Goal: Task Accomplishment & Management: Use online tool/utility

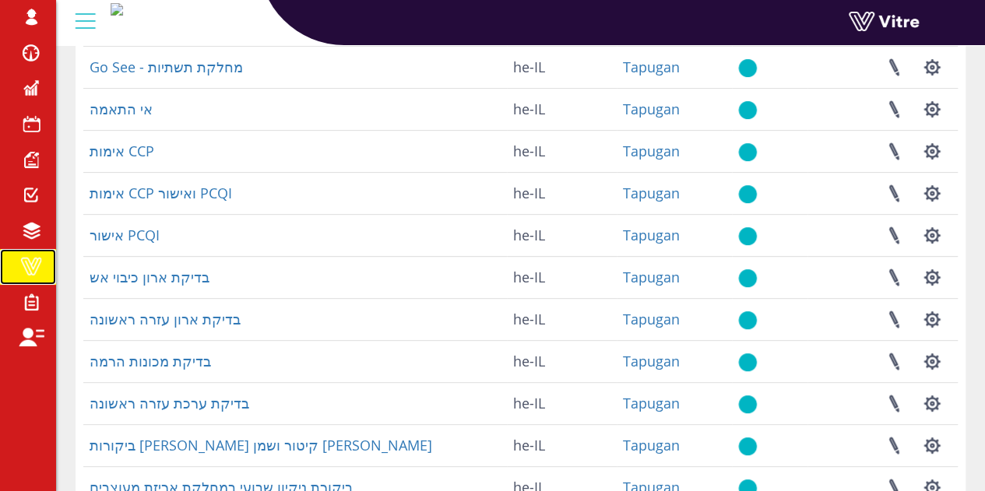
scroll to position [311, 0]
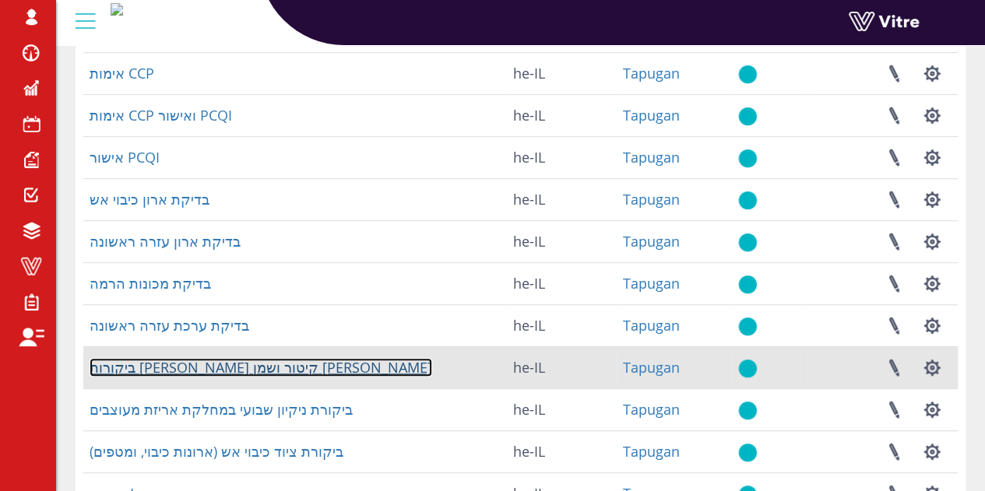
click at [154, 369] on link "ביקורות דודי קיטור ושמן טרמי" at bounding box center [261, 367] width 342 height 19
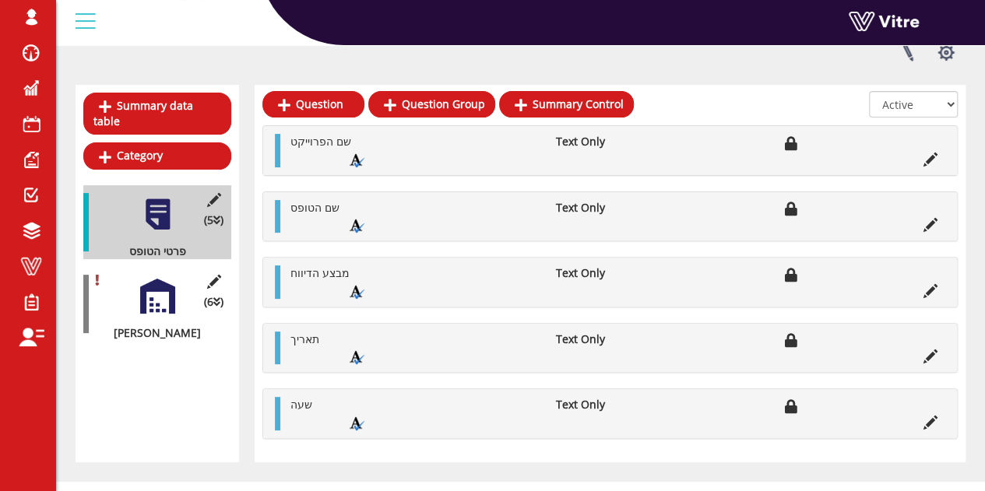
scroll to position [156, 0]
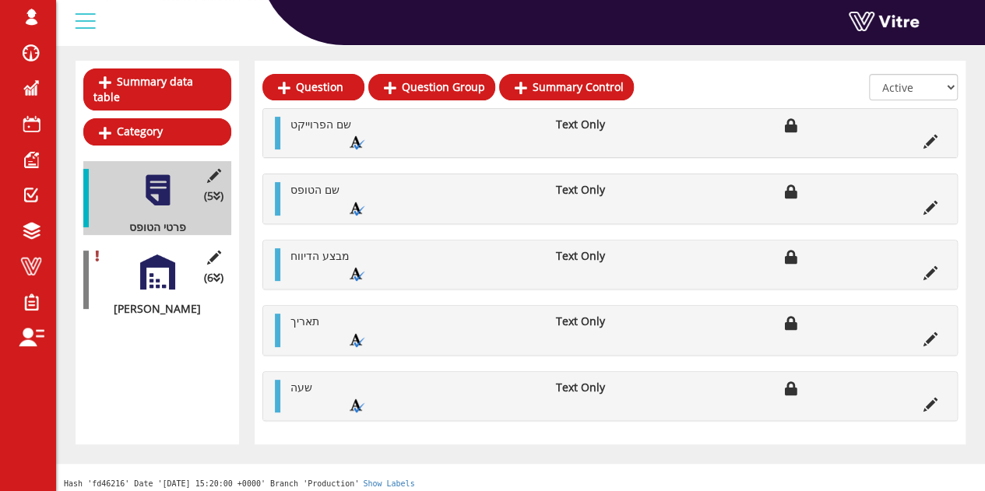
click at [166, 269] on div at bounding box center [157, 272] width 35 height 35
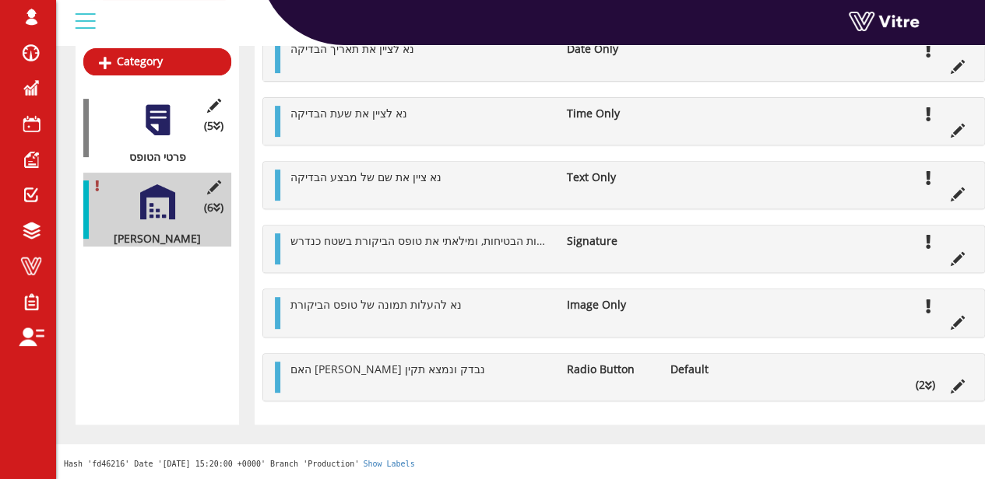
click at [97, 346] on div "Summary data table Category (5 ) פרטי הטופס (6 ) [PERSON_NAME]" at bounding box center [156, 208] width 163 height 434
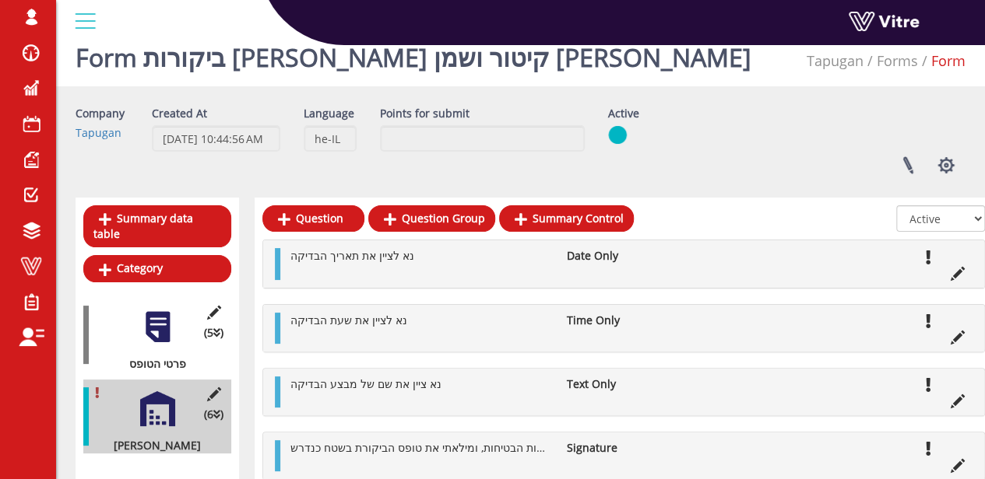
scroll to position [0, 0]
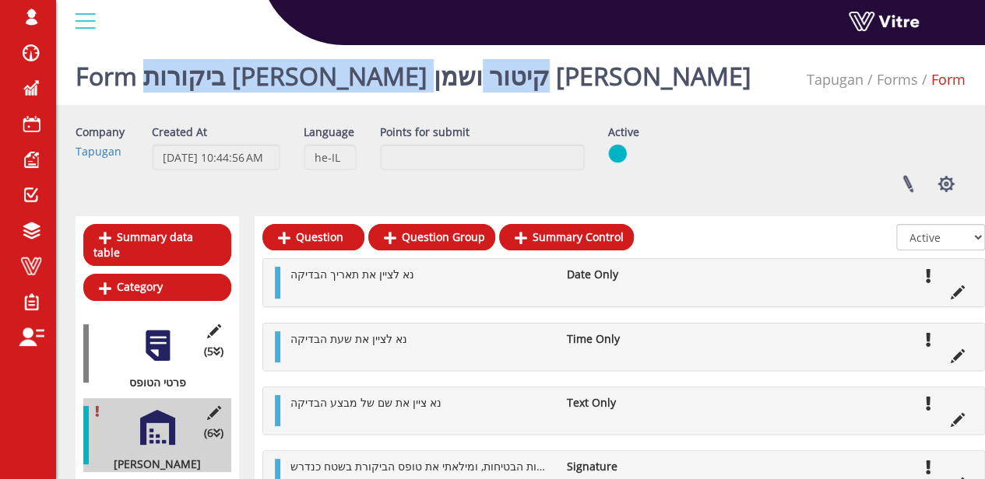
drag, startPoint x: 476, startPoint y: 78, endPoint x: 145, endPoint y: 90, distance: 331.8
click at [145, 90] on div "Form ביקורות דודי קיטור ושמן טרמי Tapugan Forms Form" at bounding box center [520, 72] width 928 height 66
copy h1 "ביקורות דודי קיטור ושמן טרמי"
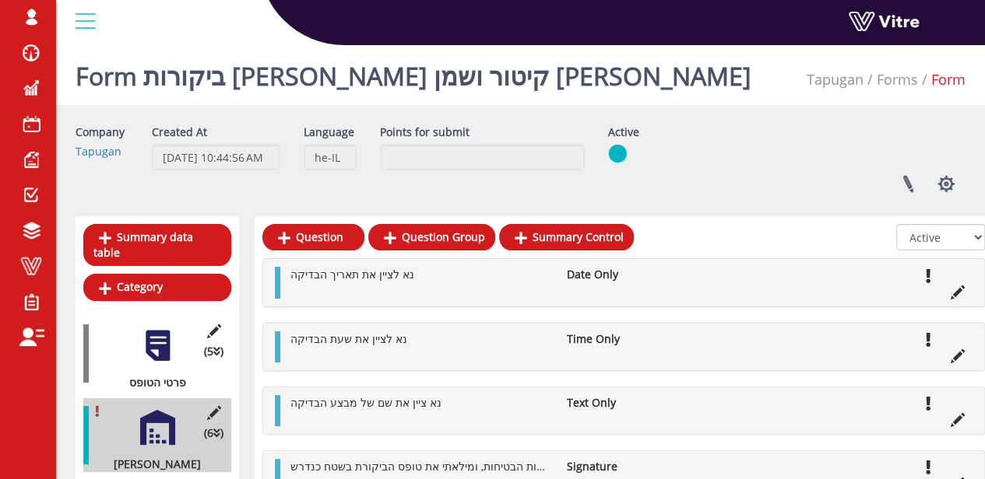
click at [775, 148] on div "Company Tapugan Created At 3/23/2025 10:44:56 AM Language he-IL Points for subm…" at bounding box center [520, 165] width 913 height 80
click at [940, 184] on button "button" at bounding box center [945, 183] width 39 height 41
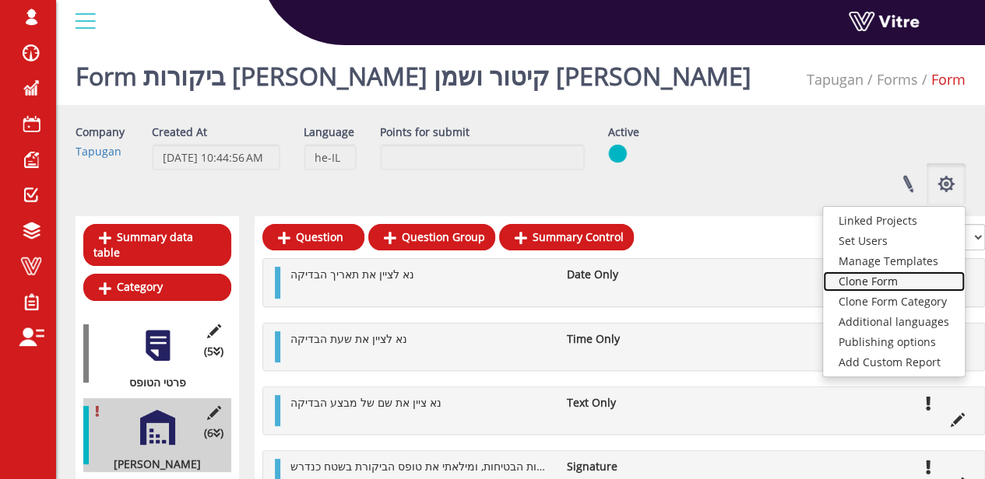
click at [903, 278] on link "Clone Form" at bounding box center [894, 282] width 142 height 20
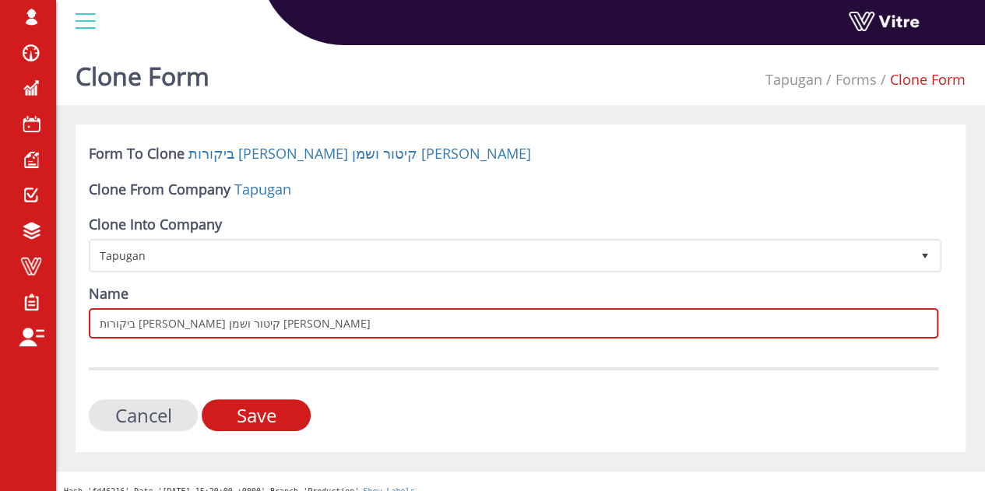
click at [263, 324] on input "ביקורות דודי קיטור ושמן טרמי" at bounding box center [513, 323] width 849 height 30
paste input "text"
type input "ביקורות דודי קיטור ושמן טרמי - NEW"
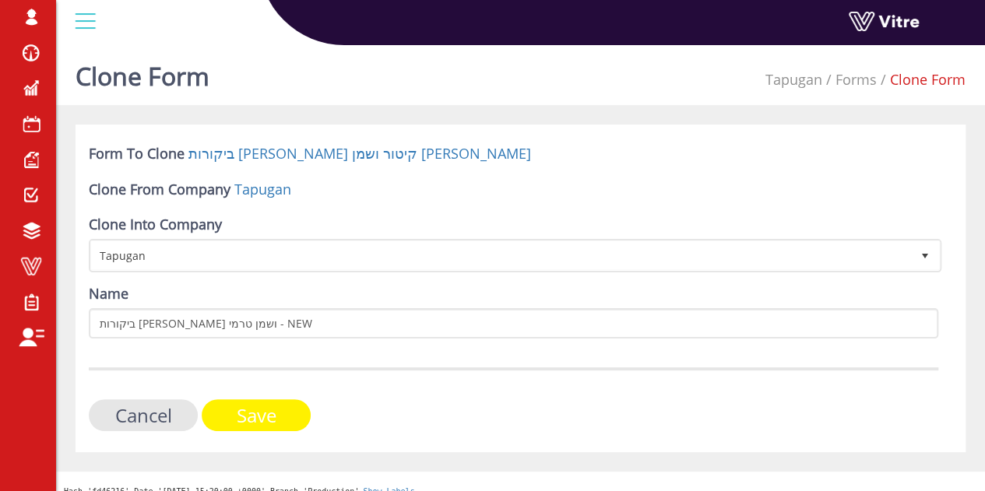
click at [264, 416] on input "Save" at bounding box center [256, 415] width 109 height 32
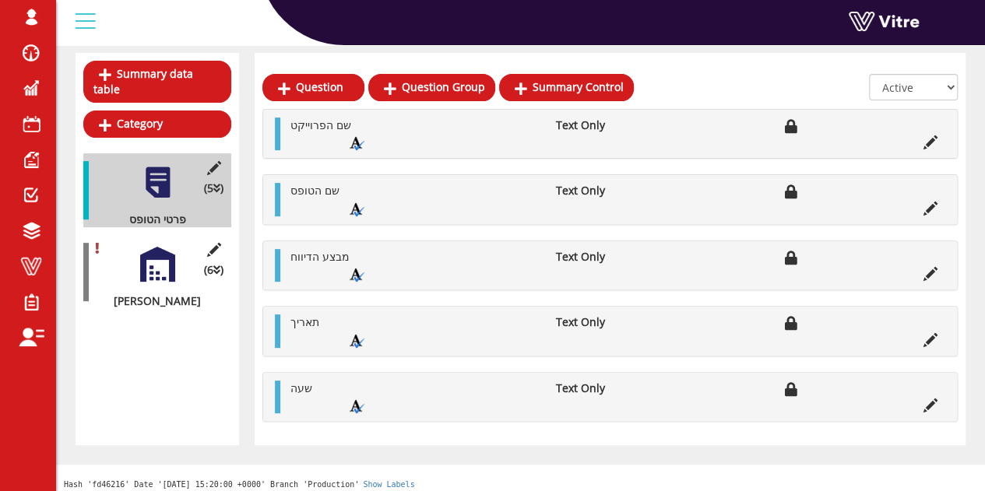
click at [166, 251] on div at bounding box center [157, 264] width 35 height 35
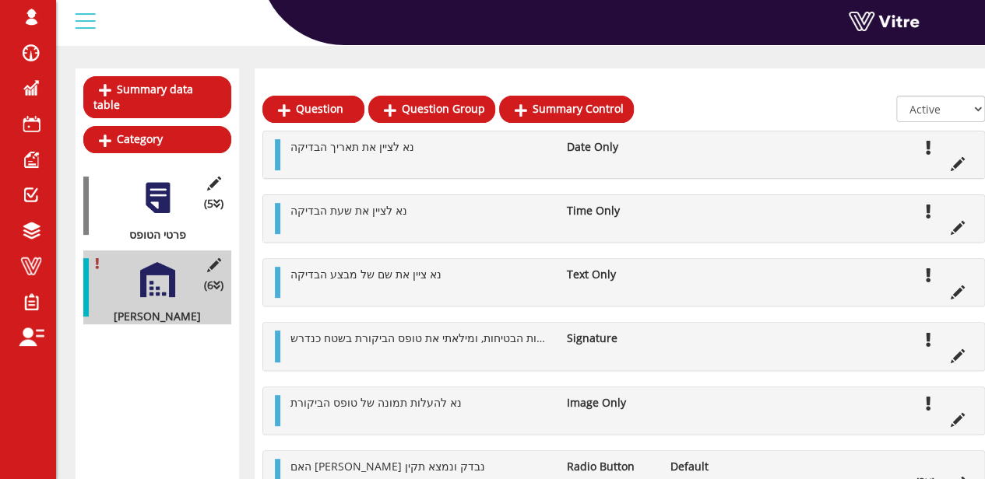
scroll to position [146, 0]
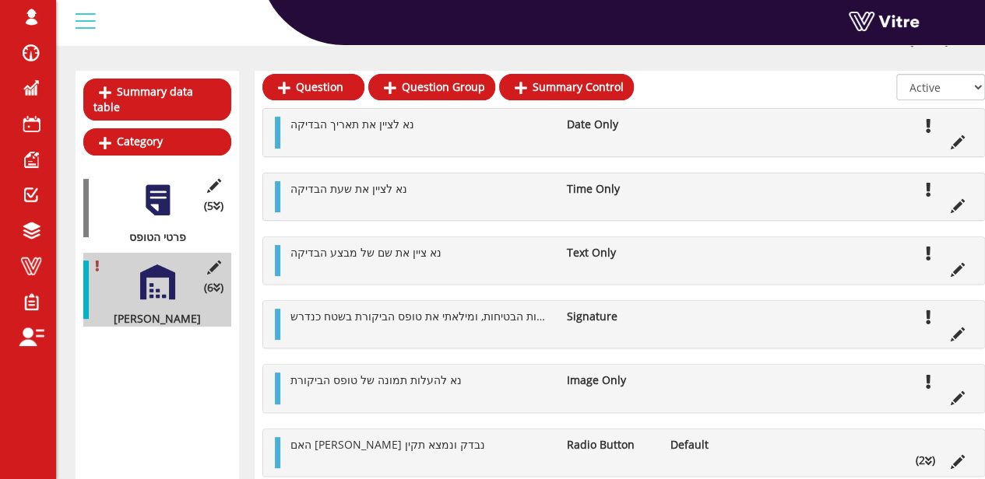
click at [199, 367] on div "Summary data table Category (5 ) פרטי הטופס (6 ) [PERSON_NAME]" at bounding box center [156, 286] width 163 height 430
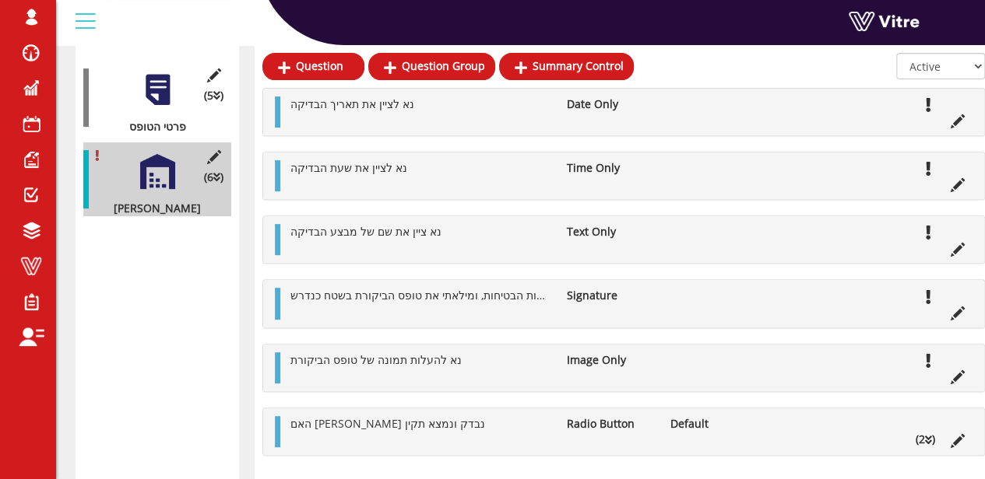
scroll to position [178, 0]
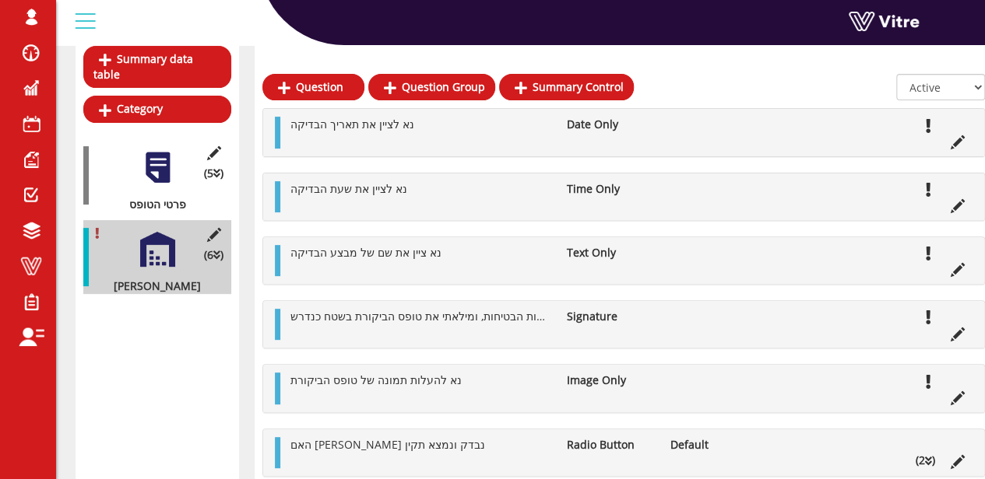
click at [160, 300] on div "Summary data table Category (5 ) פרטי הטופס (6 ) [PERSON_NAME]" at bounding box center [156, 269] width 163 height 462
click at [162, 96] on link "Category" at bounding box center [157, 109] width 148 height 26
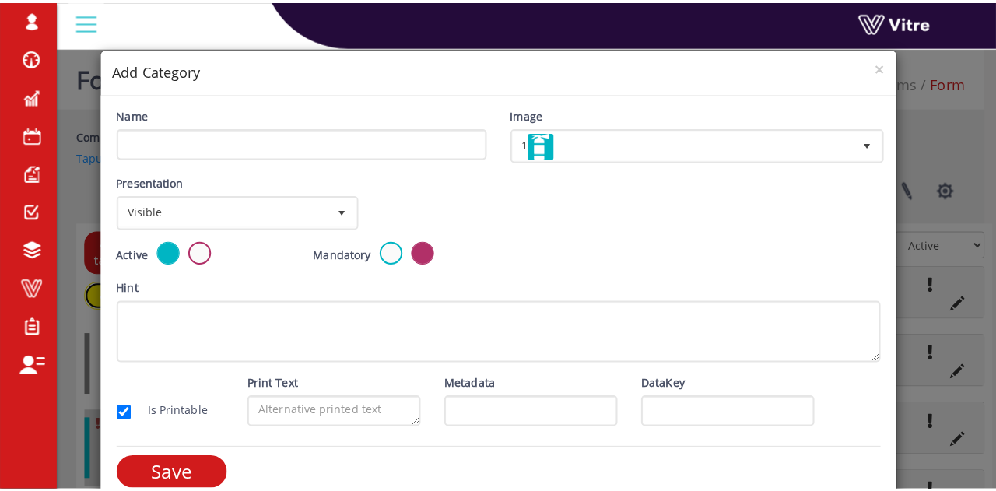
scroll to position [78, 0]
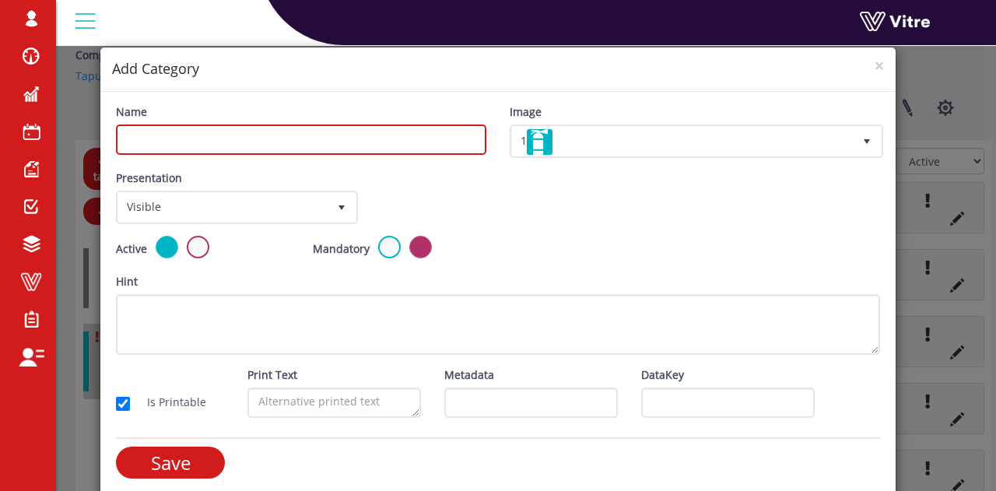
click at [277, 140] on input "Name" at bounding box center [301, 140] width 370 height 30
paste input "בדיקה אחת למשמרת"
type input "בדיקה אחת למשמרת"
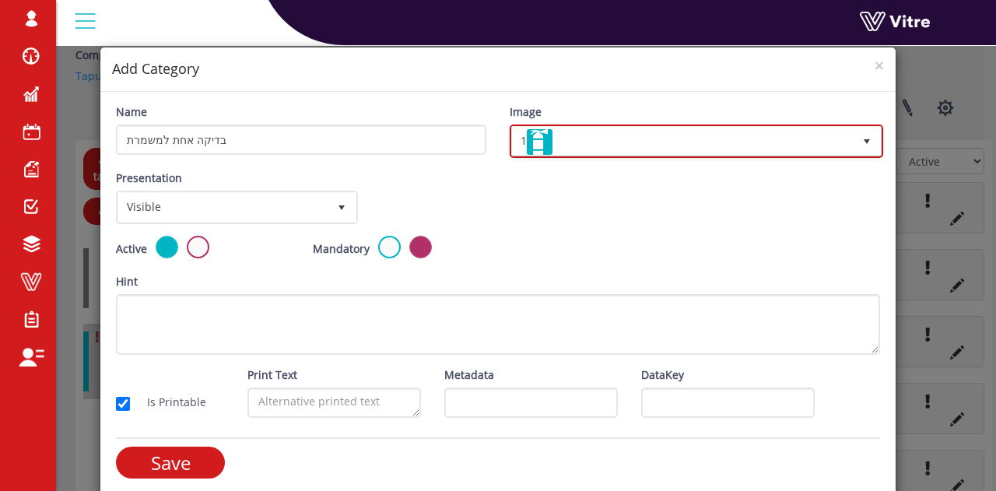
click at [558, 149] on span "1" at bounding box center [682, 141] width 341 height 28
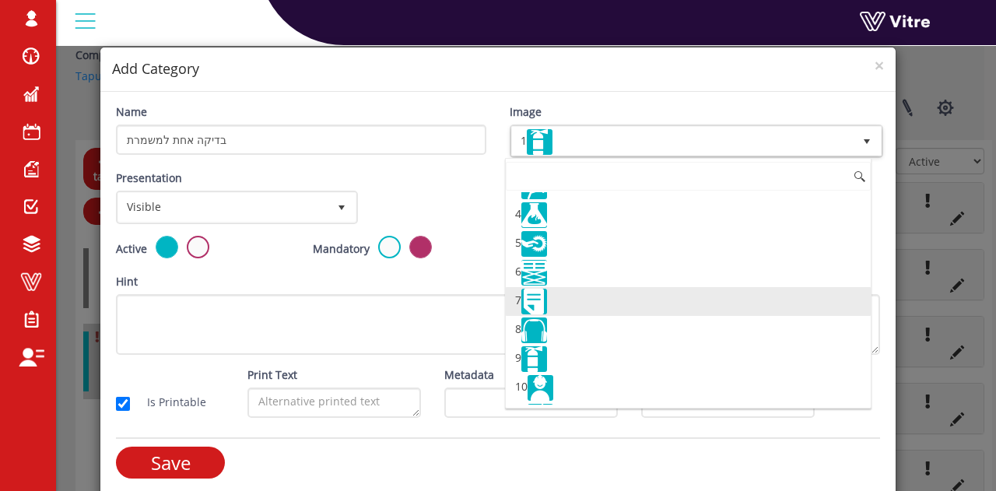
click at [539, 300] on img at bounding box center [534, 302] width 26 height 26
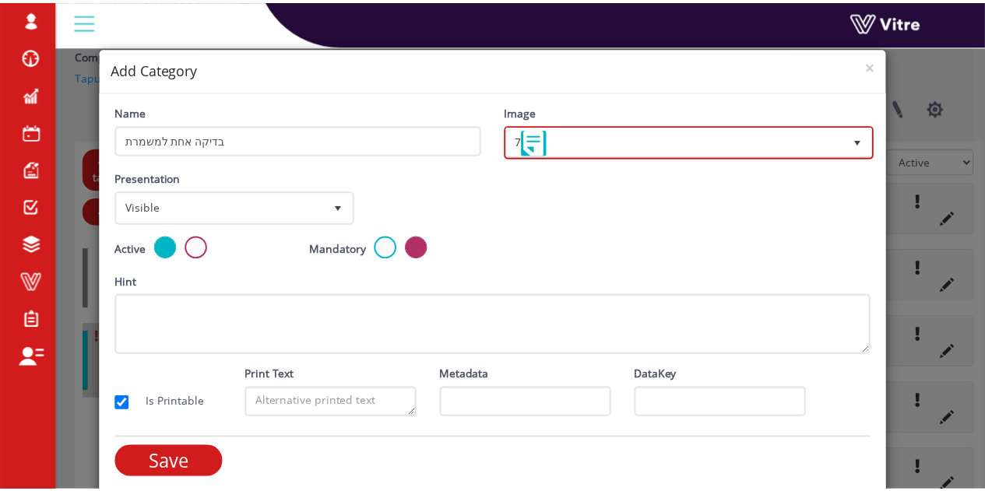
scroll to position [9, 0]
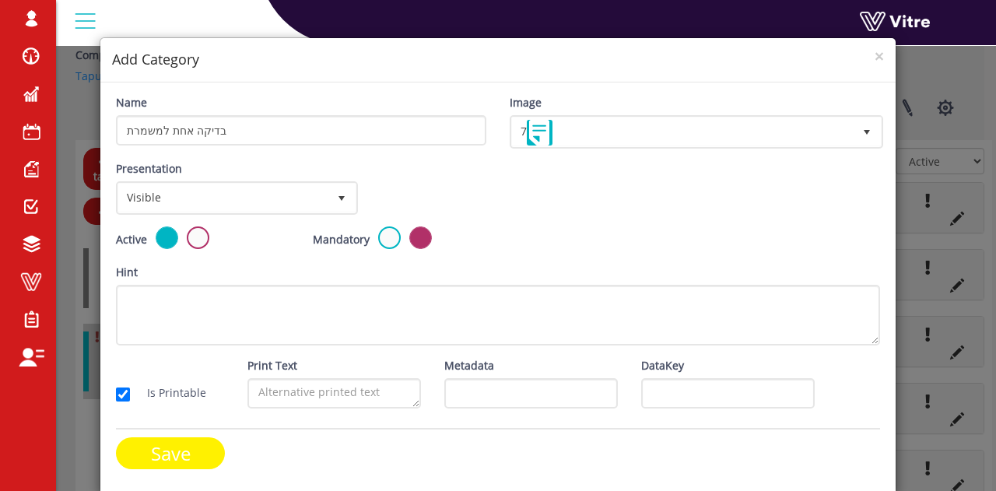
click at [163, 449] on input "Save" at bounding box center [170, 453] width 109 height 32
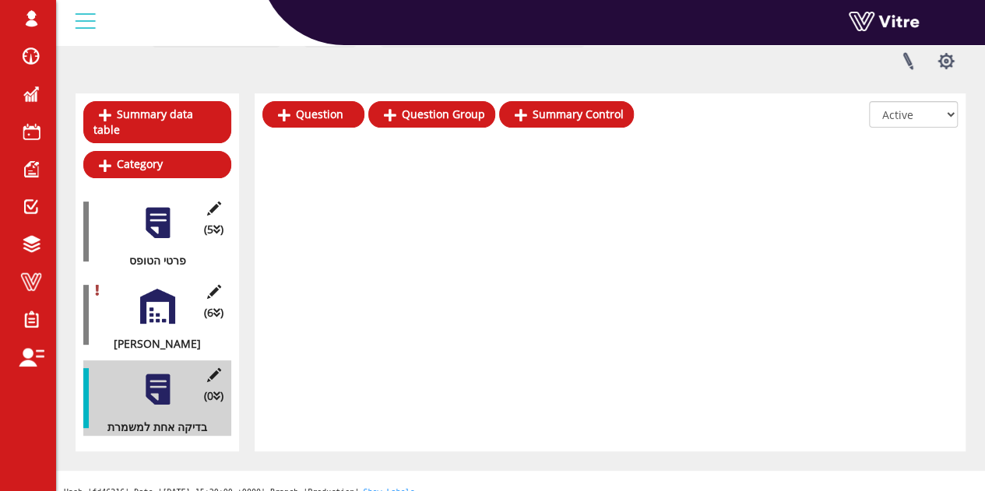
scroll to position [125, 0]
click at [337, 114] on link "Question" at bounding box center [313, 114] width 102 height 26
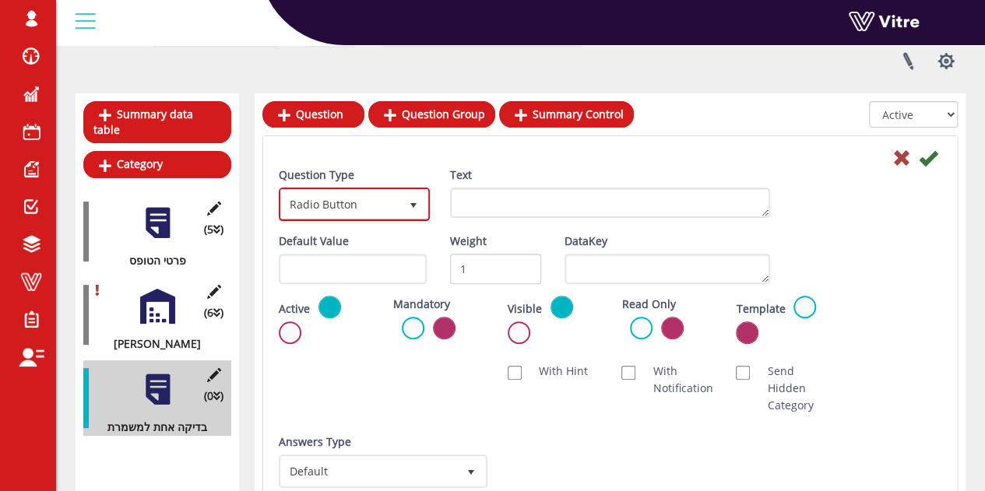
click at [378, 209] on span "Radio Button" at bounding box center [340, 204] width 118 height 28
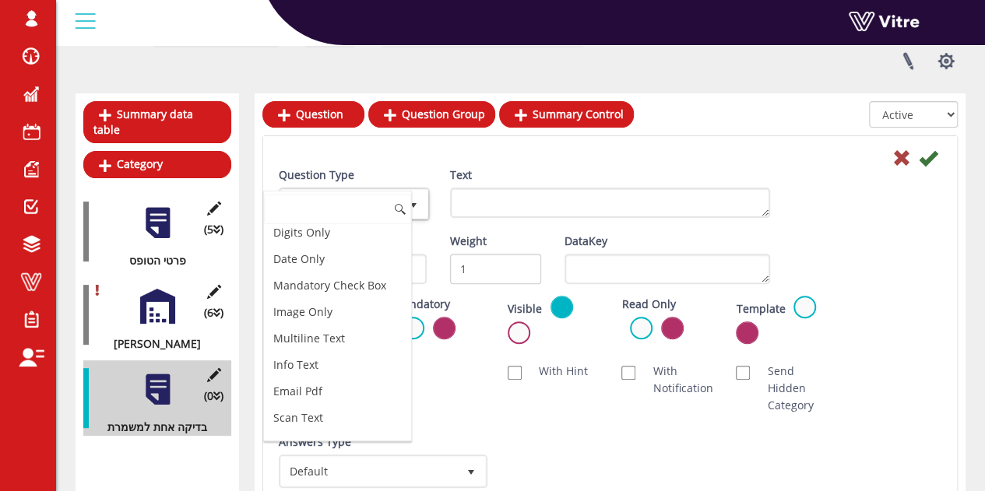
scroll to position [389, 0]
click at [315, 336] on li "Info Text" at bounding box center [337, 340] width 147 height 26
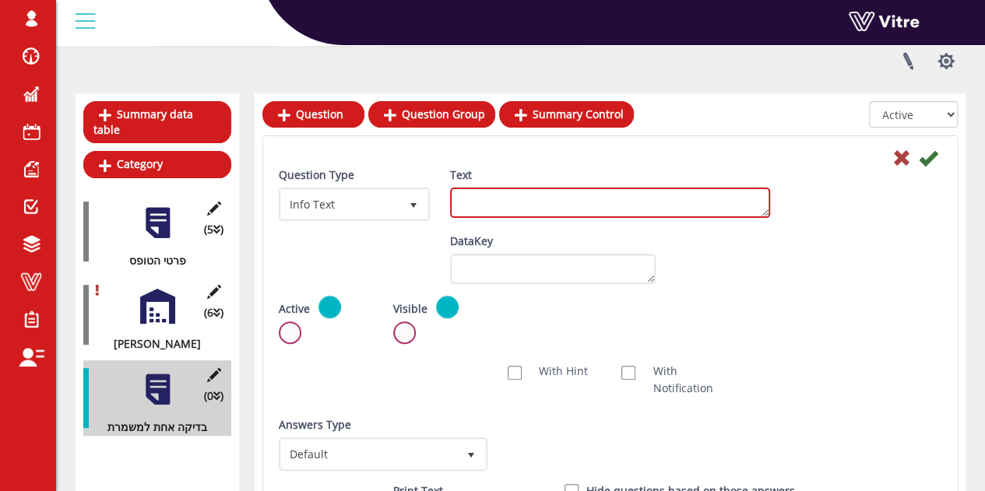
click at [545, 205] on textarea "Text" at bounding box center [610, 203] width 320 height 30
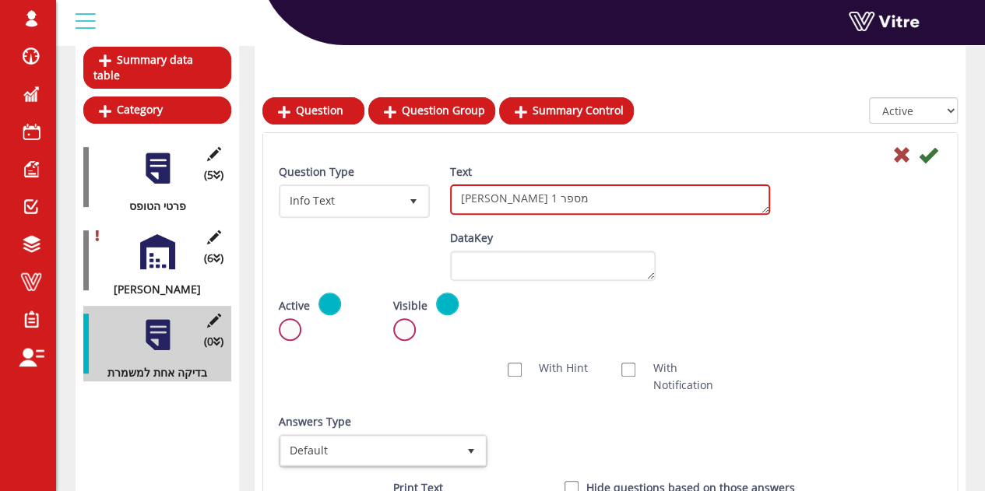
scroll to position [202, 0]
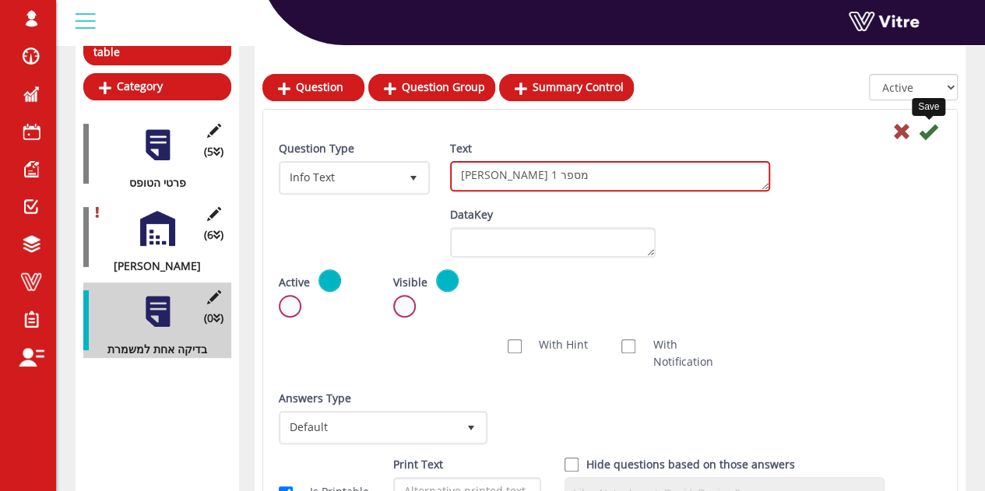
type textarea "דוד מספר 1"
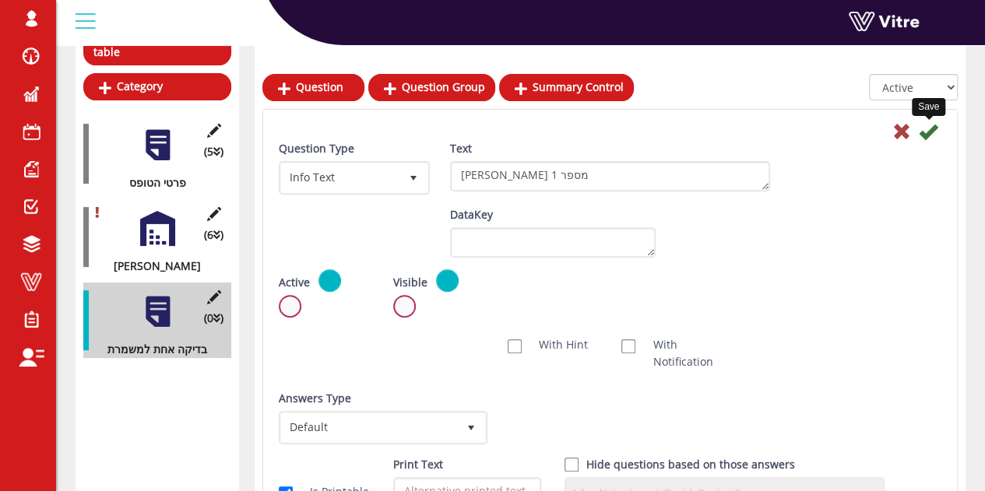
click at [927, 124] on icon at bounding box center [927, 131] width 19 height 19
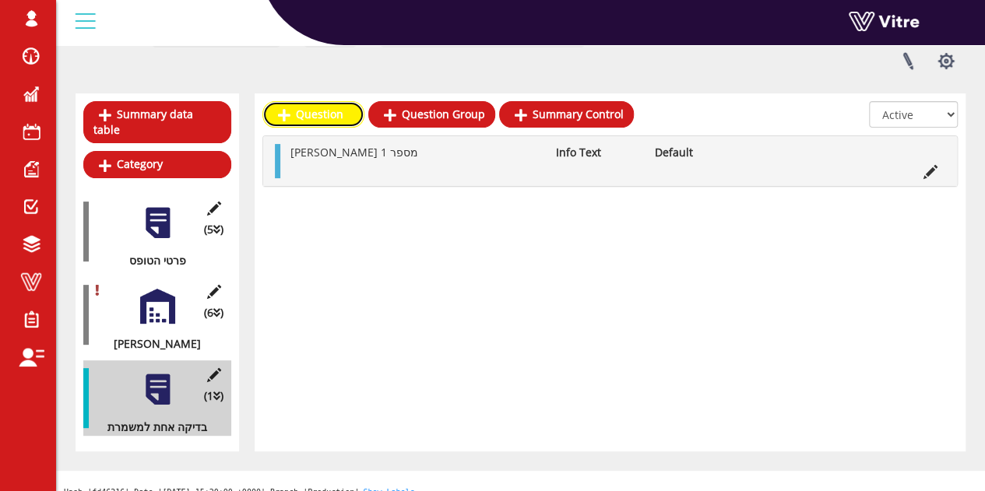
click at [332, 111] on link "Question" at bounding box center [313, 114] width 102 height 26
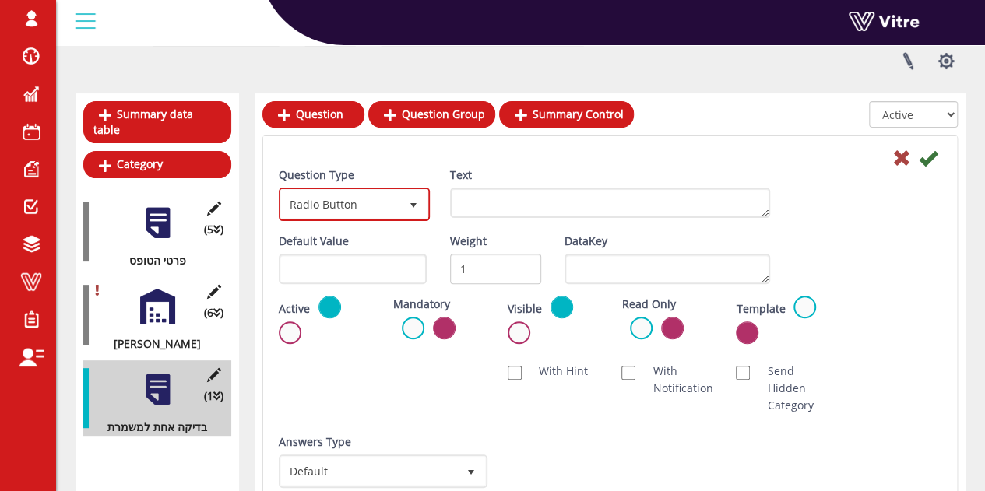
click at [411, 190] on span "select" at bounding box center [413, 204] width 28 height 28
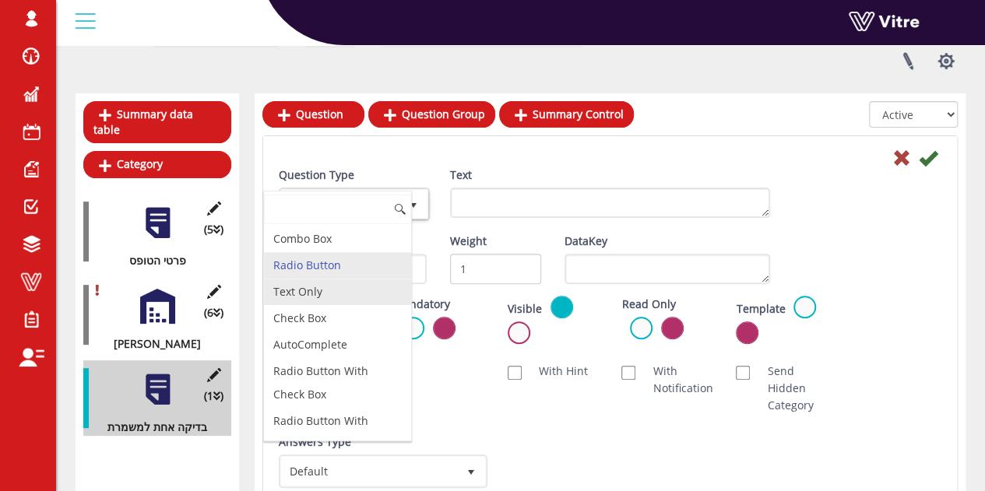
click at [347, 289] on li "Text Only" at bounding box center [337, 292] width 147 height 26
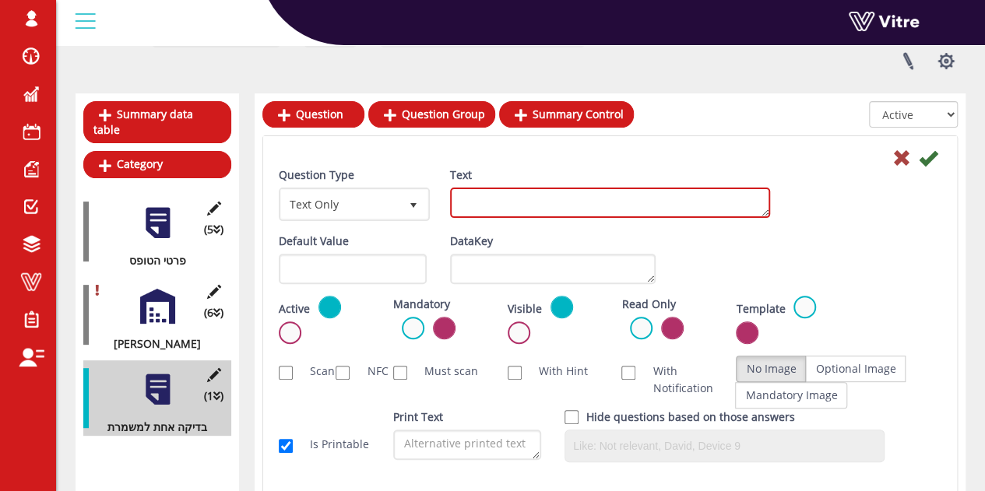
click at [520, 197] on textarea "Text" at bounding box center [610, 203] width 320 height 30
paste textarea "בדיקת לחץ קיטור"
paste textarea "קריאת מד לחץ"
paste textarea "(בר)10.5-11.5"
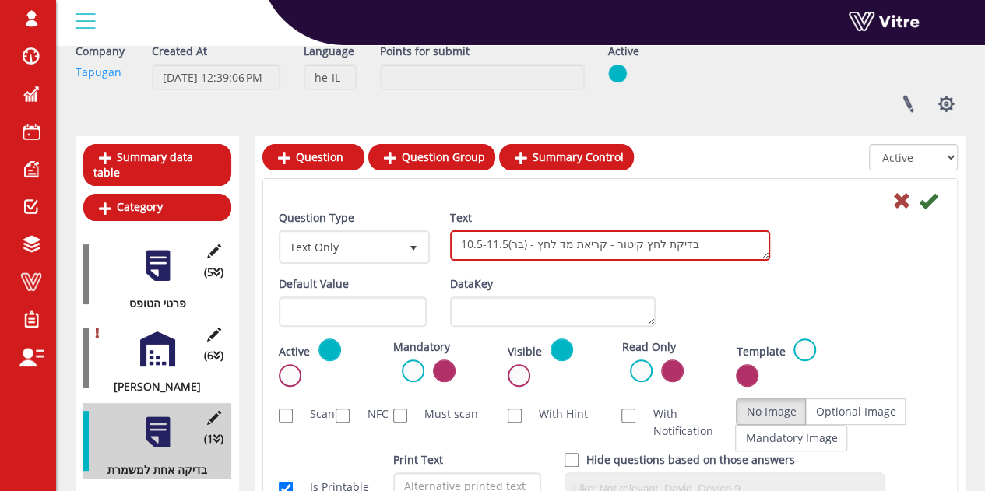
scroll to position [47, 0]
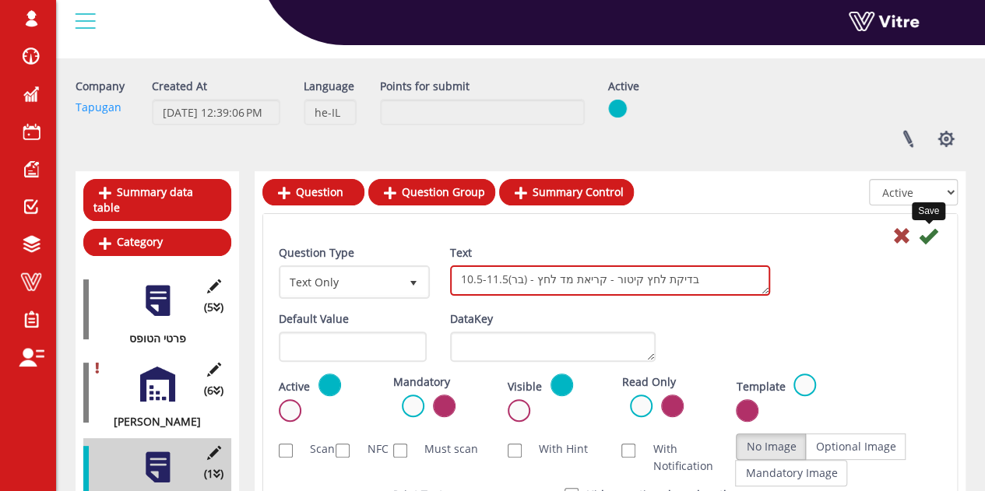
type textarea "בדיקת לחץ קיטור - קריאת מד לחץ - (בר)10.5-11.5"
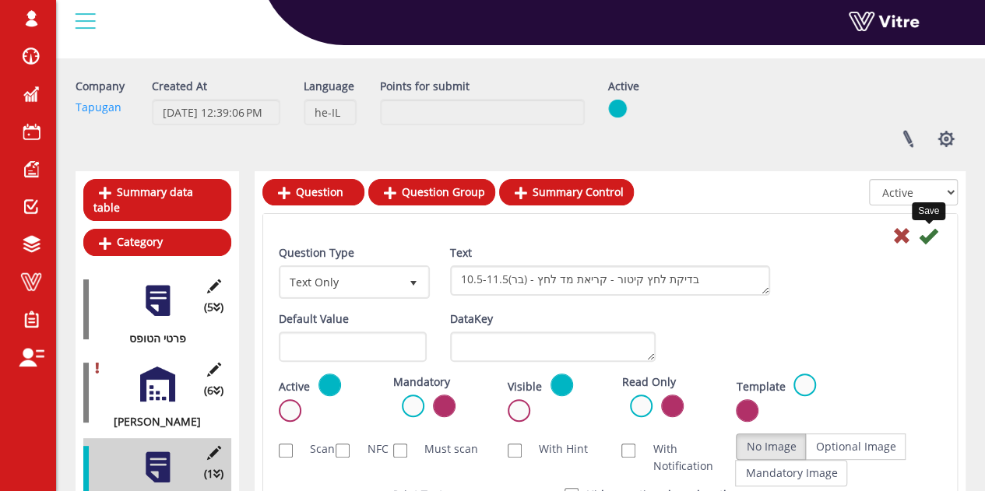
click at [928, 241] on icon at bounding box center [927, 235] width 19 height 19
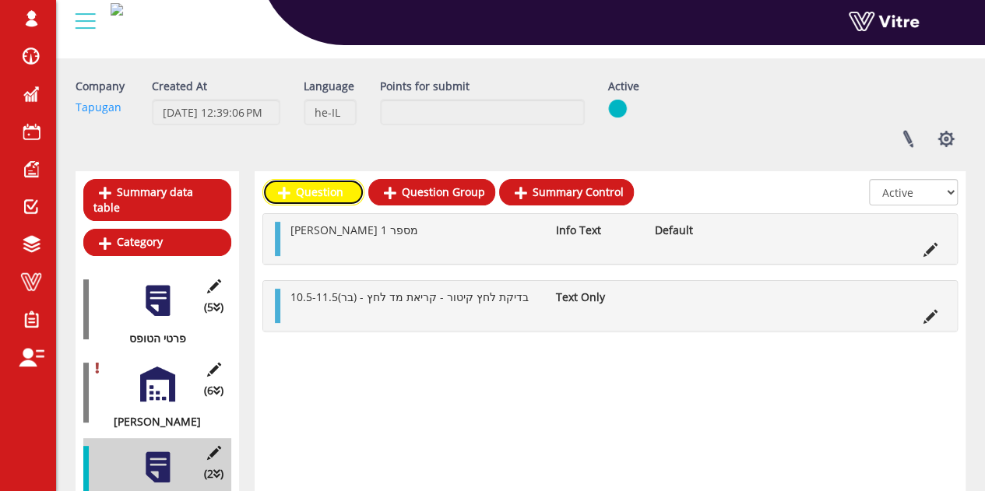
click at [312, 187] on link "Question" at bounding box center [313, 192] width 102 height 26
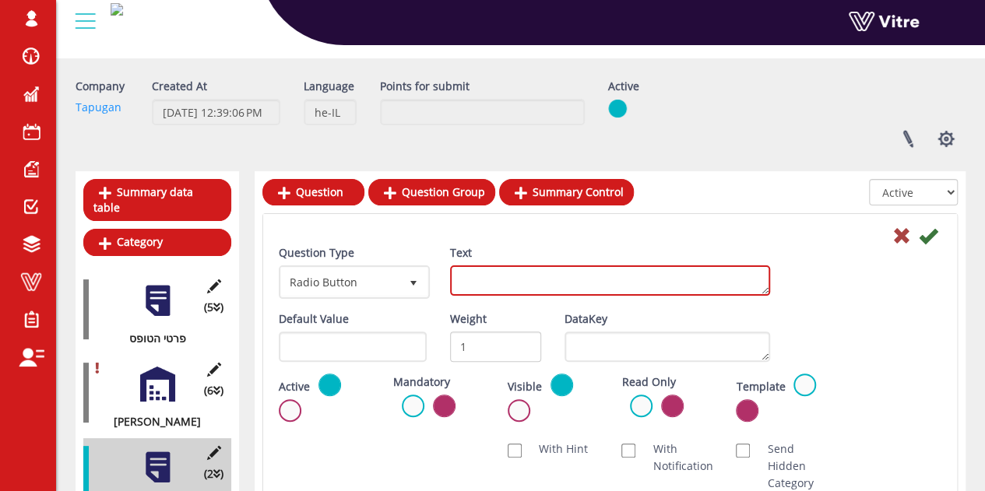
click at [519, 276] on textarea "Text" at bounding box center [610, 280] width 320 height 30
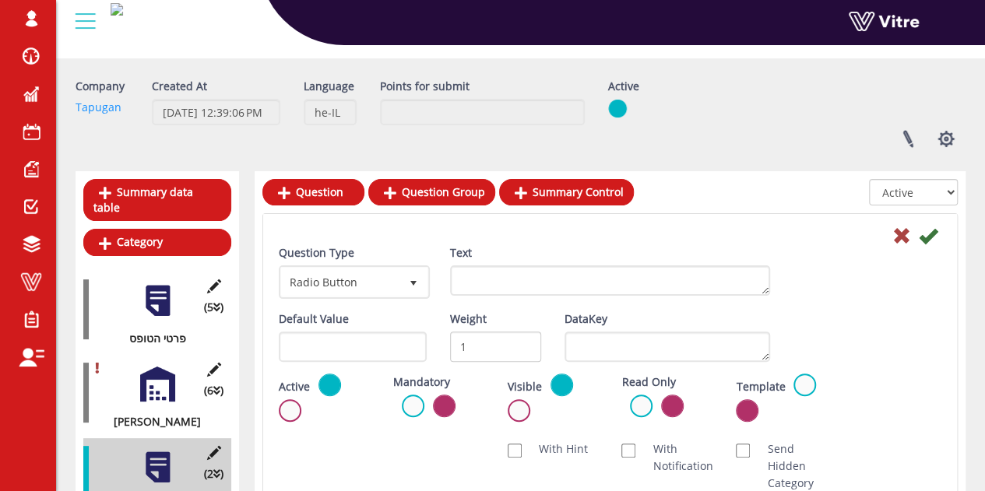
click at [398, 311] on div "Default Value" at bounding box center [353, 336] width 148 height 51
click at [395, 275] on span "Radio Button" at bounding box center [340, 282] width 118 height 28
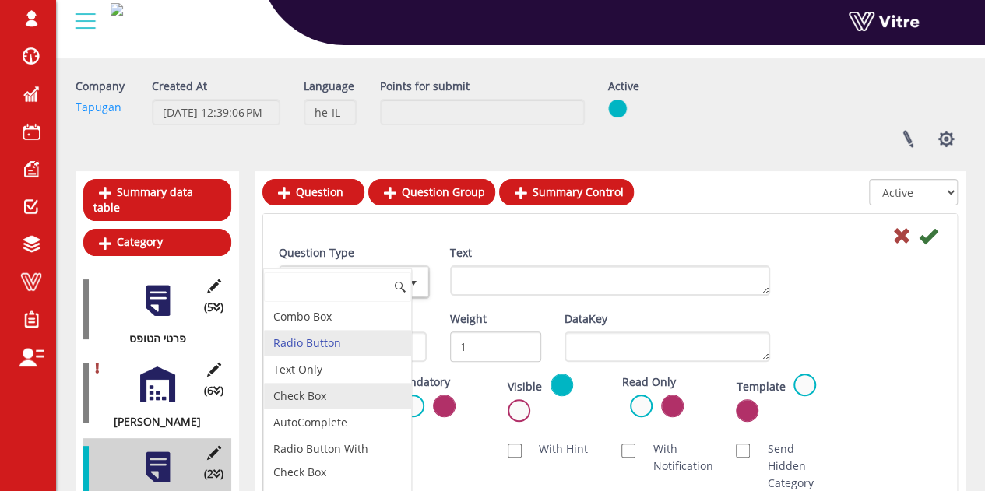
click at [318, 373] on li "Text Only" at bounding box center [337, 369] width 147 height 26
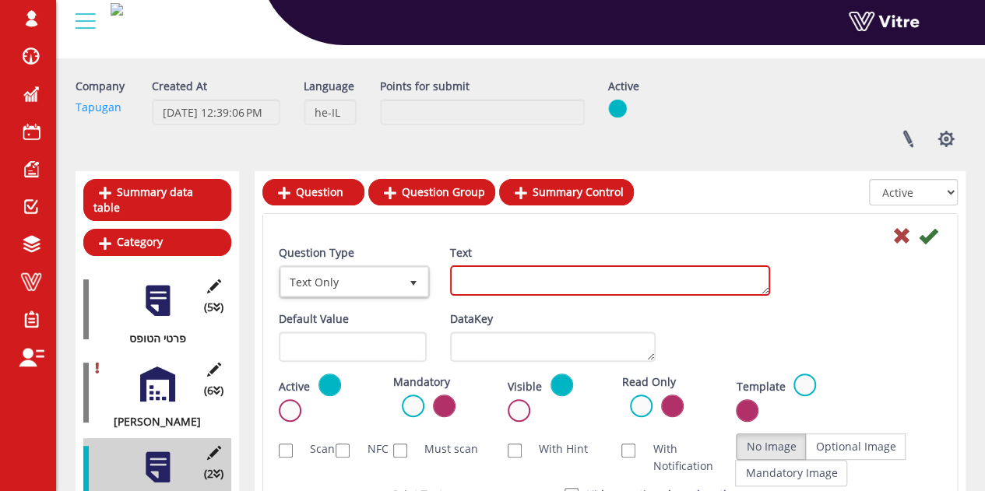
click at [452, 293] on textarea "Text" at bounding box center [610, 280] width 320 height 30
paste textarea "בדיקת טמפרטורת ארובה - קריאת מד טמפרטורה בלוח - 160-240 °c"
click at [766, 290] on textarea "בדיקת טמפרטורת ארובה - קריאת מד טמפרטורה בלוח - 160-240 °c" at bounding box center [610, 280] width 320 height 30
click at [764, 292] on textarea "בדיקת טמפרטורת ארובה - קריאת מד טמפרטורה בלוח - 160-240 °c" at bounding box center [610, 280] width 320 height 30
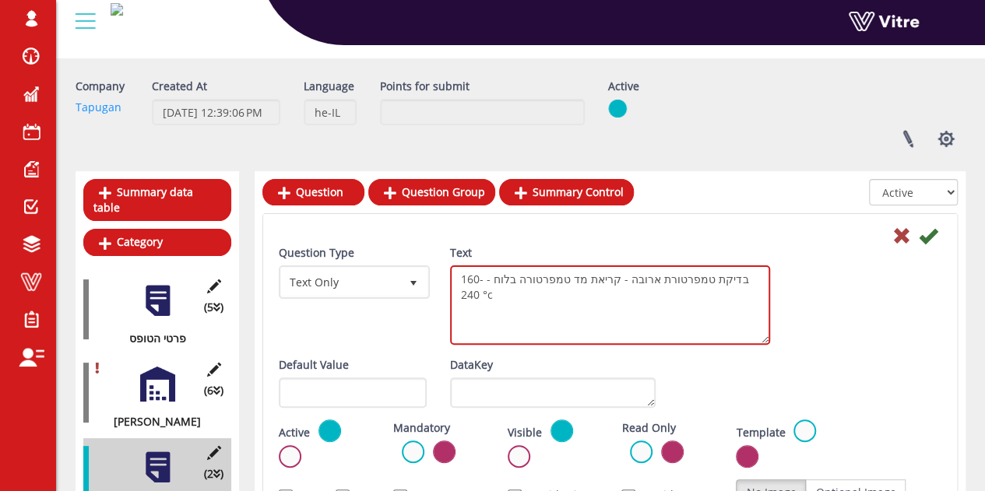
drag, startPoint x: 766, startPoint y: 292, endPoint x: 864, endPoint y: 342, distance: 110.0
click at [864, 342] on div "Question Type Text Only 5 Text בדיקת טמפרטורת ארובה - קריאת מד טמפרטורה בלוח - …" at bounding box center [610, 300] width 686 height 112
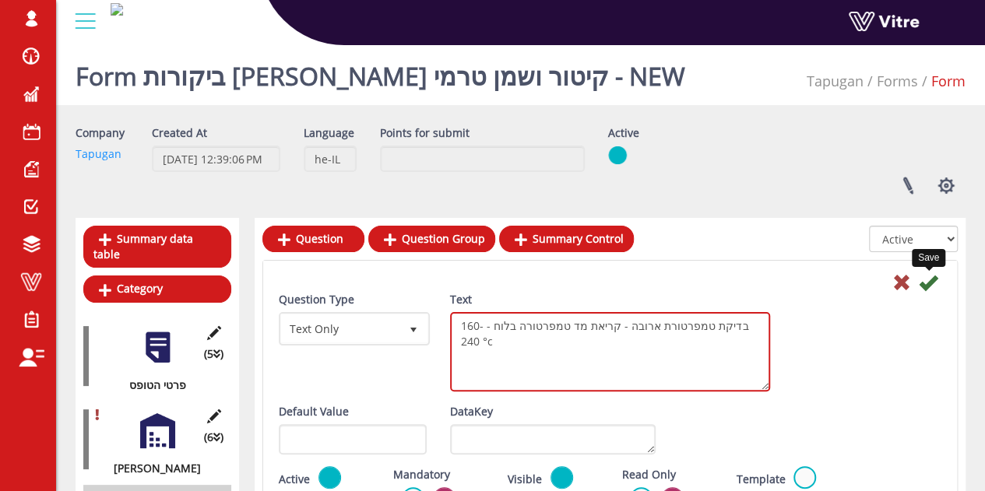
type textarea "בדיקת טמפרטורת ארובה - קריאת מד טמפרטורה בלוח - 160-240 °c"
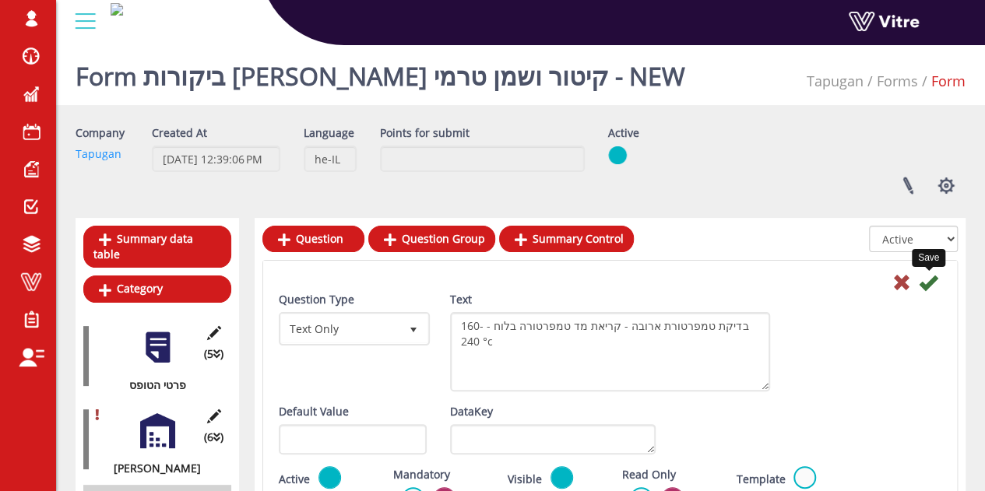
click at [928, 278] on icon at bounding box center [927, 282] width 19 height 19
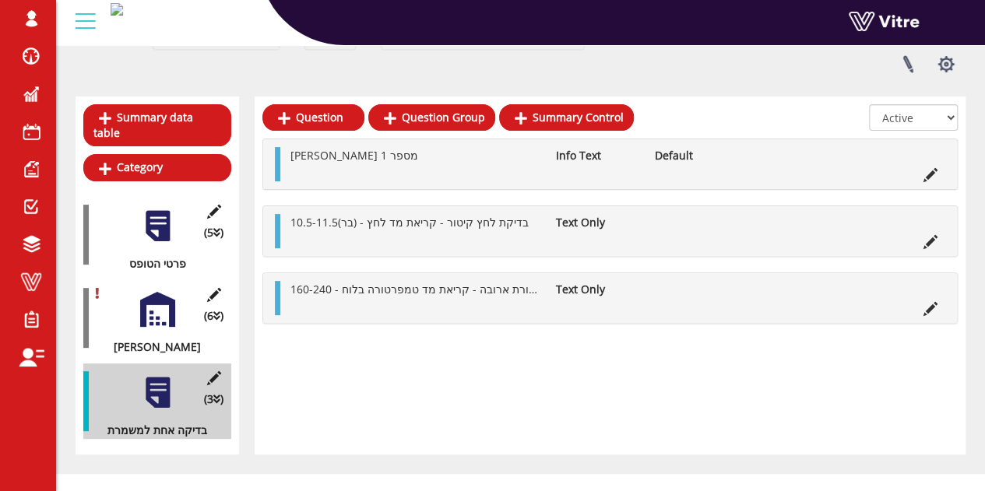
scroll to position [125, 0]
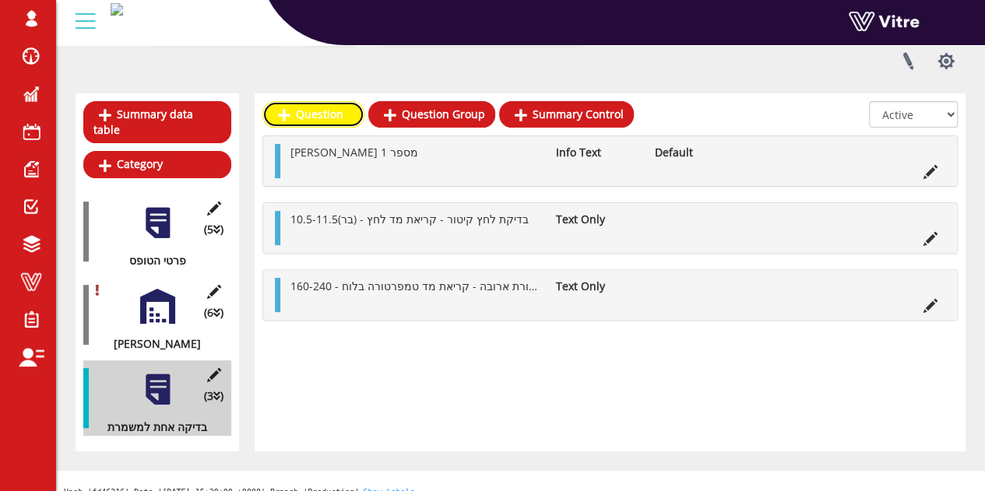
click at [346, 112] on link "Question" at bounding box center [313, 114] width 102 height 26
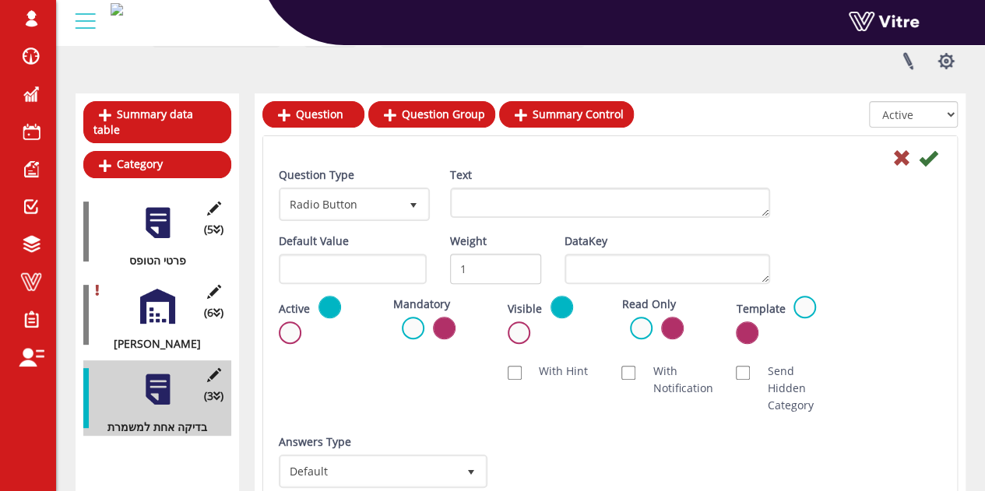
click at [507, 178] on div "Text" at bounding box center [610, 192] width 320 height 51
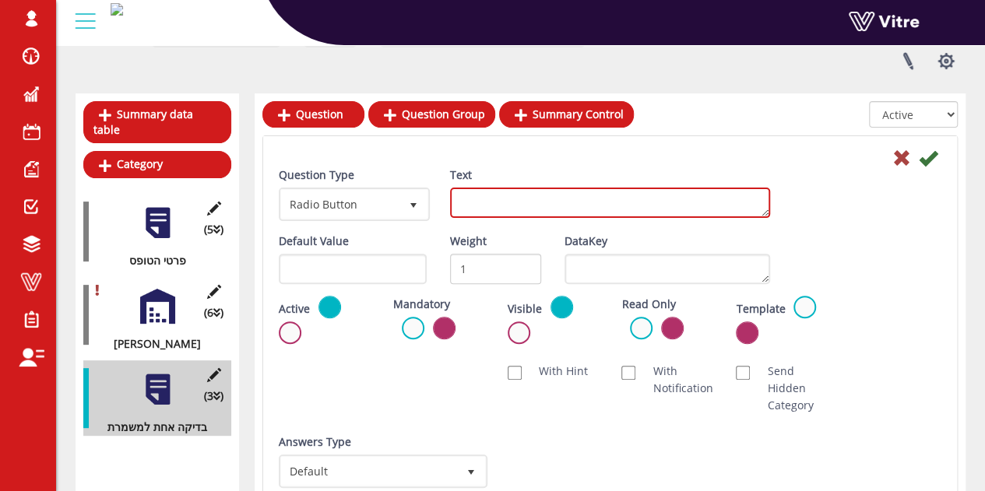
click at [509, 204] on textarea "Text" at bounding box center [610, 203] width 320 height 30
paste textarea "בדיקת שפל מים פתח ברז ידני בחתית בקבוק אלקטרודות"
type textarea "בדיקת שפל מים פתח ברז ידני בחתית בקבוק אלקטרודות"
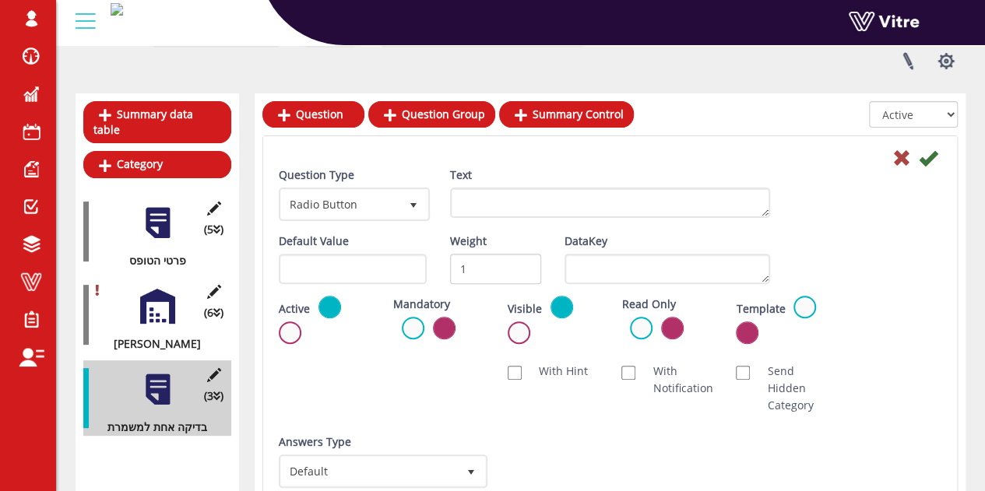
click at [742, 180] on div "Text" at bounding box center [610, 192] width 320 height 51
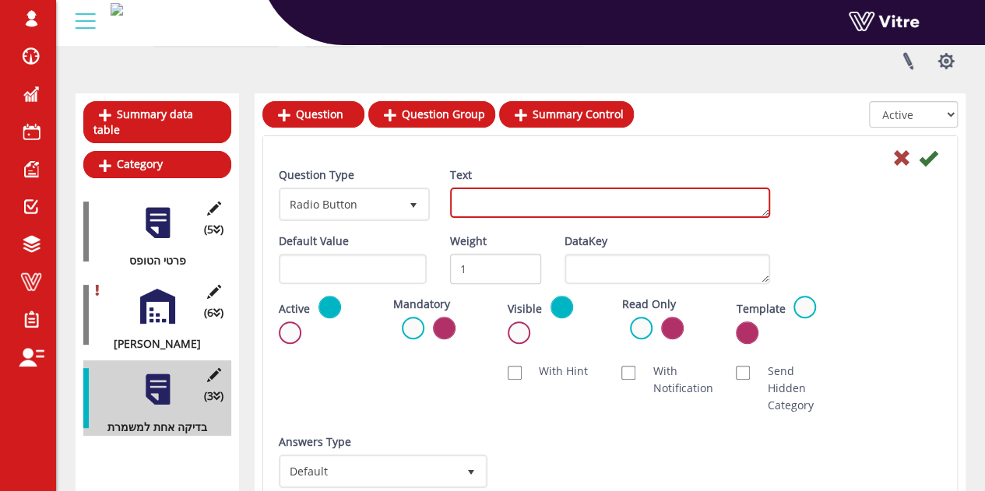
click at [628, 201] on textarea "Text" at bounding box center [610, 203] width 320 height 30
paste textarea "בדיקת שפל מים - פתח ברז ידני בחתית בקבוק אלקטרודות - 1. מופעלת אזעקה"
type textarea "בדיקת שפל מים - פתח ברז ידני בחתית בקבוק אלקטרודות - 1. מופעלת אזעקה"
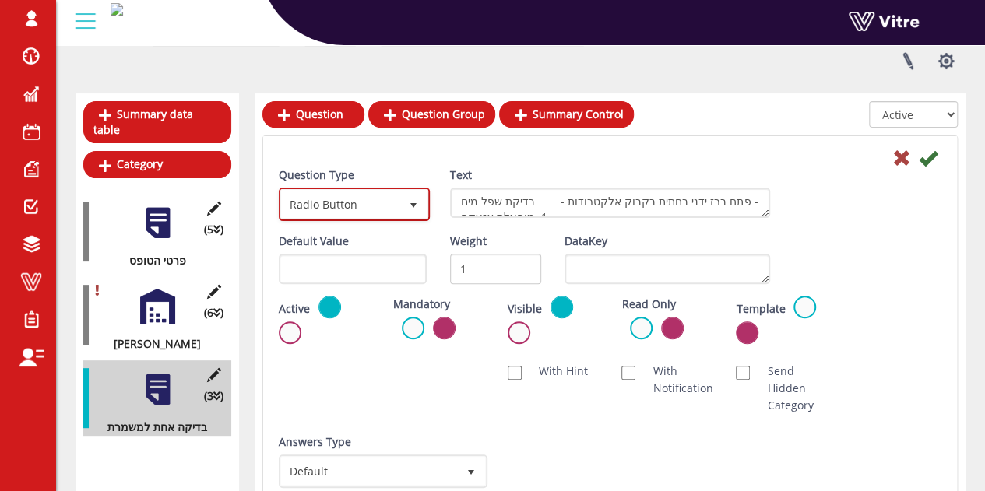
click at [414, 205] on span "select" at bounding box center [413, 205] width 12 height 12
click at [870, 242] on div "Default Value Weight 1 DataKey" at bounding box center [610, 264] width 686 height 63
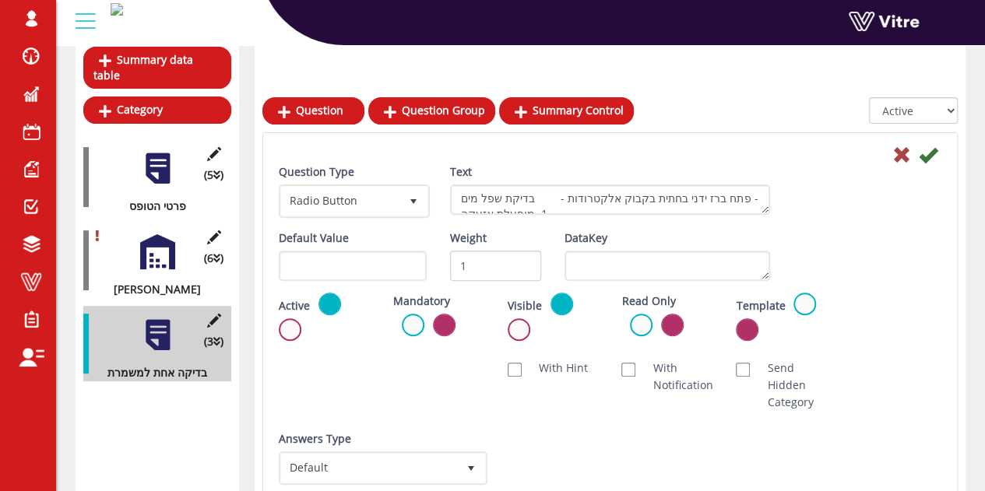
scroll to position [202, 0]
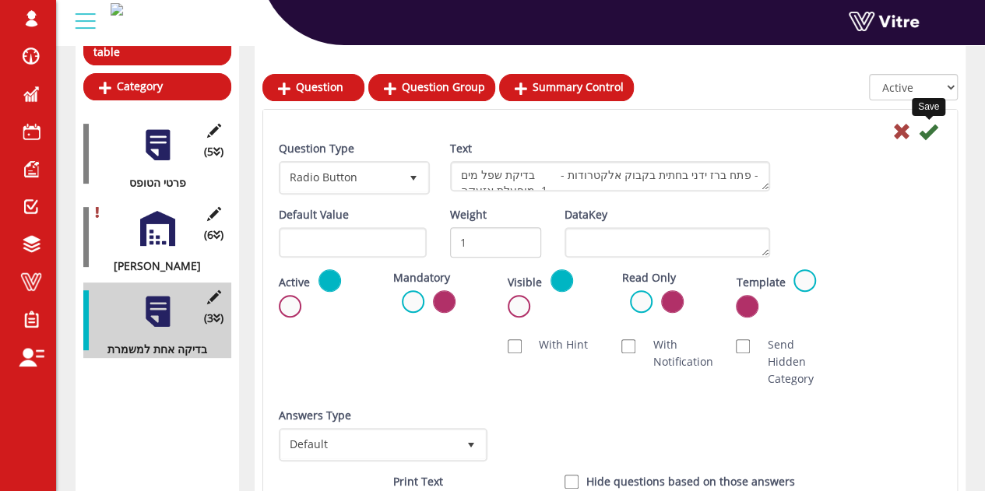
click at [928, 130] on icon at bounding box center [927, 131] width 19 height 19
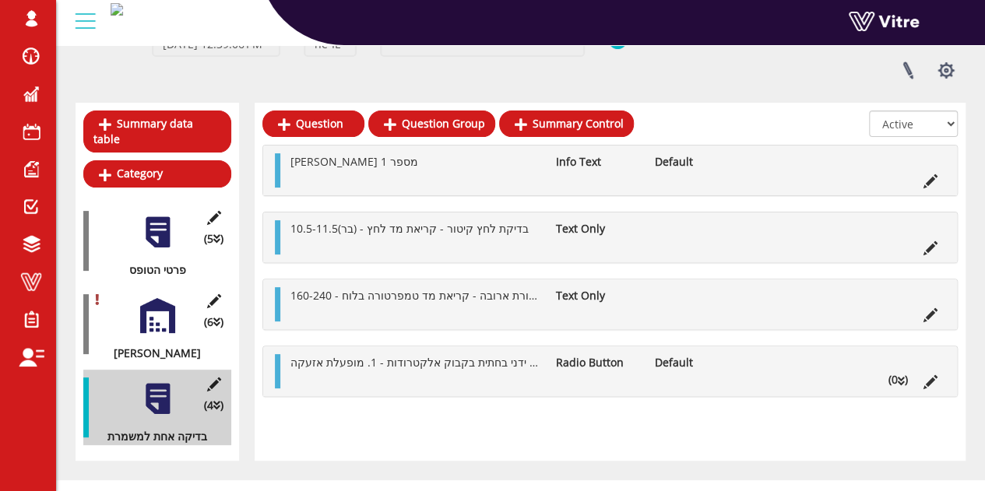
scroll to position [125, 0]
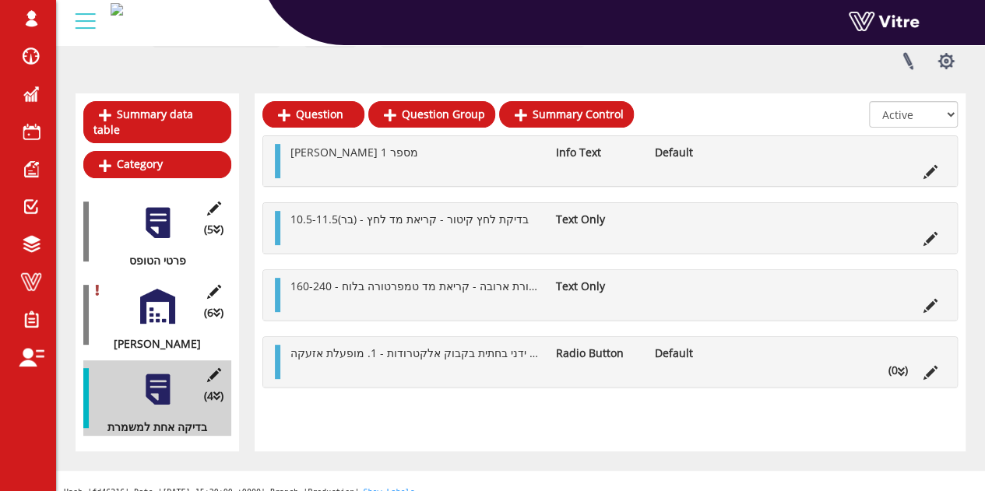
click at [318, 367] on li at bounding box center [327, 370] width 30 height 17
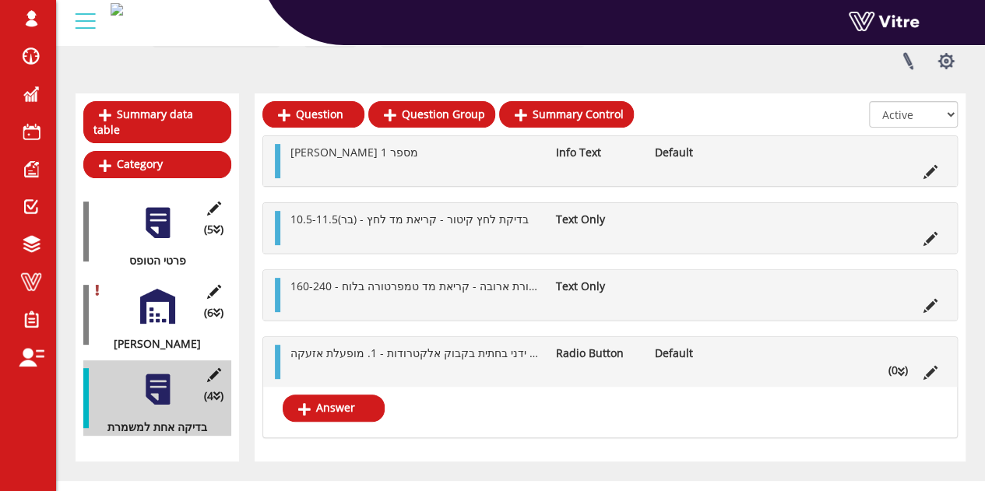
click at [552, 338] on div "בדיקת שפל מים - פתח ברז ידני בחתית בקבוק אלקטרודות - 1. מופעלת אזעקה Radio Butt…" at bounding box center [609, 362] width 693 height 50
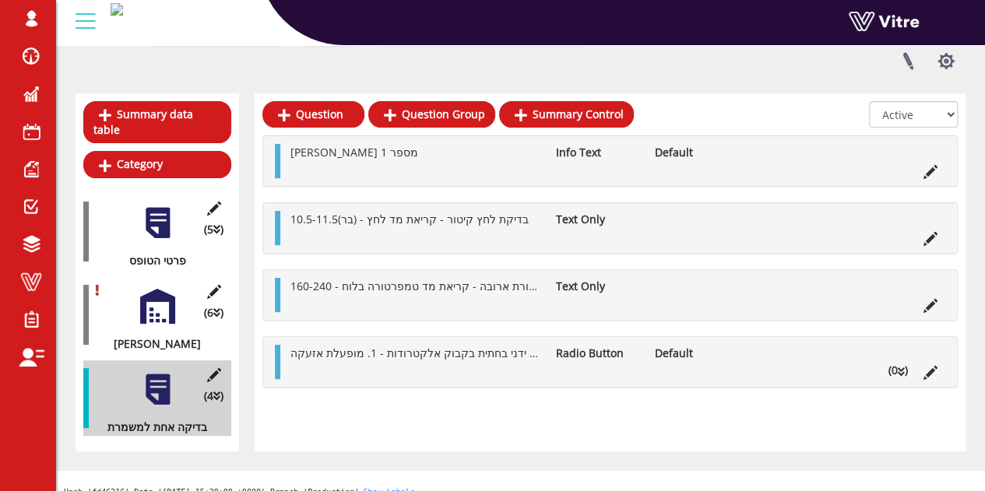
click at [939, 374] on li at bounding box center [930, 370] width 30 height 17
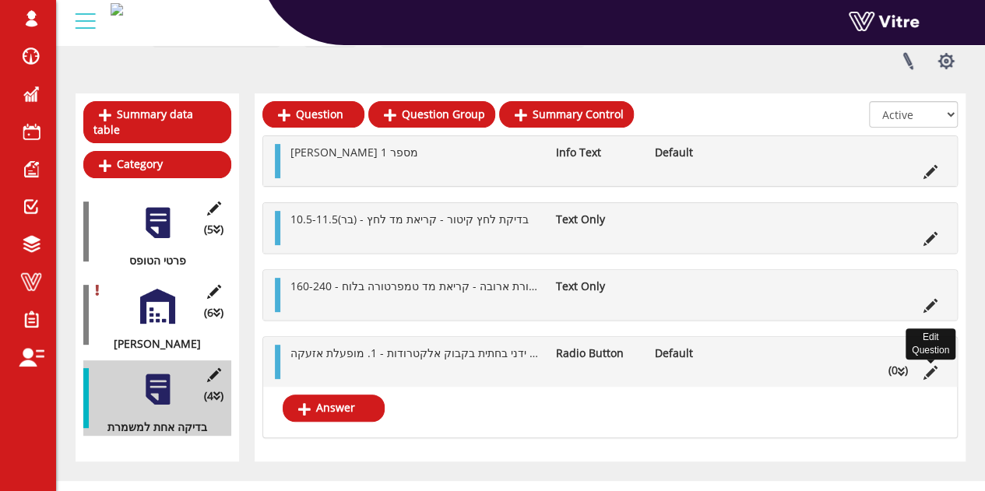
click at [932, 366] on icon at bounding box center [930, 373] width 14 height 14
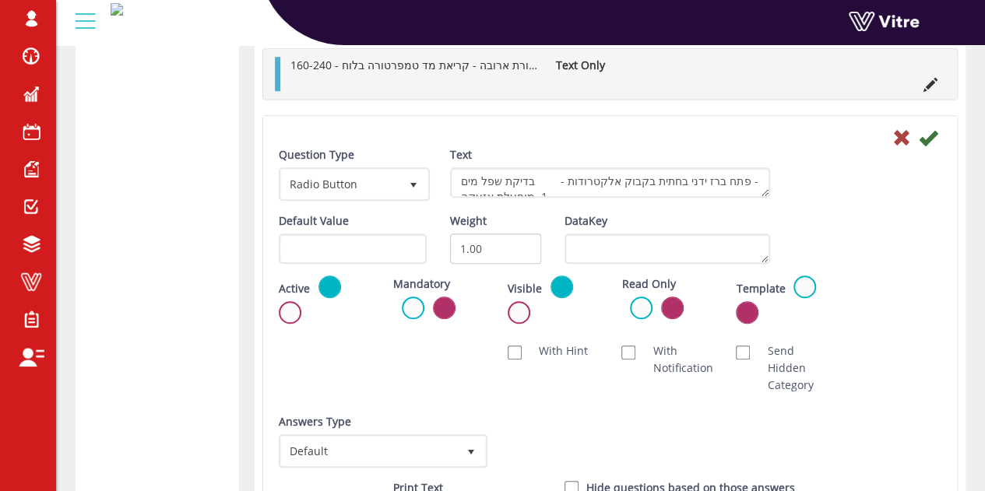
scroll to position [591, 0]
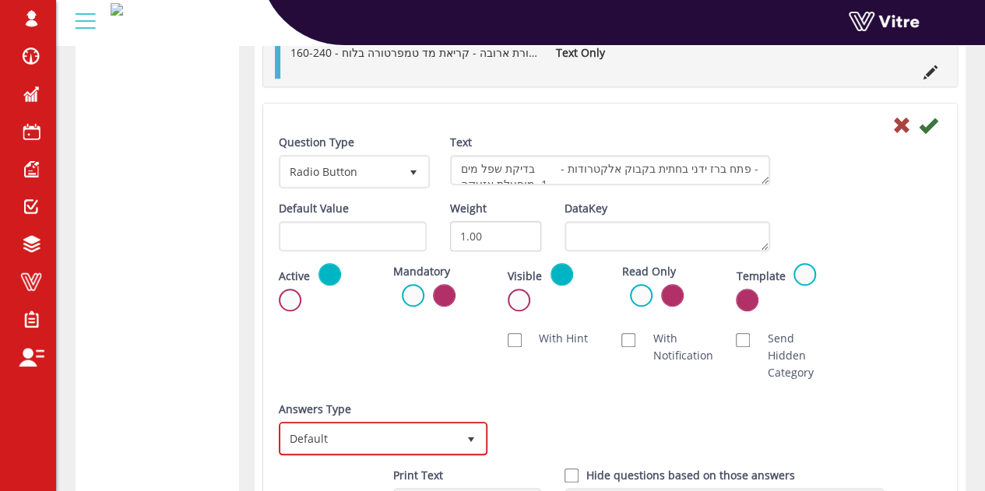
click at [403, 434] on span "Default" at bounding box center [369, 438] width 176 height 28
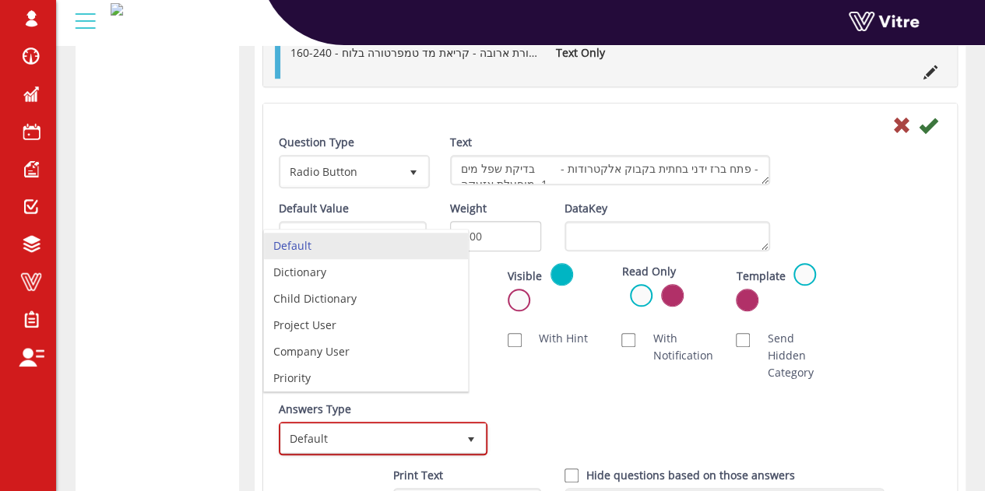
click at [323, 253] on li "Default" at bounding box center [366, 246] width 204 height 26
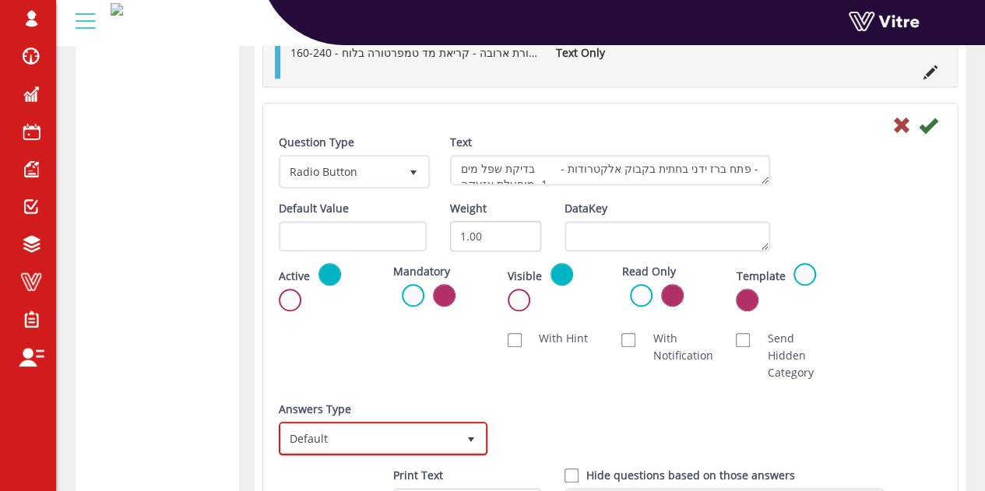
click at [322, 437] on span "Default" at bounding box center [369, 438] width 176 height 28
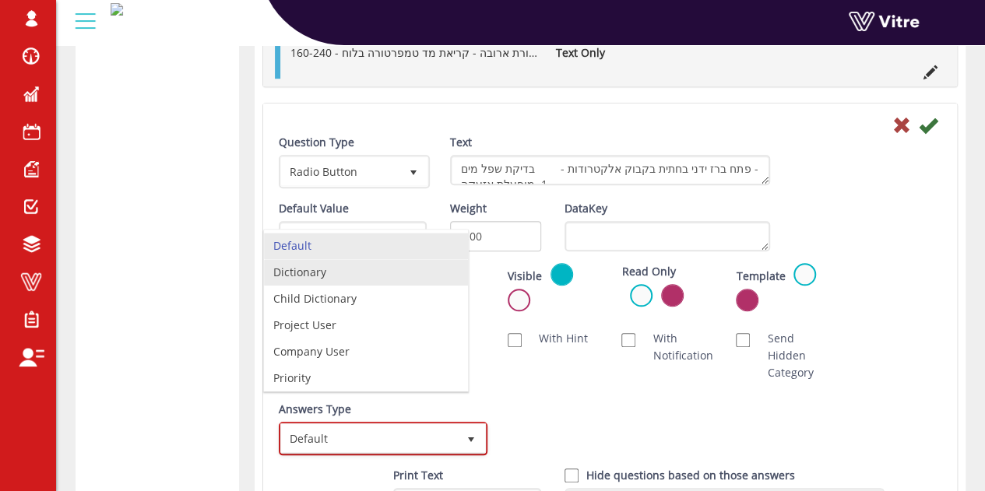
click at [332, 259] on li "Dictionary" at bounding box center [366, 272] width 204 height 26
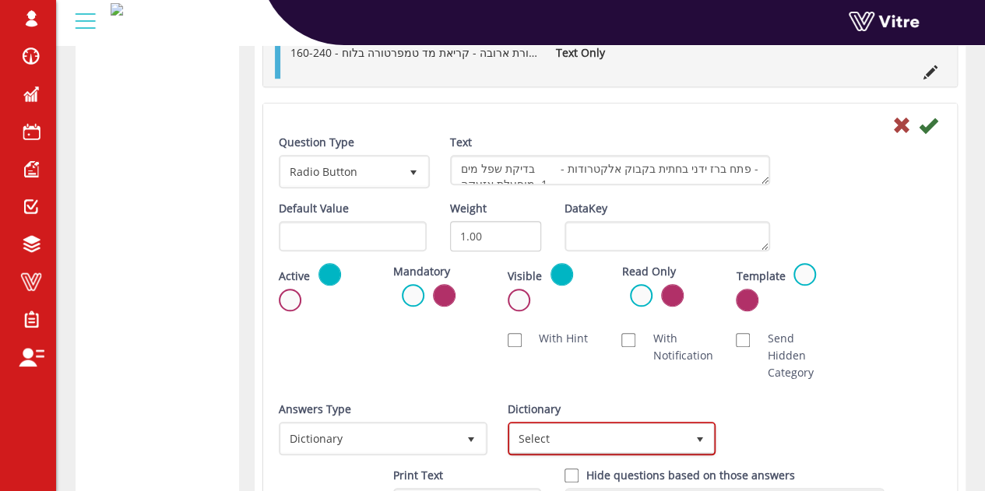
click at [560, 430] on span "Select" at bounding box center [598, 438] width 176 height 28
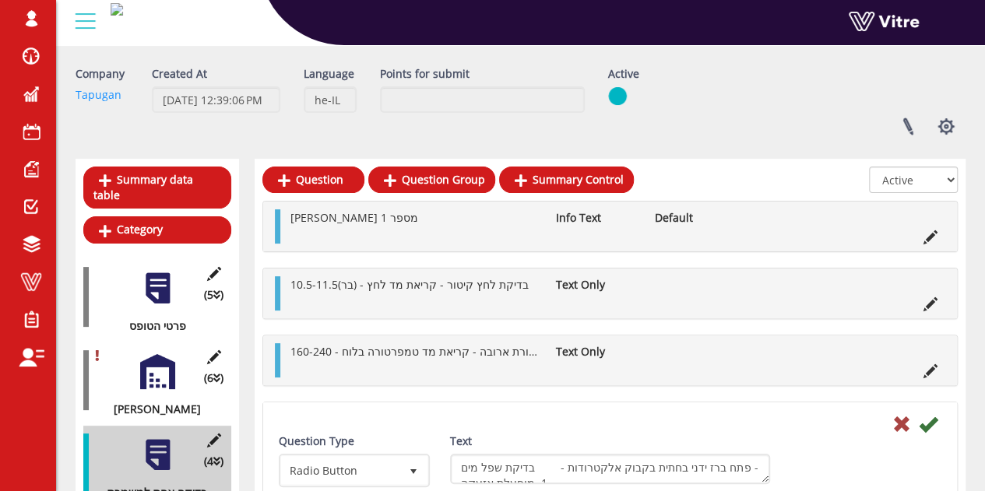
scroll to position [0, 0]
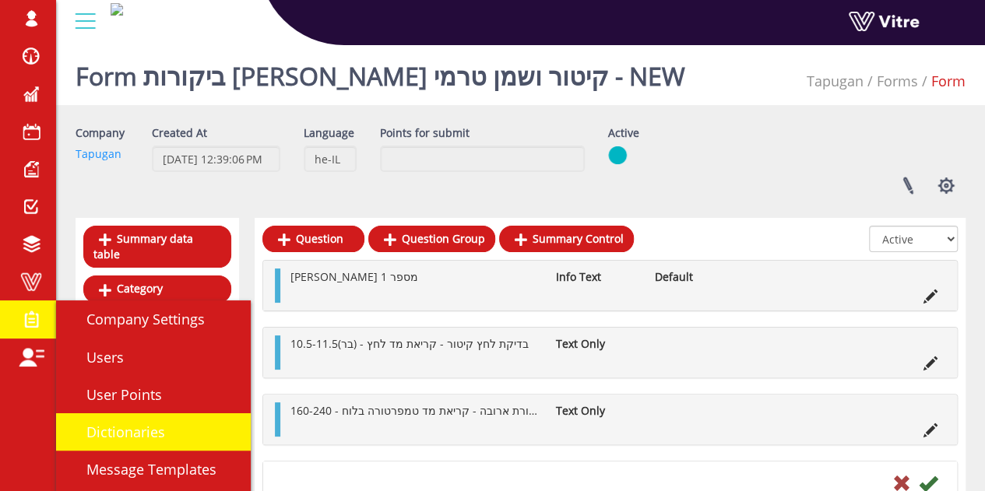
click at [140, 434] on span "Dictionaries" at bounding box center [116, 432] width 97 height 19
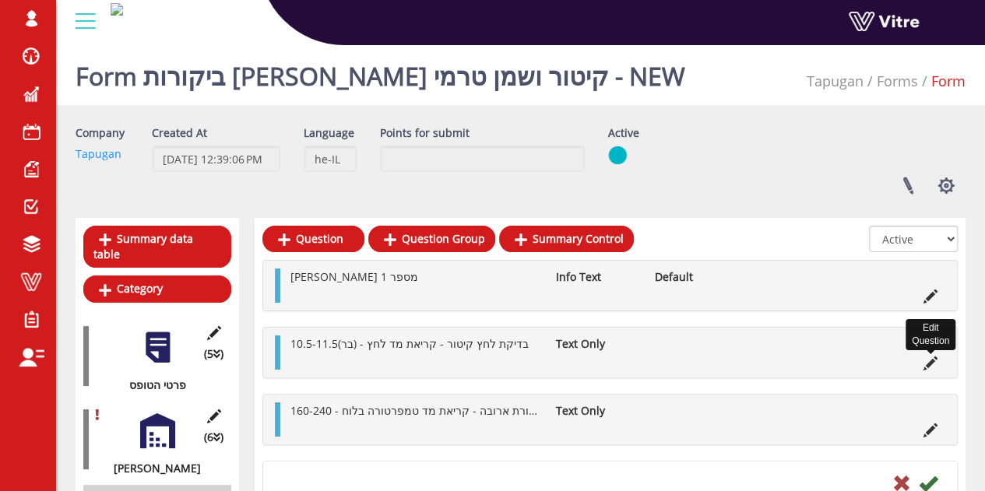
click at [928, 360] on icon at bounding box center [930, 363] width 14 height 14
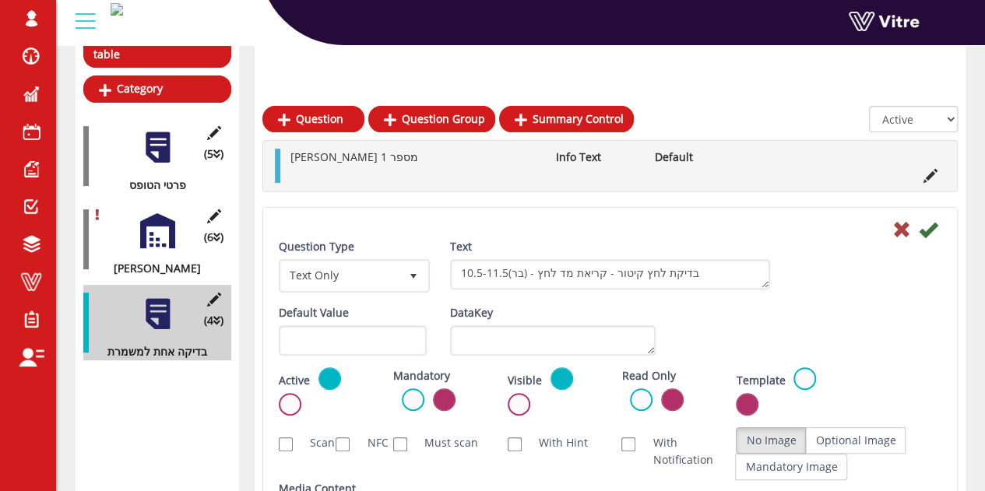
scroll to position [233, 0]
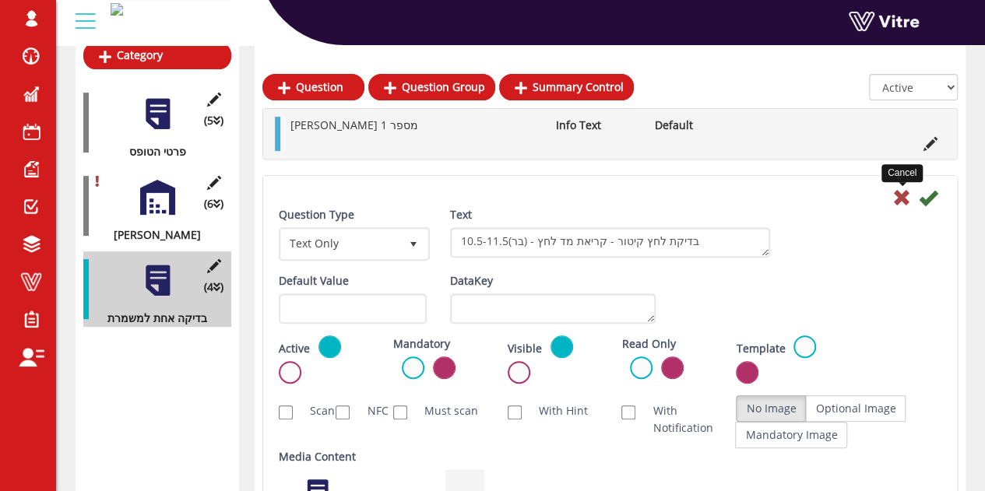
click at [904, 192] on icon at bounding box center [901, 197] width 19 height 19
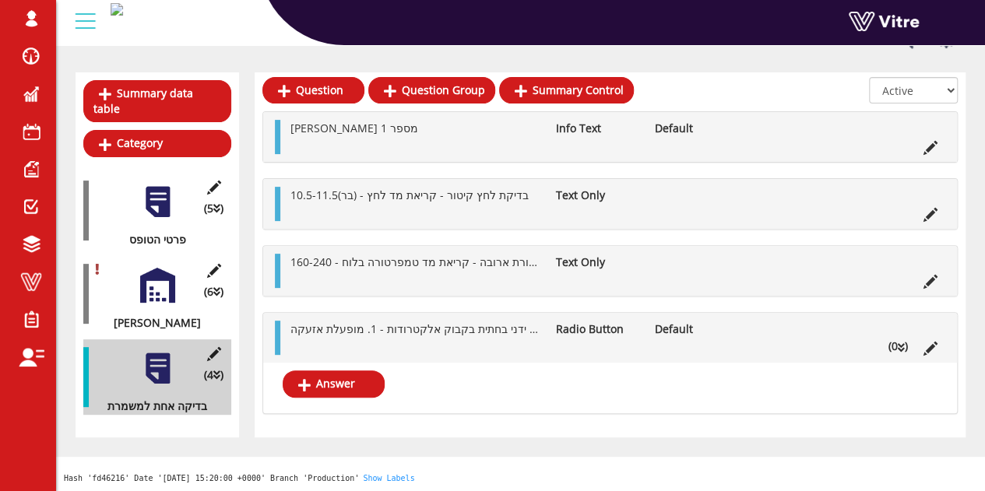
click at [933, 345] on icon at bounding box center [930, 349] width 14 height 14
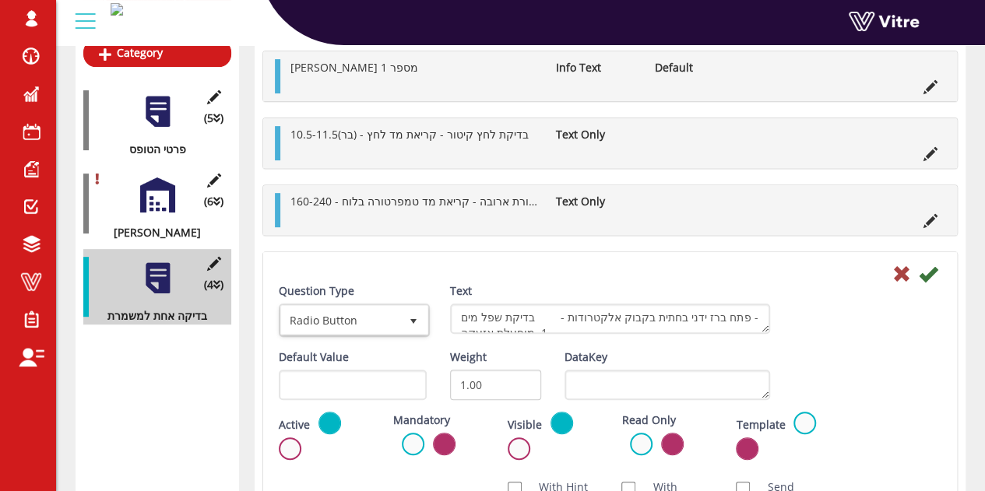
scroll to position [311, 0]
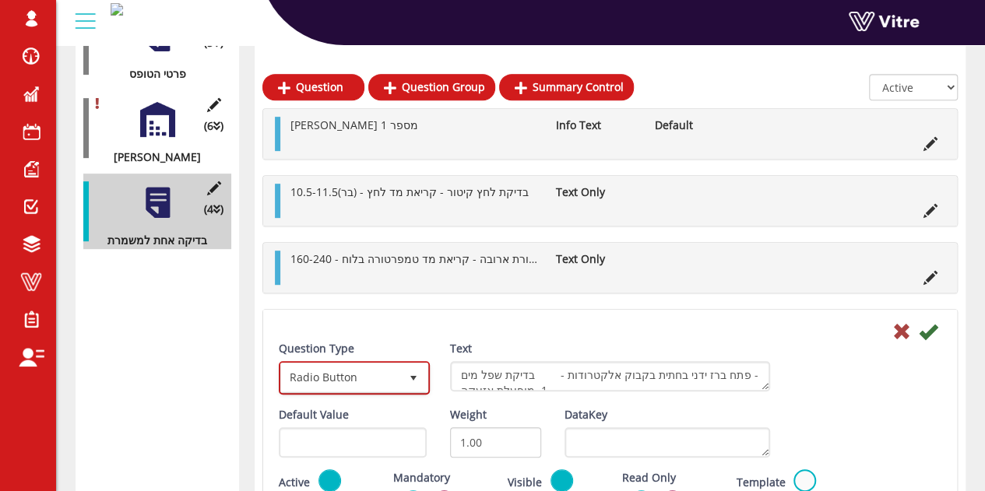
click at [350, 383] on span "Radio Button" at bounding box center [340, 377] width 118 height 28
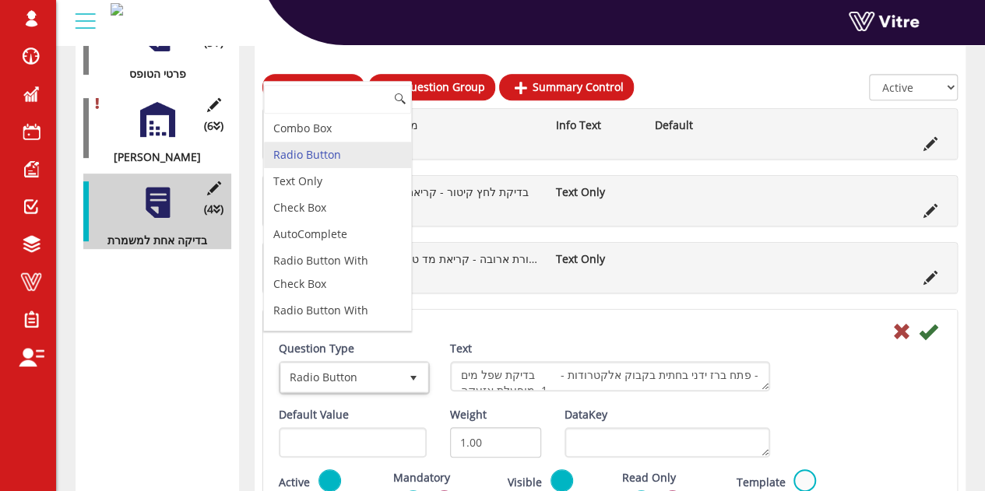
click at [497, 306] on div "דוד מספר 1 Info Text Default בדיקת לחץ קיטור - קריאת מד לחץ - (בר)10.5-11.5 Tex…" at bounding box center [609, 460] width 695 height 704
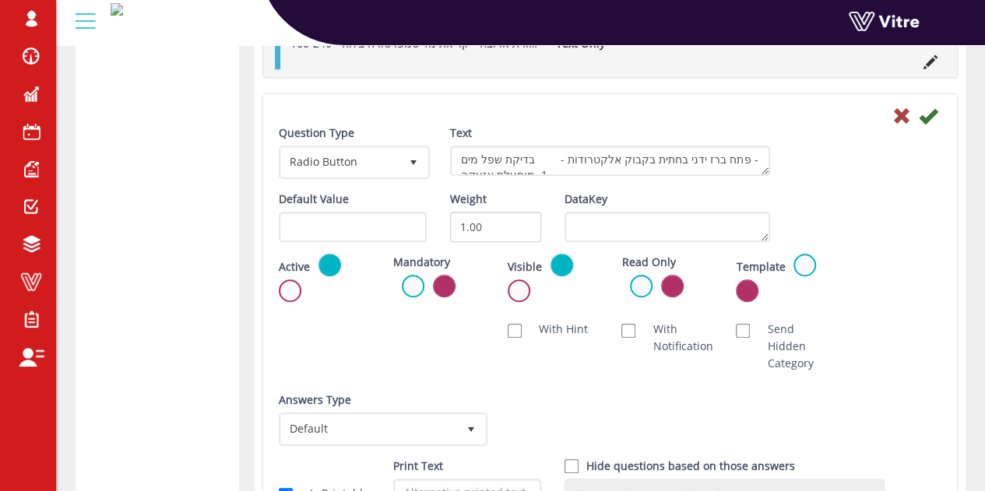
scroll to position [623, 0]
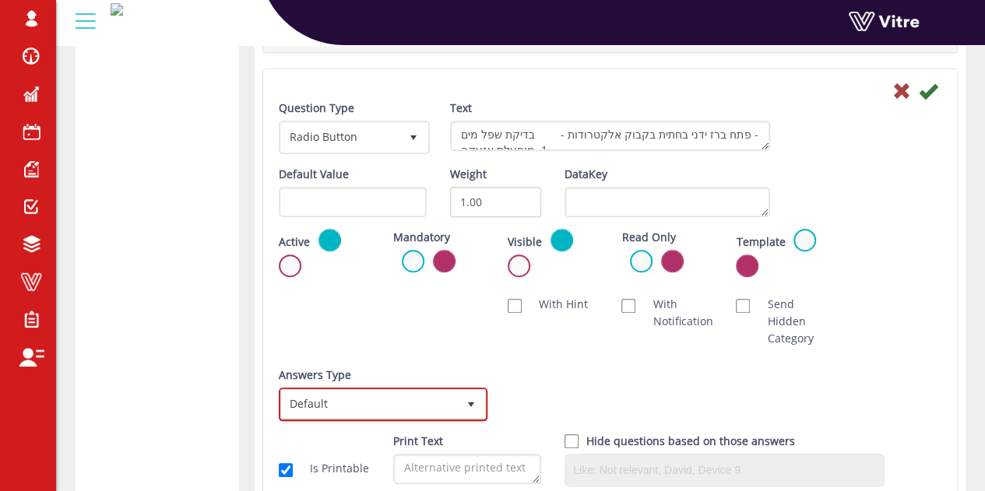
click at [375, 391] on span "Default" at bounding box center [369, 404] width 176 height 28
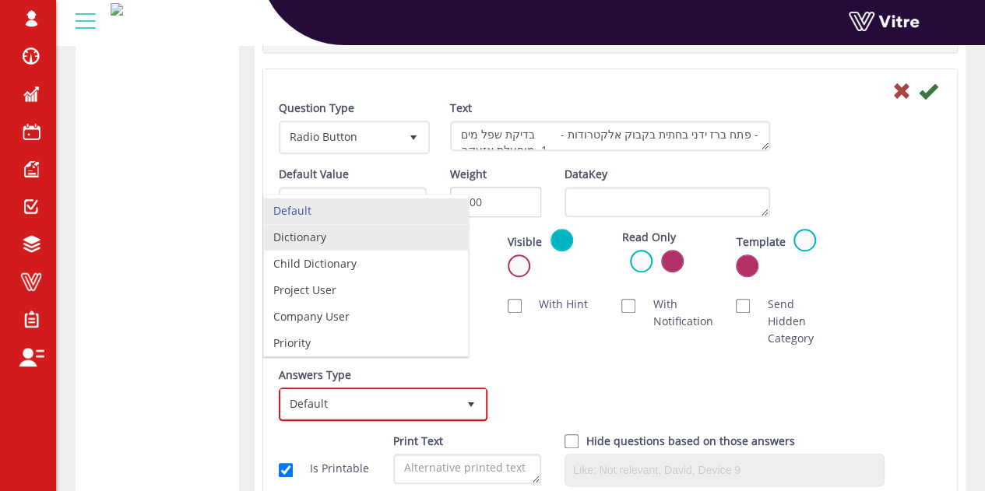
click at [335, 233] on li "Dictionary" at bounding box center [366, 237] width 204 height 26
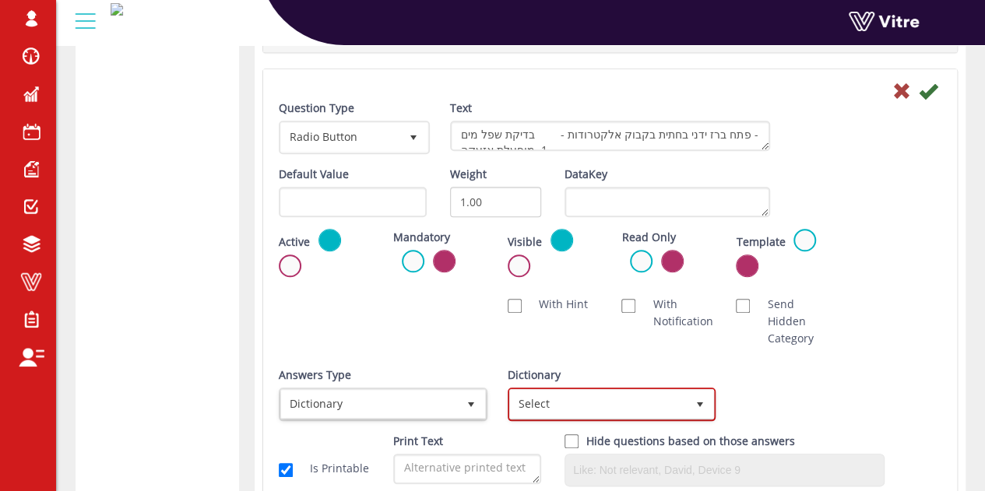
click at [585, 390] on span "Select" at bounding box center [598, 404] width 176 height 28
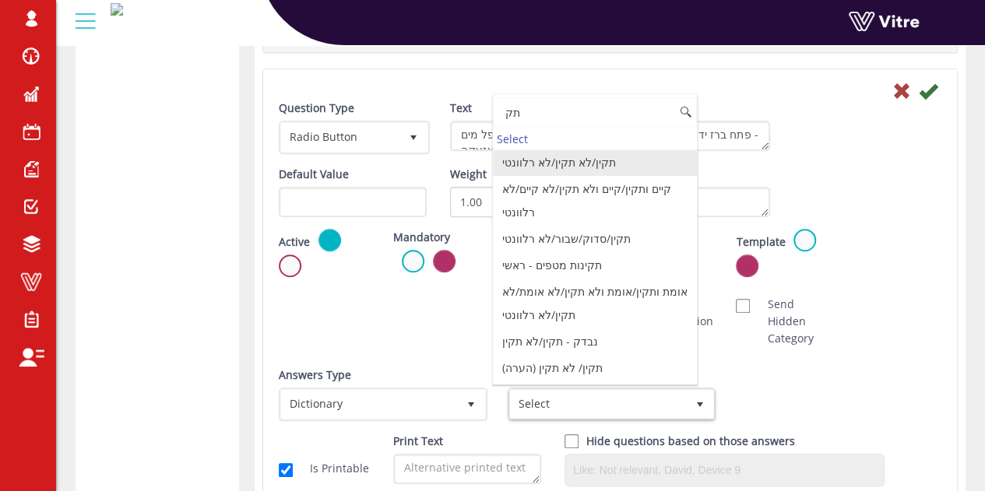
click at [580, 161] on li "תקין/לא תקין/לא רלוונטי" at bounding box center [595, 162] width 204 height 26
type input "תק"
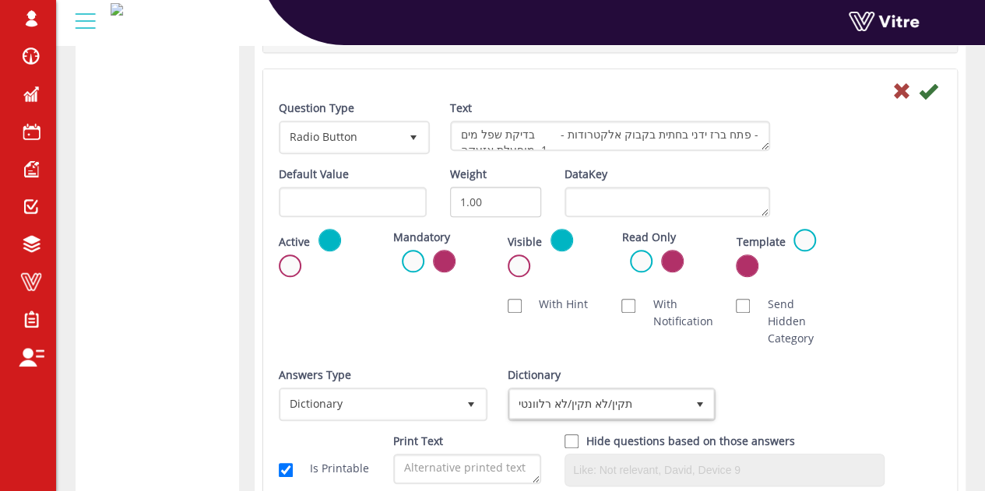
click at [749, 373] on div "Answers Type Dictionary 1 Answers Type Default 0 Module Select Form Context (li…" at bounding box center [610, 400] width 686 height 66
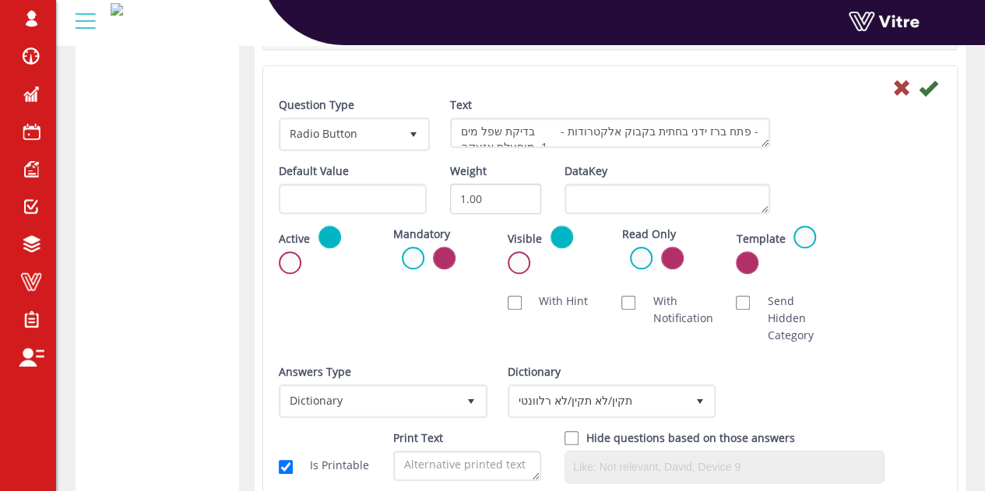
scroll to position [624, 0]
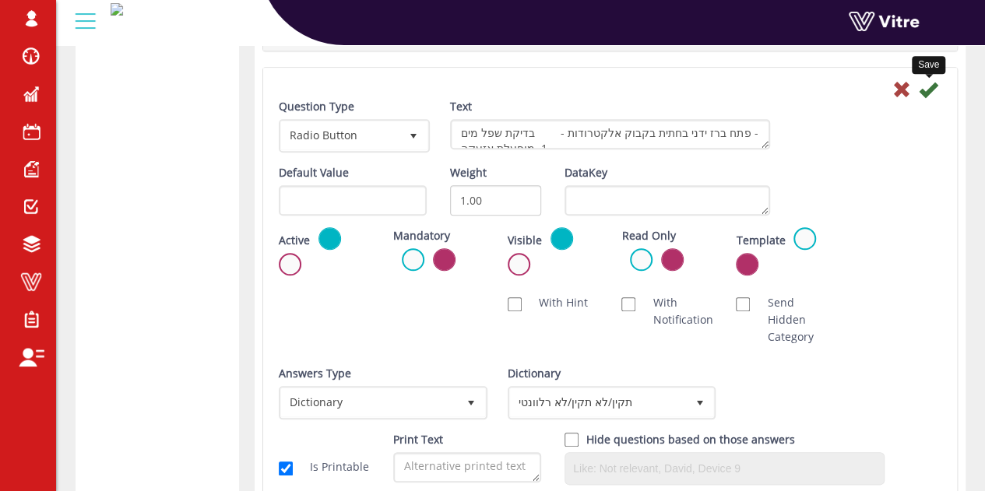
click at [931, 90] on icon at bounding box center [927, 89] width 19 height 19
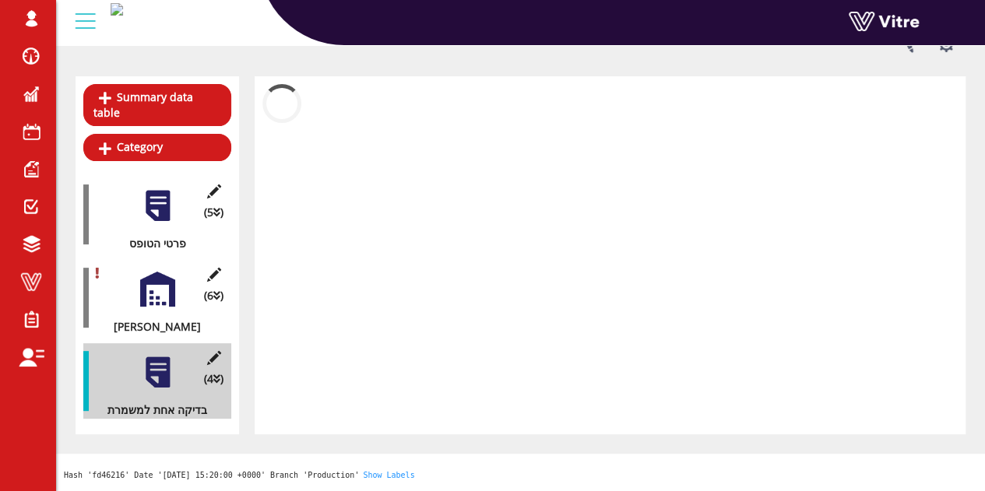
scroll to position [125, 0]
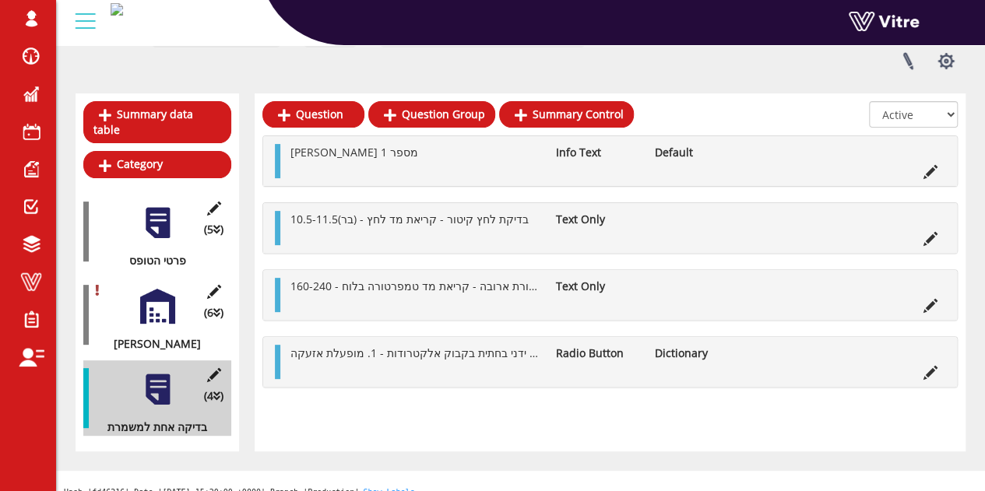
click at [644, 388] on div "Question Question Group Summary Control All Active Not Active דוד מספר 1 Info T…" at bounding box center [610, 272] width 711 height 358
click at [338, 101] on link "Question" at bounding box center [313, 114] width 102 height 26
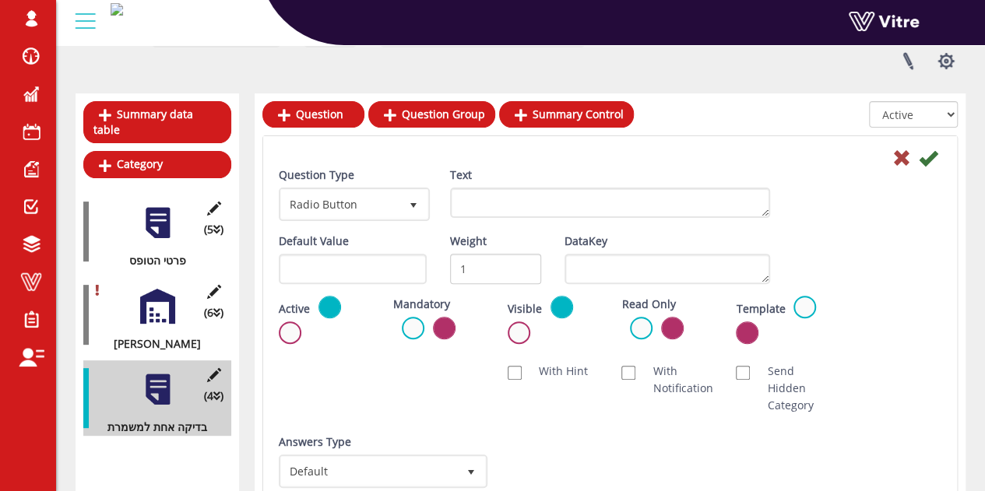
click at [487, 217] on div "Text" at bounding box center [609, 198] width 343 height 63
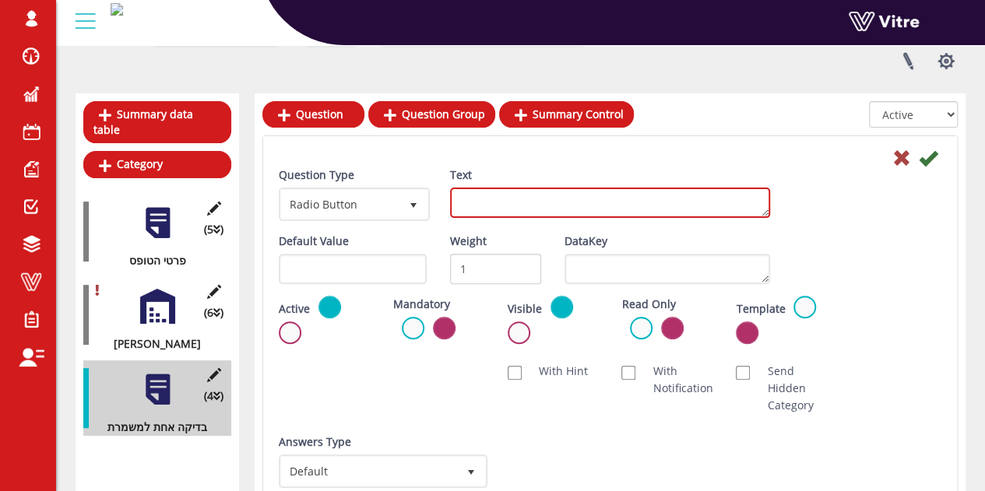
click at [490, 211] on textarea "Text" at bounding box center [610, 203] width 320 height 30
paste textarea "בדיקת שפל מים - פתח ברז ידני בחתית בקבוק אלקטרודות - 2. נדלקת התראה בלוח "שפל מ…"
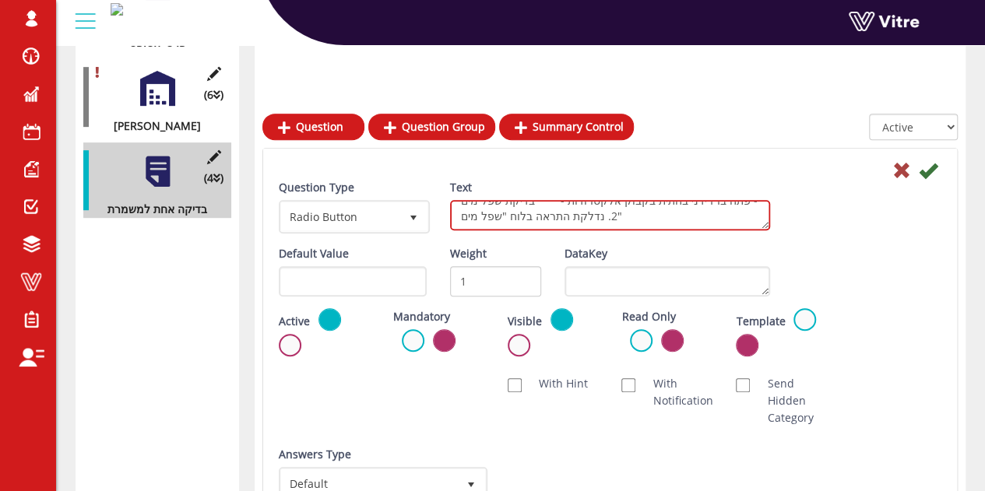
scroll to position [436, 0]
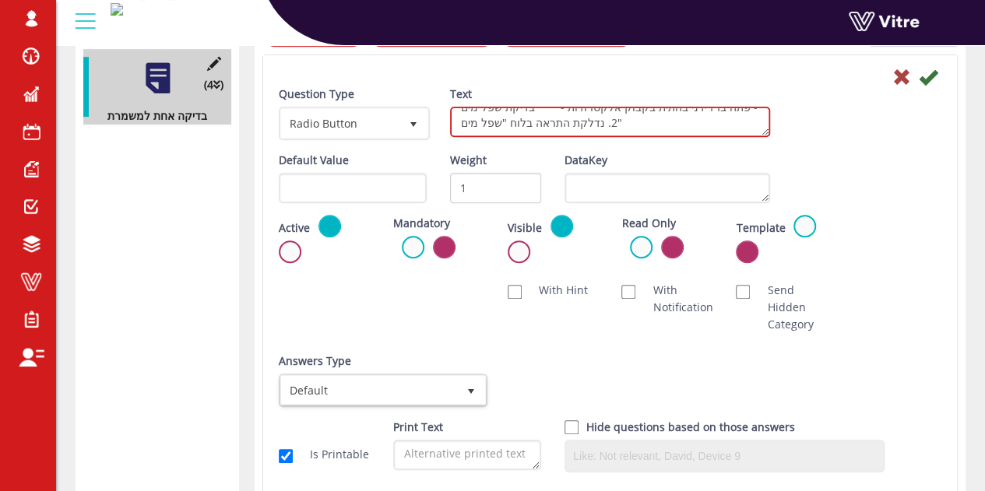
type textarea "בדיקת שפל מים - פתח ברז ידני בחתית בקבוק אלקטרודות - 2. נדלקת התראה בלוח "שפל מ…"
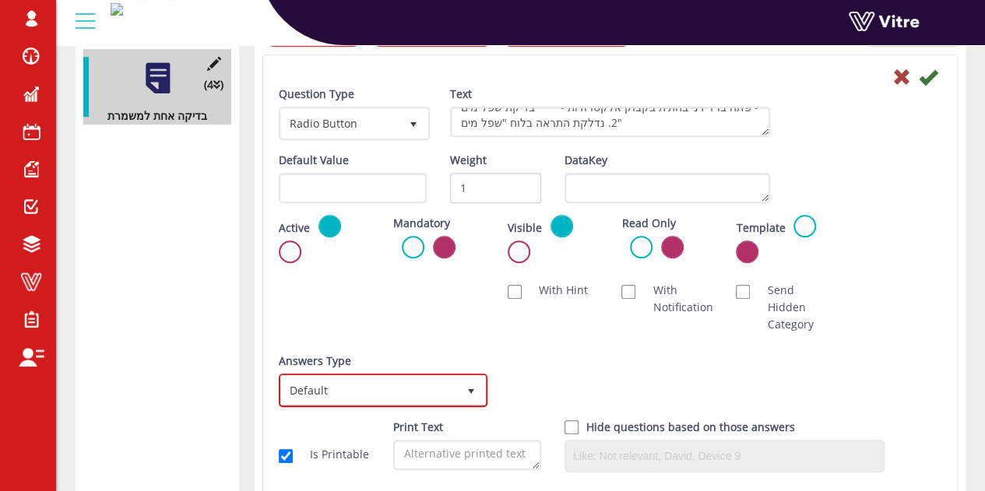
click at [430, 391] on span "Default" at bounding box center [369, 390] width 176 height 28
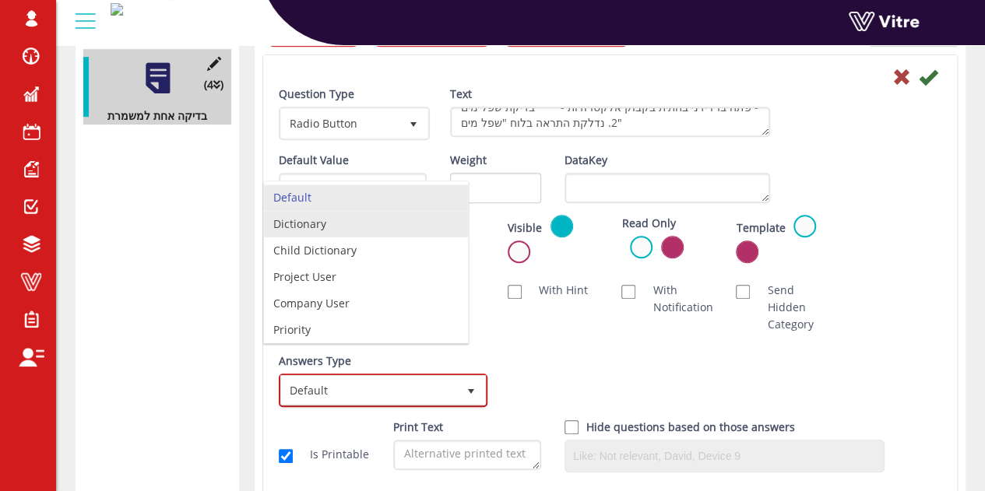
click at [339, 223] on li "Dictionary" at bounding box center [366, 224] width 204 height 26
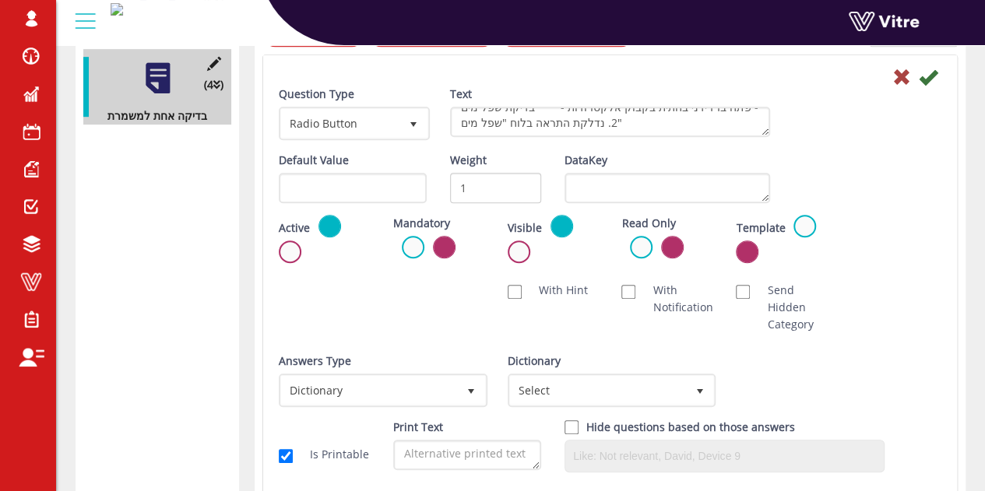
click at [560, 370] on div "Dictionary Select" at bounding box center [609, 380] width 205 height 54
click at [560, 380] on span "Select" at bounding box center [598, 390] width 176 height 28
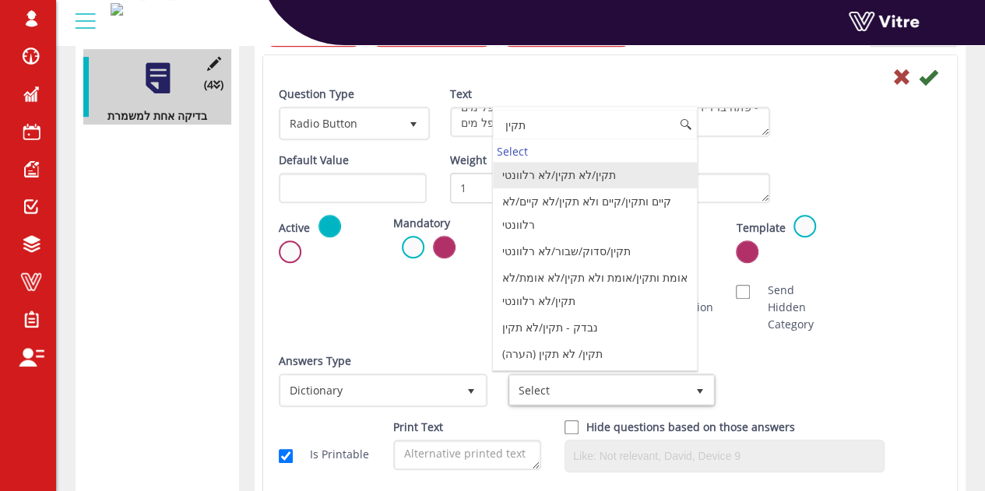
click at [563, 176] on li "תקין/לא תקין/לא רלוונטי" at bounding box center [595, 175] width 204 height 26
type input "תקין"
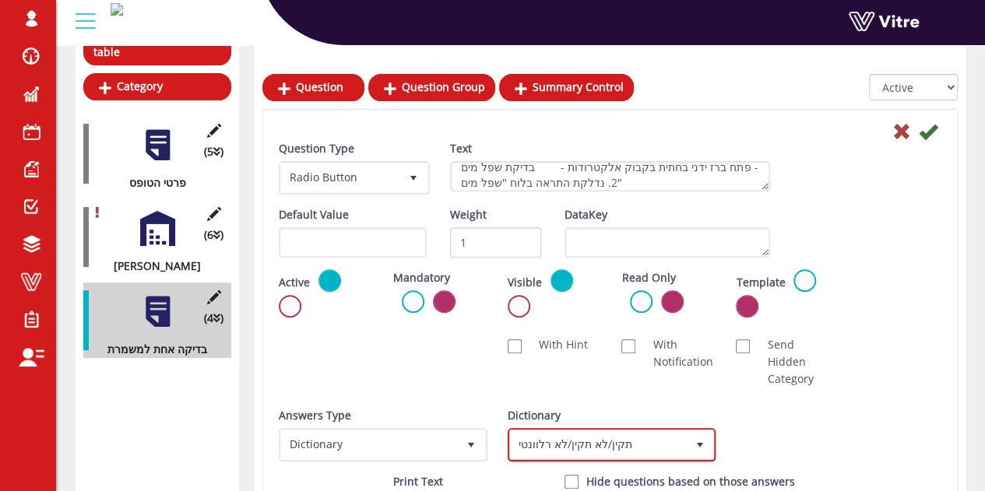
scroll to position [0, 0]
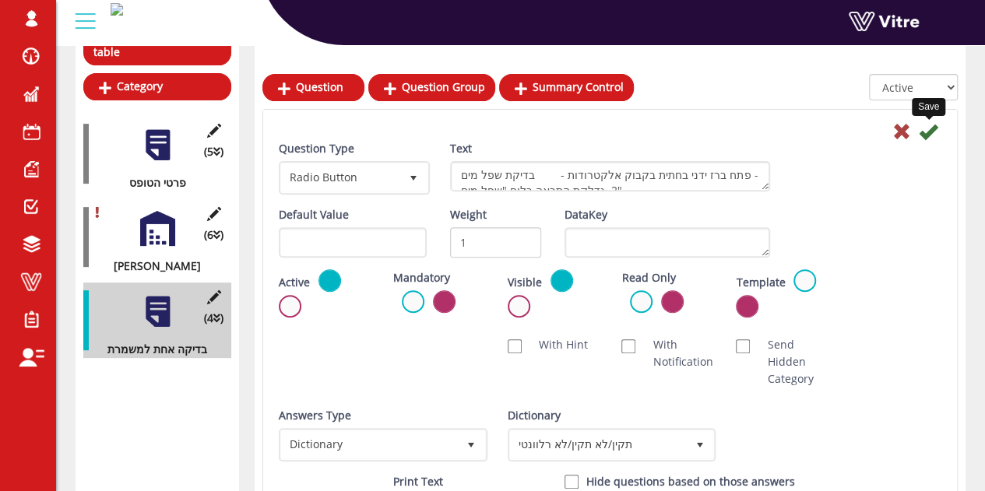
click at [936, 126] on icon at bounding box center [927, 131] width 19 height 19
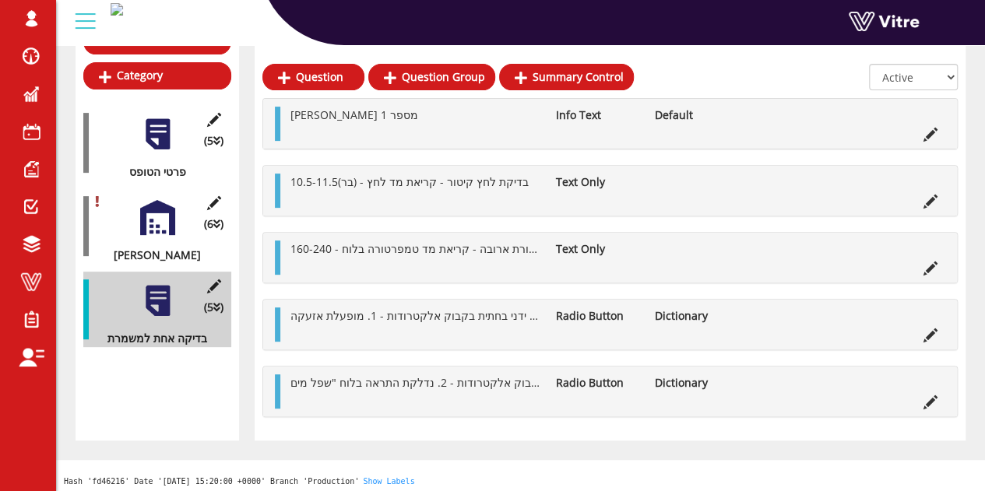
scroll to position [216, 0]
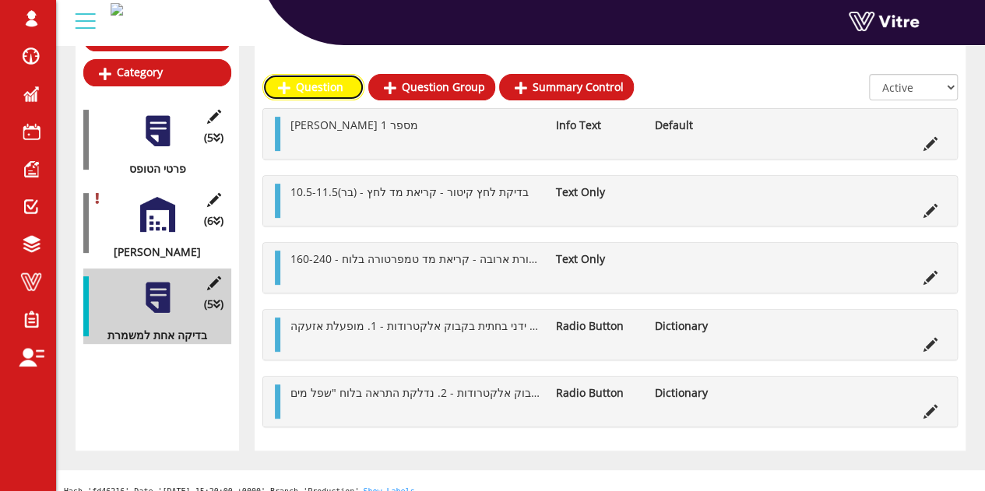
click at [328, 82] on link "Question" at bounding box center [313, 87] width 102 height 26
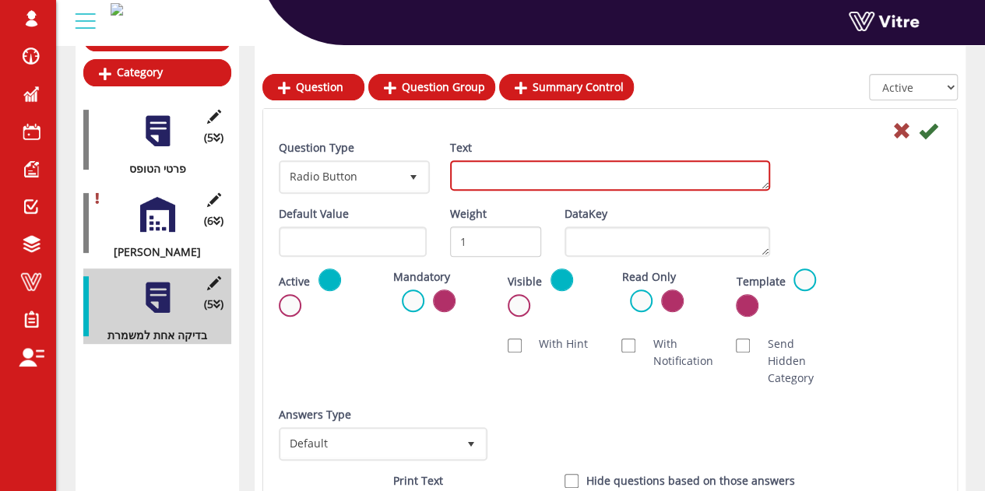
click at [486, 173] on textarea "Text" at bounding box center [610, 175] width 320 height 30
paste textarea "בדיקת שפל מים - פתח ברז ידני בחתית בקבוק אלקטרודות - 3. הדוד נופל"
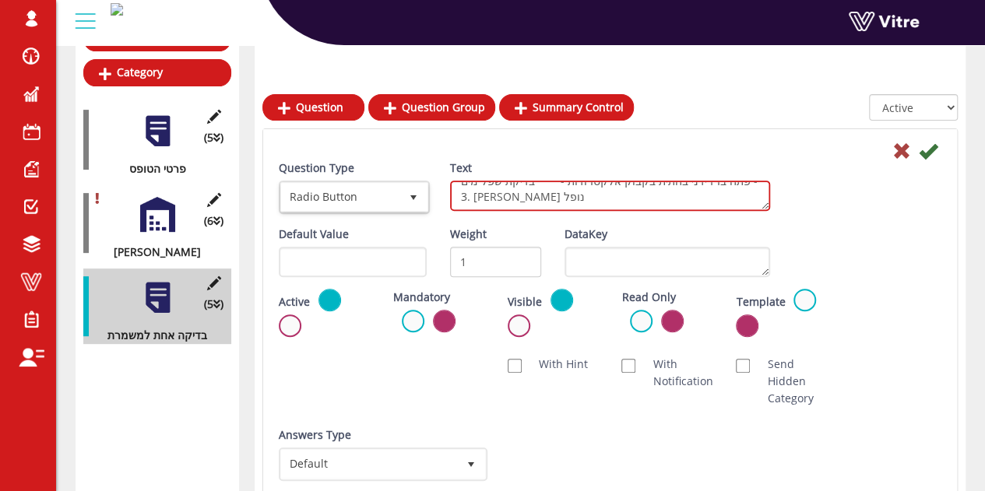
scroll to position [294, 0]
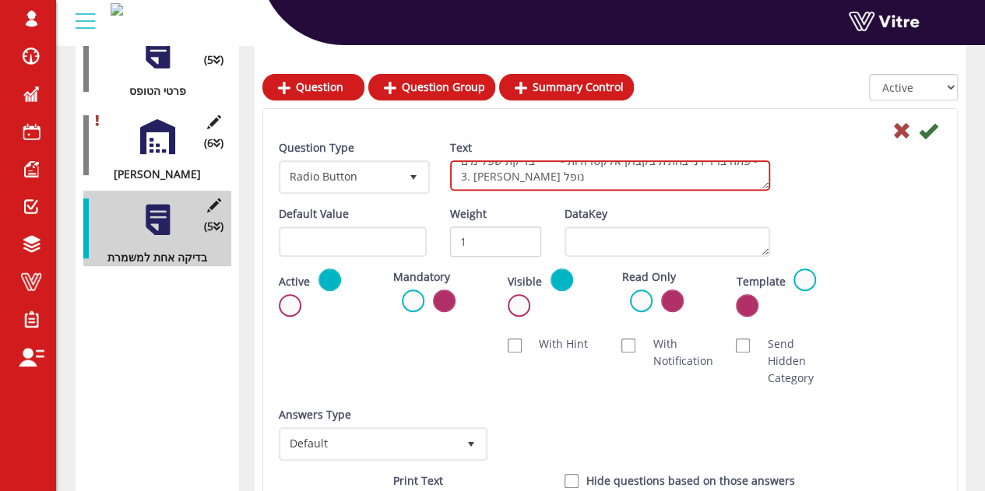
type textarea "בדיקת שפל מים - פתח ברז ידני בחתית בקבוק אלקטרודות - 3. הדוד נופל"
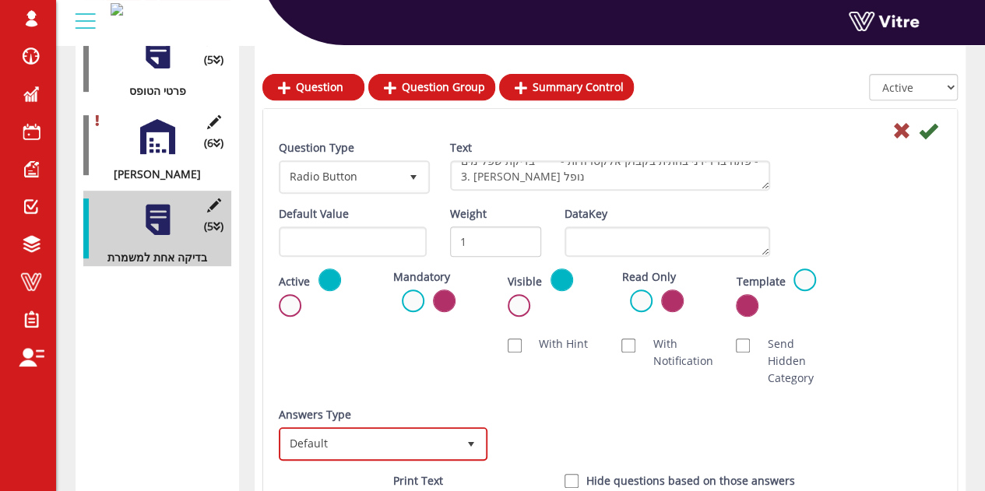
click at [351, 446] on span "Default" at bounding box center [369, 444] width 176 height 28
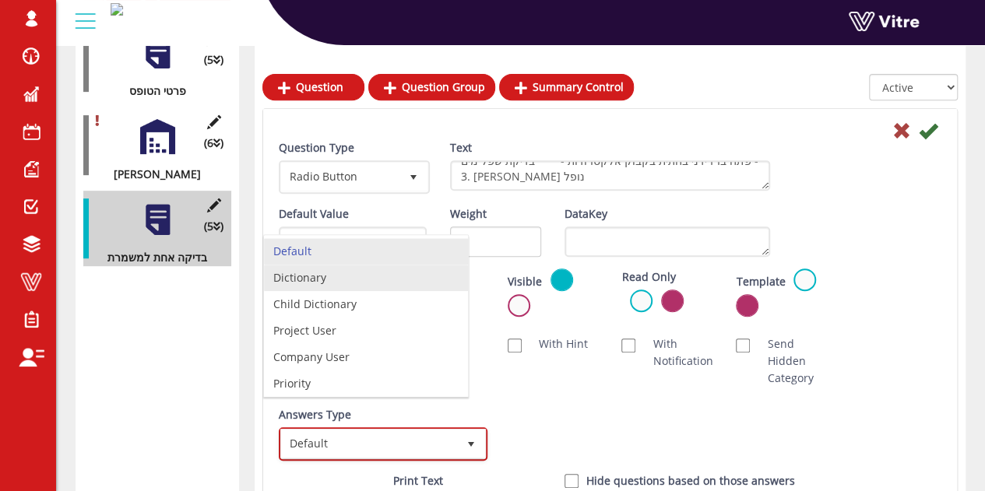
click at [340, 273] on li "Dictionary" at bounding box center [366, 278] width 204 height 26
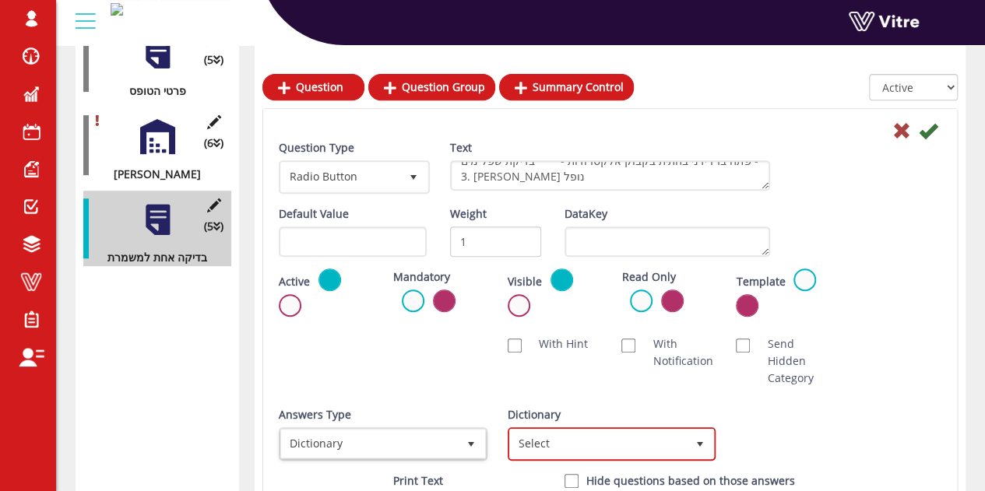
click at [598, 439] on span "Select" at bounding box center [598, 444] width 176 height 28
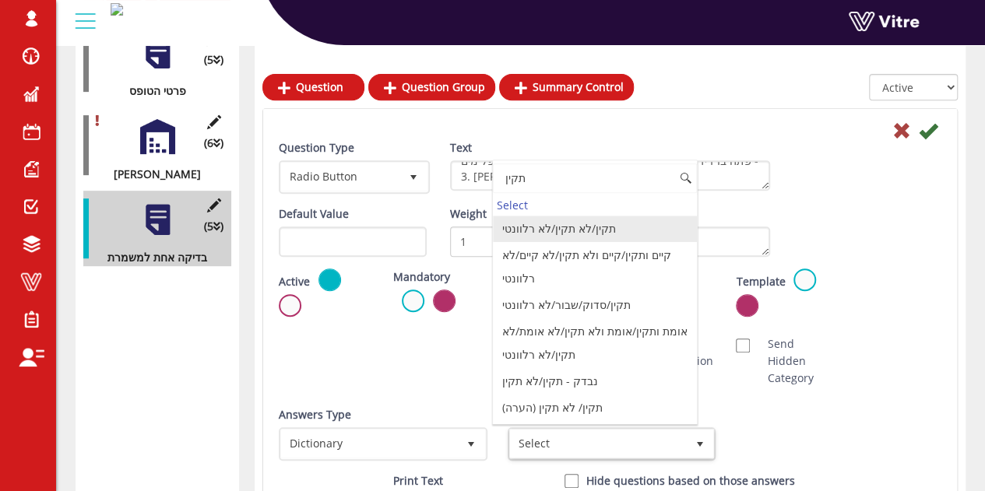
click at [597, 230] on li "תקין/לא תקין/לא רלוונטי" at bounding box center [595, 229] width 204 height 26
type input "תקין"
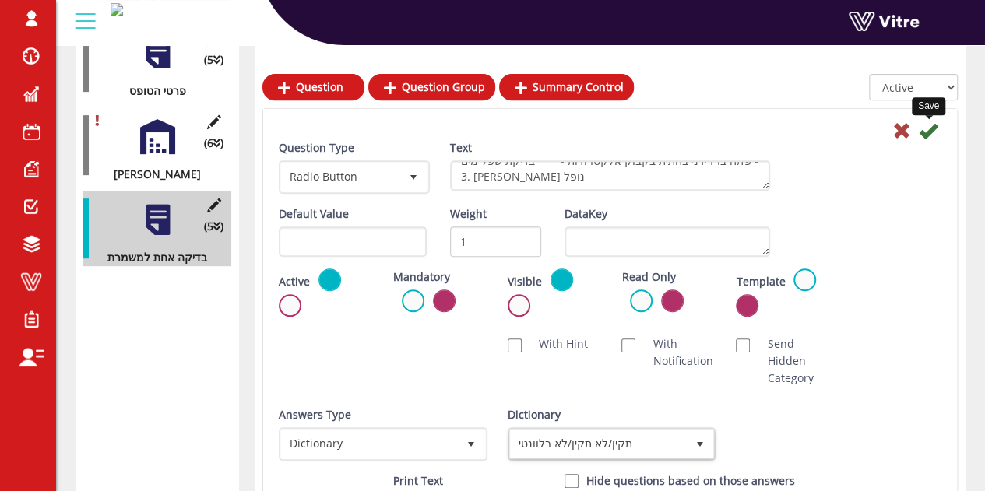
click at [932, 125] on icon at bounding box center [927, 130] width 19 height 19
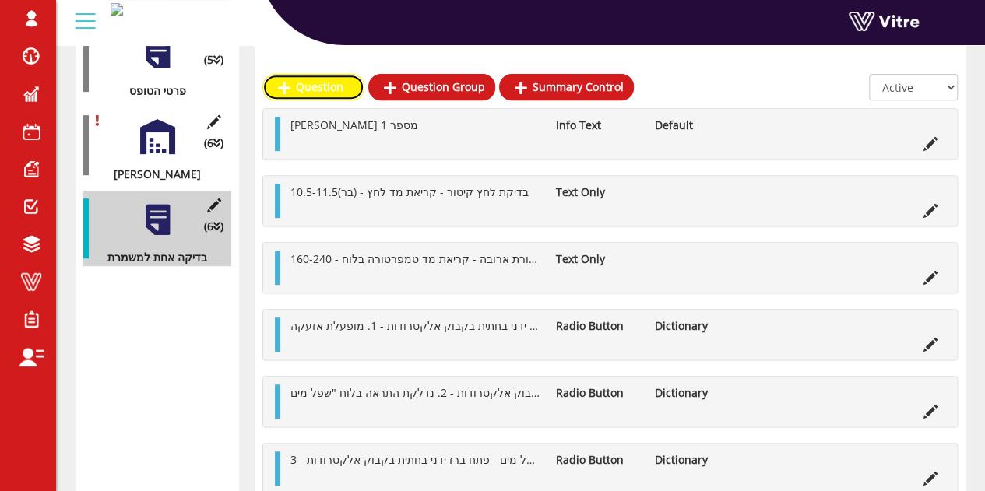
click at [301, 79] on link "Question" at bounding box center [313, 87] width 102 height 26
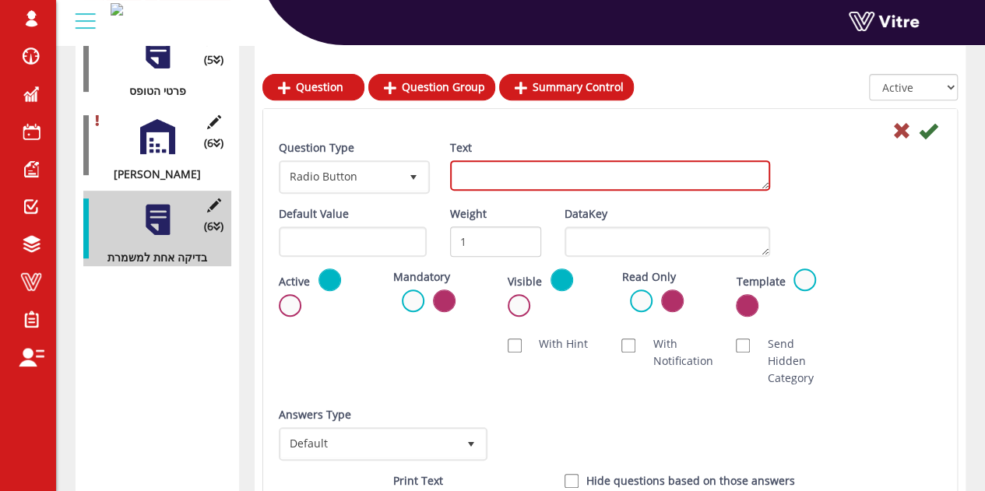
click at [515, 181] on textarea "Text" at bounding box center [610, 175] width 320 height 30
paste textarea "בדיקת שסתום בטחון 1 - בראש הדוד הרם מנוף שסתום - פריקת קיטור מהשסתום"
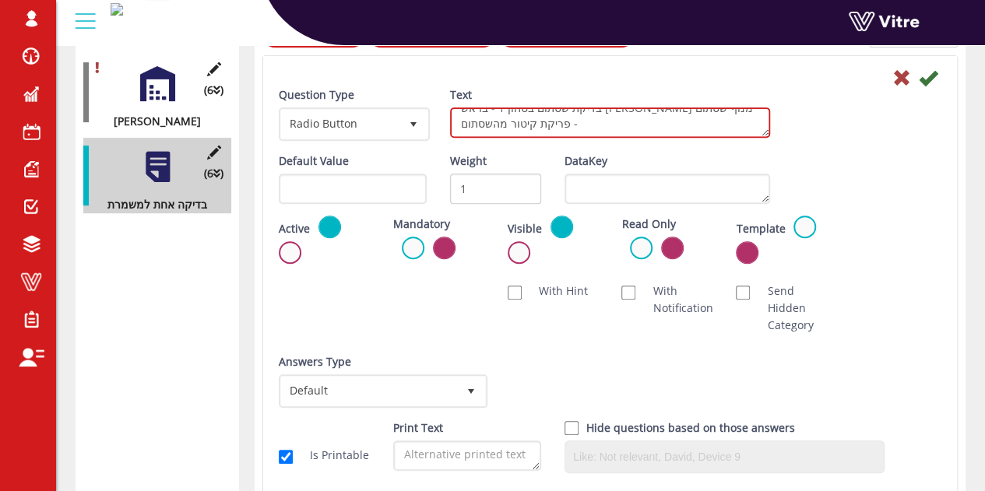
scroll to position [372, 0]
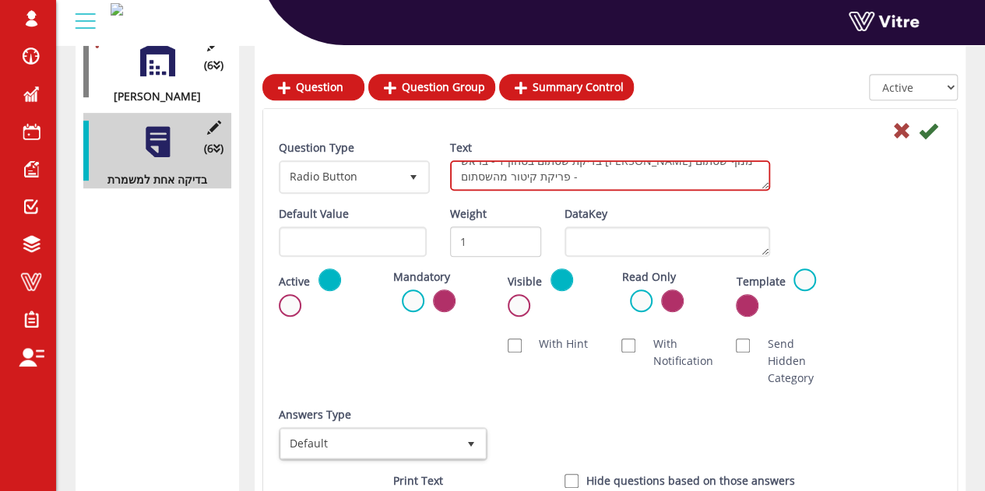
type textarea "בדיקת שסתום בטחון 1 - בראש הדוד הרם מנוף שסתום - פריקת קיטור מהשסתום"
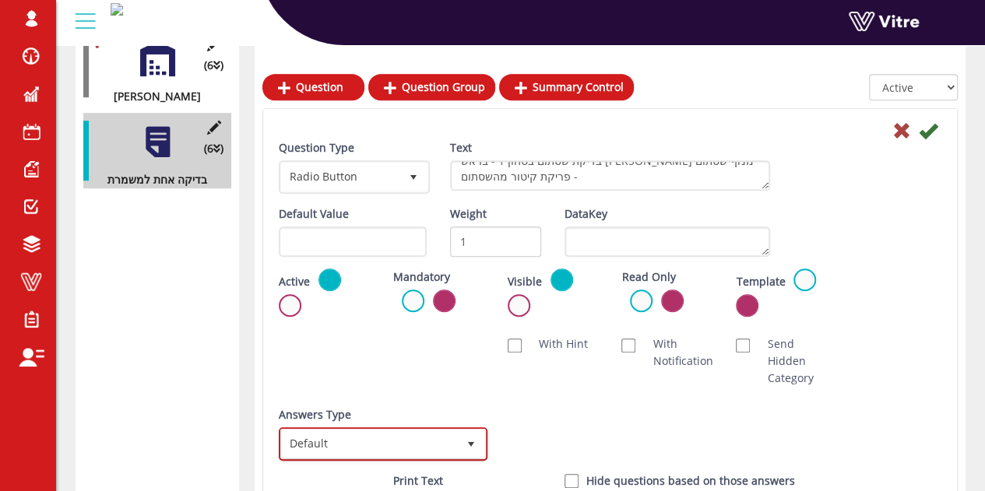
click at [384, 440] on span "Default" at bounding box center [369, 444] width 176 height 28
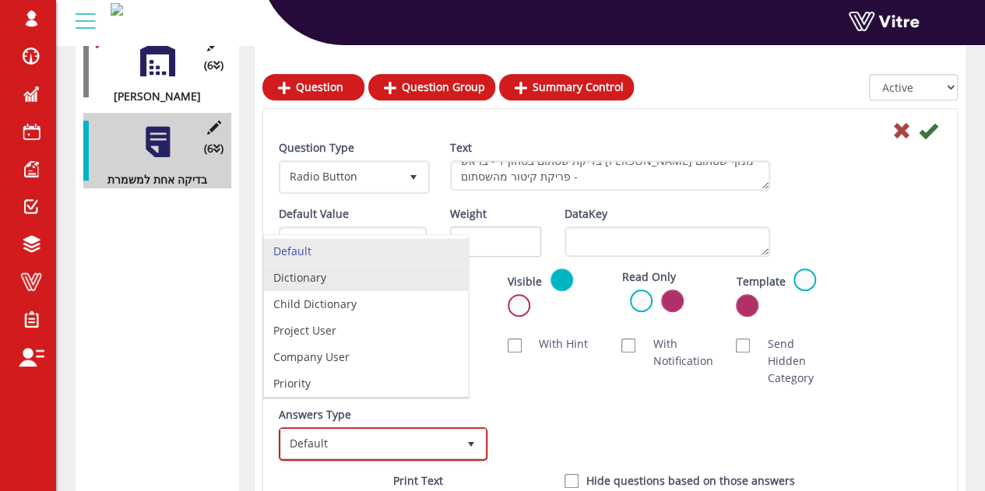
click at [304, 279] on li "Dictionary" at bounding box center [366, 278] width 204 height 26
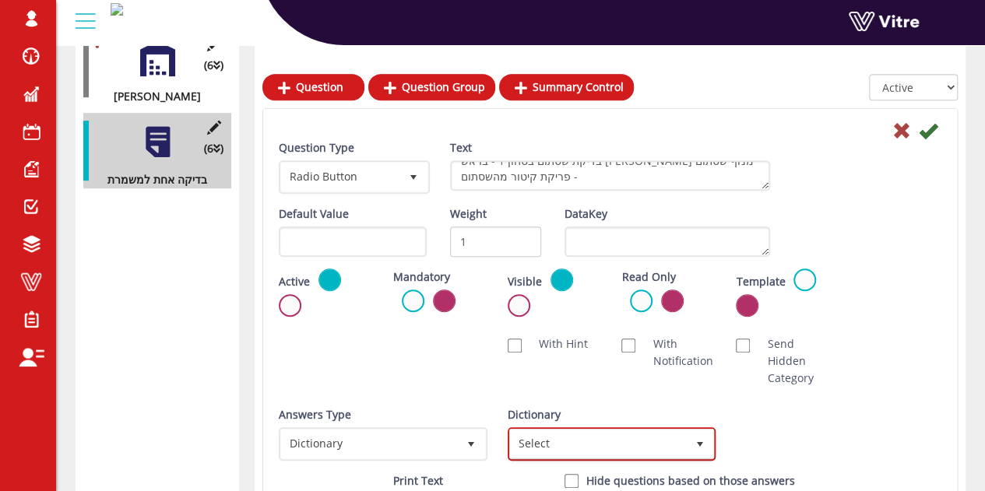
click at [568, 434] on span "Select" at bounding box center [598, 444] width 176 height 28
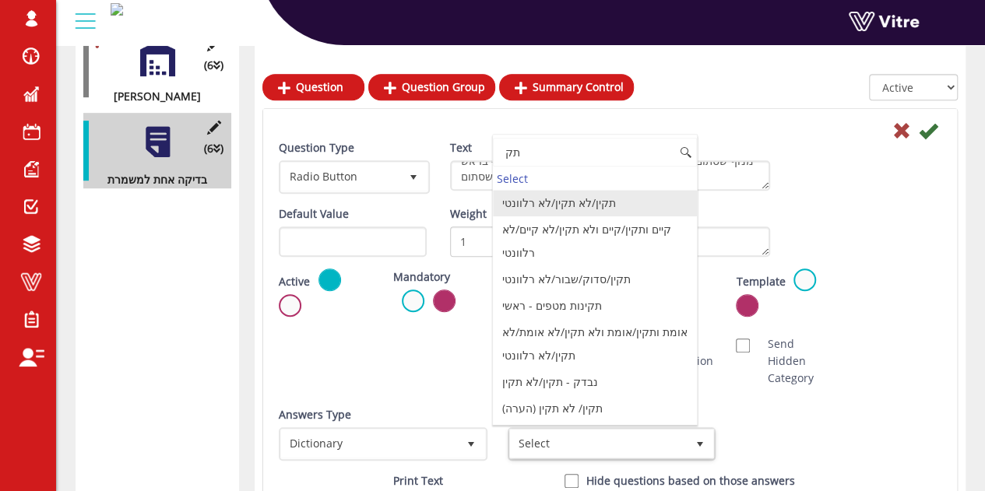
click at [587, 206] on li "תקין/לא תקין/לא רלוונטי" at bounding box center [595, 203] width 204 height 26
type input "תק"
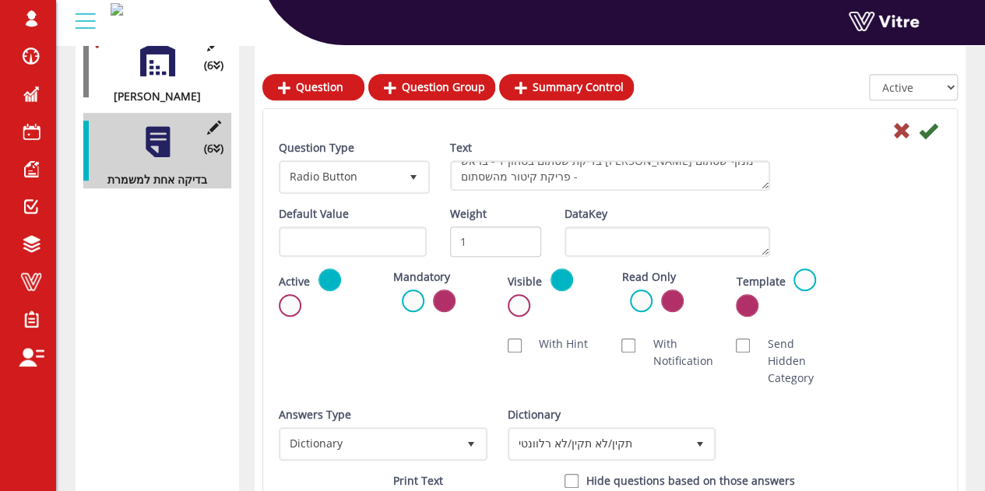
click at [872, 220] on div "Default Value Weight 1 DataKey" at bounding box center [610, 236] width 686 height 63
click at [930, 132] on icon at bounding box center [927, 130] width 19 height 19
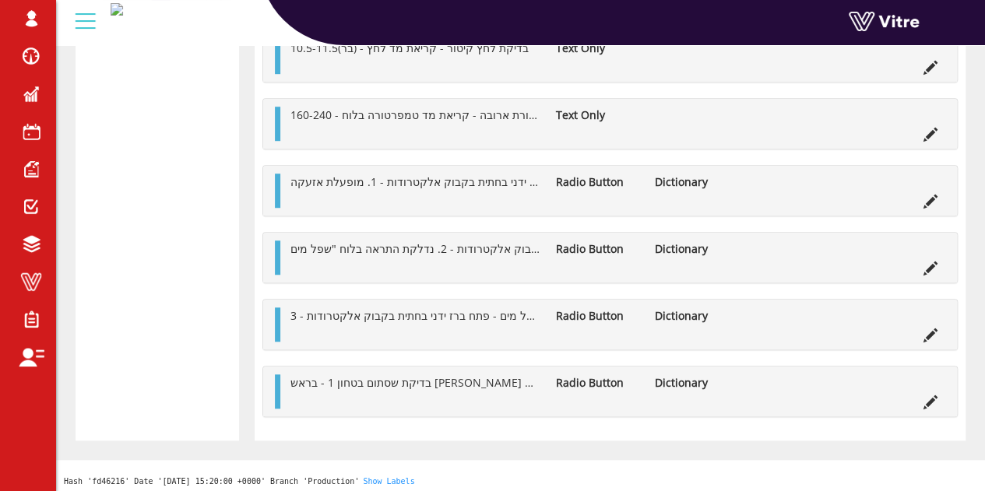
scroll to position [528, 0]
click at [710, 75] on div "בדיקת לחץ קיטור - קריאת מד לחץ - (בר)10.5-11.5 Text Only" at bounding box center [609, 55] width 693 height 50
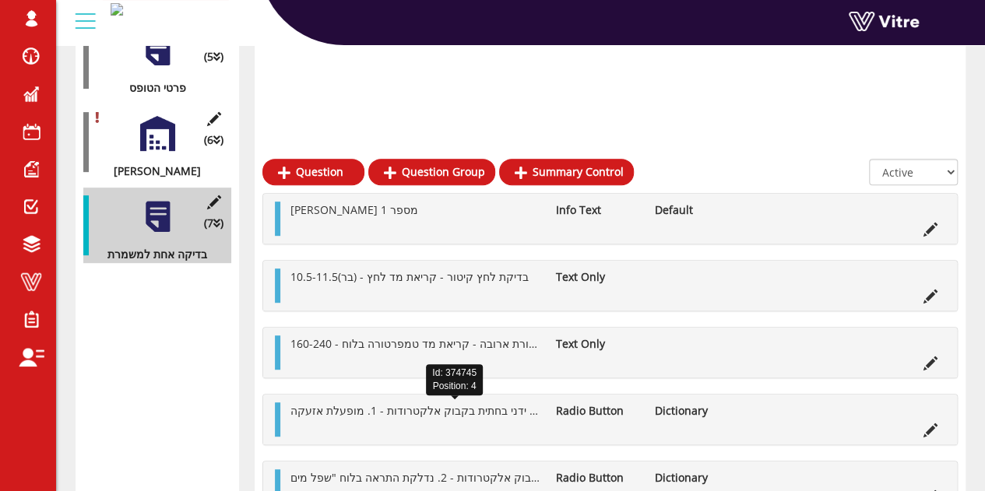
scroll to position [216, 0]
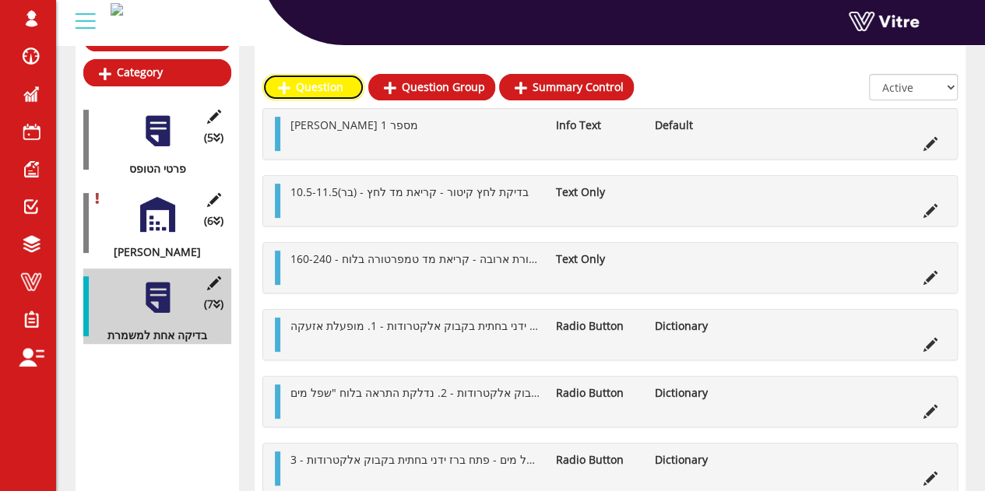
click at [322, 93] on link "Question" at bounding box center [313, 87] width 102 height 26
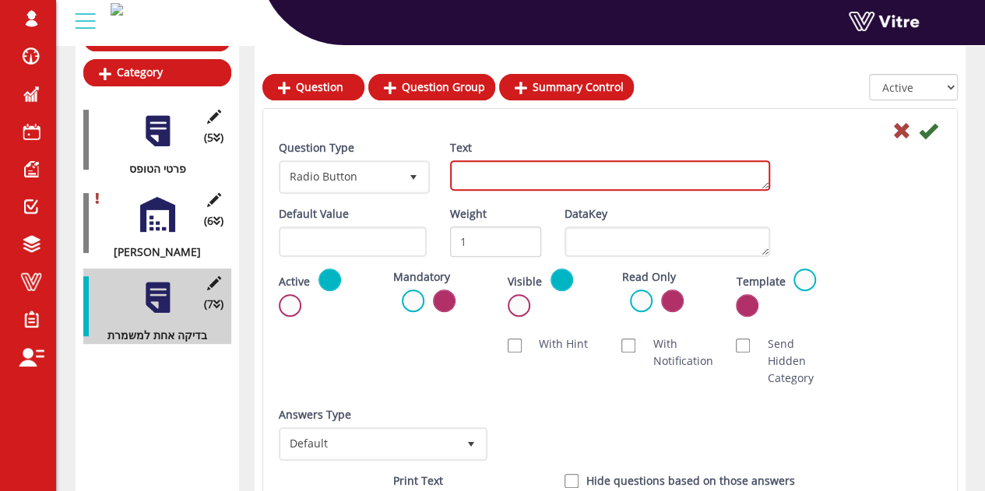
click at [562, 182] on textarea "Text" at bounding box center [610, 175] width 320 height 30
paste textarea "בדיקת שסתום בטחון 2 - בראש הדוד הרם מנוף שסתום - פריקת קיטור מהשסתום"
type textarea "בדיקת שסתום בטחון 2 - בראש הדוד הרם מנוף שסתום - פריקת קיטור מהשסתום"
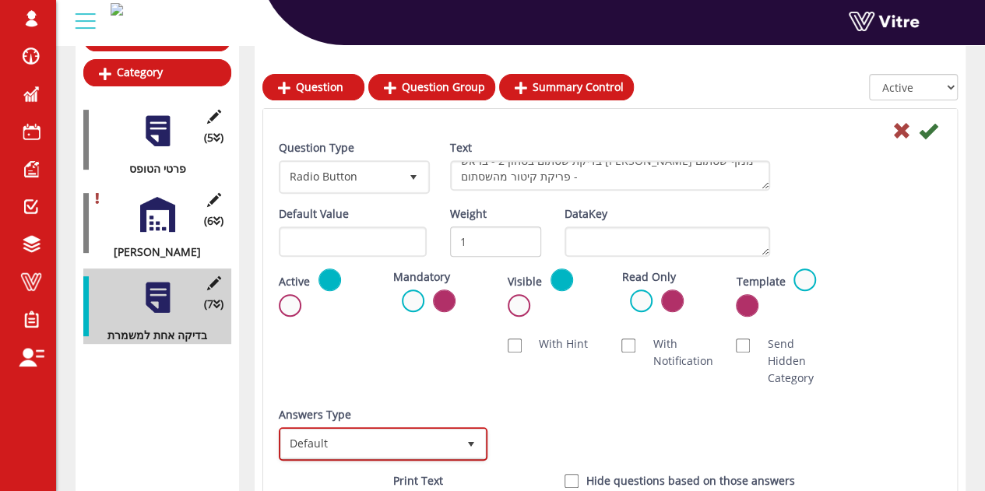
click at [354, 434] on span "Default" at bounding box center [369, 444] width 176 height 28
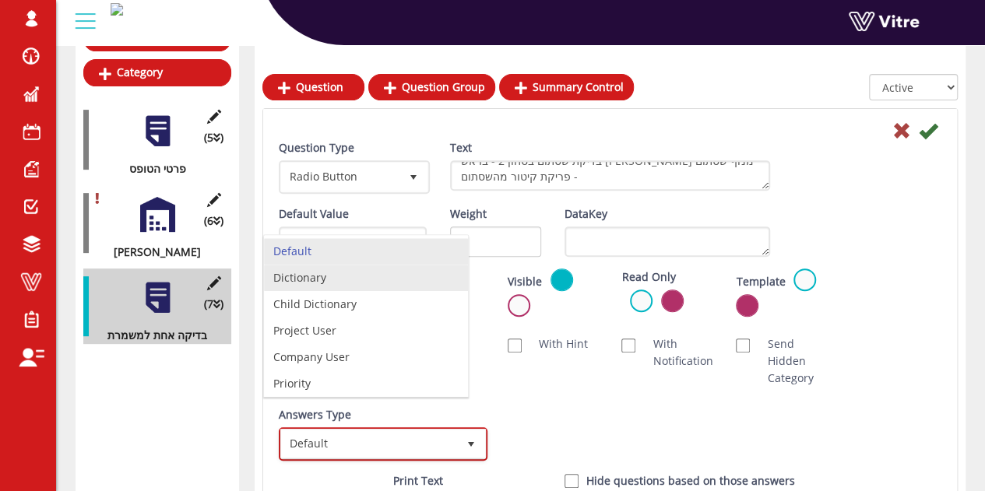
click at [349, 286] on li "Dictionary" at bounding box center [366, 278] width 204 height 26
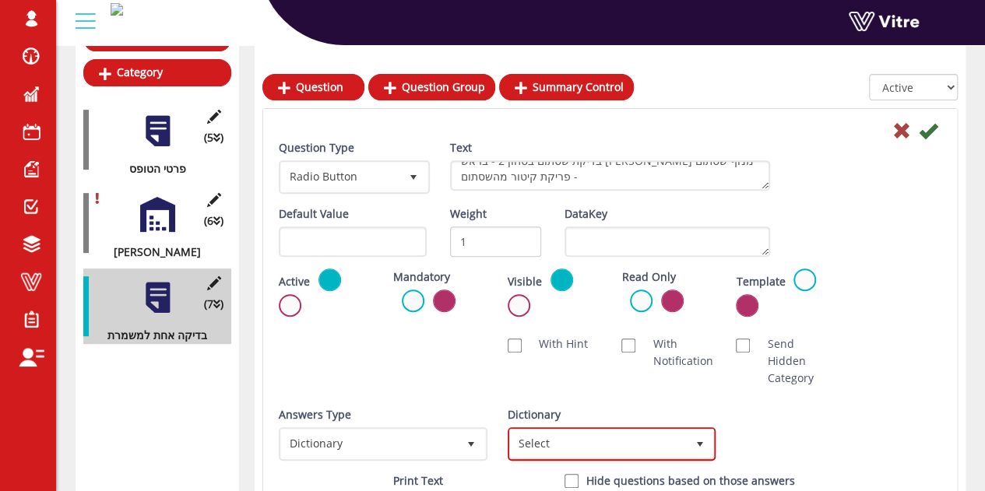
click at [560, 441] on span "Select" at bounding box center [598, 444] width 176 height 28
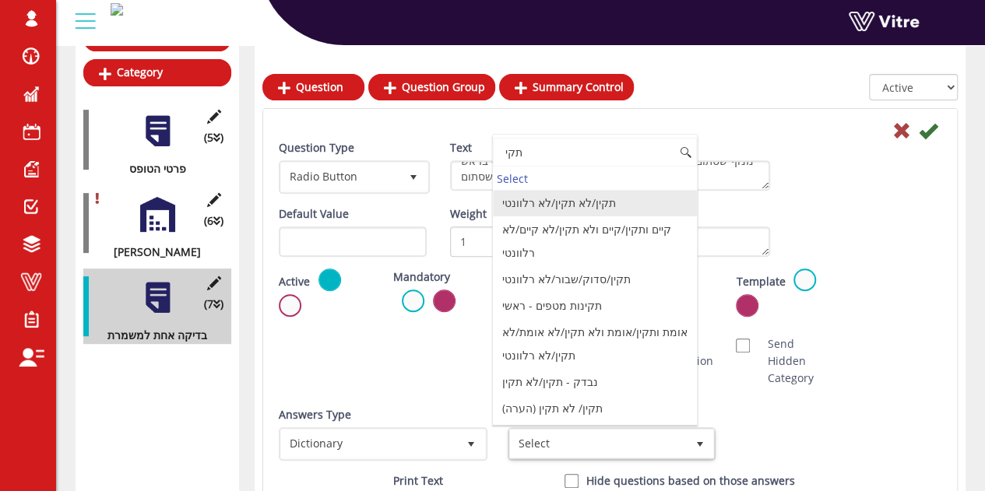
click at [532, 198] on li "תקין/לא תקין/לא רלוונטי" at bounding box center [595, 203] width 204 height 26
type input "תקי"
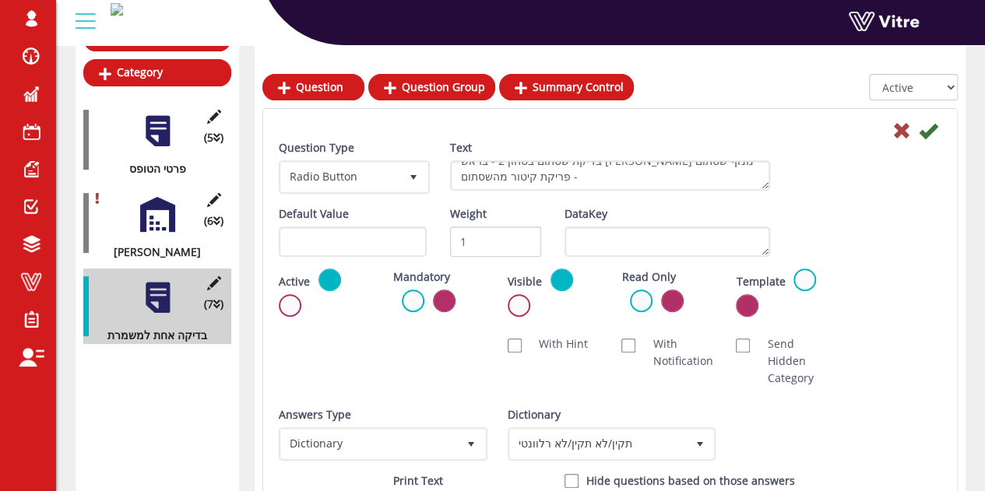
click at [854, 258] on div "Default Value Weight 1 DataKey" at bounding box center [610, 236] width 686 height 63
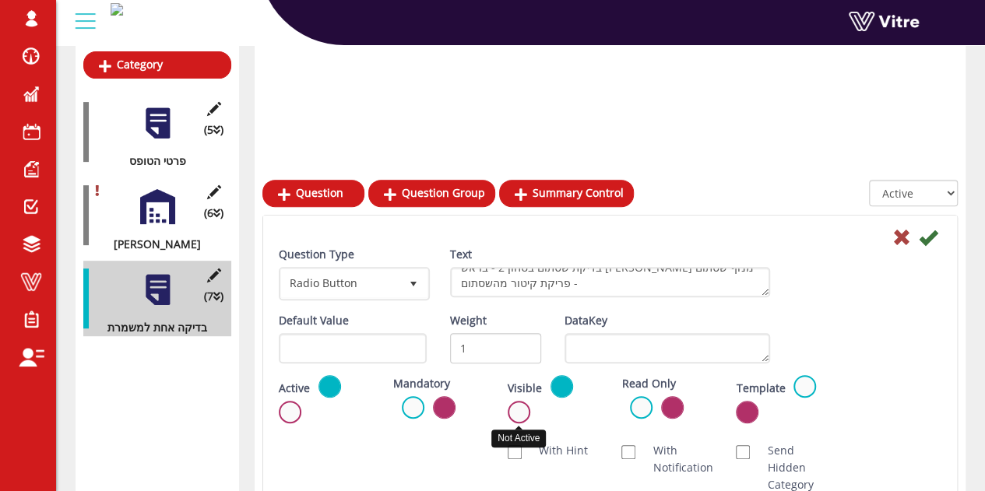
scroll to position [216, 0]
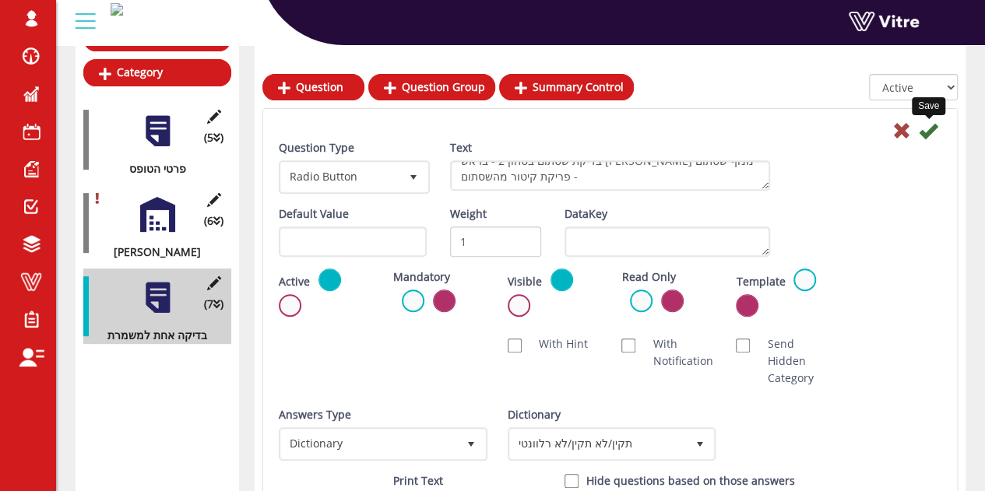
click at [932, 133] on icon at bounding box center [927, 130] width 19 height 19
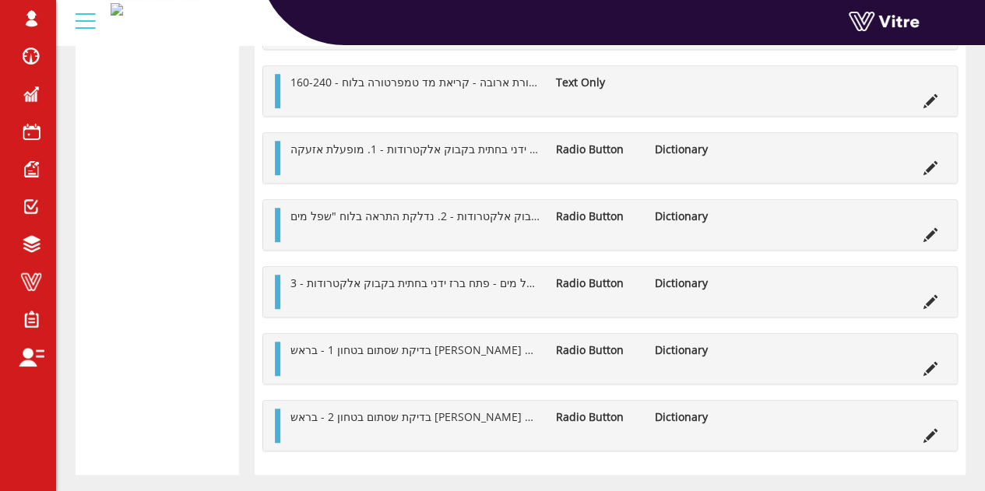
scroll to position [587, 0]
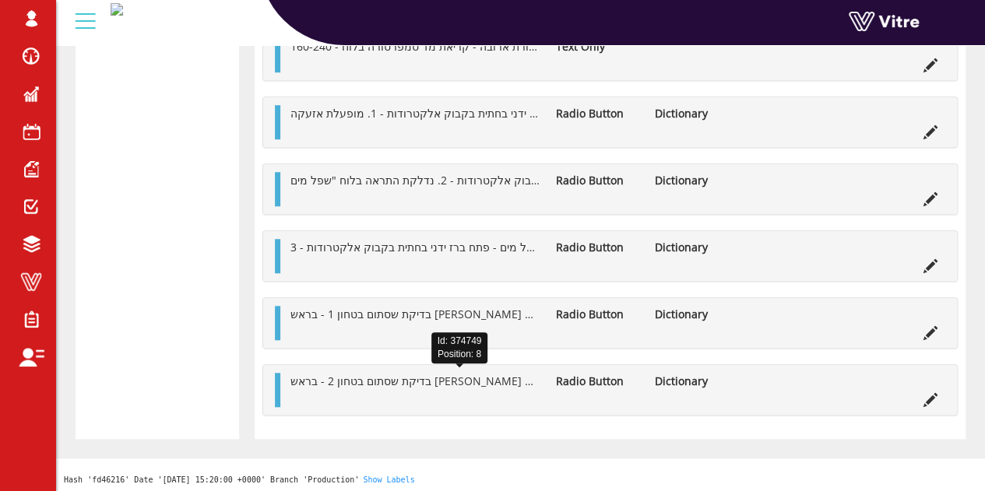
click at [489, 377] on span "בדיקת שסתום בטחון 2 - בראש הדוד הרם מנוף שסתום - פריקת קיטור מהשסתום" at bounding box center [496, 381] width 412 height 15
click at [932, 394] on icon at bounding box center [930, 400] width 14 height 14
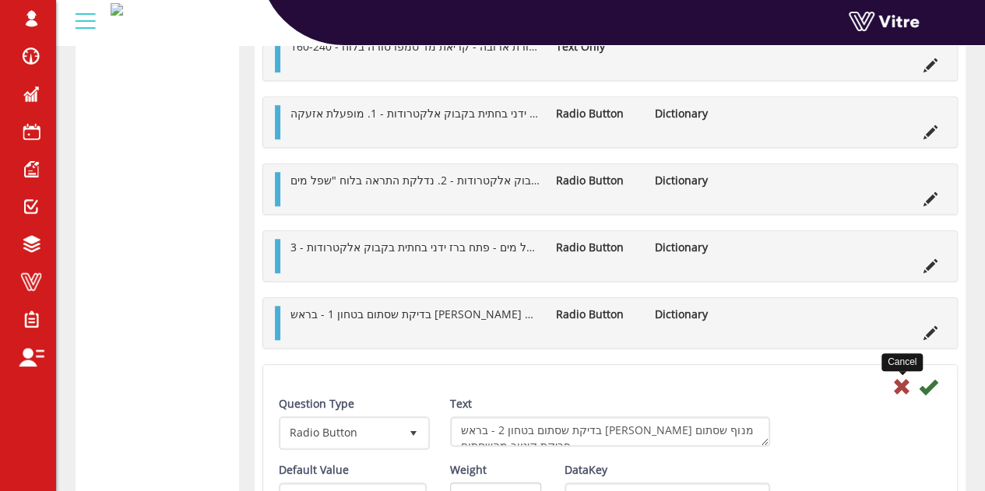
click at [897, 386] on icon at bounding box center [901, 386] width 19 height 19
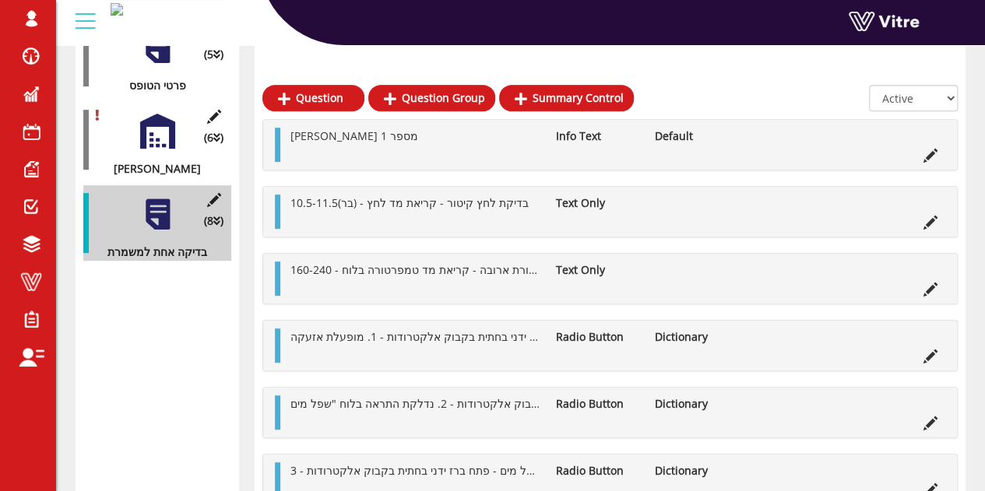
scroll to position [276, 0]
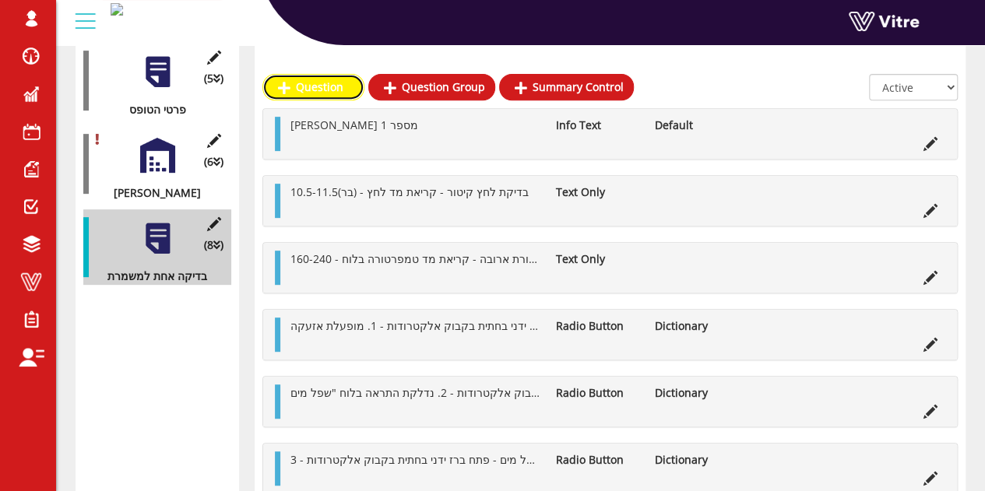
click at [271, 80] on link "Question" at bounding box center [313, 87] width 102 height 26
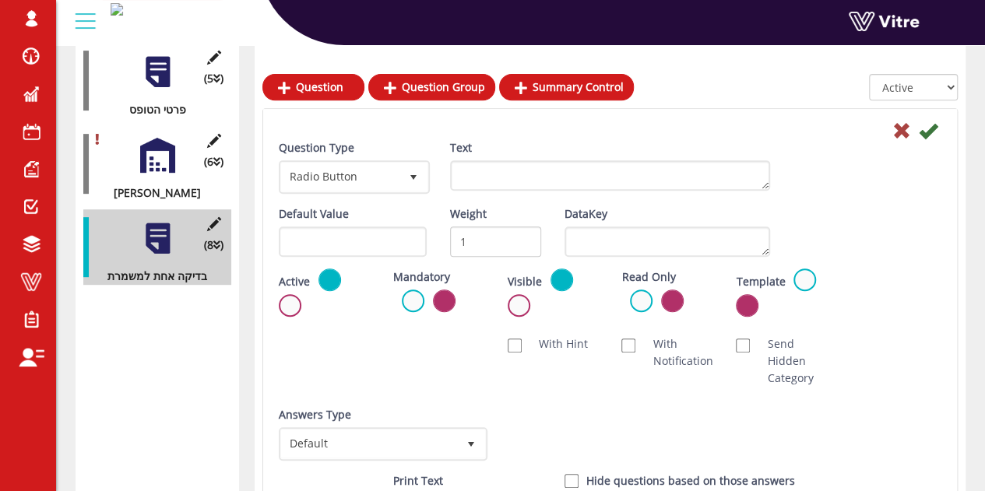
click at [448, 168] on div "Text" at bounding box center [609, 170] width 343 height 63
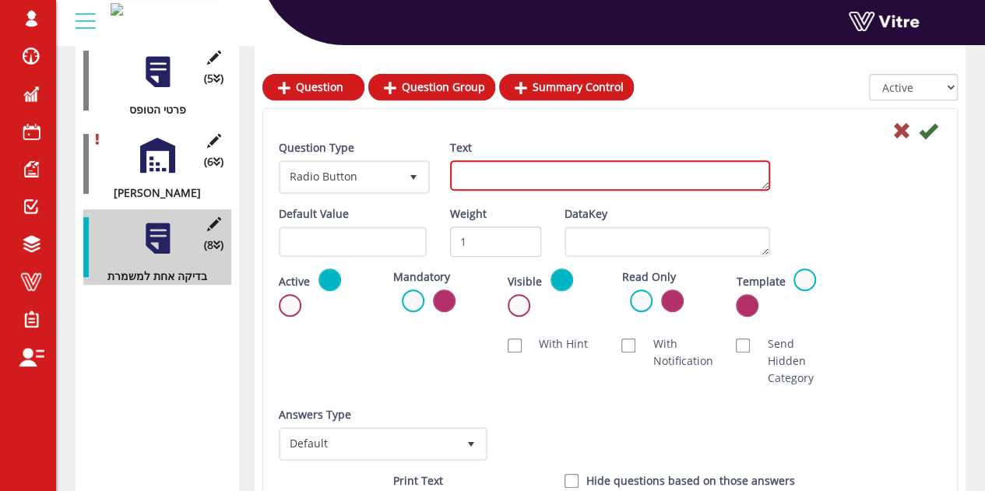
click at [464, 177] on textarea "Text" at bounding box center [610, 175] width 320 height 30
paste textarea "נזילות - וודא העדר נזילות"
type textarea "נזילות - וודא העדר נזילות"
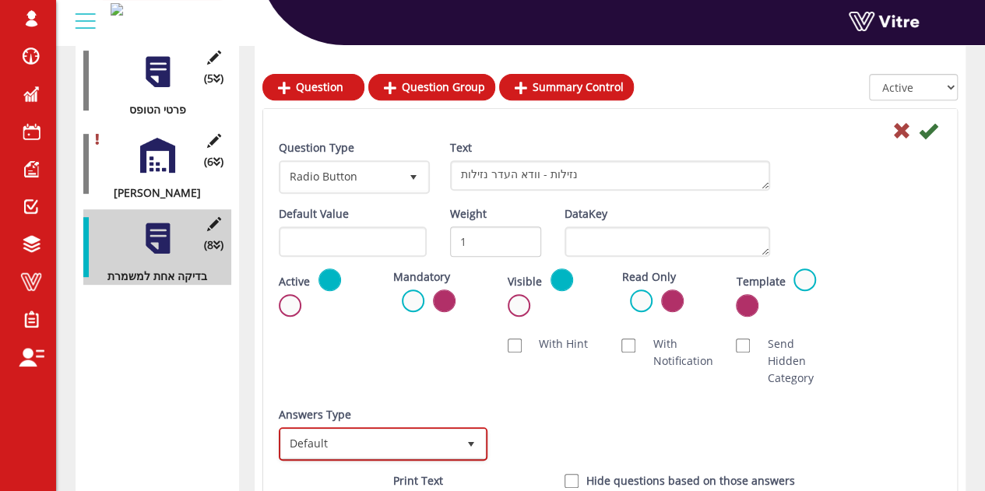
click at [436, 437] on span "Default" at bounding box center [369, 444] width 176 height 28
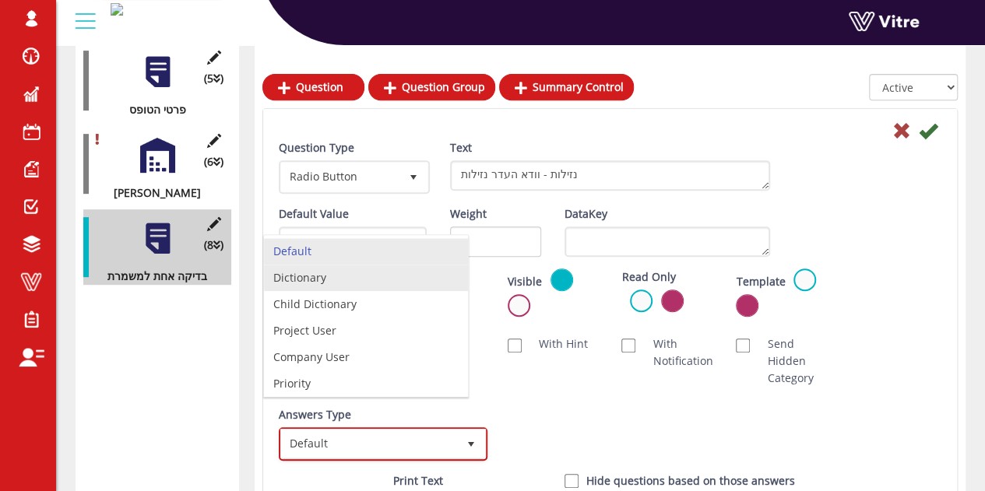
click at [307, 269] on li "Dictionary" at bounding box center [366, 278] width 204 height 26
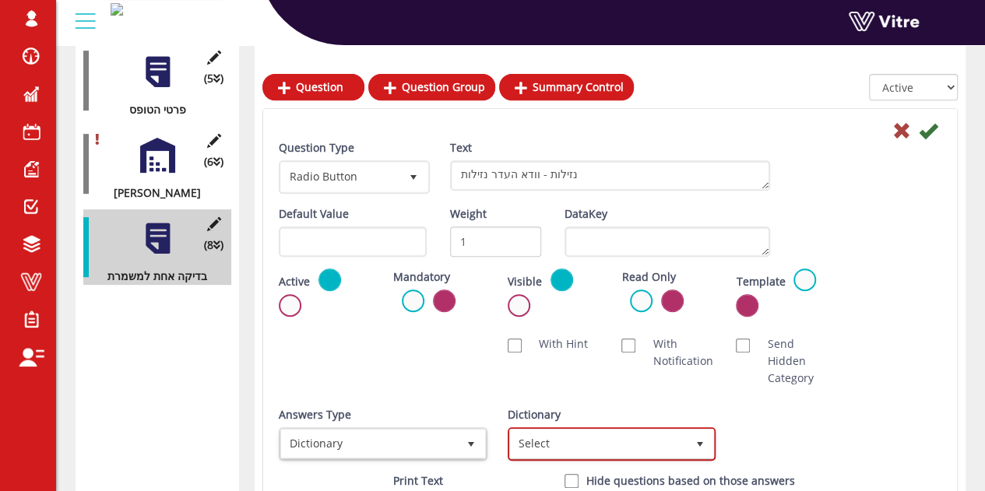
click at [546, 449] on span "Select" at bounding box center [598, 444] width 176 height 28
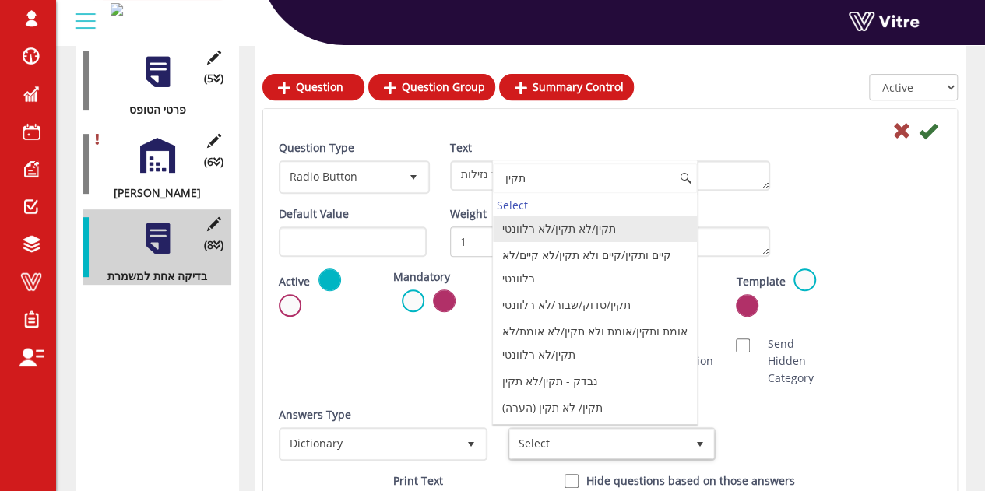
click at [549, 233] on li "תקין/לא תקין/לא רלוונטי" at bounding box center [595, 229] width 204 height 26
type input "תקין"
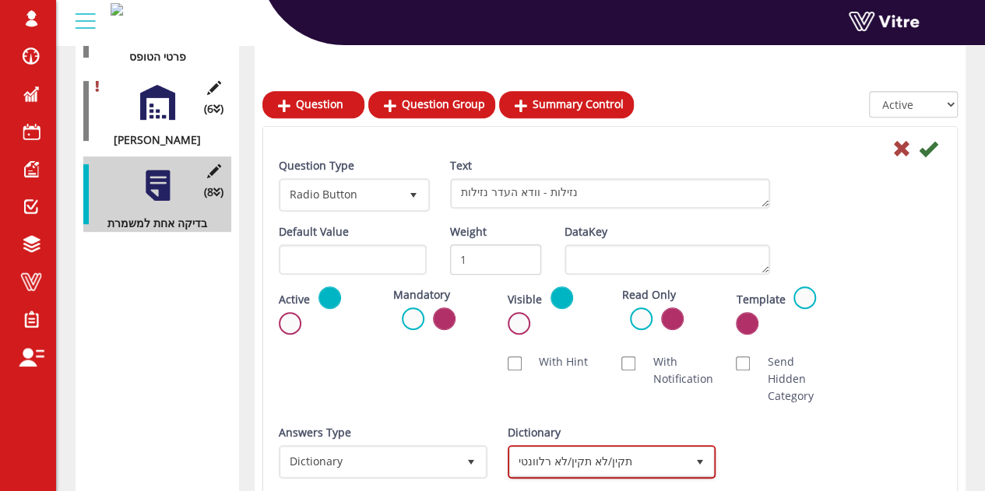
scroll to position [353, 0]
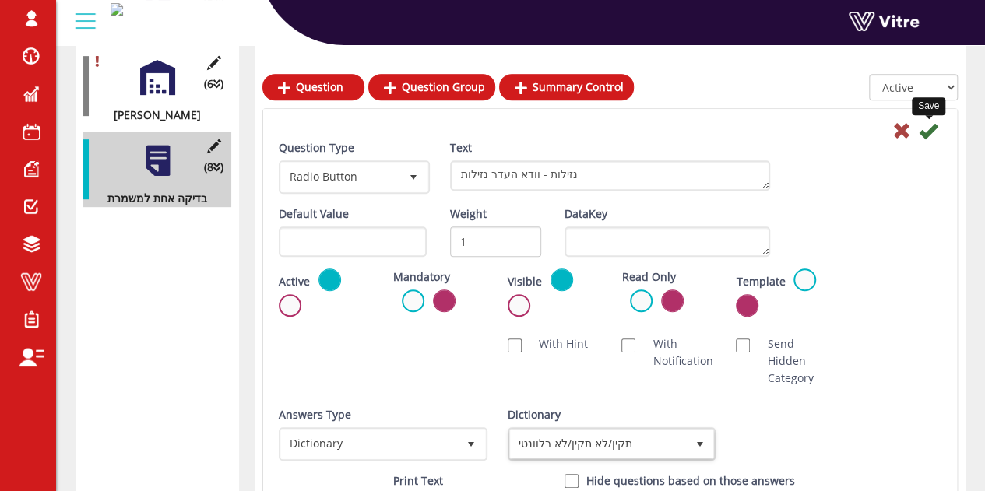
click at [924, 129] on icon at bounding box center [927, 130] width 19 height 19
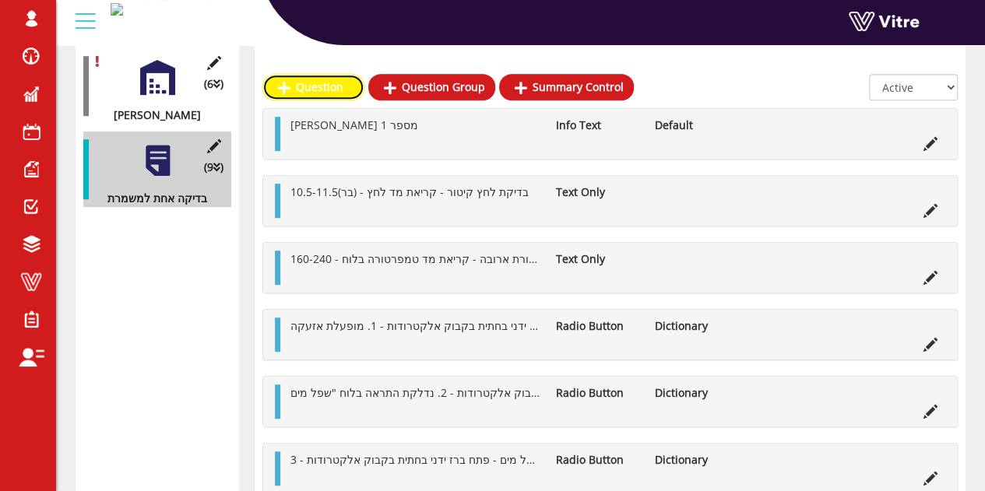
click at [310, 93] on link "Question" at bounding box center [313, 87] width 102 height 26
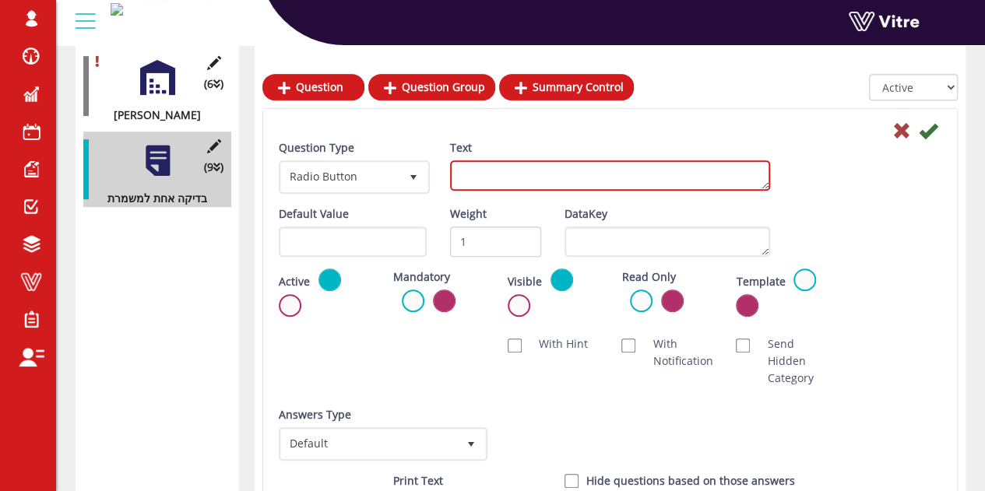
click at [525, 176] on textarea "Text" at bounding box center [610, 175] width 320 height 30
paste textarea "רעש - וודא העדר רעש חריג"
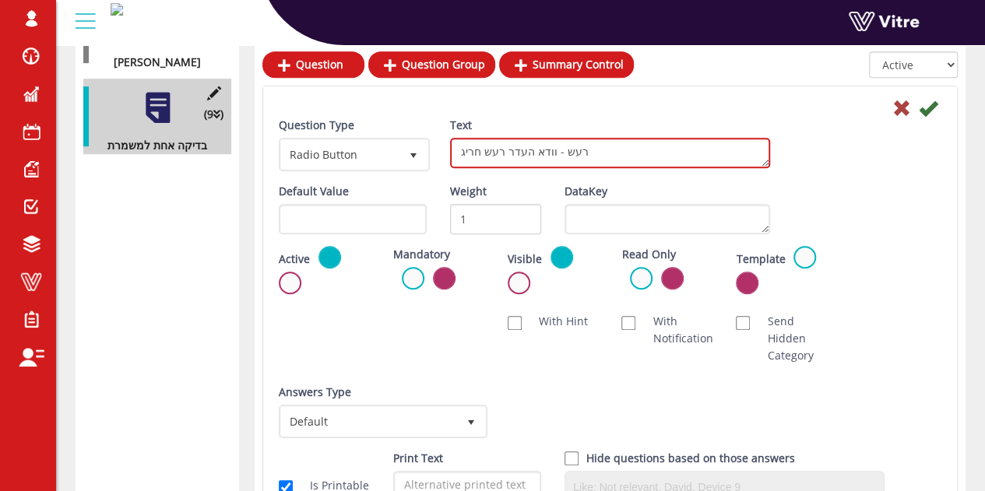
scroll to position [431, 0]
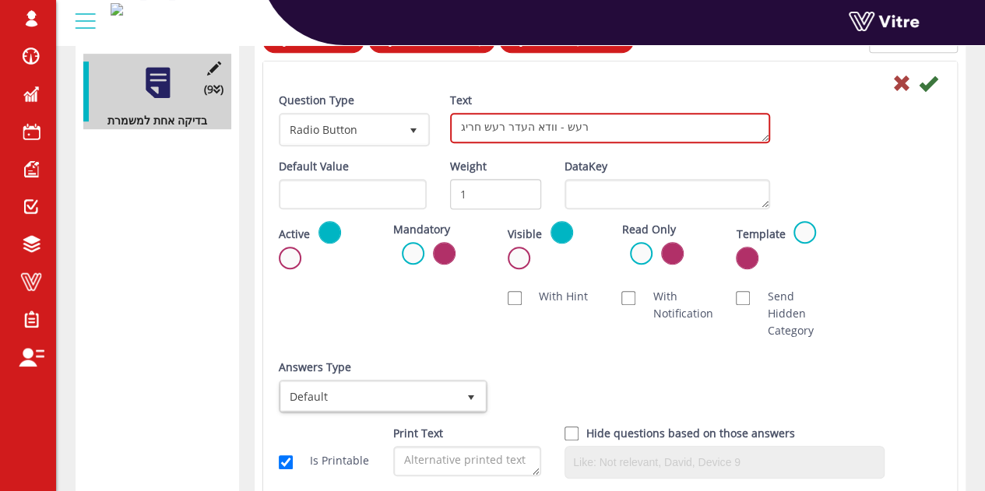
type textarea "רעש - וודא העדר רעש חריג"
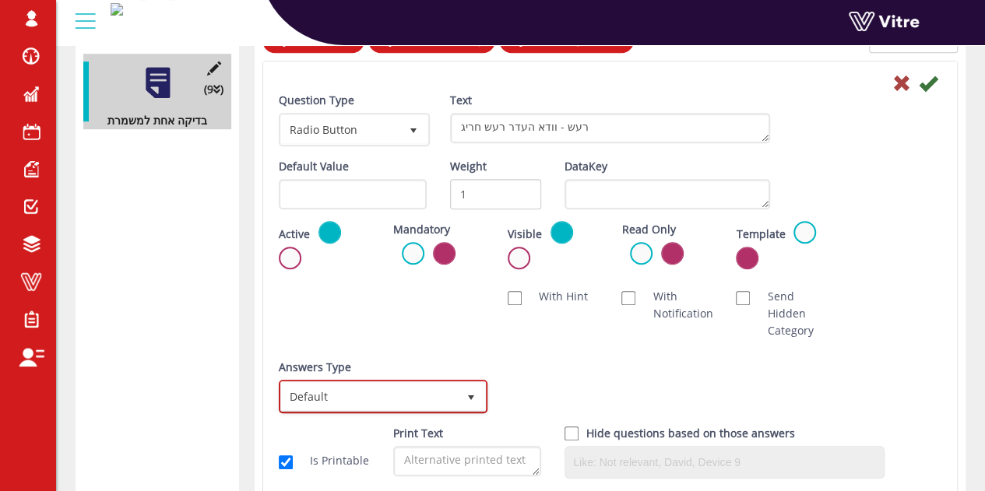
click at [398, 387] on span "Default" at bounding box center [369, 396] width 176 height 28
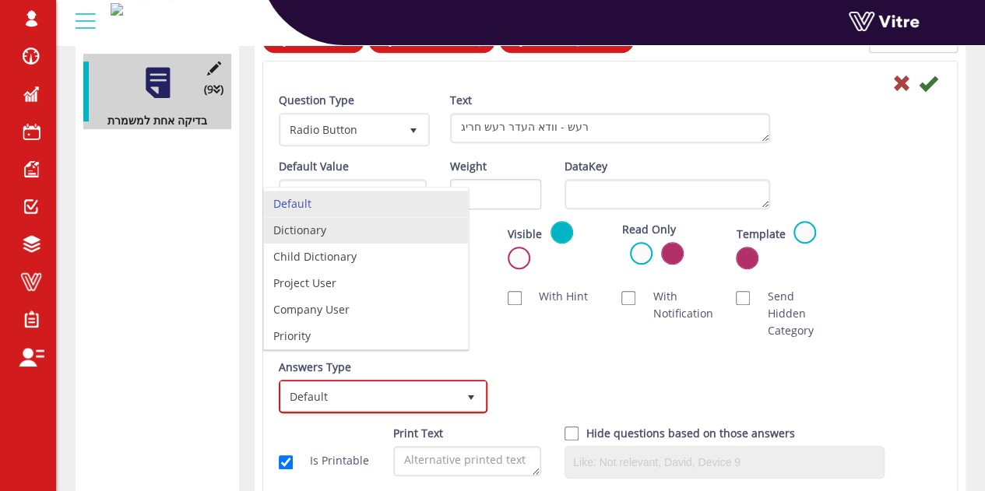
click at [332, 239] on li "Dictionary" at bounding box center [366, 230] width 204 height 26
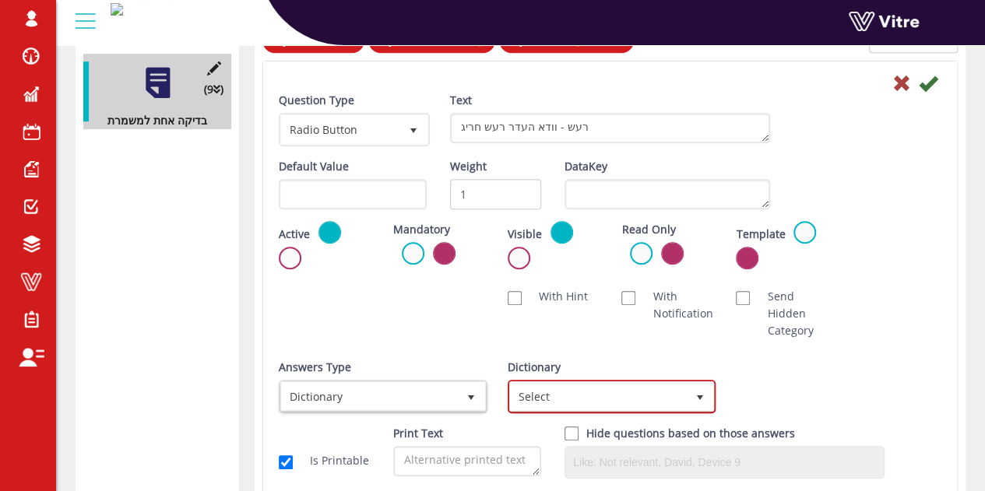
click at [562, 391] on span "Select" at bounding box center [598, 396] width 176 height 28
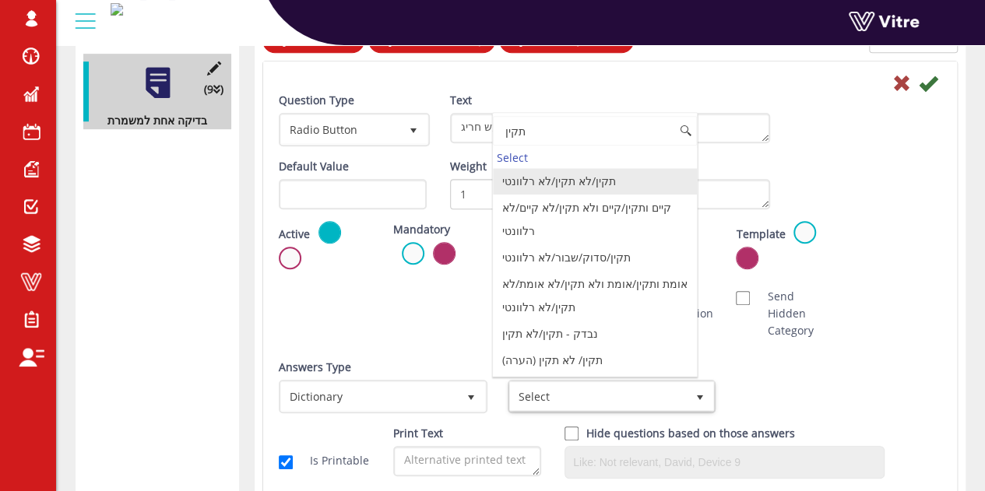
click at [563, 184] on li "תקין/לא תקין/לא רלוונטי" at bounding box center [595, 181] width 204 height 26
type input "תקין"
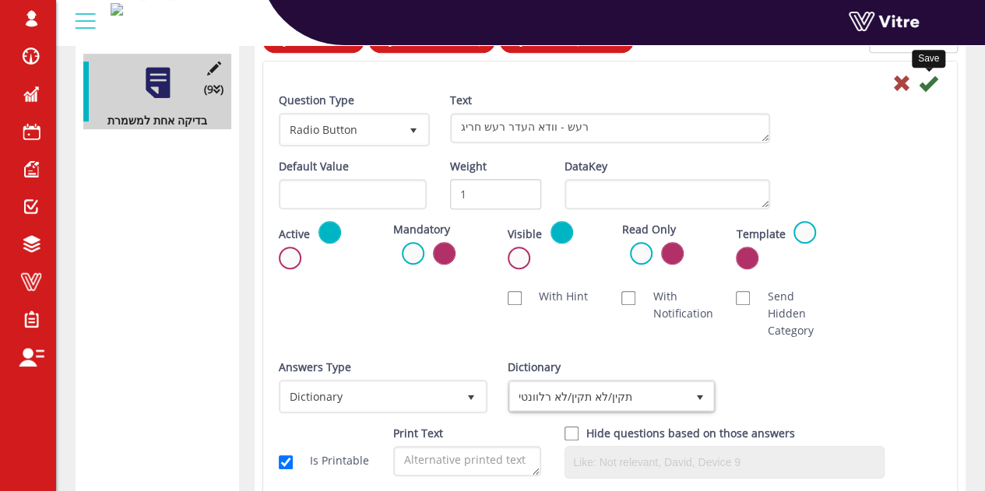
click at [925, 81] on icon at bounding box center [927, 83] width 19 height 19
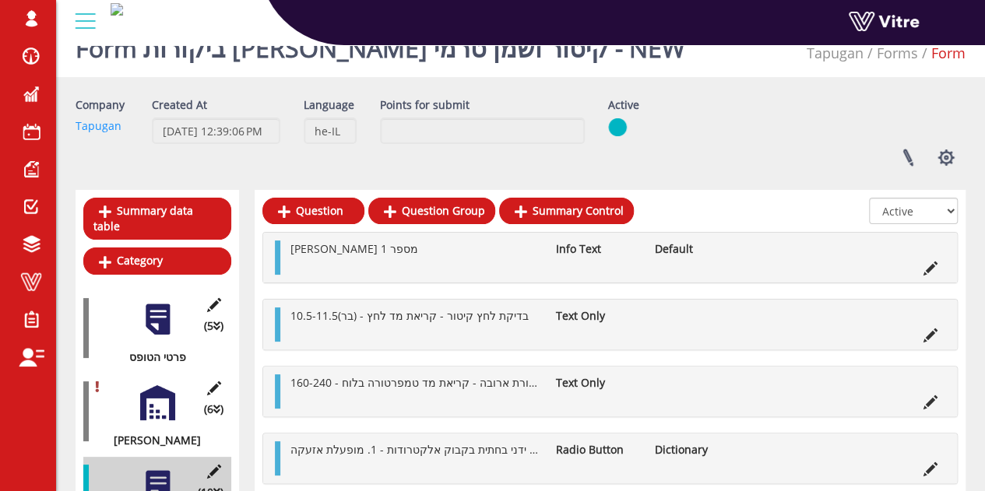
scroll to position [0, 0]
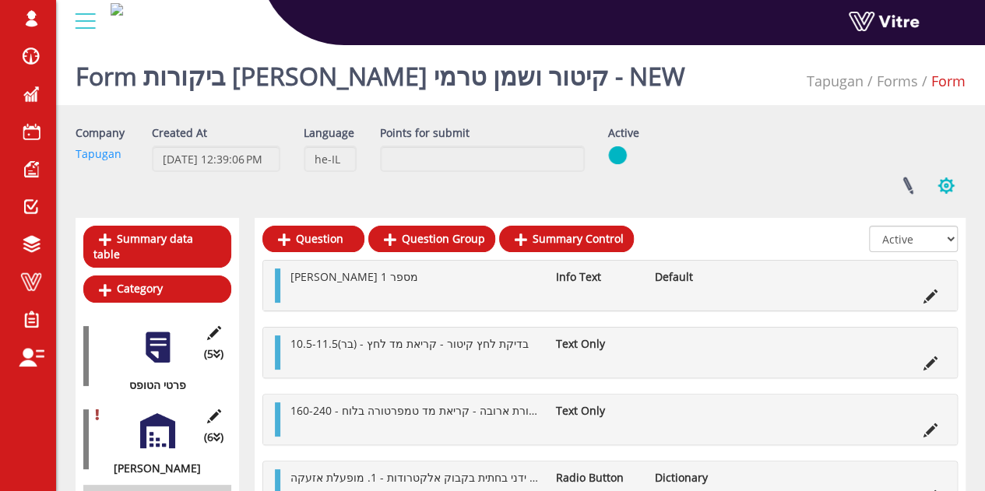
click at [950, 191] on button "button" at bounding box center [945, 185] width 39 height 41
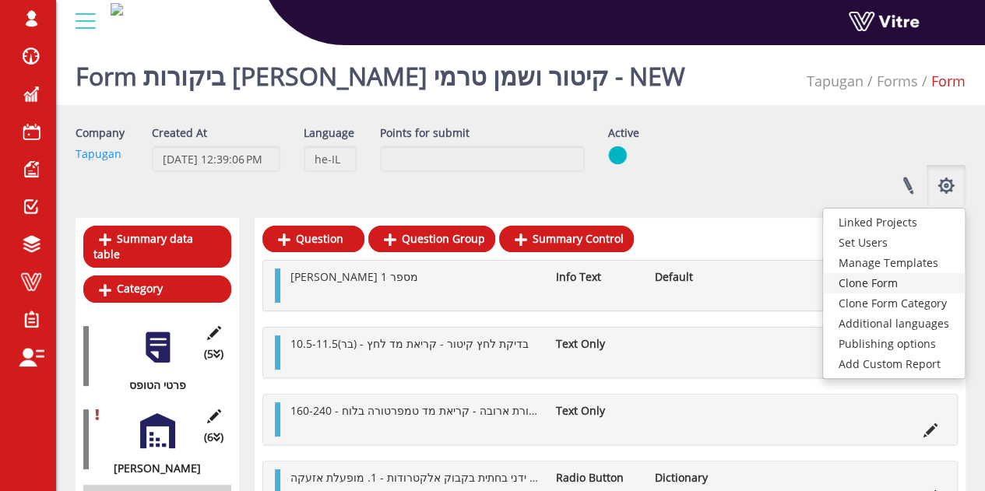
click at [915, 283] on link "Clone Form" at bounding box center [894, 283] width 142 height 20
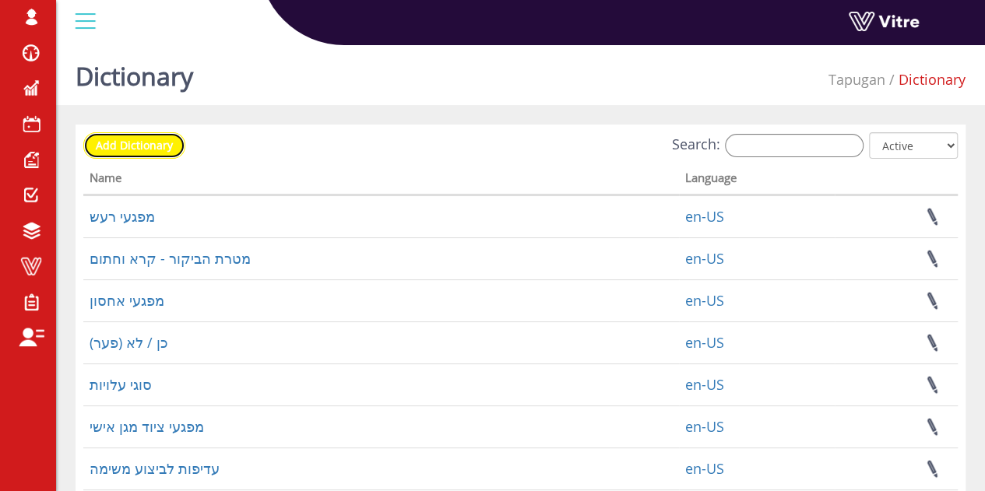
click at [146, 152] on link "Add Dictionary" at bounding box center [134, 145] width 102 height 26
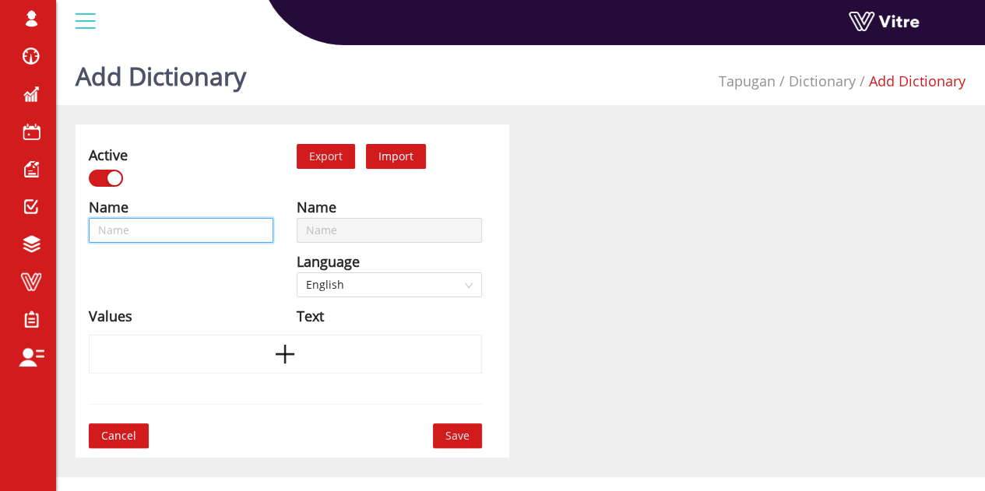
click at [192, 233] on input "text" at bounding box center [181, 230] width 184 height 25
type input "ת"
type input "תיק"
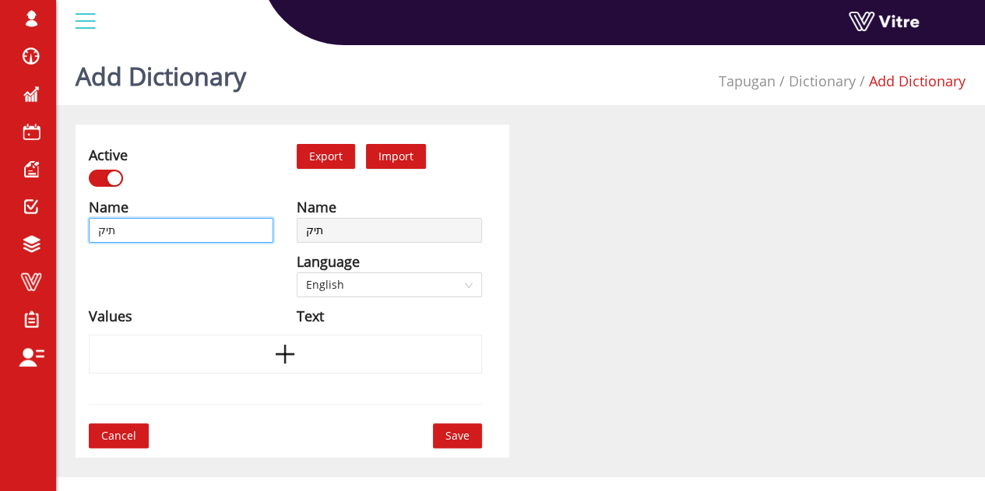
type input "תיקן"
type input "תיק"
type input "תי"
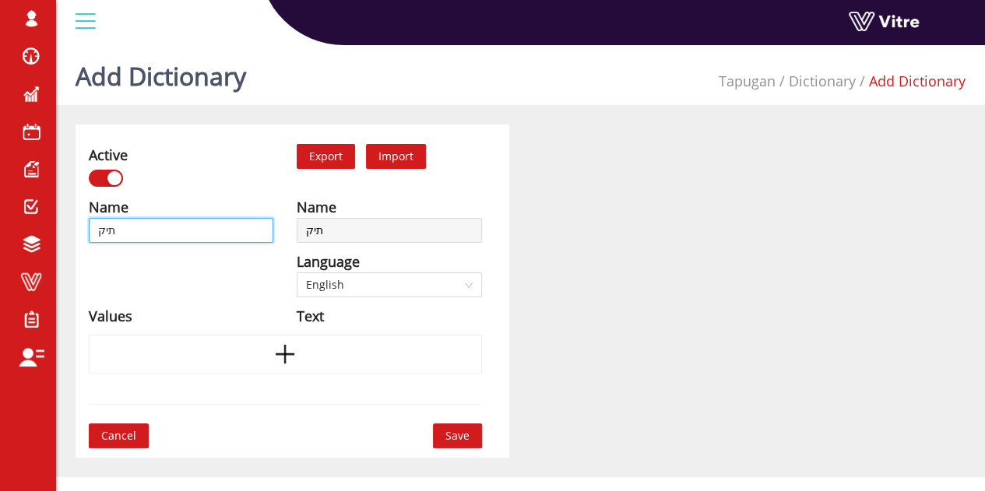
type input "תי"
type input "ת"
type input "תק"
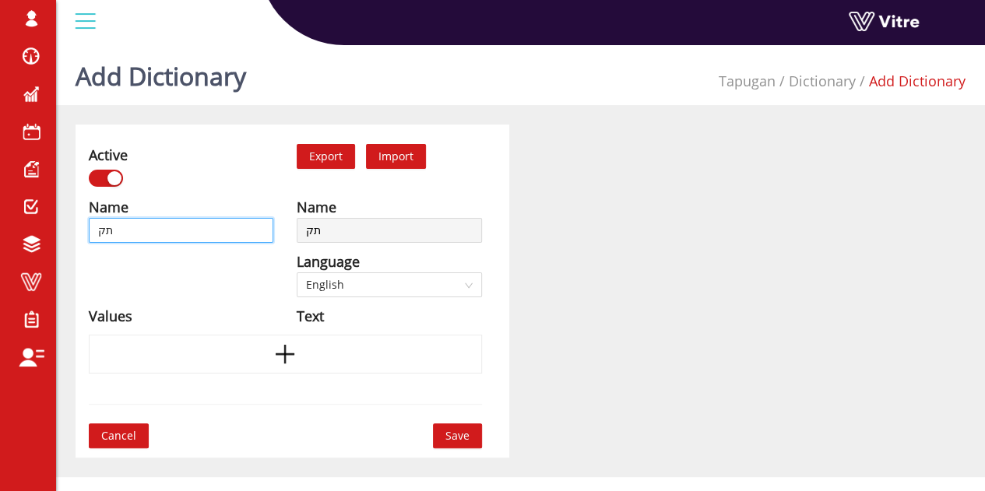
type input "תקי"
type input "תקין"
type input "תקין."
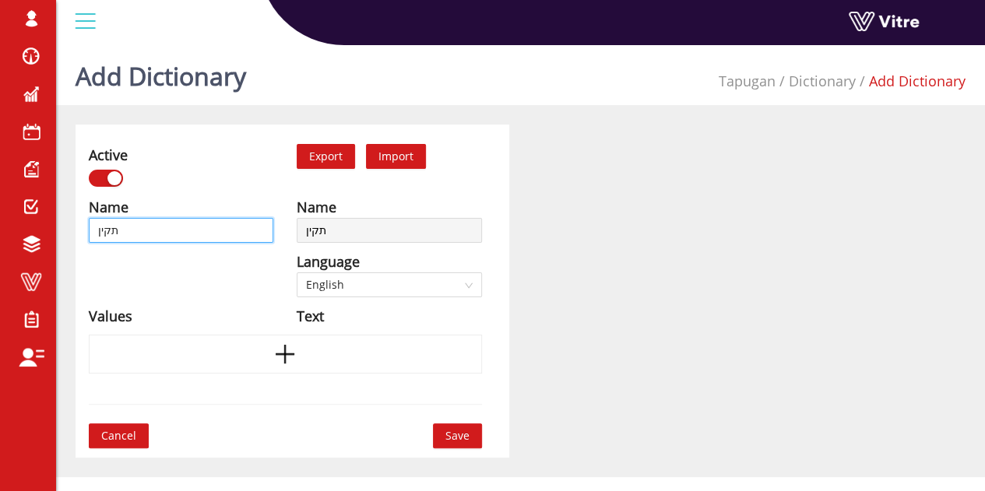
type input "תקין."
type input "תקין"
type input "תקין/"
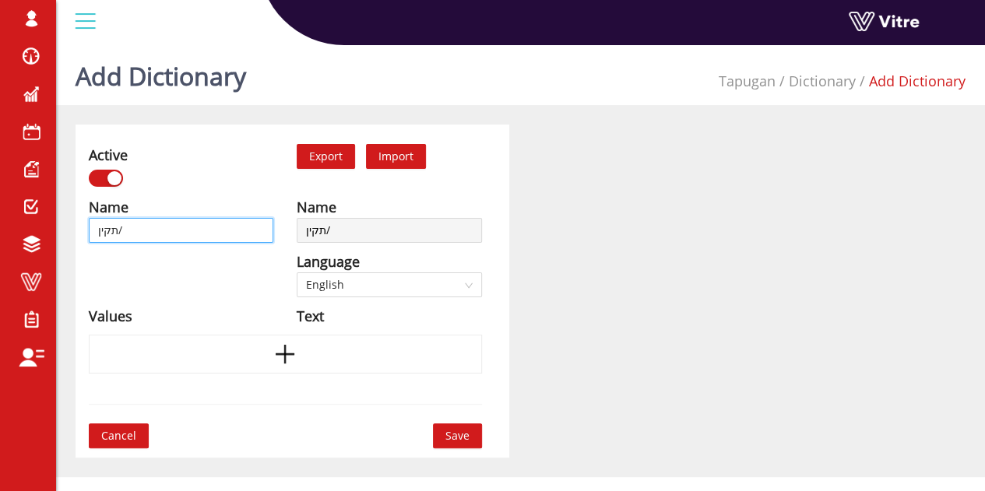
type input "תקין/"
type input "תקין/ ל"
type input "תקין/ לא"
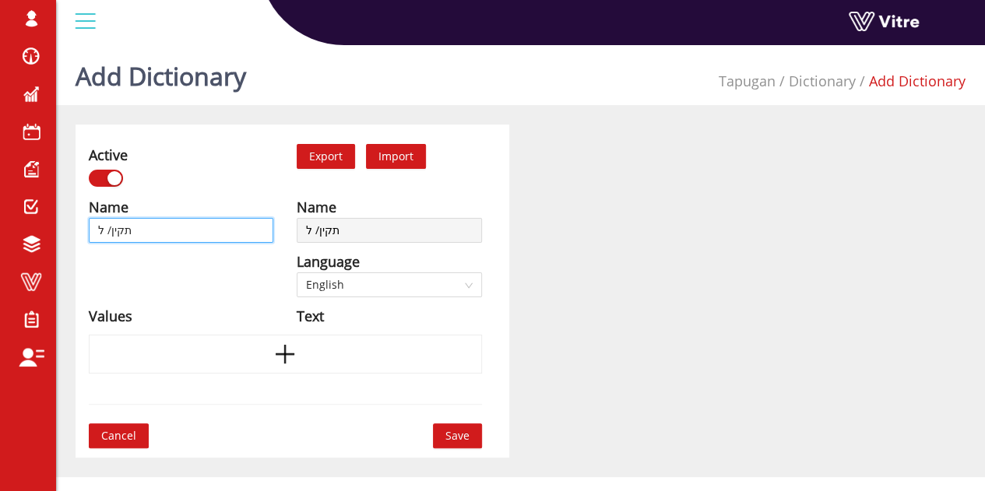
type input "תקין/ לא"
type input "תקין/ לא ת"
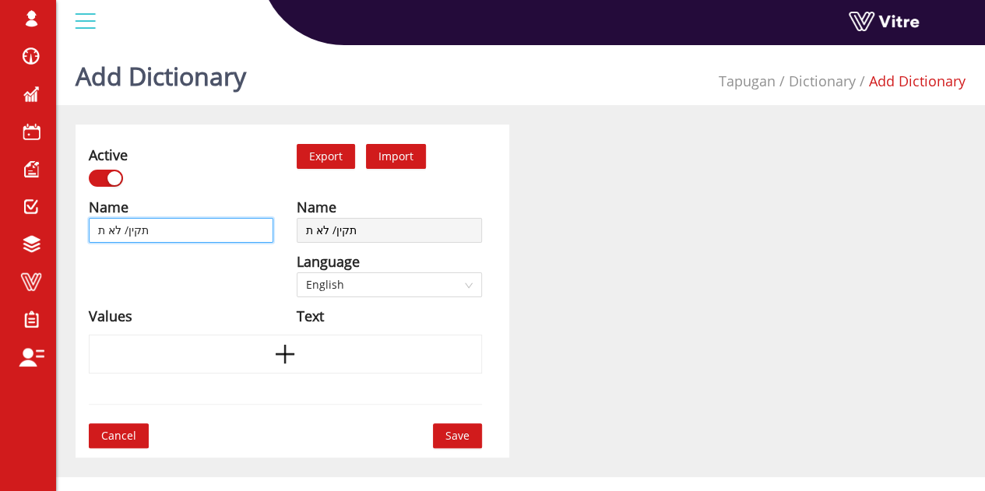
type input "תקין/ לא תק"
type input "תקין/ לא תקי"
type input "תקין/ לא תקין"
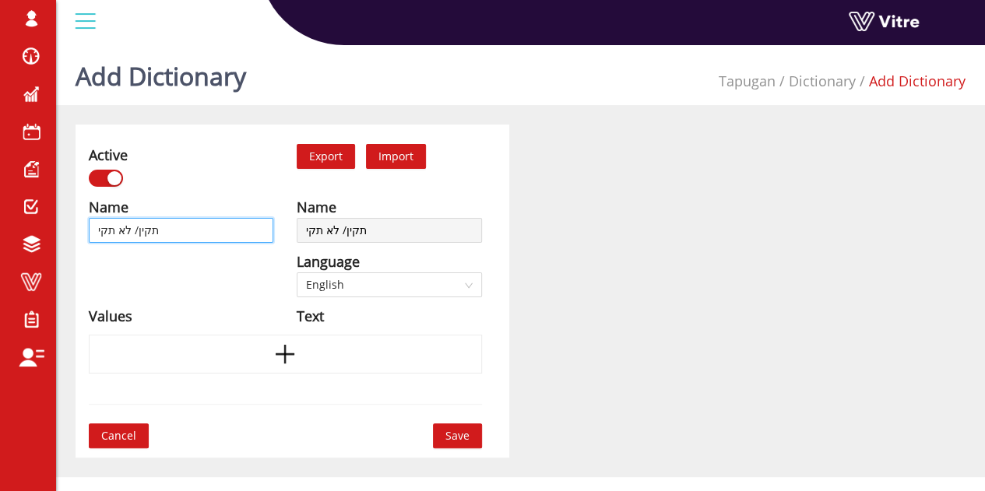
type input "תקין/ לא תקין"
type input "תקין/ לא תקין ("
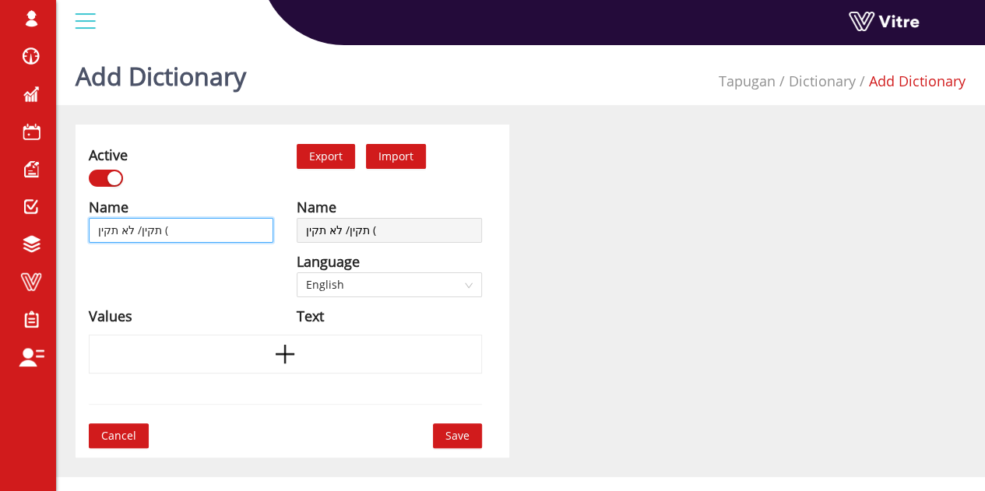
type input "תקין/ לא תקין (ה"
type input "תקין/ לא תקין (הע"
type input "תקין/ לא תקין (הער"
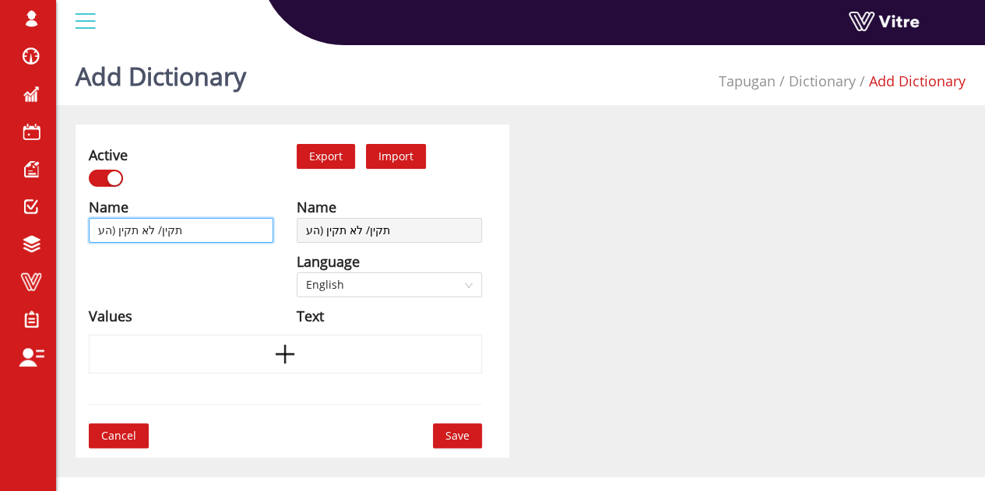
type input "תקין/ לא תקין (הער"
type input "תקין/ לא תקין (הערה"
type input "תקין/ לא תקין (הערה)"
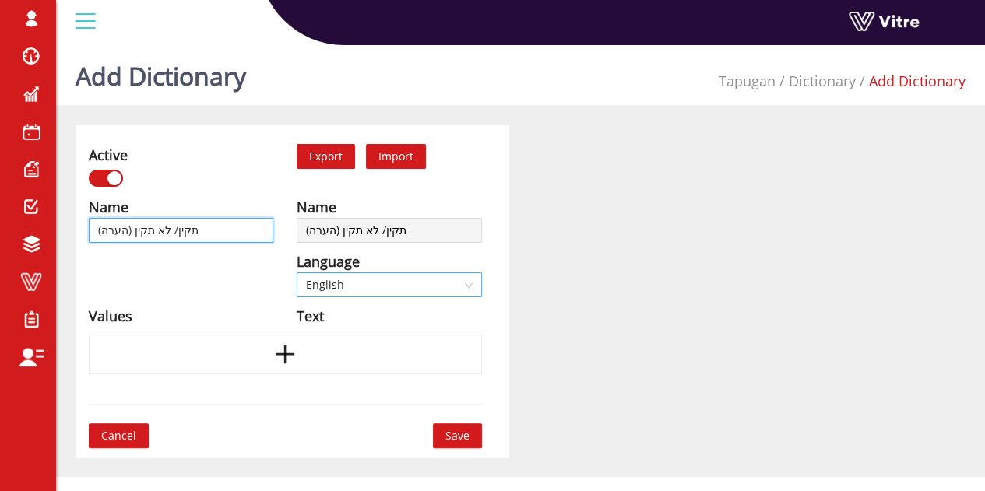
click at [374, 276] on span "English" at bounding box center [389, 284] width 166 height 23
type input "תקין/ לא תקין (הערה)"
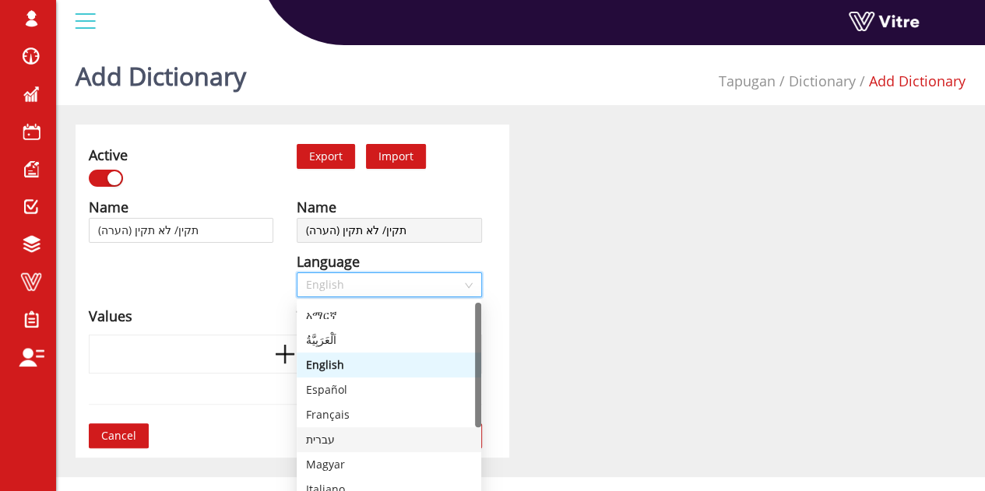
click at [323, 443] on div "עברית" at bounding box center [389, 439] width 166 height 17
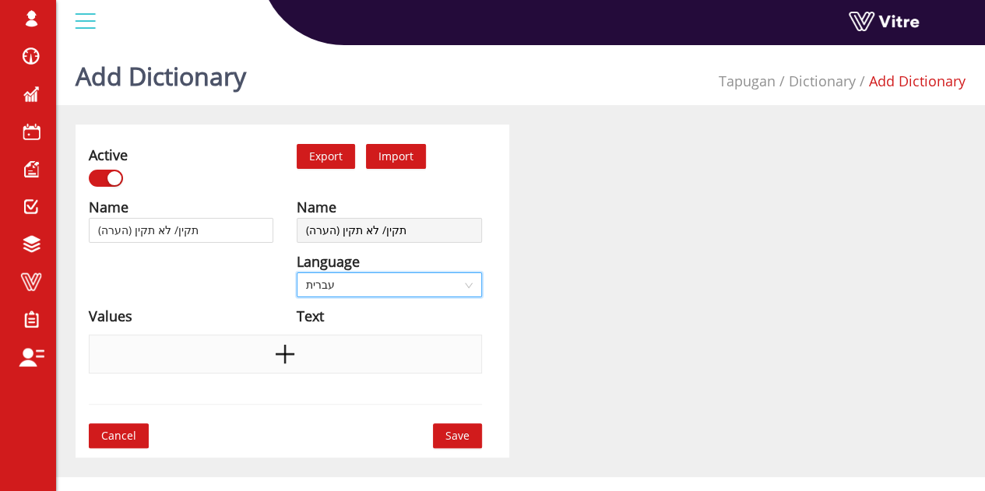
click at [247, 351] on div at bounding box center [285, 354] width 393 height 39
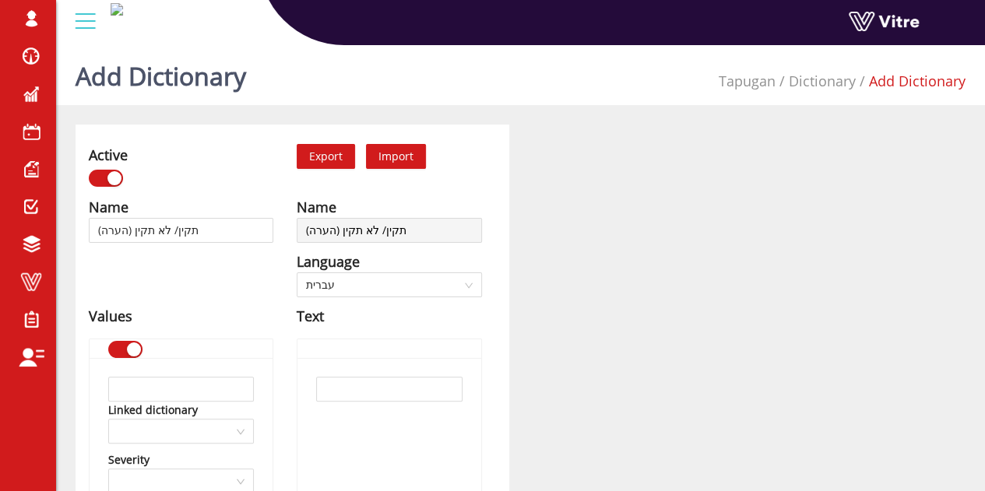
scroll to position [78, 0]
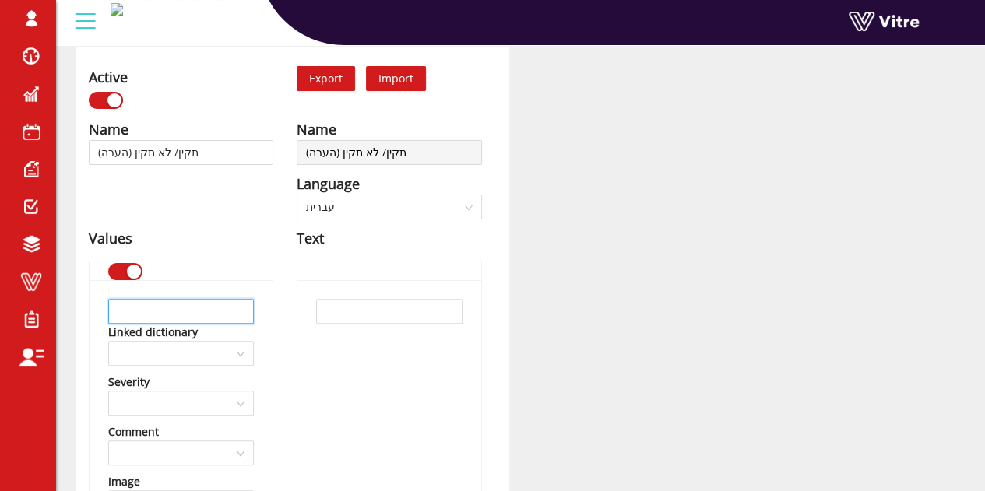
click at [202, 308] on input "text" at bounding box center [181, 311] width 146 height 25
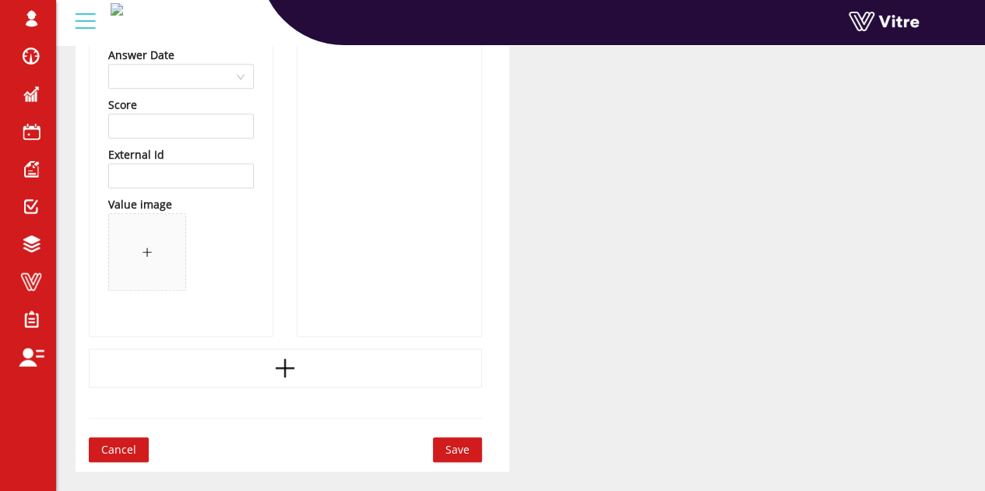
scroll to position [512, 0]
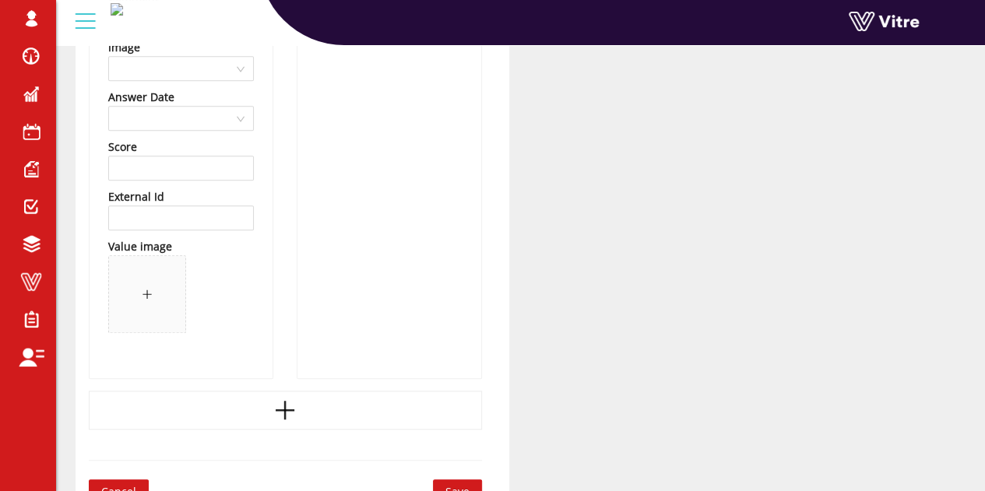
type input "תקין"
click at [292, 429] on div "Name תקין/ לא תקין (הערה) Language English Values תקין Linked dictionary Severi…" at bounding box center [285, 63] width 416 height 758
click at [294, 412] on icon "plus" at bounding box center [284, 409] width 23 height 23
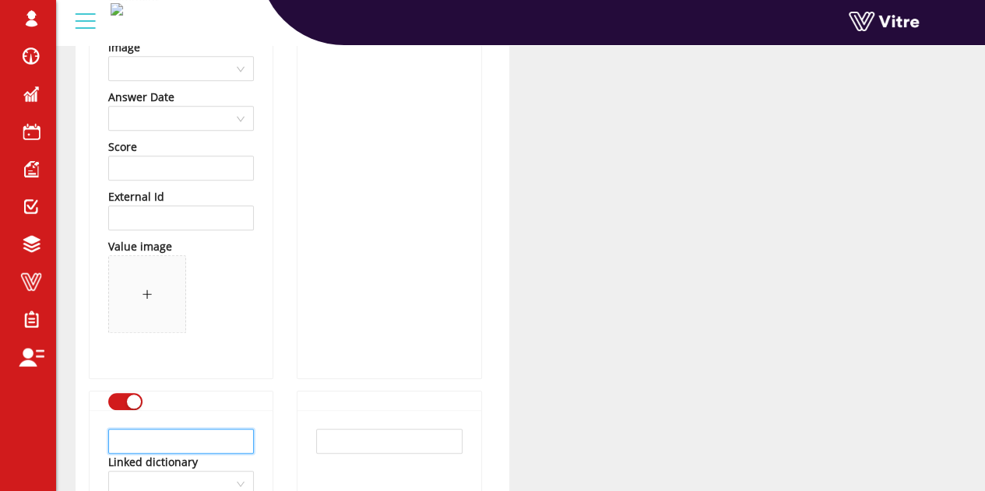
click at [215, 430] on input "text" at bounding box center [181, 441] width 146 height 25
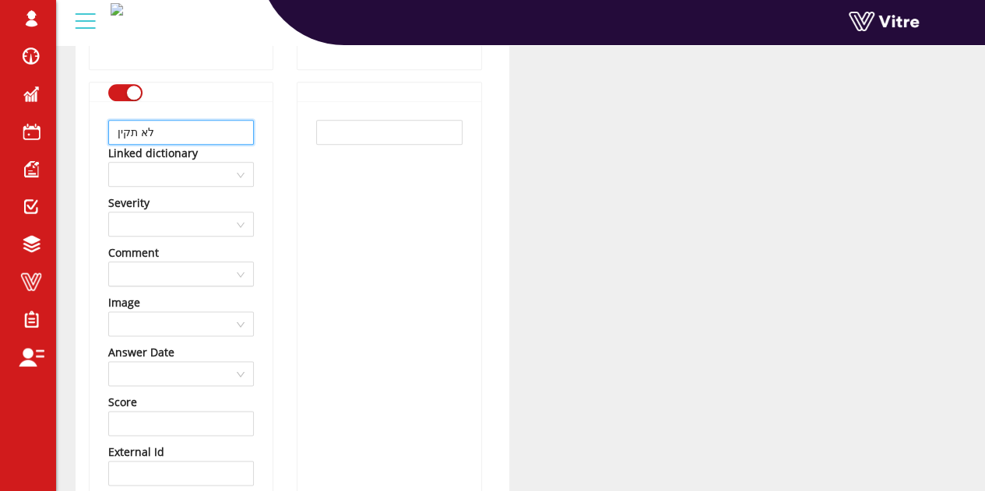
scroll to position [823, 0]
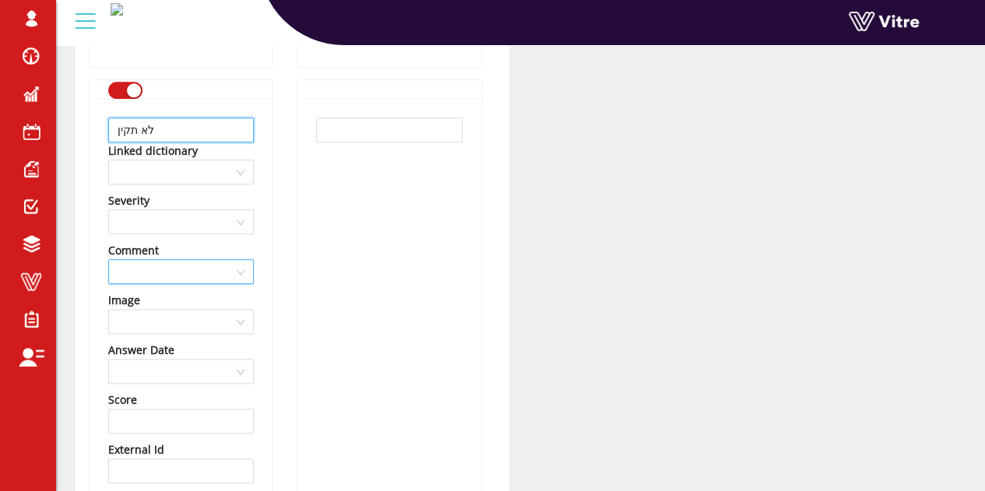
type input "לא תקין"
click at [184, 272] on input "search" at bounding box center [176, 271] width 116 height 23
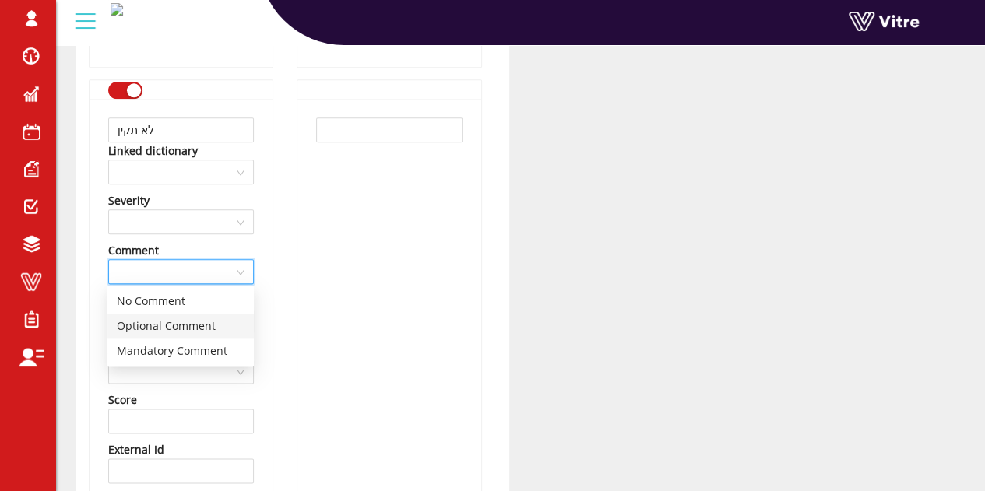
click at [176, 324] on div "Optional Comment" at bounding box center [181, 326] width 128 height 17
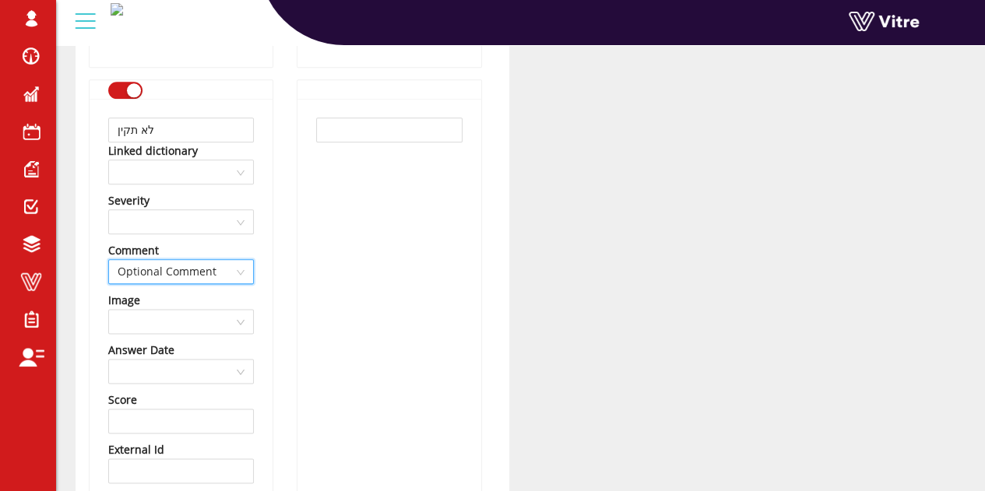
click at [284, 301] on div "Name תקין/ לא תקין (הערה) Language English Values תקין Linked dictionary Severi…" at bounding box center [181, 9] width 208 height 1272
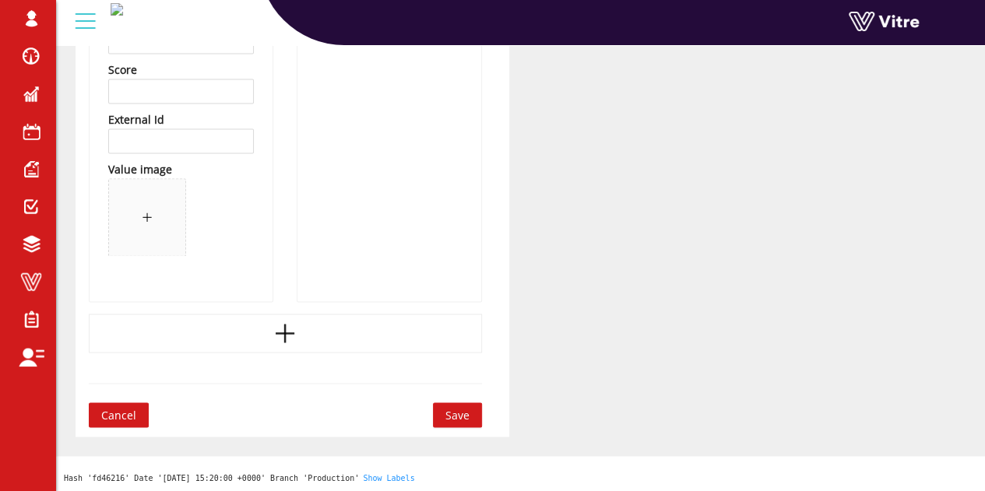
scroll to position [1154, 0]
click at [465, 412] on span "Save" at bounding box center [457, 413] width 24 height 17
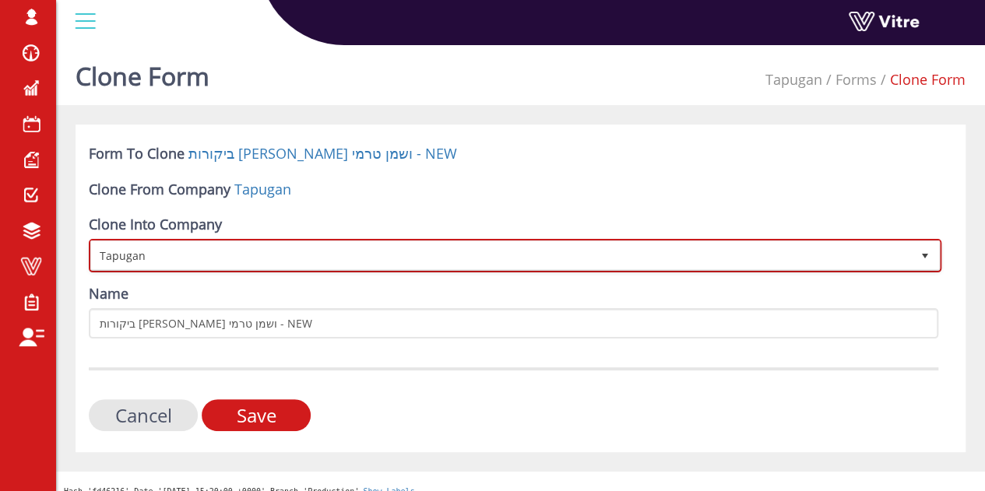
click at [224, 250] on span "Tapugan" at bounding box center [501, 255] width 820 height 28
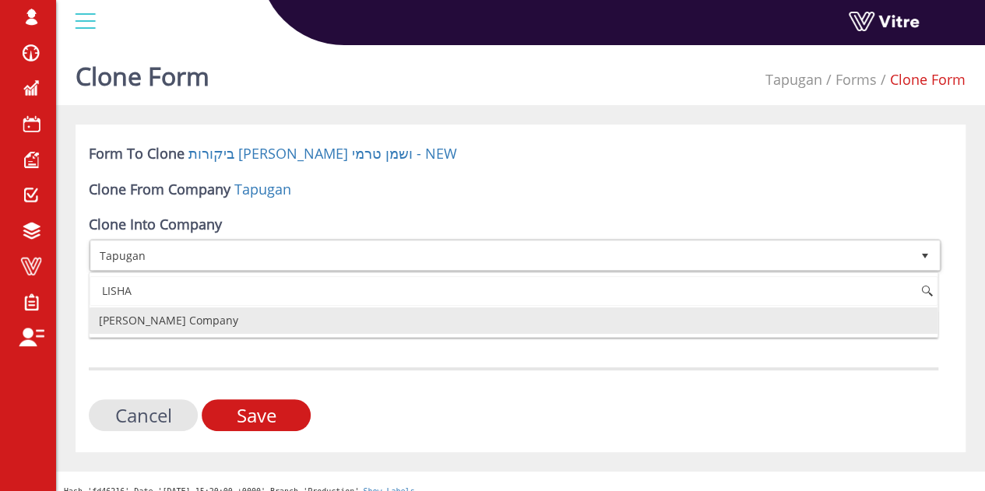
click at [244, 324] on li "Lishay's Company" at bounding box center [514, 320] width 848 height 26
type input "LISHA"
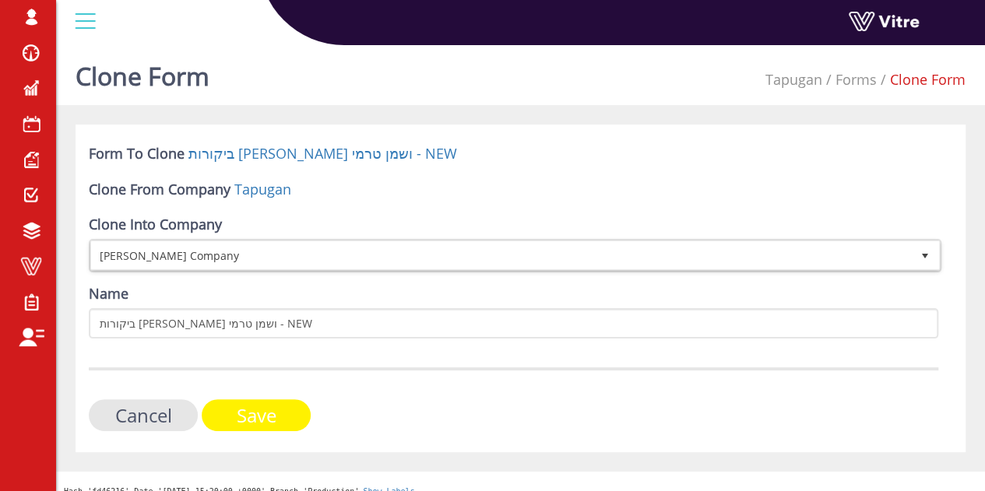
click at [265, 416] on input "Save" at bounding box center [256, 415] width 109 height 32
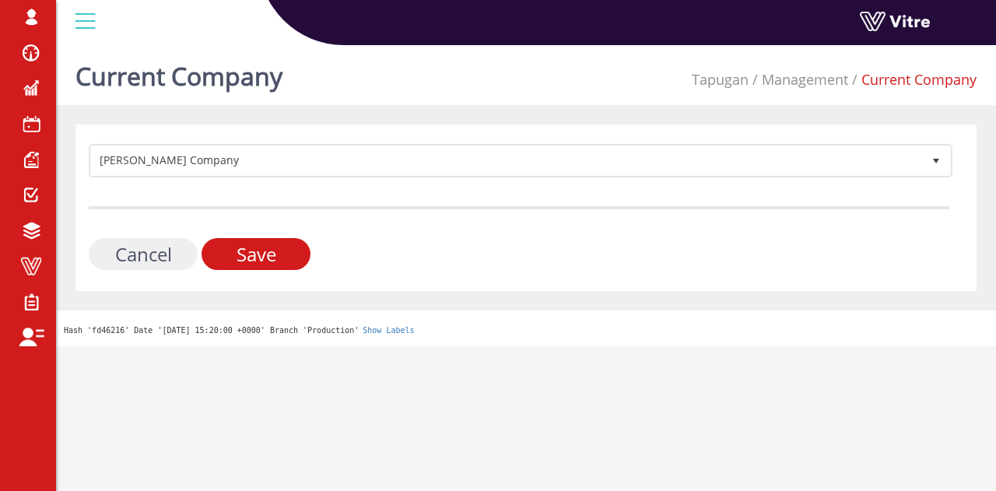
click at [131, 255] on input "Cancel" at bounding box center [143, 254] width 109 height 32
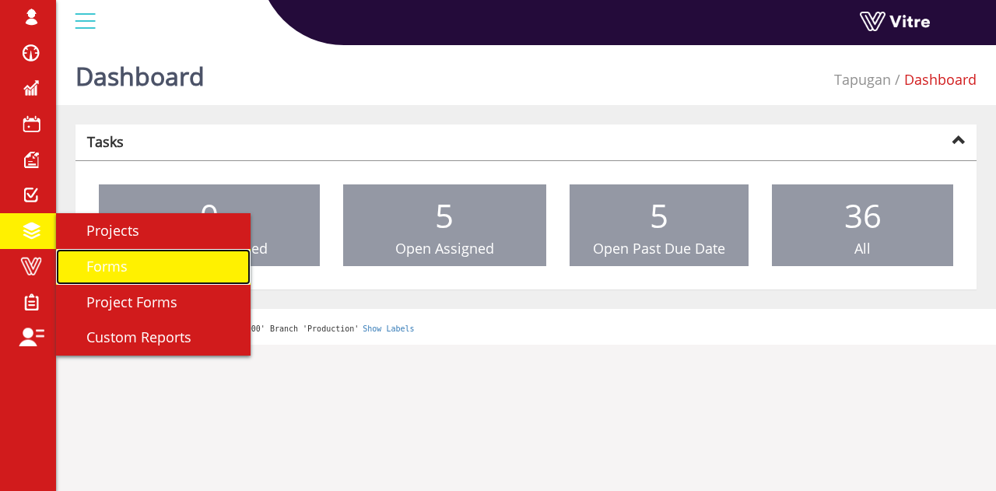
click at [117, 270] on span "Forms" at bounding box center [98, 266] width 60 height 19
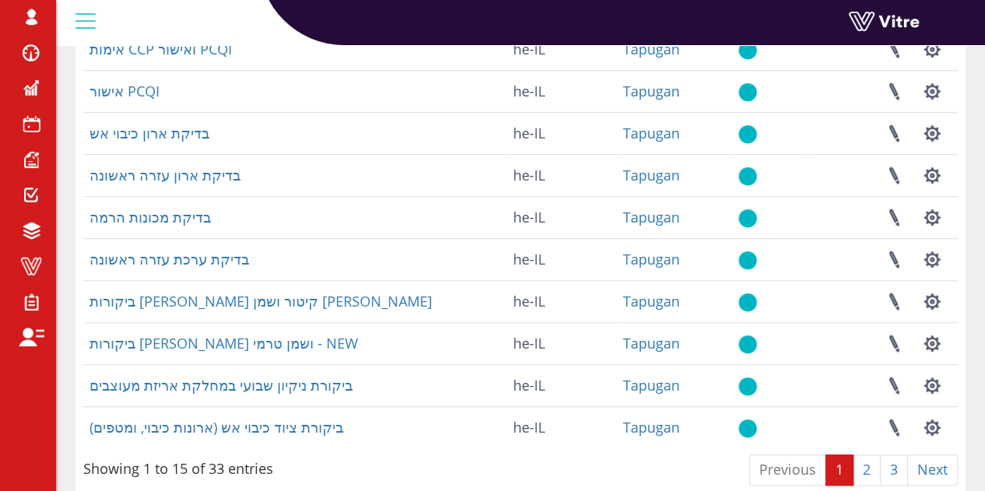
scroll to position [441, 0]
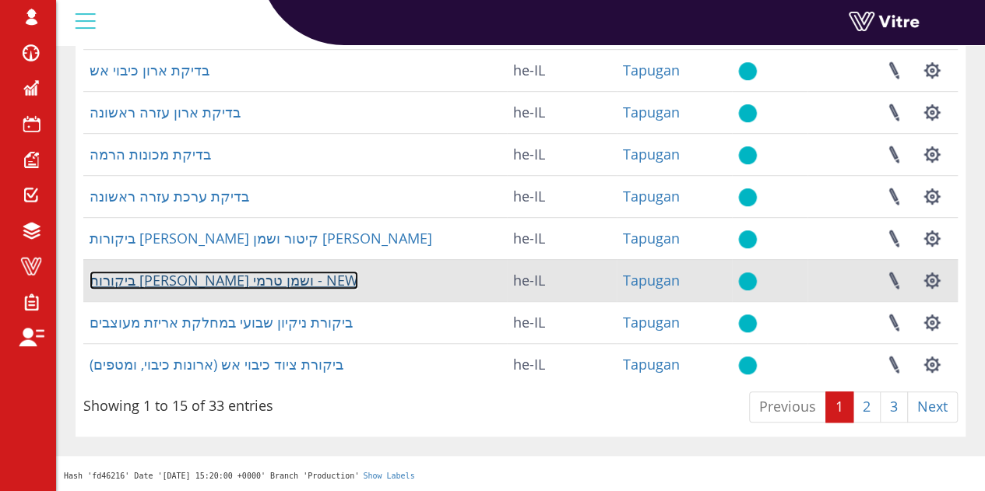
click at [177, 284] on link "ביקורות [PERSON_NAME] ושמן טרמי - NEW" at bounding box center [224, 280] width 269 height 19
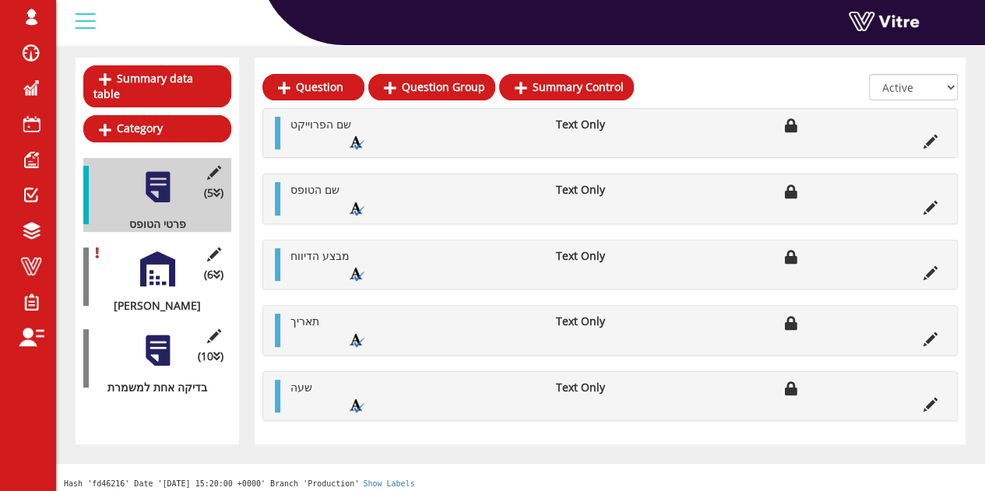
click at [156, 335] on div at bounding box center [157, 350] width 35 height 35
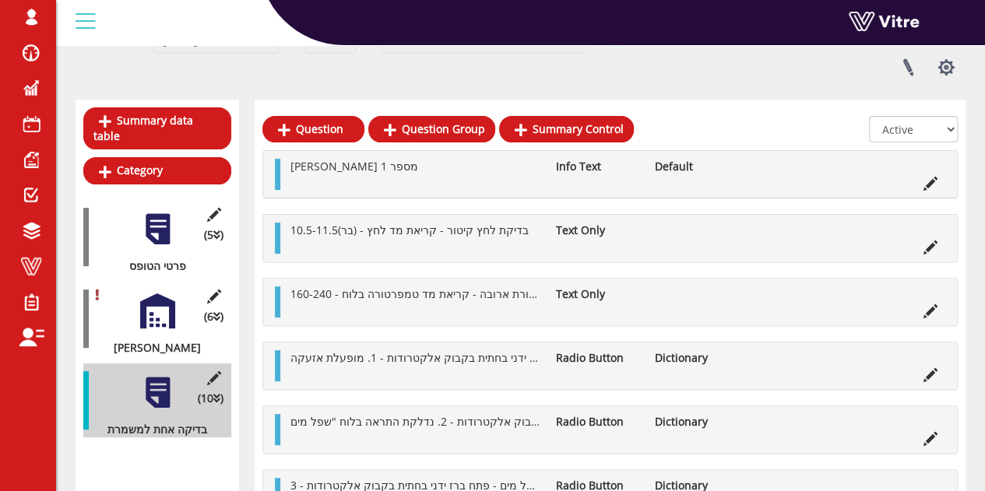
scroll to position [159, 0]
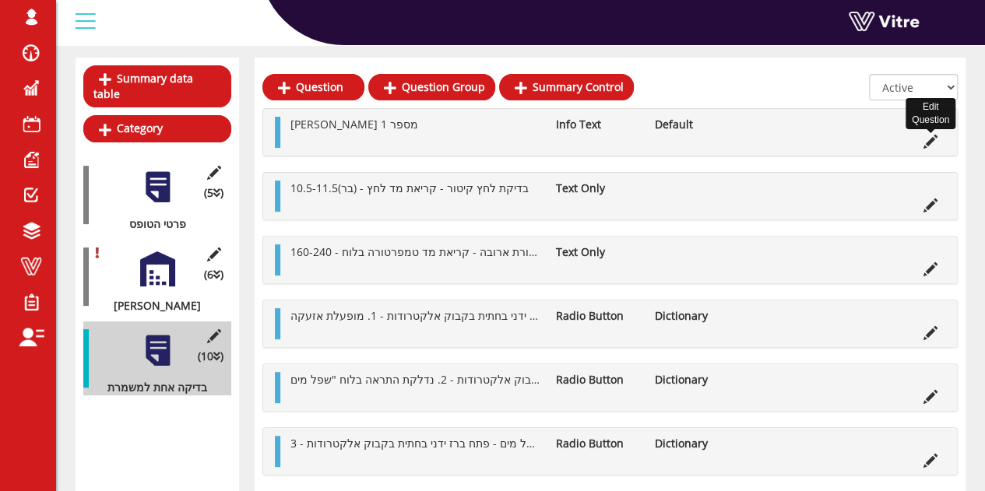
click at [932, 139] on icon at bounding box center [930, 142] width 14 height 14
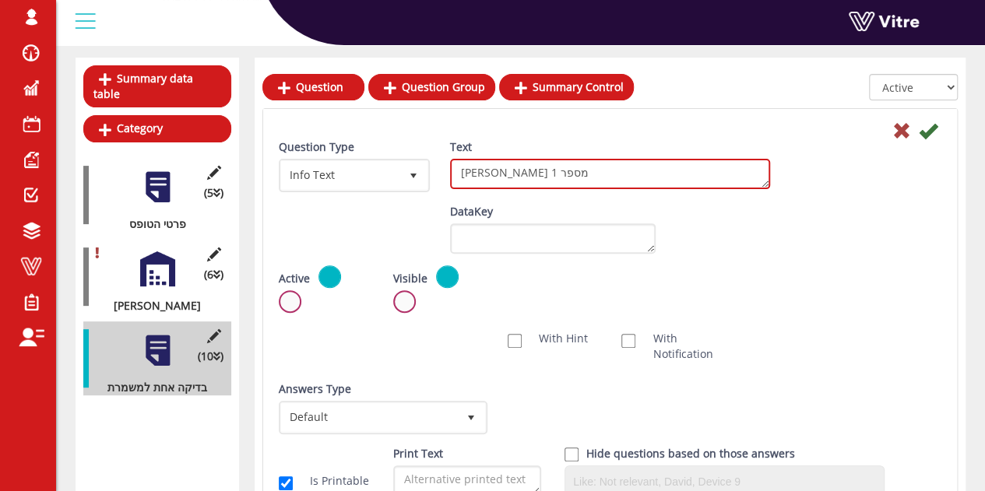
click at [556, 170] on textarea "דוד מספר 1" at bounding box center [610, 174] width 320 height 30
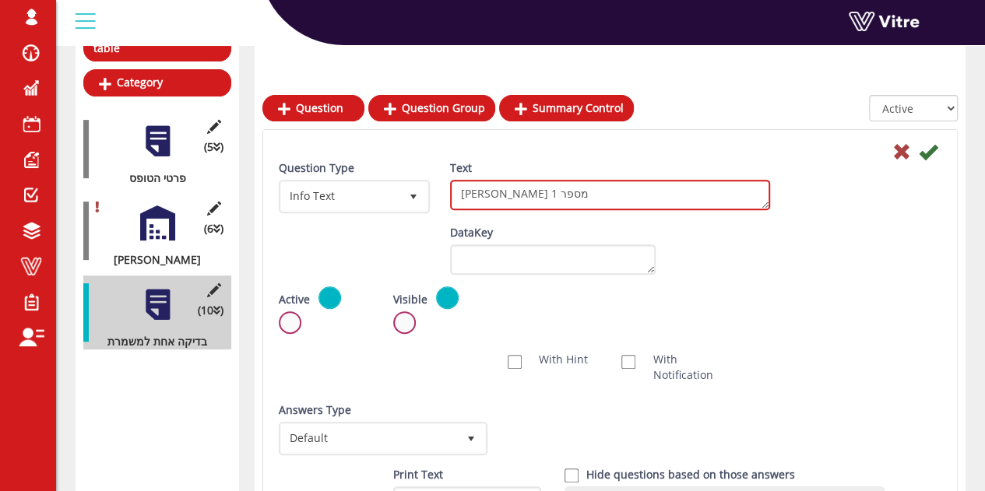
scroll to position [237, 0]
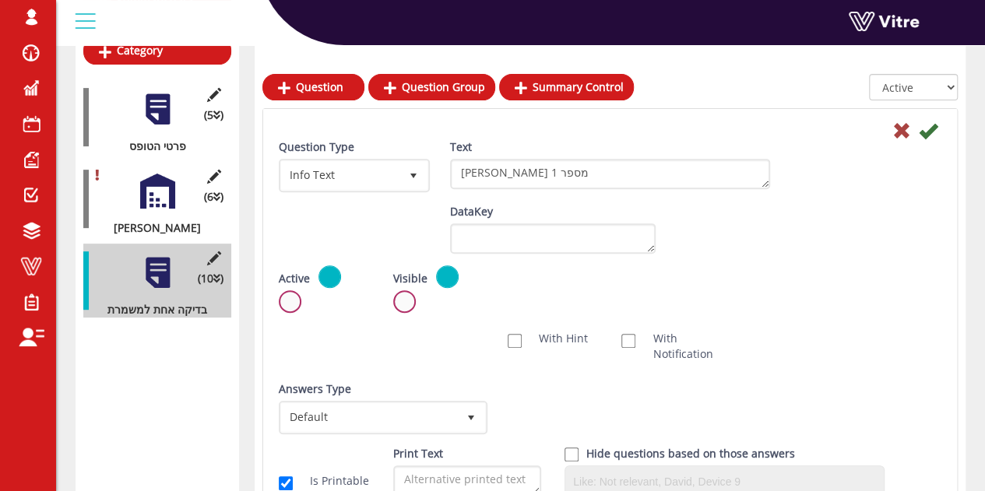
click at [264, 304] on div "Question Type Info Text 24 Text דוד מספר 1 Default Value Weight DataKey Active …" at bounding box center [609, 321] width 693 height 424
click at [286, 300] on label at bounding box center [290, 301] width 23 height 23
click at [0, 0] on input "radio" at bounding box center [0, 0] width 0 height 0
click at [928, 133] on icon at bounding box center [927, 130] width 19 height 19
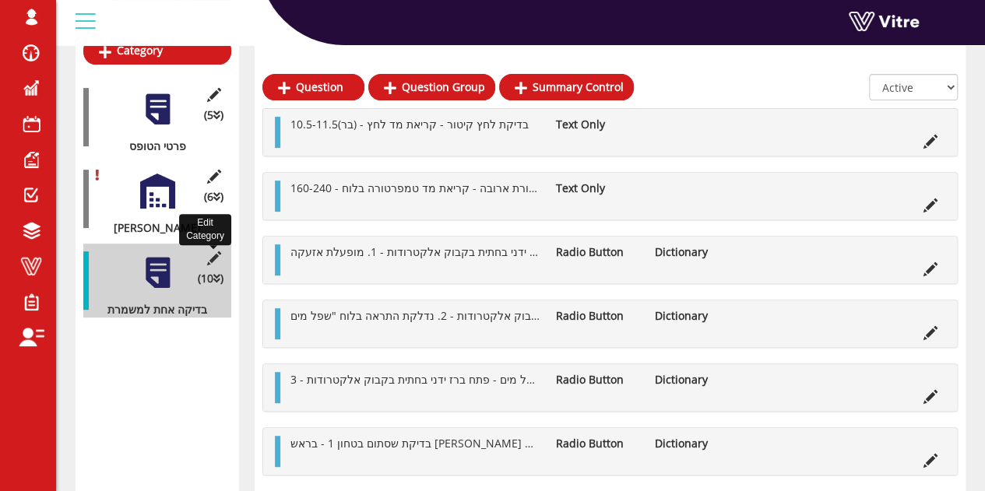
click at [212, 251] on icon at bounding box center [213, 258] width 19 height 14
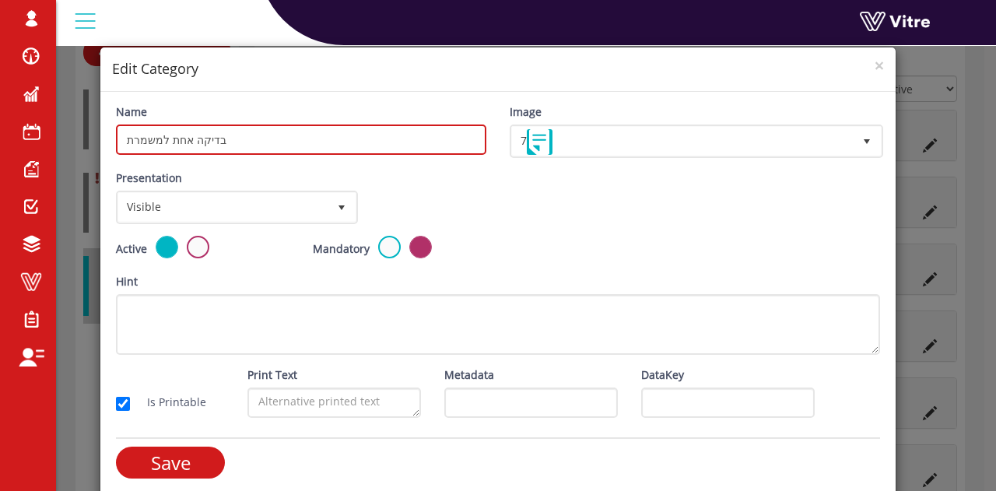
click at [400, 142] on input "בדיקה אחת למשמרת" at bounding box center [301, 140] width 370 height 30
paste input "דוד מספר 1"
type input "בדיקה אחת למשמרת - [PERSON_NAME] מספר 1"
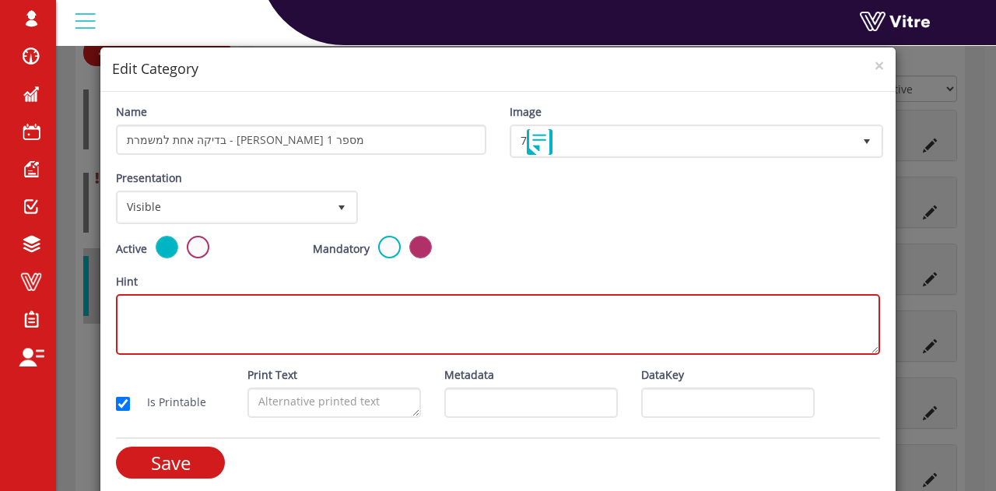
click at [643, 297] on textarea "Hint" at bounding box center [498, 324] width 764 height 61
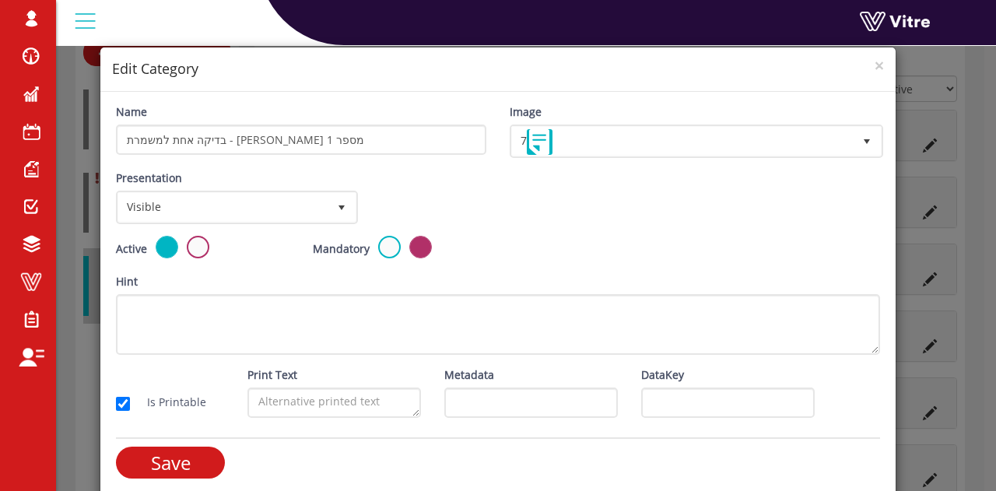
click at [535, 236] on div "Active Mandatory" at bounding box center [498, 254] width 788 height 37
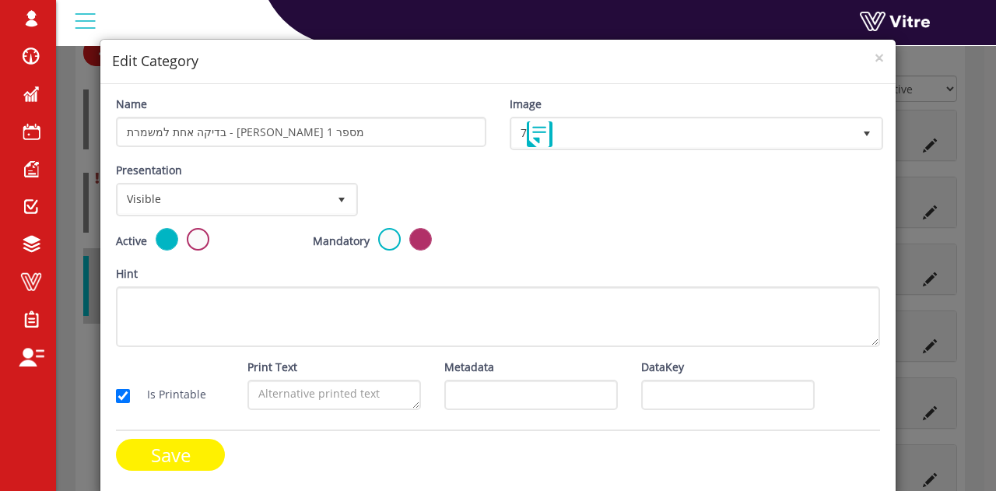
scroll to position [9, 0]
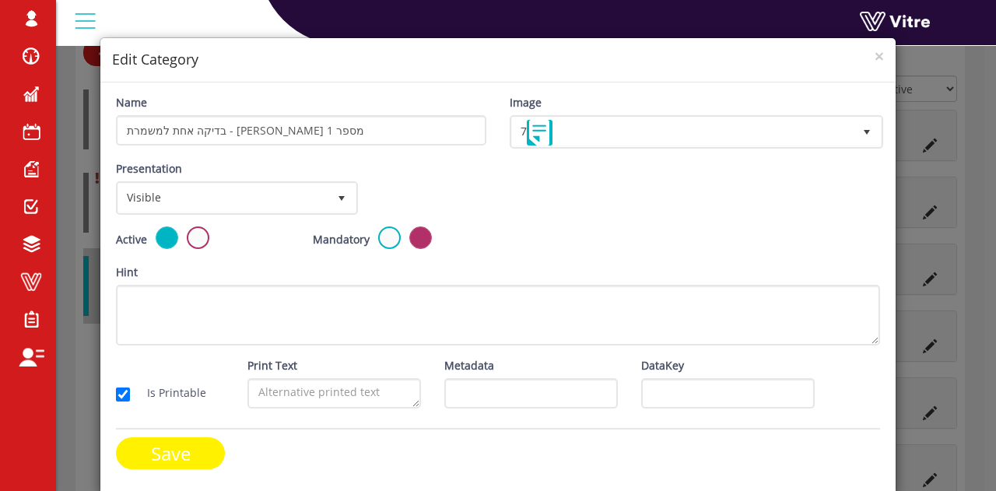
click at [196, 449] on input "Save" at bounding box center [170, 453] width 109 height 32
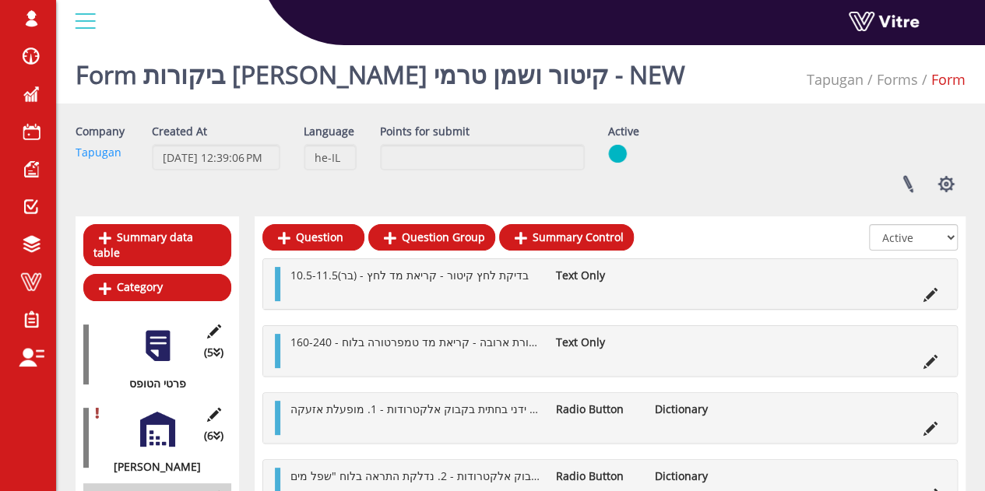
scroll to position [0, 0]
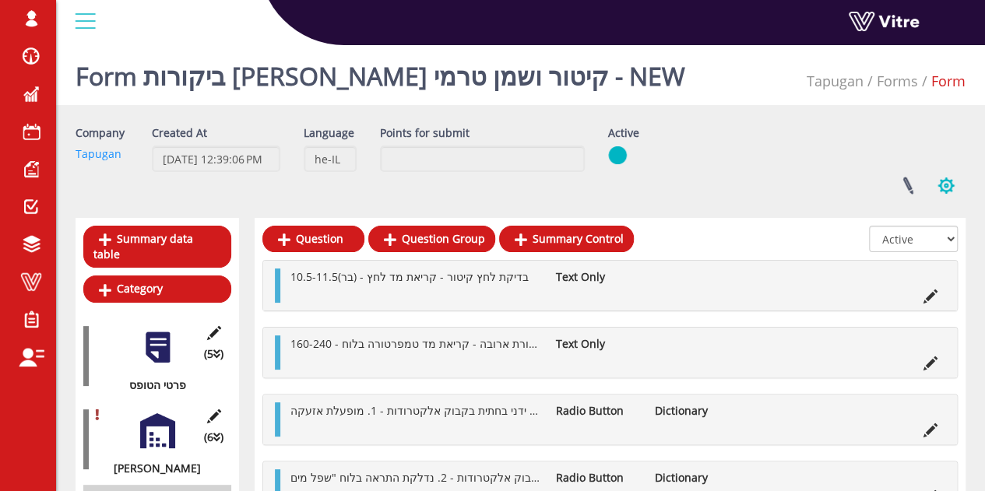
click at [946, 184] on button "button" at bounding box center [945, 185] width 39 height 41
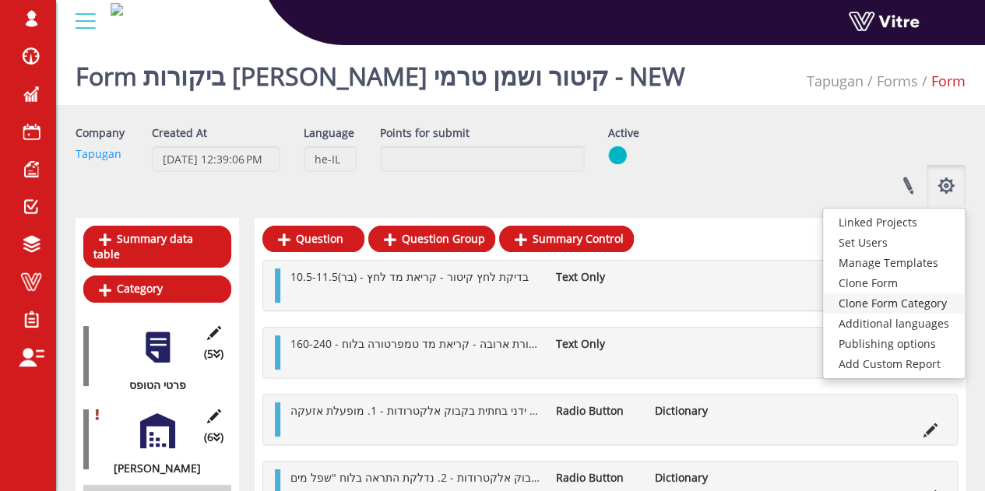
click at [911, 304] on link "Clone Form Category" at bounding box center [894, 303] width 142 height 20
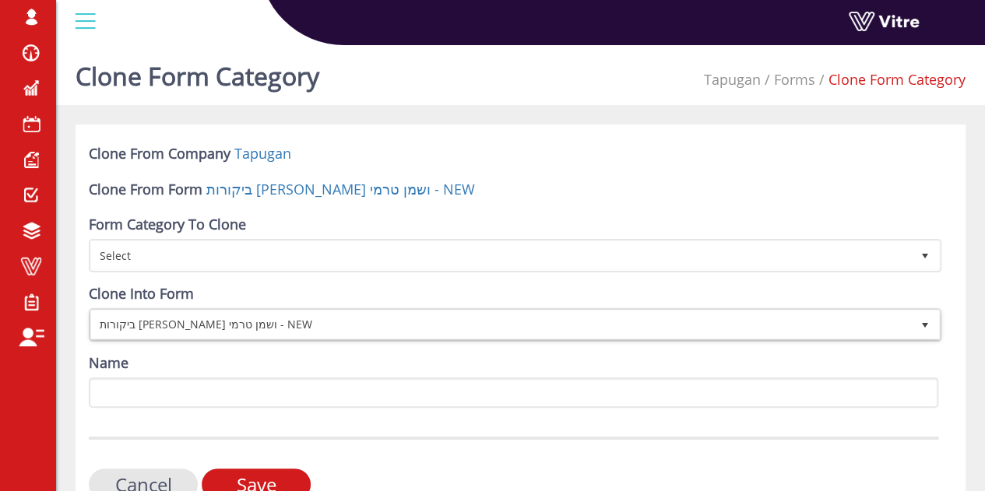
scroll to position [78, 0]
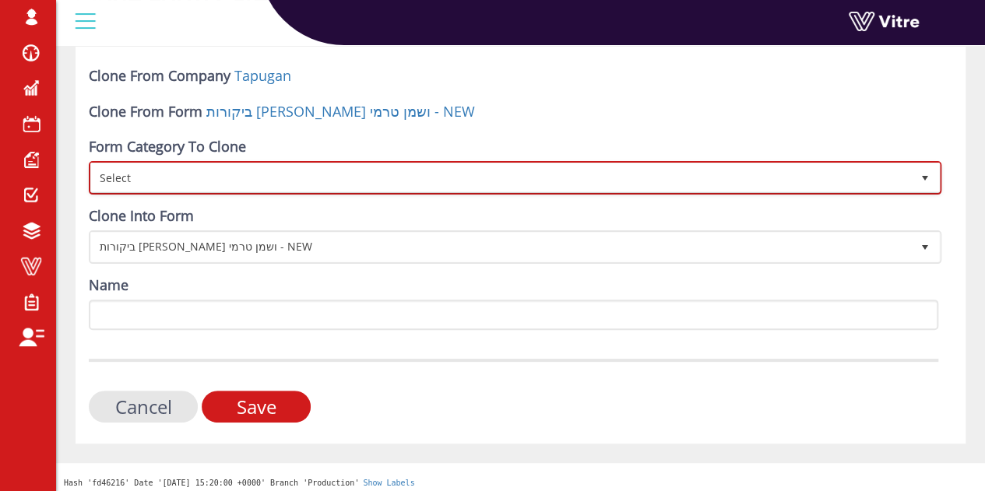
click at [239, 178] on span "Select" at bounding box center [501, 177] width 820 height 28
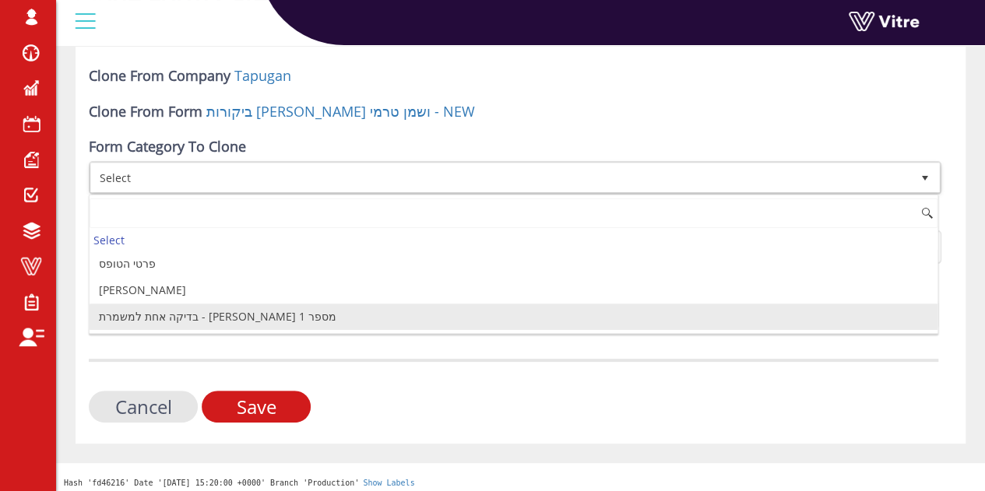
click at [202, 324] on li "בדיקה אחת למשמרת - [PERSON_NAME] מספר 1" at bounding box center [514, 317] width 848 height 26
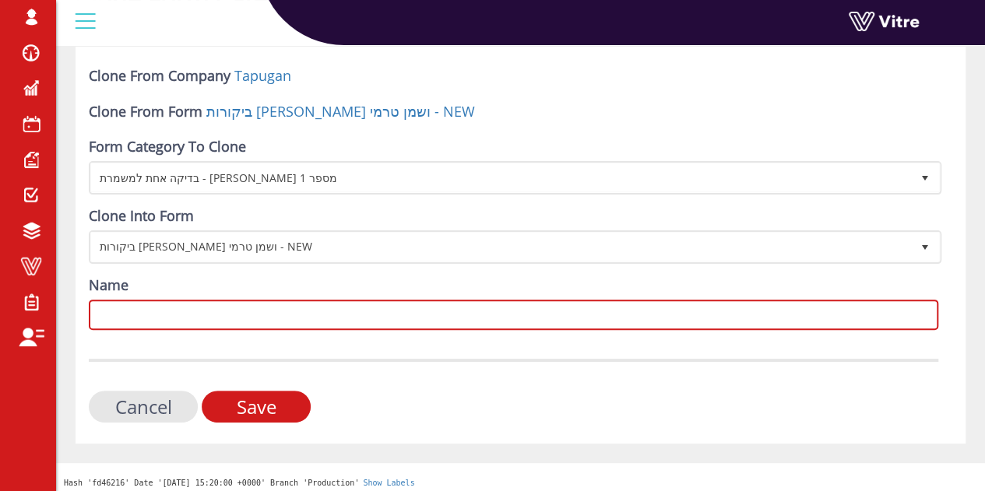
click at [223, 305] on input "Name" at bounding box center [513, 315] width 849 height 30
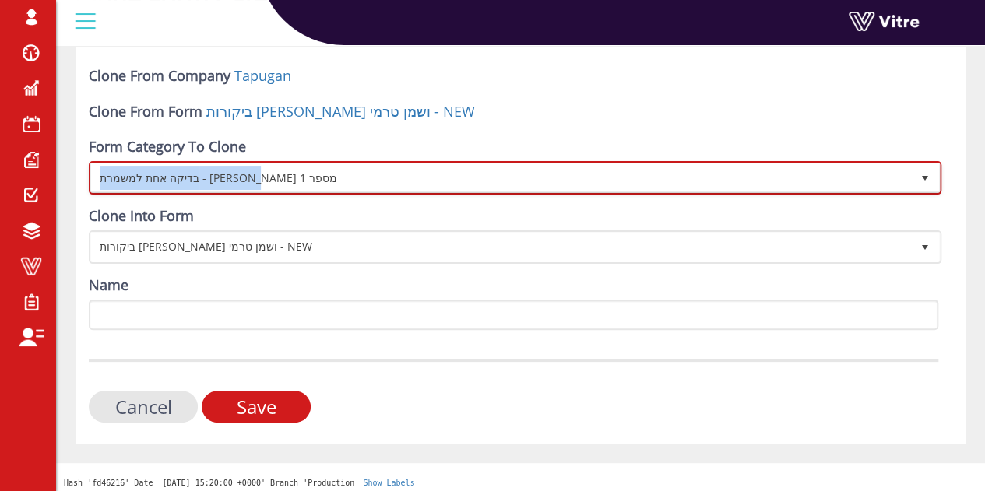
copy span "בדיקה אחת למשמרת - [PERSON_NAME] מספר"
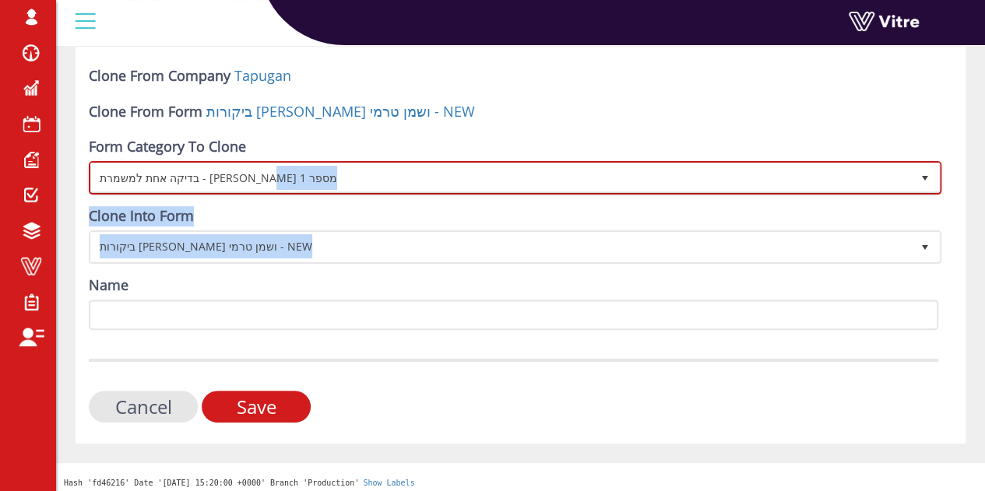
drag, startPoint x: 412, startPoint y: 184, endPoint x: 134, endPoint y: 314, distance: 307.1
click at [134, 314] on form "Clone From Company Tapugan Clone From Form ביקורות [PERSON_NAME] קיטור ושמן טרמ…" at bounding box center [513, 244] width 849 height 356
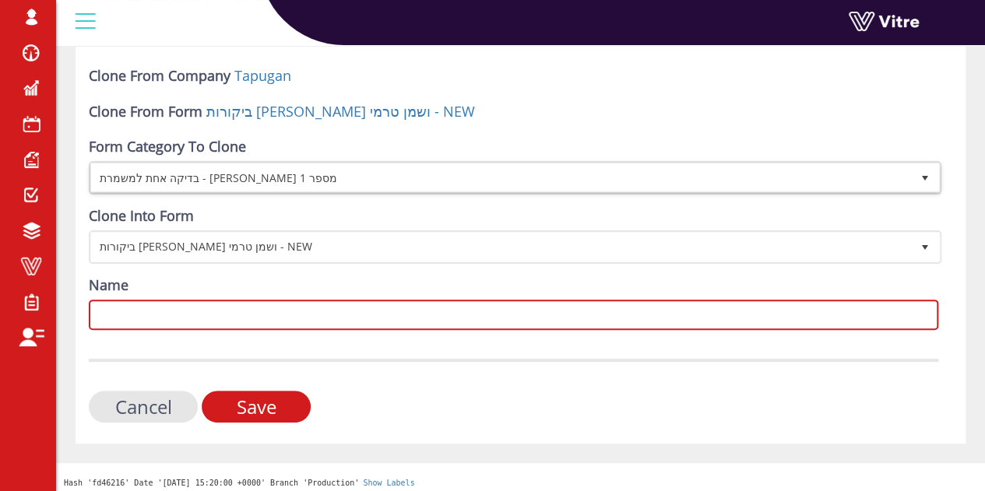
click at [134, 314] on input "Name" at bounding box center [513, 315] width 849 height 30
paste input "בדיקה אחת למשמרת - [PERSON_NAME] מספר"
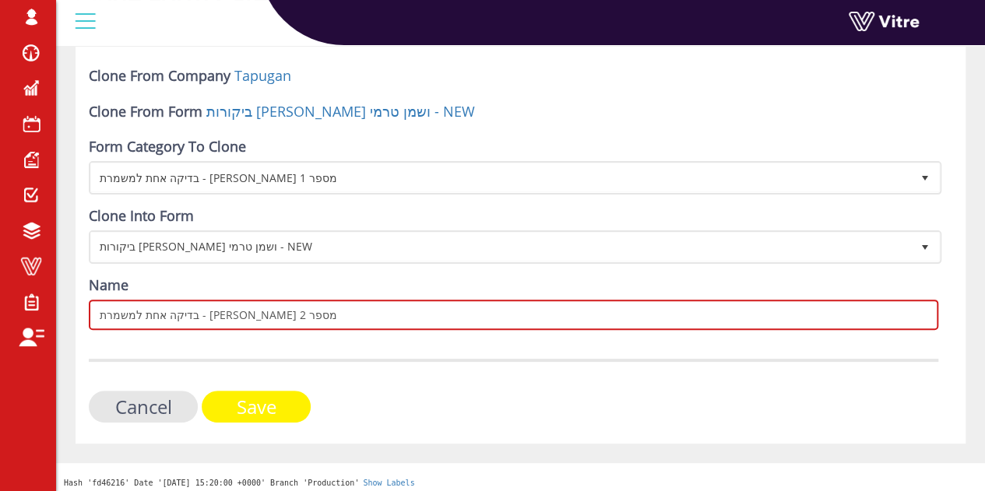
type input "בדיקה אחת למשמרת - [PERSON_NAME] מספר 2"
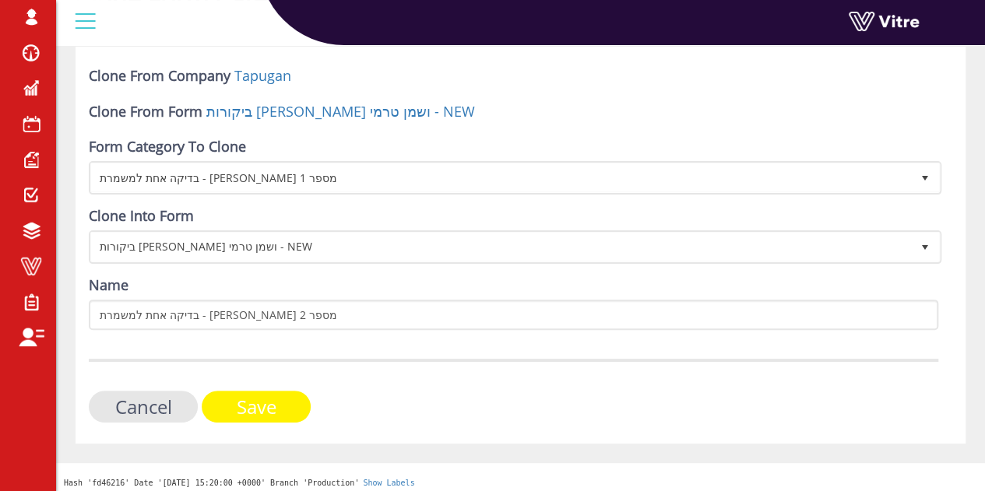
click at [287, 409] on input "Save" at bounding box center [256, 407] width 109 height 32
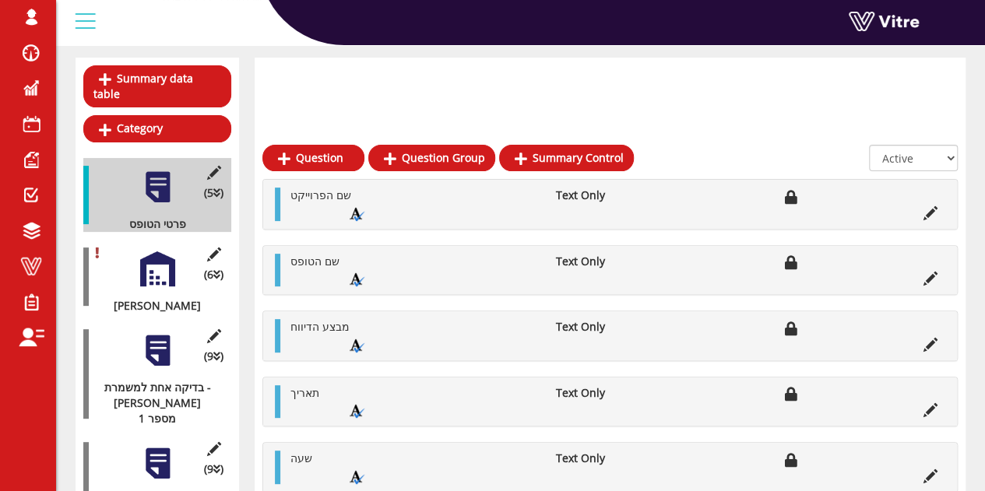
scroll to position [230, 0]
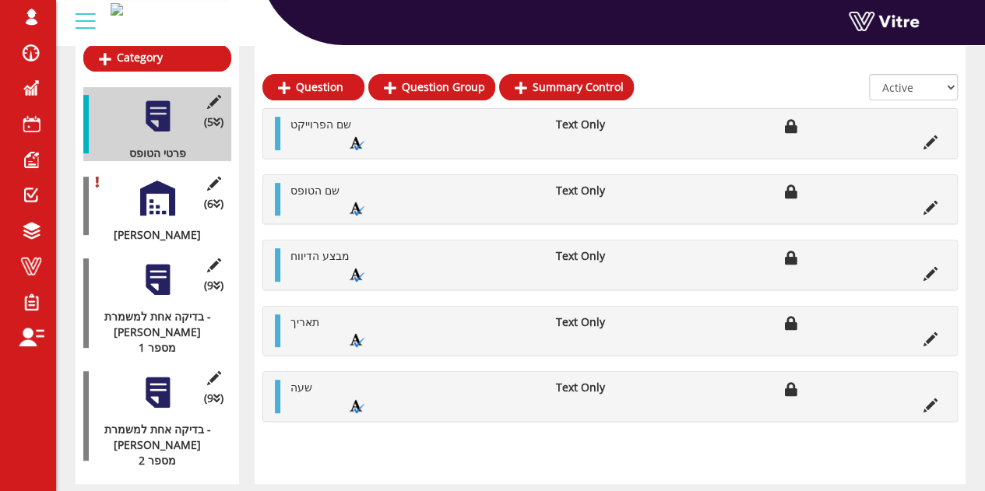
click at [161, 375] on div at bounding box center [157, 392] width 35 height 35
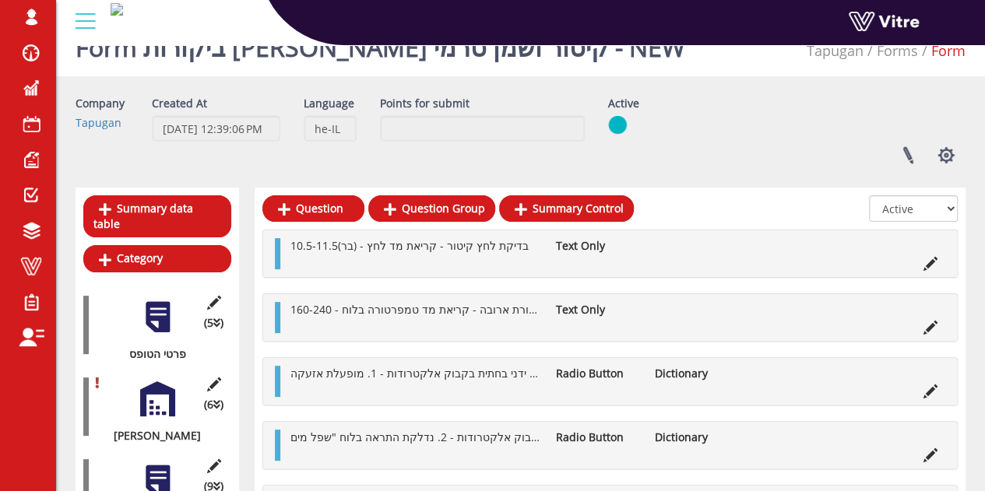
scroll to position [0, 0]
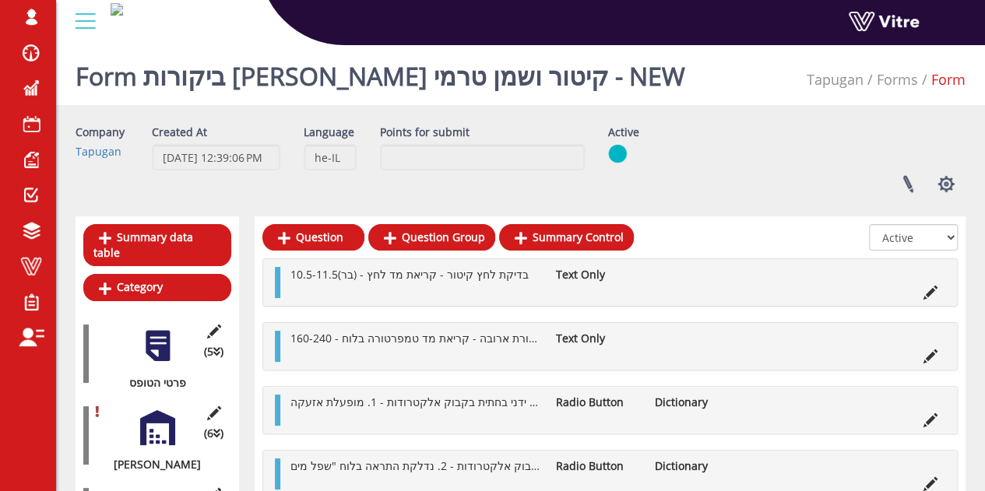
click at [778, 186] on div "Linked Projects Set Users Manage Templates Clone Form Clone Form Category Addit…" at bounding box center [786, 183] width 381 height 41
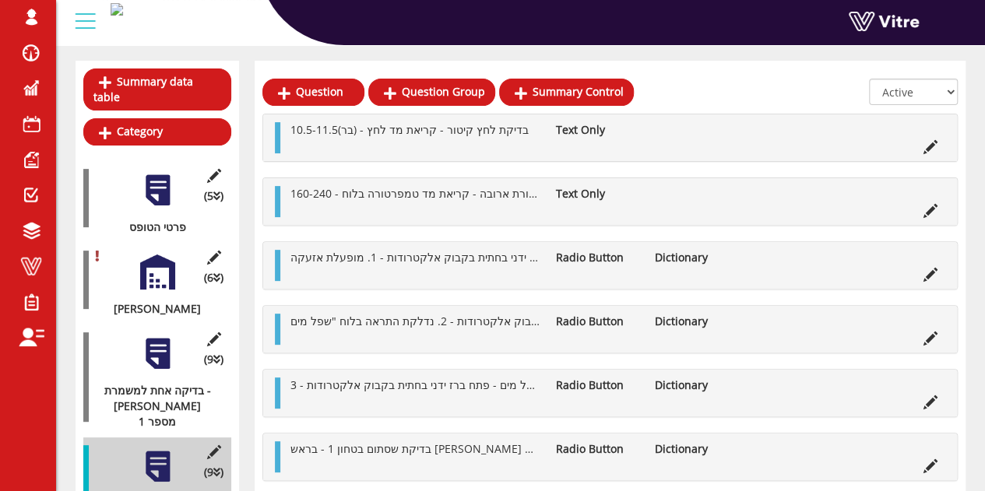
scroll to position [233, 0]
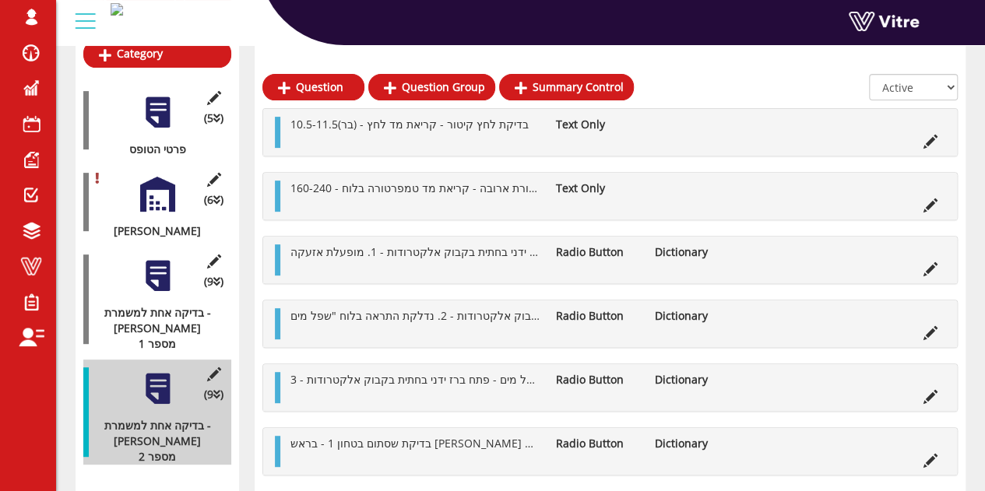
click at [162, 183] on div at bounding box center [157, 194] width 35 height 35
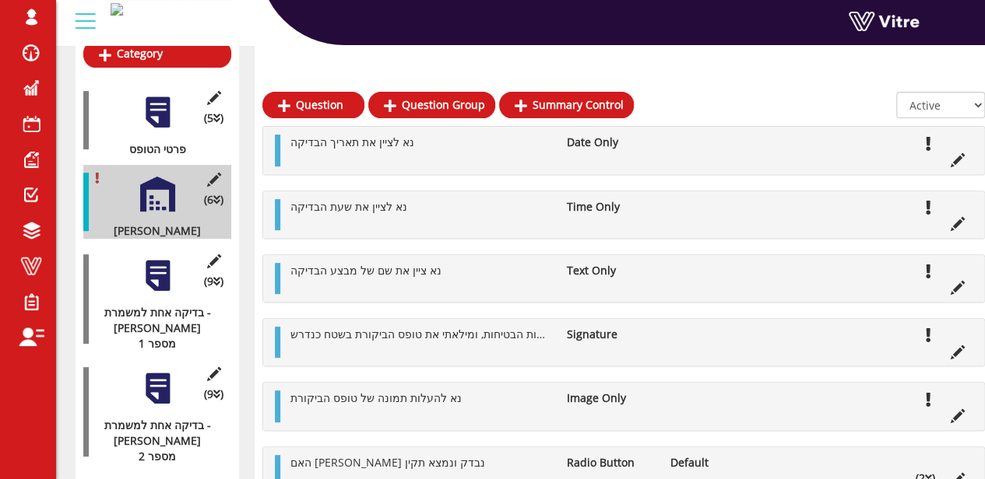
scroll to position [307, 0]
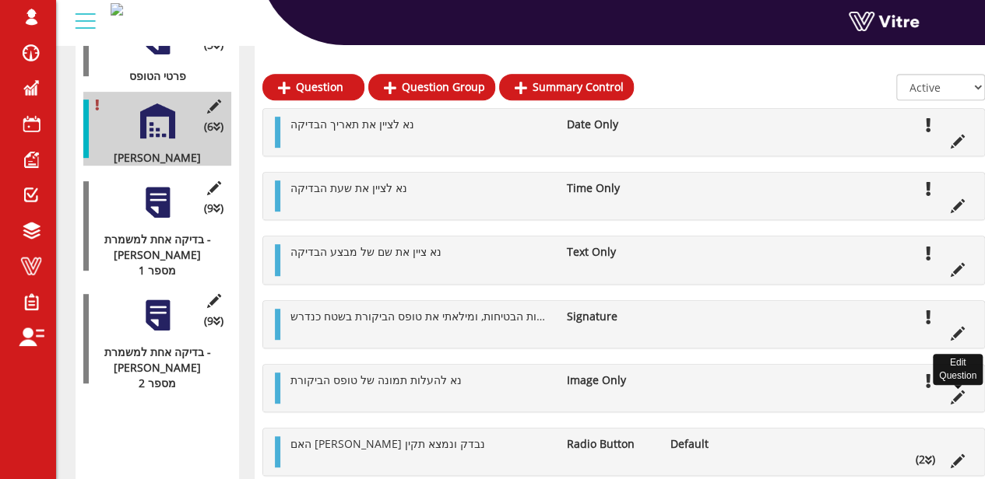
click at [956, 398] on icon at bounding box center [957, 398] width 14 height 14
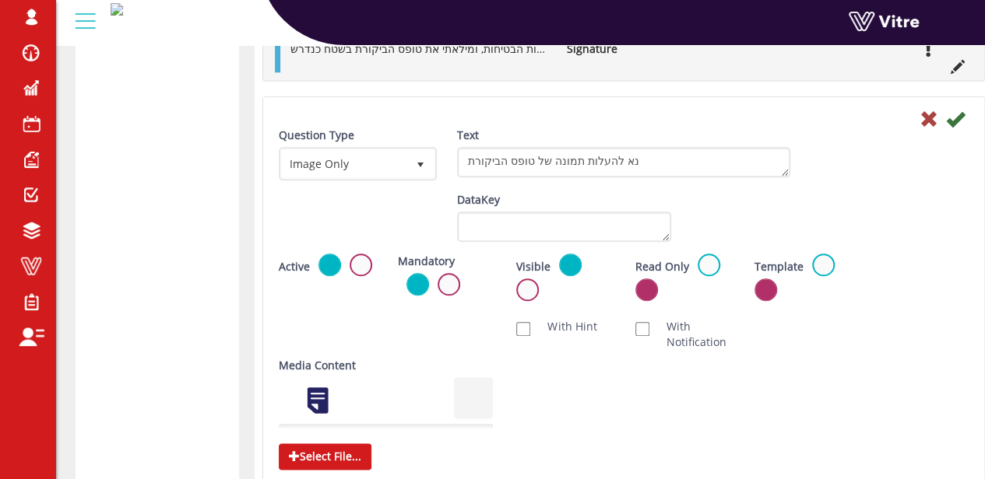
scroll to position [774, 0]
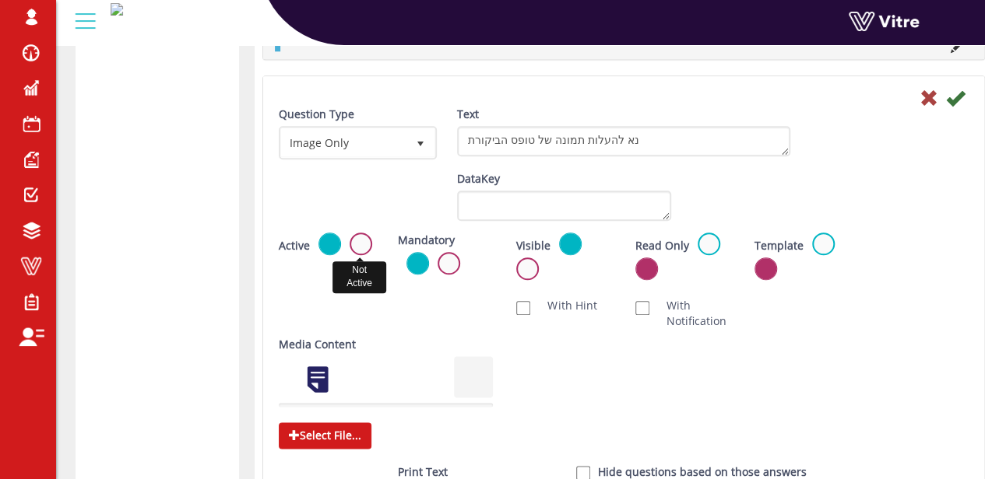
click at [357, 244] on label at bounding box center [360, 244] width 23 height 23
click at [0, 0] on input "radio" at bounding box center [0, 0] width 0 height 0
click at [959, 96] on icon at bounding box center [955, 98] width 19 height 19
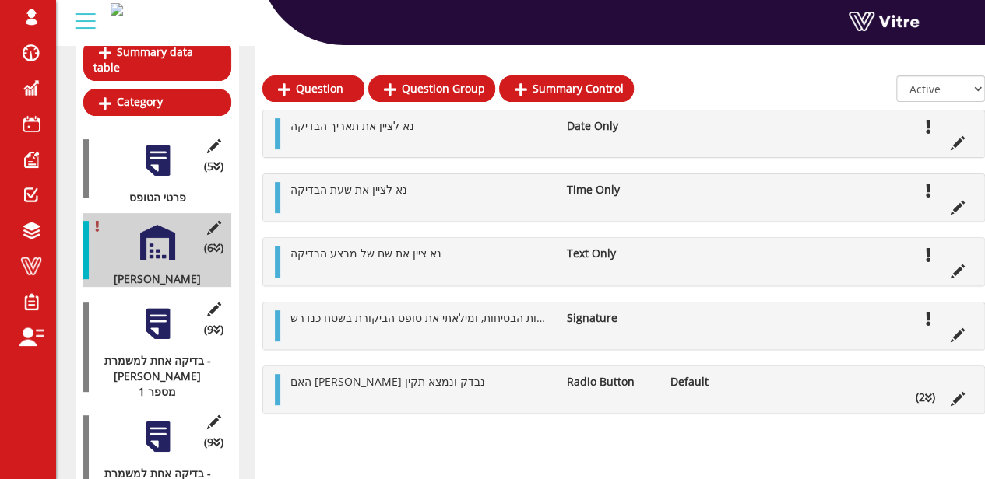
scroll to position [0, 0]
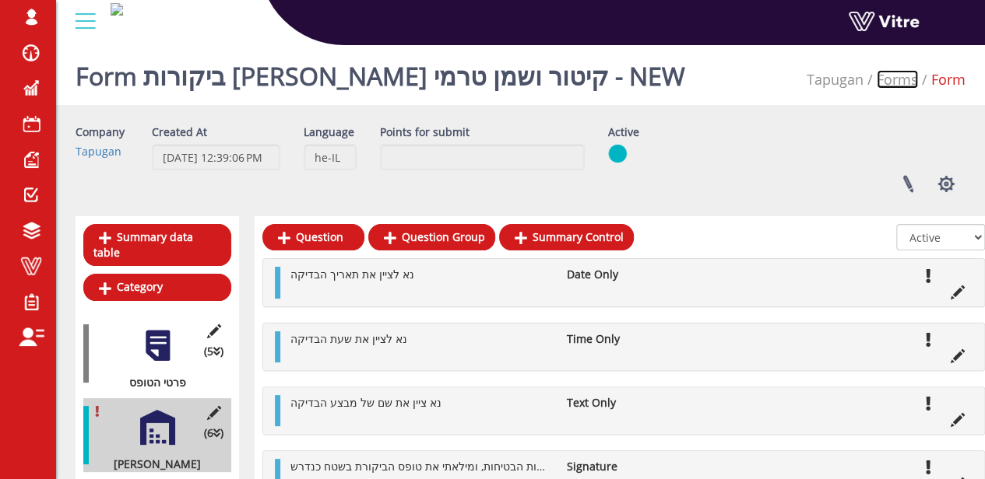
click at [904, 72] on link "Forms" at bounding box center [896, 79] width 41 height 19
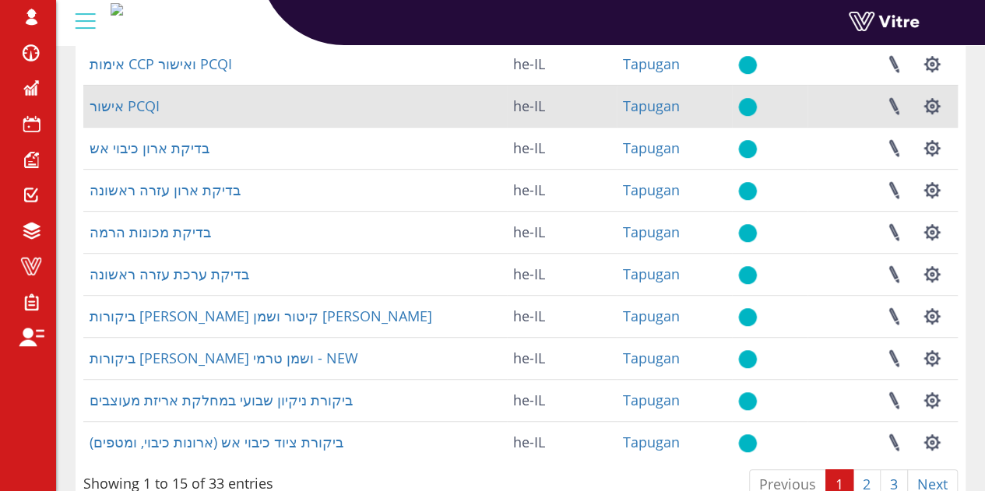
scroll to position [441, 0]
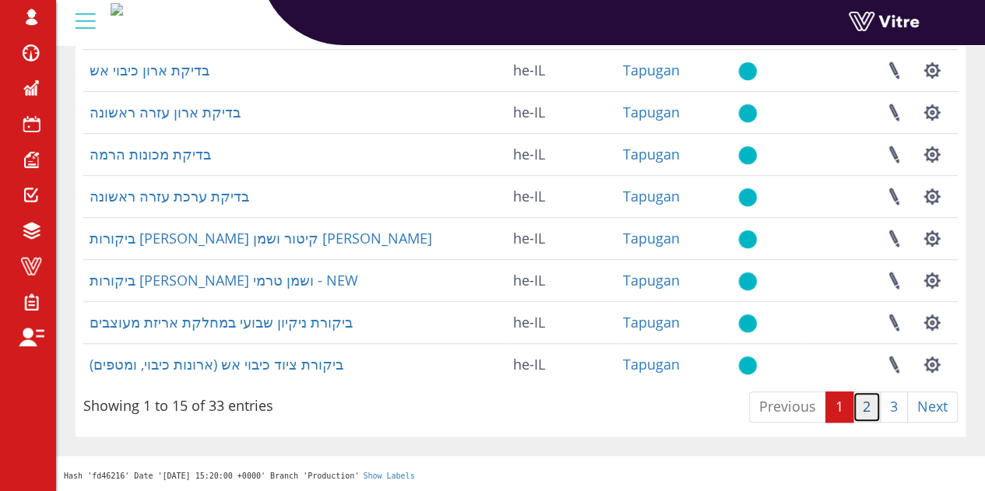
click at [865, 410] on link "2" at bounding box center [866, 406] width 28 height 31
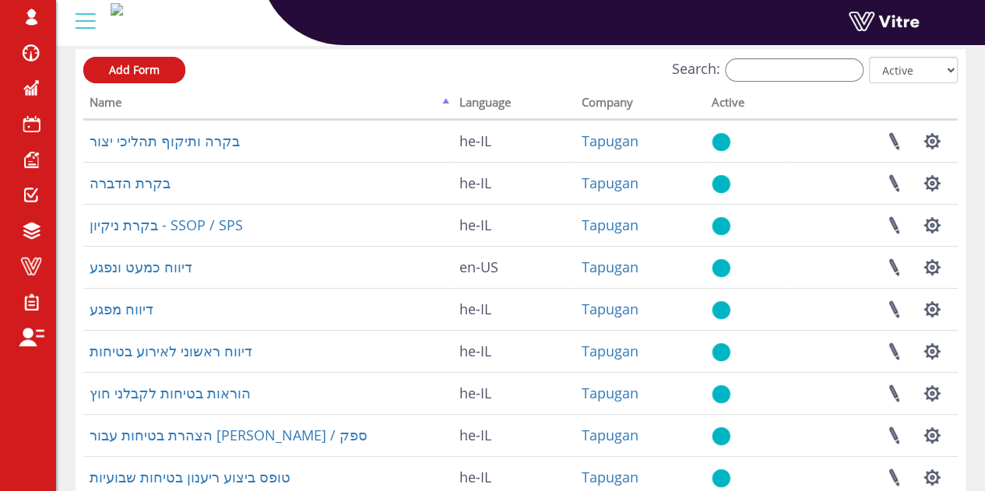
scroll to position [51, 0]
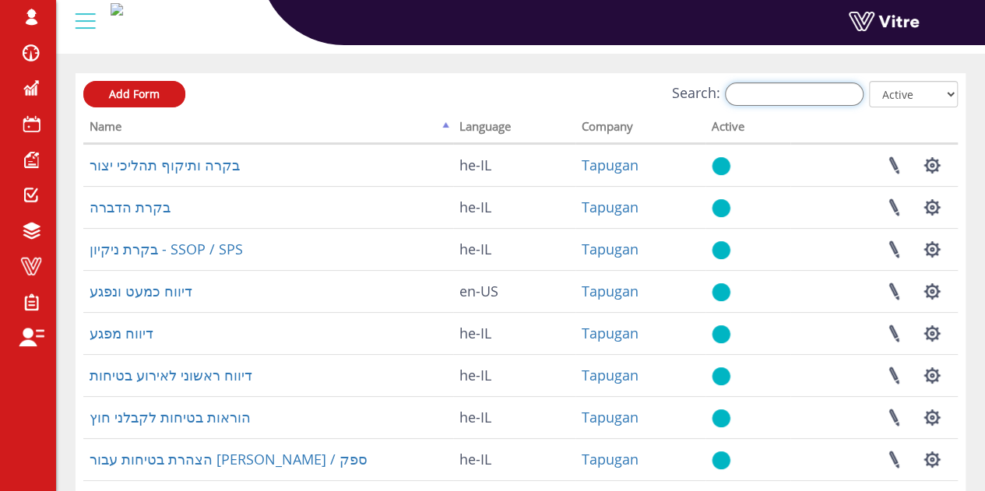
click at [808, 99] on input "Search:" at bounding box center [794, 93] width 139 height 23
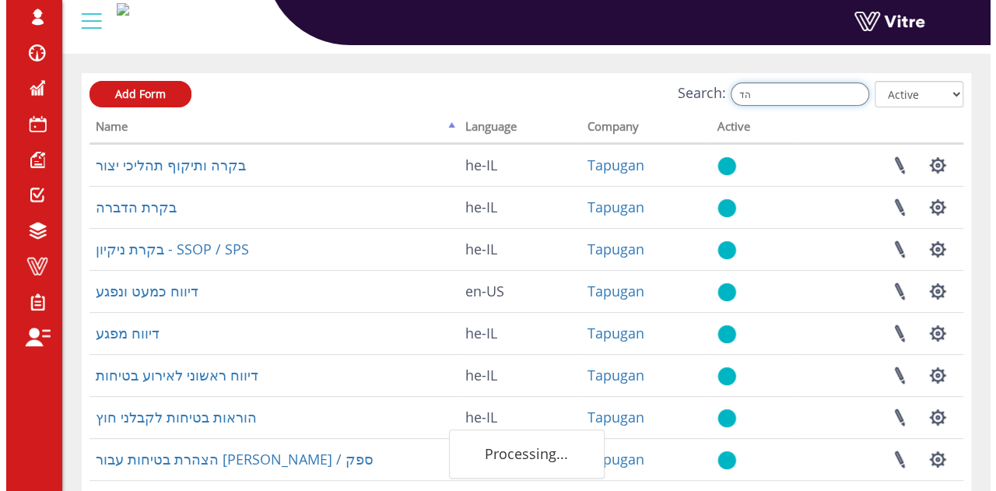
scroll to position [0, 0]
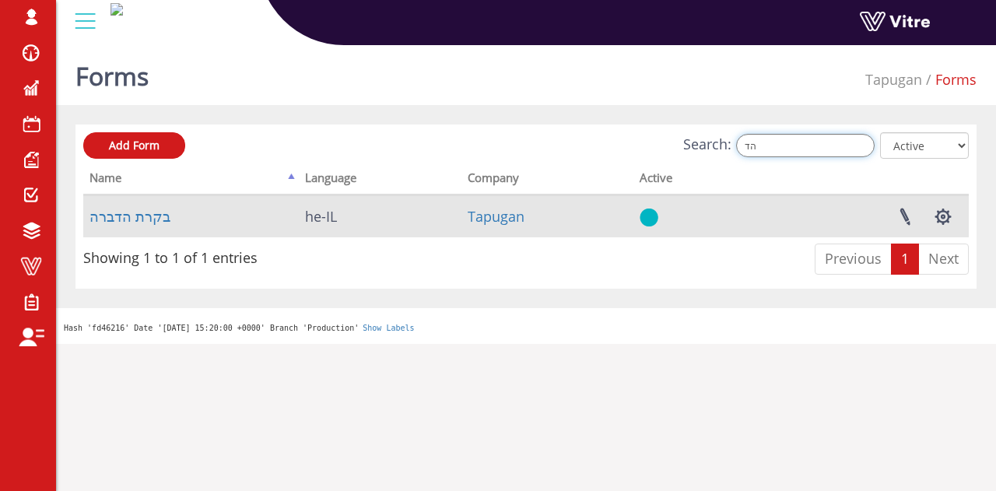
type input "ה"
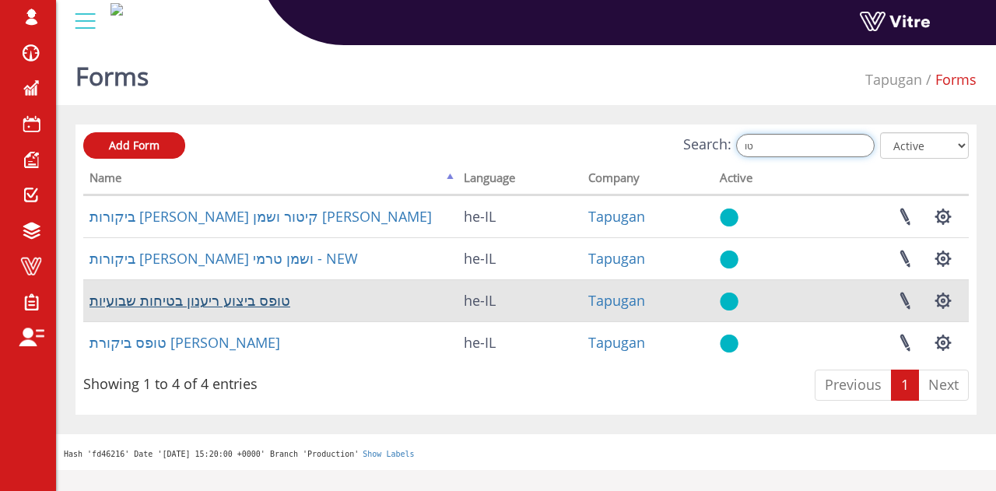
type input "טו"
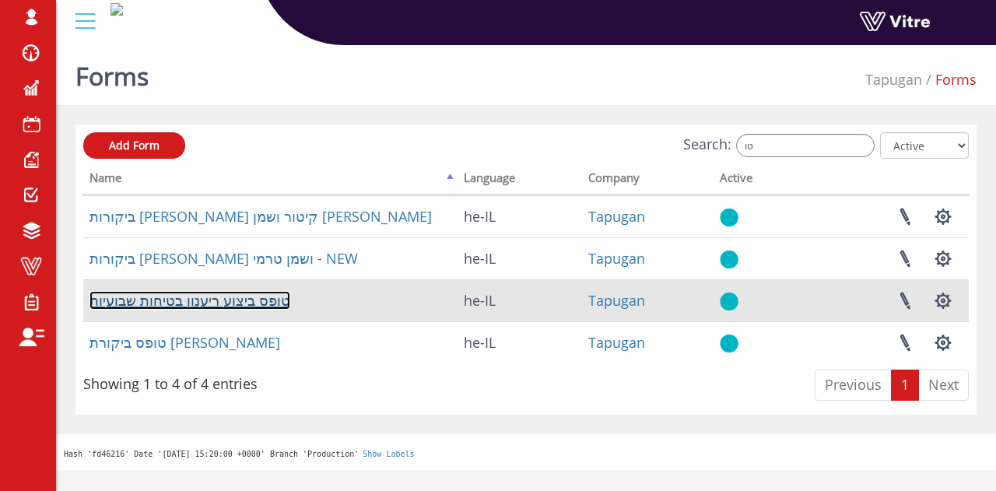
click at [203, 301] on link "טופס ביצוע ריענון בטיחות שבועיות" at bounding box center [190, 300] width 201 height 19
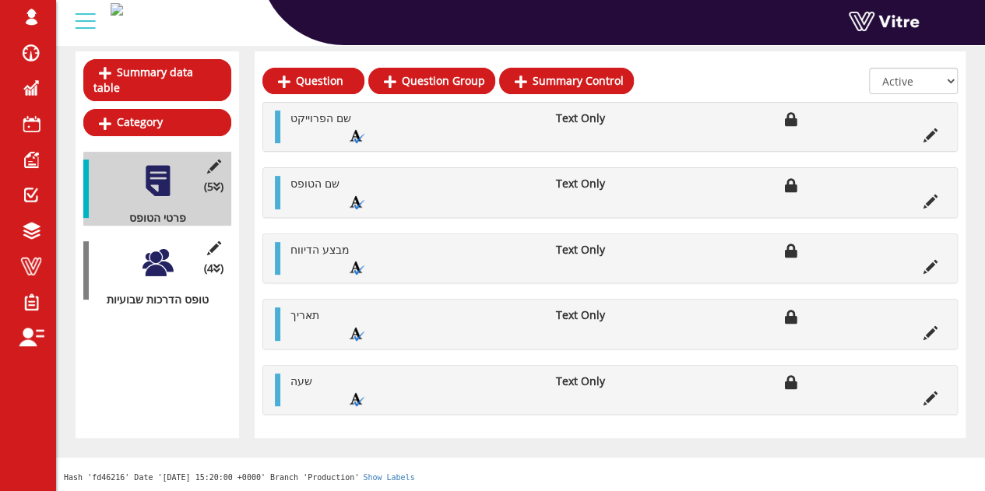
scroll to position [167, 0]
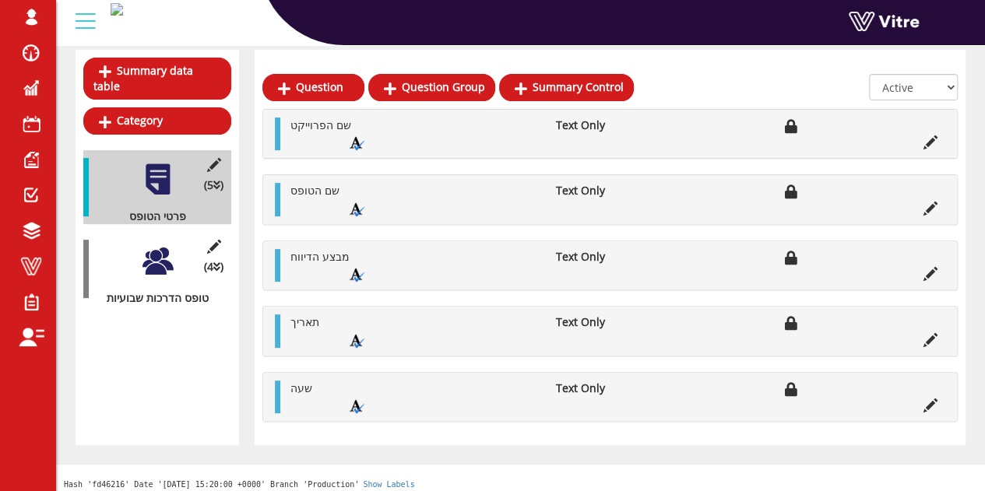
click at [174, 243] on div "(4 ) טופס הדרכות שבועיות" at bounding box center [157, 269] width 148 height 74
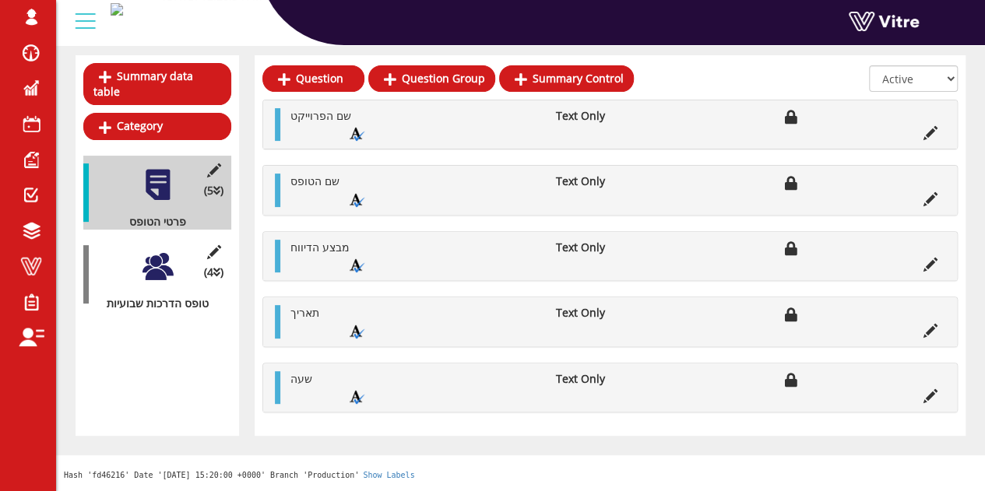
scroll to position [0, 0]
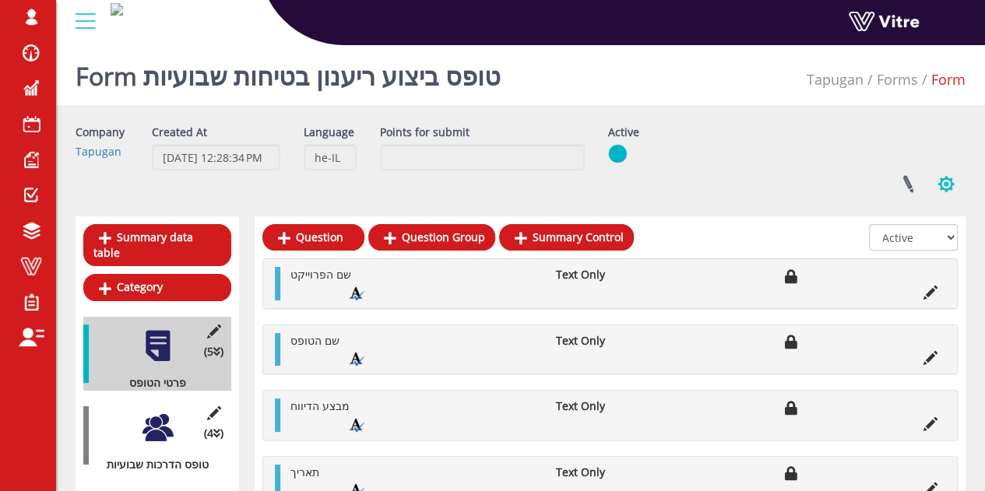
click at [955, 180] on button "button" at bounding box center [945, 183] width 39 height 41
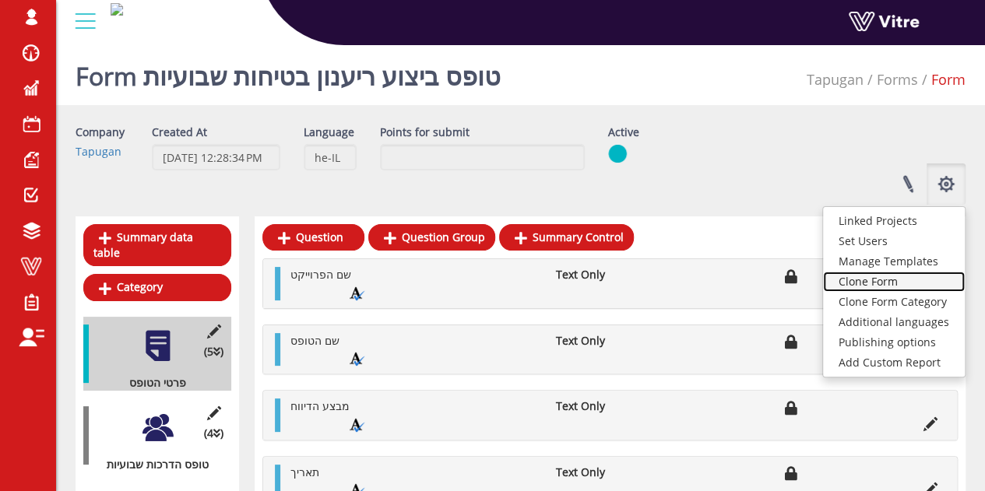
click at [897, 283] on link "Clone Form" at bounding box center [894, 282] width 142 height 20
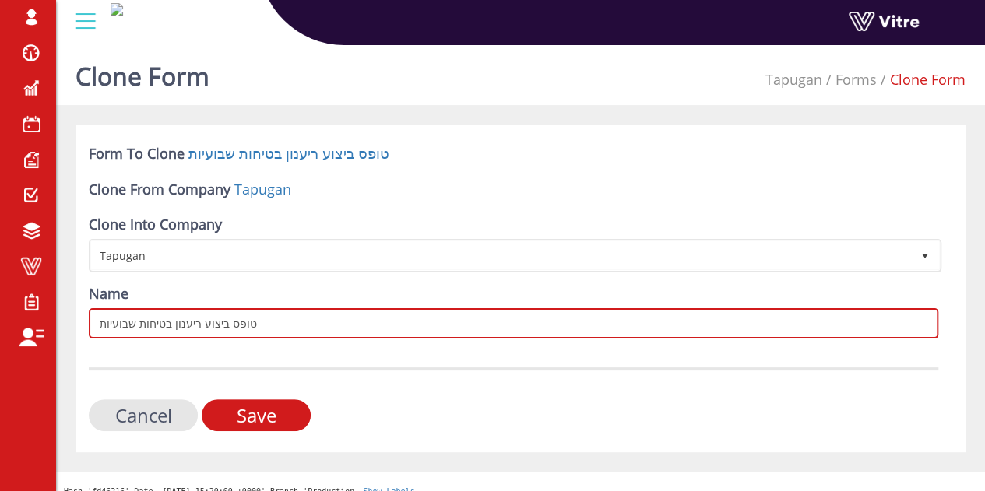
click at [279, 316] on input "טופס ביצוע ריענון בטיחות שבועיות" at bounding box center [513, 323] width 849 height 30
type input "טופס ביצוע ריענון בטיחות שבועיות - NEW"
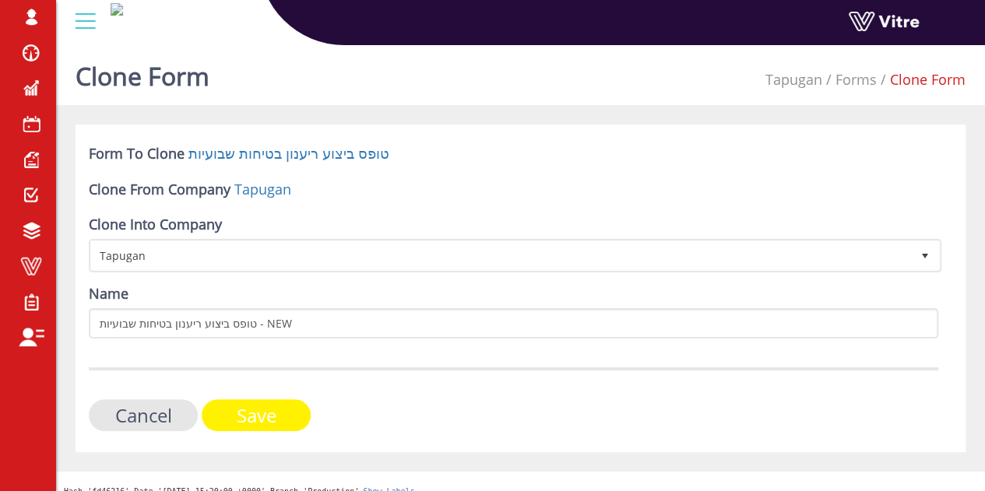
click at [255, 420] on input "Save" at bounding box center [256, 415] width 109 height 32
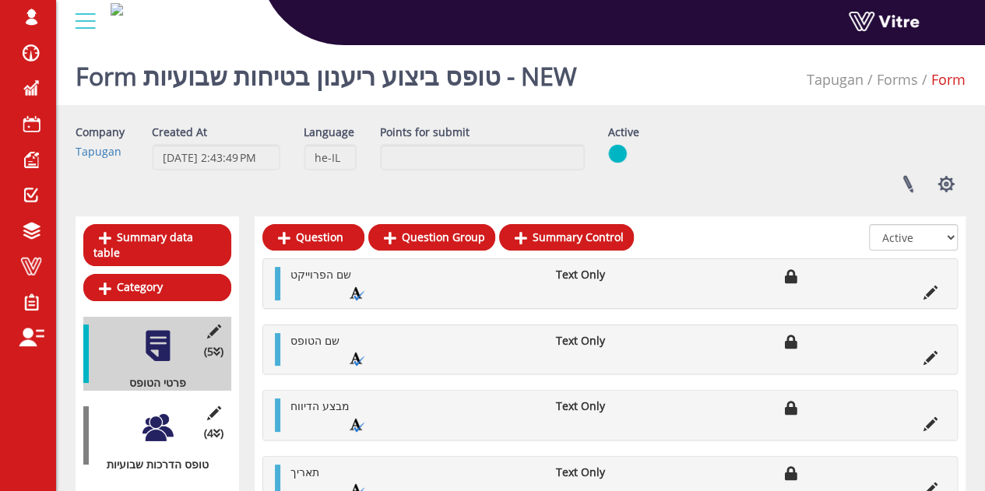
click at [163, 410] on div at bounding box center [157, 427] width 35 height 35
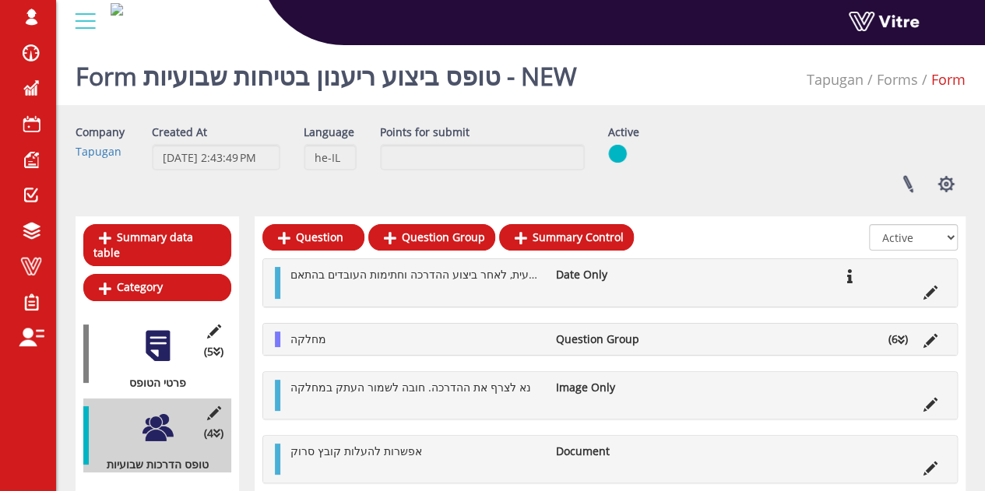
scroll to position [68, 0]
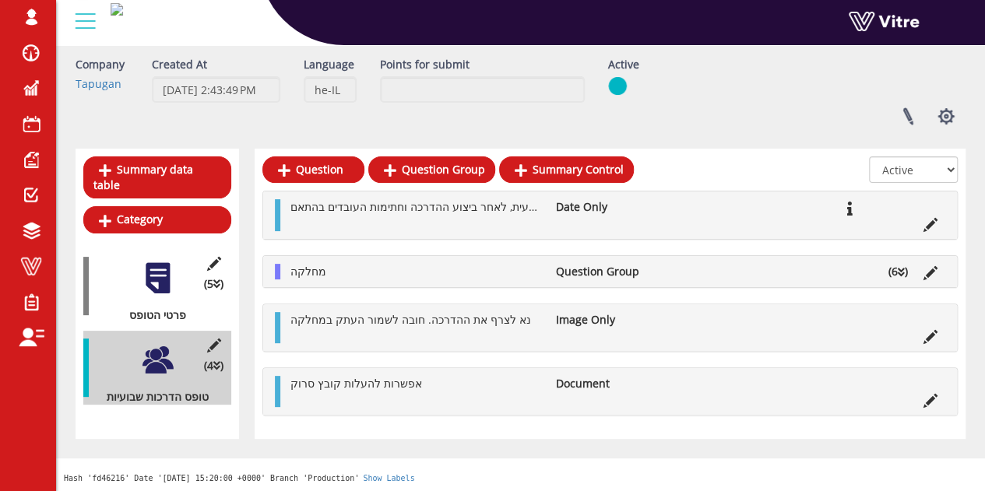
click at [336, 266] on li "מחלקה" at bounding box center [415, 272] width 265 height 16
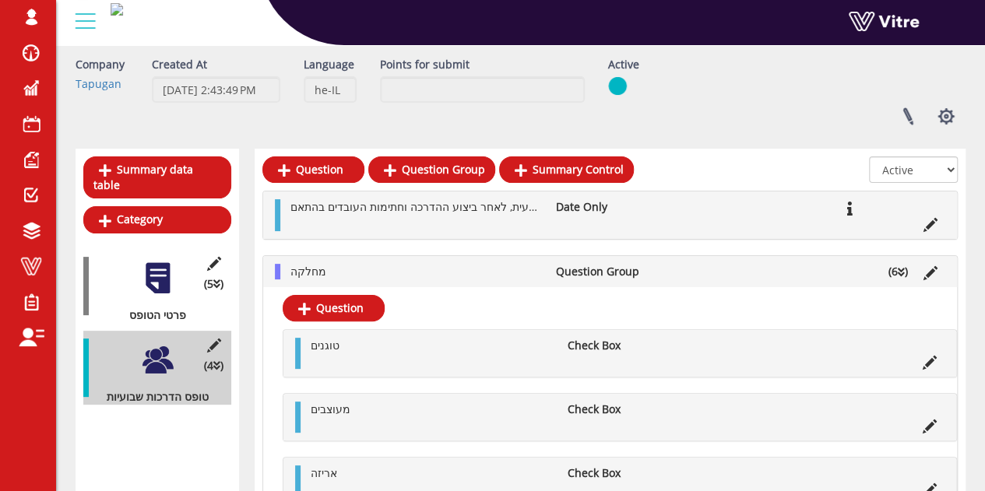
click at [336, 266] on li "מחלקה" at bounding box center [415, 272] width 265 height 16
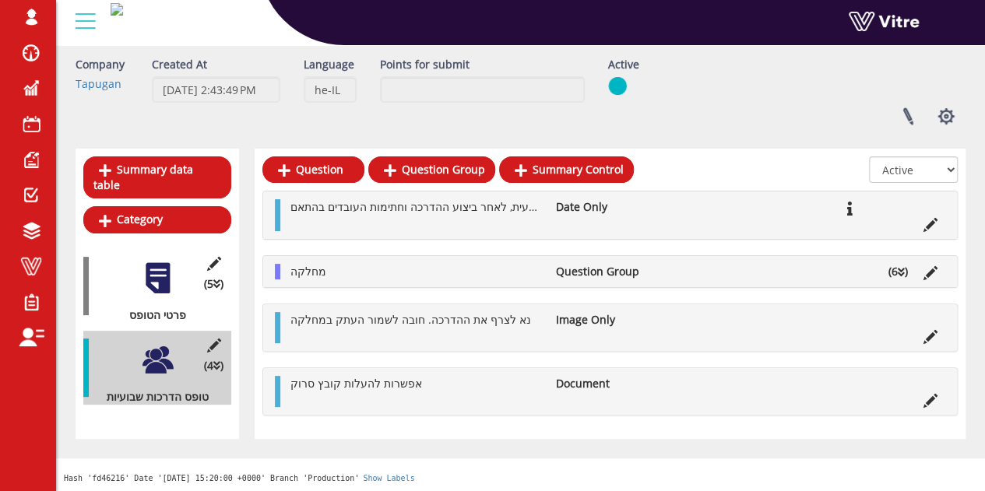
click at [509, 264] on li "מחלקה" at bounding box center [415, 272] width 265 height 16
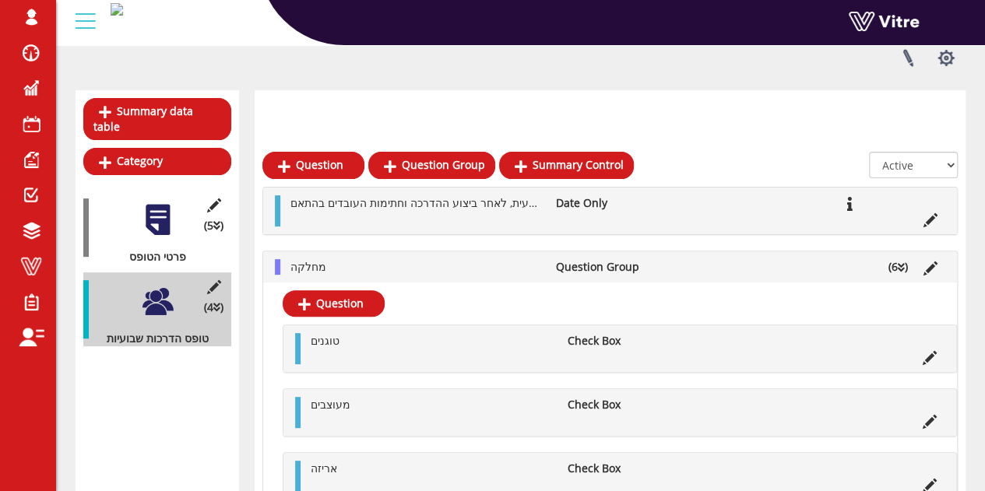
scroll to position [223, 0]
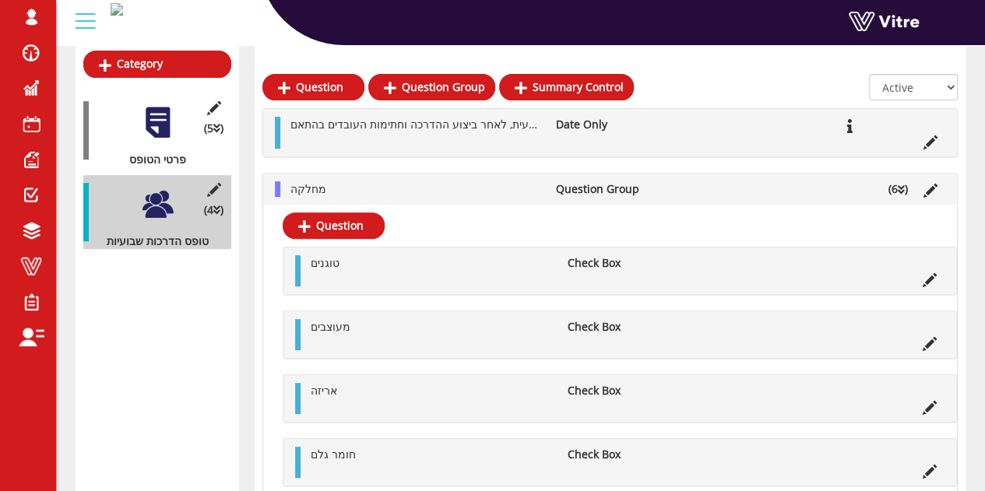
drag, startPoint x: 400, startPoint y: 192, endPoint x: 409, endPoint y: 197, distance: 10.4
click at [401, 192] on li "מחלקה" at bounding box center [415, 189] width 265 height 16
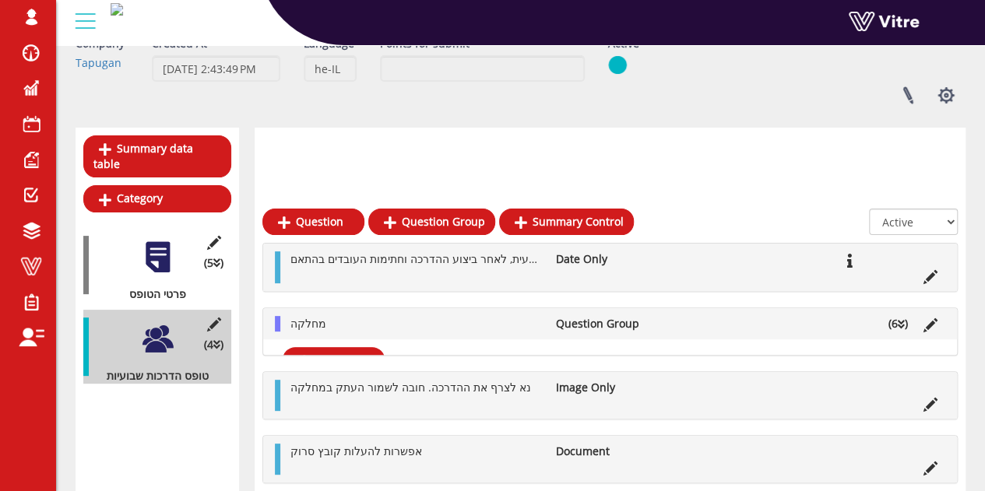
scroll to position [68, 0]
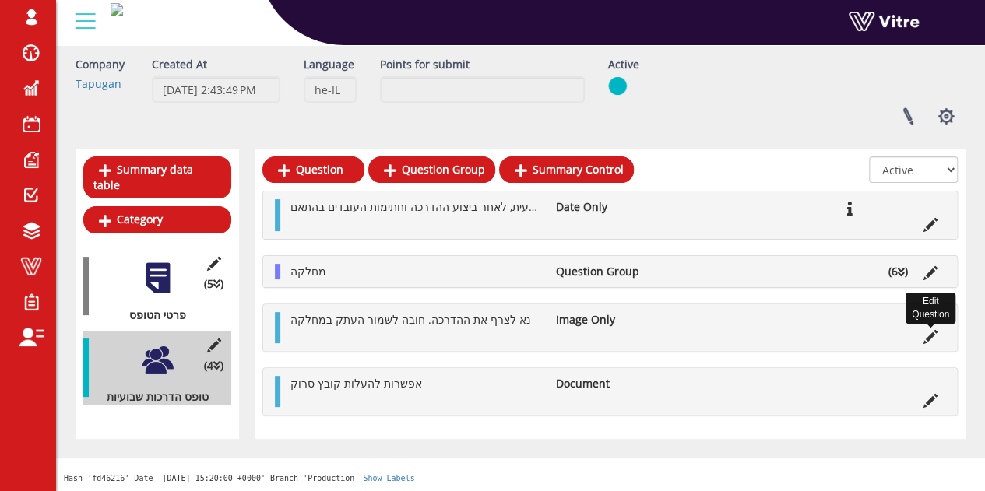
click at [931, 334] on icon at bounding box center [930, 337] width 14 height 14
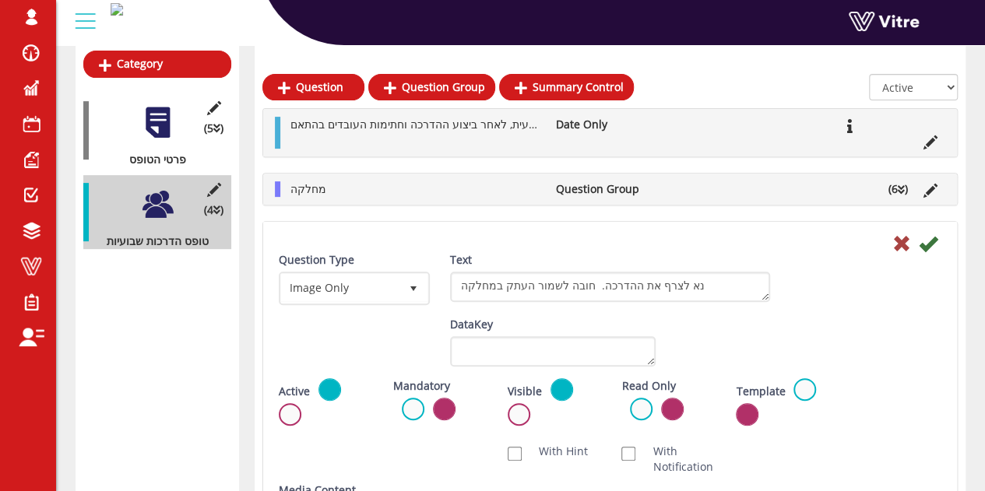
click at [293, 398] on div "Active Active" at bounding box center [324, 401] width 91 height 46
click at [290, 406] on label at bounding box center [290, 414] width 23 height 23
click at [0, 0] on input "radio" at bounding box center [0, 0] width 0 height 0
click at [921, 244] on icon at bounding box center [927, 243] width 19 height 19
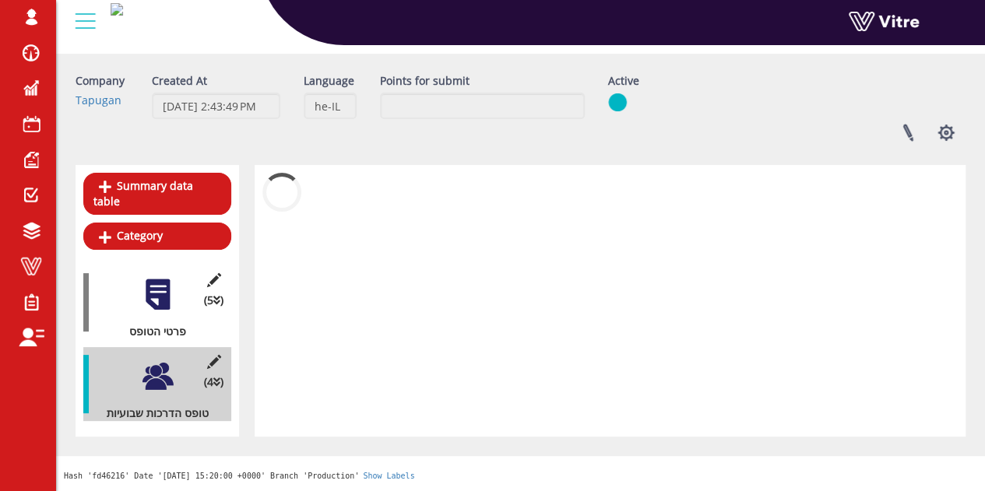
scroll to position [35, 0]
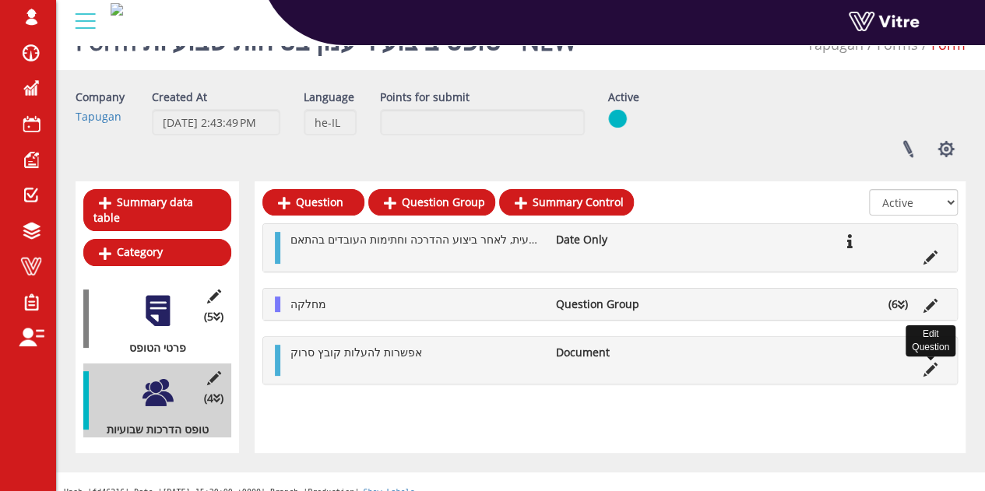
click at [927, 371] on icon at bounding box center [930, 370] width 14 height 14
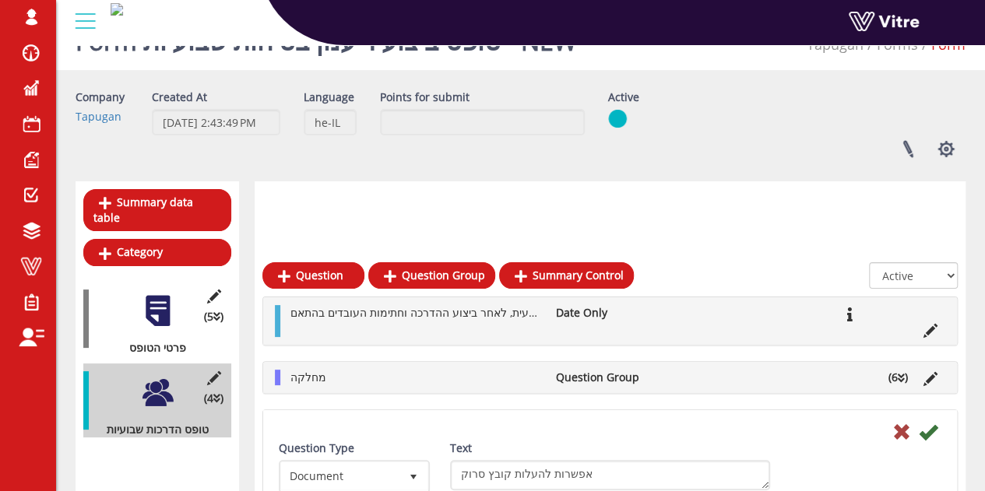
scroll to position [223, 0]
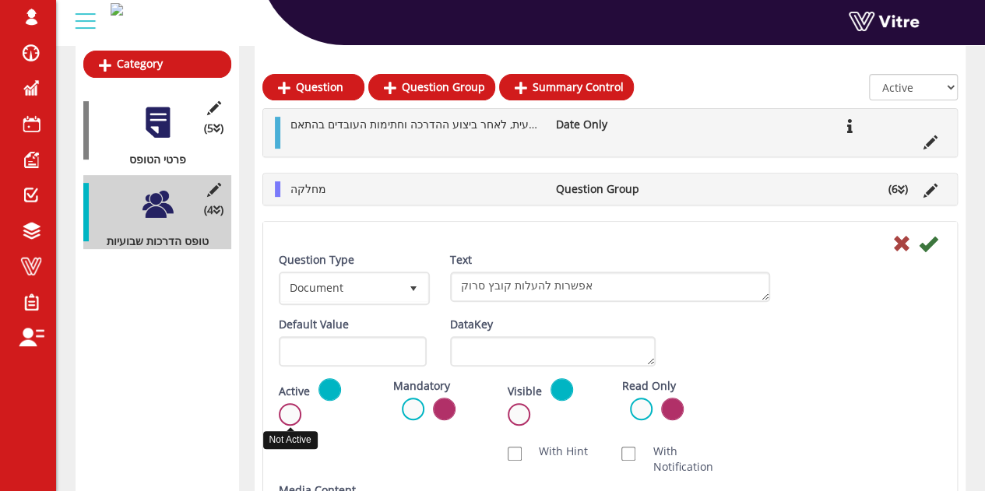
click at [283, 412] on label at bounding box center [290, 414] width 23 height 23
click at [0, 0] on input "radio" at bounding box center [0, 0] width 0 height 0
click at [932, 237] on icon at bounding box center [927, 243] width 19 height 19
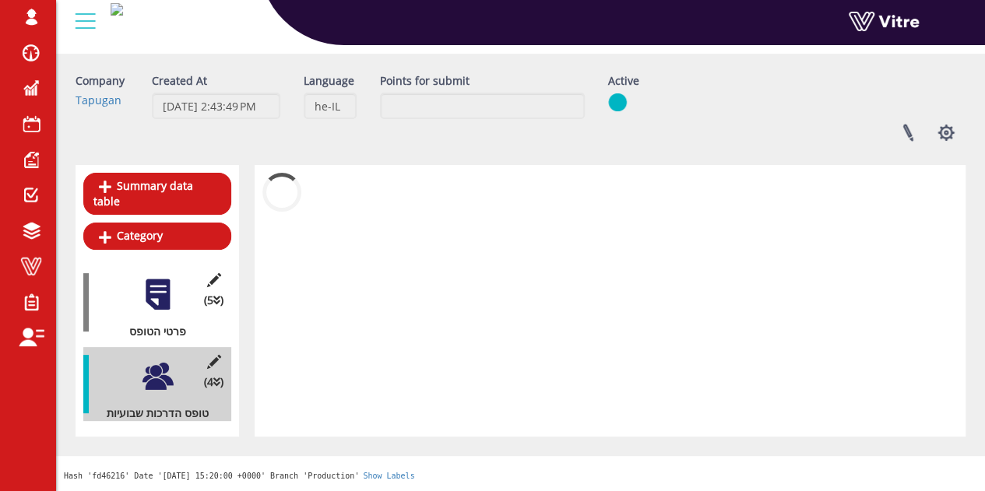
scroll to position [35, 0]
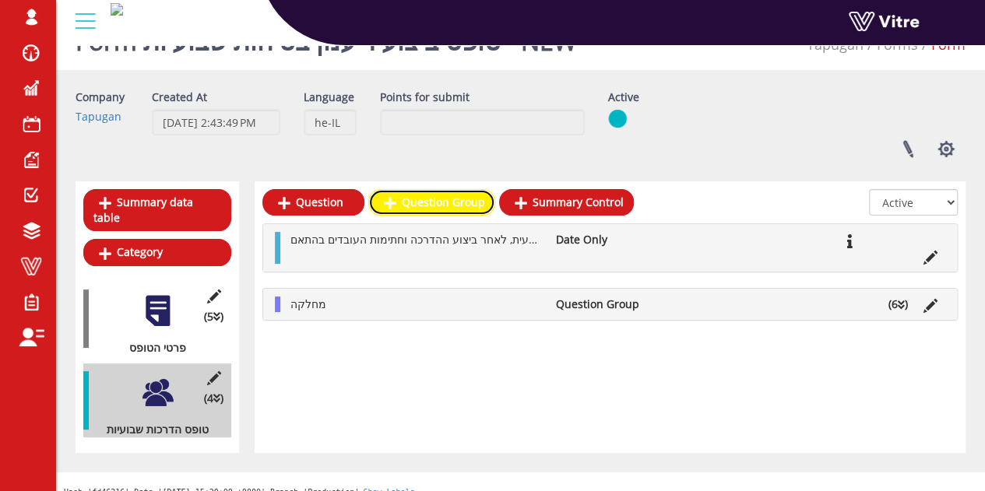
click at [437, 203] on link "Question Group" at bounding box center [431, 202] width 127 height 26
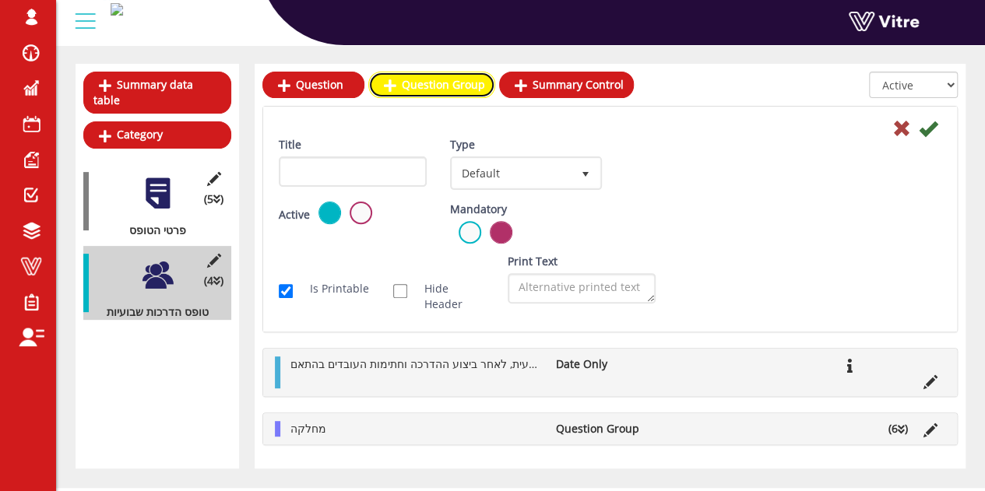
scroll to position [182, 0]
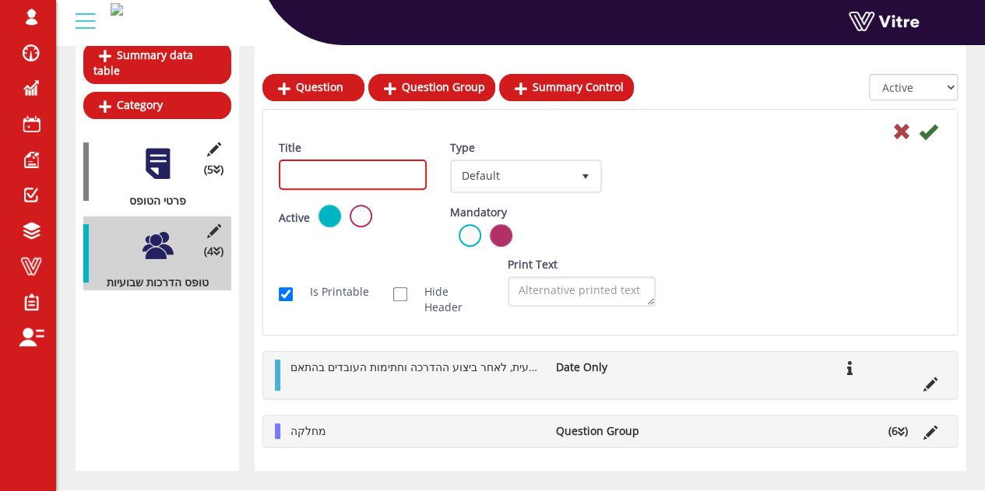
click at [383, 177] on input "Title" at bounding box center [353, 175] width 148 height 30
type input "רשימת משתתפים"
click at [805, 187] on div "Title רשימת משתתפים Type Default 0 Scan Codes Select Variable Edit Sub Action S…" at bounding box center [610, 172] width 686 height 65
click at [926, 128] on icon at bounding box center [927, 131] width 19 height 19
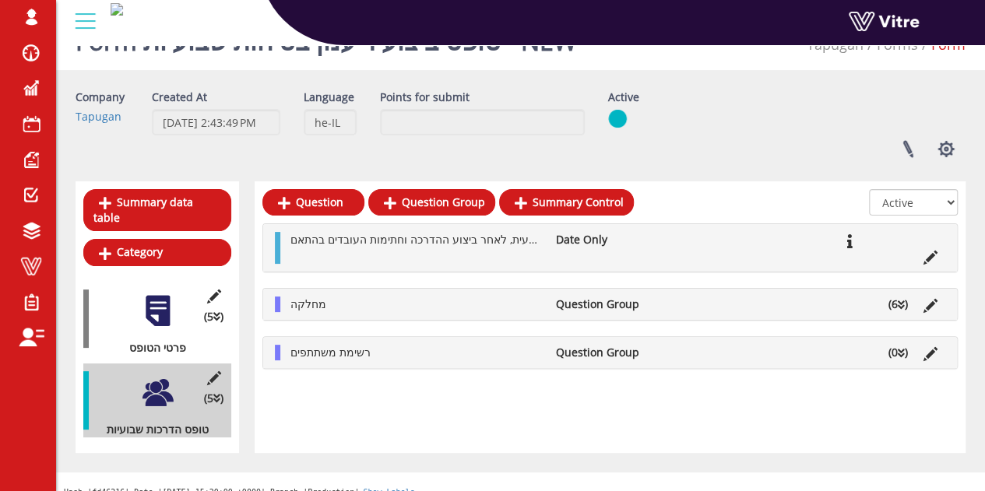
click at [904, 352] on li "(0 )" at bounding box center [897, 353] width 35 height 16
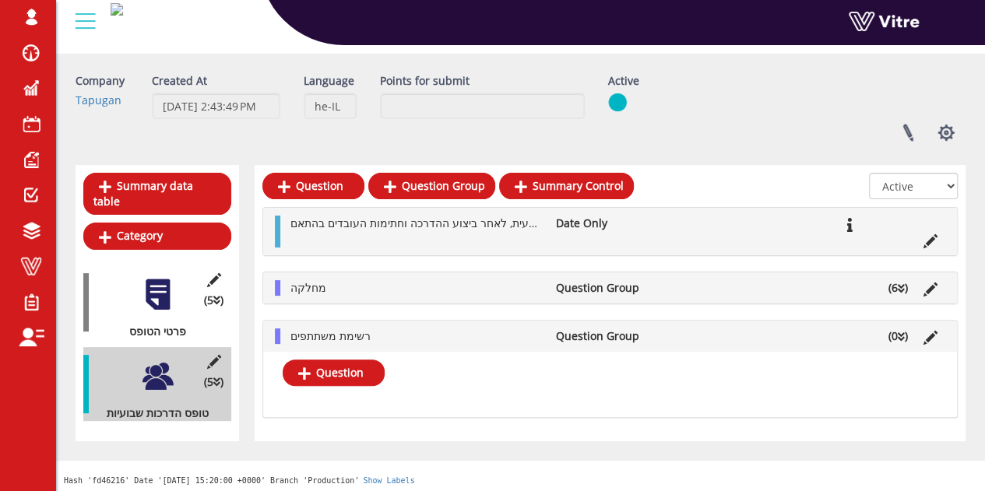
scroll to position [39, 0]
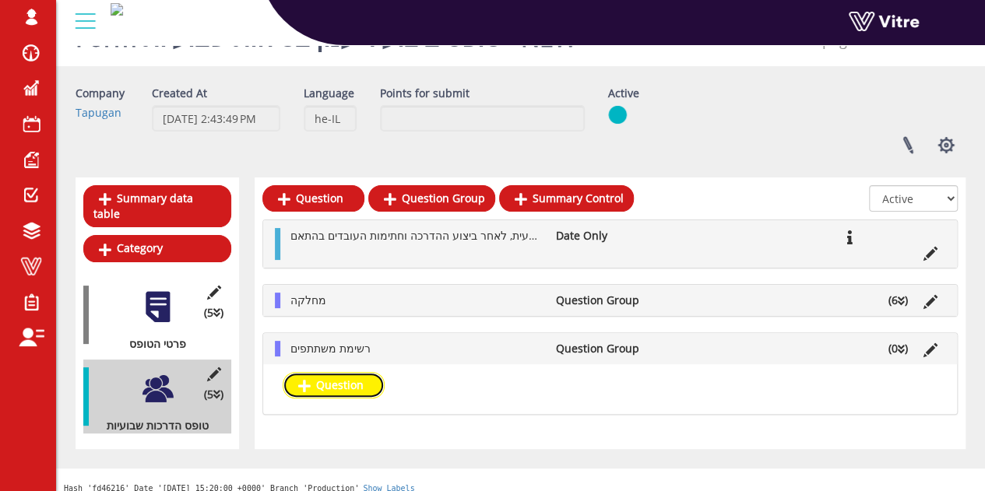
click at [353, 379] on link "Question" at bounding box center [334, 385] width 102 height 26
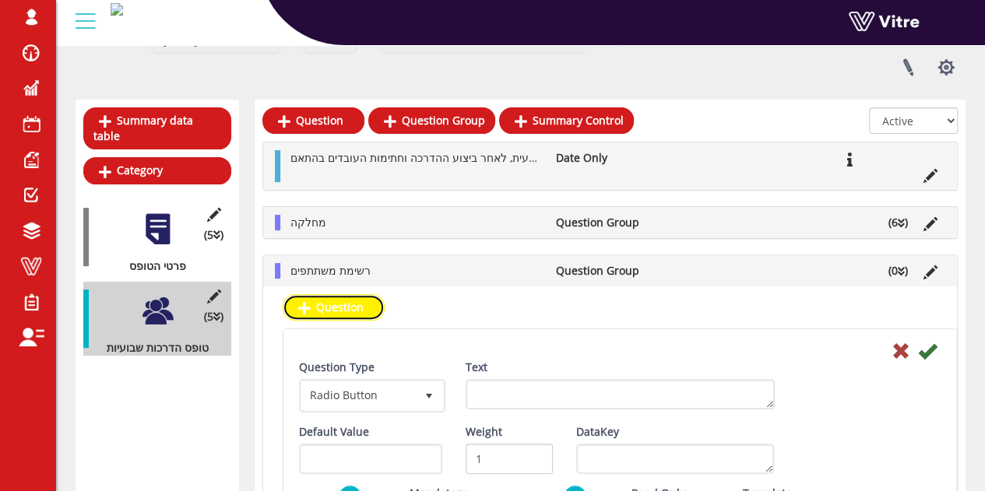
scroll to position [195, 0]
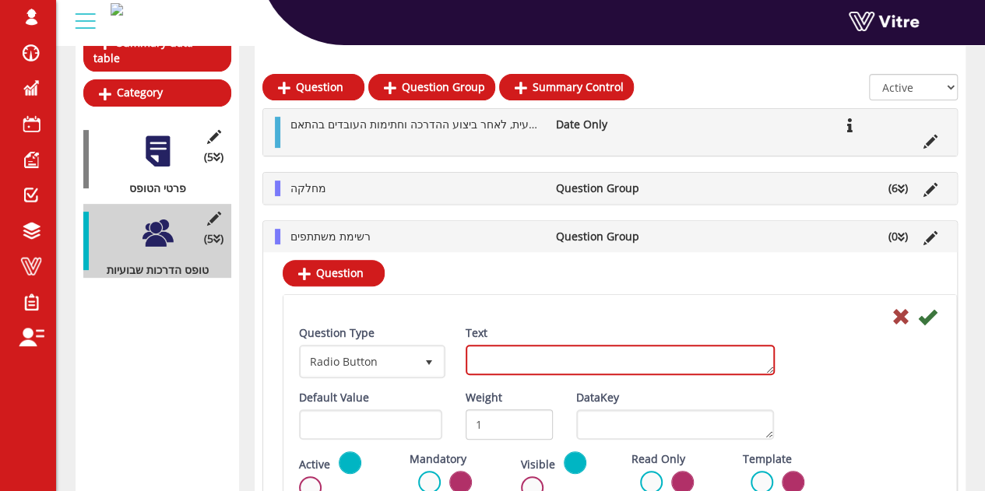
click at [548, 363] on textarea "Text" at bounding box center [619, 360] width 309 height 30
type textarea "שם עובד"
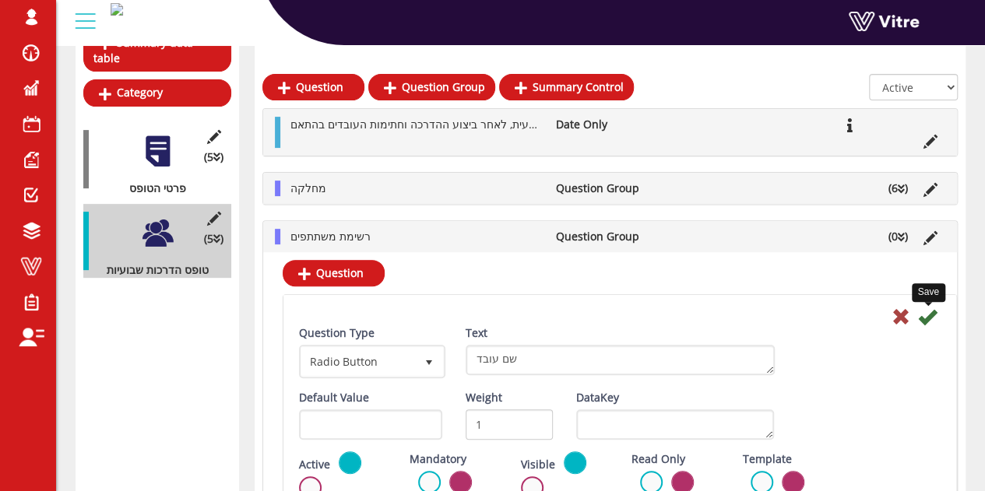
click at [924, 312] on icon at bounding box center [927, 316] width 19 height 19
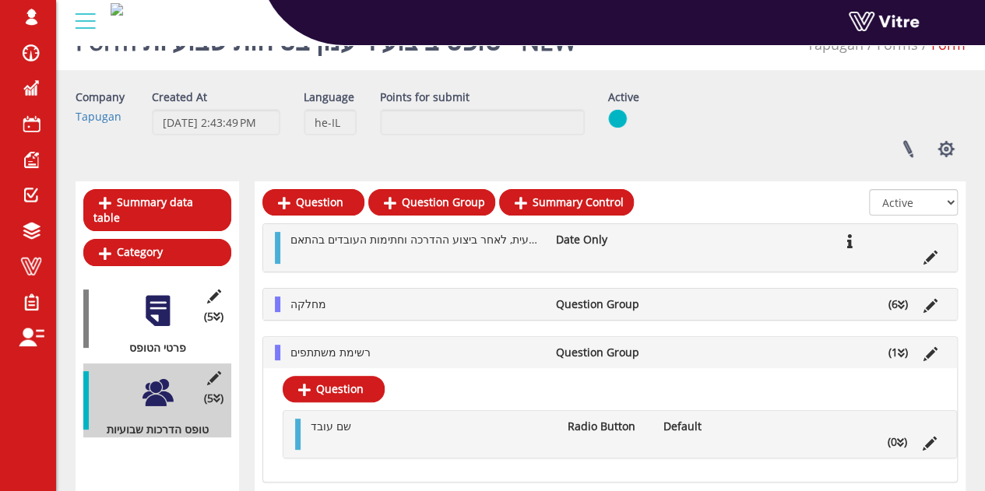
scroll to position [102, 0]
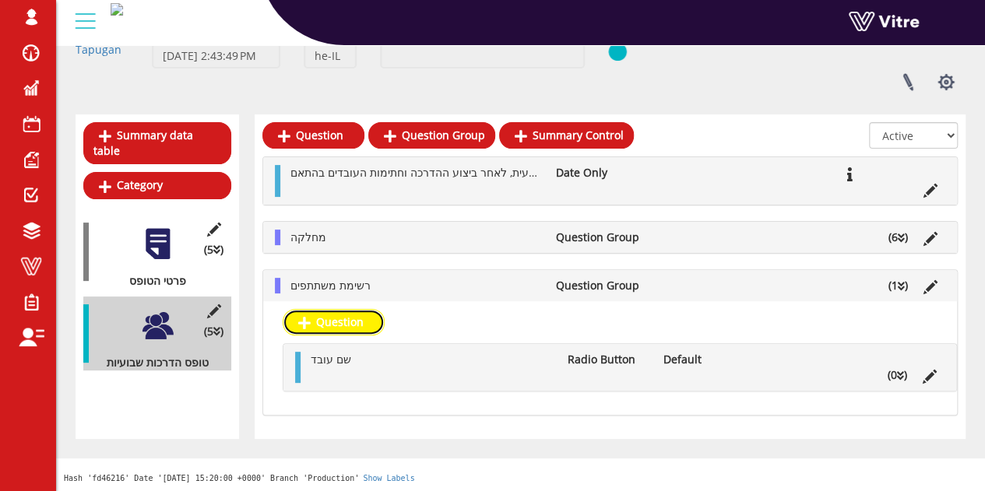
click at [350, 324] on link "Question" at bounding box center [334, 322] width 102 height 26
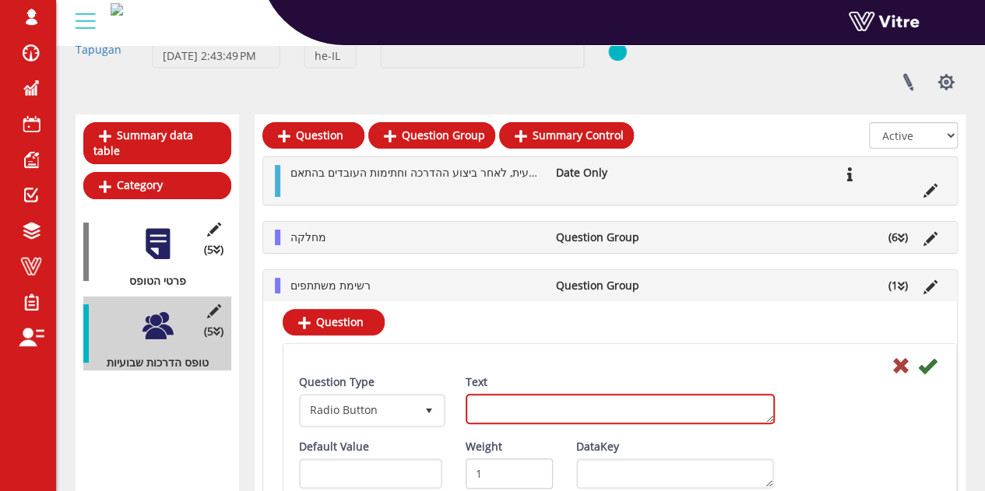
click at [526, 410] on textarea "Text" at bounding box center [619, 409] width 309 height 30
type textarea "מחלקה"
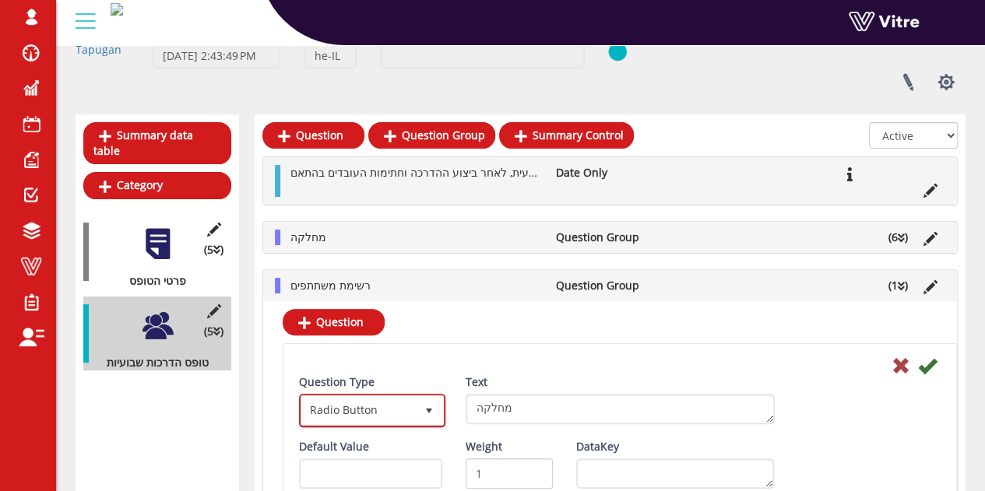
click at [409, 412] on span "Radio Button" at bounding box center [358, 410] width 114 height 28
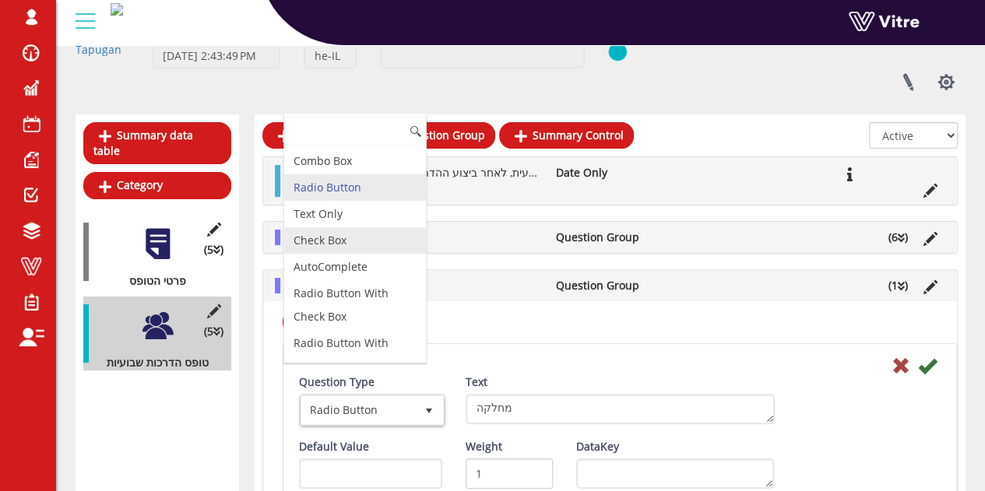
click at [350, 217] on li "Text Only" at bounding box center [355, 214] width 142 height 26
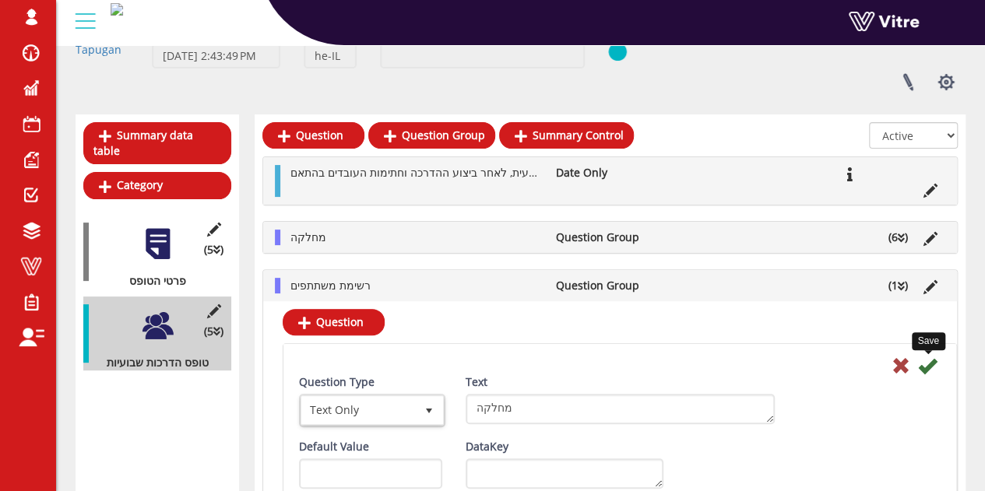
click at [924, 361] on icon at bounding box center [927, 365] width 19 height 19
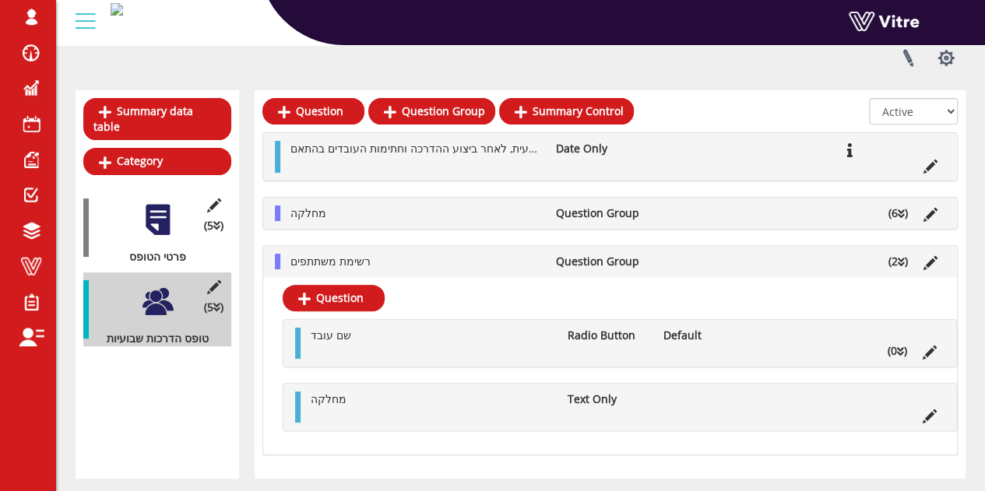
scroll to position [165, 0]
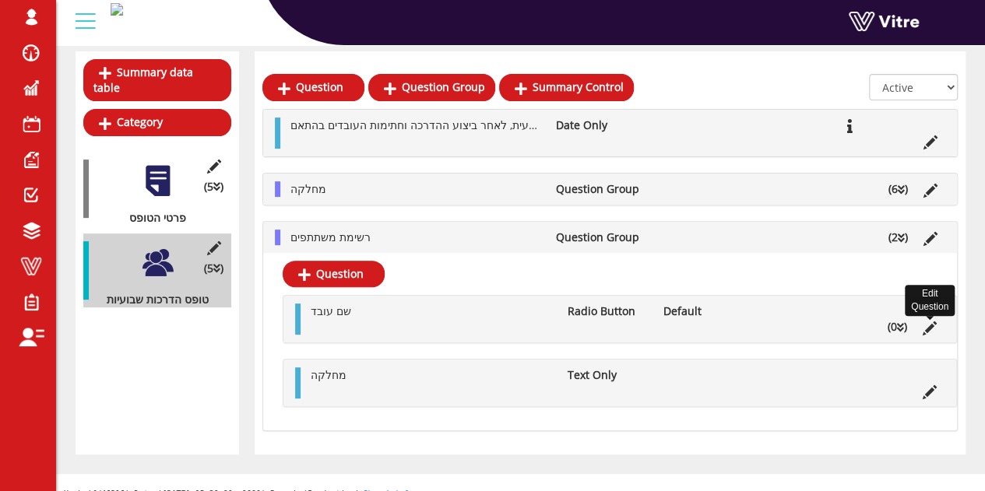
click at [935, 323] on icon at bounding box center [929, 328] width 14 height 14
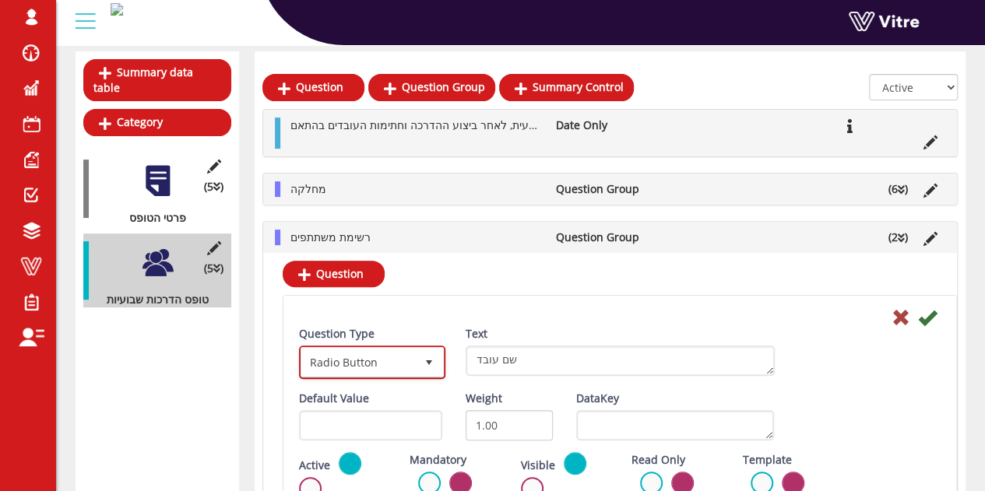
click at [333, 354] on span "Radio Button" at bounding box center [358, 362] width 114 height 28
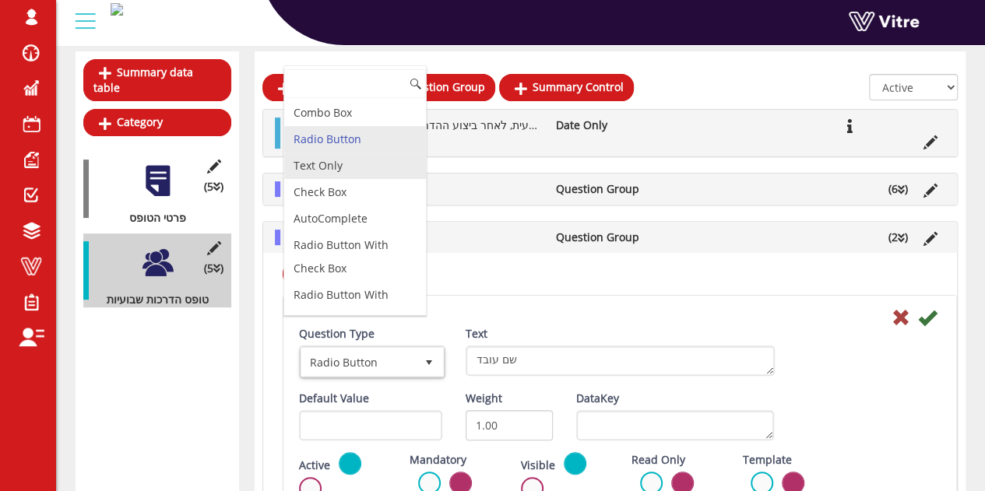
click at [343, 161] on li "Text Only" at bounding box center [355, 166] width 142 height 26
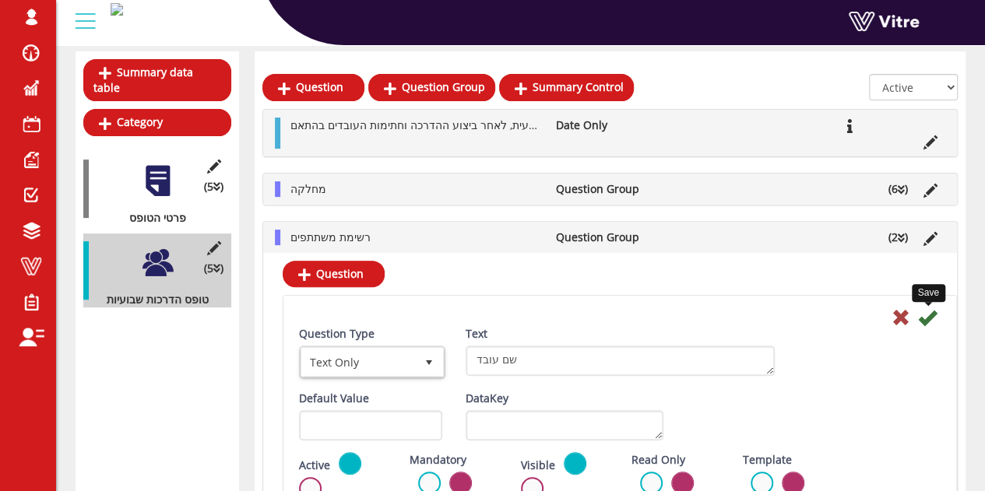
click at [931, 317] on icon at bounding box center [927, 317] width 19 height 19
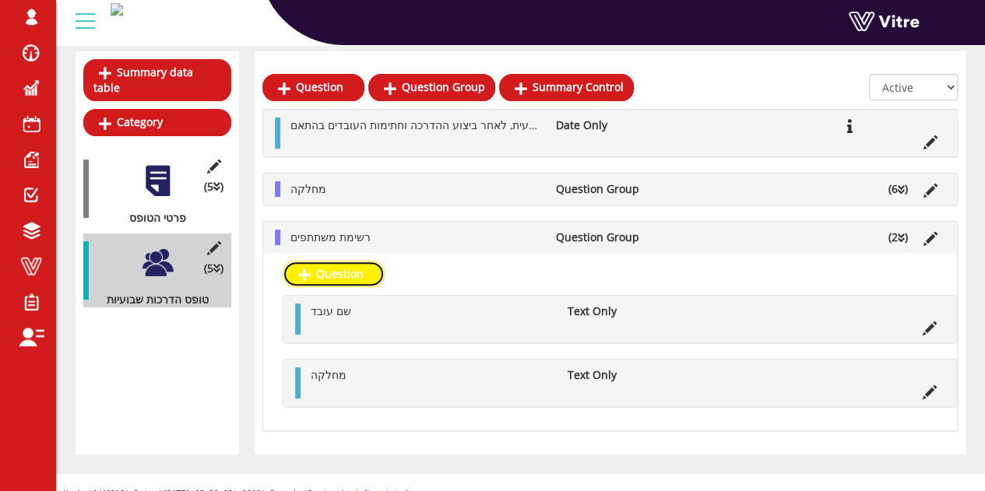
click at [355, 276] on link "Question" at bounding box center [334, 274] width 102 height 26
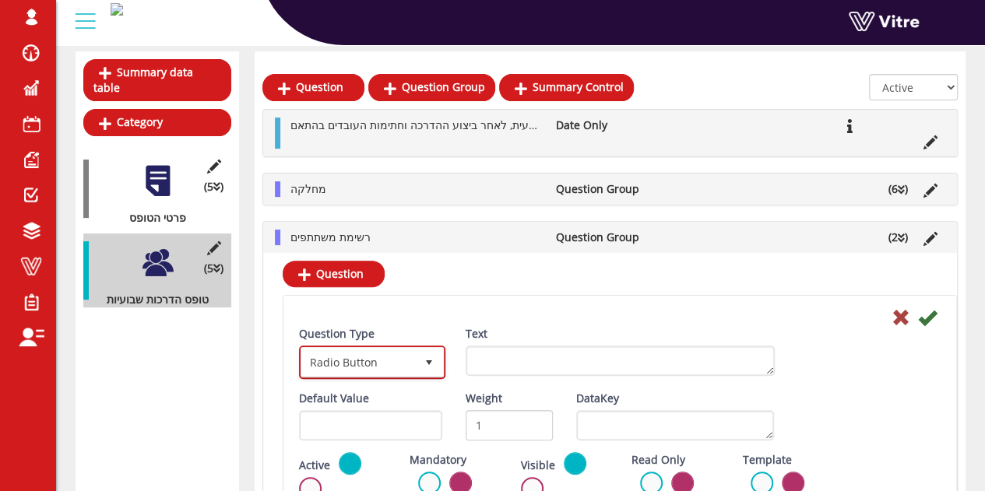
click at [352, 361] on span "Radio Button" at bounding box center [358, 362] width 114 height 28
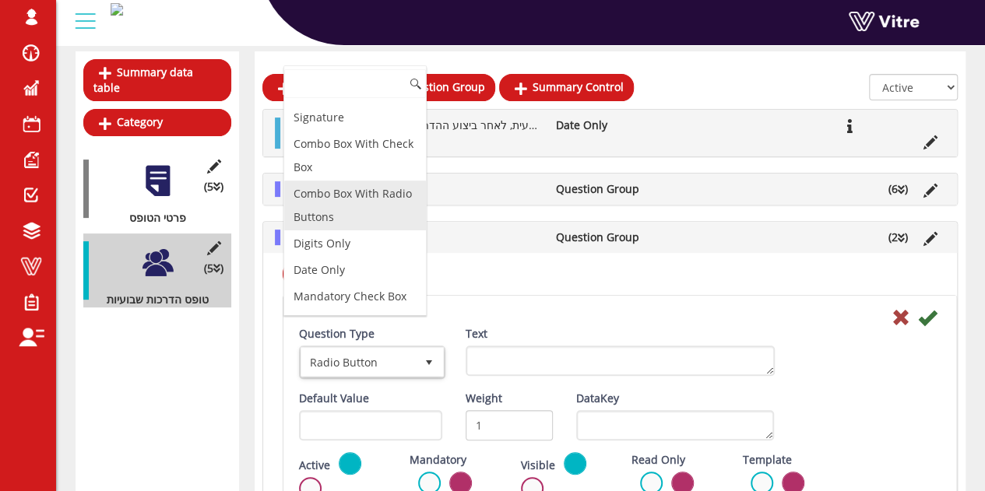
scroll to position [311, 0]
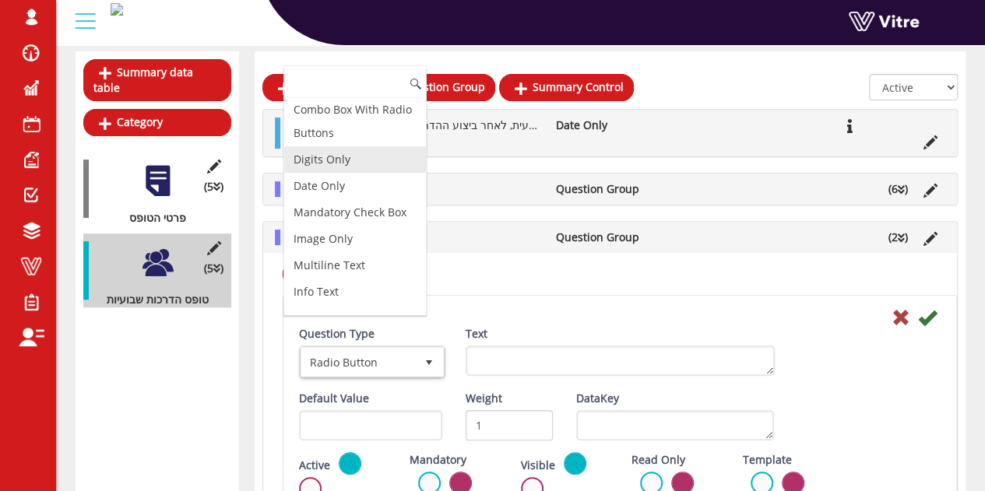
click at [316, 156] on li "Digits Only" at bounding box center [355, 159] width 142 height 26
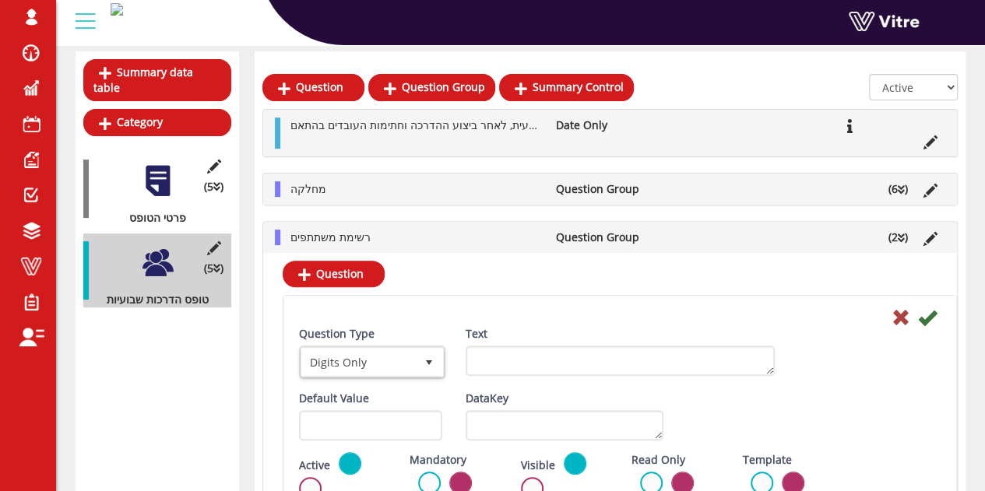
click at [515, 334] on div "Text" at bounding box center [619, 351] width 309 height 50
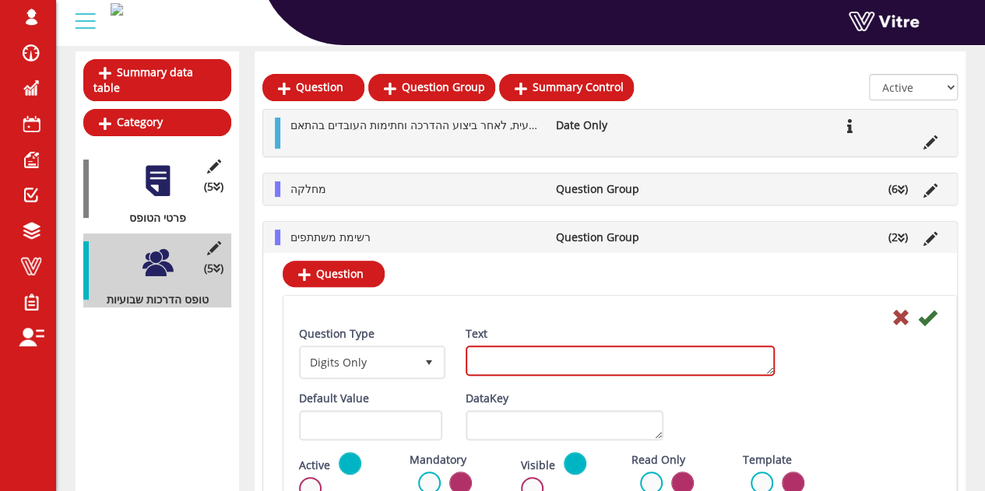
click at [523, 352] on textarea "Text" at bounding box center [619, 361] width 309 height 30
type textarea "מספר תעודת זהות"
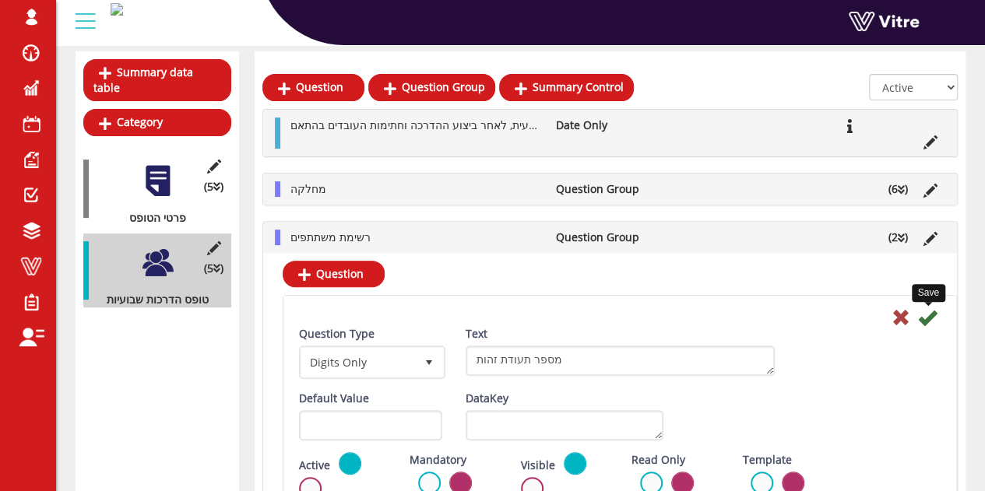
click at [925, 317] on icon at bounding box center [927, 317] width 19 height 19
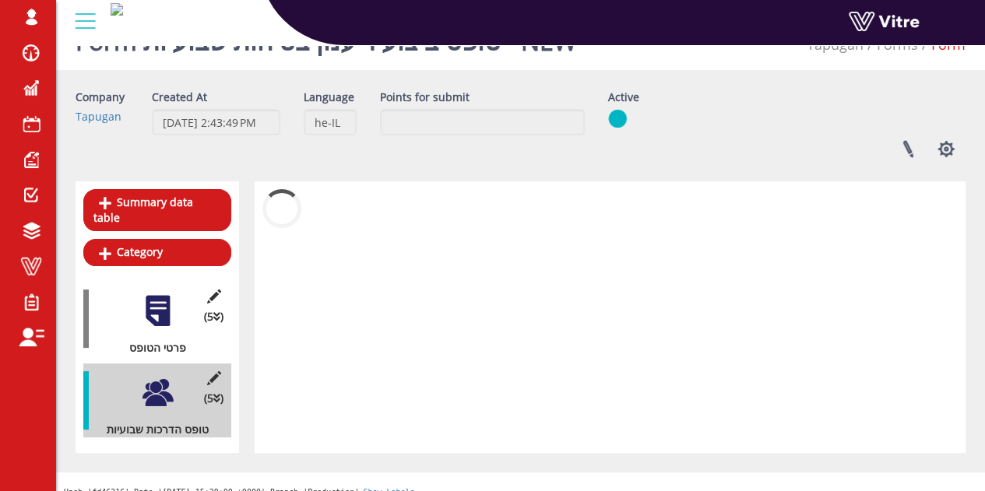
scroll to position [165, 0]
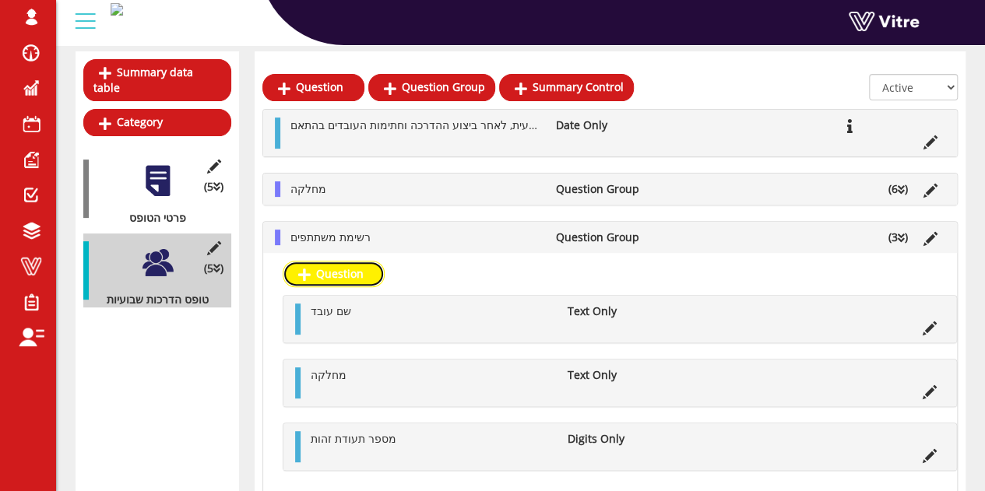
click at [375, 276] on link "Question" at bounding box center [334, 274] width 102 height 26
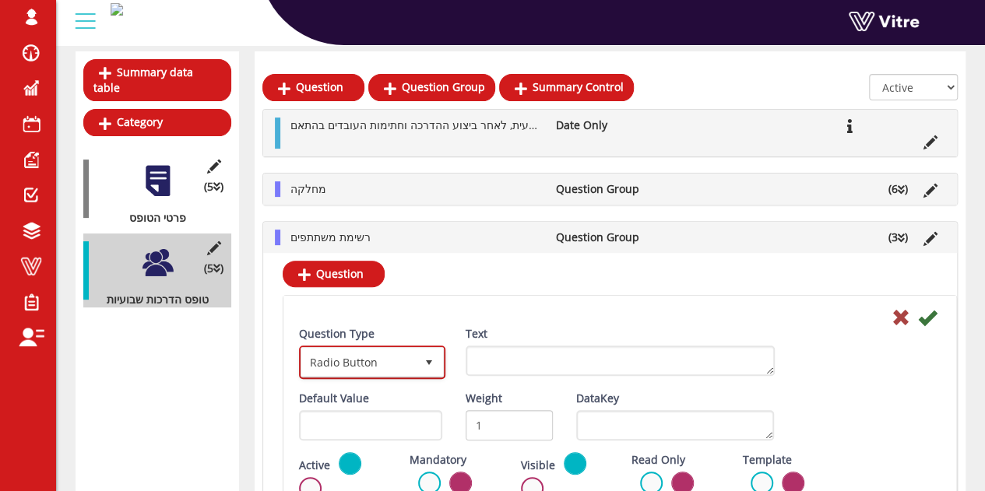
click at [370, 371] on span "Radio Button" at bounding box center [358, 362] width 114 height 28
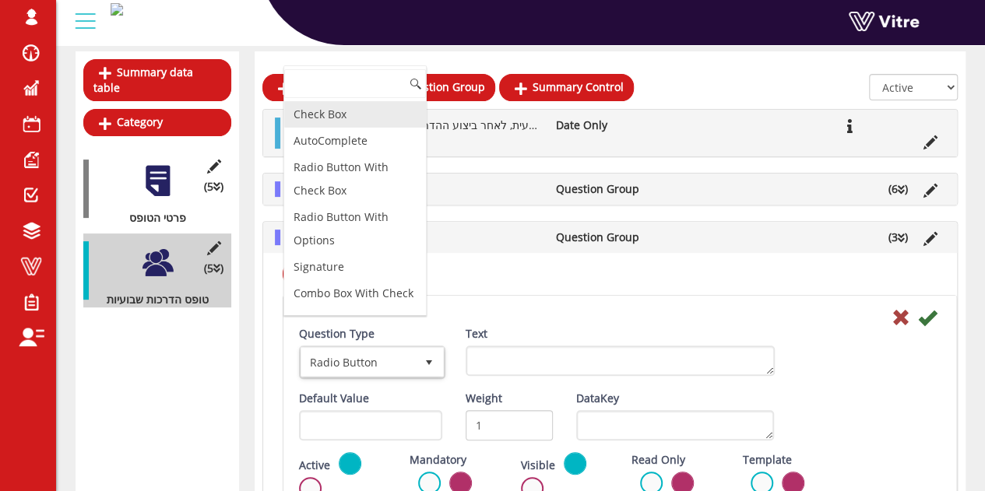
scroll to position [156, 0]
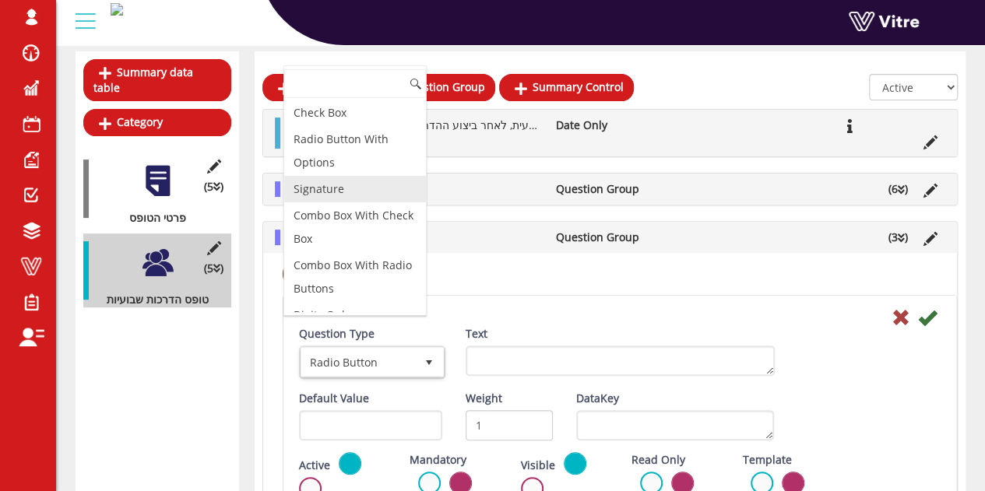
click at [339, 183] on li "Signature" at bounding box center [355, 189] width 142 height 26
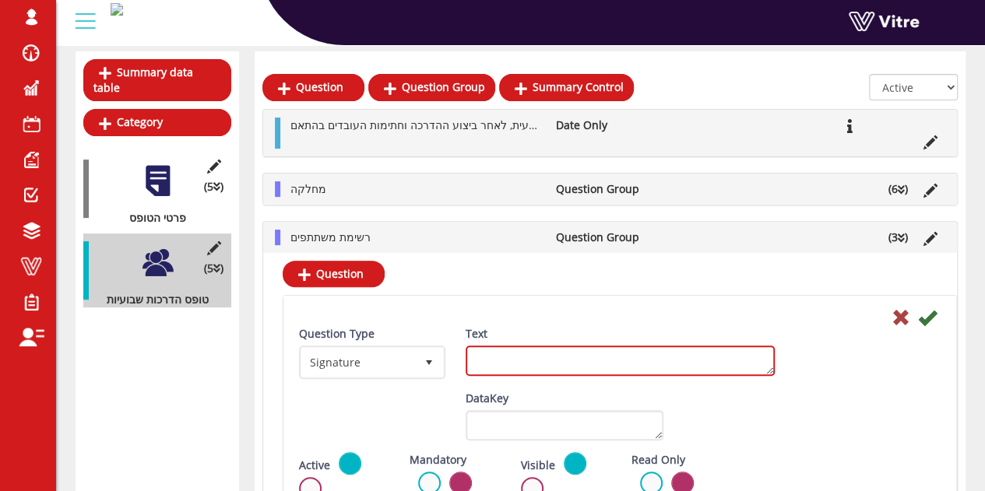
click at [549, 348] on textarea "Text" at bounding box center [619, 361] width 309 height 30
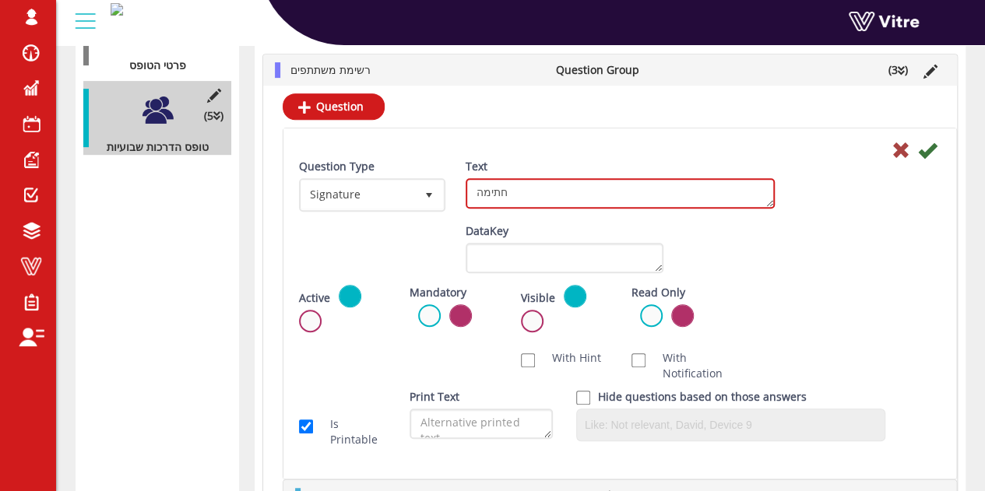
scroll to position [321, 0]
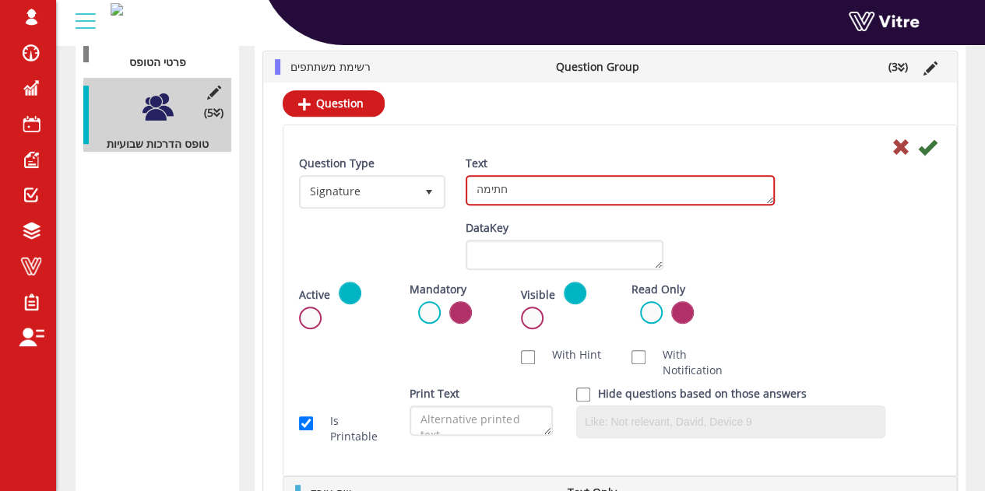
type textarea "חתימה"
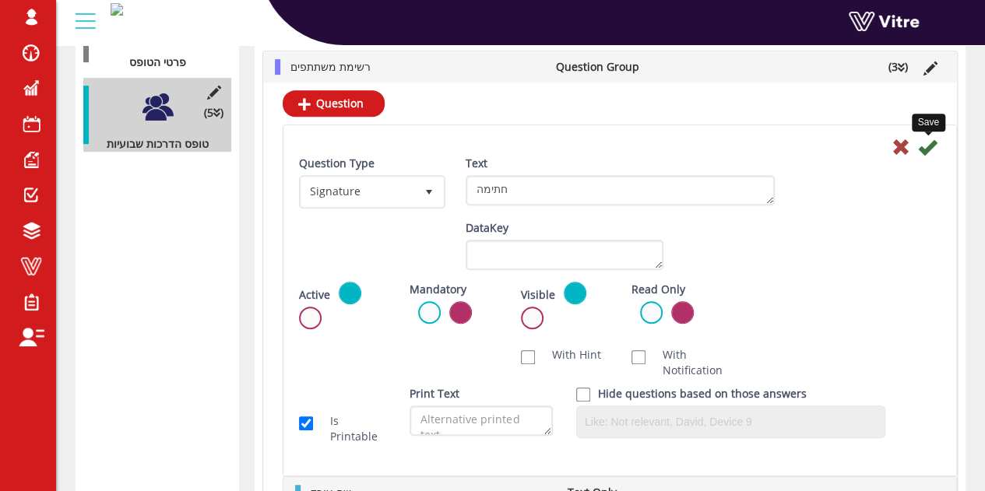
click at [934, 143] on icon at bounding box center [927, 147] width 19 height 19
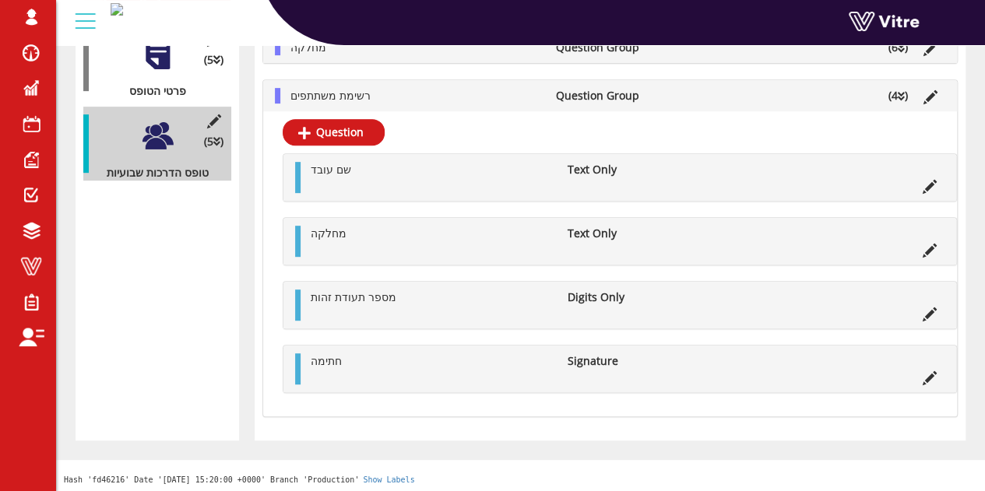
click at [198, 318] on div "Summary data table Category (5 ) פרטי הטופס (5 ) טופס הדרכות שבועיות" at bounding box center [156, 183] width 163 height 516
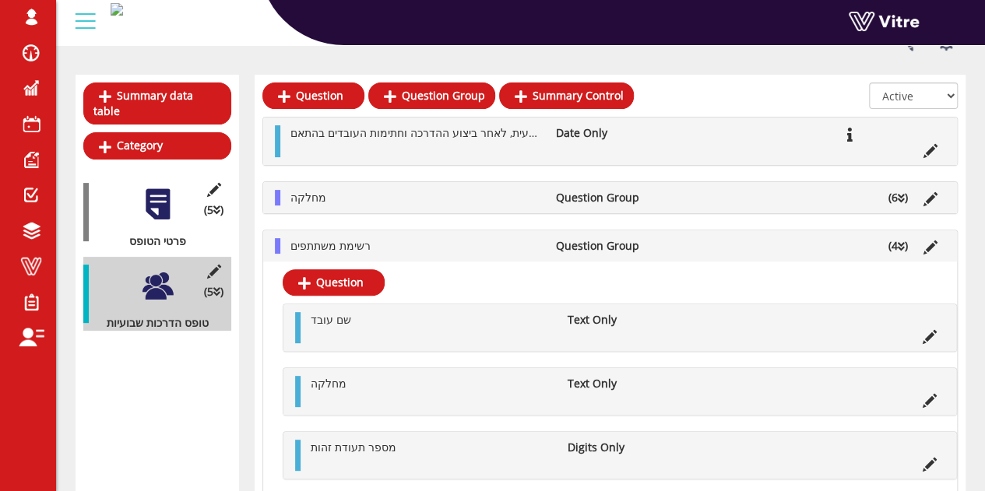
scroll to position [99, 0]
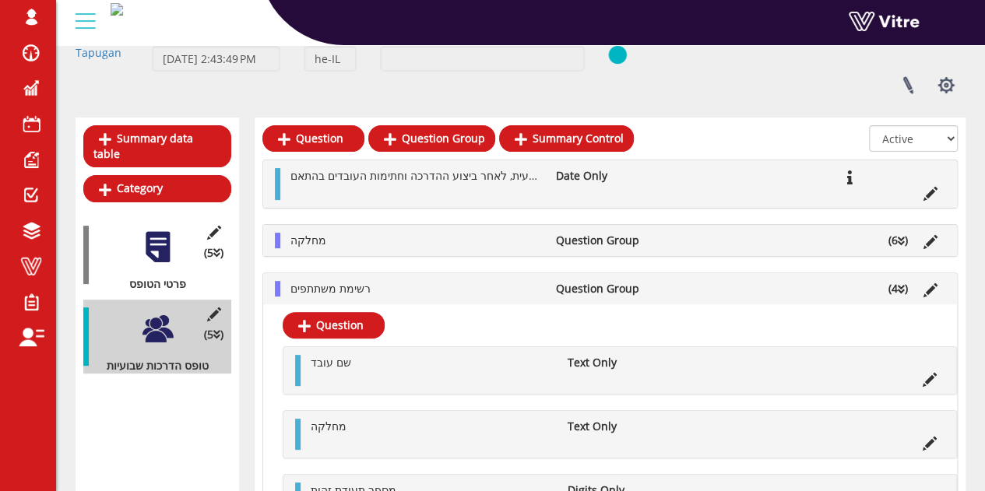
click at [896, 237] on li "(6 )" at bounding box center [897, 241] width 35 height 16
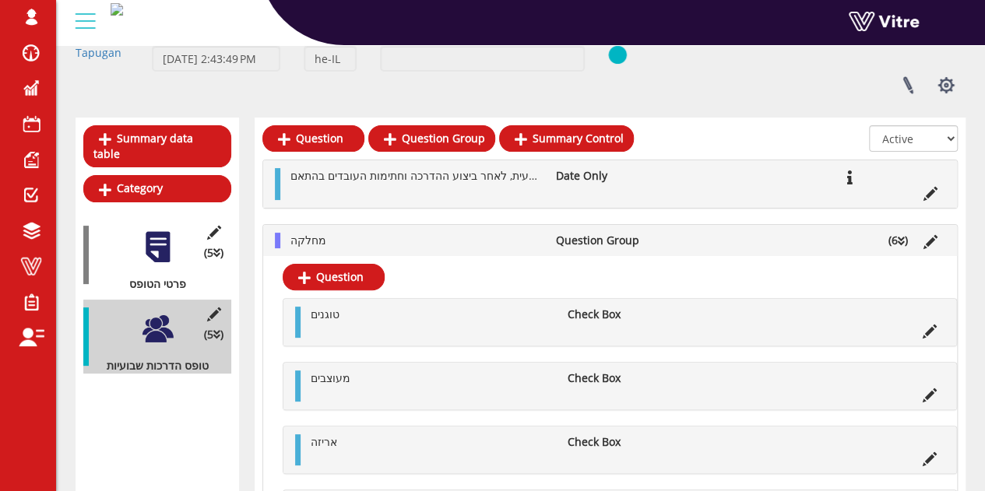
click at [895, 244] on li "(6 )" at bounding box center [897, 241] width 35 height 16
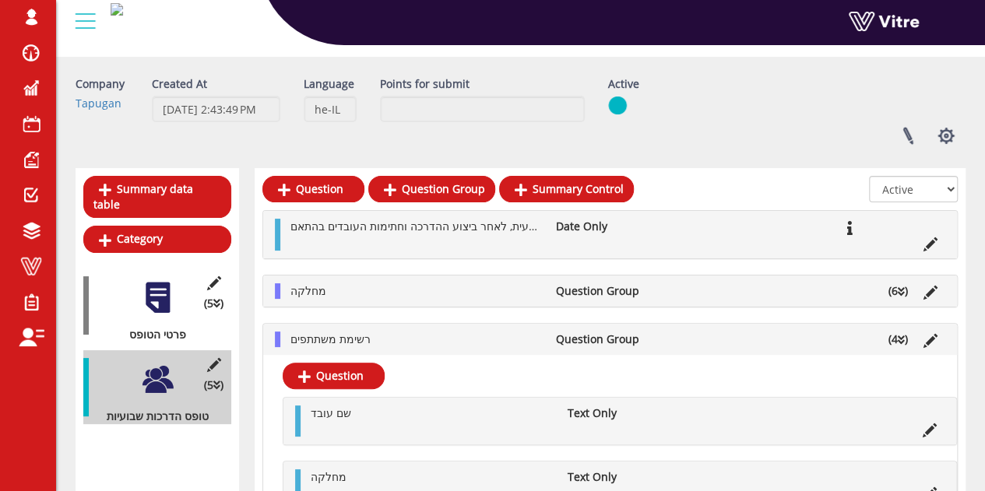
scroll to position [0, 0]
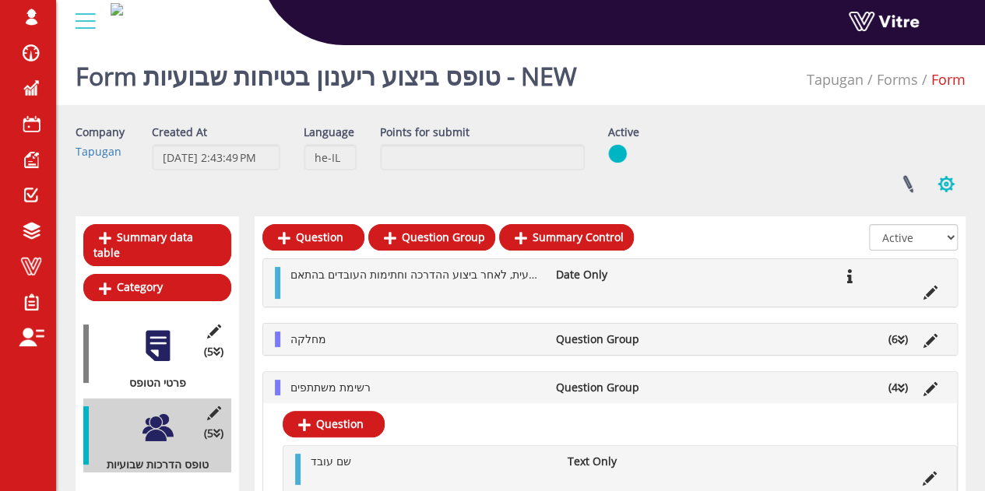
click at [950, 184] on button "button" at bounding box center [945, 183] width 39 height 41
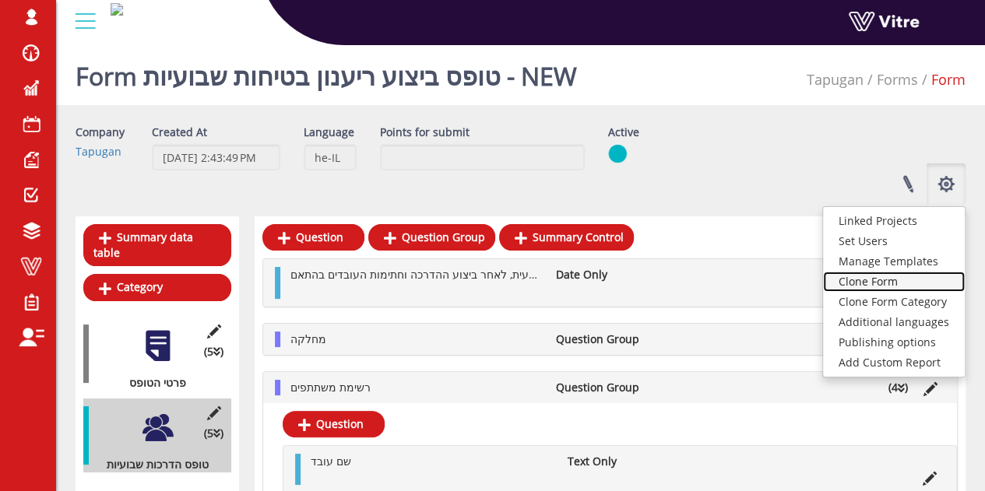
click at [884, 278] on link "Clone Form" at bounding box center [894, 282] width 142 height 20
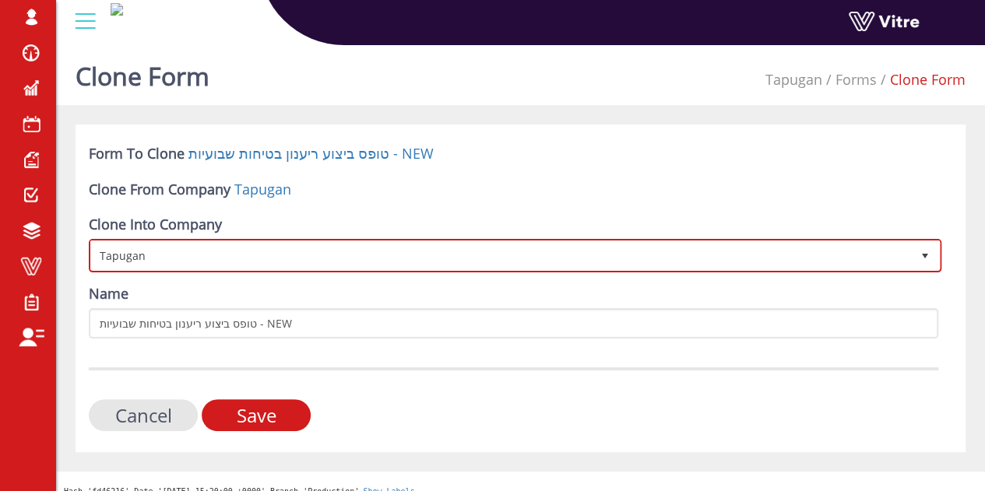
click at [335, 256] on span "Tapugan" at bounding box center [501, 255] width 820 height 28
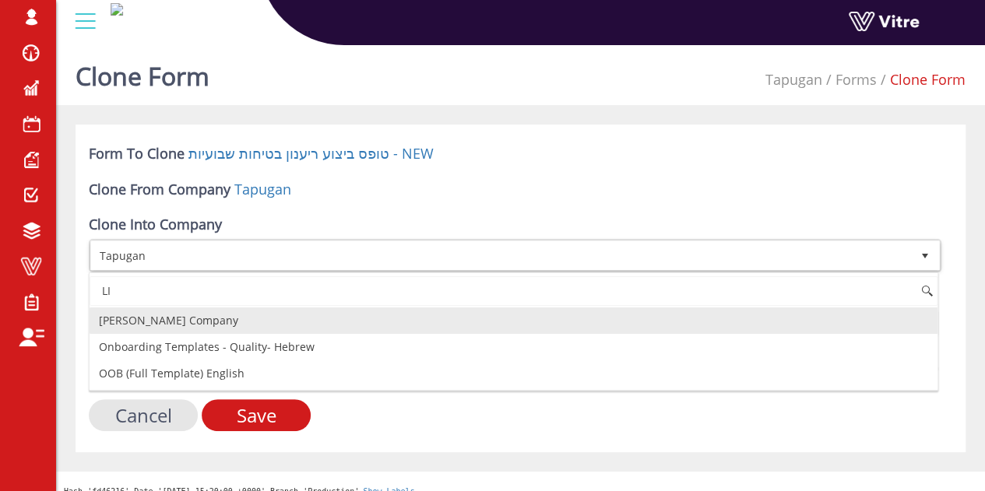
click at [297, 320] on li "[PERSON_NAME] Company" at bounding box center [514, 320] width 848 height 26
type input "LI"
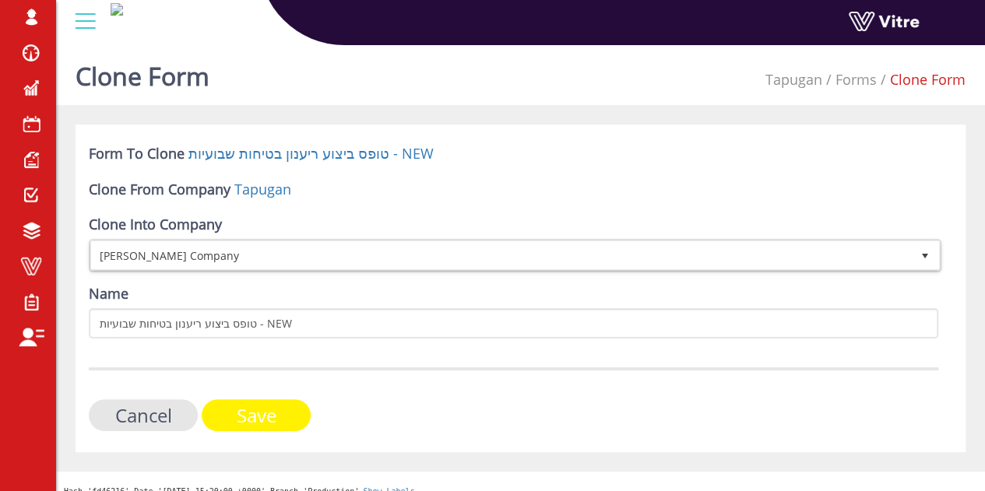
click at [291, 412] on input "Save" at bounding box center [256, 415] width 109 height 32
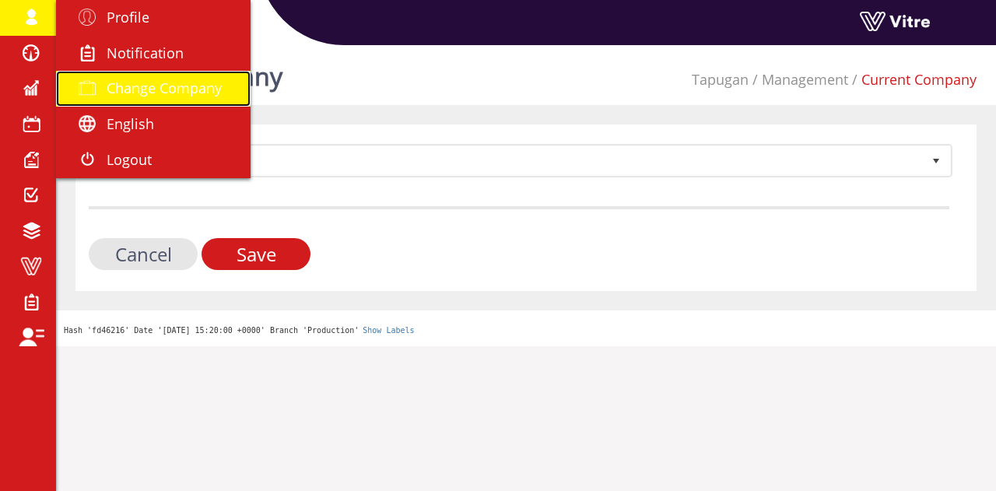
click at [114, 85] on span "Change Company" at bounding box center [164, 88] width 115 height 19
click at [143, 87] on span "Change Company" at bounding box center [164, 88] width 115 height 19
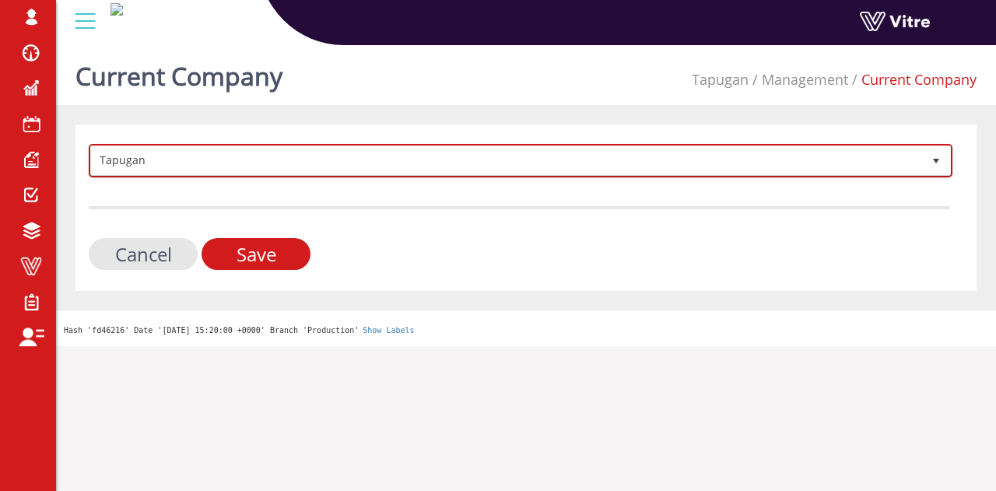
click at [262, 154] on span "Tapugan" at bounding box center [506, 160] width 831 height 28
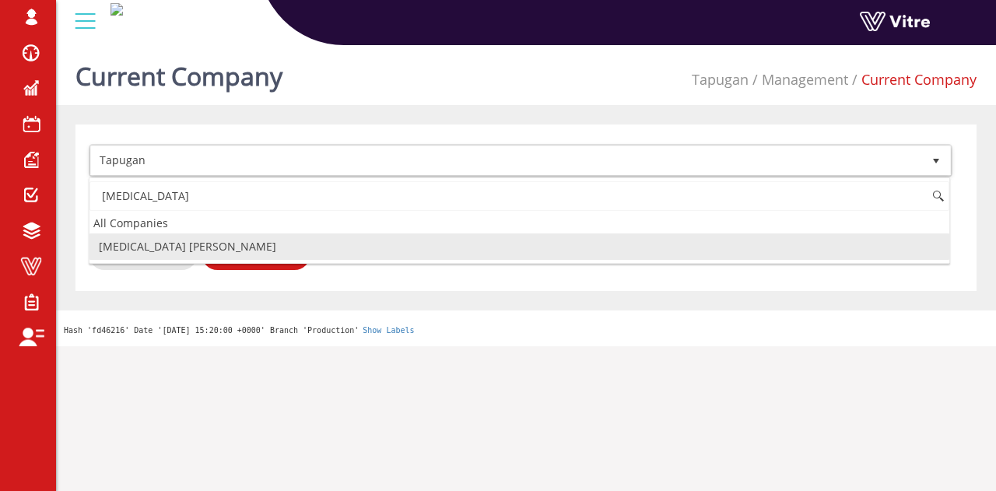
click at [232, 245] on li "[MEDICAL_DATA] Aharon" at bounding box center [520, 246] width 860 height 26
type input "chemo"
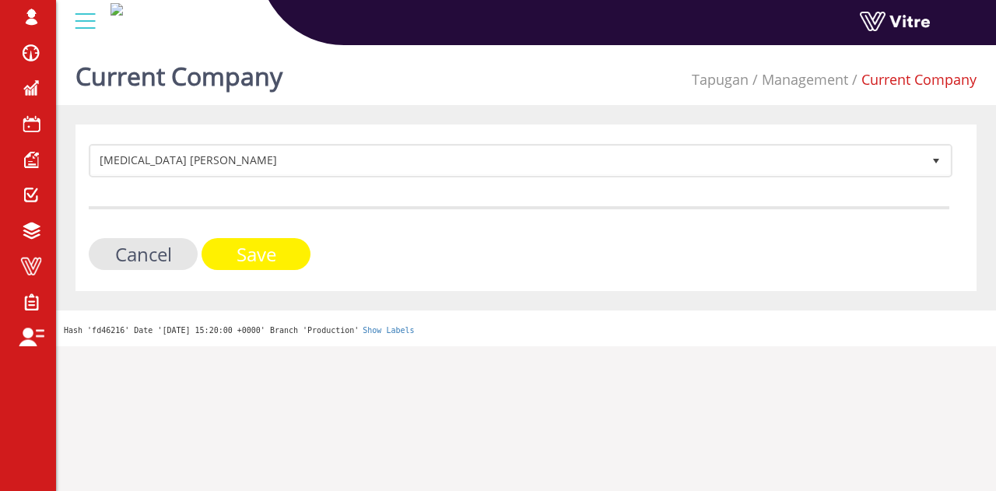
click at [233, 255] on input "Save" at bounding box center [256, 254] width 109 height 32
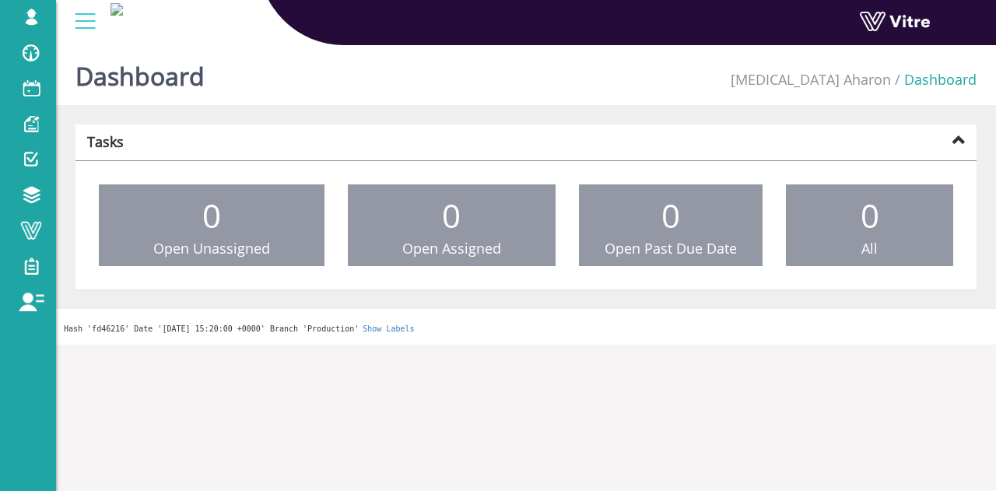
click at [419, 345] on html "[EMAIL_ADDRESS][DOMAIN_NAME] Profile Notification Change Company English Englis…" at bounding box center [498, 172] width 996 height 345
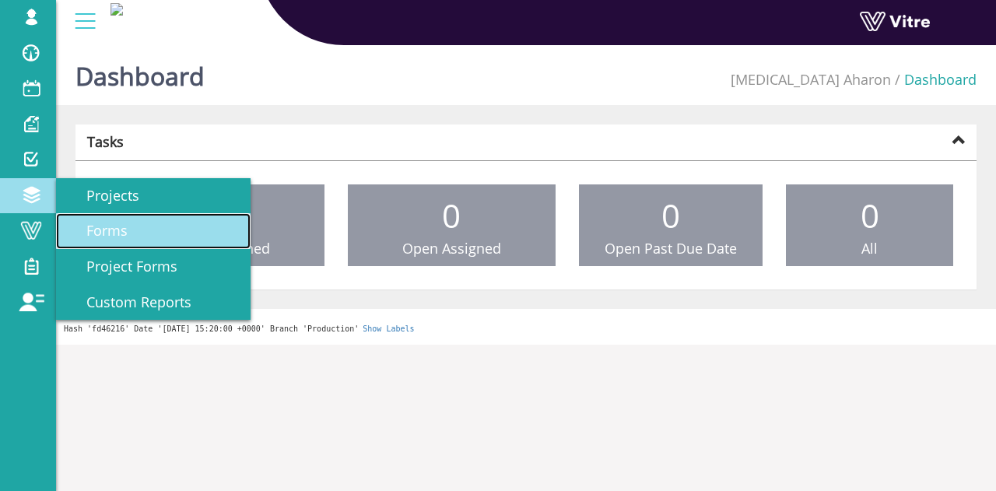
click at [93, 225] on span "Forms" at bounding box center [98, 230] width 60 height 19
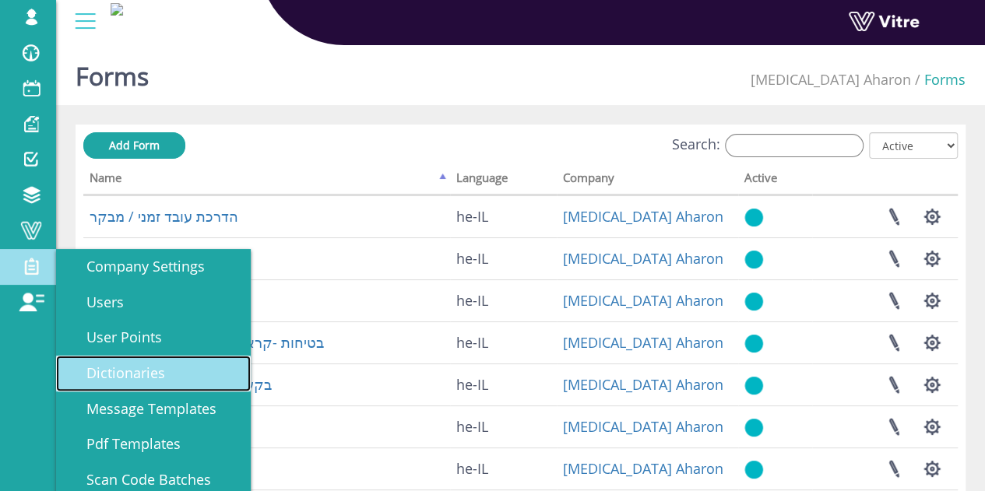
click at [146, 371] on span "Dictionaries" at bounding box center [116, 372] width 97 height 19
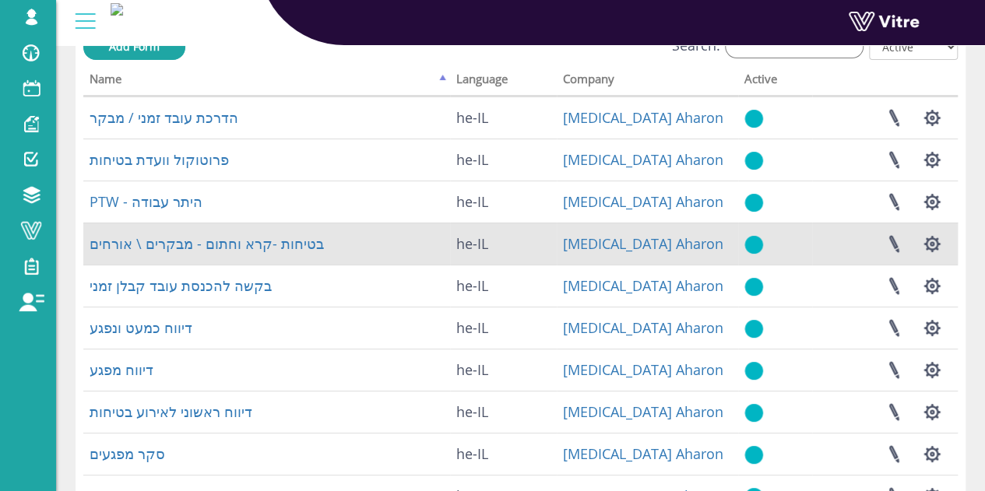
scroll to position [75, 0]
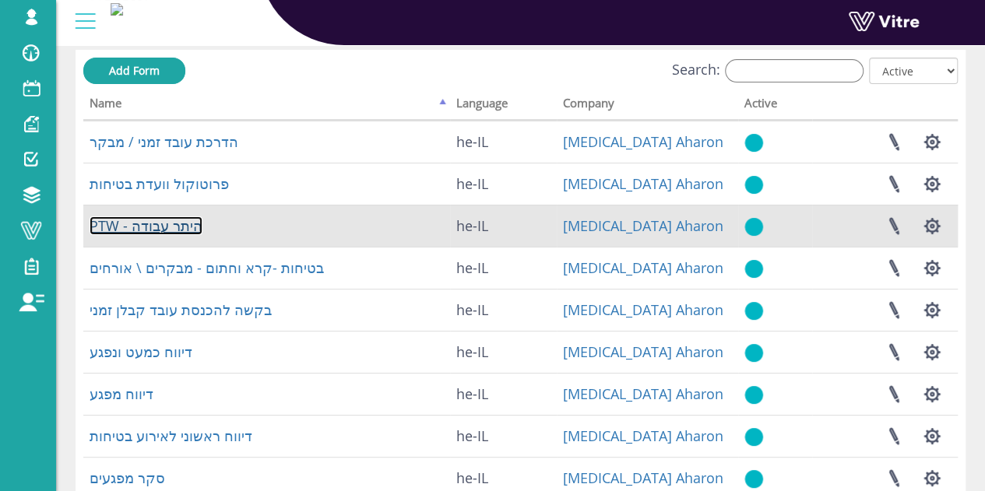
click at [195, 222] on link "PTW - היתר עבודה" at bounding box center [146, 225] width 113 height 19
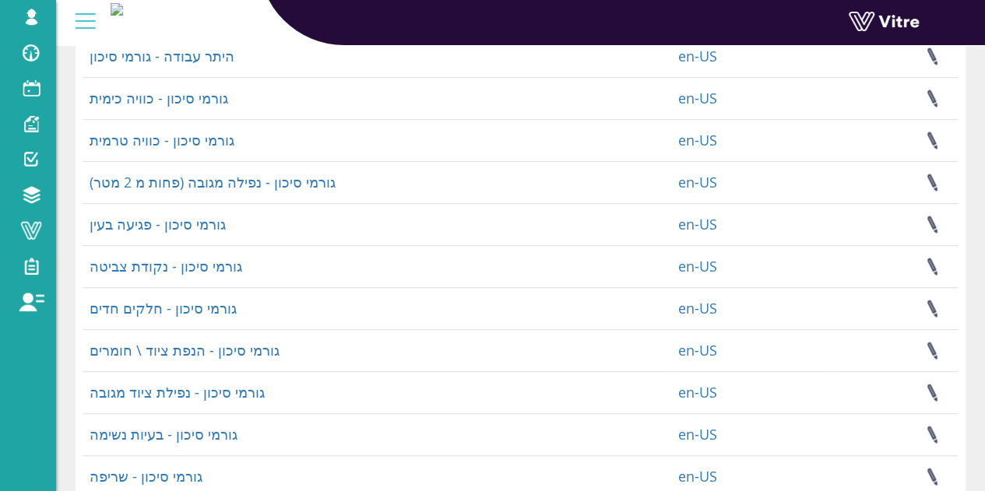
scroll to position [441, 0]
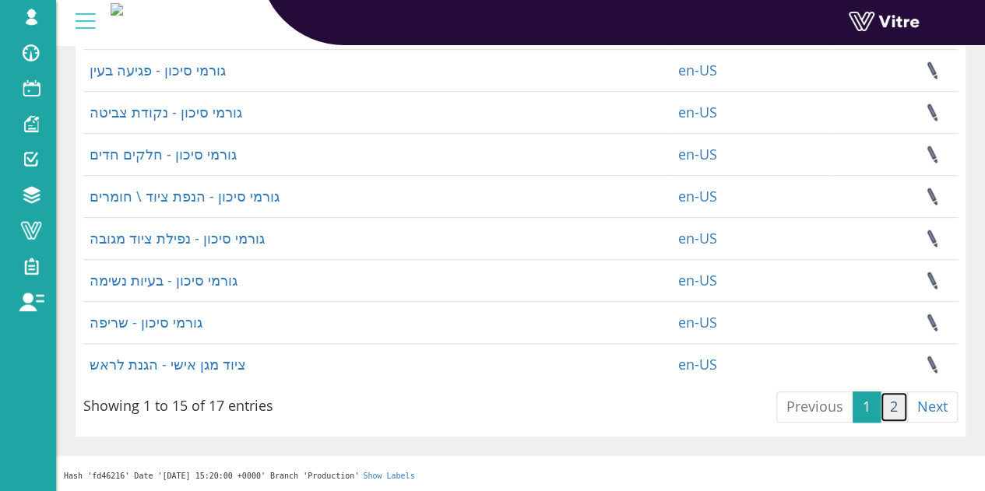
click at [889, 406] on link "2" at bounding box center [893, 406] width 28 height 31
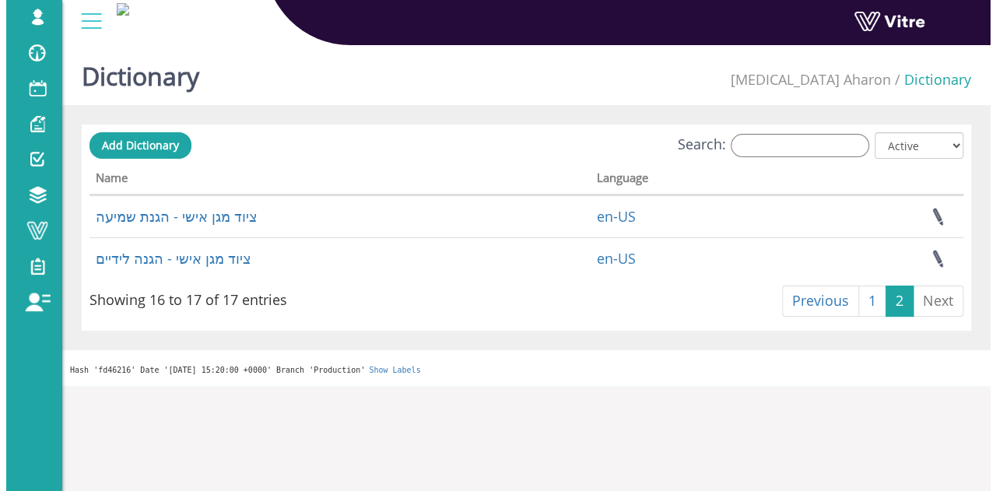
scroll to position [0, 0]
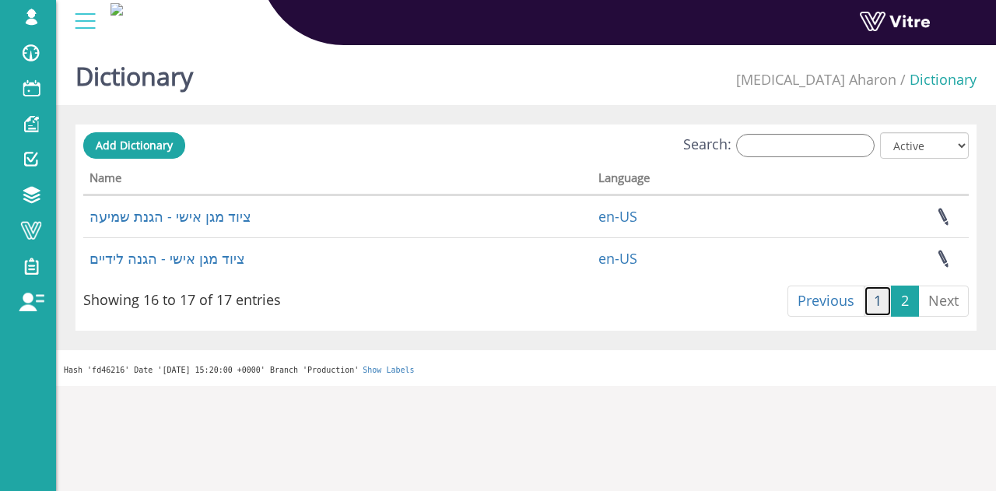
click at [879, 297] on link "1" at bounding box center [878, 301] width 28 height 31
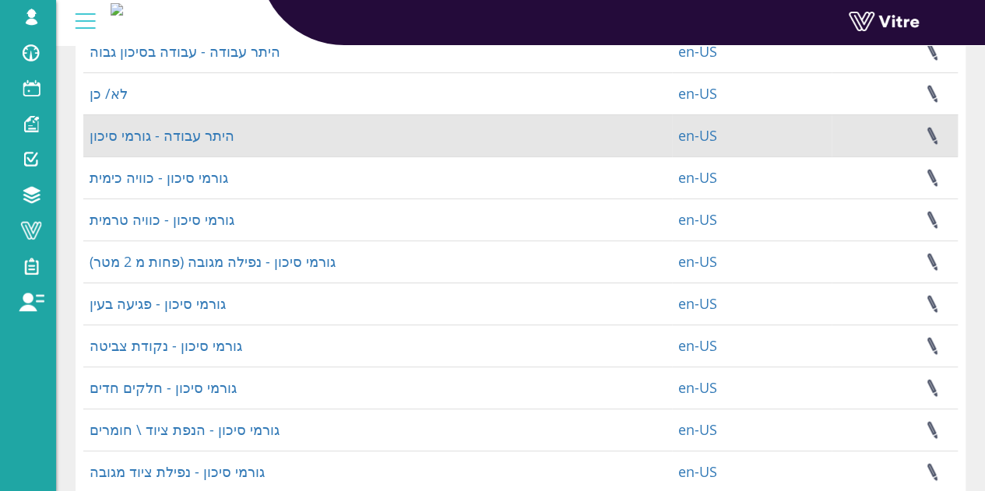
scroll to position [51, 0]
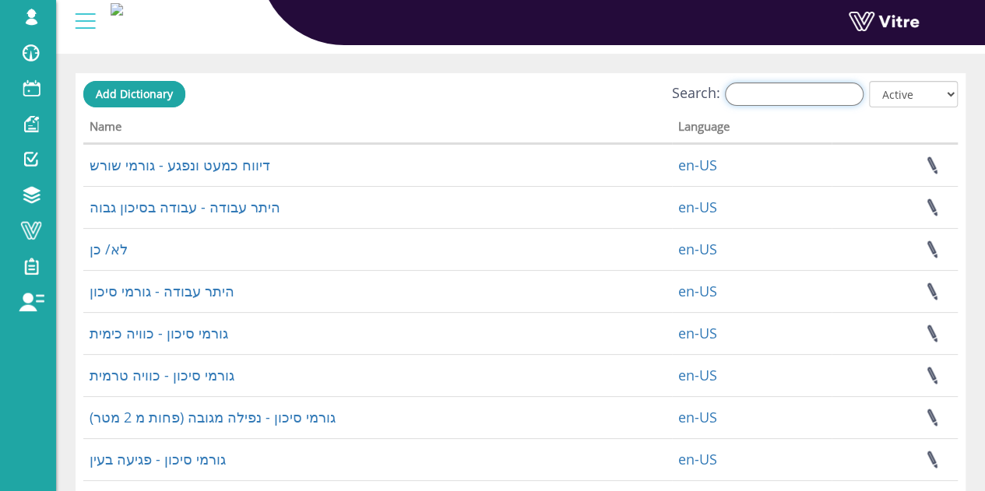
click at [830, 98] on input "Search:" at bounding box center [794, 93] width 139 height 23
type input "m"
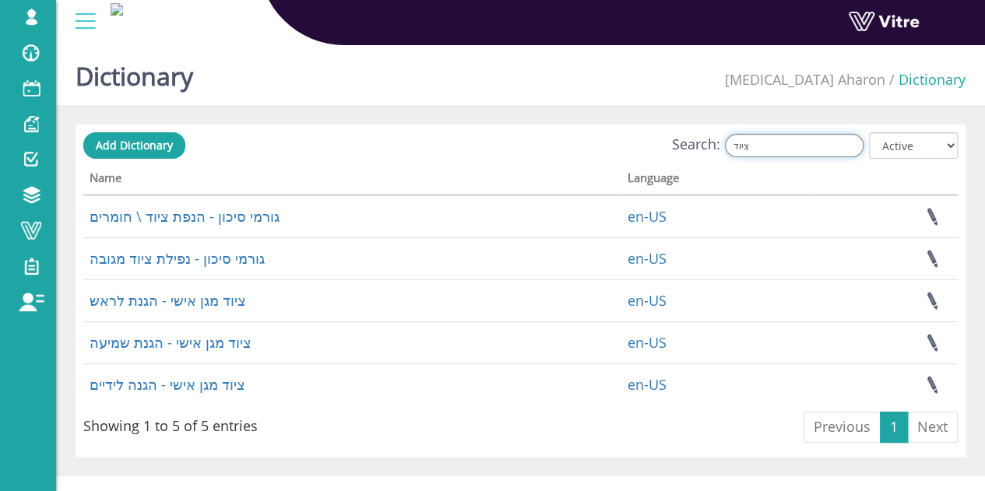
type input "ציוד"
click at [177, 137] on link "Add Dictionary" at bounding box center [134, 145] width 102 height 26
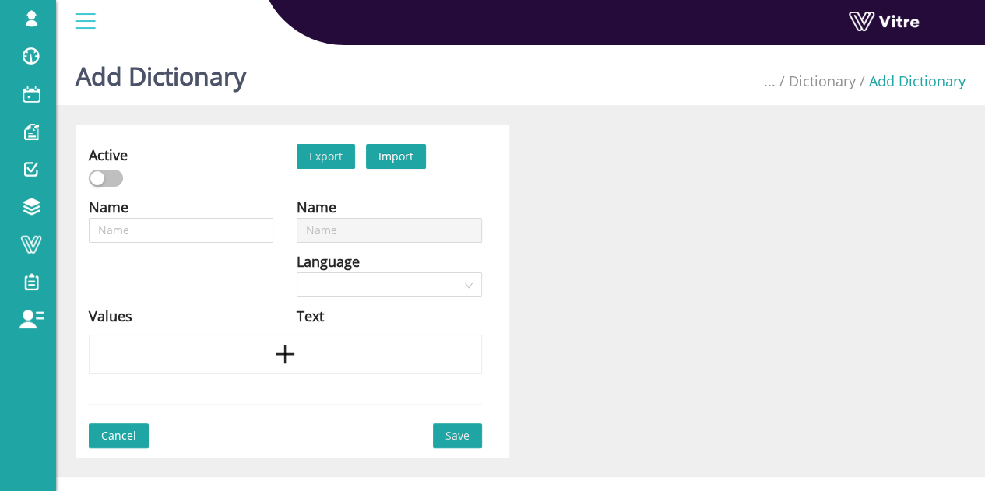
click at [82, 236] on div "Name Language en-US Values" at bounding box center [181, 265] width 208 height 139
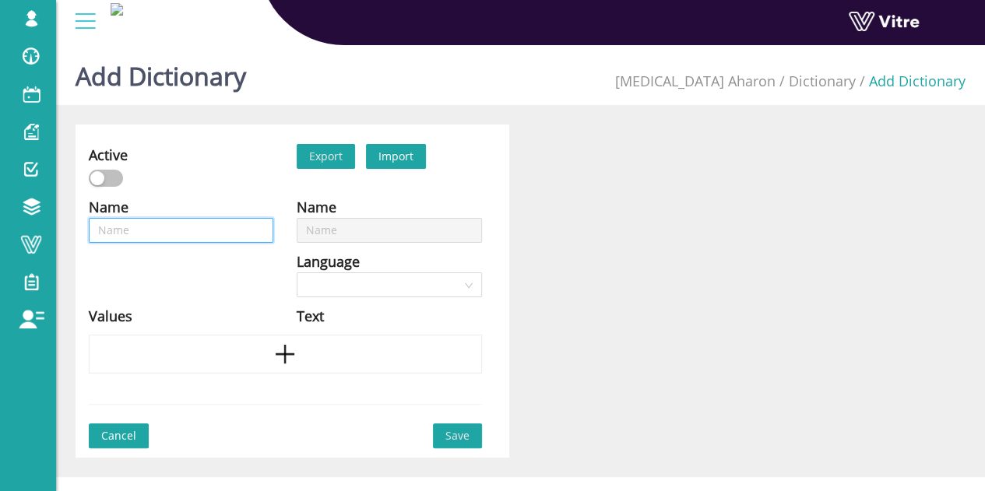
click at [139, 232] on input "text" at bounding box center [181, 230] width 184 height 25
type input "M"
type input "צ"
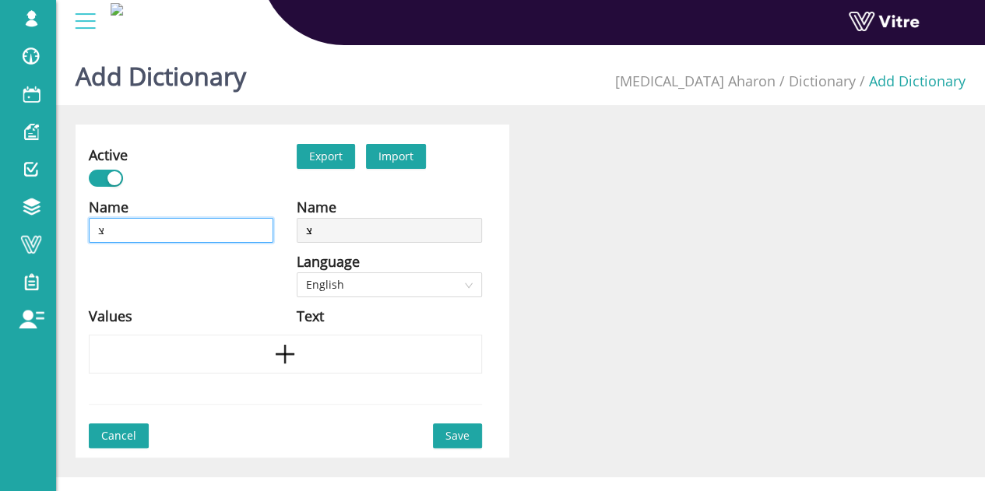
type input "צי"
type input "ציו"
type input "ציוד"
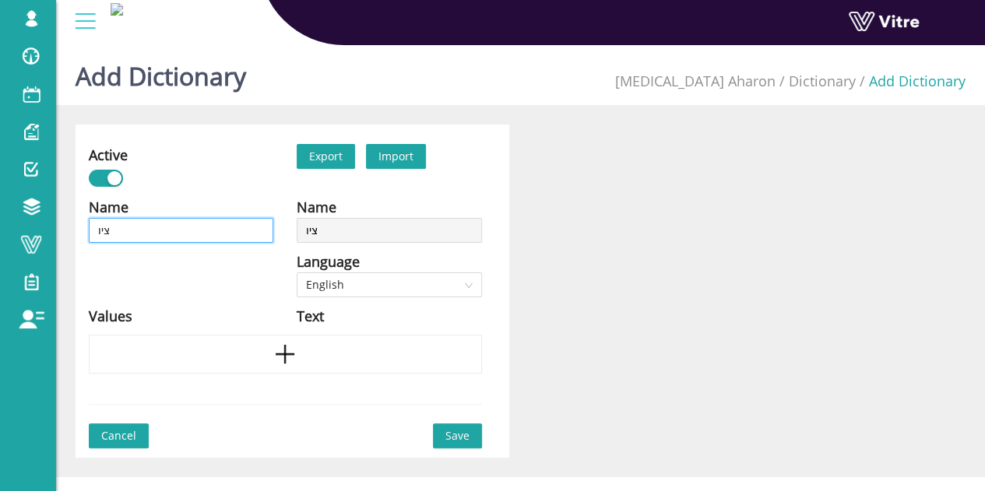
type input "ציוד"
type input "ציוד מ"
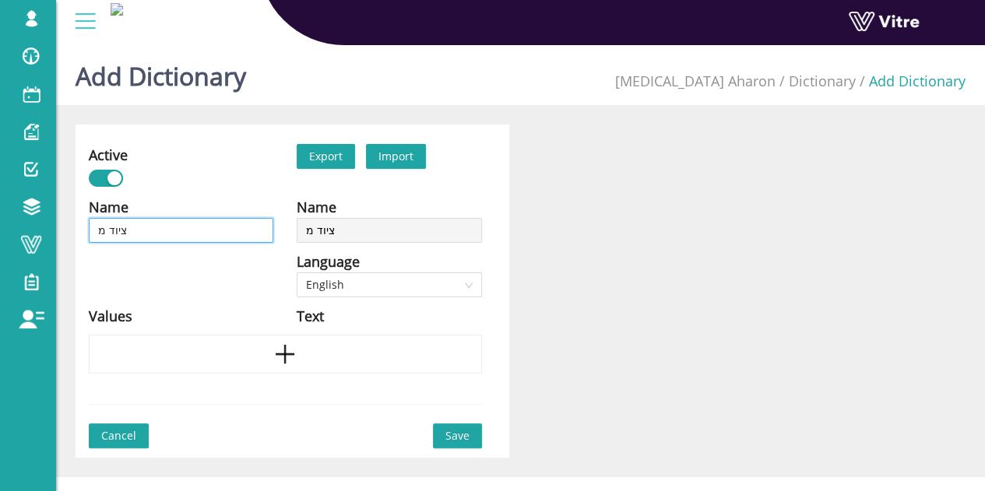
type input "ציוד מג"
type input "ציוד מגן"
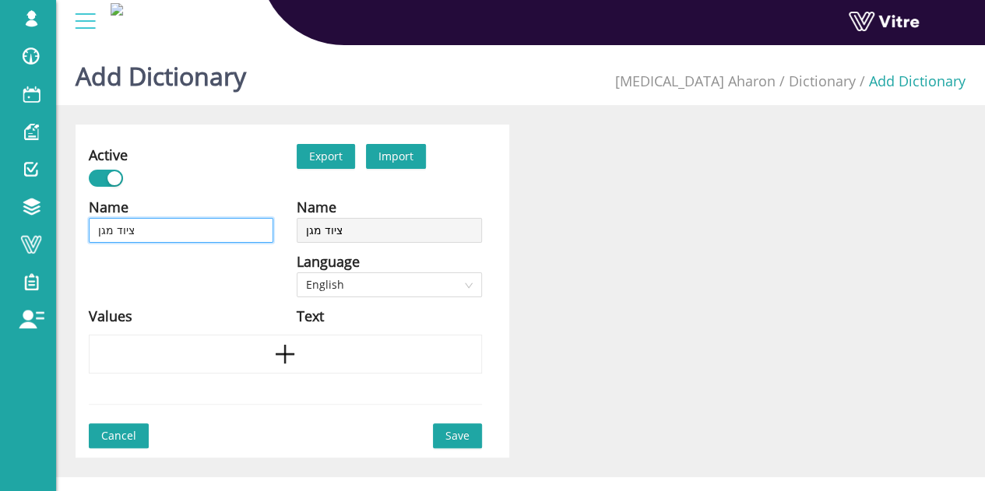
type input "ציוד מגן"
type input "ציוד מגן א"
type input "ציוד מגן אי"
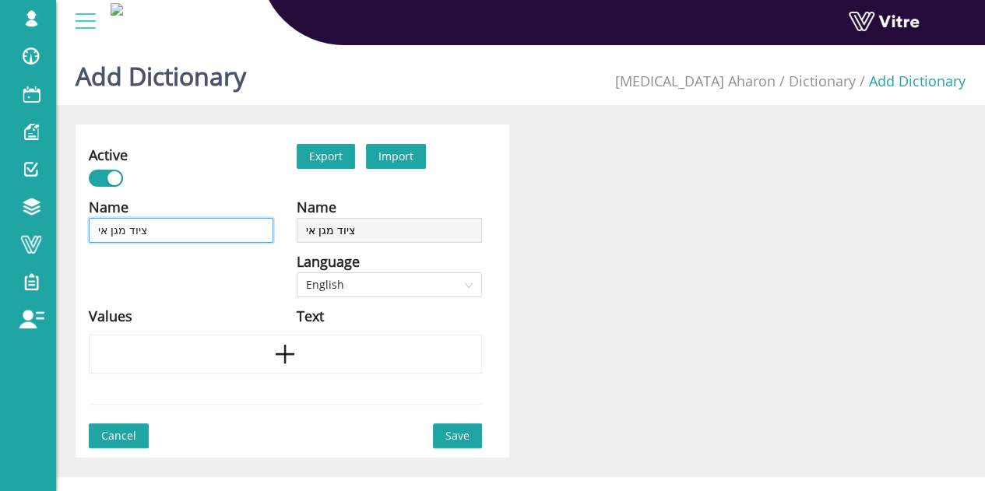
type input "ציוד מגן איש"
type input "ציוד מגן אישי"
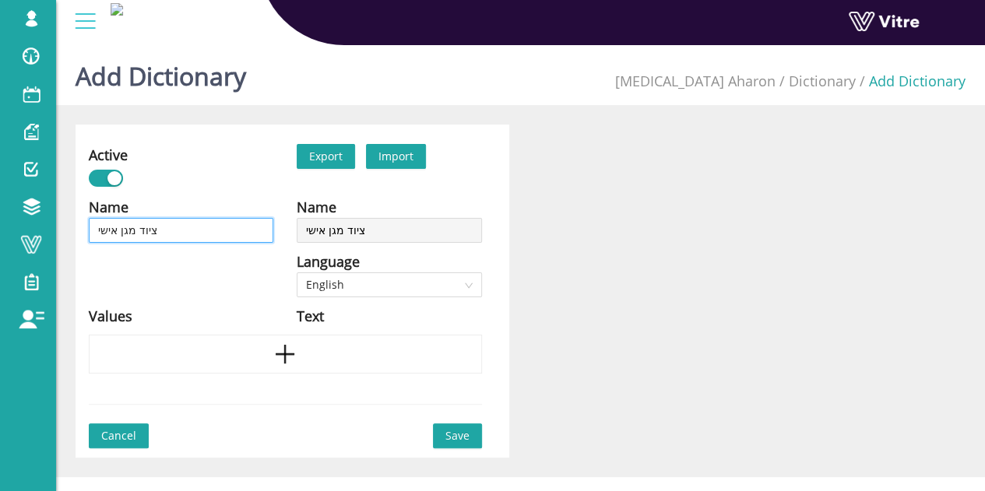
type input "ציוד מגן אישי"
type input "ציוד מגן אישי -"
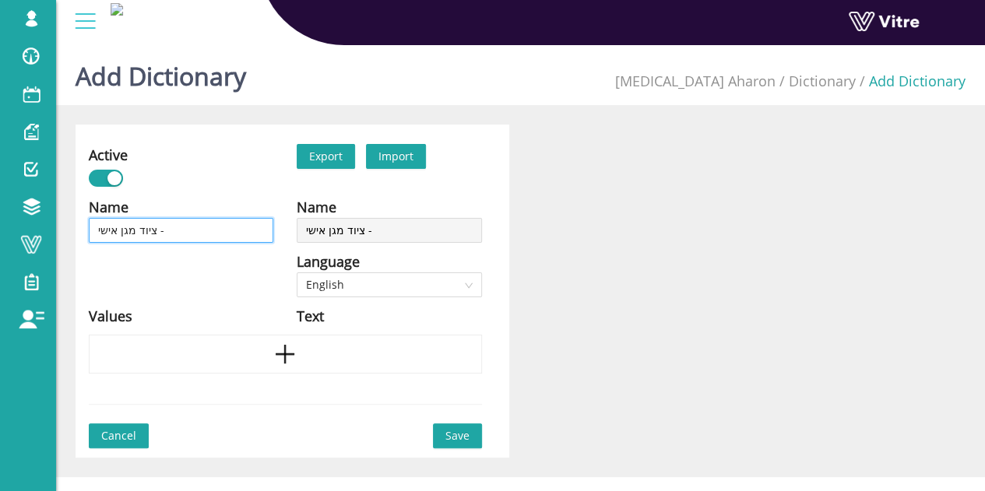
type input "ציוד מגן אישי - נ"
type input "ציוד מגן אישי - נש"
type input "ציוד מגן אישי - נשי"
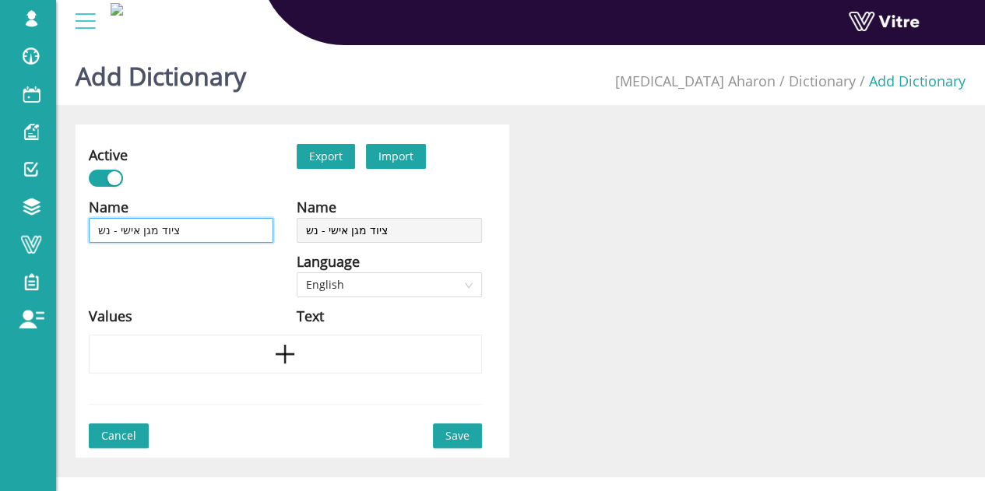
type input "ציוד מגן אישי - נשי"
type input "ציוד מגן אישי - נשימ"
type input "ציוד מגן אישי - נשימה"
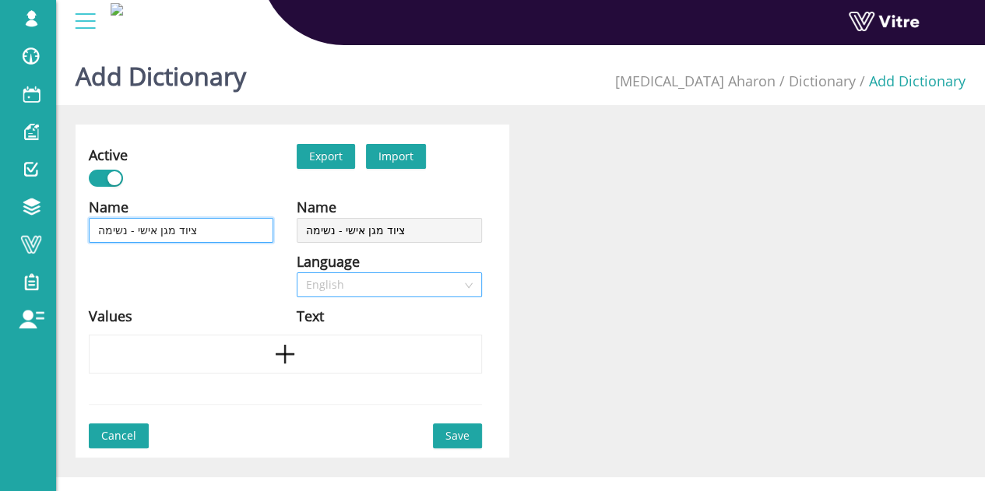
click at [373, 290] on span "English" at bounding box center [389, 284] width 166 height 23
type input "ציוד מגן אישי - נשימה"
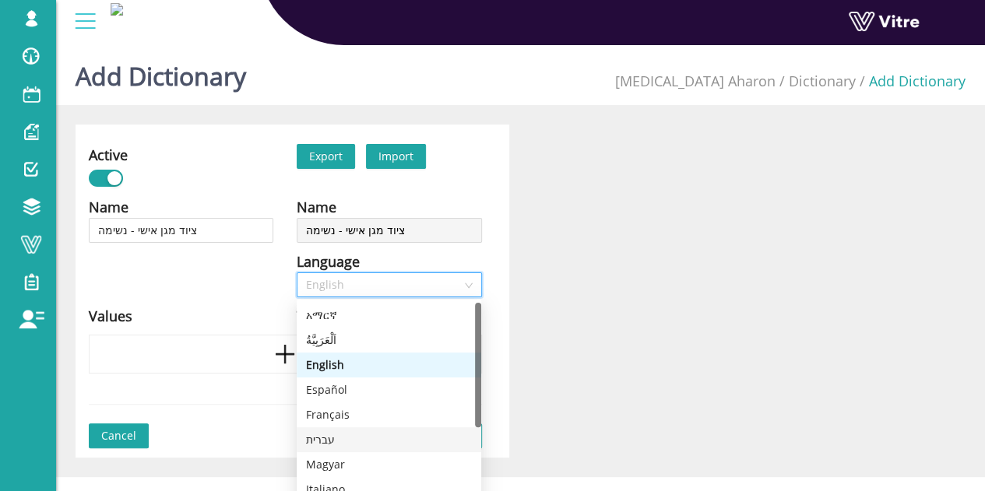
click at [341, 438] on div "עברית" at bounding box center [389, 439] width 166 height 17
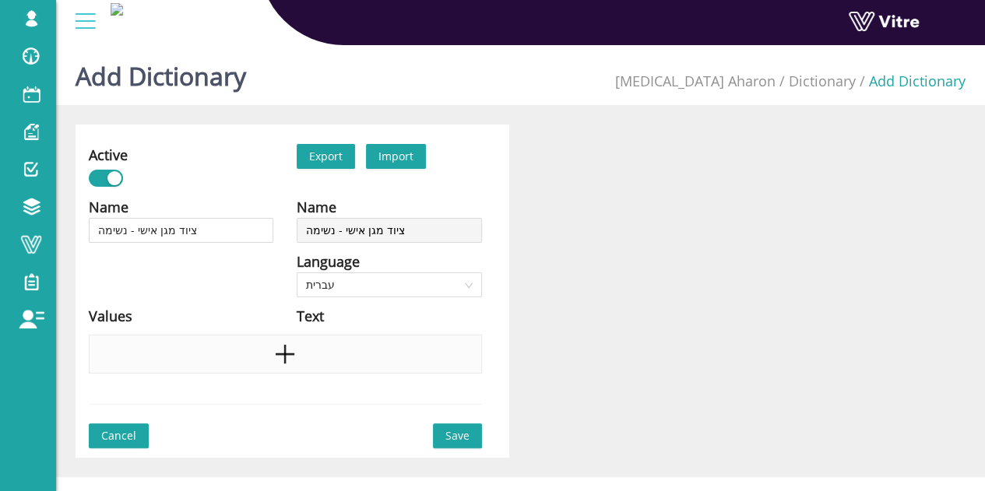
click at [286, 344] on icon "plus" at bounding box center [284, 353] width 23 height 23
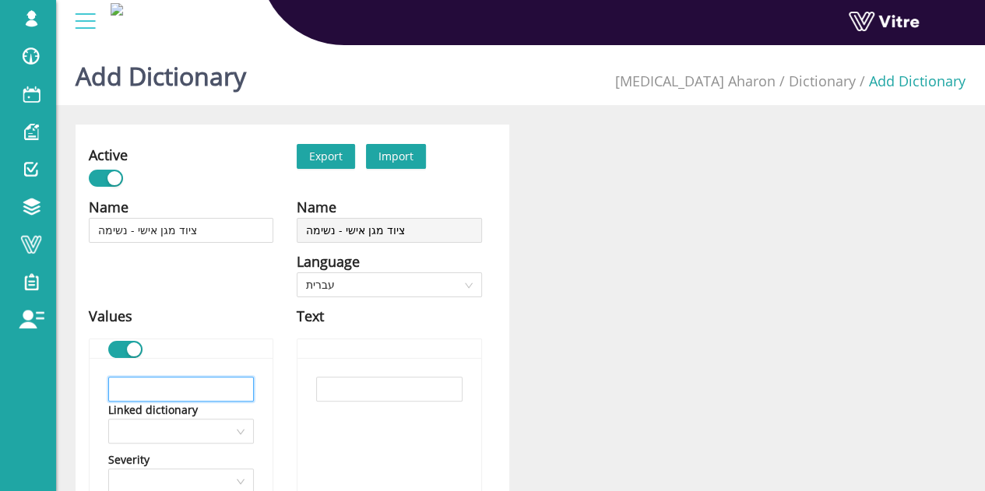
click at [219, 381] on input "text" at bounding box center [181, 389] width 146 height 25
paste input "זה סבבה לבדוק עם WONDERLOSITY על ה12.10? לתיאום HANDOVER?"
type input "זה סבבה לבדוק עם WONDERLOSITY על ה12.10? לתיאום HANDOVER?"
paste input "מסכת אבק חד-פעמית (P1 / P2)"
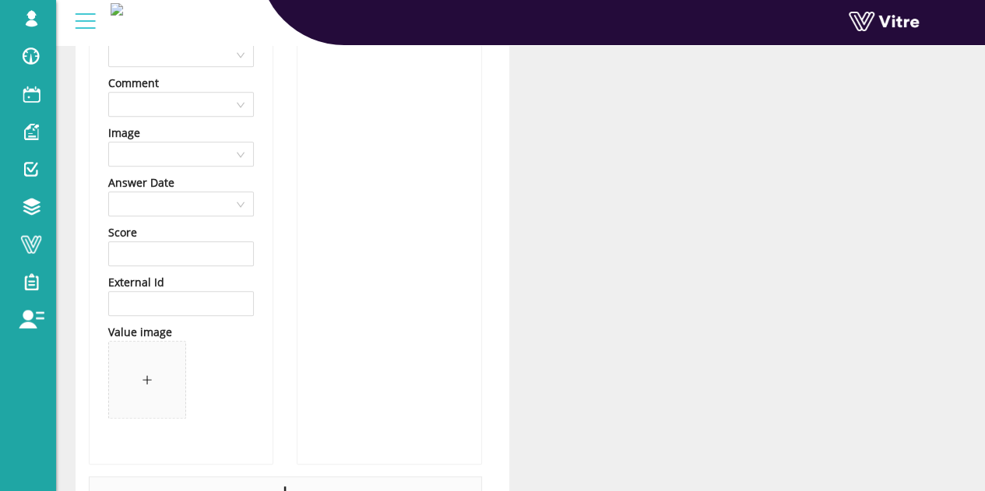
scroll to position [590, 0]
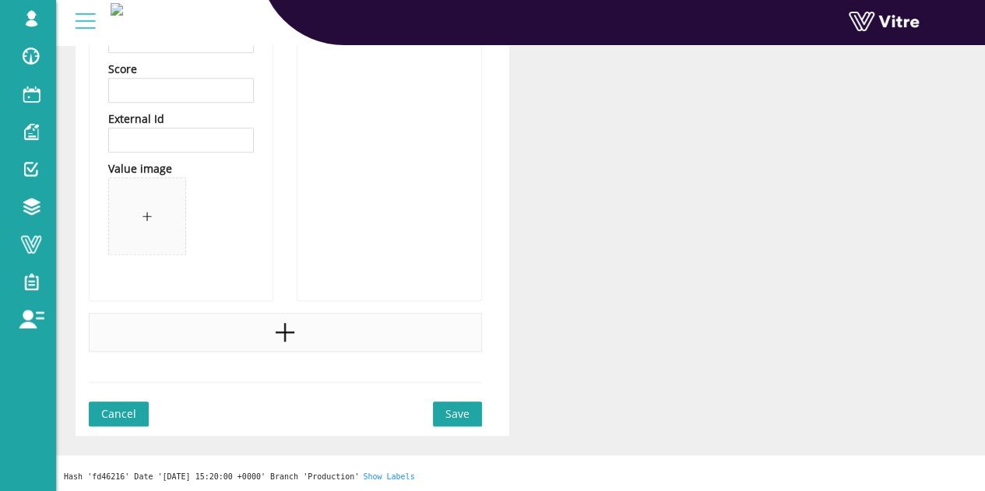
type input "מסכת אבק חד-פעמית (P1 / P2)"
click at [257, 338] on div at bounding box center [285, 332] width 393 height 39
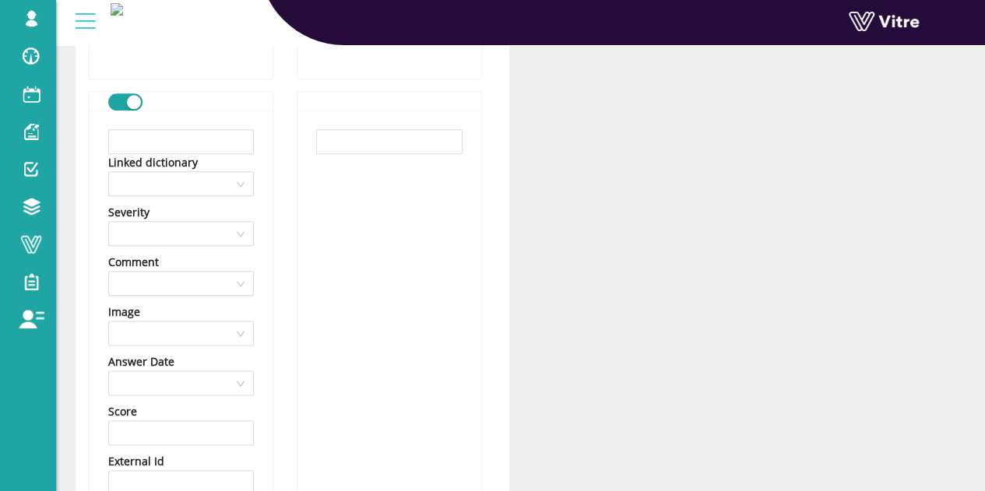
scroll to position [746, 0]
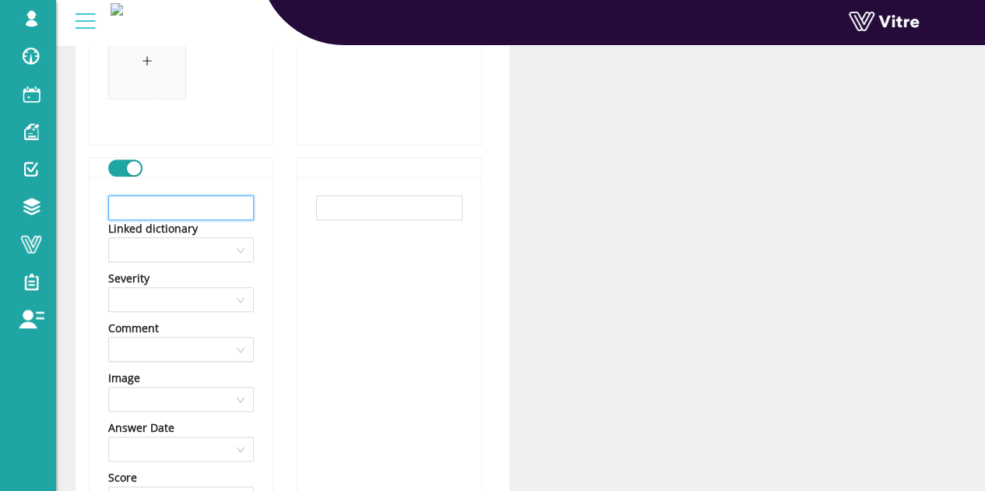
click at [221, 205] on input "text" at bounding box center [181, 207] width 146 height 25
paste input "מסכת סינון חלקיקים (N95 / FFP2)"
type input "מסכת סינון חלקיקים (N95 / FFP2)"
drag, startPoint x: 221, startPoint y: 208, endPoint x: 186, endPoint y: 166, distance: 54.7
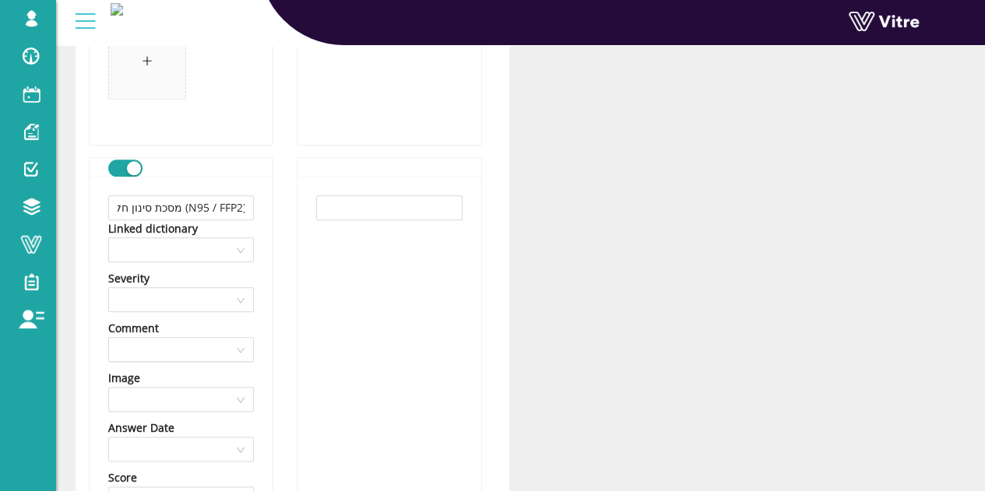
click at [186, 166] on div at bounding box center [181, 167] width 146 height 18
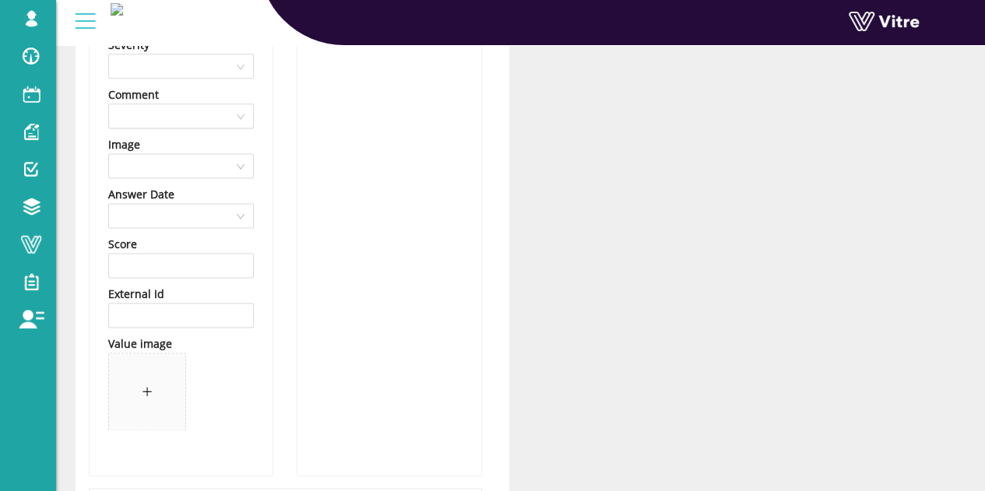
scroll to position [1154, 0]
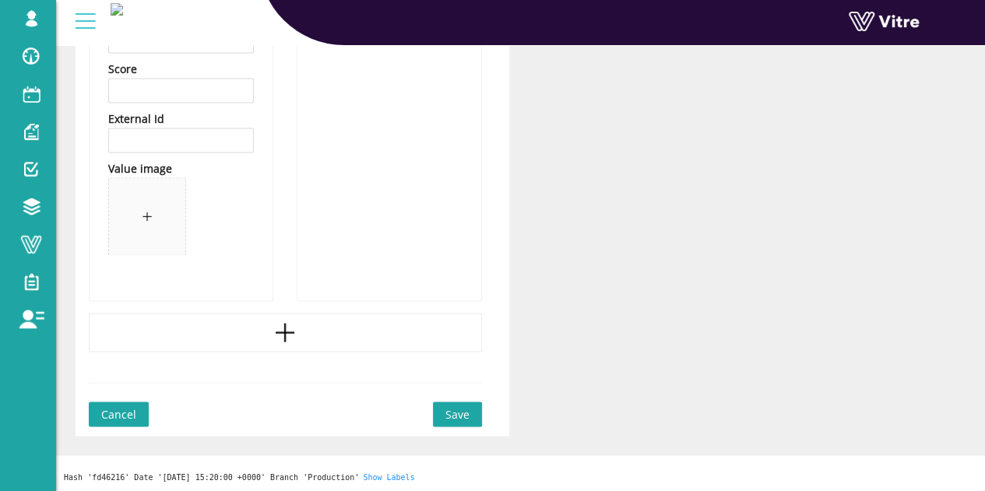
click at [291, 332] on icon "plus" at bounding box center [285, 333] width 19 height 2
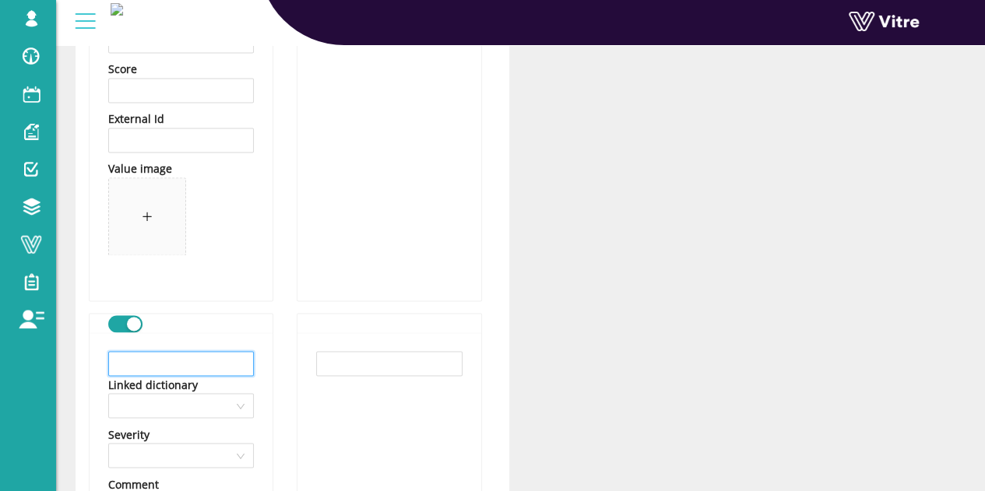
click at [181, 351] on input "text" at bounding box center [181, 363] width 146 height 25
paste input "מסכה עם אספקת אוויר חיצונית (SAR)"
type input "מסכה עם אספקת אוויר חיצונית (SAR)"
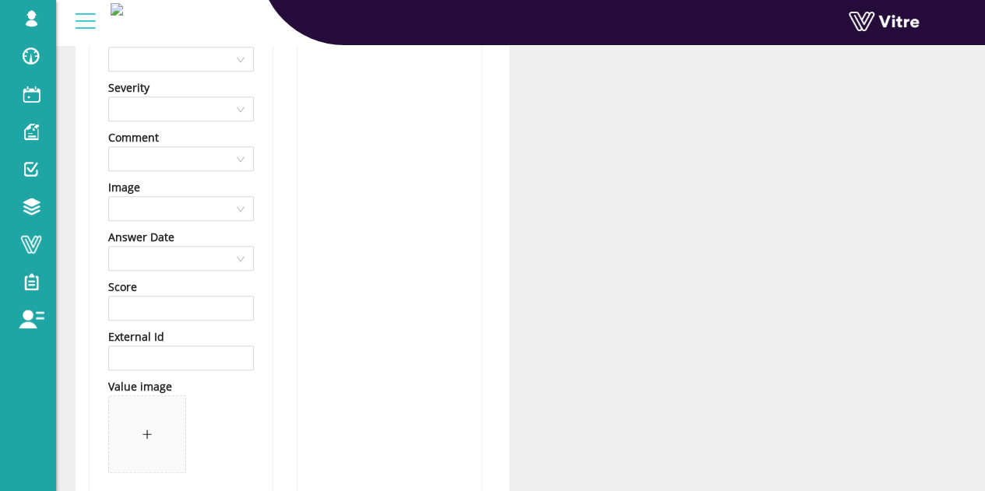
scroll to position [467, 0]
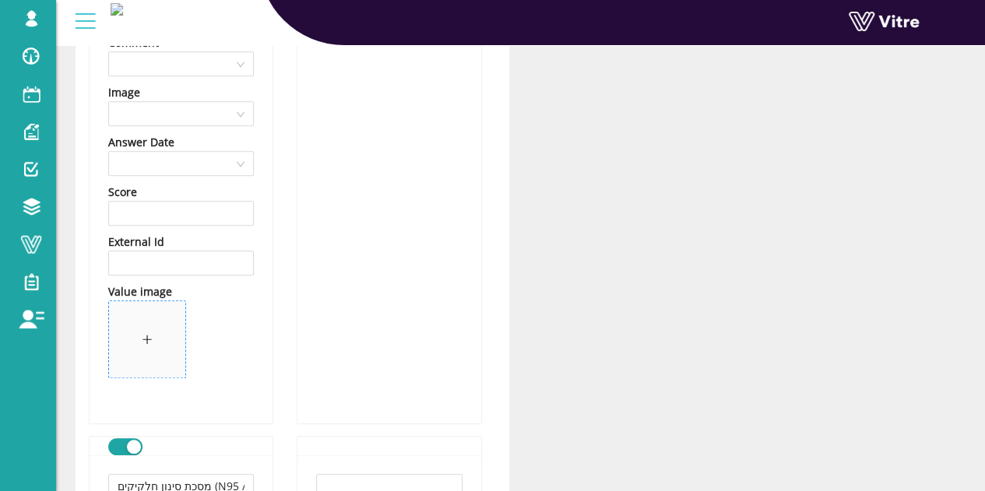
click at [140, 324] on span at bounding box center [147, 339] width 76 height 76
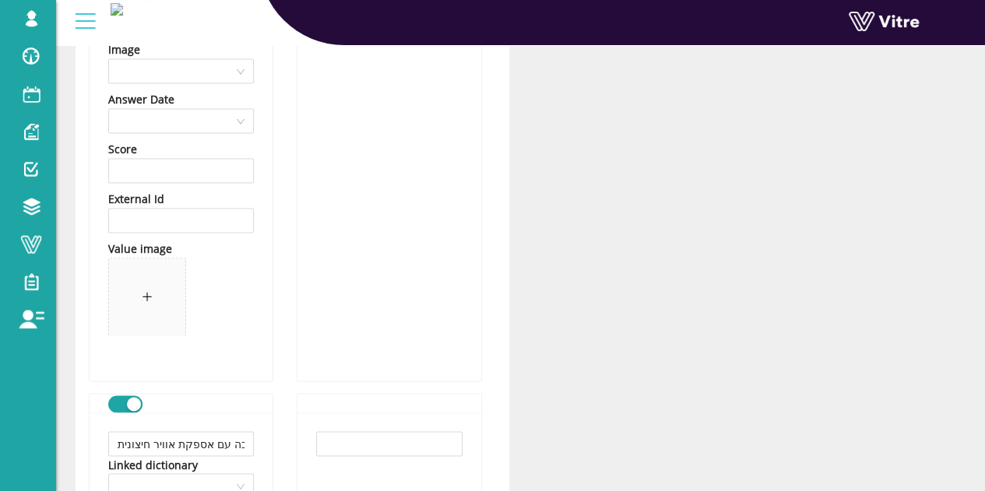
scroll to position [1090, 0]
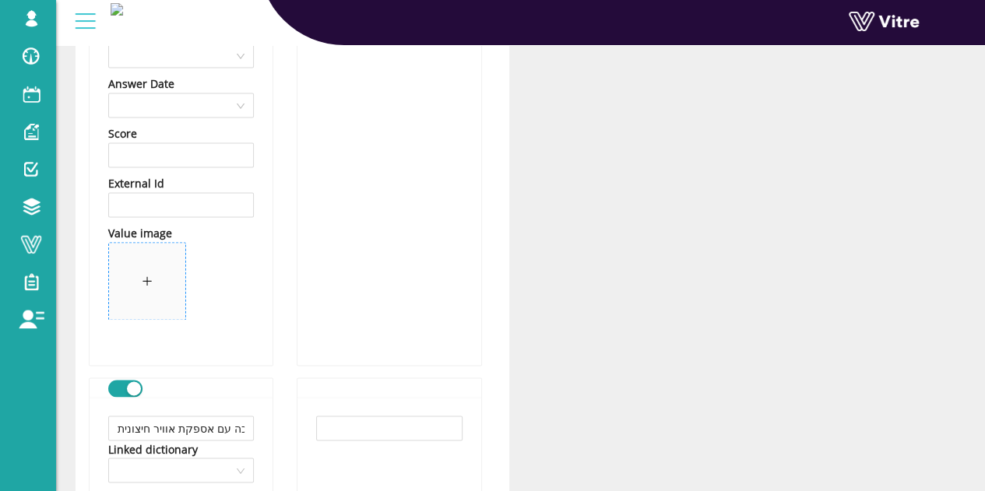
click at [153, 280] on span at bounding box center [147, 281] width 76 height 76
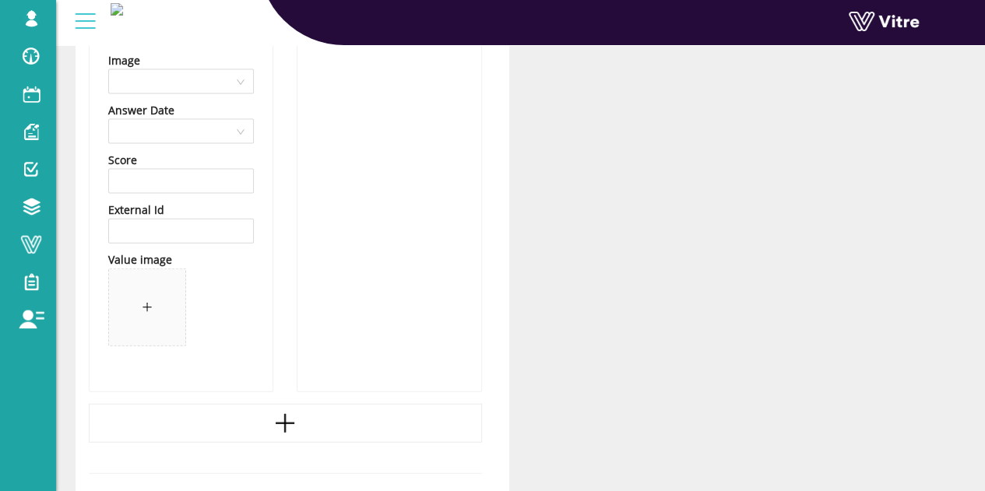
scroll to position [1634, 0]
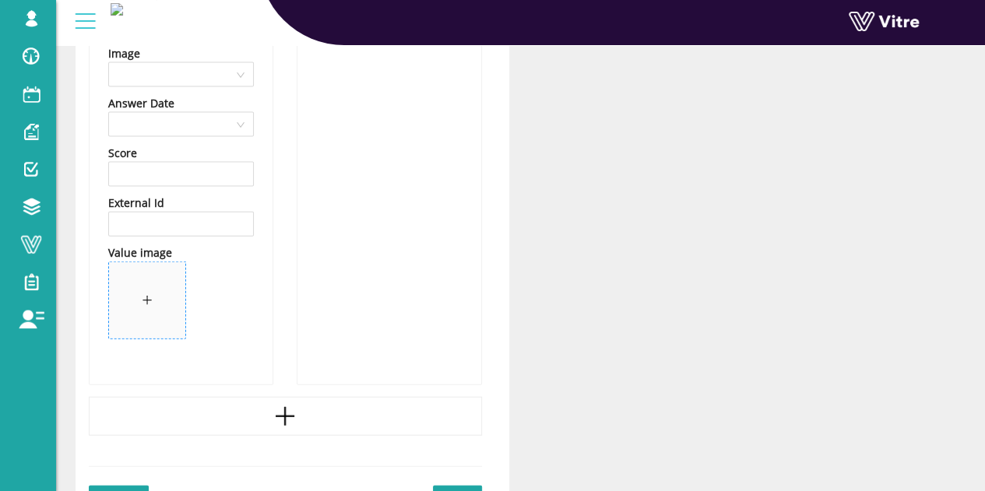
click at [150, 311] on span at bounding box center [147, 300] width 76 height 76
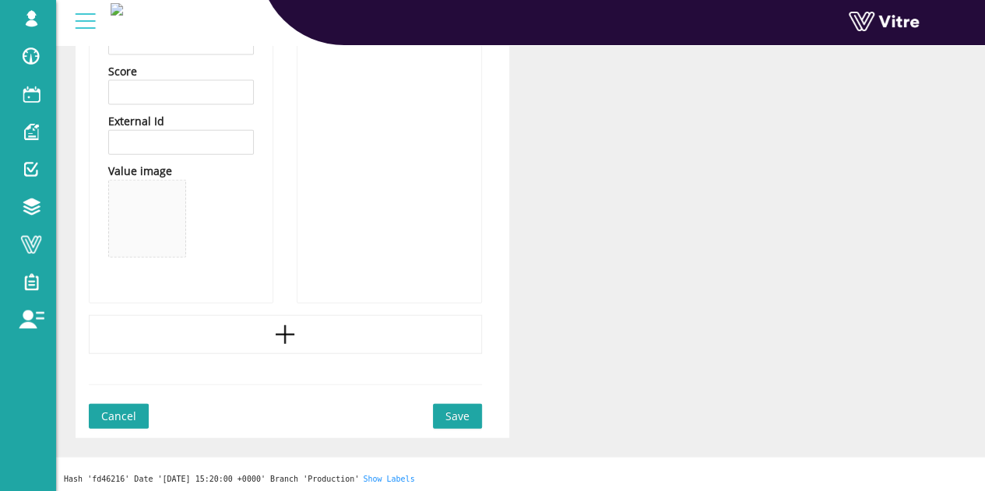
scroll to position [1718, 0]
click at [450, 415] on span "Save" at bounding box center [457, 414] width 24 height 17
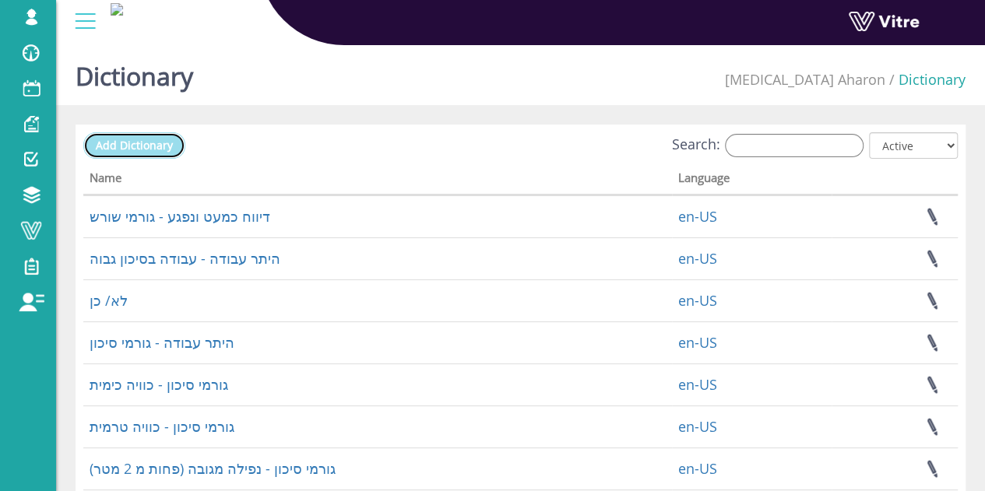
click at [148, 139] on span "Add Dictionary" at bounding box center [134, 145] width 77 height 15
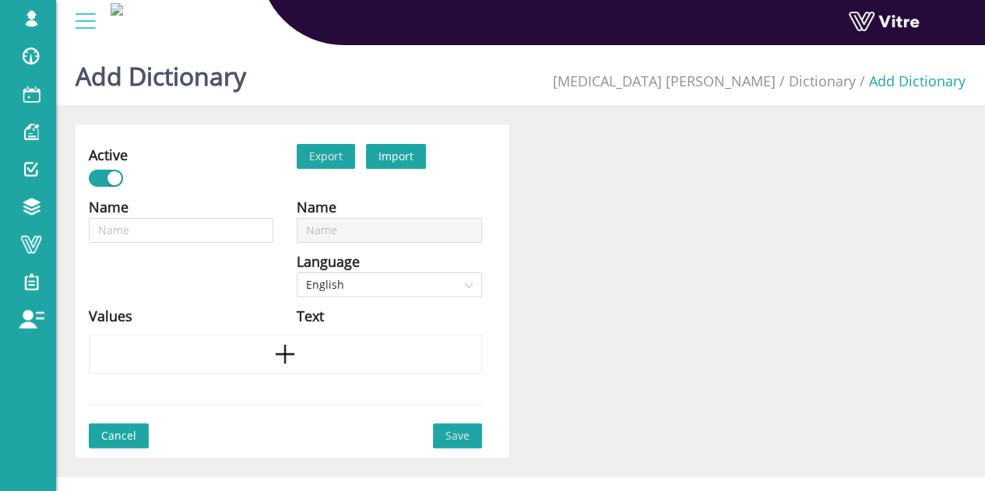
click at [215, 212] on div "Name" at bounding box center [181, 207] width 184 height 22
click at [212, 230] on input "text" at bounding box center [181, 230] width 184 height 25
type input "צ"
type input "צי"
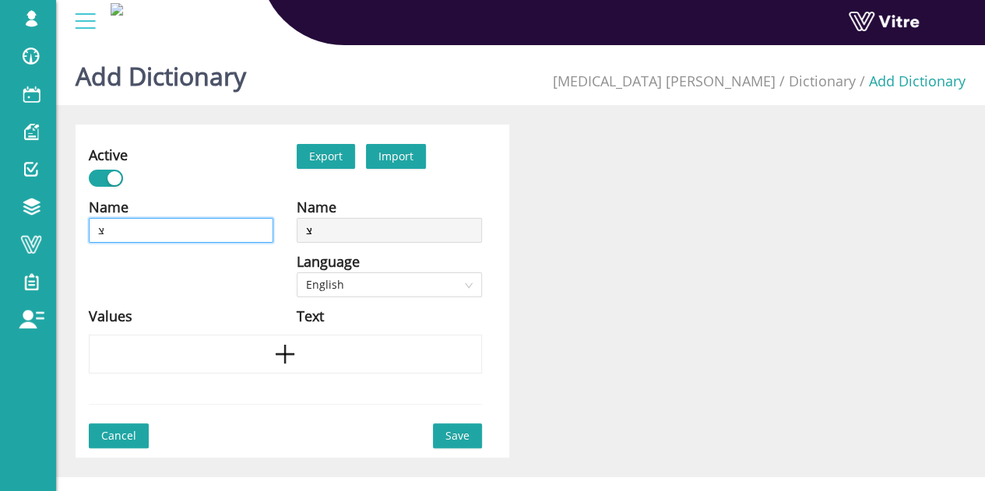
type input "צי"
type input "ציו"
type input "ציוד"
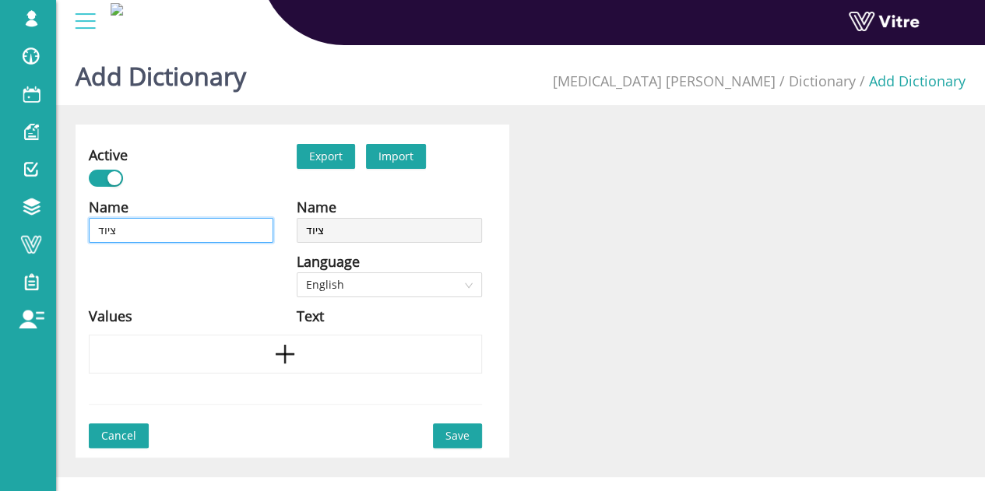
type input "ציוד"
type input "ציוד מ"
type input "ציוד מג"
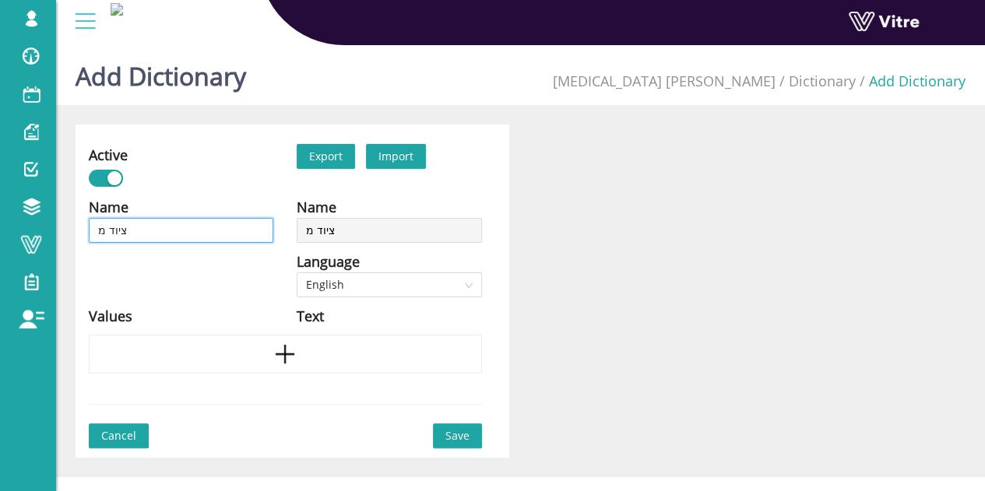
type input "ציוד מג"
type input "ציוד מגן"
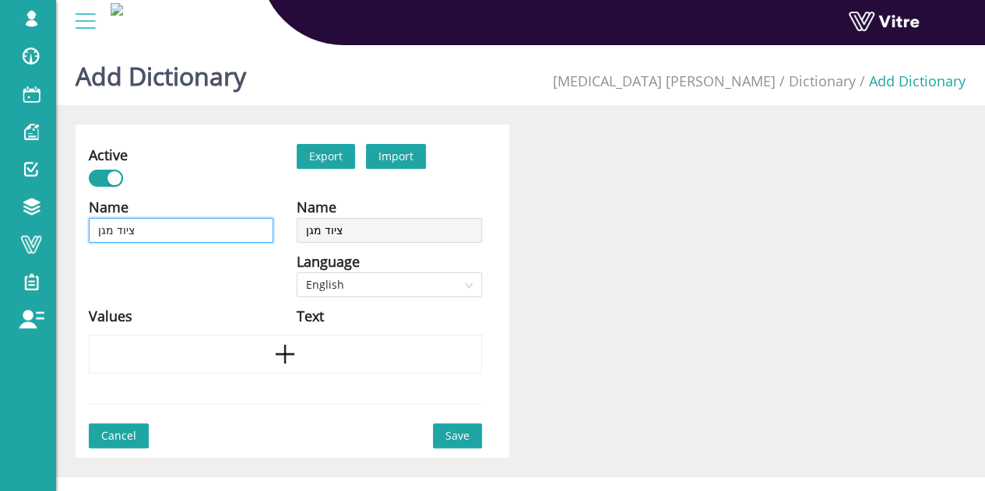
type input "ציוד מגן א"
type input "ציוד מגן אי"
type input "ציוד מגן איש"
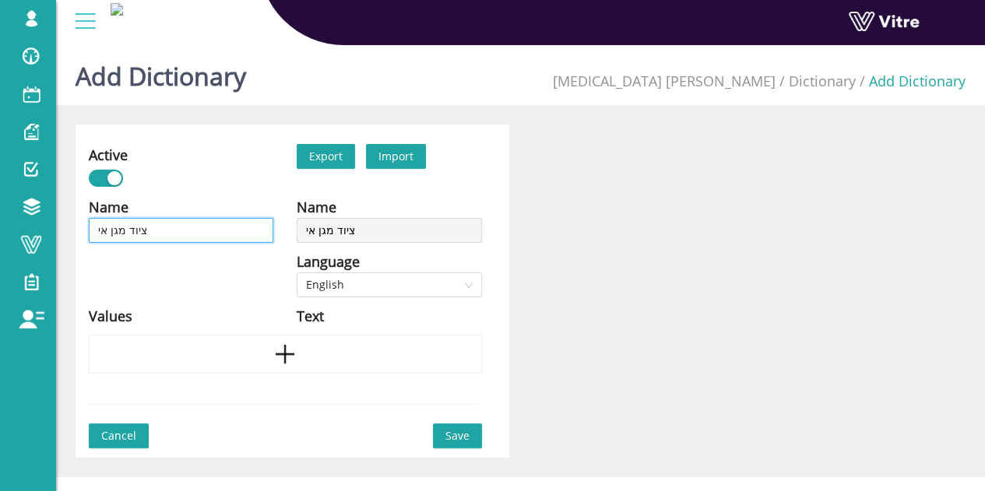
type input "ציוד מגן איש"
type input "ציוד מגן אישי"
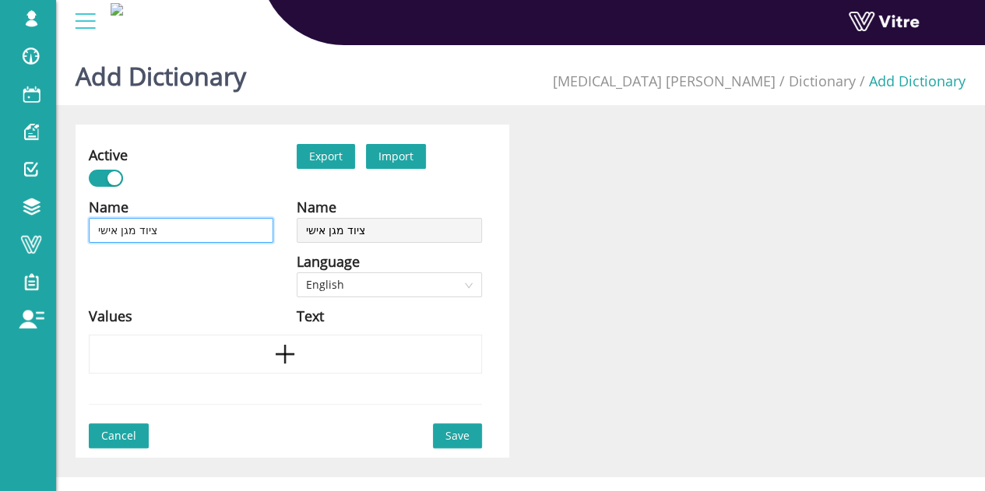
type input "ציוד מגן אישי -"
type input "ציוד מגן אישי - ג"
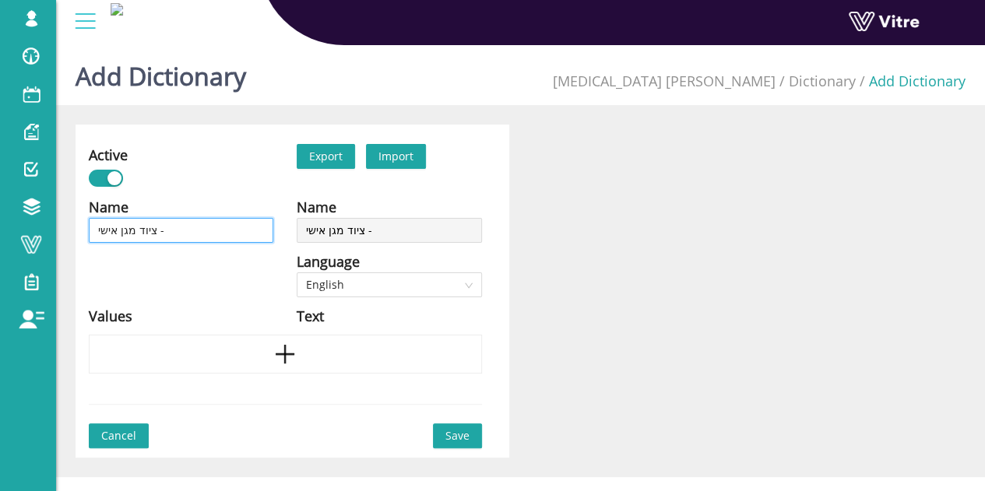
type input "ציוד מגן אישי - ג"
type input "ציוד מגן אישי - גו"
type input "ציוד מגן אישי - גוף"
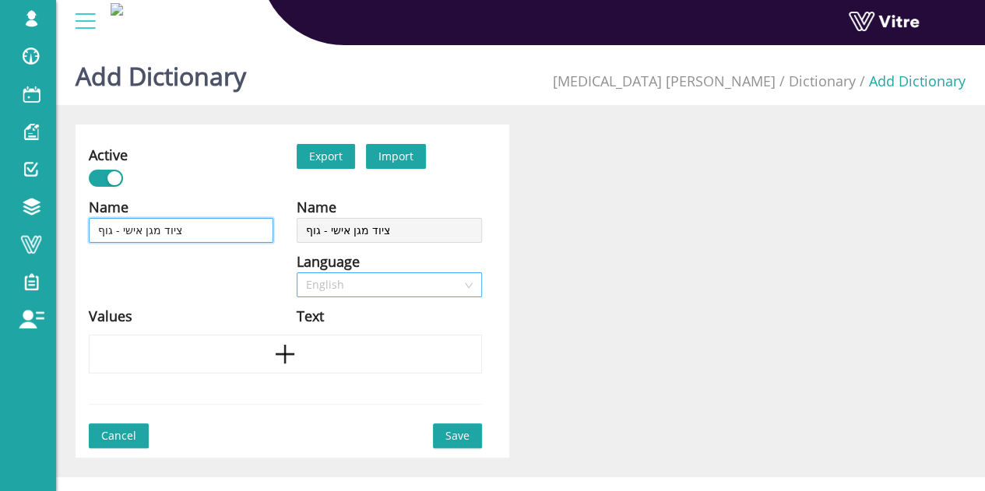
click at [378, 279] on span "English" at bounding box center [389, 284] width 166 height 23
type input "ציוד מגן אישי - גוף"
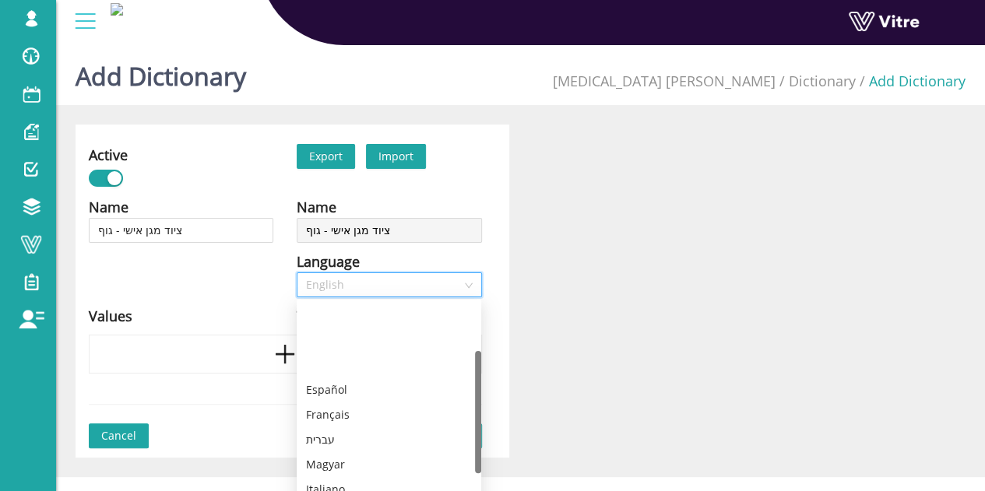
scroll to position [78, 0]
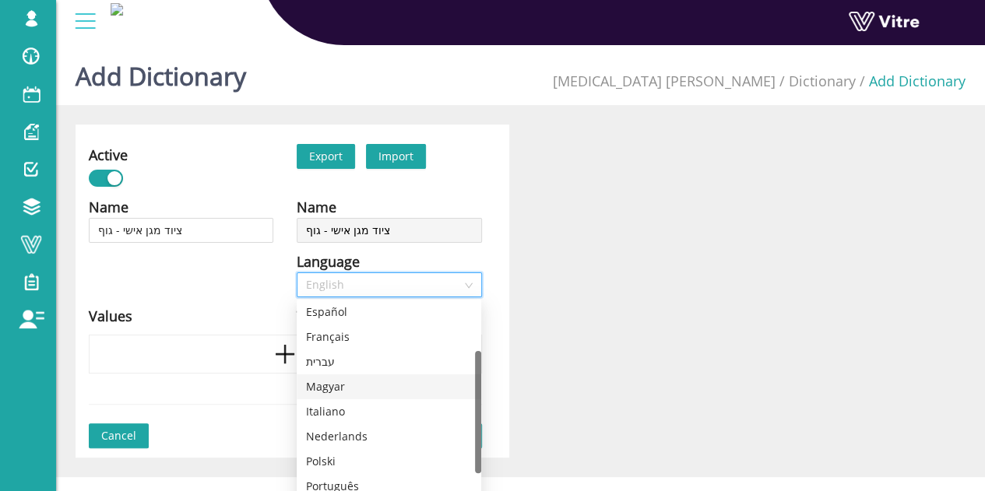
click at [355, 363] on div "עברית" at bounding box center [389, 361] width 166 height 17
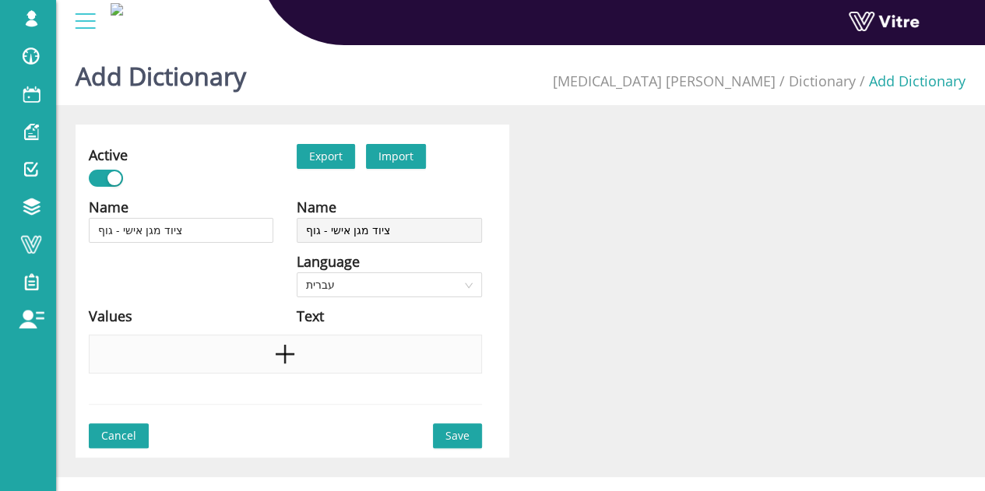
click at [230, 346] on div at bounding box center [285, 354] width 393 height 39
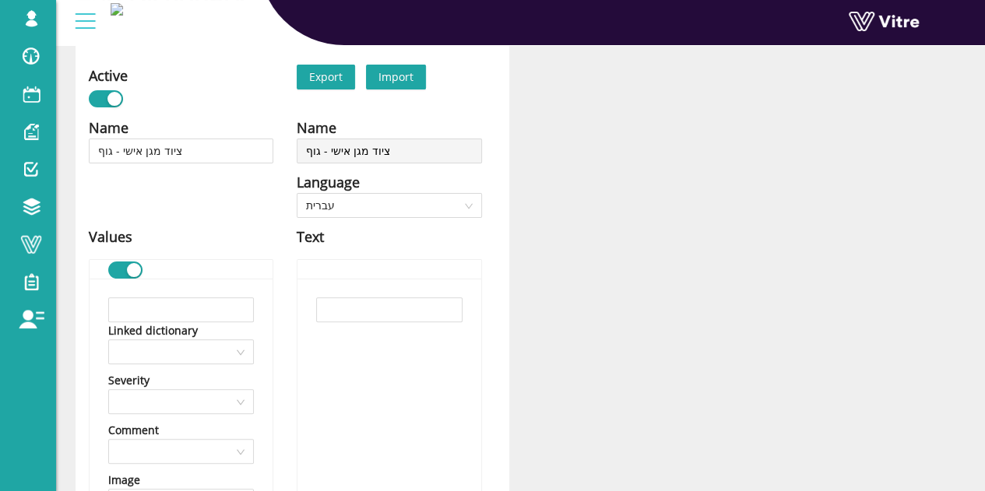
scroll to position [156, 0]
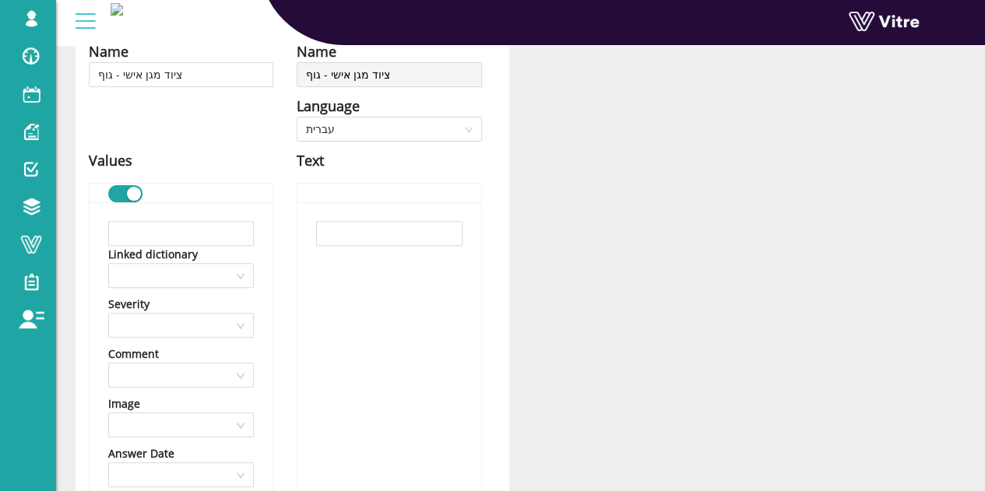
click at [257, 233] on div "Linked dictionary Severity Comment Image Answer Date Score External Id Value im…" at bounding box center [181, 468] width 183 height 532
click at [238, 236] on input "text" at bounding box center [181, 233] width 146 height 25
paste input "[PERSON_NAME]"
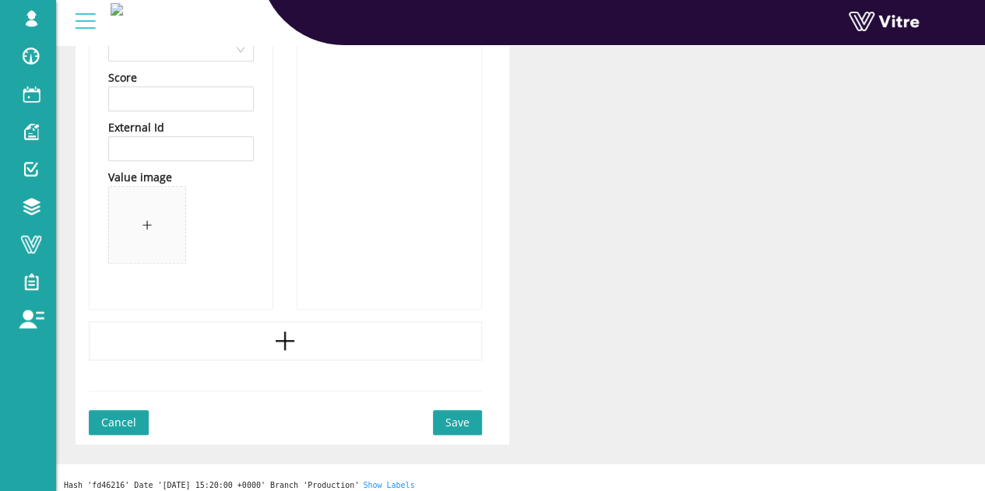
scroll to position [590, 0]
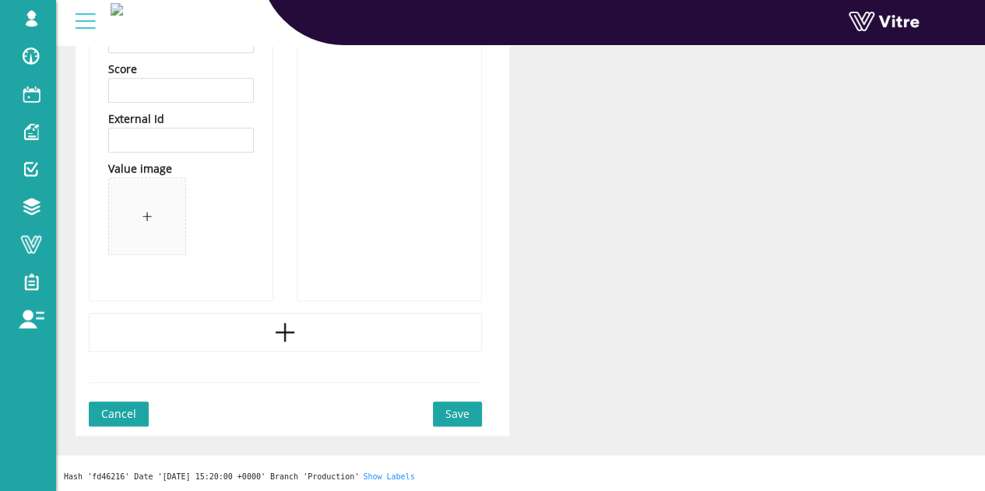
type input "[PERSON_NAME]"
click at [278, 337] on icon "plus" at bounding box center [284, 332] width 23 height 23
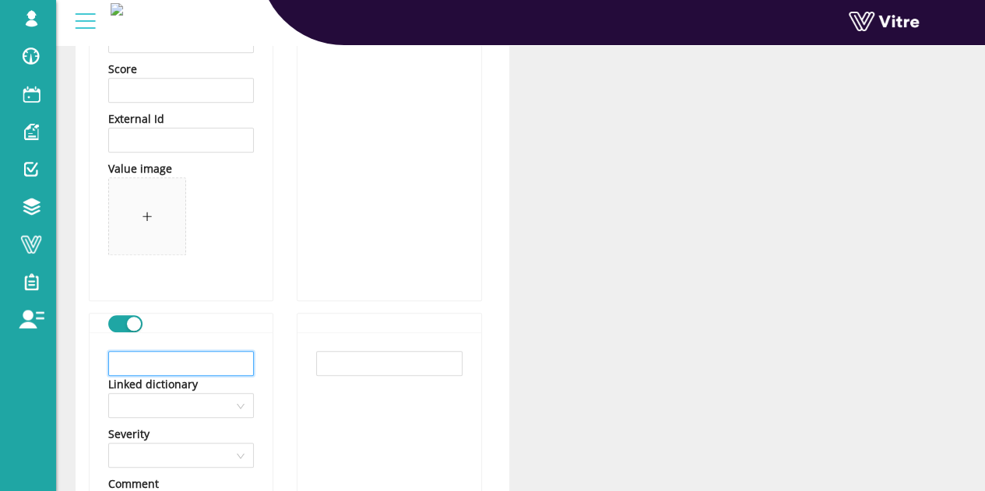
click at [215, 363] on input "text" at bounding box center [181, 363] width 146 height 25
paste input "וסט / [PERSON_NAME]"
click at [215, 365] on input "וסט / [PERSON_NAME]" at bounding box center [181, 363] width 146 height 25
type input "וסט / [PERSON_NAME]"
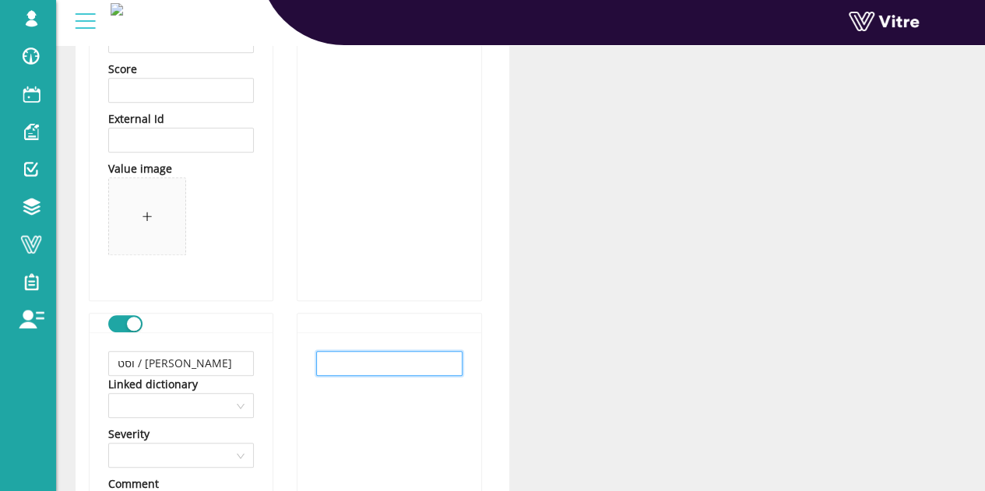
click at [325, 353] on input "text" at bounding box center [389, 363] width 146 height 25
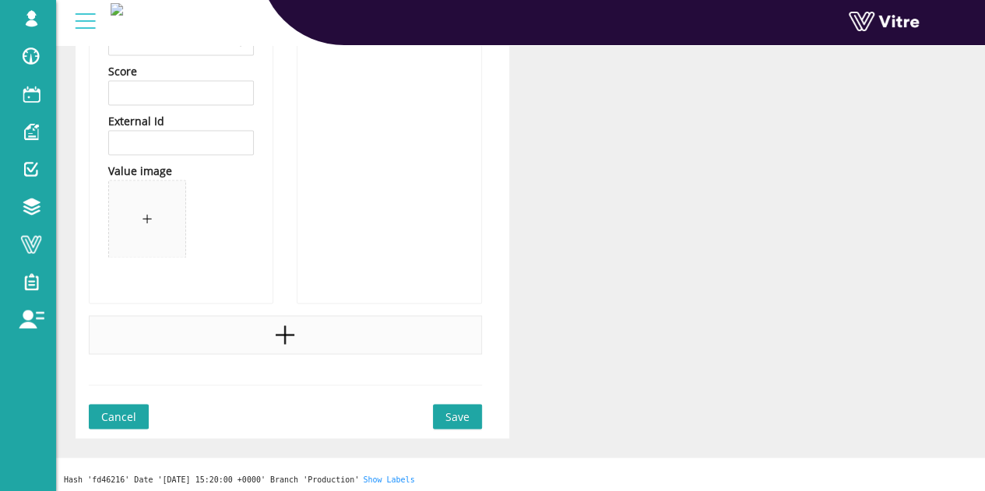
scroll to position [1154, 0]
click at [273, 325] on icon "plus" at bounding box center [284, 332] width 23 height 23
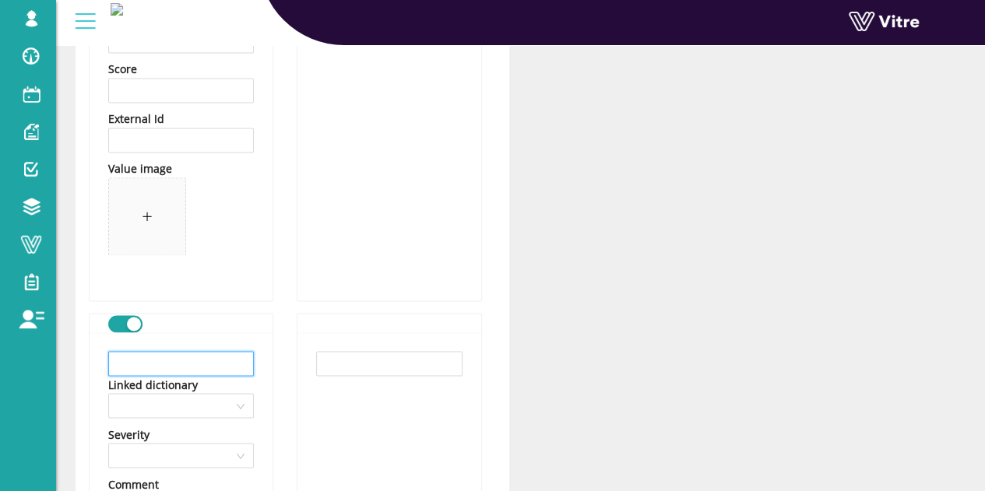
click at [192, 358] on input "text" at bounding box center [181, 363] width 146 height 25
type input "חלית הגנה ביולוגית"
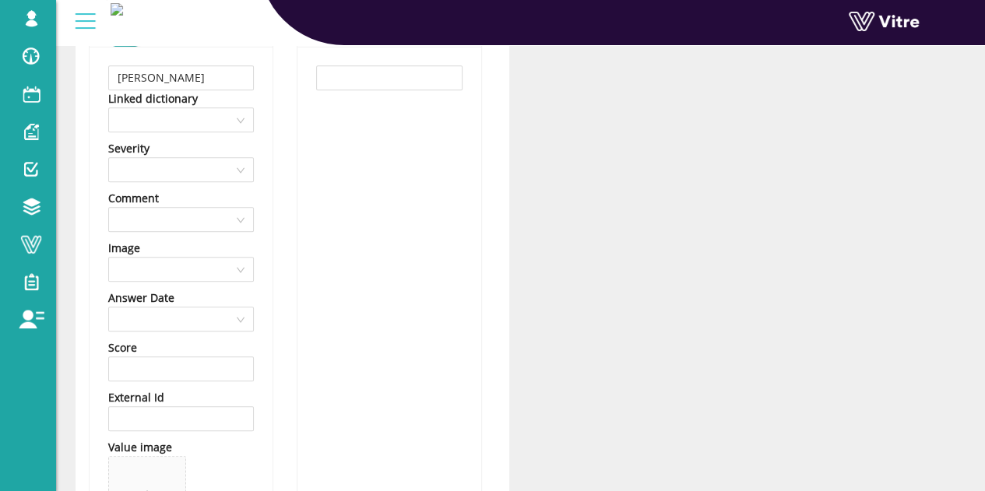
scroll to position [389, 0]
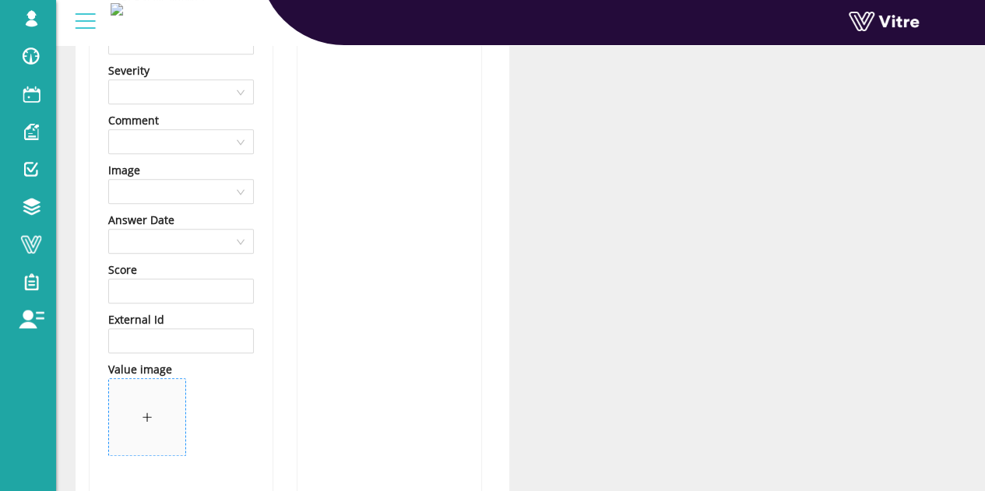
click at [140, 402] on span at bounding box center [147, 417] width 76 height 76
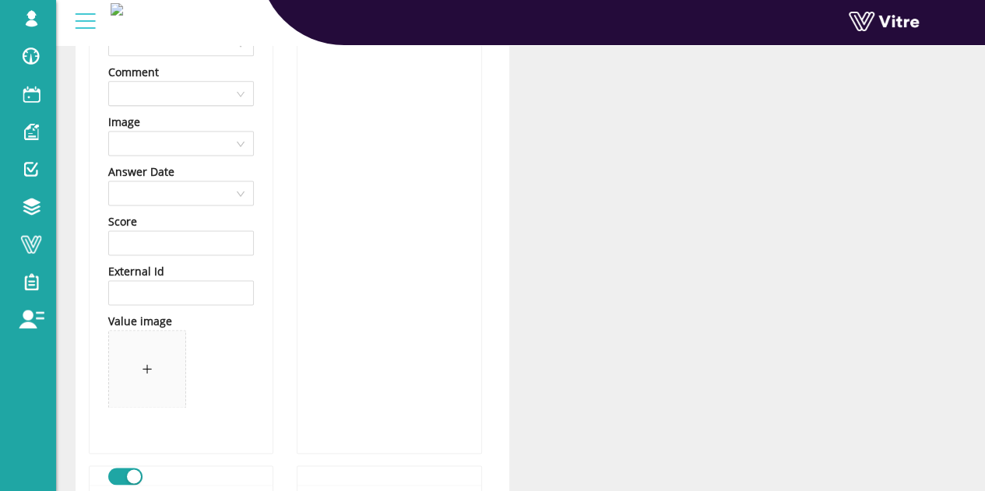
scroll to position [1090, 0]
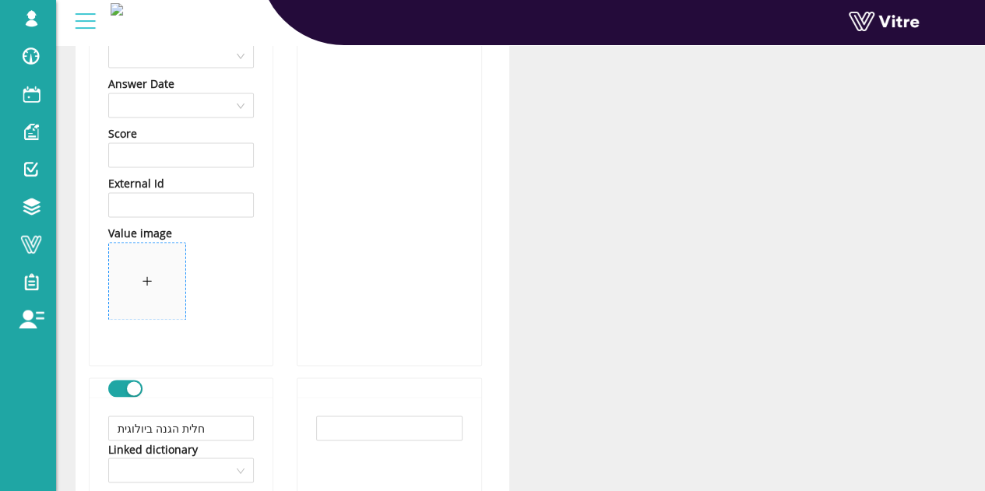
click at [167, 288] on span at bounding box center [147, 281] width 76 height 76
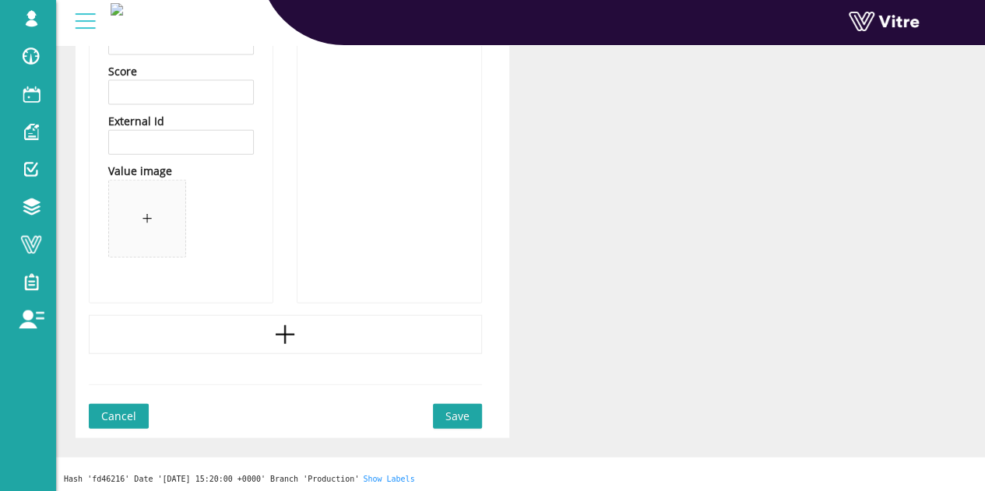
scroll to position [1718, 0]
click at [181, 228] on span at bounding box center [147, 217] width 76 height 76
click at [457, 402] on button "Save" at bounding box center [457, 414] width 49 height 25
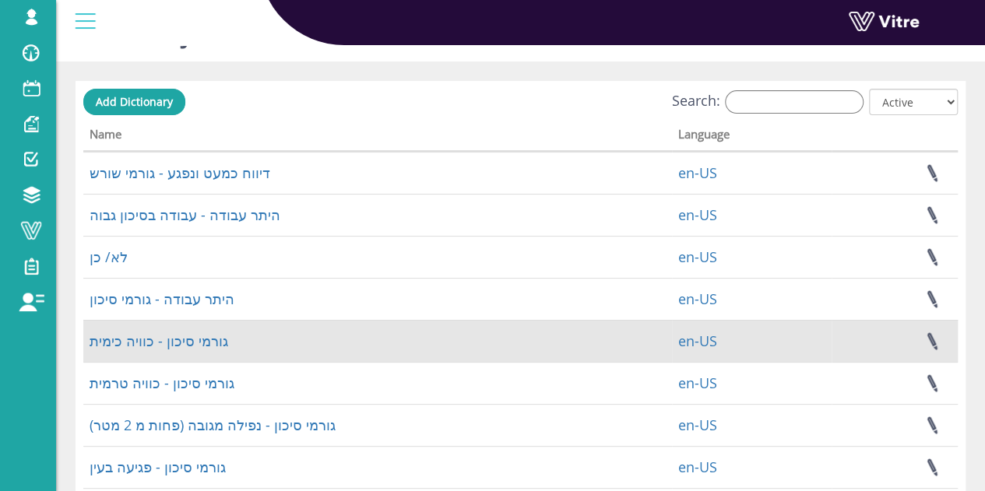
scroll to position [78, 0]
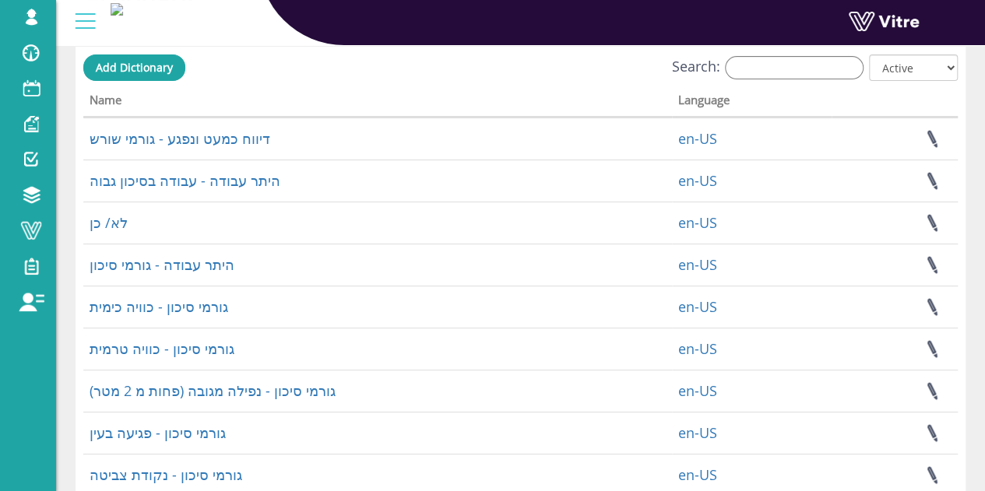
click at [161, 44] on div "[EMAIL_ADDRESS][DOMAIN_NAME] Profile Notification Change Company English Englis…" at bounding box center [520, 23] width 928 height 46
click at [159, 61] on span "Add Dictionary" at bounding box center [134, 67] width 77 height 15
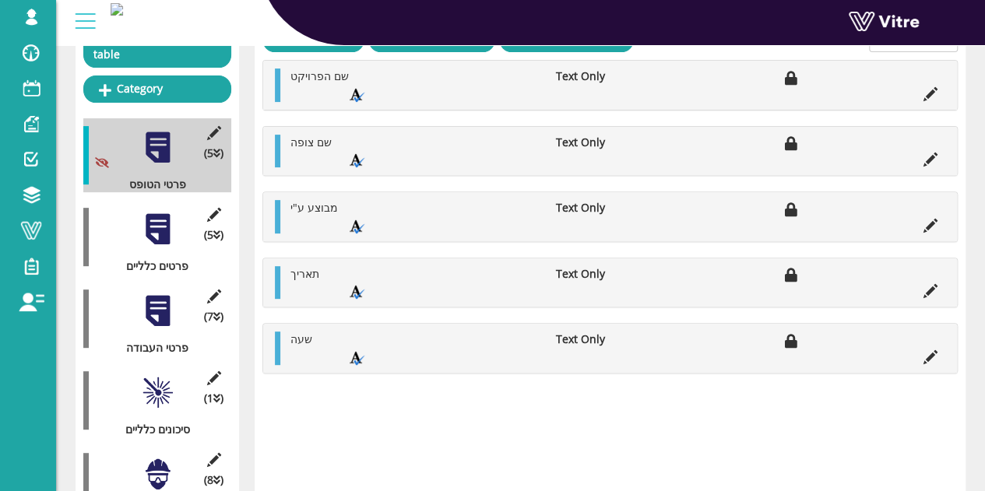
scroll to position [233, 0]
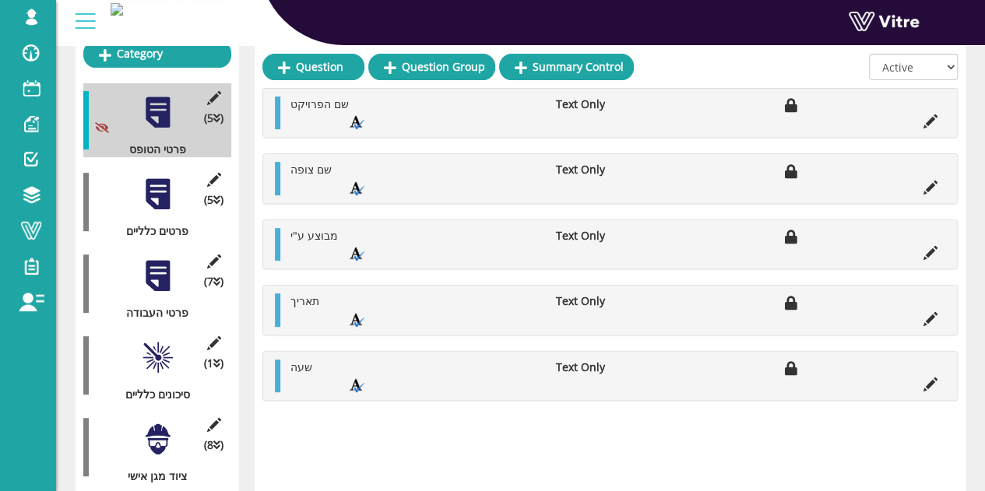
click at [141, 267] on div at bounding box center [157, 275] width 35 height 35
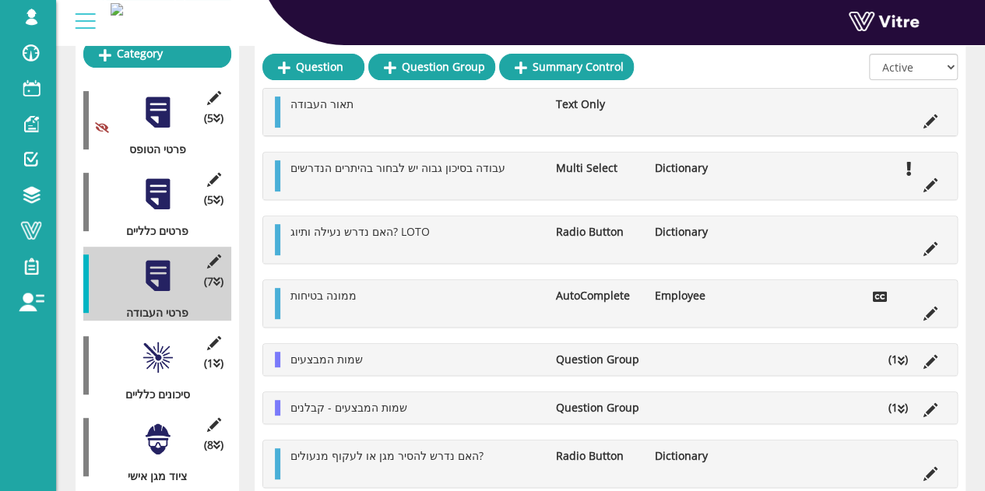
click at [157, 340] on div at bounding box center [157, 357] width 35 height 35
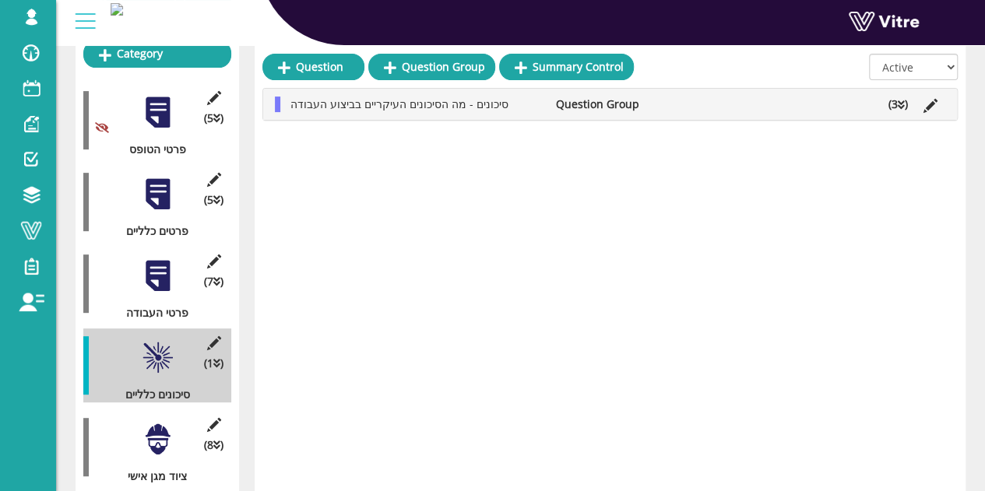
click at [150, 265] on div at bounding box center [157, 275] width 35 height 35
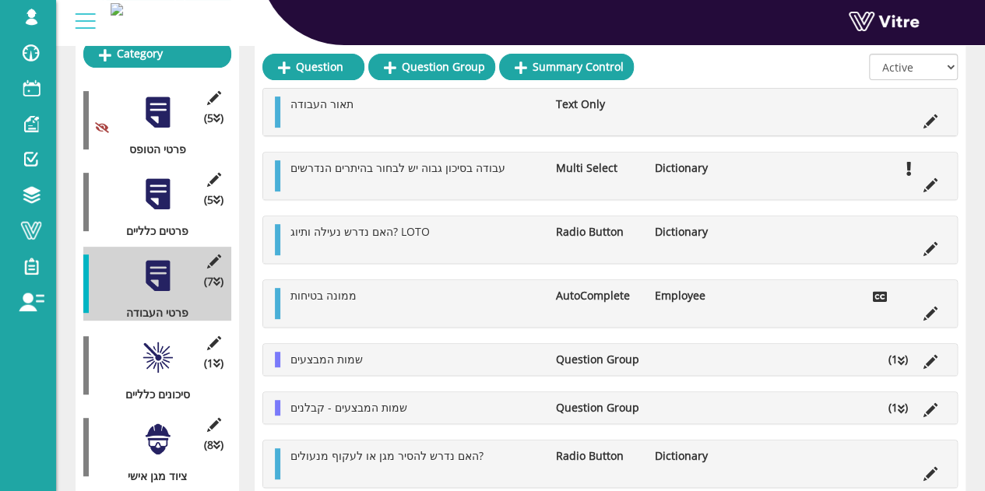
click at [160, 354] on div at bounding box center [157, 357] width 35 height 35
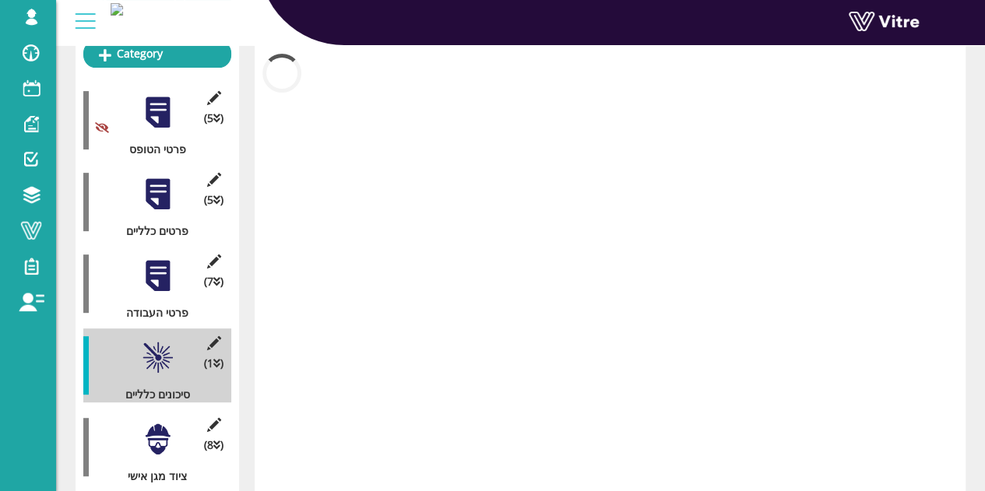
click at [162, 427] on div at bounding box center [157, 439] width 35 height 35
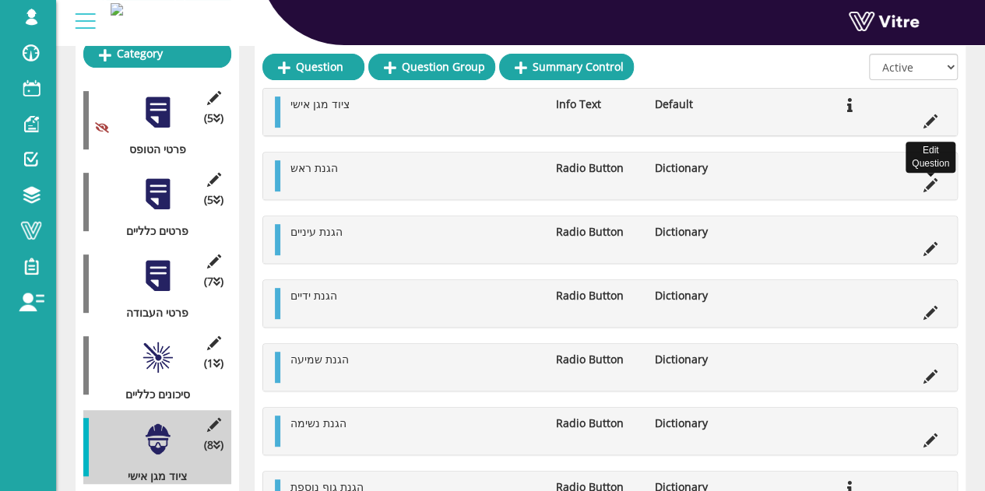
click at [929, 190] on icon at bounding box center [930, 185] width 14 height 14
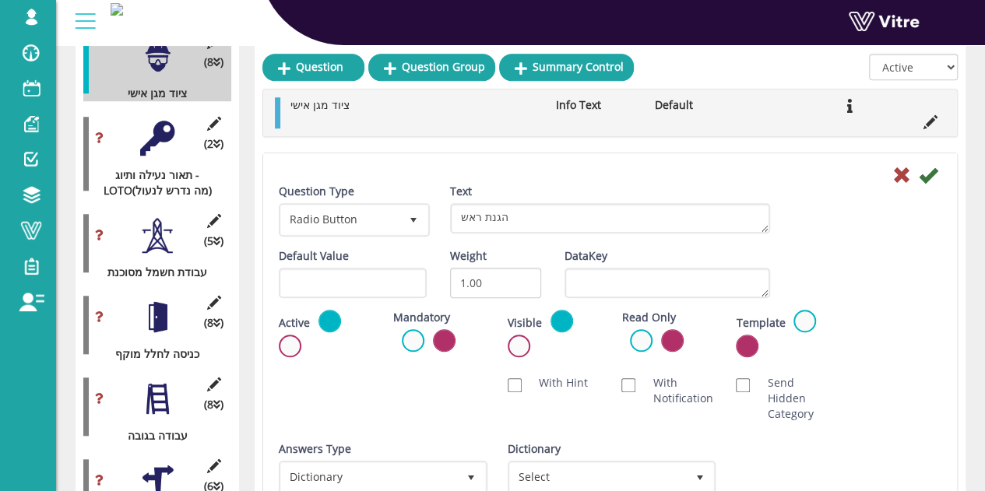
scroll to position [623, 0]
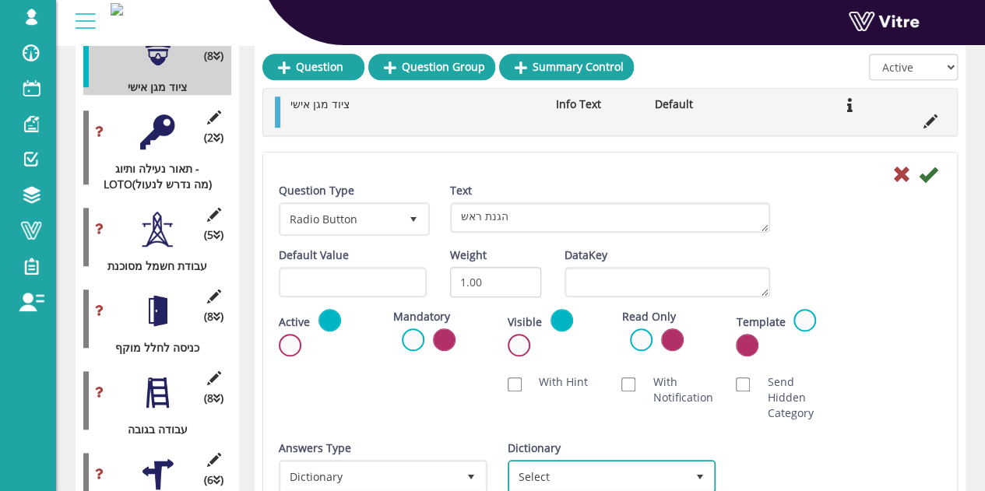
click at [540, 466] on span "Select" at bounding box center [598, 476] width 176 height 28
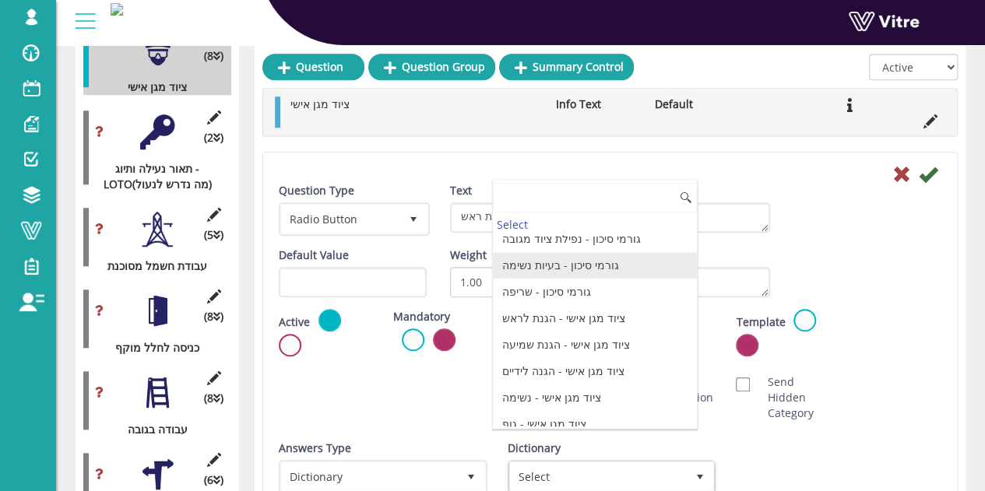
scroll to position [325, 0]
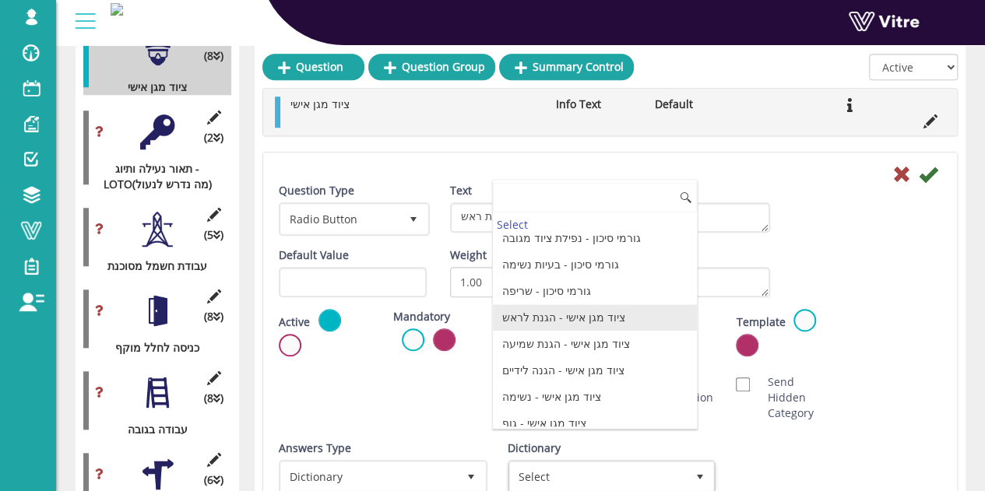
click at [579, 304] on li "ציוד מגן אישי - הגנת לראש" at bounding box center [595, 317] width 204 height 26
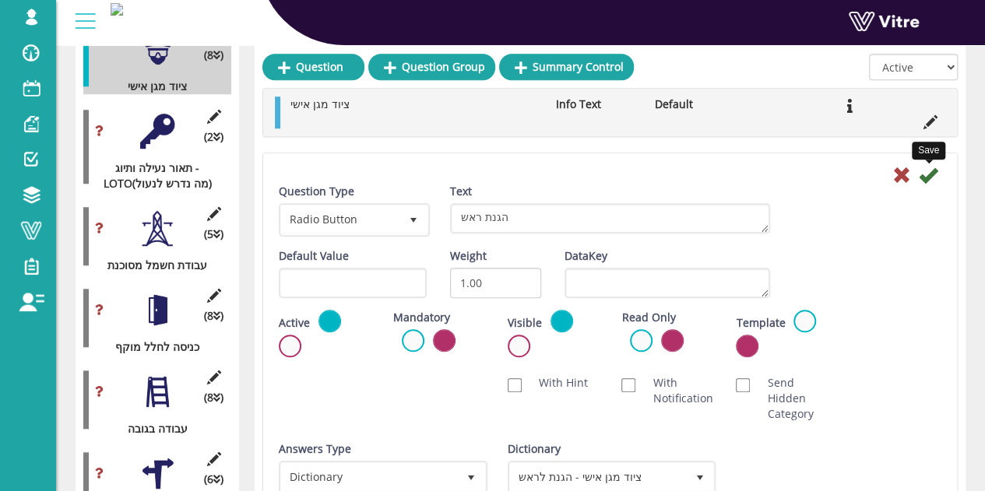
click at [926, 176] on icon at bounding box center [927, 175] width 19 height 19
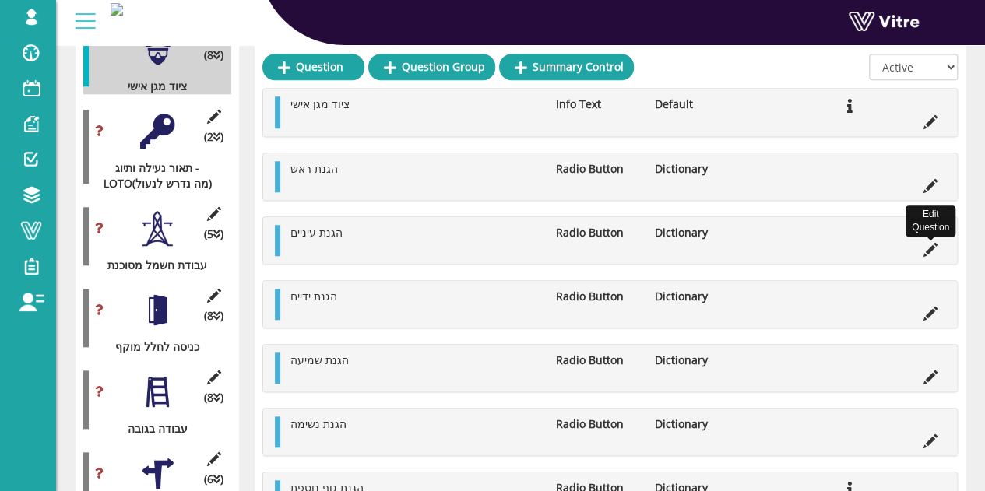
click at [928, 250] on icon at bounding box center [930, 250] width 14 height 14
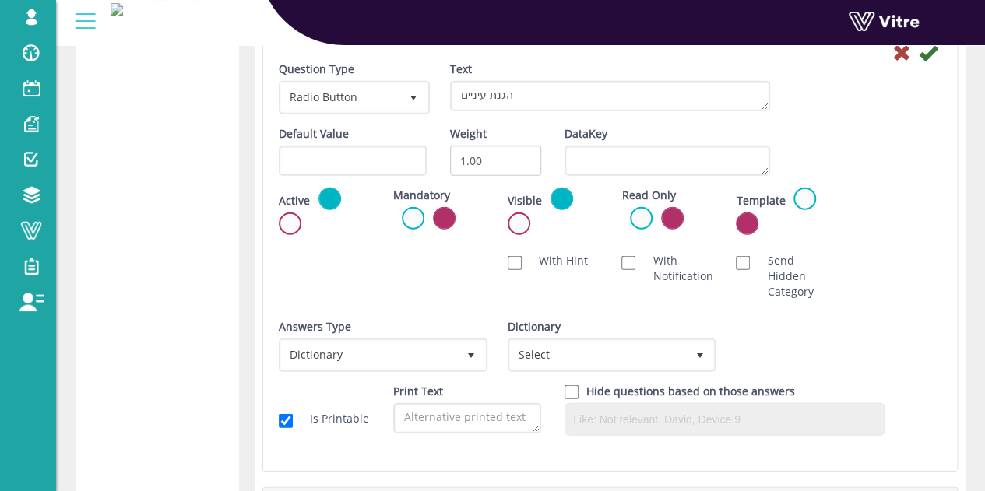
scroll to position [2102, 0]
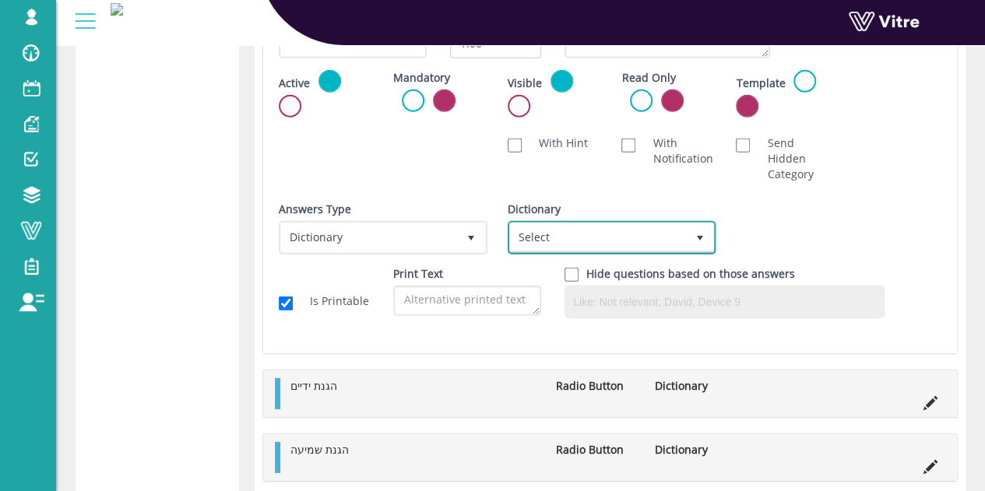
click at [559, 226] on span "Select" at bounding box center [598, 237] width 176 height 28
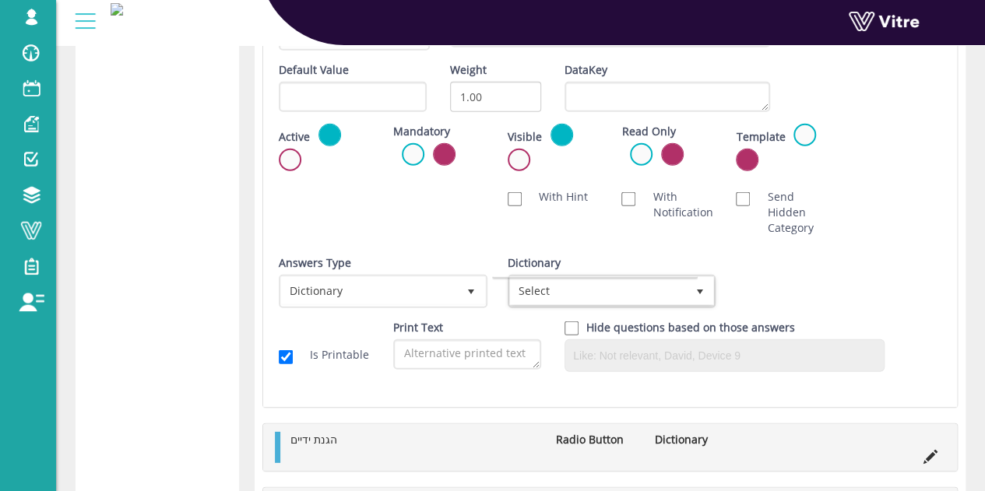
scroll to position [2024, 0]
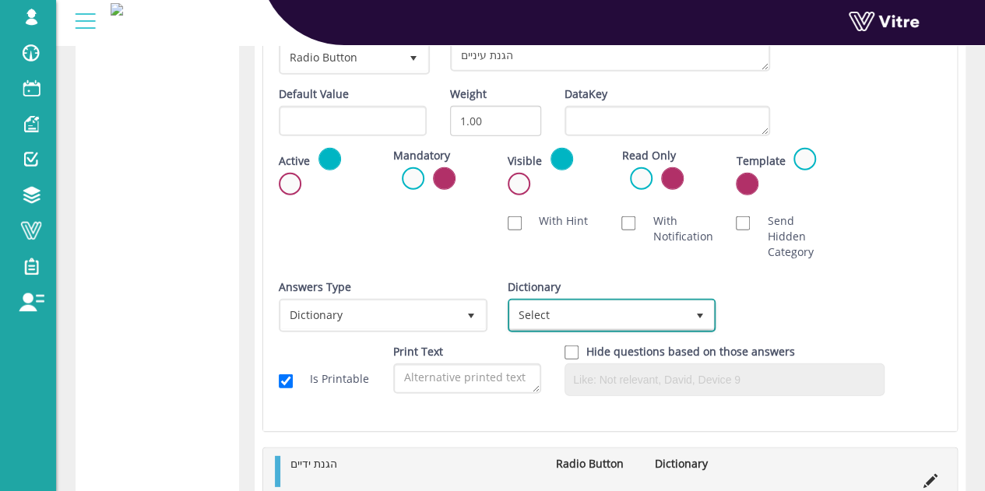
click at [574, 320] on span "Select" at bounding box center [598, 315] width 176 height 28
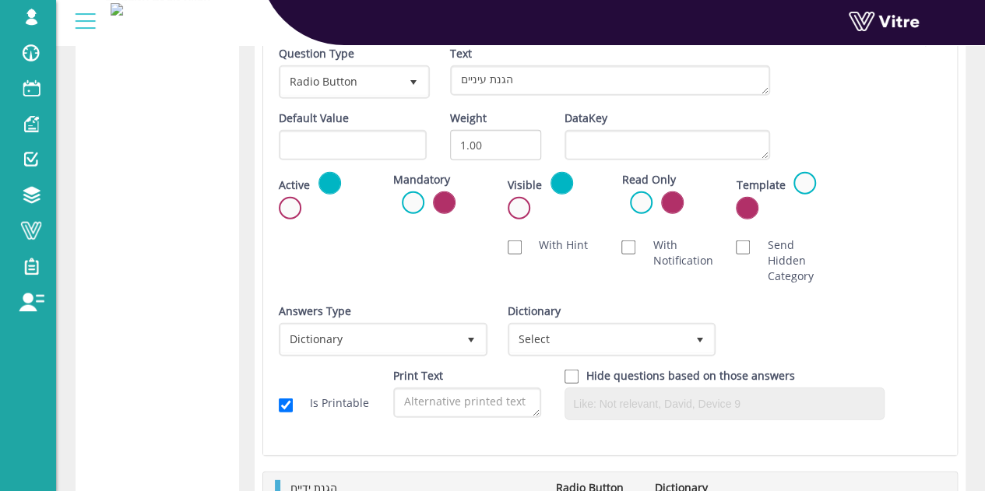
scroll to position [1947, 0]
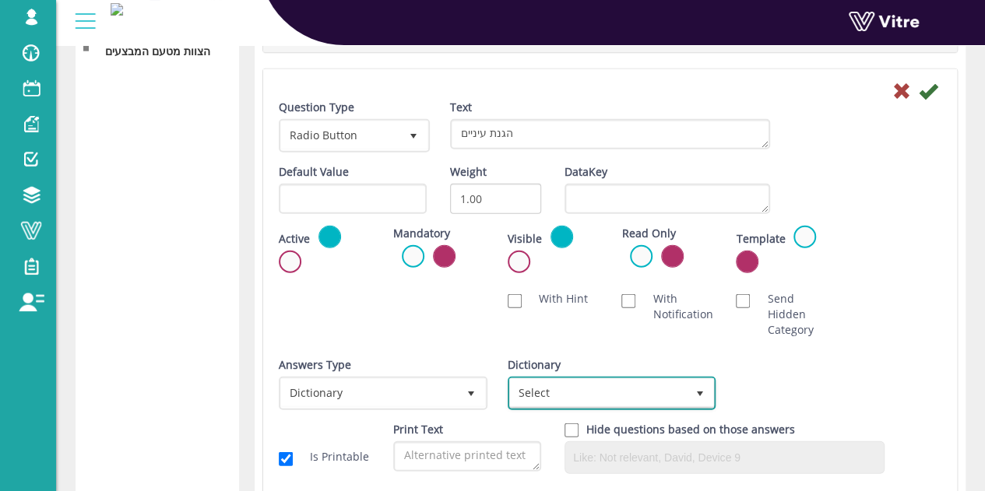
click at [640, 393] on span "Select" at bounding box center [598, 393] width 176 height 28
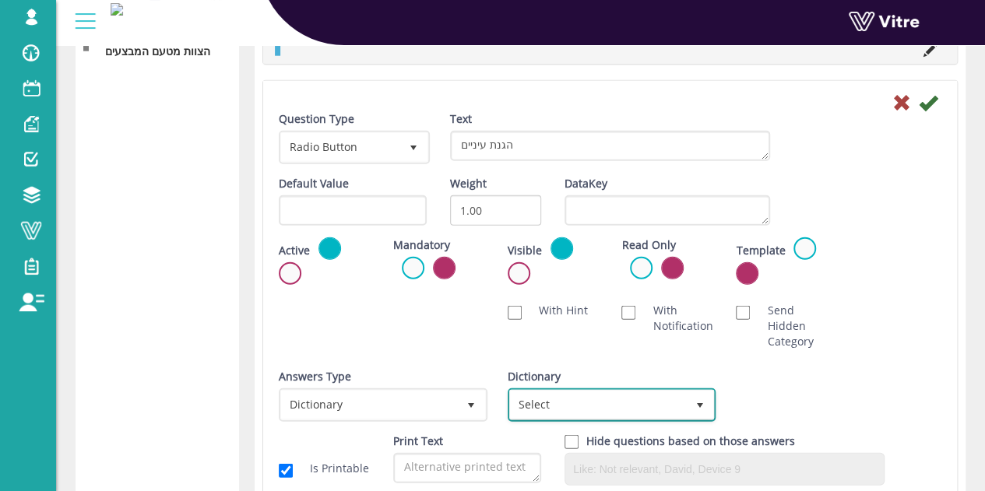
click at [610, 393] on span "Select" at bounding box center [598, 405] width 176 height 28
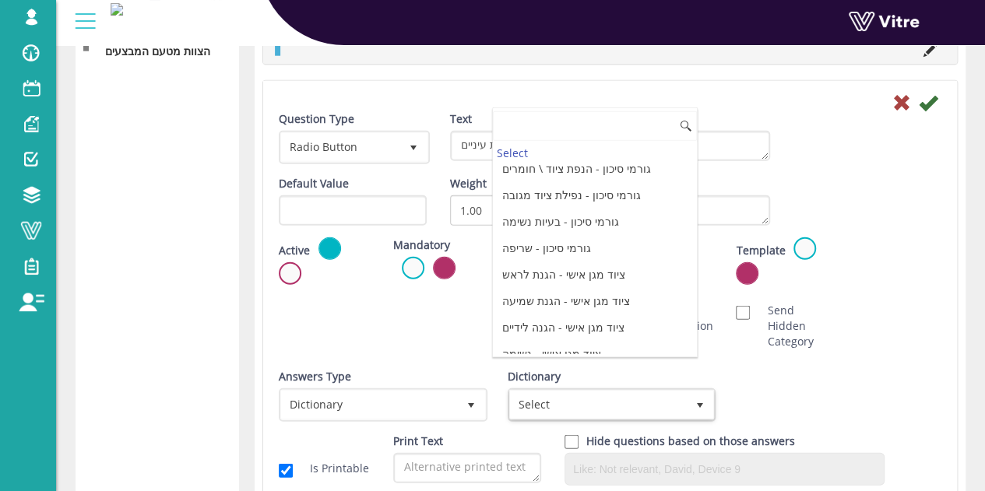
scroll to position [325, 0]
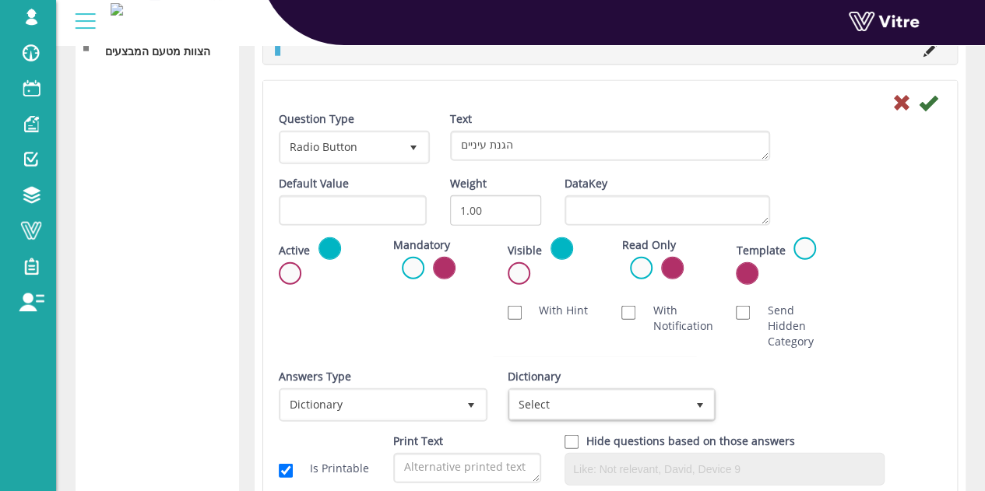
drag, startPoint x: 904, startPoint y: 335, endPoint x: 697, endPoint y: 164, distance: 269.3
click at [904, 335] on div "Scan NFC Must scan With Hint With Notification Send Hidden Category No Image Op…" at bounding box center [610, 326] width 686 height 62
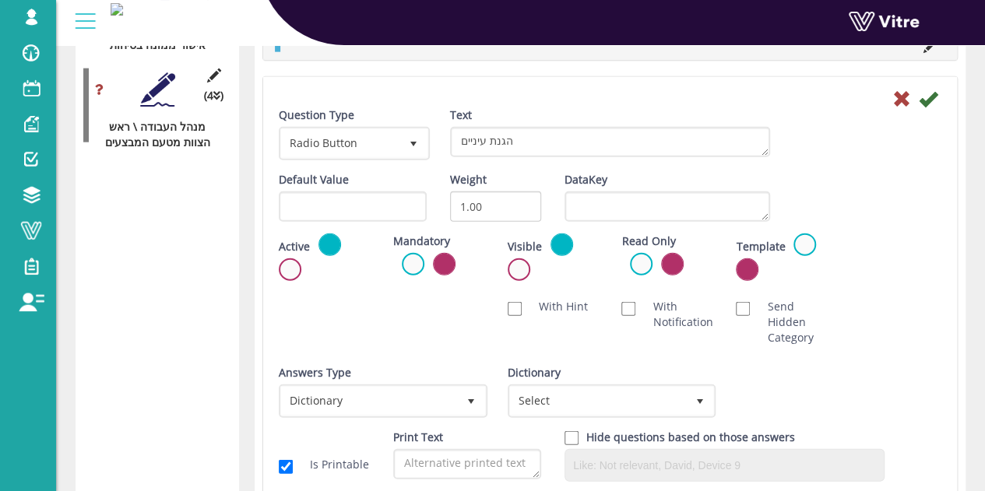
scroll to position [1713, 0]
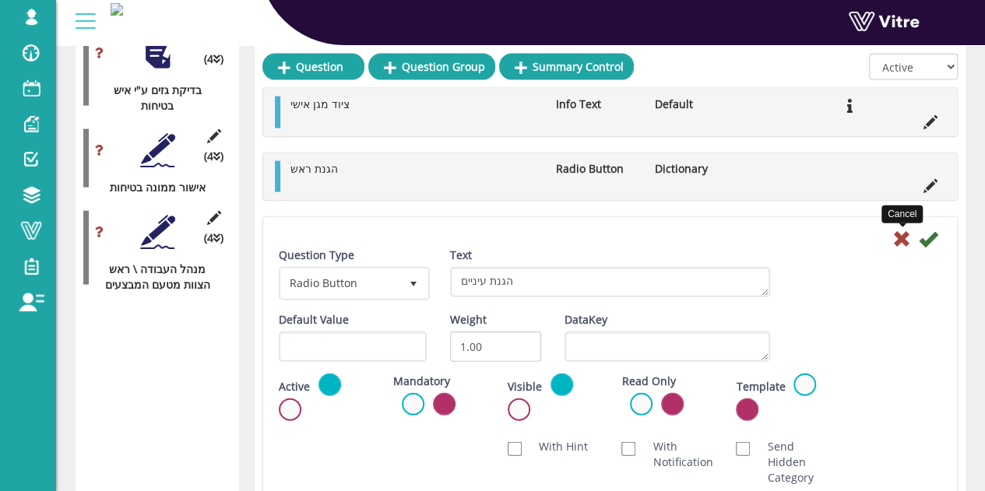
click at [893, 244] on icon at bounding box center [901, 239] width 19 height 19
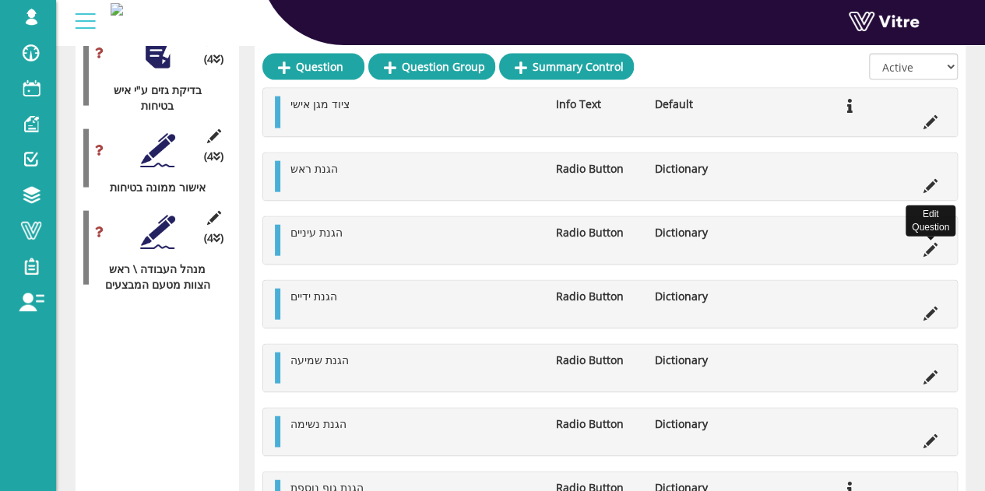
click at [927, 251] on icon at bounding box center [930, 250] width 14 height 14
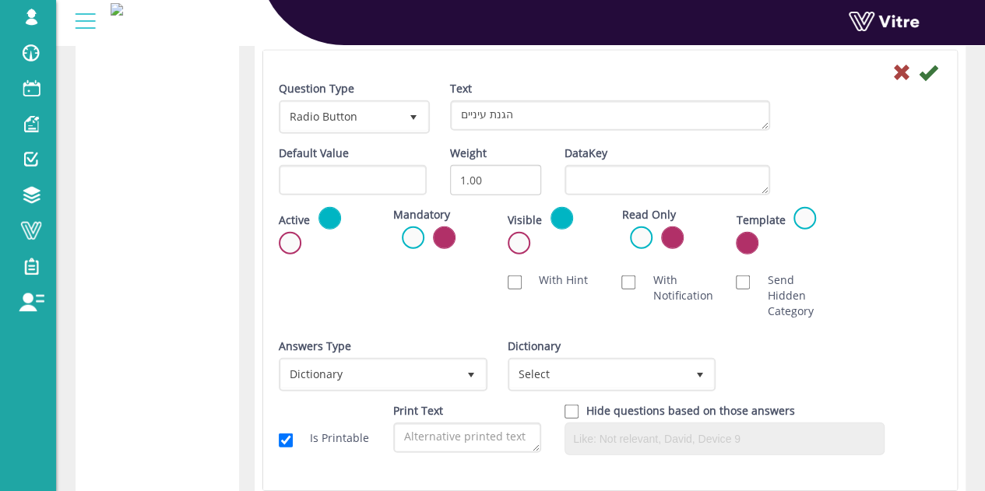
scroll to position [2102, 0]
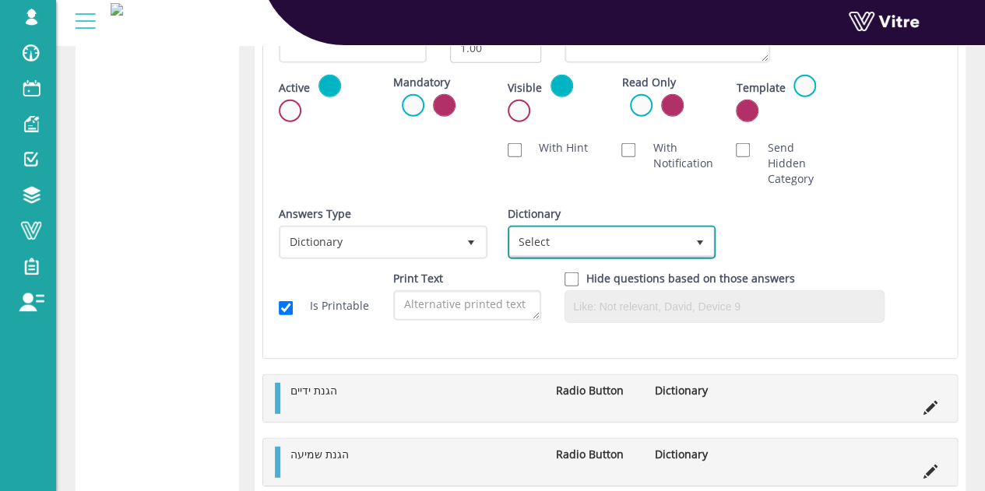
click at [595, 237] on span "Select" at bounding box center [598, 242] width 176 height 28
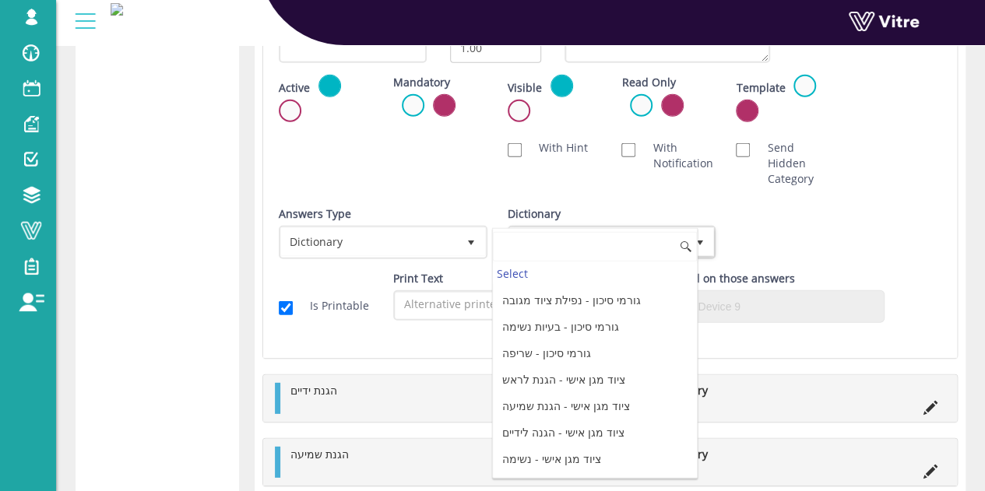
scroll to position [350, 0]
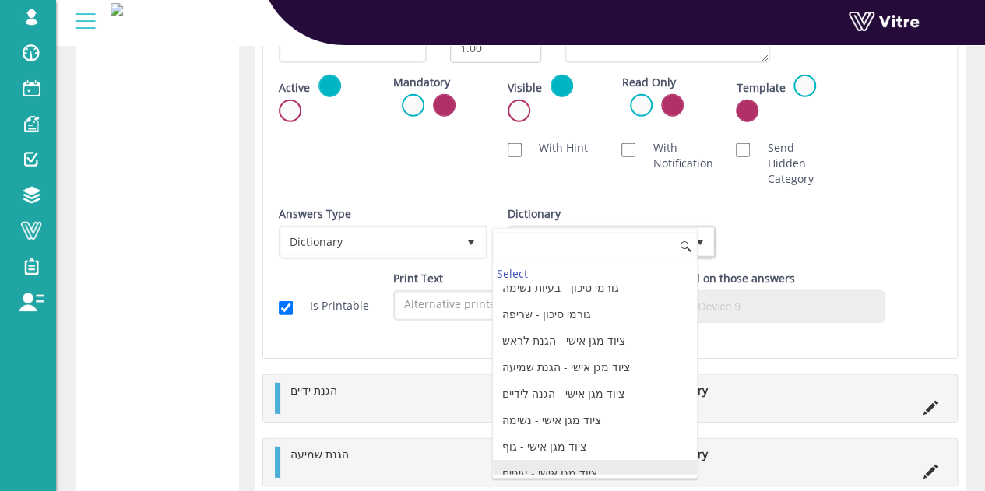
click at [570, 463] on li "ציוד מגן אישי - עיניים" at bounding box center [595, 473] width 204 height 26
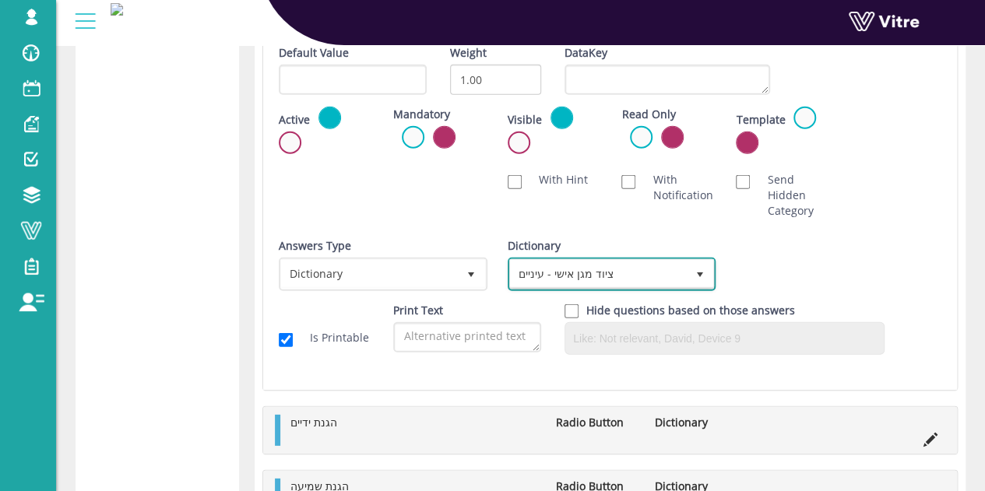
scroll to position [1947, 0]
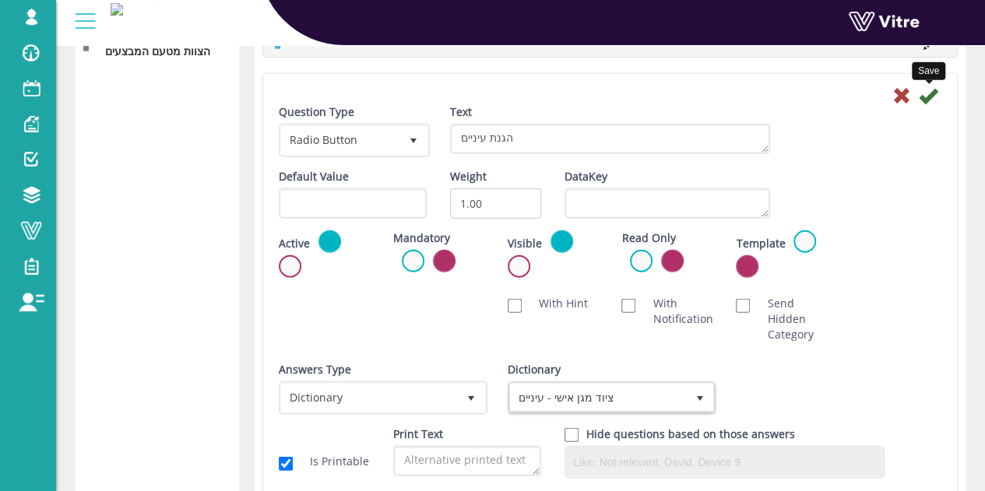
click at [923, 94] on icon at bounding box center [927, 95] width 19 height 19
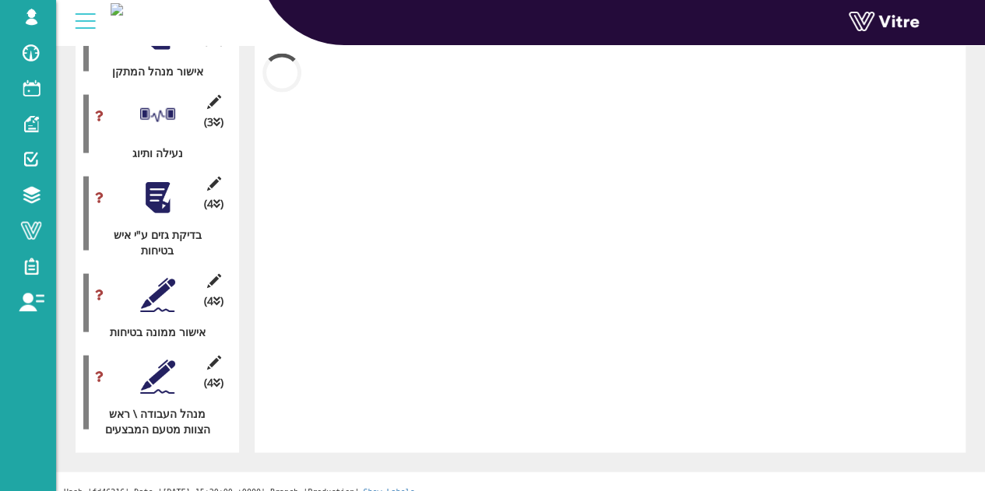
scroll to position [1901, 0]
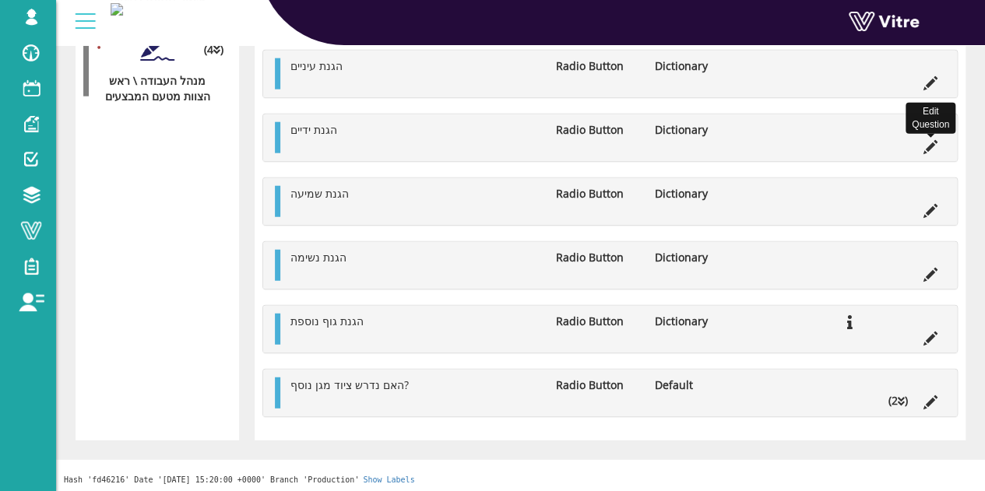
click at [923, 149] on icon at bounding box center [930, 147] width 14 height 14
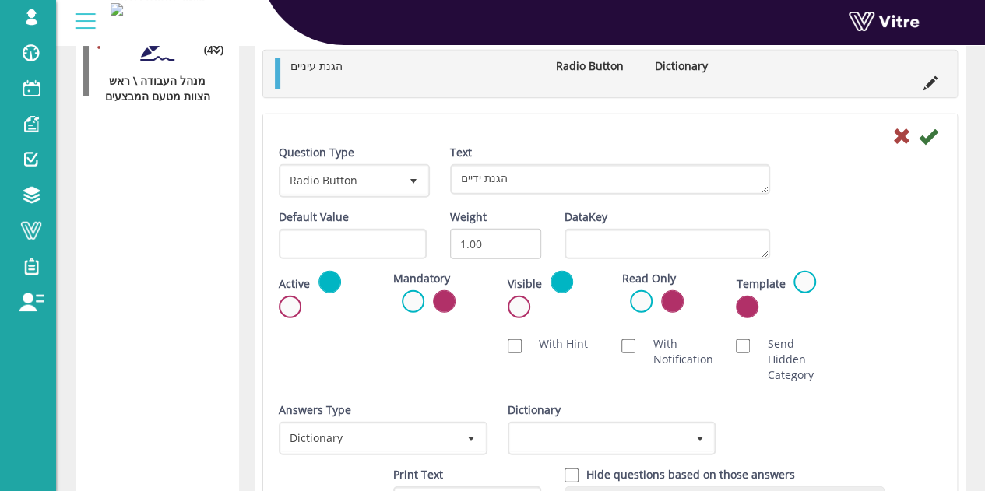
scroll to position [1947, 0]
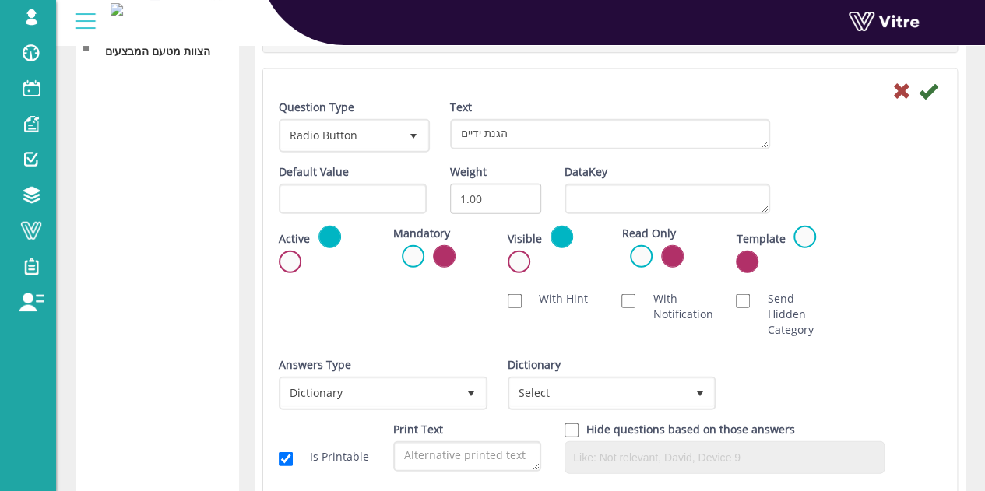
click at [581, 371] on div "Dictionary Select" at bounding box center [609, 383] width 205 height 53
click at [581, 382] on span "Select" at bounding box center [598, 393] width 176 height 28
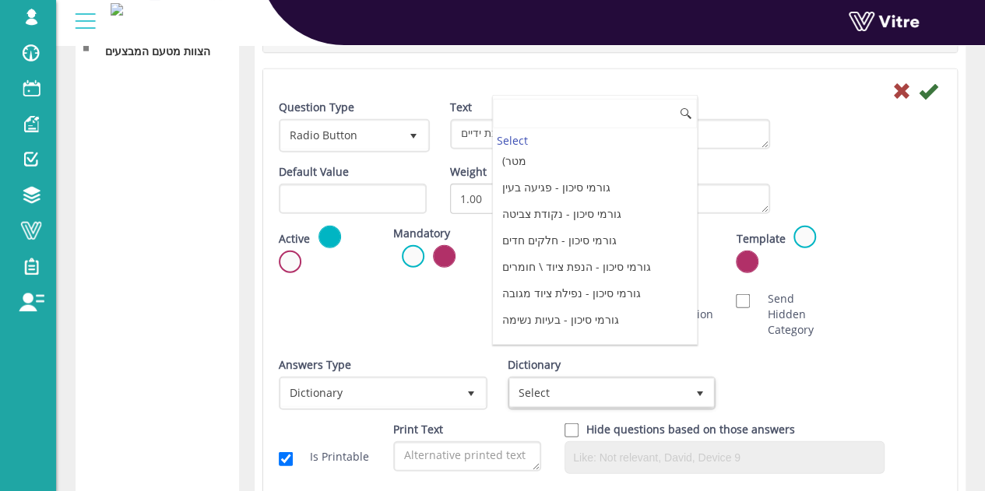
scroll to position [311, 0]
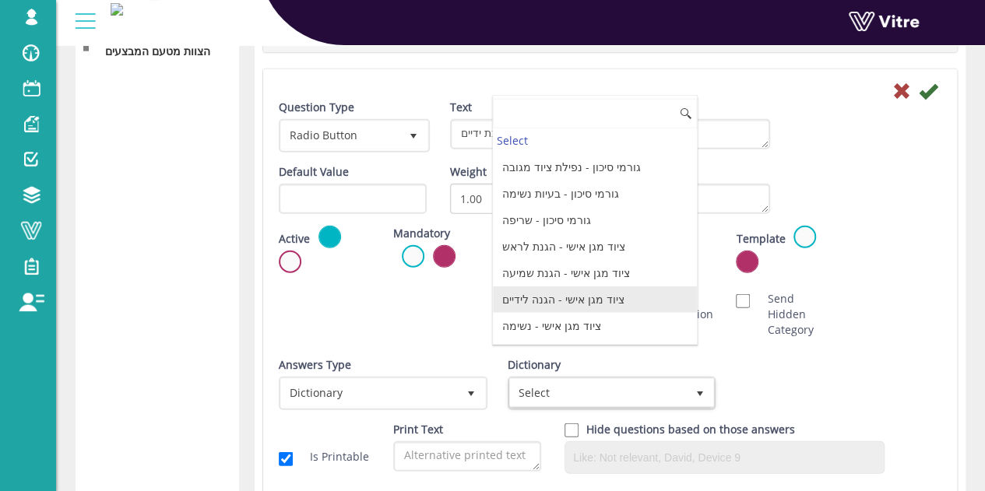
click at [567, 286] on li "ציוד מגן אישי - הגנה לידיים" at bounding box center [595, 299] width 204 height 26
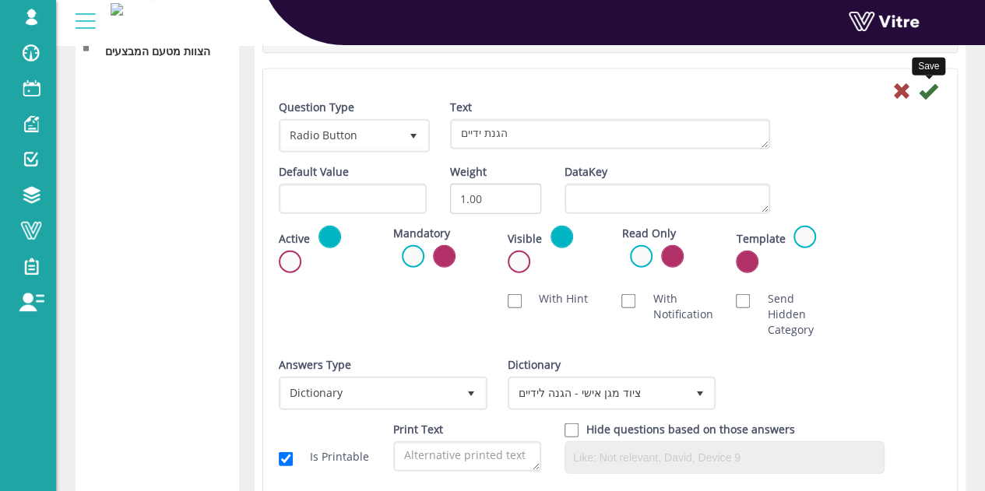
click at [931, 96] on icon at bounding box center [927, 91] width 19 height 19
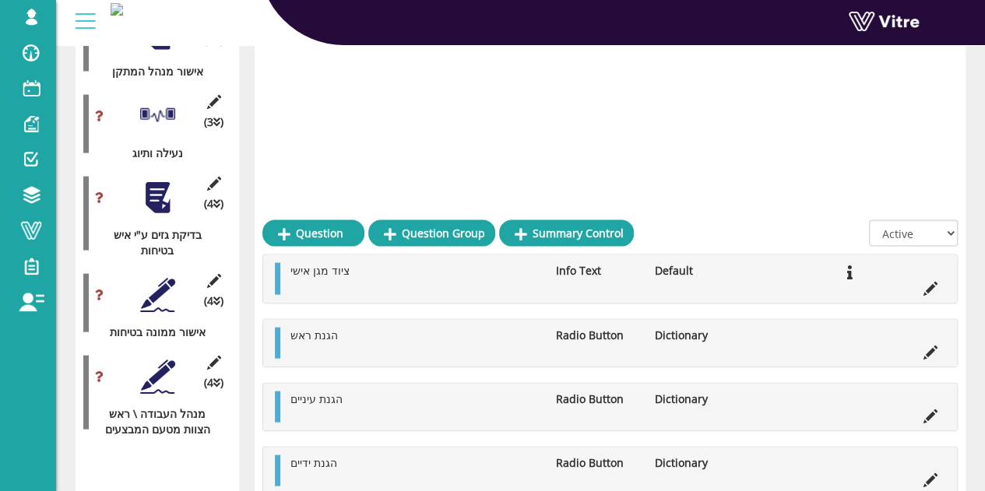
scroll to position [1901, 0]
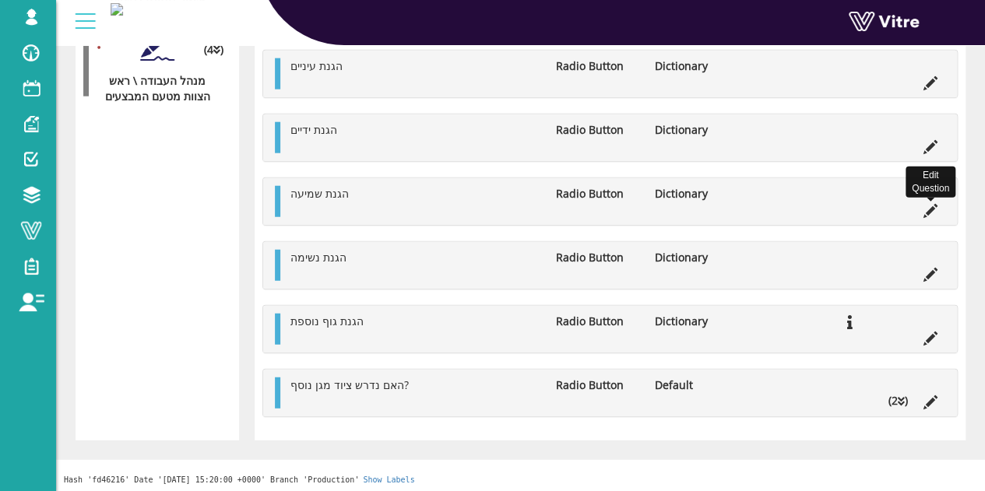
click at [926, 204] on icon at bounding box center [930, 211] width 14 height 14
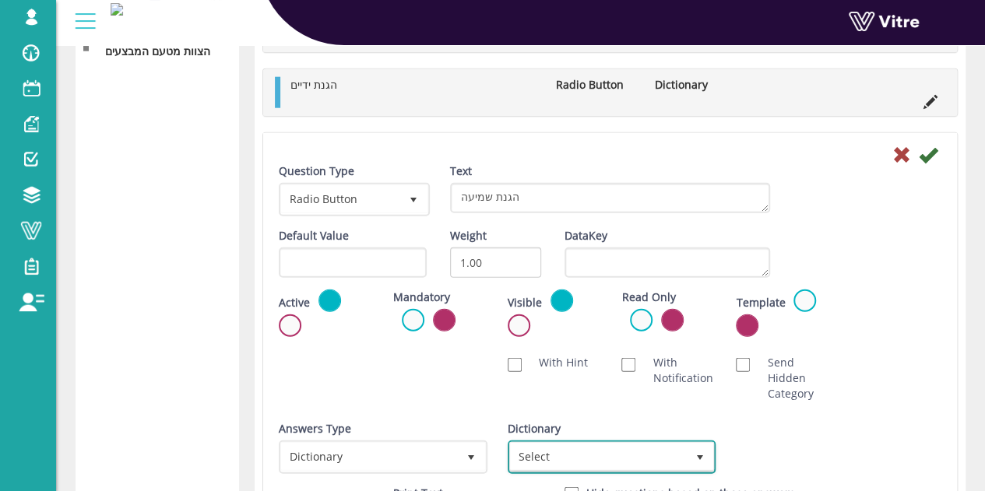
click at [577, 443] on span "Select" at bounding box center [598, 457] width 176 height 28
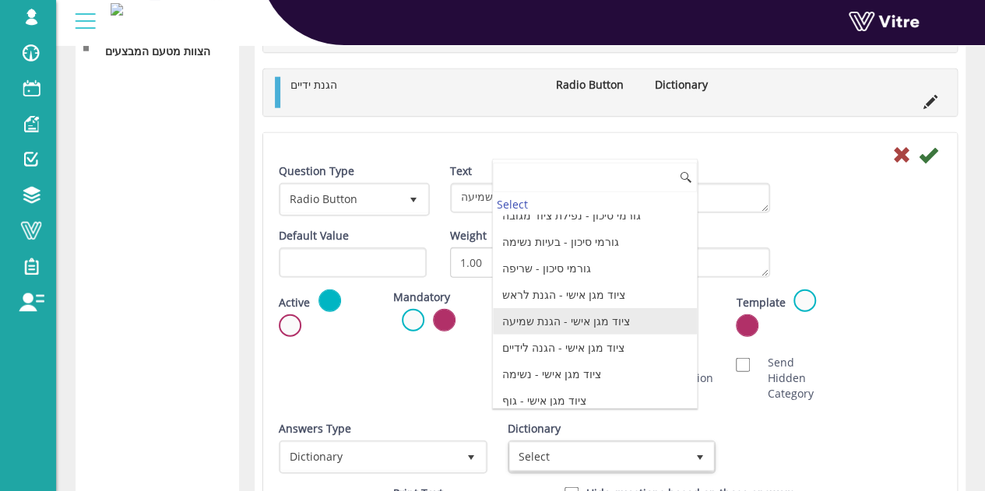
scroll to position [350, 0]
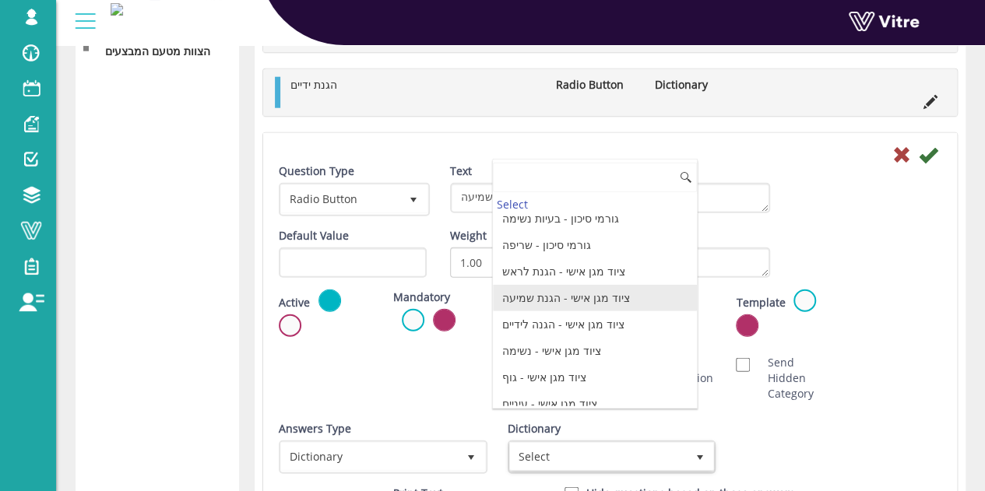
click at [571, 293] on li "ציוד מגן אישי - הגנת שמיעה" at bounding box center [595, 298] width 204 height 26
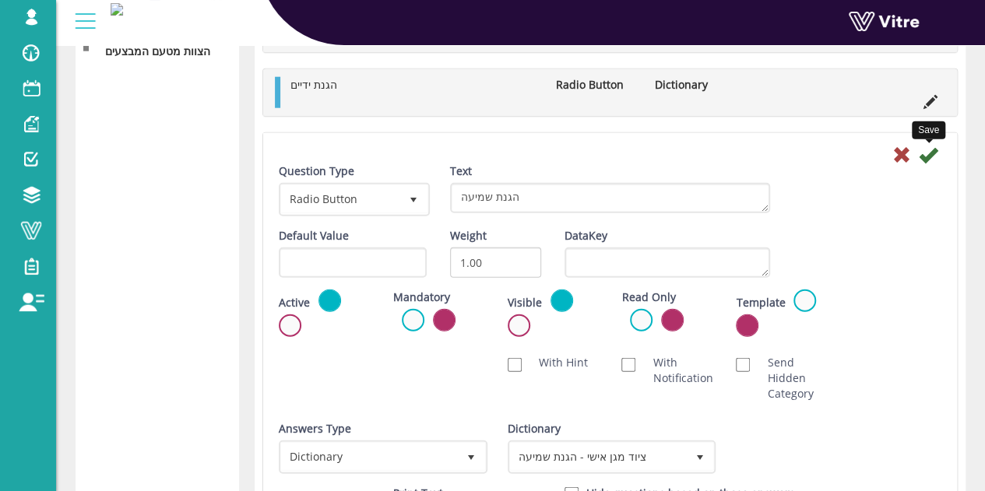
click at [925, 152] on icon at bounding box center [927, 155] width 19 height 19
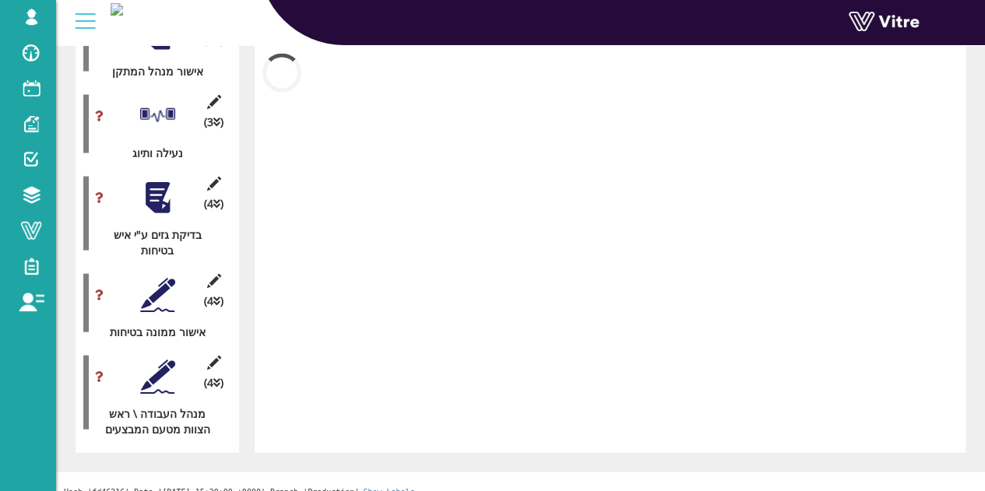
scroll to position [1901, 0]
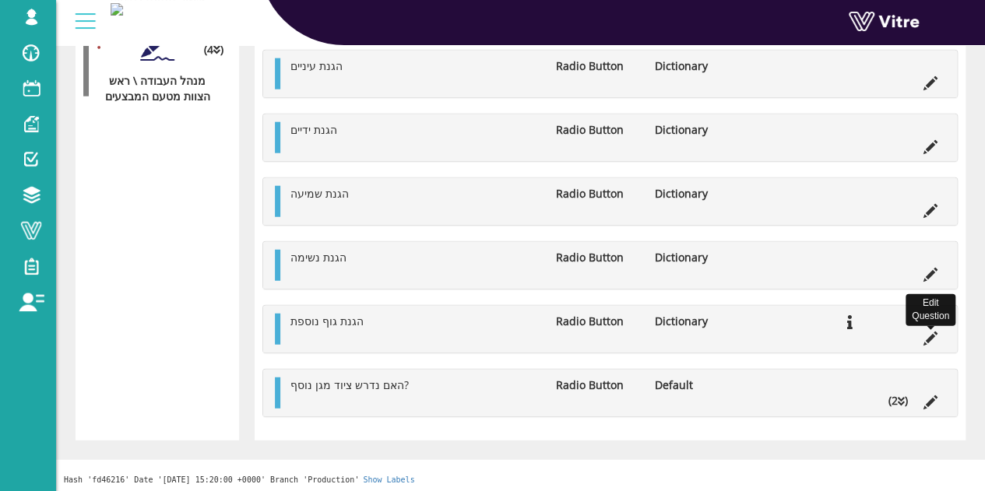
click at [932, 332] on icon at bounding box center [930, 339] width 14 height 14
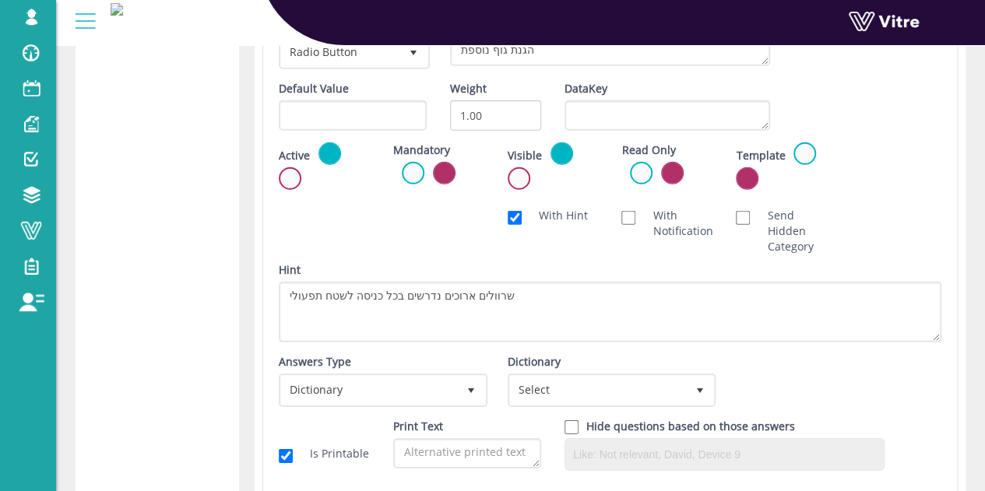
scroll to position [2258, 0]
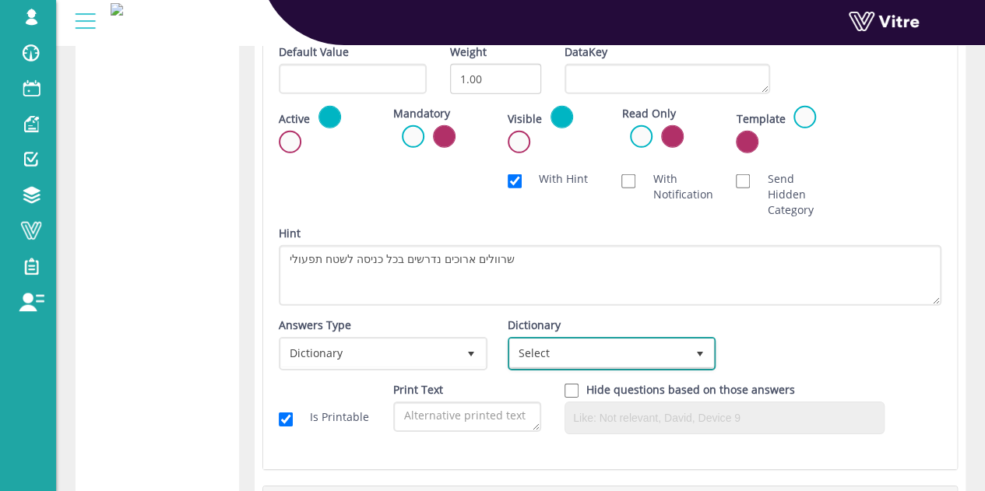
click at [582, 352] on span "Select" at bounding box center [598, 353] width 176 height 28
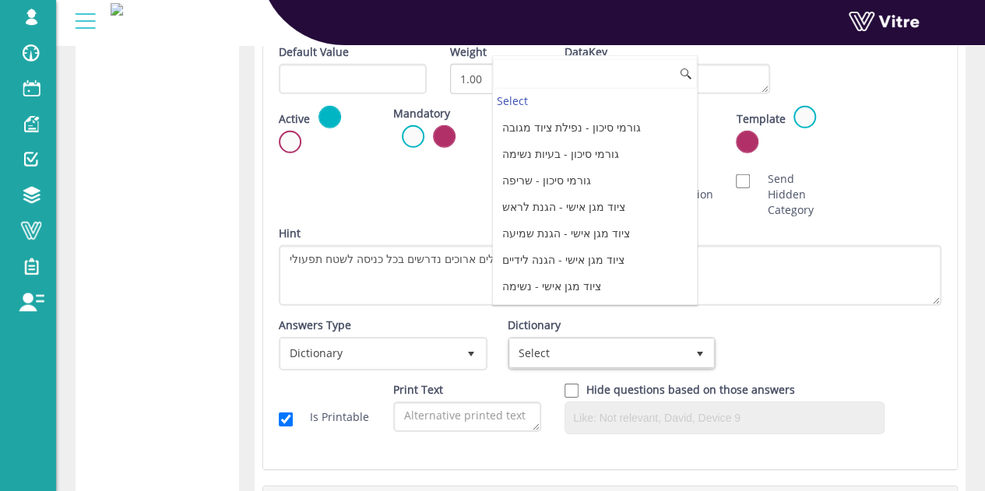
scroll to position [350, 0]
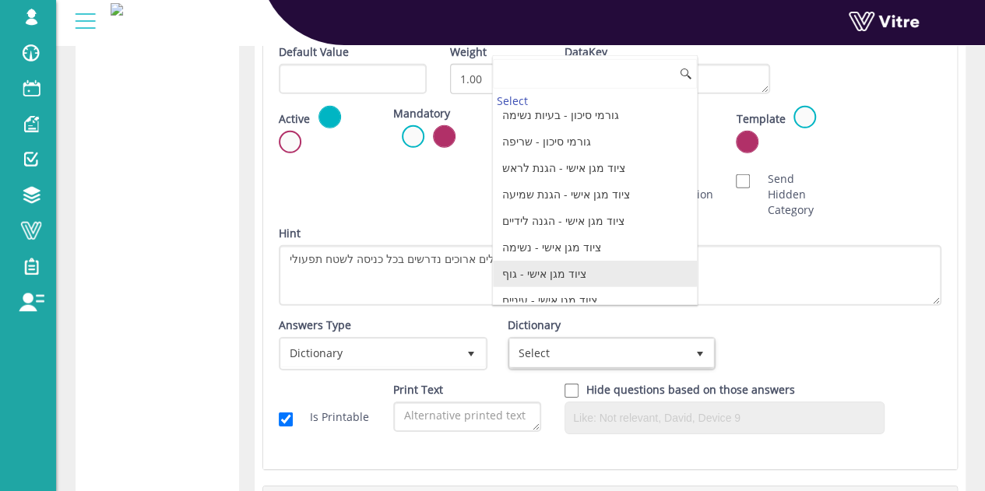
click at [582, 261] on li "ציוד מגן אישי - גוף" at bounding box center [595, 274] width 204 height 26
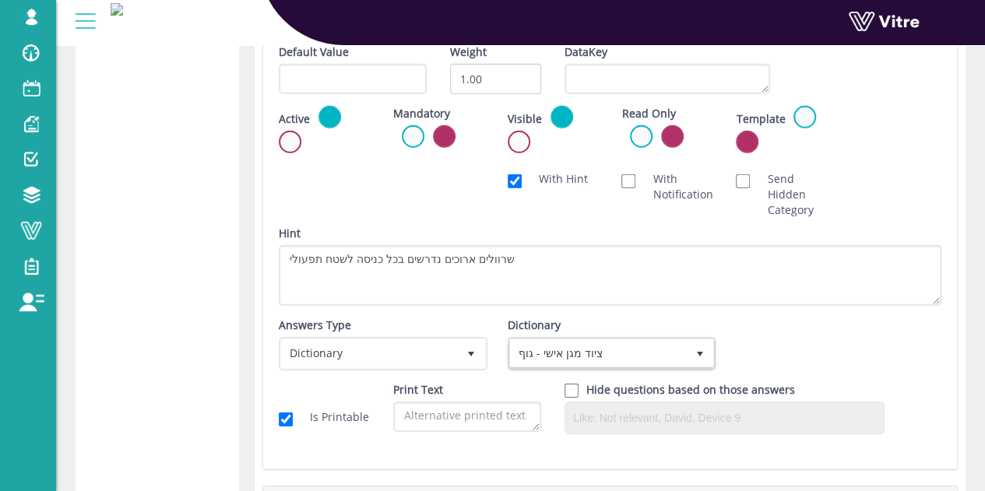
click at [920, 171] on div "Scan NFC Must scan With Hint With Notification Send Hidden Category No Image Op…" at bounding box center [610, 194] width 686 height 62
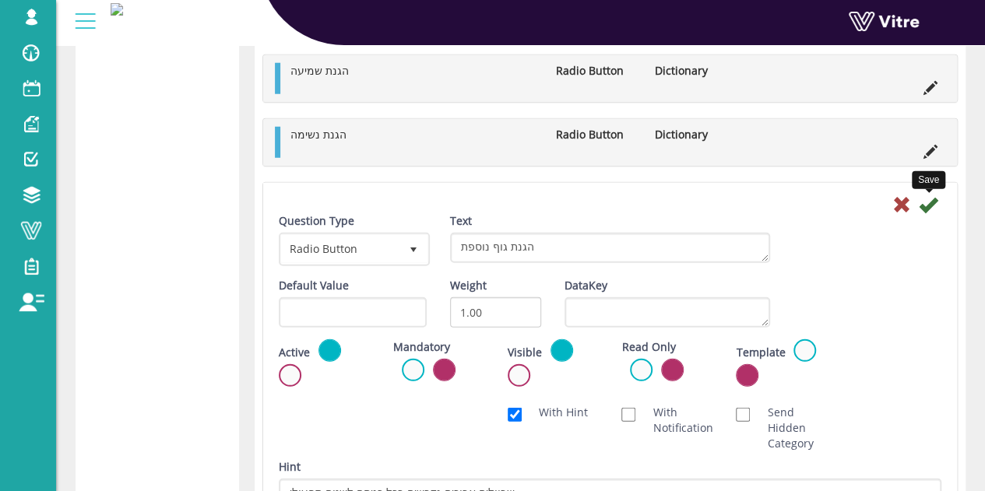
click at [928, 202] on icon at bounding box center [927, 204] width 19 height 19
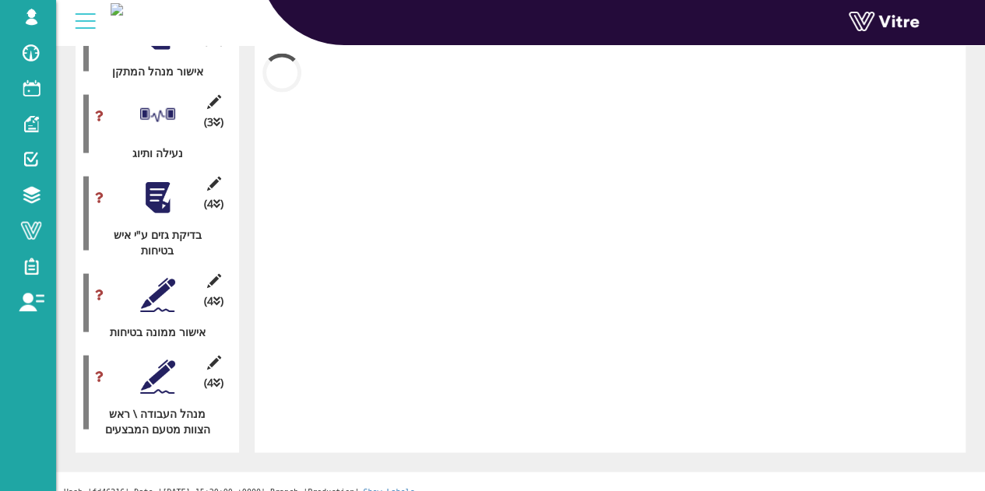
scroll to position [1901, 0]
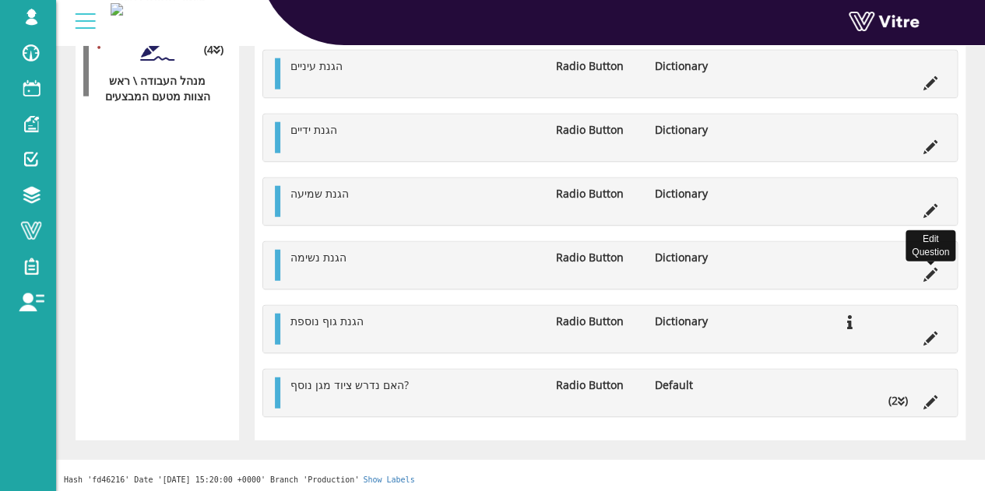
click at [936, 275] on icon at bounding box center [930, 275] width 14 height 14
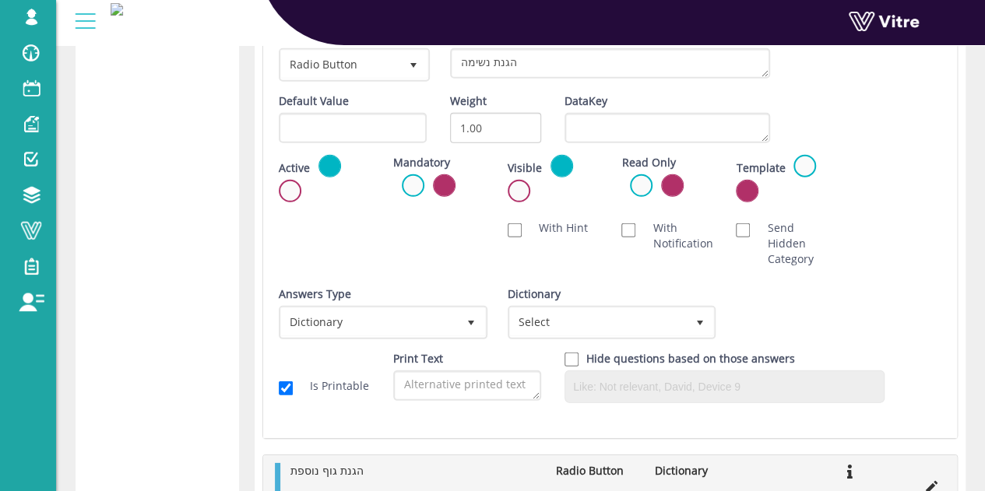
scroll to position [2180, 0]
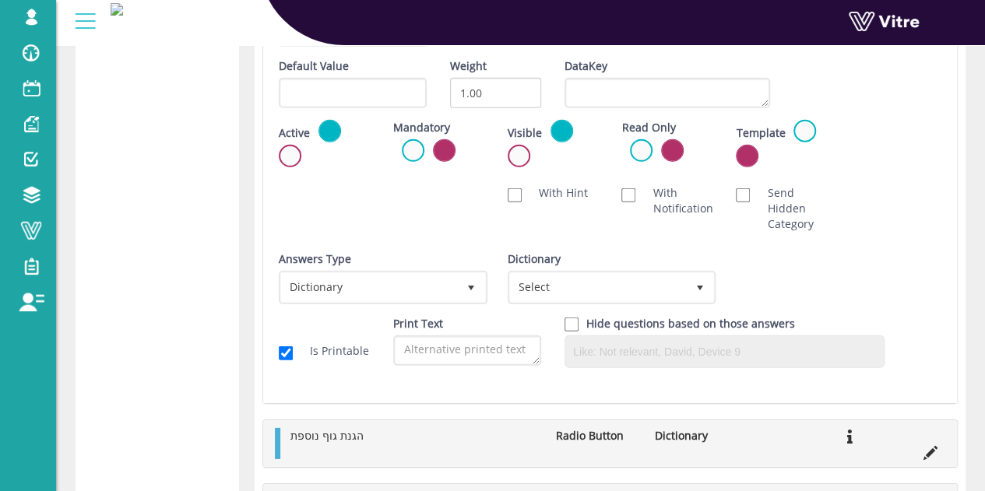
click at [657, 263] on div "Dictionary Select" at bounding box center [609, 277] width 205 height 53
click at [657, 279] on span "Select" at bounding box center [598, 287] width 176 height 28
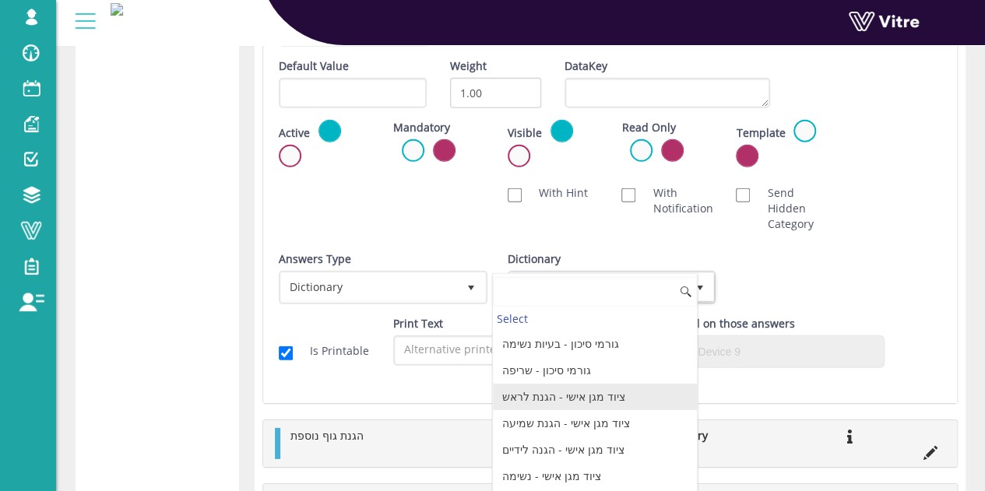
scroll to position [350, 0]
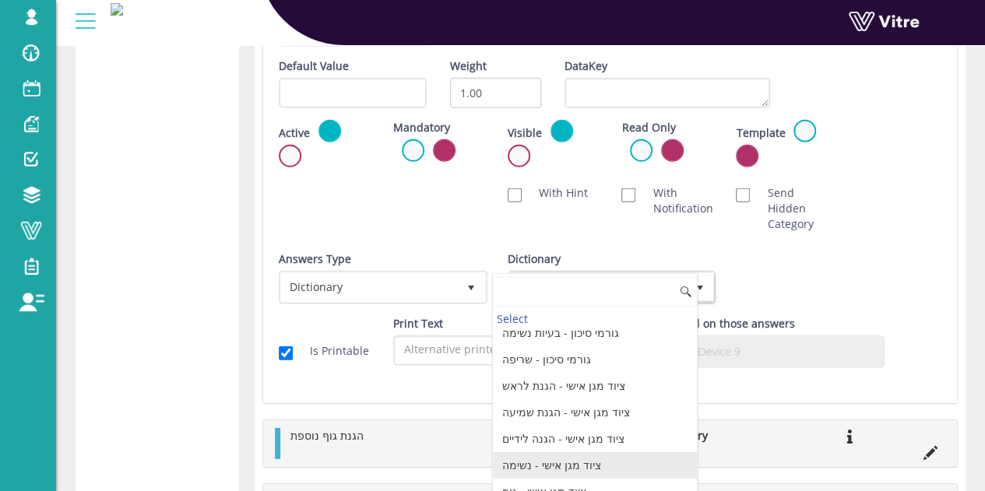
drag, startPoint x: 560, startPoint y: 441, endPoint x: 588, endPoint y: 447, distance: 28.5
click at [588, 447] on ul "דיווח כמעט ונפגע - גורמי שורש היתר עבודה - עבודה בסיכון גבוה לא/ כן היתר עבודה …" at bounding box center [595, 255] width 204 height 553
click at [587, 452] on li "ציוד מגן אישי - נשימה" at bounding box center [595, 465] width 204 height 26
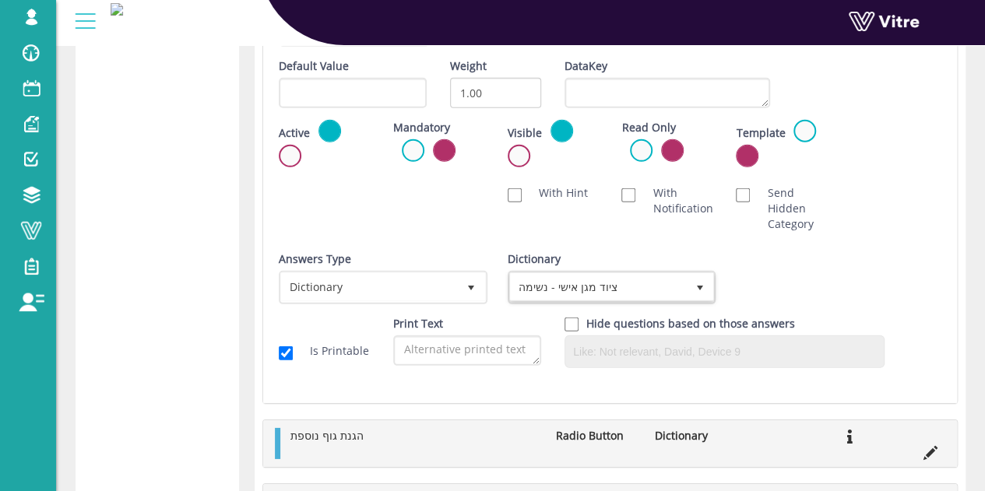
click at [932, 245] on div "Question Type Radio Button 3 Text הגנת נשימה Default Value Weight 1.00 DataKey …" at bounding box center [610, 187] width 662 height 386
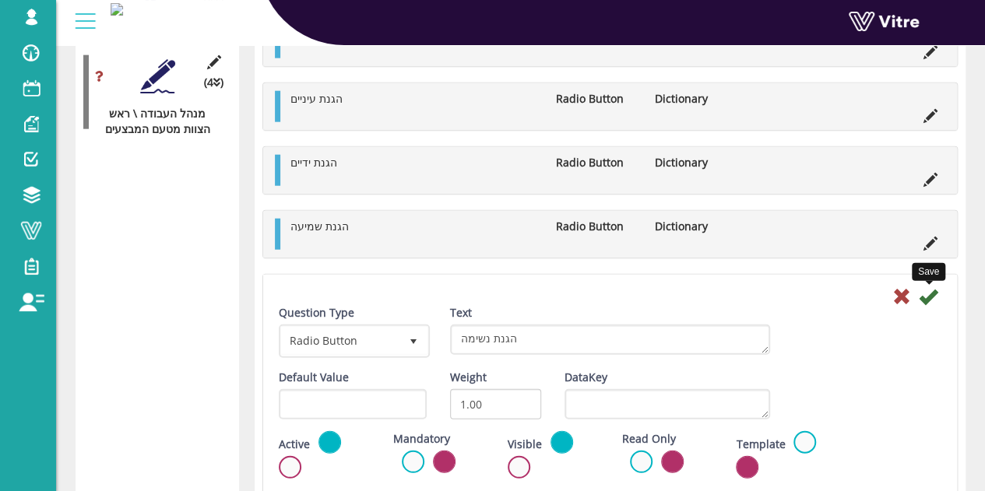
click at [929, 296] on icon at bounding box center [927, 296] width 19 height 19
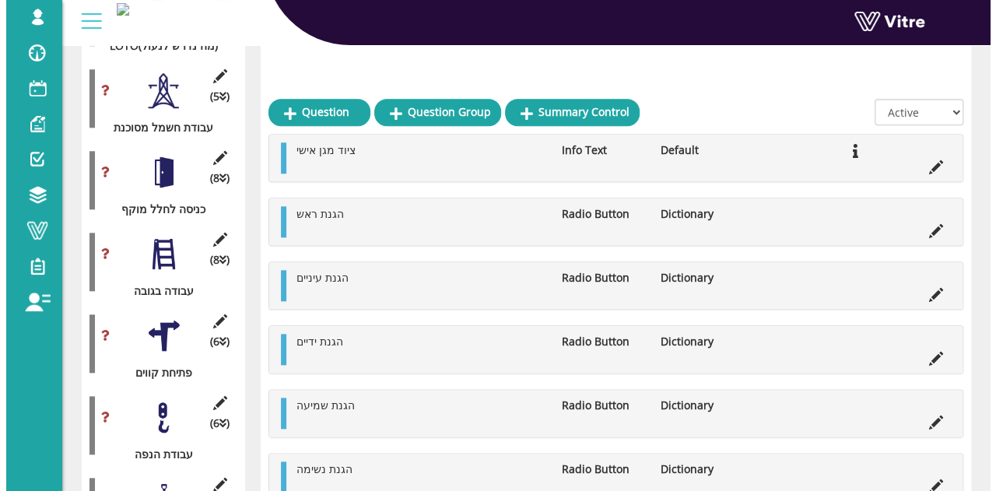
scroll to position [578, 0]
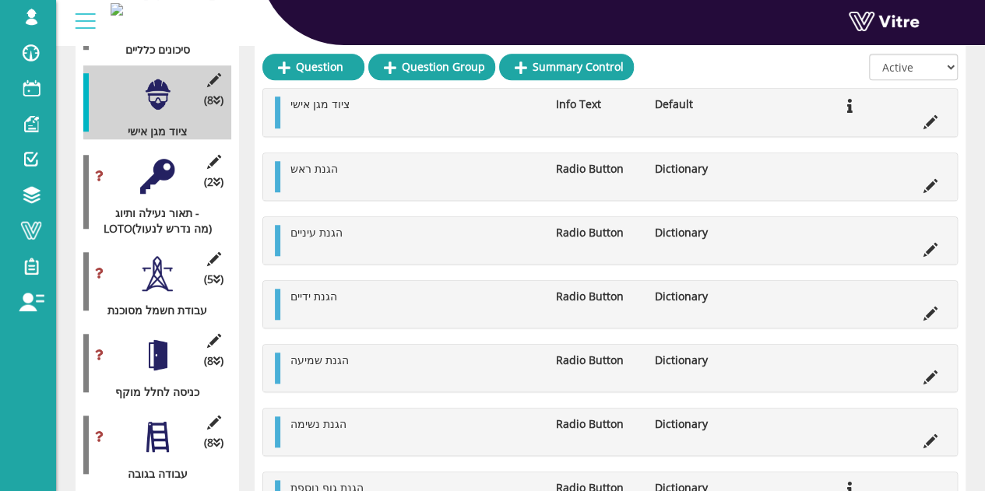
click at [159, 169] on div at bounding box center [157, 176] width 35 height 35
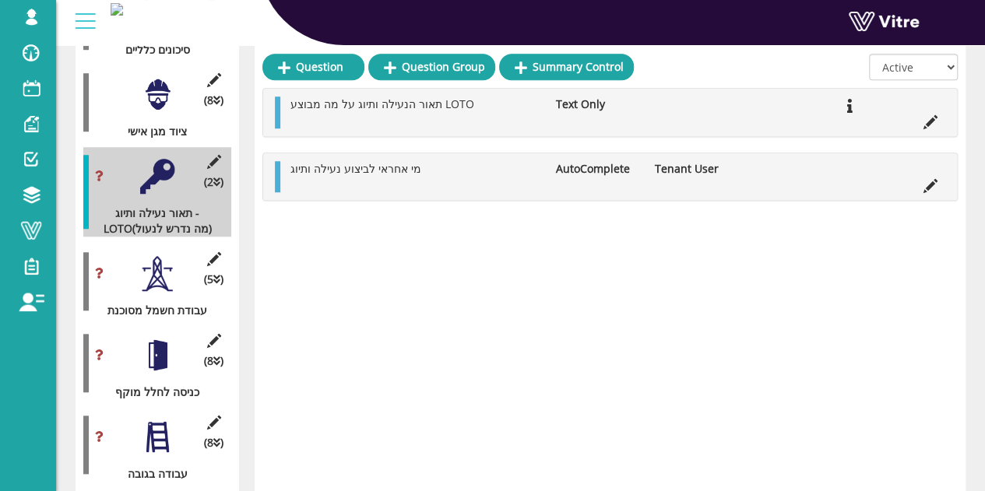
click at [209, 155] on icon at bounding box center [213, 162] width 19 height 14
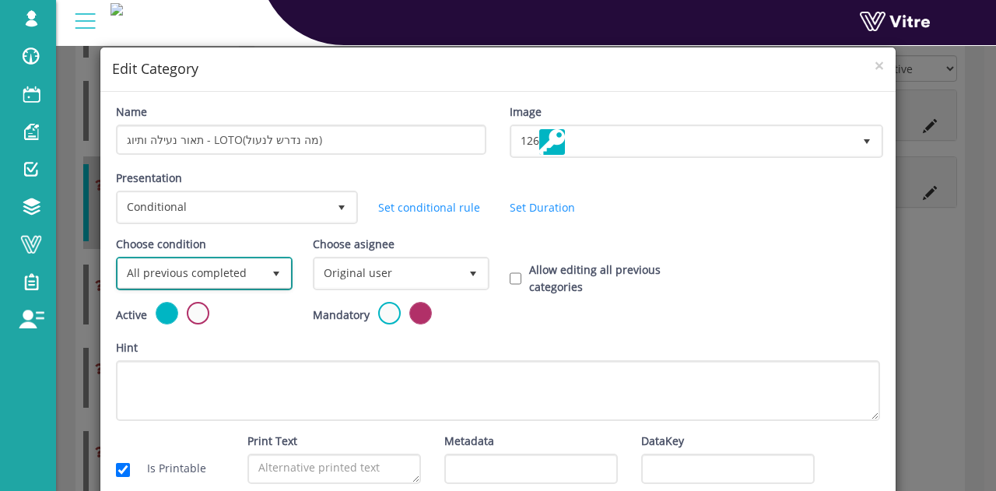
click at [220, 273] on span "All previous completed" at bounding box center [190, 273] width 144 height 28
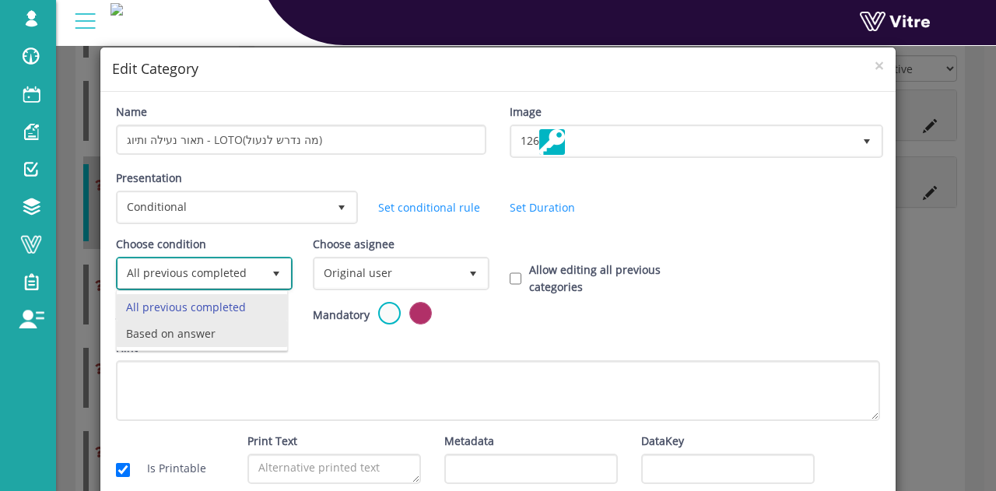
click at [174, 337] on li "Based on answer" at bounding box center [202, 334] width 170 height 26
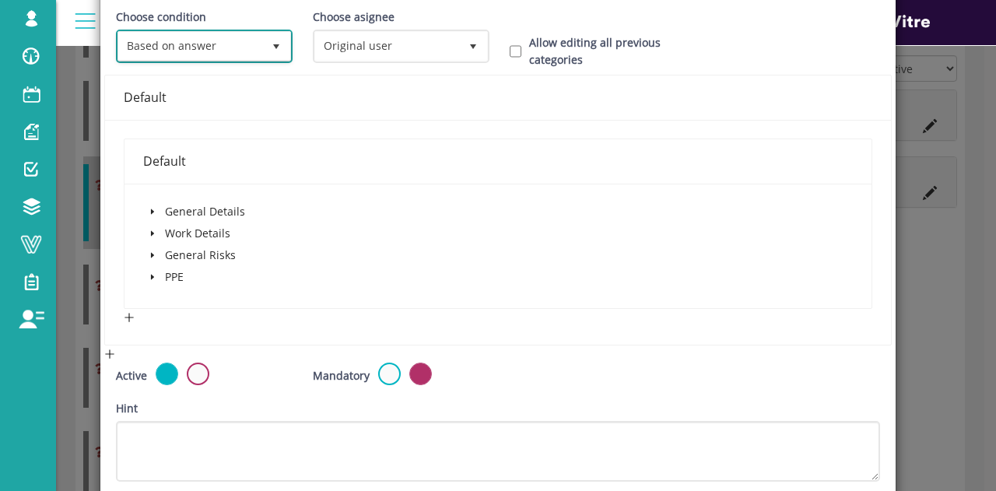
scroll to position [233, 0]
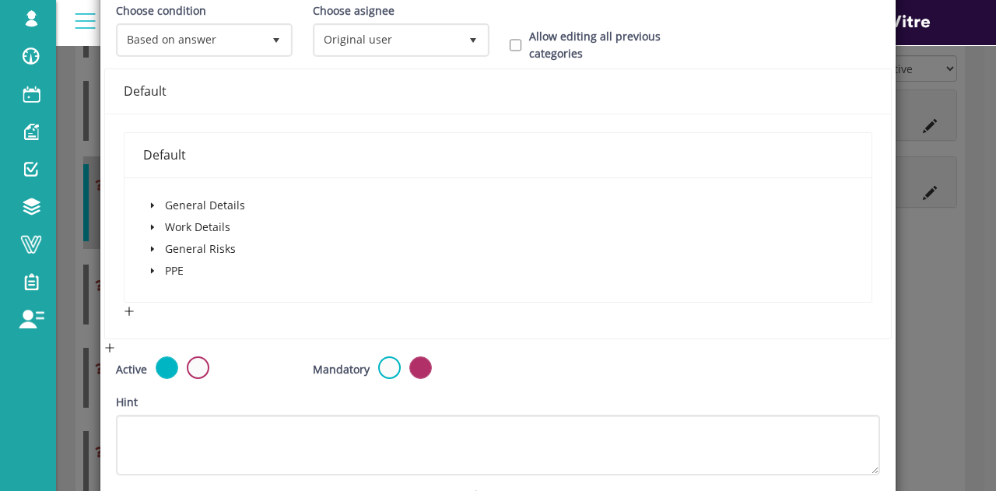
click at [151, 225] on icon "caret-down" at bounding box center [152, 227] width 3 height 5
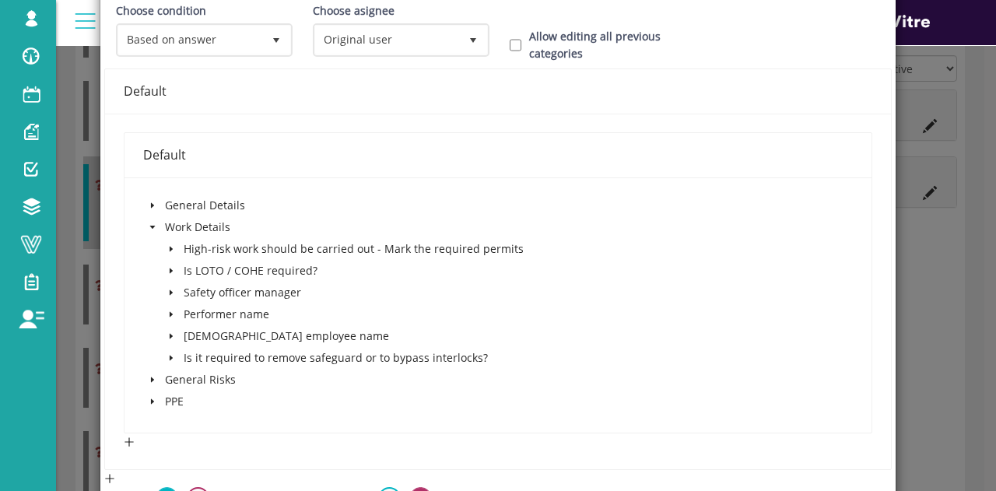
click at [167, 272] on icon "caret-down" at bounding box center [171, 271] width 8 height 8
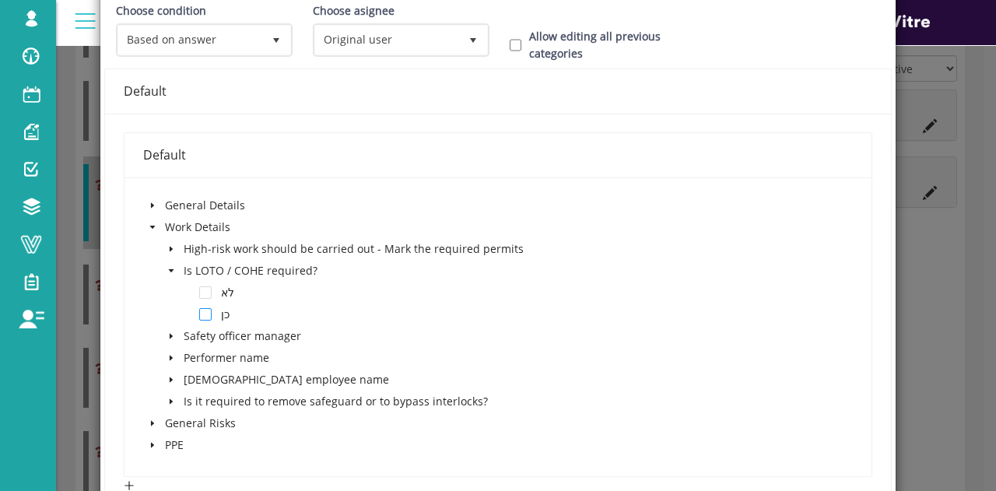
click at [199, 313] on span at bounding box center [205, 314] width 12 height 12
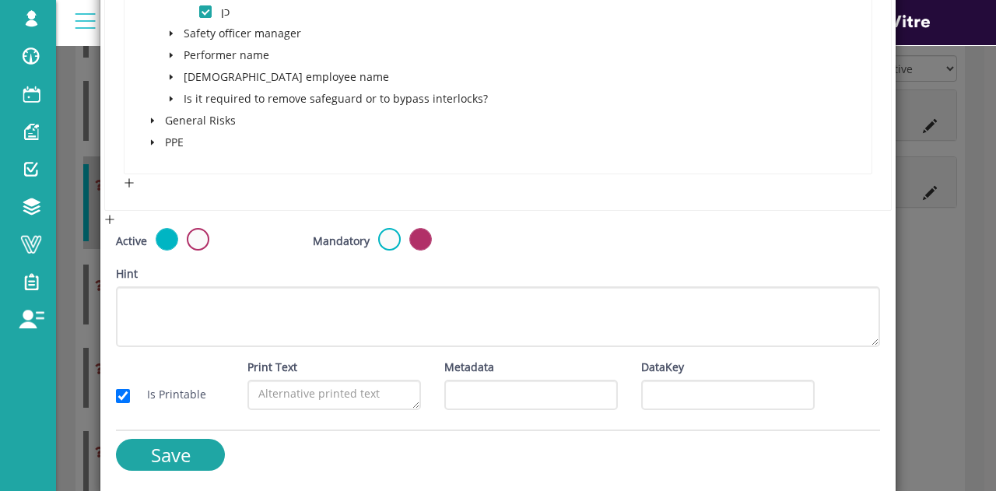
scroll to position [537, 0]
click at [205, 446] on input "Save" at bounding box center [170, 454] width 109 height 32
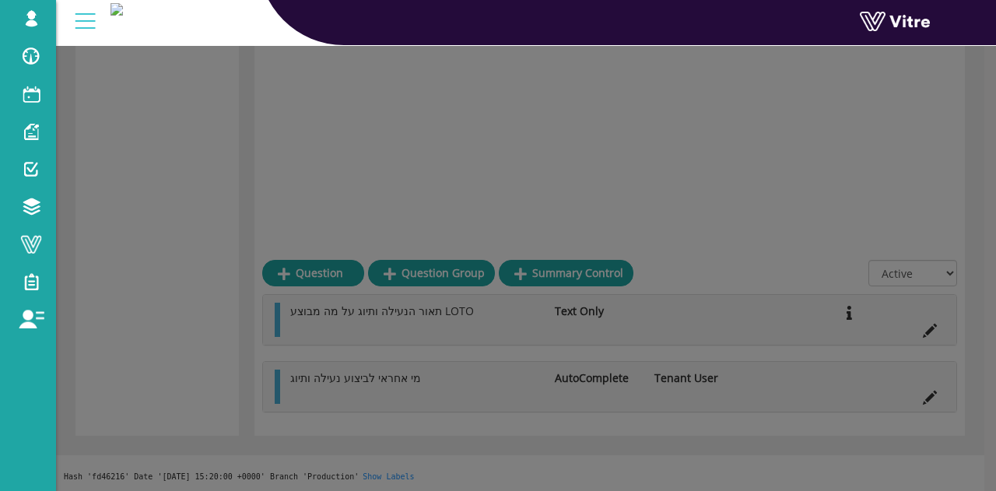
scroll to position [578, 0]
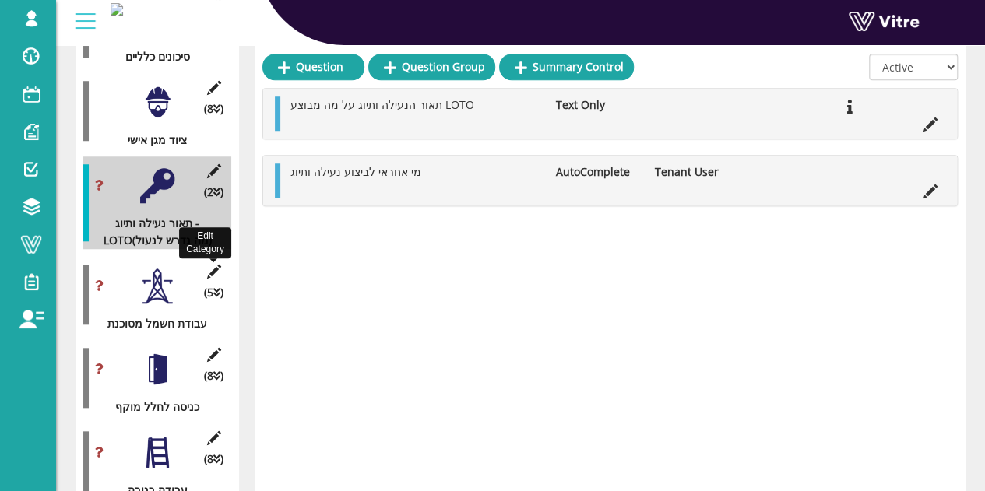
click at [219, 265] on icon at bounding box center [213, 272] width 19 height 14
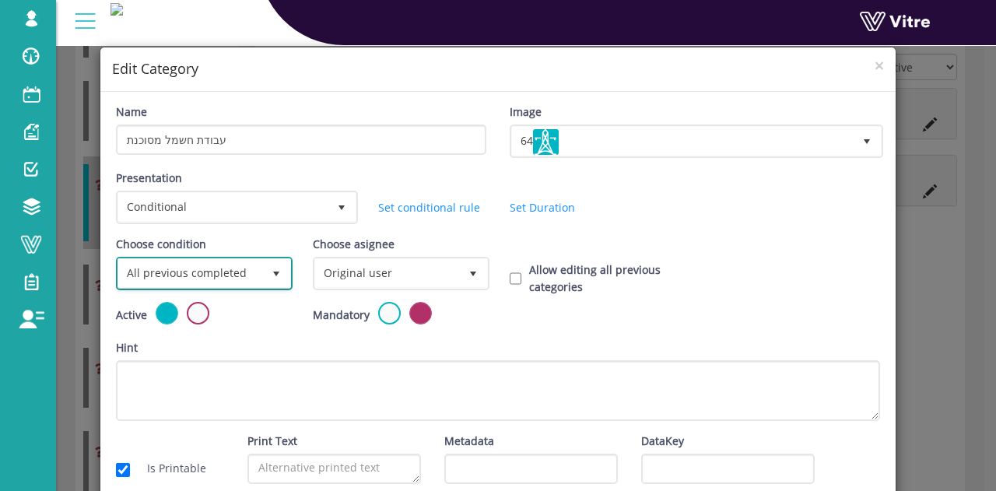
click at [230, 272] on span "All previous completed" at bounding box center [190, 273] width 144 height 28
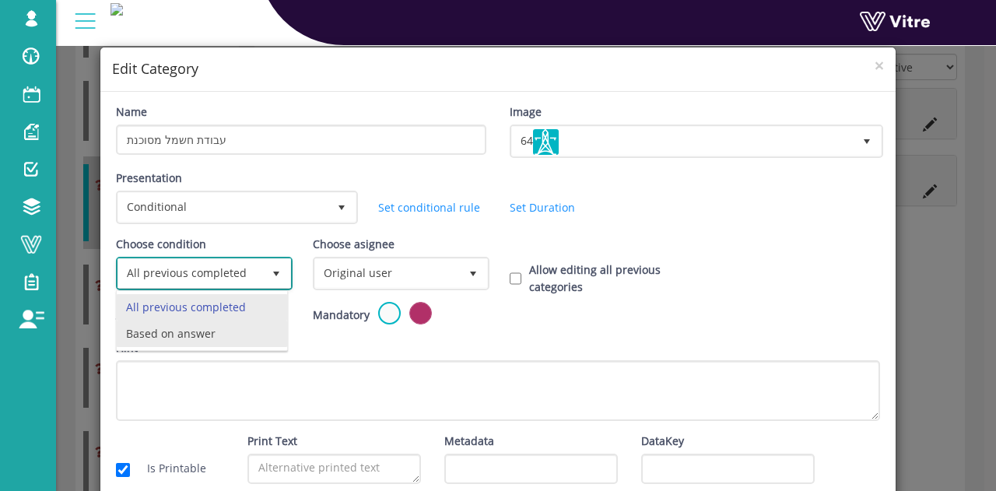
click at [189, 339] on li "Based on answer" at bounding box center [202, 334] width 170 height 26
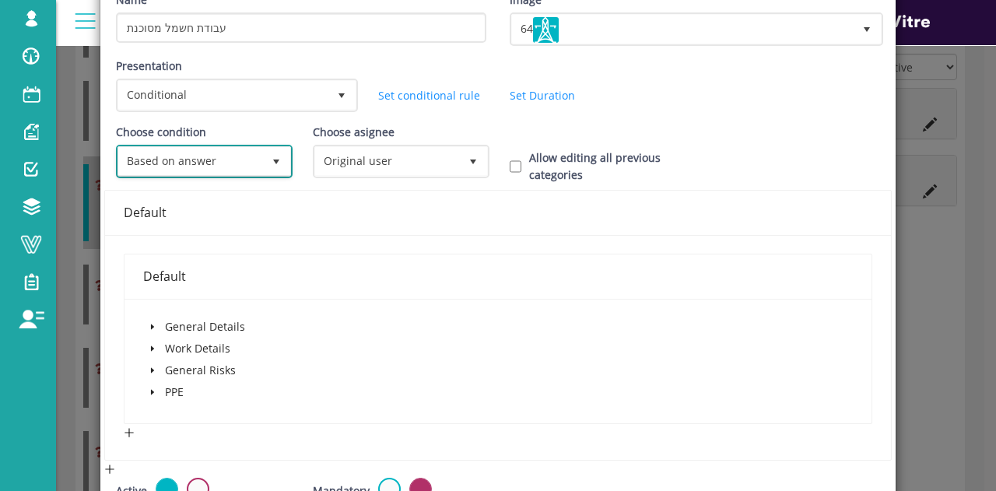
scroll to position [156, 0]
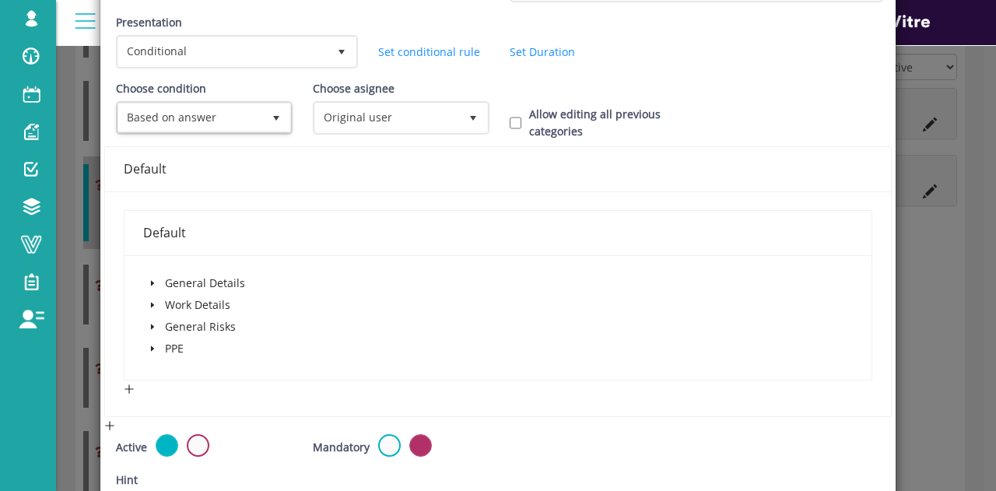
click at [152, 305] on icon "caret-down" at bounding box center [153, 305] width 8 height 8
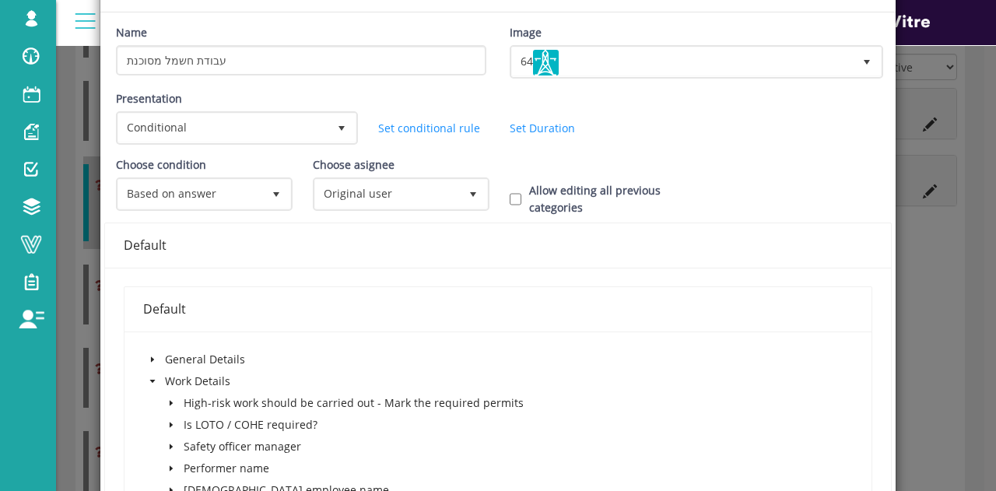
scroll to position [233, 0]
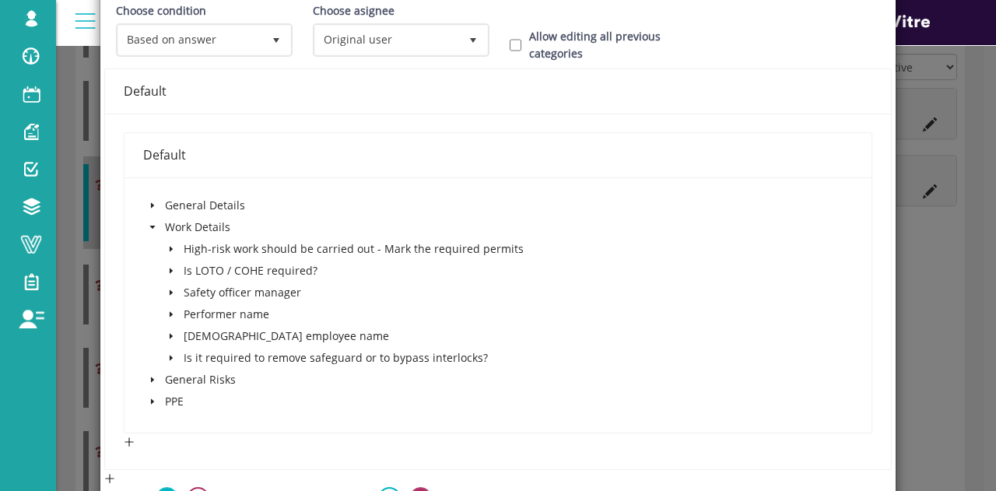
click at [176, 247] on span at bounding box center [171, 249] width 19 height 19
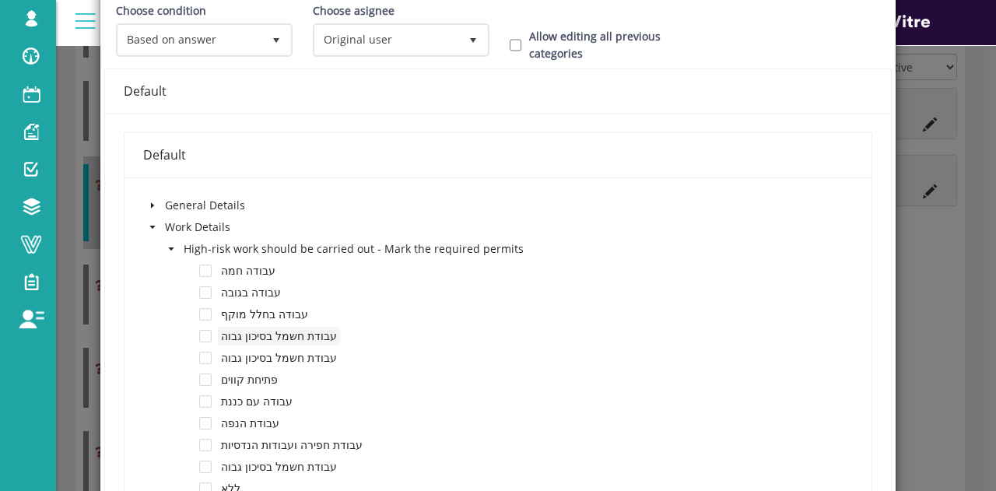
click at [290, 334] on span "עבודת חשמל בסיכון גבוה" at bounding box center [279, 335] width 116 height 15
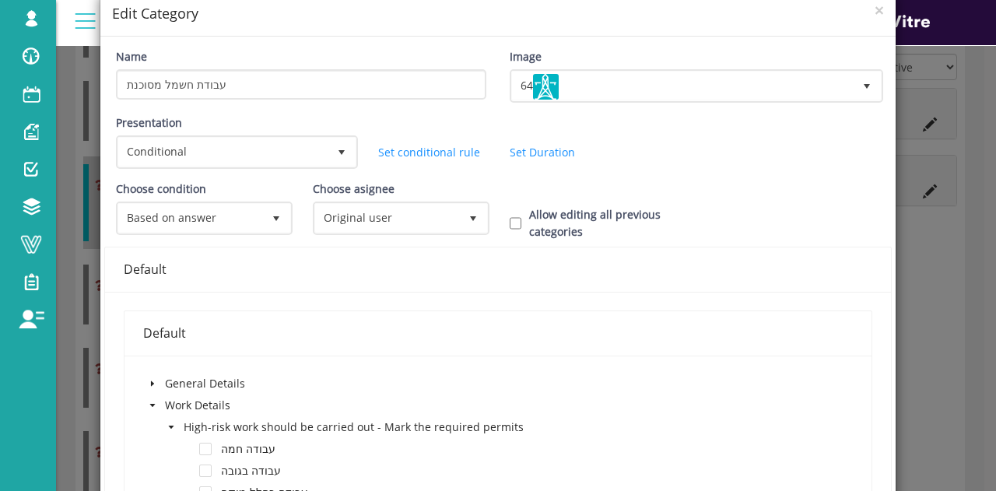
scroll to position [0, 0]
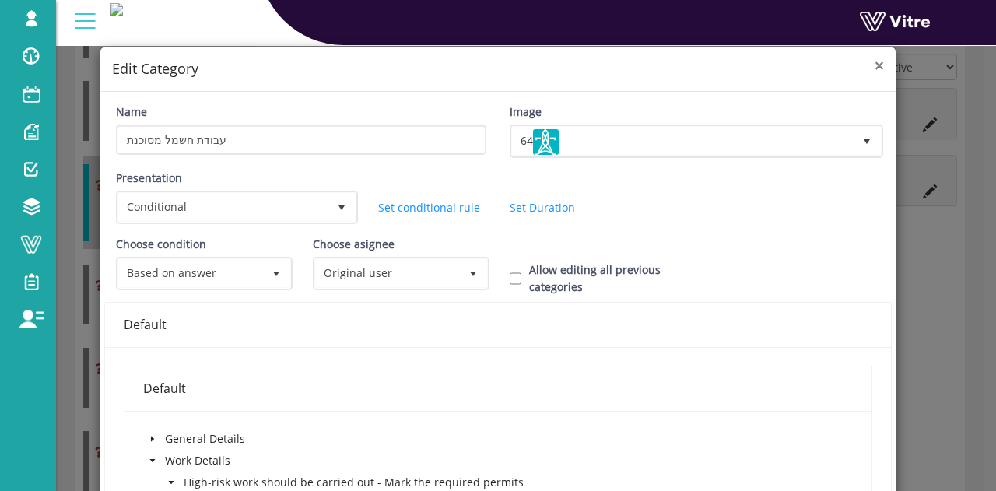
click at [875, 68] on span "×" at bounding box center [879, 65] width 9 height 22
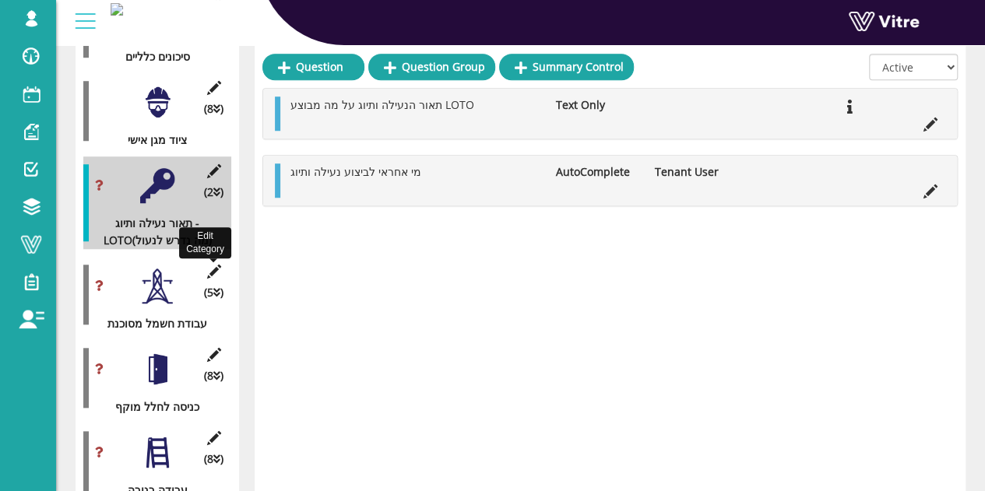
click at [218, 265] on icon at bounding box center [213, 272] width 19 height 14
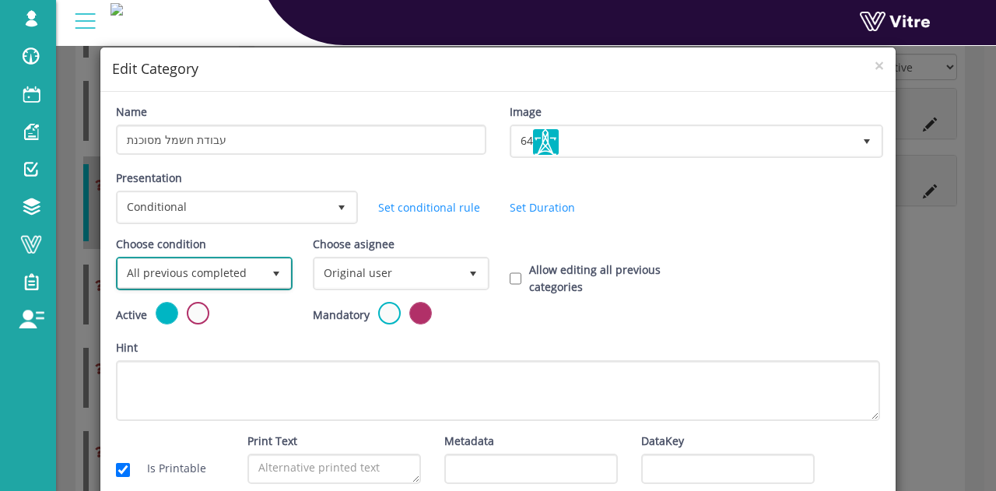
click at [257, 262] on span "All previous completed" at bounding box center [190, 273] width 144 height 28
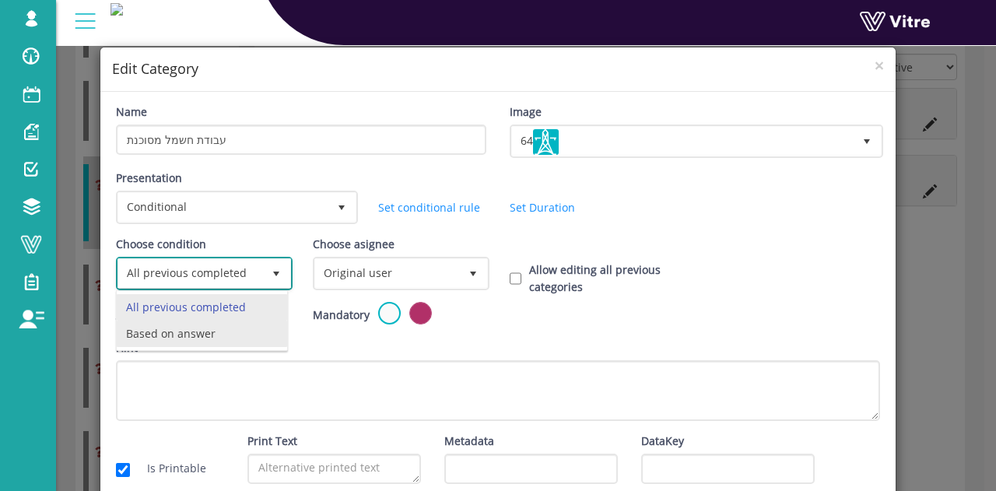
click at [208, 337] on li "Based on answer" at bounding box center [202, 334] width 170 height 26
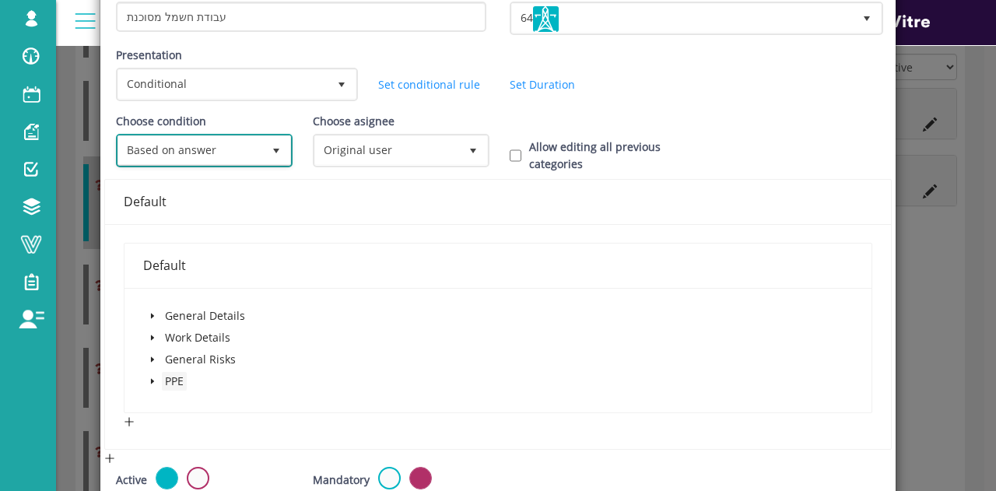
scroll to position [156, 0]
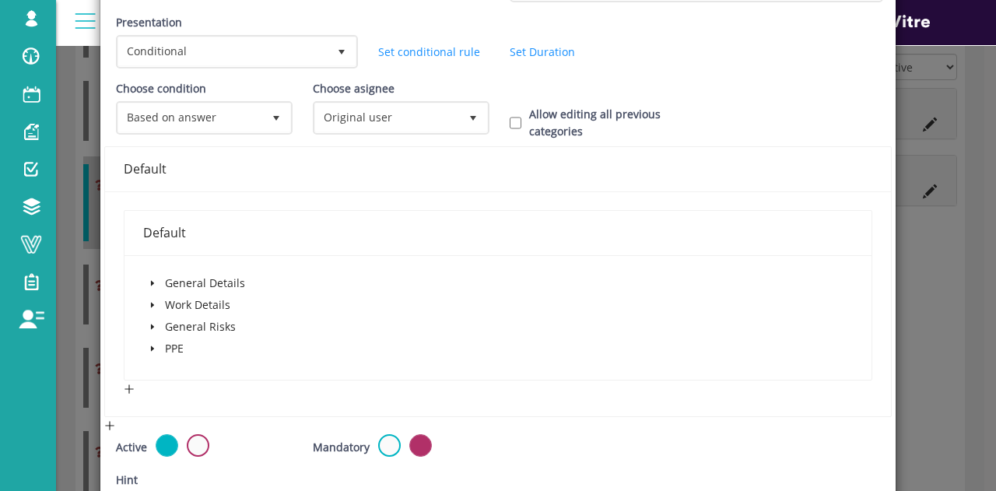
click at [151, 304] on icon "caret-down" at bounding box center [153, 305] width 8 height 8
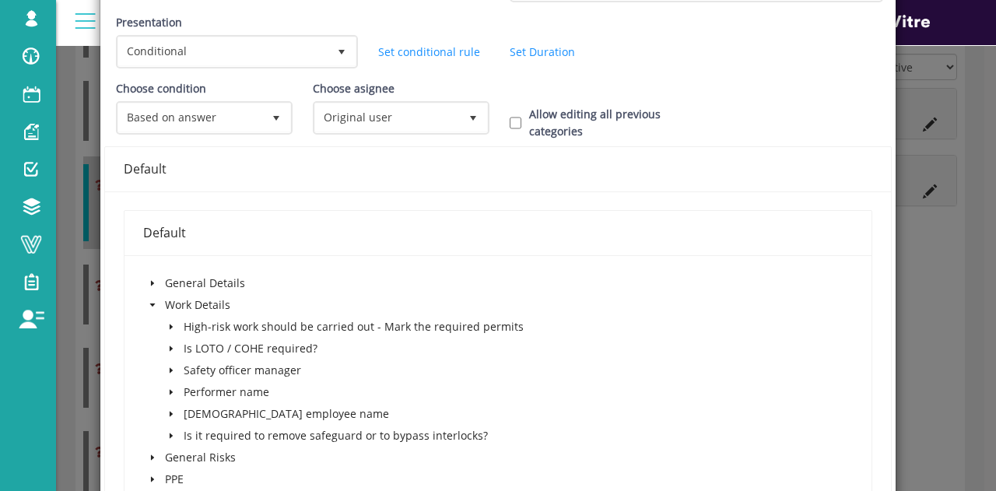
drag, startPoint x: 170, startPoint y: 322, endPoint x: 188, endPoint y: 322, distance: 17.9
click at [170, 323] on icon "caret-down" at bounding box center [171, 327] width 8 height 8
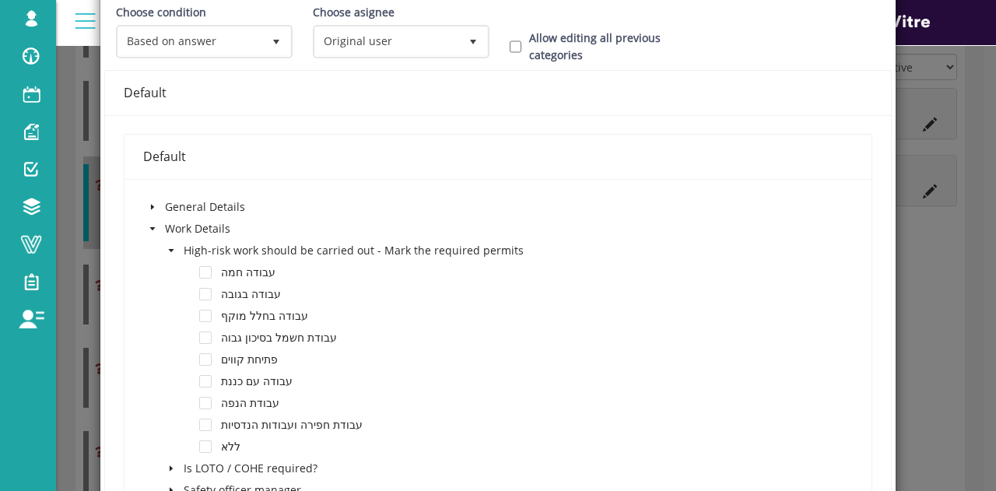
scroll to position [233, 0]
click at [298, 337] on span "עבודת חשמל בסיכון גבוה" at bounding box center [279, 335] width 116 height 15
click at [205, 334] on span at bounding box center [205, 336] width 12 height 12
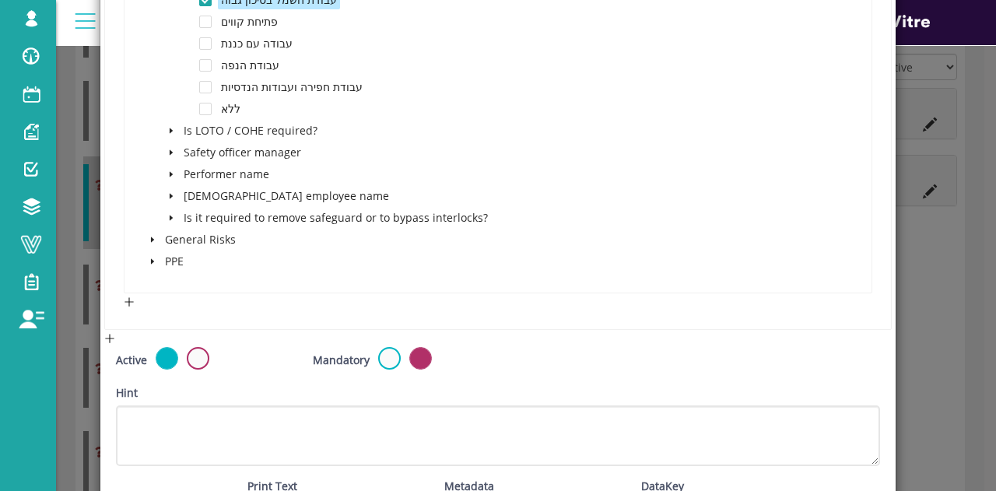
scroll to position [690, 0]
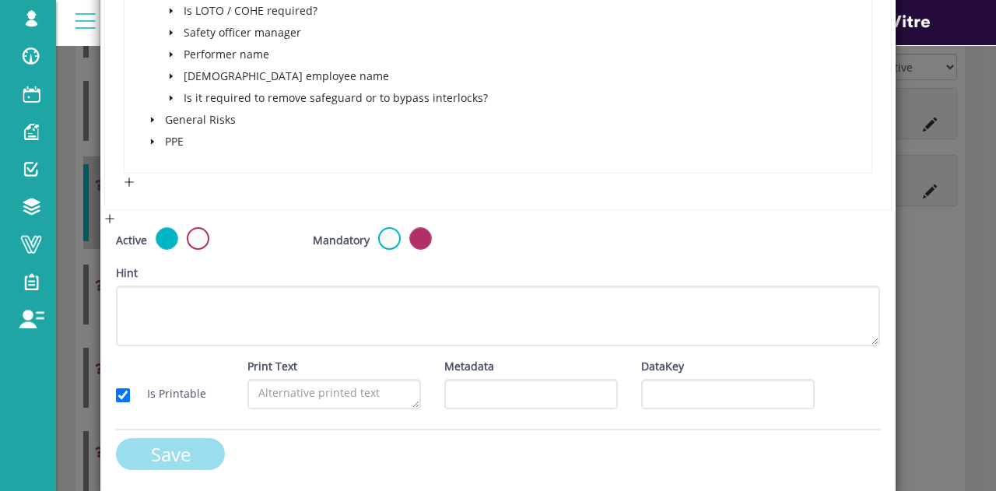
click at [201, 455] on input "Save" at bounding box center [170, 454] width 109 height 32
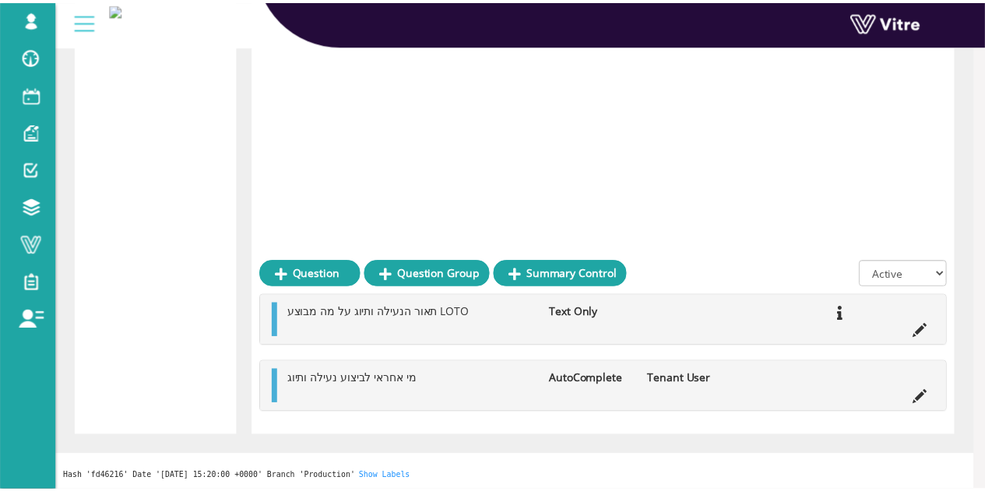
scroll to position [578, 0]
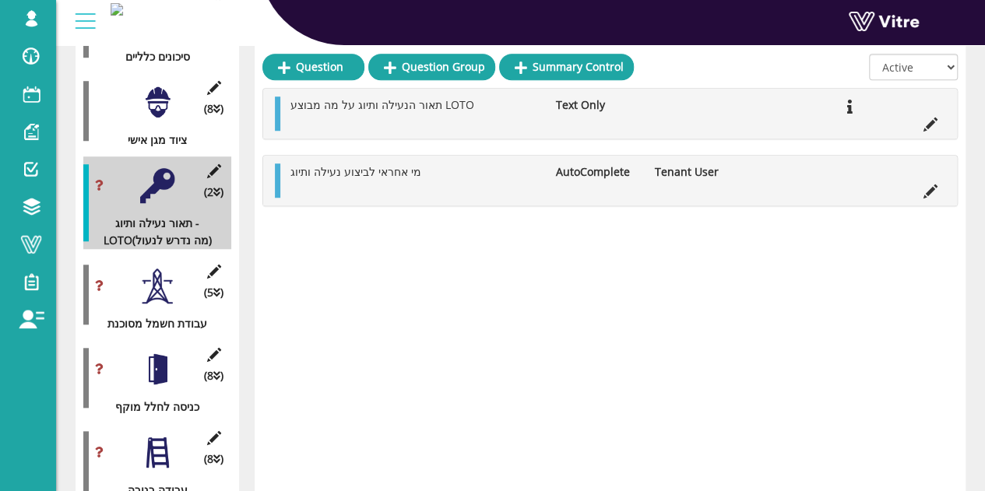
click at [163, 269] on div at bounding box center [157, 286] width 35 height 35
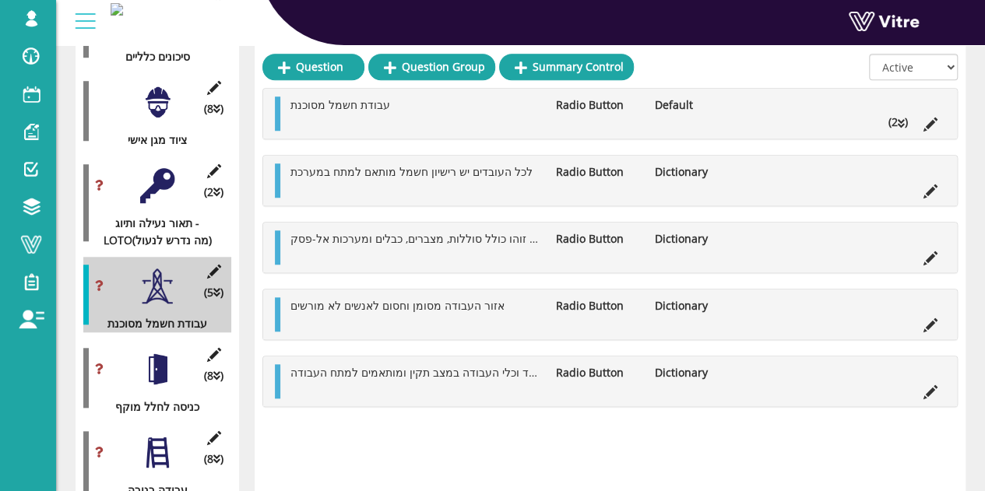
click at [899, 116] on li "(2 )" at bounding box center [897, 122] width 35 height 17
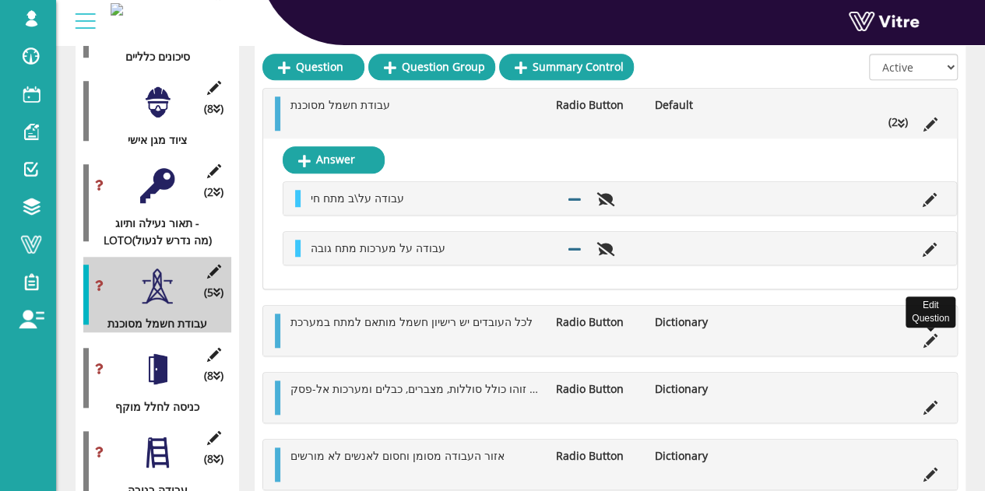
click at [933, 334] on icon at bounding box center [930, 341] width 14 height 14
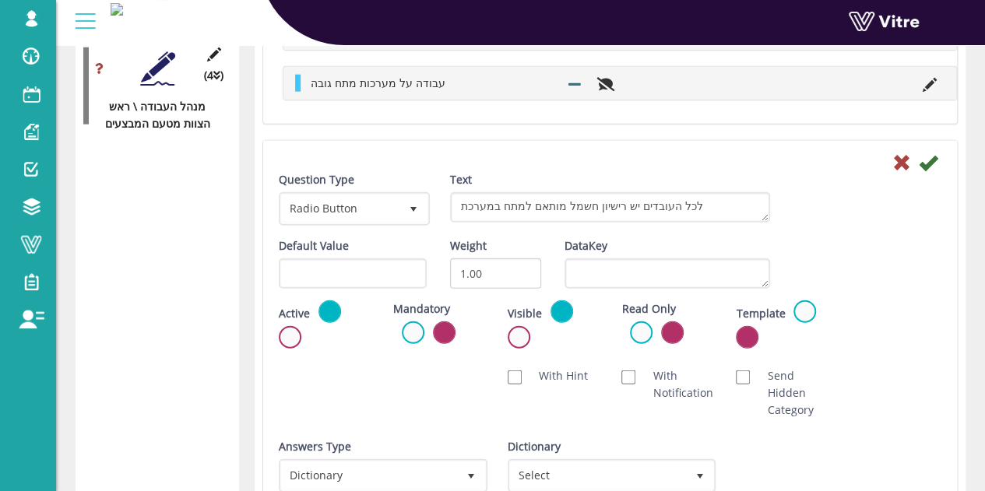
scroll to position [2057, 0]
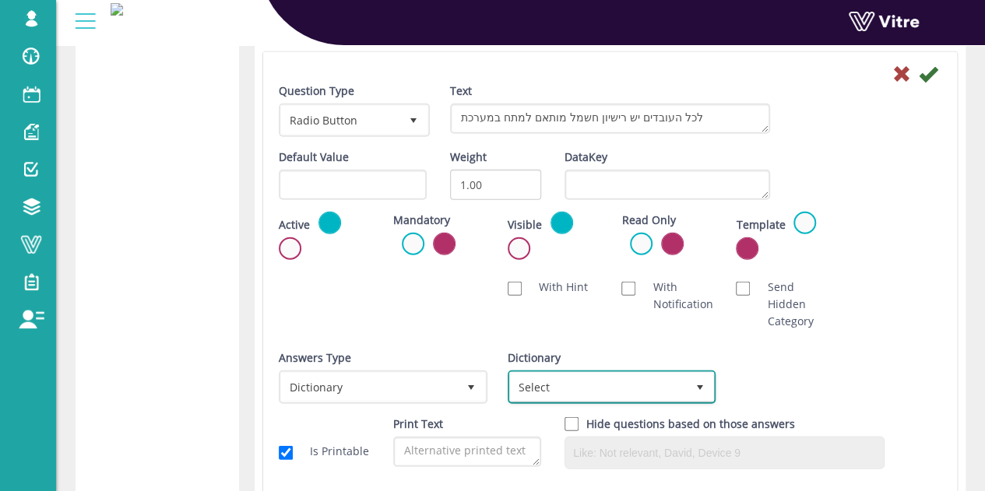
click at [646, 395] on span "Select" at bounding box center [598, 387] width 176 height 28
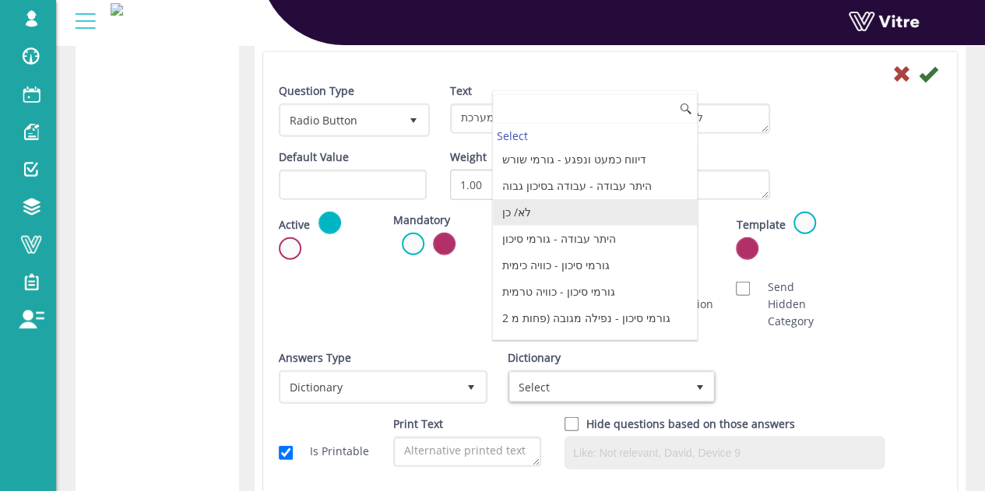
click at [563, 209] on li "לא/ כן" at bounding box center [595, 212] width 204 height 26
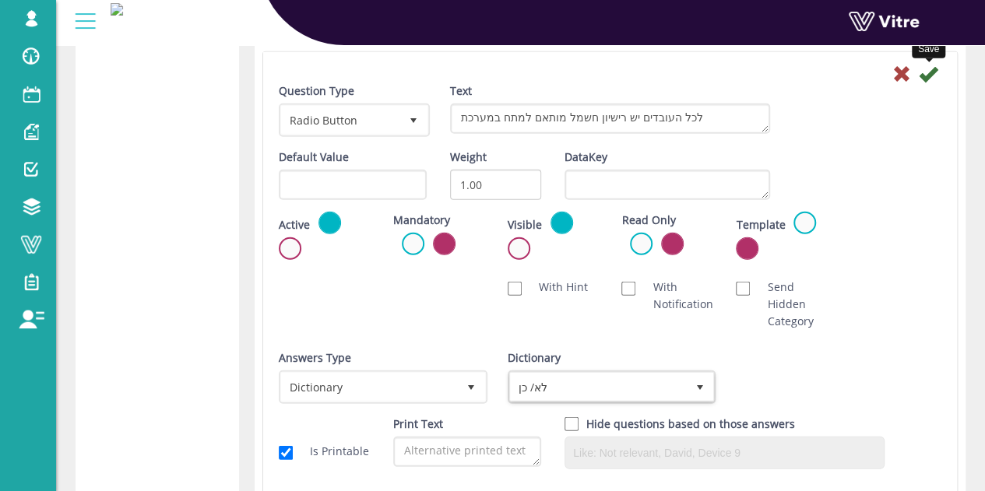
click at [926, 76] on icon at bounding box center [927, 74] width 19 height 19
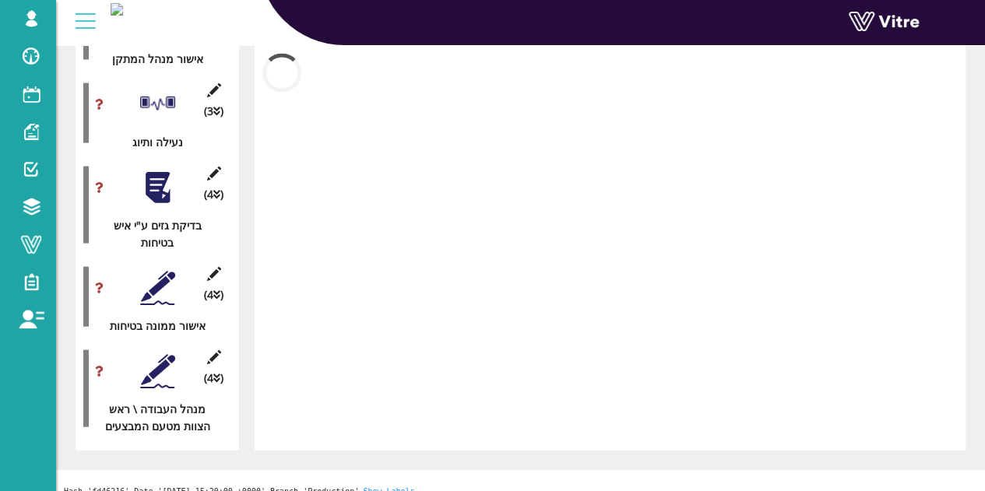
scroll to position [1893, 0]
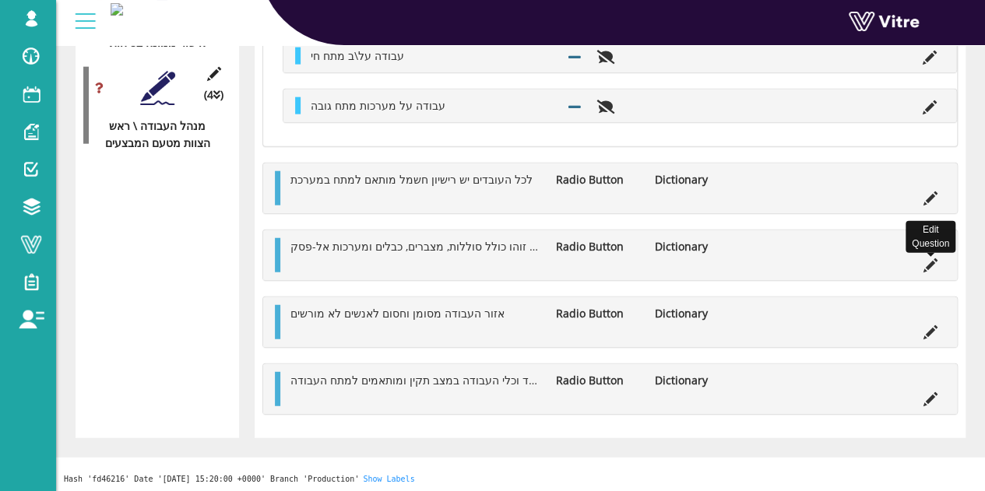
click at [929, 269] on icon at bounding box center [930, 265] width 14 height 14
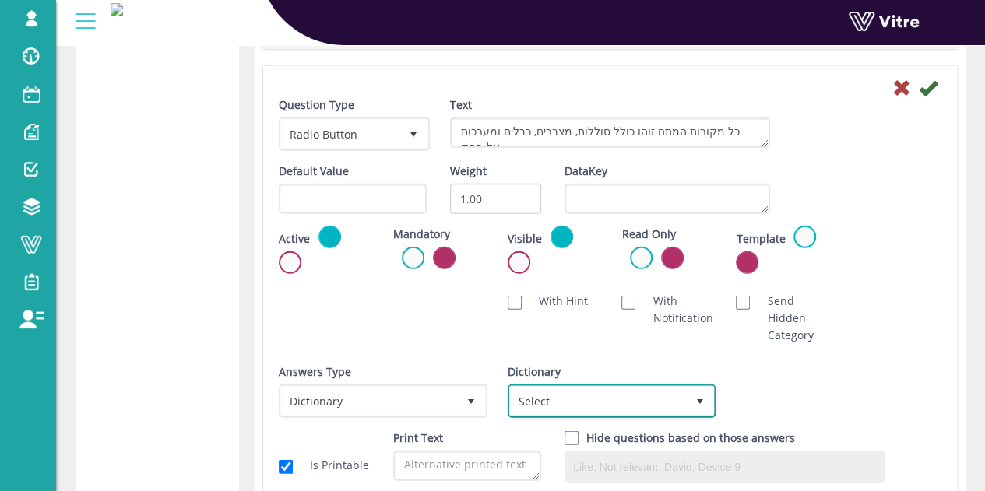
click at [565, 399] on span "Select" at bounding box center [598, 401] width 176 height 28
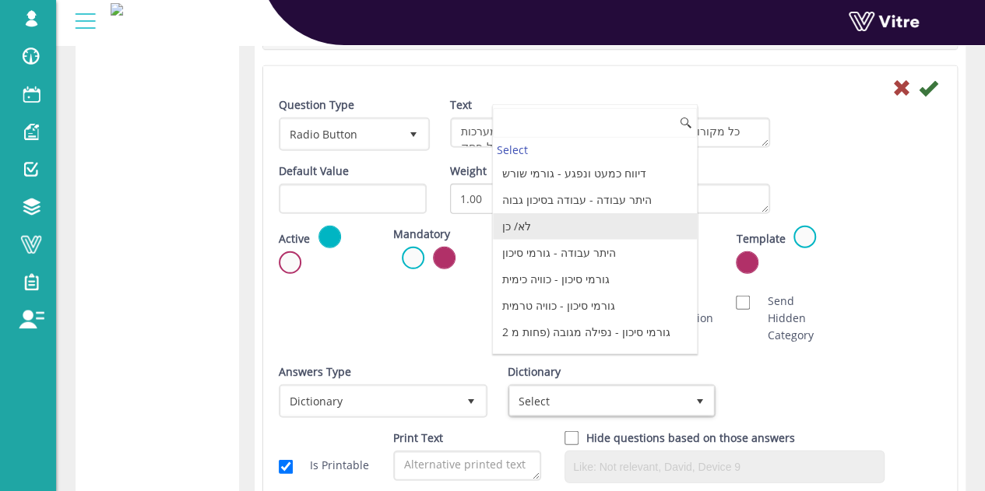
click at [574, 218] on li "לא/ כן" at bounding box center [595, 226] width 204 height 26
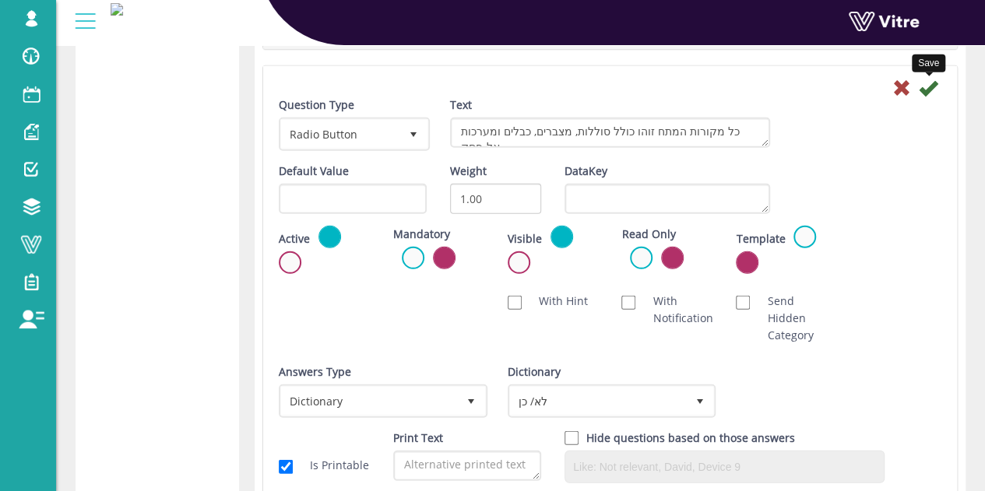
click at [925, 88] on icon at bounding box center [927, 88] width 19 height 19
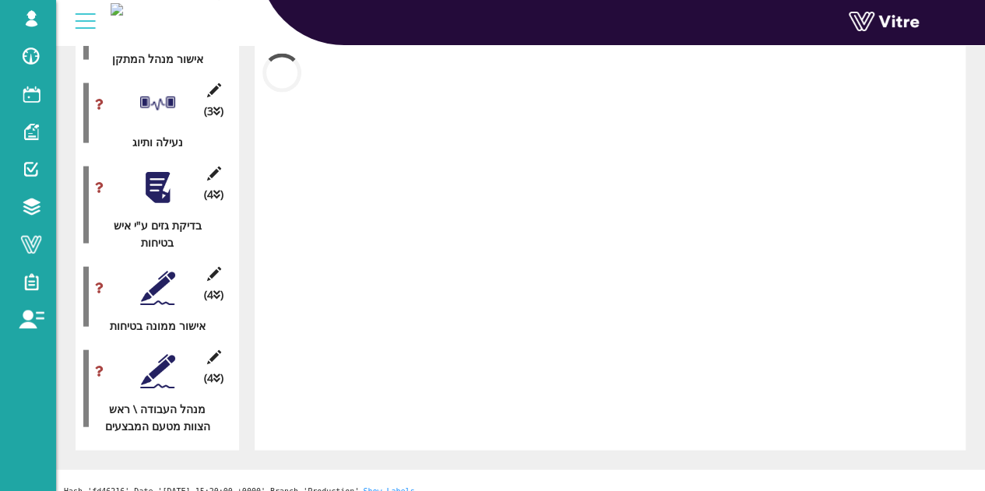
scroll to position [1893, 0]
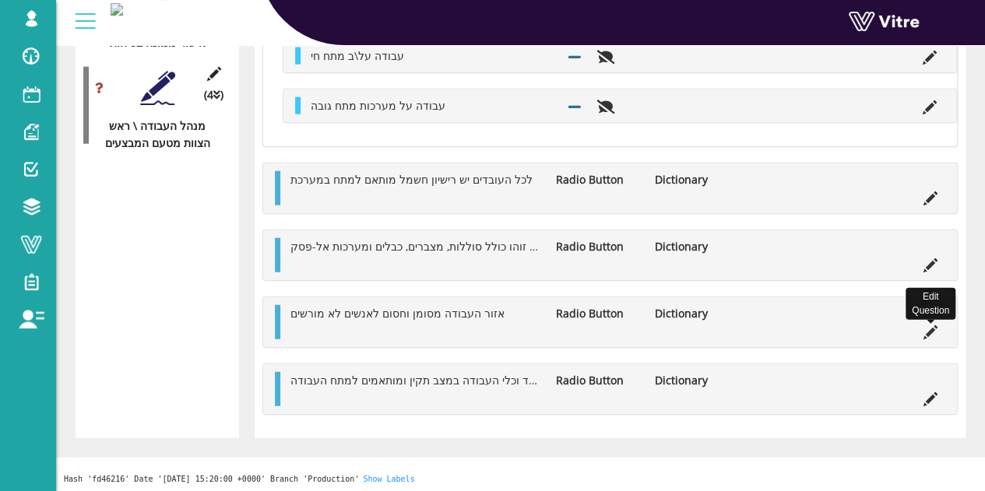
click at [928, 326] on icon at bounding box center [930, 332] width 14 height 14
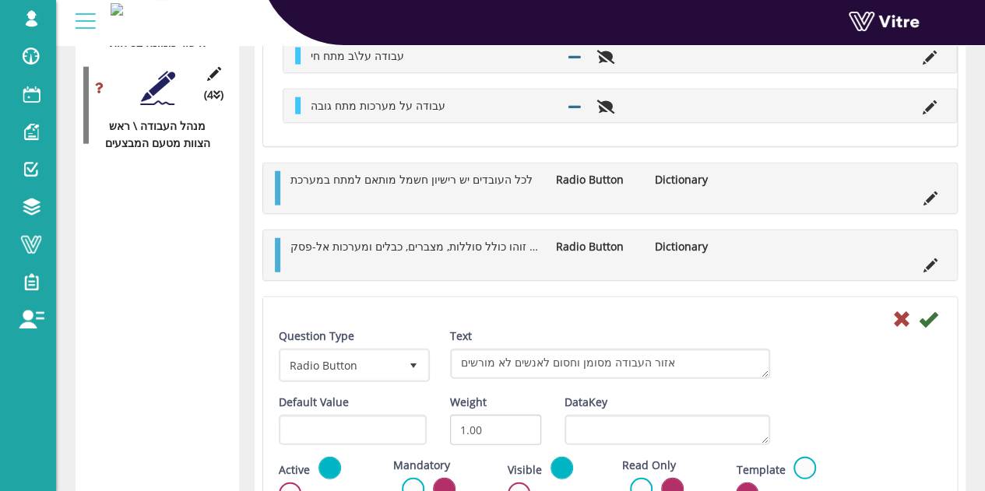
scroll to position [2057, 0]
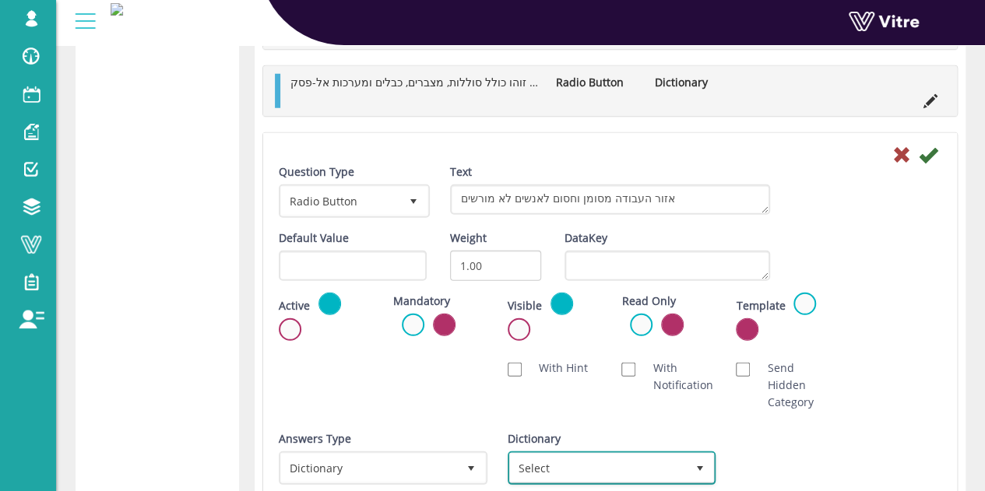
drag, startPoint x: 598, startPoint y: 463, endPoint x: 587, endPoint y: 438, distance: 27.2
click at [598, 464] on span "Select" at bounding box center [598, 468] width 176 height 28
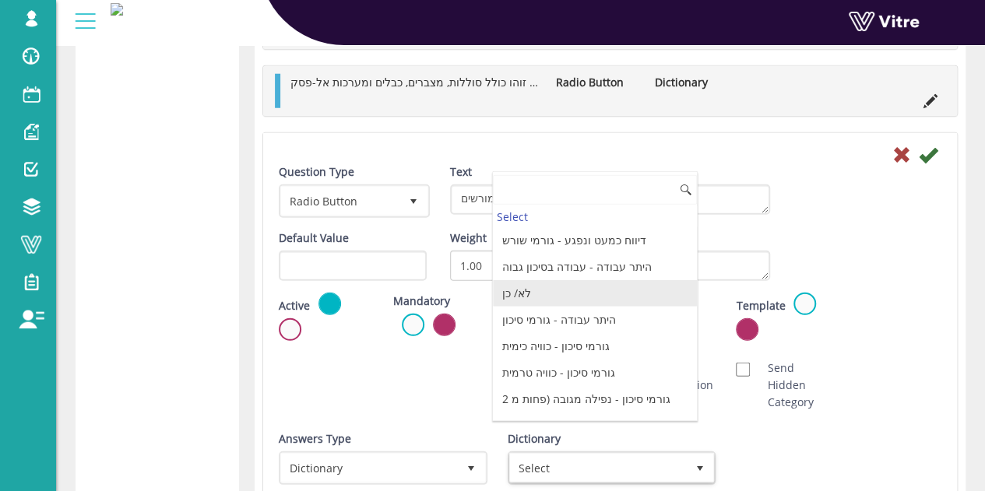
click at [551, 290] on li "לא/ כן" at bounding box center [595, 293] width 204 height 26
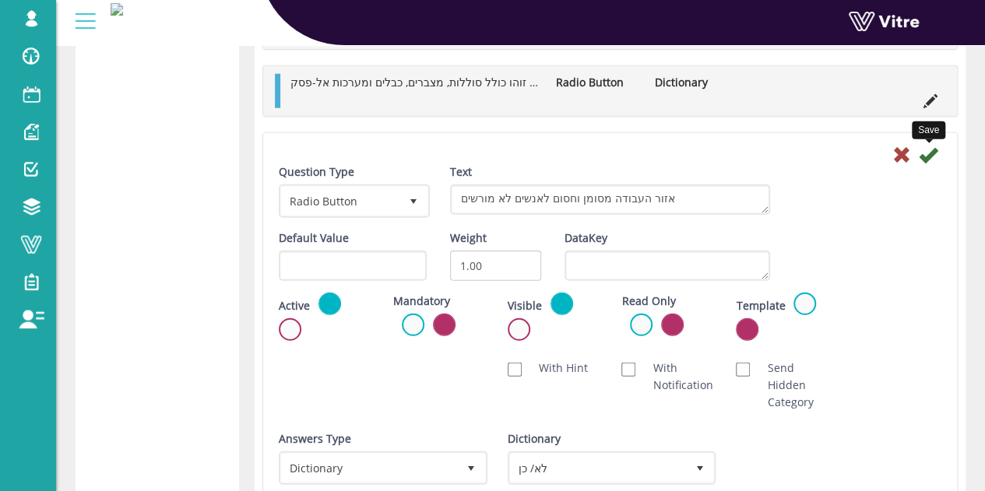
click at [932, 149] on icon at bounding box center [927, 155] width 19 height 19
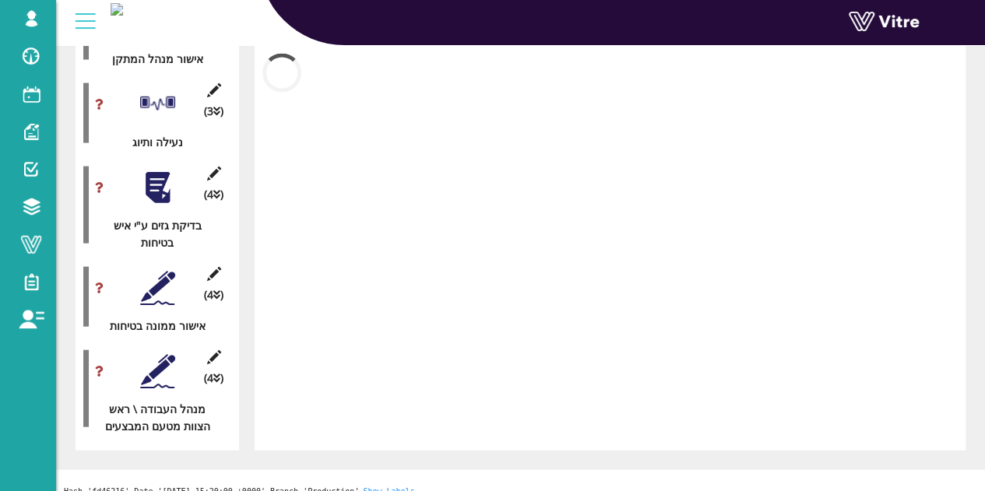
scroll to position [1893, 0]
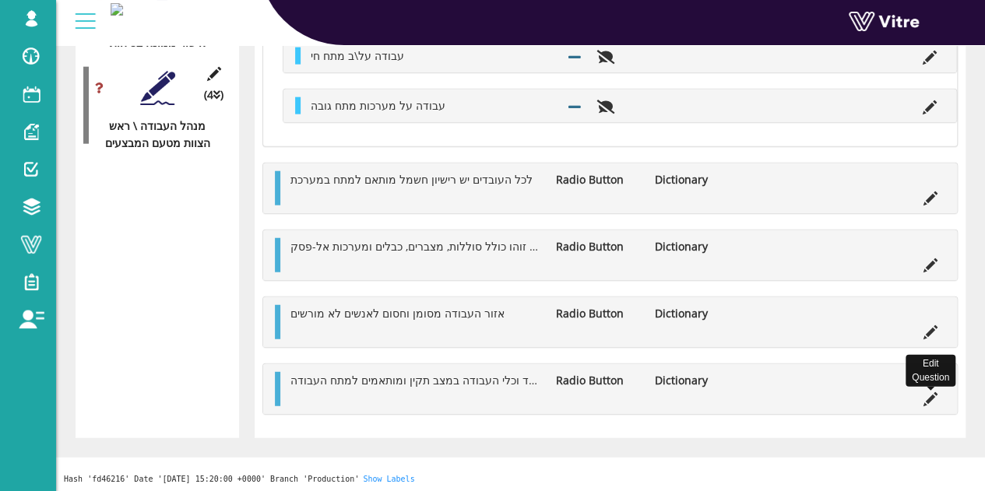
click at [929, 393] on icon at bounding box center [930, 399] width 14 height 14
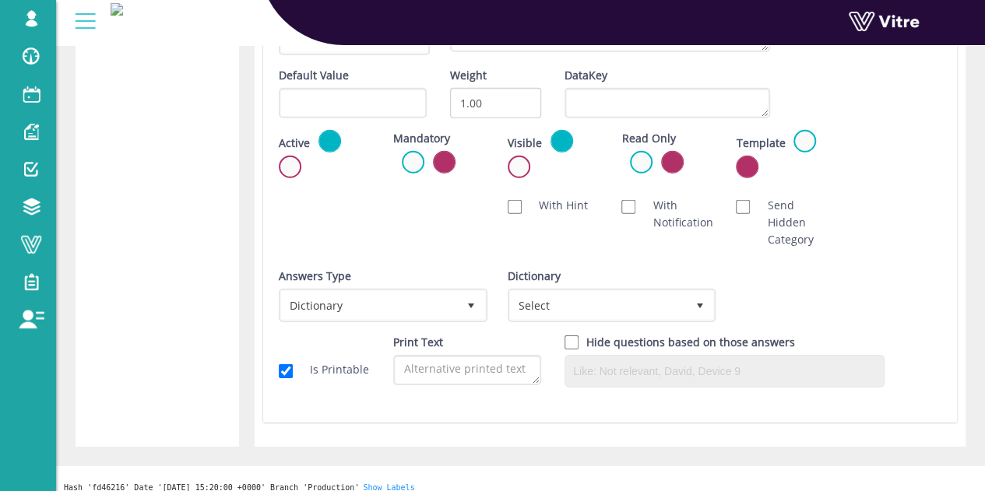
scroll to position [2291, 0]
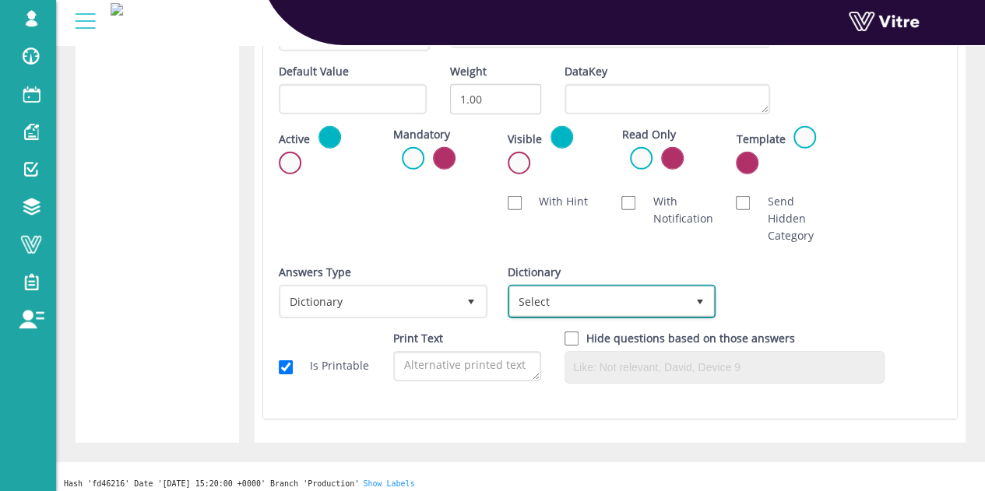
click at [633, 303] on span "Select" at bounding box center [598, 301] width 176 height 28
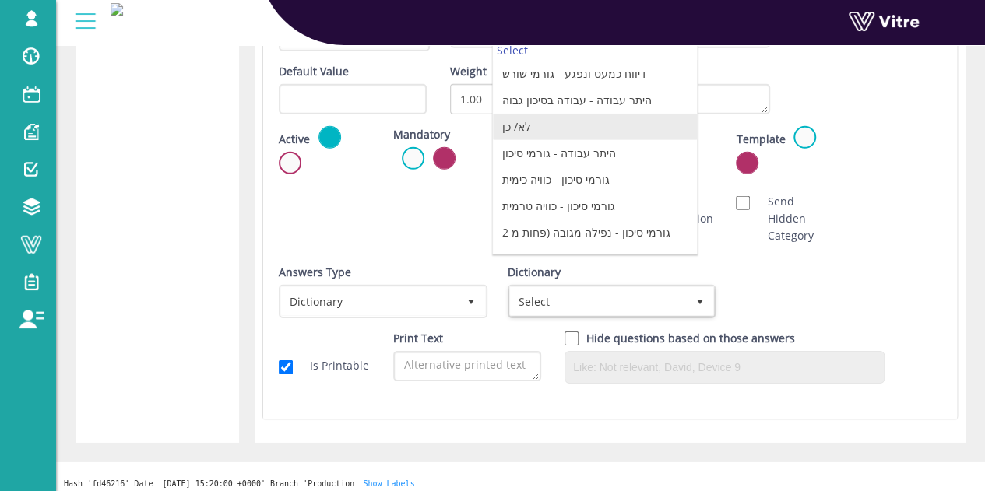
click at [610, 114] on li "לא/ כן" at bounding box center [595, 127] width 204 height 26
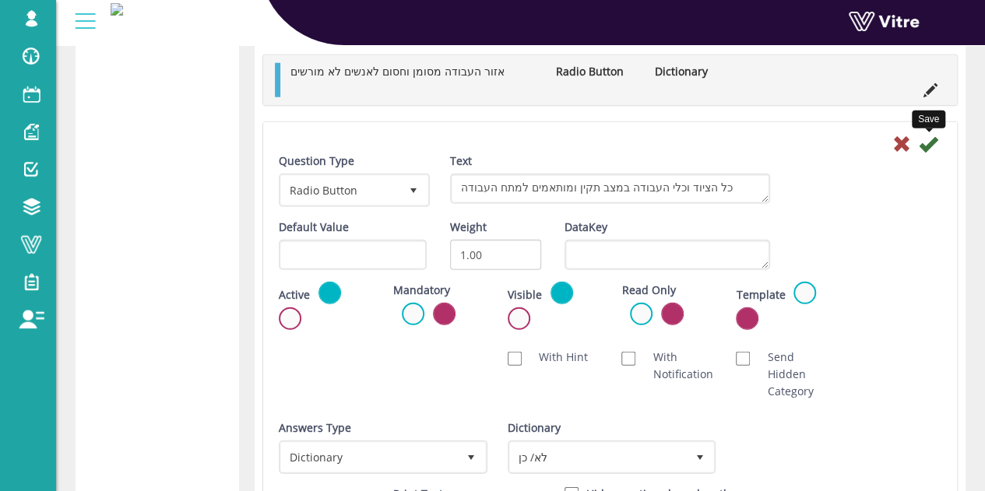
click at [927, 147] on icon at bounding box center [927, 144] width 19 height 19
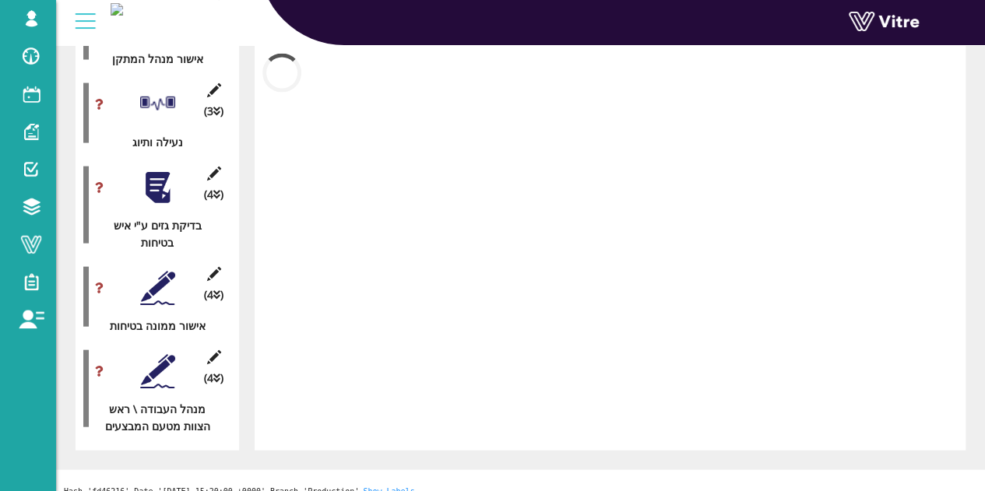
scroll to position [1893, 0]
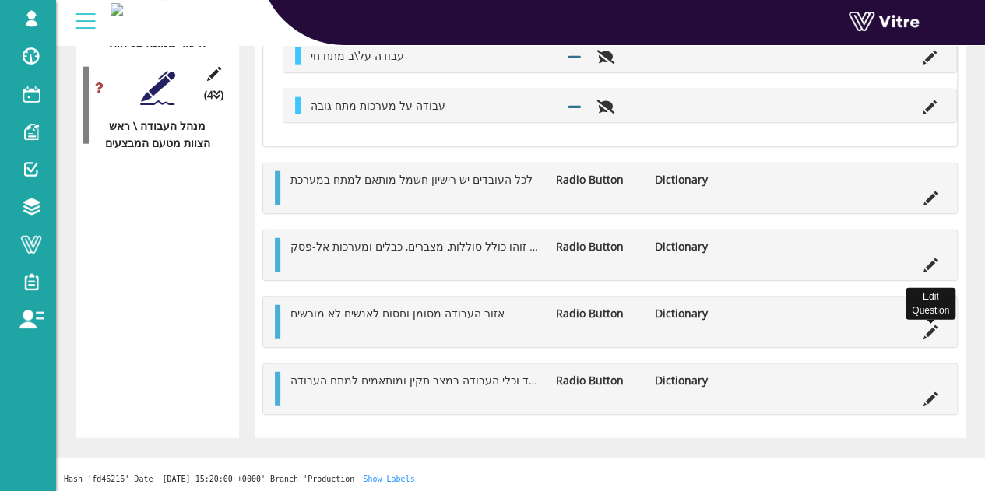
click at [928, 328] on icon at bounding box center [930, 332] width 14 height 14
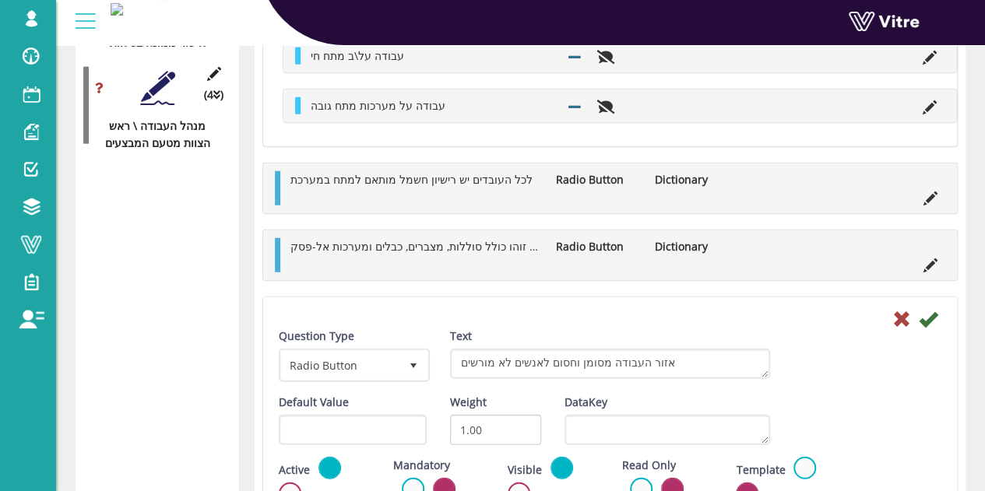
scroll to position [2135, 0]
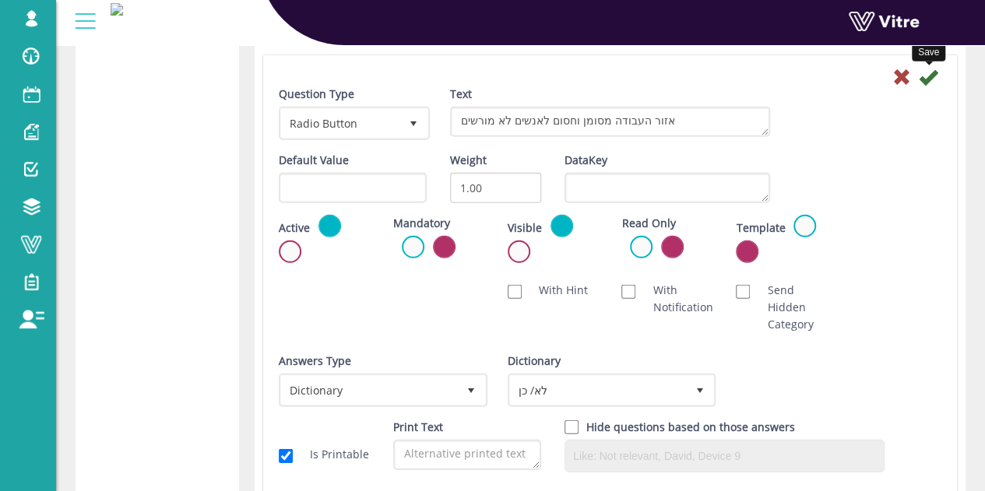
click at [928, 81] on icon at bounding box center [927, 77] width 19 height 19
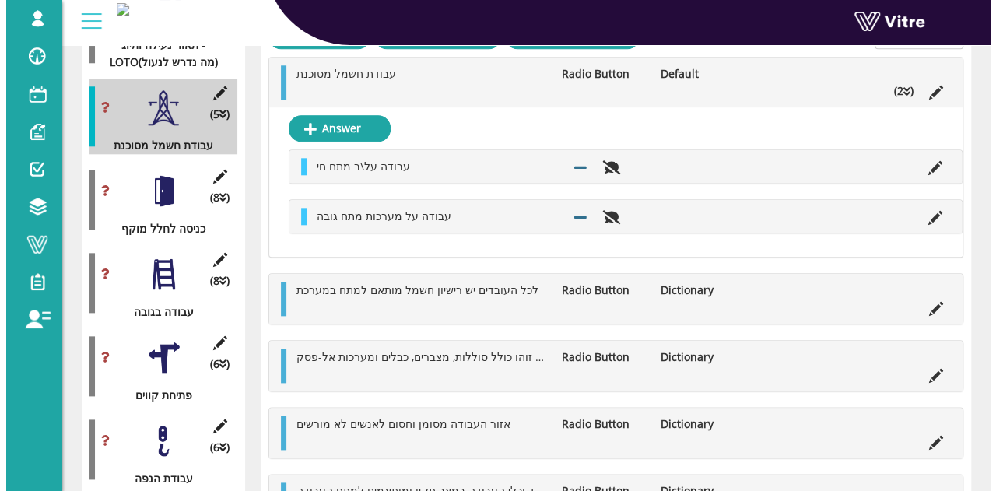
scroll to position [725, 0]
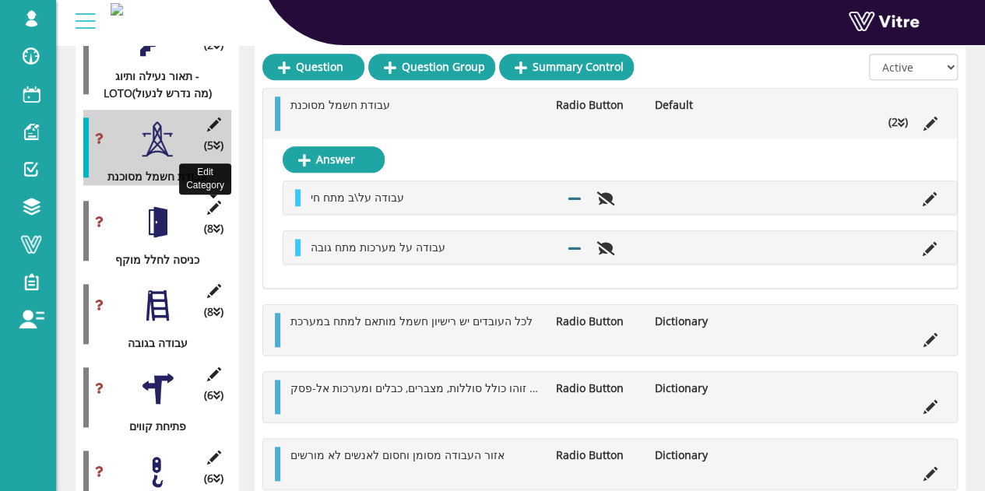
click at [212, 201] on icon at bounding box center [213, 208] width 19 height 14
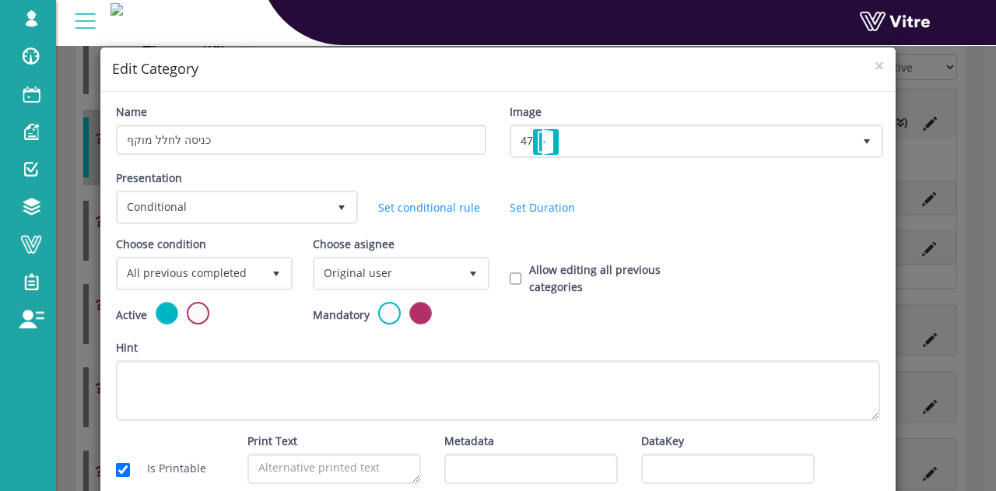
scroll to position [76, 0]
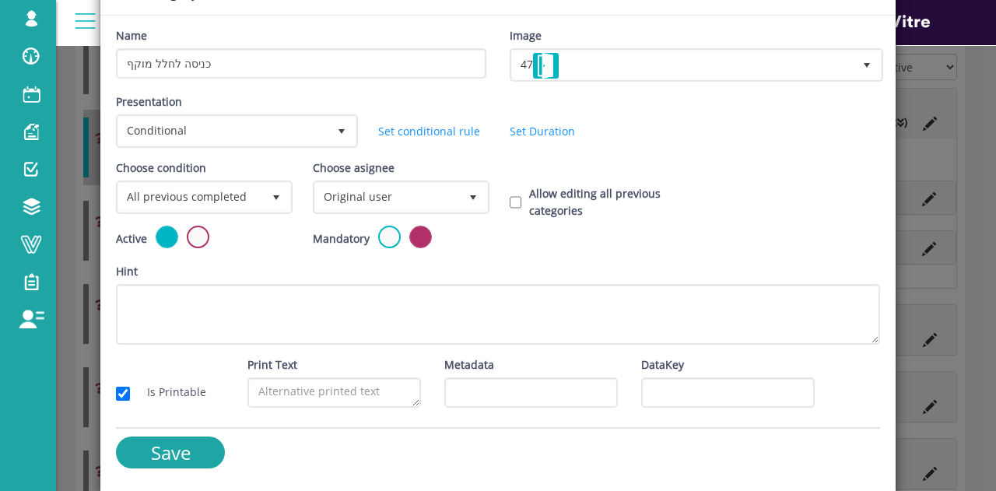
click at [227, 217] on div "Choose condition All previous completed 0" at bounding box center [202, 193] width 197 height 66
click at [245, 190] on span "All previous completed" at bounding box center [190, 197] width 144 height 28
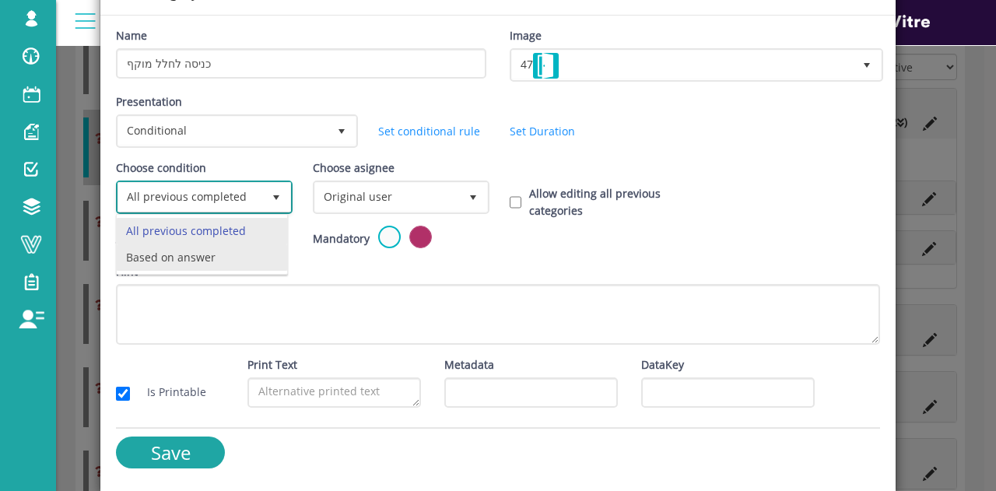
click at [200, 260] on li "Based on answer" at bounding box center [202, 257] width 170 height 26
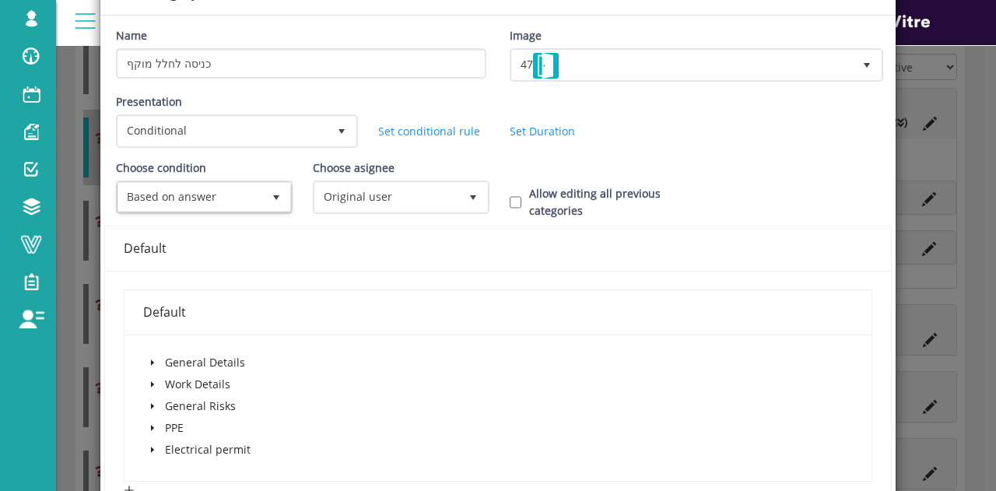
click at [149, 388] on span at bounding box center [152, 384] width 19 height 19
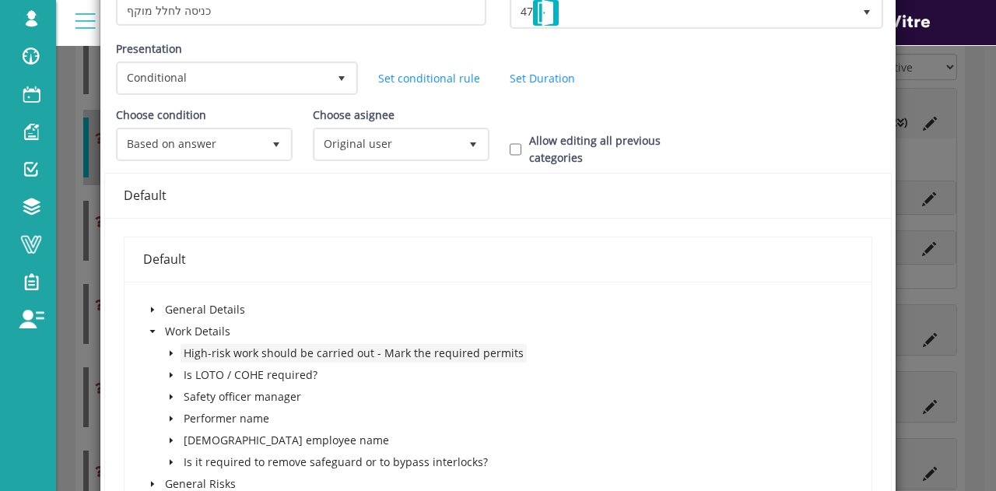
scroll to position [154, 0]
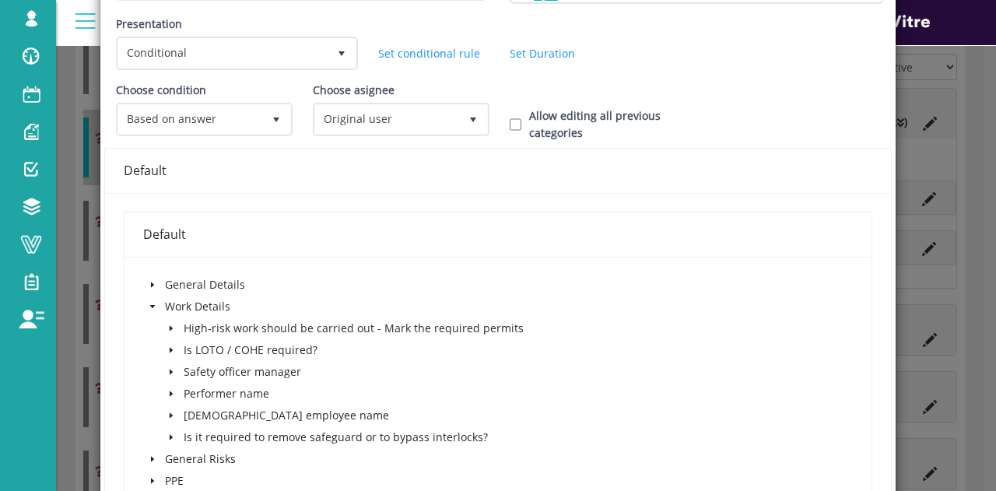
click at [174, 325] on span at bounding box center [171, 328] width 19 height 19
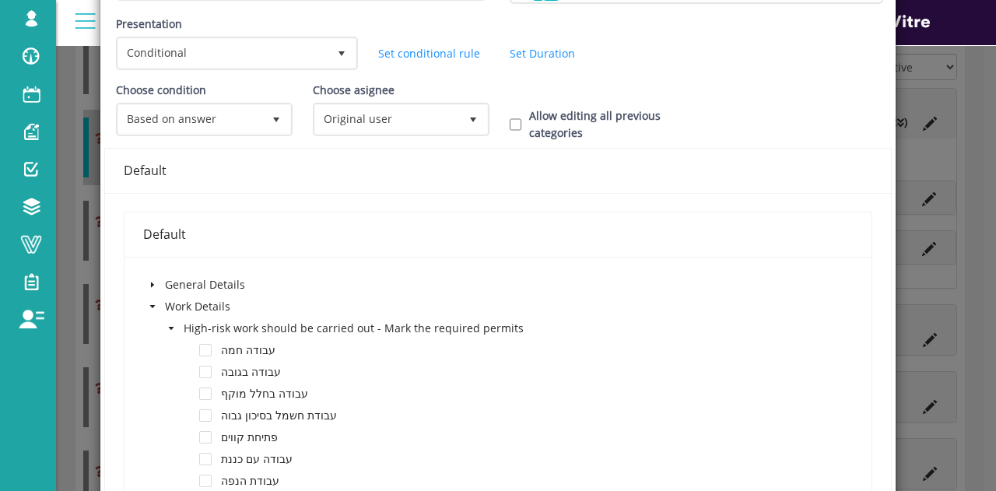
scroll to position [232, 0]
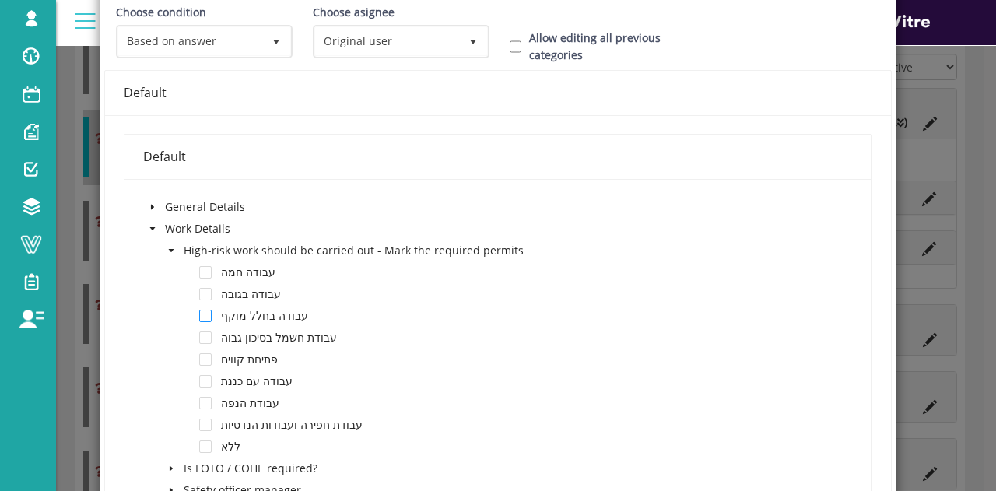
click at [202, 315] on span at bounding box center [205, 316] width 12 height 12
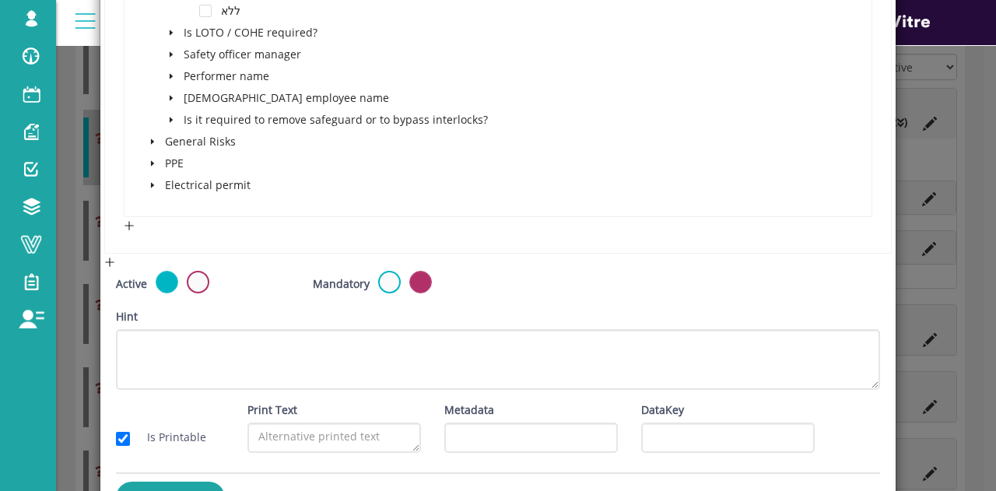
scroll to position [711, 0]
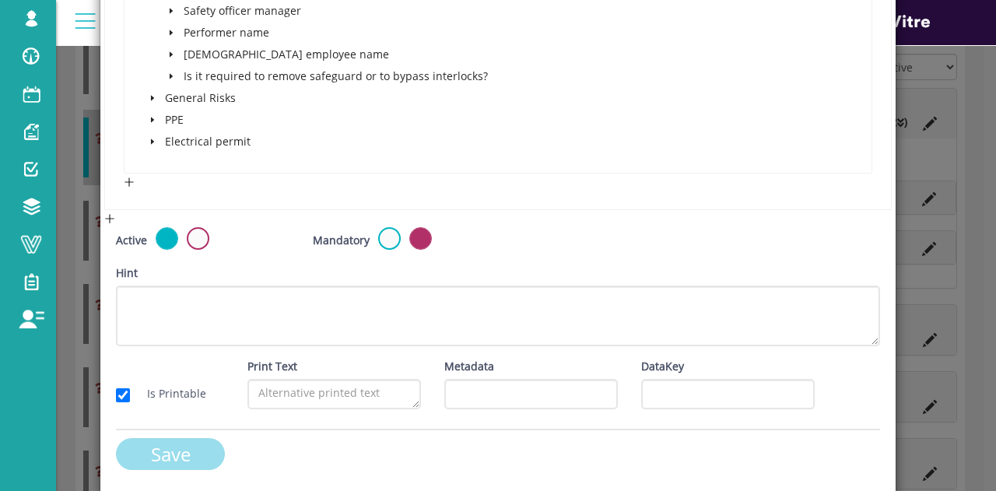
click at [143, 450] on input "Save" at bounding box center [170, 454] width 109 height 32
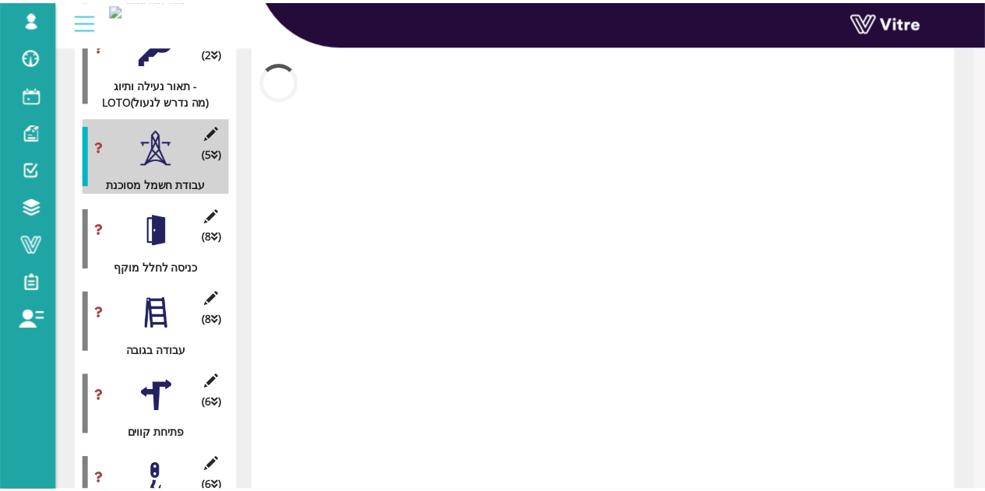
scroll to position [725, 0]
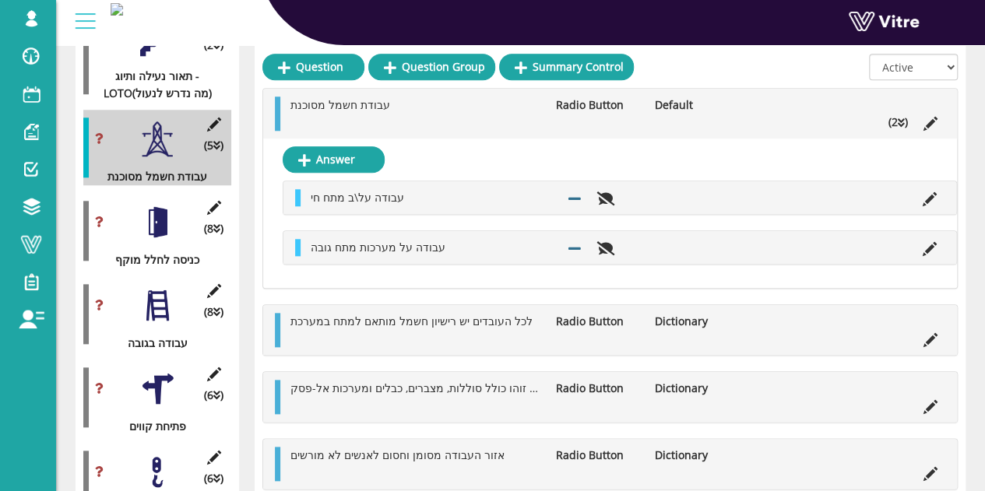
click at [156, 219] on div at bounding box center [157, 222] width 35 height 35
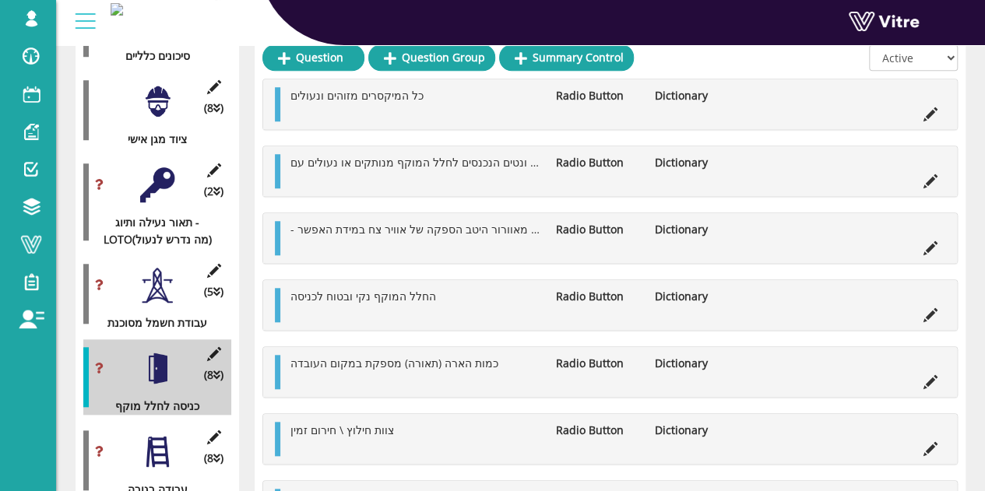
scroll to position [570, 0]
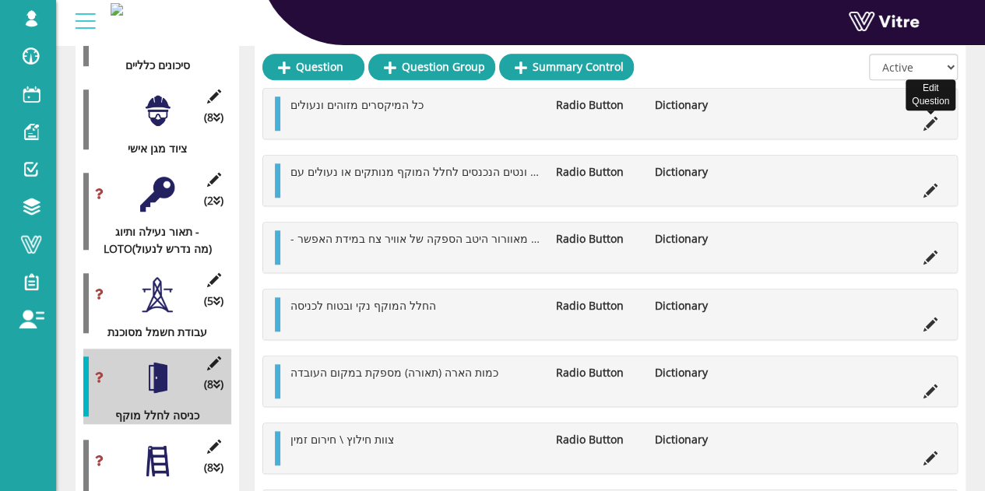
click at [926, 117] on icon at bounding box center [930, 124] width 14 height 14
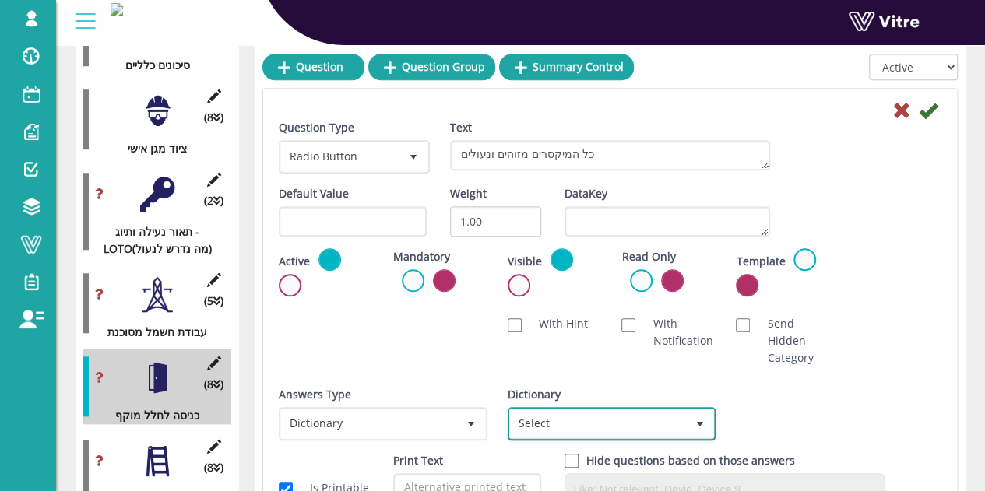
click at [679, 419] on span "Select" at bounding box center [598, 423] width 176 height 28
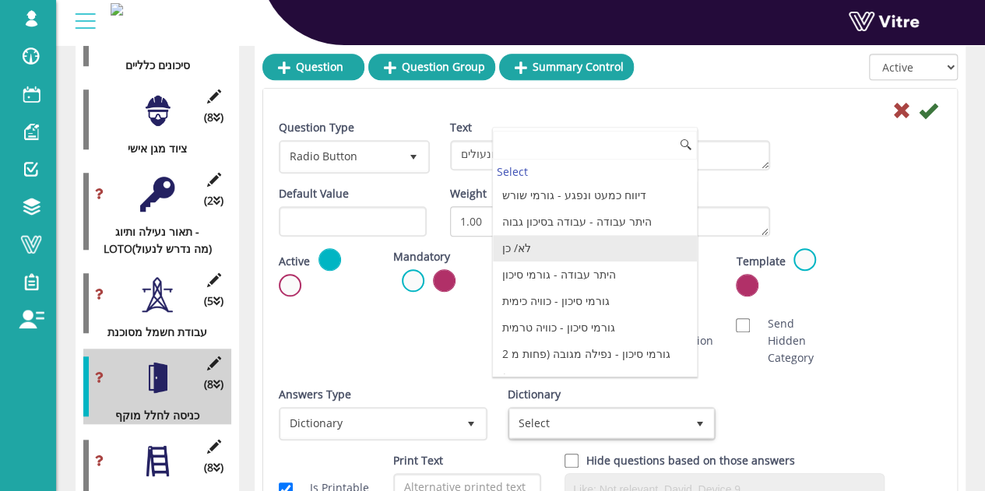
click at [613, 235] on li "לא/ כן" at bounding box center [595, 248] width 204 height 26
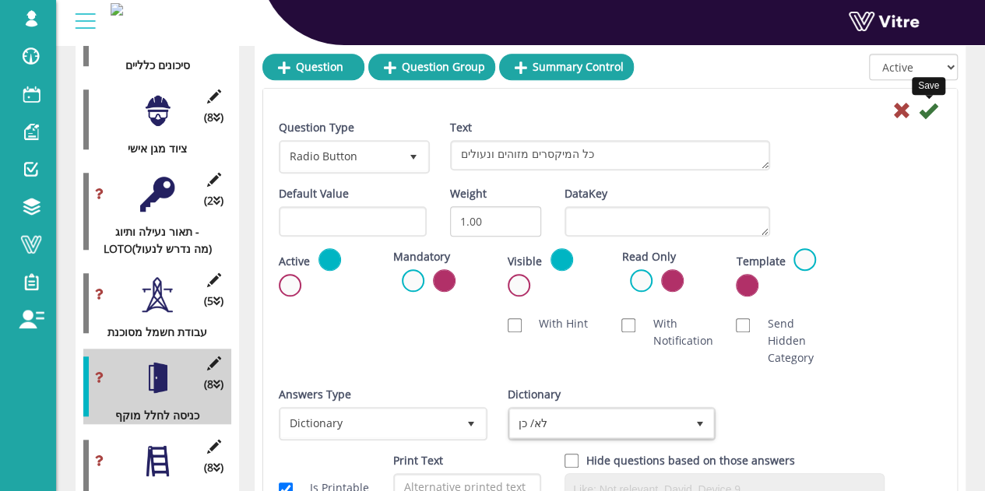
click at [932, 108] on icon at bounding box center [927, 110] width 19 height 19
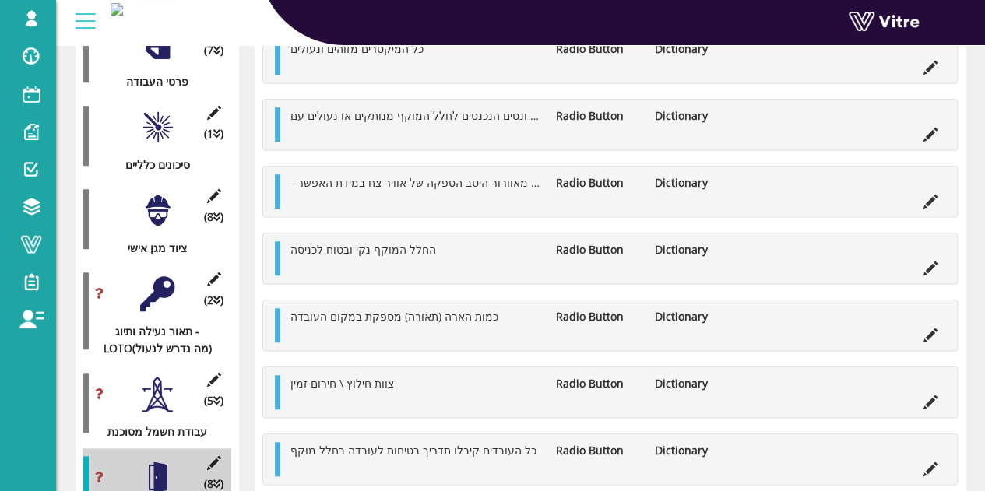
scroll to position [492, 0]
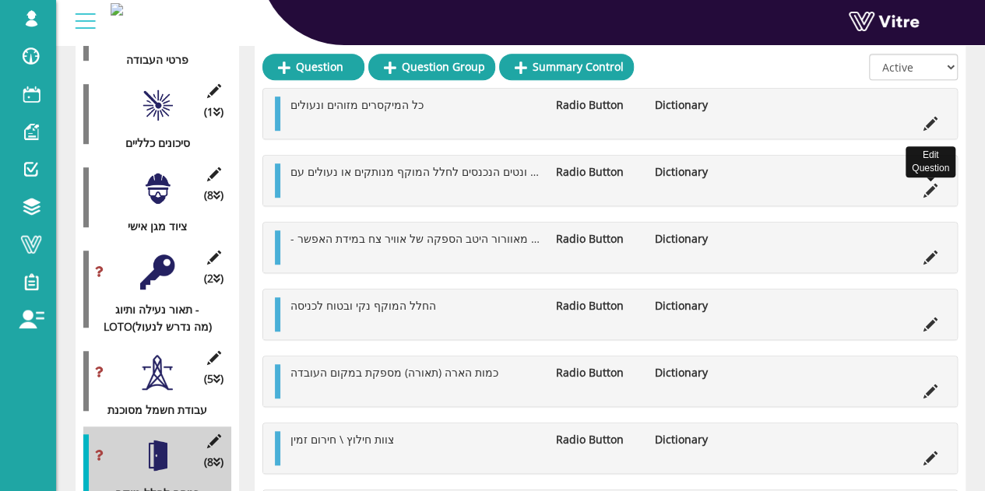
click at [929, 191] on icon at bounding box center [930, 191] width 14 height 14
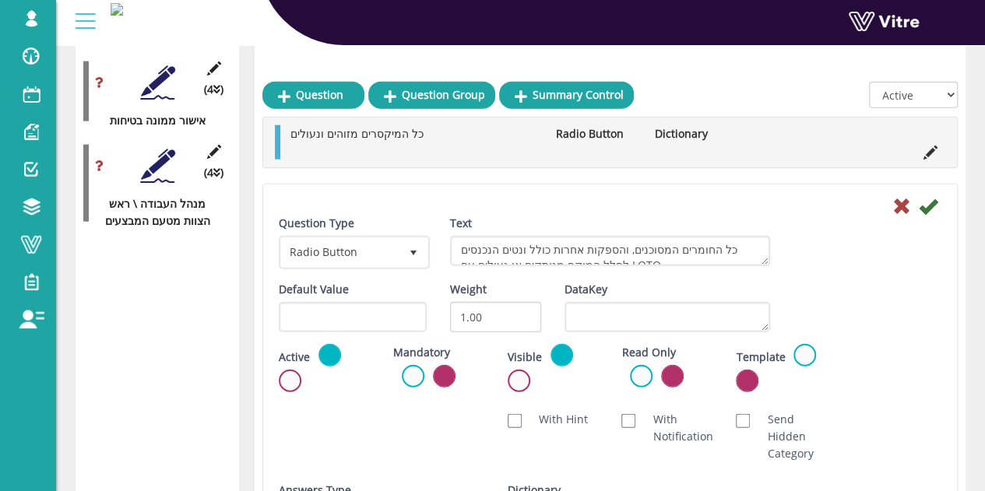
scroll to position [2048, 0]
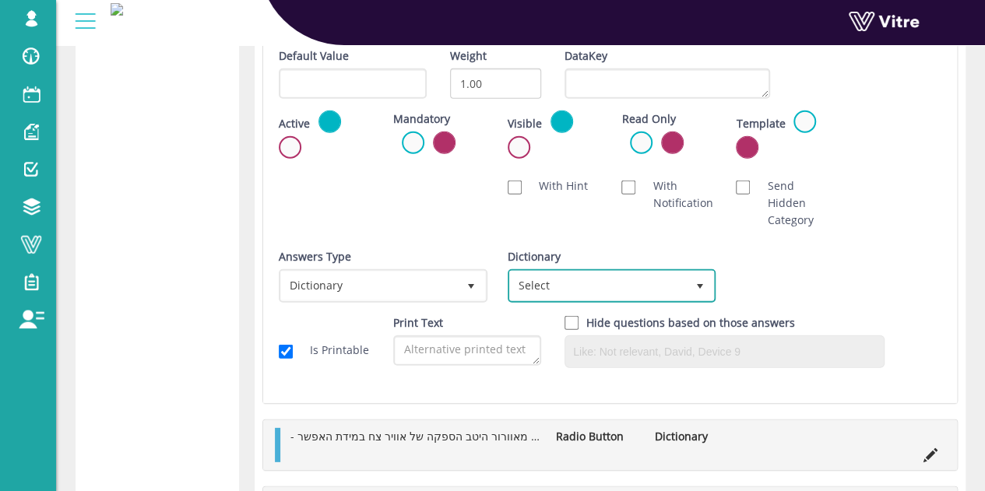
click at [627, 279] on span "Select" at bounding box center [598, 286] width 176 height 28
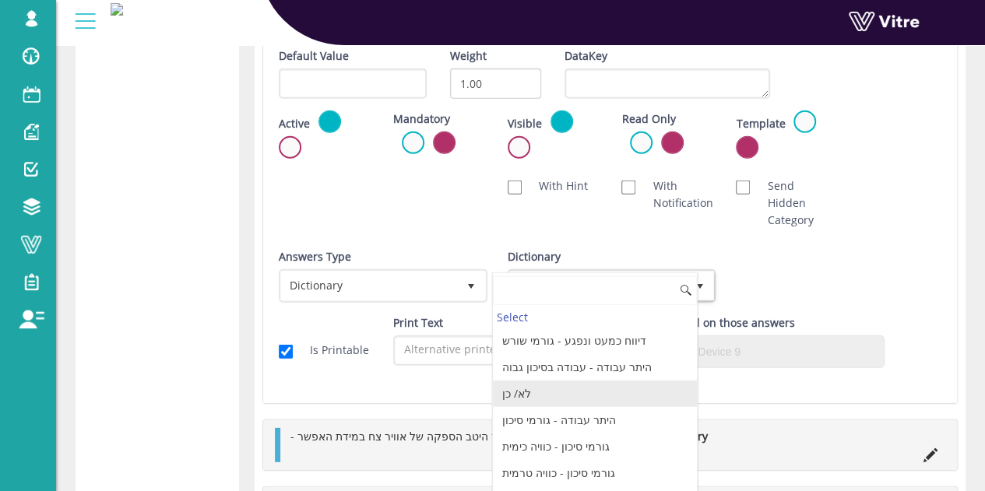
click at [576, 395] on li "לא/ כן" at bounding box center [595, 394] width 204 height 26
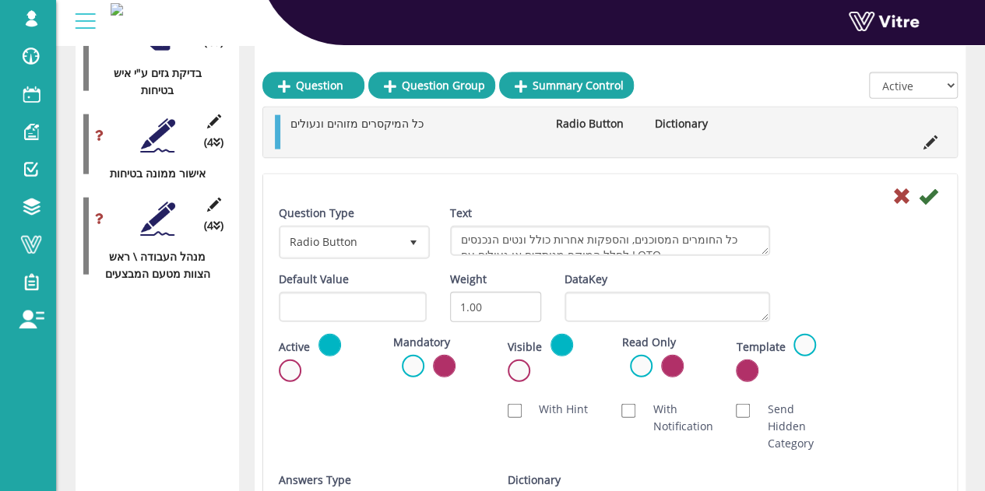
scroll to position [1737, 0]
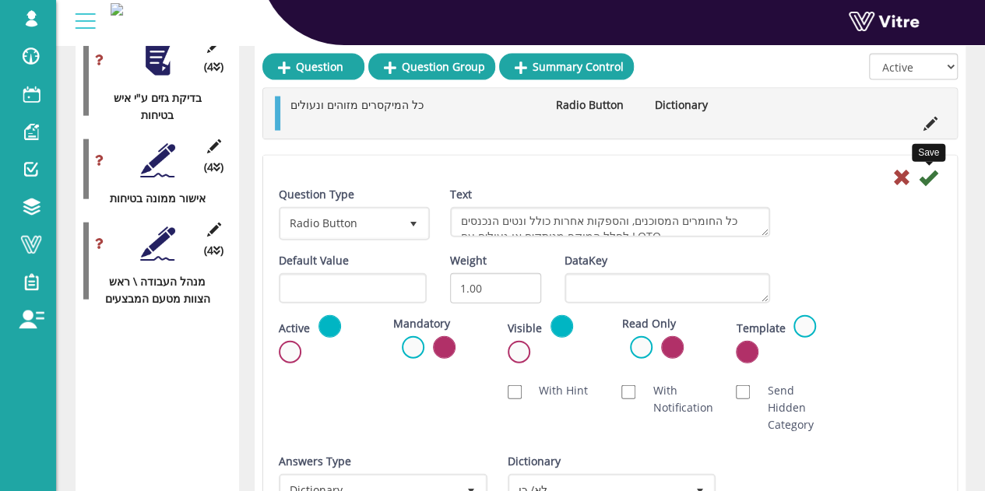
click at [928, 177] on icon at bounding box center [927, 177] width 19 height 19
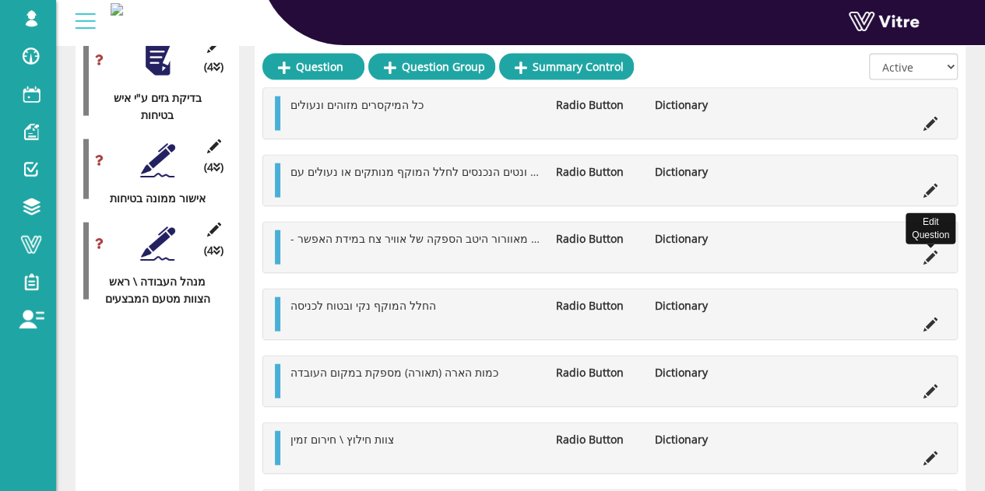
click at [931, 251] on icon at bounding box center [930, 258] width 14 height 14
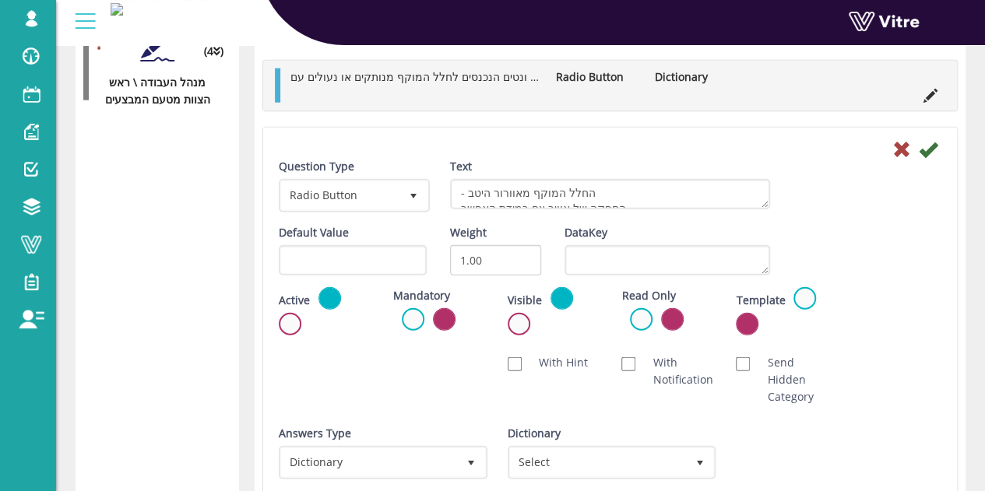
scroll to position [2048, 0]
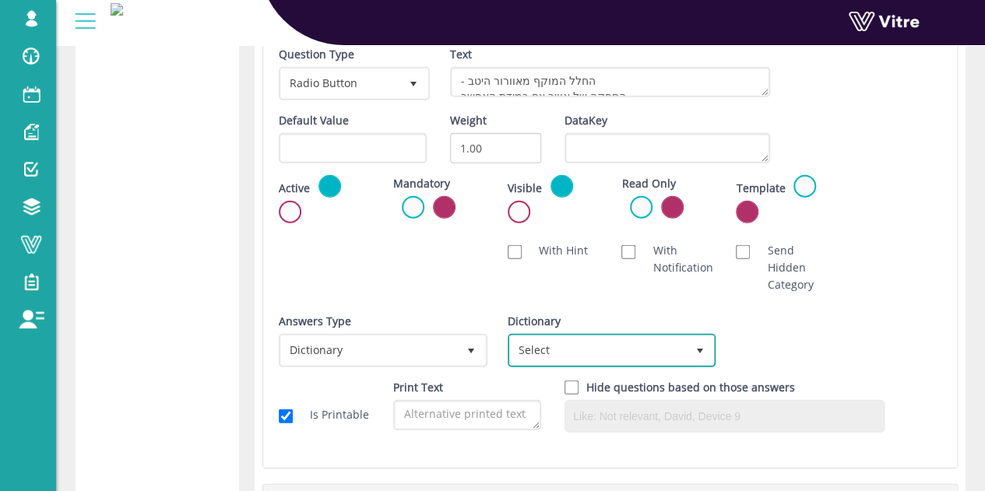
click at [623, 342] on span "Select" at bounding box center [598, 350] width 176 height 28
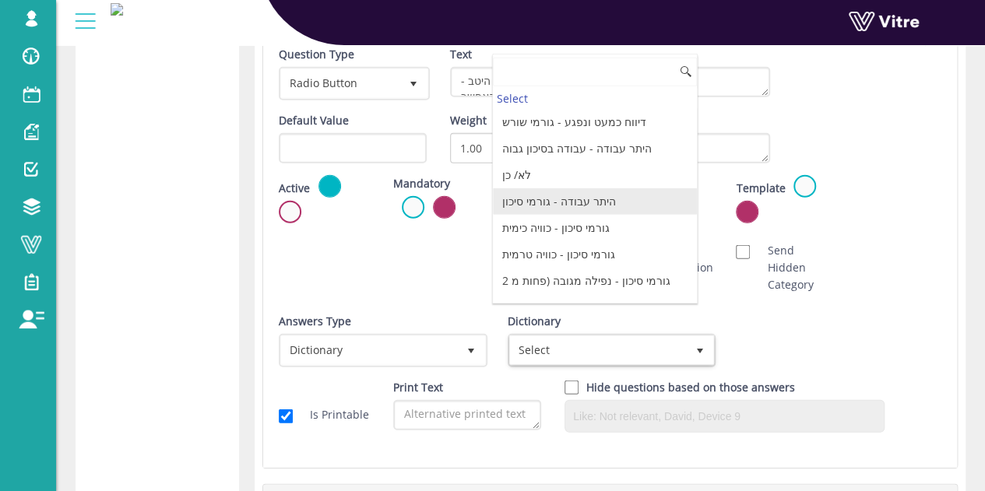
click at [563, 174] on li "לא/ כן" at bounding box center [595, 175] width 204 height 26
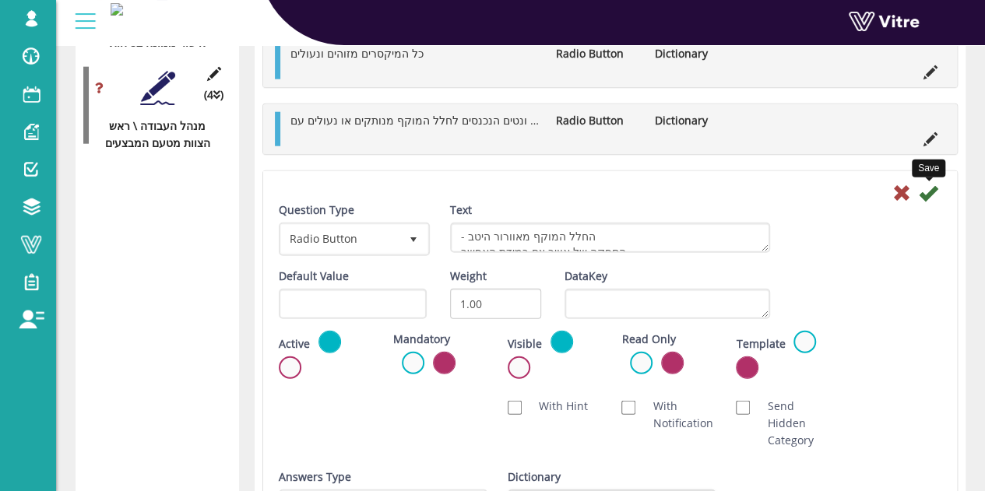
click at [932, 195] on icon at bounding box center [927, 193] width 19 height 19
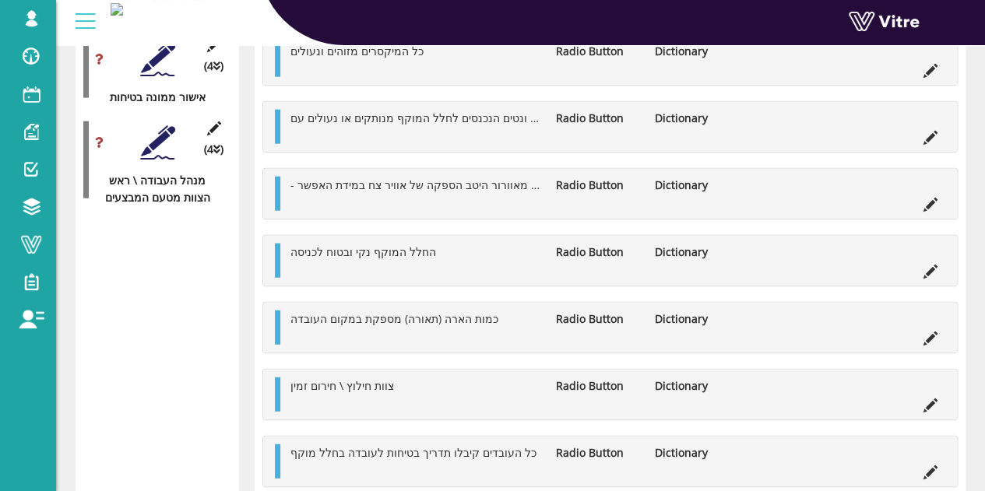
scroll to position [1815, 0]
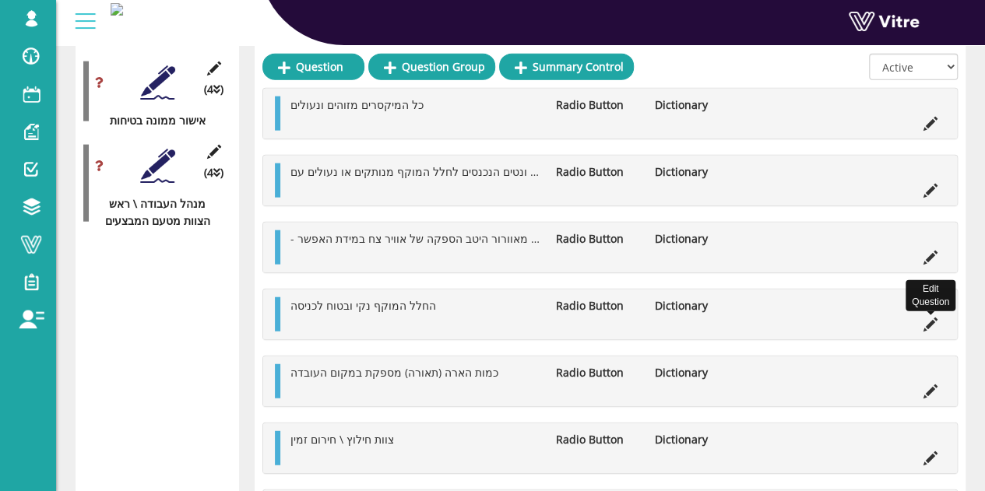
click at [929, 326] on icon at bounding box center [930, 325] width 14 height 14
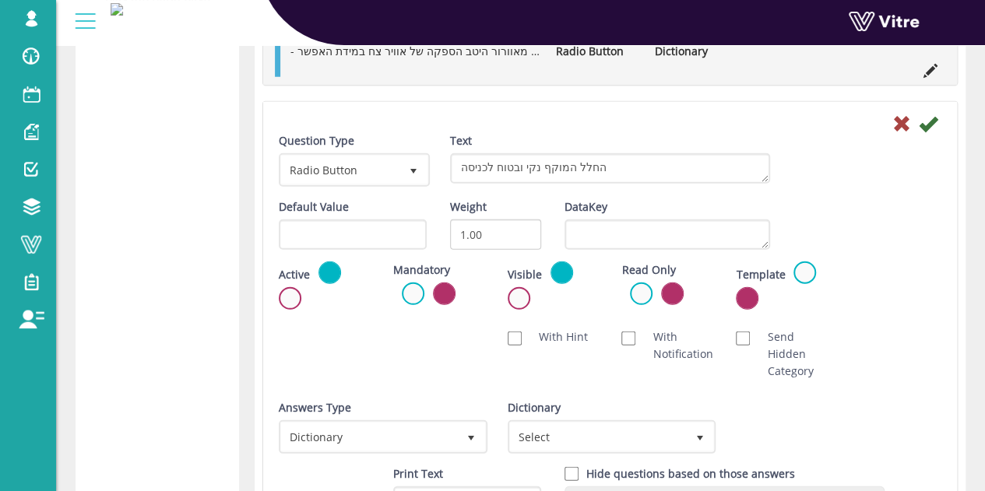
scroll to position [2126, 0]
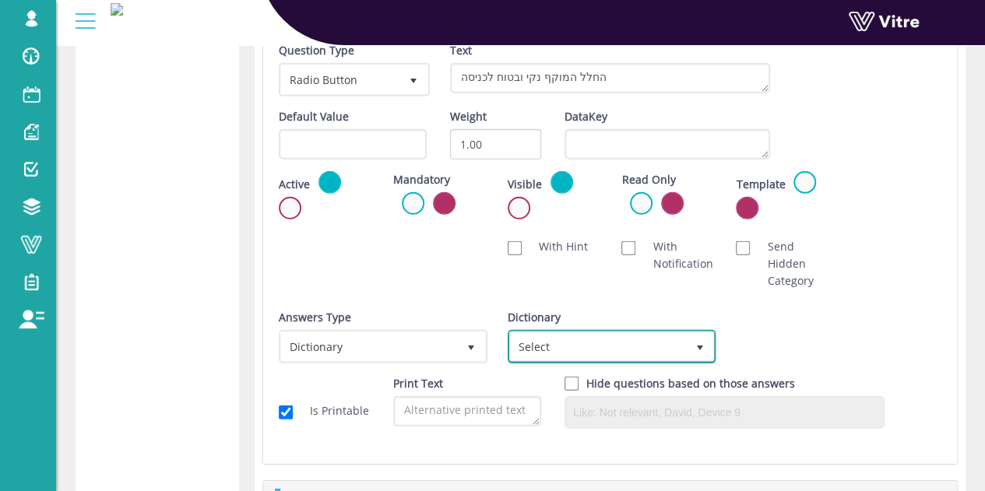
click at [648, 336] on span "Select" at bounding box center [598, 346] width 176 height 28
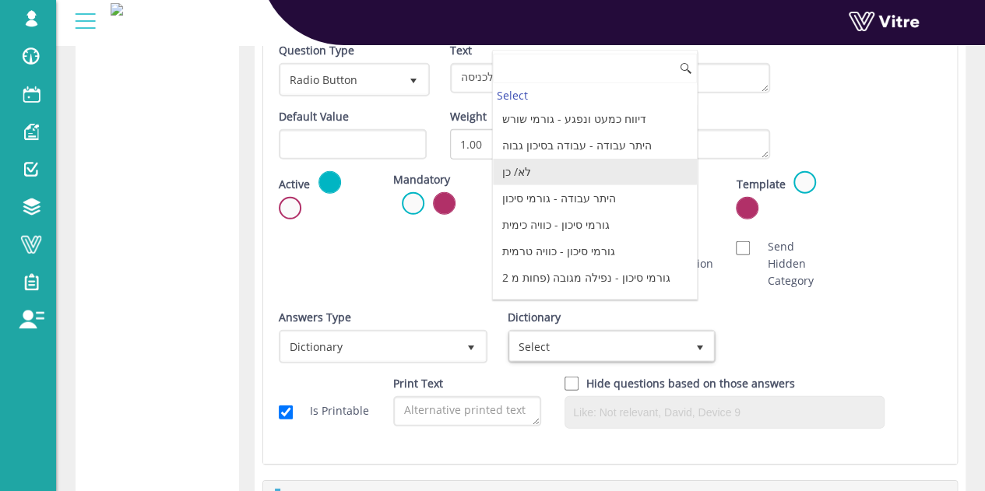
click at [601, 172] on li "לא/ כן" at bounding box center [595, 172] width 204 height 26
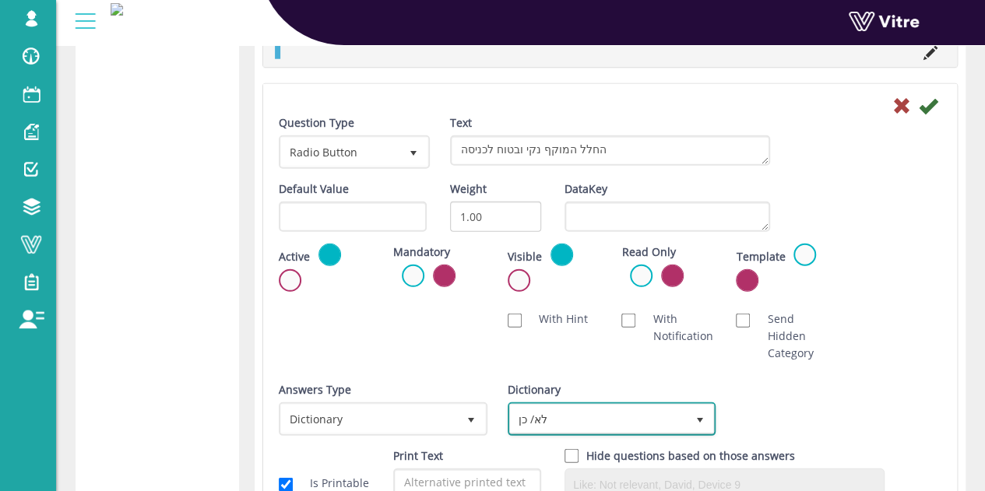
scroll to position [1971, 0]
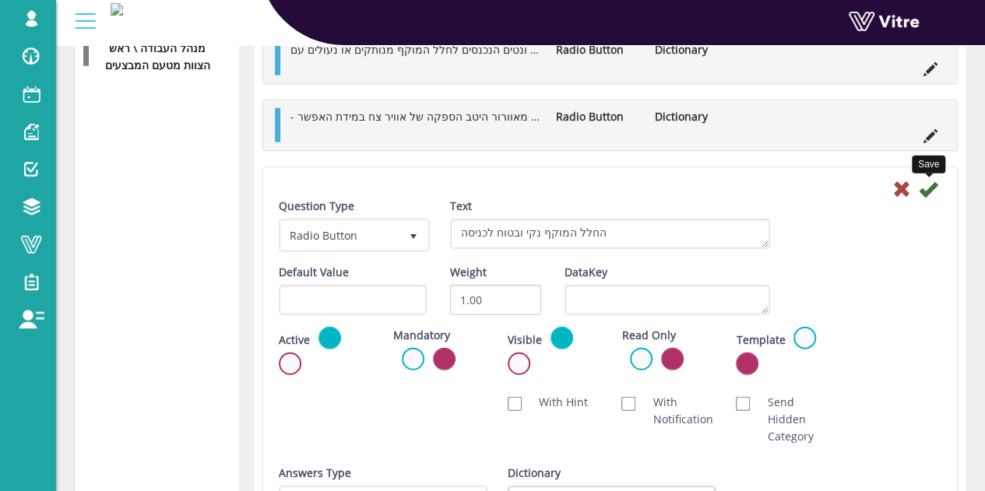
click at [931, 191] on icon at bounding box center [927, 189] width 19 height 19
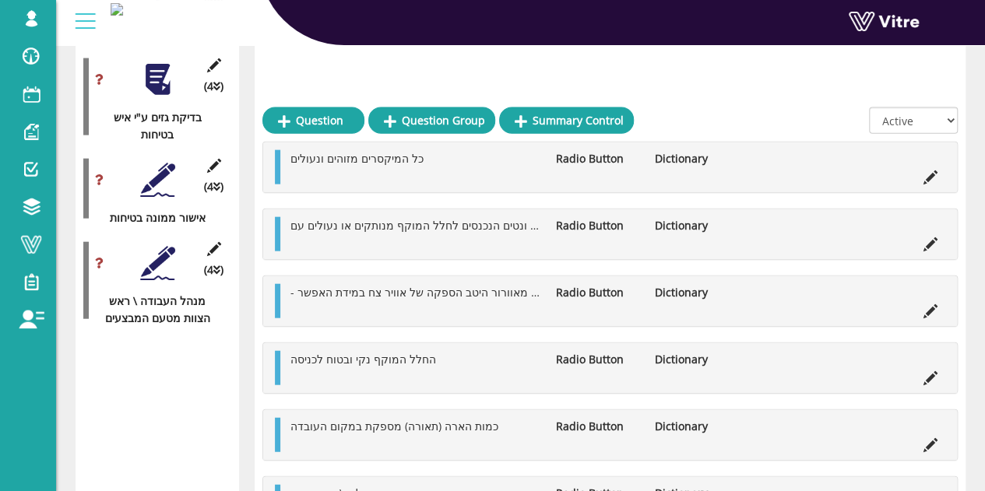
scroll to position [1648, 0]
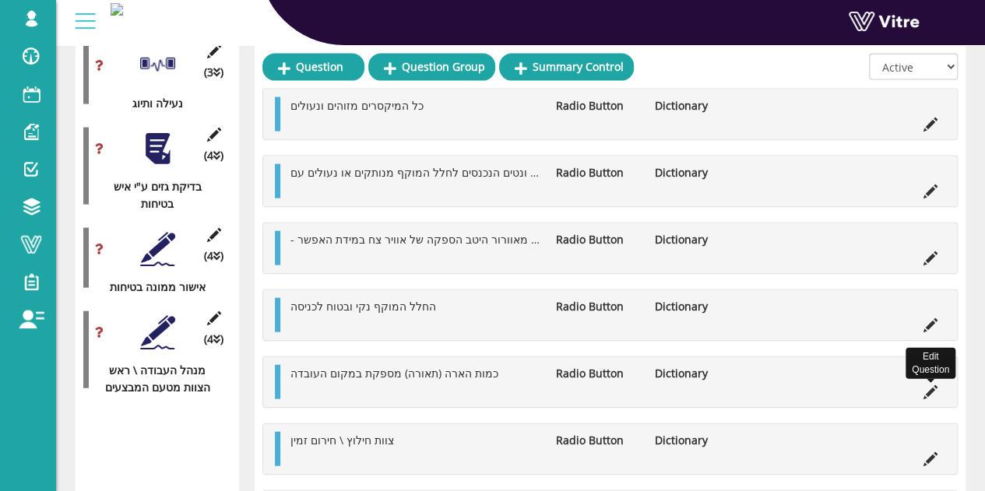
click at [926, 386] on icon at bounding box center [930, 392] width 14 height 14
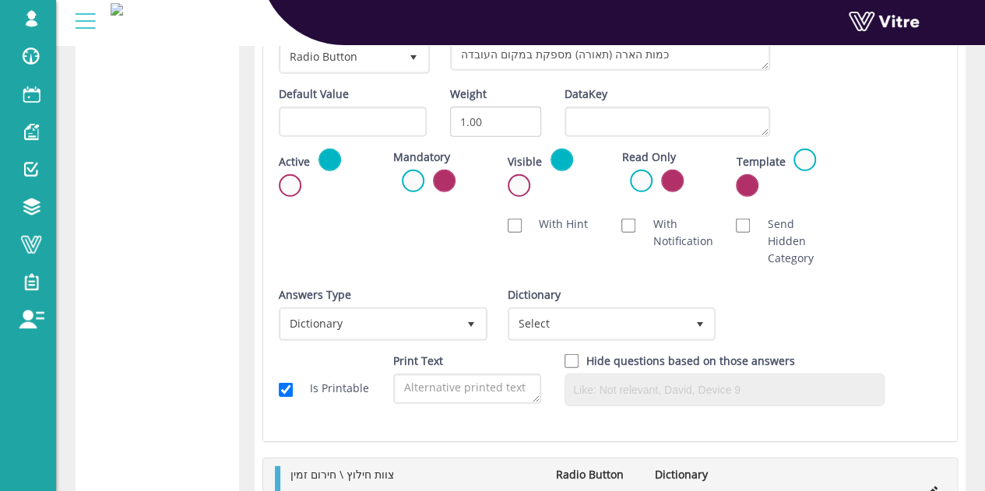
scroll to position [2193, 0]
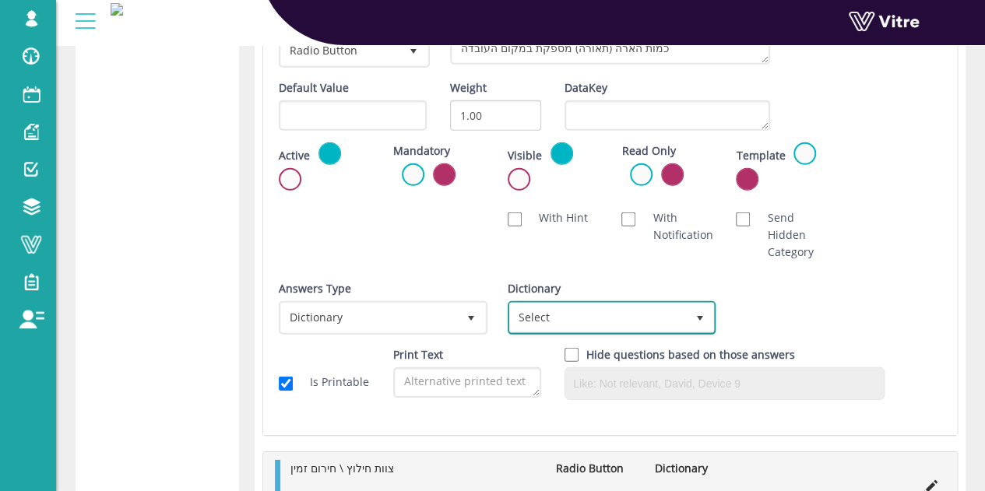
click at [584, 315] on span "Select" at bounding box center [598, 318] width 176 height 28
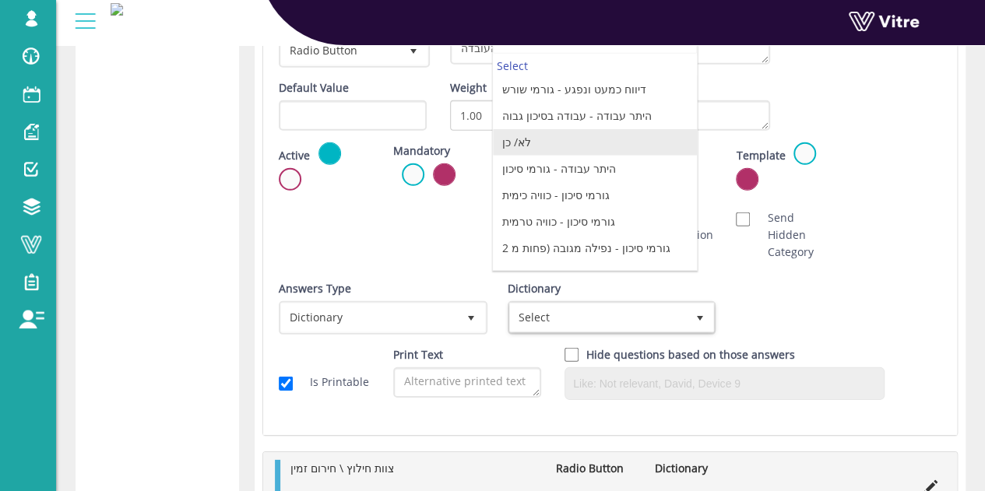
click at [581, 139] on li "לא/ כן" at bounding box center [595, 142] width 204 height 26
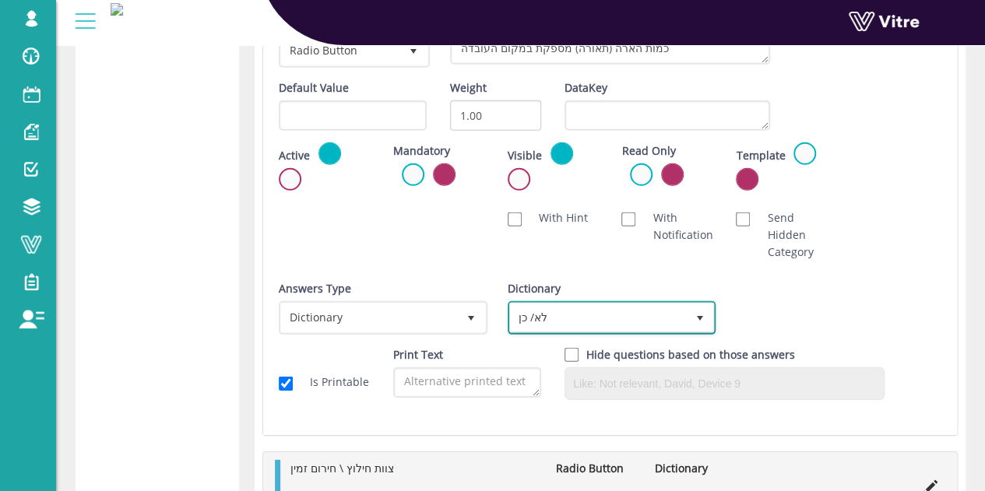
scroll to position [2038, 0]
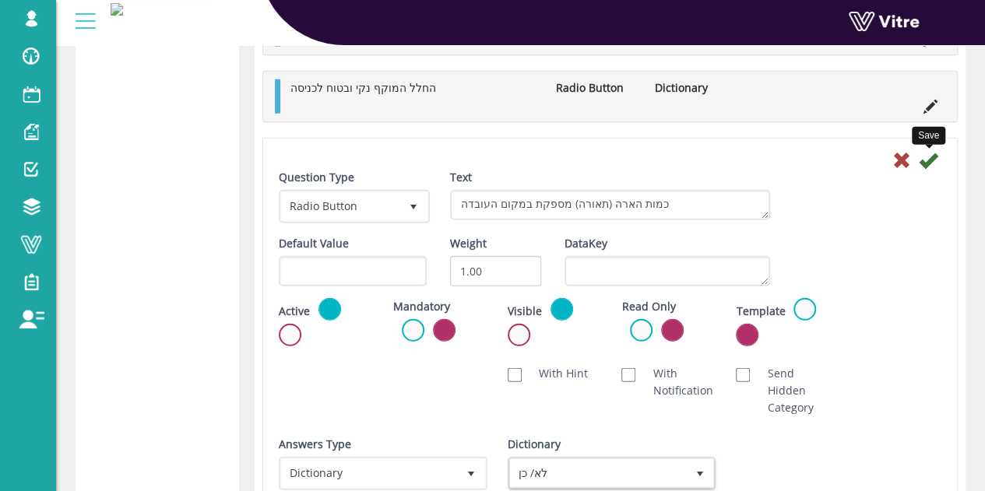
click at [931, 152] on icon at bounding box center [927, 160] width 19 height 19
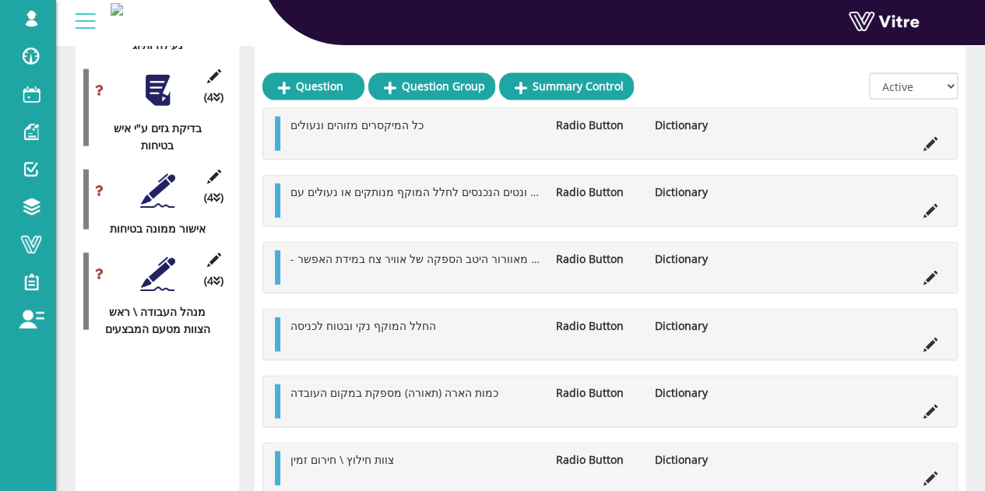
scroll to position [1726, 0]
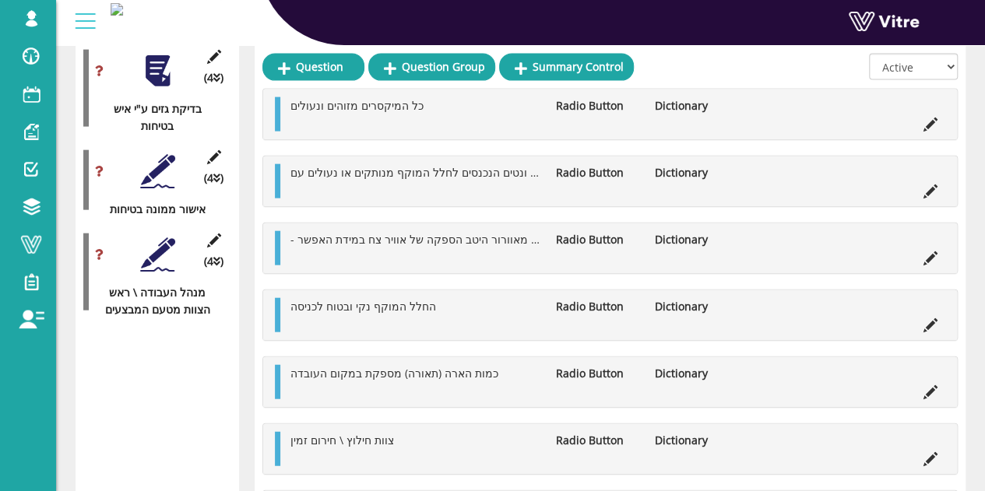
click at [934, 454] on icon at bounding box center [930, 459] width 14 height 14
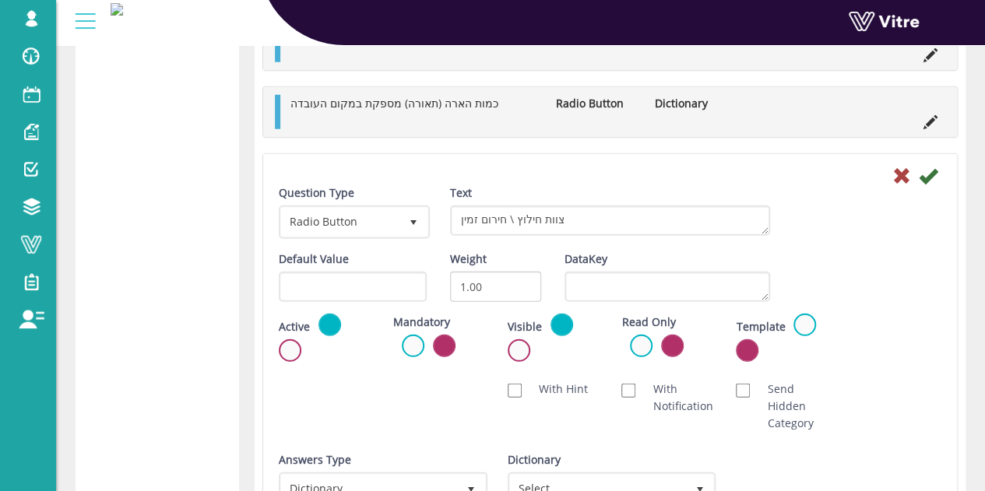
scroll to position [2271, 0]
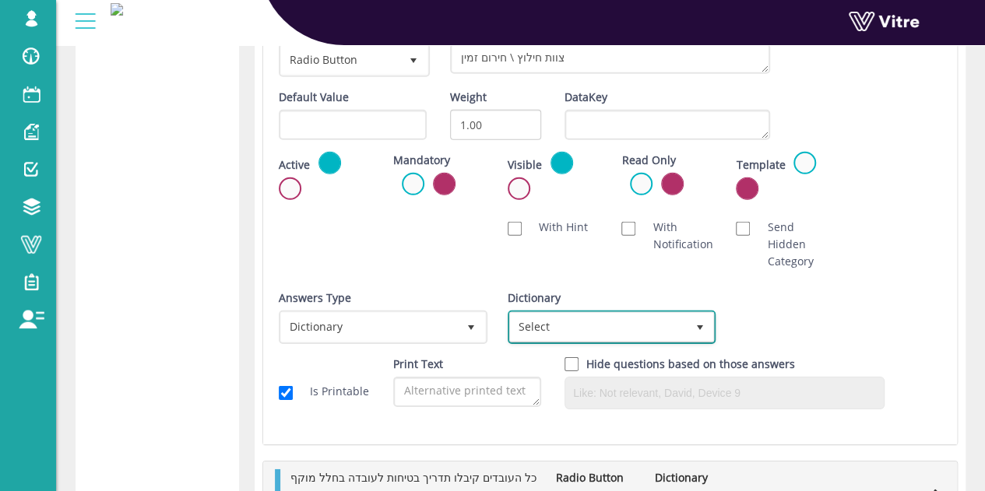
click at [685, 313] on span "select" at bounding box center [699, 327] width 28 height 28
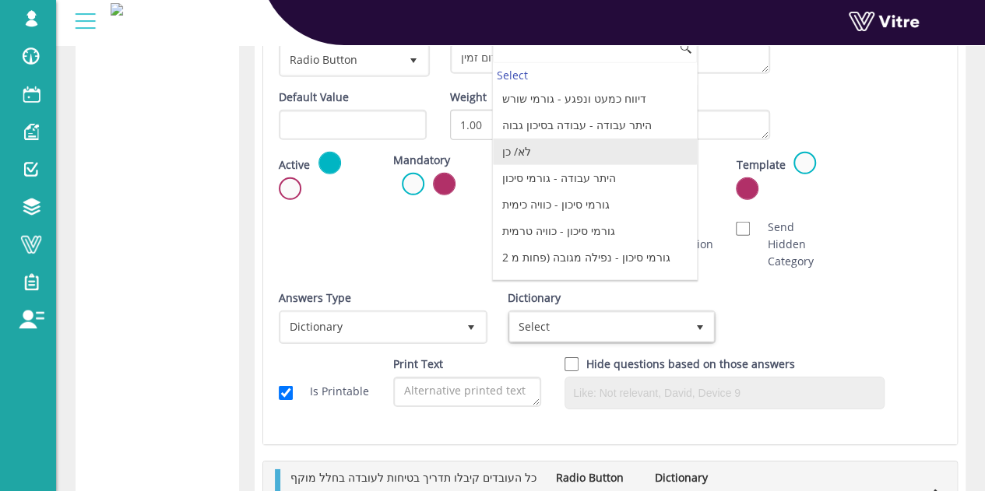
click at [537, 142] on li "לא/ כן" at bounding box center [595, 152] width 204 height 26
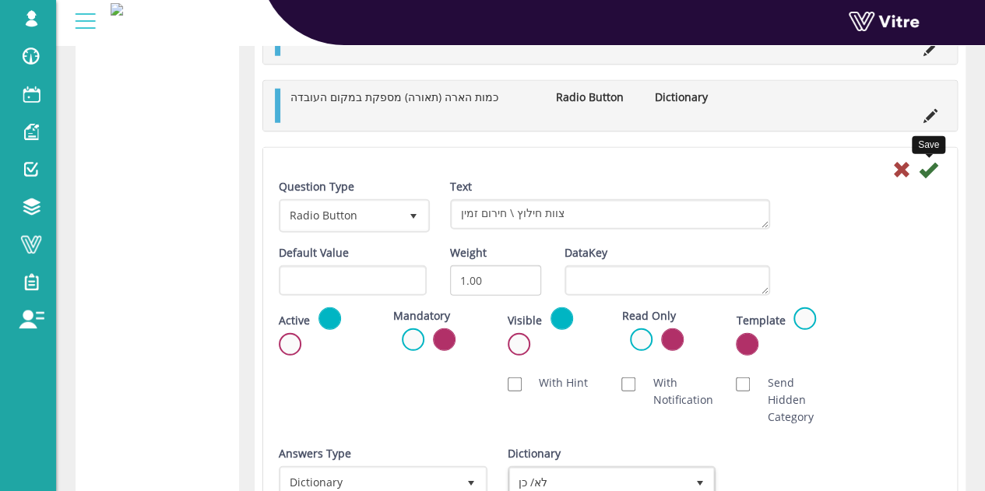
click at [934, 164] on icon at bounding box center [927, 169] width 19 height 19
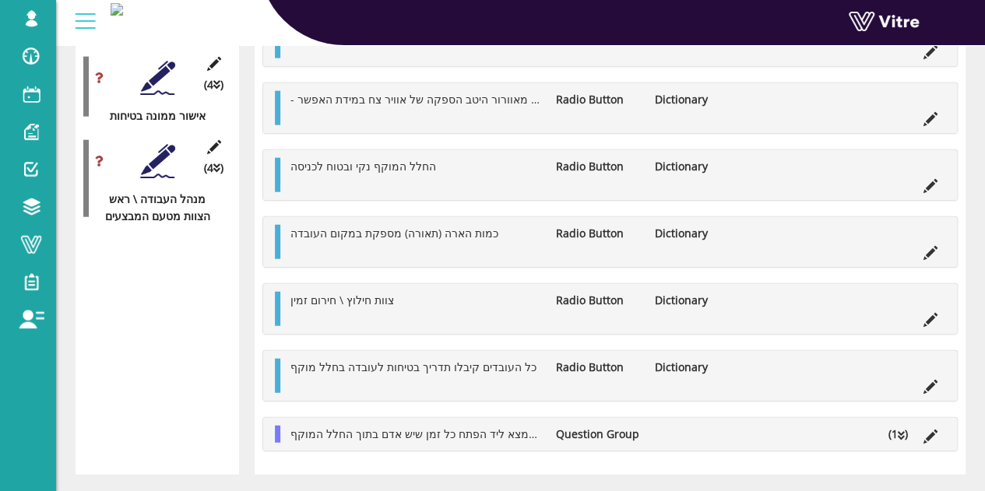
scroll to position [1648, 0]
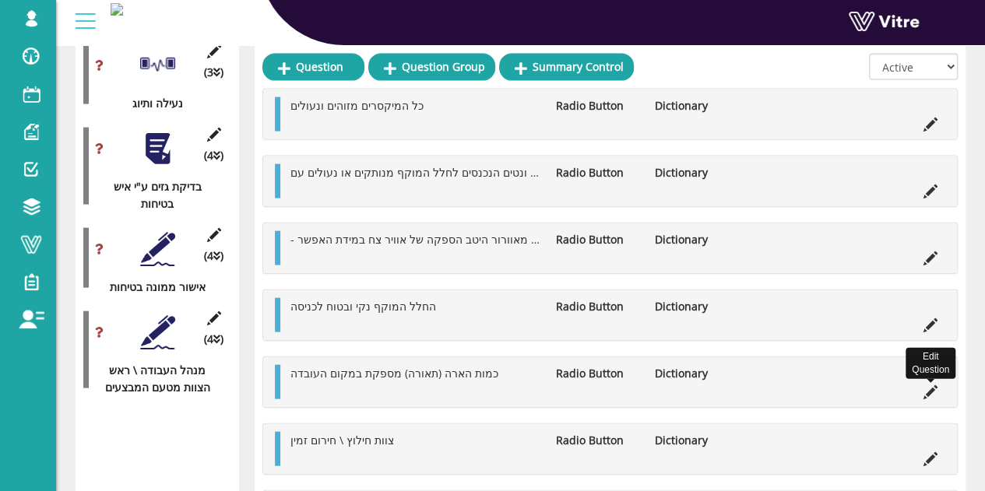
click at [932, 385] on icon at bounding box center [930, 392] width 14 height 14
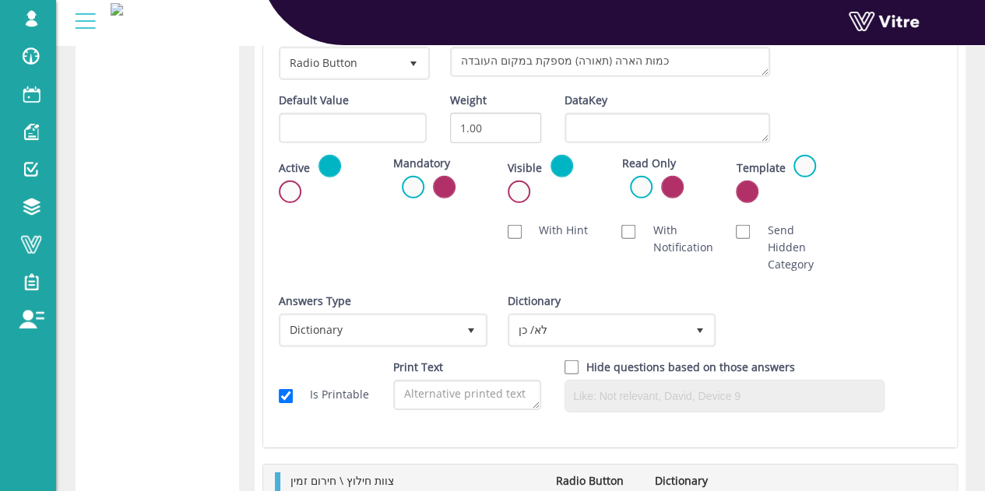
scroll to position [2349, 0]
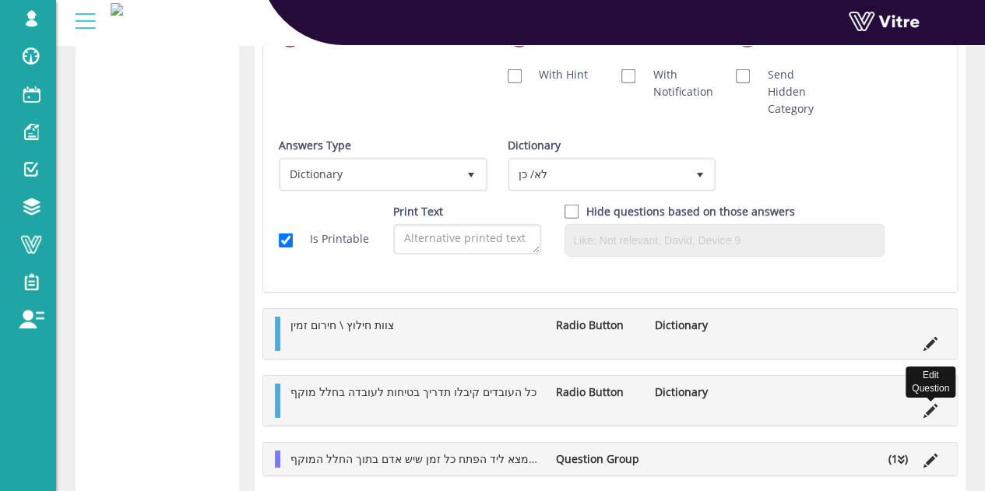
click at [934, 404] on icon at bounding box center [930, 411] width 14 height 14
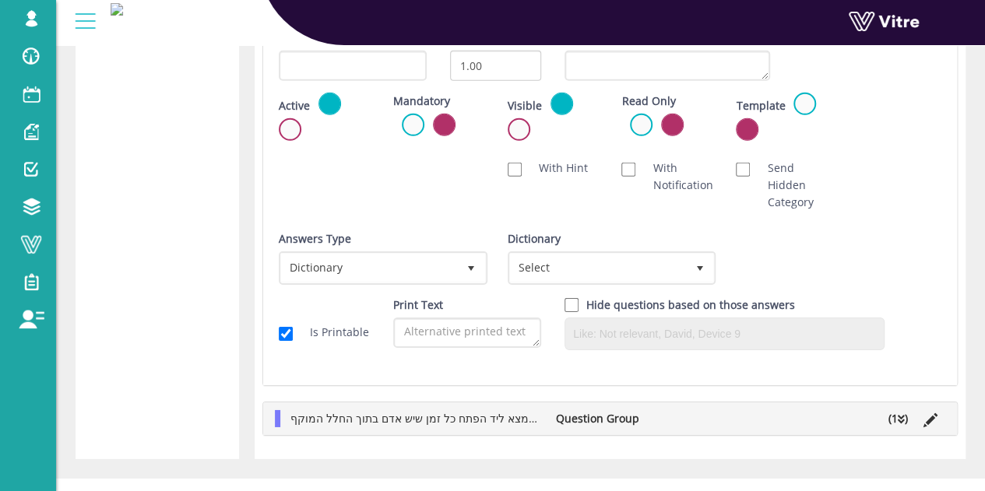
scroll to position [2409, 0]
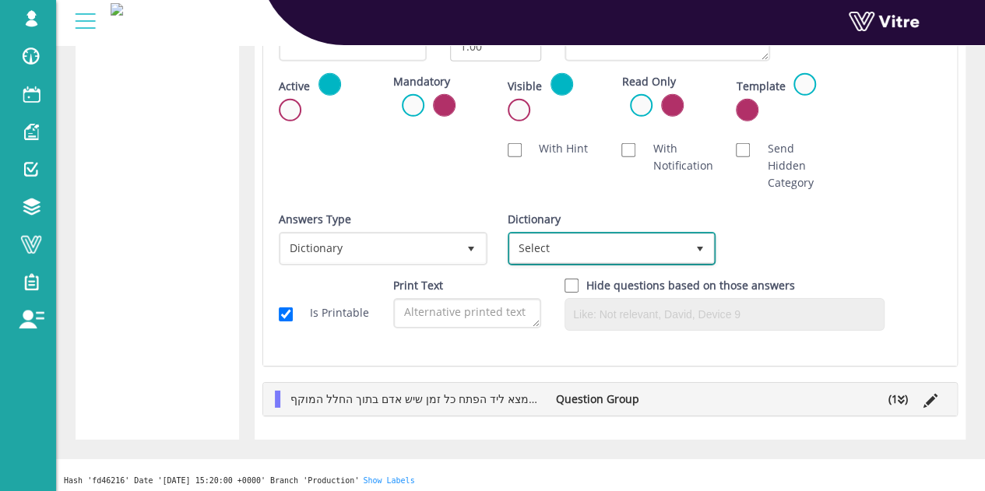
click at [682, 234] on span "Select" at bounding box center [598, 248] width 176 height 28
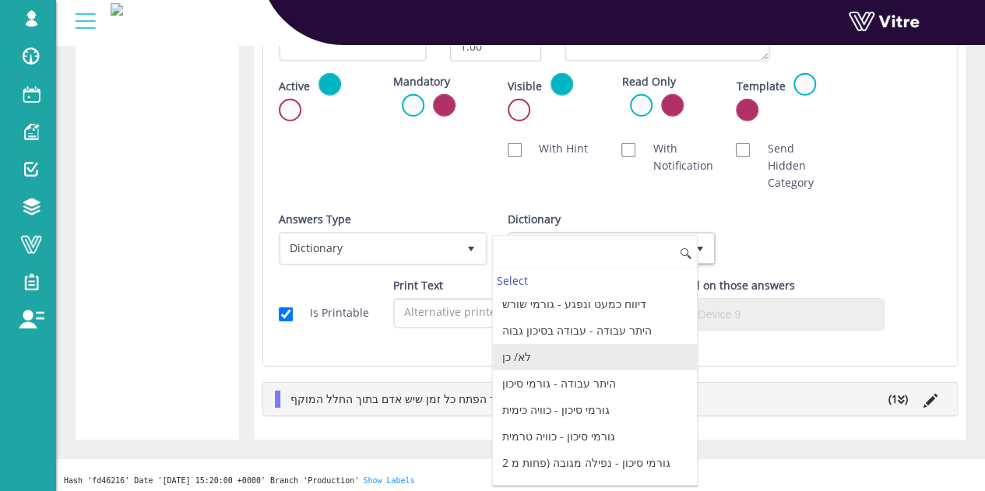
click at [514, 353] on li "לא/ כן" at bounding box center [595, 357] width 204 height 26
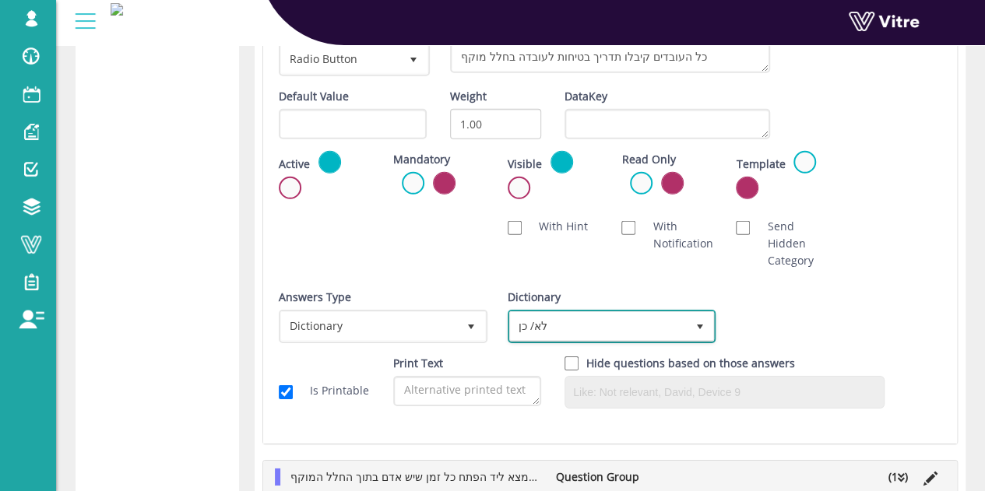
scroll to position [2097, 0]
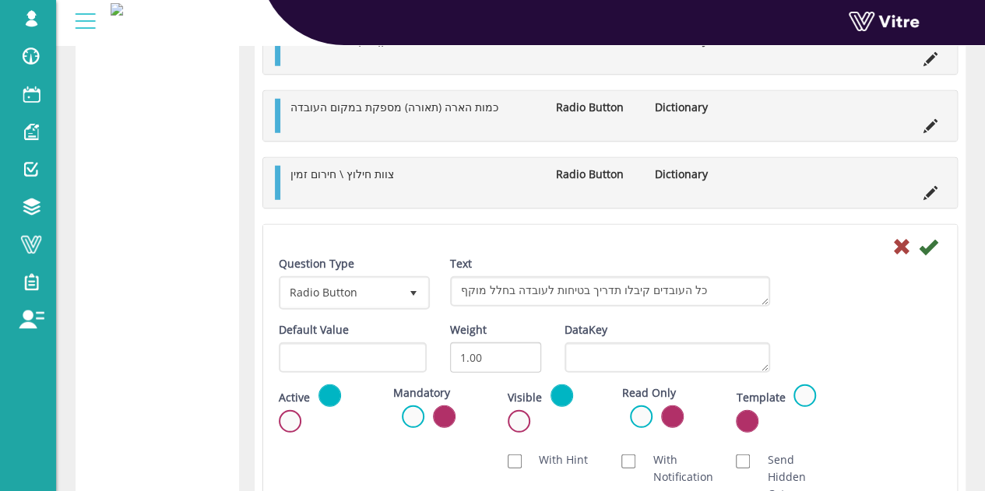
click at [934, 247] on icon at bounding box center [927, 246] width 19 height 19
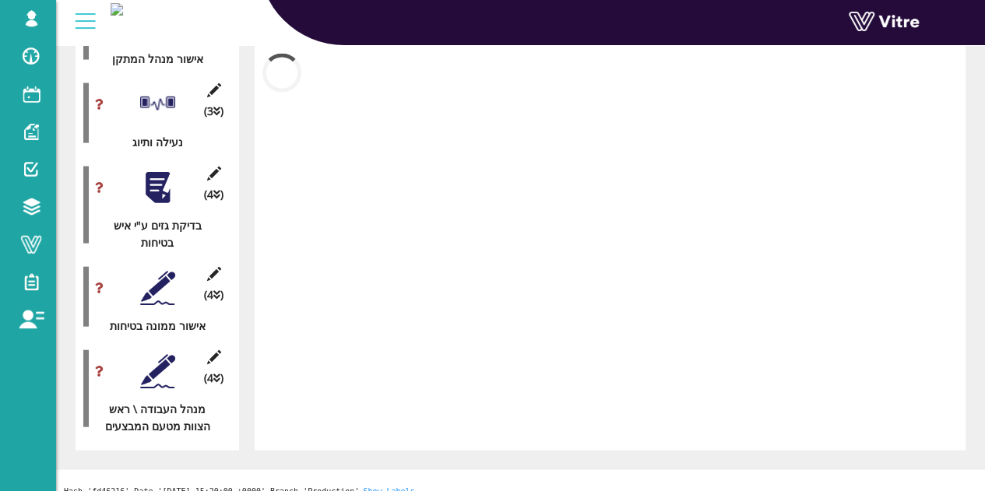
scroll to position [1960, 0]
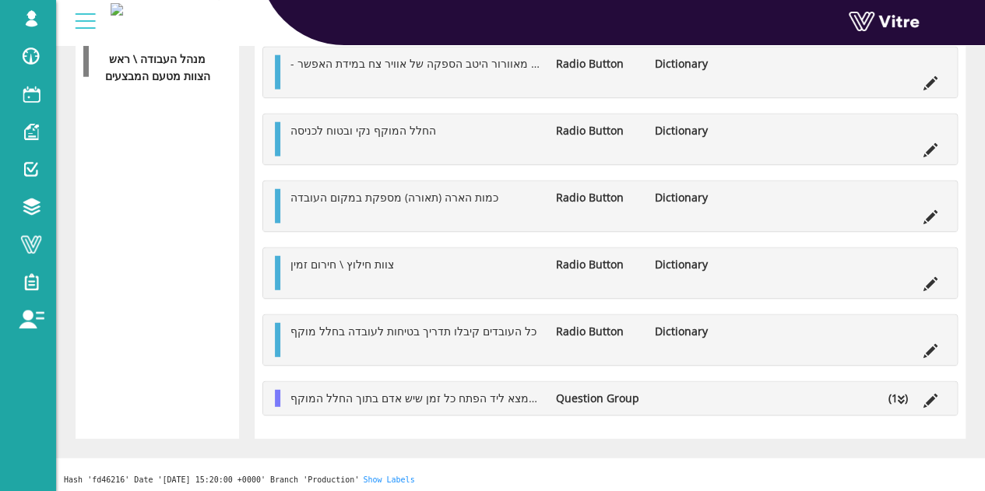
click at [896, 396] on li "(1 )" at bounding box center [897, 398] width 35 height 17
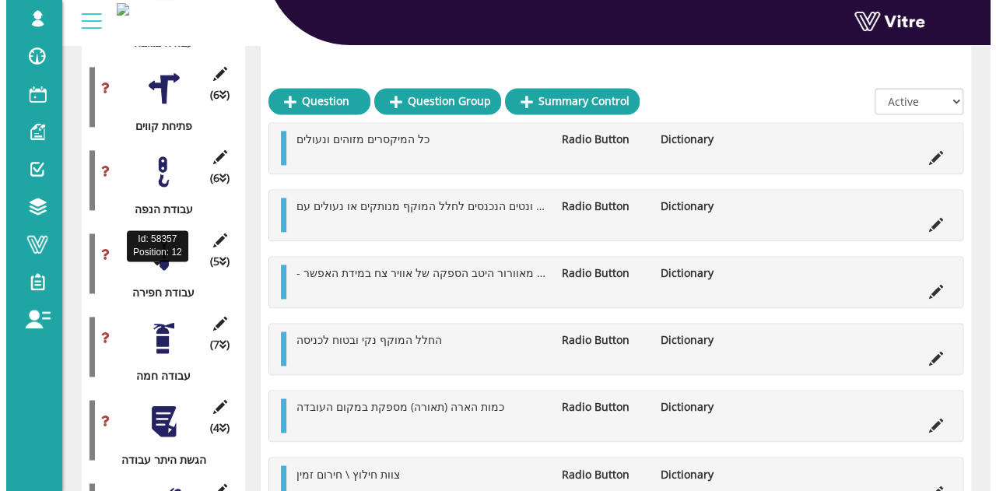
scroll to position [831, 0]
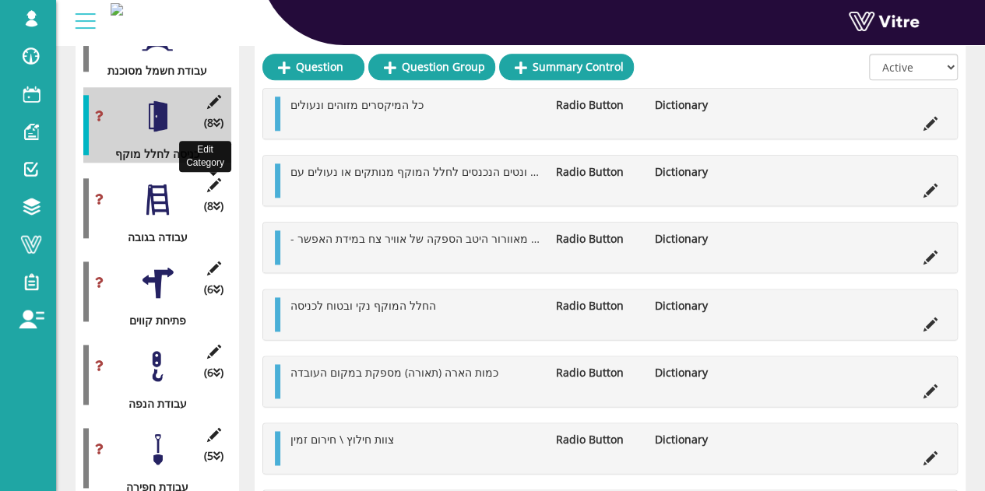
click at [210, 178] on icon at bounding box center [213, 185] width 19 height 14
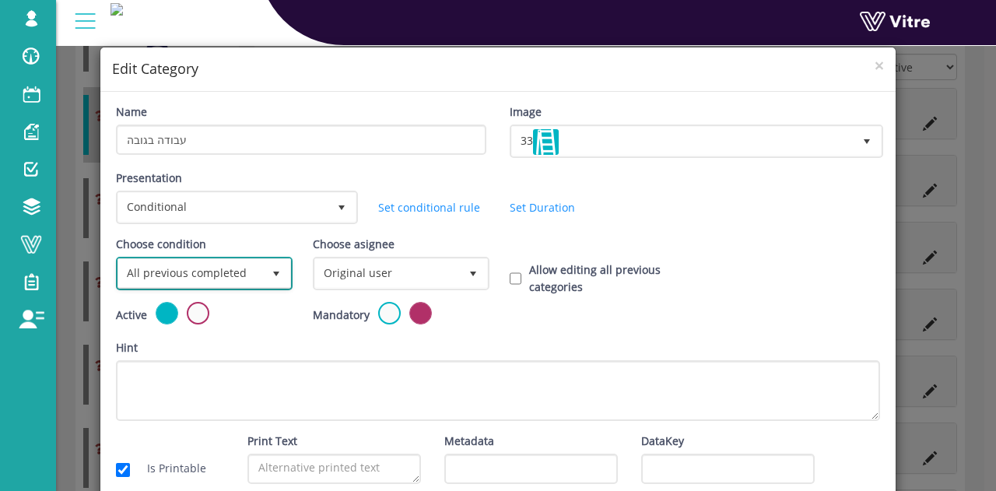
click at [229, 268] on span "All previous completed" at bounding box center [190, 273] width 144 height 28
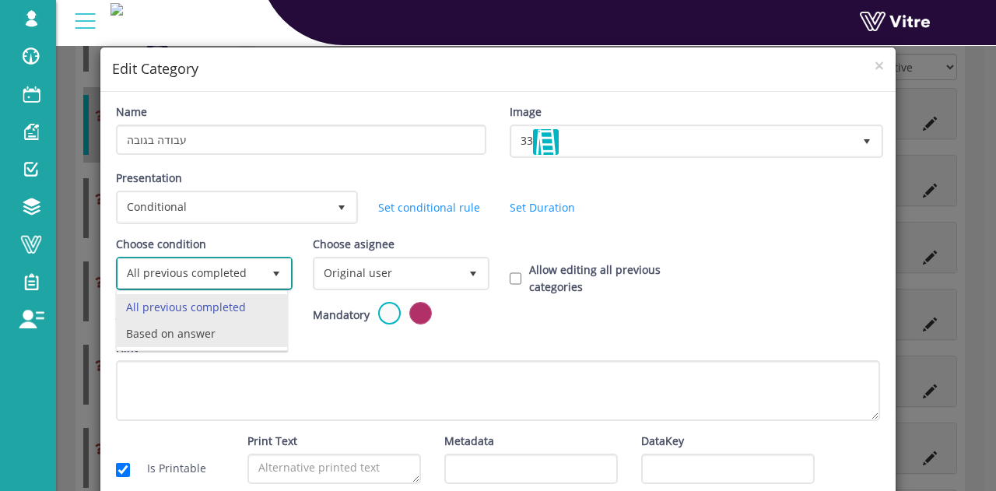
click at [170, 332] on li "Based on answer" at bounding box center [202, 334] width 170 height 26
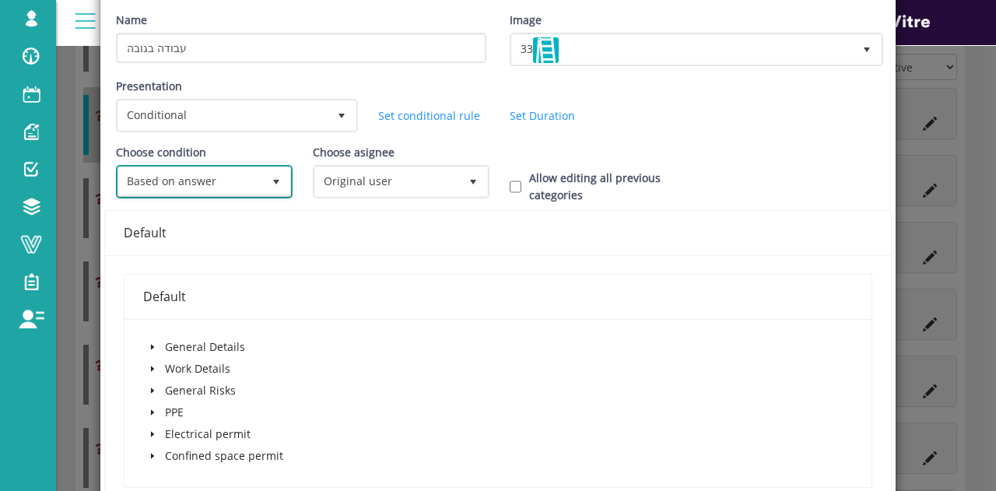
scroll to position [233, 0]
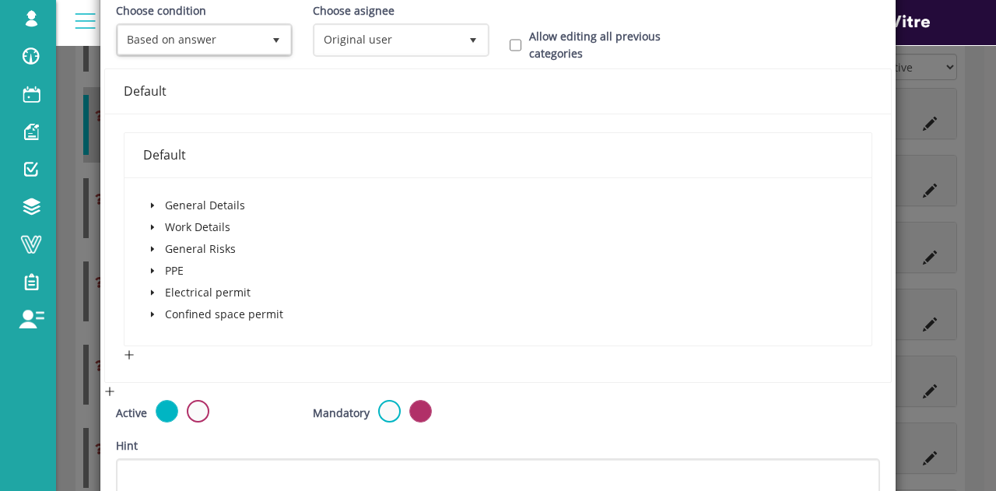
click at [151, 223] on icon "caret-down" at bounding box center [153, 227] width 8 height 8
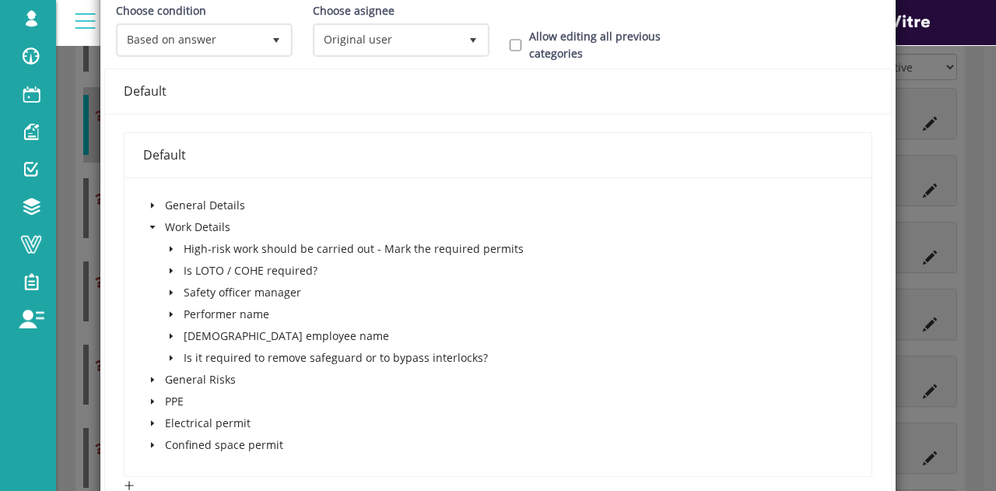
click at [170, 245] on icon "caret-down" at bounding box center [171, 249] width 8 height 8
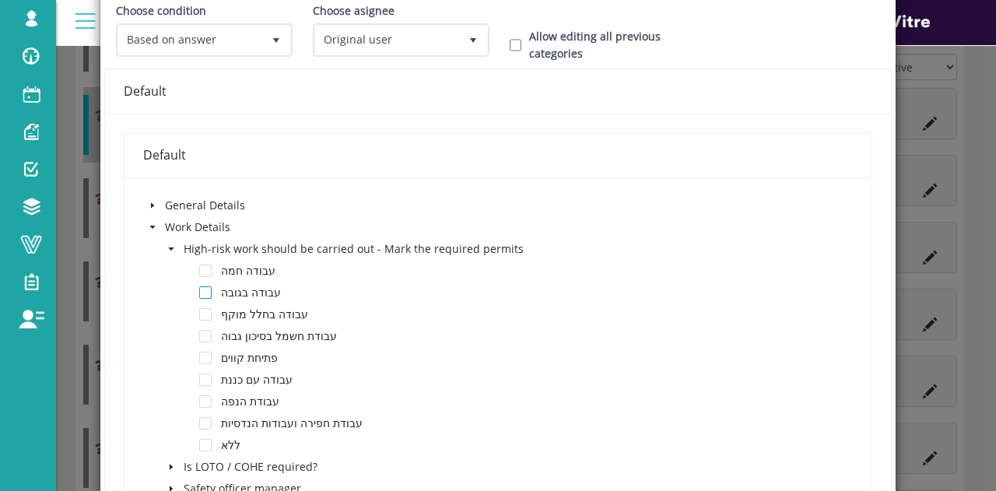
click at [205, 289] on span at bounding box center [205, 292] width 12 height 12
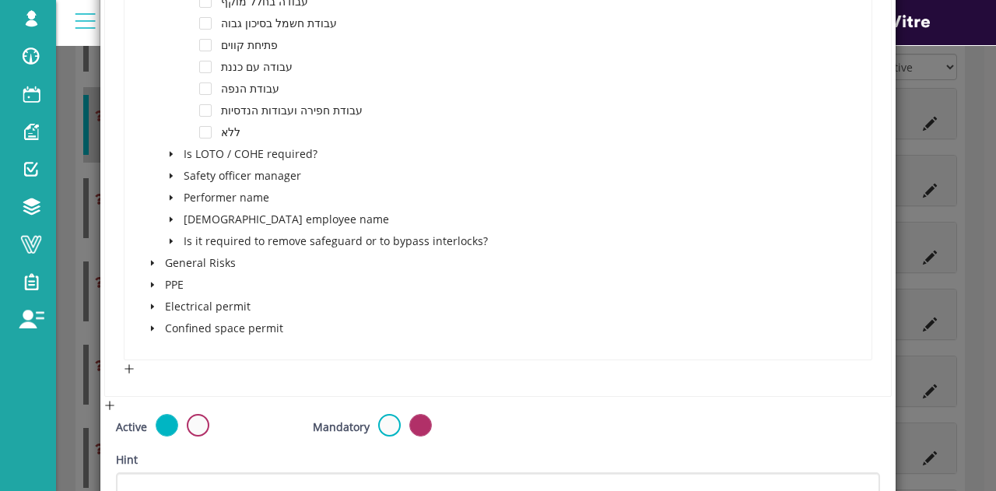
scroll to position [733, 0]
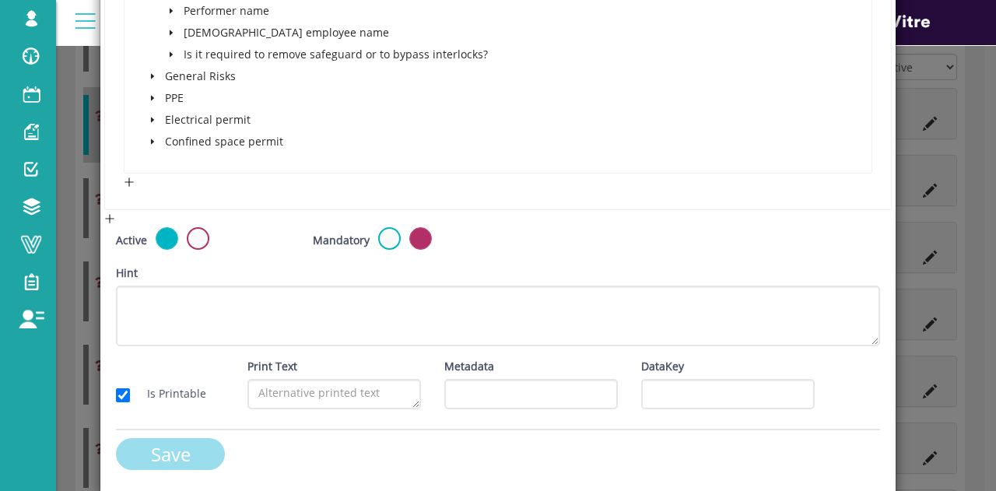
click at [179, 452] on input "Save" at bounding box center [170, 454] width 109 height 32
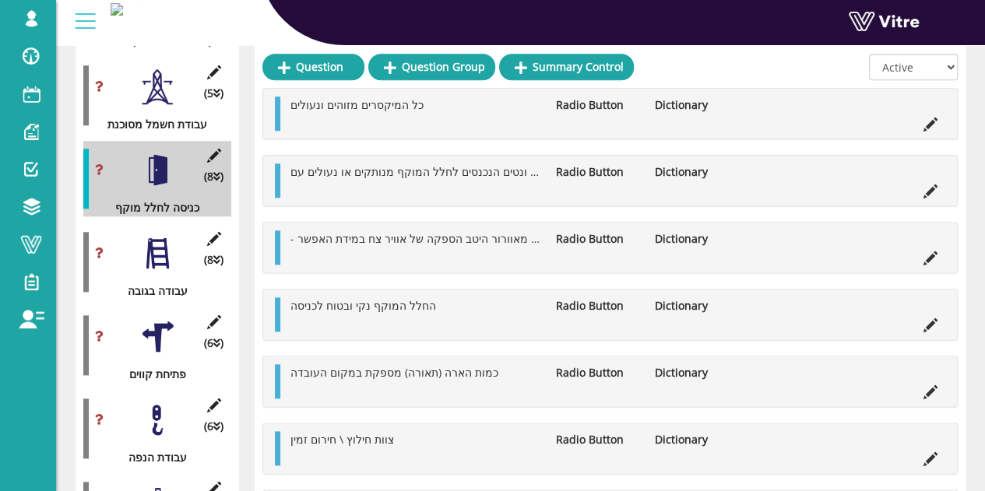
scroll to position [753, 0]
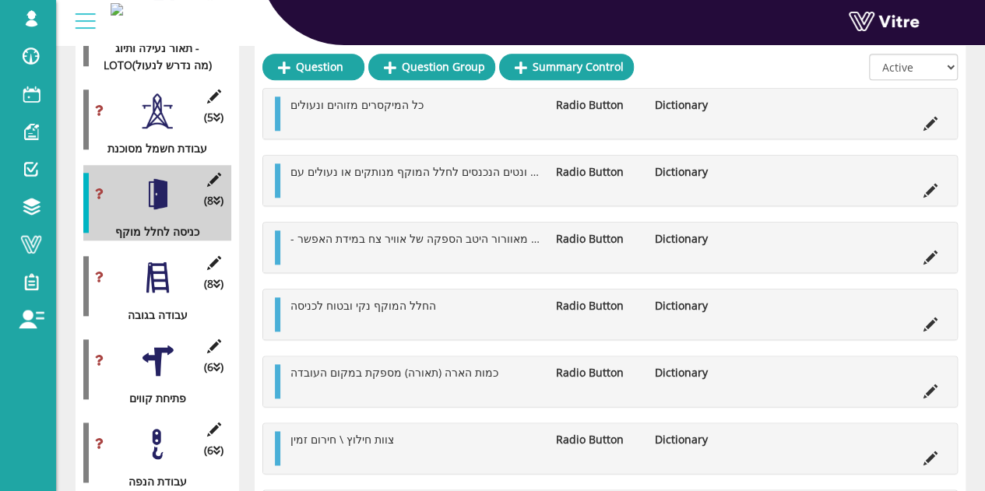
click at [156, 270] on div at bounding box center [157, 277] width 35 height 35
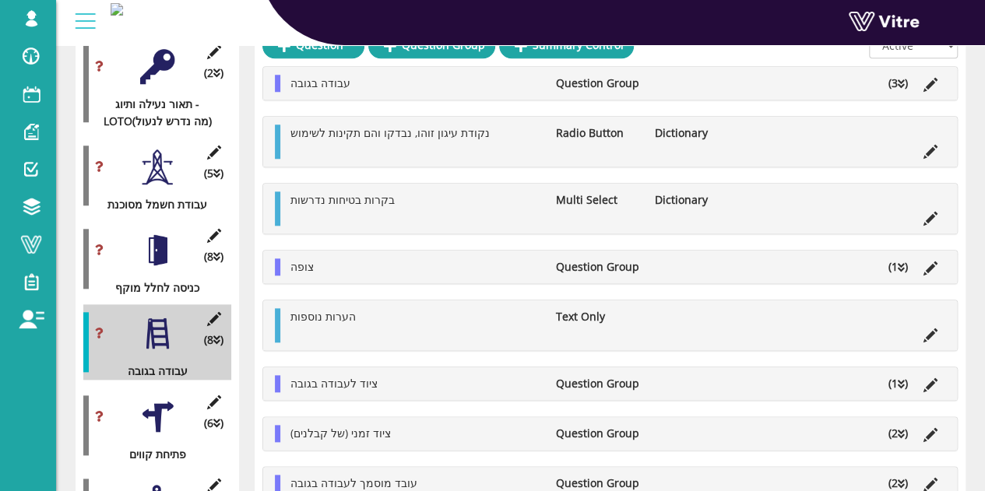
scroll to position [676, 0]
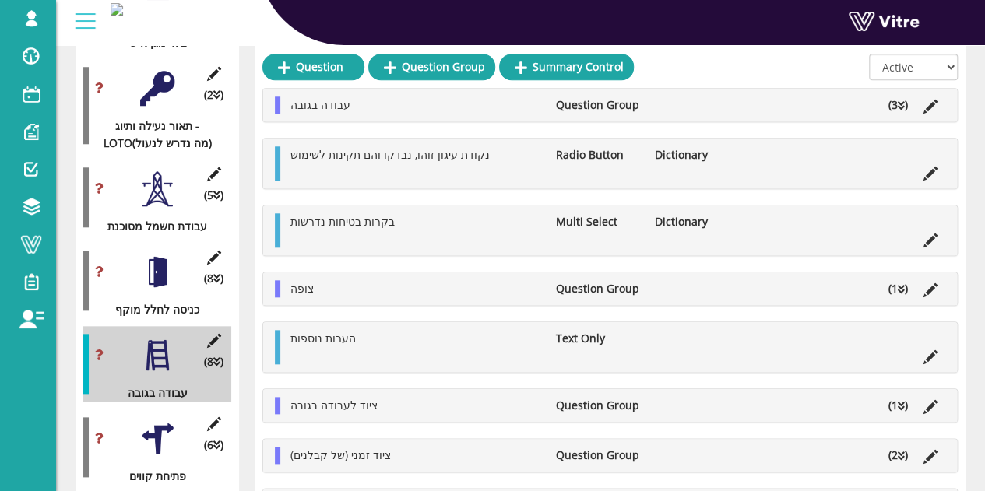
click at [896, 100] on li "(3 )" at bounding box center [897, 105] width 35 height 17
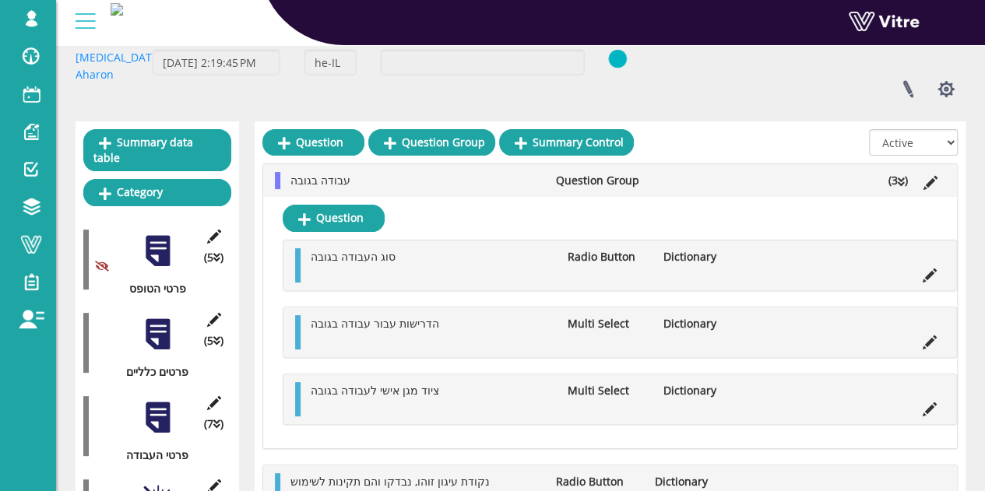
scroll to position [131, 0]
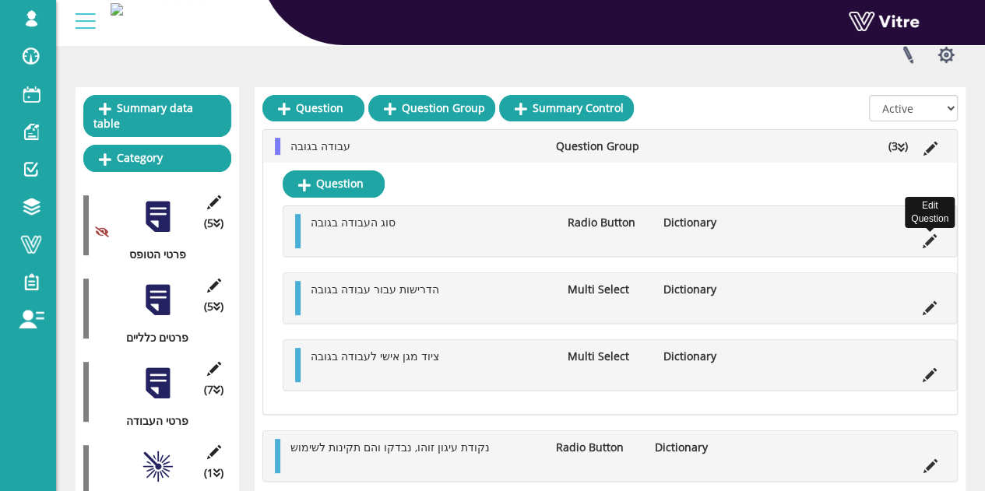
click at [925, 244] on icon at bounding box center [929, 241] width 14 height 14
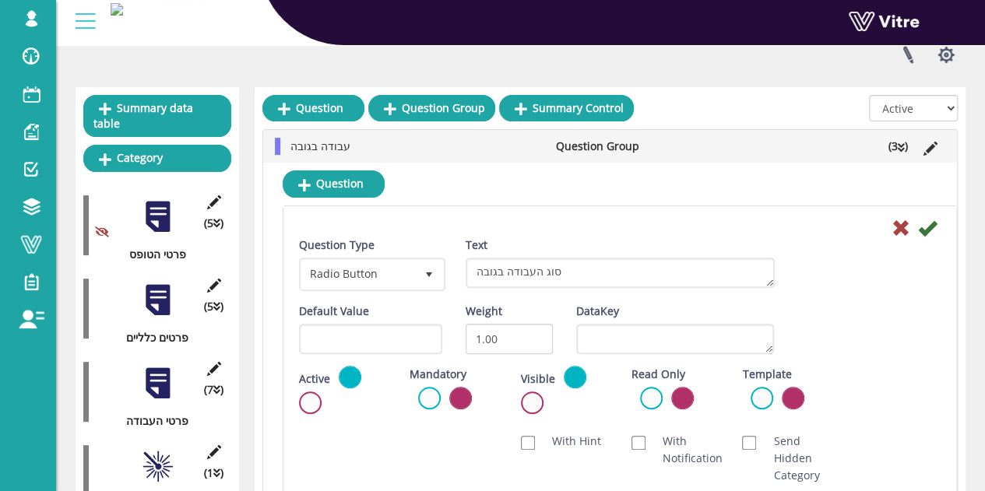
scroll to position [209, 0]
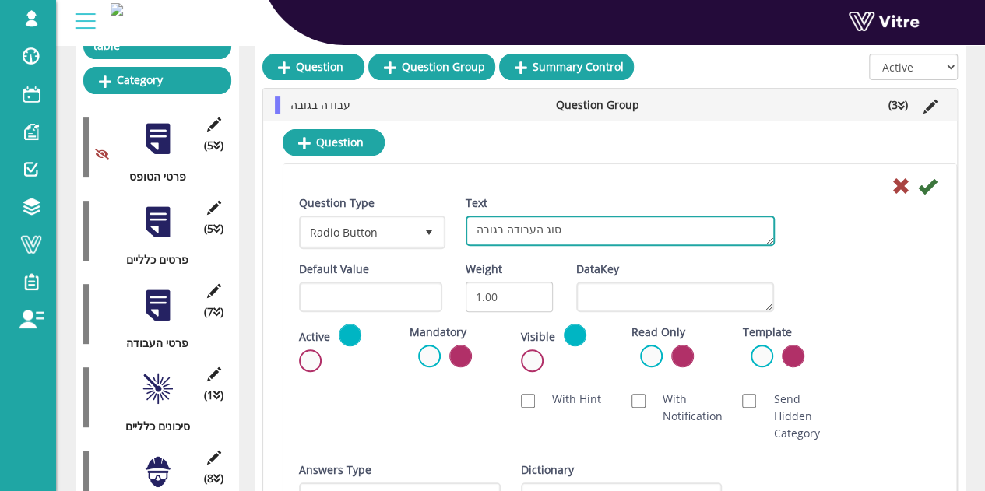
drag, startPoint x: 573, startPoint y: 228, endPoint x: 468, endPoint y: 230, distance: 105.1
click at [469, 230] on textarea "סוג העבודה בגובה" at bounding box center [619, 231] width 309 height 30
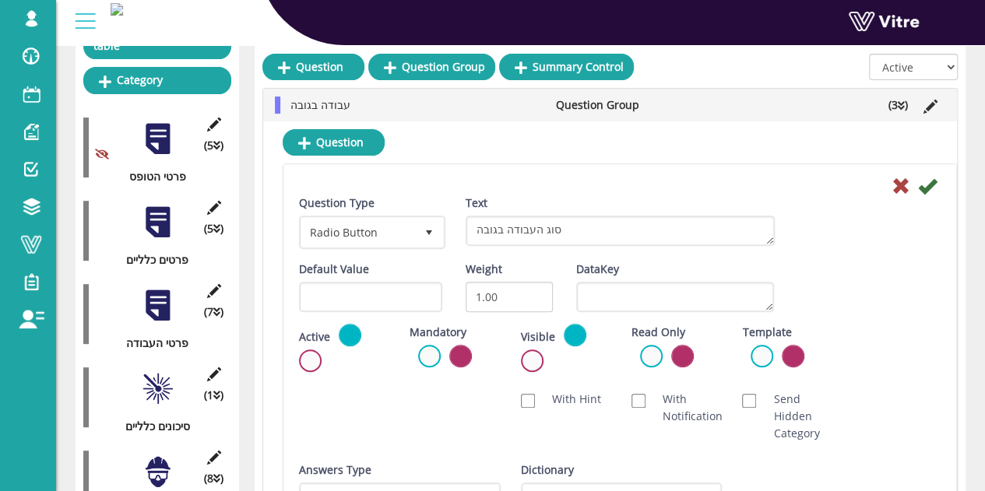
click at [609, 178] on div at bounding box center [619, 185] width 665 height 19
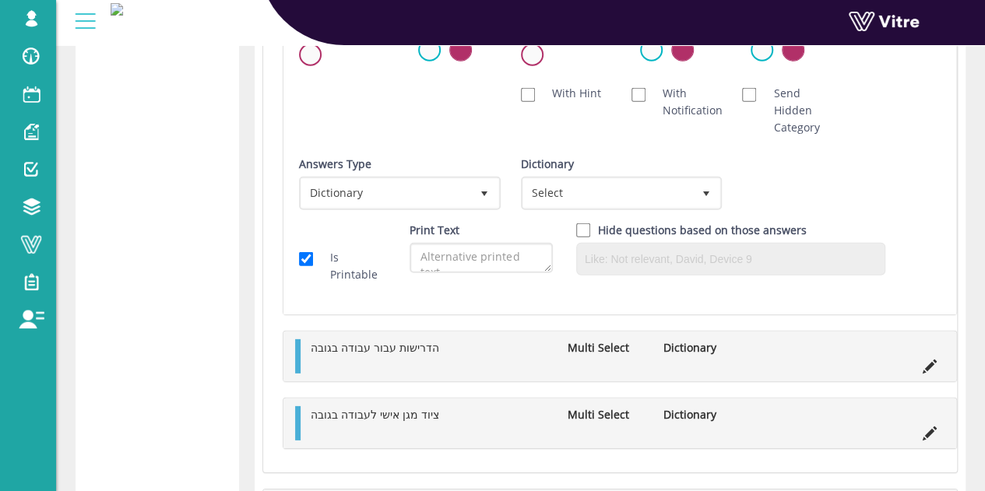
scroll to position [2310, 0]
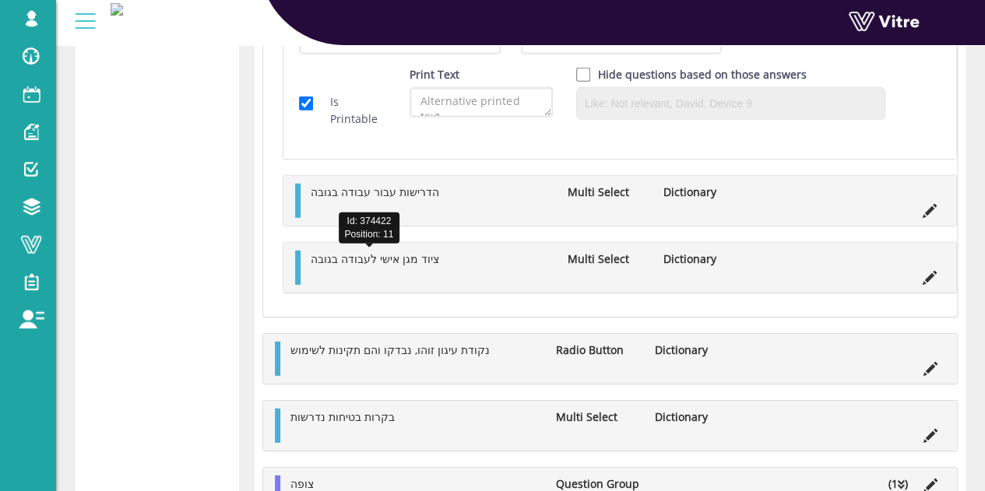
click at [361, 259] on span "ציוד מגן אישי לעבודה בגובה" at bounding box center [375, 258] width 128 height 15
drag, startPoint x: 398, startPoint y: 258, endPoint x: 413, endPoint y: 257, distance: 15.6
click at [398, 258] on span "ציוד מגן אישי לעבודה בגובה" at bounding box center [375, 258] width 128 height 15
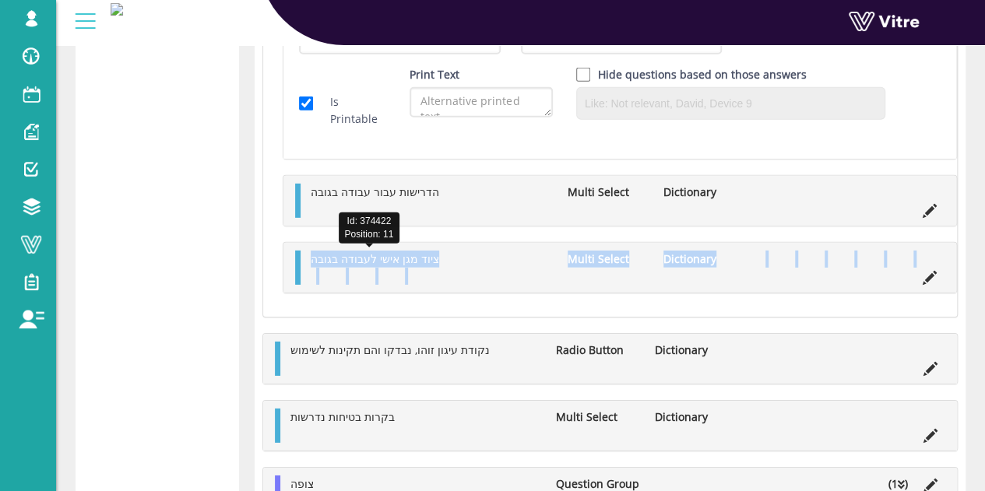
click at [445, 258] on li "ציוד מגן אישי לעבודה בגובה" at bounding box center [431, 259] width 257 height 17
drag, startPoint x: 328, startPoint y: 264, endPoint x: 312, endPoint y: 260, distance: 16.0
click at [327, 264] on li "ציוד מגן אישי לעבודה בגובה" at bounding box center [431, 259] width 257 height 17
click at [304, 255] on li "ציוד מגן אישי לעבודה בגובה" at bounding box center [431, 259] width 257 height 17
drag, startPoint x: 307, startPoint y: 258, endPoint x: 429, endPoint y: 261, distance: 122.2
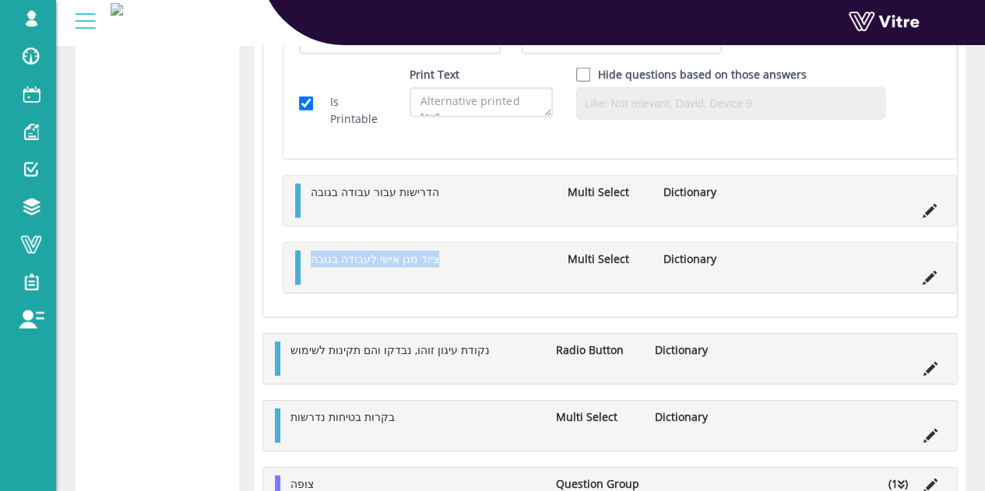
click at [429, 261] on li "ציוד מגן אישי לעבודה בגובה" at bounding box center [431, 259] width 257 height 17
copy span "ציוד מגן אישי לעבודה בגובה"
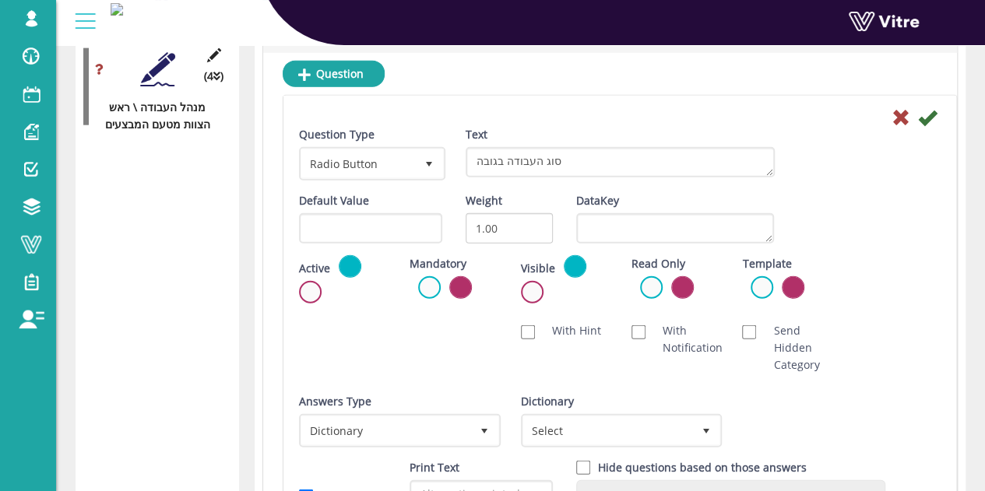
scroll to position [1999, 0]
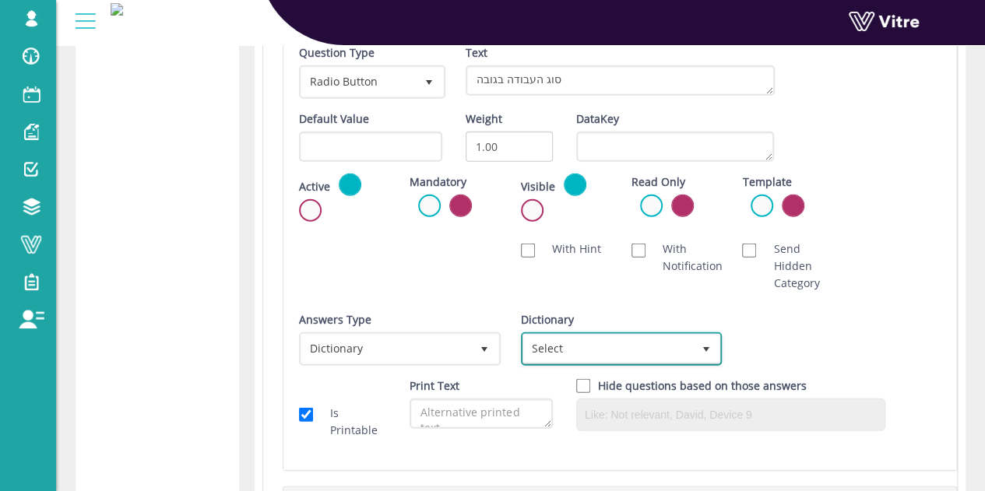
click at [689, 352] on span "Select" at bounding box center [607, 349] width 169 height 28
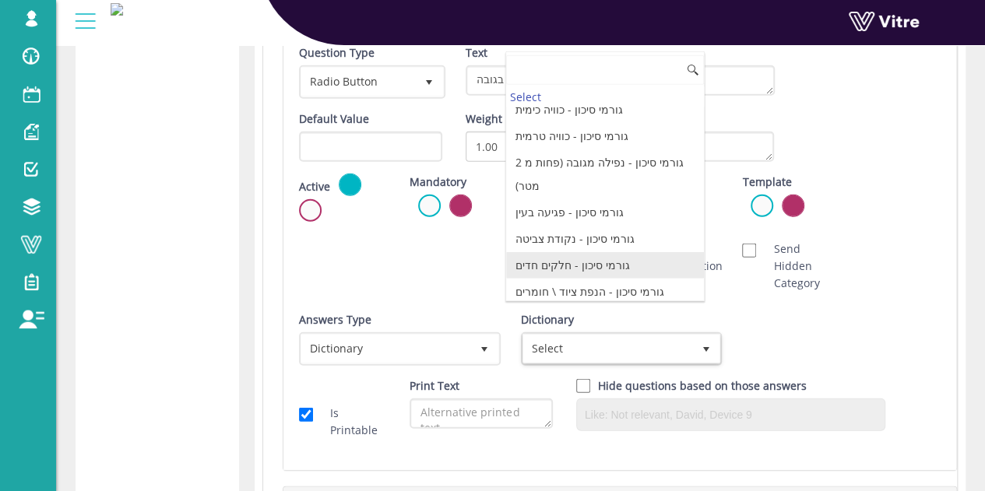
scroll to position [0, 0]
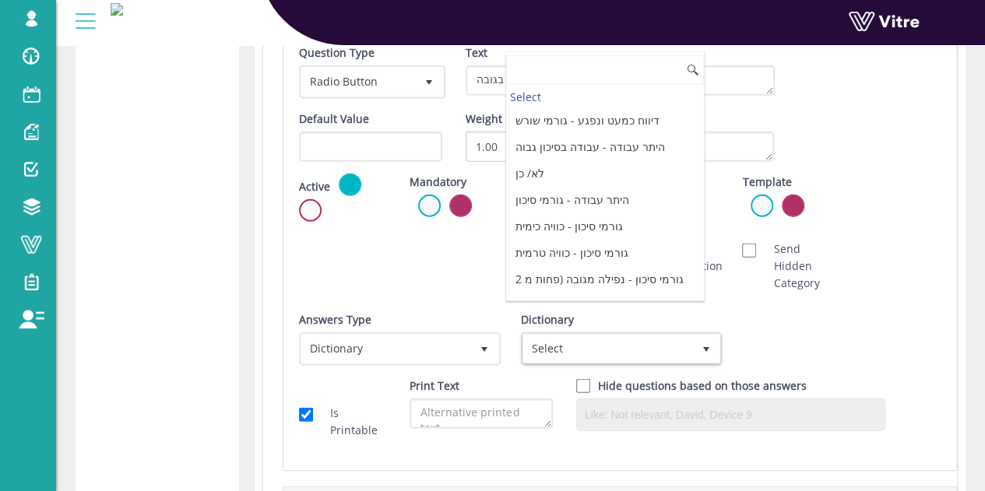
click at [353, 249] on div "Scan NFC Must scan With Hint With Notification Send Hidden Category No Image Op…" at bounding box center [619, 266] width 665 height 67
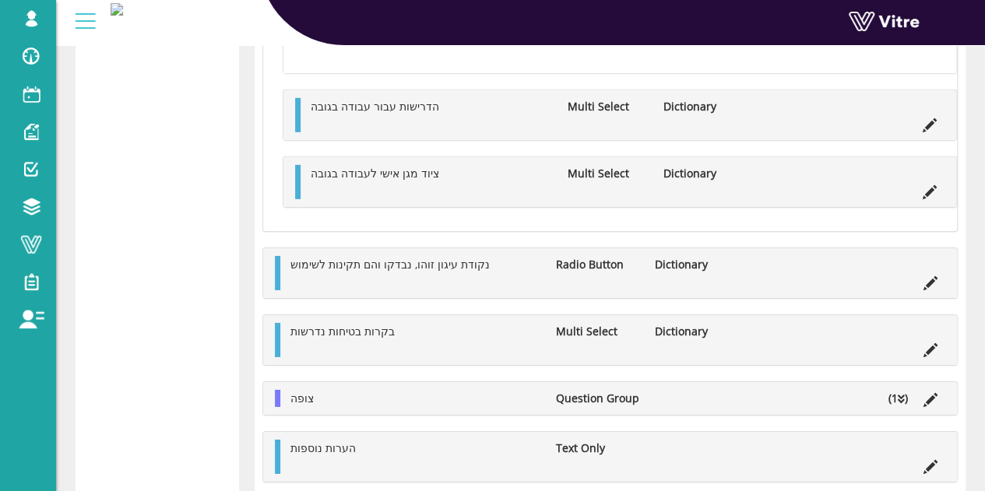
scroll to position [2299, 0]
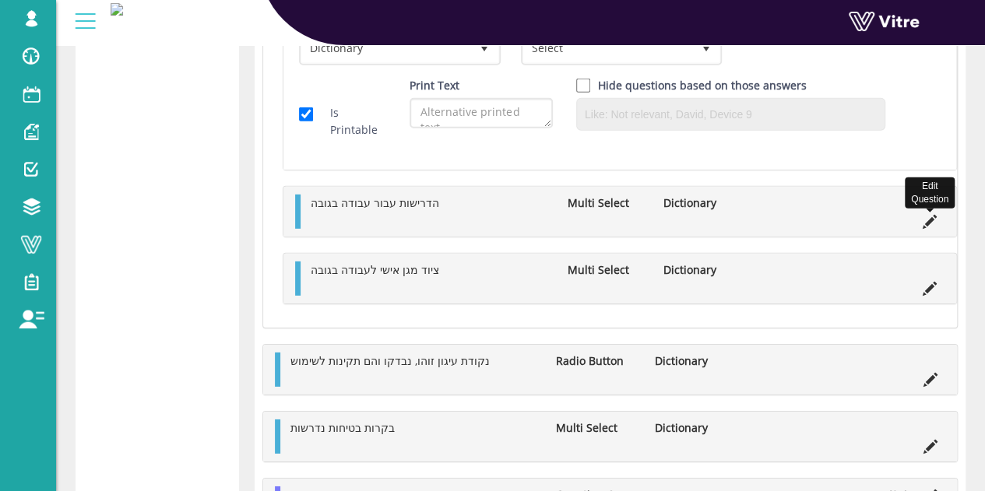
click at [929, 219] on icon at bounding box center [929, 222] width 14 height 14
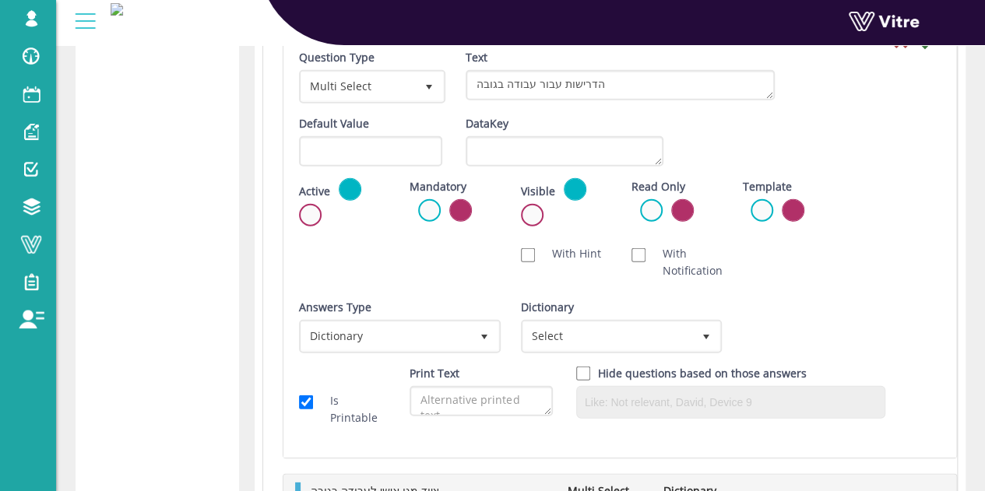
scroll to position [1988, 0]
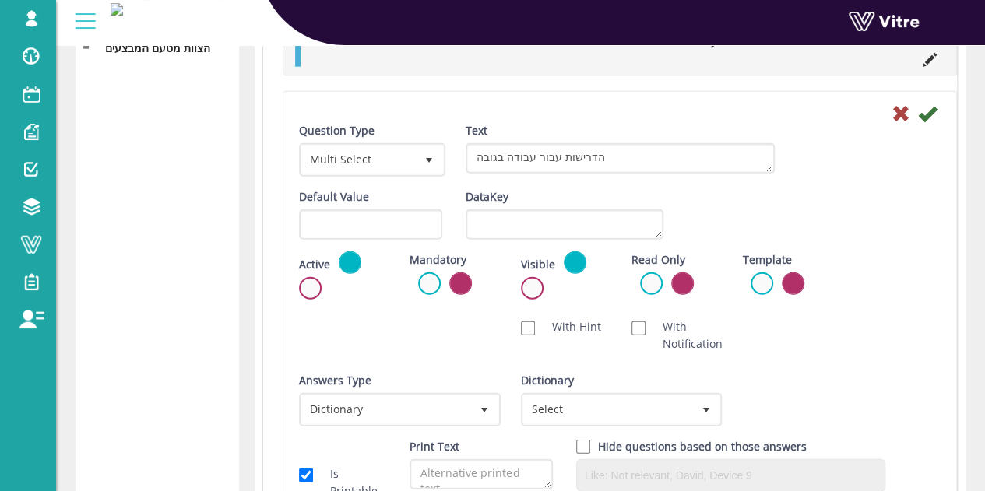
click at [636, 389] on div "Dictionary Select" at bounding box center [620, 399] width 198 height 54
click at [630, 401] on span "Select" at bounding box center [607, 409] width 169 height 28
click at [627, 415] on span "Select" at bounding box center [607, 409] width 169 height 28
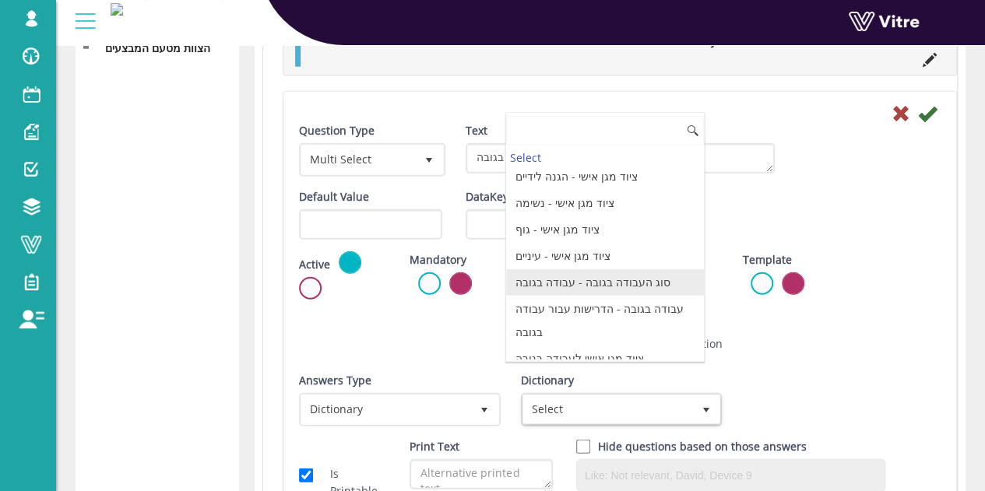
click at [602, 276] on li "סוג העבודה בגובה - עבודה בגובה" at bounding box center [605, 282] width 198 height 26
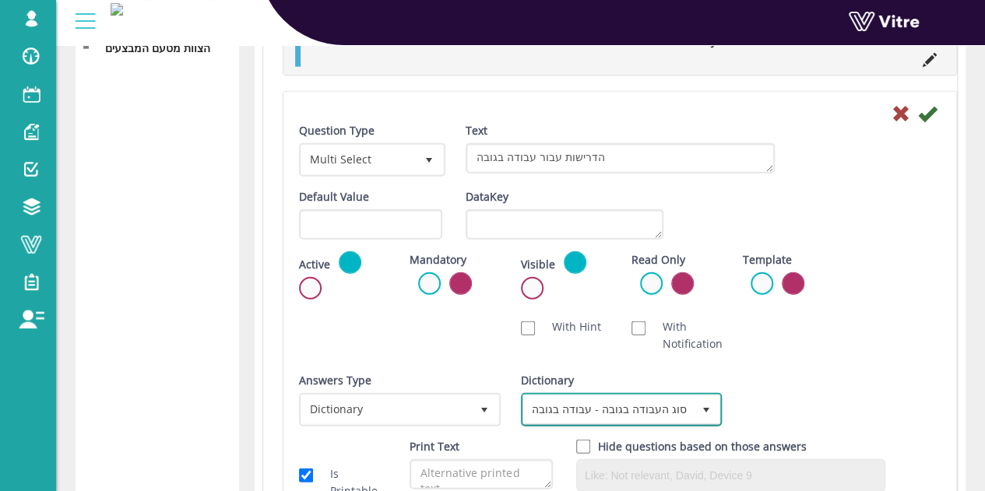
click at [618, 401] on span "סוג העבודה בגובה - עבודה בגובה" at bounding box center [607, 409] width 169 height 28
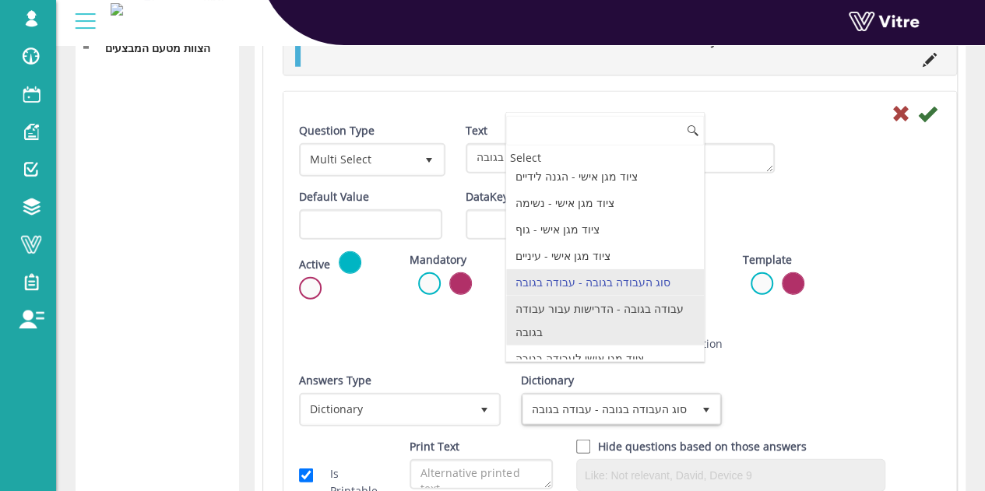
click at [616, 304] on li "עבודה בגובה - הדרישות עבור עבודה בגובה" at bounding box center [605, 321] width 198 height 50
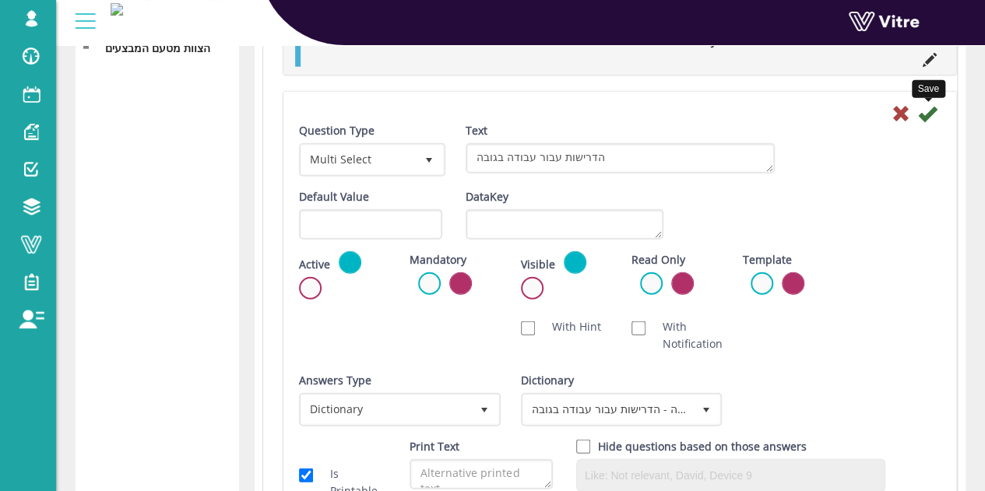
click at [931, 121] on icon at bounding box center [927, 113] width 19 height 19
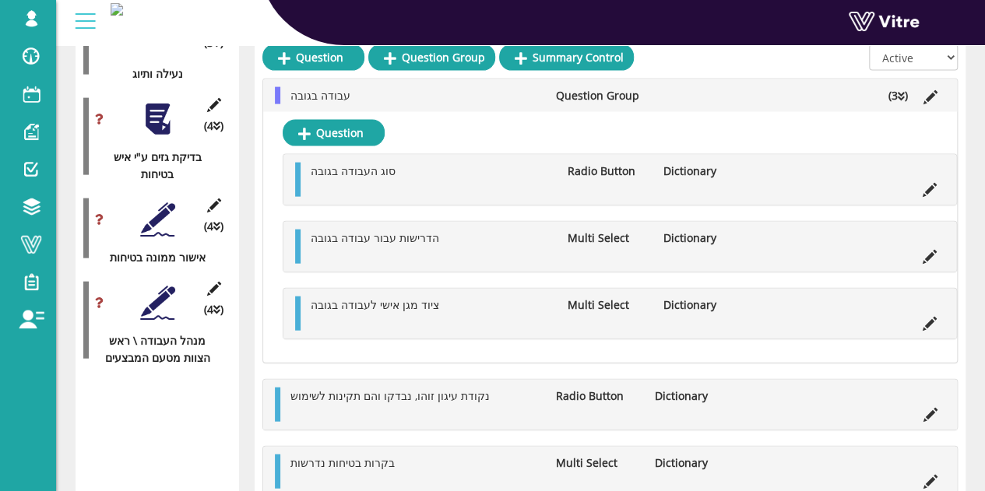
scroll to position [1654, 0]
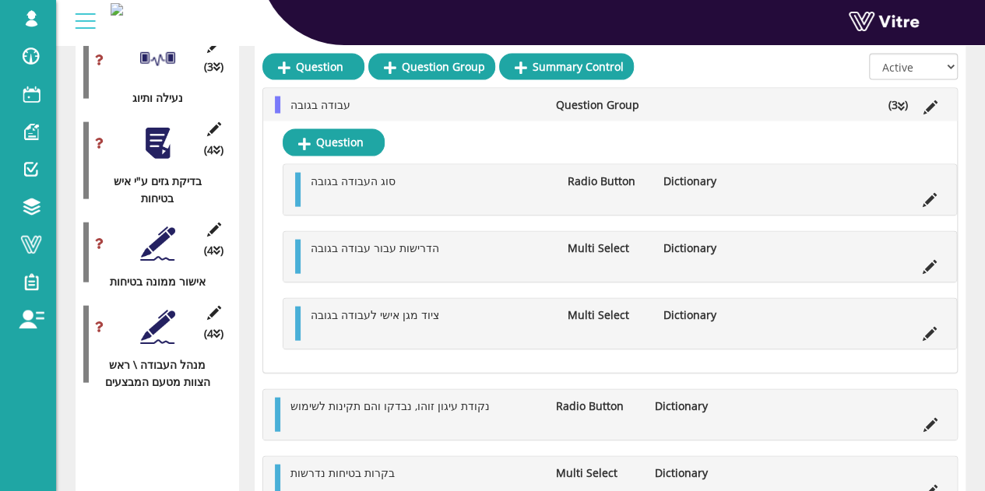
click at [934, 261] on icon at bounding box center [929, 267] width 14 height 14
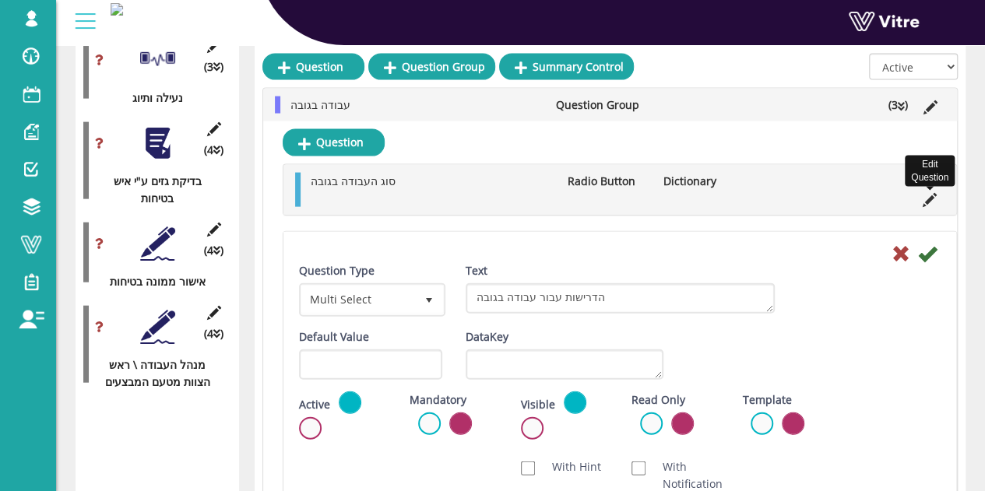
click at [926, 201] on icon at bounding box center [929, 200] width 14 height 14
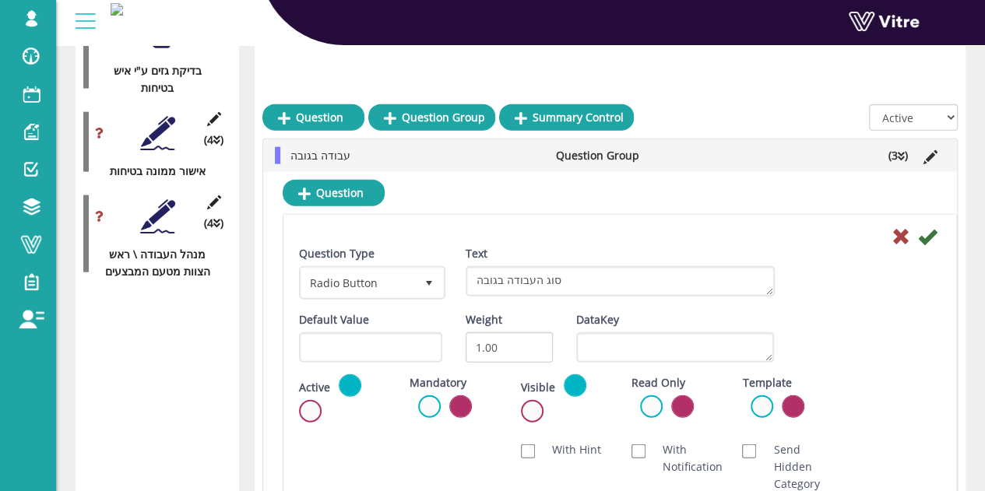
scroll to position [1965, 0]
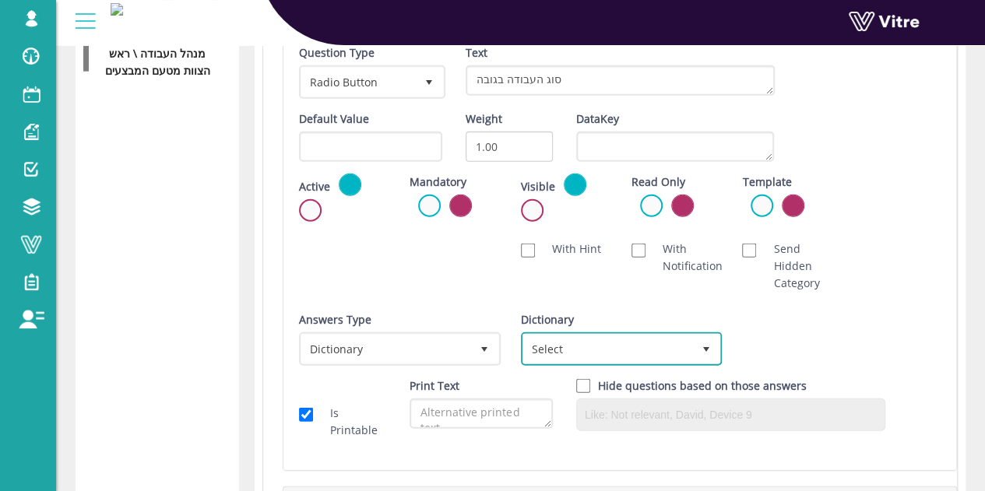
click at [590, 351] on span "Select" at bounding box center [607, 349] width 169 height 28
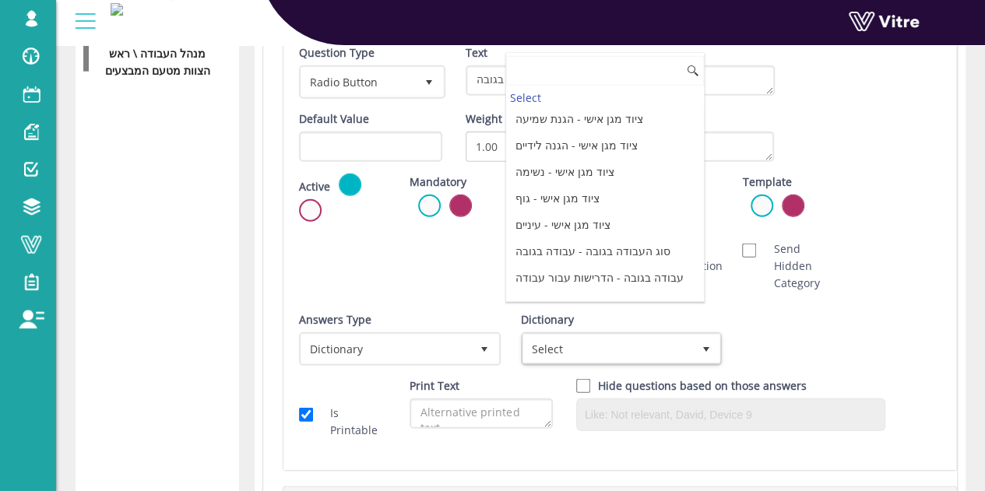
scroll to position [451, 0]
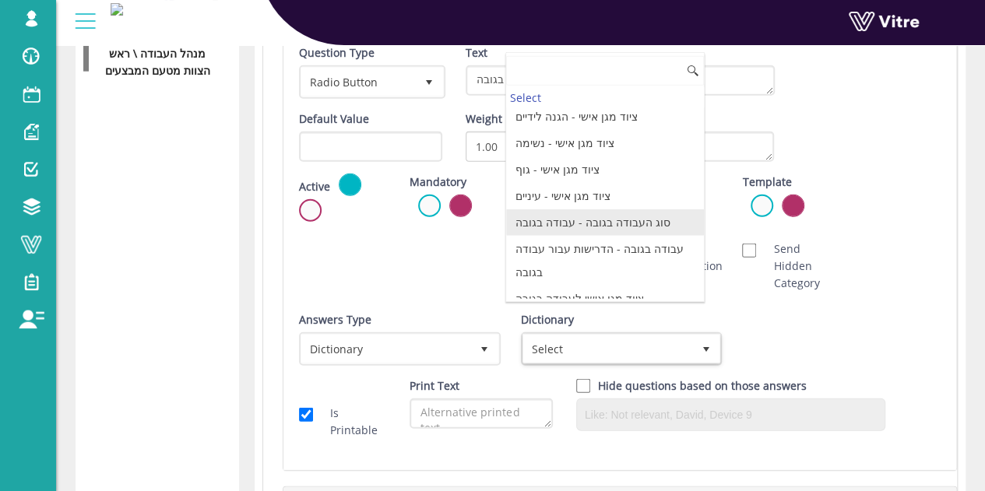
click at [568, 209] on li "סוג העבודה בגובה - עבודה בגובה" at bounding box center [605, 222] width 198 height 26
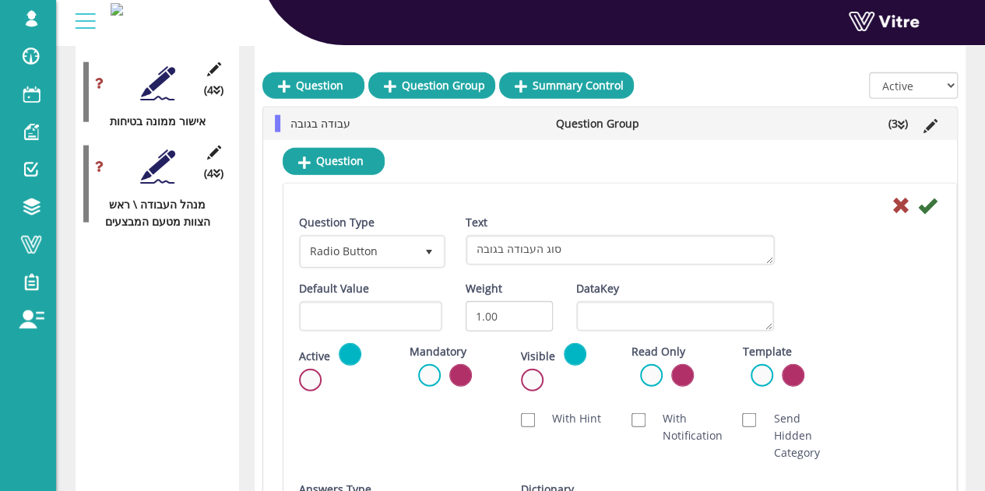
scroll to position [1810, 0]
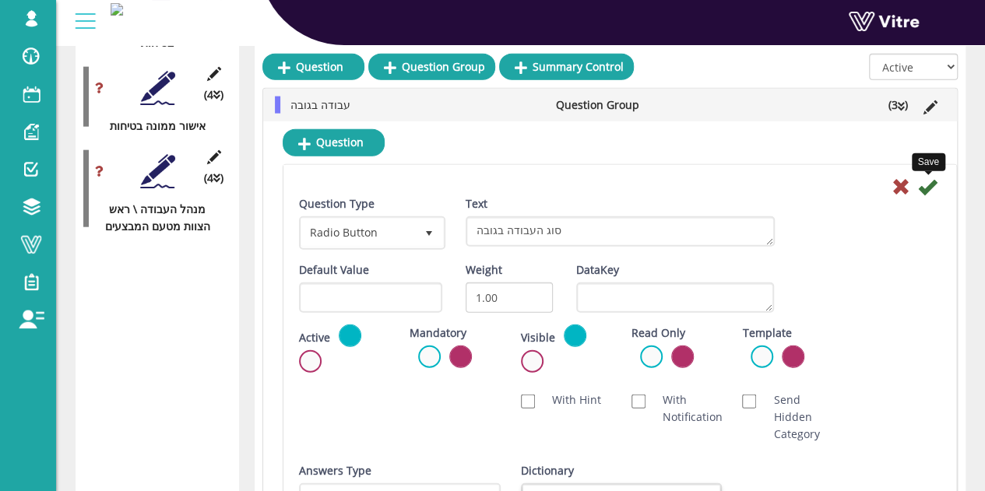
click at [925, 189] on icon at bounding box center [927, 186] width 19 height 19
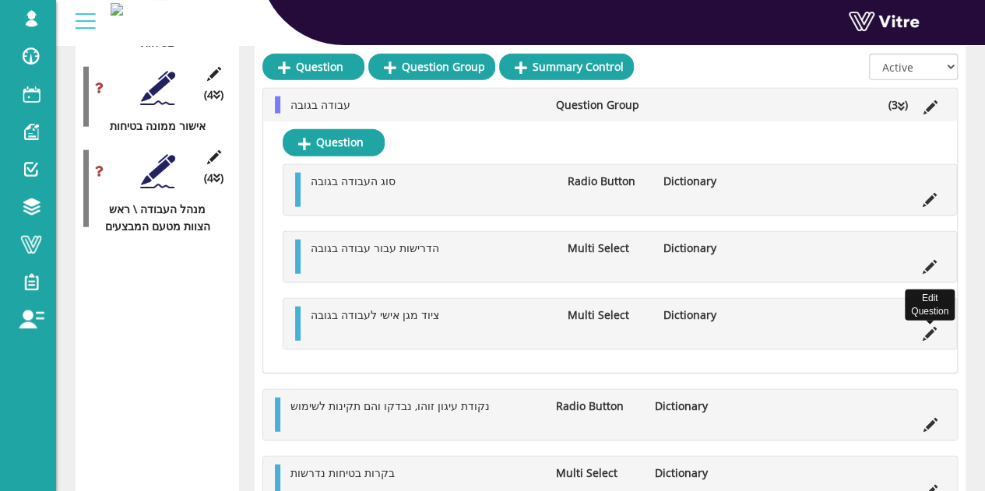
click at [925, 331] on icon at bounding box center [929, 334] width 14 height 14
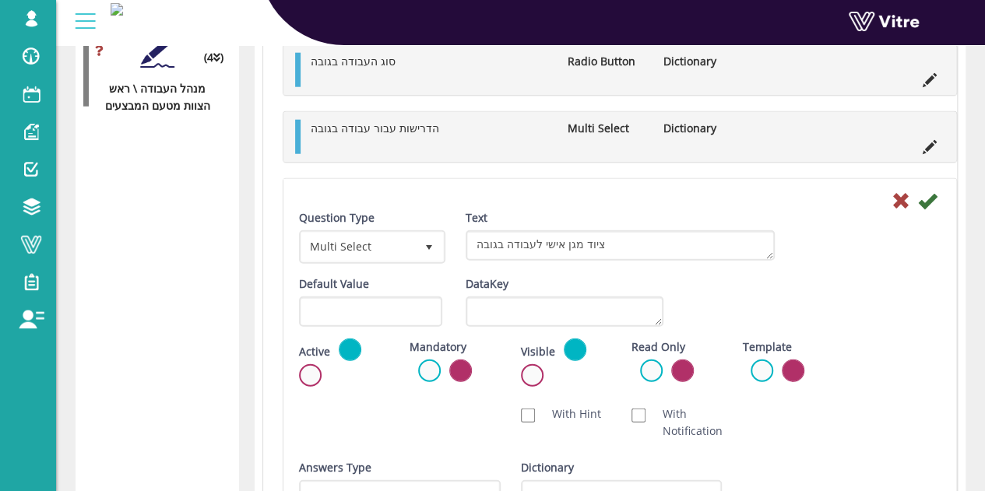
scroll to position [2121, 0]
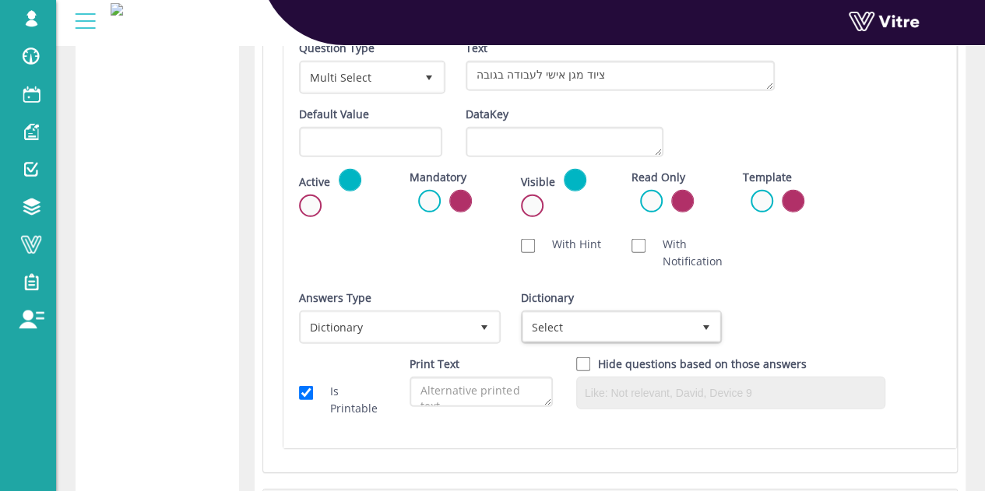
click at [576, 302] on div "Dictionary Select" at bounding box center [620, 317] width 198 height 54
click at [581, 325] on span "Select" at bounding box center [607, 327] width 169 height 28
click at [584, 315] on span "Select" at bounding box center [607, 327] width 169 height 28
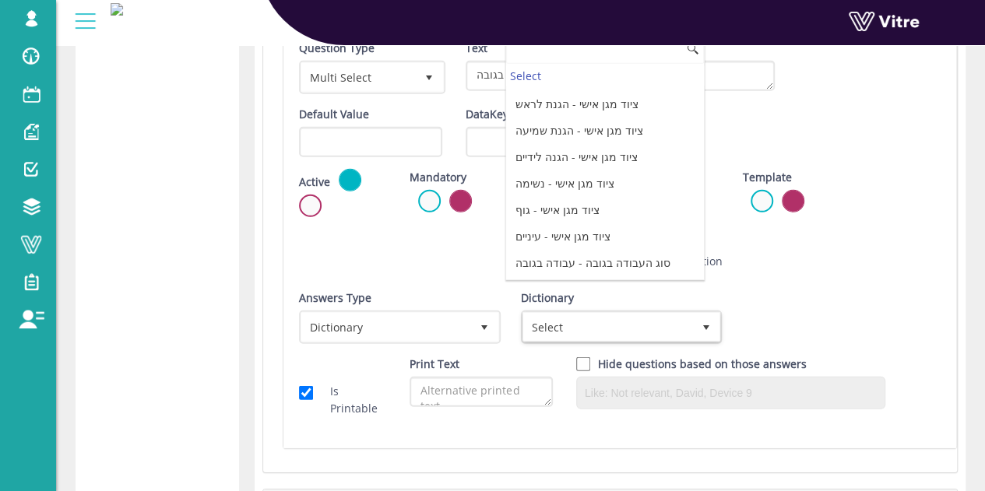
scroll to position [451, 0]
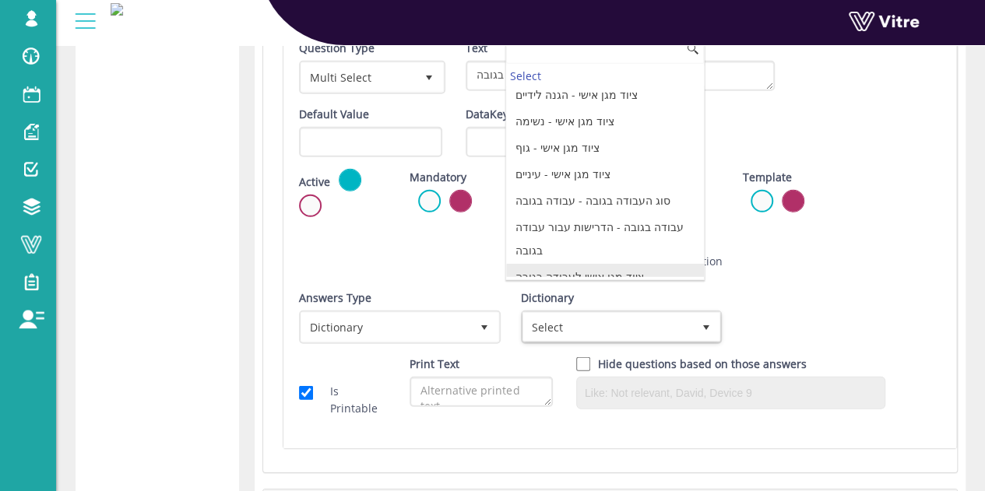
click at [597, 265] on li "ציוד מגן אישי לעבודה בגובה" at bounding box center [605, 277] width 198 height 26
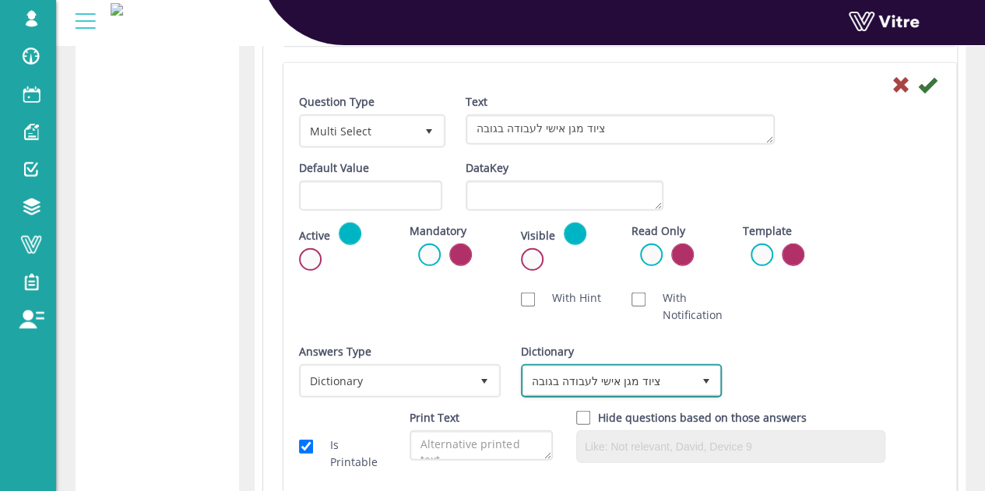
scroll to position [2043, 0]
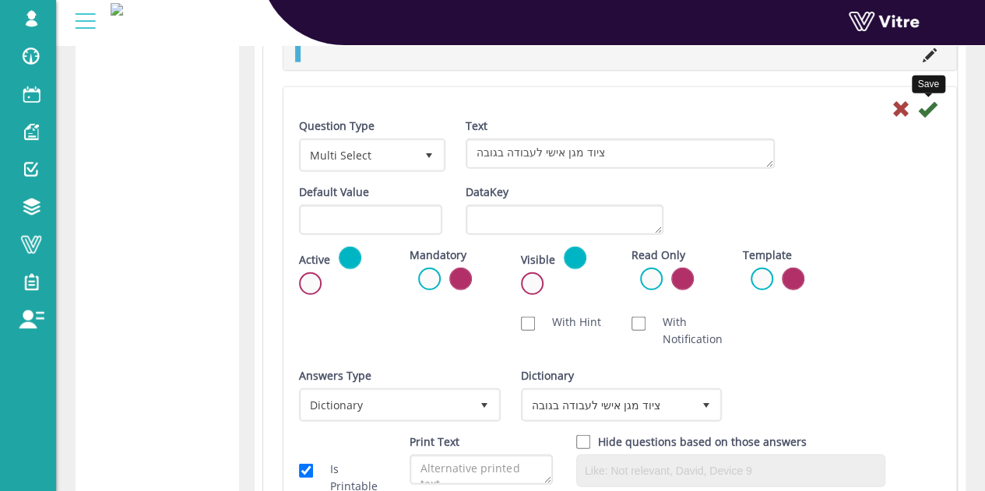
click at [929, 104] on icon at bounding box center [927, 109] width 19 height 19
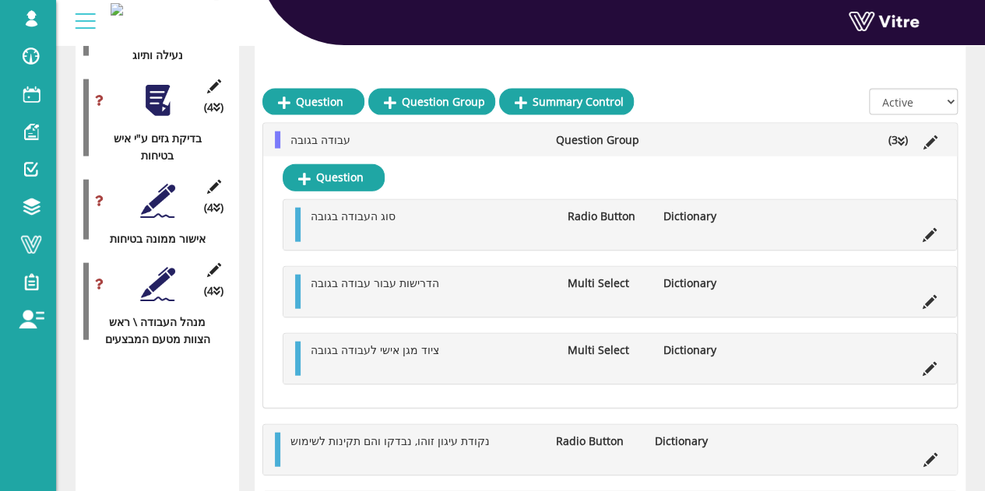
scroll to position [1732, 0]
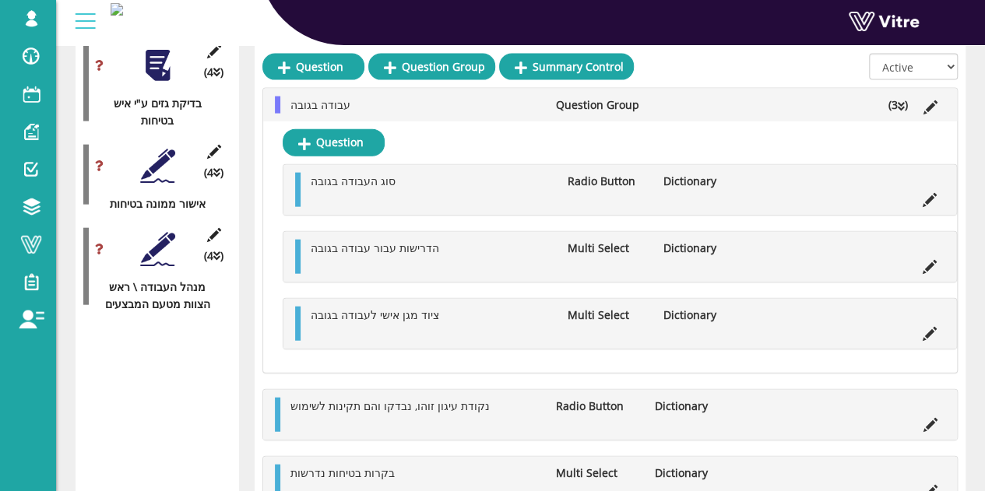
click at [895, 100] on li "(3 )" at bounding box center [897, 105] width 35 height 17
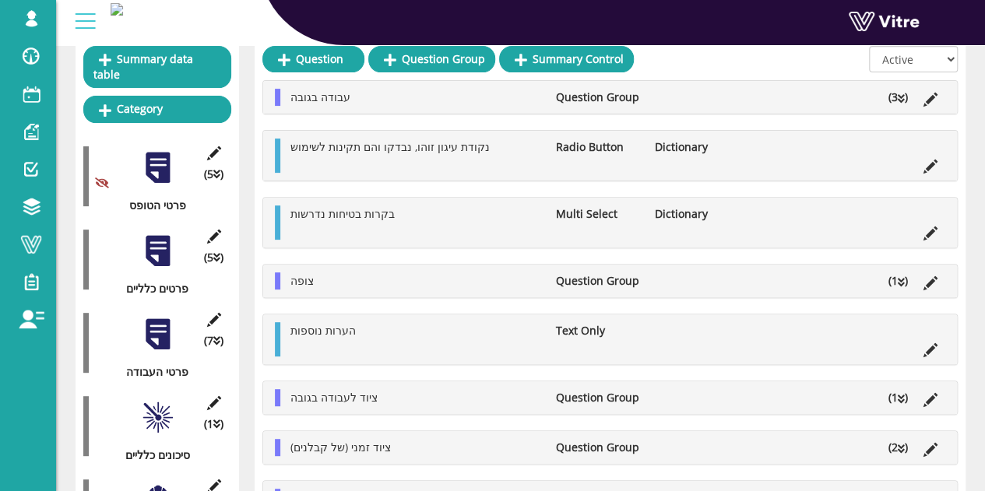
scroll to position [233, 0]
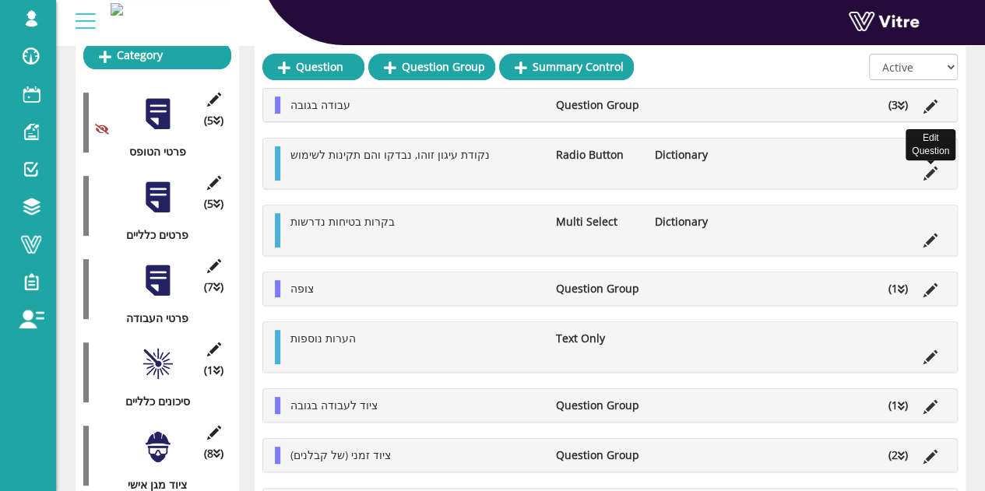
click at [935, 175] on icon at bounding box center [930, 174] width 14 height 14
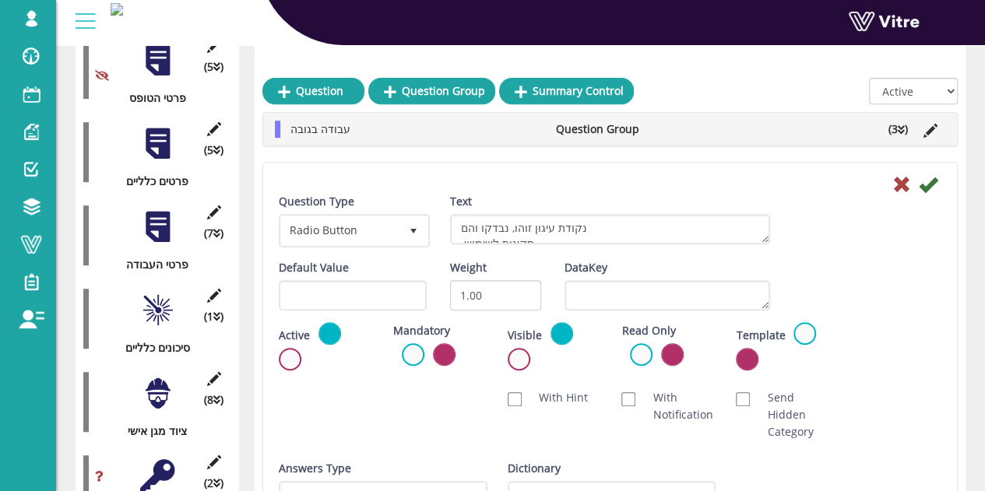
scroll to position [311, 0]
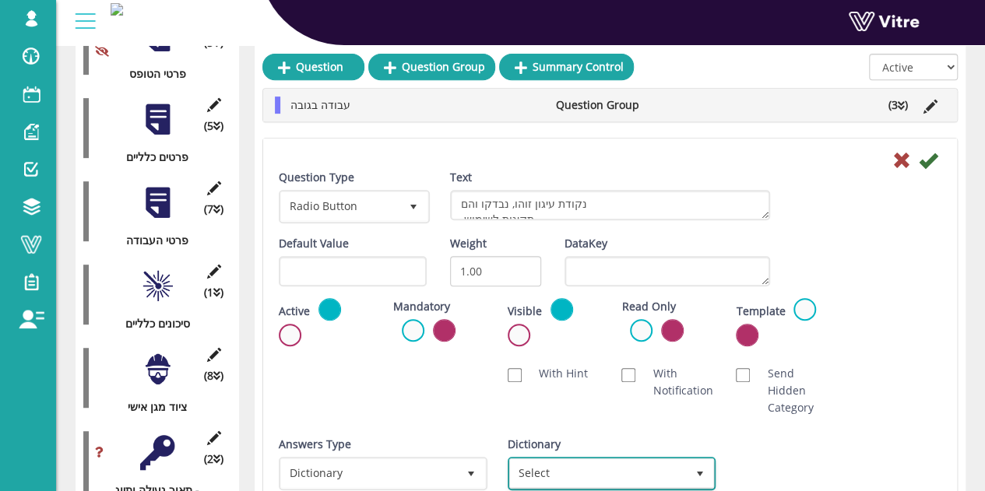
click at [565, 477] on span "Select" at bounding box center [598, 473] width 176 height 28
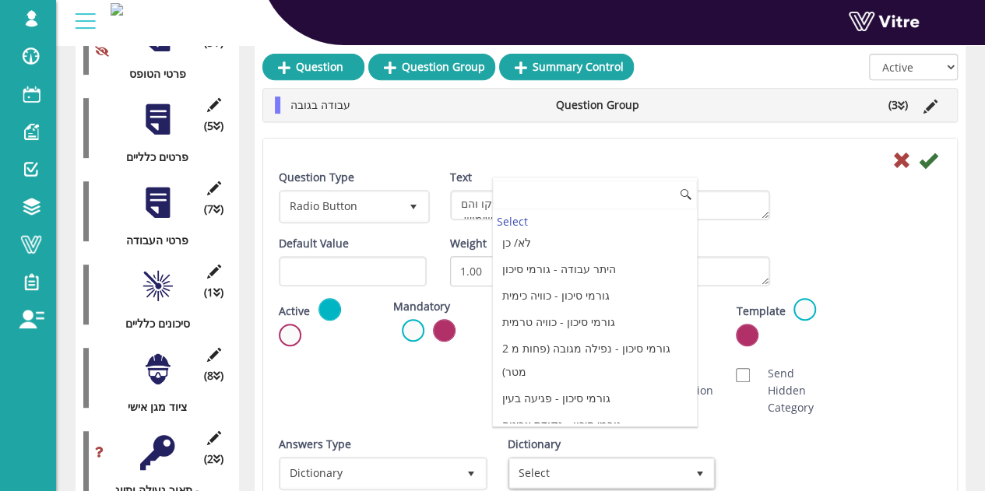
scroll to position [0, 0]
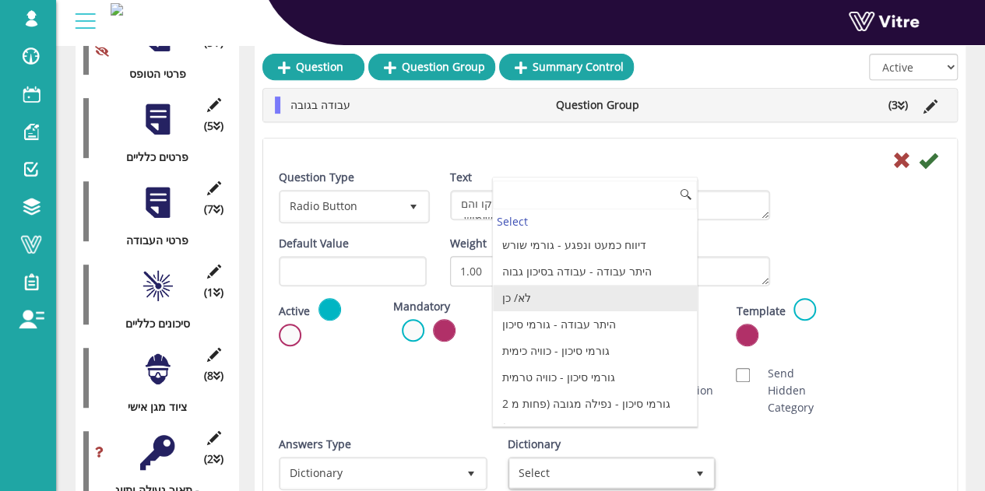
click at [550, 295] on li "לא/ כן" at bounding box center [595, 298] width 204 height 26
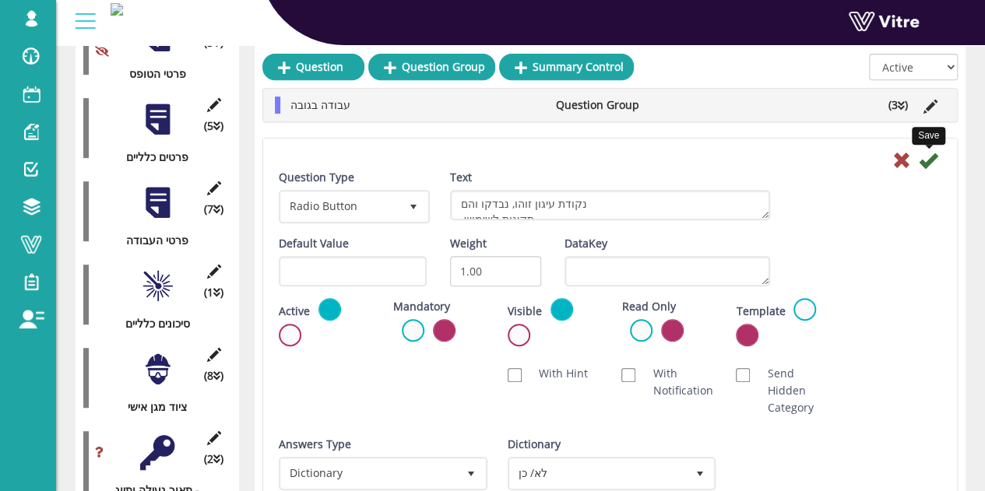
click at [933, 156] on icon at bounding box center [927, 160] width 19 height 19
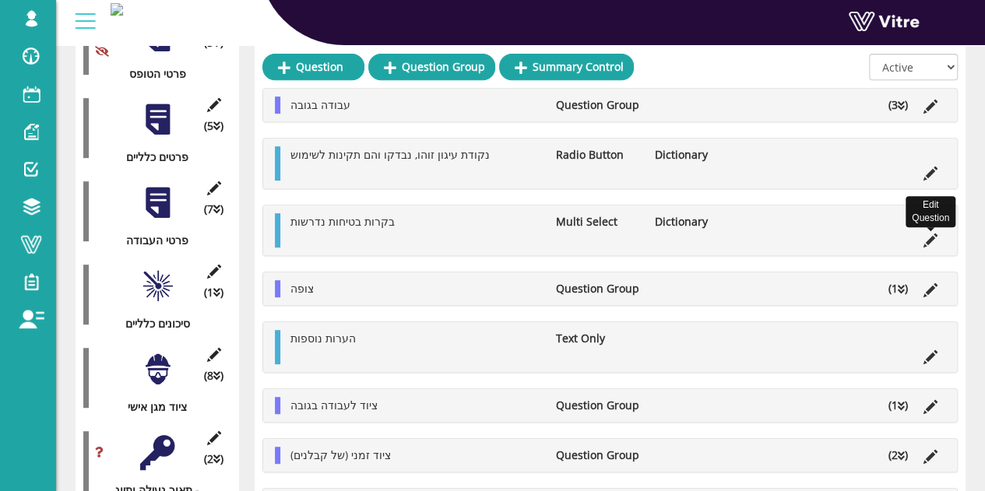
click at [931, 238] on icon at bounding box center [930, 240] width 14 height 14
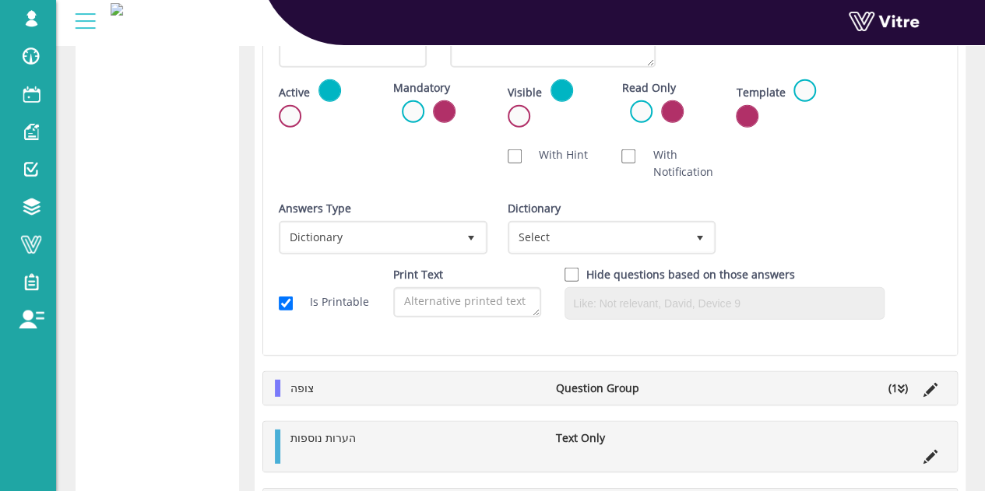
scroll to position [2024, 0]
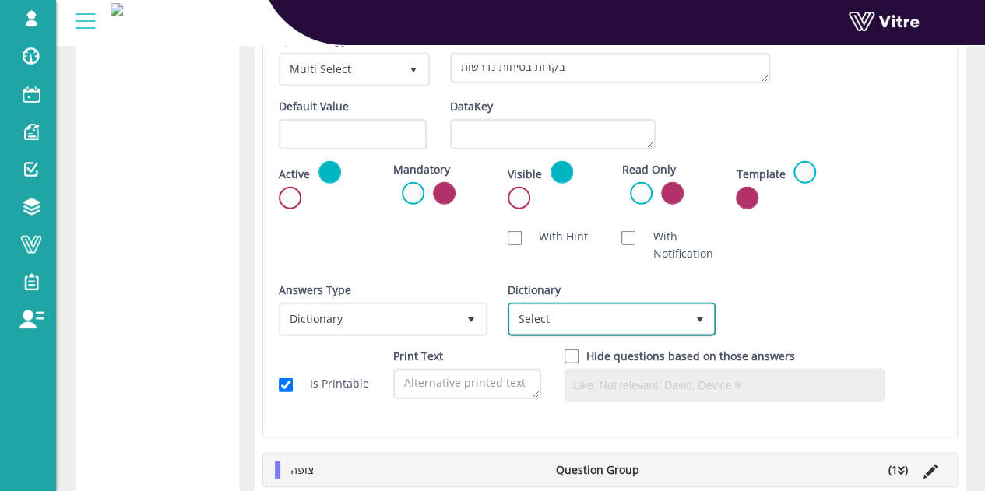
click at [618, 307] on span "Select" at bounding box center [598, 319] width 176 height 28
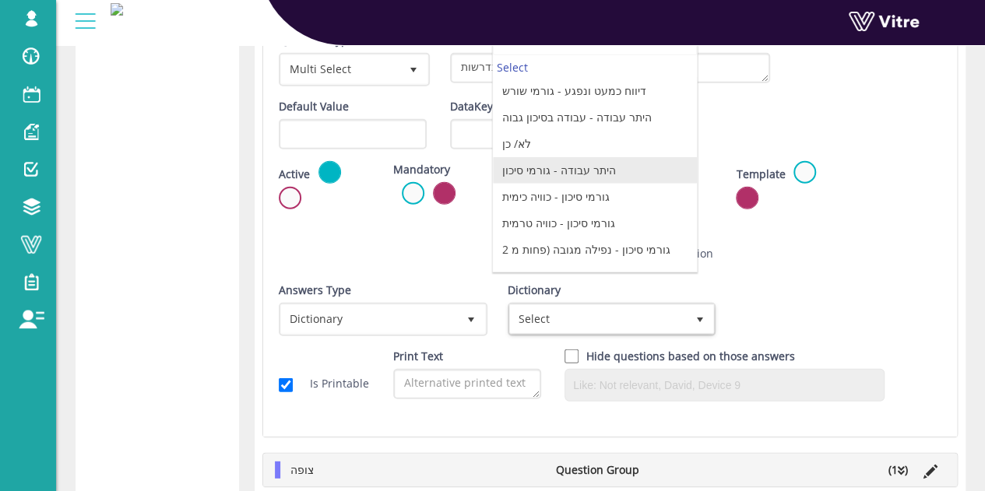
click at [569, 153] on li "לא/ כן" at bounding box center [595, 144] width 204 height 26
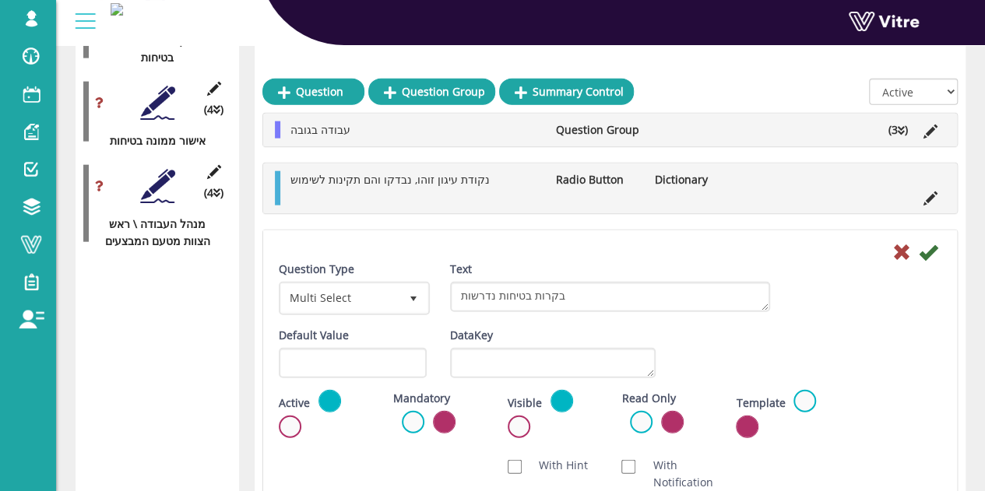
scroll to position [1790, 0]
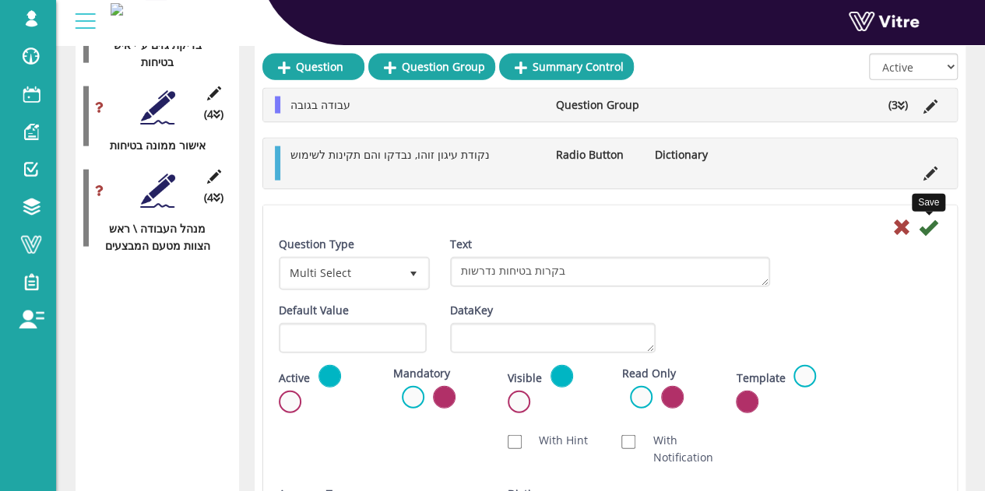
click at [928, 233] on icon at bounding box center [927, 227] width 19 height 19
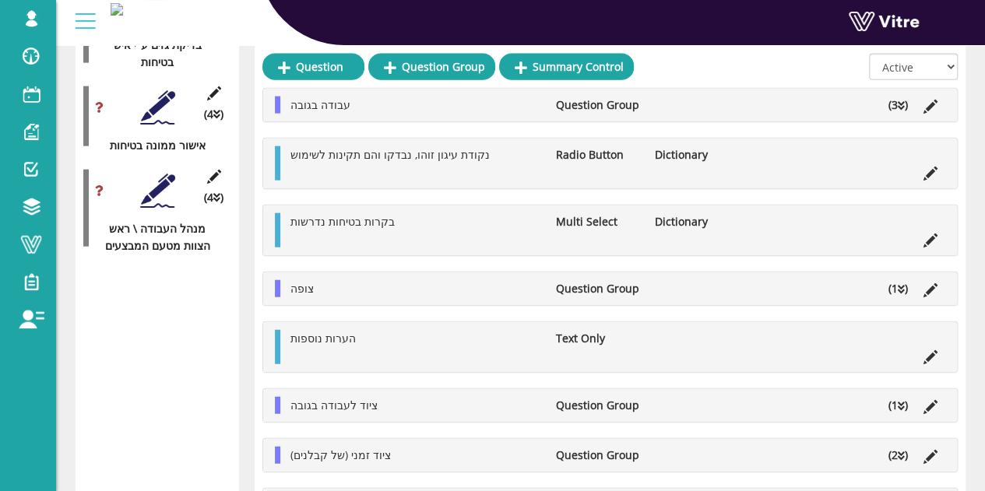
click at [897, 286] on li "(1 )" at bounding box center [897, 288] width 35 height 17
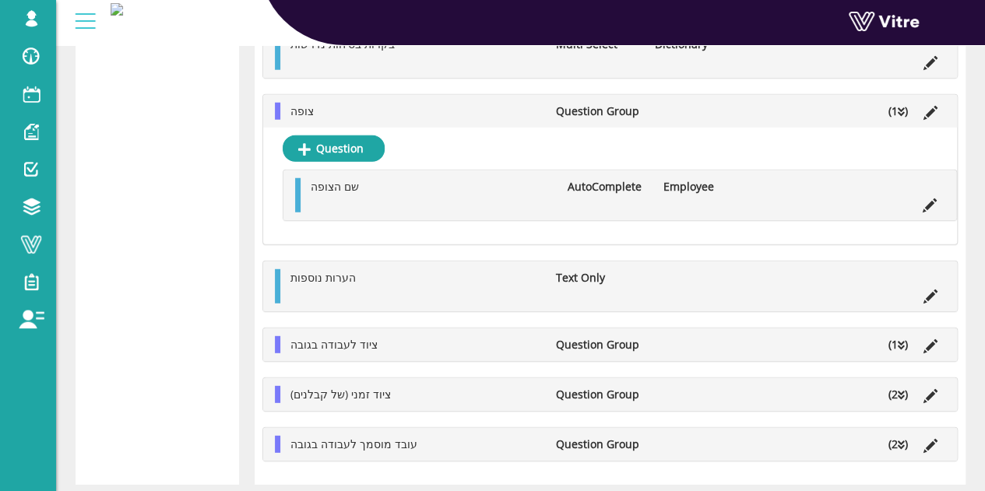
scroll to position [2069, 0]
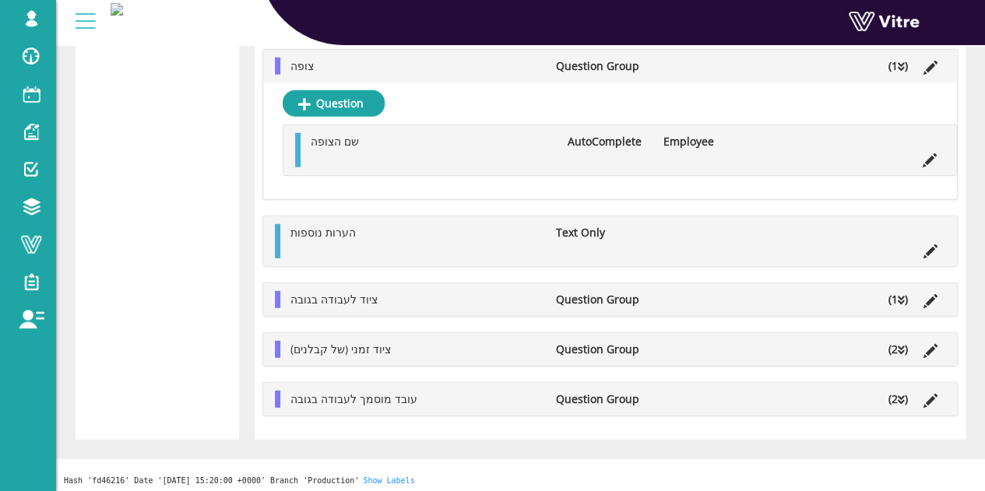
click at [898, 297] on icon at bounding box center [900, 300] width 7 height 11
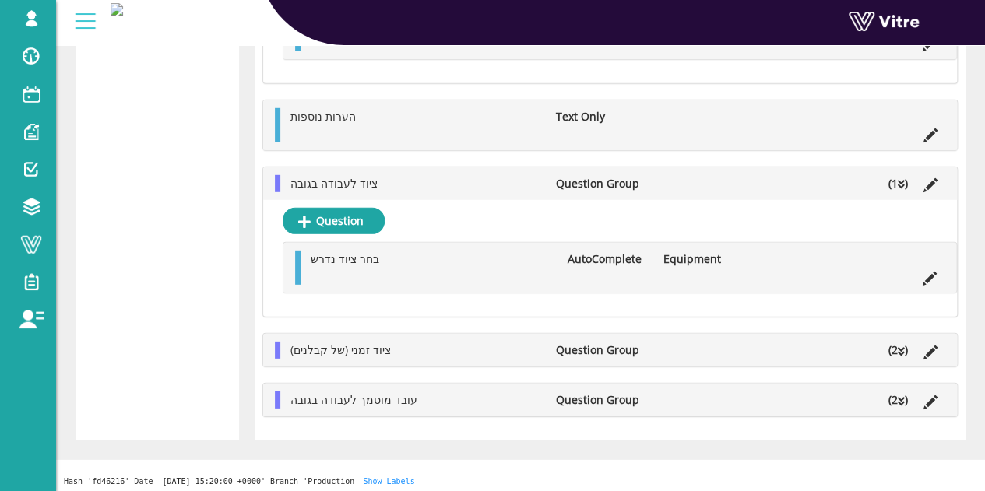
scroll to position [2185, 0]
click at [899, 349] on icon at bounding box center [900, 351] width 7 height 11
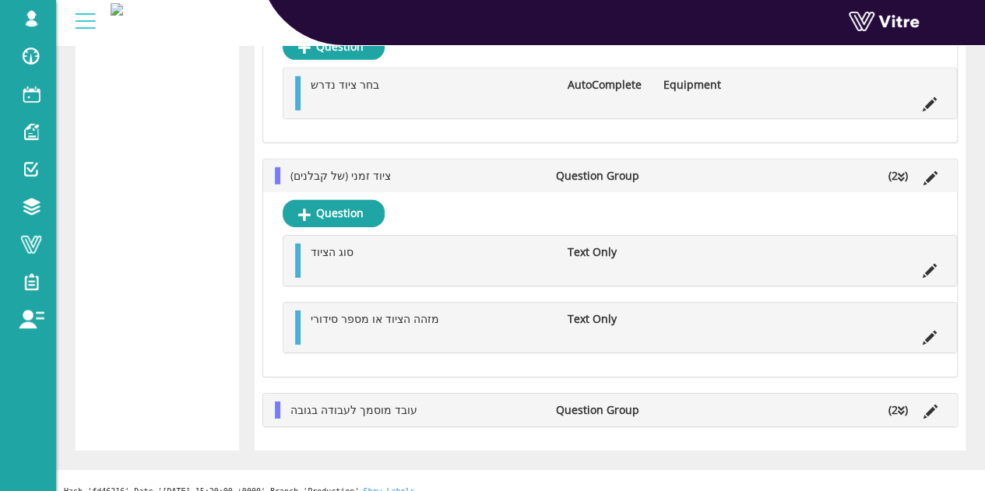
scroll to position [2368, 0]
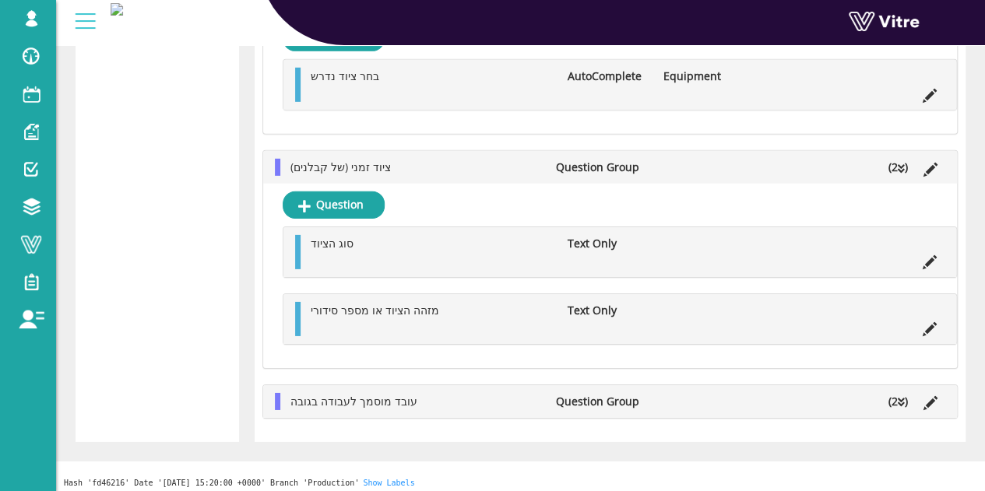
click at [896, 393] on li "(2 )" at bounding box center [897, 401] width 35 height 17
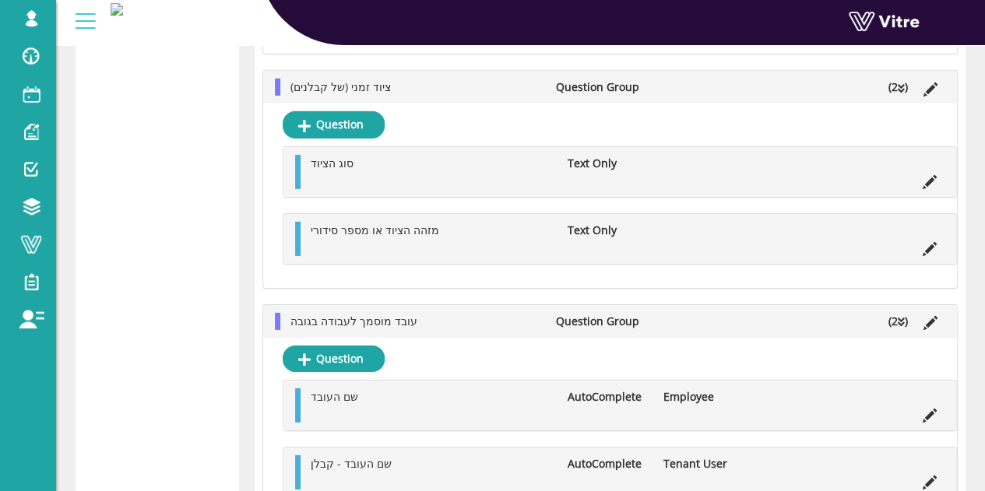
scroll to position [2472, 0]
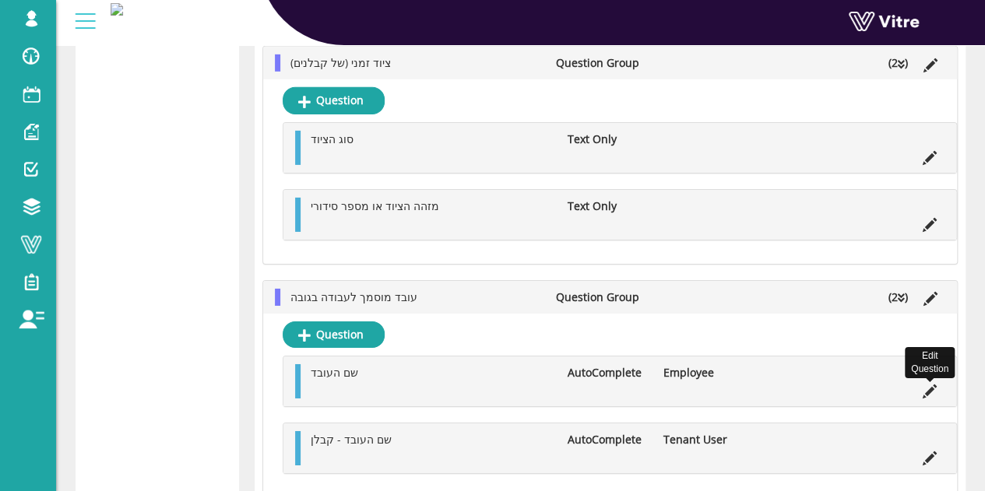
click at [924, 384] on icon at bounding box center [929, 391] width 14 height 14
click at [932, 384] on icon at bounding box center [929, 391] width 14 height 14
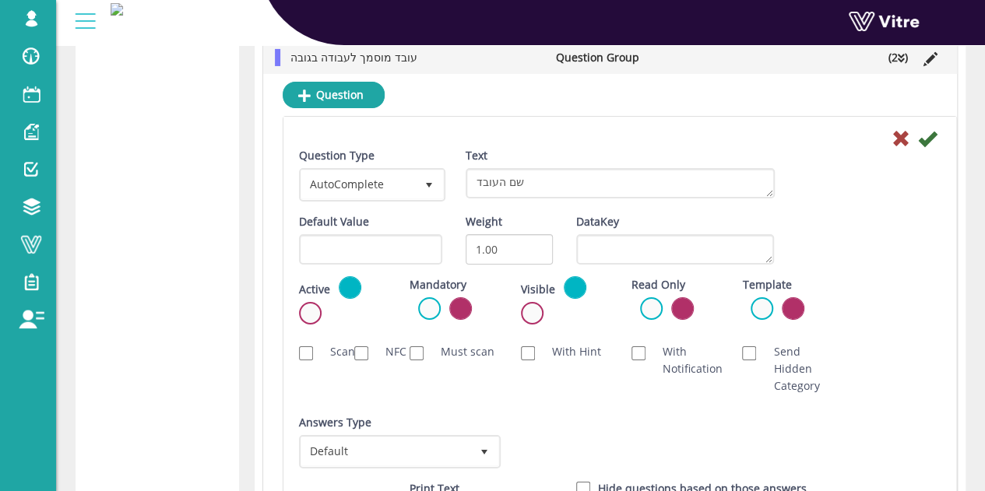
scroll to position [2783, 0]
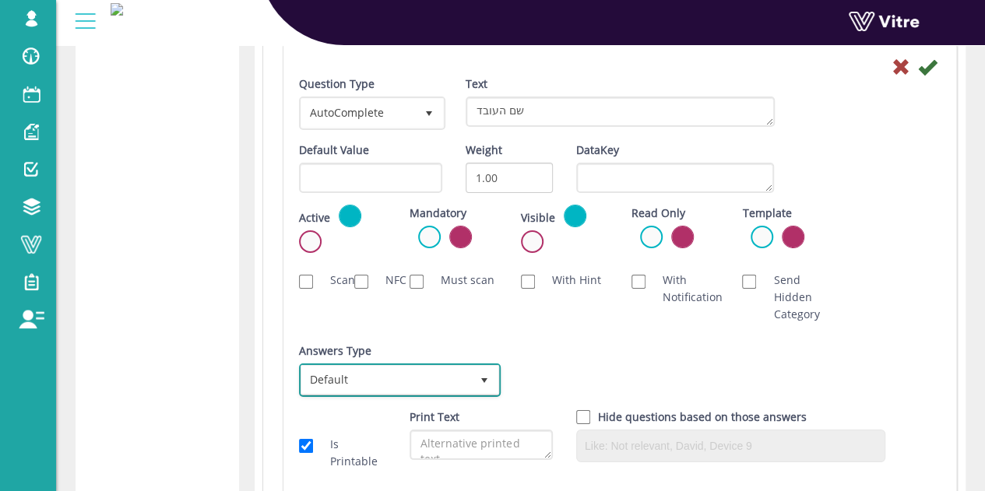
click at [374, 386] on span "Default 0" at bounding box center [400, 379] width 202 height 33
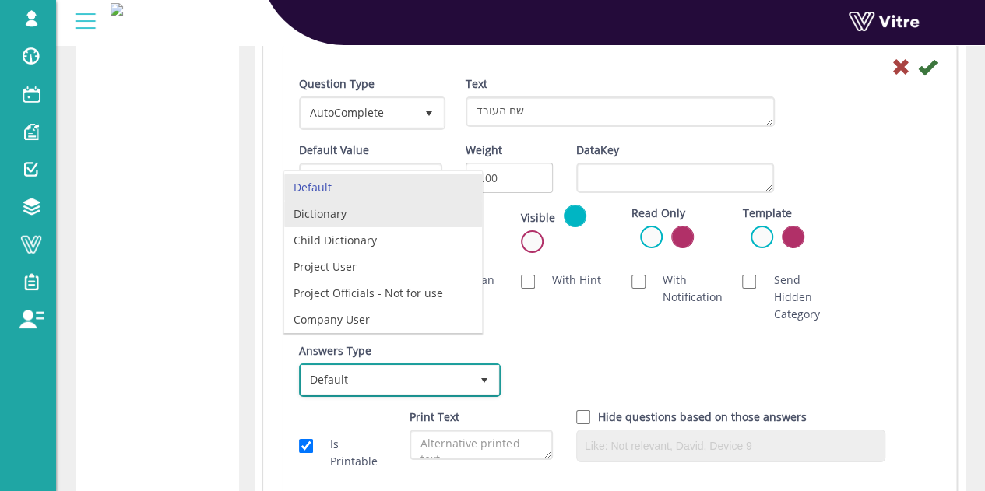
scroll to position [26, 0]
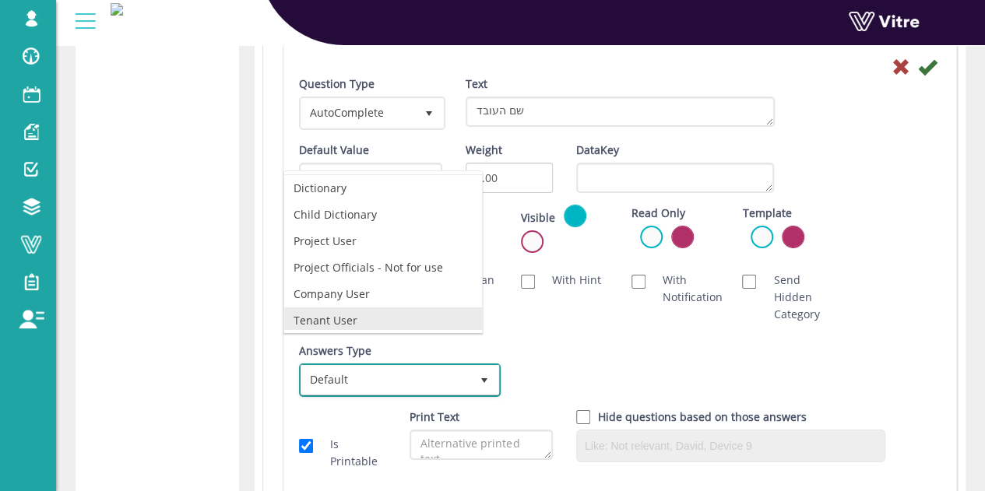
click at [354, 307] on li "Tenant User" at bounding box center [383, 320] width 198 height 26
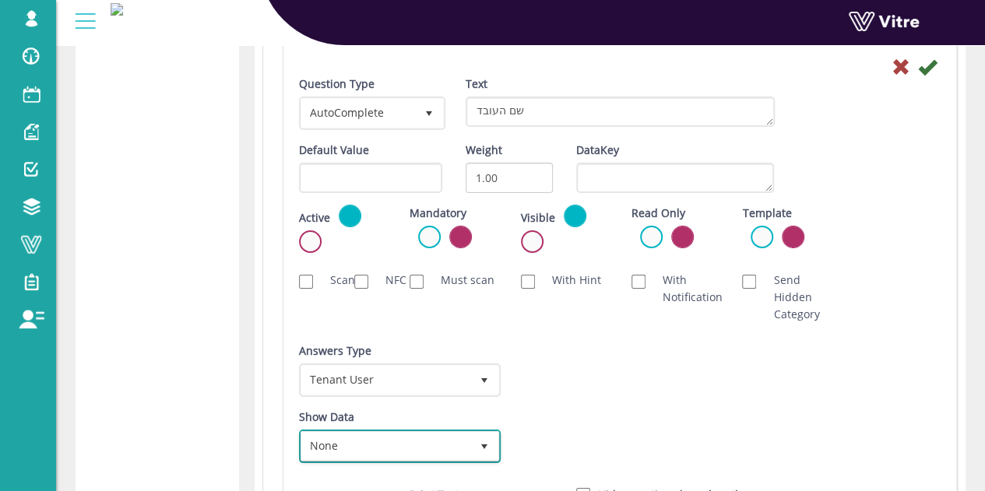
click at [385, 443] on span "None" at bounding box center [385, 446] width 169 height 28
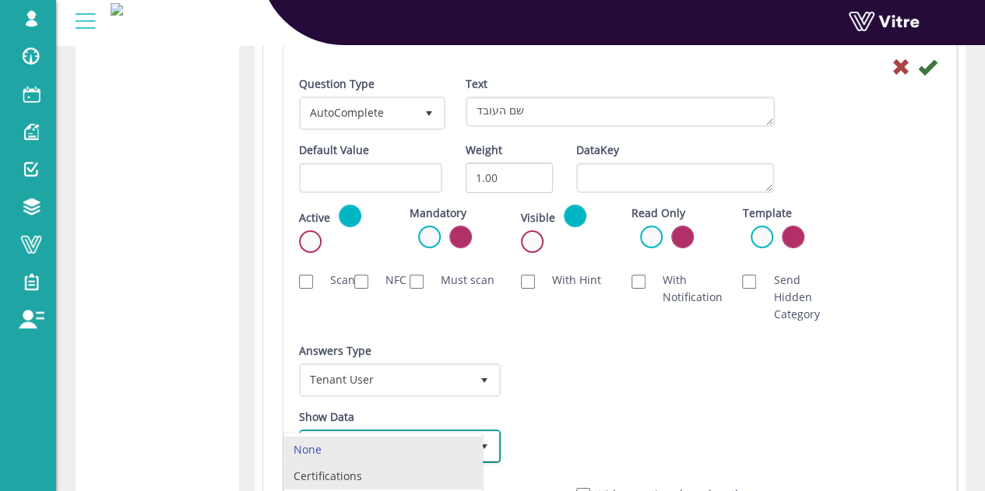
click at [373, 471] on li "Certifications" at bounding box center [383, 476] width 198 height 26
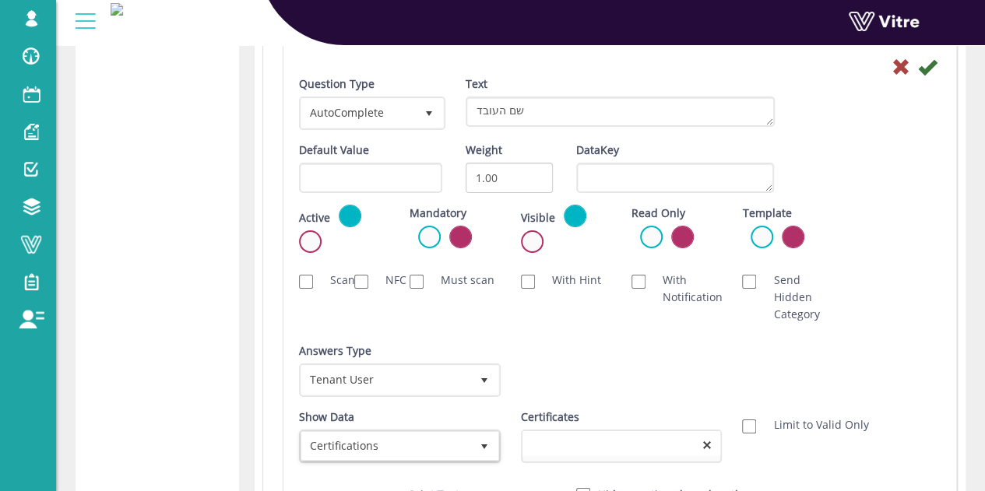
click at [584, 427] on div "Question Type AutoComplete 11 Text שם העובד Default Value Weight 1.00 DataKey A…" at bounding box center [619, 315] width 641 height 480
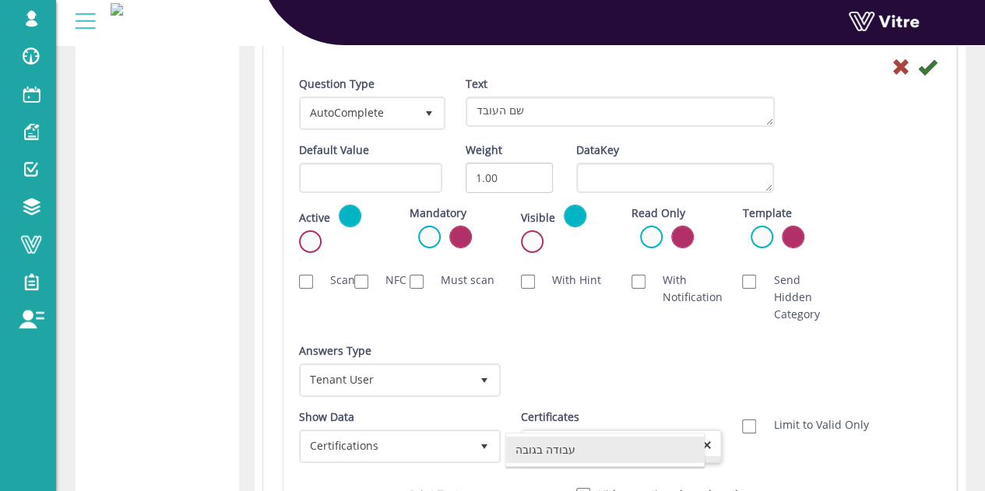
click at [562, 455] on div "עבודה בגובה No data found." at bounding box center [604, 450] width 199 height 34
click at [561, 446] on li "עבודה בגובה" at bounding box center [605, 450] width 198 height 26
click at [592, 379] on div "Answers Type Default 0 Answers Type Tenant User 21 Module Select Form Context (…" at bounding box center [619, 375] width 665 height 66
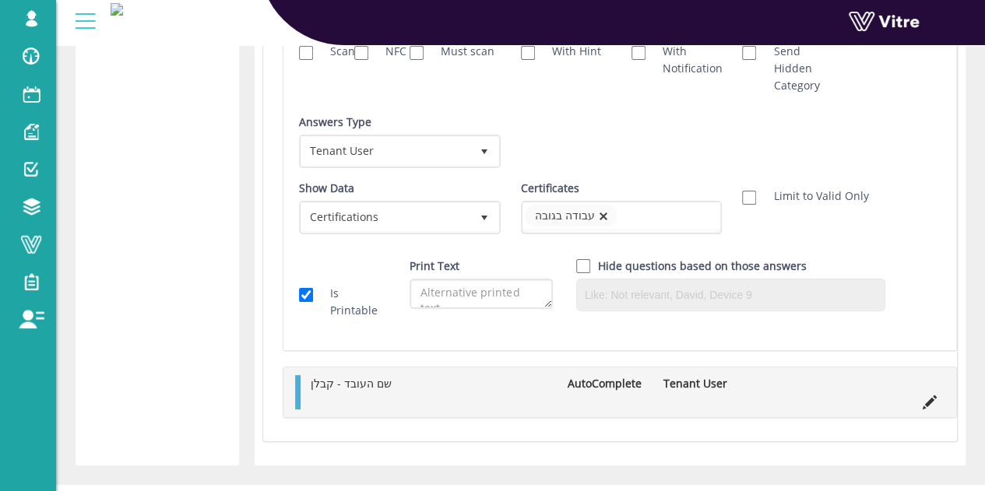
scroll to position [2783, 0]
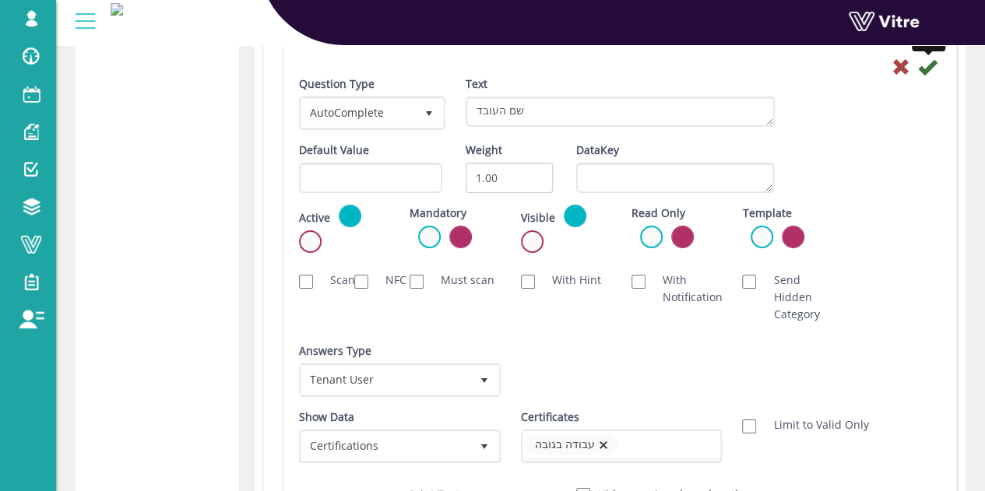
click at [921, 59] on icon at bounding box center [927, 67] width 19 height 19
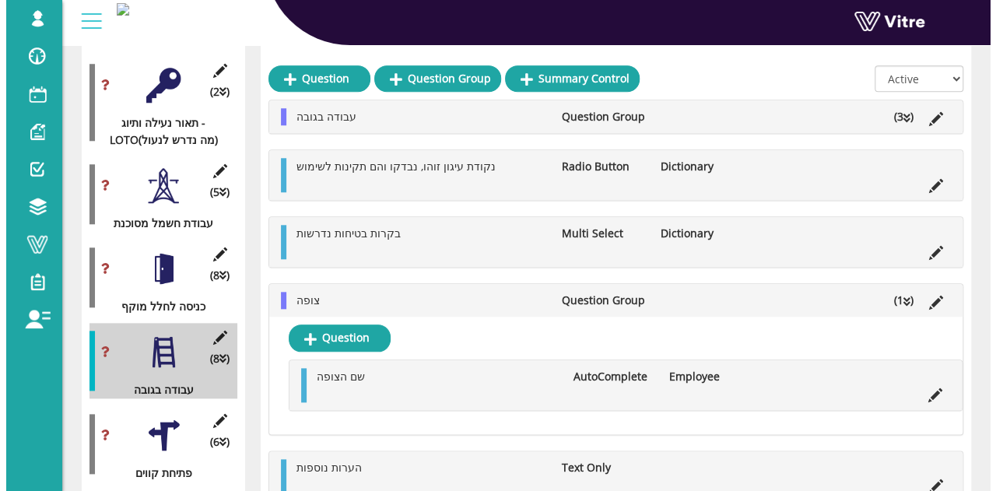
scroll to position [756, 0]
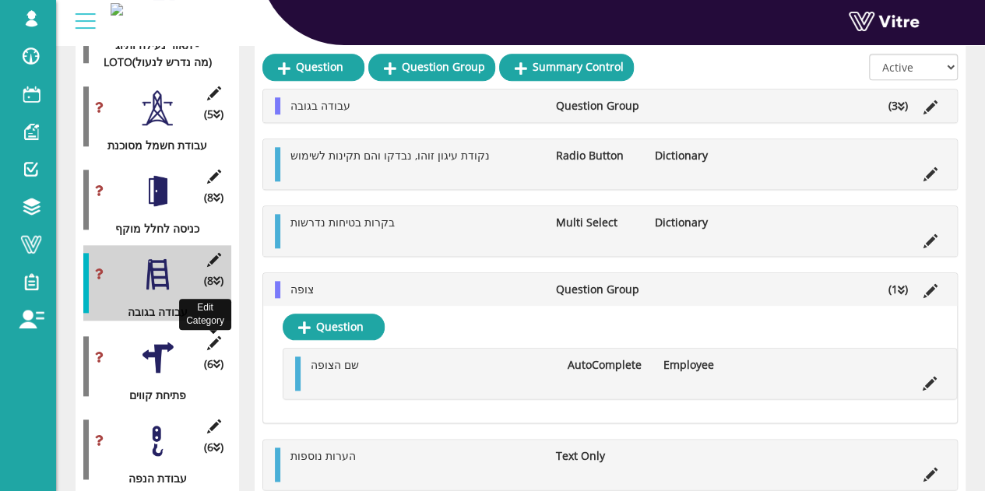
click at [212, 336] on icon at bounding box center [213, 343] width 19 height 14
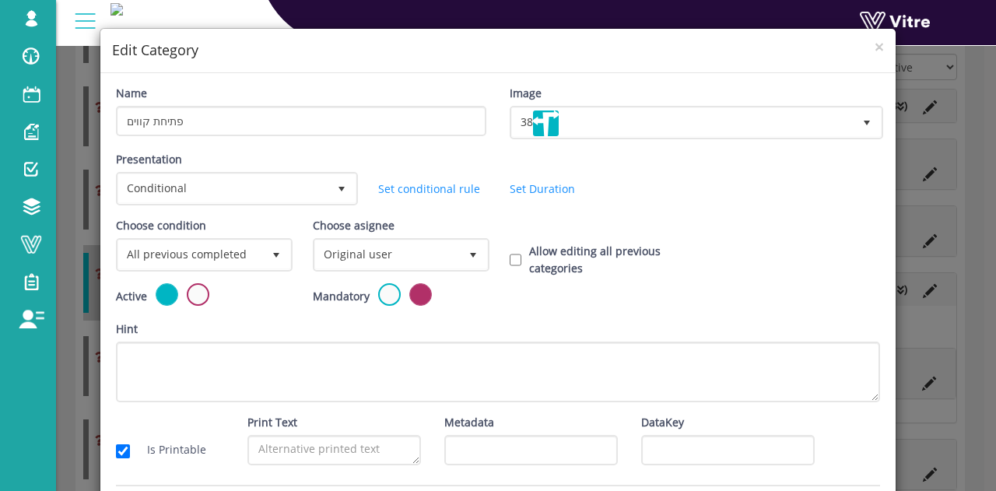
scroll to position [0, 0]
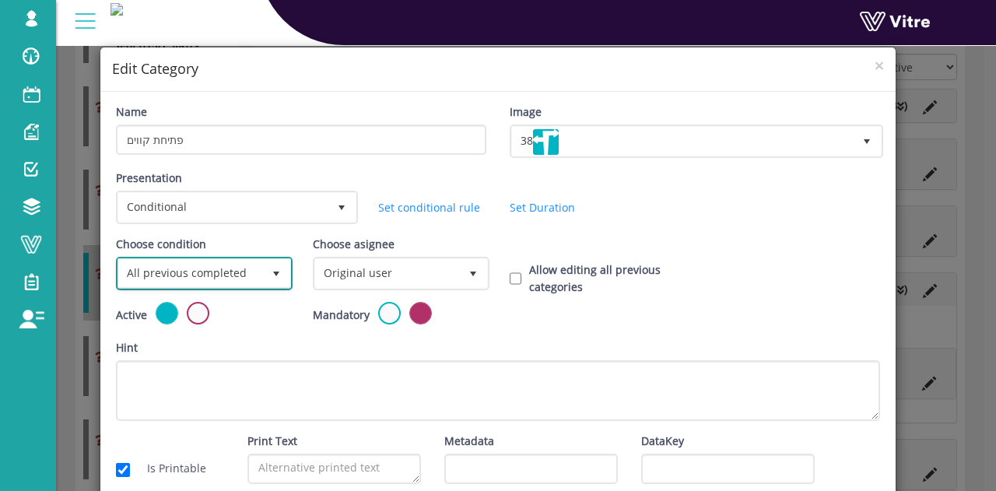
click at [221, 283] on span "All previous completed" at bounding box center [190, 273] width 144 height 28
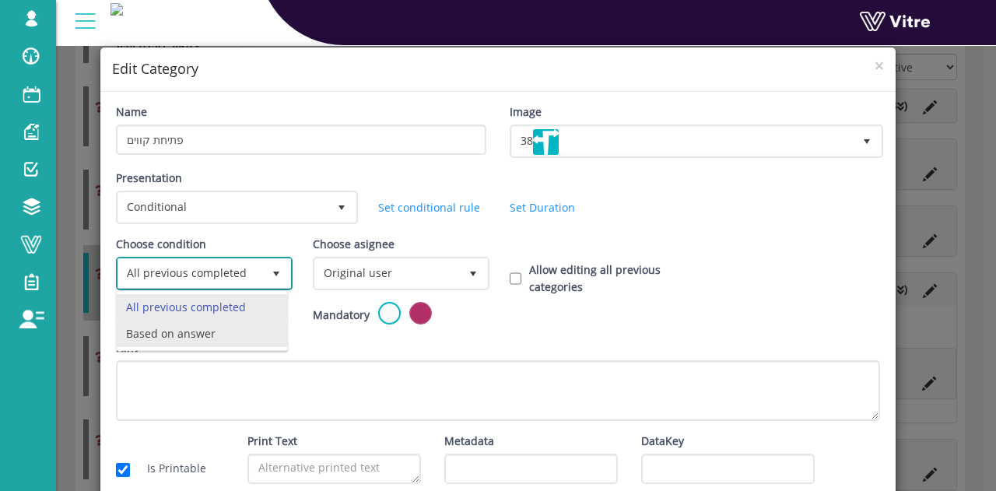
click at [173, 335] on li "Based on answer" at bounding box center [202, 334] width 170 height 26
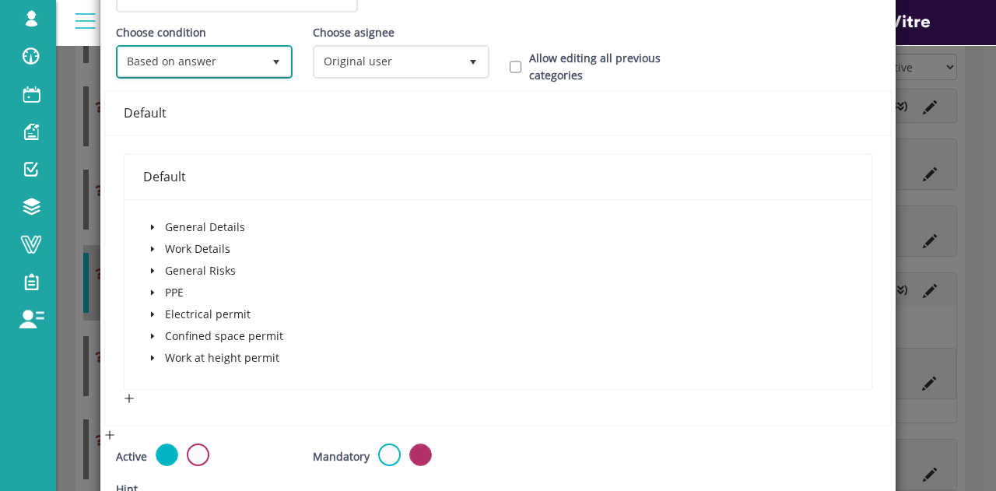
scroll to position [233, 0]
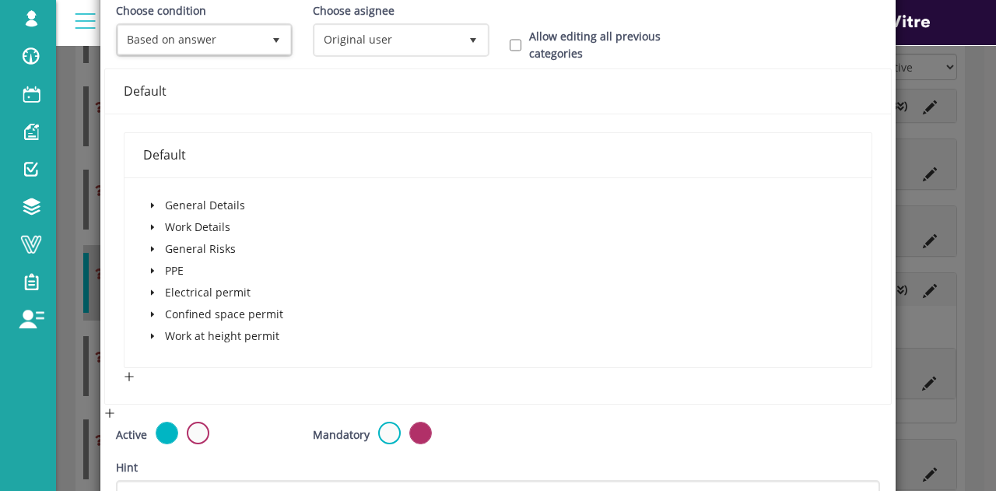
click at [155, 226] on span at bounding box center [152, 227] width 19 height 19
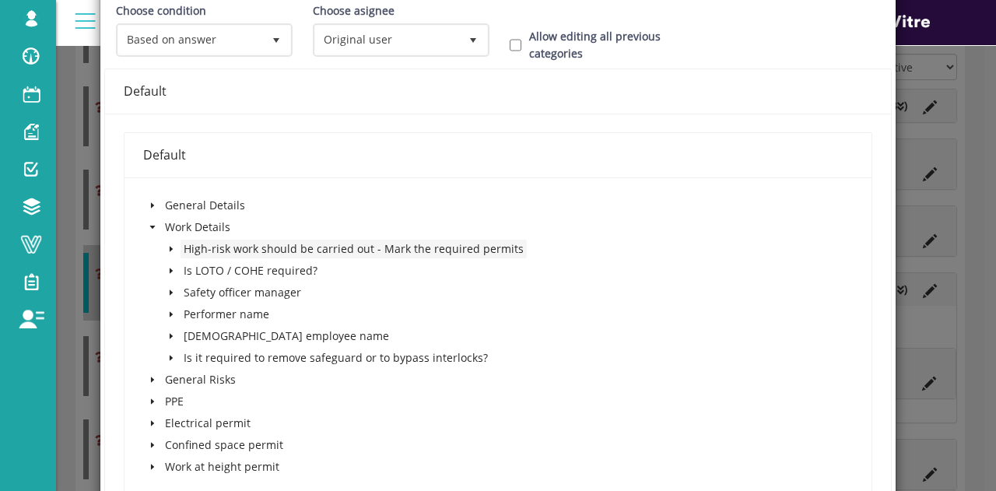
click at [219, 248] on span "High-risk work should be carried out - Mark the required permits" at bounding box center [354, 248] width 340 height 15
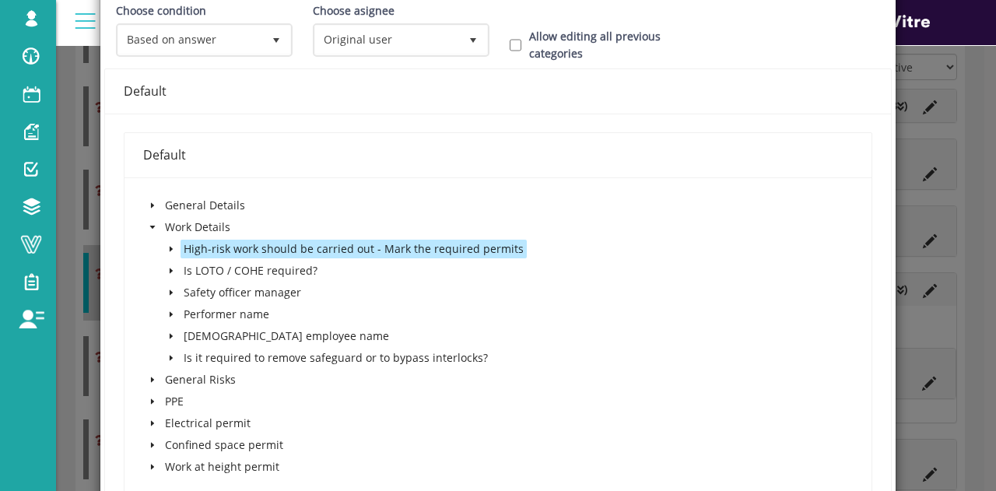
click at [170, 248] on icon "caret-down" at bounding box center [171, 249] width 3 height 5
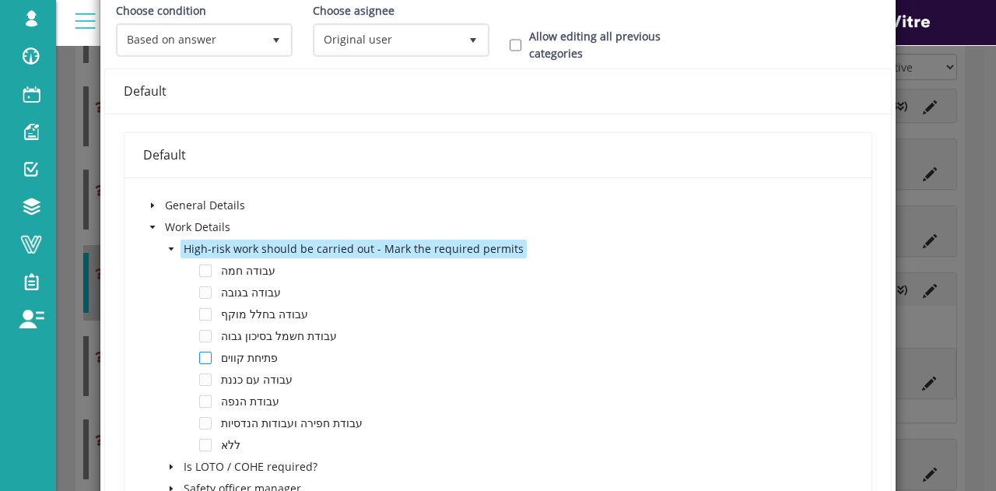
click at [208, 357] on span at bounding box center [205, 358] width 12 height 12
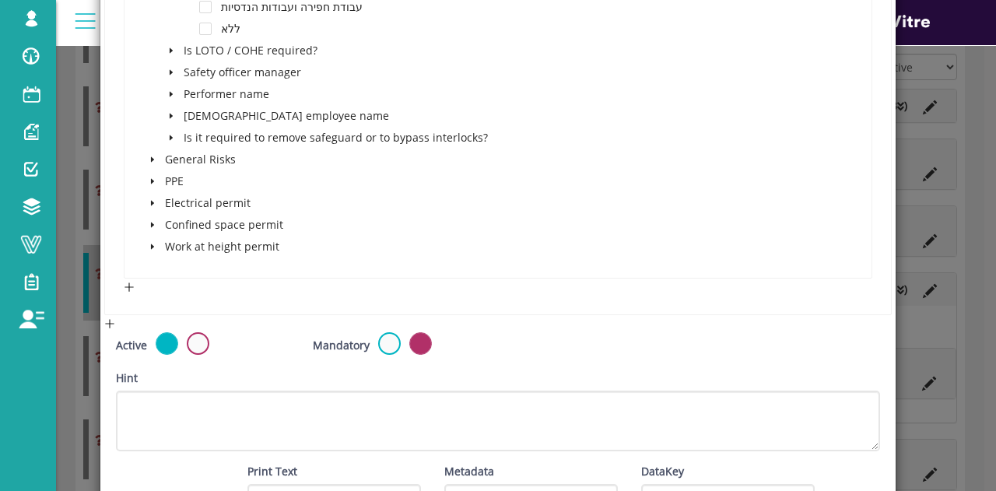
scroll to position [755, 0]
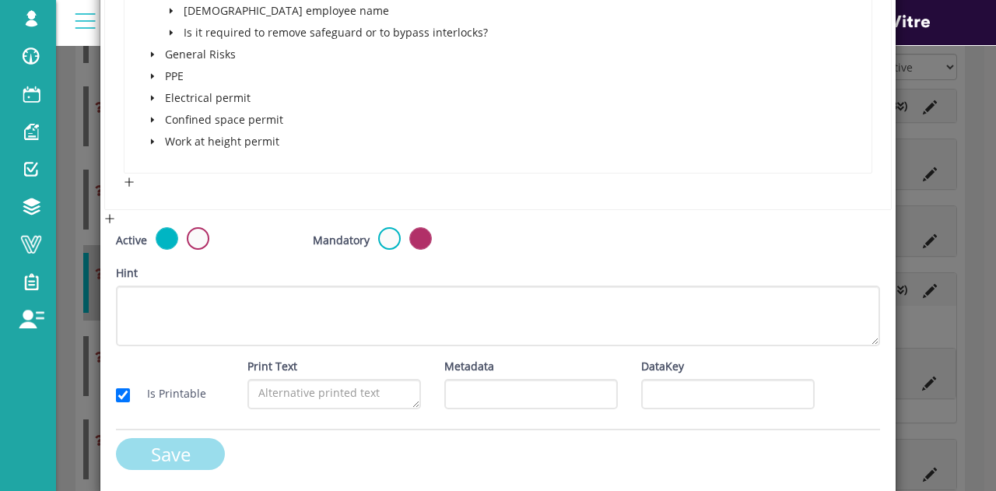
click at [203, 451] on input "Save" at bounding box center [170, 454] width 109 height 32
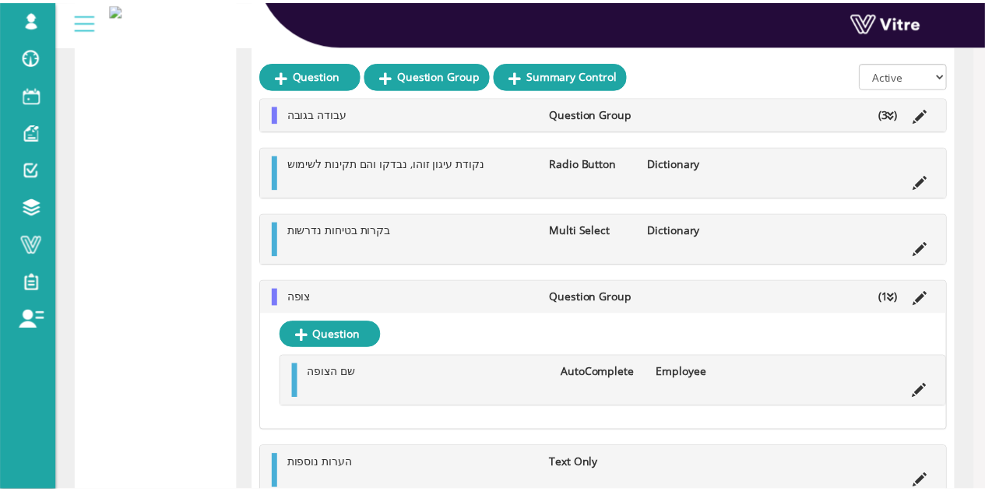
scroll to position [756, 0]
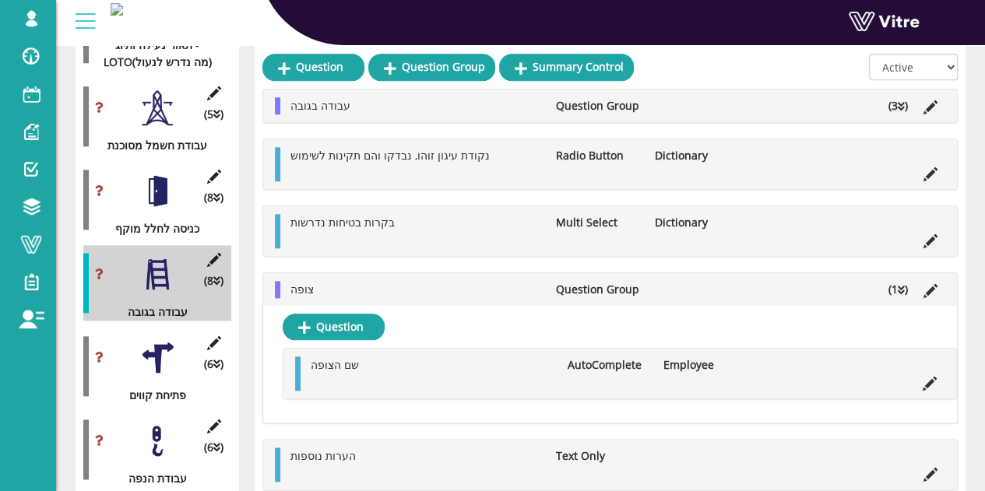
click at [166, 340] on div at bounding box center [157, 357] width 35 height 35
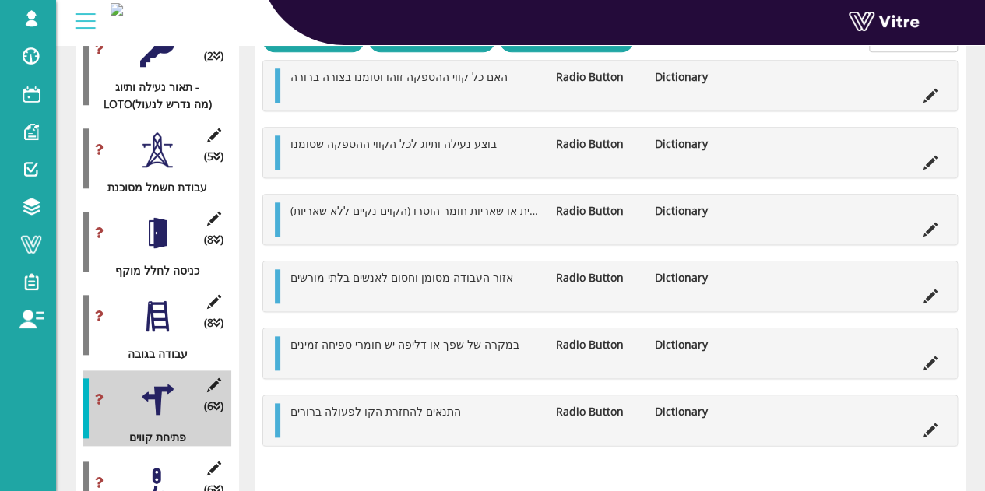
scroll to position [679, 0]
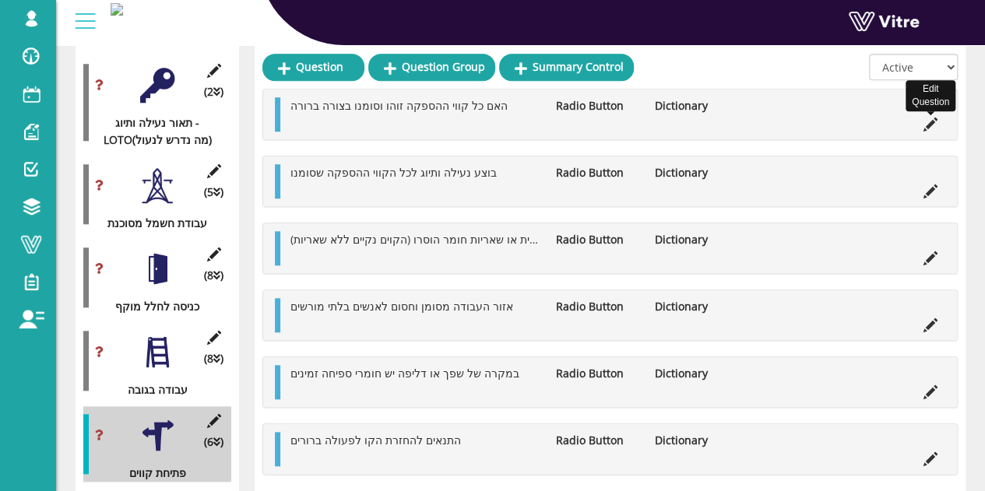
click at [934, 121] on icon at bounding box center [930, 125] width 14 height 14
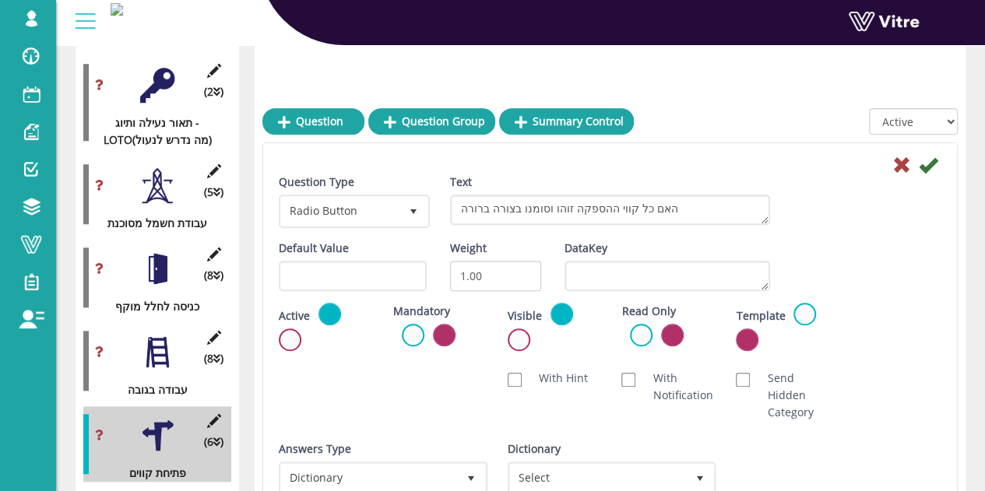
scroll to position [756, 0]
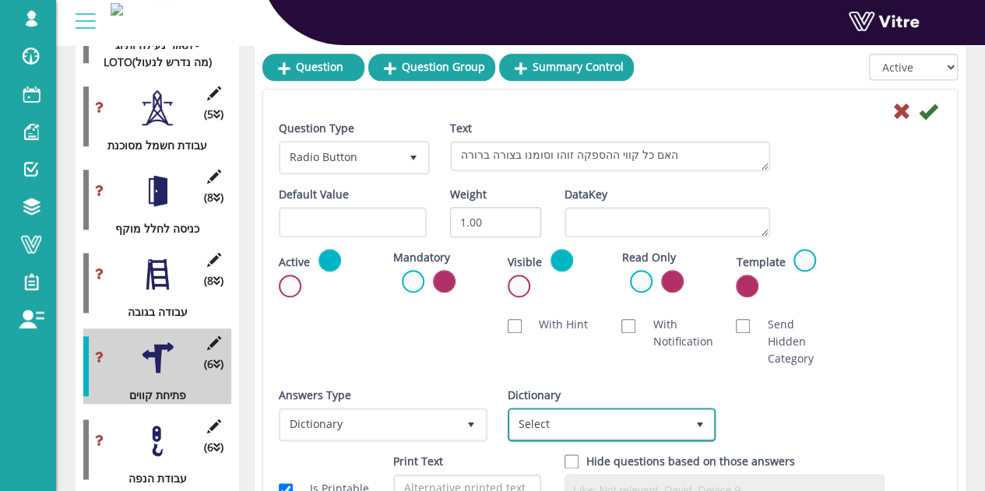
click at [649, 416] on span "Select" at bounding box center [598, 424] width 176 height 28
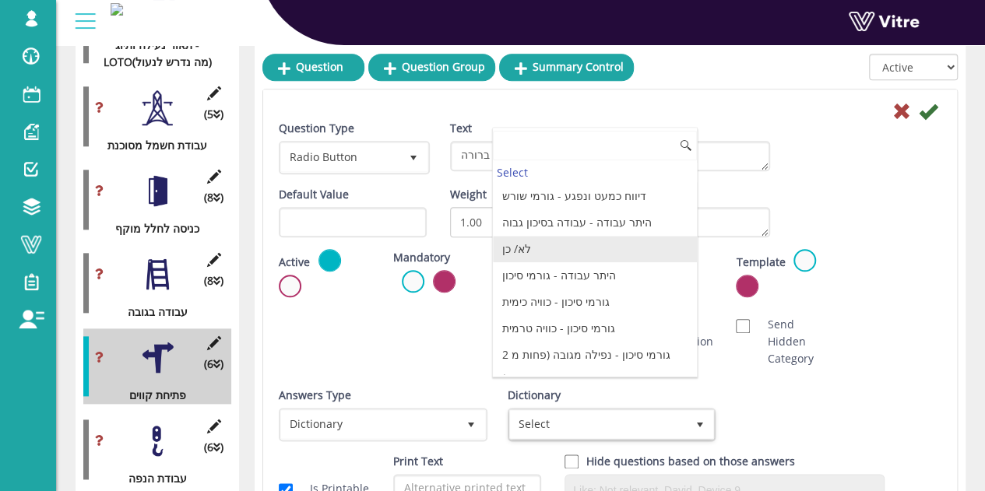
click at [581, 244] on li "לא/ כן" at bounding box center [595, 249] width 204 height 26
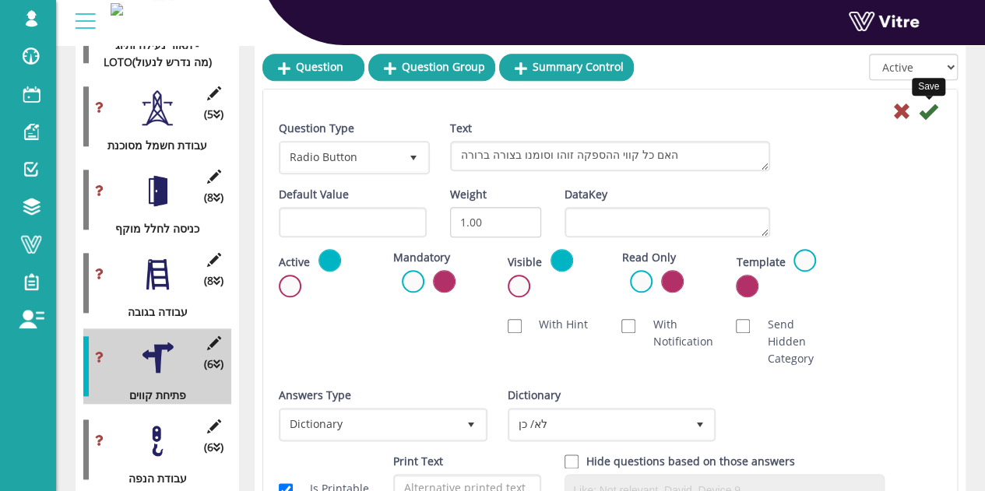
click at [925, 113] on icon at bounding box center [927, 111] width 19 height 19
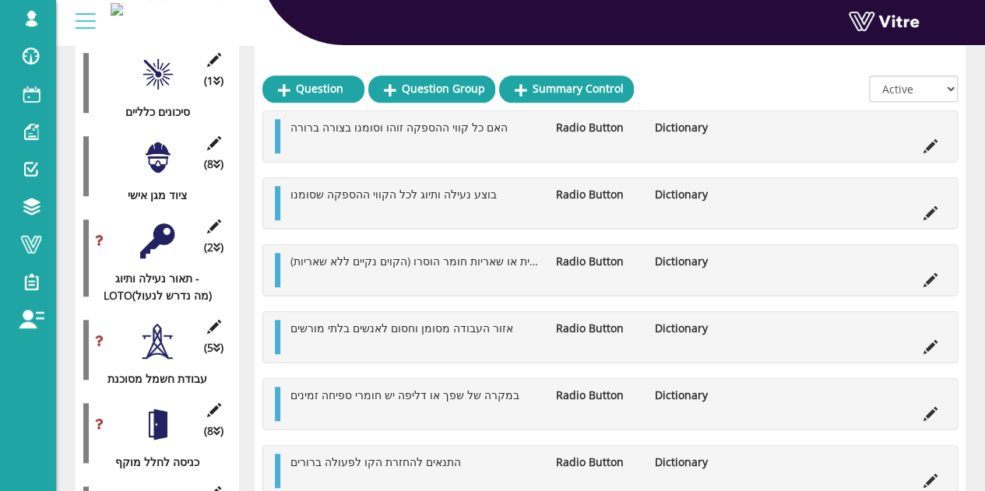
scroll to position [601, 0]
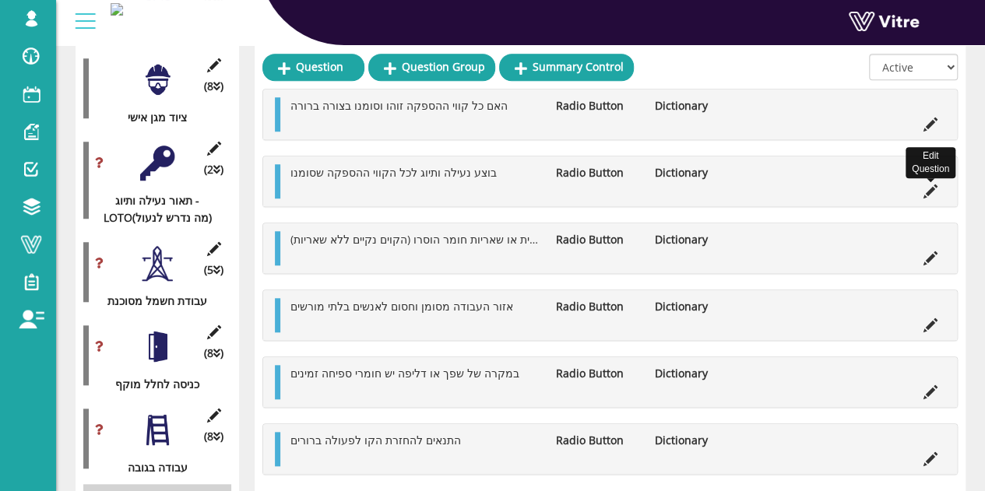
click at [930, 189] on icon at bounding box center [930, 191] width 14 height 14
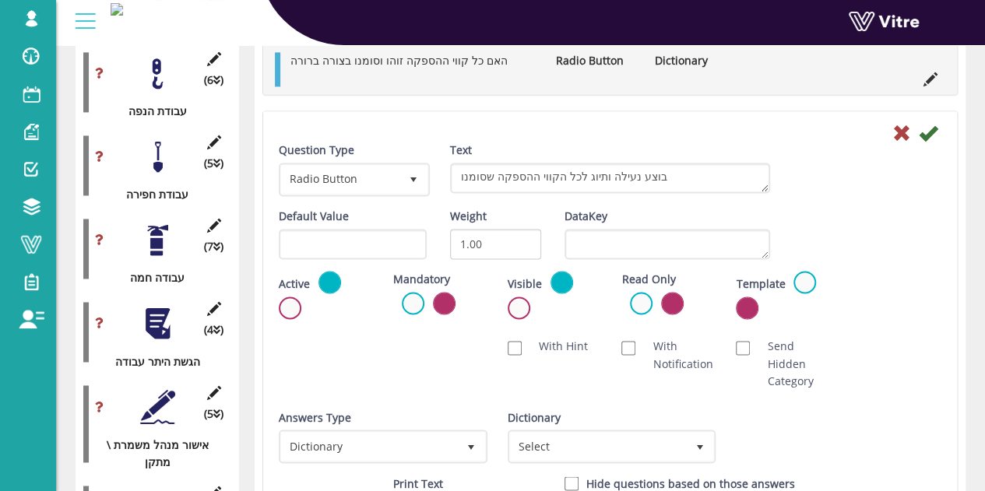
scroll to position [1223, 0]
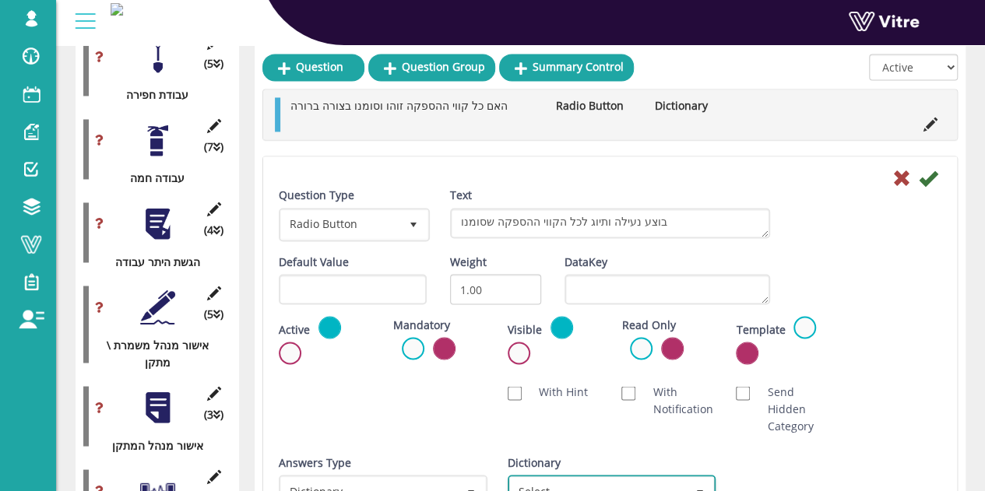
click at [623, 481] on span "Select" at bounding box center [598, 491] width 176 height 28
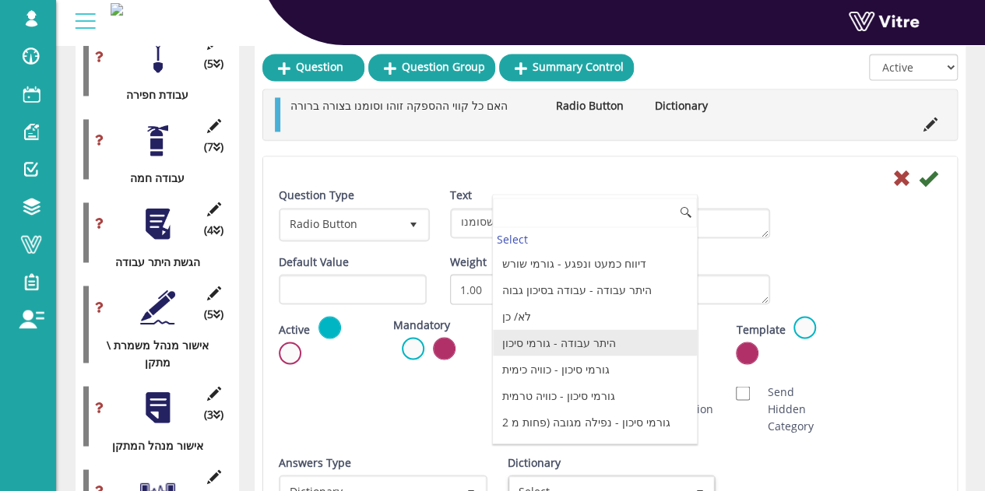
drag, startPoint x: 539, startPoint y: 326, endPoint x: 545, endPoint y: 317, distance: 11.2
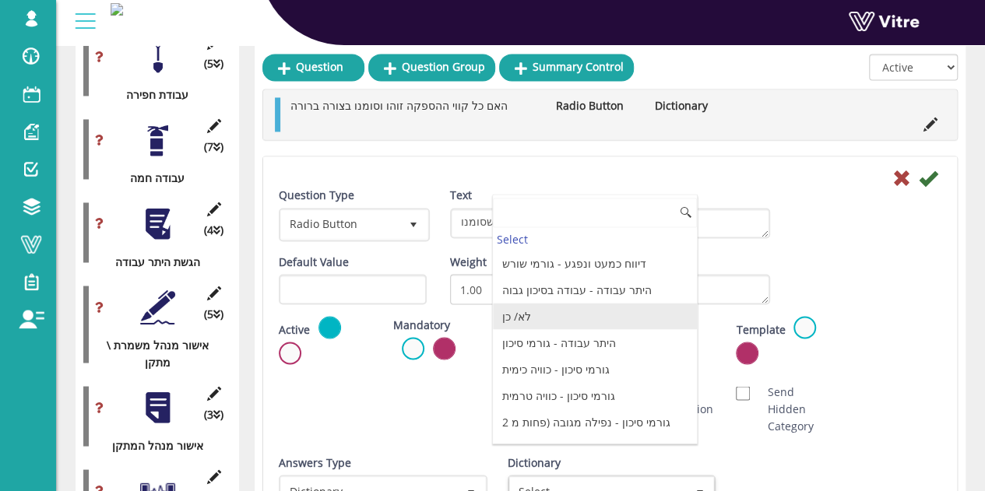
click at [545, 317] on li "לא/ כן" at bounding box center [595, 316] width 204 height 26
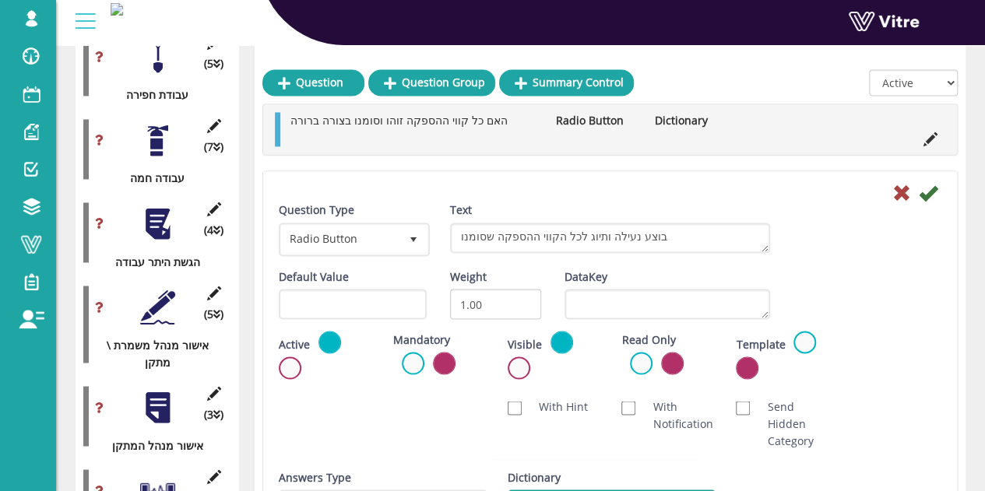
scroll to position [1239, 0]
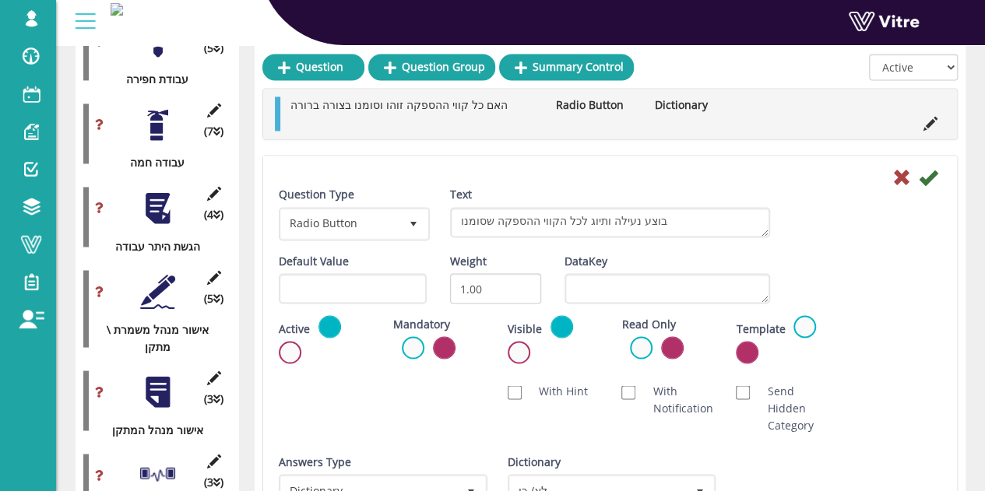
click at [937, 175] on div at bounding box center [610, 176] width 686 height 19
click at [932, 177] on icon at bounding box center [927, 177] width 19 height 19
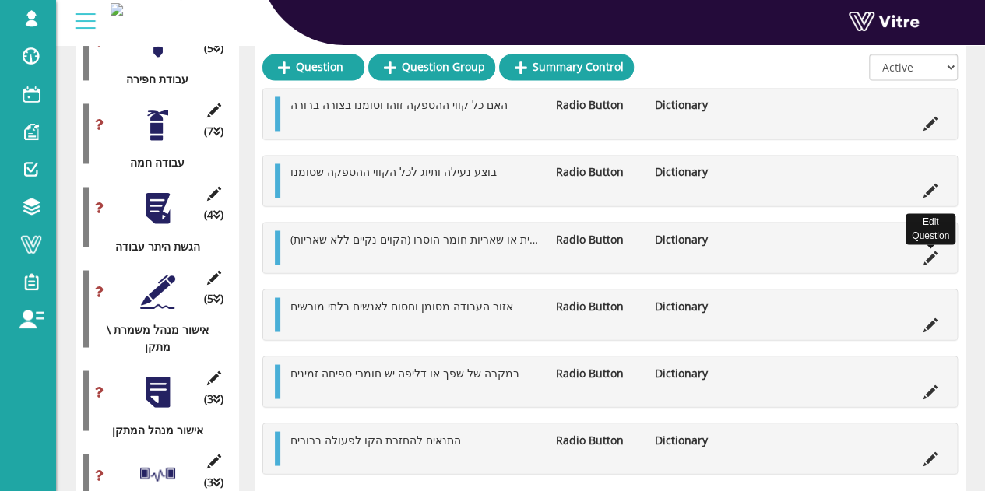
click at [932, 257] on icon at bounding box center [930, 258] width 14 height 14
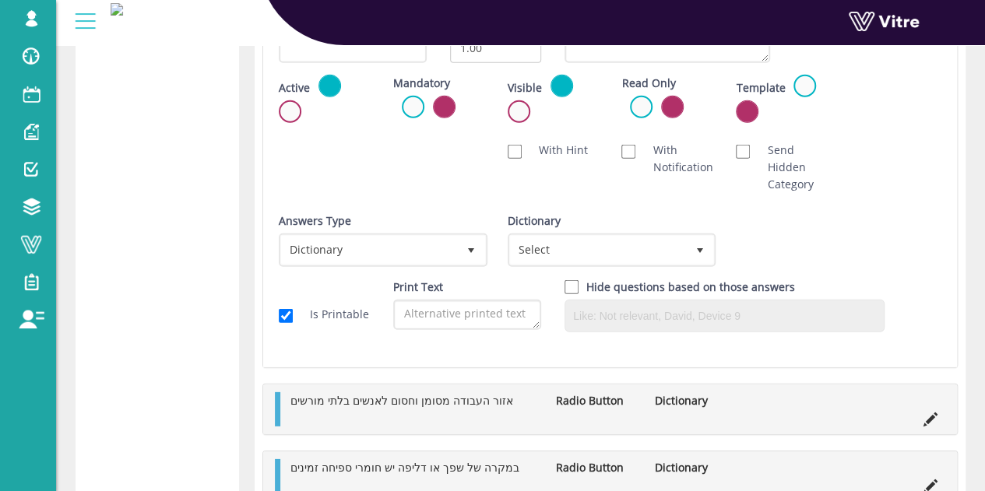
scroll to position [2173, 0]
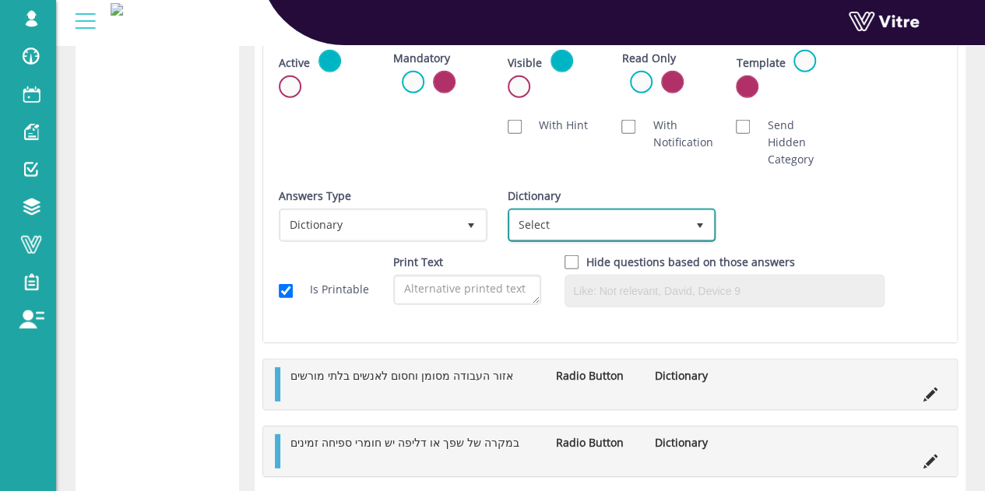
click at [677, 219] on span "Select" at bounding box center [598, 225] width 176 height 28
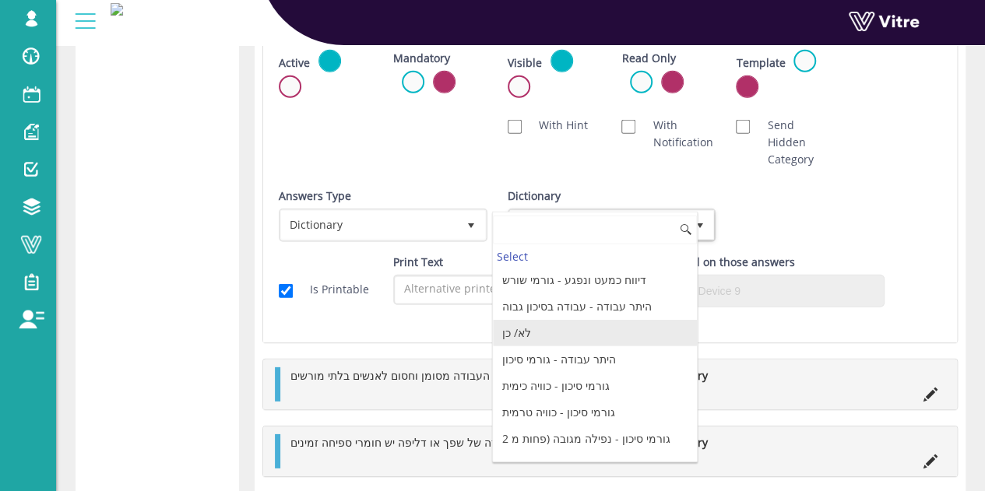
click at [565, 321] on li "לא/ כן" at bounding box center [595, 333] width 204 height 26
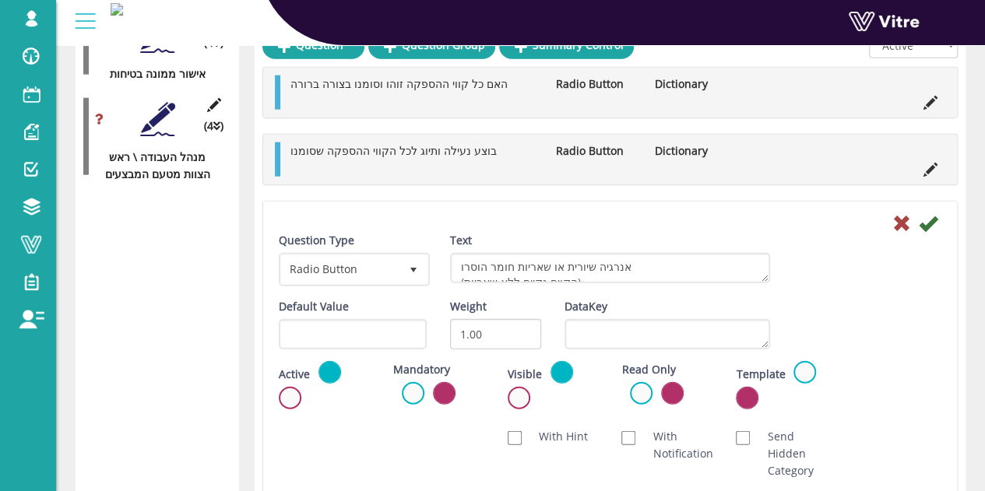
click at [932, 228] on icon at bounding box center [927, 223] width 19 height 19
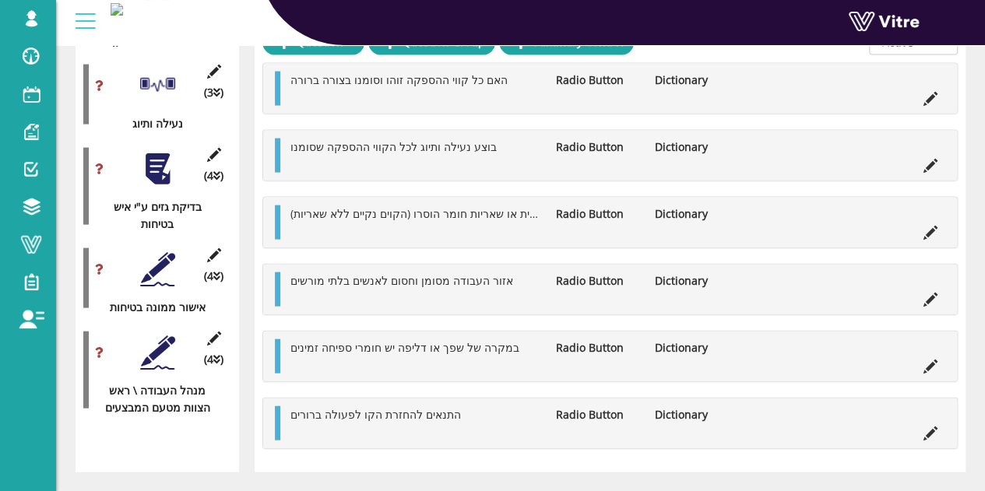
scroll to position [1395, 0]
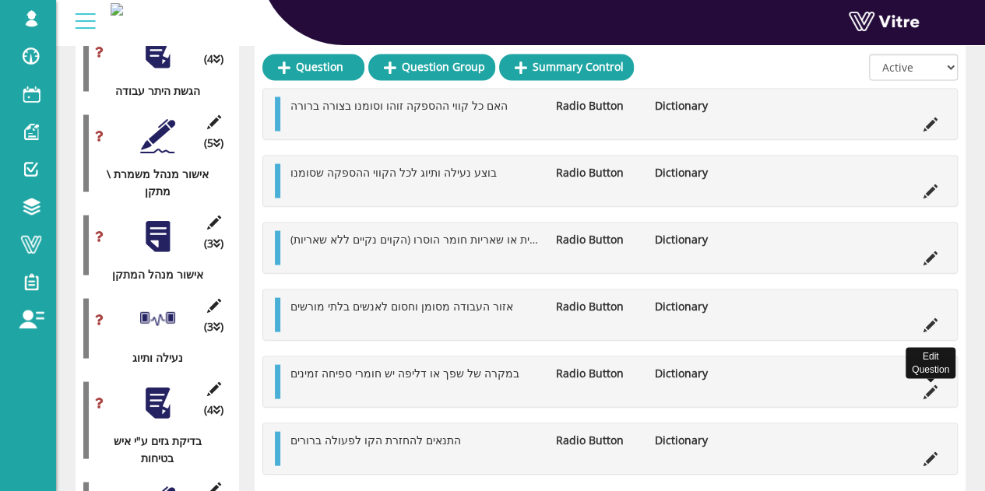
click at [927, 384] on icon at bounding box center [930, 391] width 14 height 14
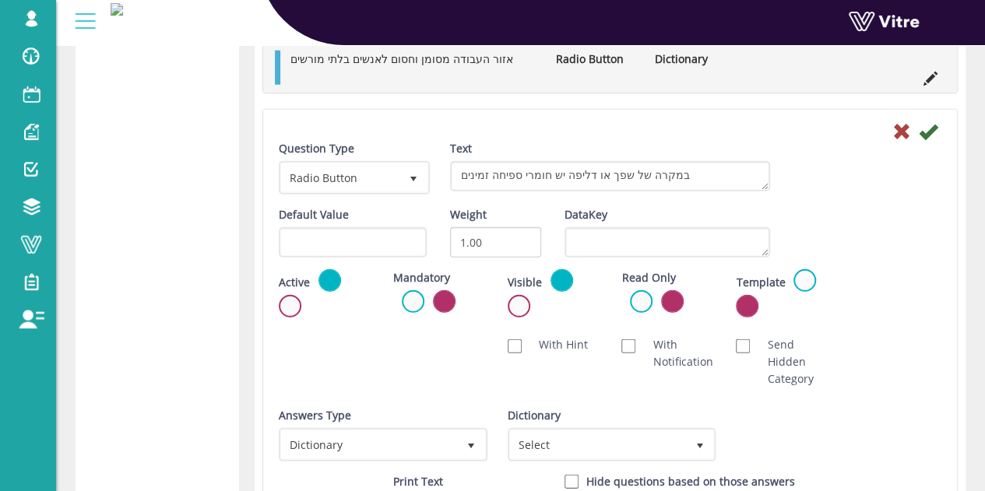
scroll to position [2173, 0]
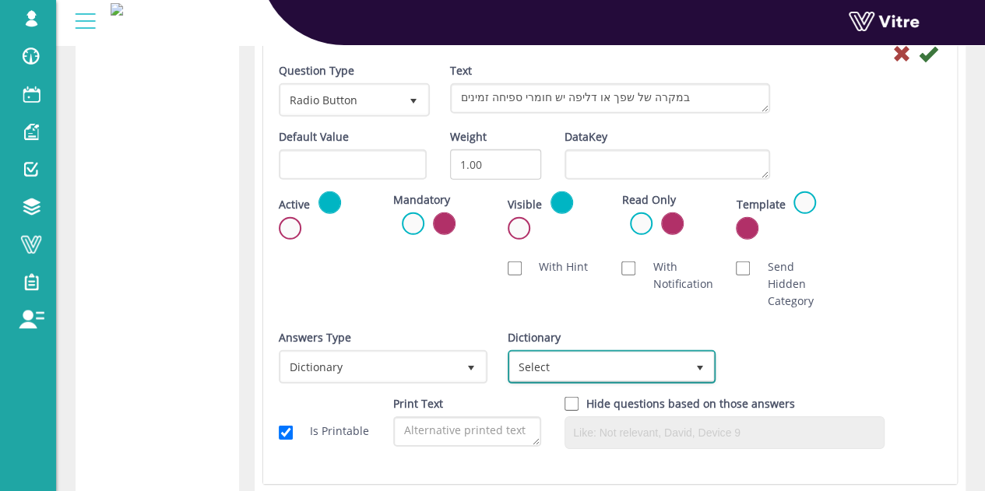
click at [565, 361] on span "Select" at bounding box center [598, 367] width 176 height 28
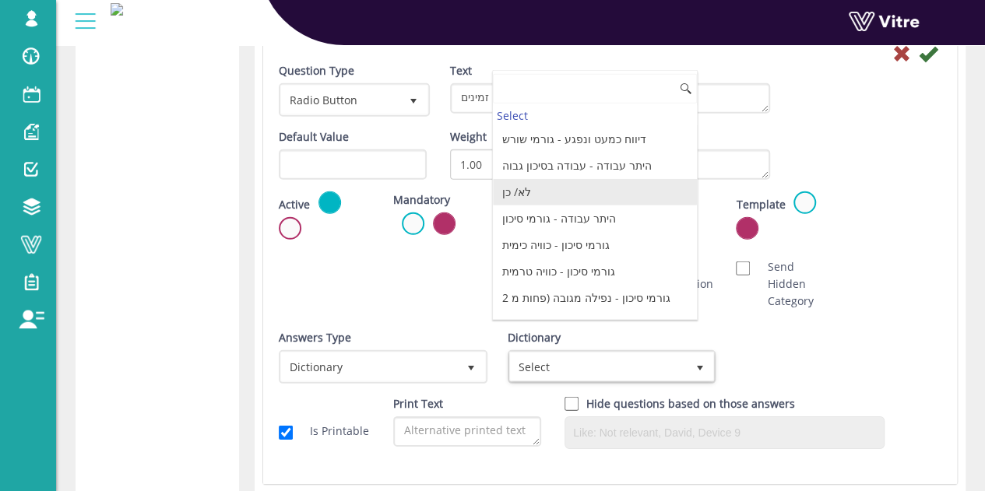
click at [534, 191] on li "לא/ כן" at bounding box center [595, 192] width 204 height 26
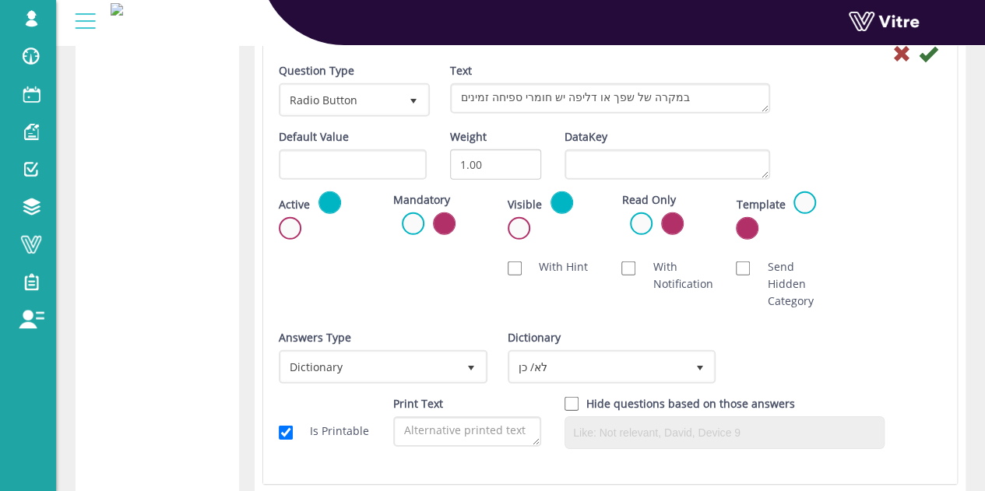
click at [931, 52] on icon at bounding box center [927, 53] width 19 height 19
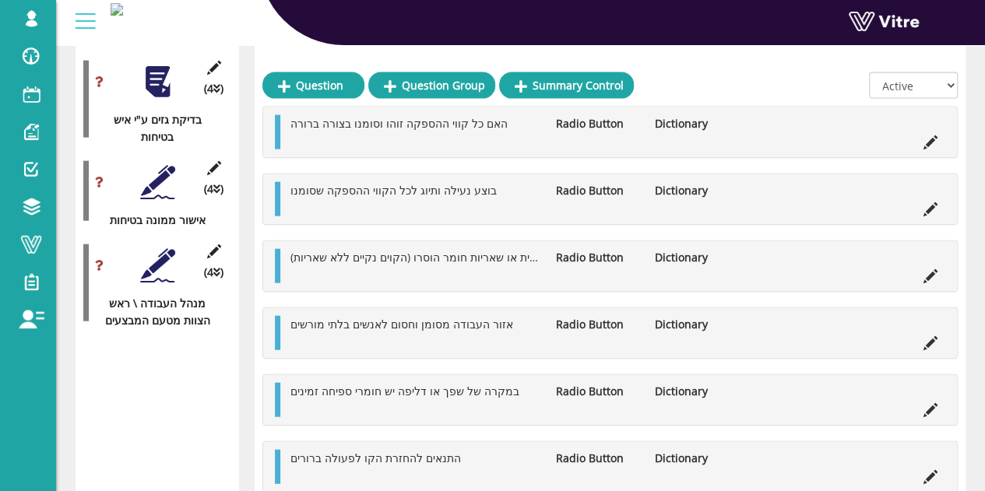
scroll to position [1734, 0]
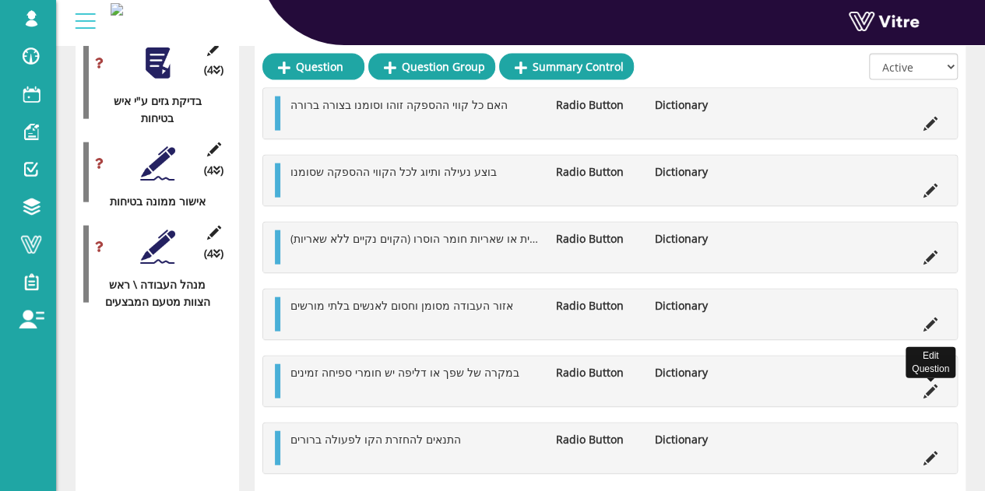
click at [931, 387] on icon at bounding box center [930, 391] width 14 height 14
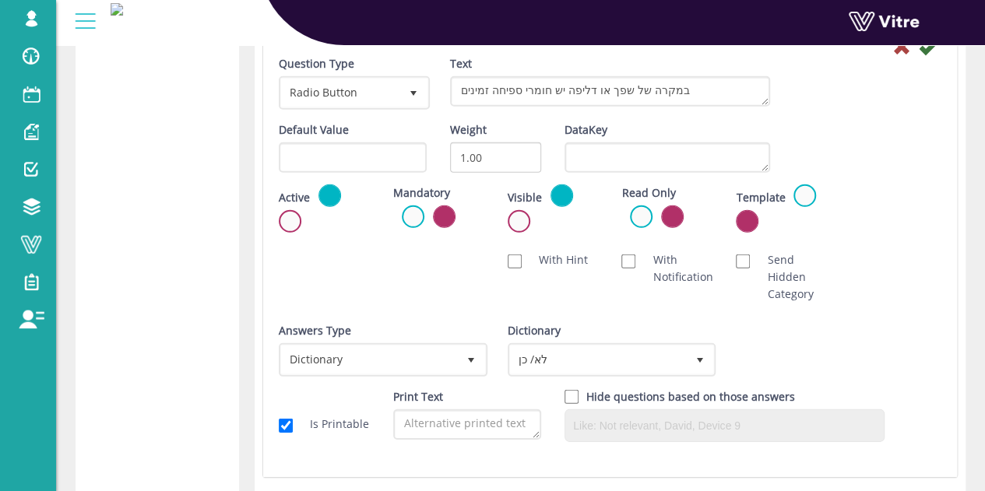
scroll to position [2279, 0]
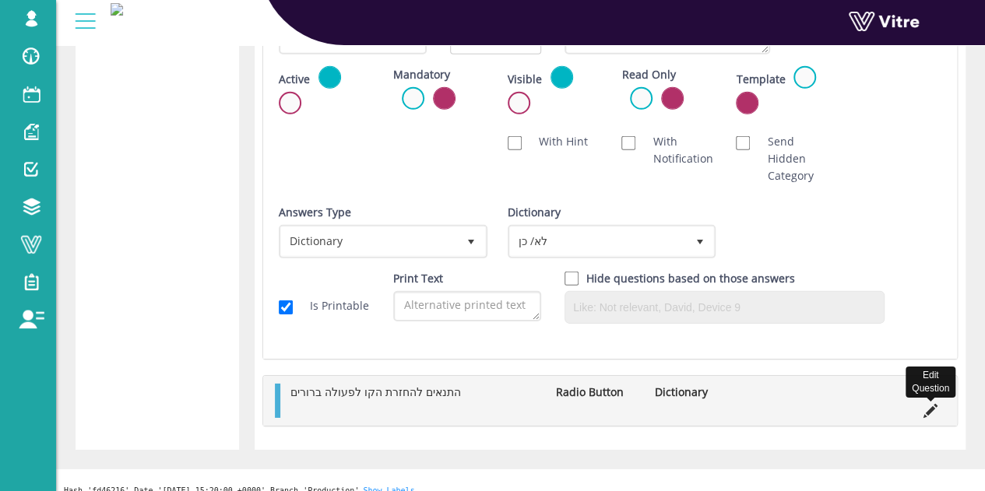
click at [927, 405] on icon at bounding box center [930, 411] width 14 height 14
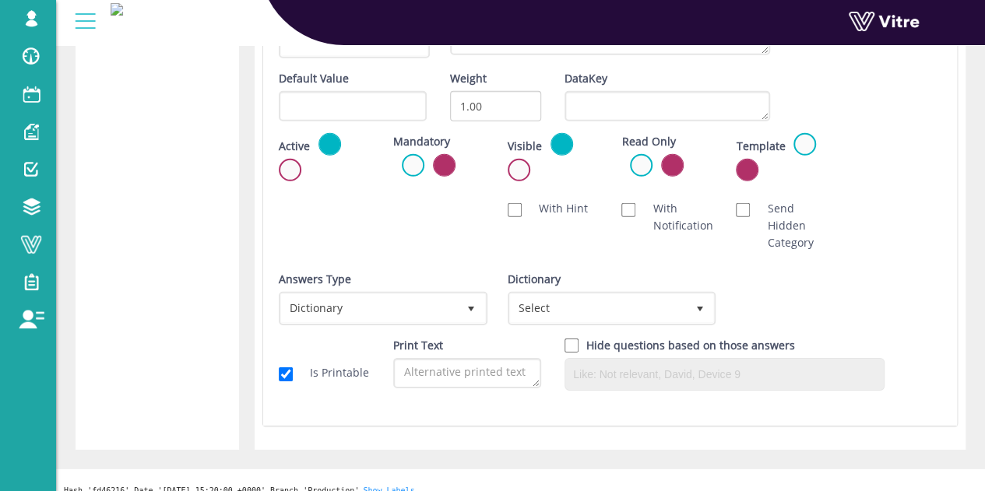
click at [657, 330] on div "Dictionary Select" at bounding box center [610, 304] width 229 height 66
click at [664, 311] on span "Select" at bounding box center [598, 308] width 176 height 28
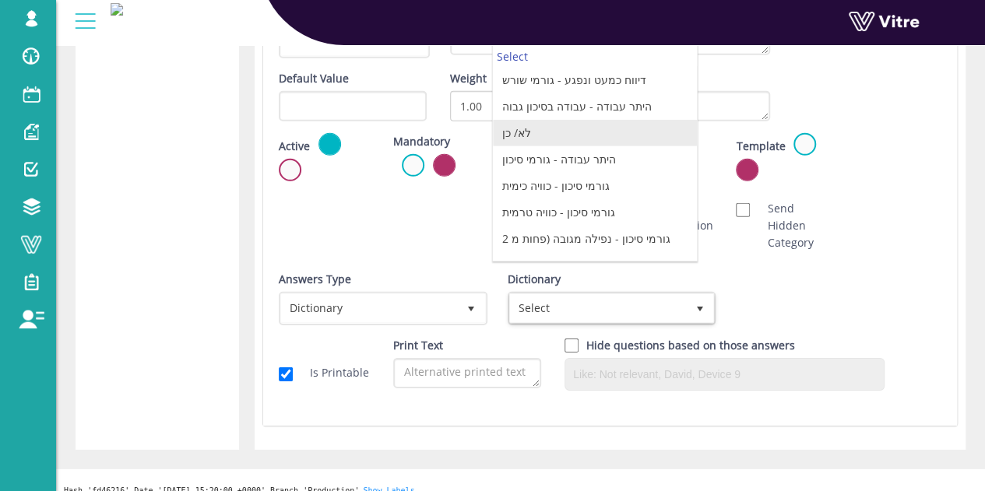
click at [591, 130] on li "לא/ כן" at bounding box center [595, 133] width 204 height 26
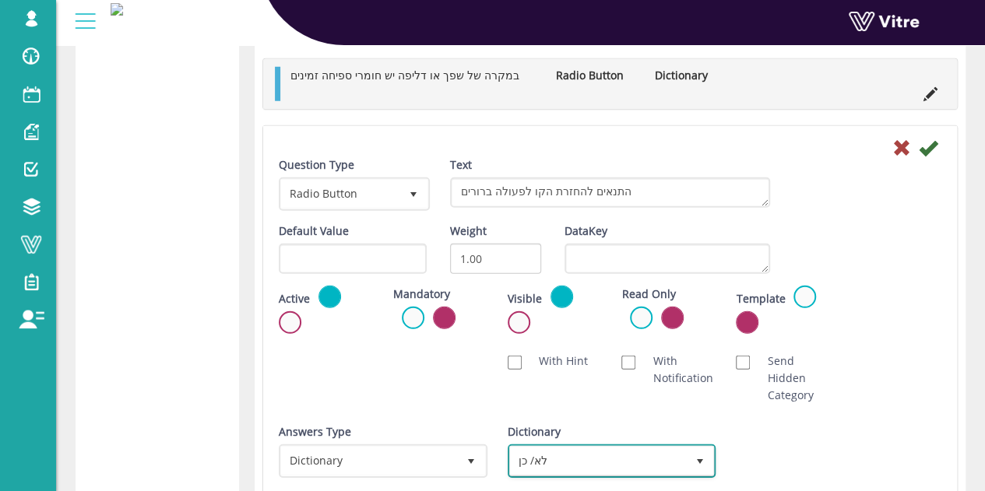
scroll to position [2045, 0]
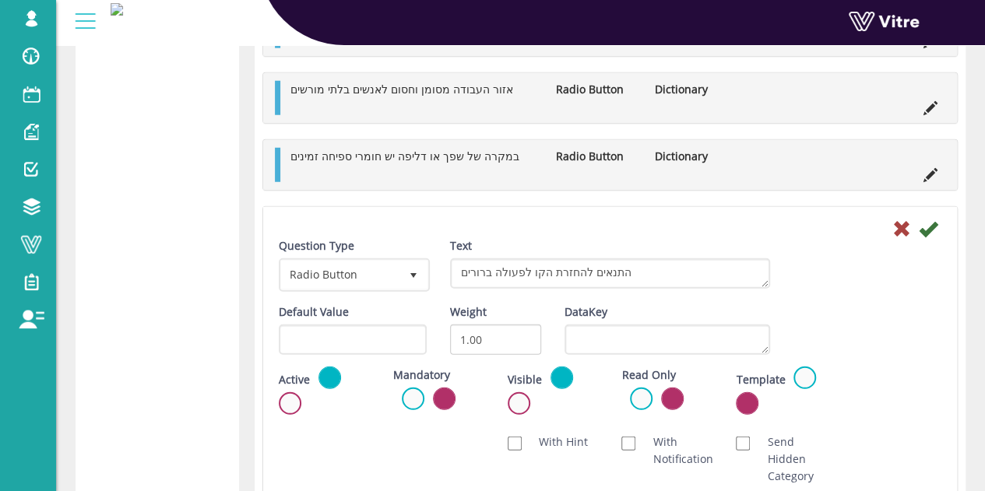
click at [937, 223] on div at bounding box center [610, 228] width 686 height 19
click at [934, 225] on icon at bounding box center [927, 228] width 19 height 19
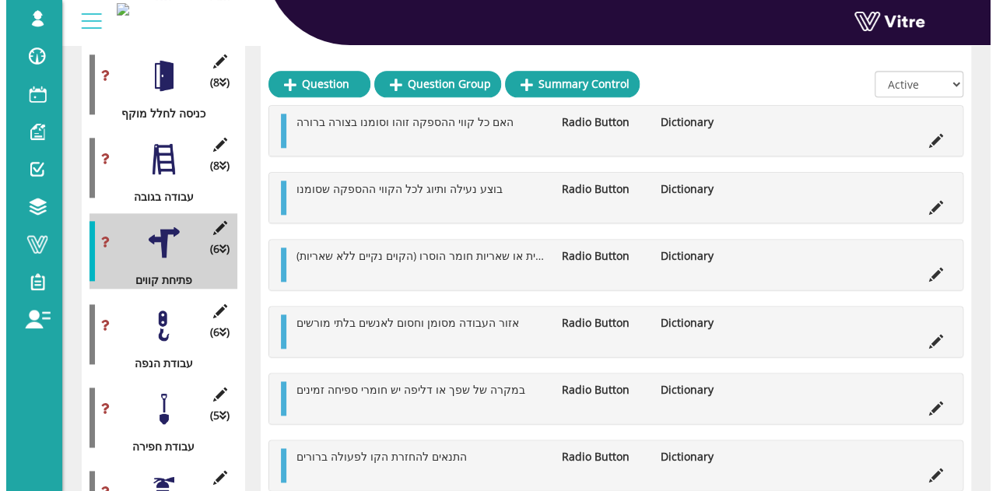
scroll to position [896, 0]
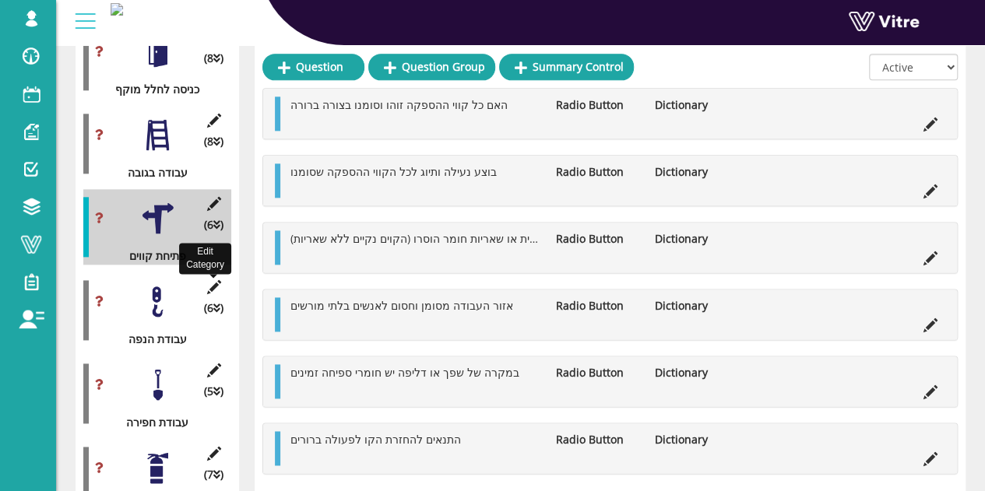
click at [212, 280] on icon at bounding box center [213, 287] width 19 height 14
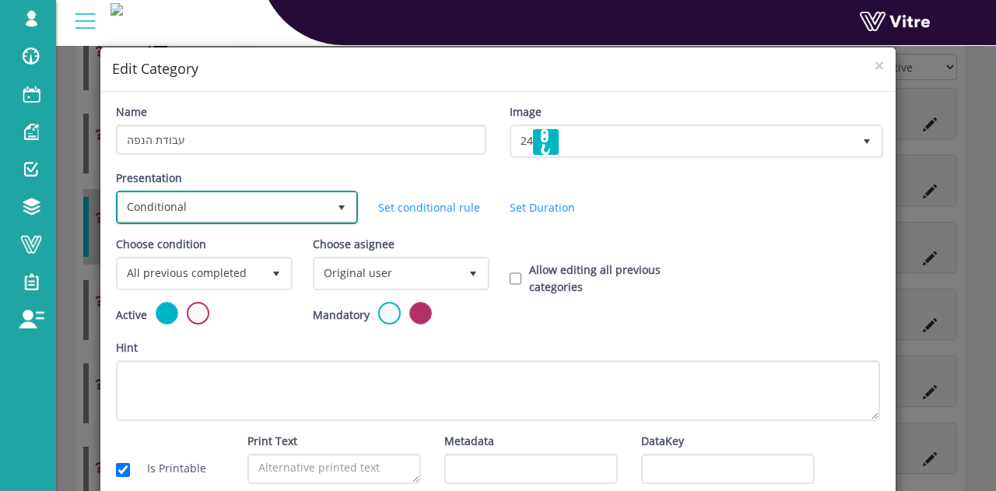
click at [260, 202] on span "Conditional" at bounding box center [222, 207] width 209 height 28
drag, startPoint x: 721, startPoint y: 190, endPoint x: 707, endPoint y: 200, distance: 17.9
click at [721, 190] on div "Presentation Conditional 5 Set Duration Minutes 0 Set conditional rule Set Dura…" at bounding box center [498, 203] width 788 height 66
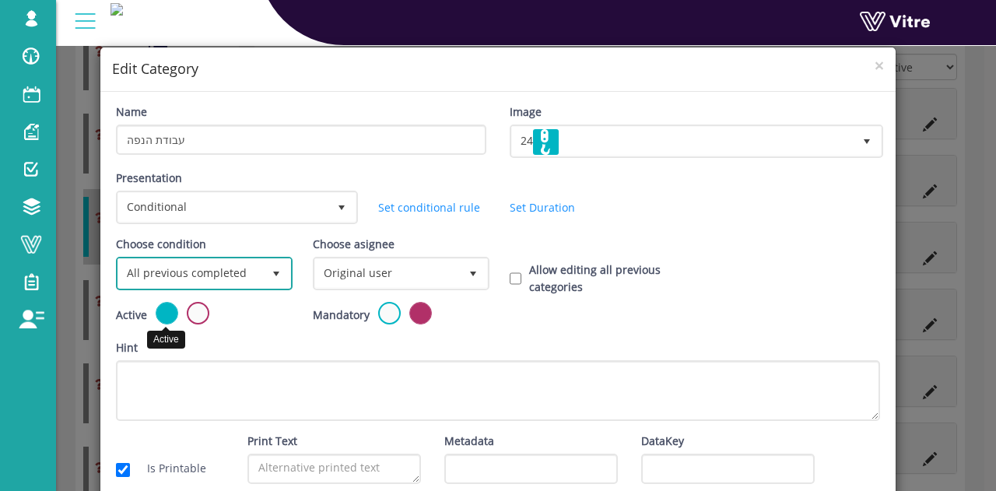
click at [203, 268] on span "All previous completed" at bounding box center [190, 273] width 144 height 28
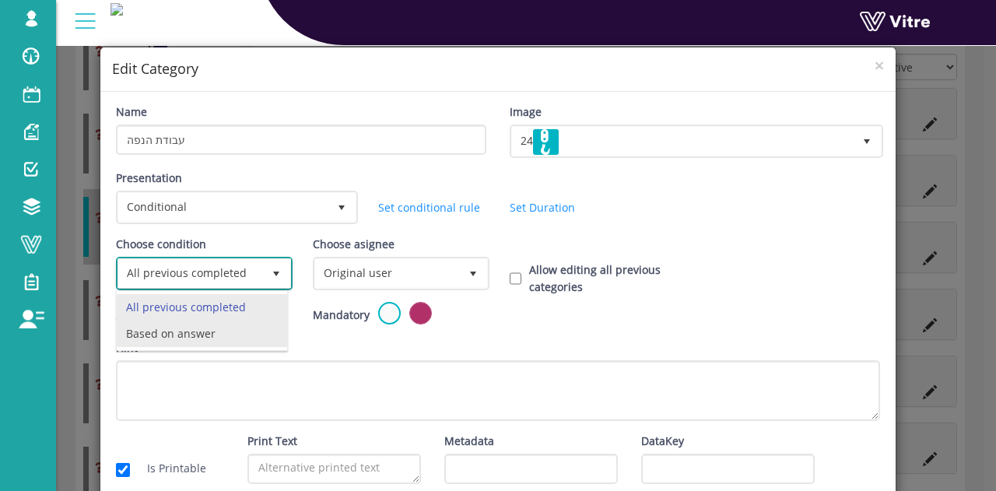
click at [183, 321] on li "Based on answer" at bounding box center [202, 334] width 170 height 26
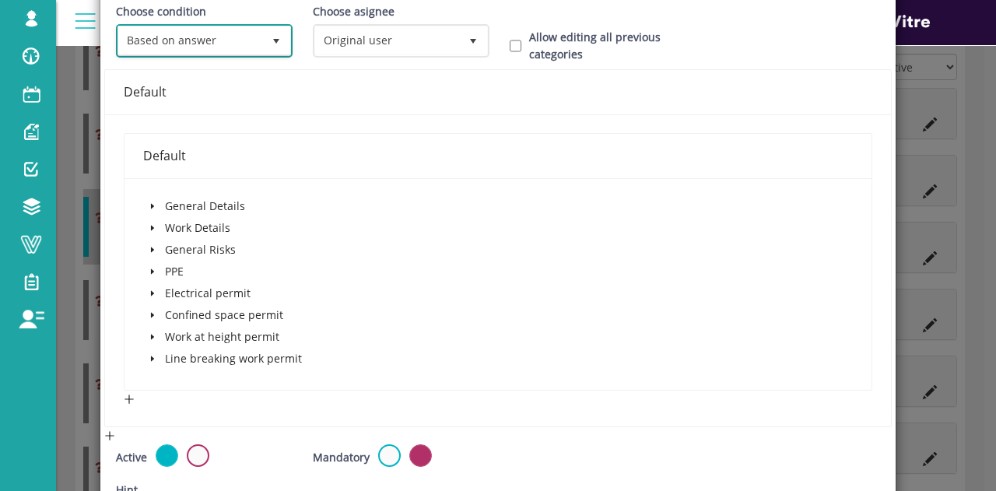
scroll to position [233, 0]
click at [151, 226] on icon "caret-down" at bounding box center [152, 227] width 3 height 5
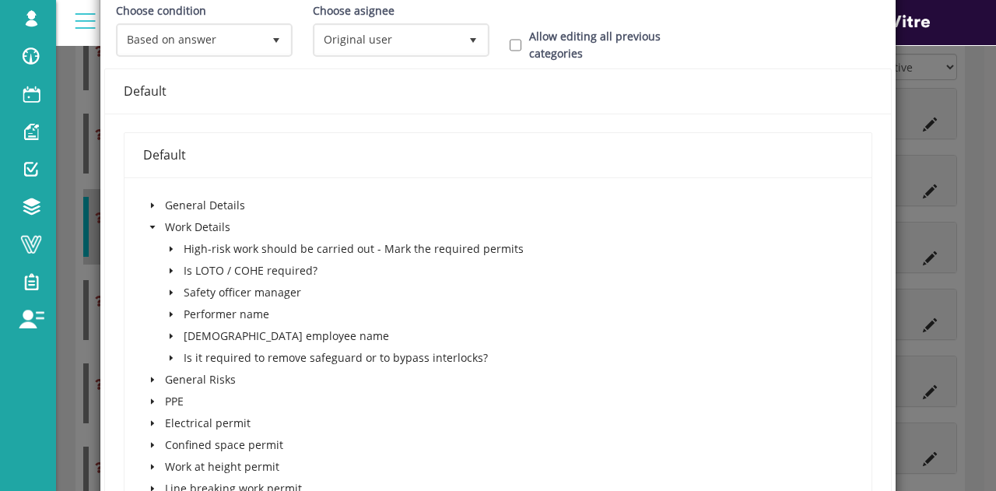
click at [167, 249] on icon "caret-down" at bounding box center [171, 249] width 8 height 8
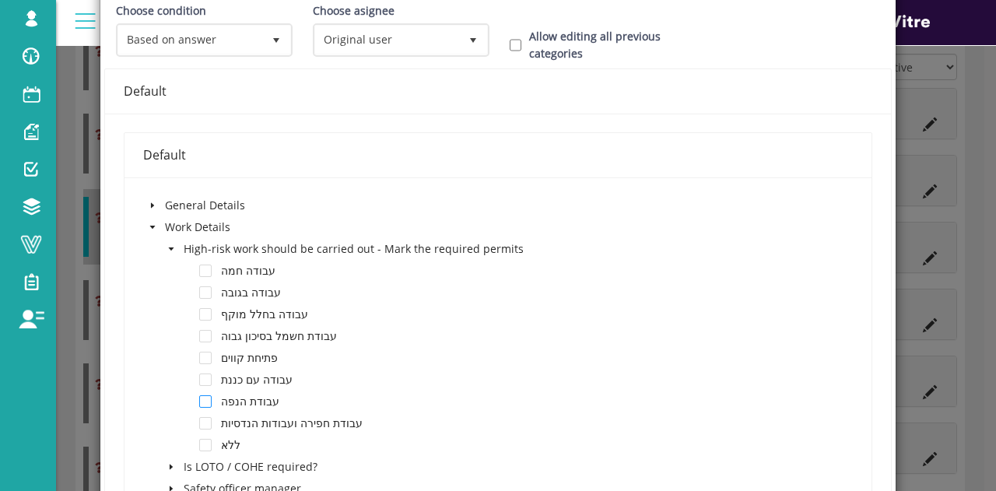
click at [204, 398] on span at bounding box center [205, 401] width 12 height 12
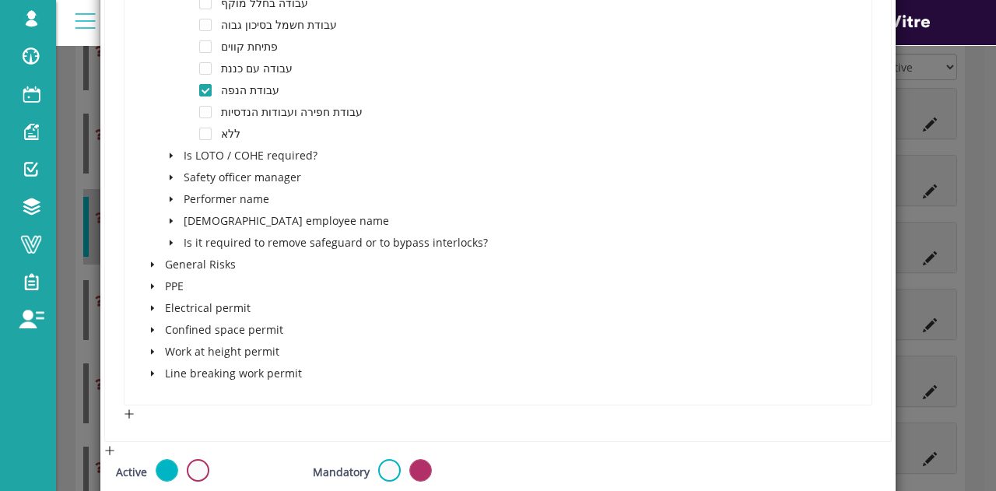
scroll to position [777, 0]
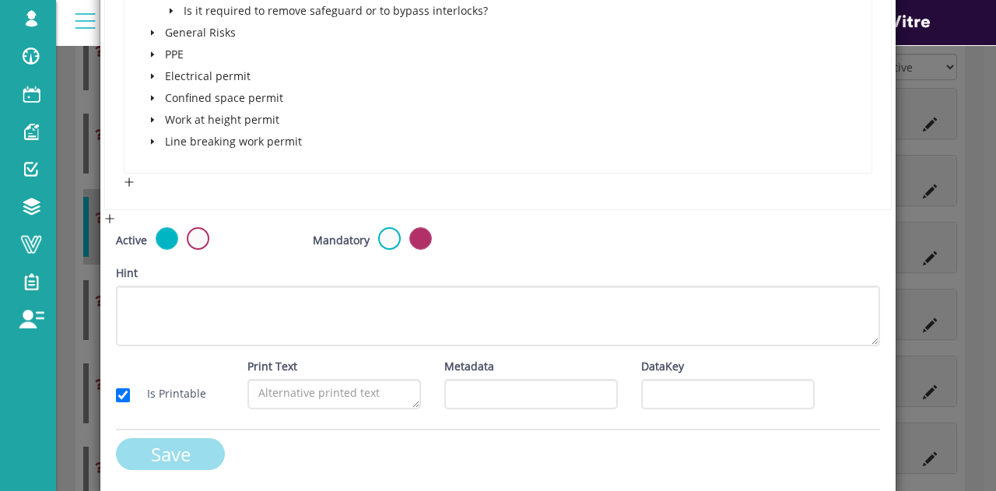
click at [177, 447] on input "Save" at bounding box center [170, 454] width 109 height 32
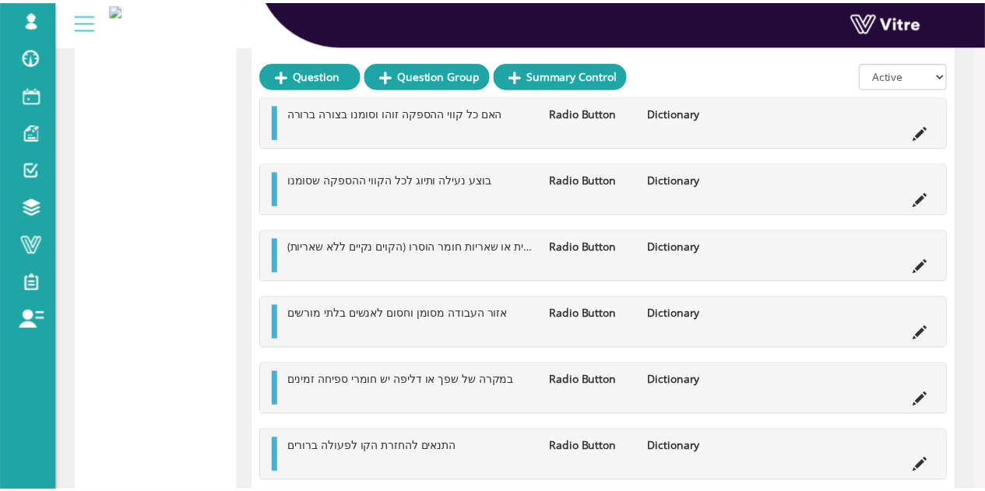
scroll to position [896, 0]
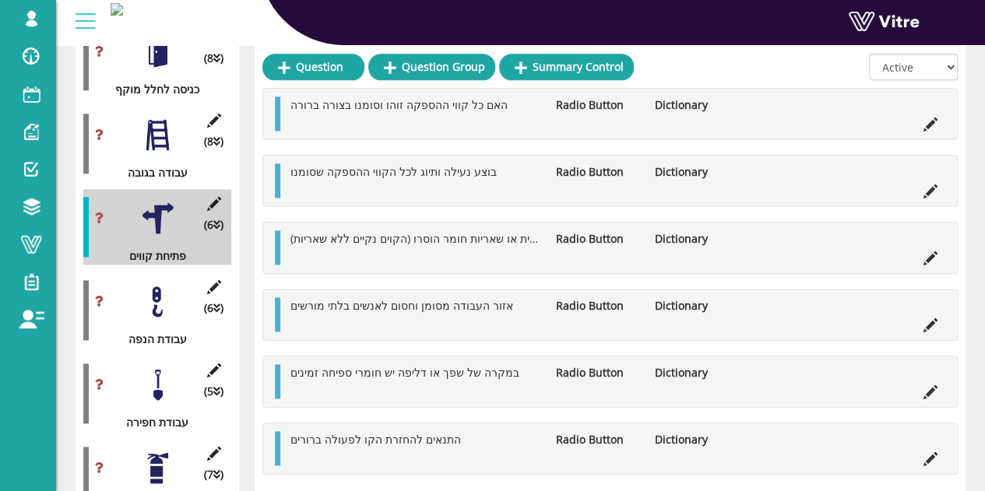
click at [168, 289] on div at bounding box center [157, 301] width 35 height 35
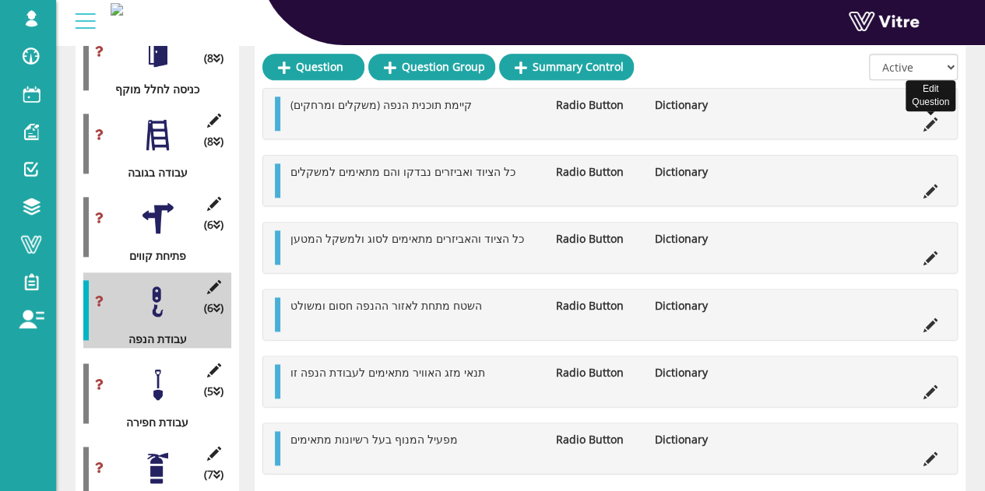
click at [932, 119] on icon at bounding box center [930, 125] width 14 height 14
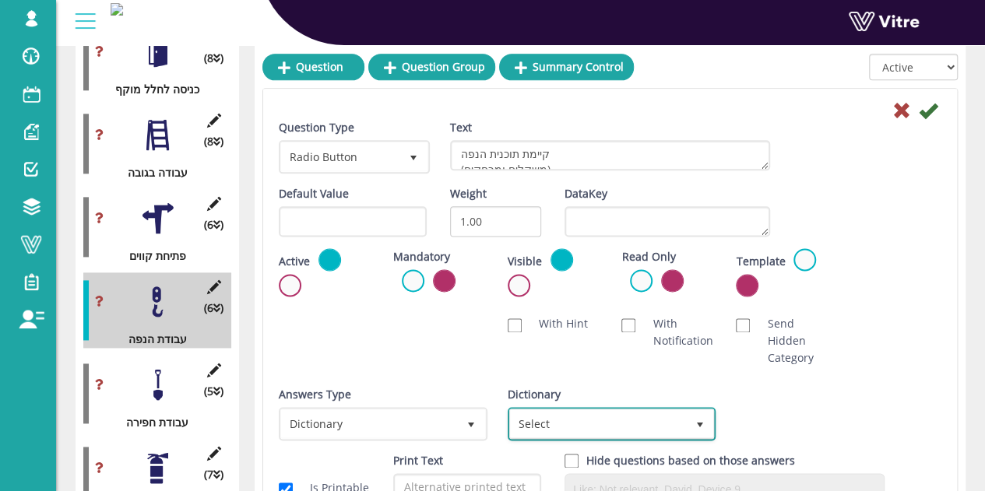
click at [613, 407] on span "Select" at bounding box center [611, 423] width 209 height 33
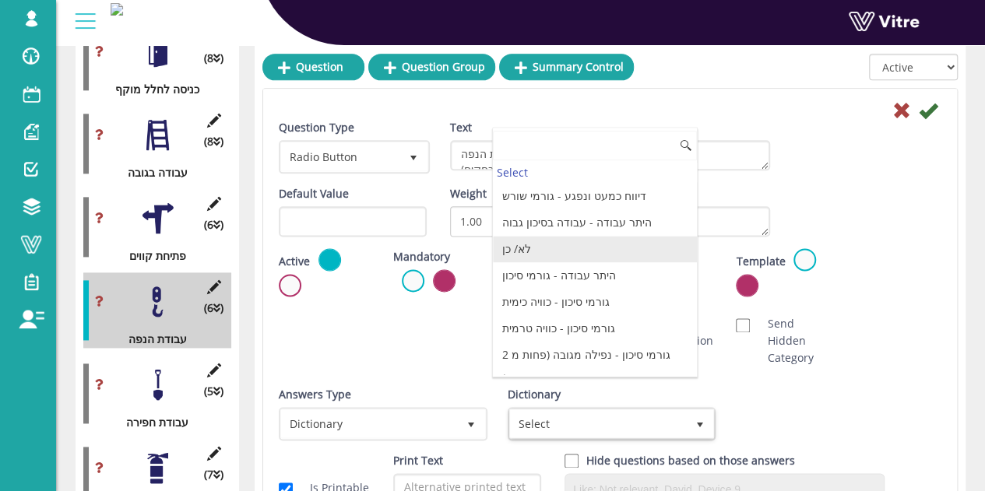
click at [570, 253] on li "לא/ כן" at bounding box center [595, 249] width 204 height 26
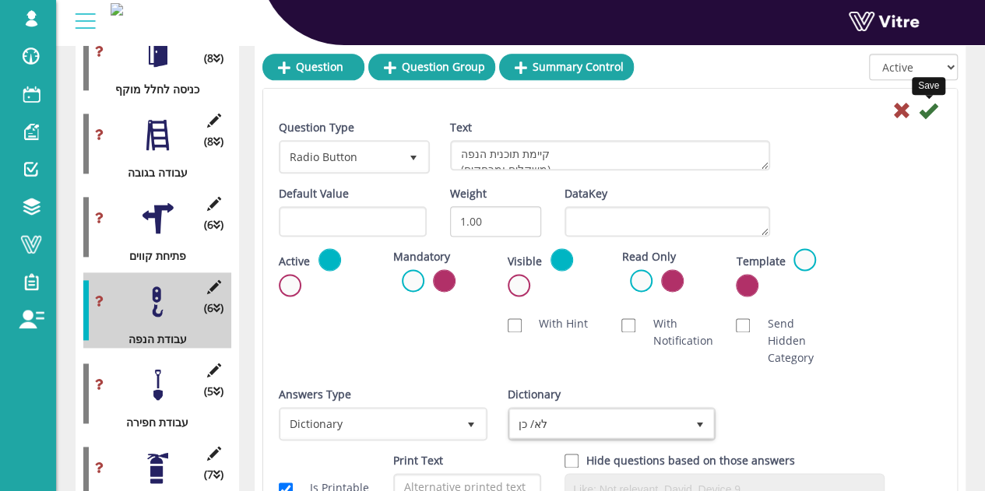
click at [936, 105] on icon at bounding box center [927, 110] width 19 height 19
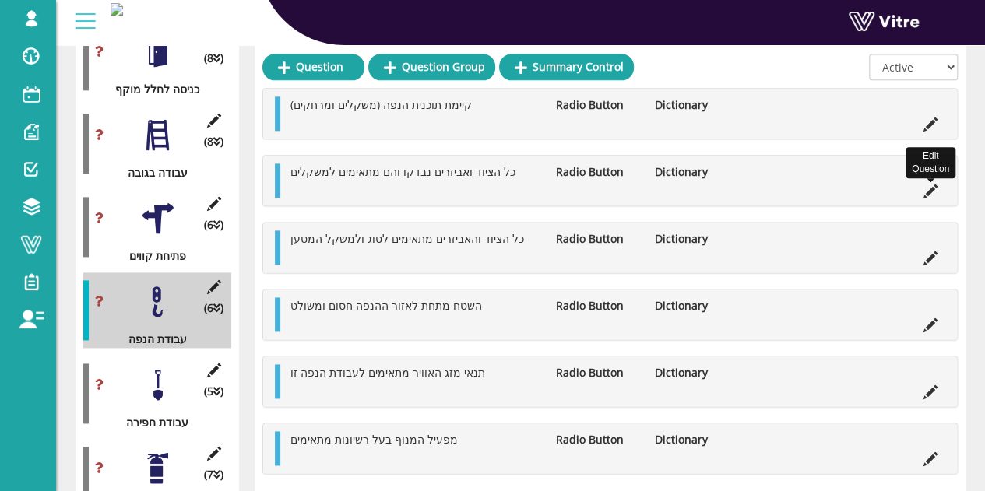
click at [927, 195] on icon at bounding box center [930, 191] width 14 height 14
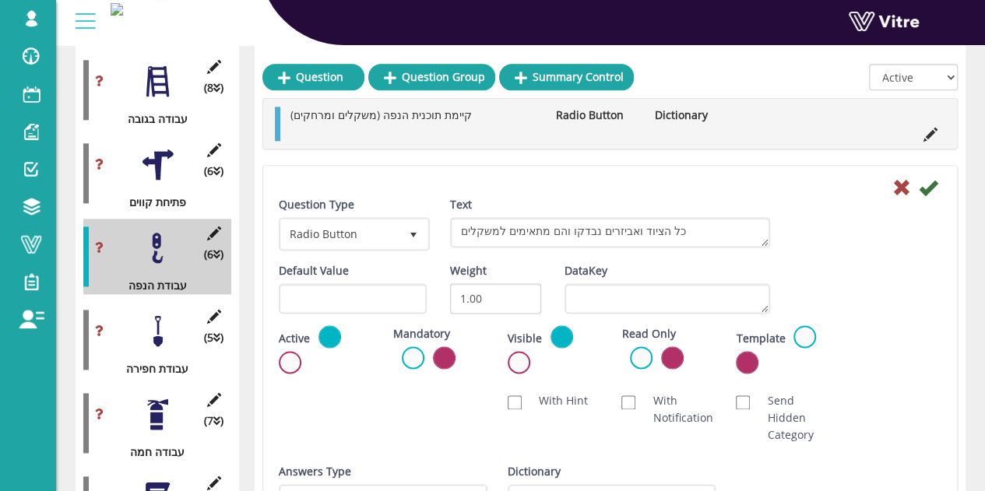
scroll to position [974, 0]
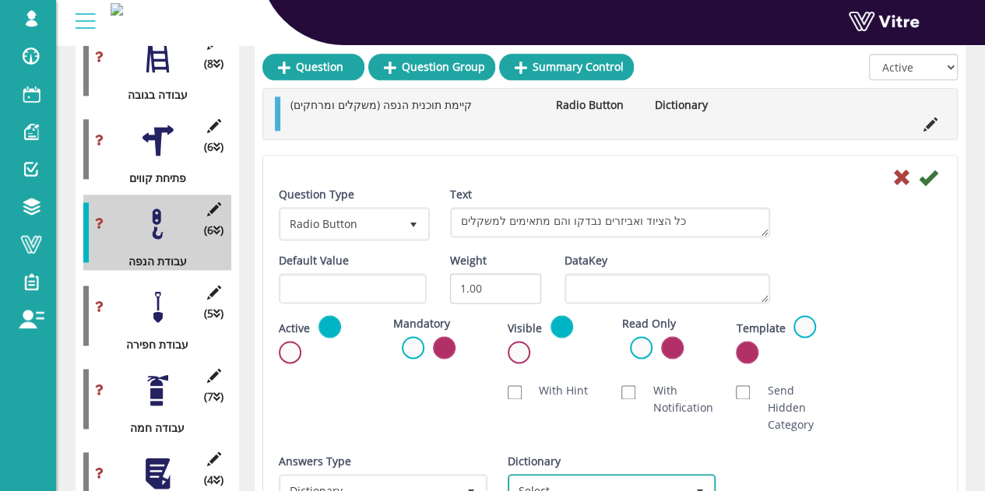
click at [579, 474] on span "Select" at bounding box center [611, 490] width 209 height 33
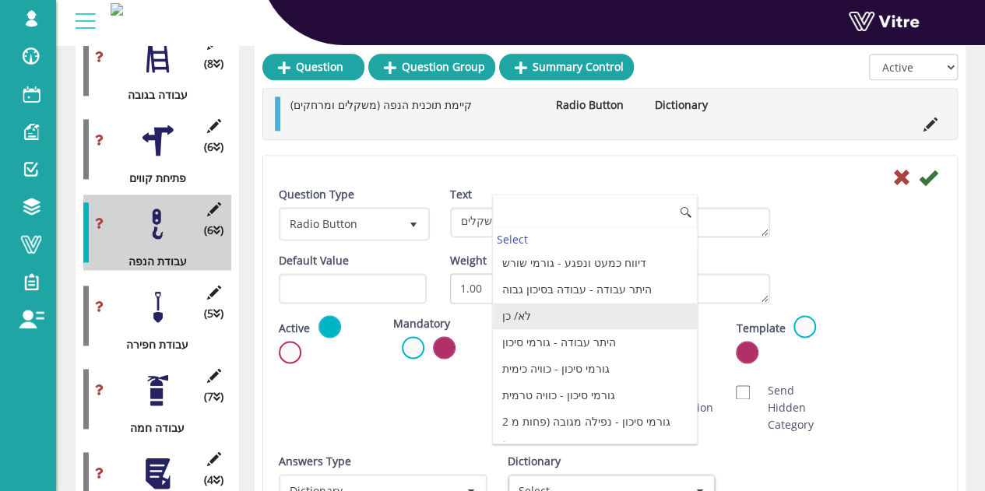
click at [562, 307] on li "לא/ כן" at bounding box center [595, 316] width 204 height 26
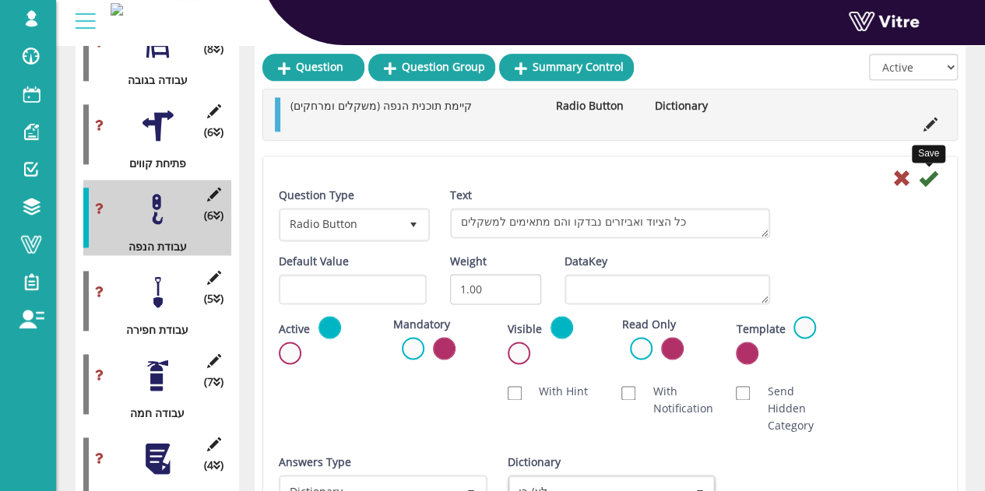
click at [928, 172] on icon at bounding box center [927, 178] width 19 height 19
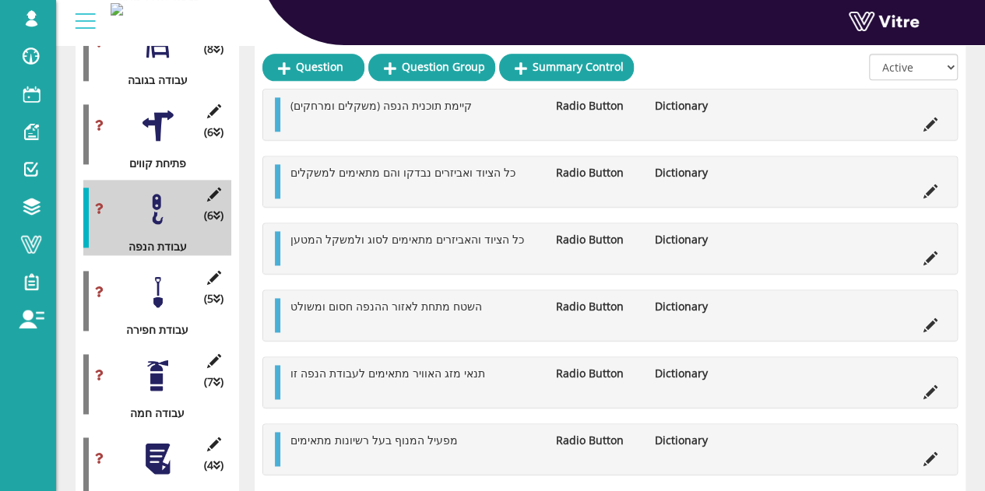
click at [937, 259] on li "Edit Question" at bounding box center [930, 256] width 30 height 17
click at [930, 255] on icon at bounding box center [930, 258] width 14 height 14
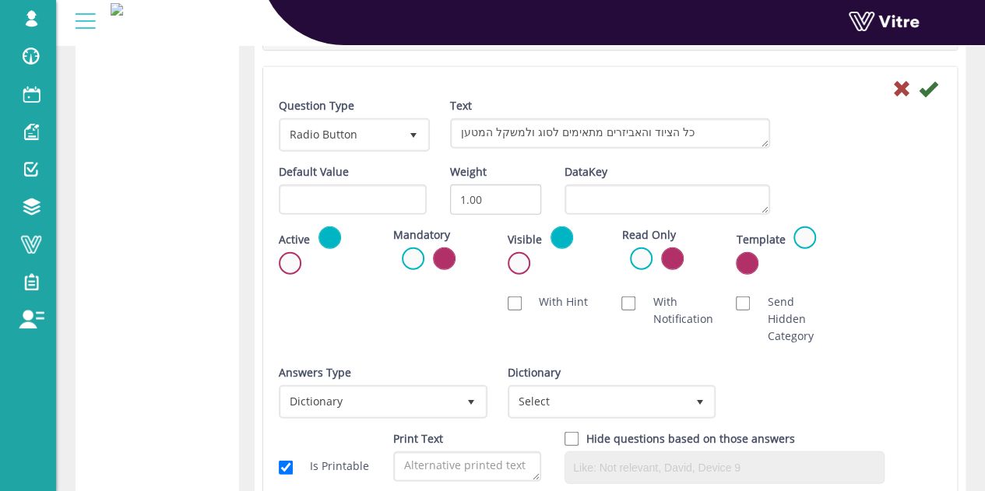
scroll to position [2156, 0]
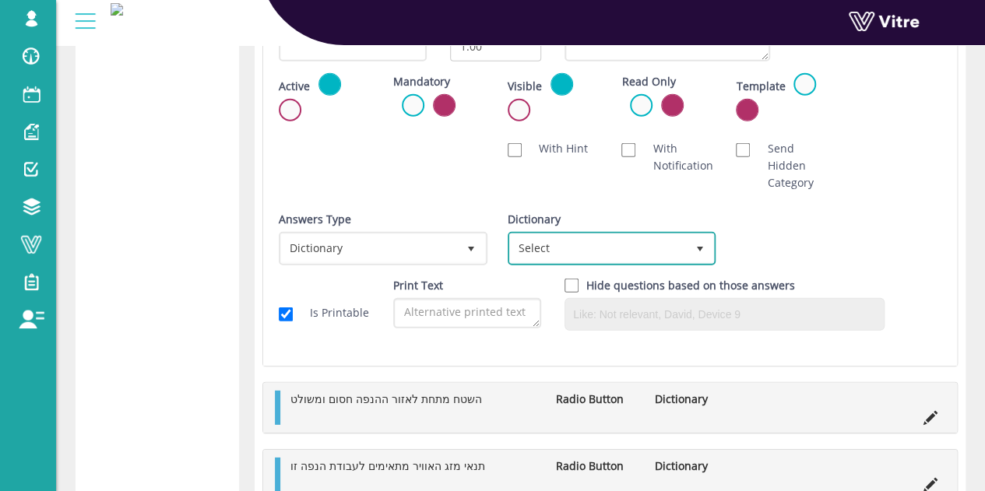
click at [588, 250] on span "Select" at bounding box center [598, 248] width 176 height 28
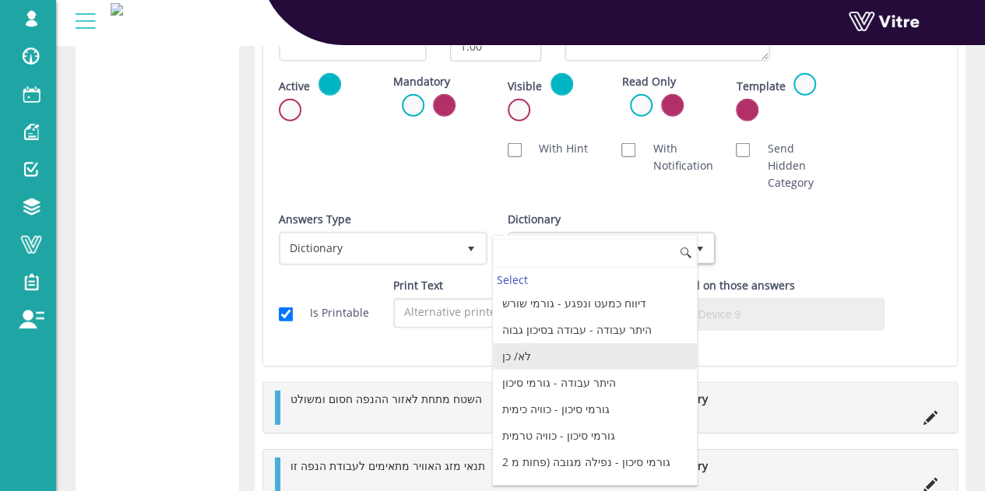
click at [546, 350] on li "לא/ כן" at bounding box center [595, 356] width 204 height 26
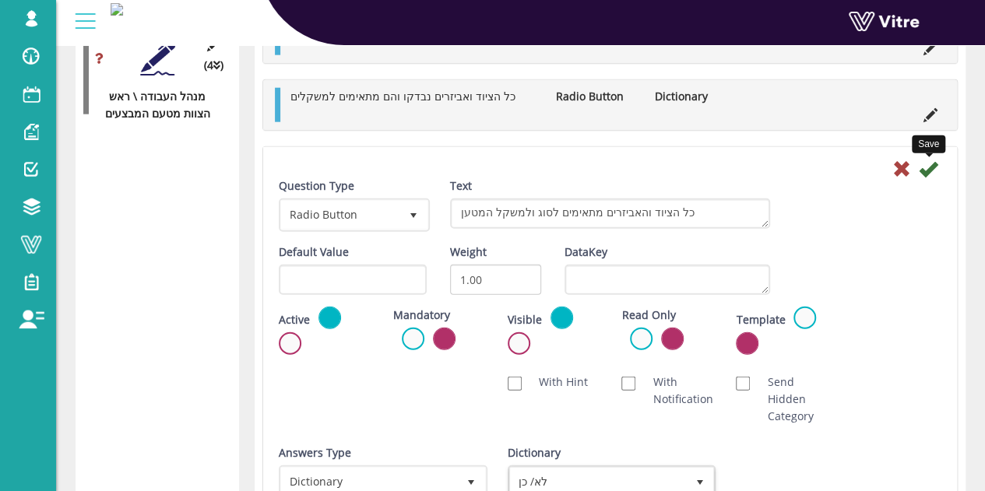
click at [925, 161] on icon at bounding box center [927, 169] width 19 height 19
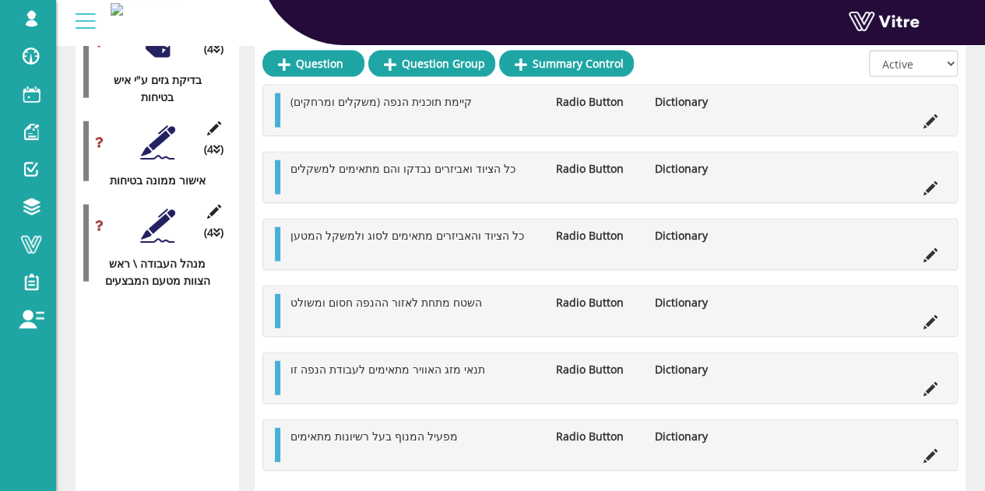
scroll to position [1752, 0]
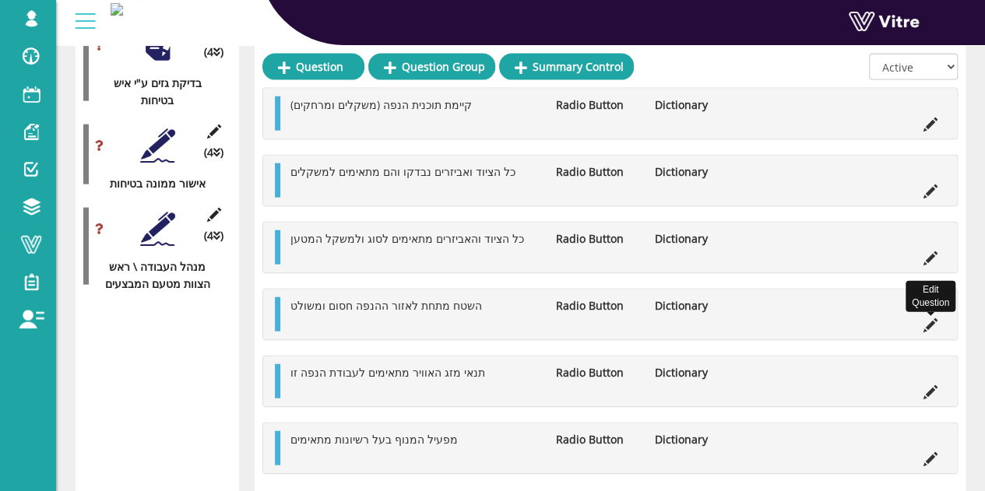
click at [934, 318] on icon at bounding box center [930, 325] width 14 height 14
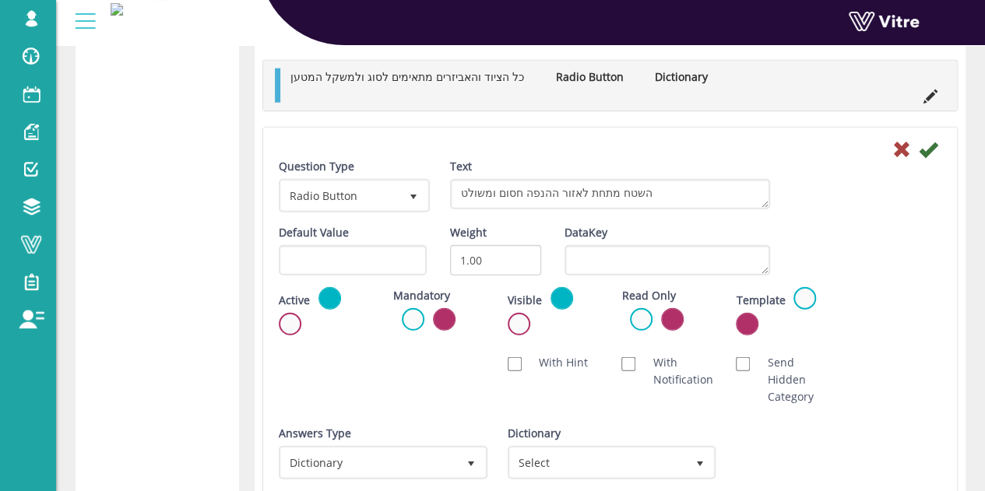
scroll to position [2063, 0]
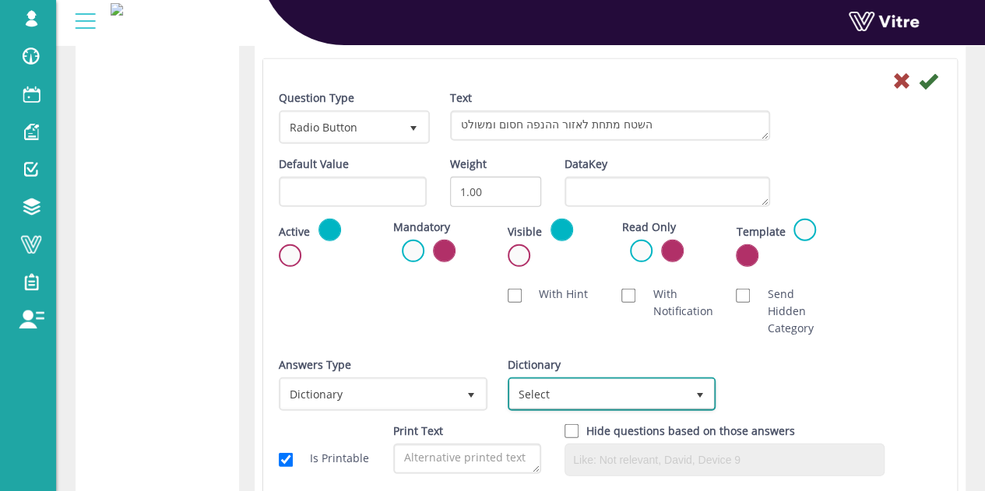
click at [600, 382] on span "Select" at bounding box center [598, 394] width 176 height 28
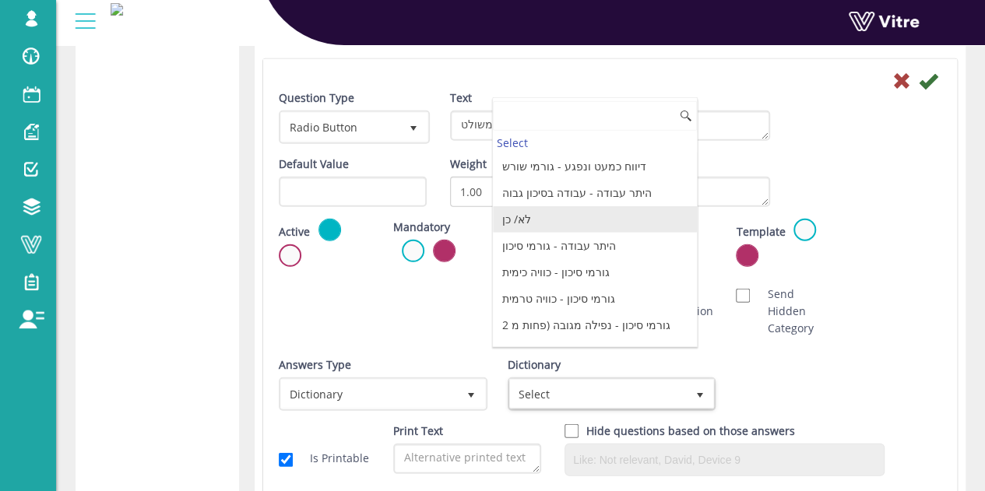
click at [565, 209] on li "לא/ כן" at bounding box center [595, 219] width 204 height 26
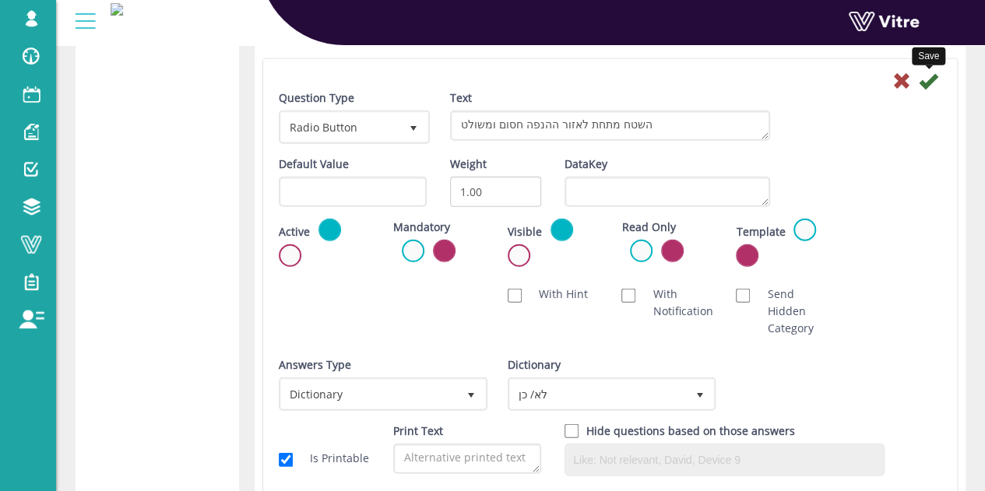
click at [927, 77] on icon at bounding box center [927, 81] width 19 height 19
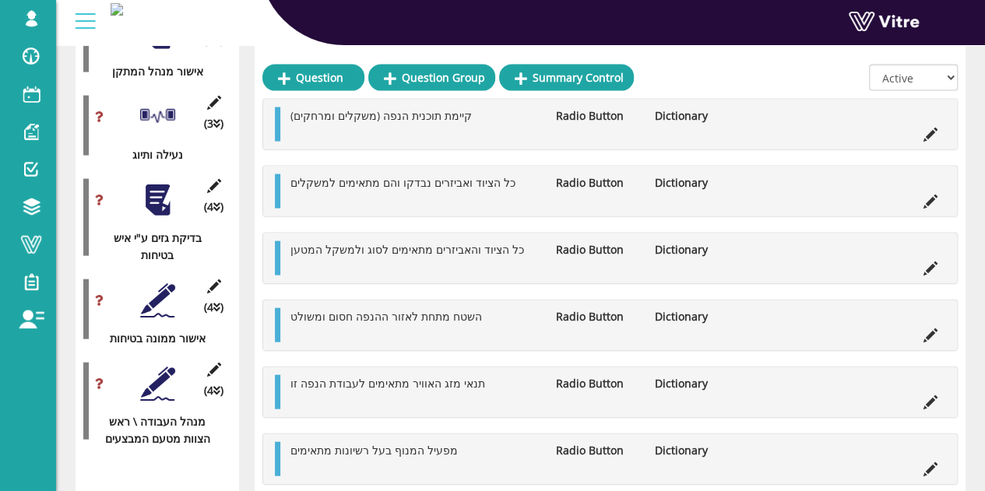
scroll to position [1596, 0]
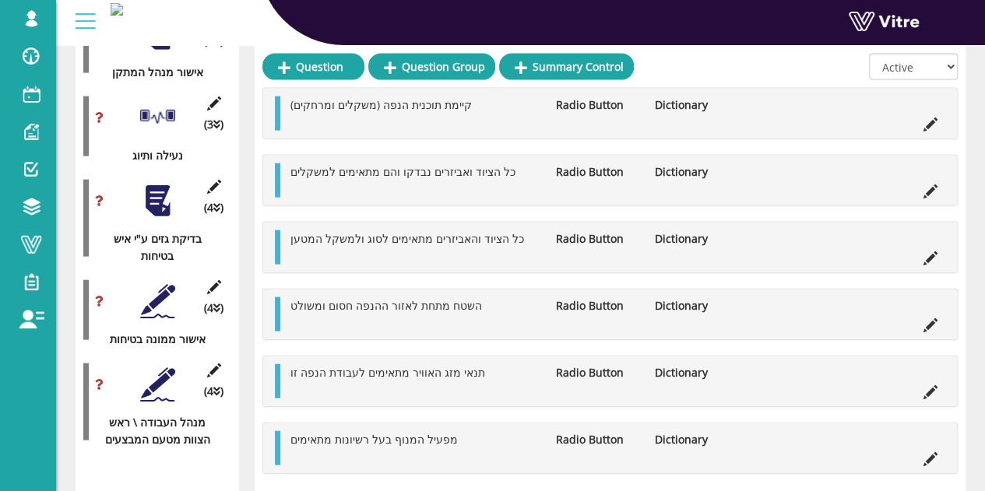
click at [930, 388] on icon at bounding box center [930, 392] width 14 height 14
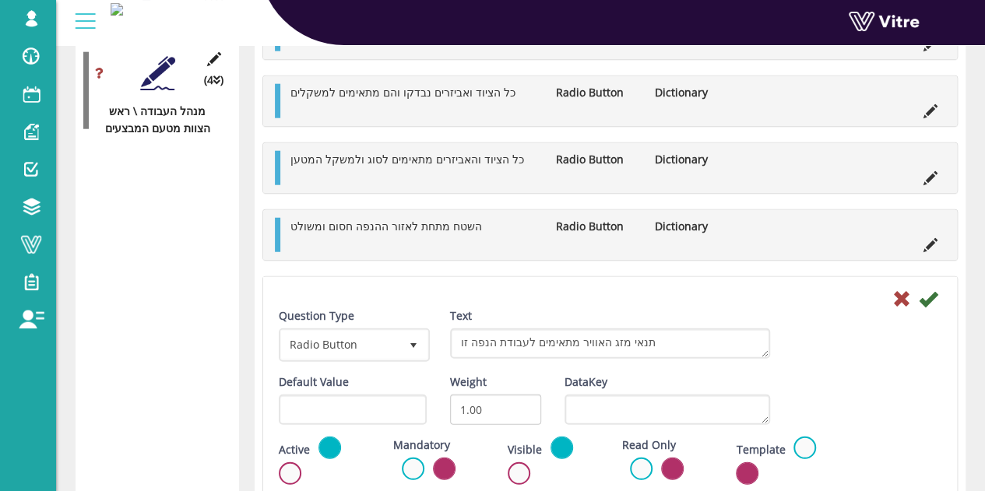
scroll to position [2063, 0]
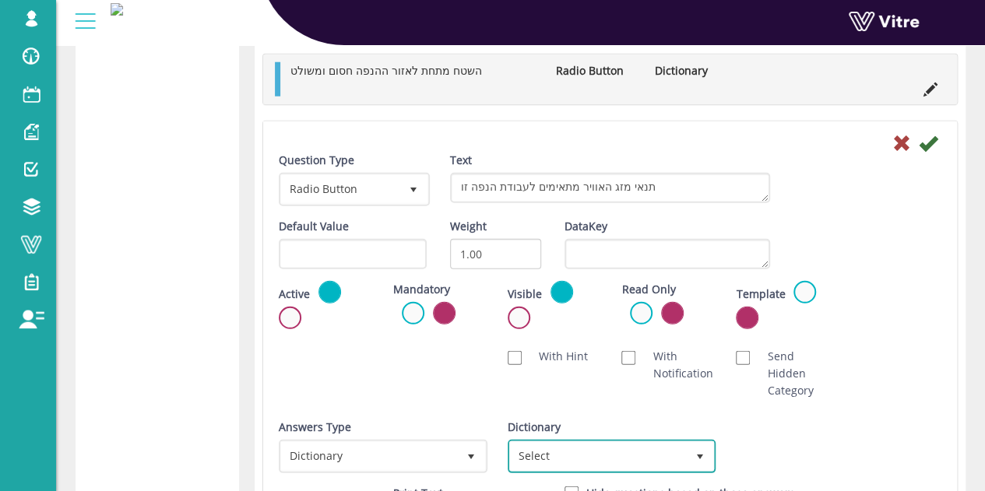
click at [608, 468] on span "Select" at bounding box center [611, 456] width 209 height 33
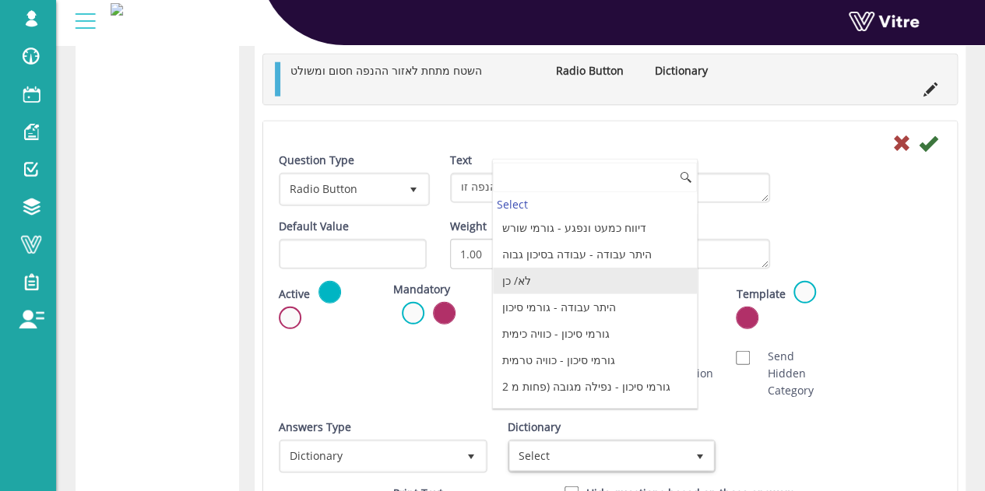
click at [591, 268] on li "לא/ כן" at bounding box center [595, 281] width 204 height 26
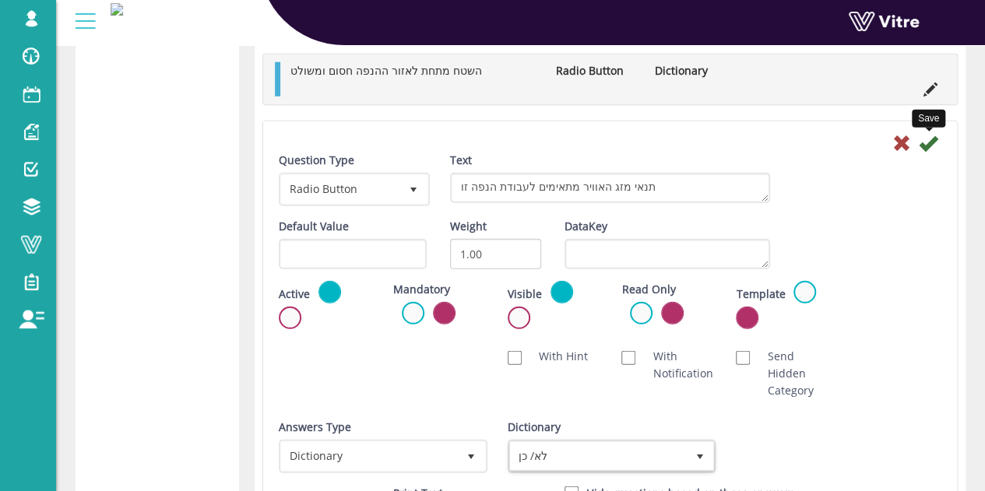
click at [932, 137] on icon at bounding box center [927, 143] width 19 height 19
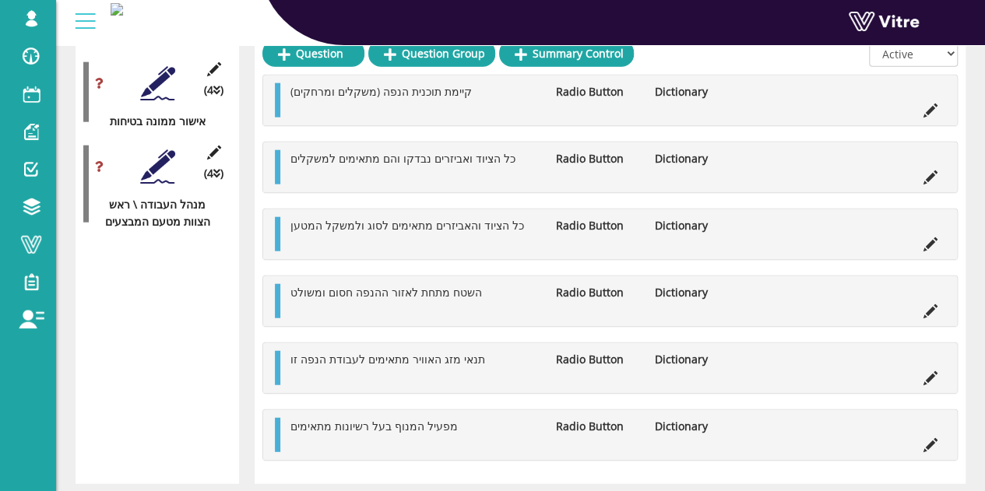
scroll to position [1846, 0]
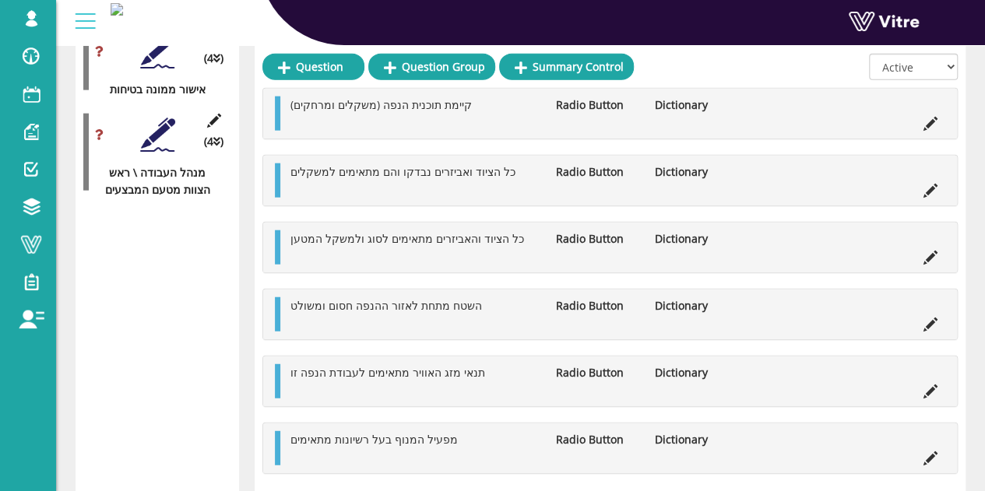
click at [922, 452] on li at bounding box center [930, 456] width 30 height 17
click at [926, 452] on icon at bounding box center [930, 458] width 14 height 14
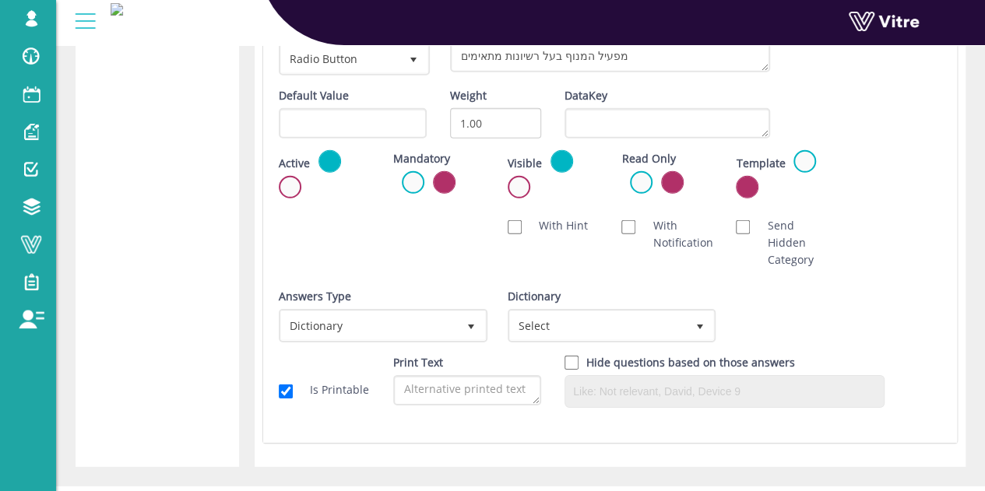
scroll to position [2308, 0]
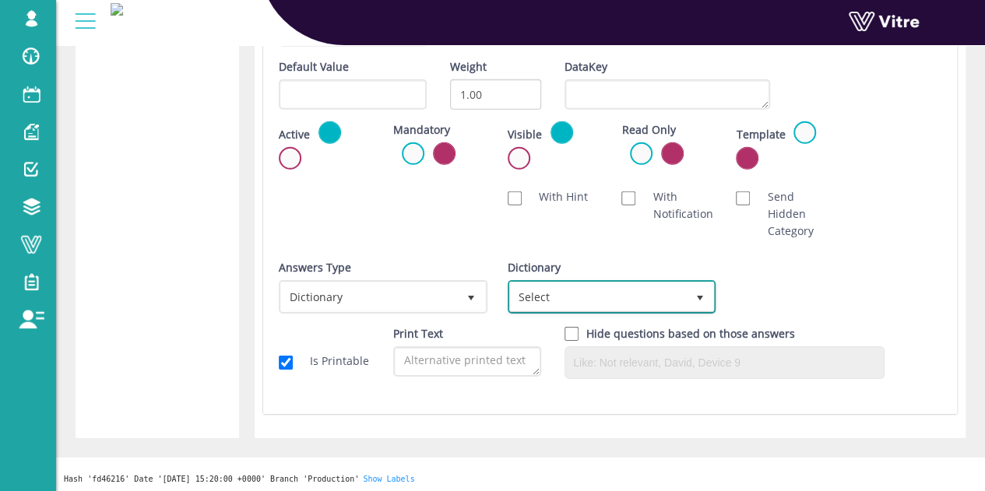
click at [627, 286] on span "Select" at bounding box center [598, 297] width 176 height 28
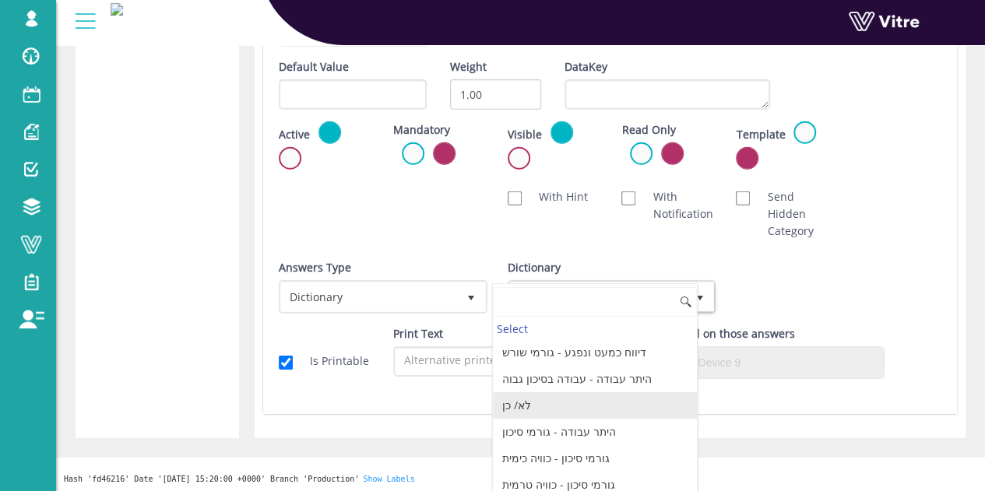
click at [546, 401] on li "לא/ כן" at bounding box center [595, 405] width 204 height 26
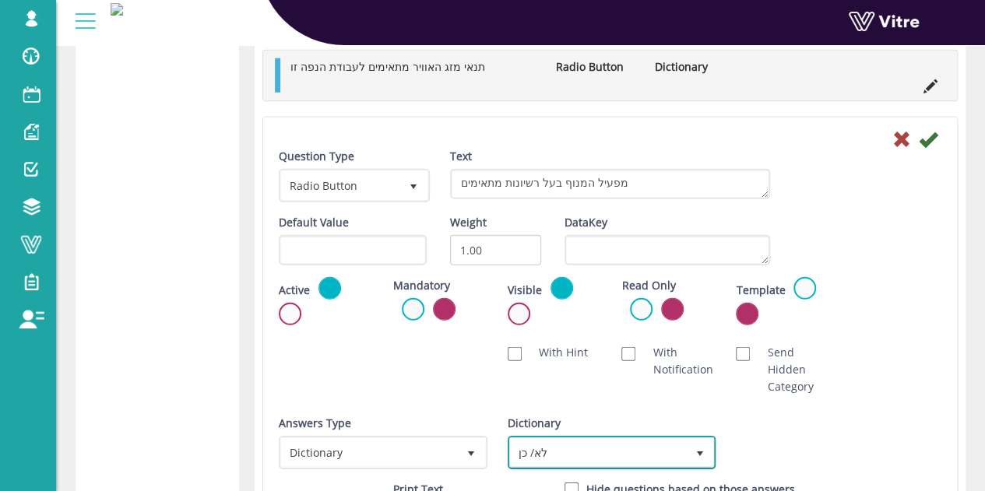
scroll to position [2153, 0]
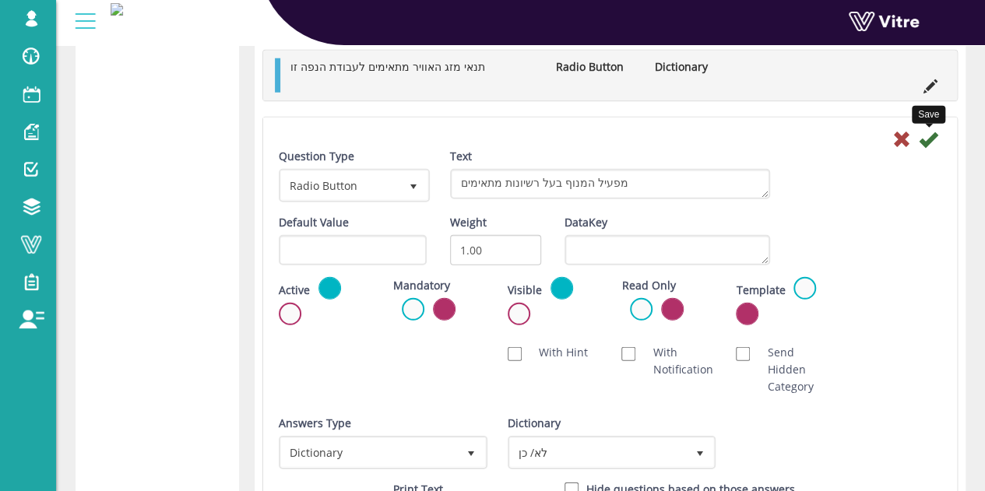
click at [930, 135] on icon at bounding box center [927, 139] width 19 height 19
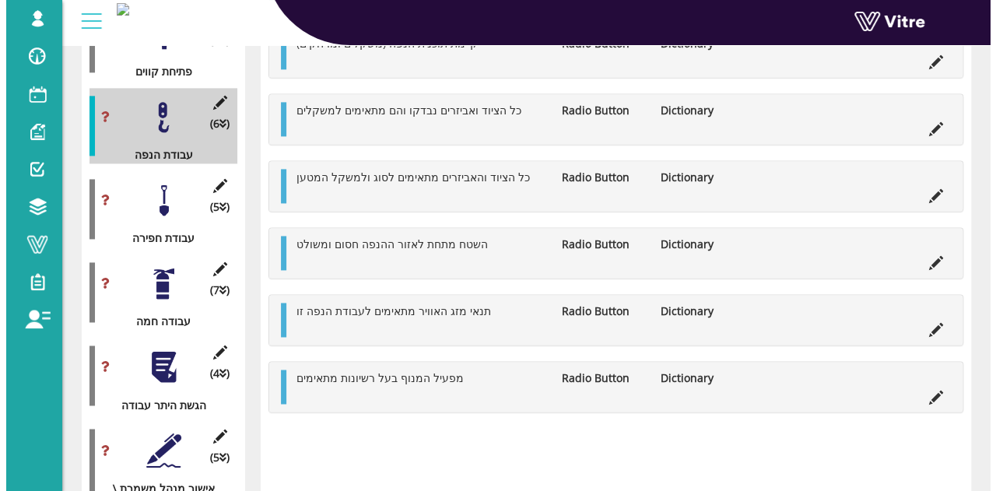
scroll to position [974, 0]
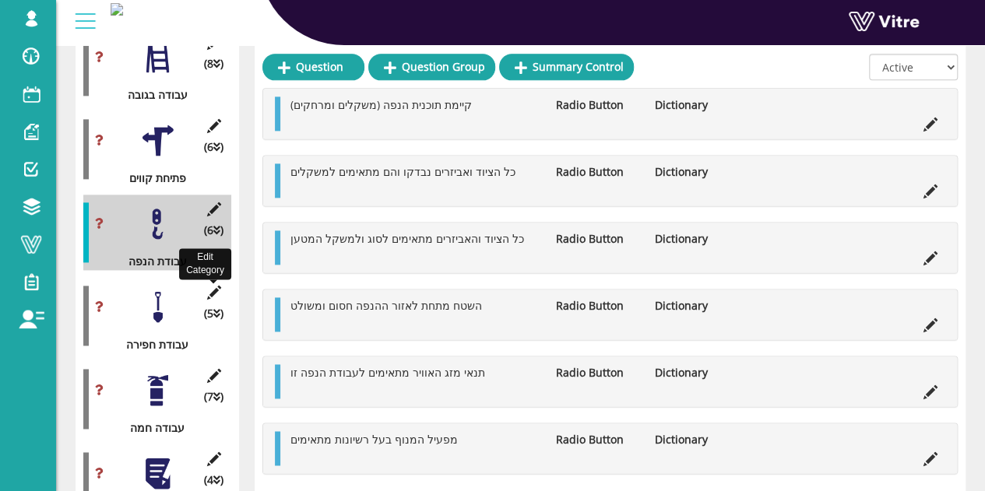
click at [215, 286] on icon at bounding box center [213, 293] width 19 height 14
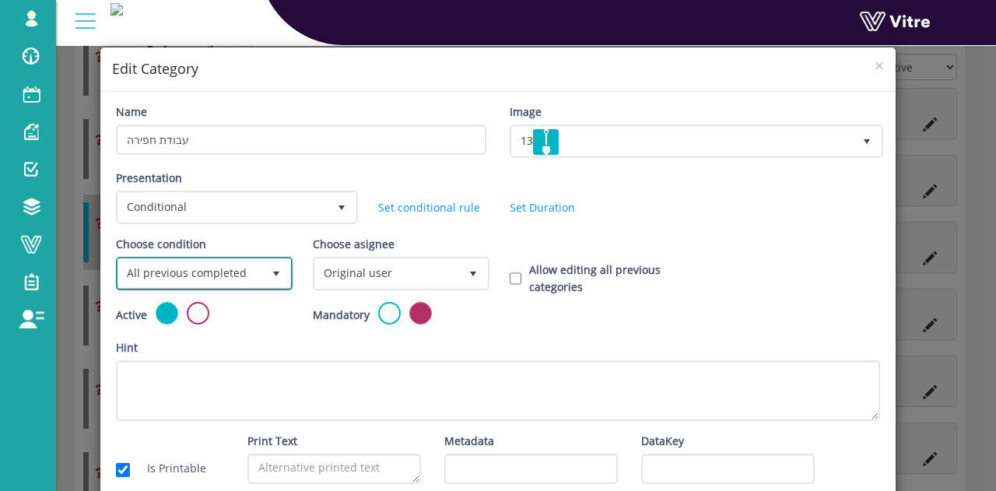
click at [215, 270] on span "All previous completed" at bounding box center [190, 273] width 144 height 28
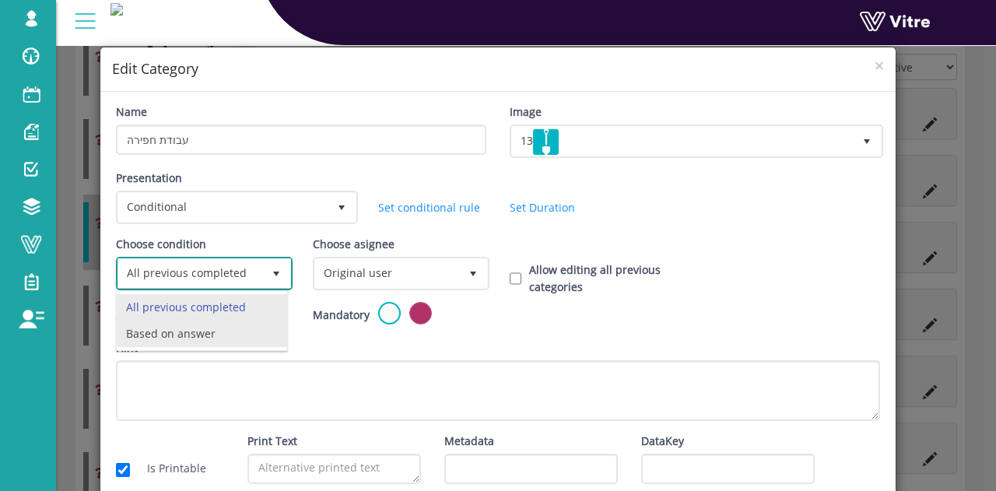
click at [212, 329] on li "Based on answer" at bounding box center [202, 334] width 170 height 26
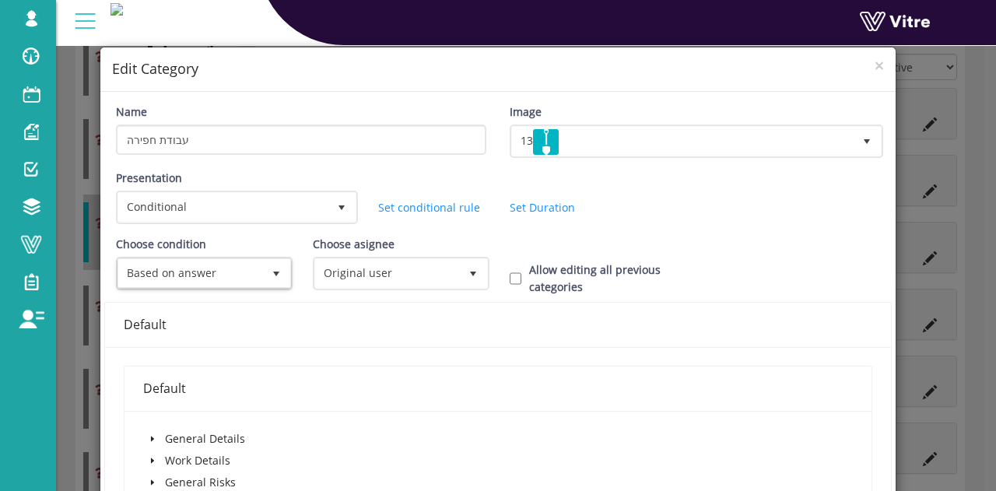
click at [151, 458] on icon "caret-down" at bounding box center [152, 460] width 3 height 5
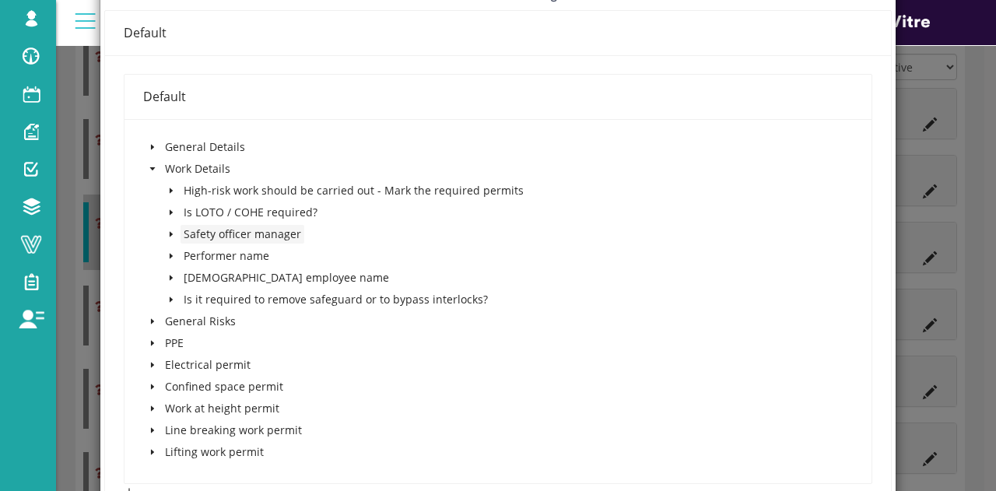
scroll to position [311, 0]
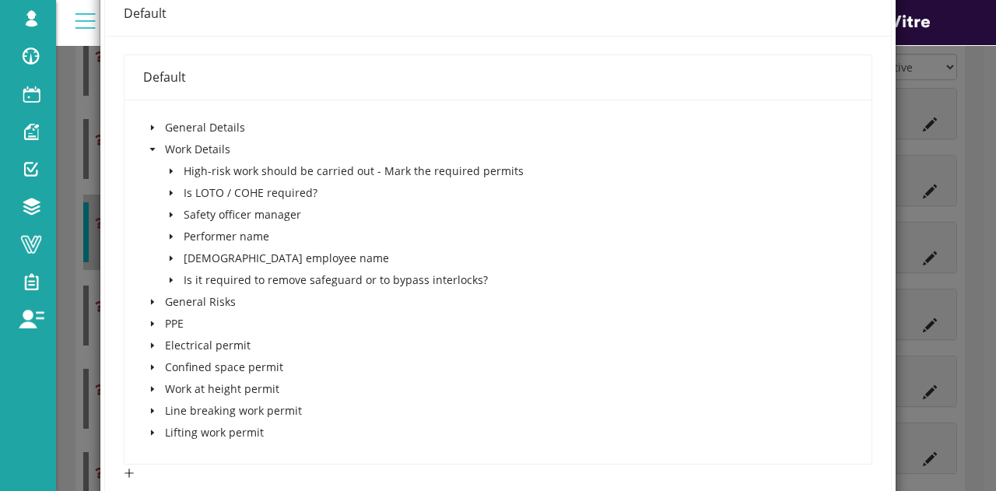
click at [167, 168] on icon "caret-down" at bounding box center [171, 171] width 8 height 8
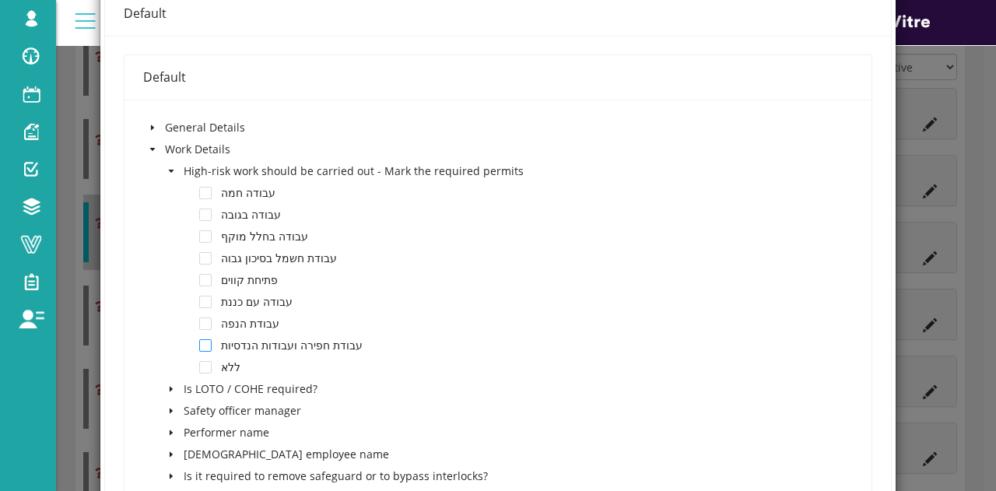
click at [205, 340] on span at bounding box center [205, 345] width 12 height 12
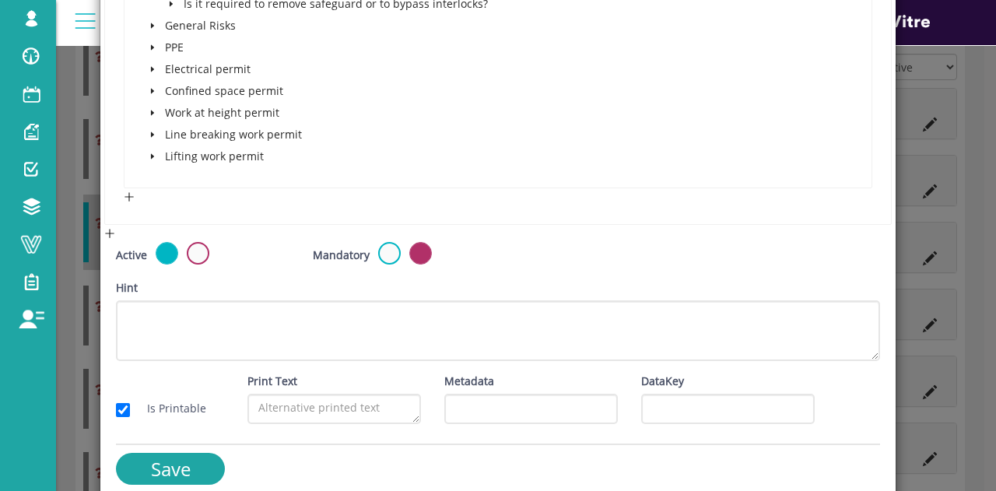
scroll to position [799, 0]
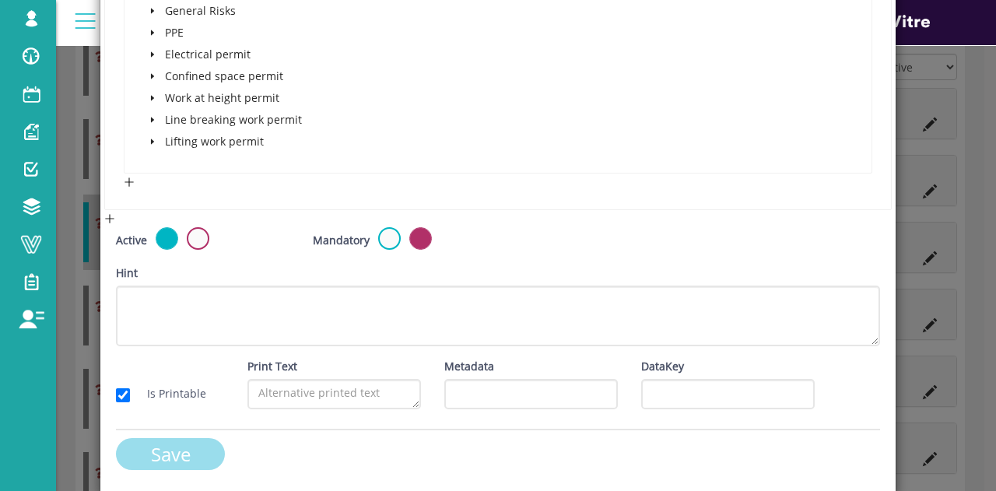
click at [160, 465] on input "Save" at bounding box center [170, 454] width 109 height 32
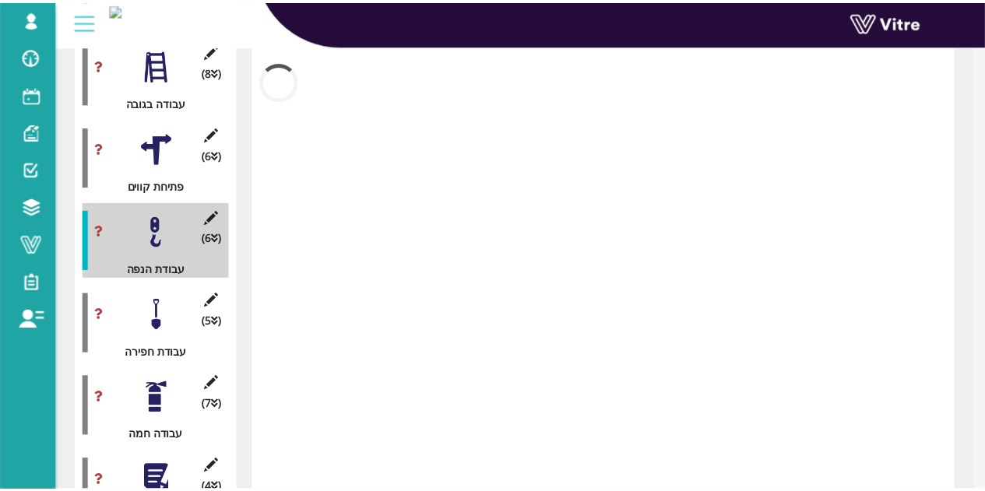
scroll to position [974, 0]
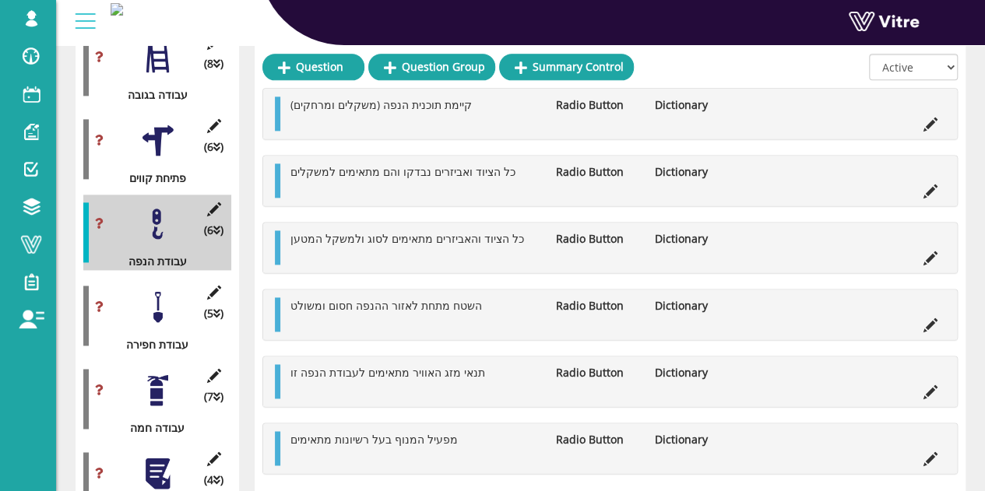
click at [159, 290] on div at bounding box center [157, 307] width 35 height 35
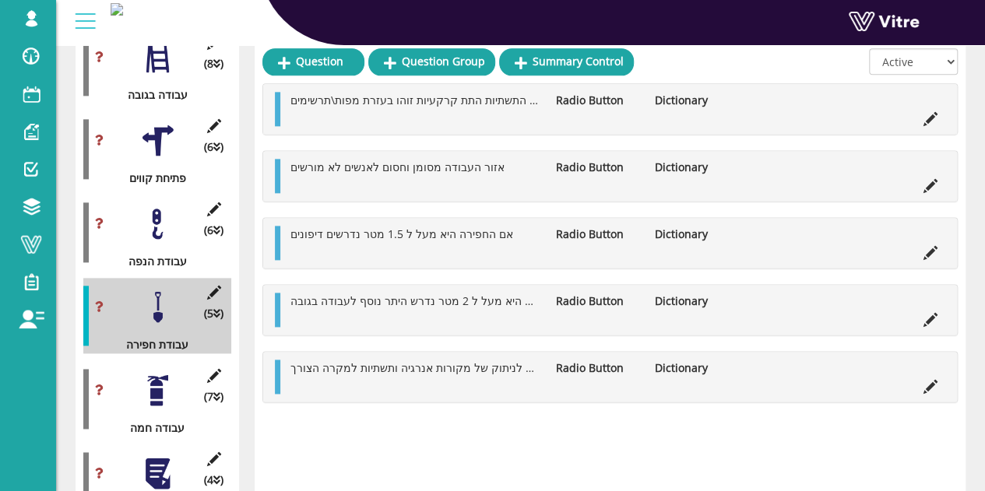
scroll to position [818, 0]
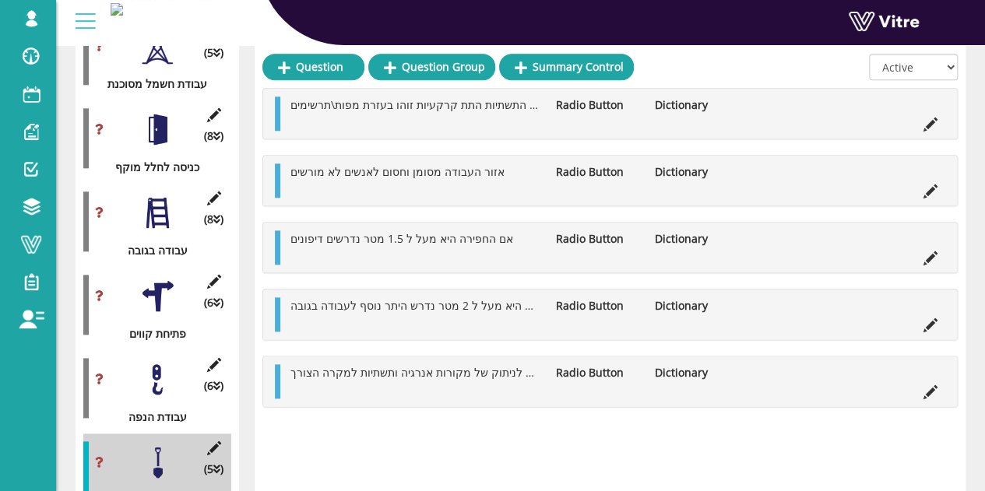
click at [926, 118] on icon at bounding box center [930, 125] width 14 height 14
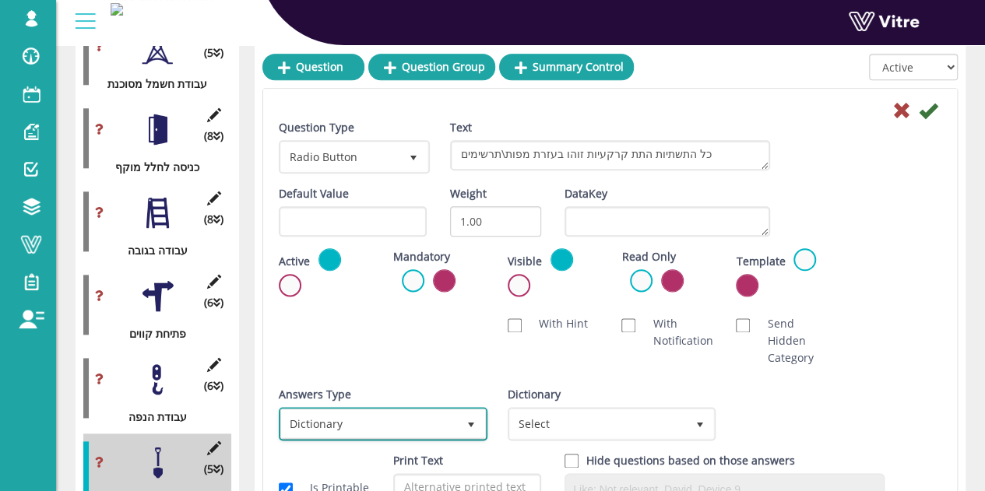
click at [358, 416] on span "Dictionary" at bounding box center [369, 423] width 176 height 28
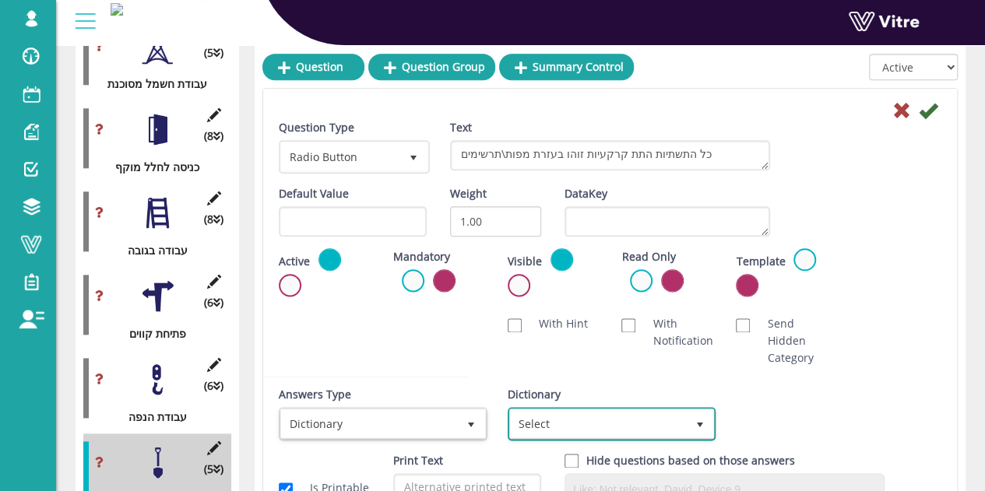
click at [553, 417] on span "Select" at bounding box center [598, 423] width 176 height 28
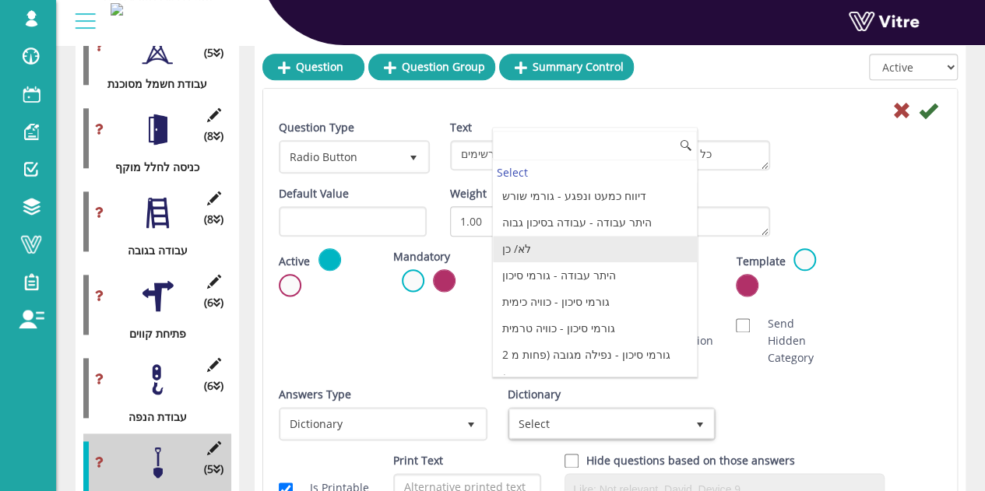
click at [543, 242] on li "לא/ כן" at bounding box center [595, 249] width 204 height 26
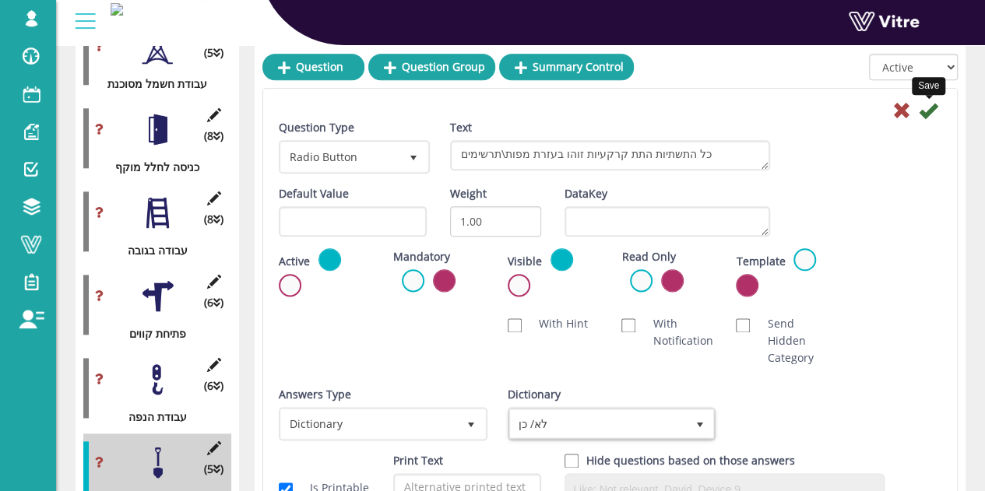
click at [928, 109] on icon at bounding box center [927, 110] width 19 height 19
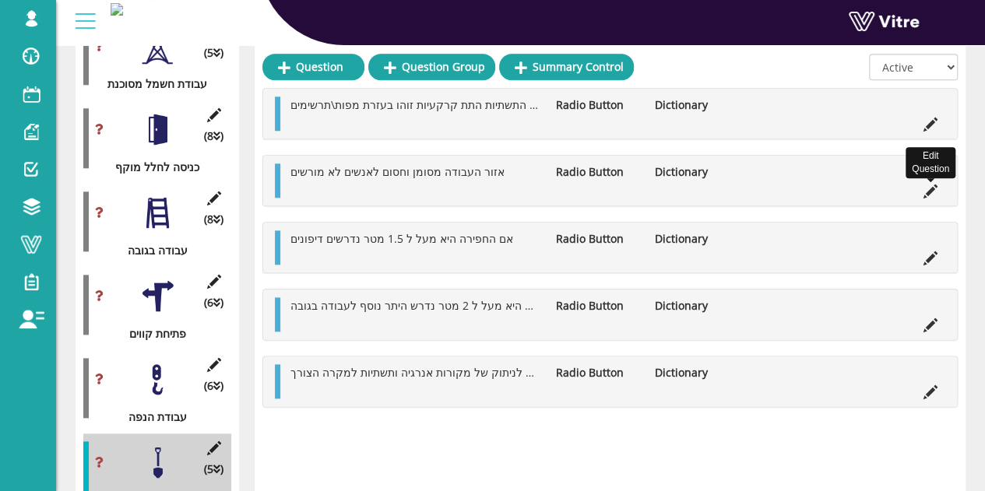
click at [932, 184] on icon at bounding box center [930, 191] width 14 height 14
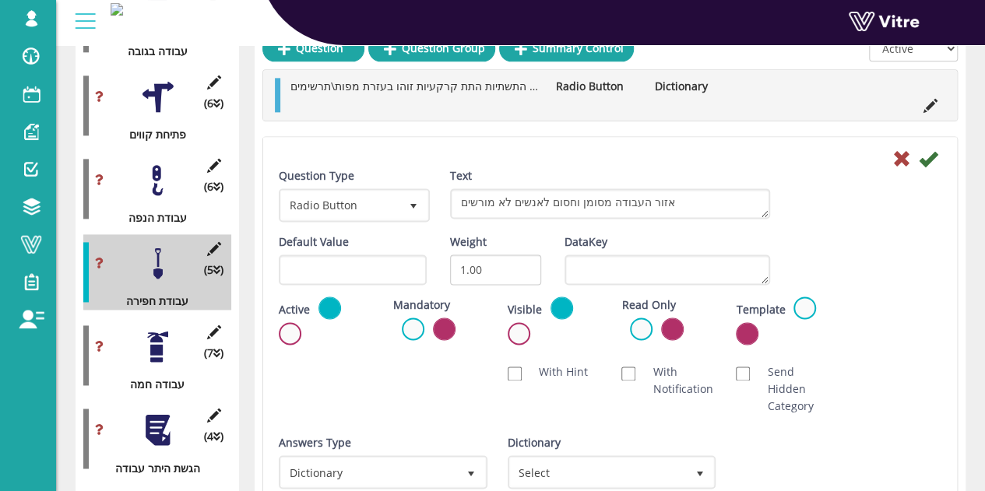
scroll to position [1051, 0]
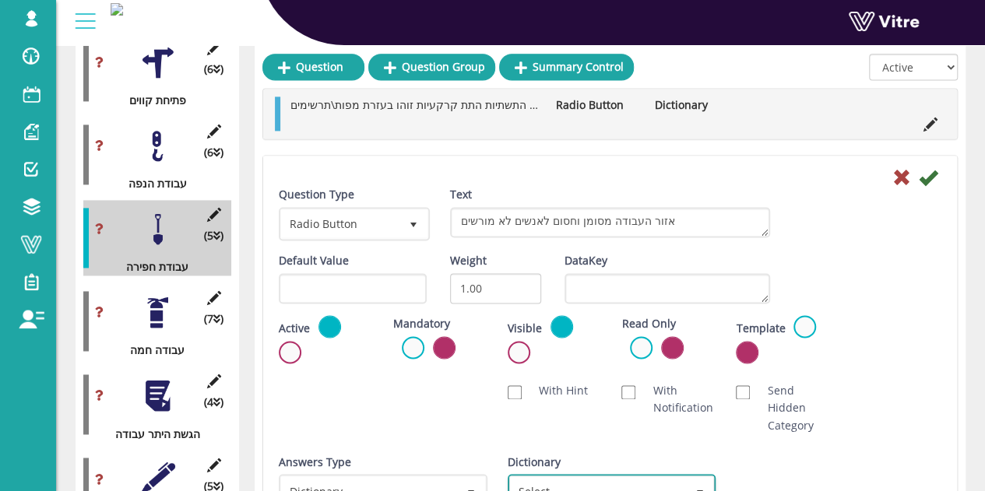
click at [587, 477] on span "Select" at bounding box center [598, 490] width 176 height 28
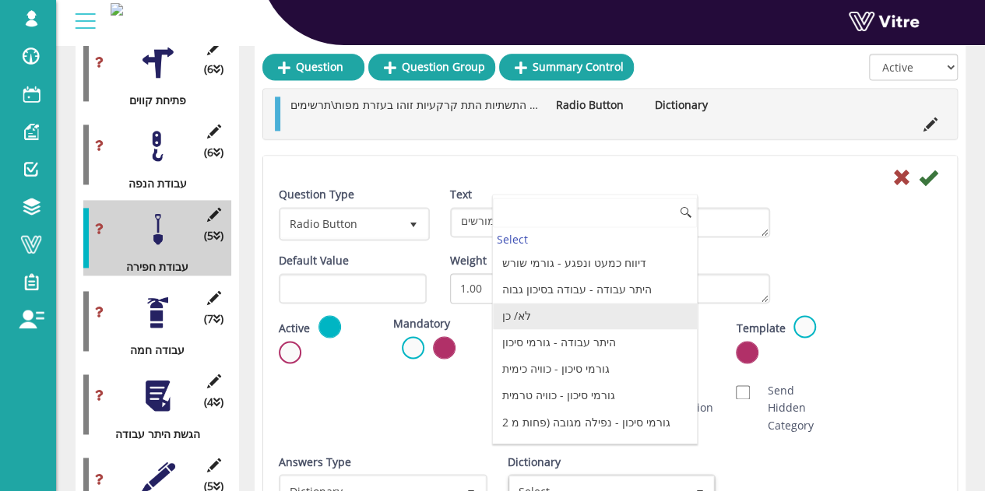
click at [518, 317] on li "לא/ כן" at bounding box center [595, 316] width 204 height 26
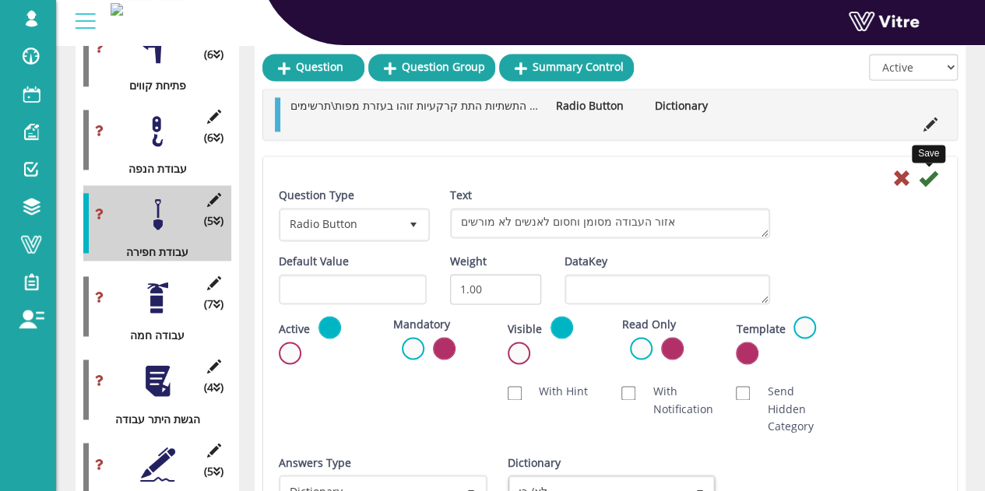
click at [937, 174] on div "Save" at bounding box center [610, 177] width 686 height 19
click at [930, 172] on icon at bounding box center [927, 178] width 19 height 19
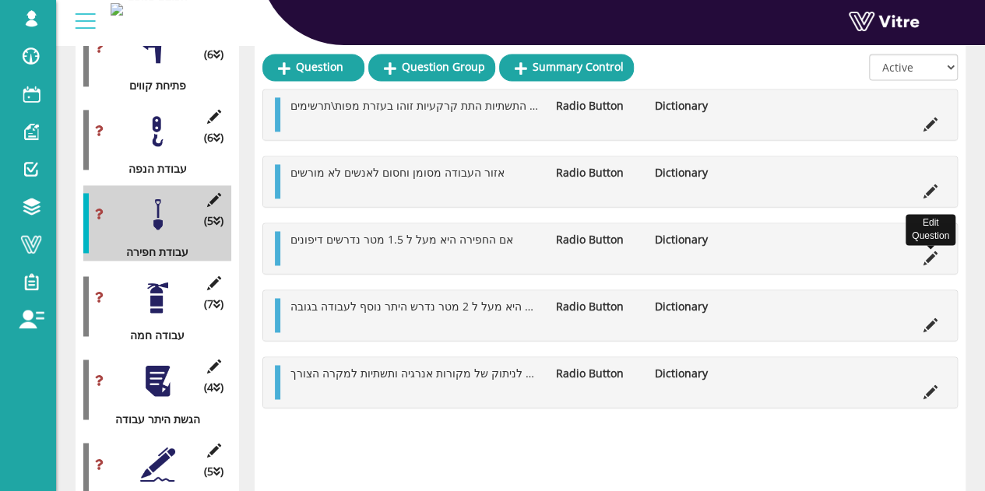
click at [932, 251] on icon at bounding box center [930, 258] width 14 height 14
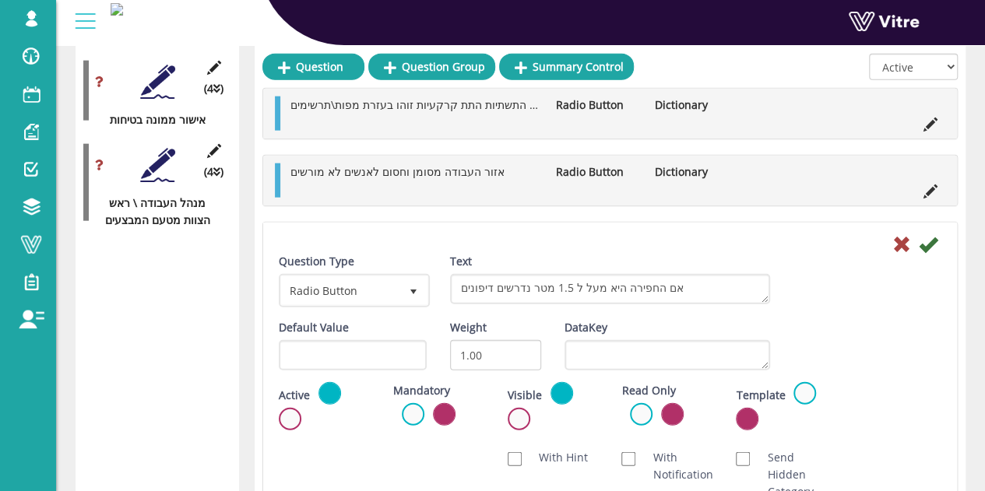
scroll to position [1922, 0]
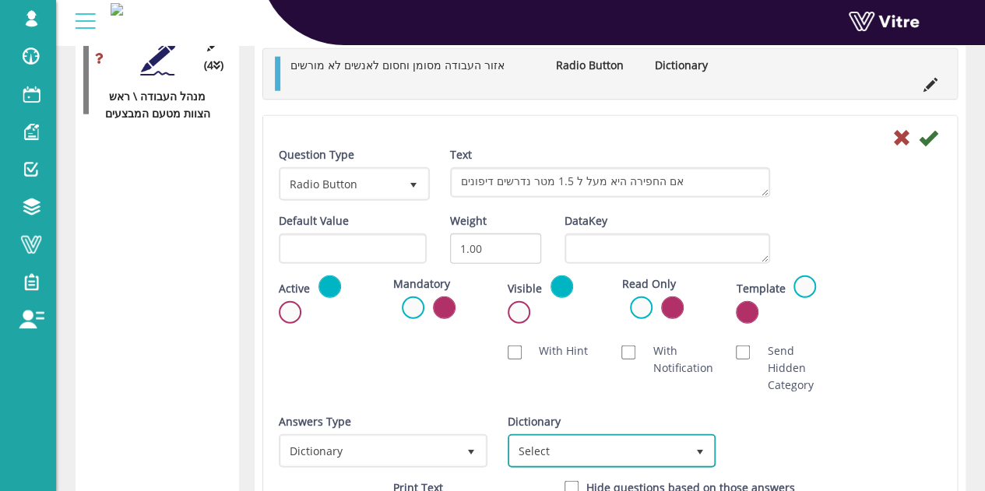
click at [602, 436] on span "Select" at bounding box center [611, 451] width 205 height 30
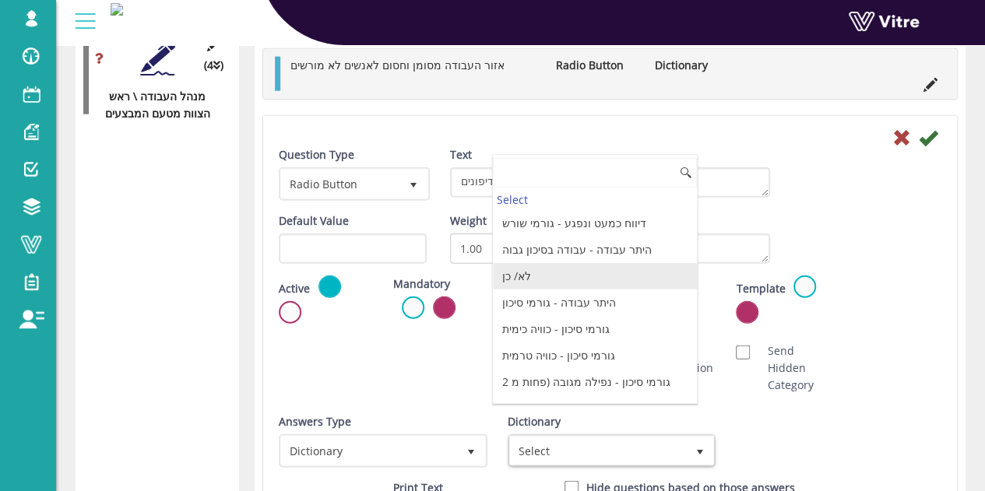
click at [554, 279] on li "לא/ כן" at bounding box center [595, 276] width 204 height 26
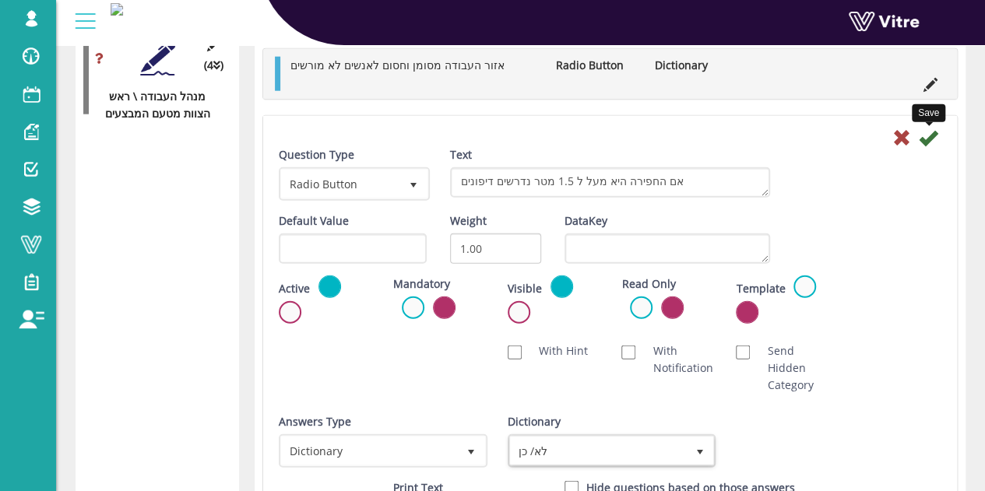
click at [928, 135] on icon at bounding box center [927, 137] width 19 height 19
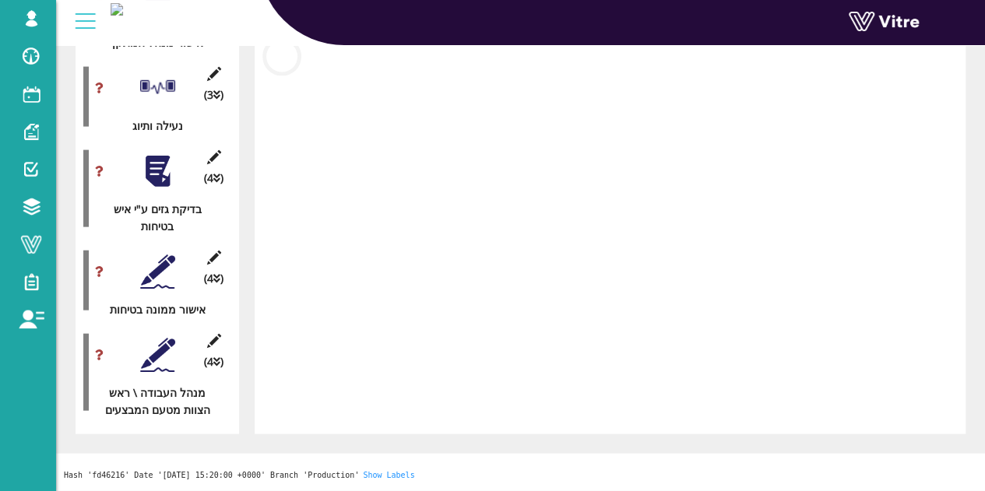
scroll to position [1610, 0]
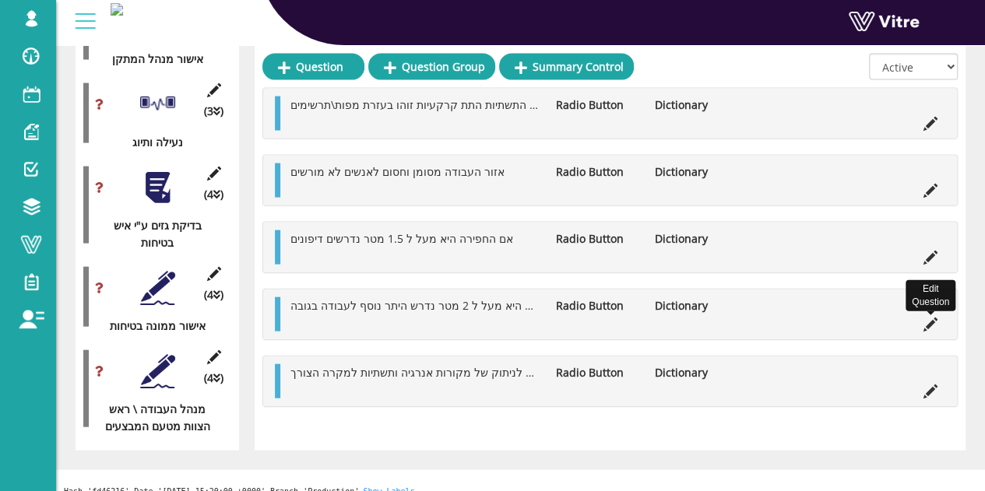
click at [929, 326] on icon at bounding box center [930, 325] width 14 height 14
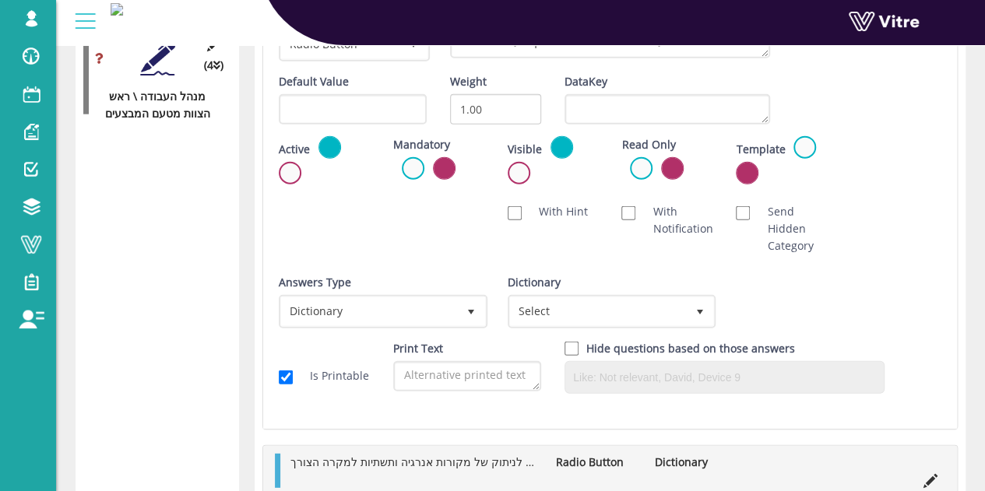
scroll to position [2004, 0]
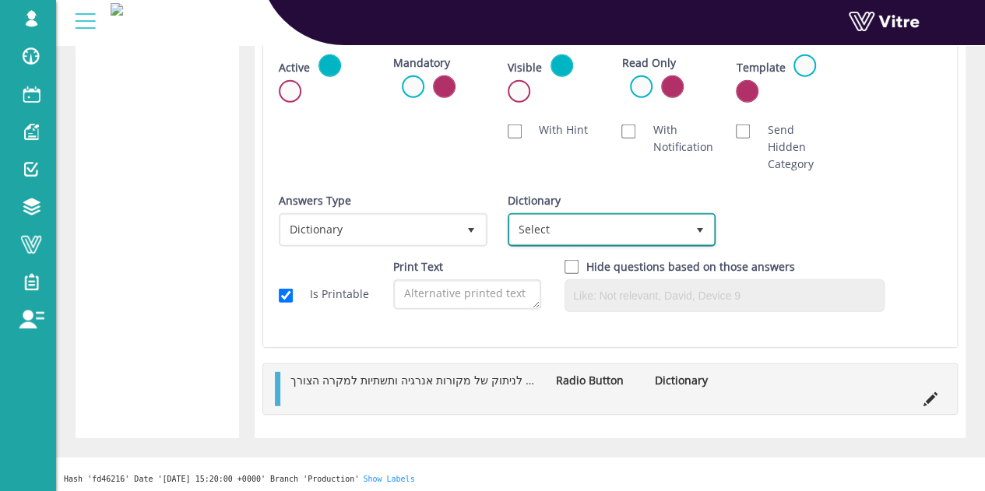
click at [624, 230] on span "Select" at bounding box center [598, 230] width 176 height 28
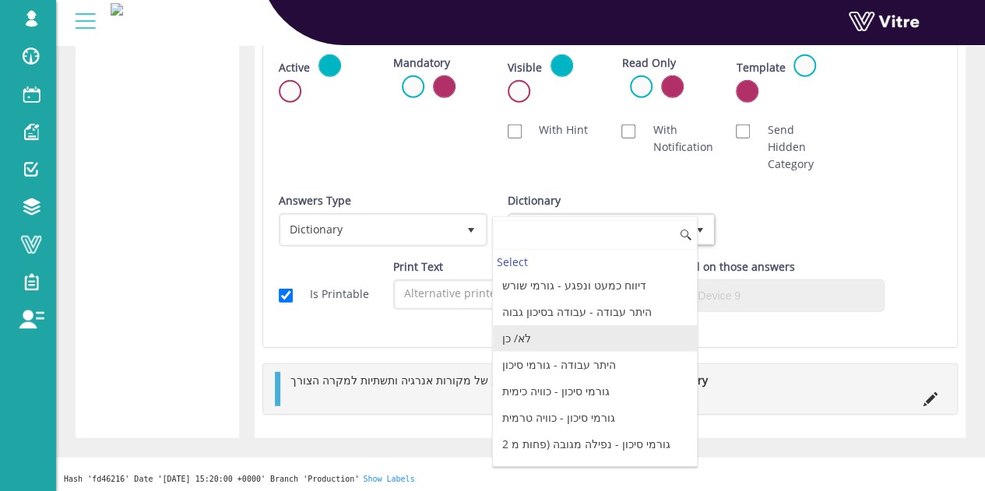
click at [530, 344] on li "לא/ כן" at bounding box center [595, 338] width 204 height 26
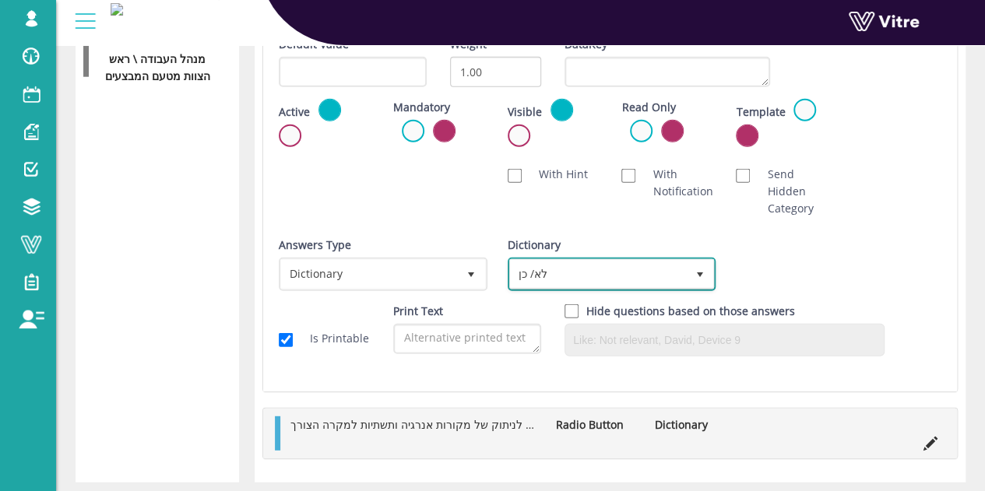
scroll to position [1848, 0]
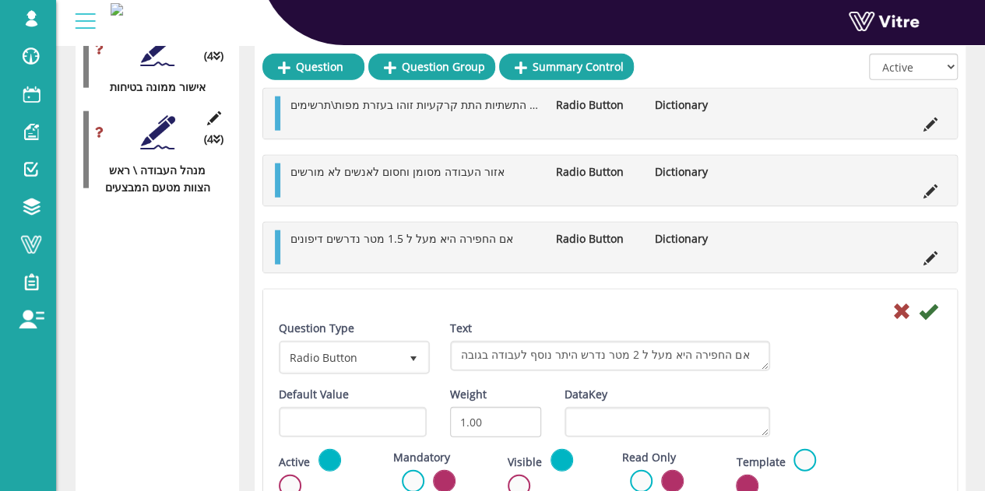
click at [932, 305] on icon at bounding box center [927, 311] width 19 height 19
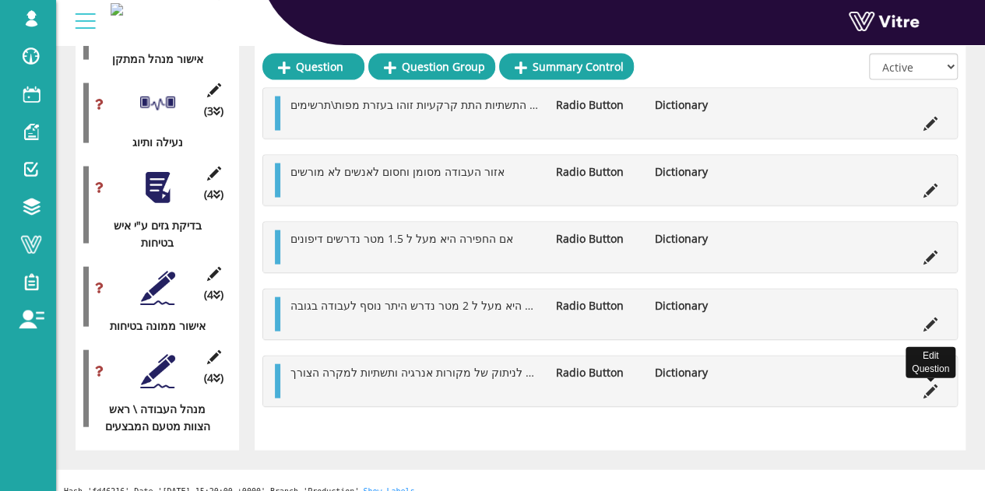
click at [925, 386] on icon at bounding box center [930, 391] width 14 height 14
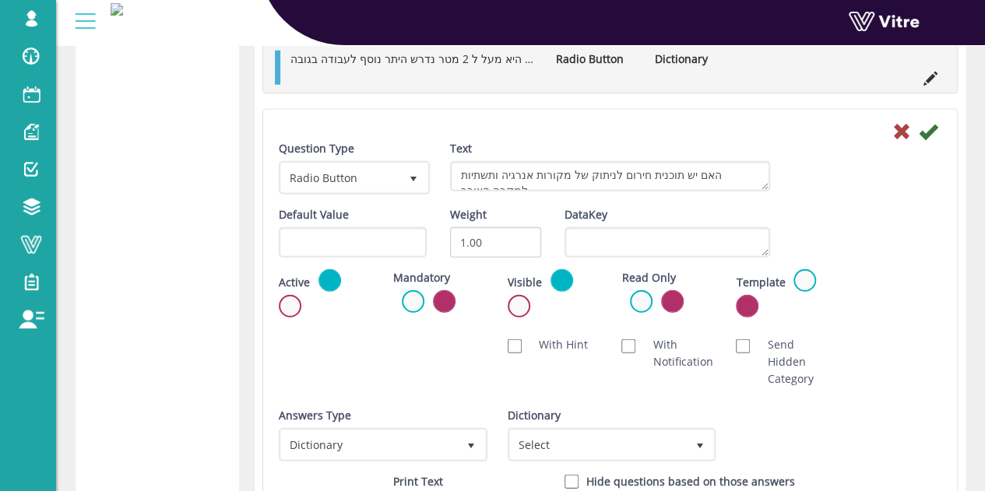
scroll to position [2238, 0]
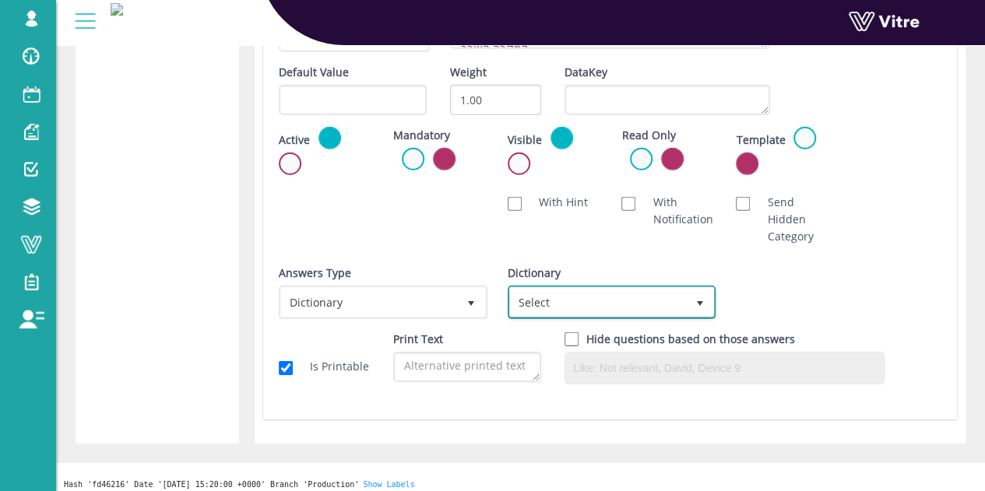
click at [563, 288] on span "Select" at bounding box center [598, 302] width 176 height 28
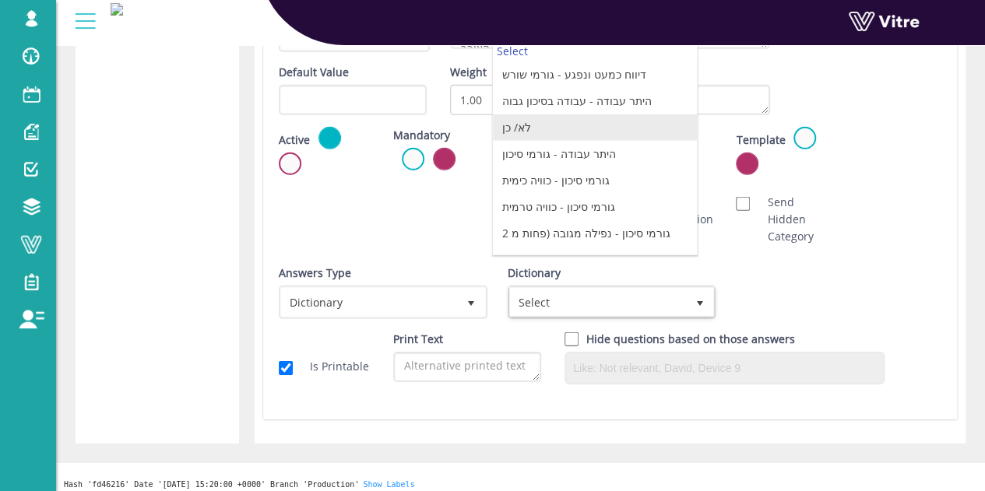
click at [584, 120] on li "לא/ כן" at bounding box center [595, 127] width 204 height 26
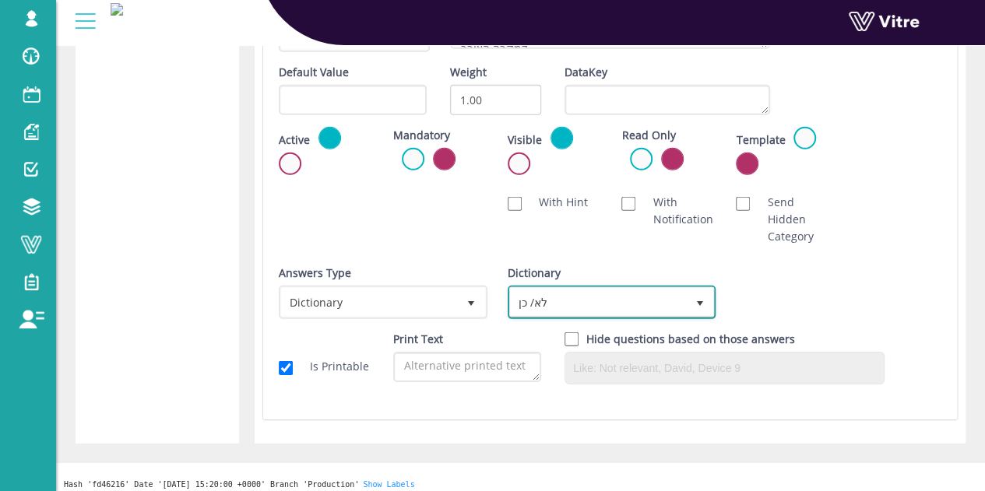
scroll to position [2082, 0]
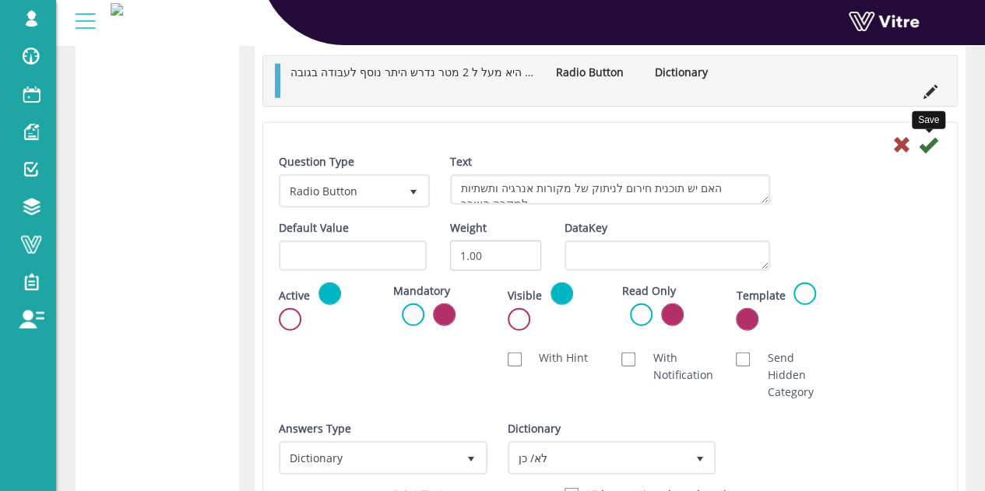
click at [925, 142] on icon at bounding box center [927, 144] width 19 height 19
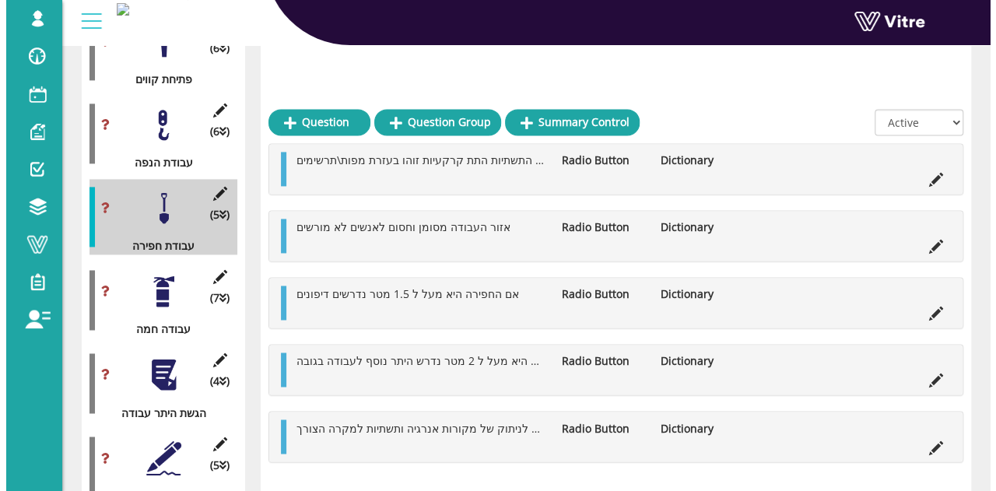
scroll to position [1065, 0]
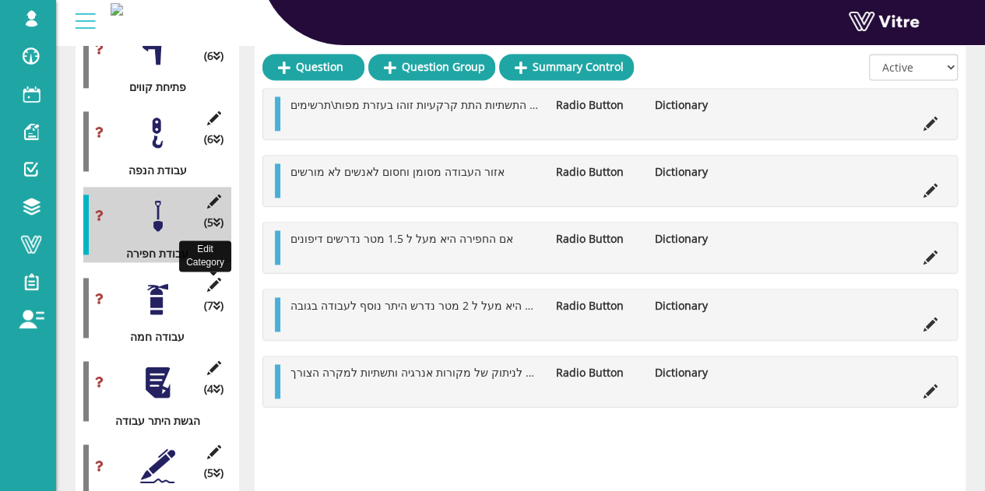
click at [209, 278] on icon at bounding box center [213, 285] width 19 height 14
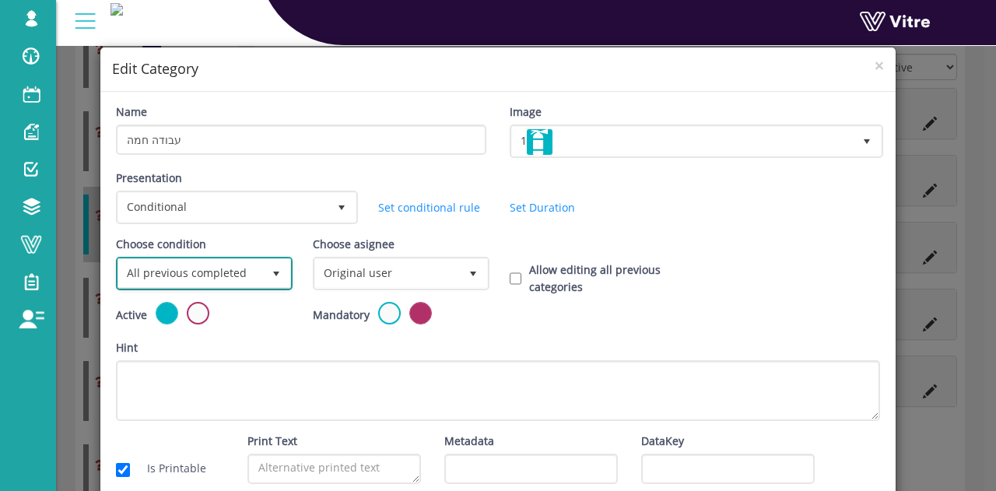
click at [201, 264] on span "All previous completed" at bounding box center [190, 273] width 144 height 28
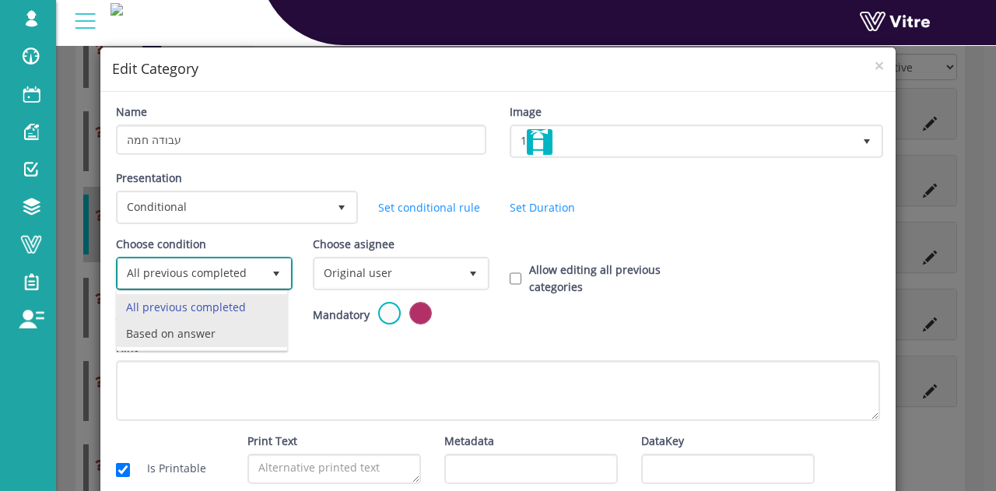
click at [174, 330] on li "Based on answer" at bounding box center [202, 334] width 170 height 26
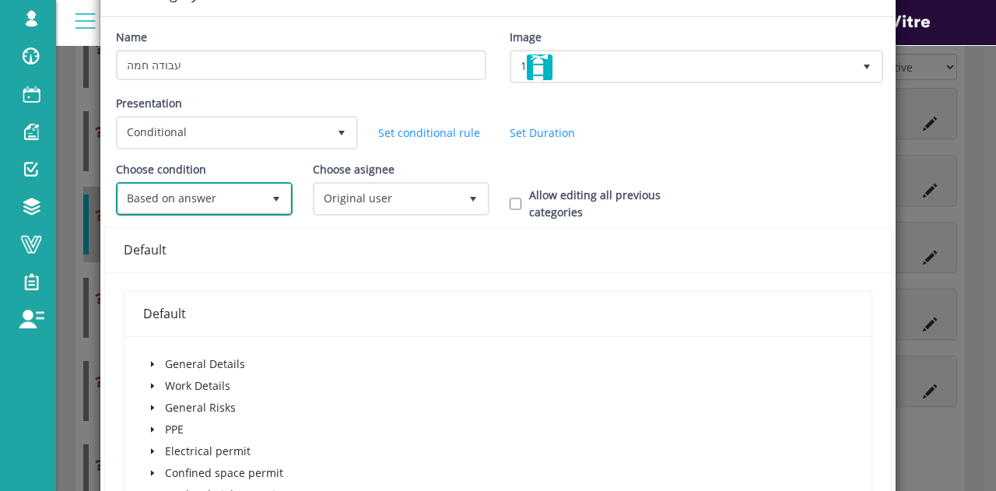
scroll to position [78, 0]
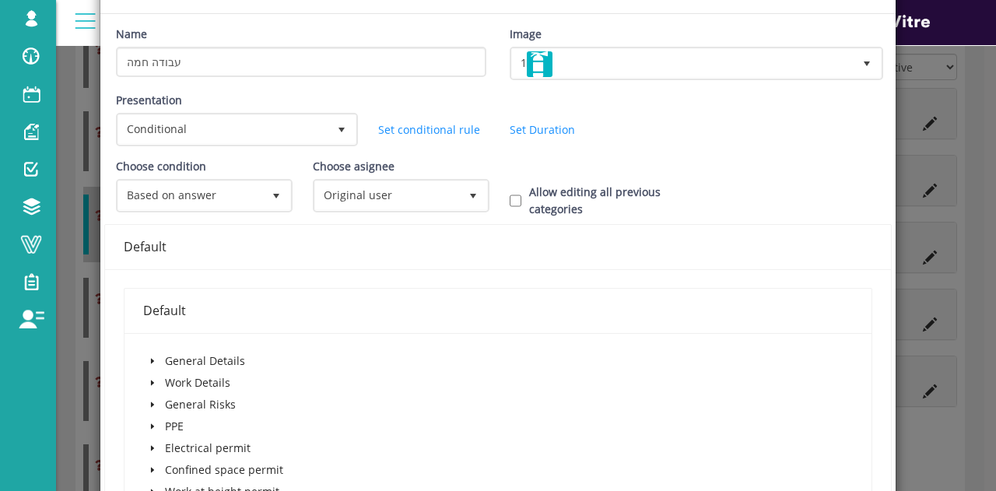
click at [156, 379] on span at bounding box center [152, 383] width 19 height 19
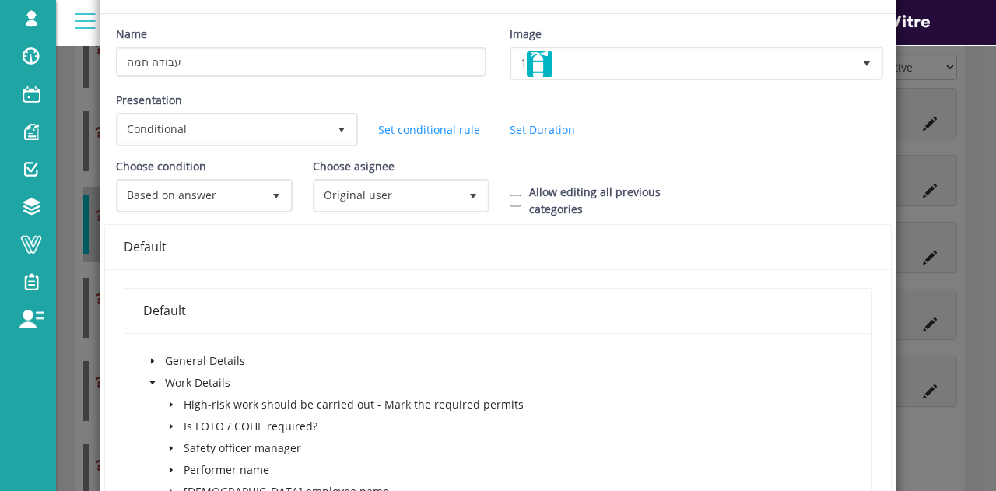
click at [171, 403] on icon "caret-down" at bounding box center [171, 405] width 8 height 8
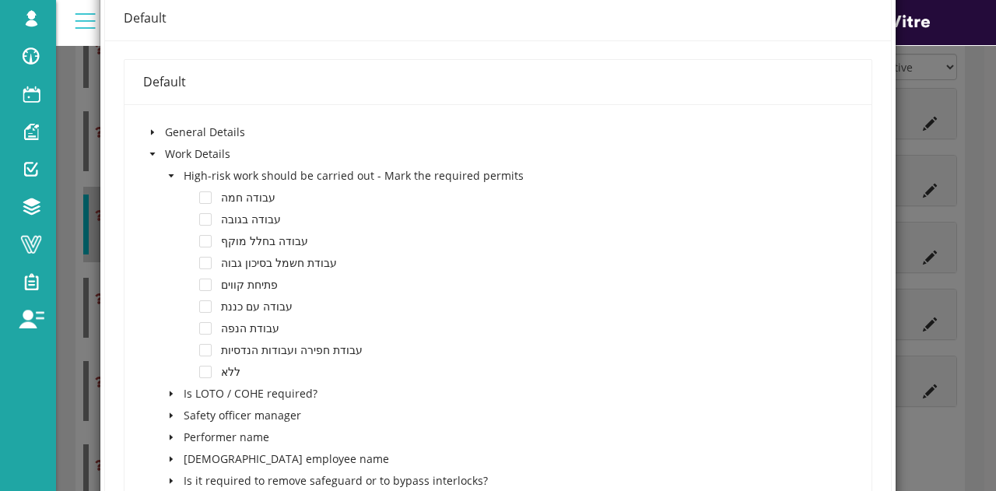
scroll to position [311, 0]
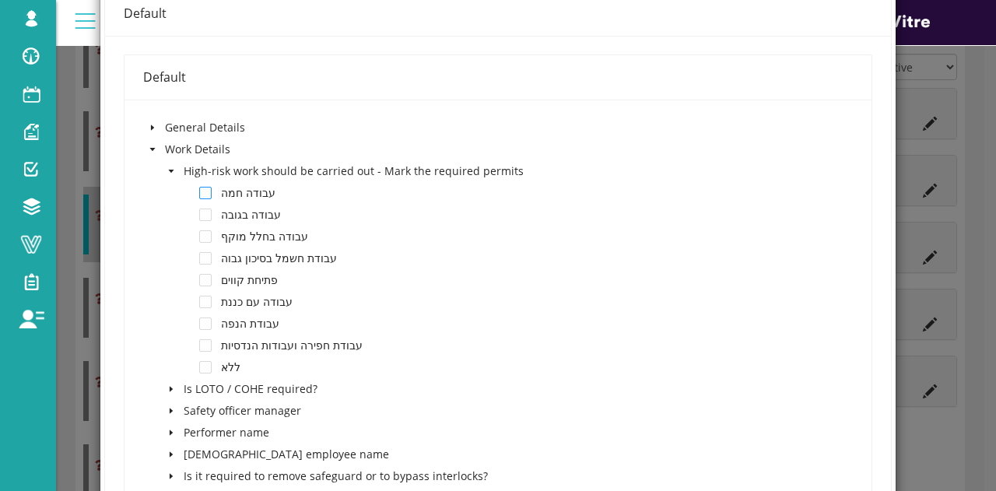
click at [207, 192] on span at bounding box center [205, 193] width 12 height 12
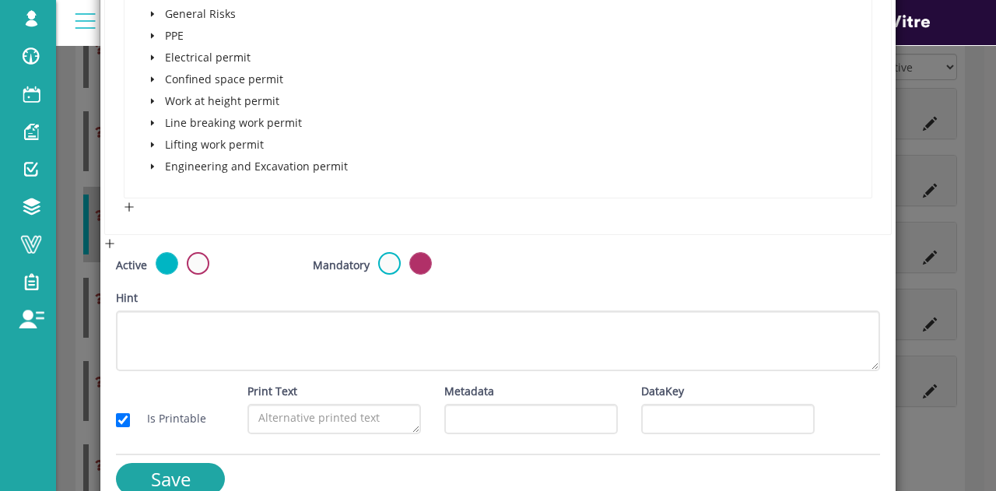
scroll to position [820, 0]
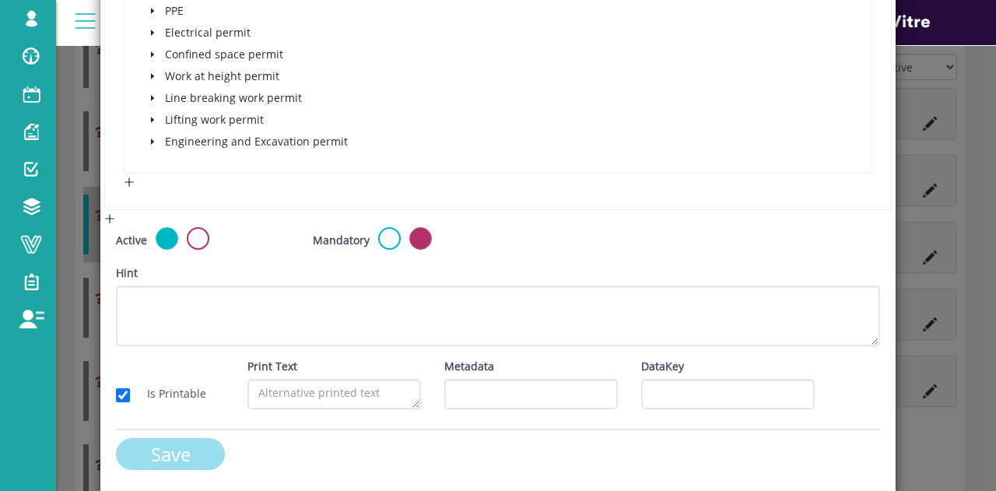
click at [149, 455] on input "Save" at bounding box center [170, 454] width 109 height 32
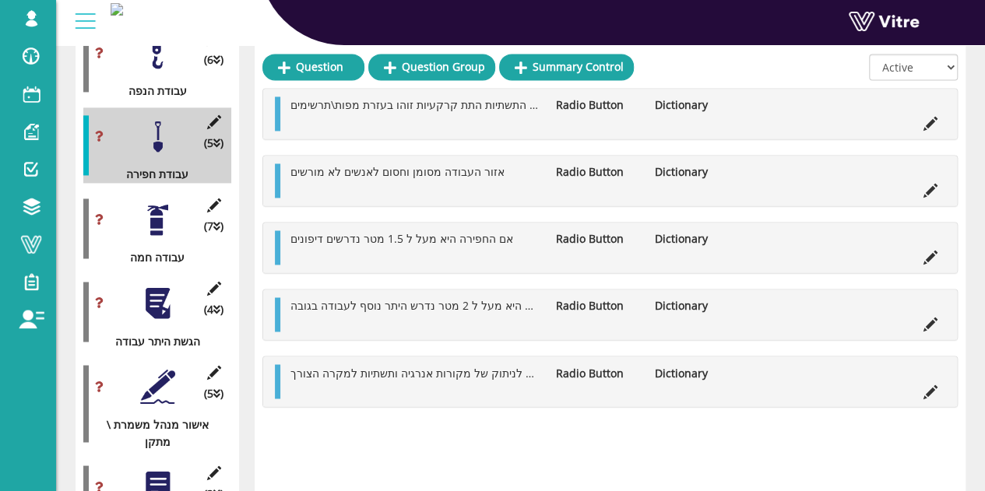
scroll to position [1143, 0]
click at [156, 204] on div at bounding box center [157, 221] width 35 height 35
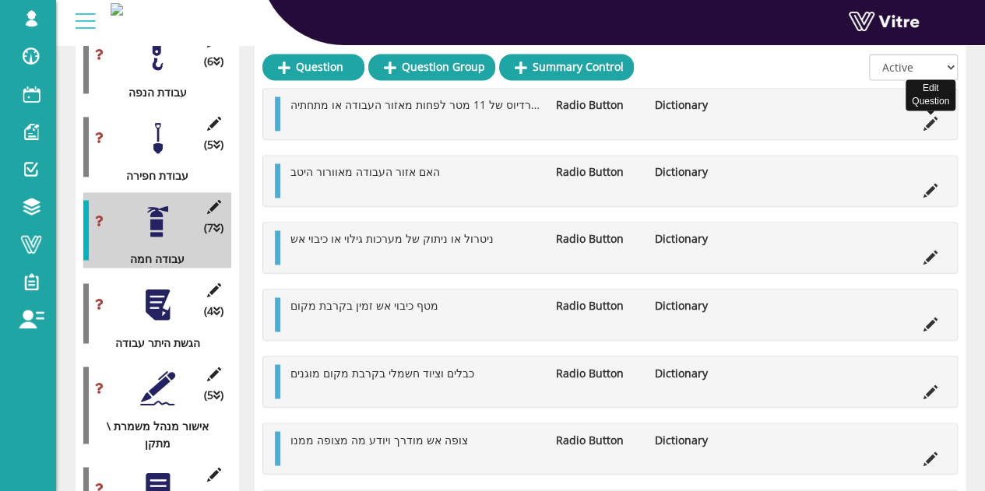
click at [928, 121] on icon at bounding box center [930, 124] width 14 height 14
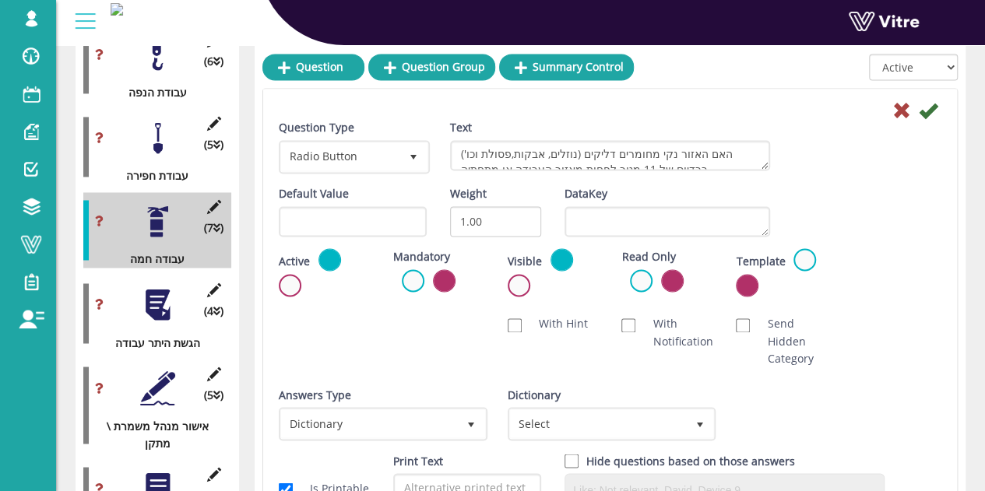
click at [925, 122] on div "Question Type Radio Button 3 Text האם האזור נקי מחומרים דליקים (נוזלים, אבקות,פ…" at bounding box center [610, 152] width 686 height 66
click at [587, 400] on div "Dictionary Select" at bounding box center [609, 413] width 205 height 54
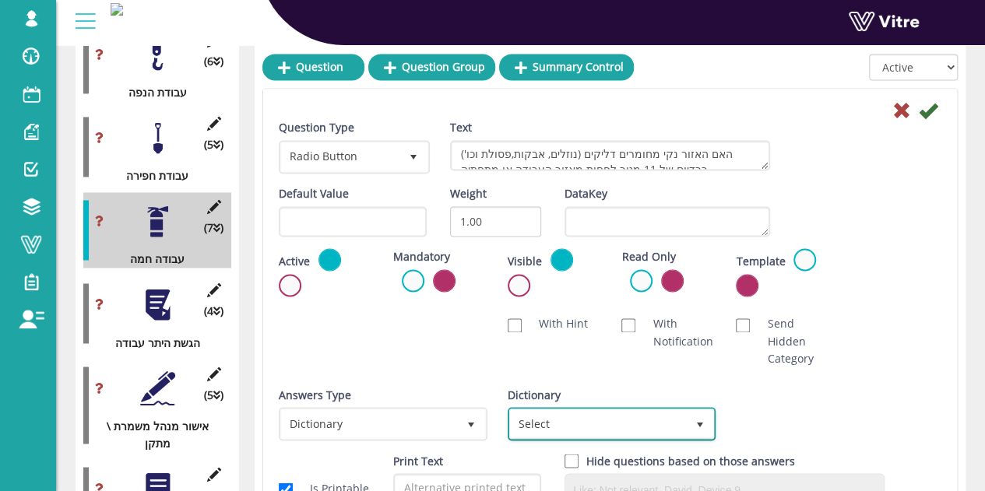
click at [572, 433] on span "Select" at bounding box center [598, 423] width 176 height 28
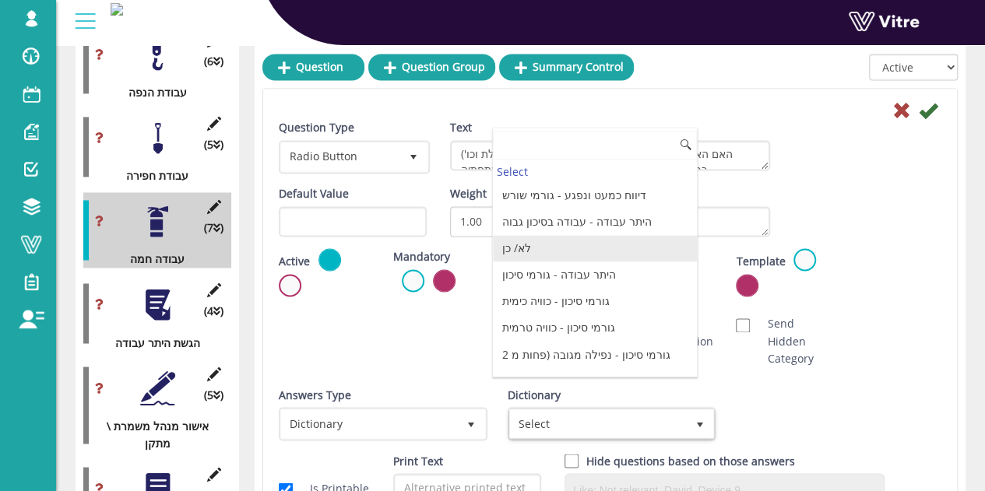
click at [549, 250] on li "לא/ כן" at bounding box center [595, 248] width 204 height 26
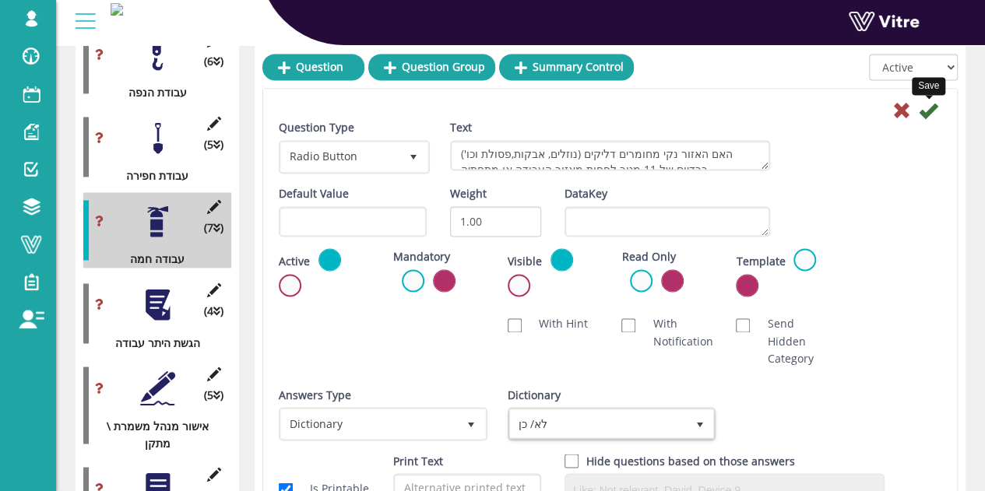
click at [932, 111] on icon at bounding box center [927, 110] width 19 height 19
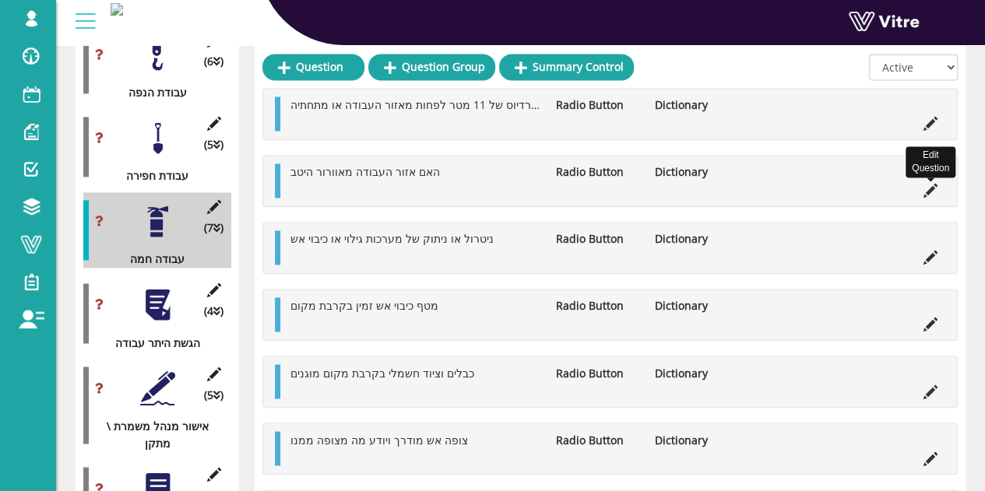
click at [932, 191] on icon at bounding box center [930, 191] width 14 height 14
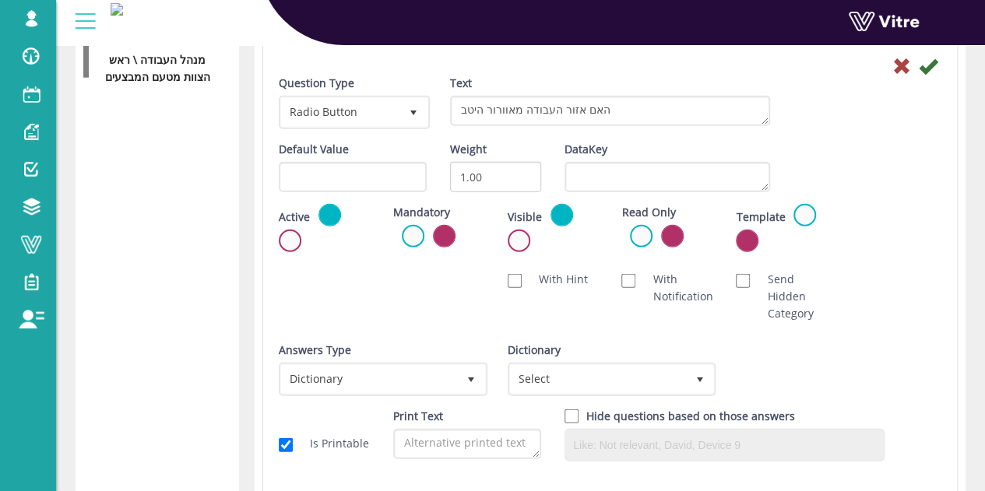
scroll to position [2076, 0]
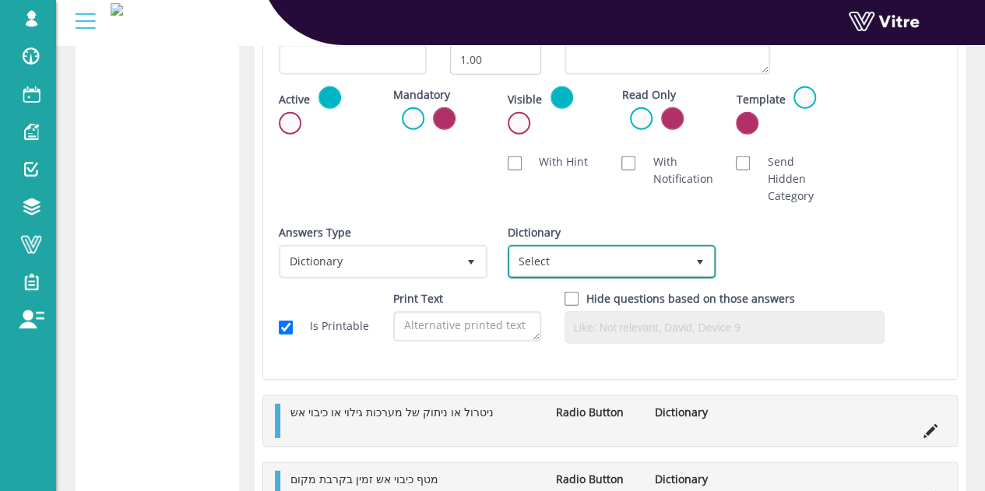
click at [602, 264] on span "Select" at bounding box center [598, 261] width 176 height 28
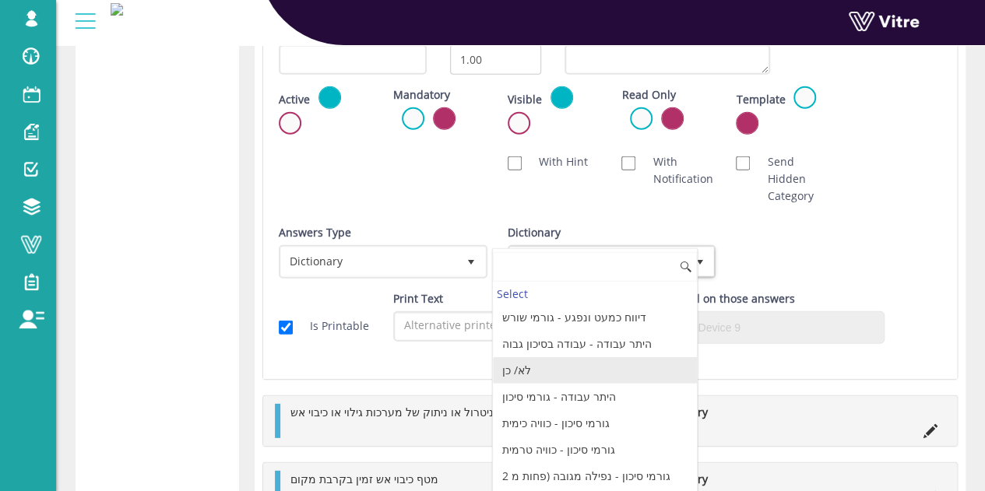
click at [549, 367] on li "לא/ כן" at bounding box center [595, 370] width 204 height 26
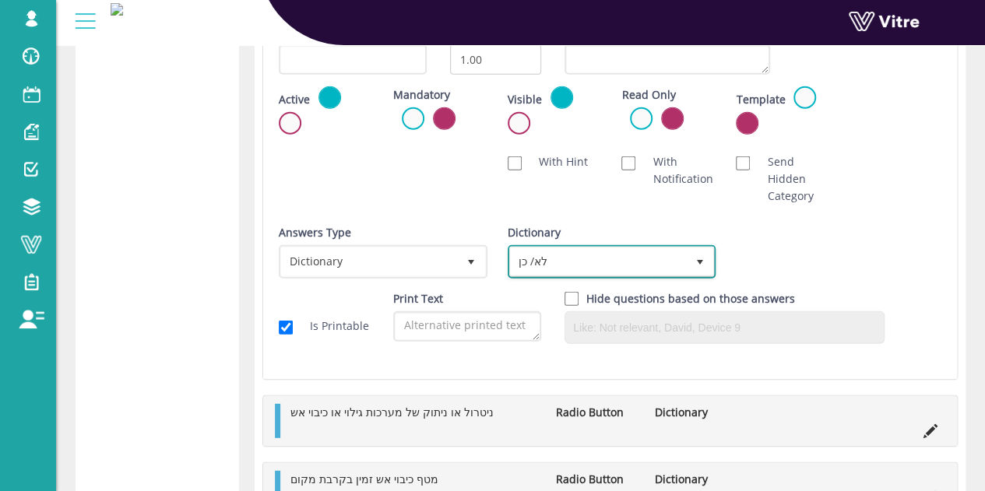
scroll to position [1921, 0]
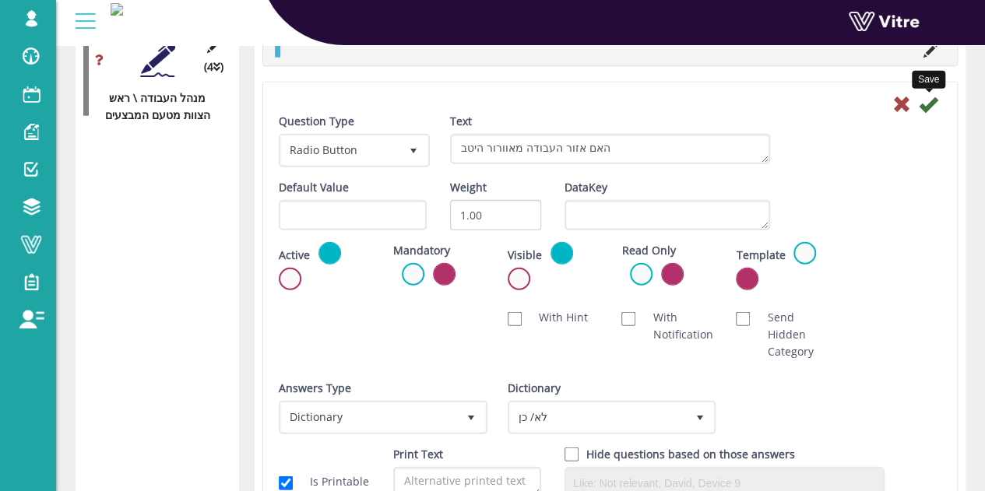
click at [929, 111] on icon at bounding box center [927, 104] width 19 height 19
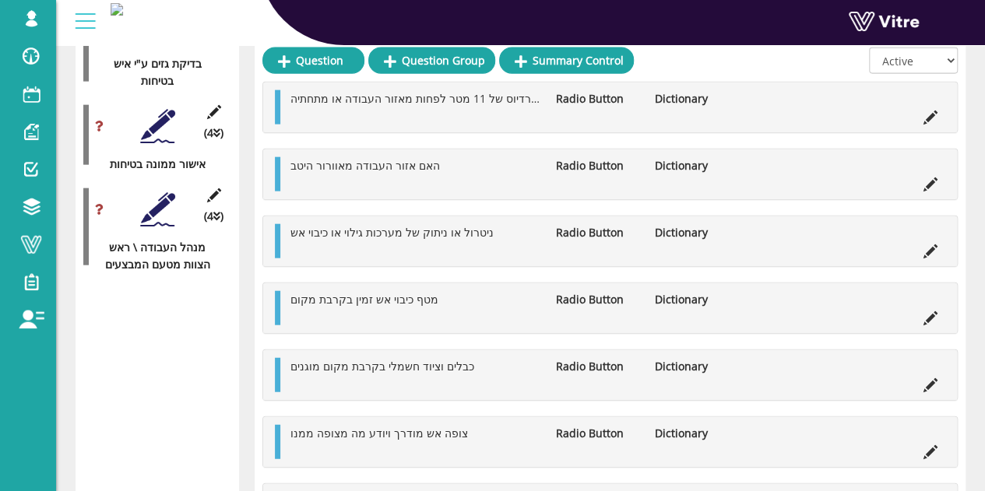
scroll to position [1765, 0]
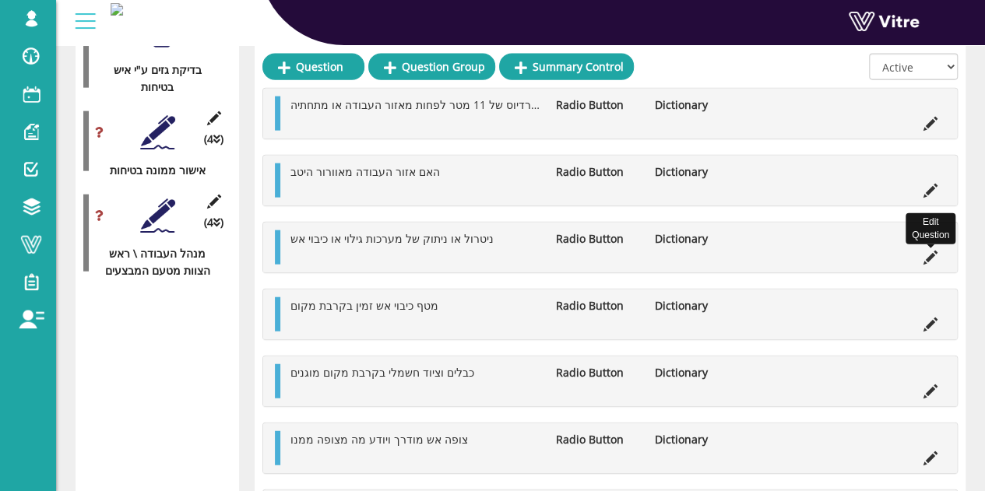
click at [933, 264] on icon at bounding box center [930, 258] width 14 height 14
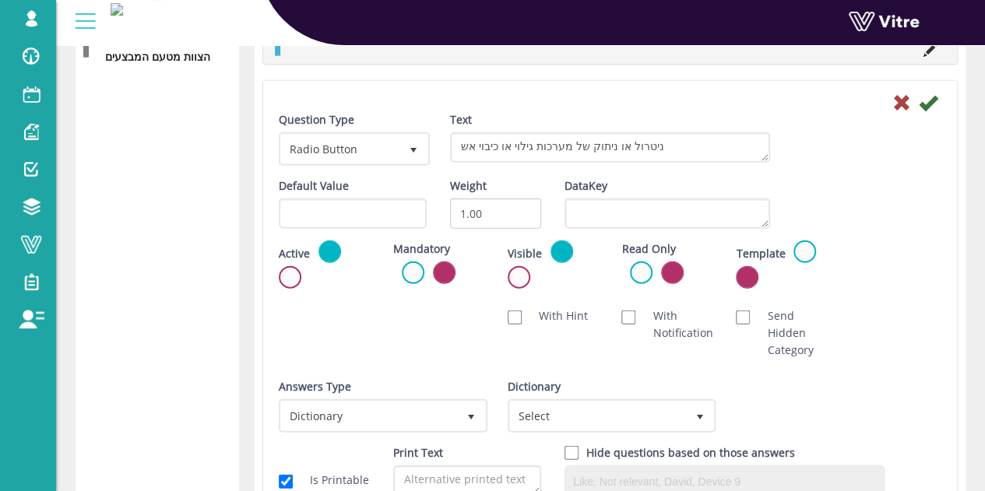
scroll to position [2076, 0]
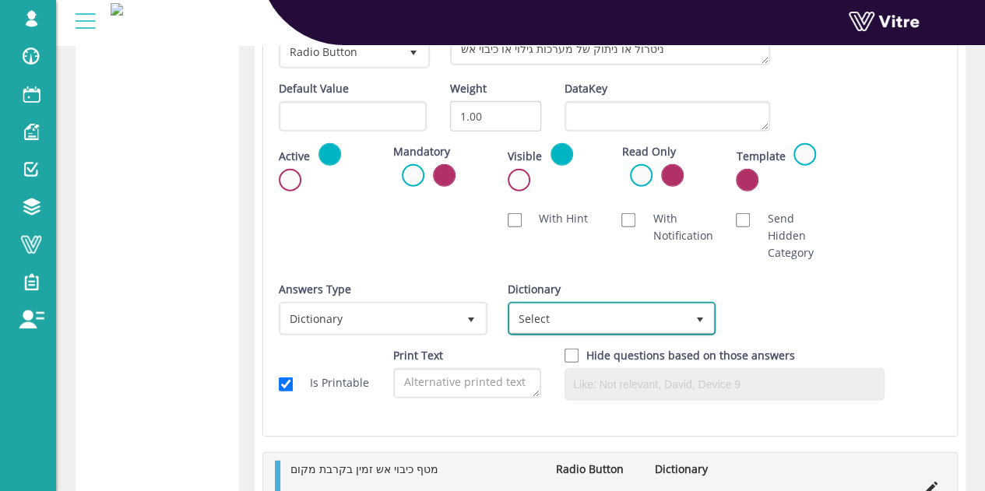
click at [599, 304] on span "Select" at bounding box center [598, 318] width 176 height 28
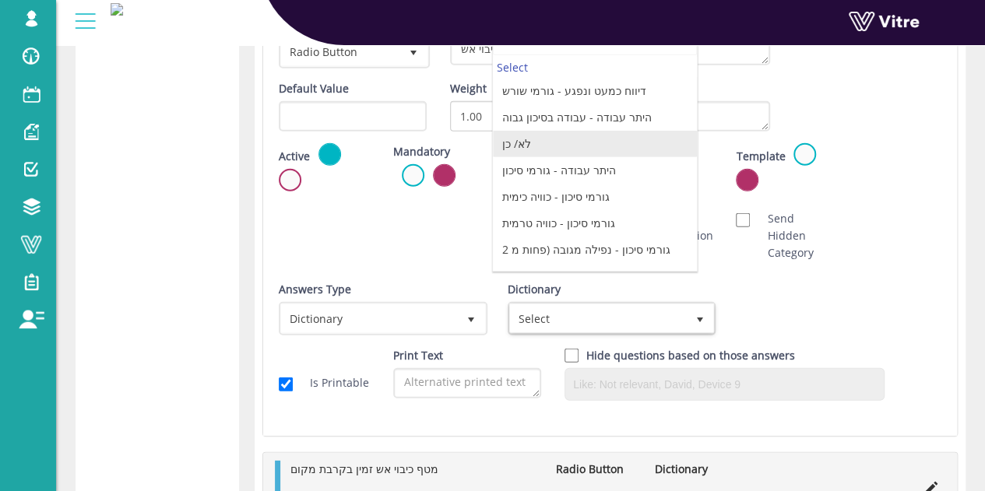
click at [546, 139] on li "לא/ כן" at bounding box center [595, 144] width 204 height 26
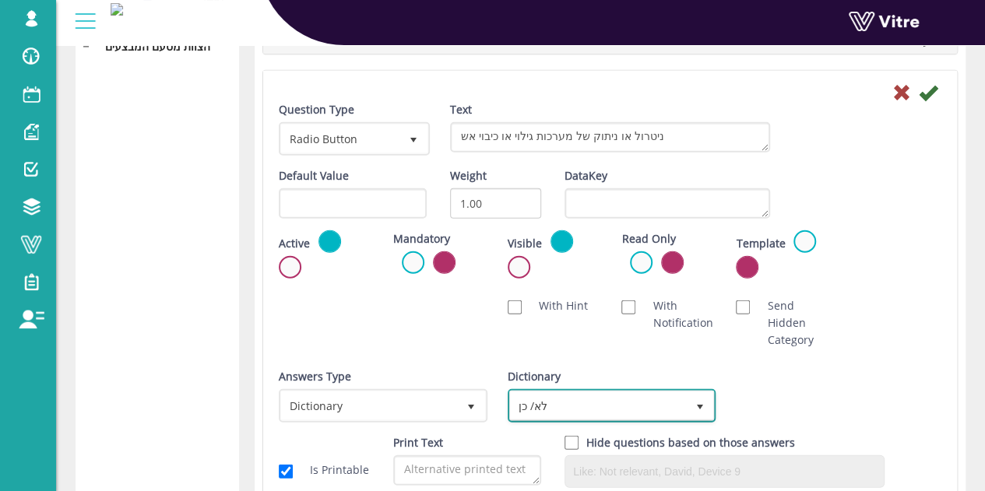
scroll to position [1843, 0]
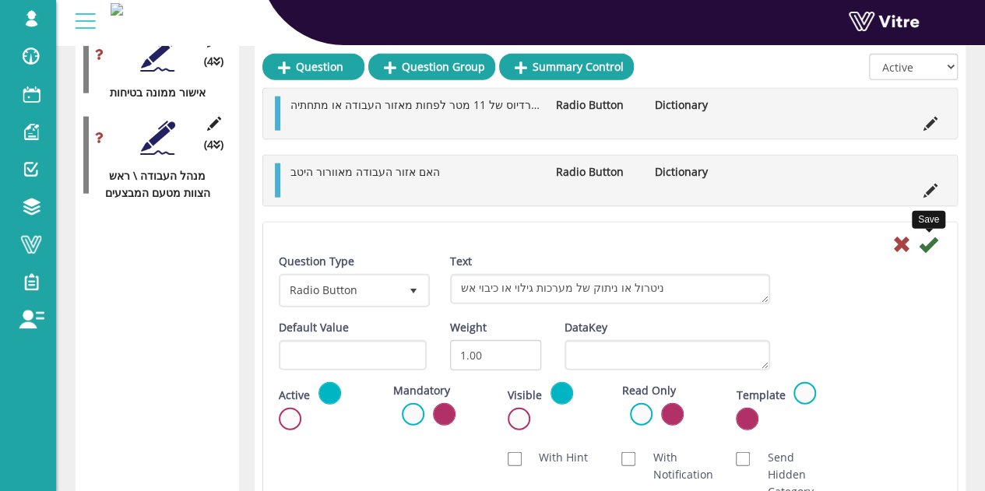
click at [929, 244] on icon at bounding box center [927, 244] width 19 height 19
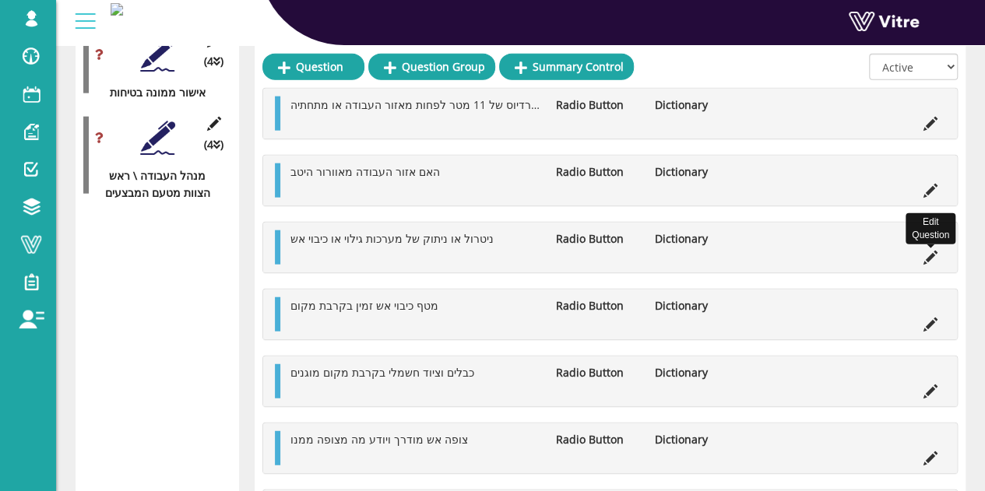
click at [930, 258] on icon at bounding box center [930, 258] width 14 height 14
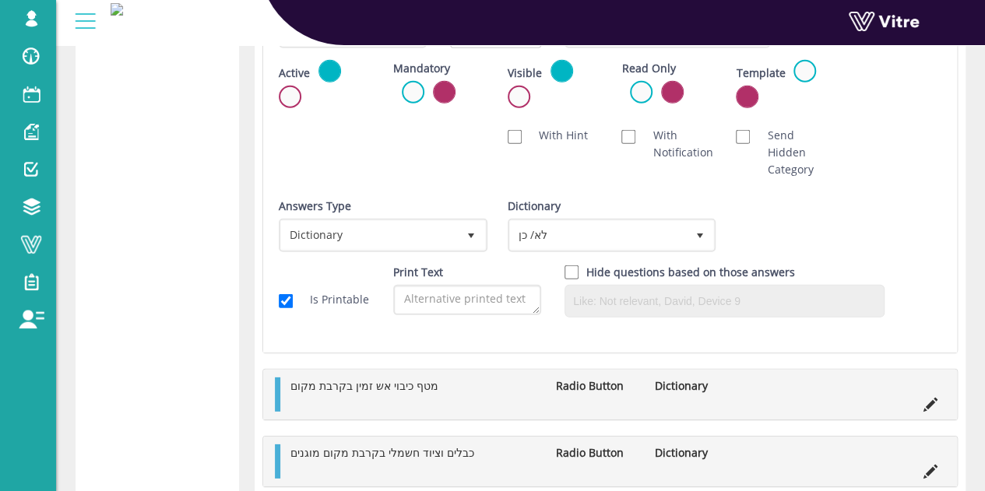
scroll to position [2310, 0]
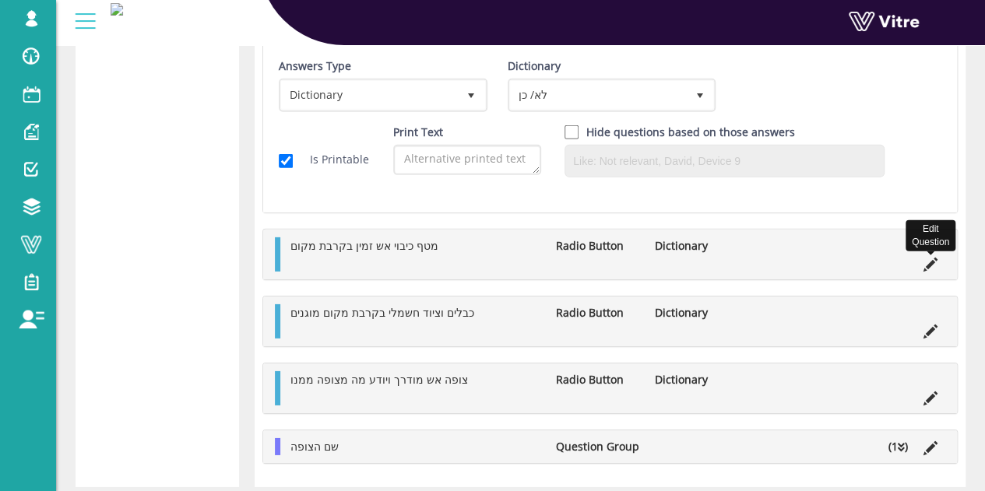
click at [923, 259] on icon at bounding box center [930, 265] width 14 height 14
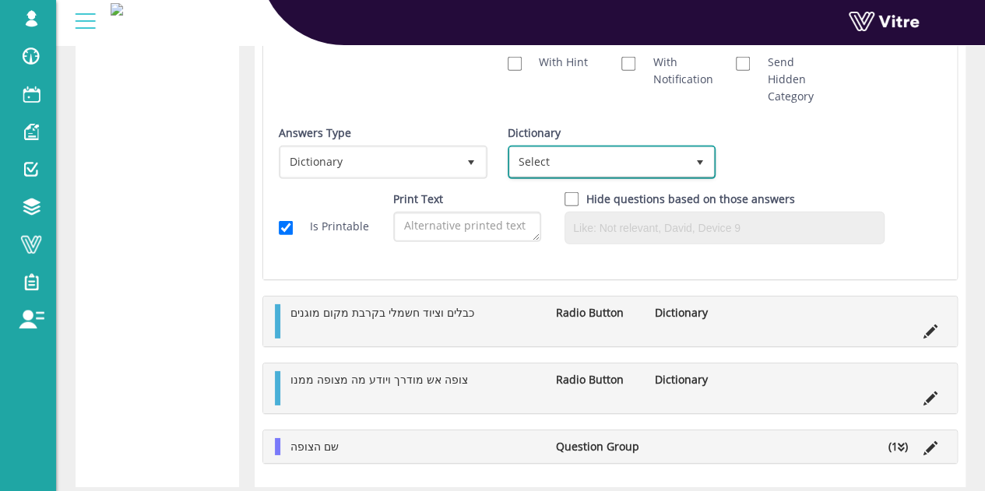
click at [606, 168] on span "Select" at bounding box center [598, 162] width 176 height 28
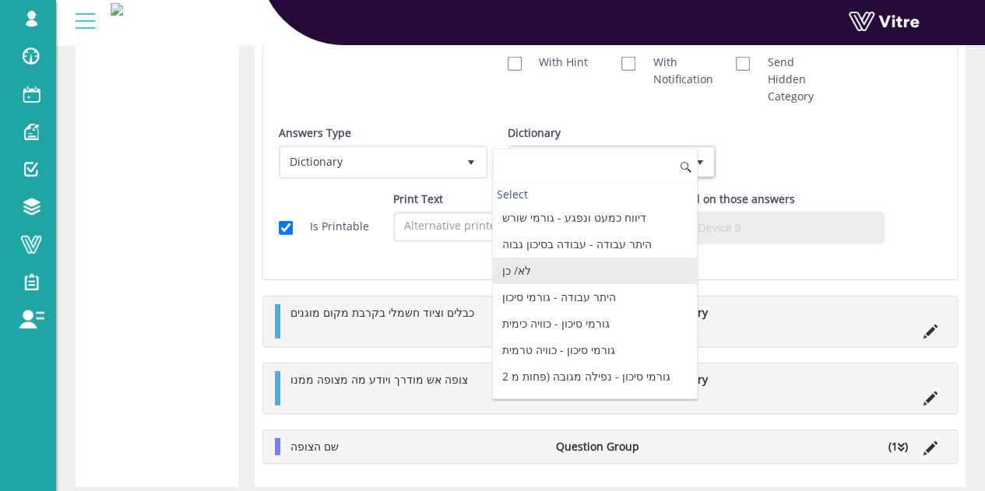
click at [556, 262] on li "לא/ כן" at bounding box center [595, 271] width 204 height 26
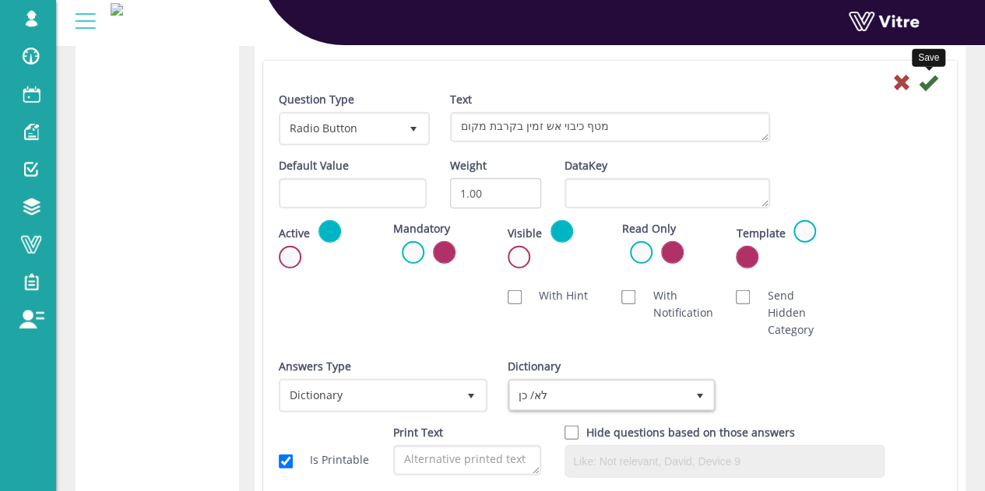
click at [923, 83] on icon at bounding box center [927, 82] width 19 height 19
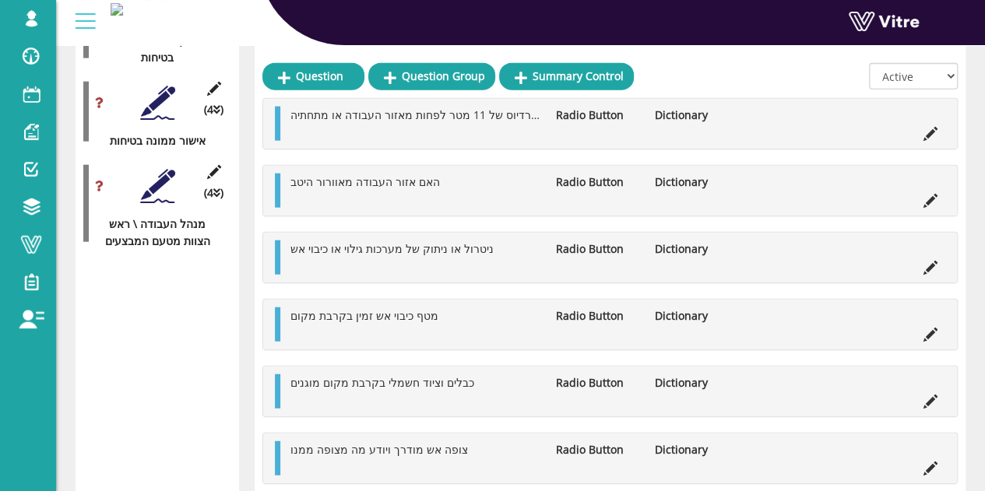
scroll to position [1781, 0]
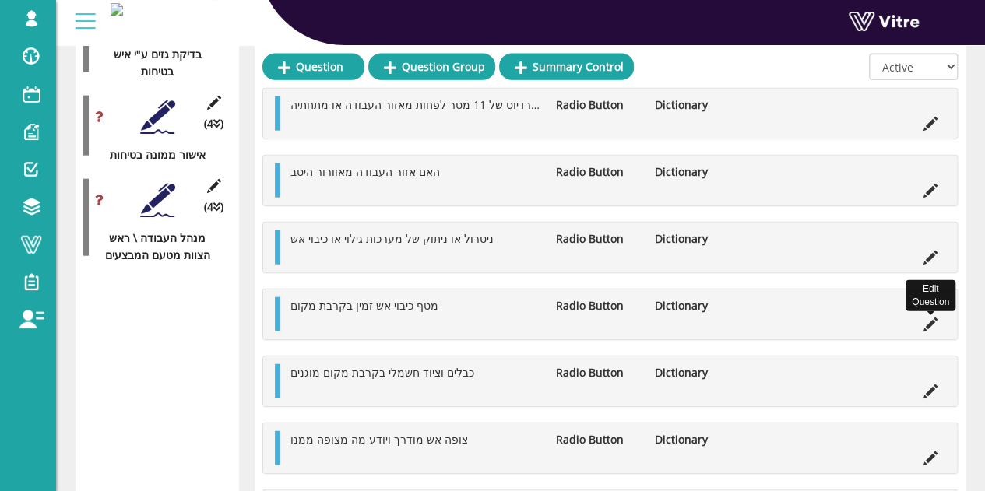
click at [928, 324] on icon at bounding box center [930, 325] width 14 height 14
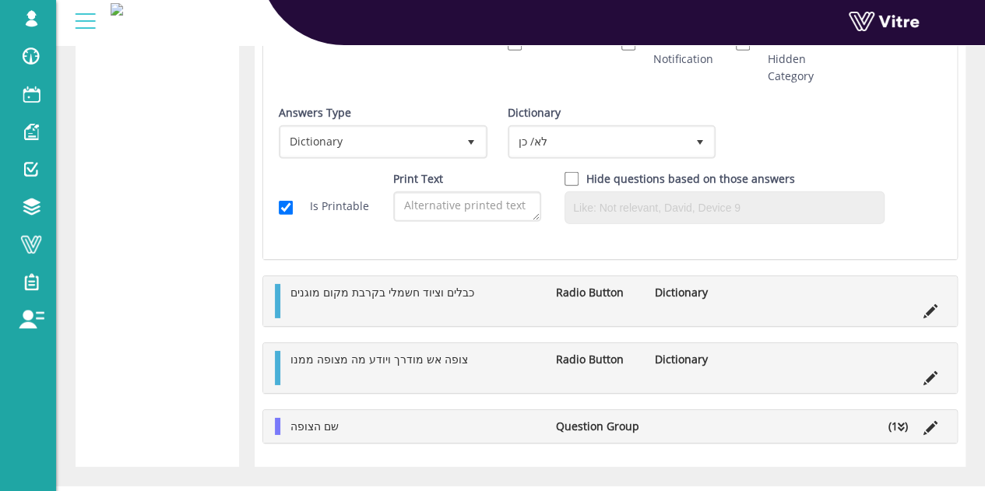
scroll to position [2333, 0]
click at [926, 305] on icon at bounding box center [930, 310] width 14 height 14
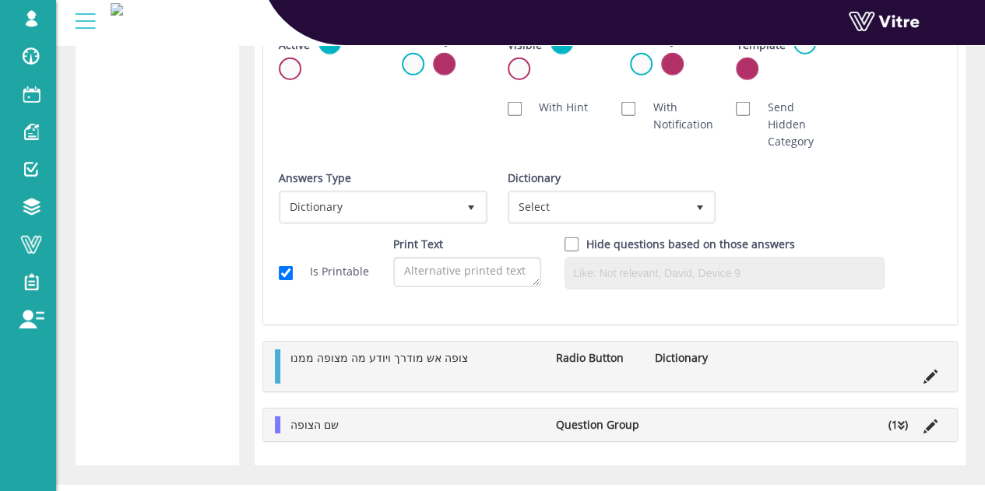
click at [579, 223] on div "Dictionary Select" at bounding box center [610, 203] width 229 height 66
click at [584, 214] on span "Select" at bounding box center [598, 207] width 176 height 28
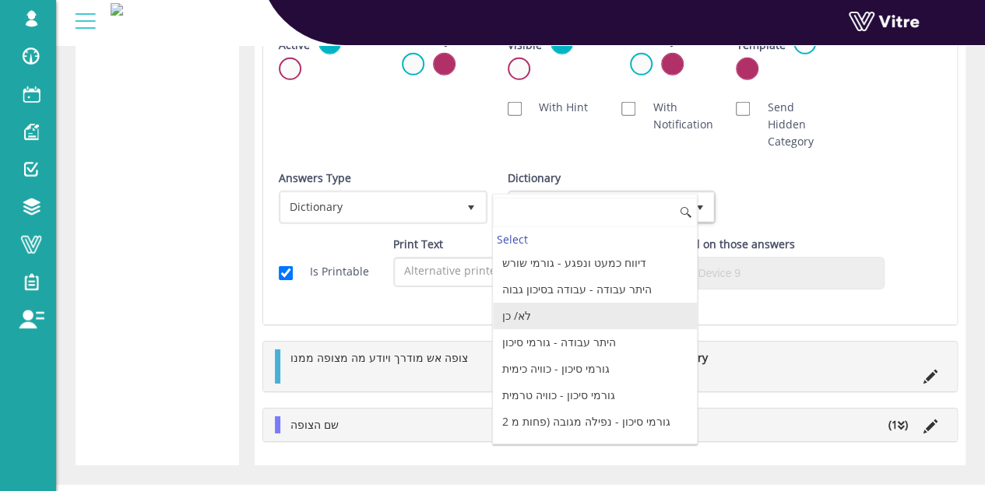
click at [552, 311] on li "לא/ כן" at bounding box center [595, 316] width 204 height 26
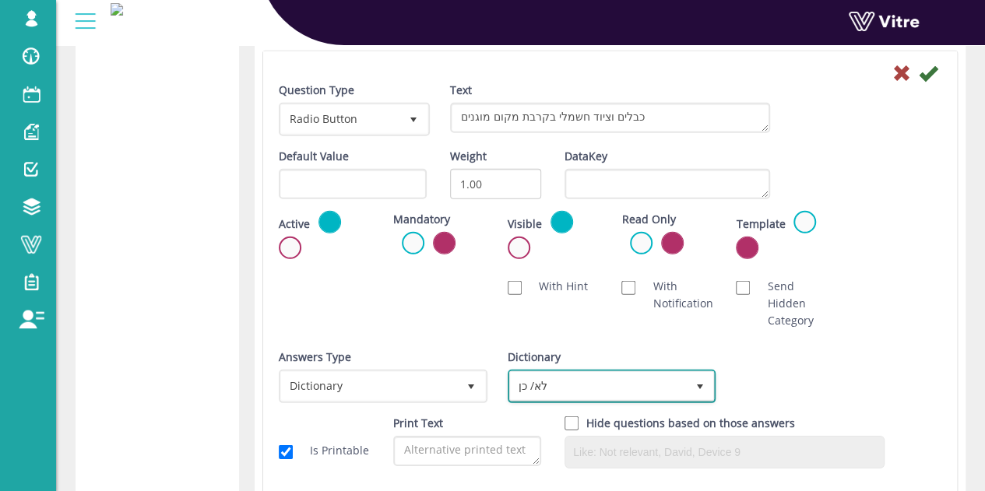
scroll to position [2100, 0]
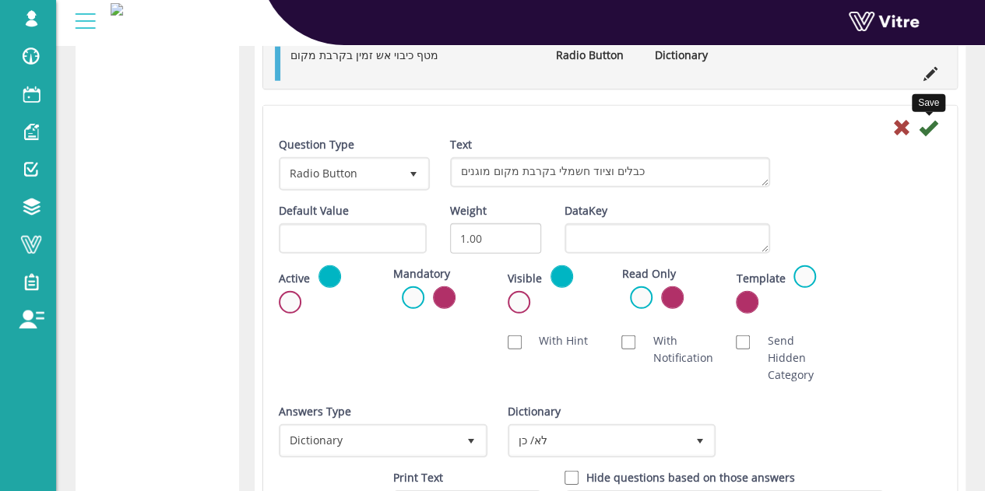
click at [934, 122] on icon at bounding box center [927, 127] width 19 height 19
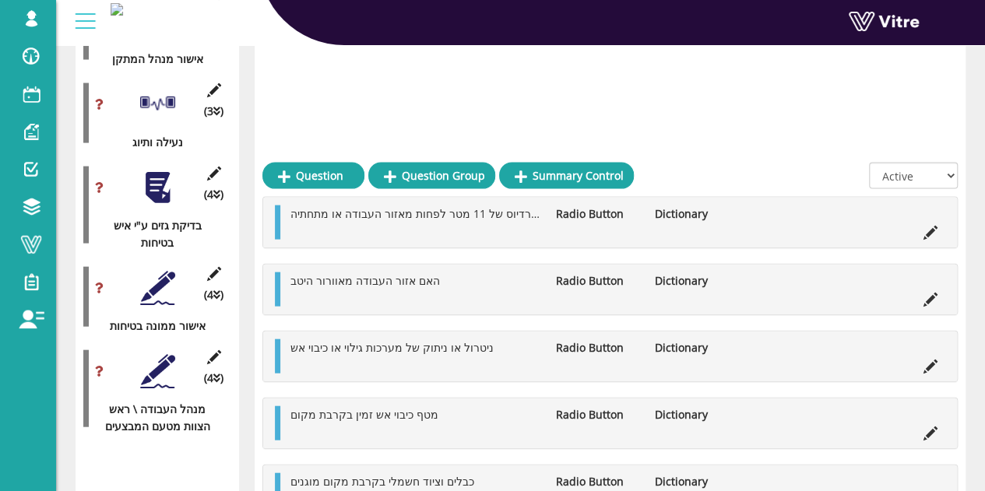
scroll to position [1936, 0]
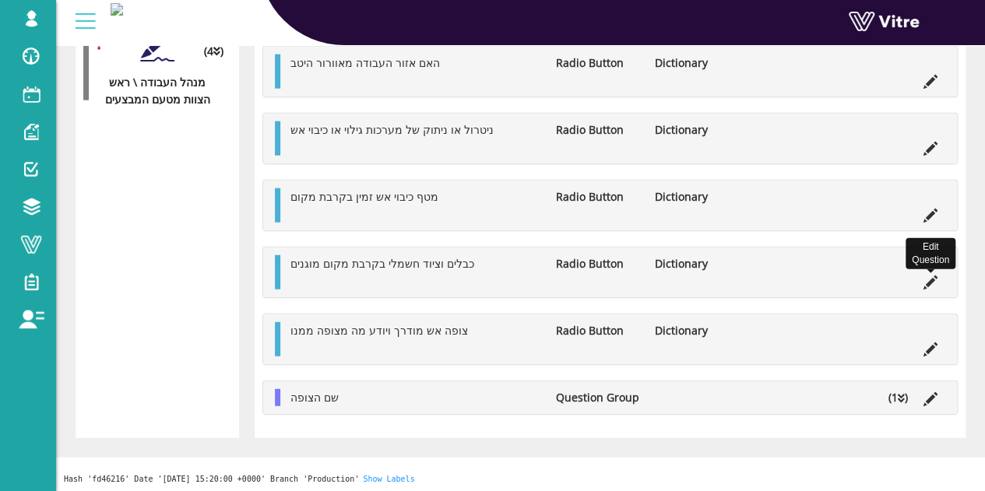
click at [929, 276] on icon at bounding box center [930, 283] width 14 height 14
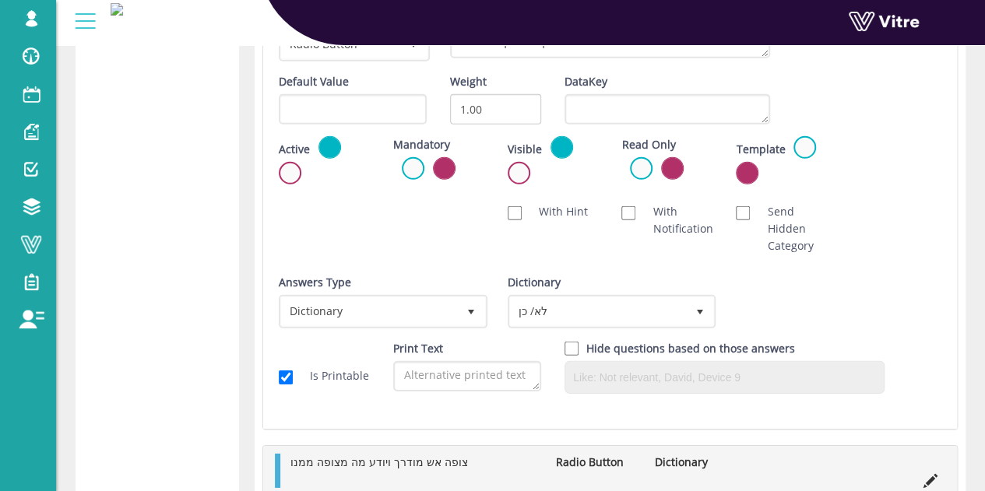
scroll to position [2338, 0]
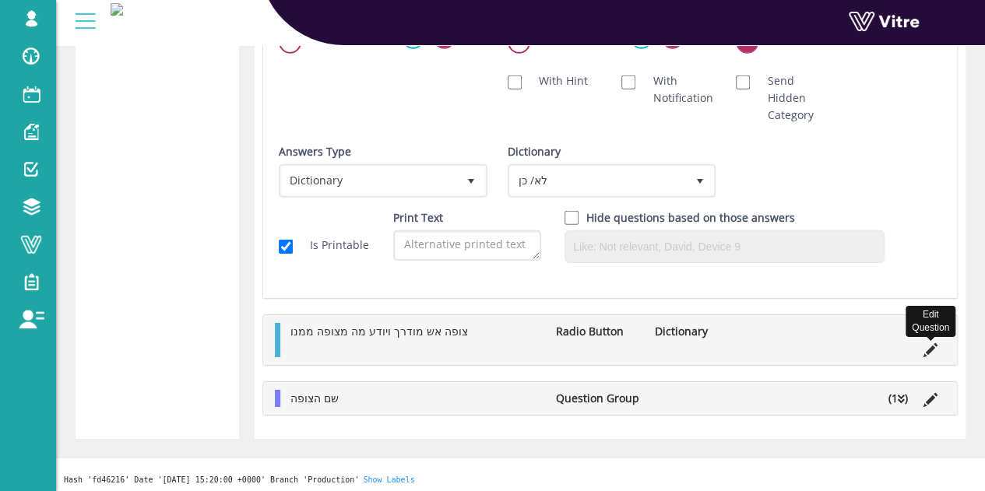
click at [932, 349] on icon at bounding box center [930, 350] width 14 height 14
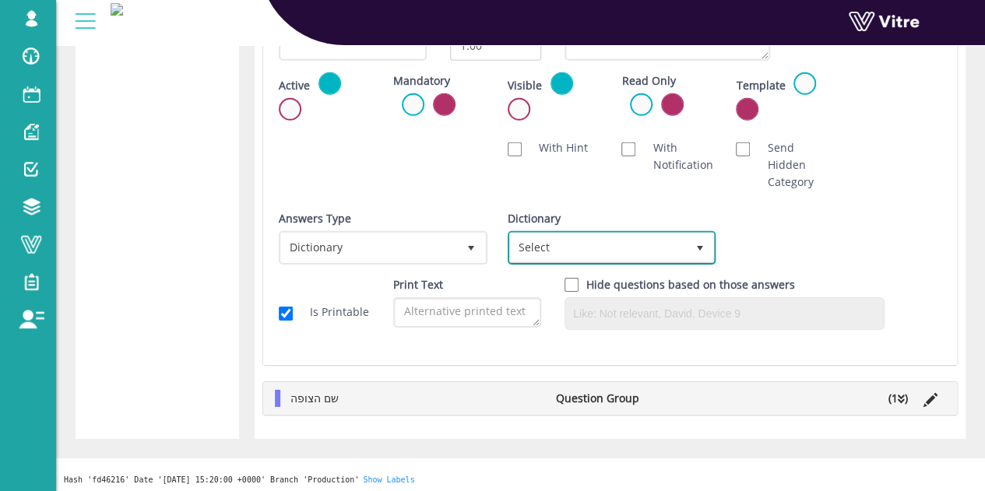
click at [651, 233] on span "Select" at bounding box center [598, 247] width 176 height 28
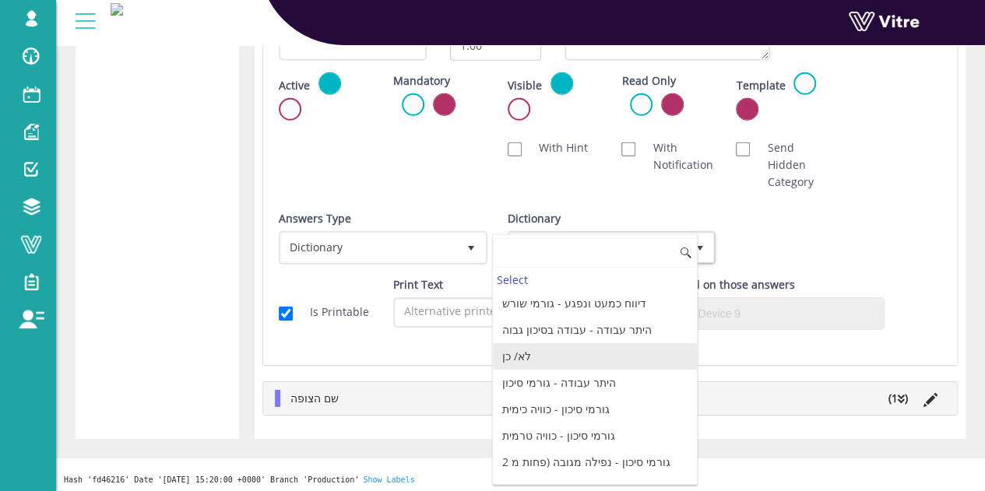
click at [504, 356] on li "לא/ כן" at bounding box center [595, 356] width 204 height 26
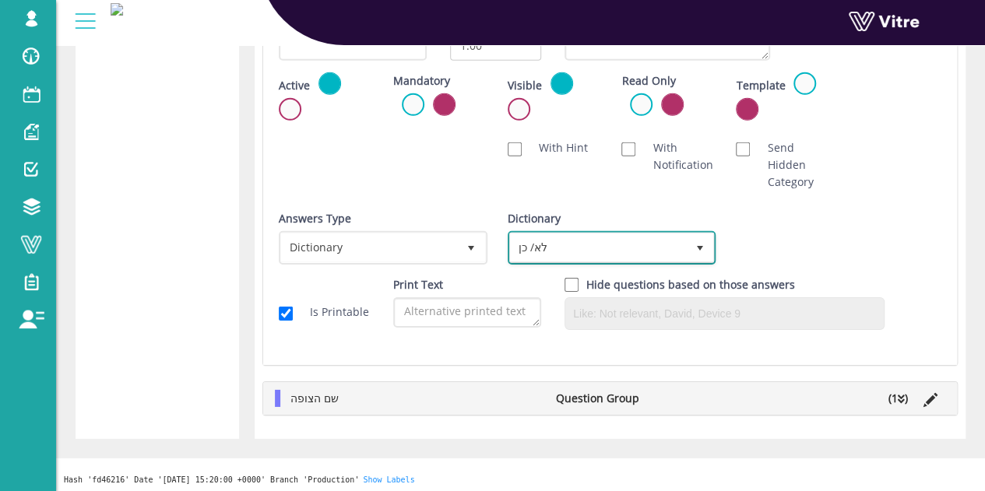
scroll to position [2104, 0]
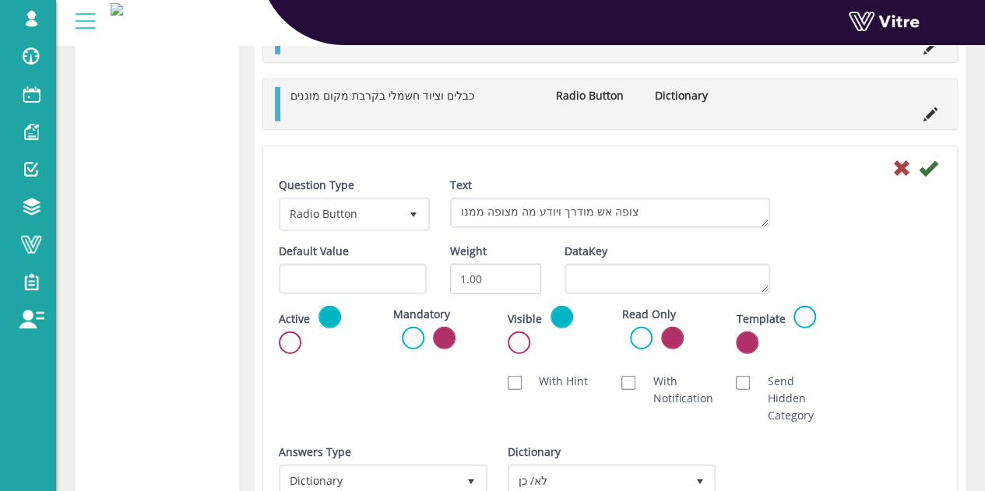
click at [940, 164] on div at bounding box center [610, 167] width 686 height 19
click at [932, 163] on icon at bounding box center [927, 168] width 19 height 19
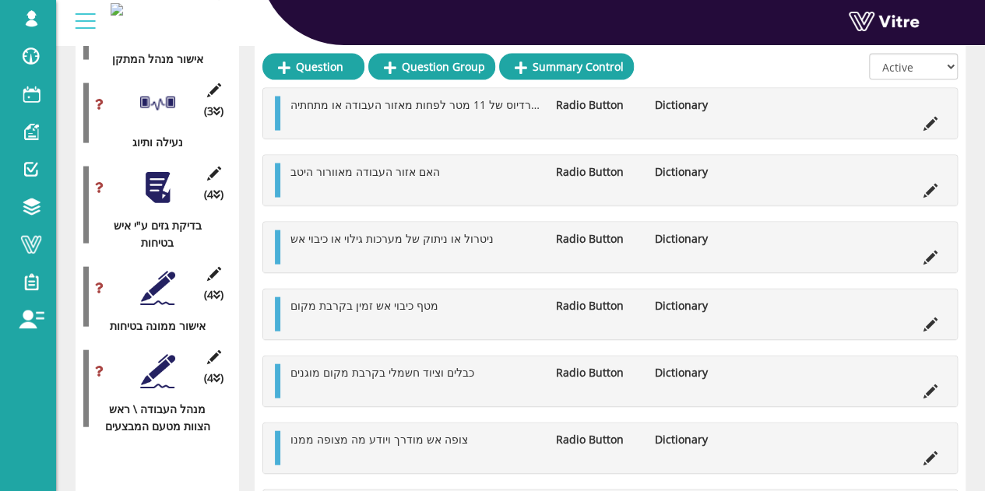
scroll to position [1936, 0]
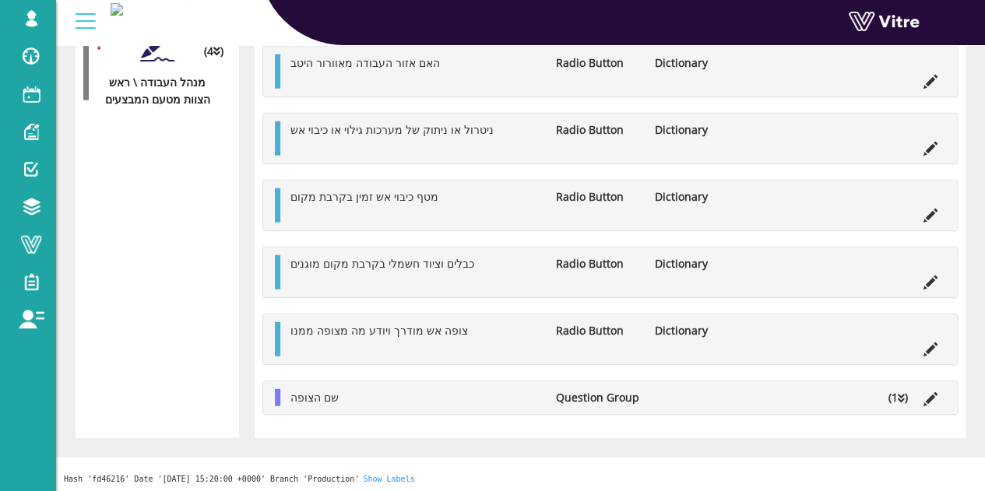
click at [931, 392] on icon at bounding box center [930, 399] width 14 height 14
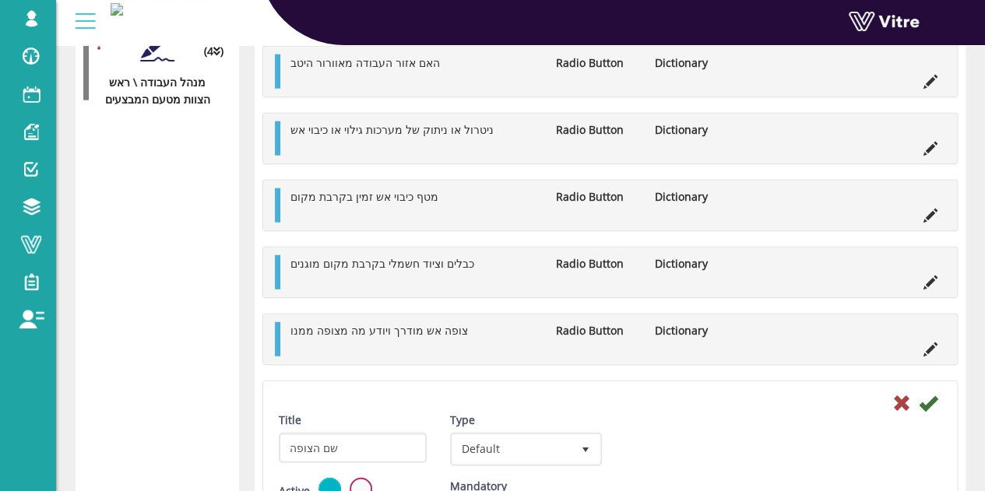
scroll to position [2104, 0]
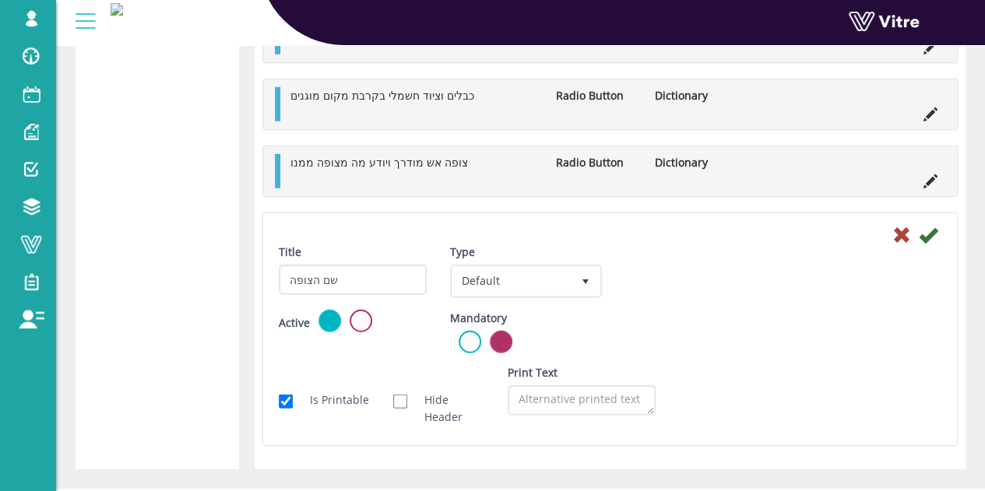
drag, startPoint x: 886, startPoint y: 225, endPoint x: 894, endPoint y: 228, distance: 8.4
click at [889, 225] on div at bounding box center [610, 234] width 686 height 19
click at [901, 233] on icon at bounding box center [901, 235] width 19 height 19
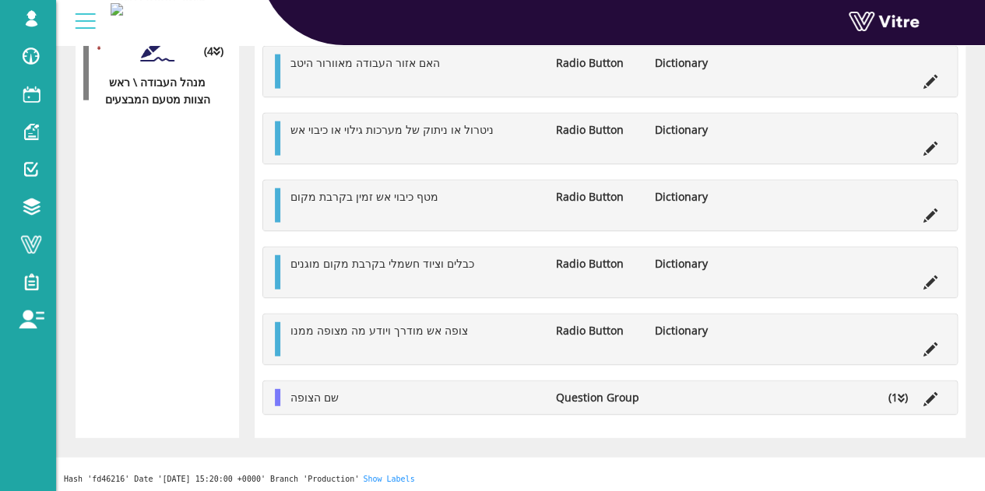
click at [895, 392] on li "(1 )" at bounding box center [897, 397] width 35 height 17
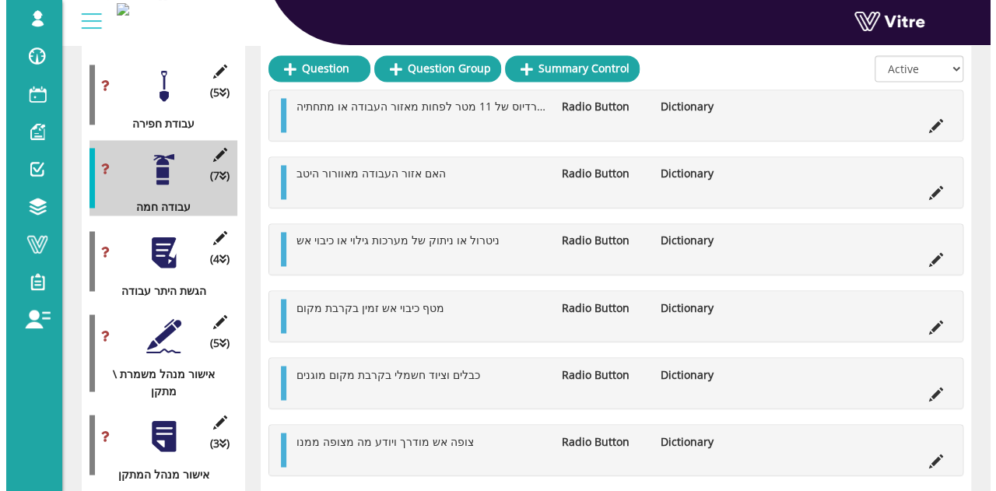
scroll to position [1196, 0]
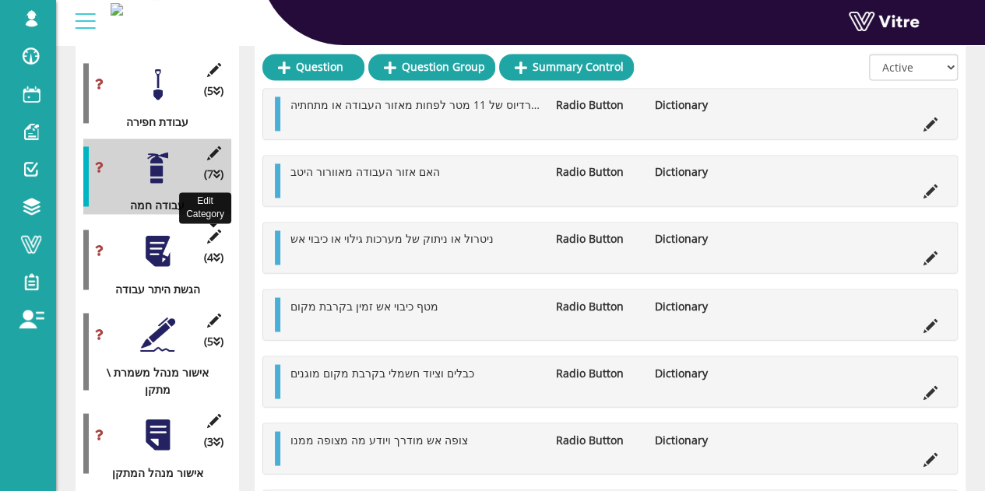
click at [216, 230] on icon at bounding box center [213, 237] width 19 height 14
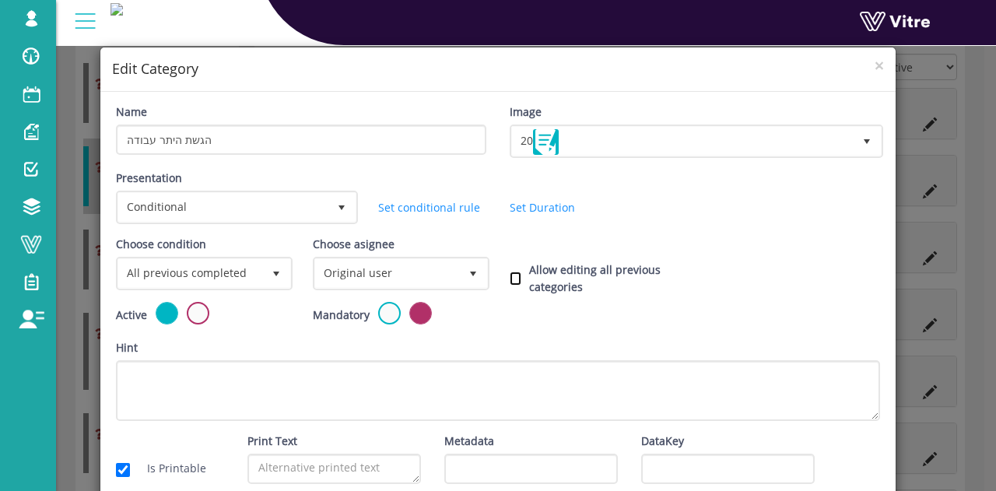
click at [515, 280] on input "Allow editing all previous categories" at bounding box center [516, 279] width 12 height 14
checkbox input "true"
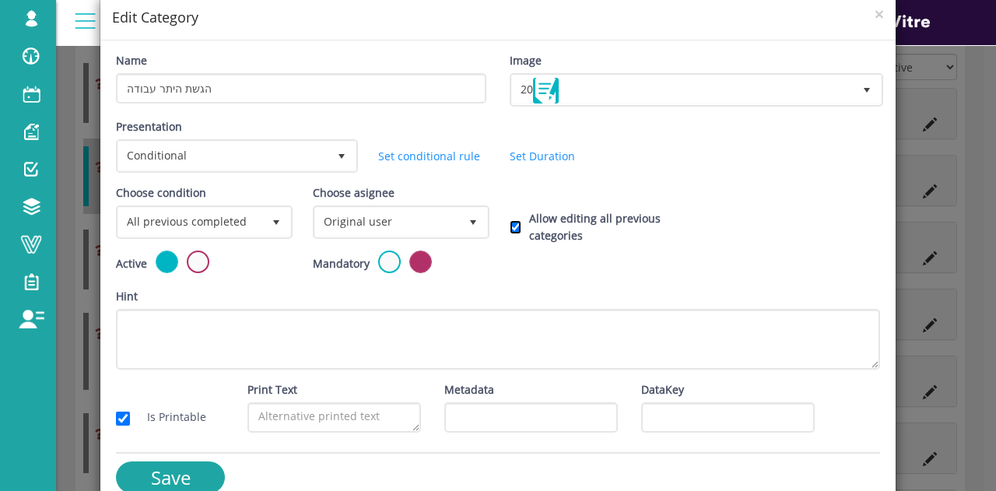
scroll to position [76, 0]
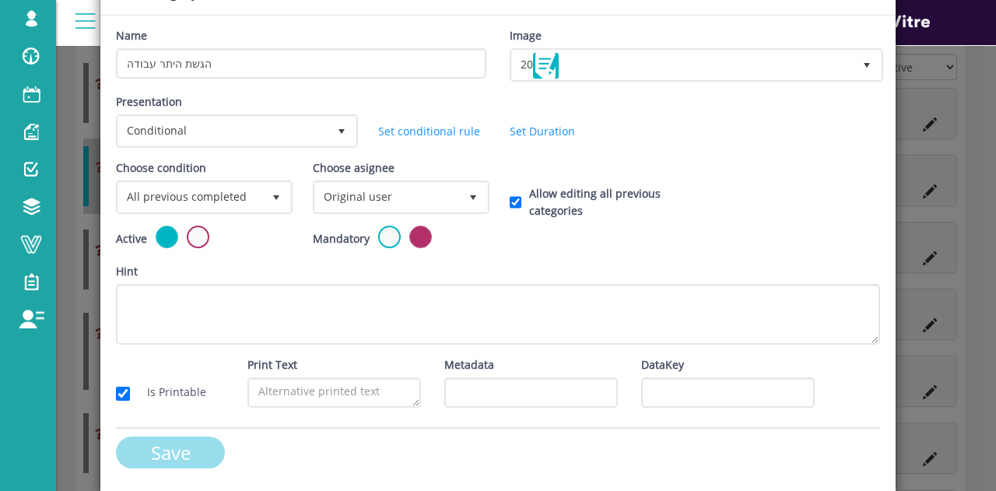
click at [195, 456] on input "Save" at bounding box center [170, 453] width 109 height 32
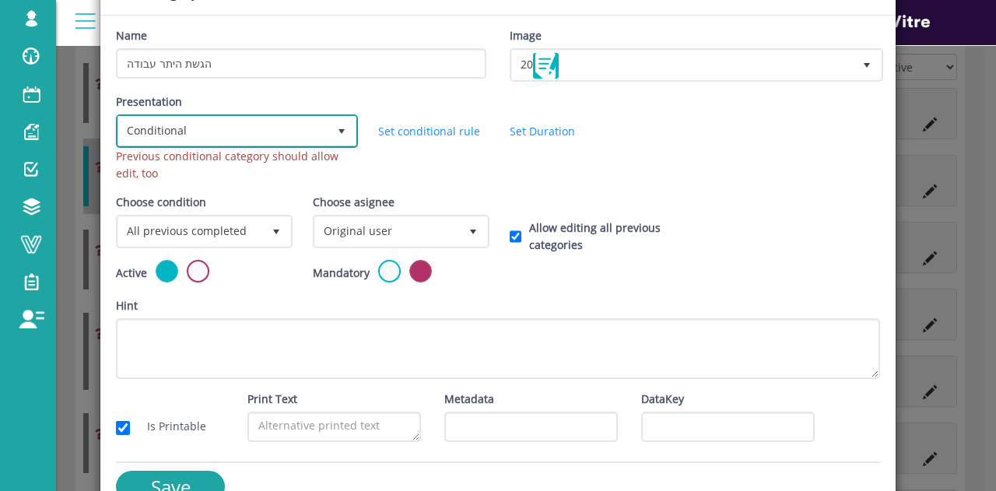
click at [216, 119] on span "Conditional" at bounding box center [222, 131] width 209 height 28
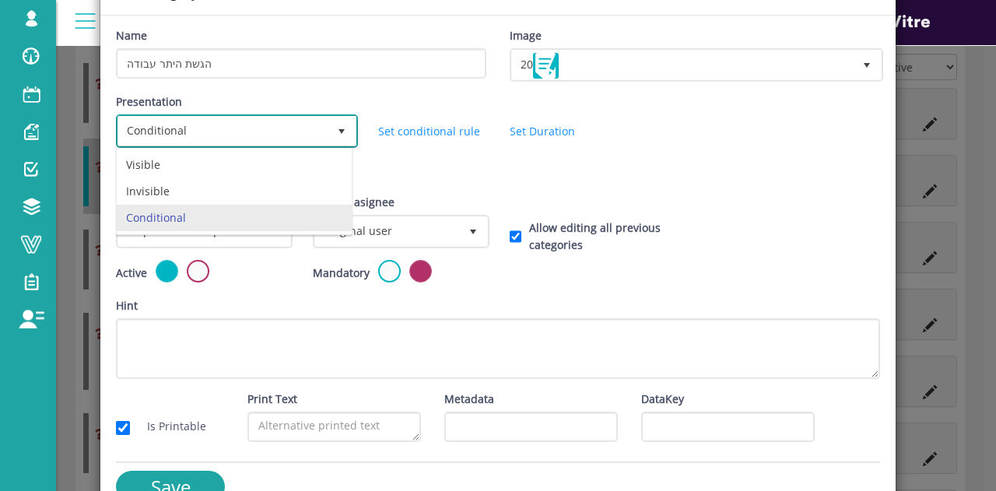
click at [207, 216] on li "Conditional" at bounding box center [234, 218] width 235 height 26
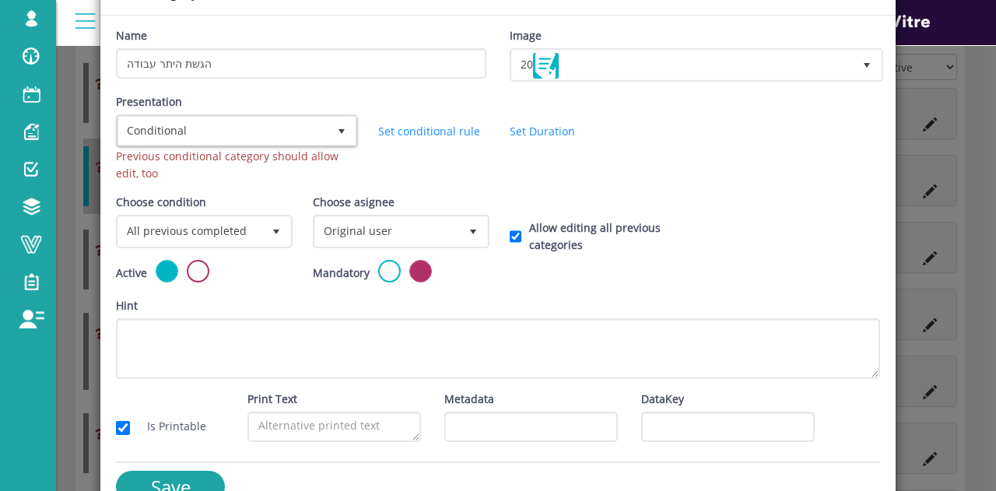
click at [380, 173] on div "Presentation Conditional 5 Previous conditional category should allow edit, too…" at bounding box center [498, 143] width 788 height 100
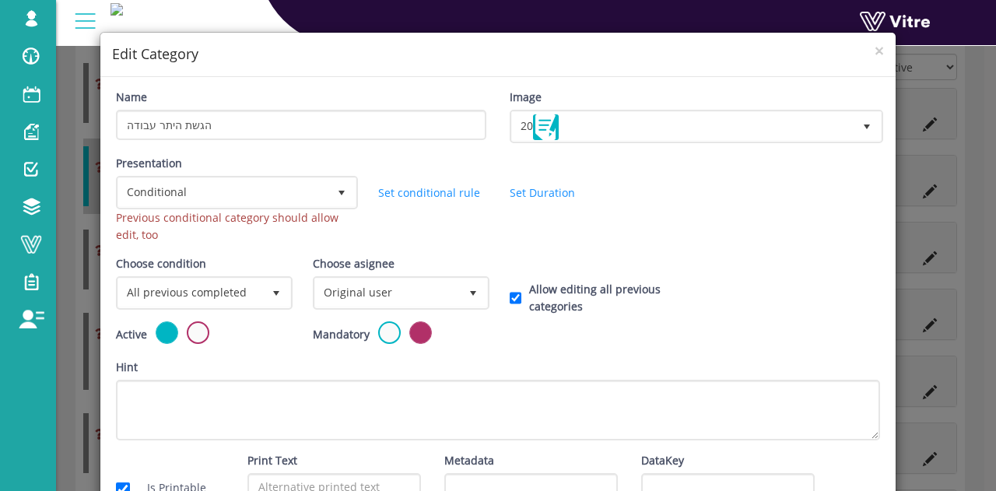
scroll to position [0, 0]
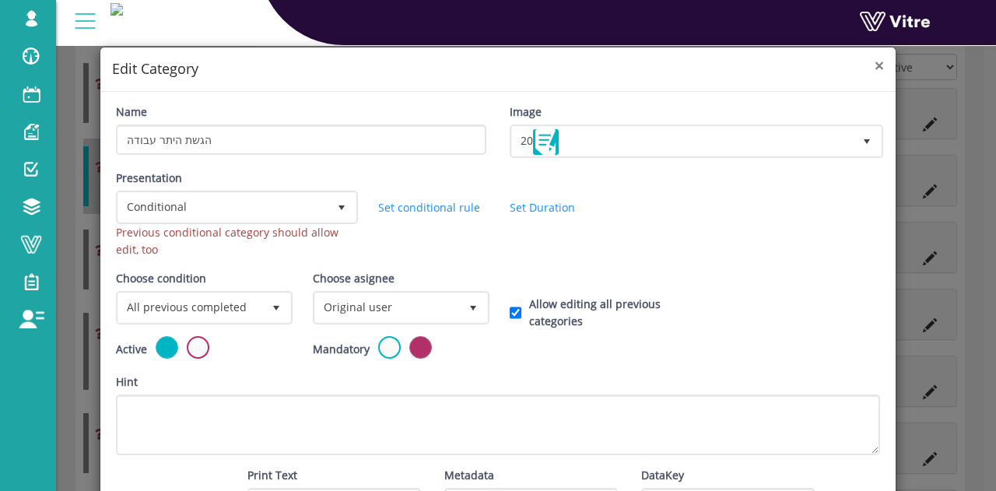
click at [875, 68] on span "×" at bounding box center [879, 65] width 9 height 22
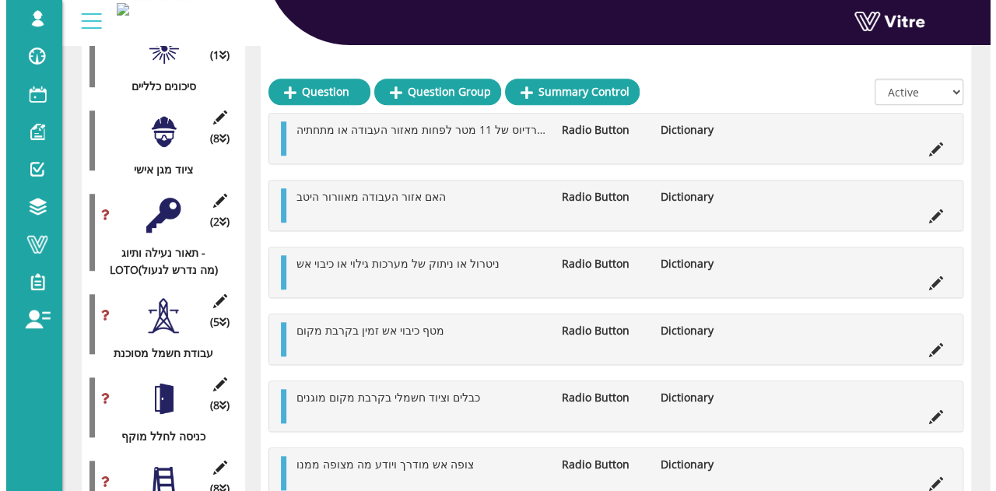
scroll to position [574, 0]
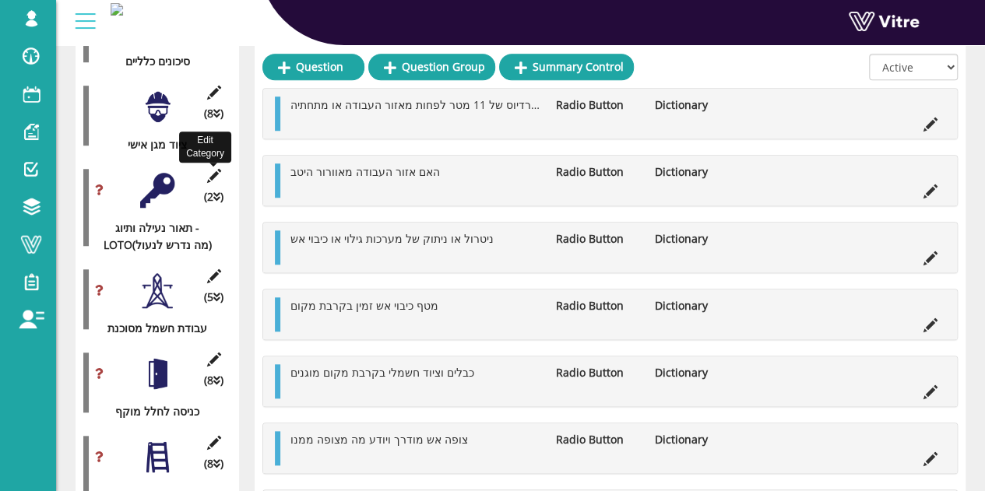
click at [210, 169] on icon at bounding box center [213, 176] width 19 height 14
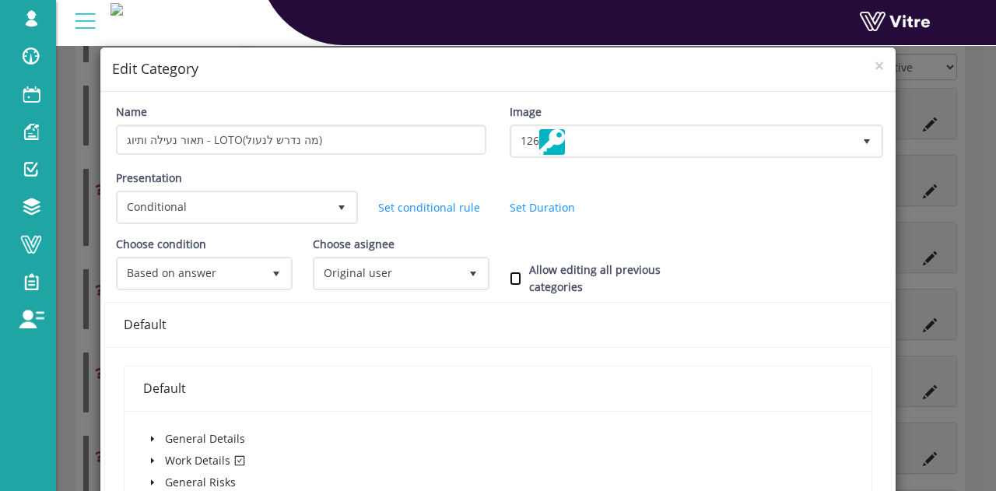
click at [510, 279] on input "Allow editing all previous categories" at bounding box center [516, 279] width 12 height 14
checkbox input "true"
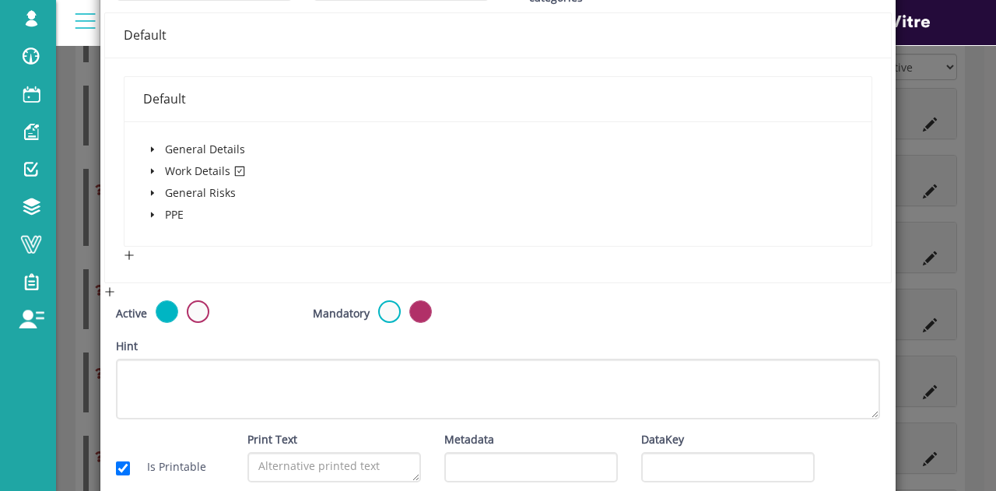
scroll to position [363, 0]
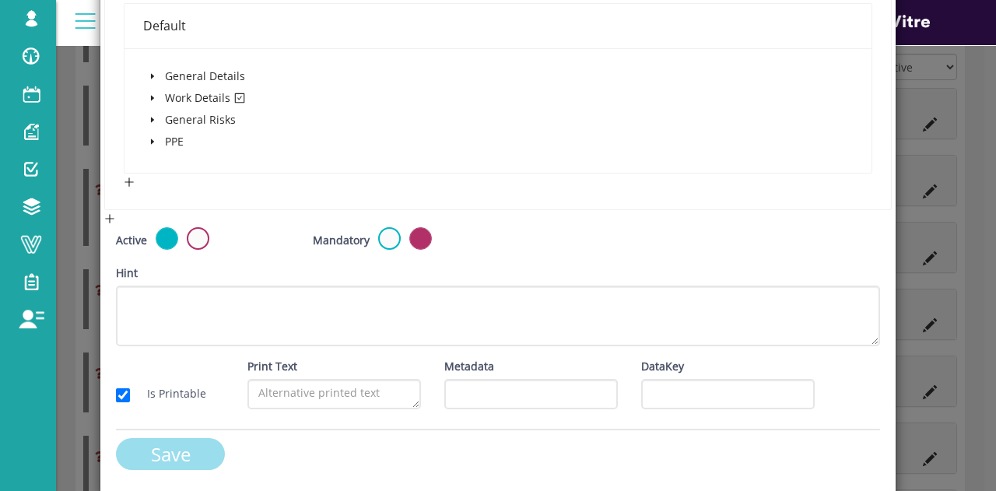
click at [179, 451] on input "Save" at bounding box center [170, 454] width 109 height 32
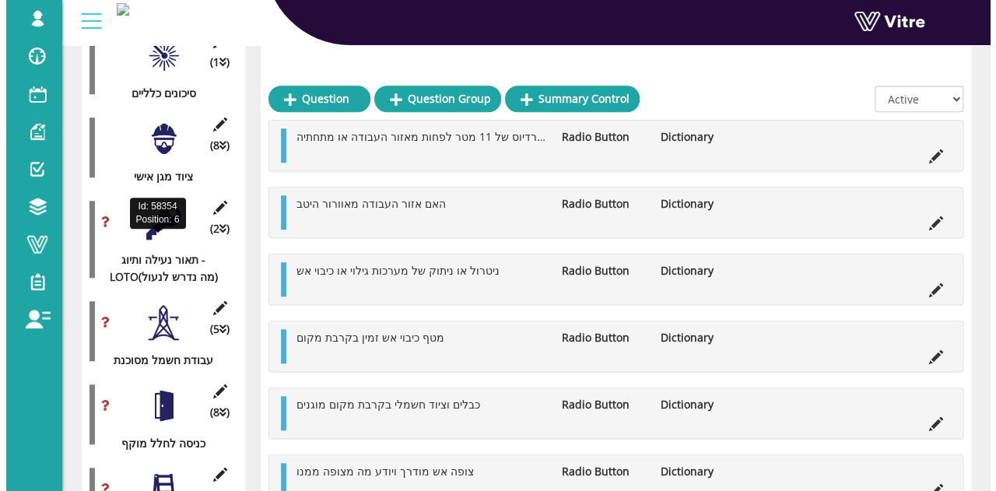
scroll to position [574, 0]
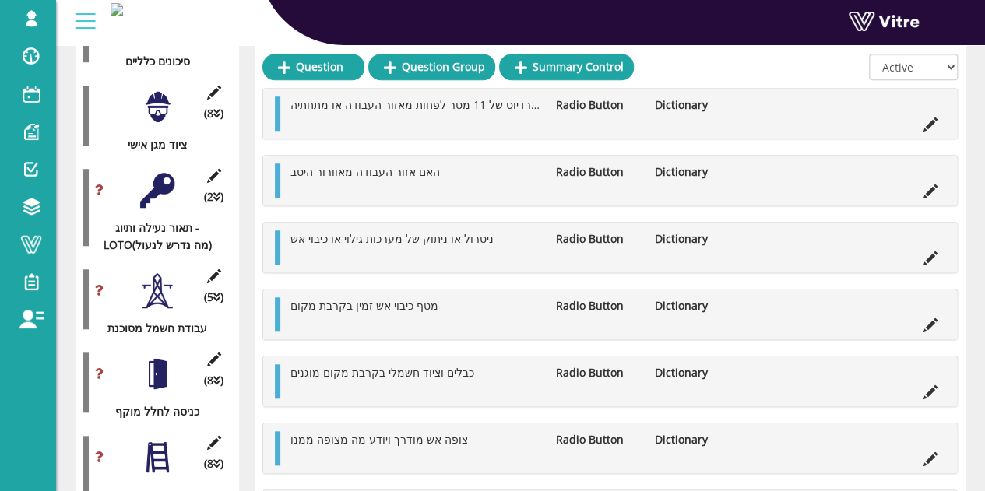
click at [209, 269] on icon at bounding box center [213, 276] width 19 height 14
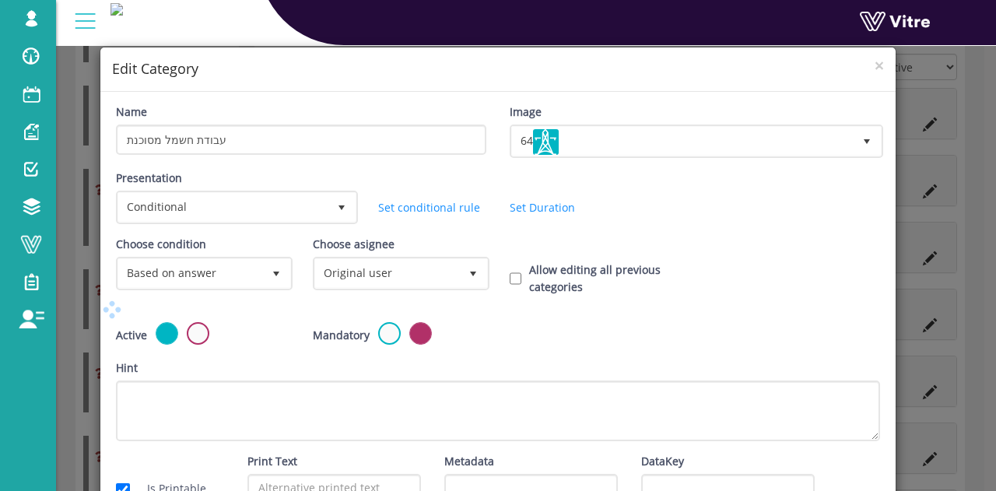
click at [504, 276] on div "Allow editing all previous categories" at bounding box center [596, 279] width 197 height 34
click at [510, 280] on input "Allow editing all previous categories" at bounding box center [516, 279] width 12 height 14
checkbox input "true"
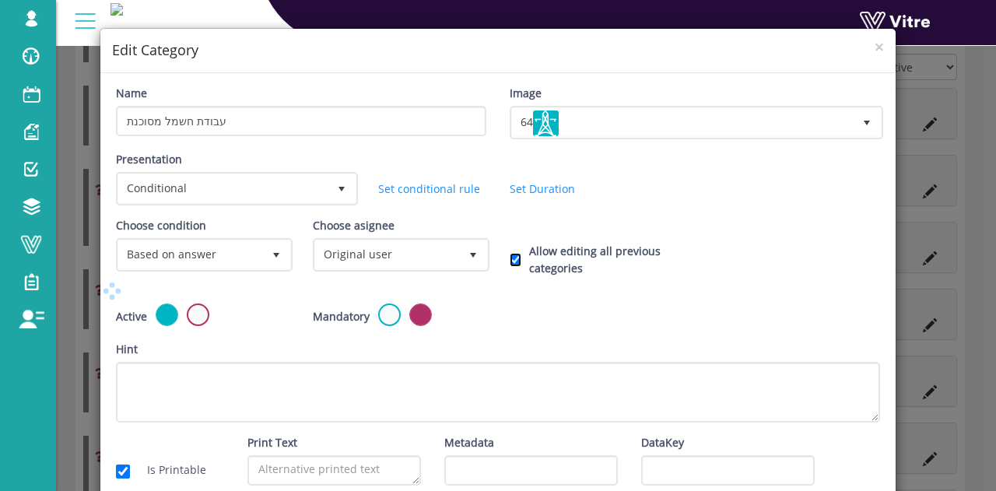
scroll to position [97, 0]
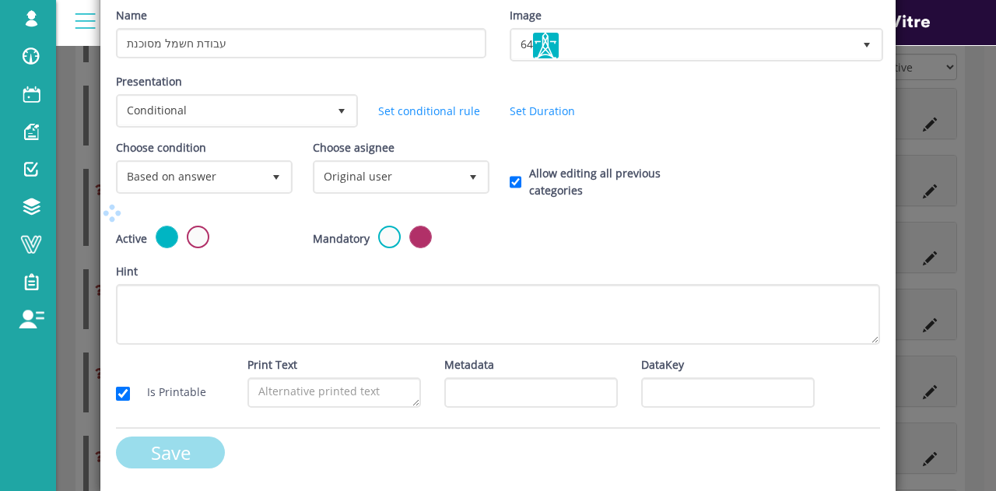
click at [204, 446] on form "Name עבודת חשמל מסוכנת Image 64 64 Presentation Conditional 5 Set Duration Minu…" at bounding box center [498, 243] width 764 height 473
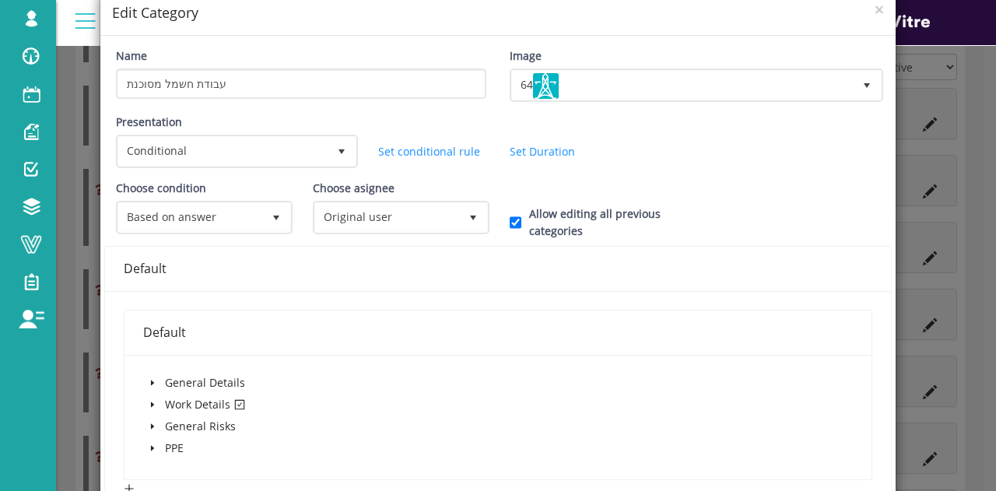
scroll to position [0, 0]
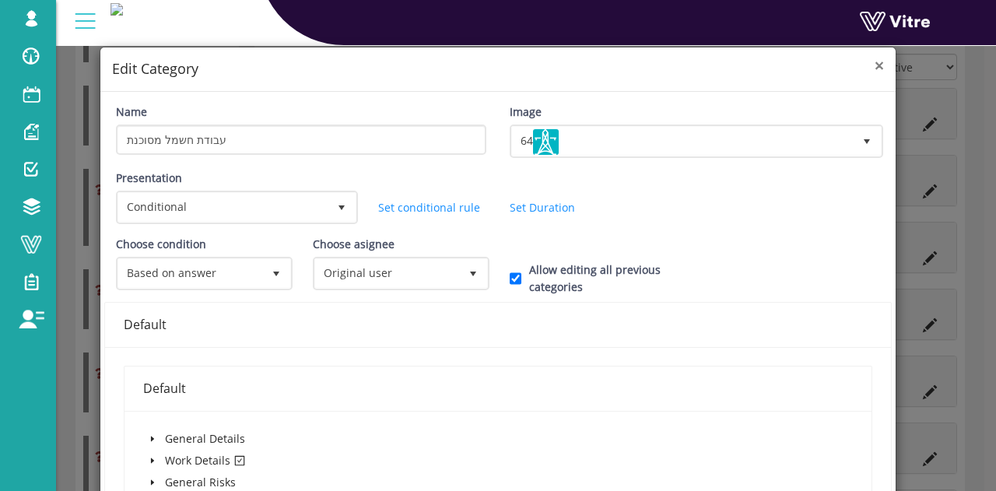
click at [875, 59] on span "×" at bounding box center [879, 65] width 9 height 22
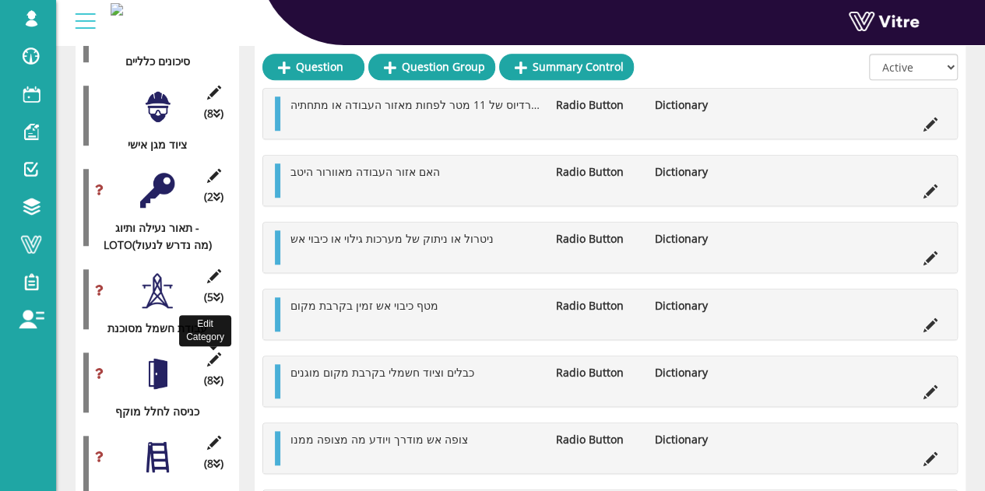
click at [211, 353] on icon at bounding box center [213, 360] width 19 height 14
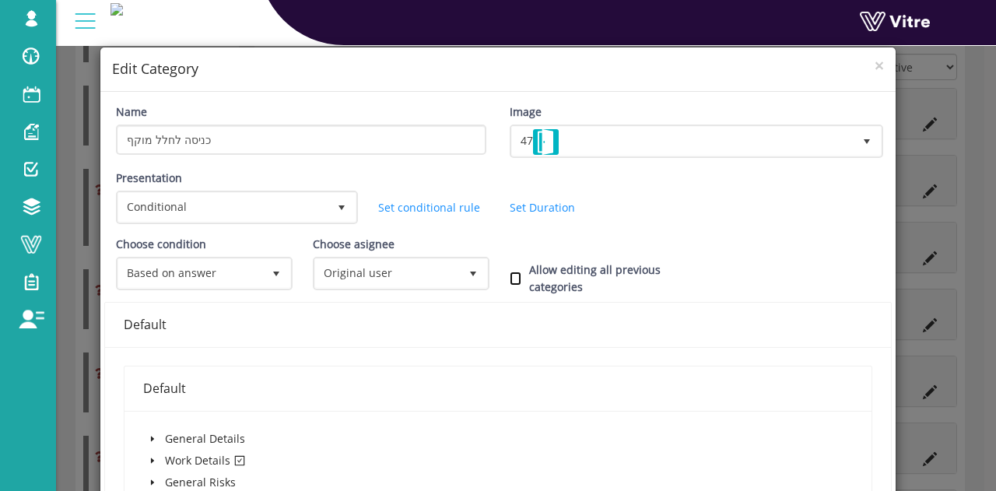
click at [510, 275] on input "Allow editing all previous categories" at bounding box center [516, 279] width 12 height 14
checkbox input "true"
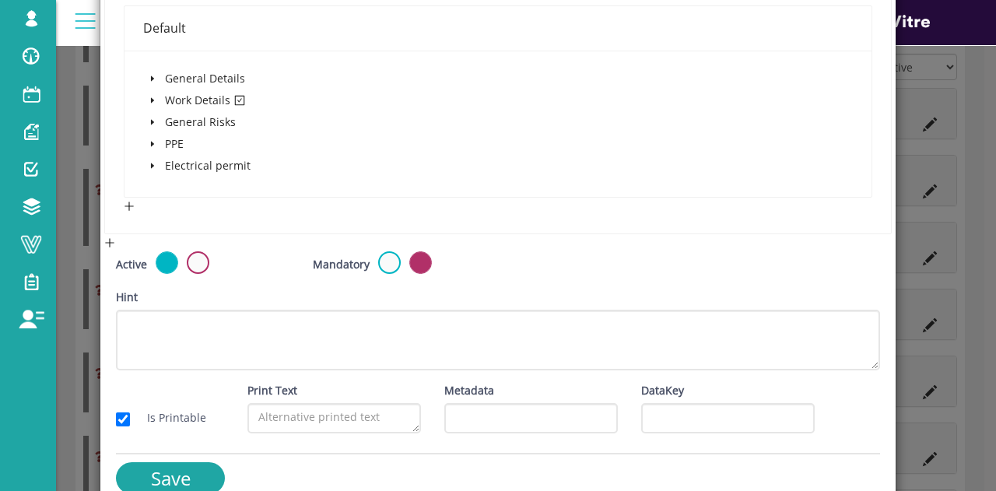
scroll to position [384, 0]
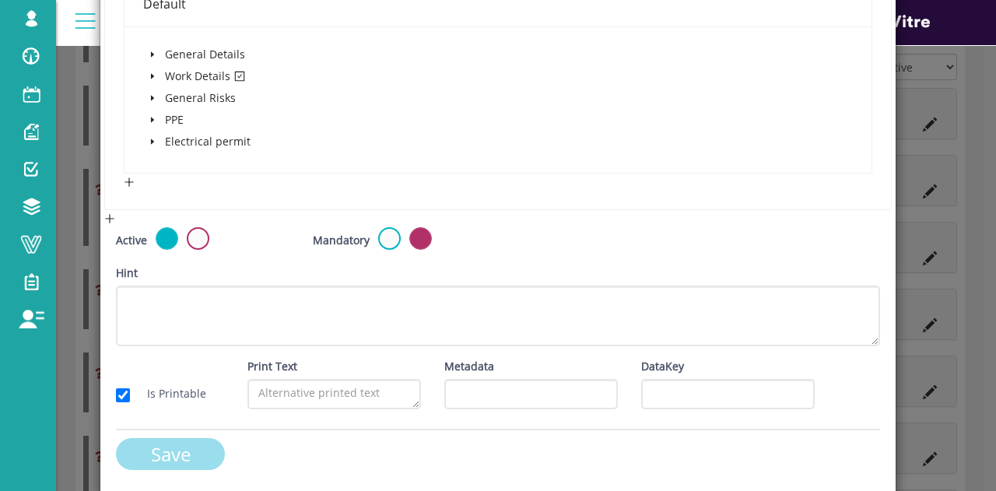
click at [163, 441] on input "Save" at bounding box center [170, 454] width 109 height 32
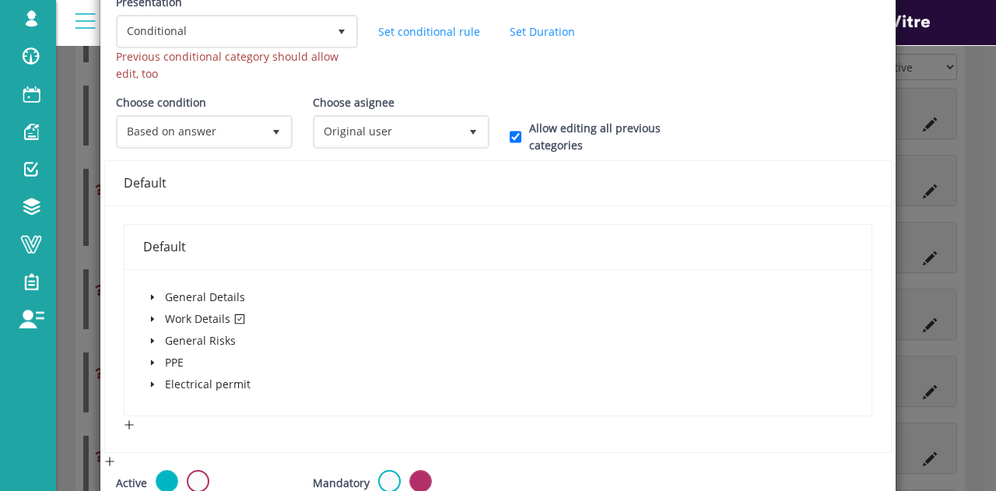
scroll to position [0, 0]
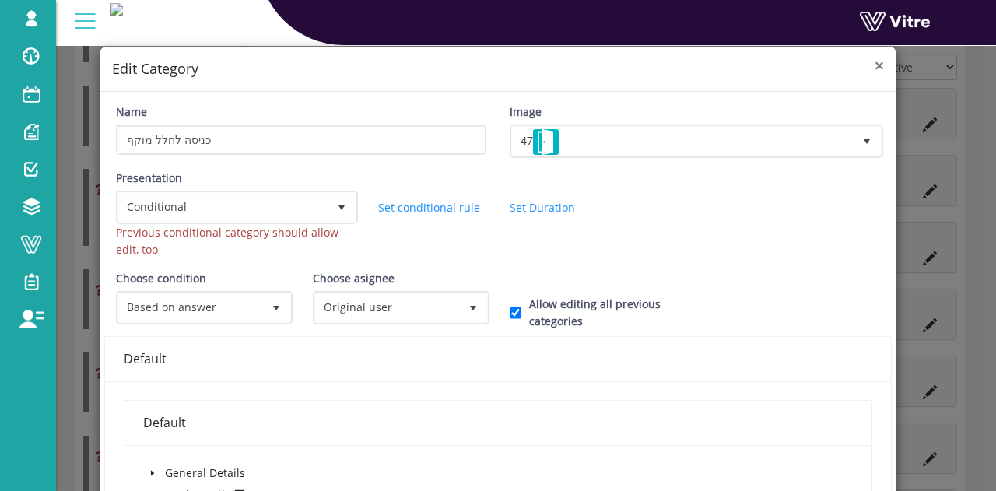
drag, startPoint x: 871, startPoint y: 65, endPoint x: 859, endPoint y: 68, distance: 12.3
click at [875, 64] on span "×" at bounding box center [879, 65] width 9 height 22
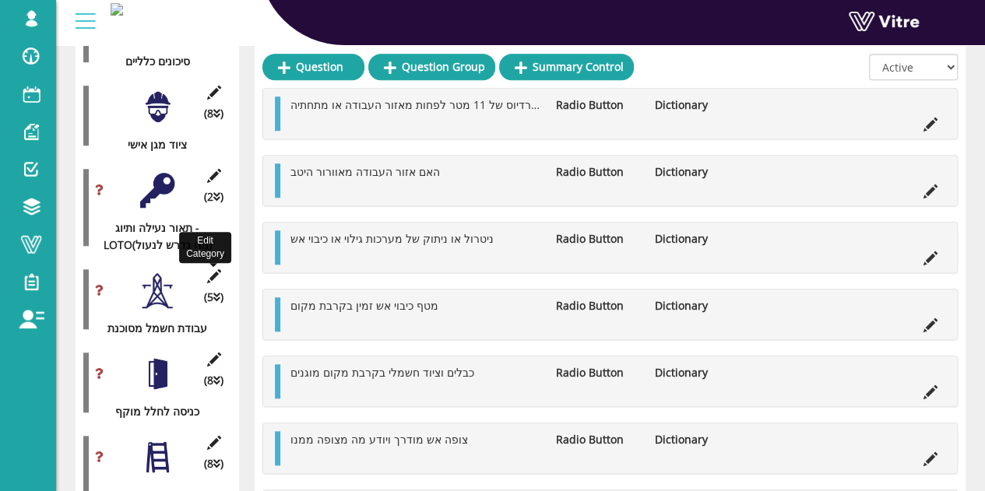
click at [223, 269] on icon at bounding box center [213, 276] width 19 height 14
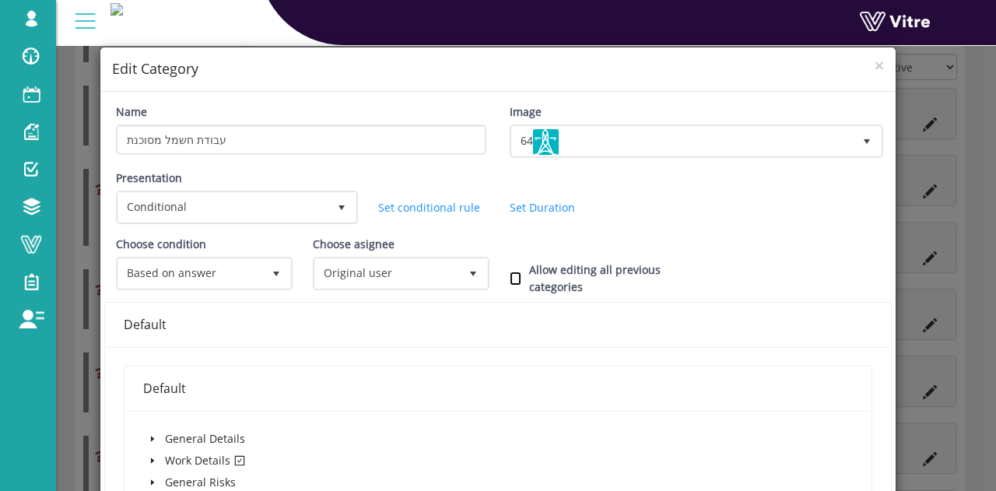
click at [510, 279] on input "Allow editing all previous categories" at bounding box center [516, 279] width 12 height 14
checkbox input "true"
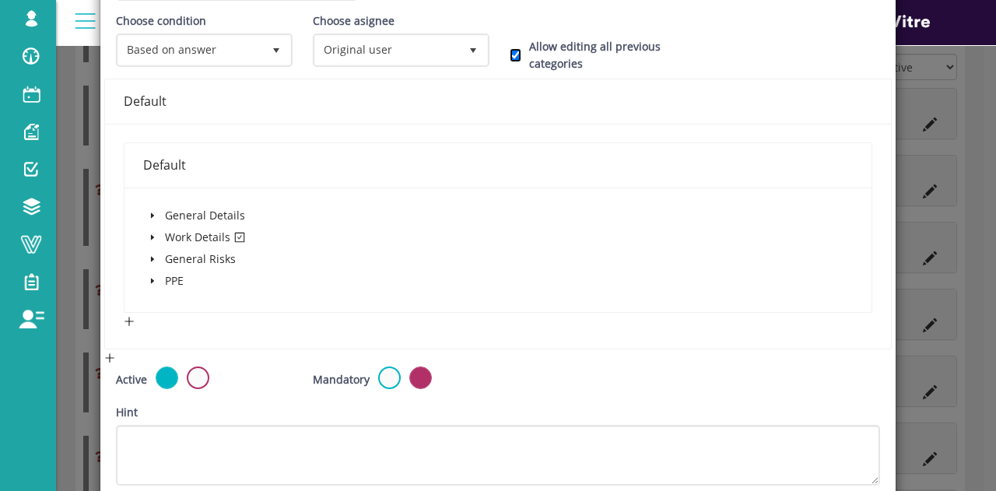
scroll to position [363, 0]
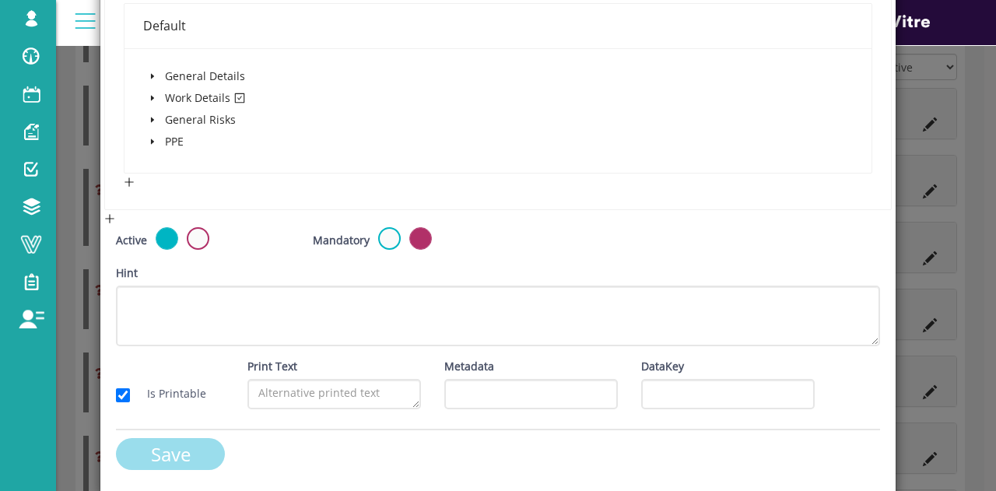
click at [154, 459] on input "Save" at bounding box center [170, 454] width 109 height 32
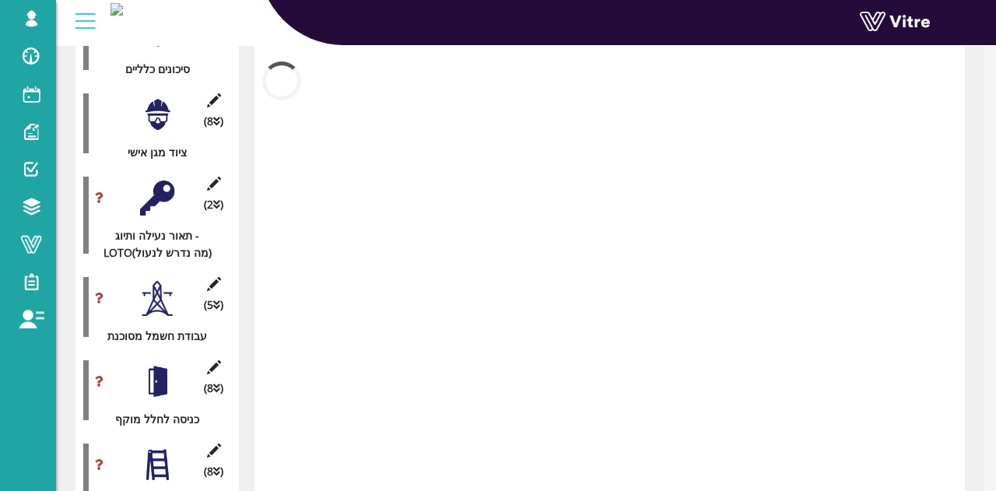
scroll to position [574, 0]
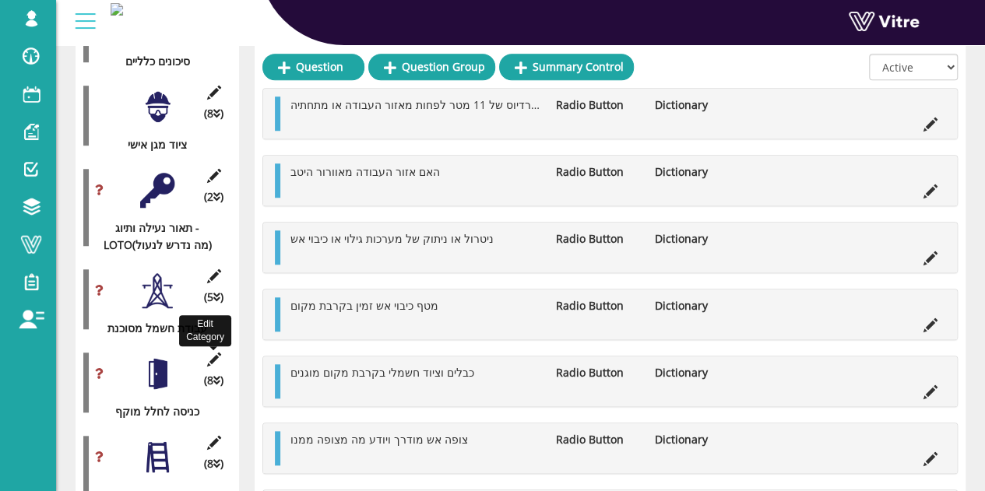
click at [212, 353] on icon at bounding box center [213, 360] width 19 height 14
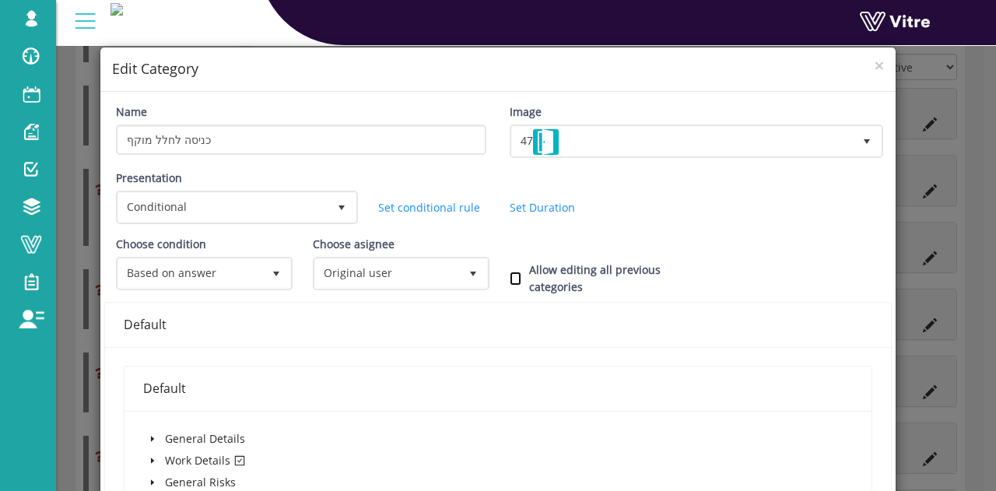
click at [510, 279] on input "Allow editing all previous categories" at bounding box center [516, 279] width 12 height 14
checkbox input "true"
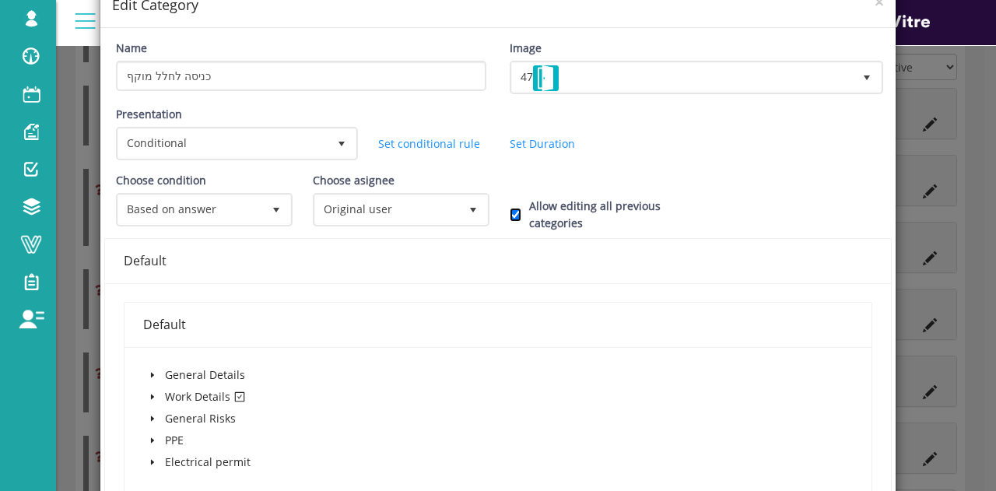
scroll to position [384, 0]
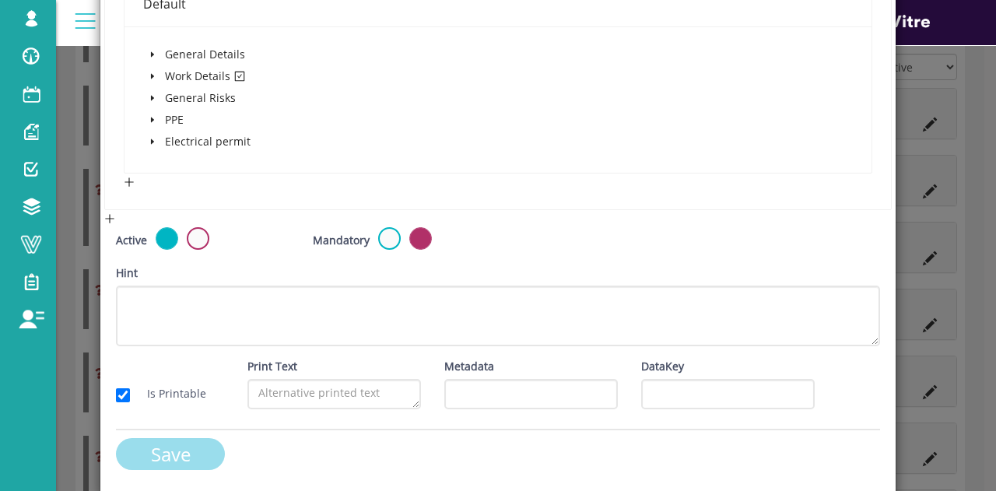
click at [188, 444] on input "Save" at bounding box center [170, 454] width 109 height 32
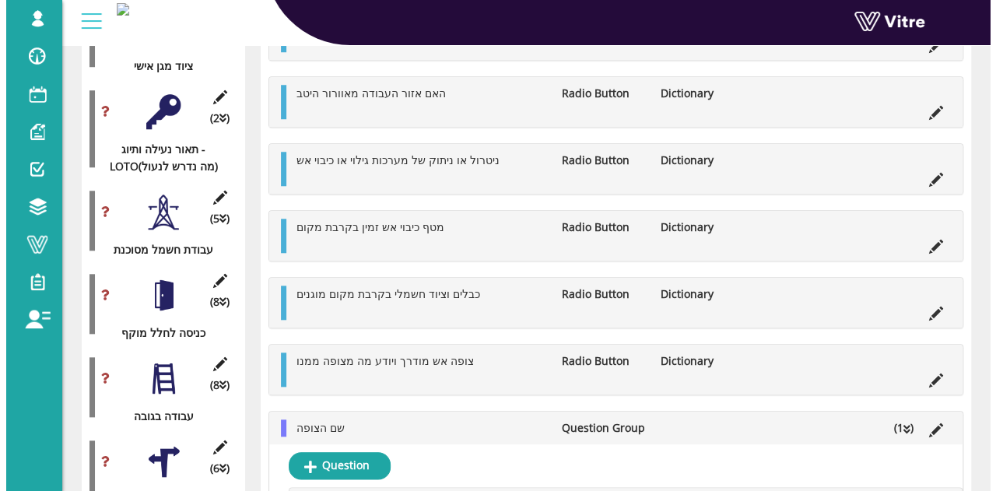
scroll to position [729, 0]
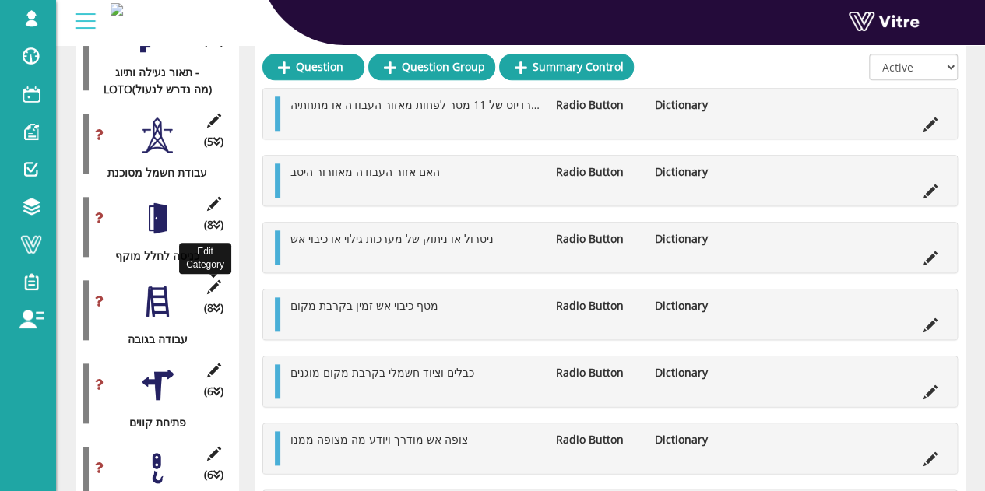
click at [211, 280] on icon at bounding box center [213, 287] width 19 height 14
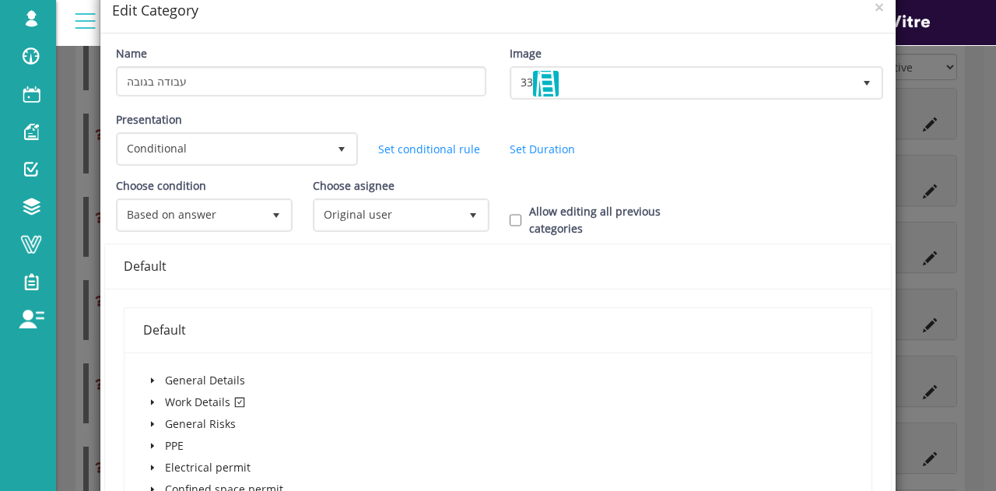
scroll to position [156, 0]
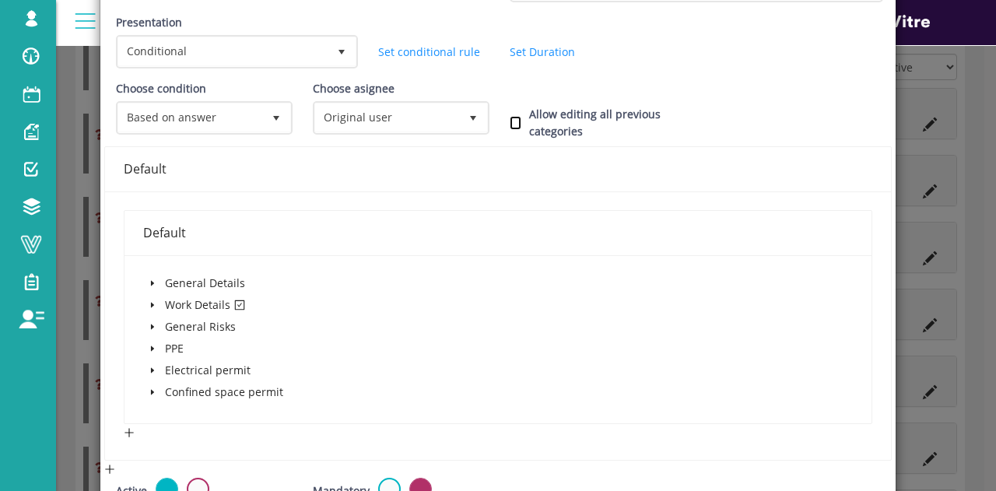
click at [511, 122] on input "Allow editing all previous categories" at bounding box center [516, 123] width 12 height 14
checkbox input "true"
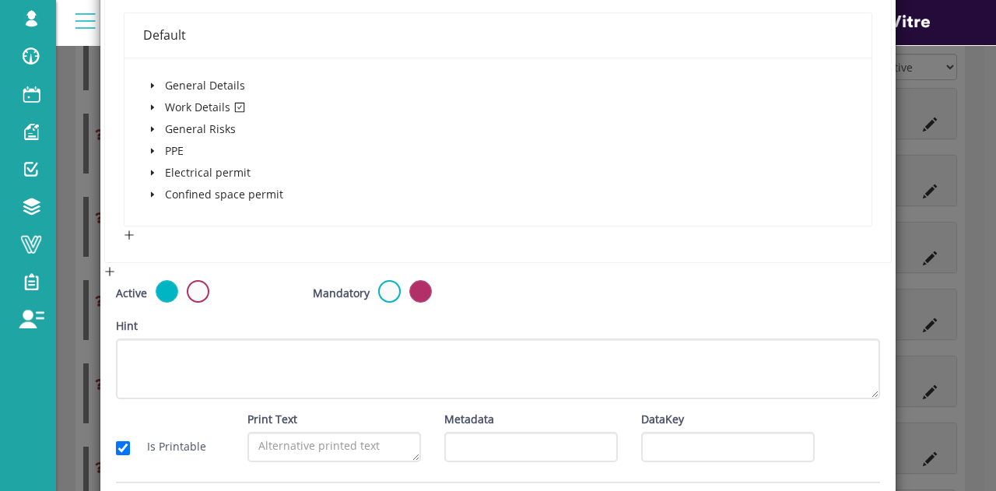
scroll to position [406, 0]
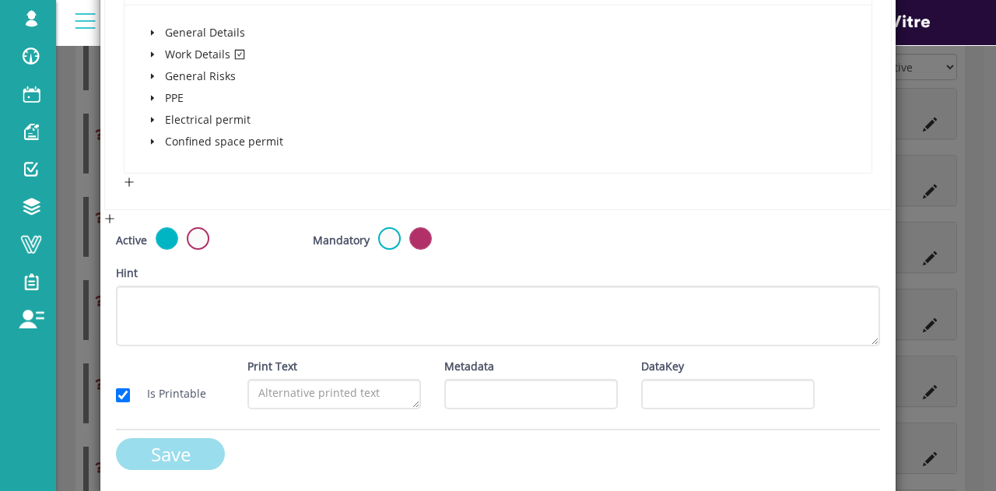
click at [181, 438] on input "Save" at bounding box center [170, 454] width 109 height 32
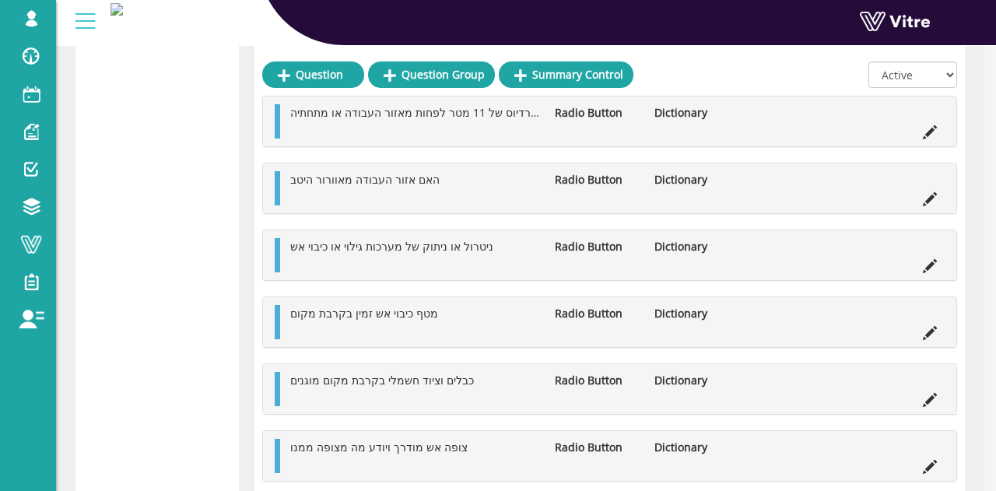
scroll to position [729, 0]
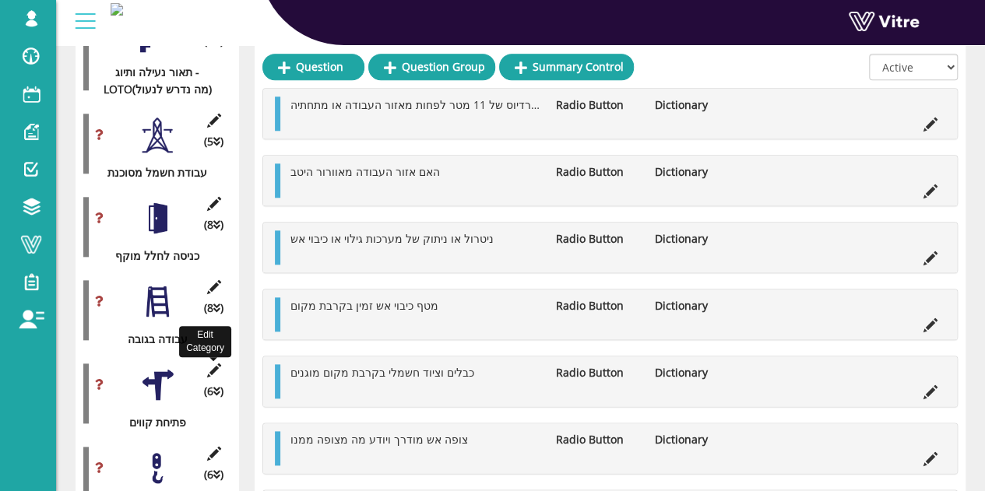
click at [215, 363] on icon at bounding box center [213, 370] width 19 height 14
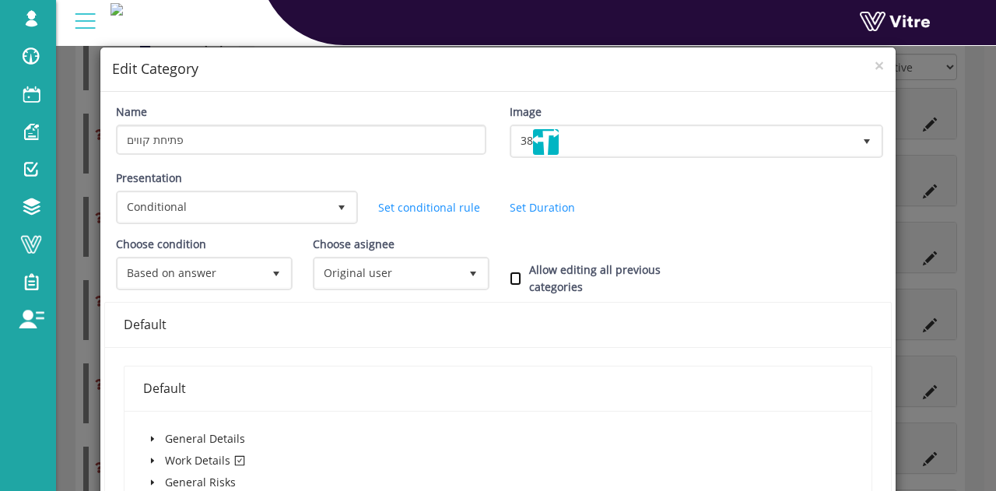
click at [511, 279] on input "Allow editing all previous categories" at bounding box center [516, 279] width 12 height 14
checkbox input "true"
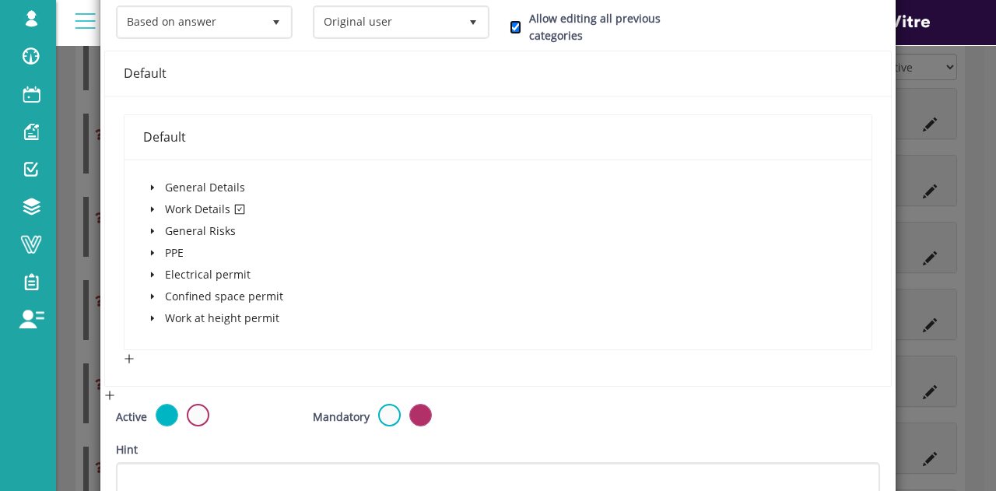
scroll to position [428, 0]
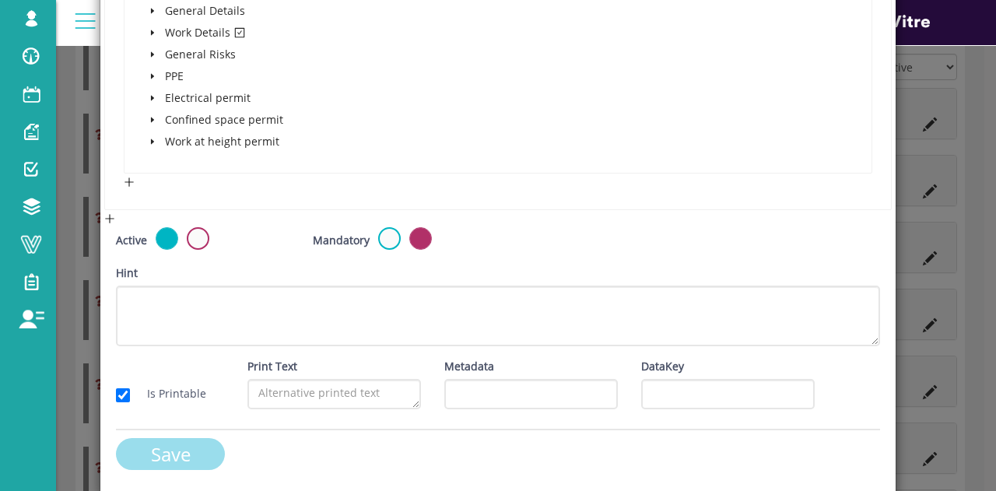
click at [176, 451] on input "Save" at bounding box center [170, 454] width 109 height 32
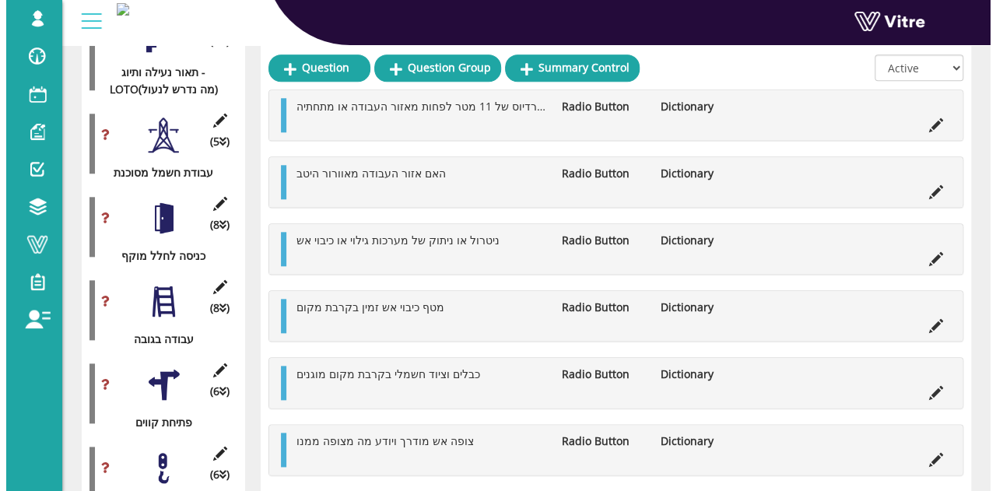
scroll to position [807, 0]
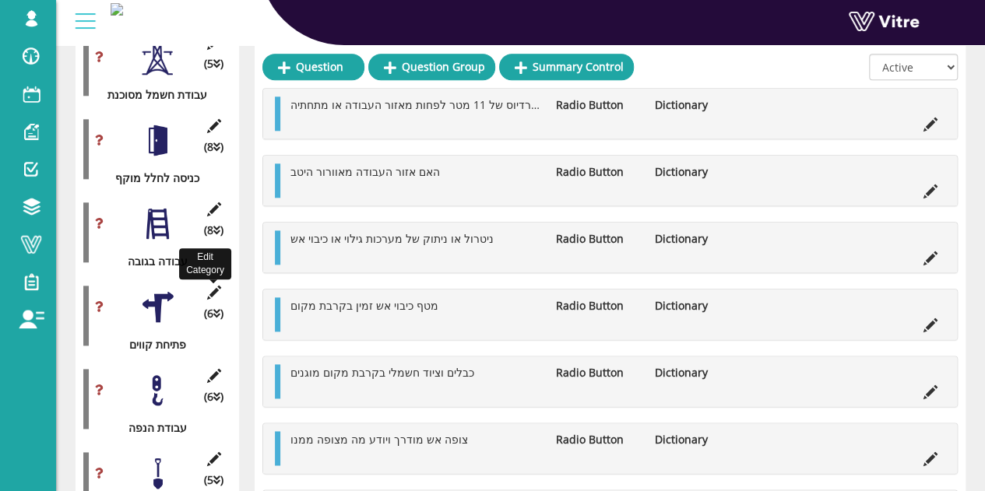
click at [221, 286] on icon at bounding box center [213, 293] width 19 height 14
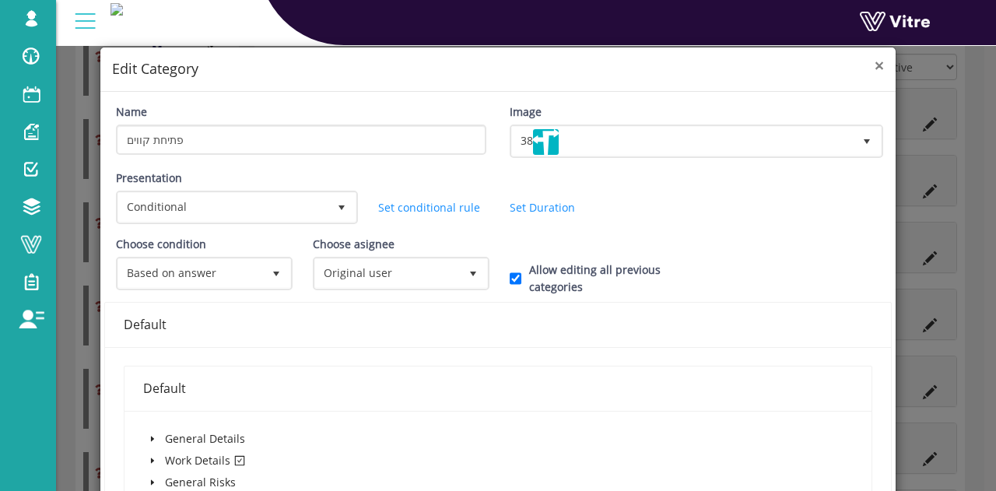
click at [875, 68] on span "×" at bounding box center [879, 65] width 9 height 22
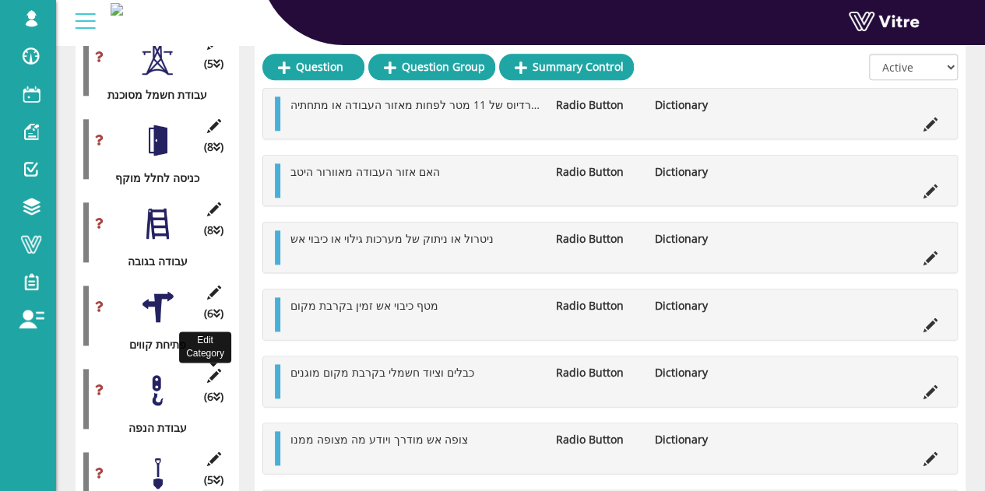
click at [215, 369] on icon at bounding box center [213, 376] width 19 height 14
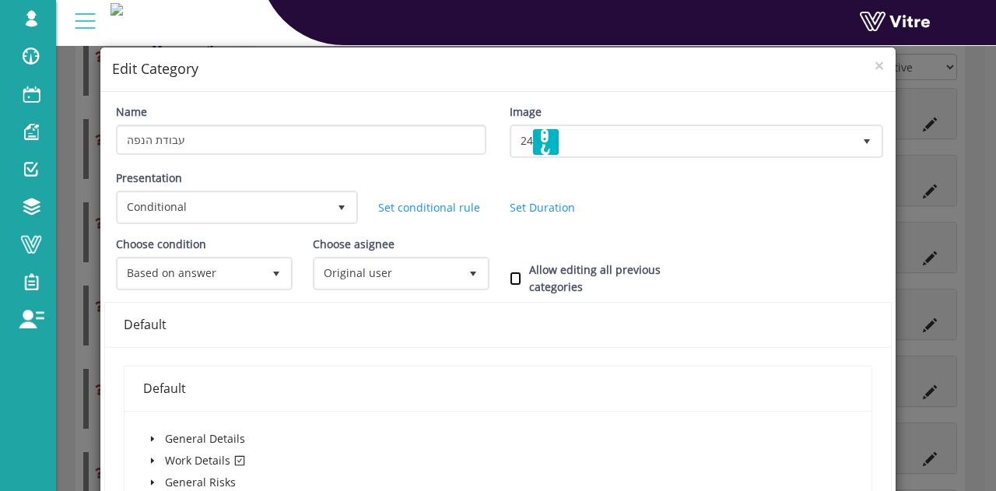
click at [510, 276] on input "Allow editing all previous categories" at bounding box center [516, 279] width 12 height 14
checkbox input "true"
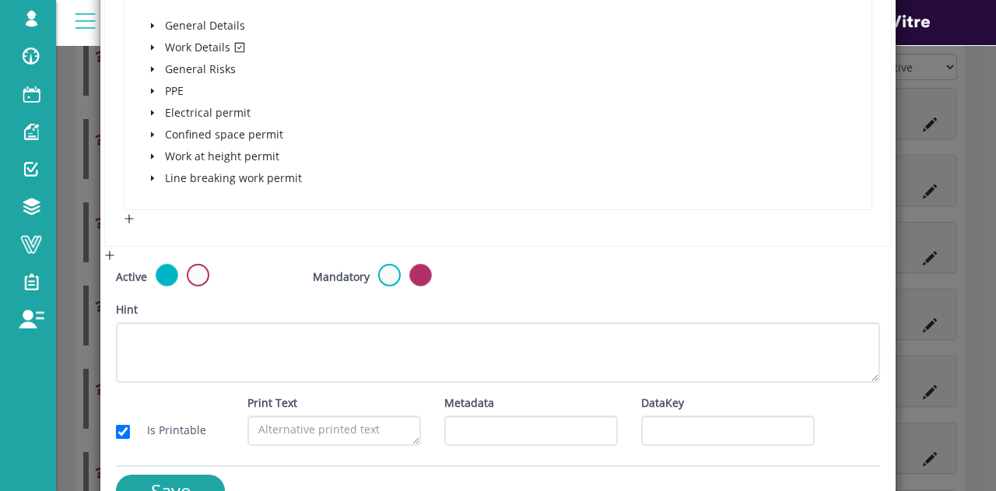
scroll to position [450, 0]
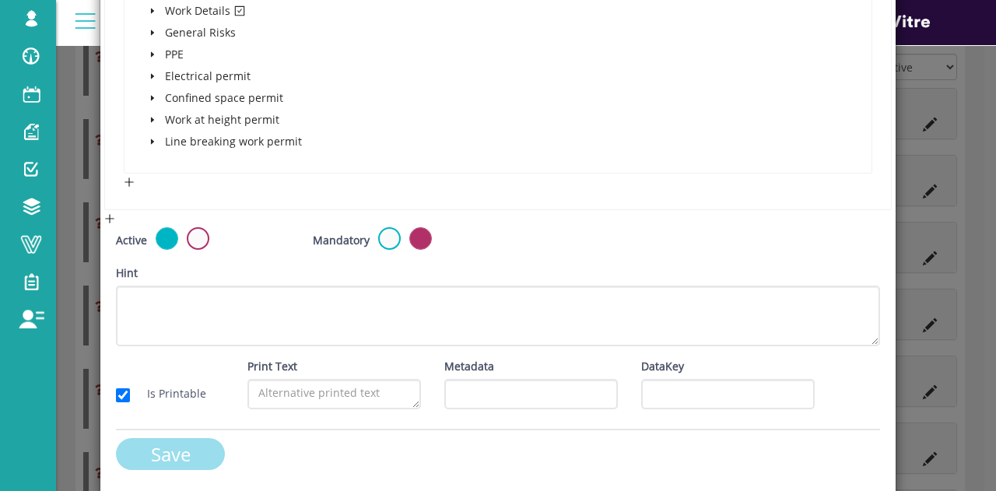
click at [161, 448] on input "Save" at bounding box center [170, 454] width 109 height 32
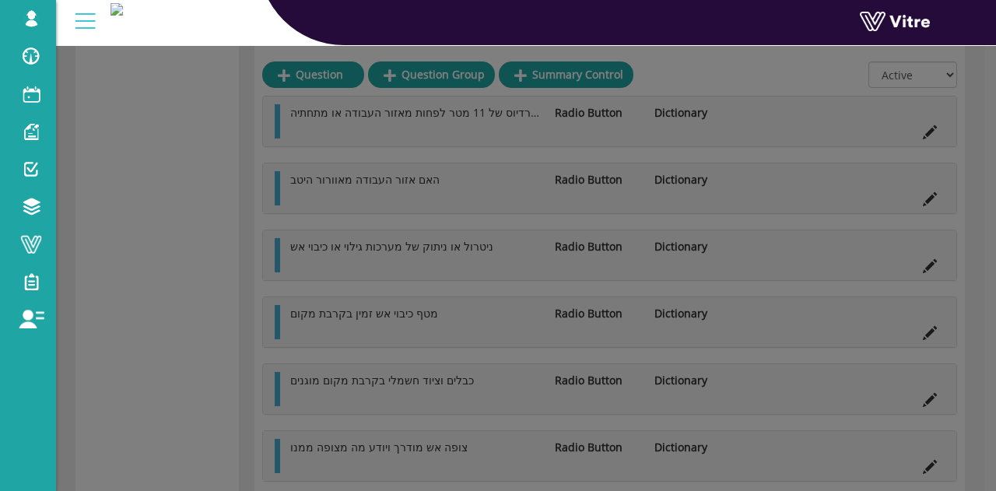
scroll to position [807, 0]
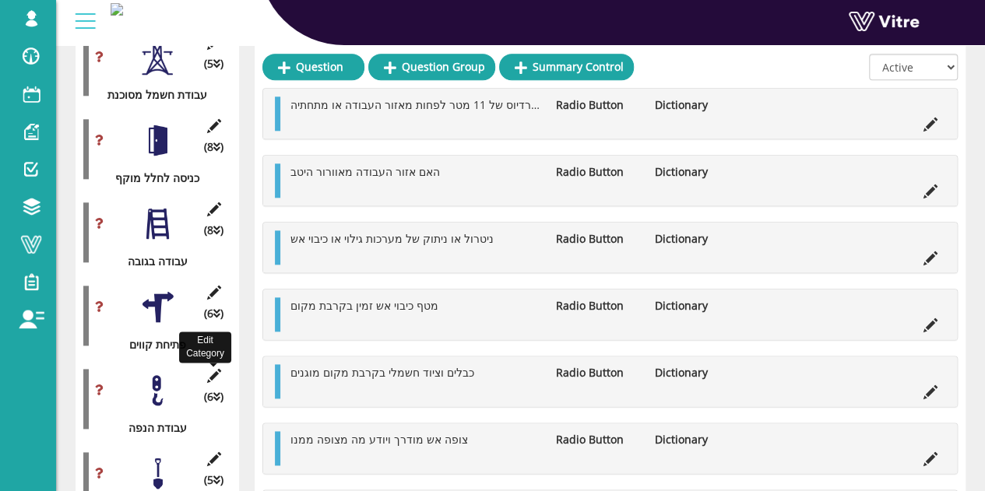
click at [212, 369] on icon at bounding box center [213, 376] width 19 height 14
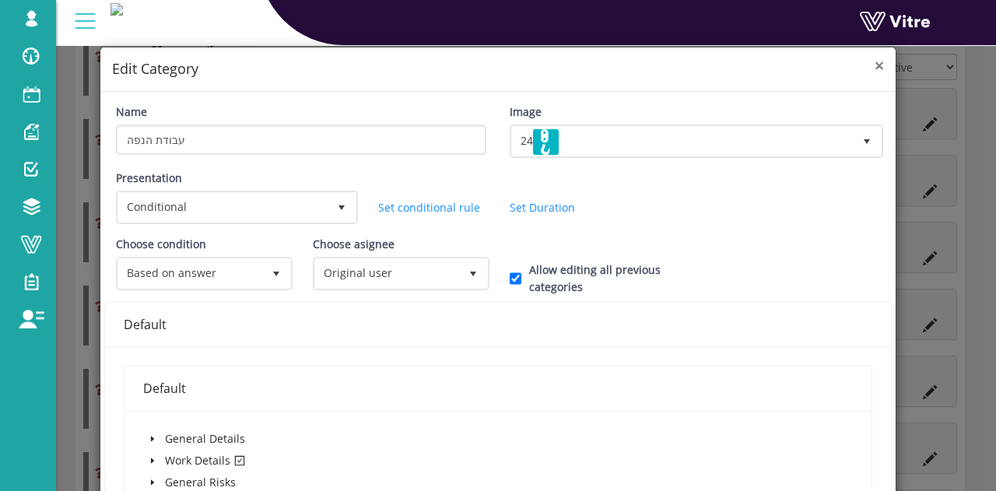
click at [875, 67] on span "×" at bounding box center [879, 65] width 9 height 22
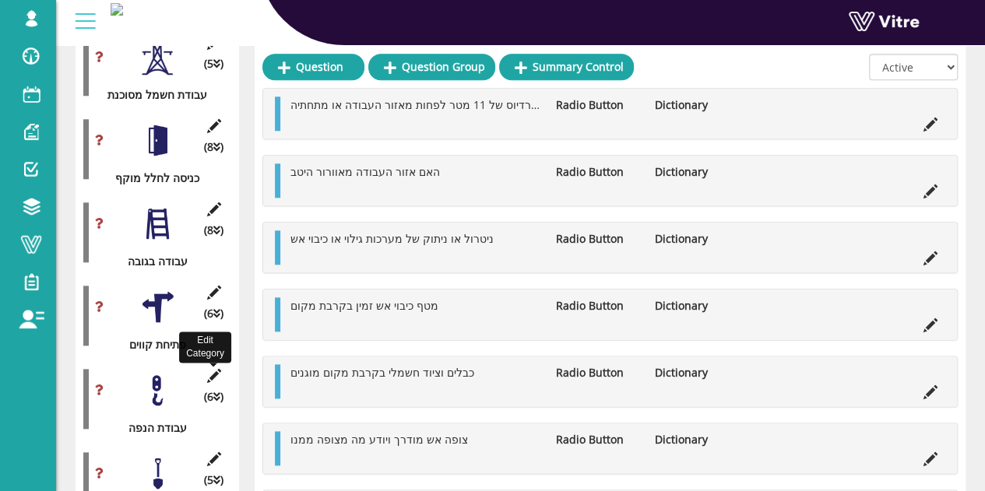
click at [220, 369] on icon at bounding box center [213, 376] width 19 height 14
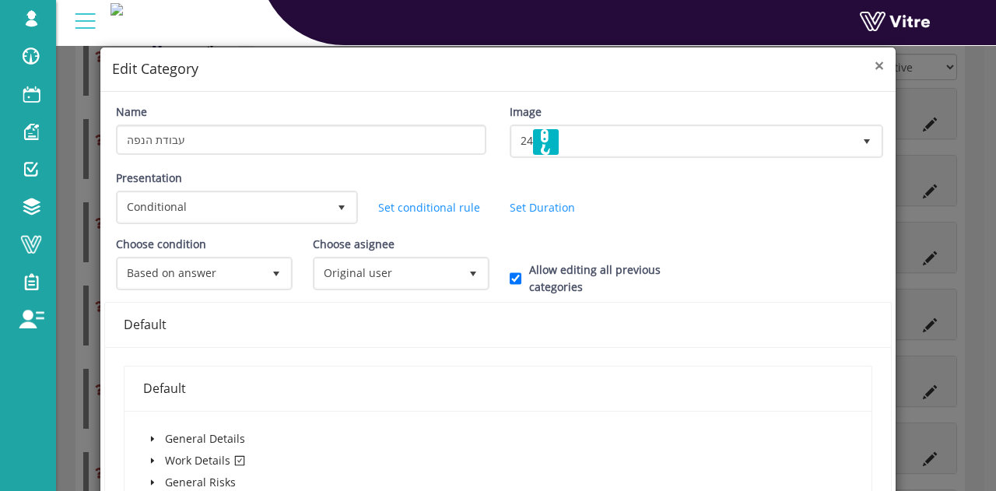
click at [875, 65] on span "×" at bounding box center [879, 65] width 9 height 22
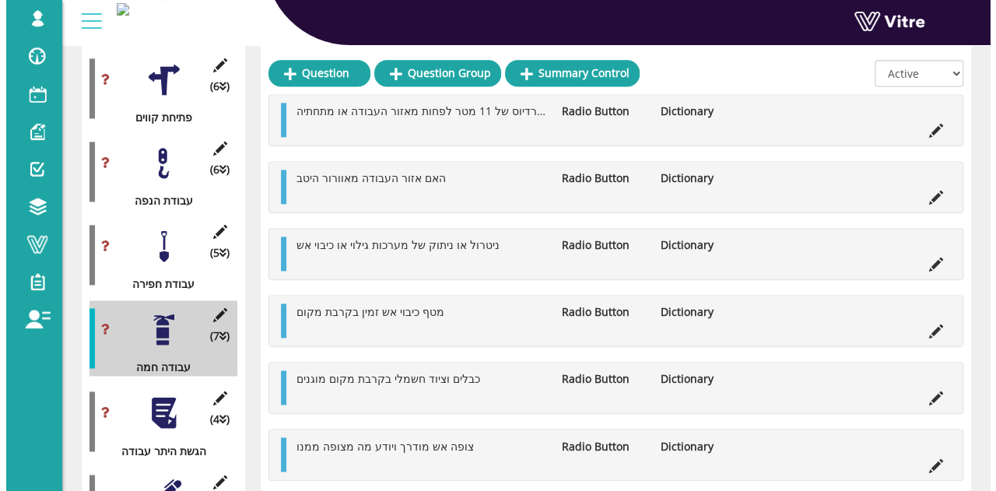
scroll to position [1041, 0]
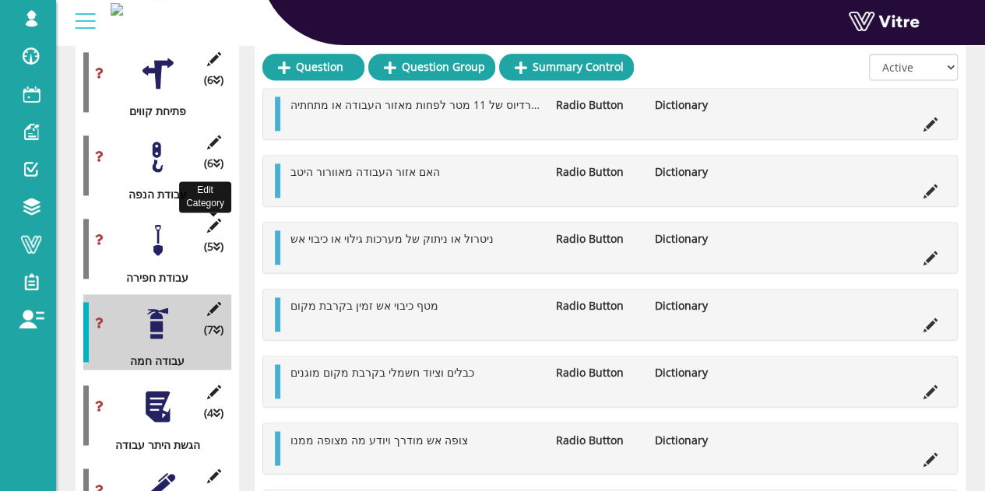
click at [216, 219] on icon at bounding box center [213, 226] width 19 height 14
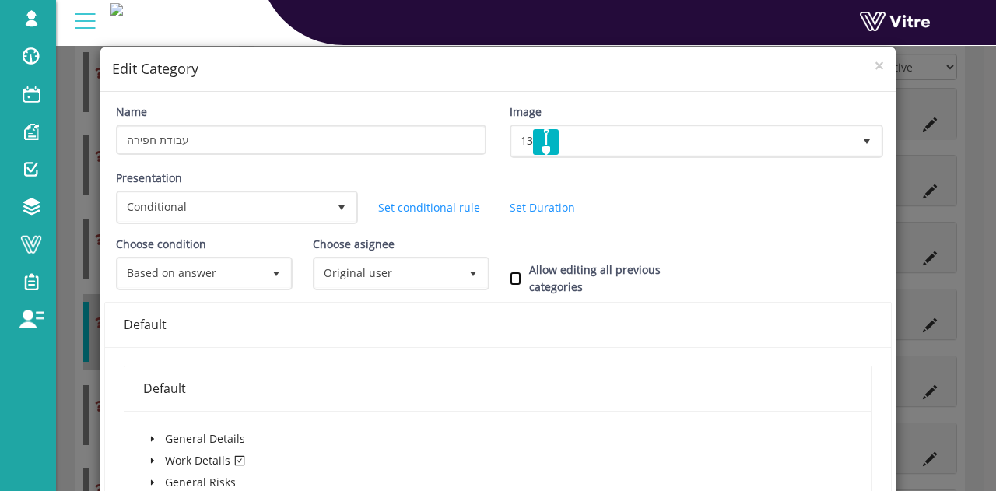
click at [511, 281] on input "Allow editing all previous categories" at bounding box center [516, 279] width 12 height 14
checkbox input "true"
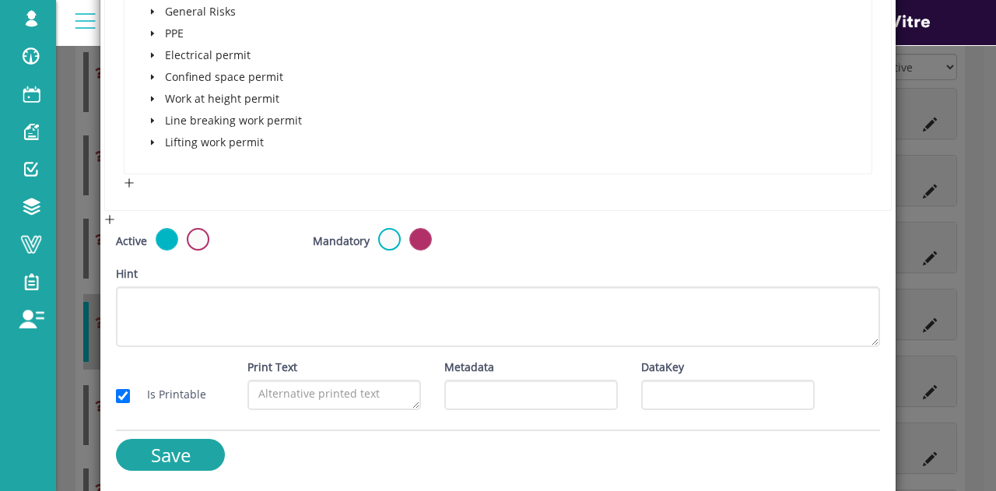
scroll to position [472, 0]
click at [160, 462] on input "Save" at bounding box center [170, 454] width 109 height 32
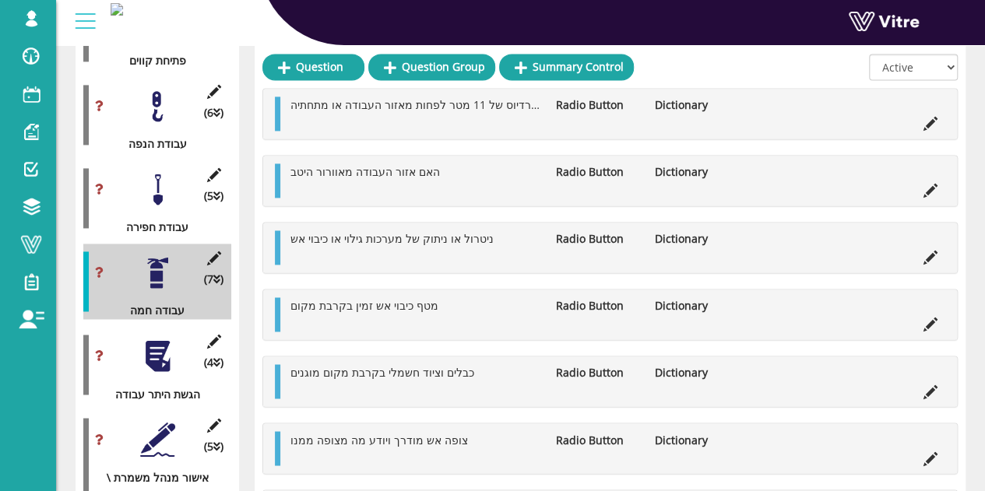
scroll to position [1041, 0]
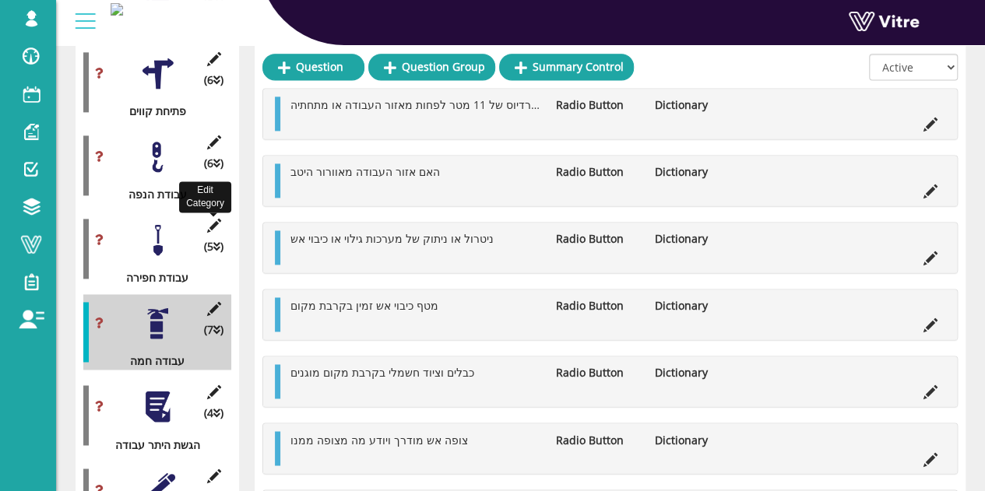
click at [216, 219] on icon at bounding box center [213, 226] width 19 height 14
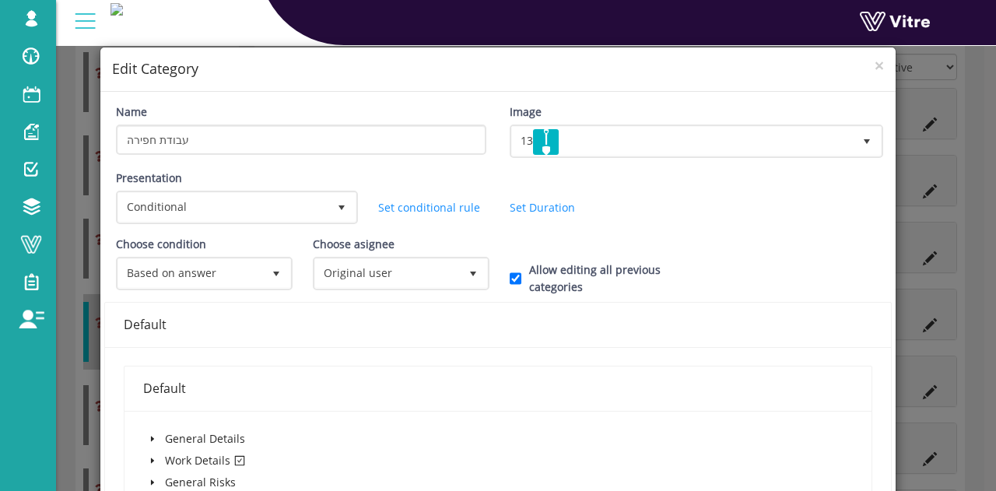
click at [875, 63] on div "× Edit Category" at bounding box center [497, 69] width 795 height 44
click at [875, 68] on span "×" at bounding box center [879, 65] width 9 height 22
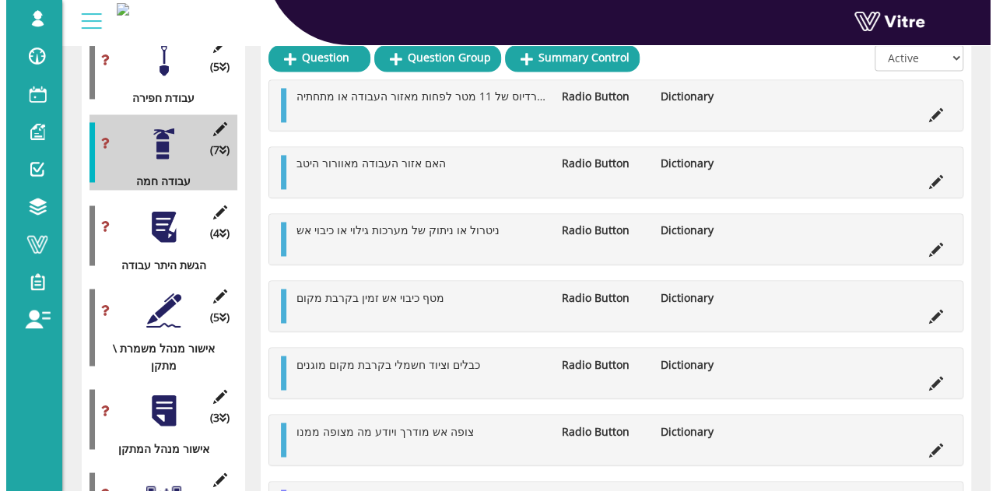
scroll to position [1196, 0]
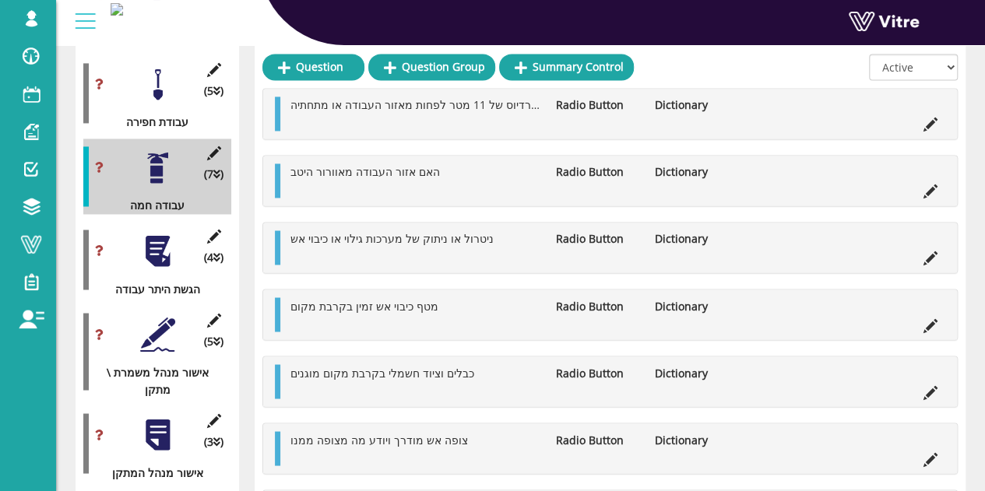
click at [218, 139] on div "(7 ) עבודה חמה" at bounding box center [157, 176] width 148 height 75
click at [212, 146] on icon at bounding box center [213, 153] width 19 height 14
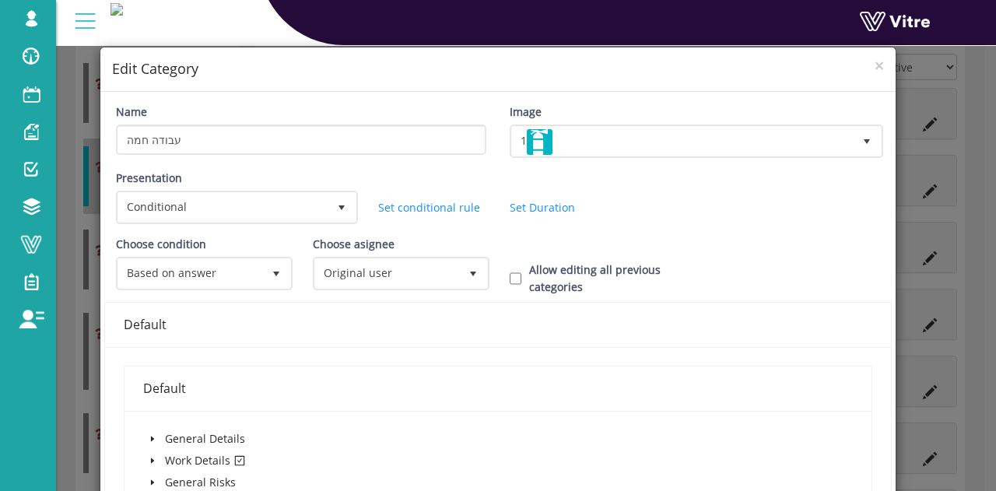
click at [500, 271] on div "Allow editing all previous categories" at bounding box center [596, 279] width 197 height 34
click at [510, 276] on input "Allow editing all previous categories" at bounding box center [516, 279] width 12 height 14
checkbox input "true"
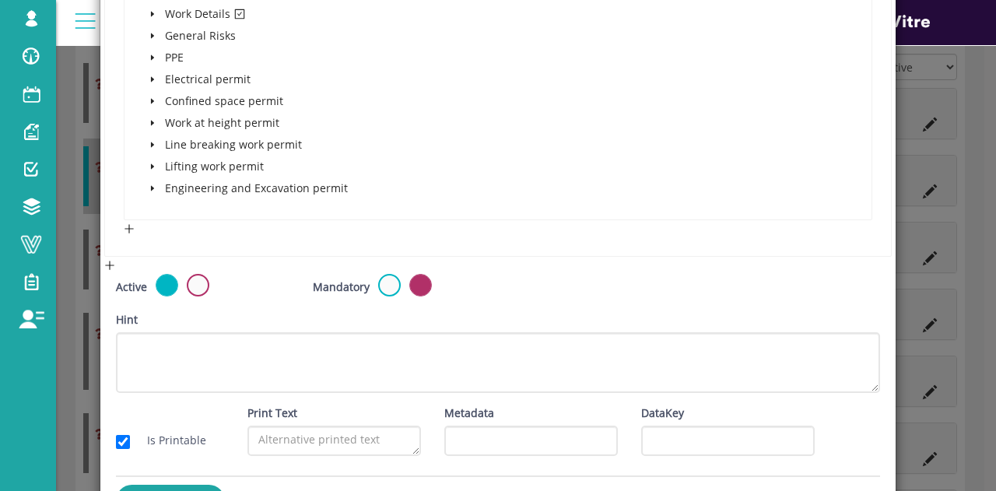
scroll to position [493, 0]
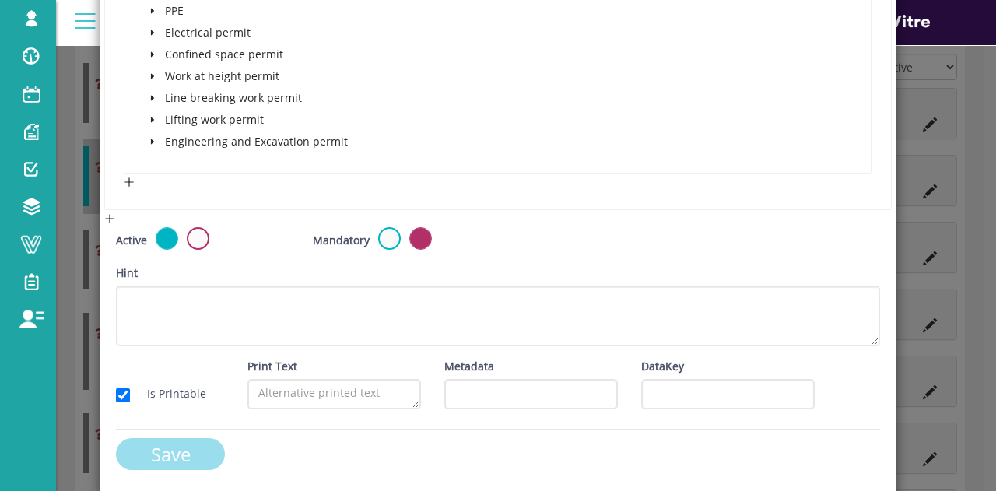
click at [181, 448] on input "Save" at bounding box center [170, 454] width 109 height 32
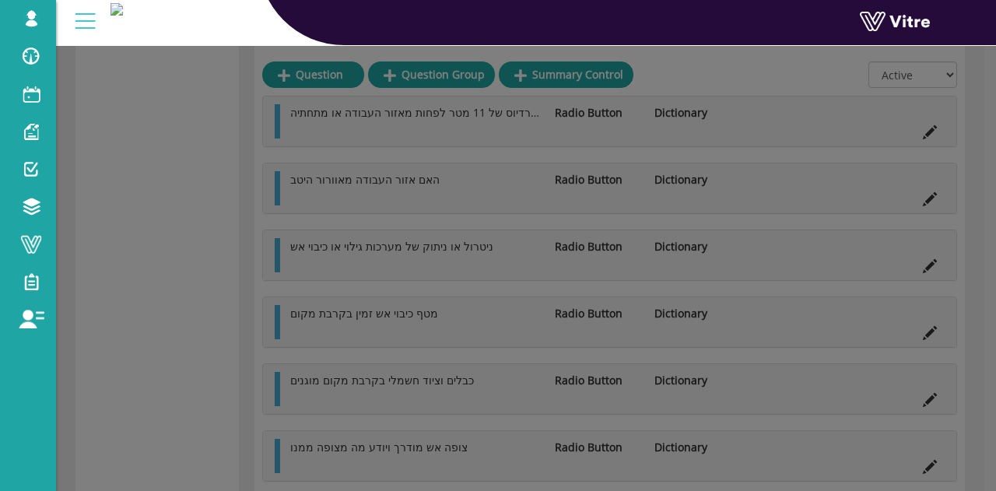
scroll to position [1196, 0]
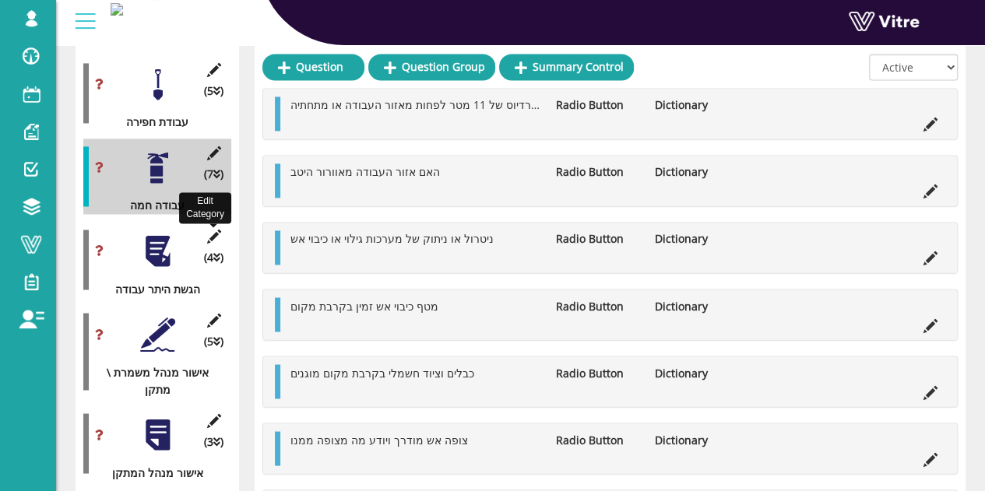
click at [215, 230] on icon at bounding box center [213, 237] width 19 height 14
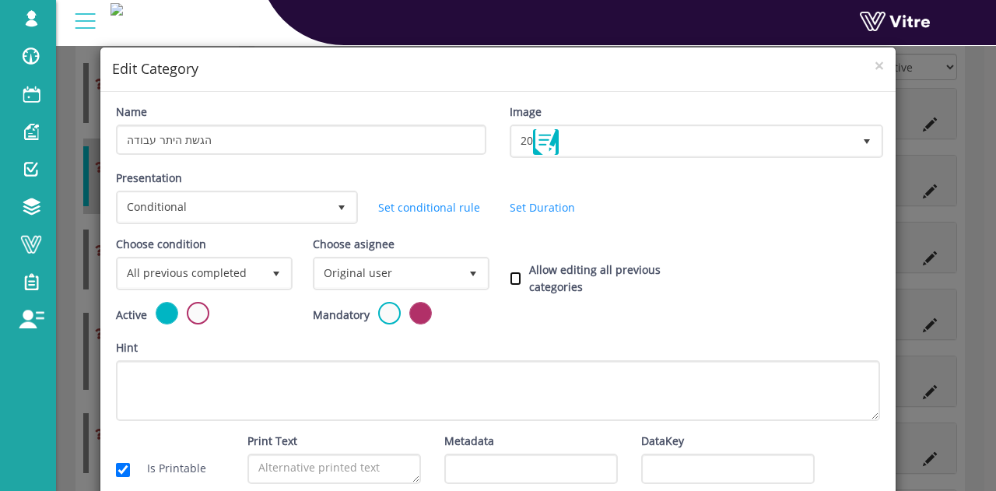
click at [510, 275] on input "Allow editing all previous categories" at bounding box center [516, 279] width 12 height 14
checkbox input "true"
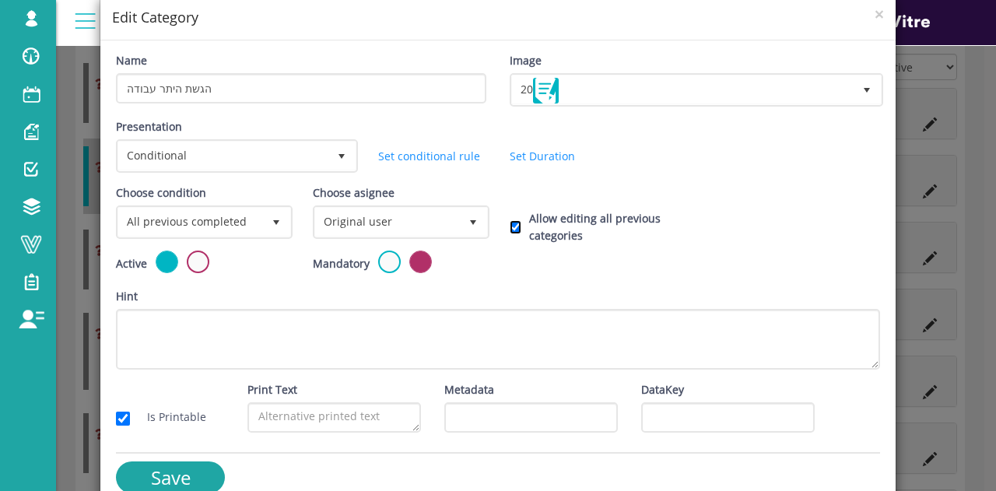
scroll to position [76, 0]
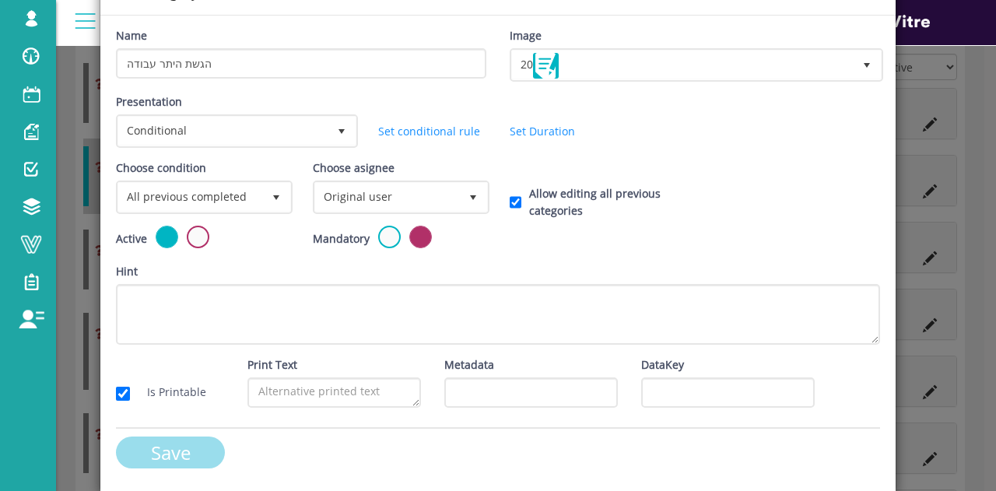
click at [171, 444] on input "Save" at bounding box center [170, 453] width 109 height 32
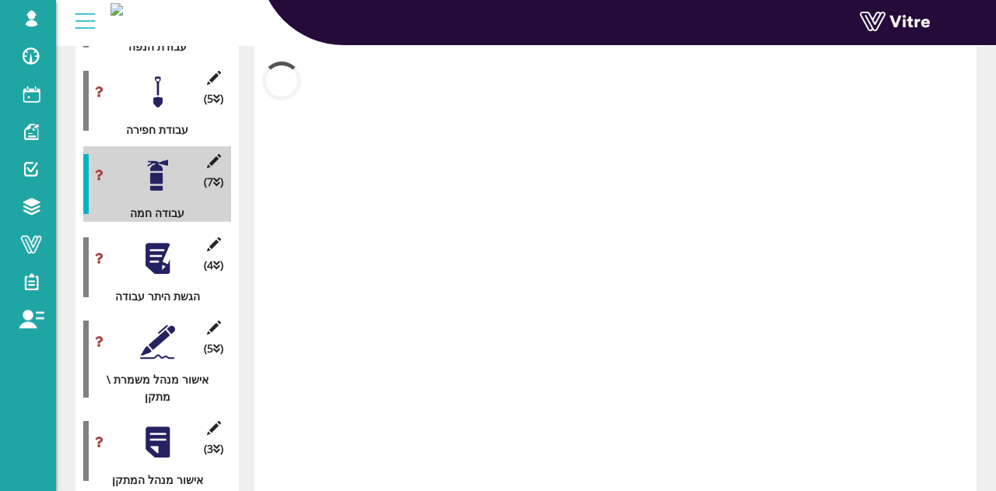
scroll to position [1196, 0]
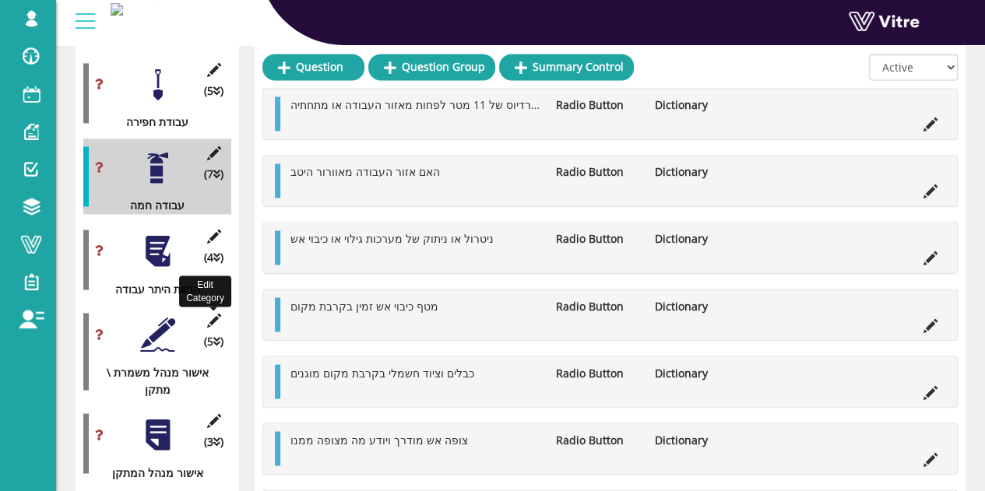
click at [213, 313] on icon at bounding box center [213, 320] width 19 height 14
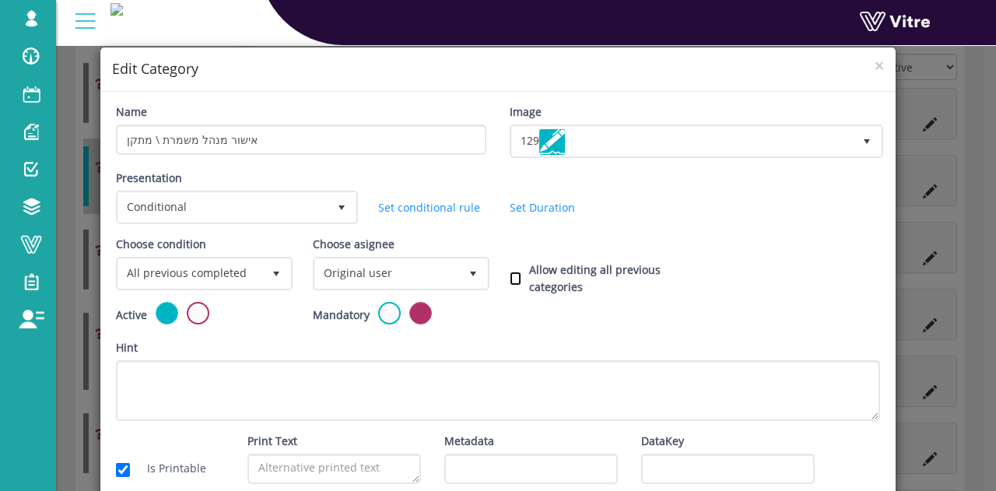
click at [510, 278] on input "Allow editing all previous categories" at bounding box center [516, 279] width 12 height 14
checkbox input "true"
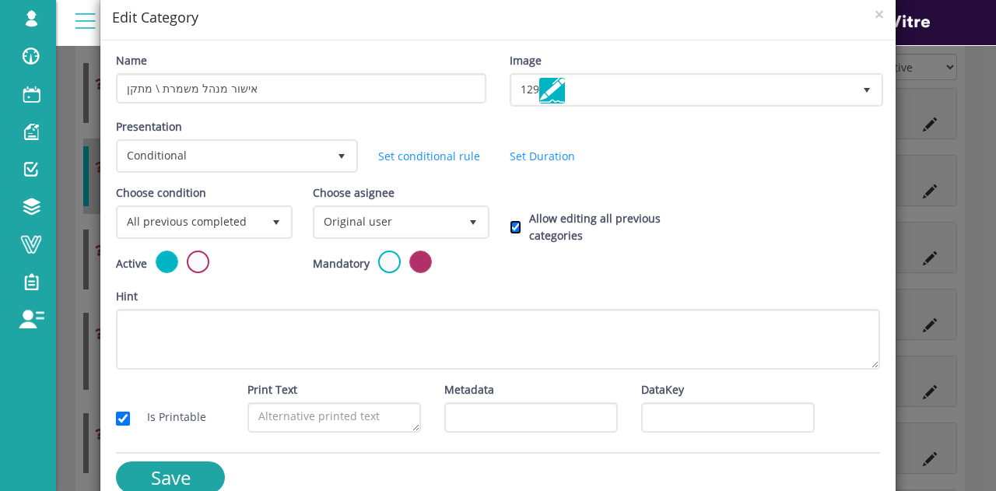
scroll to position [76, 0]
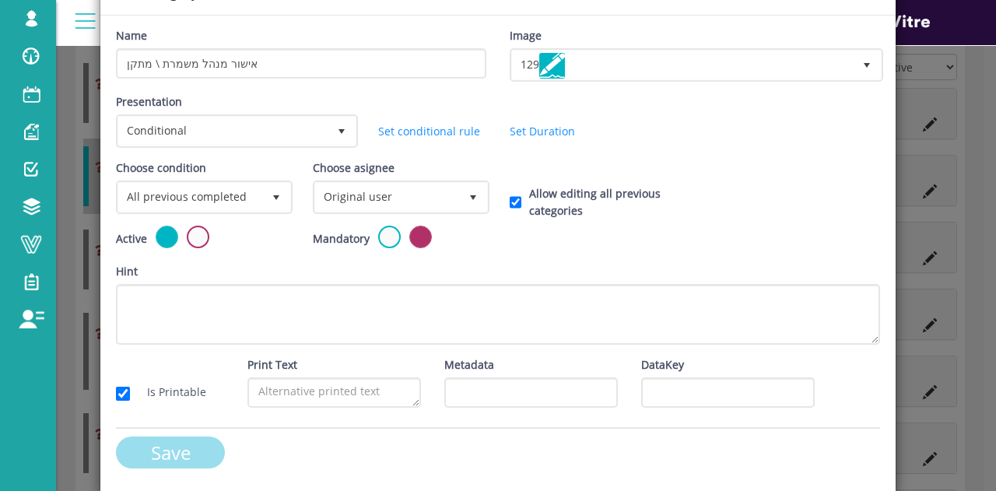
click at [185, 449] on input "Save" at bounding box center [170, 453] width 109 height 32
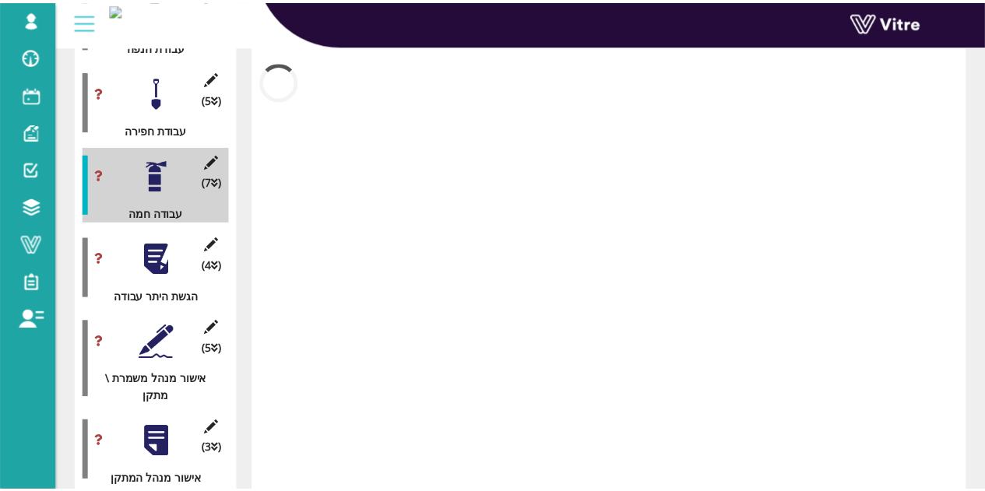
scroll to position [1196, 0]
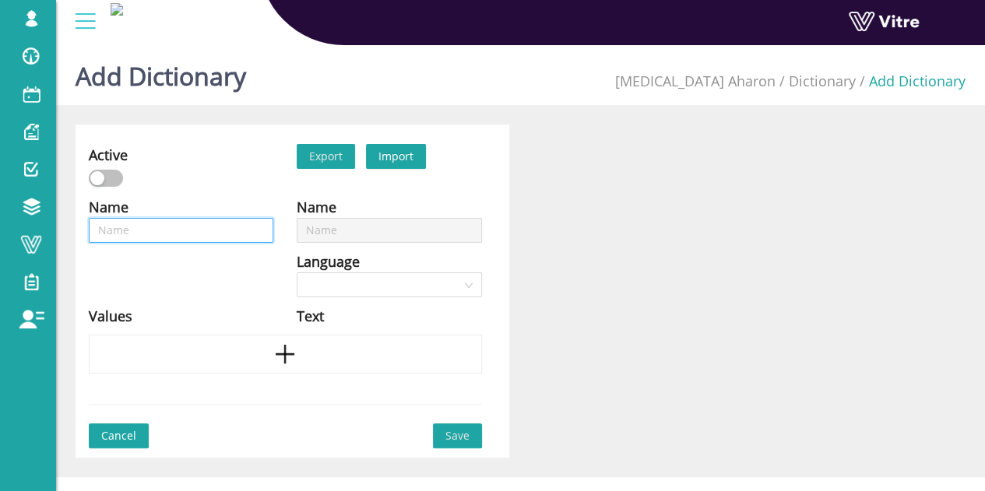
click at [244, 229] on input "text" at bounding box center [181, 230] width 184 height 25
type input "צ"
type input "צי"
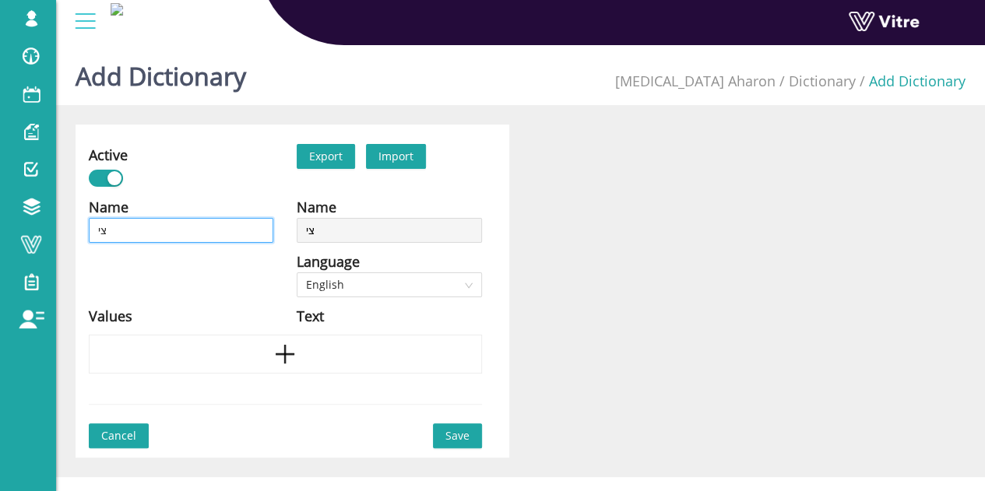
type input "ציו"
type input "ציוד"
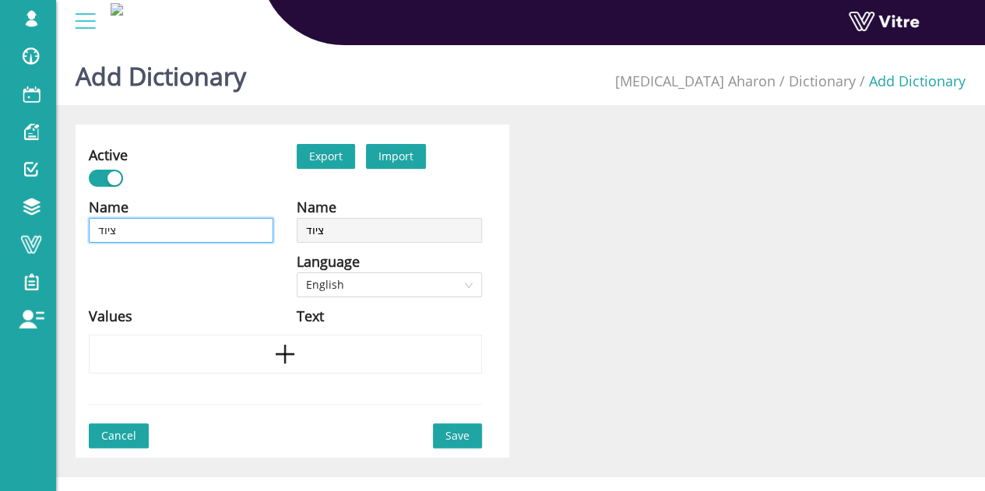
type input "ציוד"
type input "ציוד מ"
type input "ציוד מג"
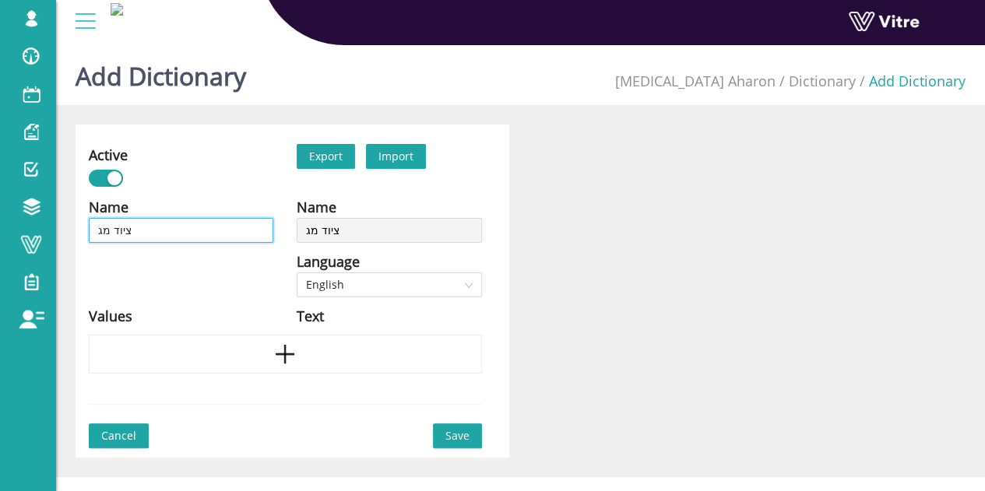
type input "ציוד מגן"
type input "ציוד מגן א"
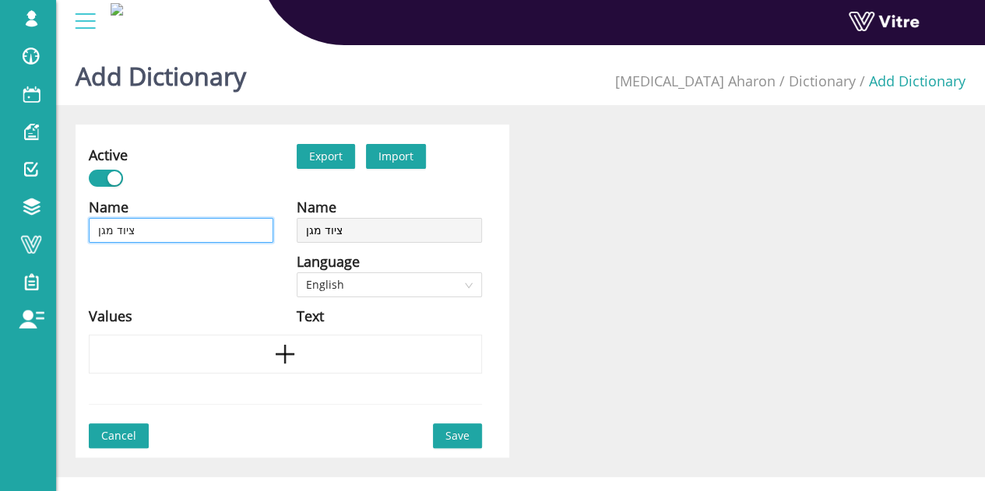
type input "ציוד מגן א"
type input "ציוד מגן אי"
type input "ציוד מגן איש"
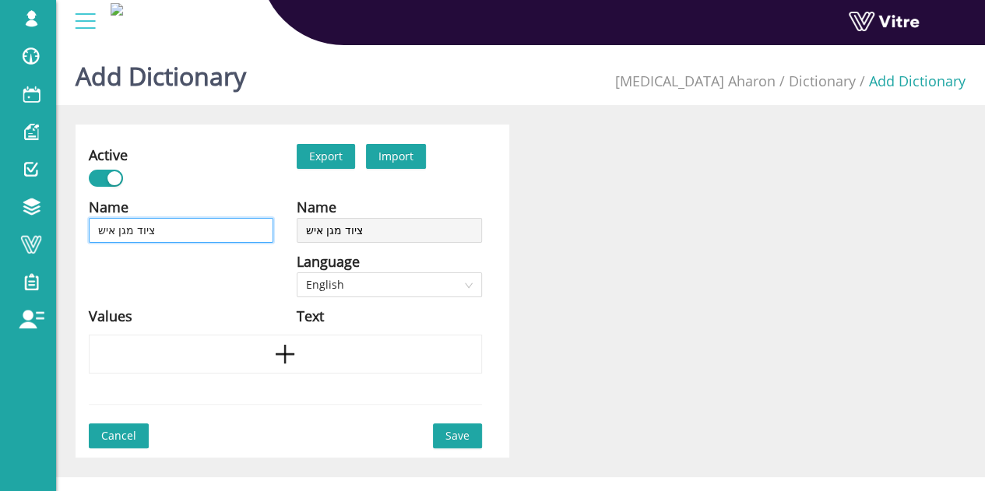
type input "ציוד מגן אישי"
type input "ציוד מגן אישי -"
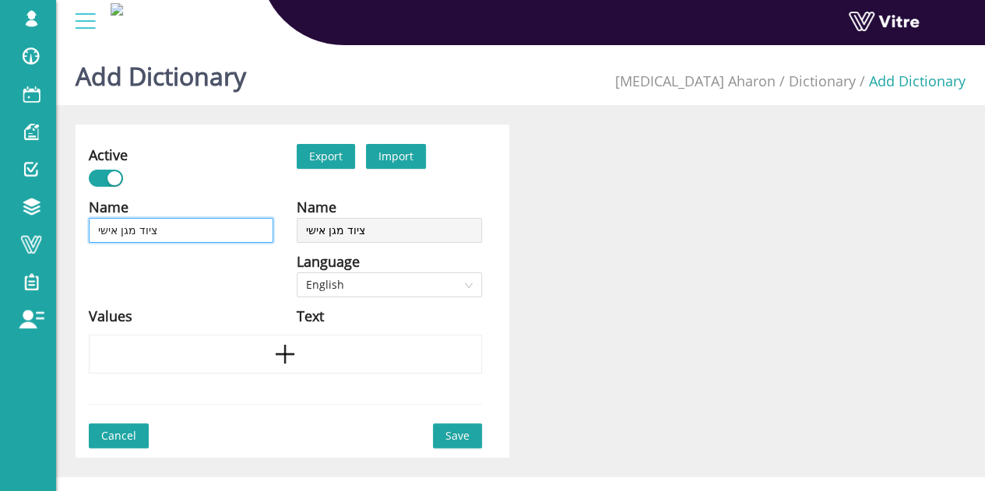
type input "ציוד מגן אישי -"
type input "ציוד מגן אישי - ע"
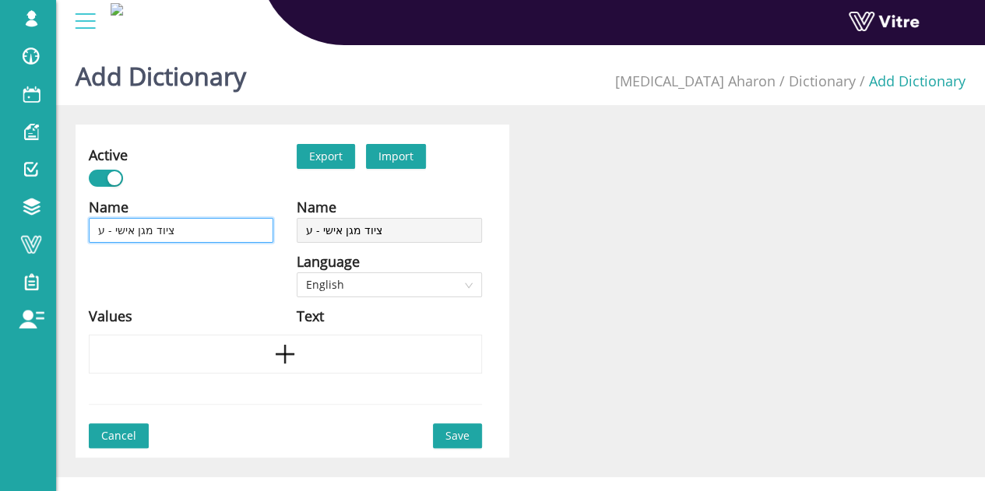
type input "ציוד מגן אישי - עי"
type input "ציוד מגן אישי - עינ"
type input "ציוד מגן אישי - עיני"
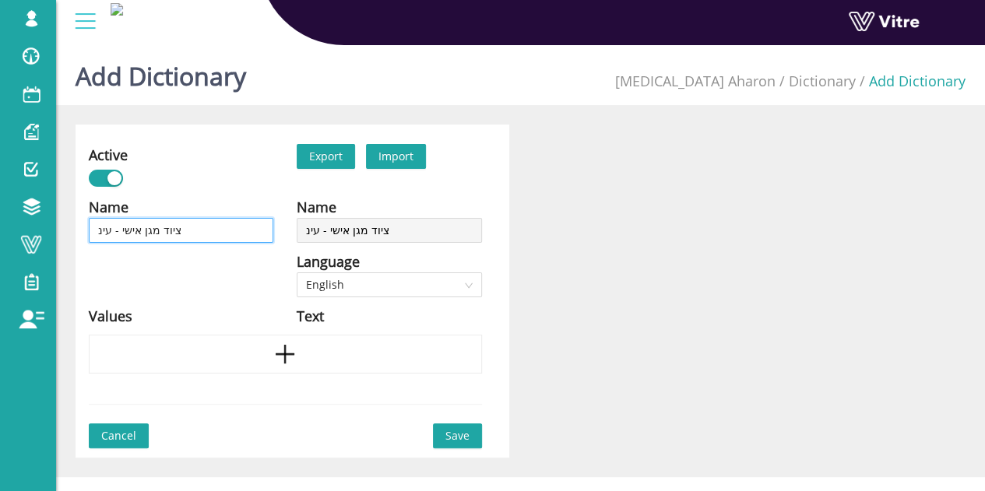
type input "ציוד מגן אישי - עיני"
type input "ציוד מגן אישי - עיניי"
type input "ציוד מגן אישי - עיניים"
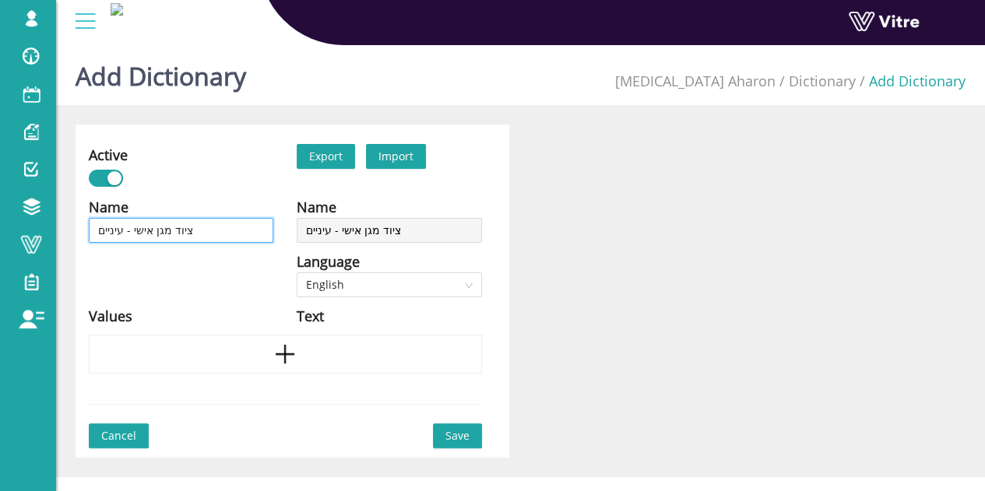
type input "ציוד מגן אישי - עיניים"
click at [351, 277] on span "English" at bounding box center [389, 284] width 166 height 23
type input "ציוד מגן אישי - עיניים"
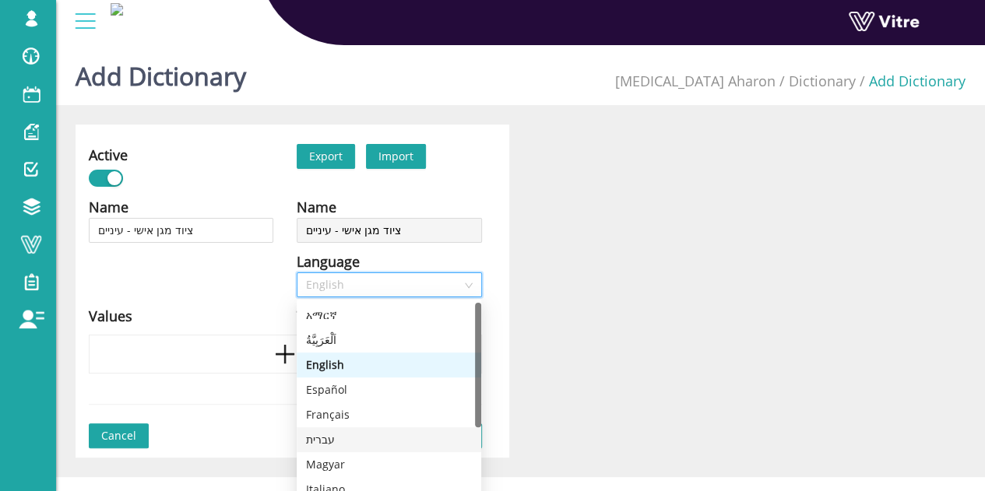
click at [349, 451] on div "עברית" at bounding box center [389, 439] width 184 height 25
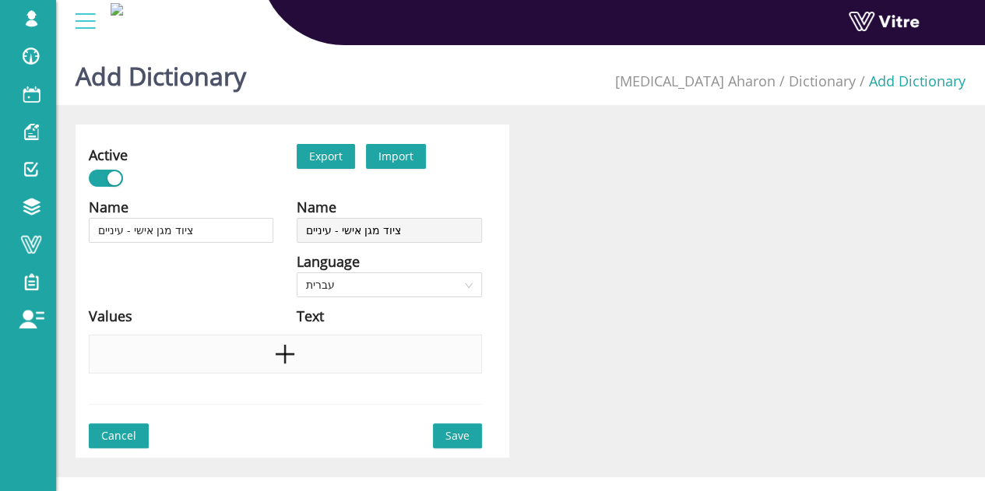
click at [300, 346] on div at bounding box center [285, 354] width 393 height 39
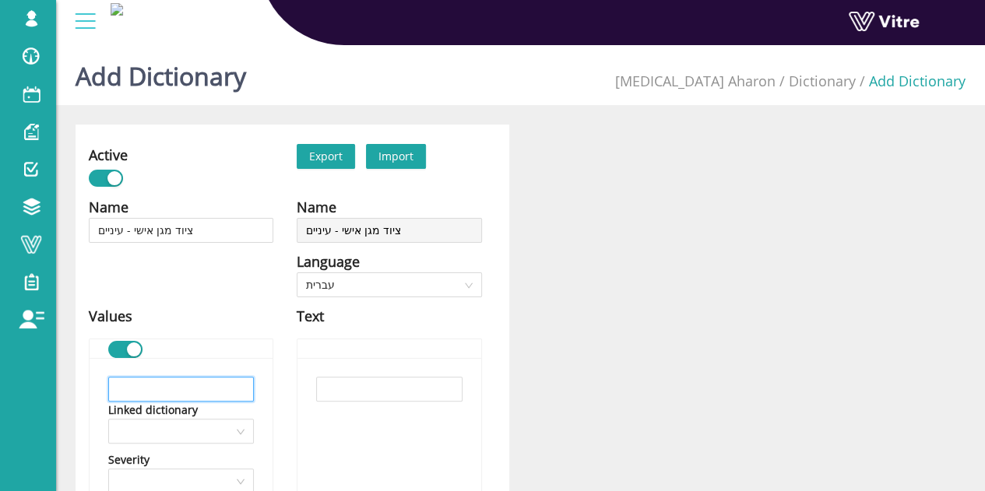
click at [242, 395] on input "text" at bounding box center [181, 389] width 146 height 25
drag, startPoint x: 356, startPoint y: 398, endPoint x: 360, endPoint y: 389, distance: 9.1
click at [360, 389] on input "text" at bounding box center [389, 389] width 146 height 25
click at [202, 383] on input "text" at bounding box center [181, 389] width 146 height 25
paste input "משקפי מגן"
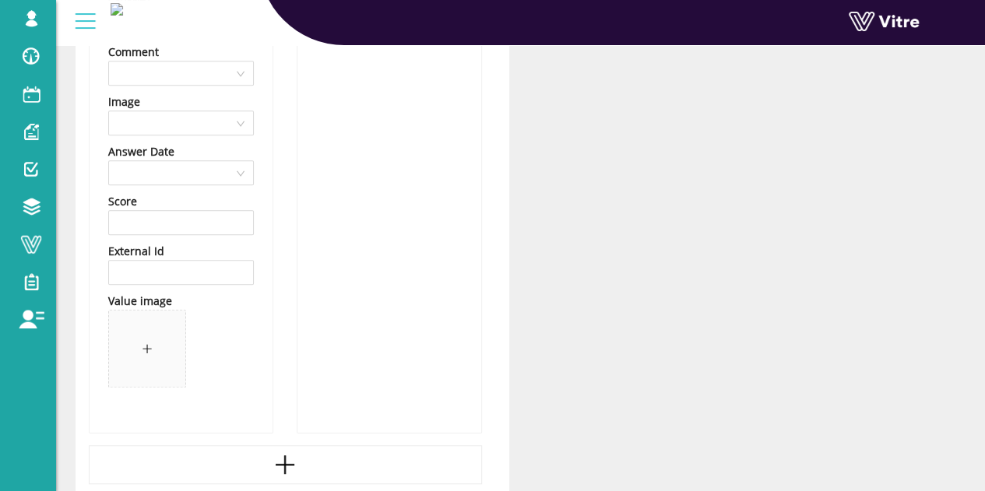
scroll to position [545, 0]
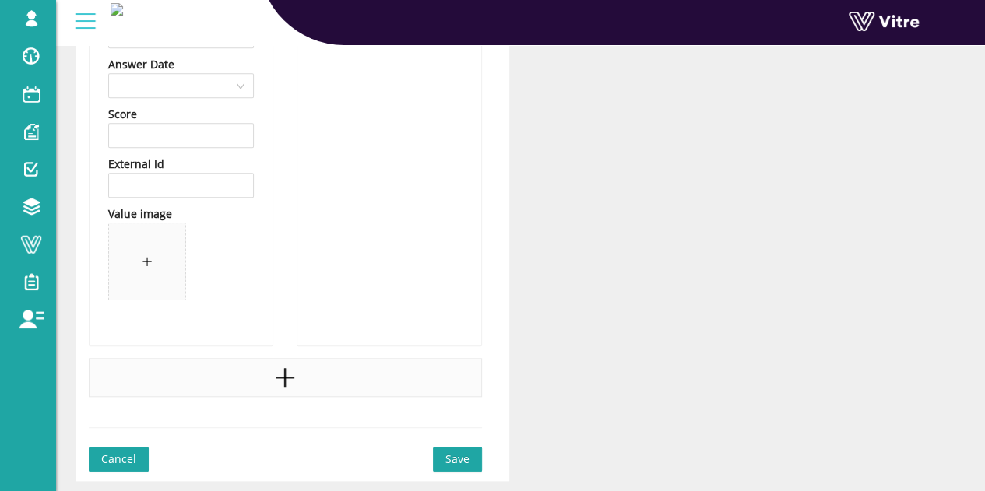
type input "משקפי מגן"
click at [272, 372] on div at bounding box center [285, 377] width 393 height 39
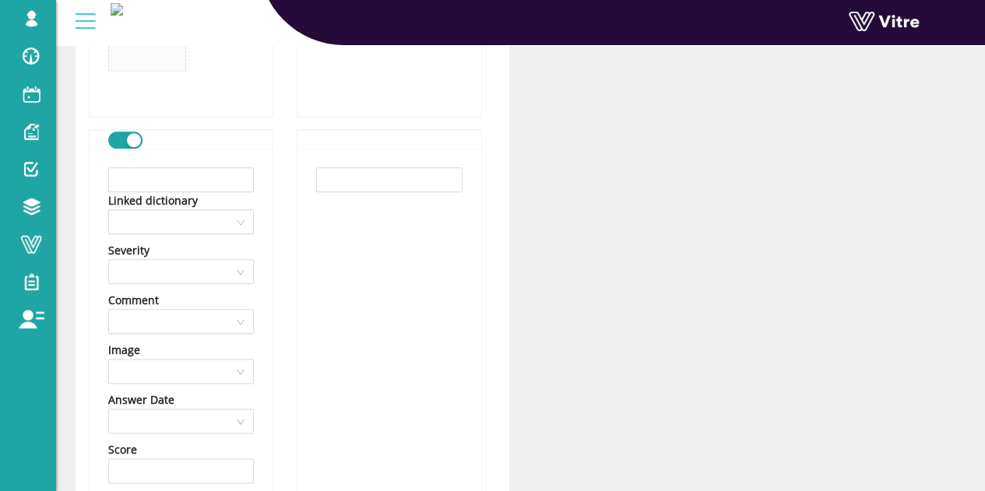
scroll to position [778, 0]
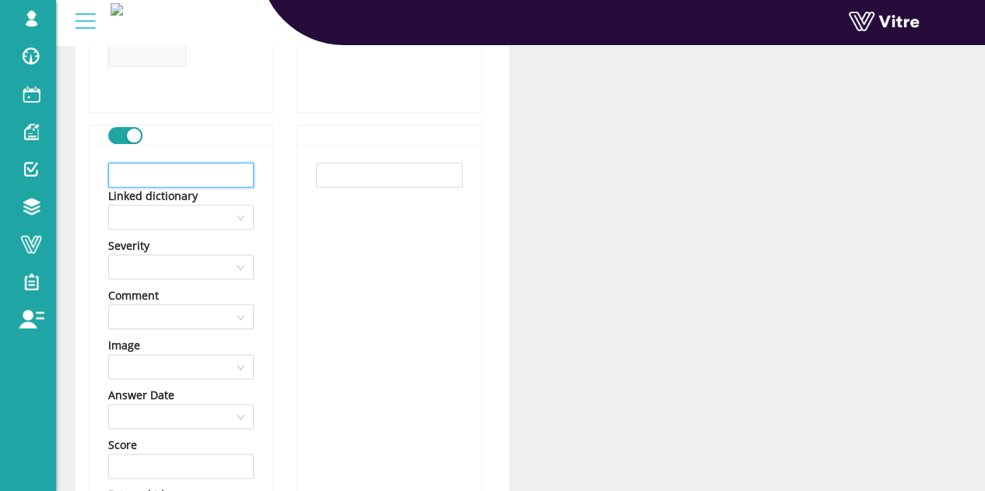
click at [193, 170] on input "text" at bounding box center [181, 175] width 146 height 25
paste input "משקפי מגן ללייזר"
type input "משקפי מגן ללייזר"
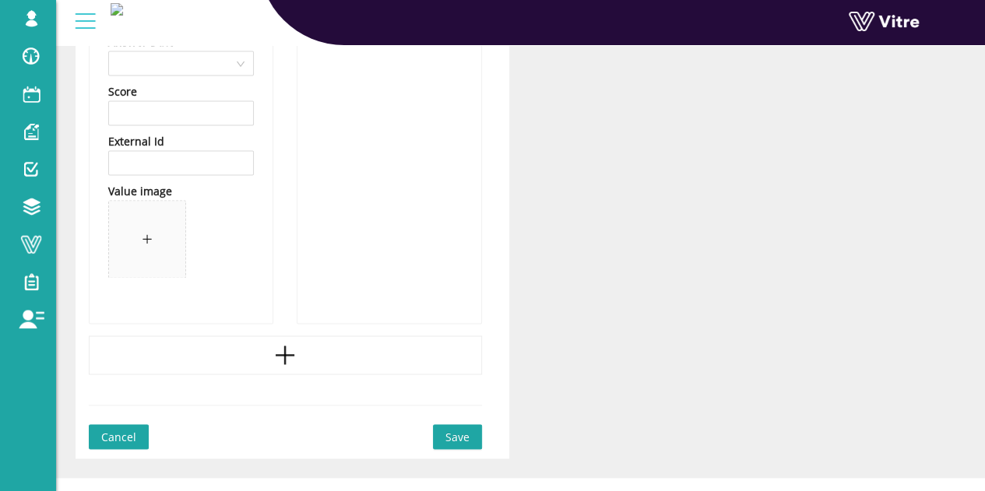
scroll to position [1154, 0]
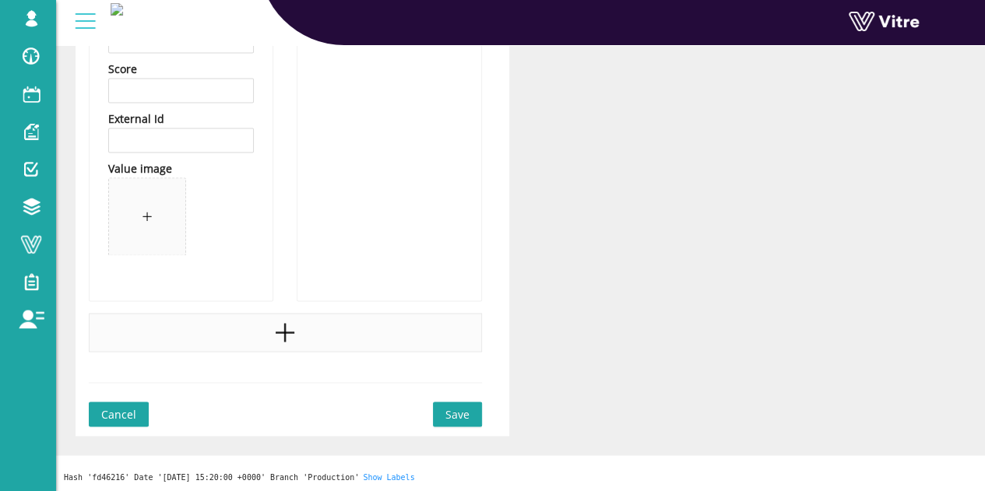
click at [286, 321] on icon "plus" at bounding box center [284, 332] width 23 height 23
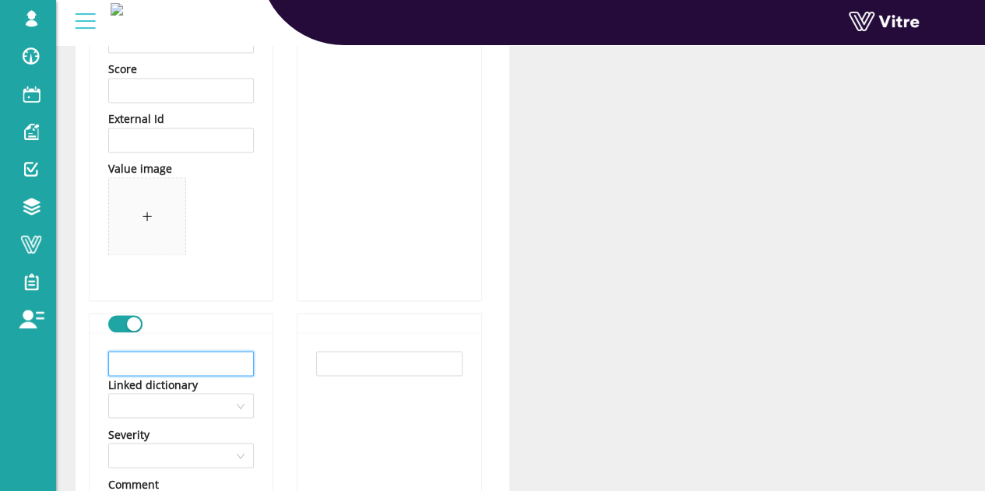
click at [215, 353] on input "text" at bounding box center [181, 363] width 146 height 25
paste input "משקפי מגן אופטיות (עם מספר)"
type input "משקפי מגן אופטיות (עם מספר)"
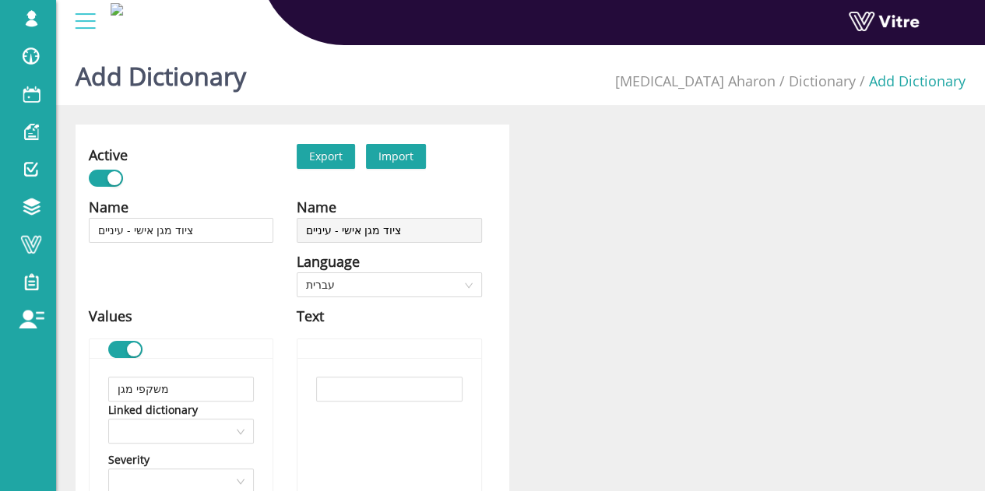
scroll to position [389, 0]
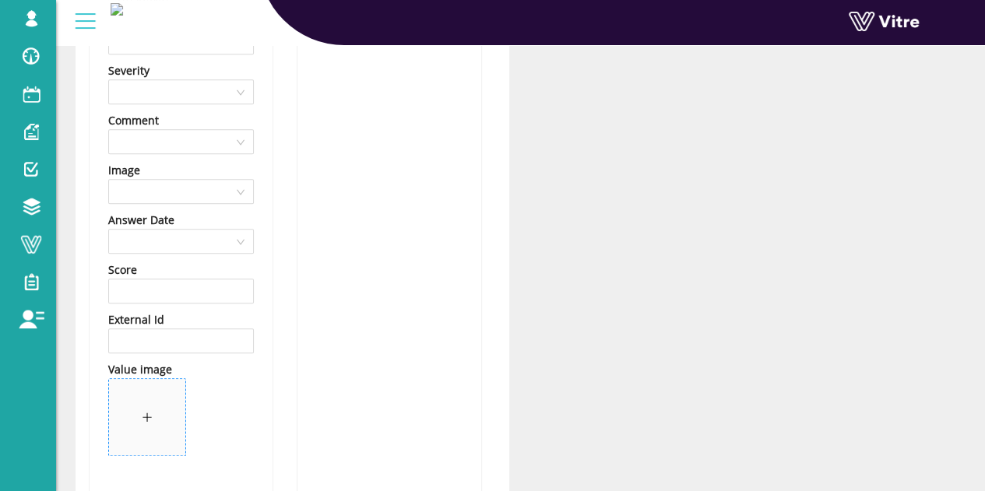
click at [153, 418] on span at bounding box center [147, 417] width 76 height 76
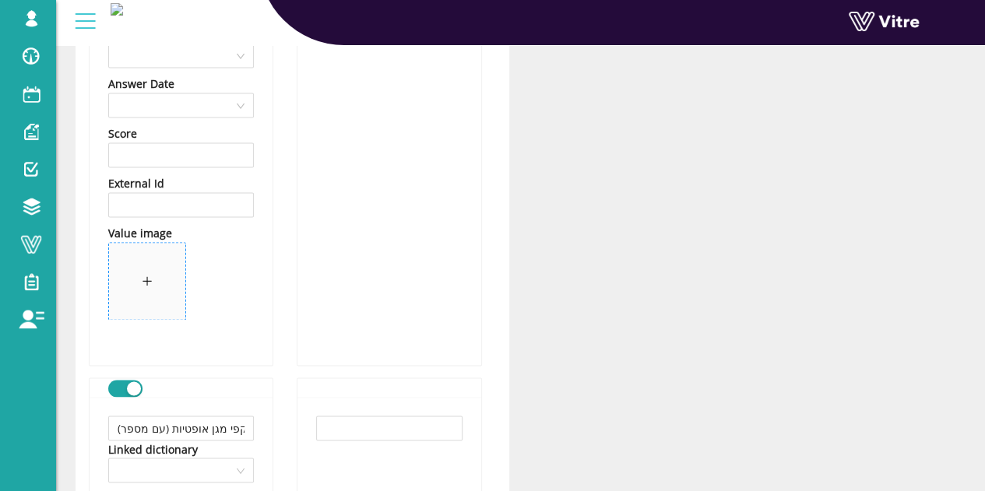
click at [165, 298] on span at bounding box center [147, 281] width 76 height 76
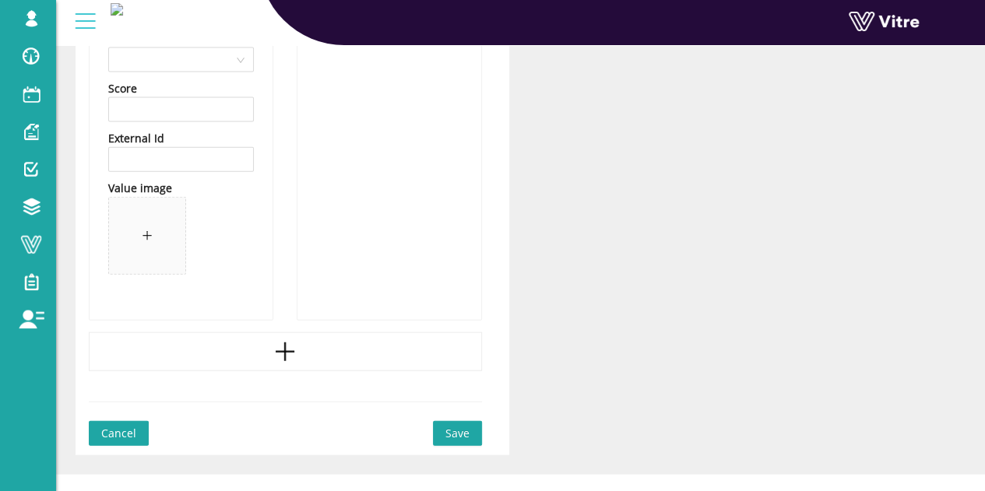
scroll to position [1712, 0]
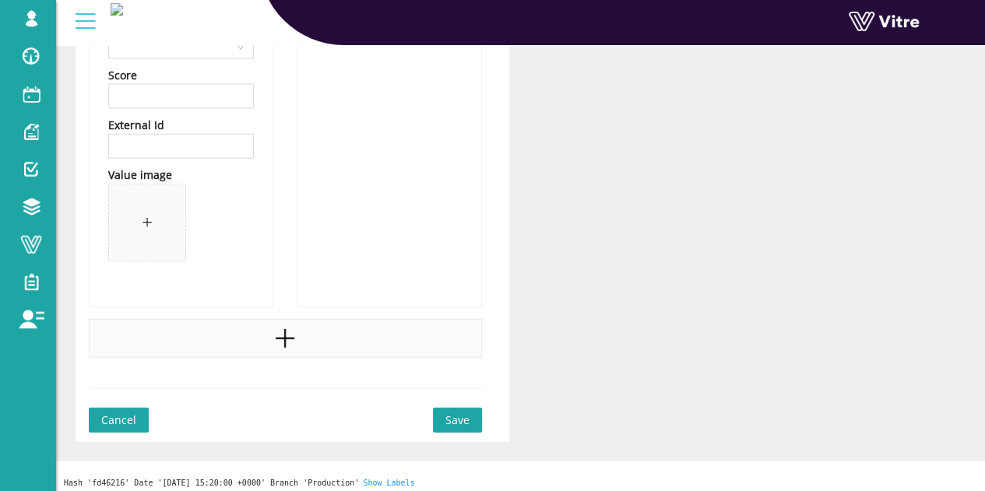
click at [300, 349] on div at bounding box center [285, 338] width 393 height 39
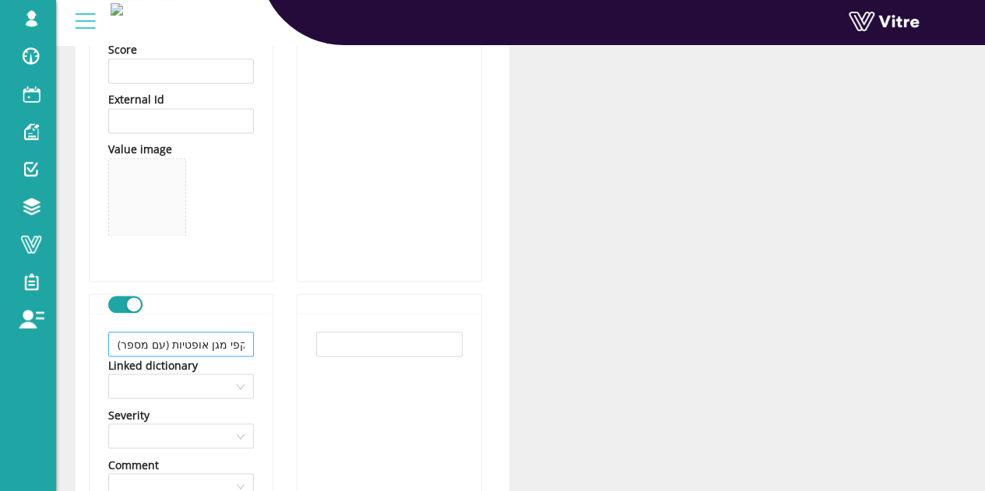
scroll to position [1634, 0]
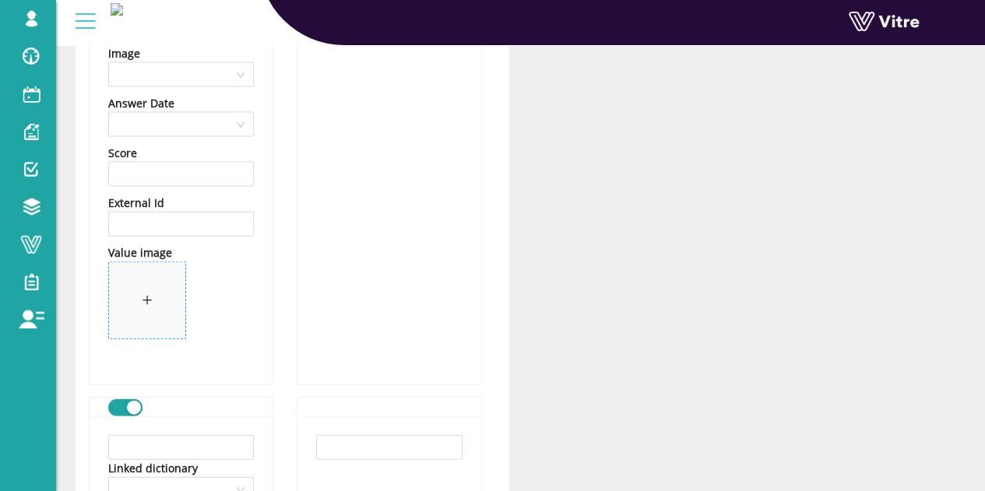
click at [163, 312] on span at bounding box center [147, 300] width 76 height 76
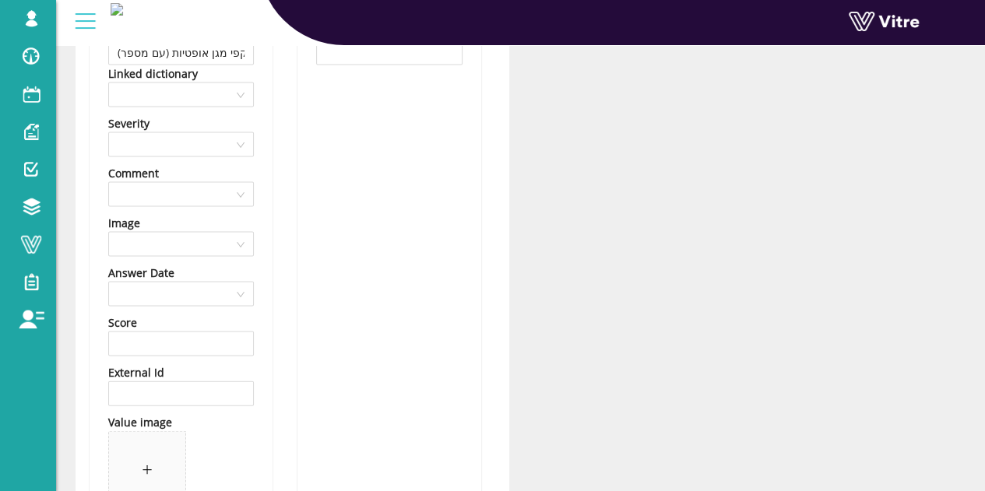
scroll to position [1557, 0]
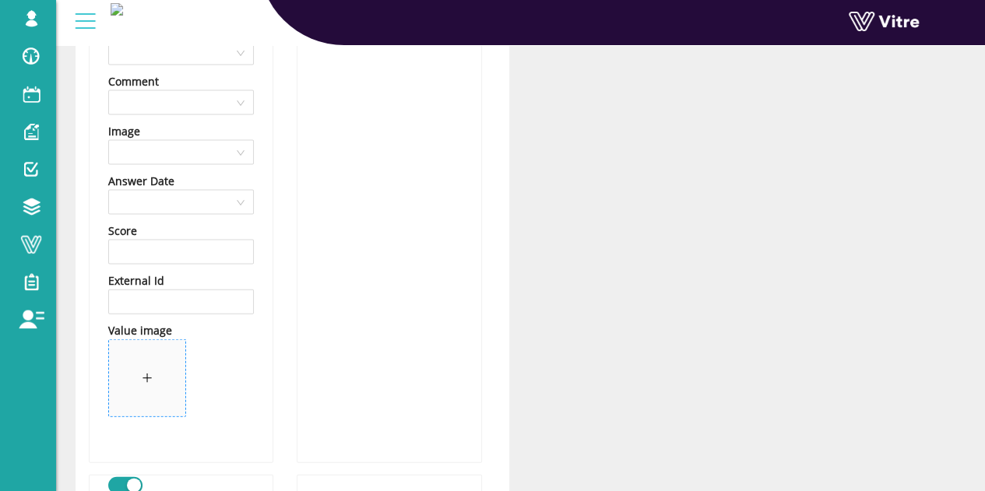
click at [134, 373] on span at bounding box center [147, 378] width 76 height 76
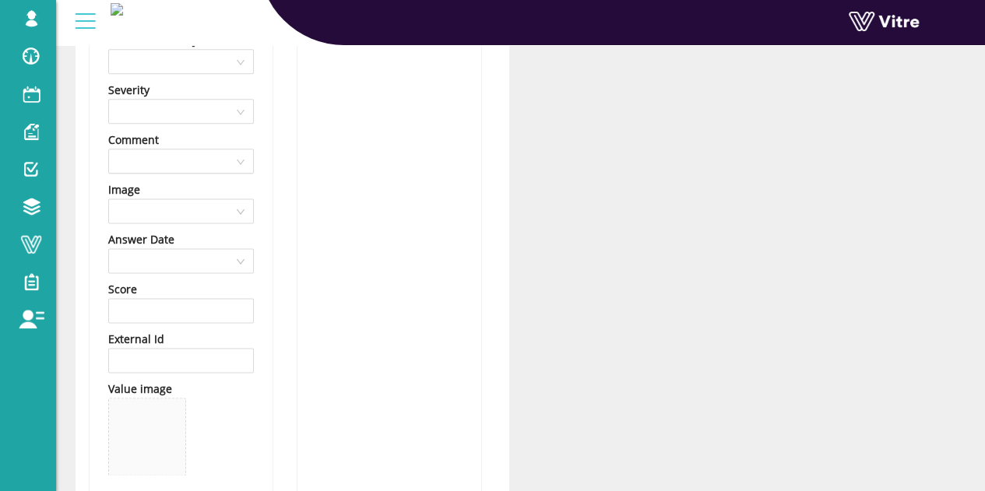
scroll to position [1090, 0]
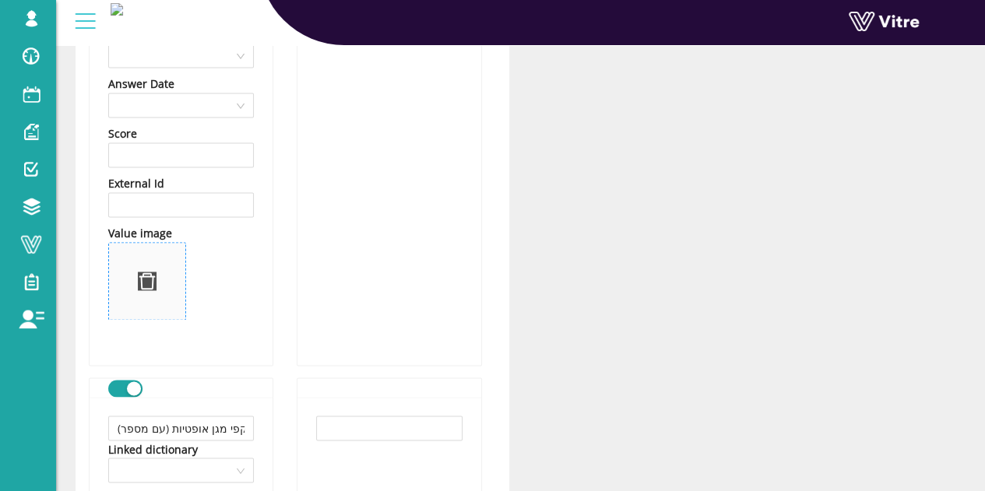
click at [147, 272] on span at bounding box center [147, 280] width 0 height 17
click at [162, 286] on span at bounding box center [147, 281] width 76 height 76
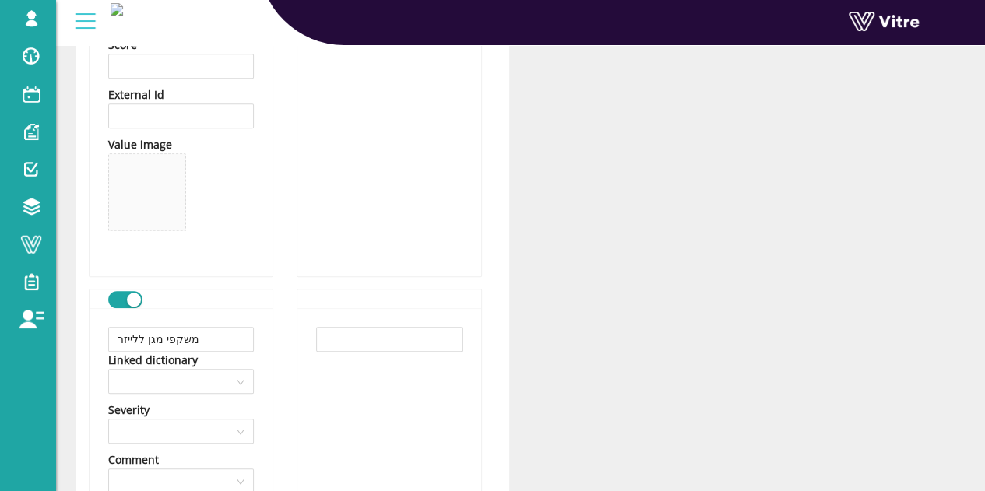
scroll to position [545, 0]
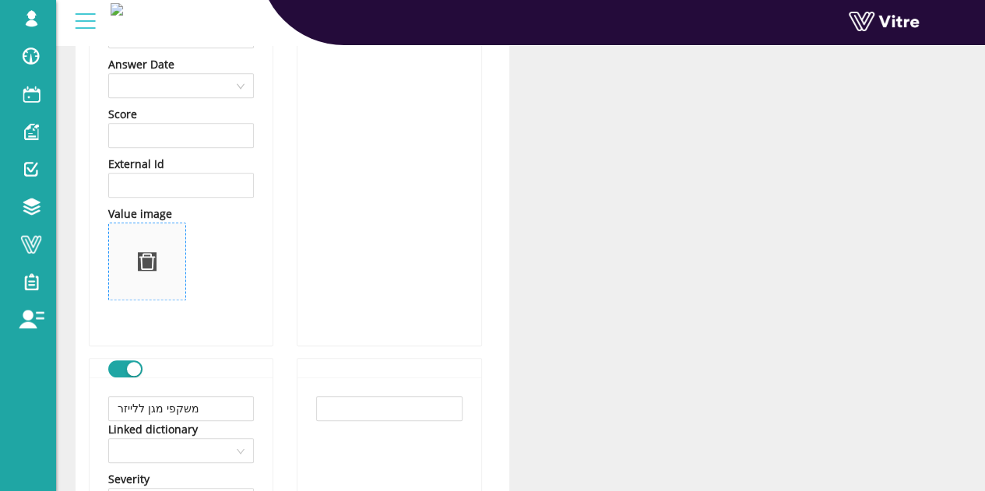
click at [147, 270] on span at bounding box center [147, 261] width 0 height 17
click at [143, 250] on span at bounding box center [147, 261] width 76 height 76
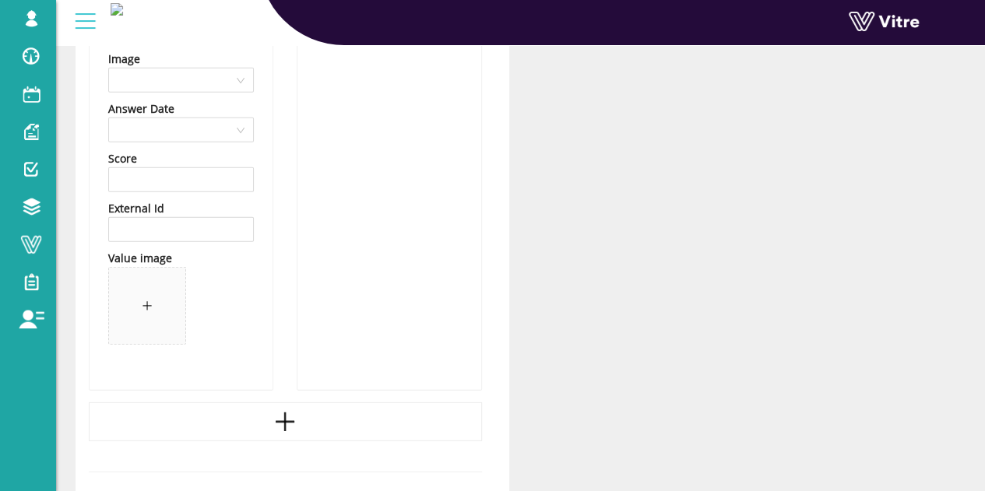
scroll to position [2282, 0]
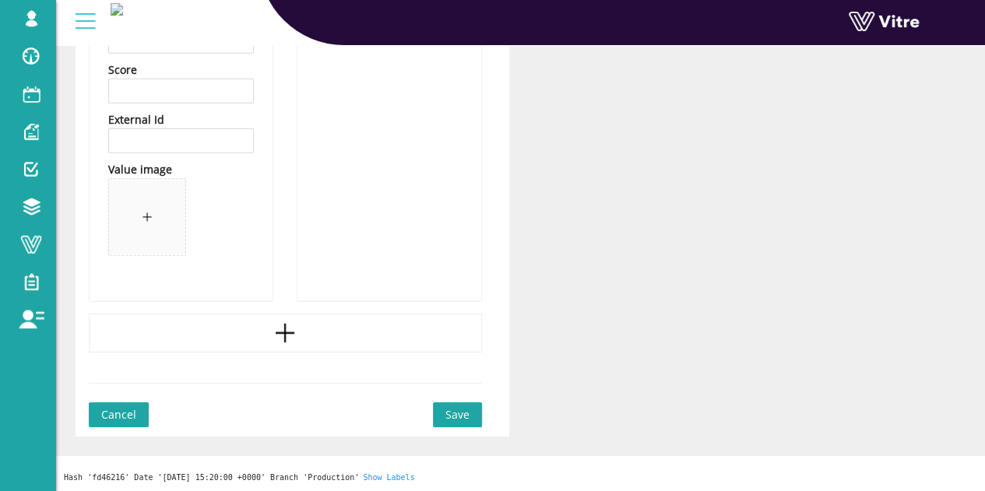
click at [449, 412] on span "Save" at bounding box center [457, 414] width 24 height 17
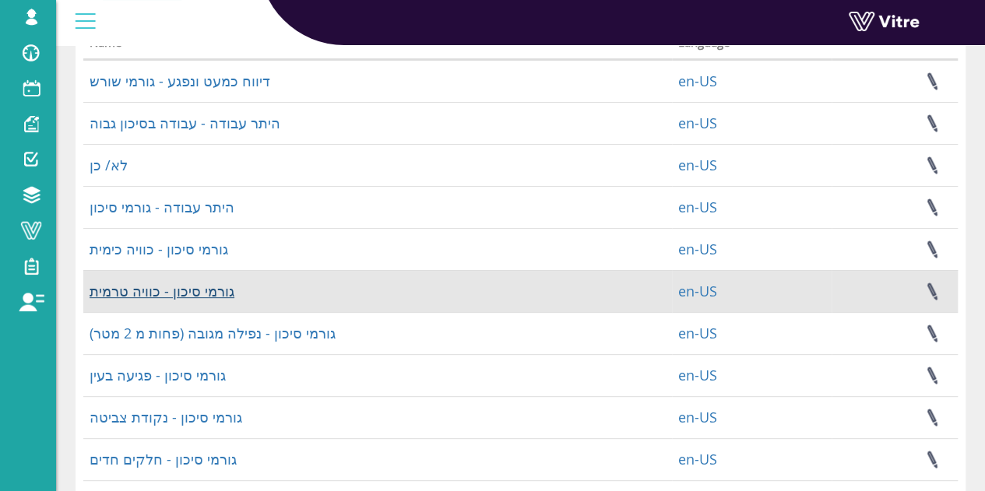
scroll to position [156, 0]
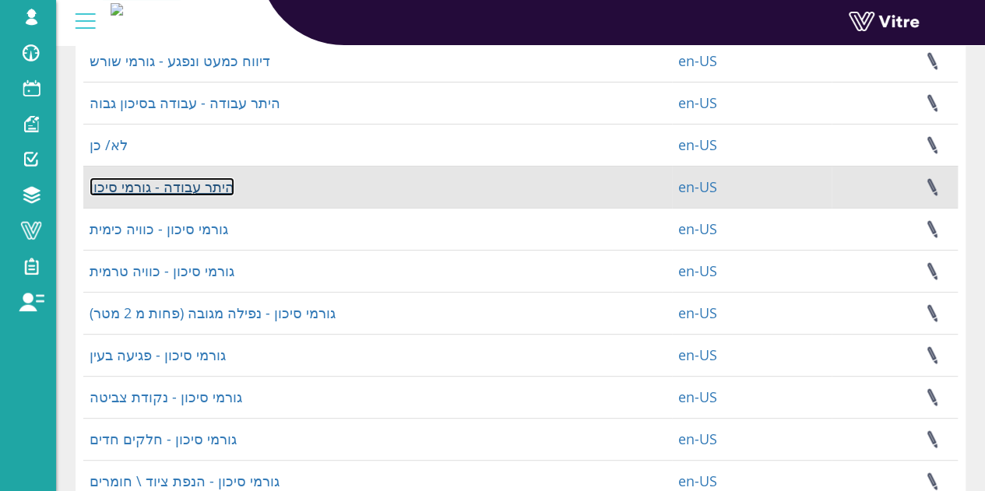
click at [181, 195] on link "היתר עבודה - גורמי סיכון" at bounding box center [162, 186] width 145 height 19
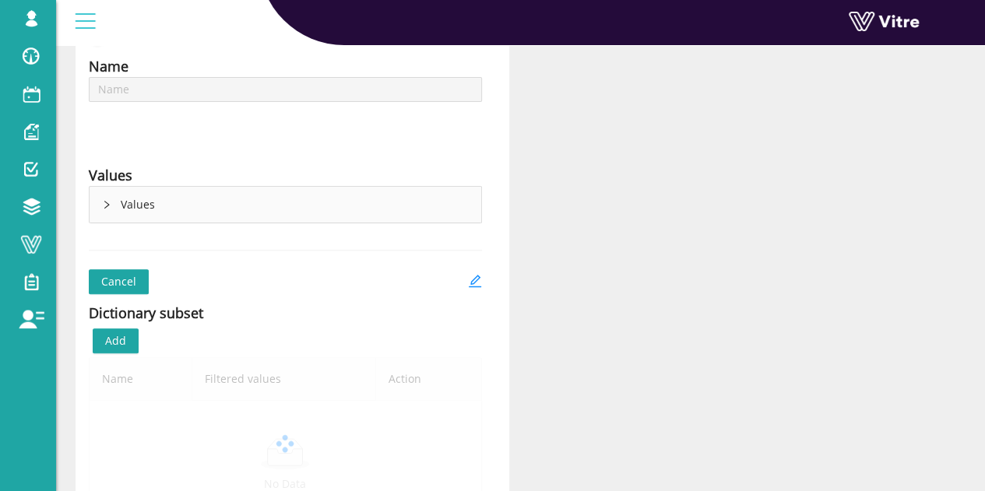
scroll to position [156, 0]
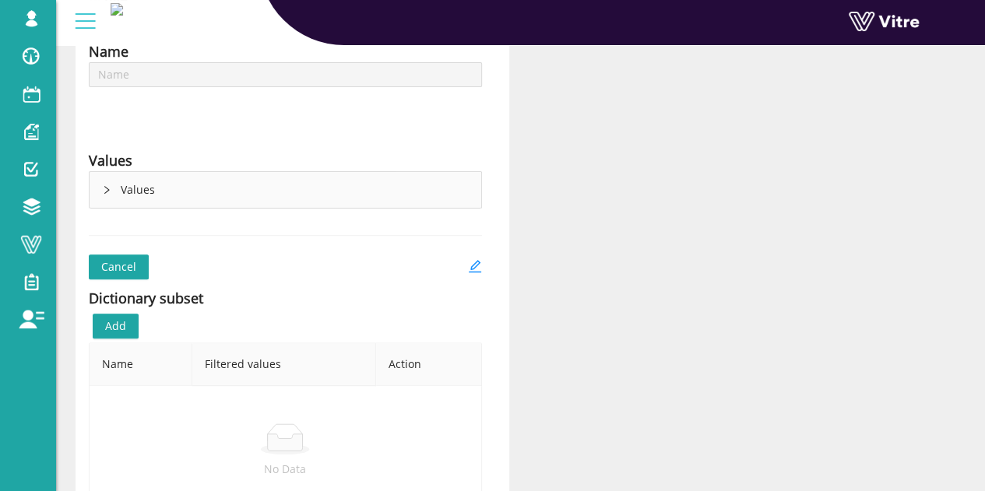
click at [94, 192] on div "Values" at bounding box center [285, 190] width 391 height 36
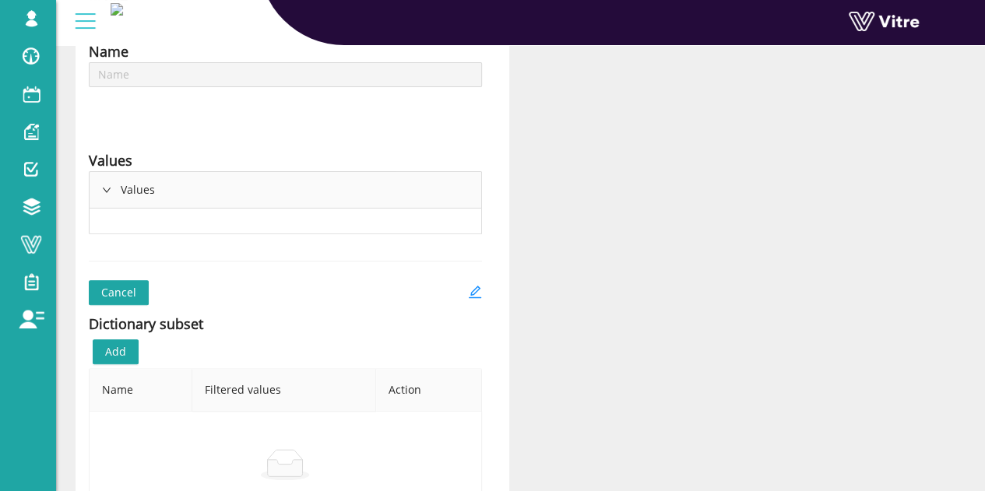
type input "היתר עבודה - גורמי סיכון"
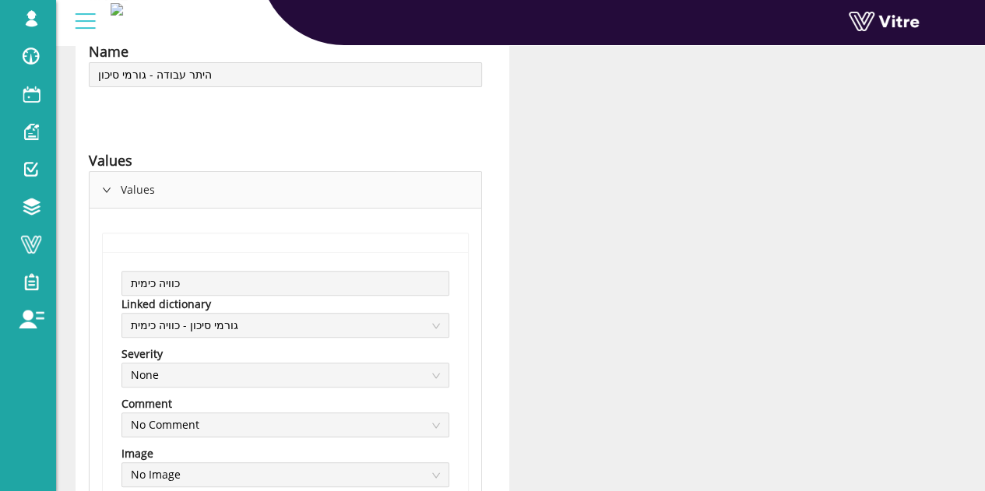
drag, startPoint x: 106, startPoint y: 188, endPoint x: 100, endPoint y: 129, distance: 59.4
click at [107, 188] on icon "right" at bounding box center [106, 189] width 9 height 9
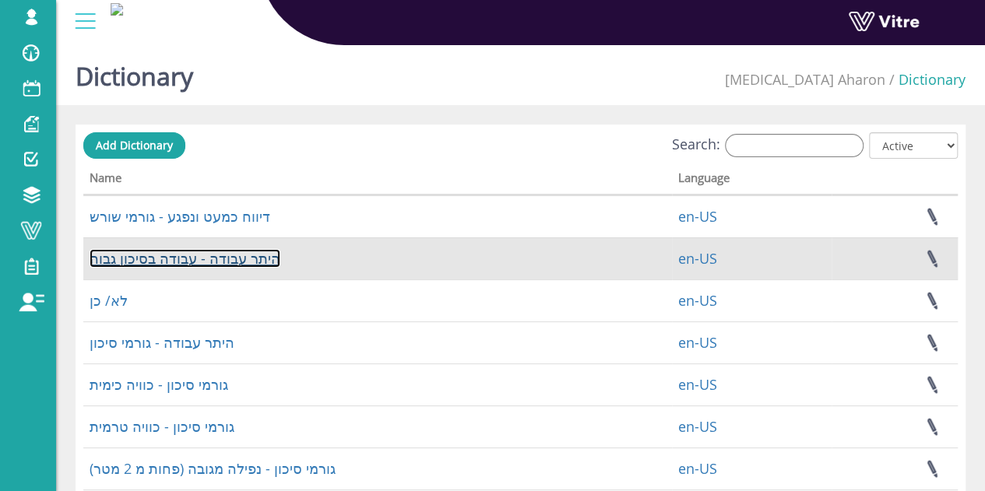
click at [200, 262] on link "היתר עבודה - עבודה בסיכון גבוה" at bounding box center [185, 258] width 191 height 19
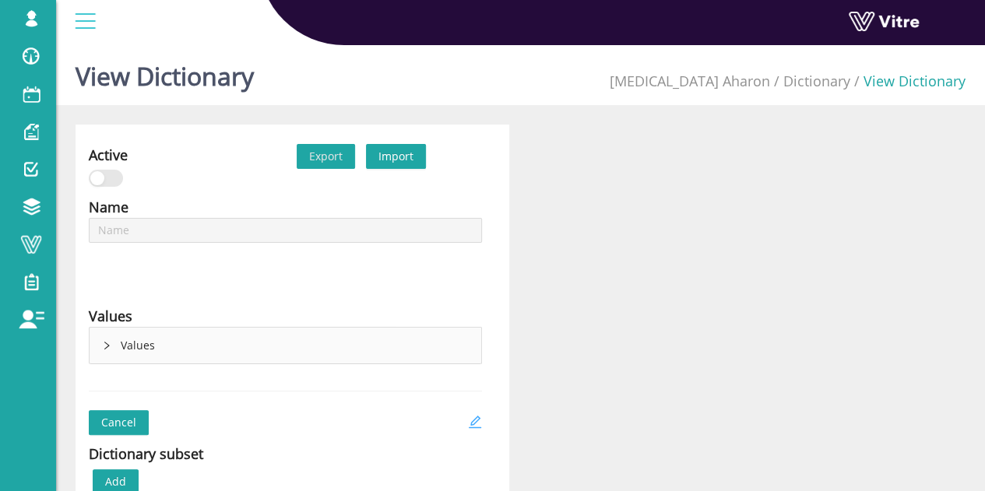
click at [476, 416] on icon "edit" at bounding box center [474, 422] width 12 height 12
type input "היתר עבודה - עבודה בסיכון גבוה"
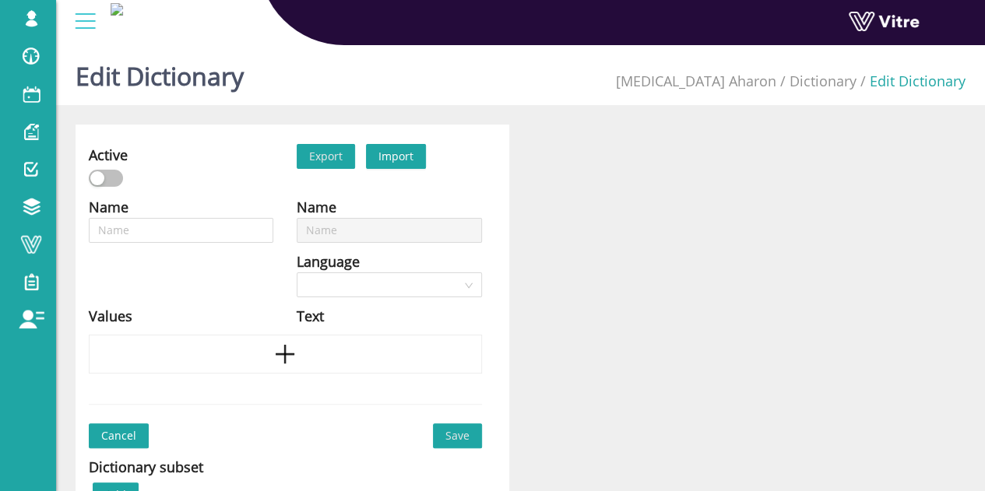
type input "היתר עבודה - עבודה בסיכון גבוה"
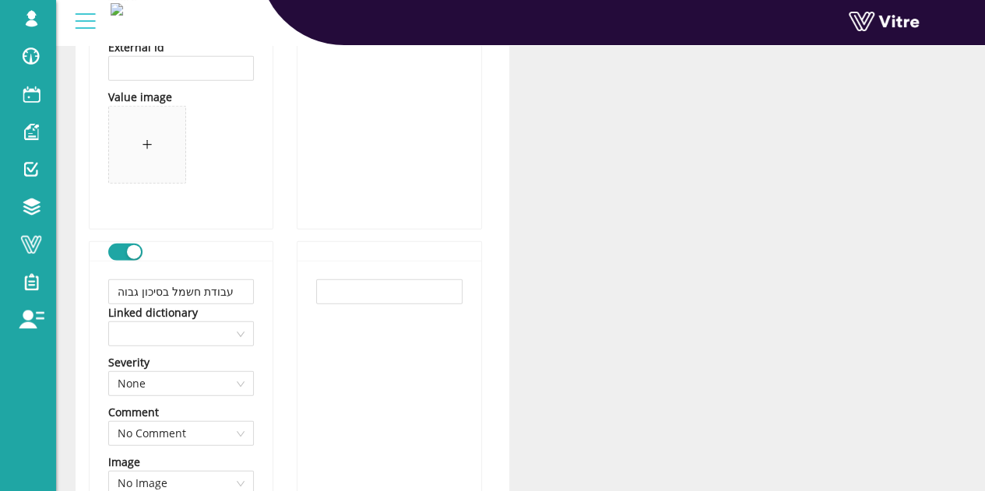
scroll to position [2179, 0]
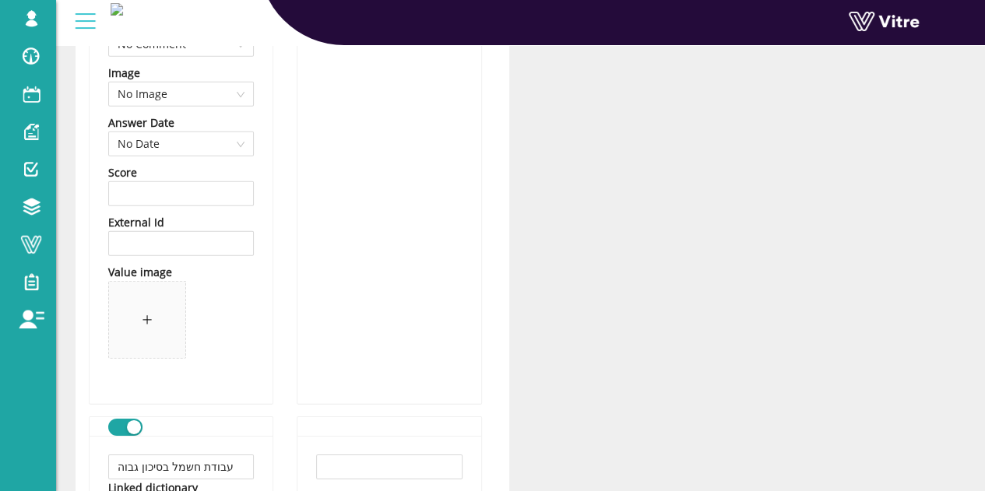
click at [135, 431] on div "button" at bounding box center [134, 427] width 14 height 14
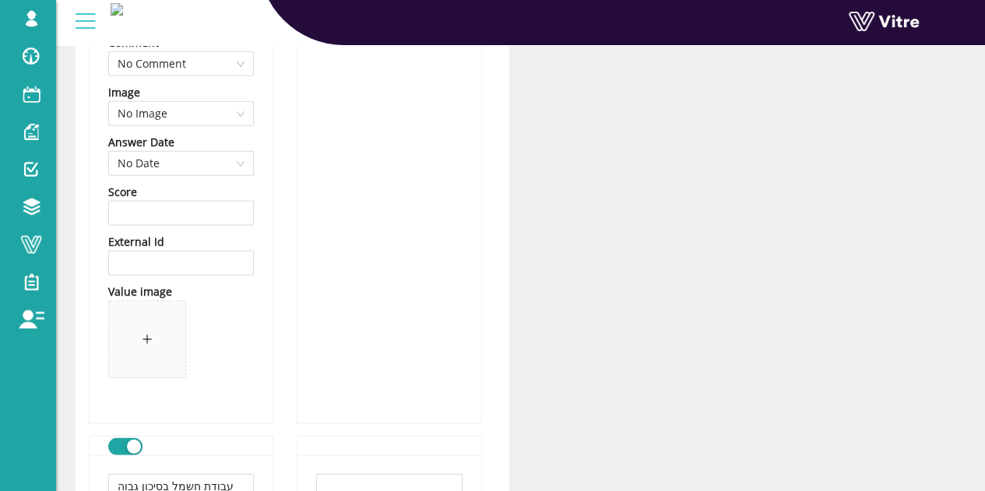
scroll to position [5215, 0]
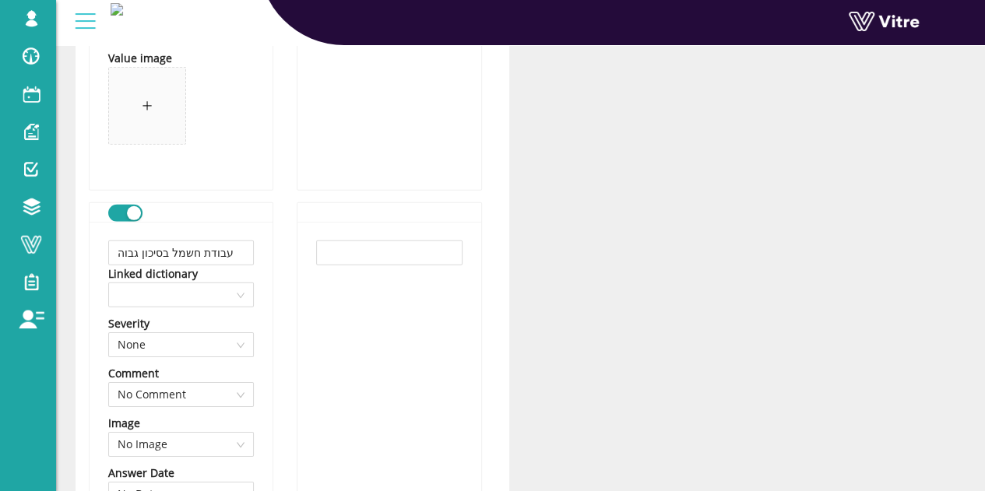
click at [137, 205] on button "button" at bounding box center [125, 213] width 34 height 17
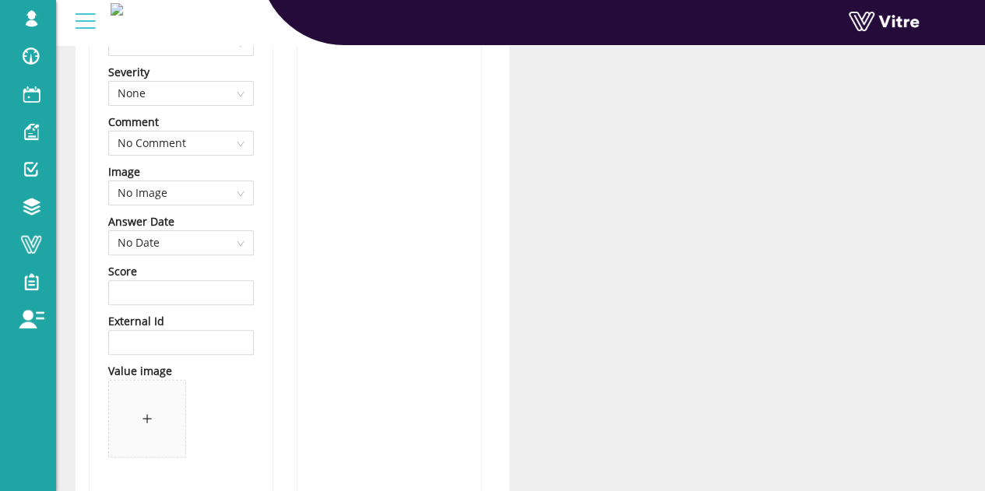
scroll to position [6226, 0]
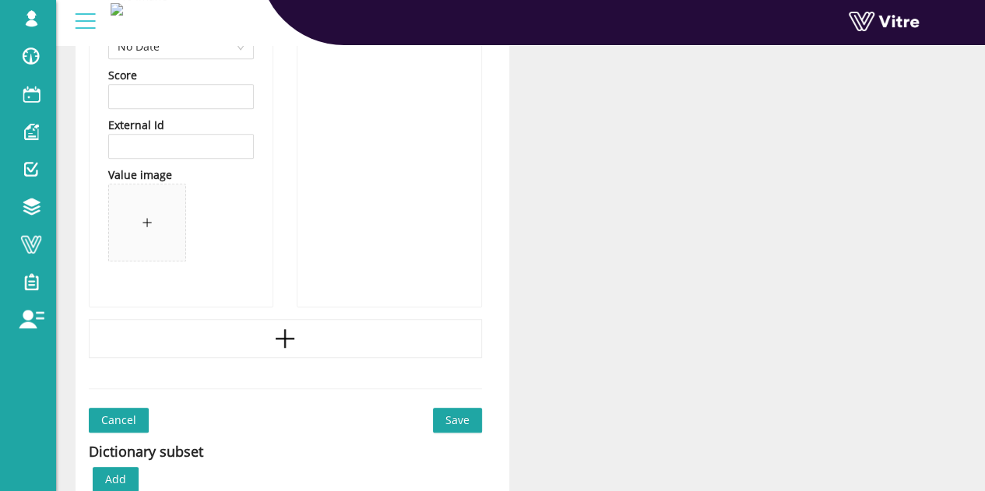
click at [455, 423] on span "Save" at bounding box center [457, 420] width 24 height 17
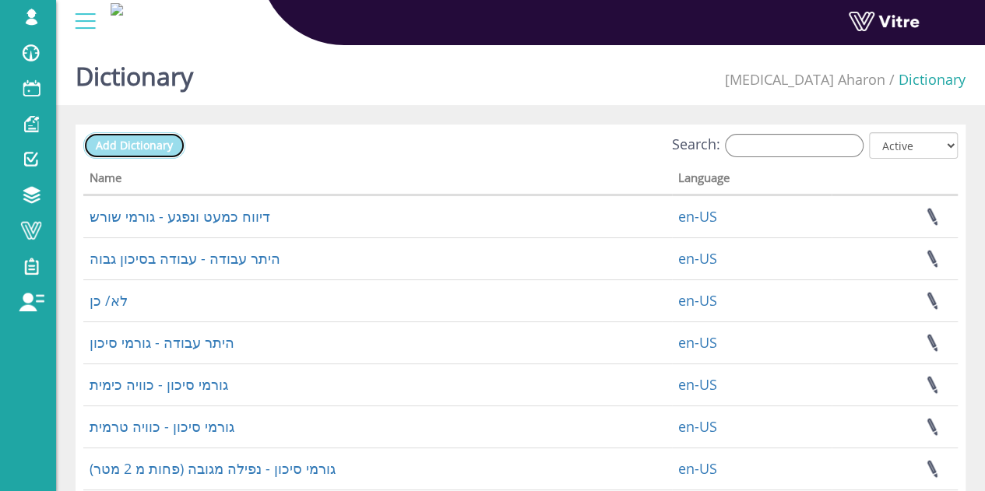
click at [135, 150] on span "Add Dictionary" at bounding box center [134, 145] width 77 height 15
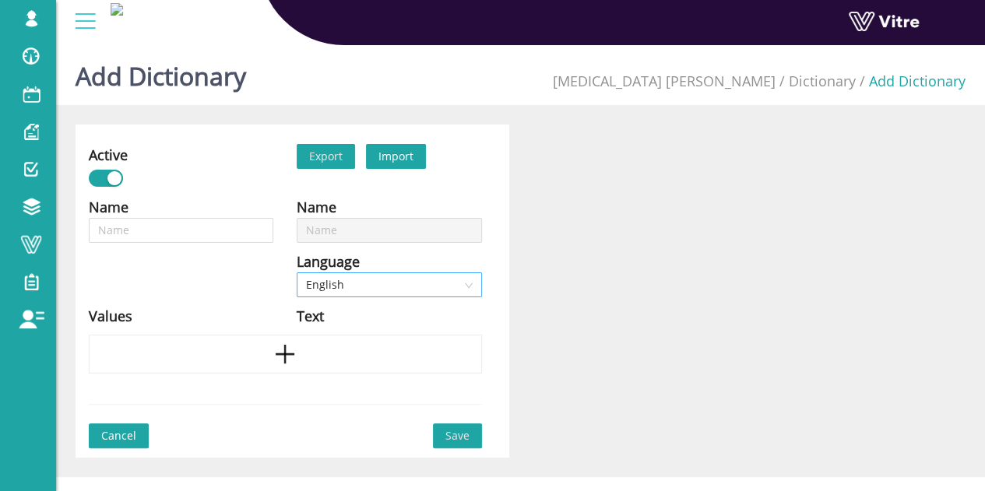
click at [362, 283] on span "English" at bounding box center [389, 284] width 166 height 23
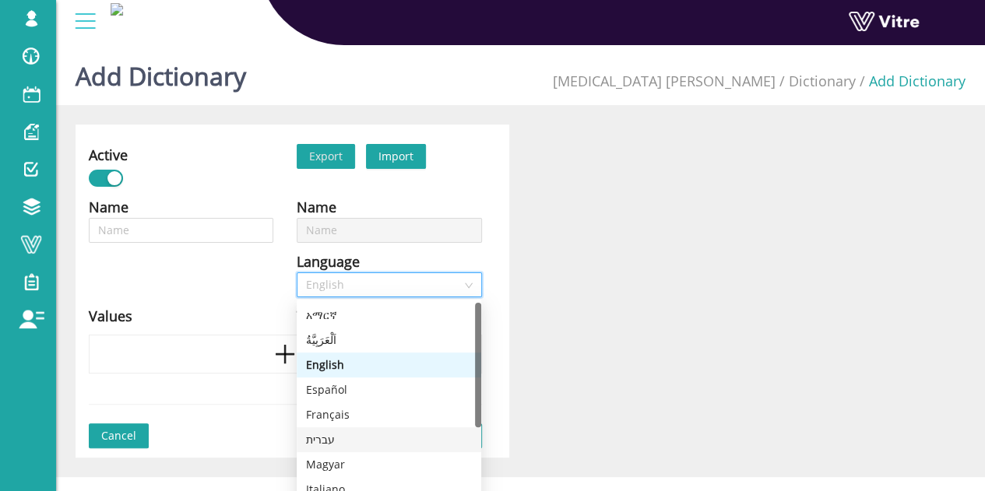
click at [329, 435] on div "עברית" at bounding box center [389, 439] width 166 height 17
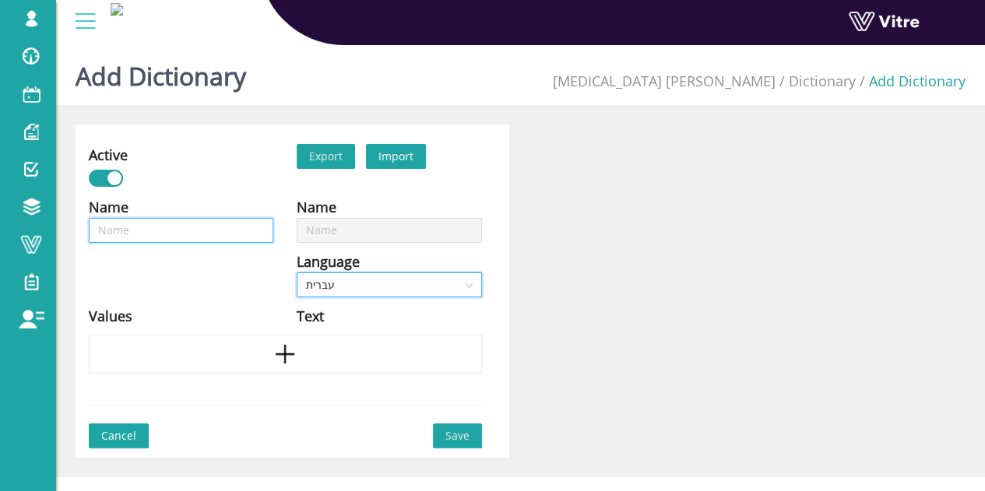
click at [193, 223] on input "text" at bounding box center [181, 230] width 184 height 25
paste input "סוג העבודה בגובה"
type input "סוג העבודה בגובה"
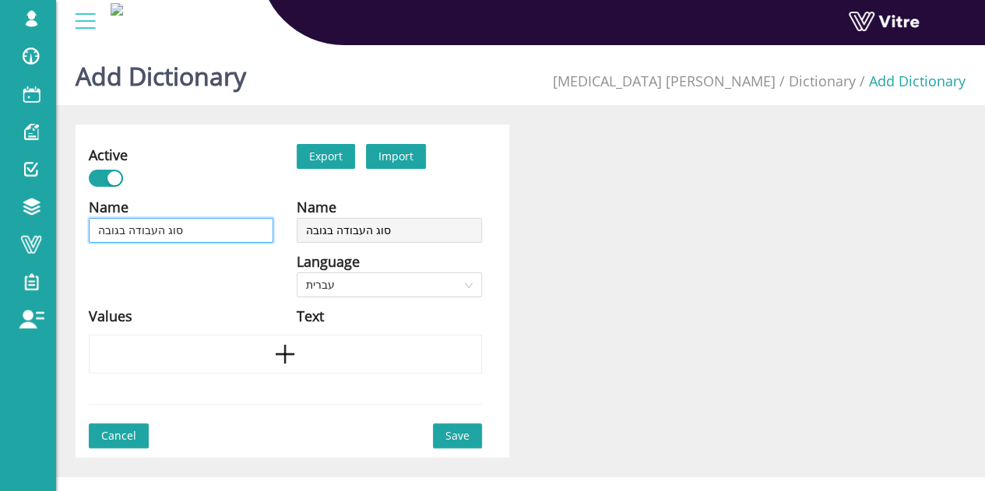
type input "סוג העבודה בגובה"
type input "סוג העבודה בגובה -"
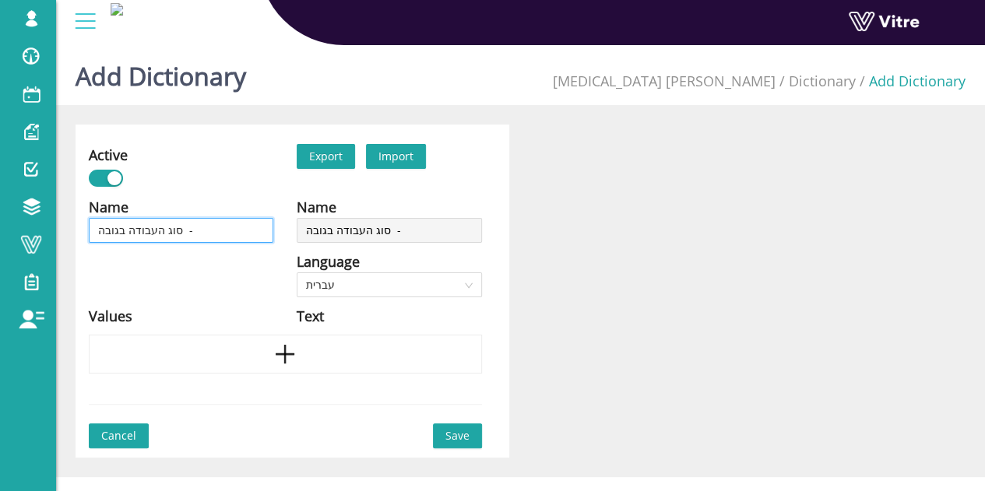
type input "סוג העבודה בגובה -"
type input "סוג העבודה בגובה - G"
type input "סוג העבודה בגובה - GC"
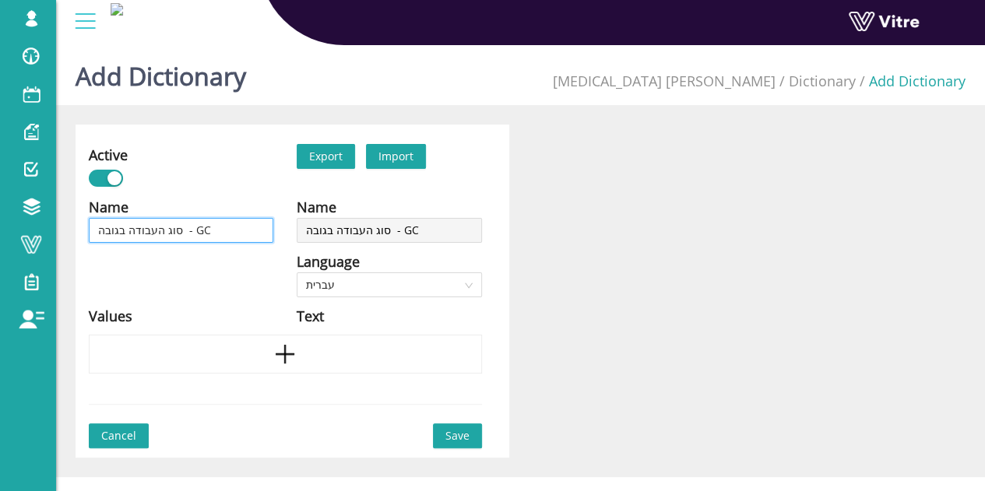
type input "סוג העבודה בגובה - GCU"
type input "סוג העבודה בגובה - GCUS"
type input "סוג העבודה בגובה - GCU"
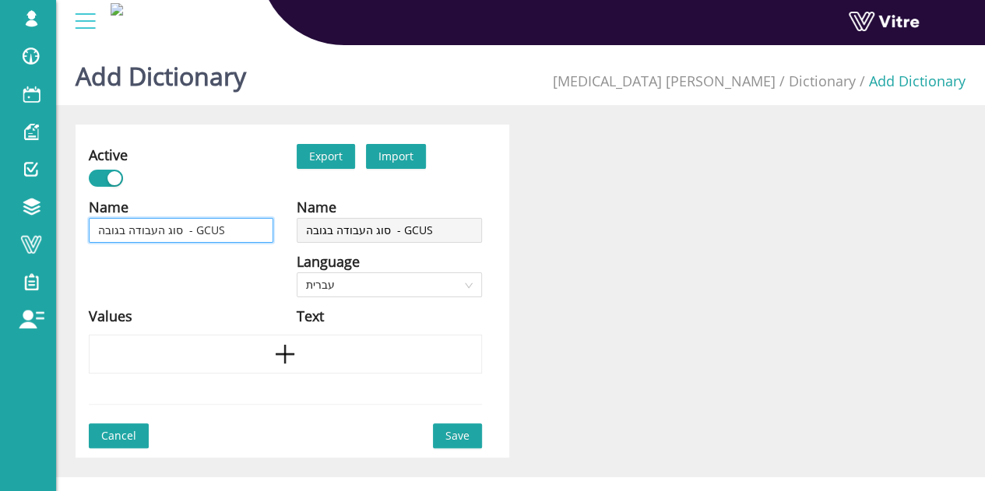
type input "סוג העבודה בגובה - GCU"
type input "סוג העבודה בגובה - GC"
type input "סוג העבודה בגובה - G"
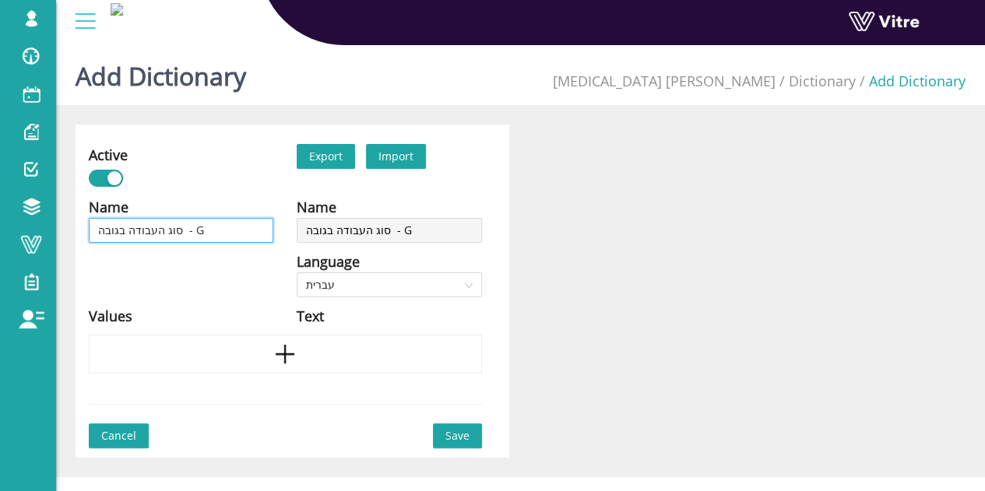
type input "סוג העבודה בגובה -"
type input "סוג העבודה בגובה - ע"
type input "סוג העבודה בגובה - עב"
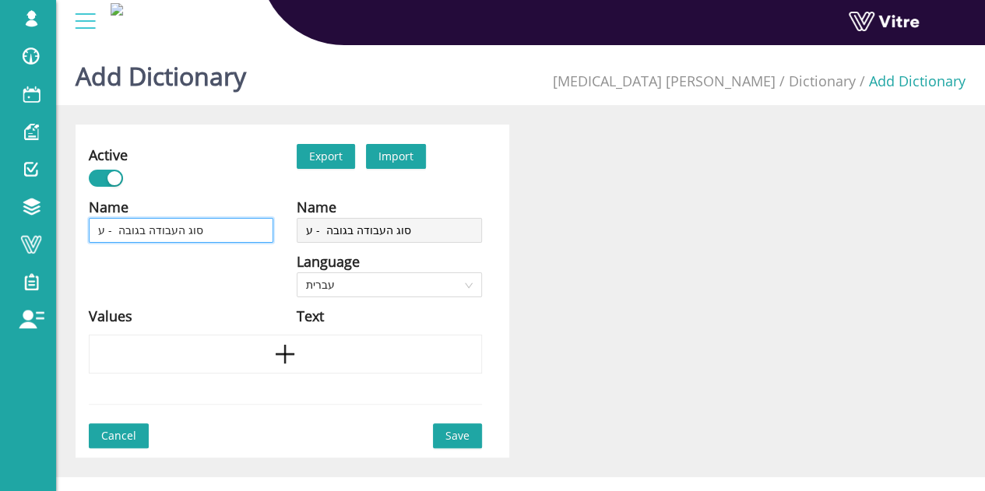
type input "סוג העבודה בגובה - עב"
type input "סוג העבודה בגובה - [PERSON_NAME]"
type input "סוג העבודה בגובה - עבוד"
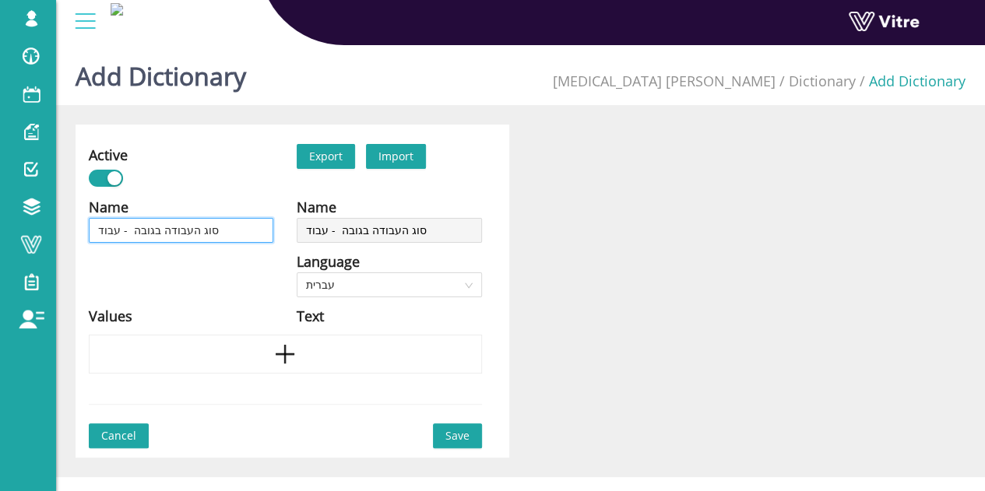
type input "סוג העבודה בגובה - עבודה"
type input "סוג העבודה בגובה - עבודה ב"
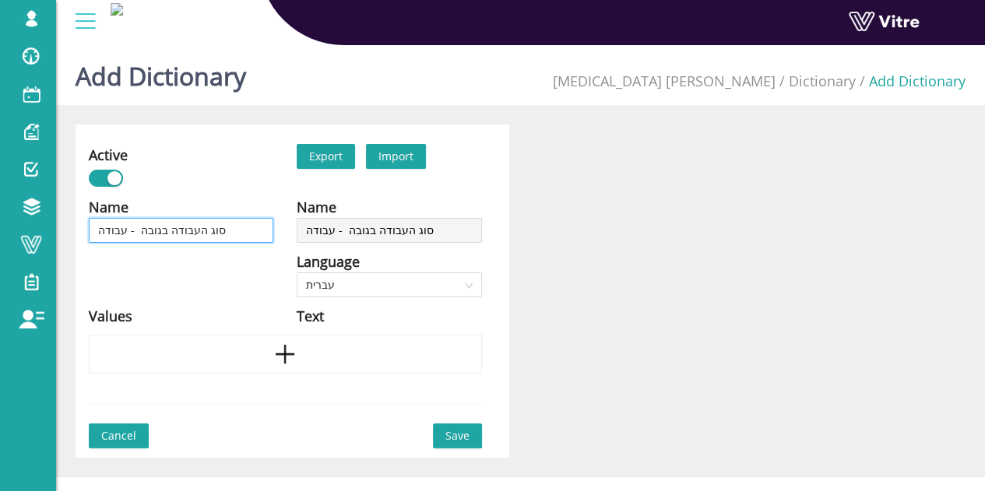
type input "סוג העבודה בגובה - עבודה ב"
type input "סוג העבודה בגובה - עבודה בג"
type input "סוג העבודה בגובה - עבודה בגו"
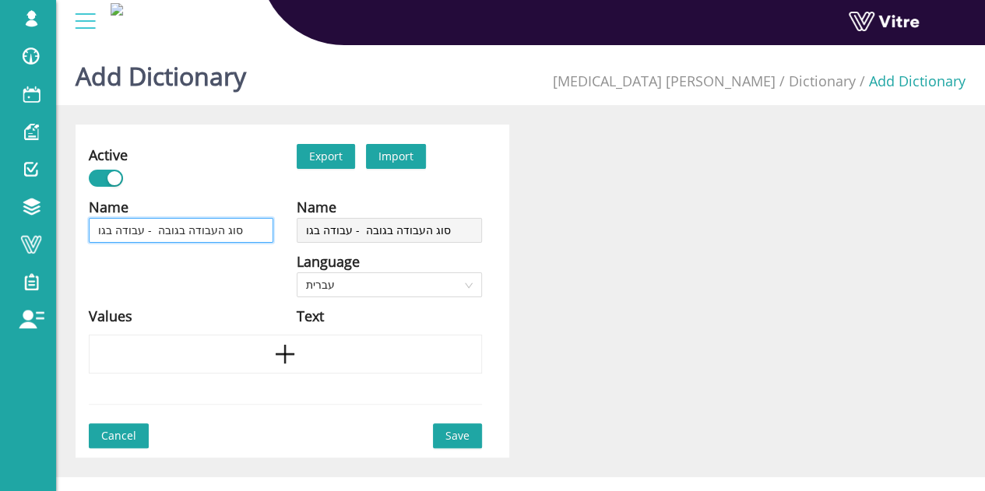
type input "סוג העבודה בגובה - עבודה בגוב"
type input "סוג העבודה בגובה - עבודה בגובה"
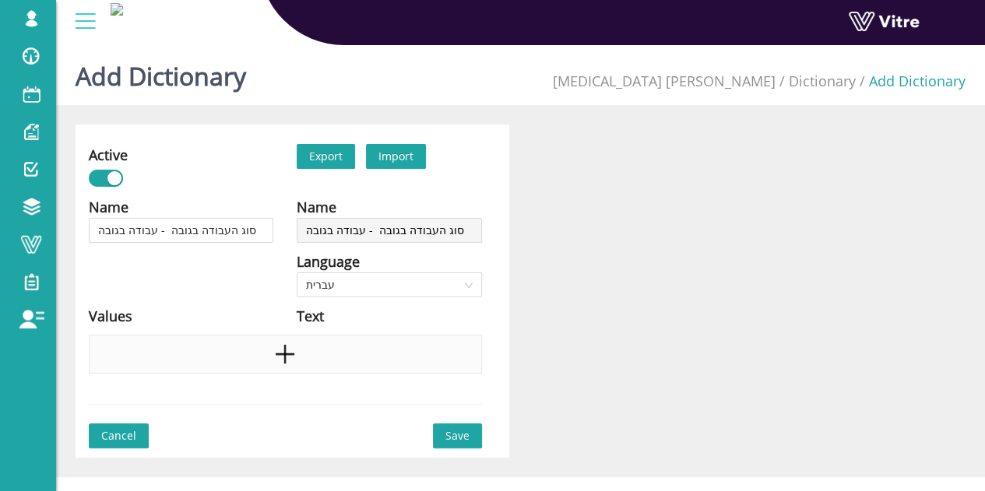
click at [300, 347] on div at bounding box center [285, 354] width 393 height 39
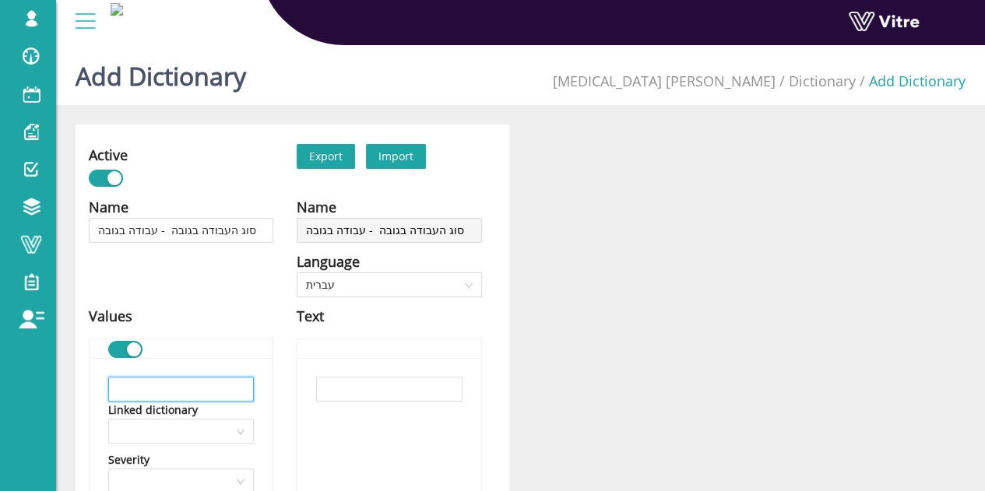
click at [212, 385] on input "text" at bounding box center [181, 389] width 146 height 25
paste input "סולמות"
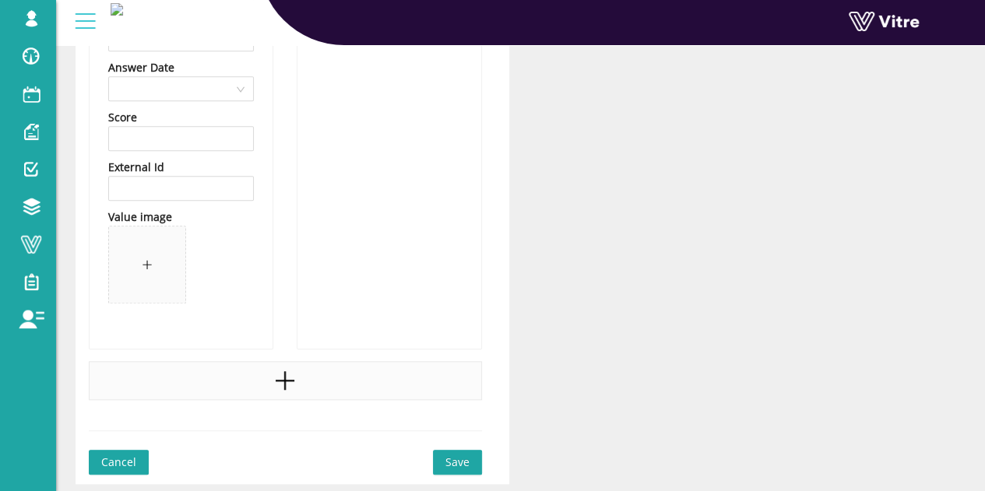
scroll to position [545, 0]
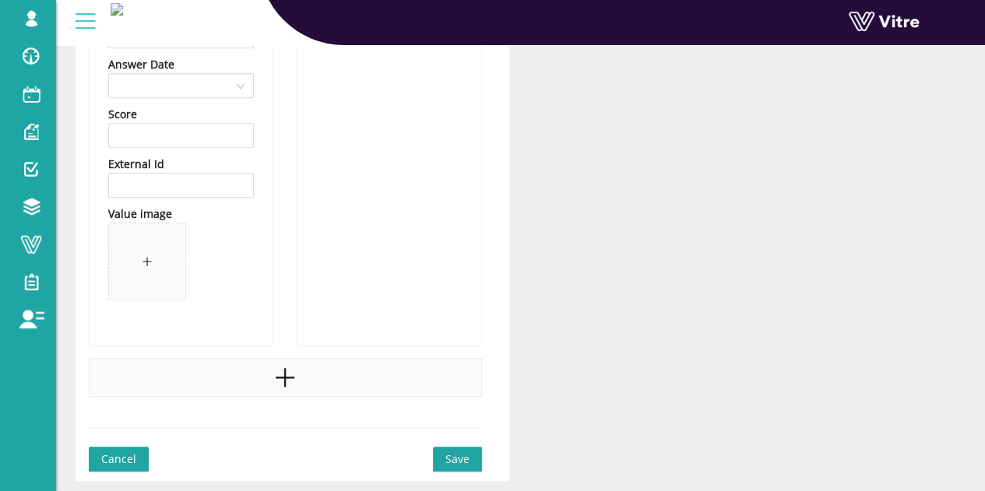
type input "סולמות"
click at [308, 364] on div at bounding box center [285, 377] width 393 height 39
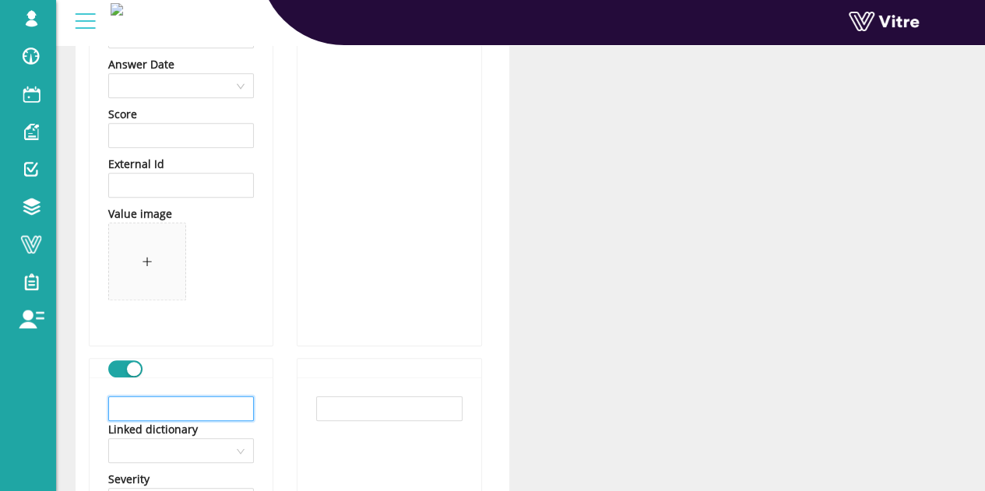
click at [184, 409] on input "text" at bounding box center [181, 408] width 146 height 25
paste input "במות הרמה"
type input "במות הרמה"
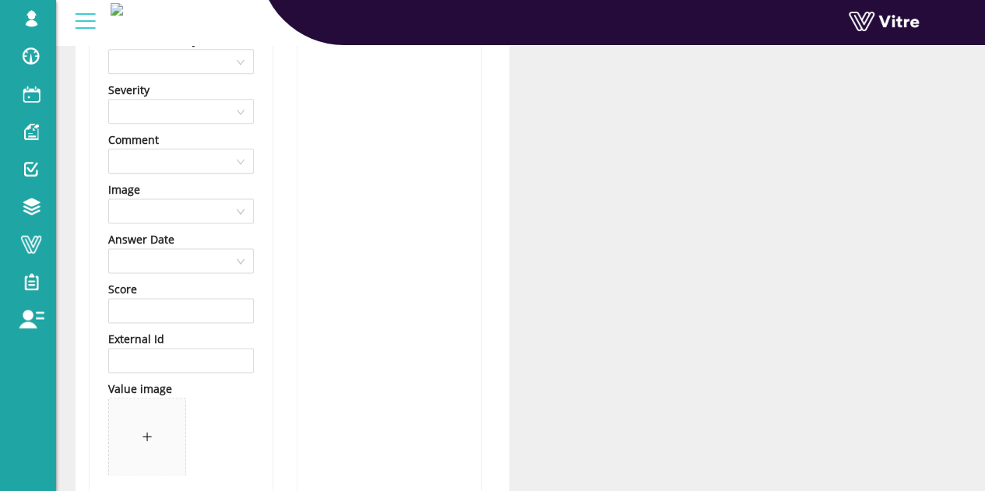
scroll to position [1154, 0]
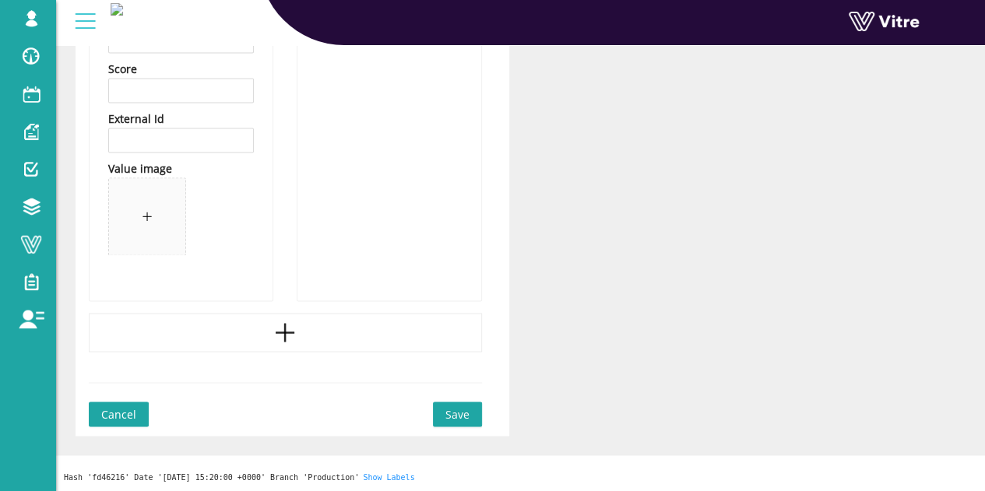
click at [249, 336] on div at bounding box center [285, 332] width 393 height 39
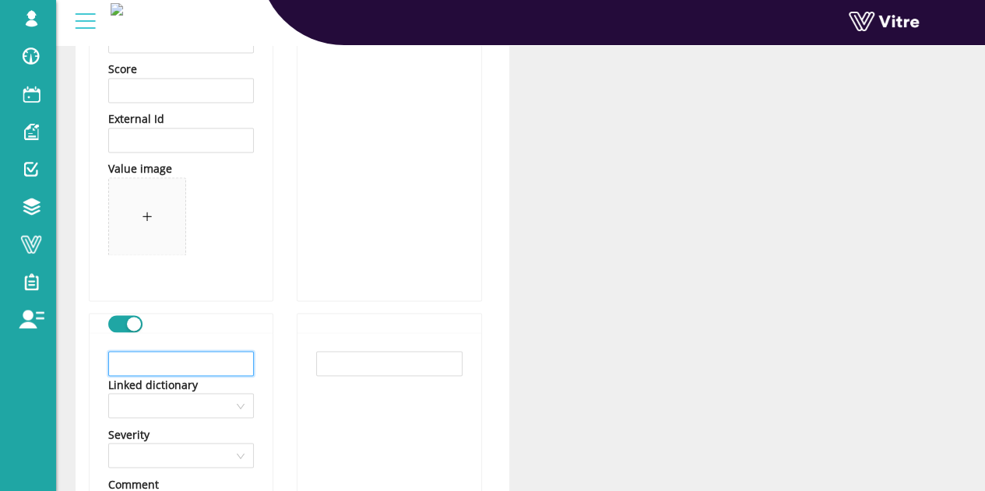
click at [188, 365] on input "text" at bounding box center [181, 363] width 146 height 25
paste input "פיגומים"
type input "פיגומים"
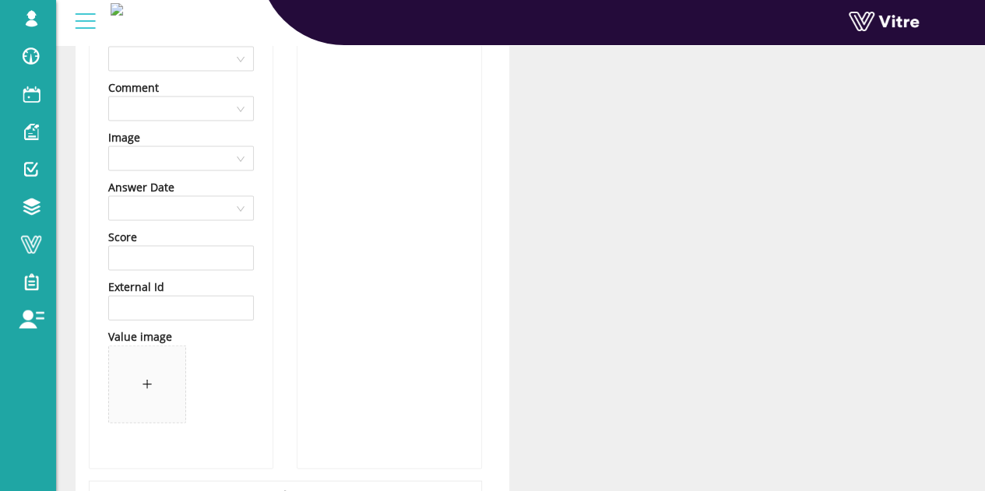
scroll to position [1621, 0]
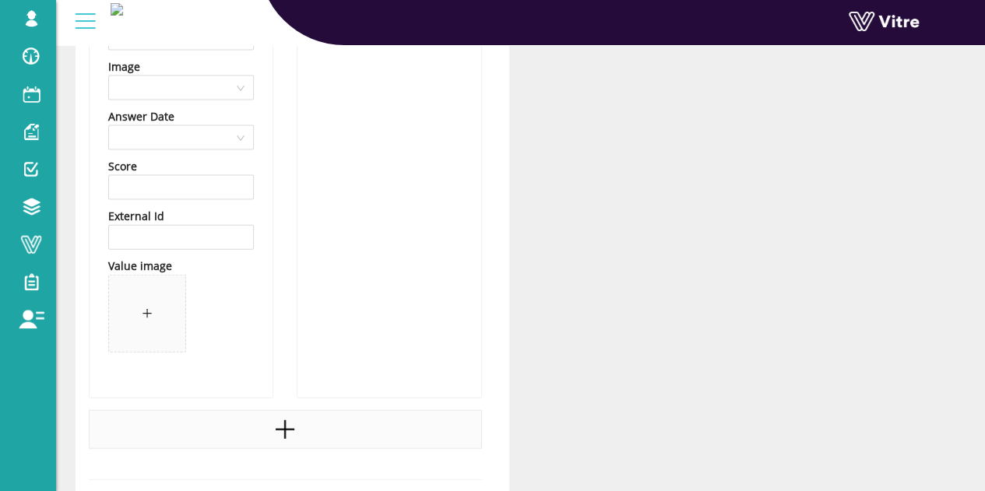
click at [249, 418] on div at bounding box center [285, 429] width 393 height 39
click at [169, 455] on input "text" at bounding box center [181, 460] width 146 height 25
paste input "אחר"
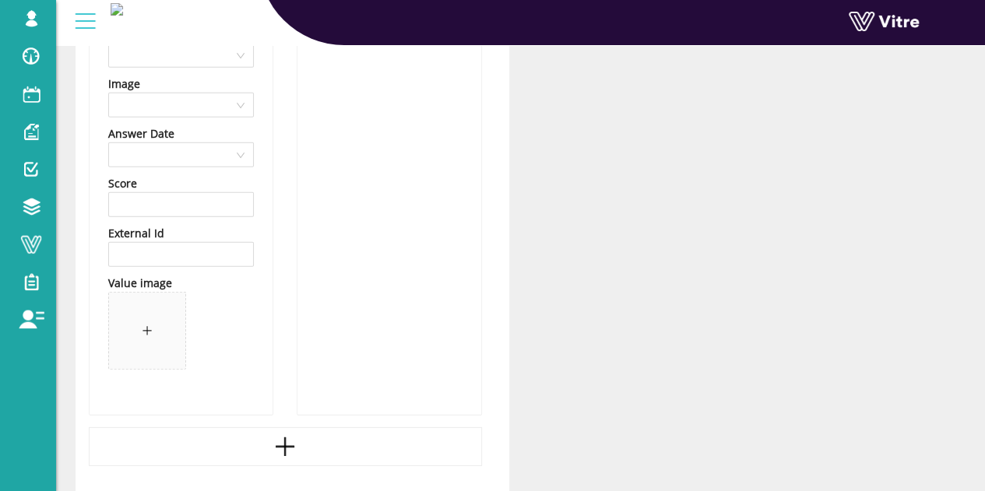
scroll to position [2282, 0]
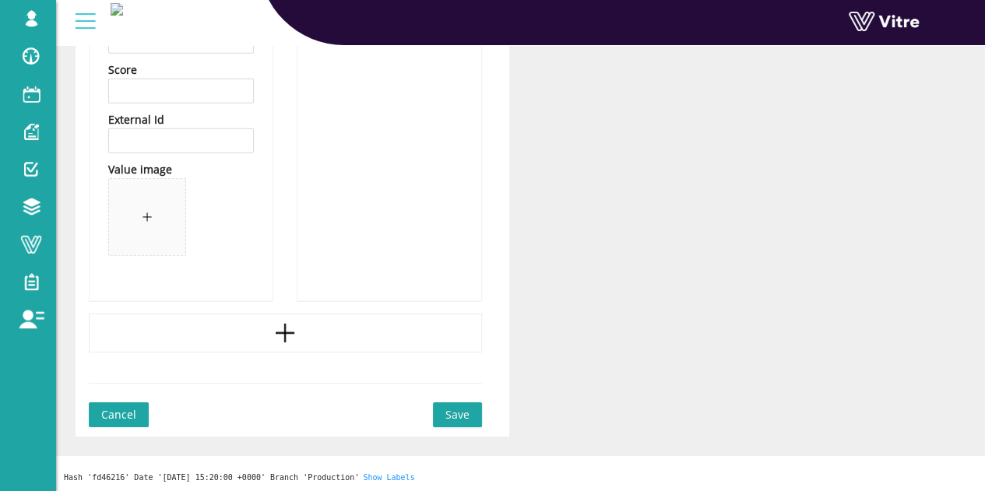
type input "אחר"
click at [459, 412] on span "Save" at bounding box center [457, 414] width 24 height 17
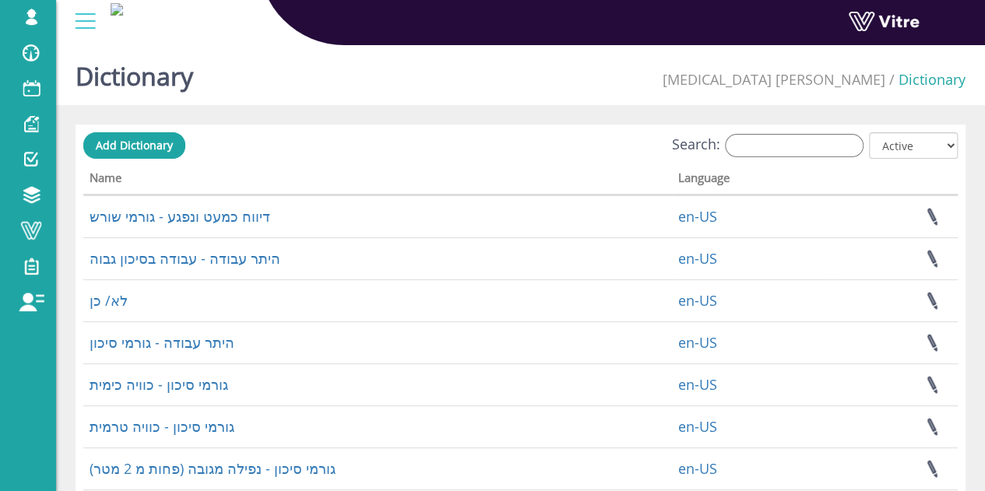
click at [142, 142] on span "Add Dictionary" at bounding box center [134, 145] width 77 height 15
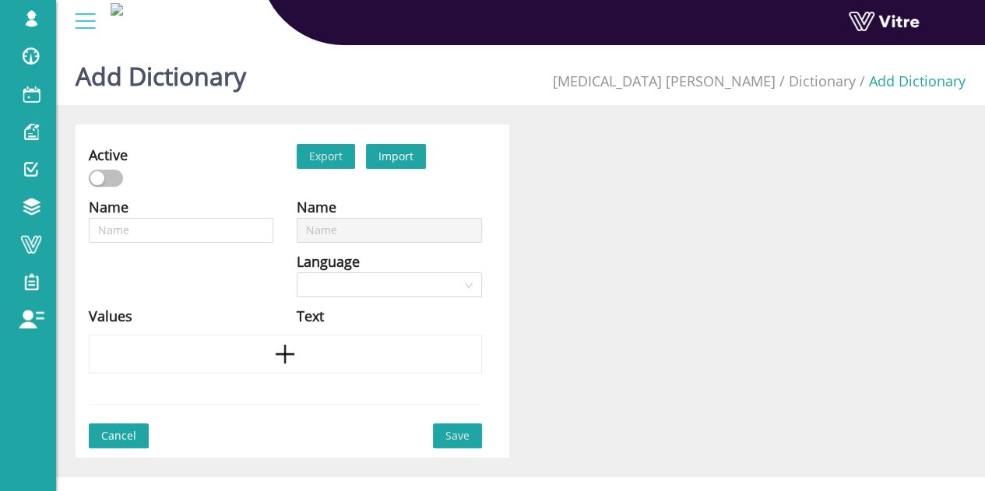
click at [214, 211] on div "Name" at bounding box center [181, 207] width 184 height 22
click at [214, 222] on input "text" at bounding box center [181, 230] width 184 height 25
type input "ע"
type input "עב"
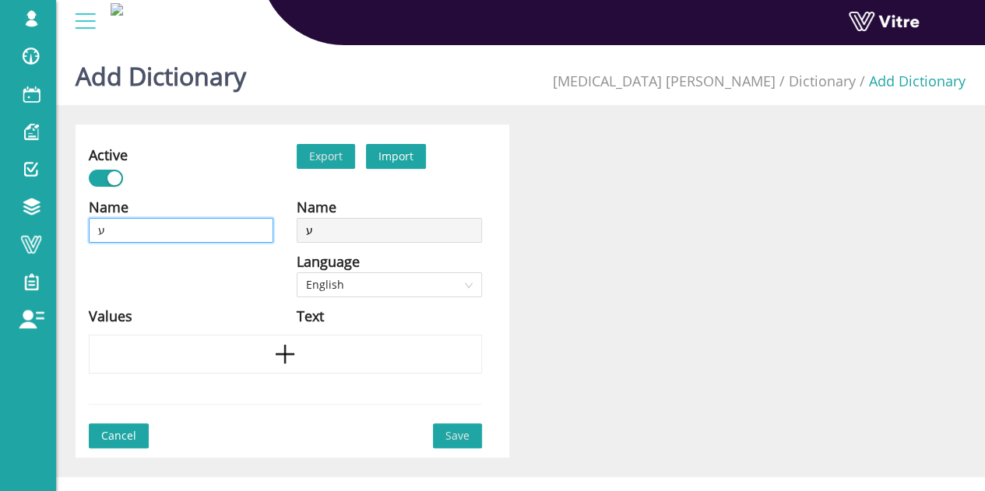
type input "עב"
type input "עבו"
type input "עבוד"
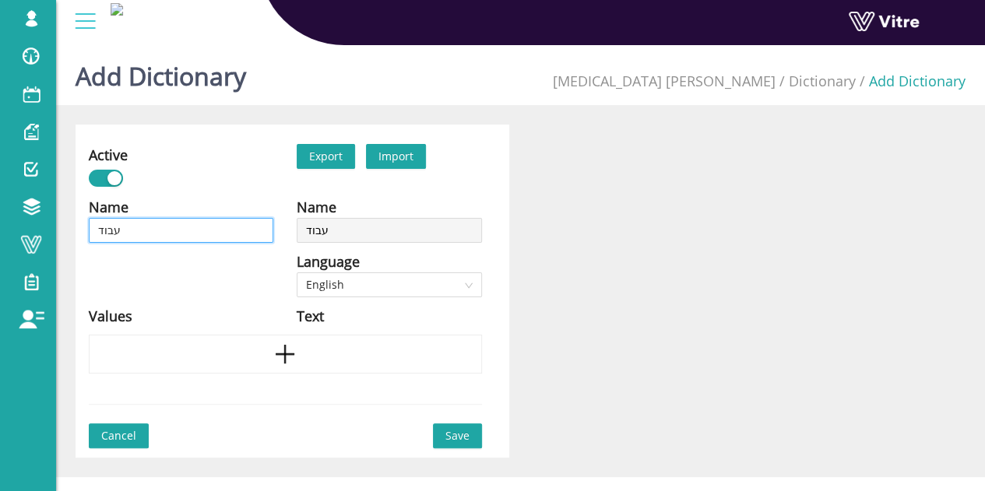
type input "עבודה"
type input "עבודה ב"
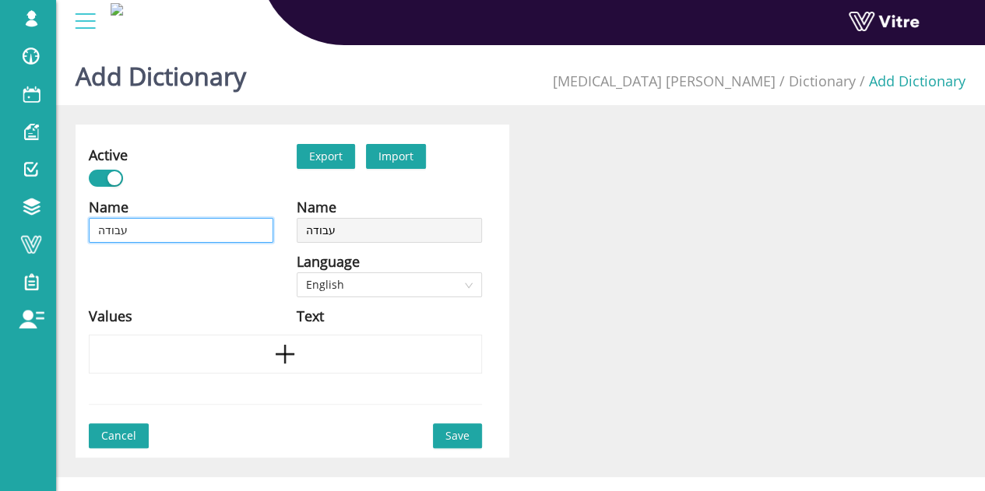
type input "עבודה ב"
type input "עבודה בג"
type input "עבודה בגו"
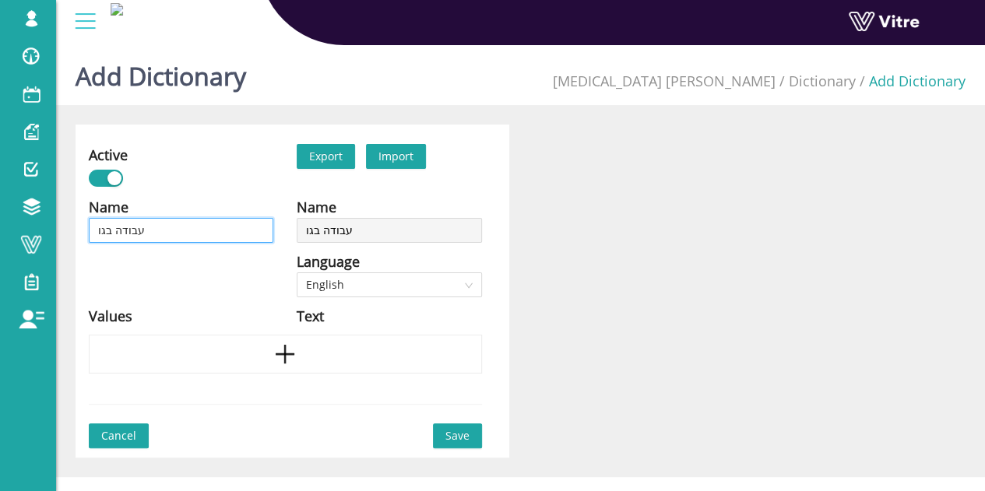
type input "עבודה בגוב"
type input "עבודה בגובה"
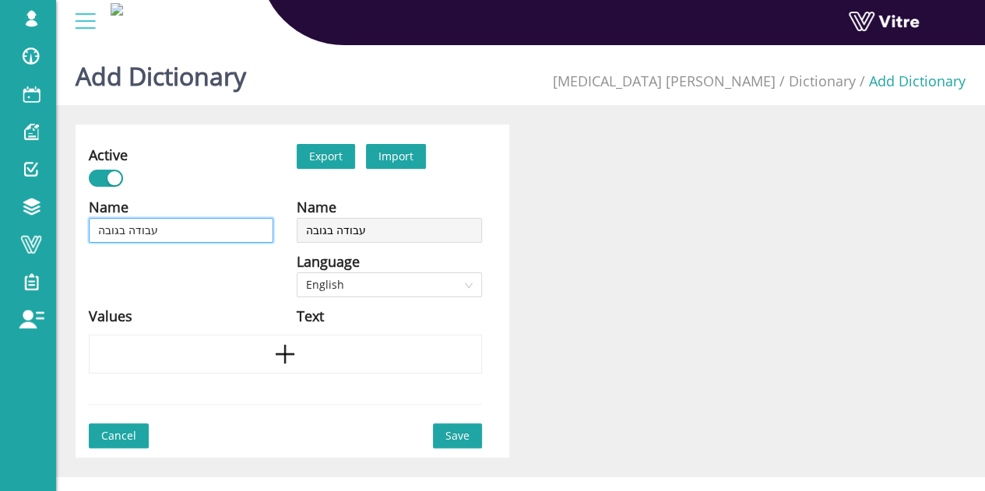
type input "עבודה בגובה"
type input "עבודה בגובה -"
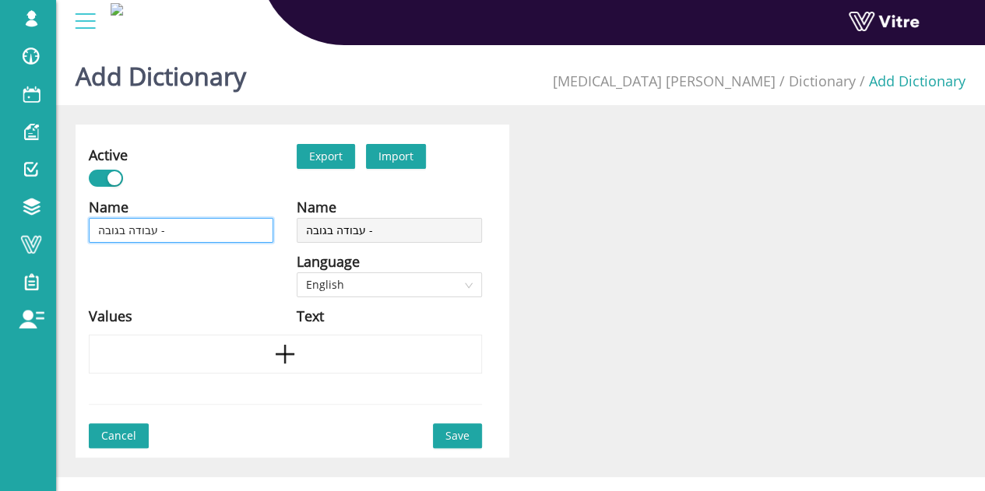
paste input "הדרישות עבור עבודה בגובה"
type input "עבודה בגובה - הדרישות עבור עבודה בגובה"
click at [437, 283] on span "English" at bounding box center [389, 284] width 166 height 23
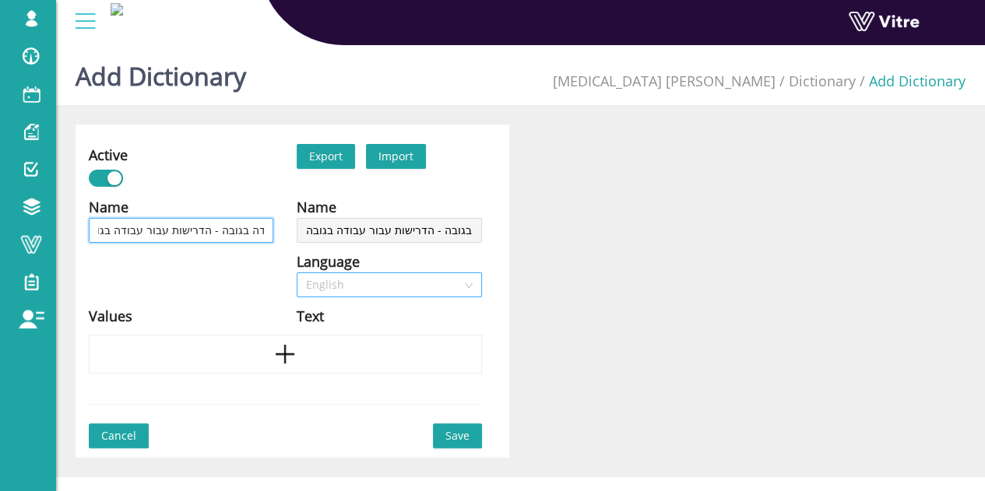
type input "עבודה בגובה - הדרישות עבור עבודה בגובה"
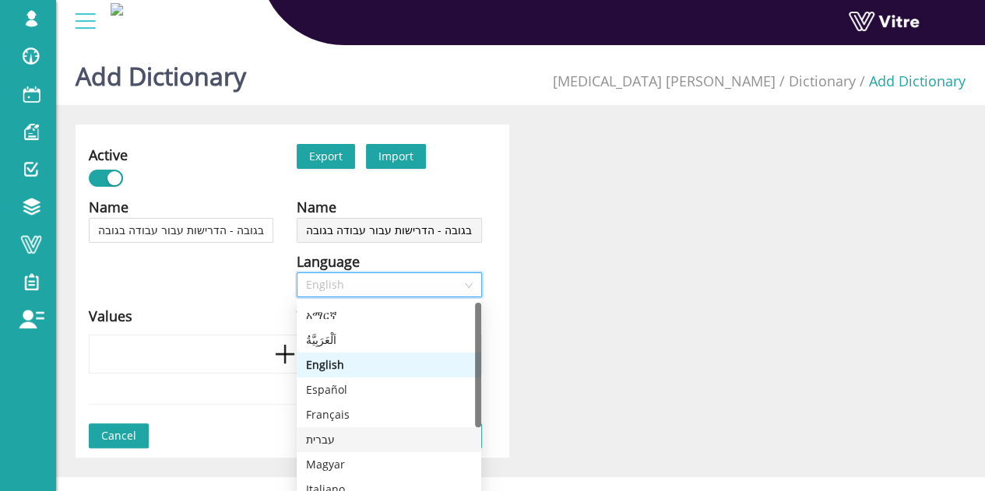
click at [355, 438] on div "עברית" at bounding box center [389, 439] width 166 height 17
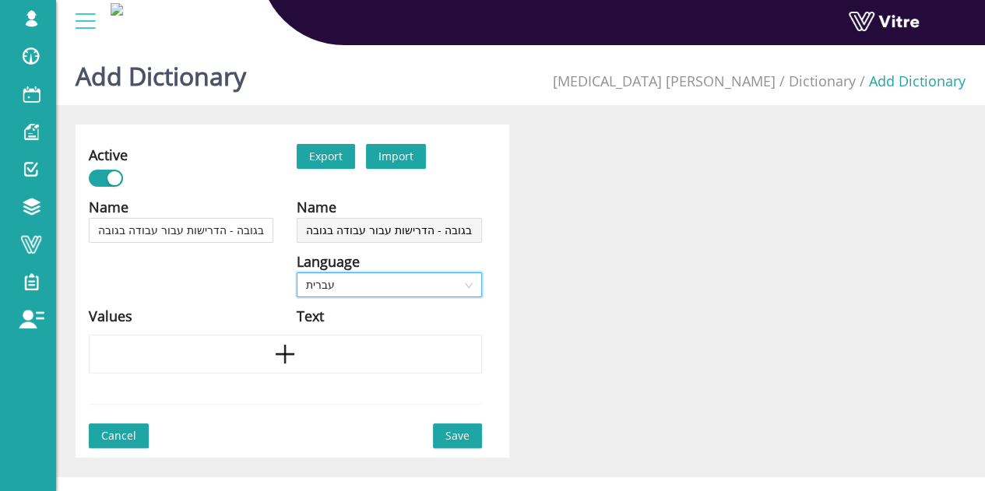
click at [233, 269] on div "Name עבודה בגובה - הדרישות עבור עבודה בגובה Language English Values" at bounding box center [181, 265] width 208 height 139
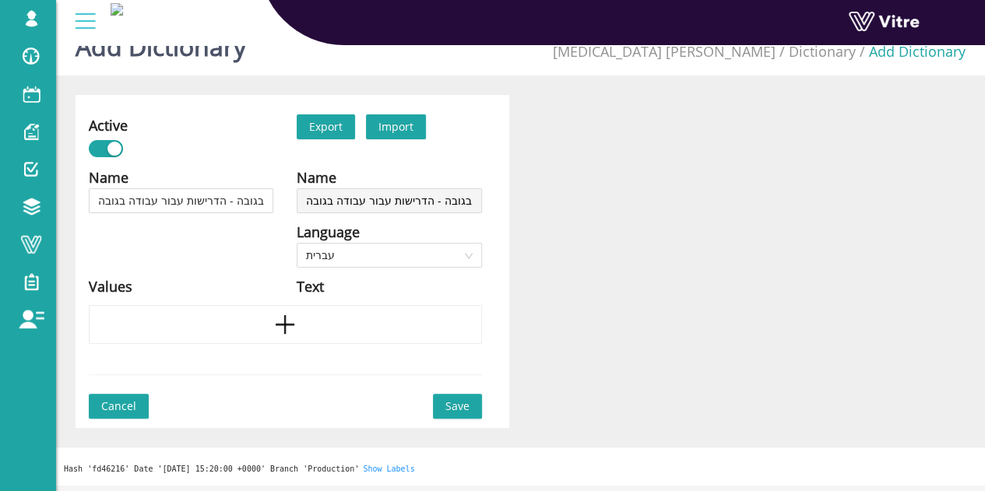
scroll to position [39, 0]
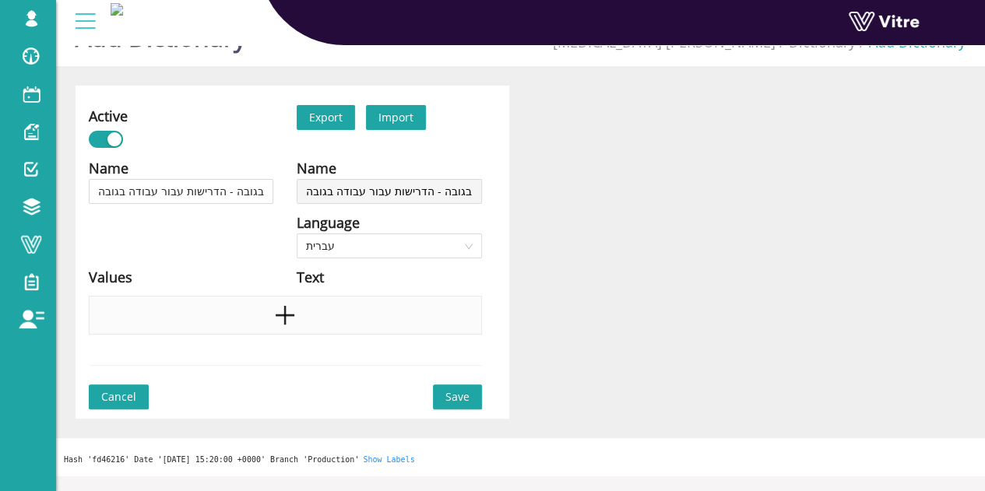
click at [282, 320] on icon "plus" at bounding box center [284, 315] width 23 height 23
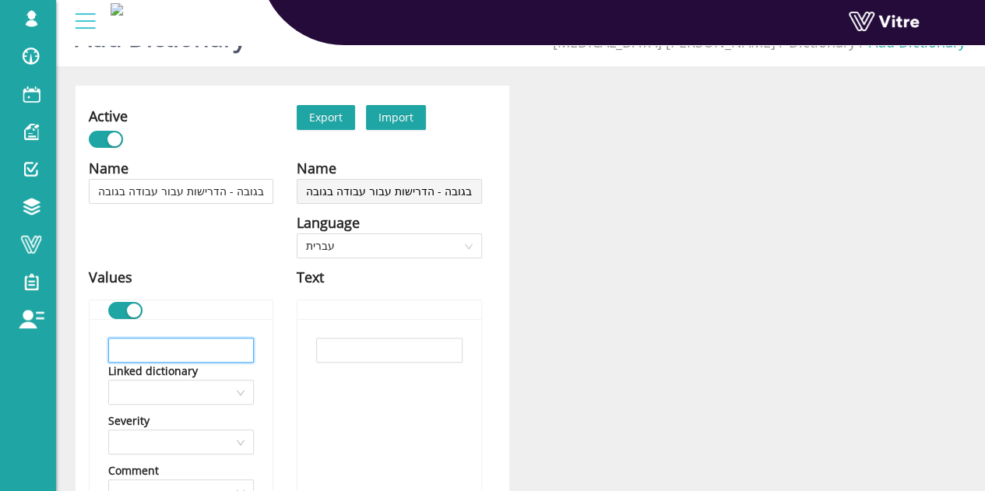
click at [194, 358] on input "text" at bounding box center [181, 350] width 146 height 25
paste input "מערכת לבלימת נפילה"
type input "מערכת לבלימת נפילה"
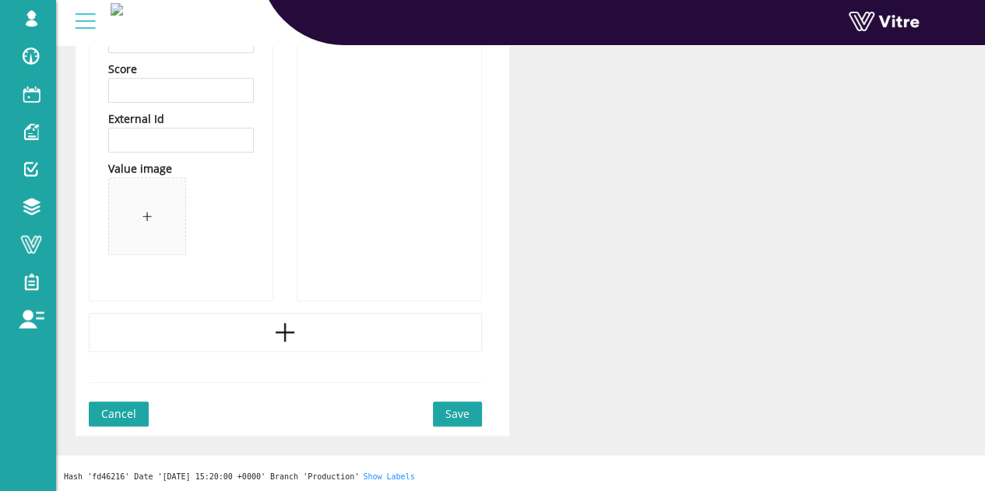
scroll to position [590, 0]
click at [237, 331] on div at bounding box center [285, 332] width 393 height 39
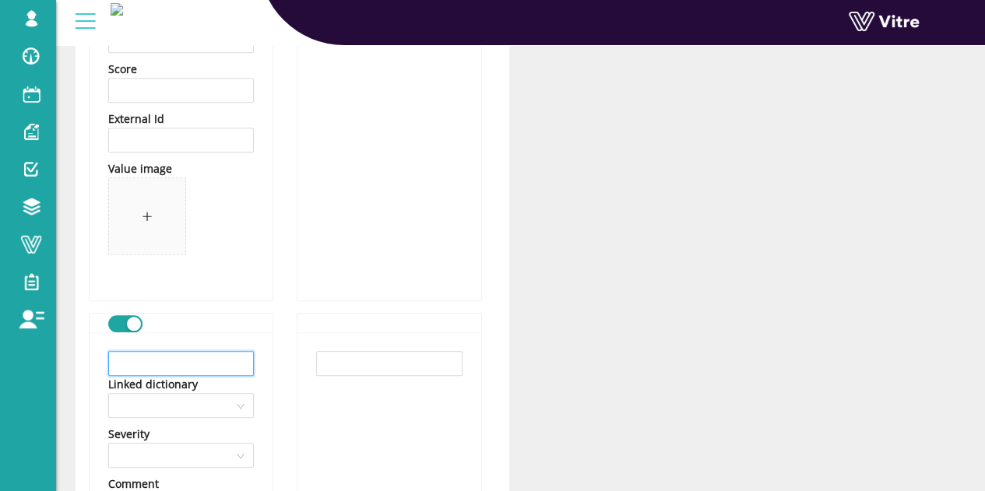
click at [177, 356] on input "text" at bounding box center [181, 363] width 146 height 25
paste input "מערכת למניעת נפילה"
type input "מערכת למניעת נפילה"
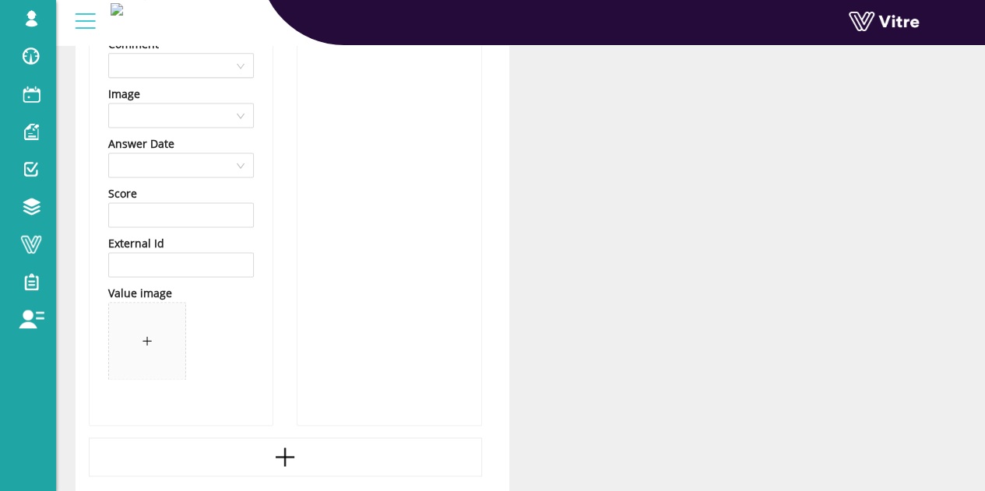
scroll to position [1135, 0]
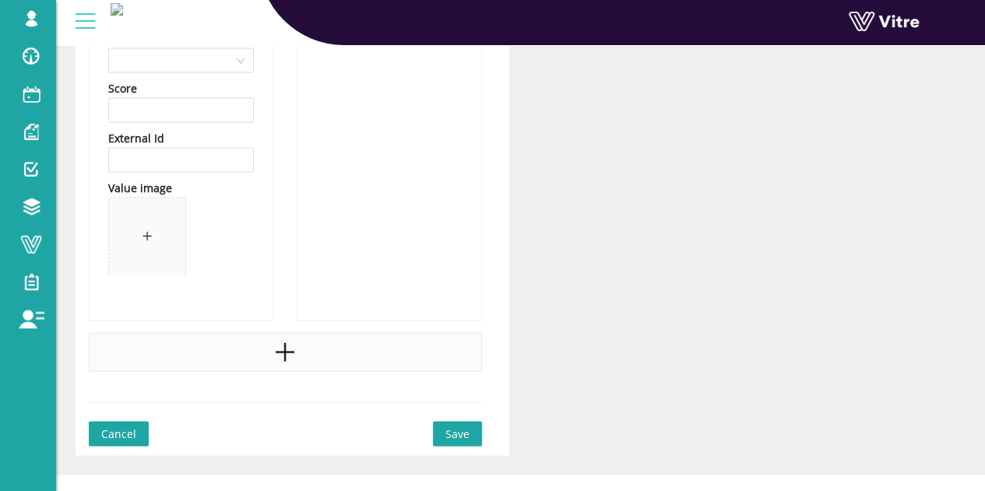
click at [296, 345] on icon "plus" at bounding box center [284, 351] width 23 height 23
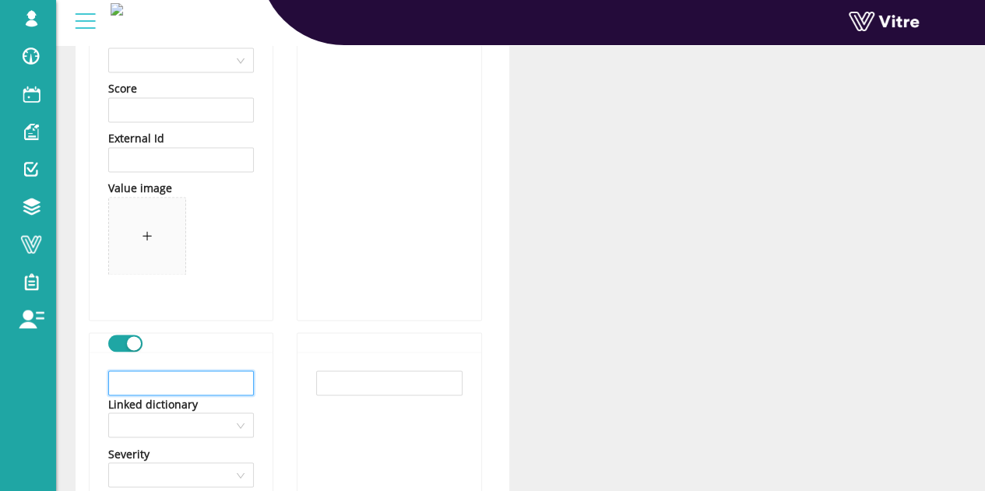
click at [218, 371] on input "text" at bounding box center [181, 382] width 146 height 25
paste input "גידור \ מעקות"
type input "גידור \ מעקות"
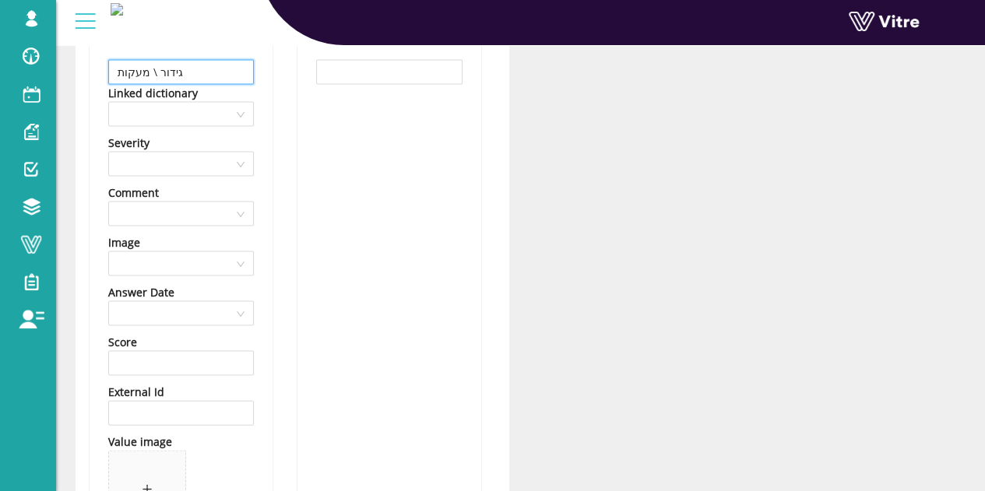
scroll to position [1680, 0]
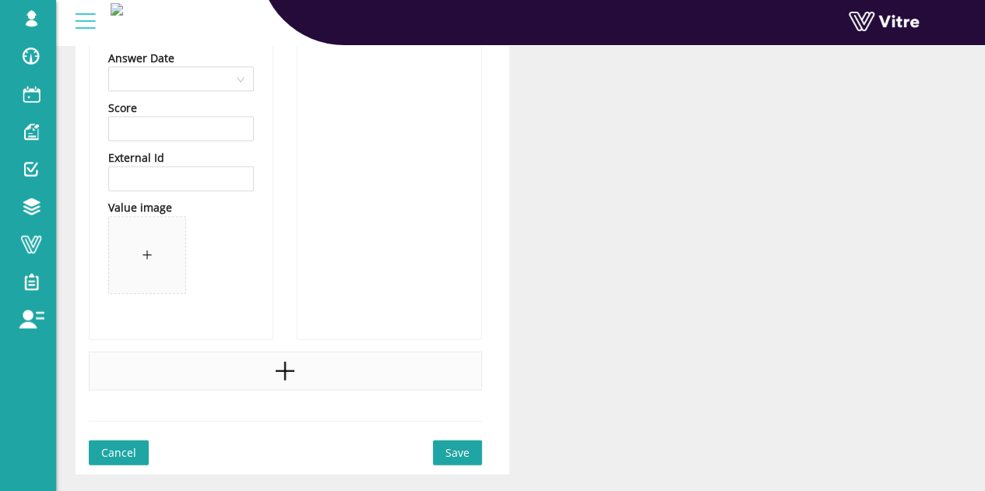
click at [241, 367] on div at bounding box center [285, 371] width 393 height 39
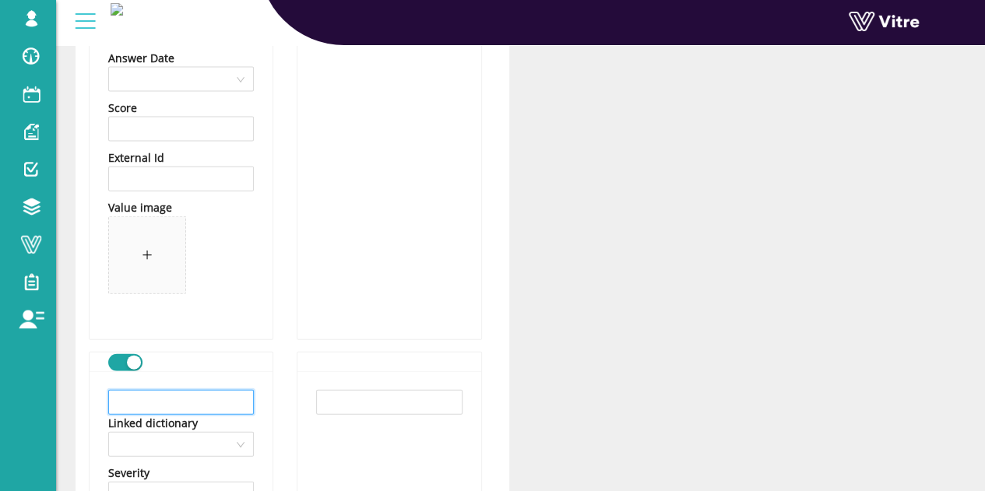
click at [188, 392] on input "text" at bounding box center [181, 402] width 146 height 25
paste input "סימון קו 2 מטר מקצה המשטח"
type input "סימון קו 2 מטר מקצה המשטח"
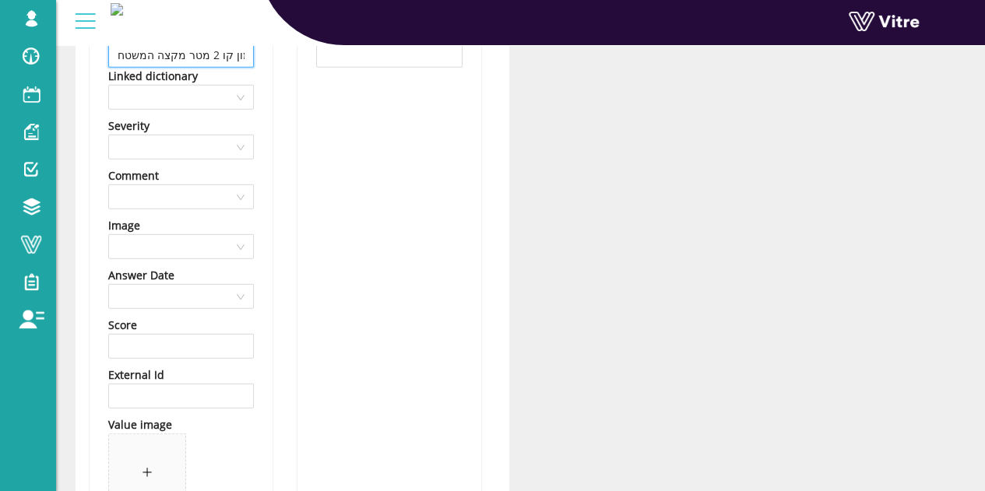
scroll to position [2224, 0]
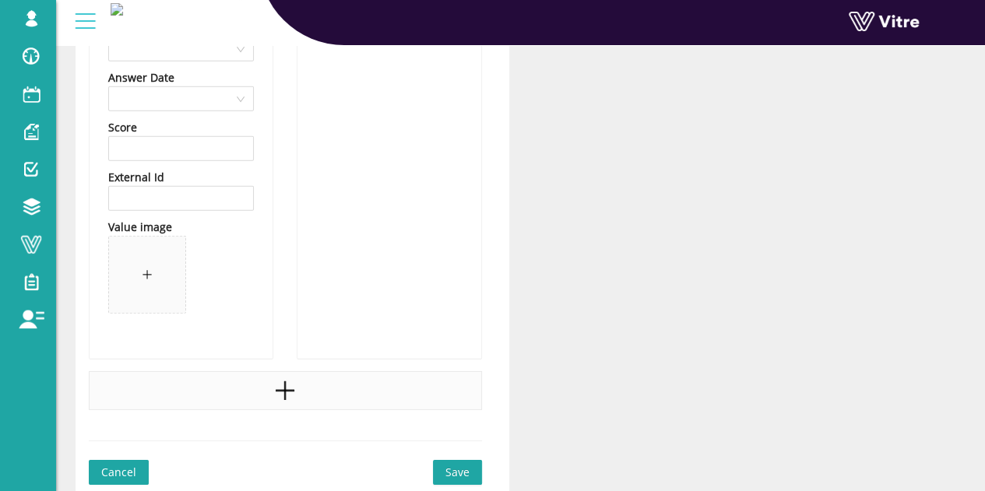
click at [318, 387] on div at bounding box center [285, 390] width 393 height 39
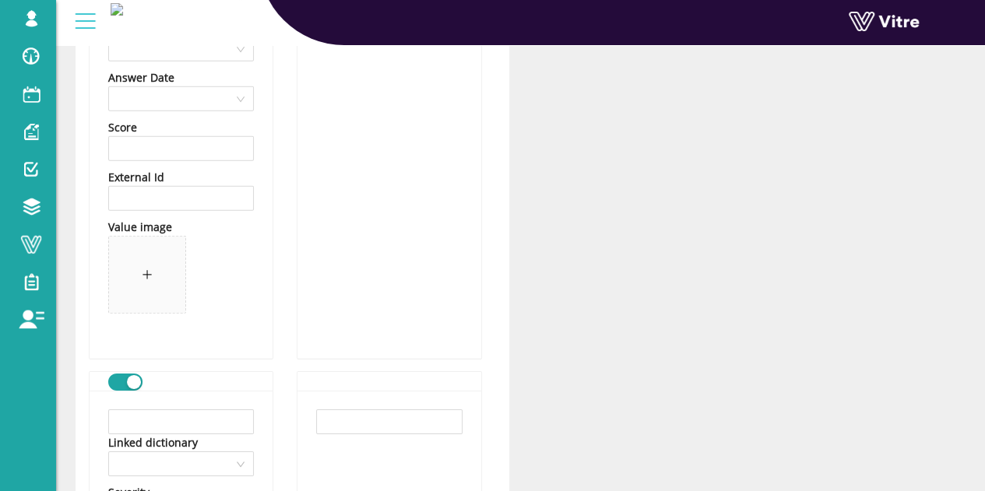
click at [224, 409] on input "text" at bounding box center [181, 421] width 146 height 25
paste input "לאבטח את כלים \ חומרים \ ציוד מנפילה"
type input "לאבטח את כלים \ חומרים \ ציוד מנפילה"
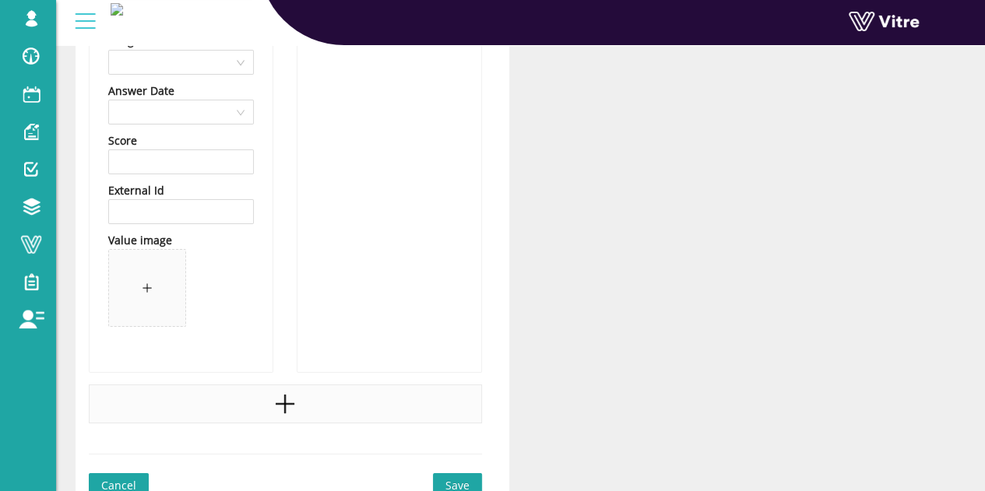
scroll to position [2845, 0]
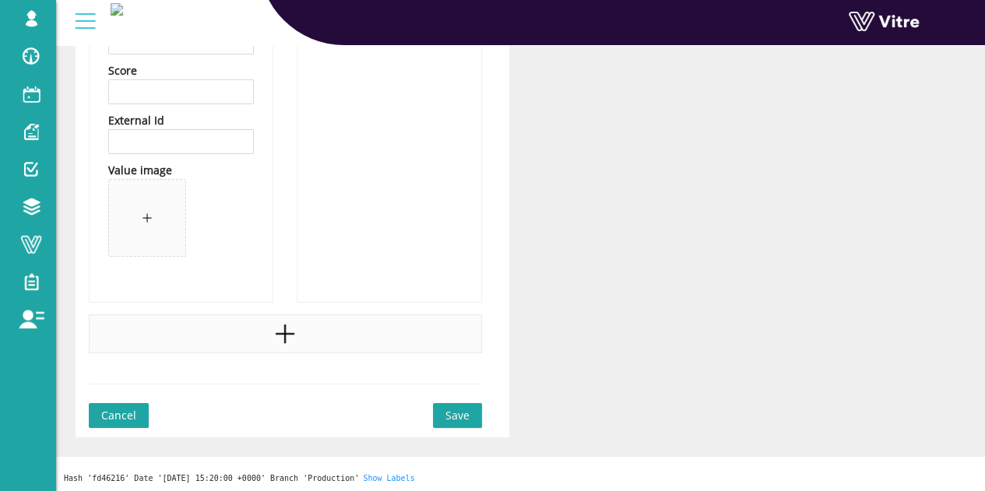
click at [282, 344] on div at bounding box center [285, 333] width 393 height 39
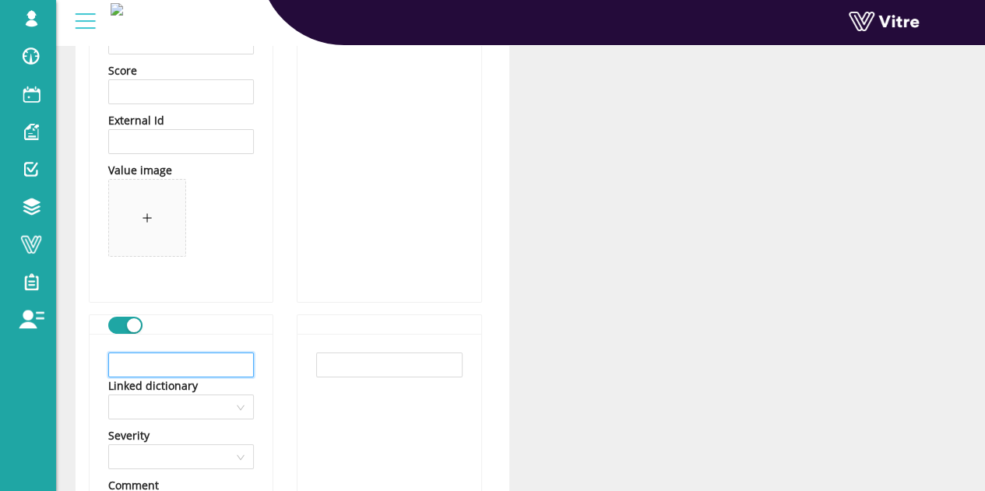
click at [196, 360] on input "text" at bounding box center [181, 365] width 146 height 25
paste input "חסימת האזור מתחת לאזור העבודה"
type input "חסימת האזור מתחת לאזור העבודה"
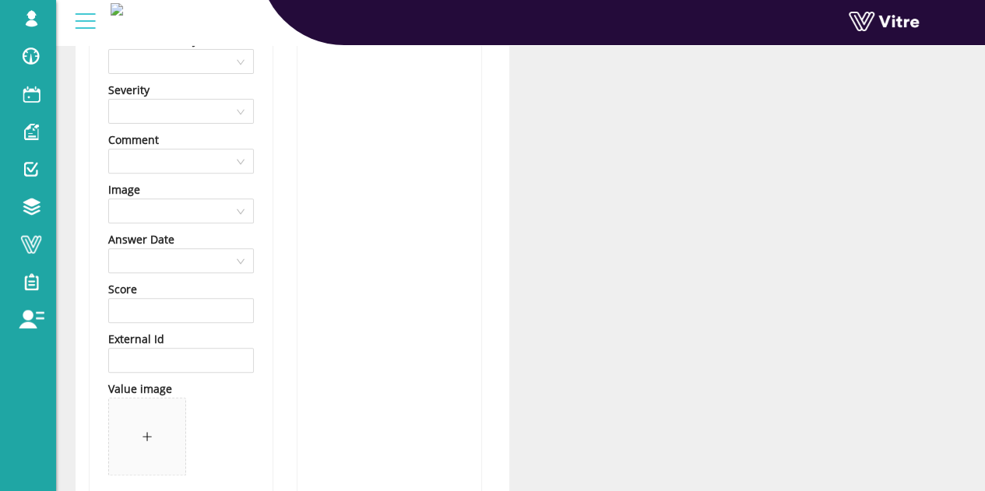
scroll to position [3390, 0]
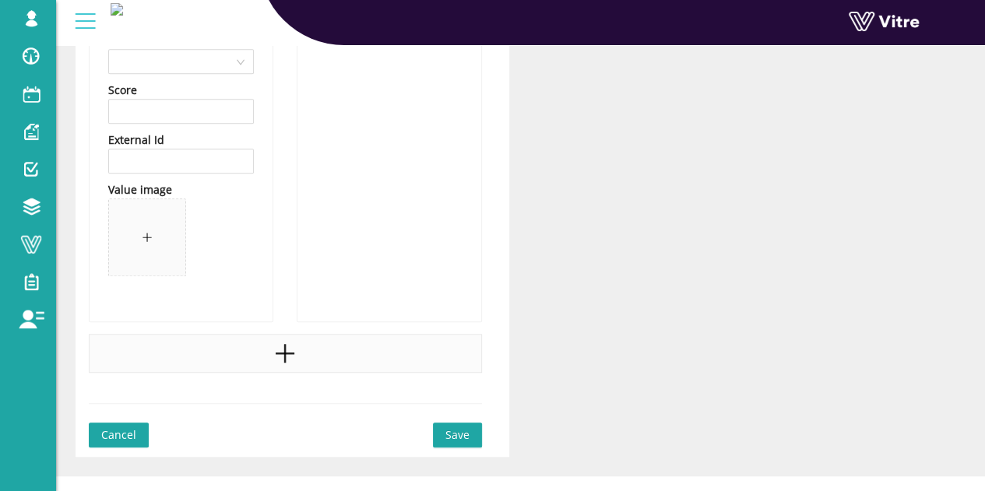
click at [251, 342] on div at bounding box center [285, 353] width 393 height 39
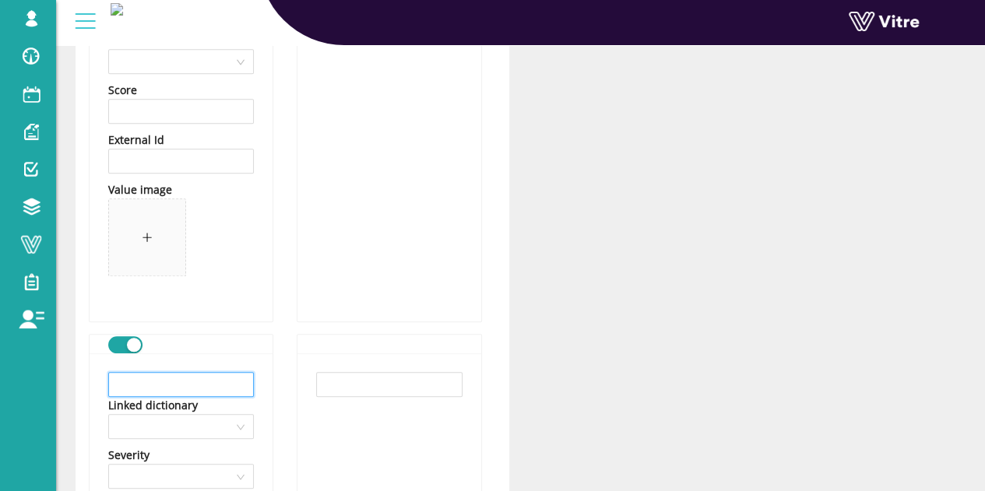
click at [225, 381] on input "text" at bounding box center [181, 384] width 146 height 25
paste input "נקודת העיגון נבדקה והיא בטוחה לשימוש"
type input "נקודת העיגון נבדקה והיא בטוחה לשימוש"
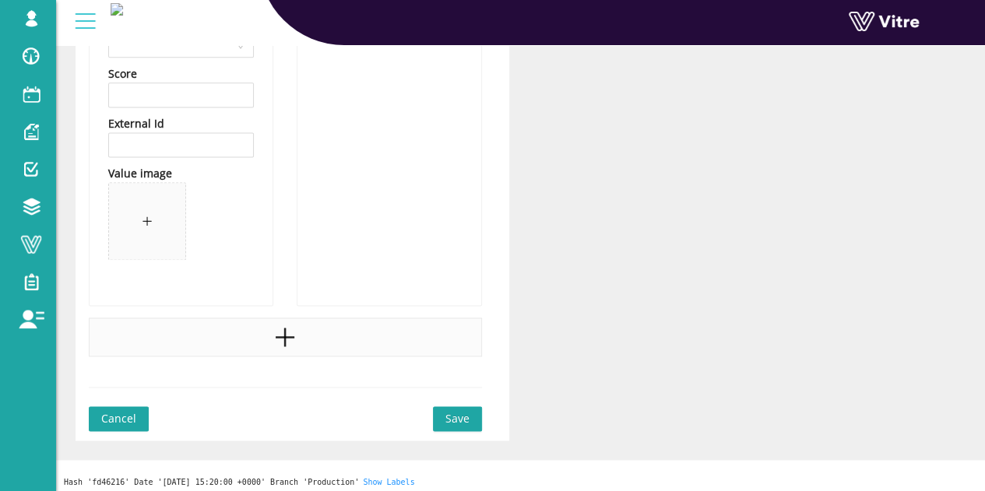
scroll to position [3972, 0]
click at [262, 337] on div at bounding box center [285, 335] width 393 height 39
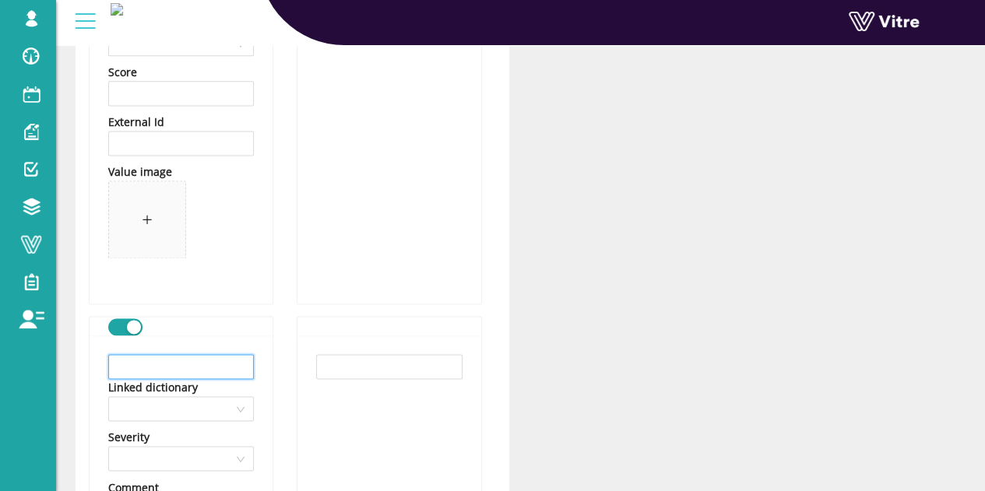
click at [168, 354] on input "text" at bounding box center [181, 366] width 146 height 25
paste input "מניעות נפילת ציוד מהגובה"
type input "מניעות נפילת ציוד מהגובה"
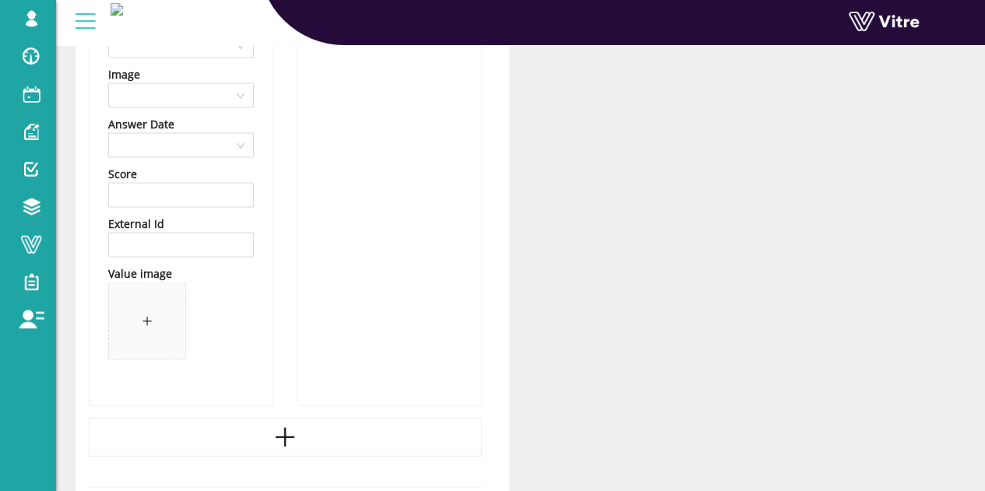
scroll to position [4537, 0]
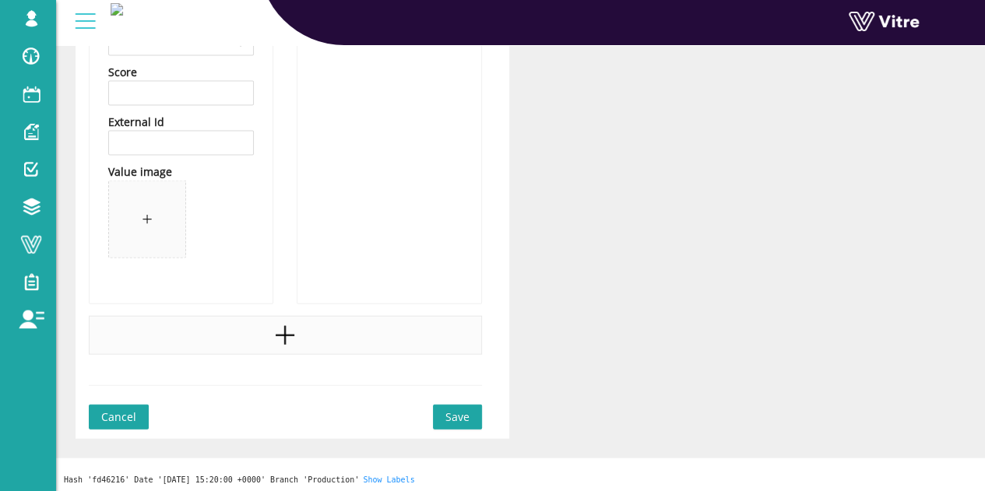
click at [254, 340] on div at bounding box center [285, 335] width 393 height 39
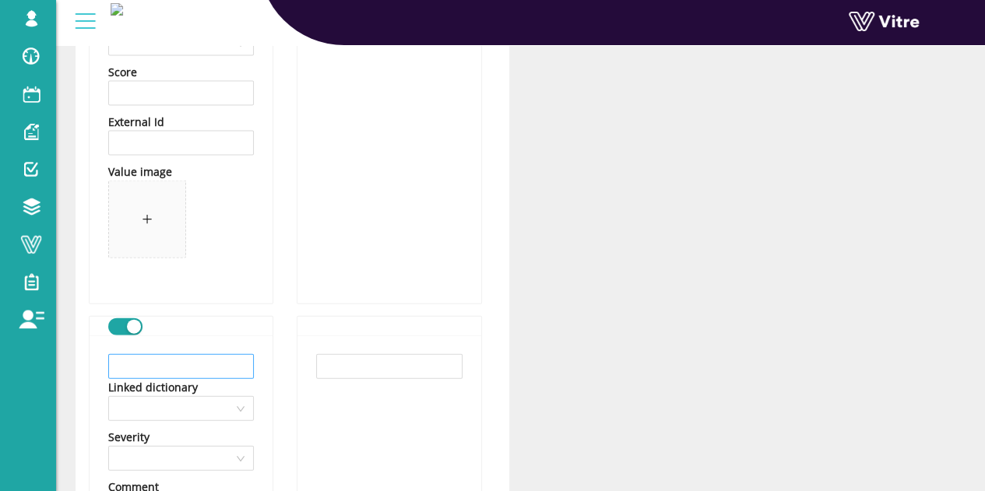
click at [212, 356] on input "text" at bounding box center [181, 366] width 146 height 25
paste input "ציוד לעבודה בגובה במצב שמיש ותקין"
type input "ציוד לעבודה בגובה במצב שמיש ותקין"
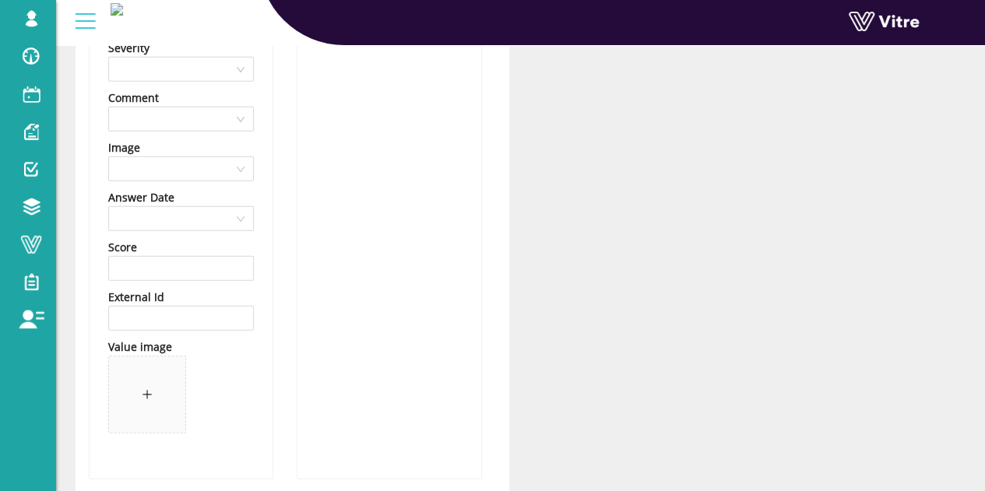
scroll to position [5100, 0]
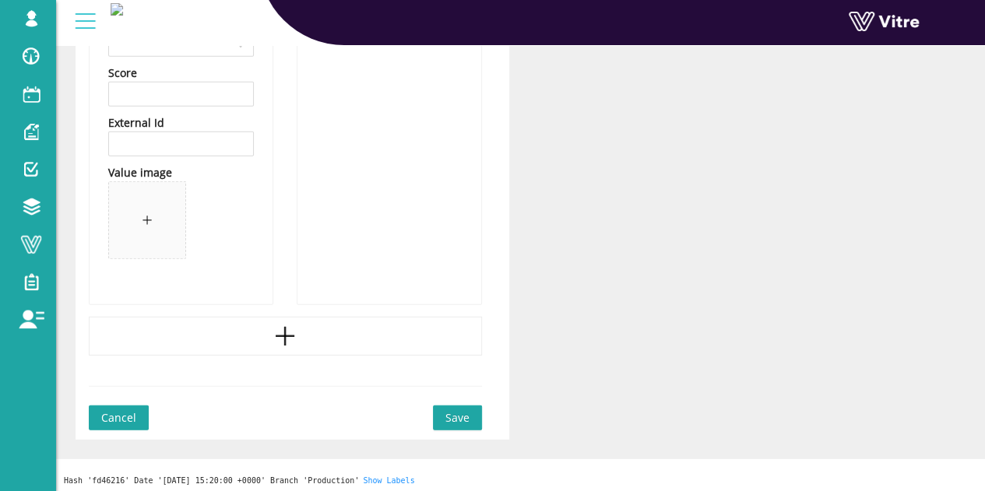
click at [279, 335] on icon "plus" at bounding box center [285, 336] width 19 height 2
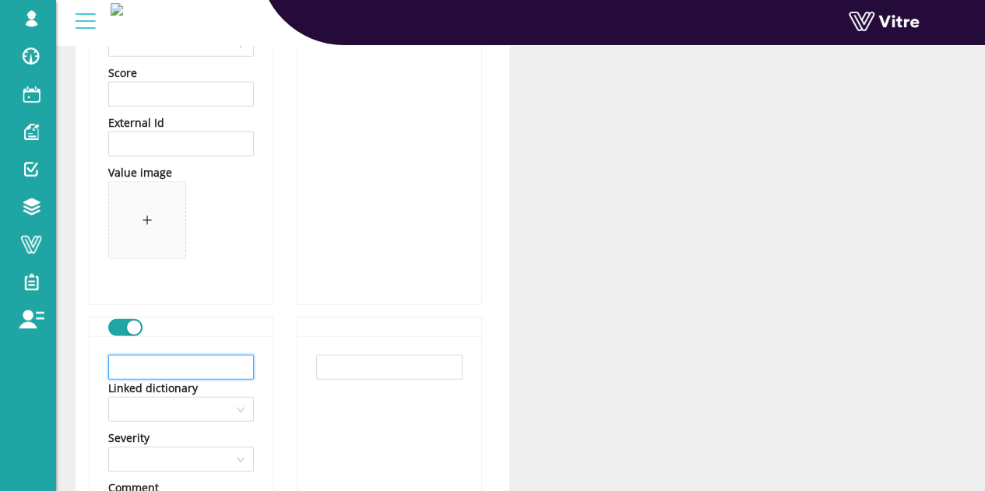
click at [177, 360] on input "text" at bounding box center [181, 367] width 146 height 25
paste input "קו חיים נבדק והוא תקין"
type input "קו חיים נבדק והוא תקין"
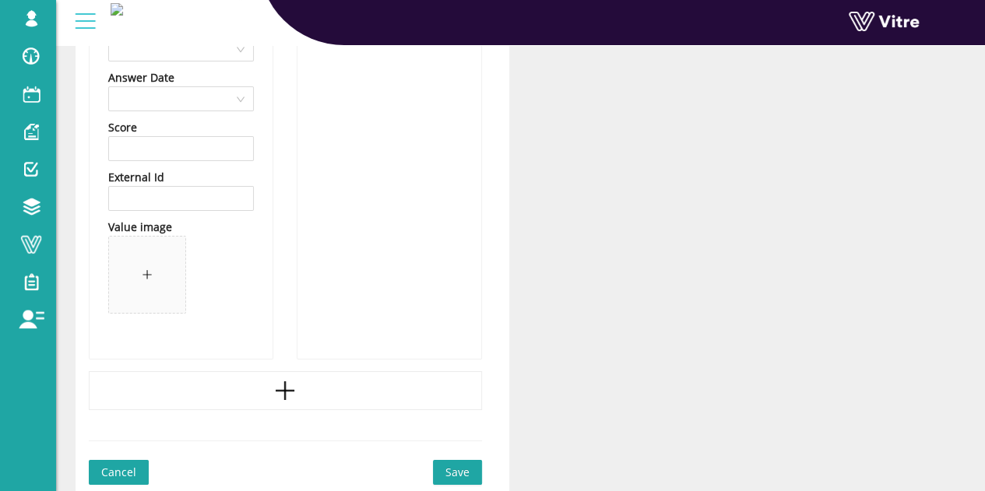
scroll to position [5664, 0]
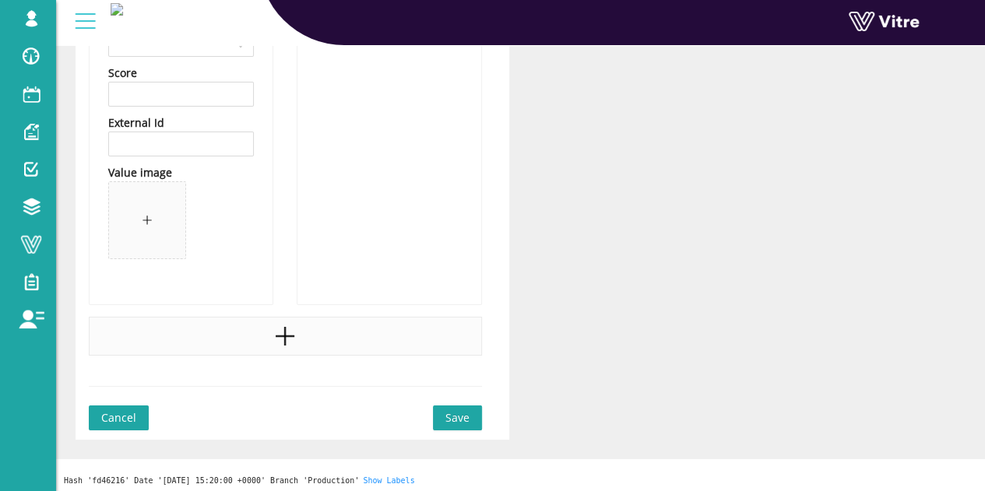
click at [266, 332] on div at bounding box center [285, 336] width 393 height 39
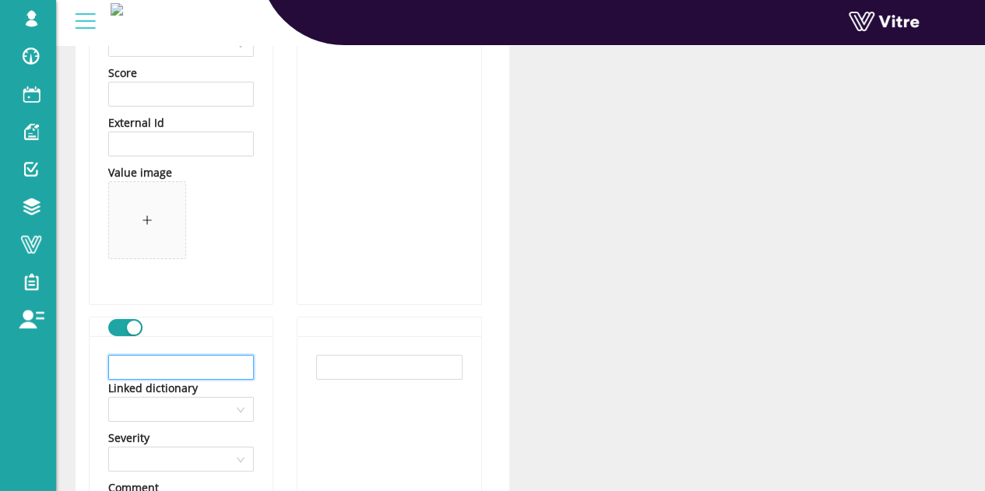
click at [223, 365] on input "text" at bounding box center [181, 367] width 146 height 25
paste input "אחר"
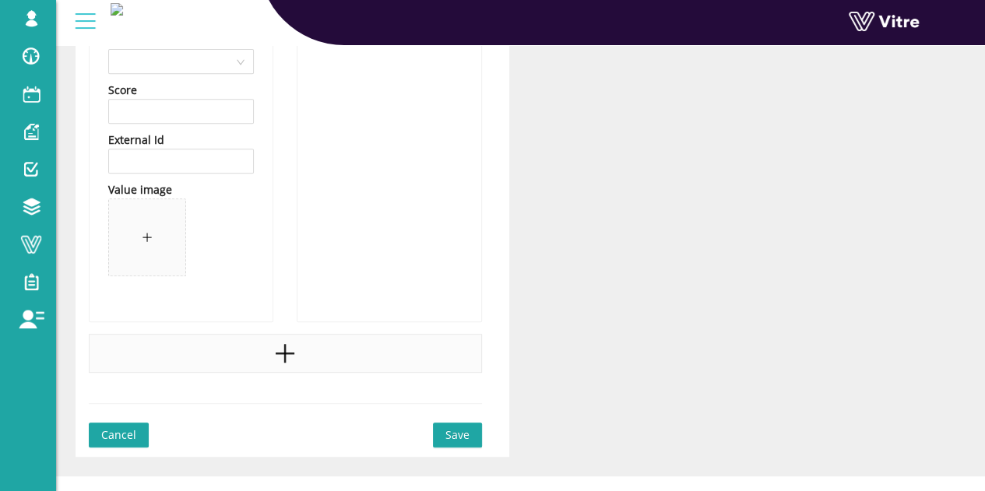
scroll to position [6228, 0]
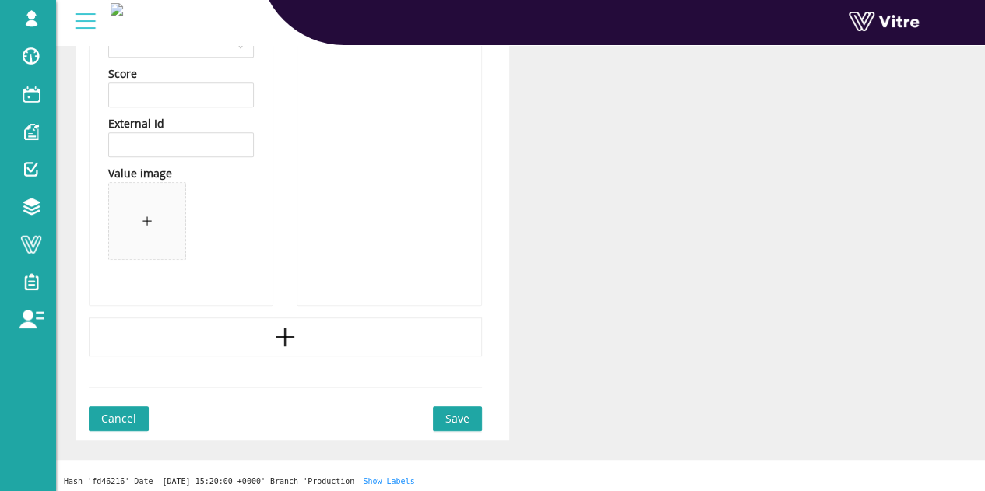
type input "אחר"
click at [470, 410] on button "Save" at bounding box center [457, 418] width 49 height 25
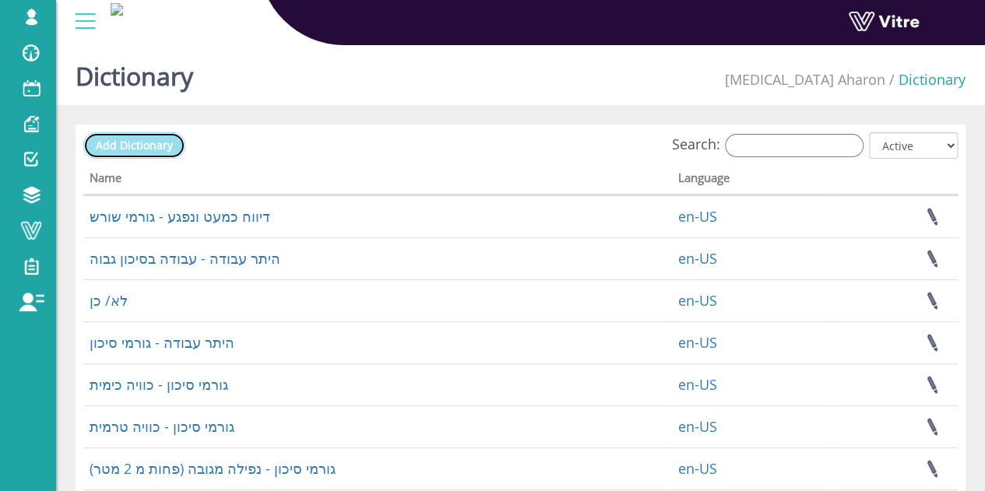
click at [159, 146] on span "Add Dictionary" at bounding box center [134, 145] width 77 height 15
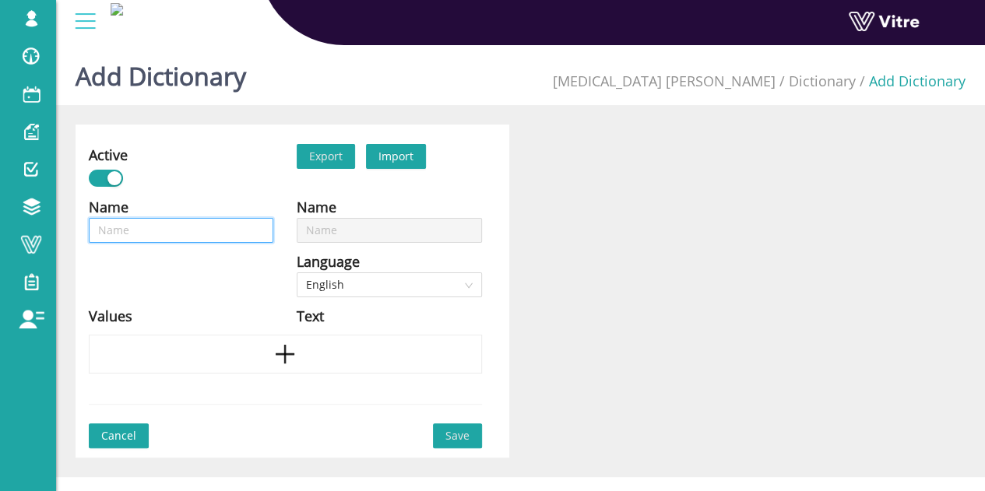
click at [214, 226] on input "text" at bounding box center [181, 230] width 184 height 25
paste input "ציוד מגן אישי לעבודה בגובה"
type input "ציוד מגן אישי לעבודה בגובה"
click at [375, 287] on span "English" at bounding box center [389, 284] width 166 height 23
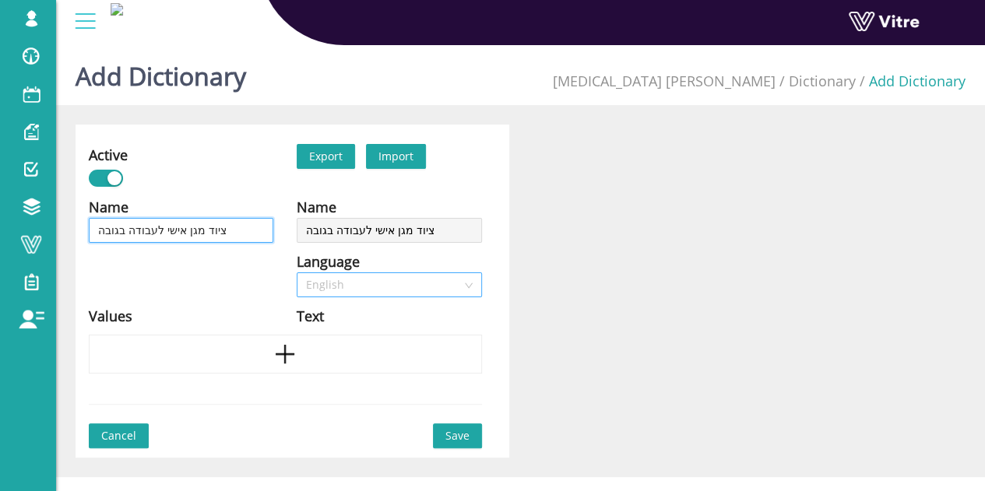
type input "ציוד מגן אישי לעבודה בגובה"
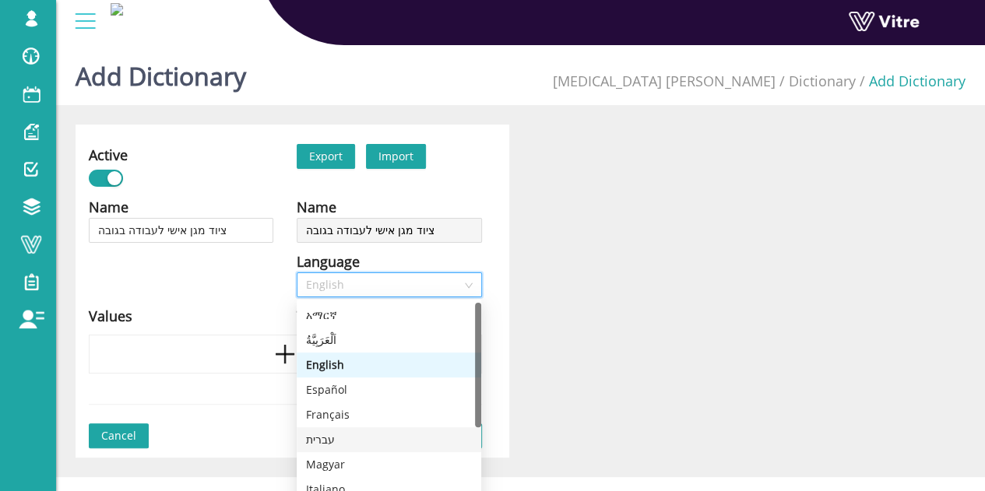
click at [331, 442] on div "עברית" at bounding box center [389, 439] width 166 height 17
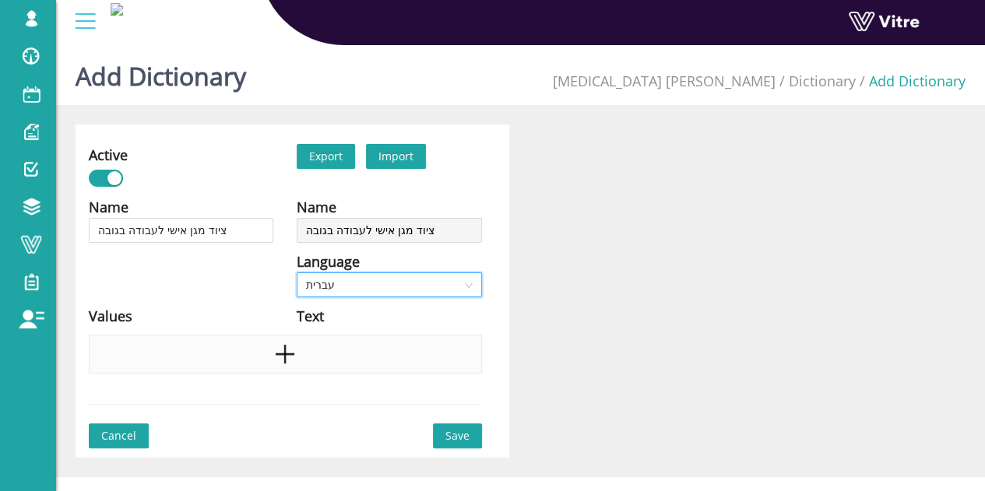
click at [310, 360] on div at bounding box center [285, 354] width 393 height 39
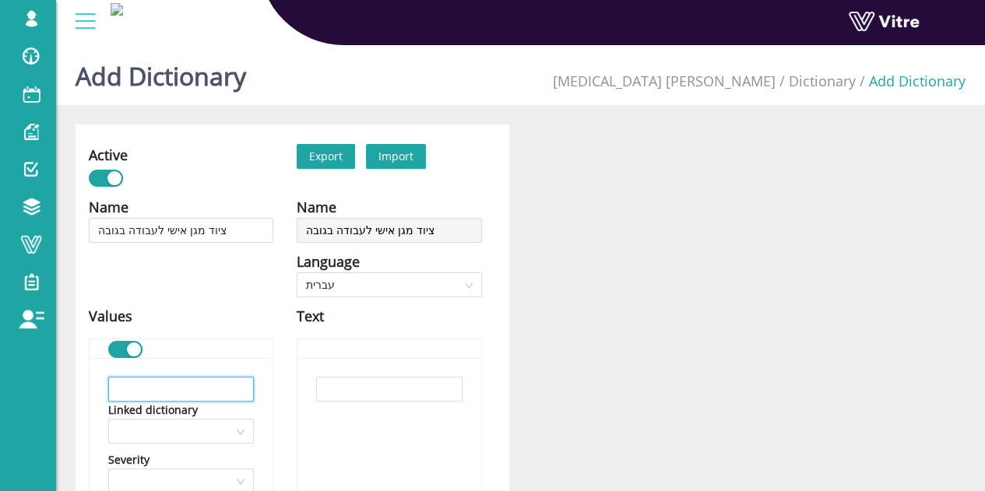
click at [216, 398] on input "text" at bounding box center [181, 389] width 146 height 25
paste input "רתמת בטיחות"
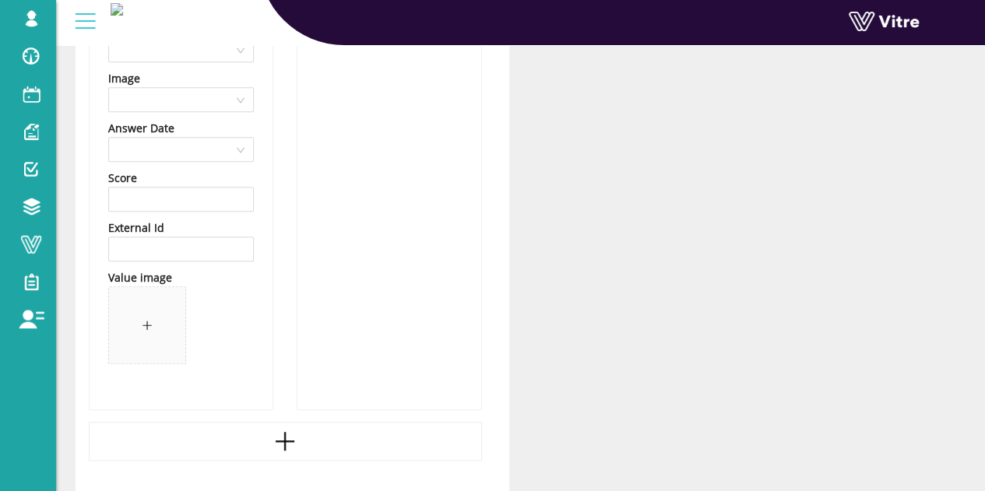
scroll to position [545, 0]
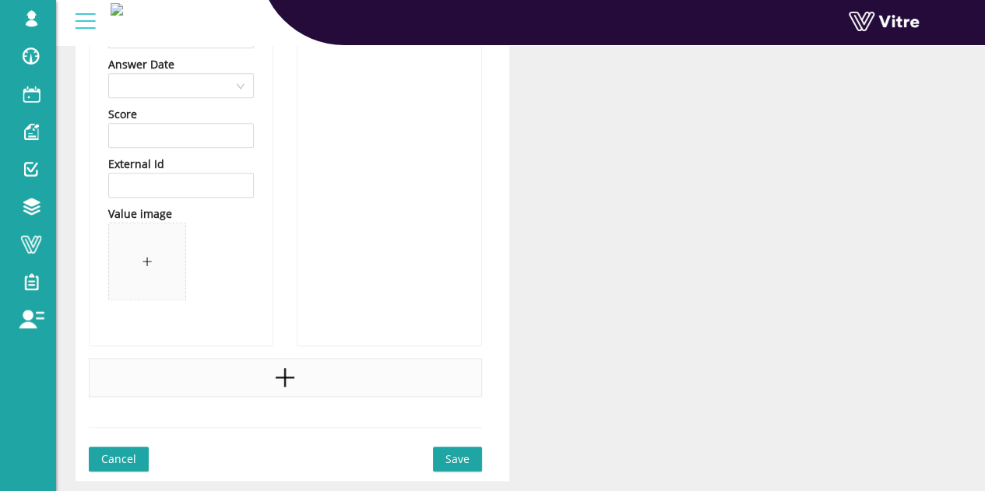
type input "רתמת בטיחות"
click at [277, 377] on icon "plus" at bounding box center [284, 377] width 23 height 23
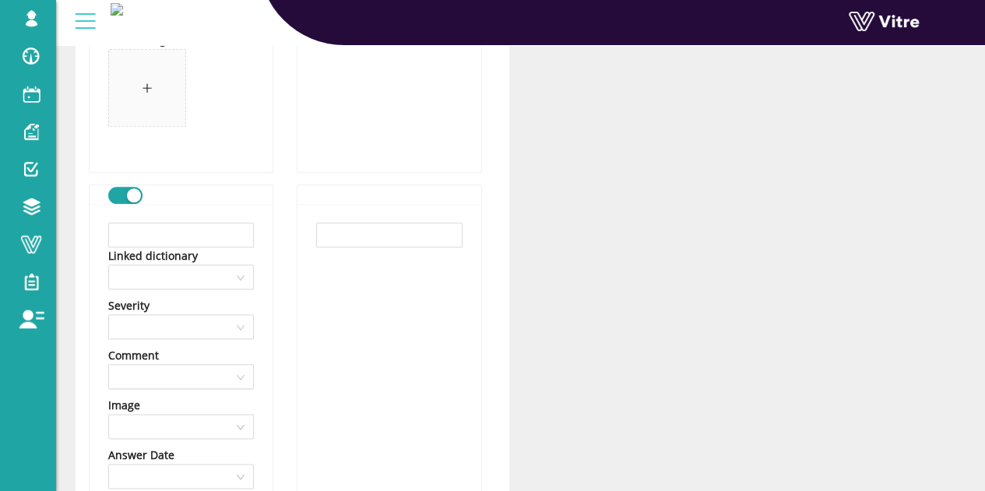
scroll to position [856, 0]
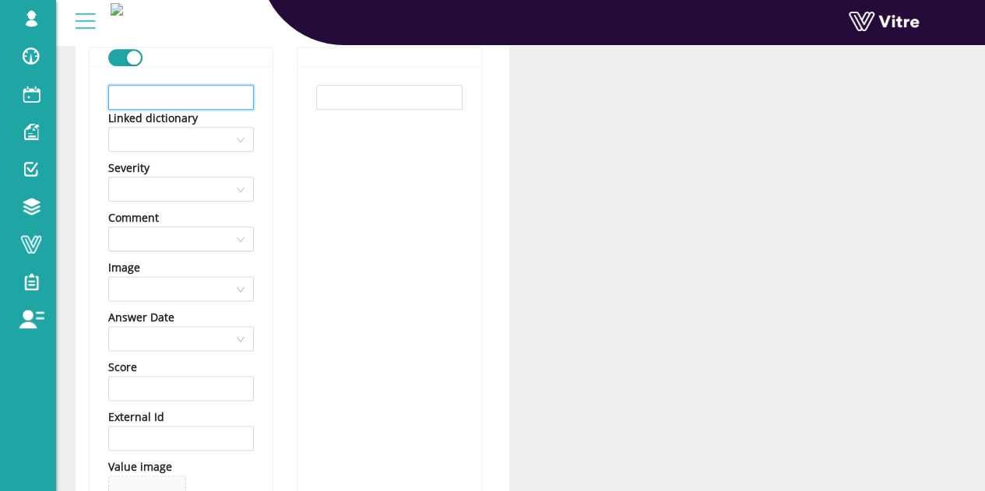
click at [163, 89] on input "text" at bounding box center [181, 97] width 146 height 25
paste input "חבל עבודה"
type input "חבל עבודה"
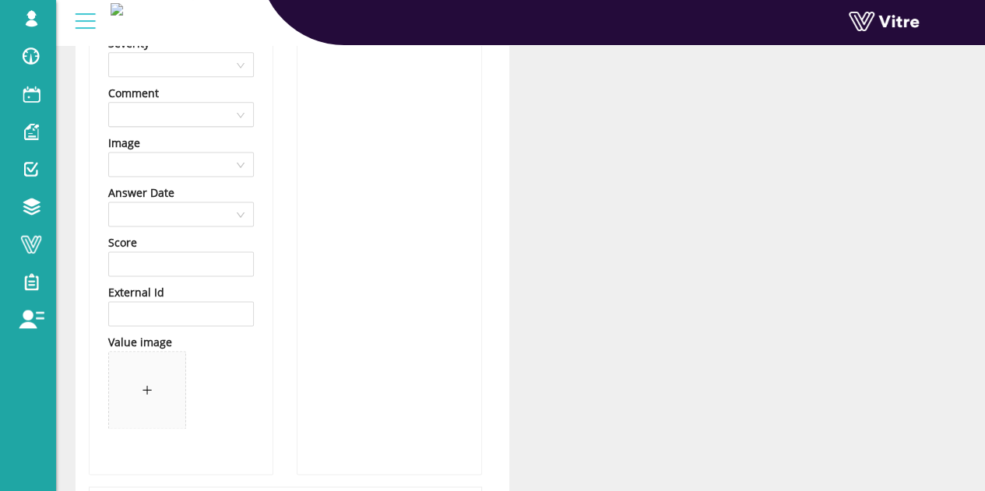
scroll to position [1154, 0]
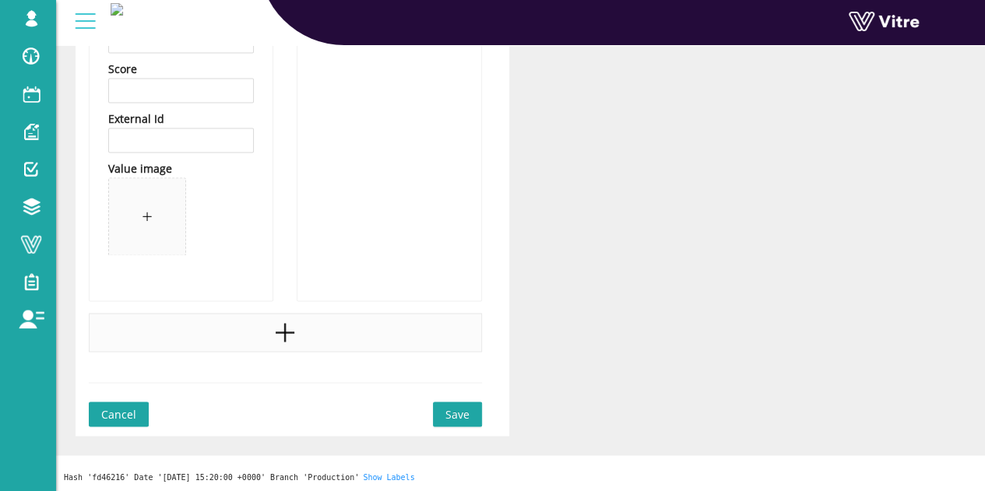
click at [221, 337] on div at bounding box center [285, 332] width 393 height 39
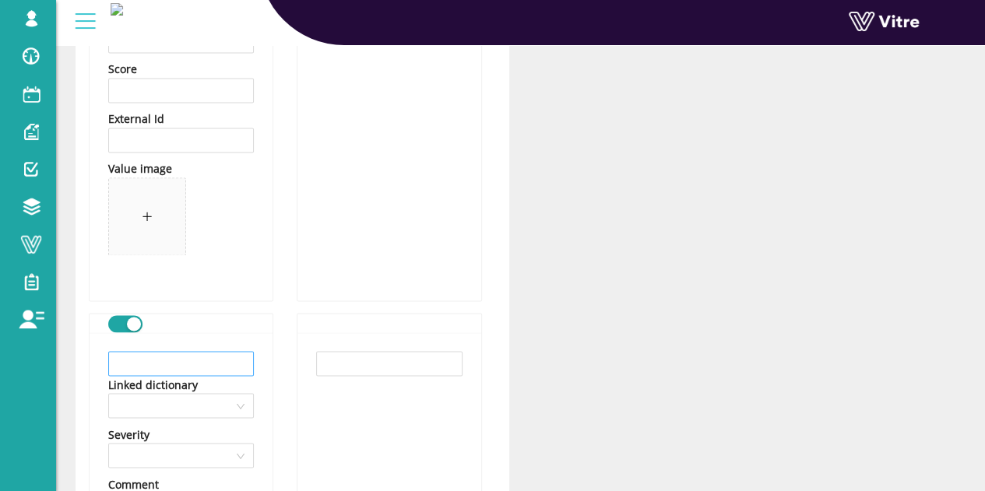
click at [179, 373] on input "text" at bounding box center [181, 363] width 146 height 25
paste input "מעצור נפילה נשלף"
type input "מעצור נפילה נשלף"
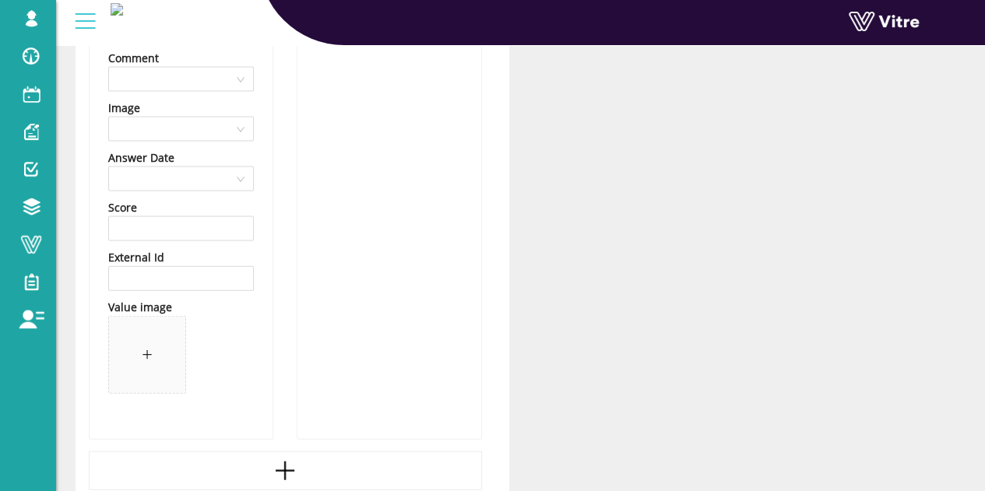
scroll to position [1699, 0]
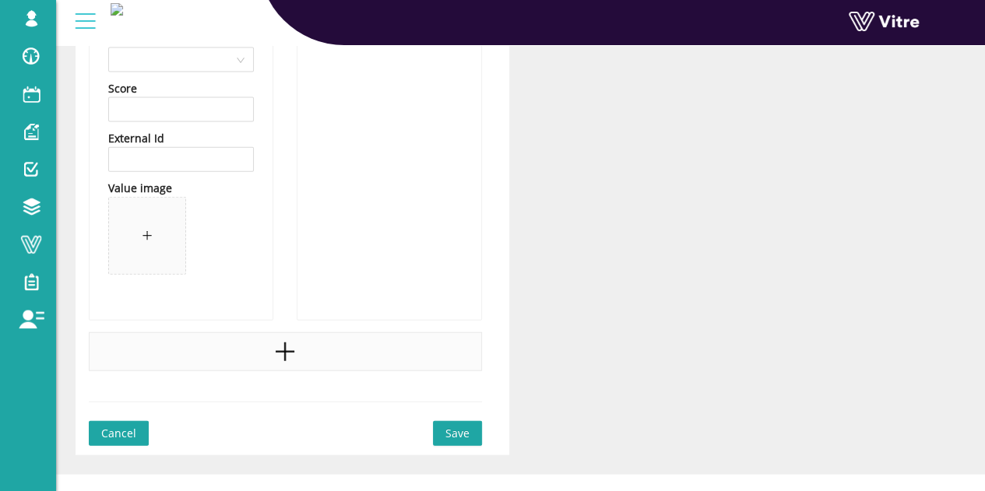
click at [259, 346] on div at bounding box center [285, 351] width 393 height 39
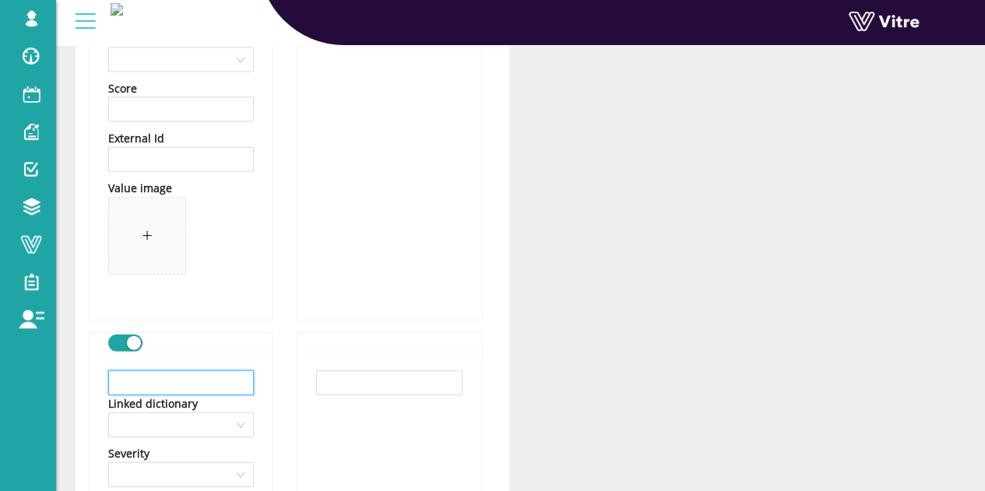
click at [218, 374] on input "text" at bounding box center [181, 382] width 146 height 25
paste input "רצועת חיבור כפולה / קו חיים כפול נשלף"
type input "רצועת חיבור כפולה / קו חיים כפול נשלף"
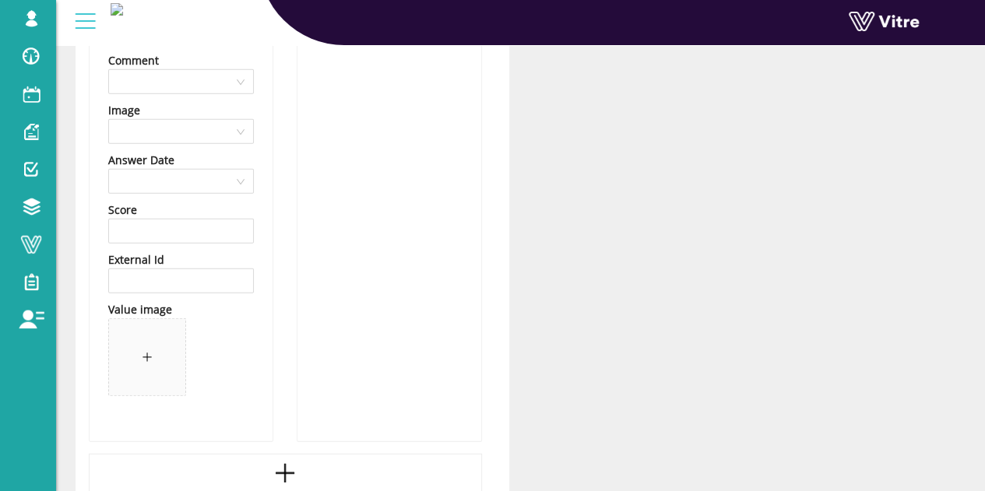
scroll to position [2244, 0]
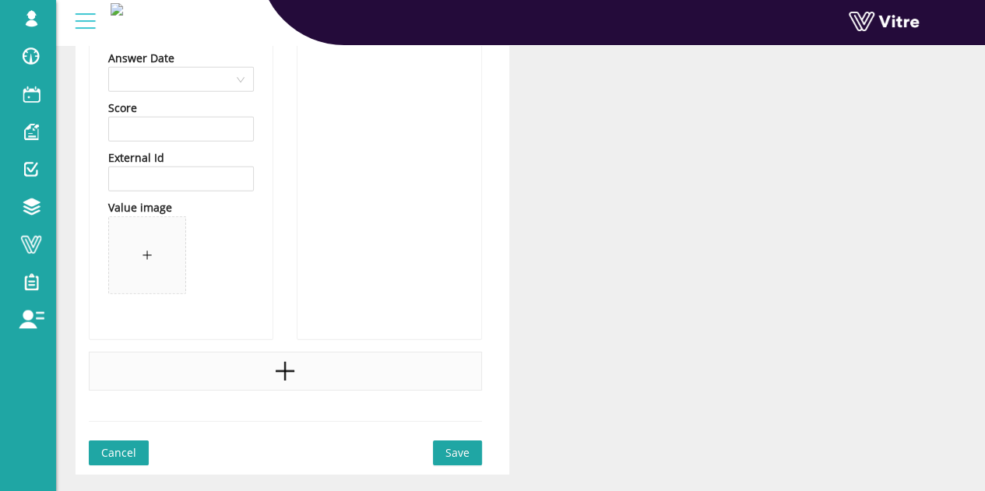
click at [226, 365] on div at bounding box center [285, 371] width 393 height 39
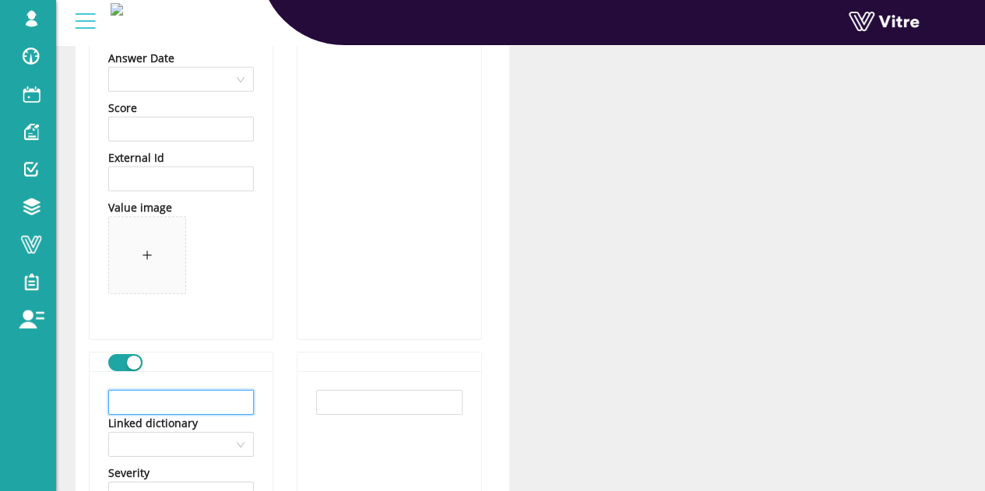
click at [171, 393] on input "text" at bounding box center [181, 402] width 146 height 25
paste input "כפפות עבודה"
type input "כפפות עבודה"
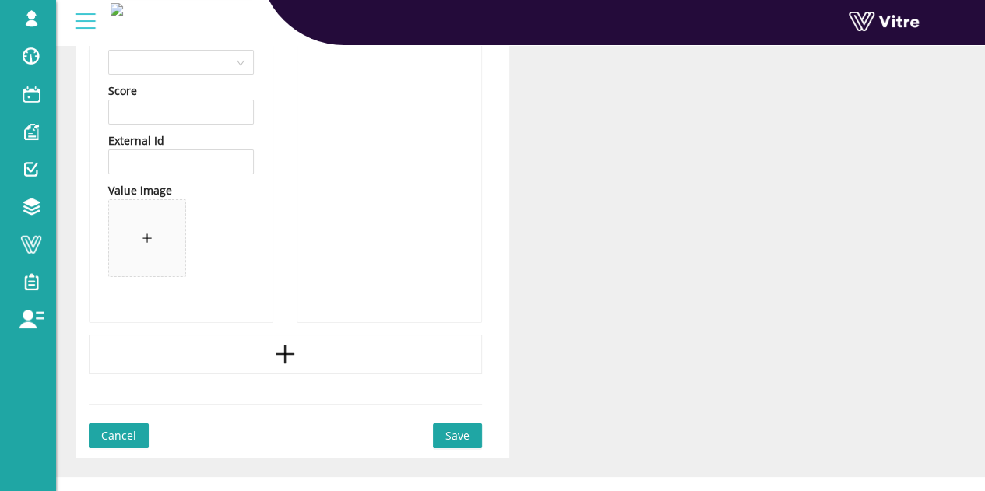
scroll to position [2845, 0]
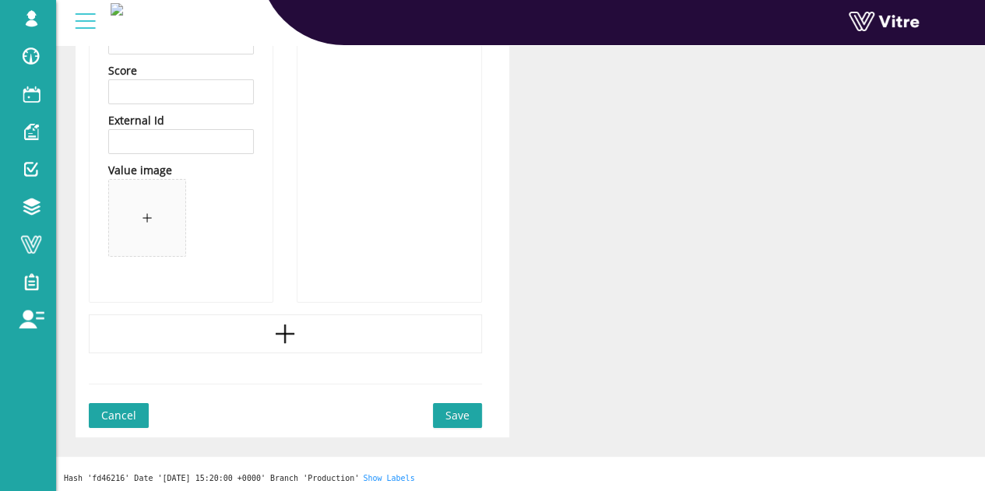
click at [267, 347] on div at bounding box center [285, 333] width 393 height 39
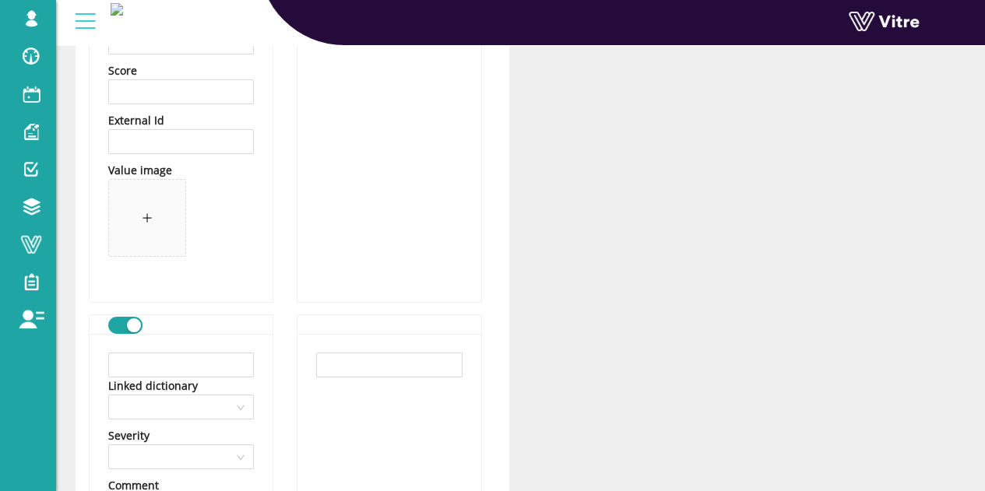
click at [174, 364] on input "text" at bounding box center [181, 365] width 146 height 25
paste input "מכשיר נשלף אישי"
type input "מכשיר נשלף אישי"
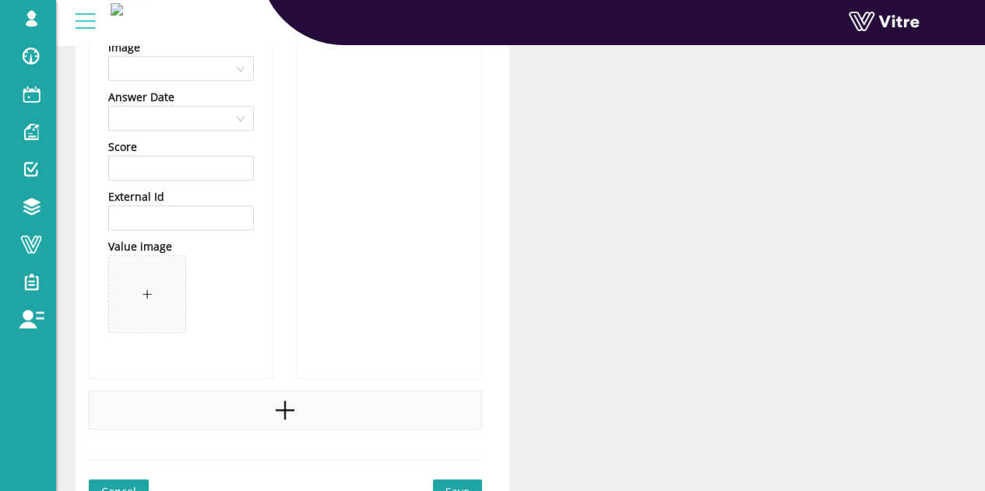
scroll to position [3390, 0]
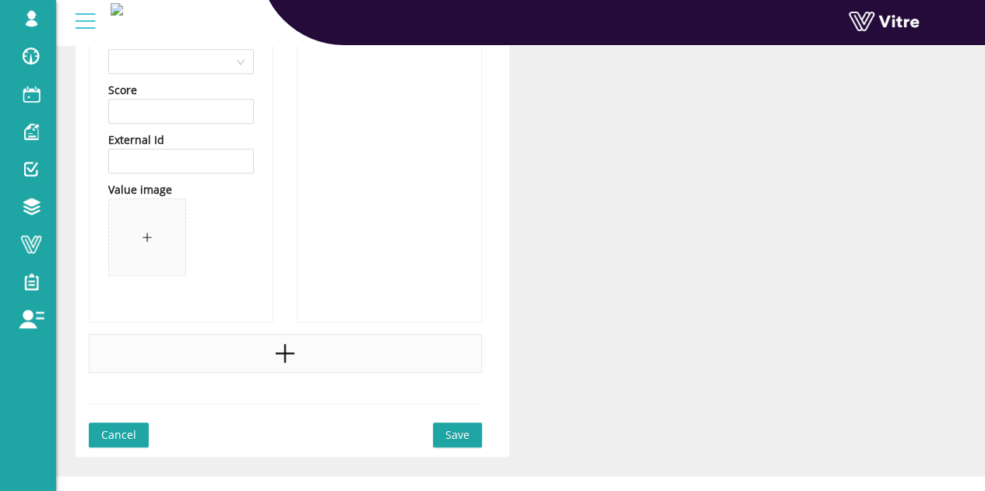
click at [209, 360] on div at bounding box center [285, 353] width 393 height 39
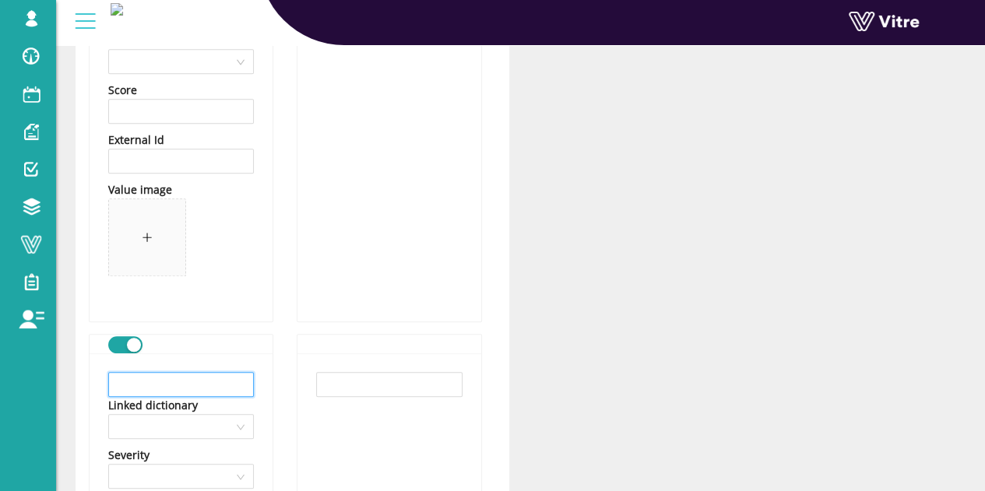
click at [182, 372] on input "text" at bounding box center [181, 384] width 146 height 25
paste input "מערכת חילוץ משולשת"
type input "מערכת חילוץ משולשת"
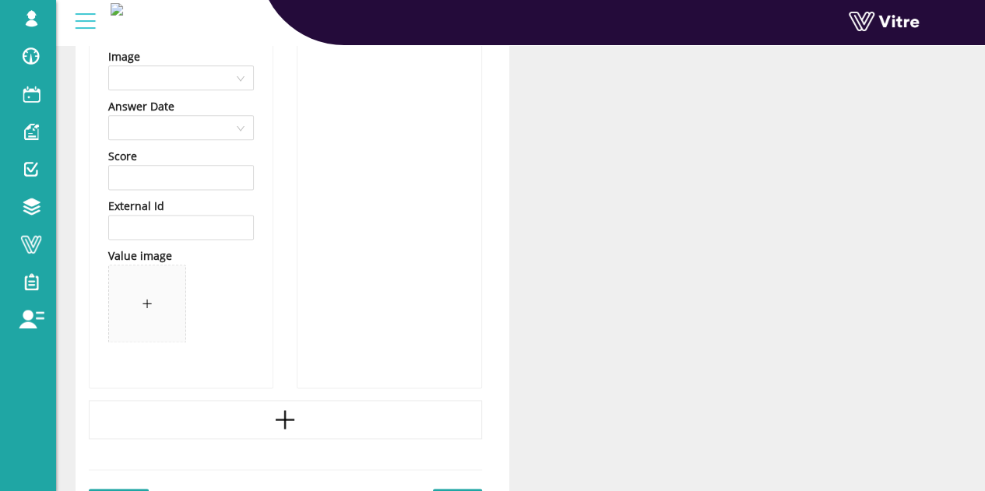
scroll to position [3972, 0]
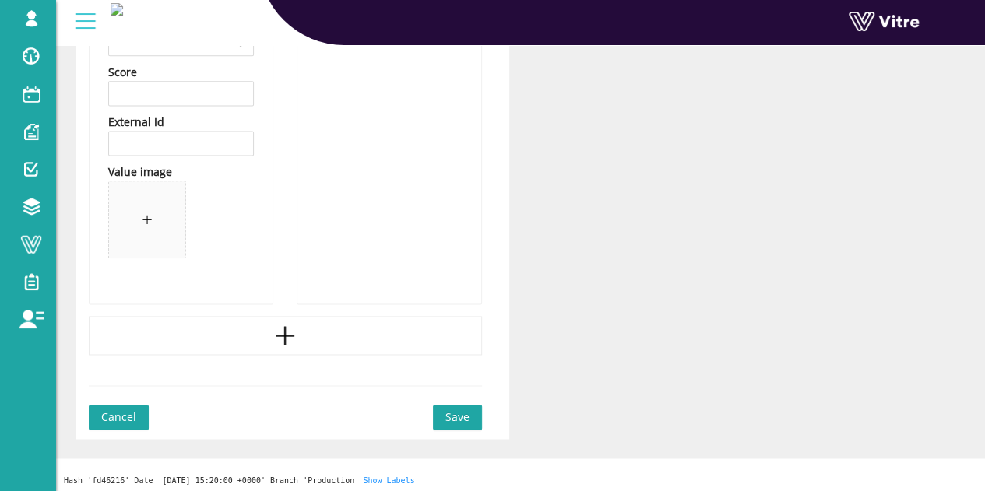
click at [456, 409] on span "Save" at bounding box center [457, 417] width 24 height 17
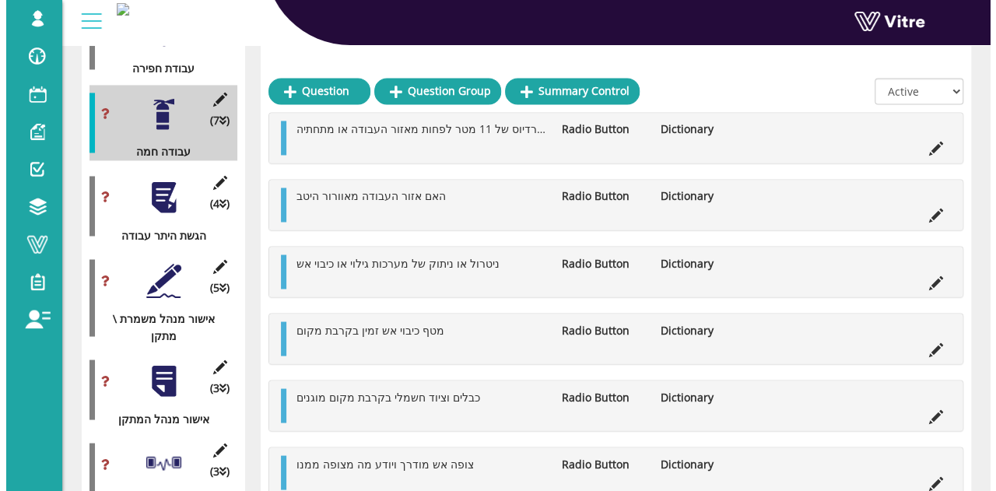
scroll to position [1274, 0]
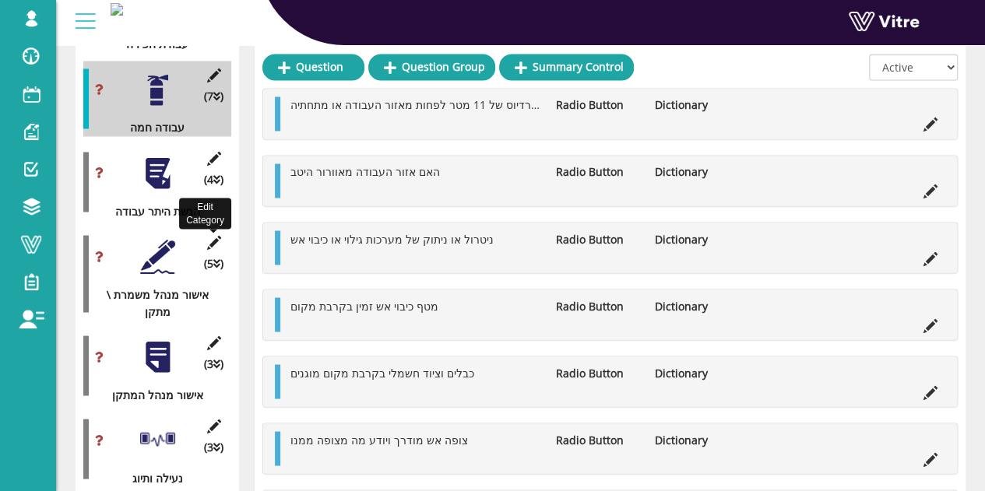
click at [216, 235] on icon at bounding box center [213, 242] width 19 height 14
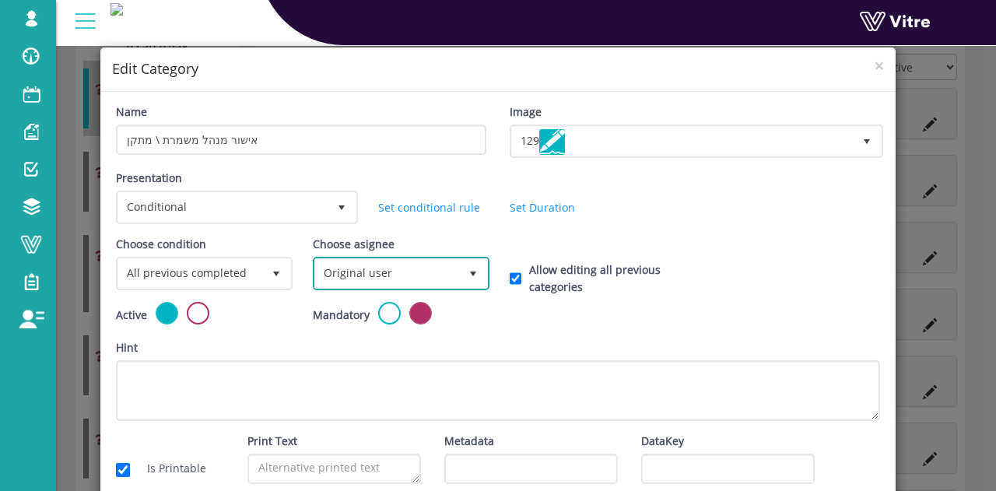
click at [376, 266] on span "Original user" at bounding box center [387, 273] width 144 height 28
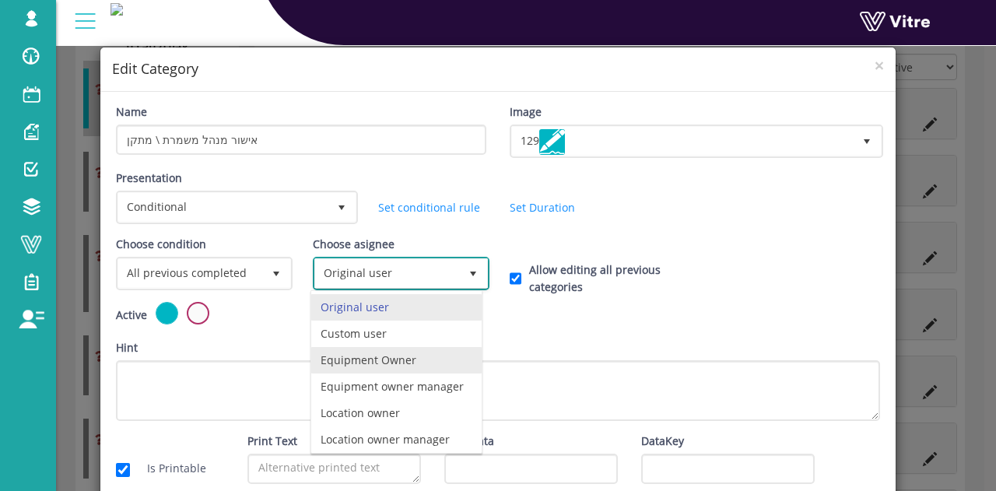
click at [398, 361] on li "Equipment Owner" at bounding box center [396, 360] width 170 height 26
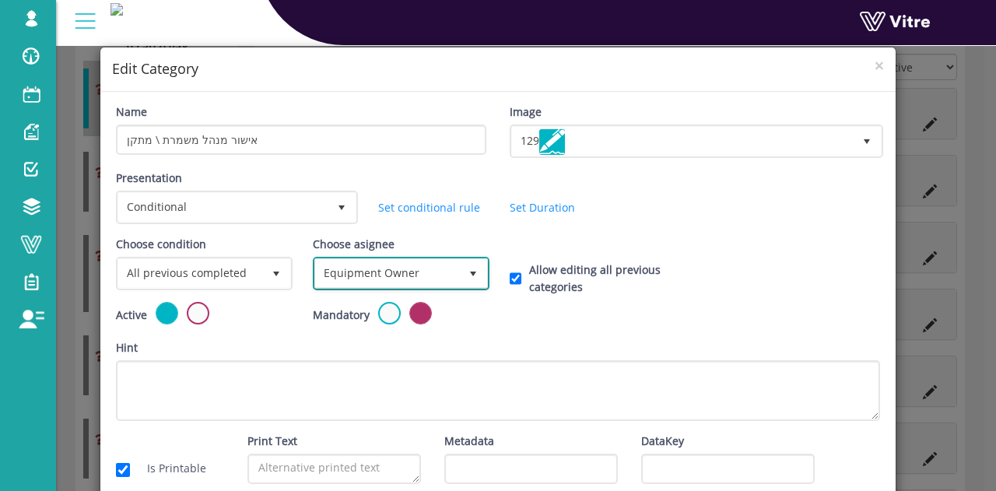
click at [363, 287] on span "Equipment Owner 2" at bounding box center [401, 273] width 177 height 33
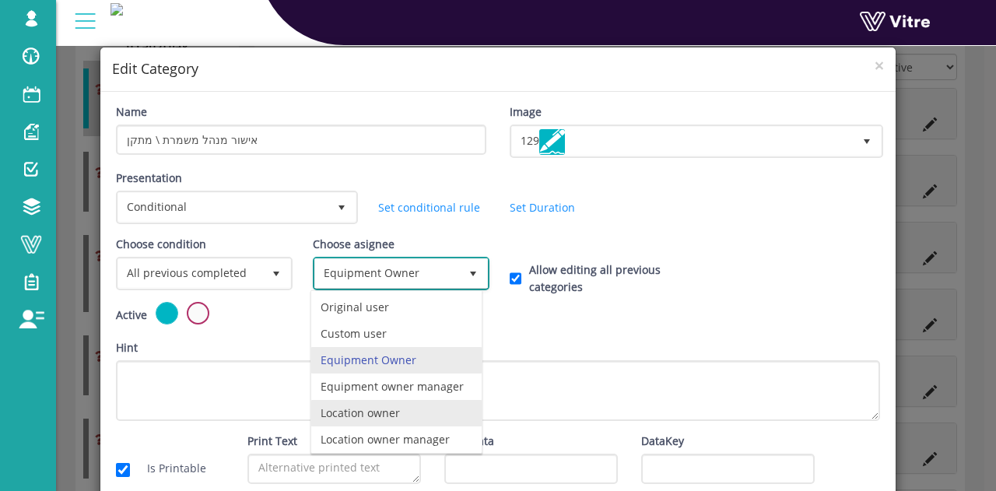
click at [373, 405] on li "Location owner" at bounding box center [396, 413] width 170 height 26
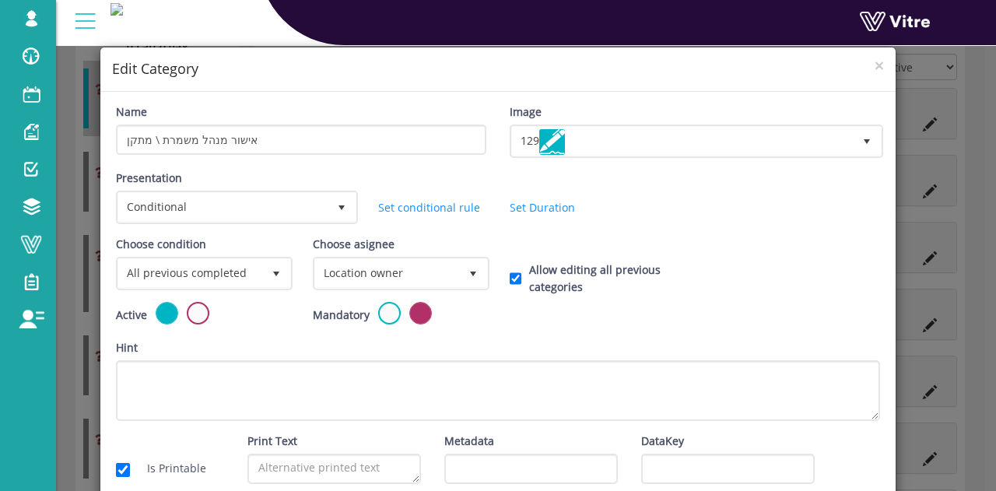
click at [289, 334] on div "Active" at bounding box center [202, 320] width 197 height 37
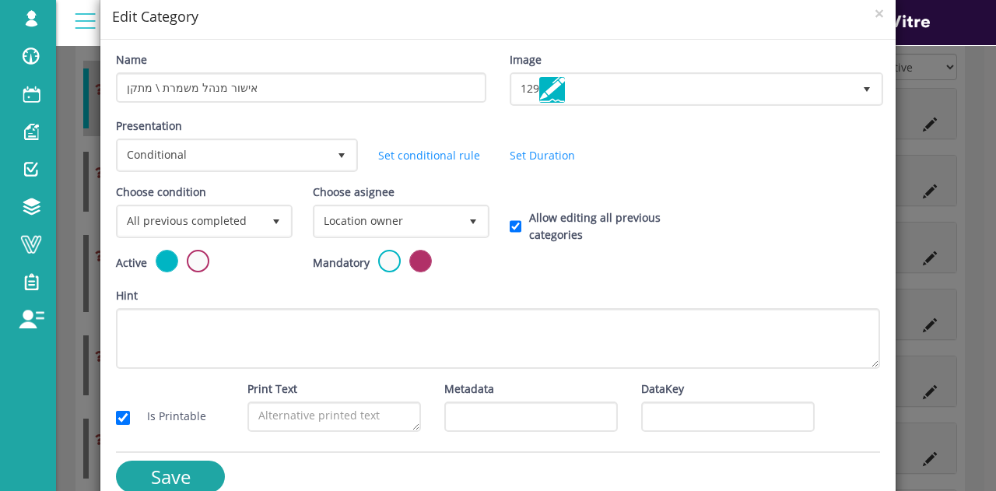
scroll to position [76, 0]
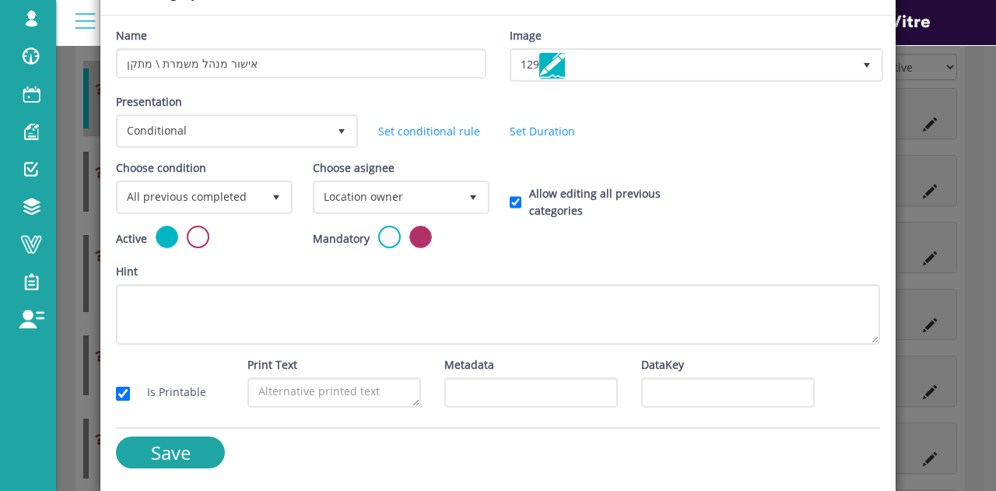
click at [190, 430] on form "Name אישור מנהל משמרת \ מתקן Image 129 129 Presentation Conditional 5 Set Durat…" at bounding box center [498, 253] width 764 height 453
click at [190, 445] on input "Save" at bounding box center [170, 453] width 109 height 32
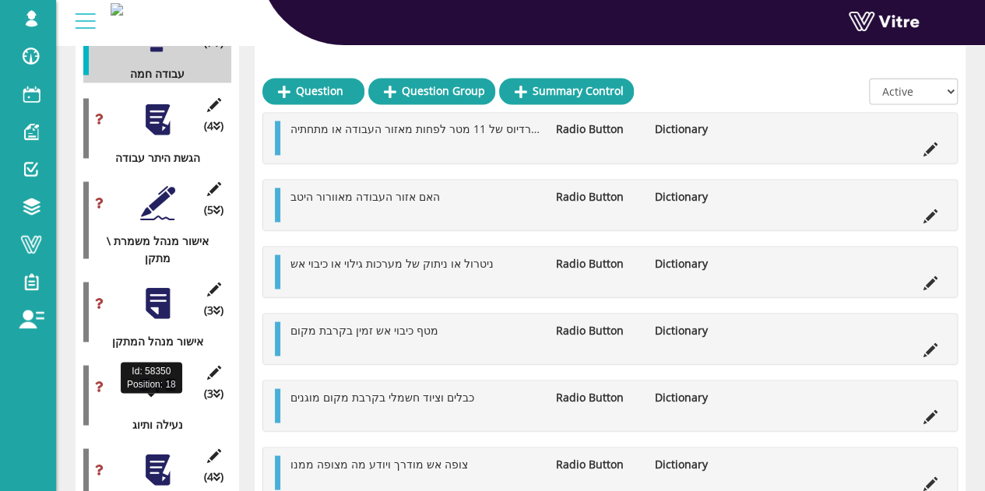
scroll to position [1352, 0]
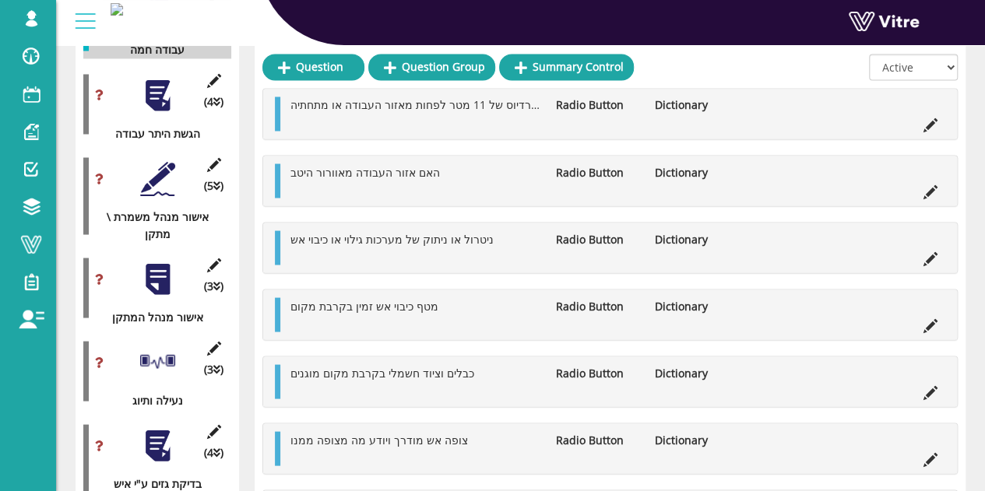
click at [217, 341] on icon at bounding box center [213, 348] width 19 height 14
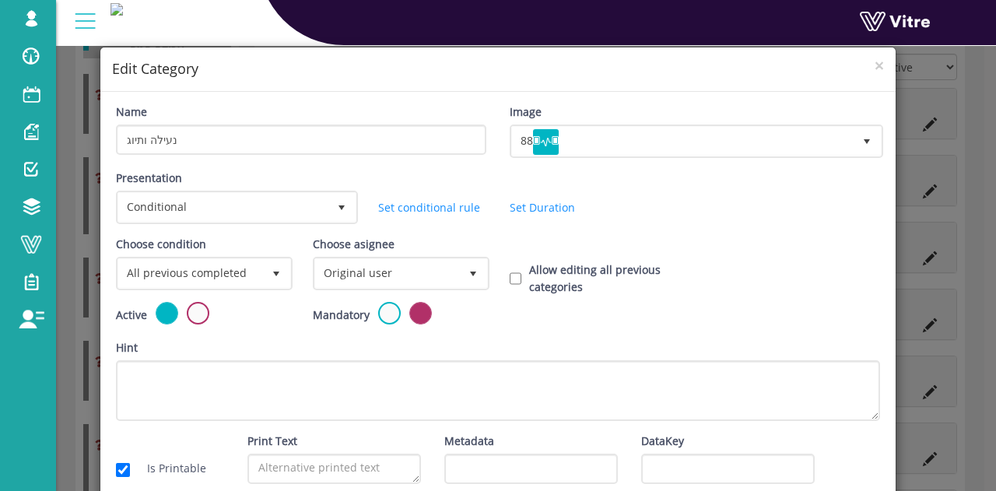
click at [876, 71] on div "× Edit Category" at bounding box center [497, 69] width 795 height 44
click at [875, 67] on span "×" at bounding box center [879, 65] width 9 height 22
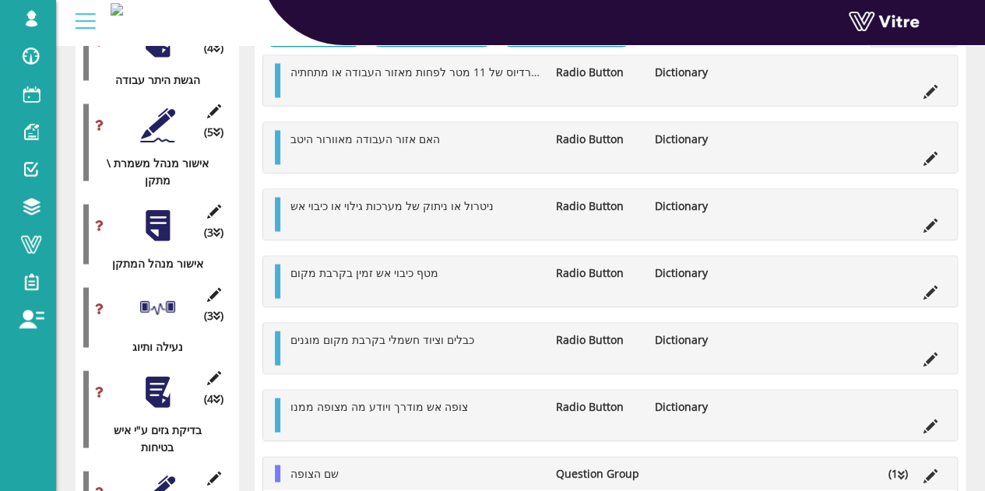
scroll to position [1430, 0]
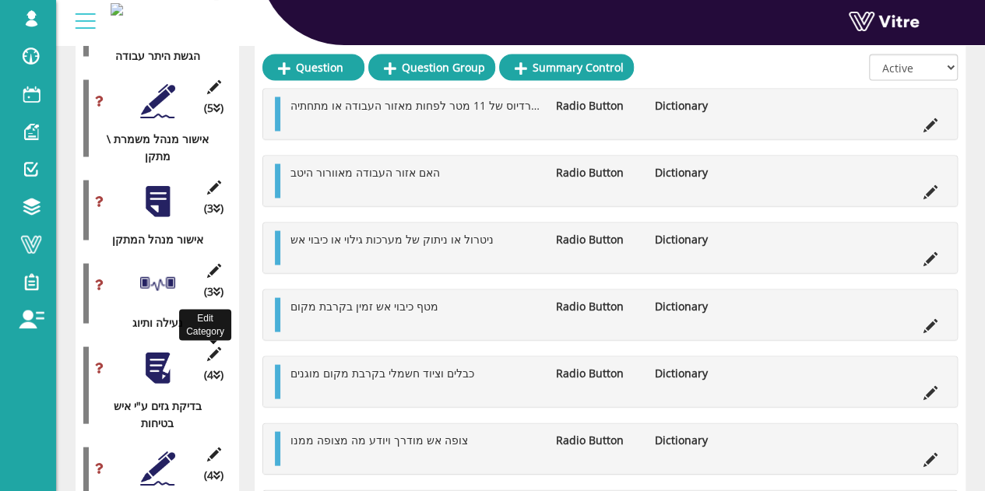
click at [216, 346] on icon at bounding box center [213, 353] width 19 height 14
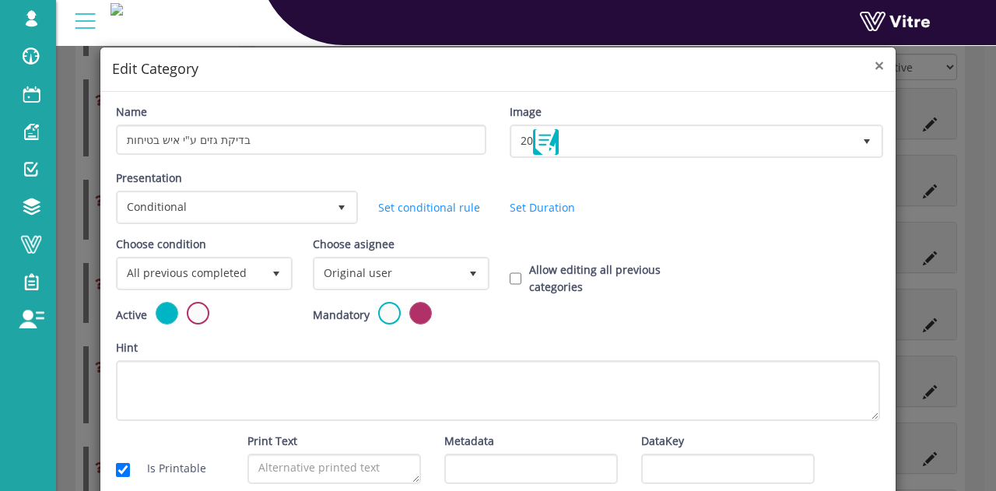
click at [875, 68] on span "×" at bounding box center [879, 65] width 9 height 22
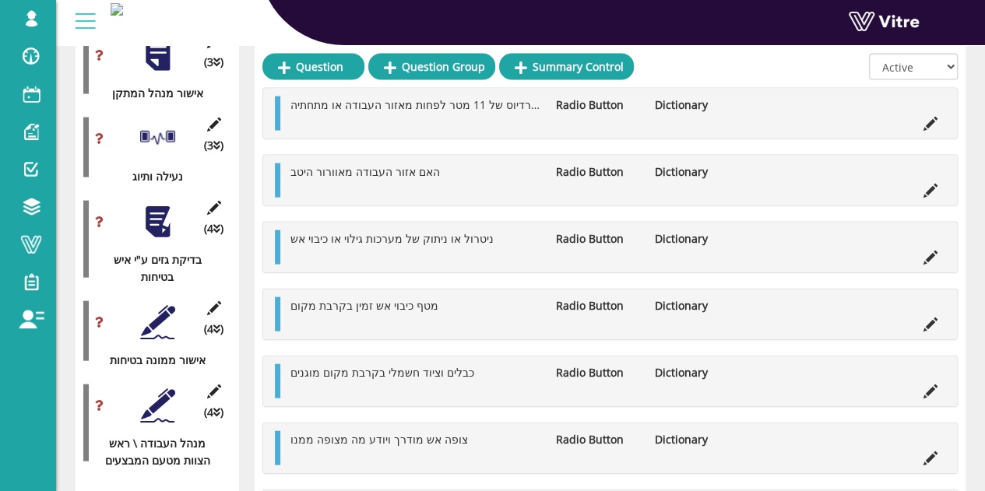
scroll to position [1585, 0]
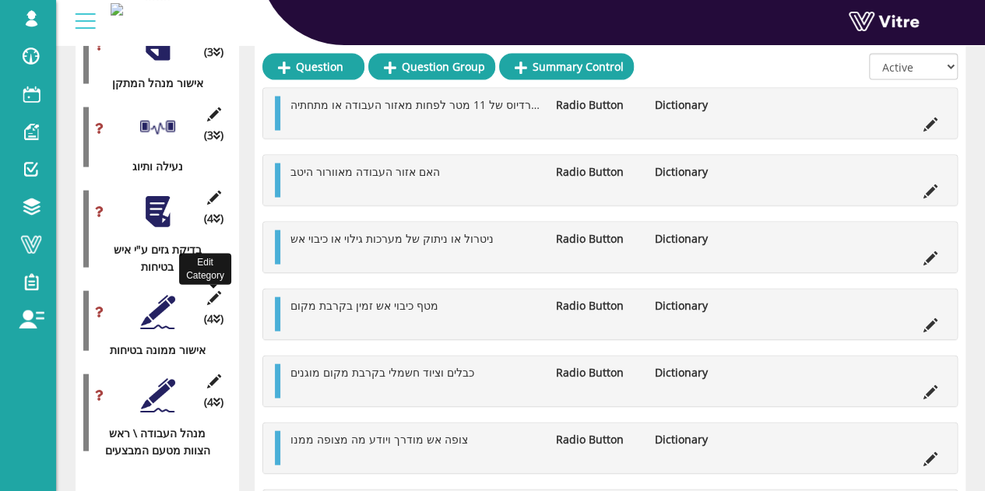
click at [212, 291] on icon at bounding box center [213, 298] width 19 height 14
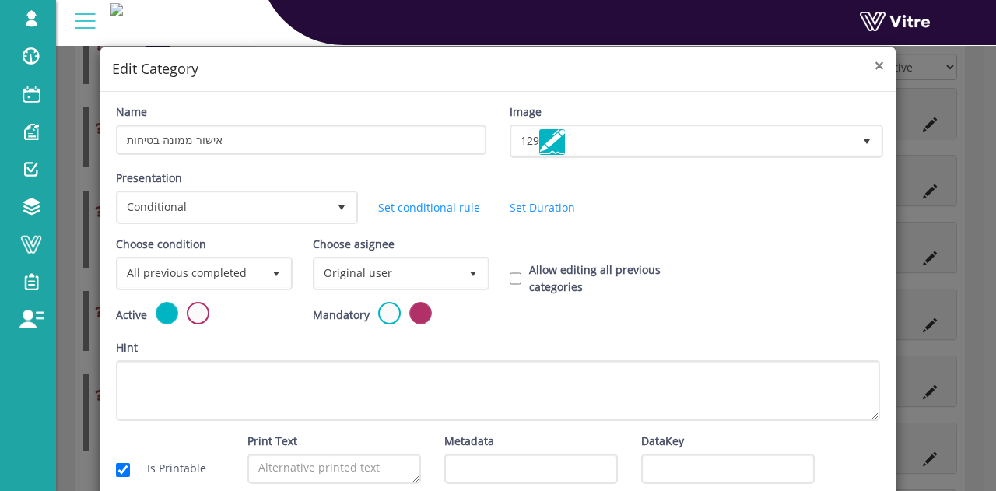
click at [875, 61] on span "×" at bounding box center [879, 65] width 9 height 22
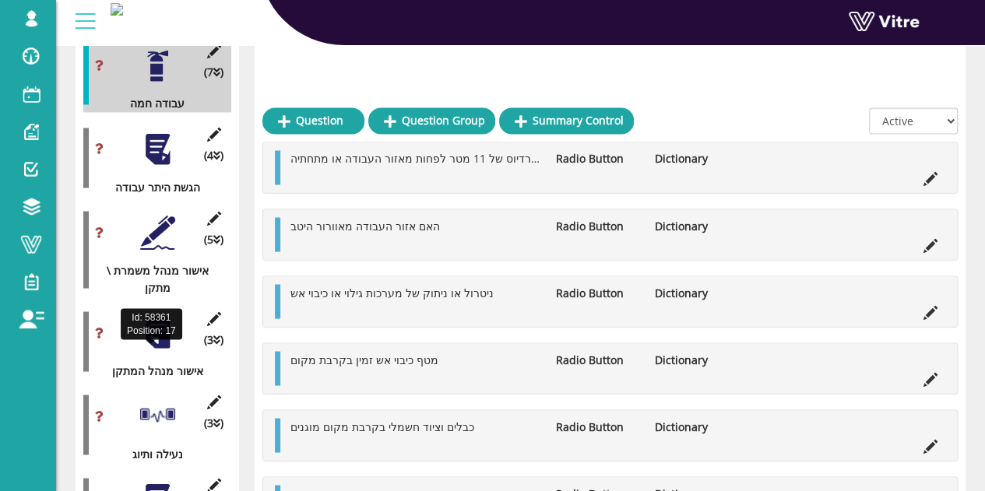
scroll to position [1274, 0]
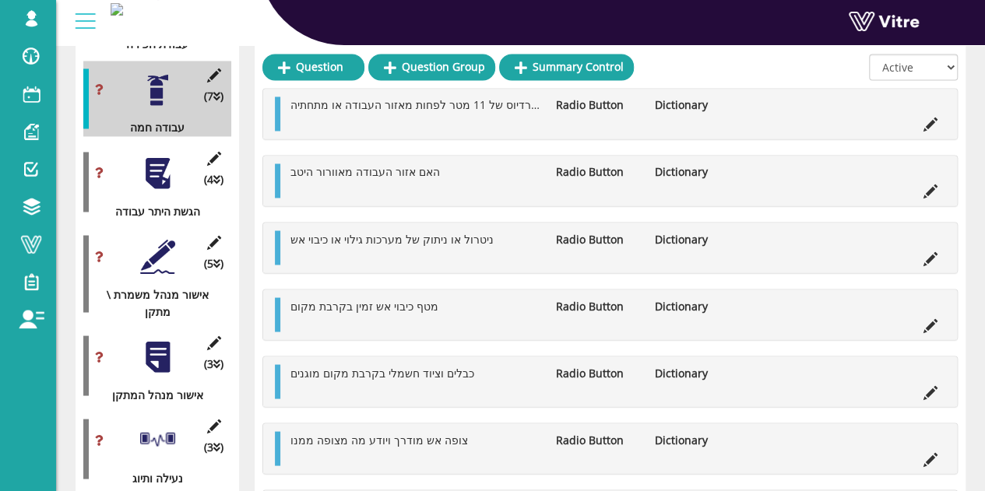
click at [162, 160] on div at bounding box center [157, 173] width 35 height 35
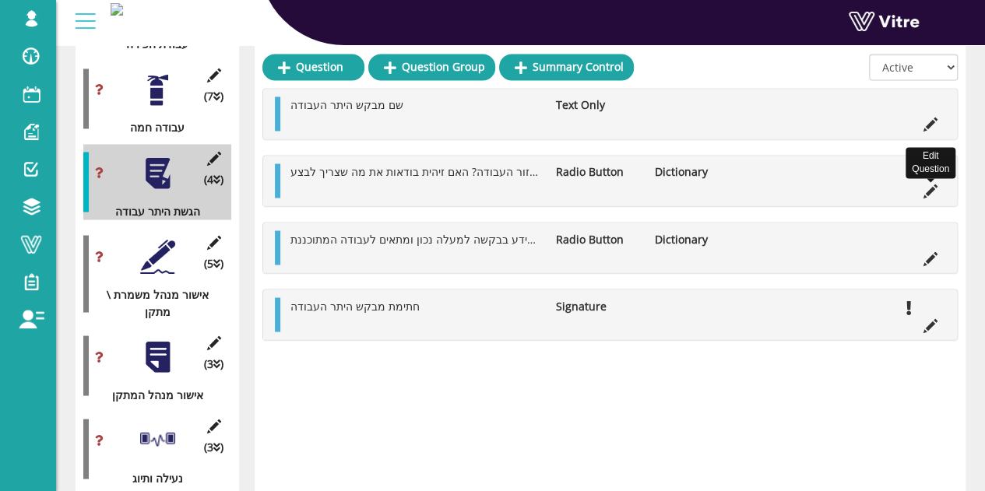
click at [933, 187] on icon at bounding box center [930, 191] width 14 height 14
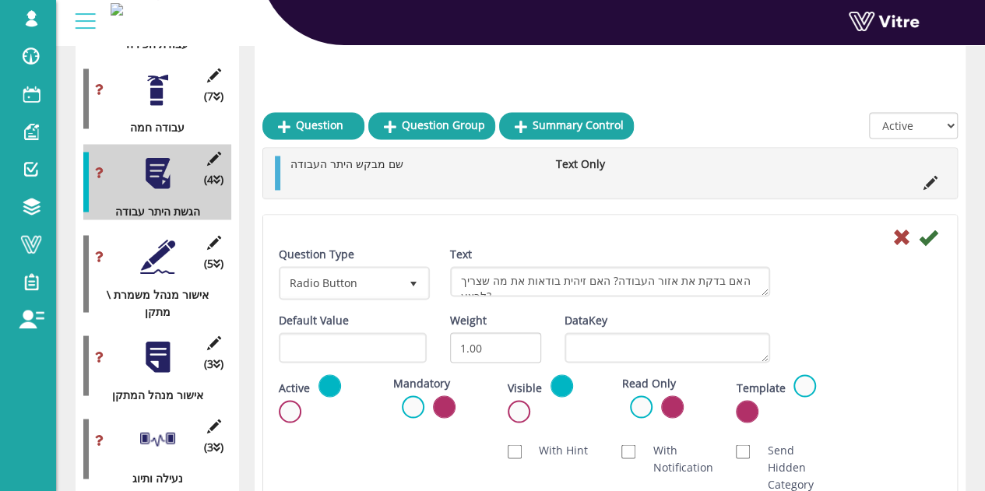
scroll to position [1430, 0]
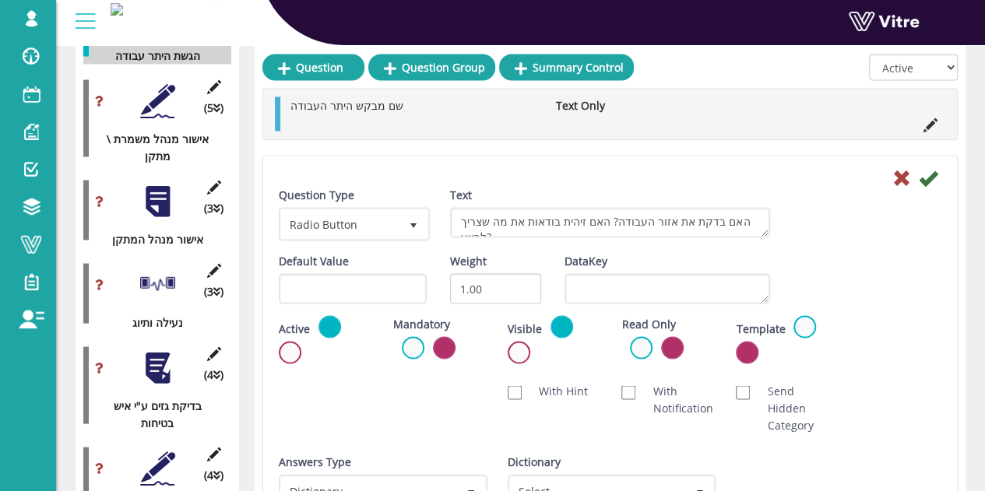
click at [621, 467] on div "Dictionary Select" at bounding box center [609, 480] width 205 height 54
click at [621, 476] on span "Select" at bounding box center [598, 490] width 176 height 28
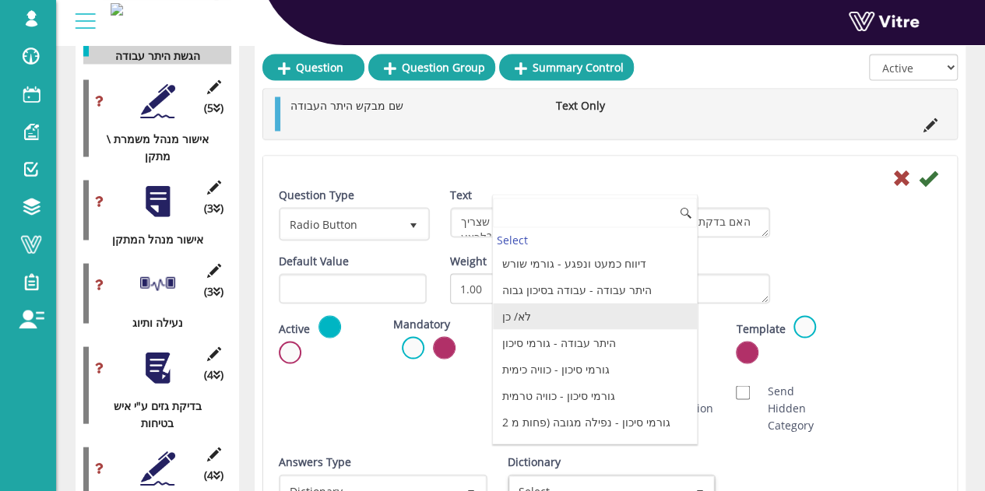
click at [559, 316] on li "לא/ כן" at bounding box center [595, 316] width 204 height 26
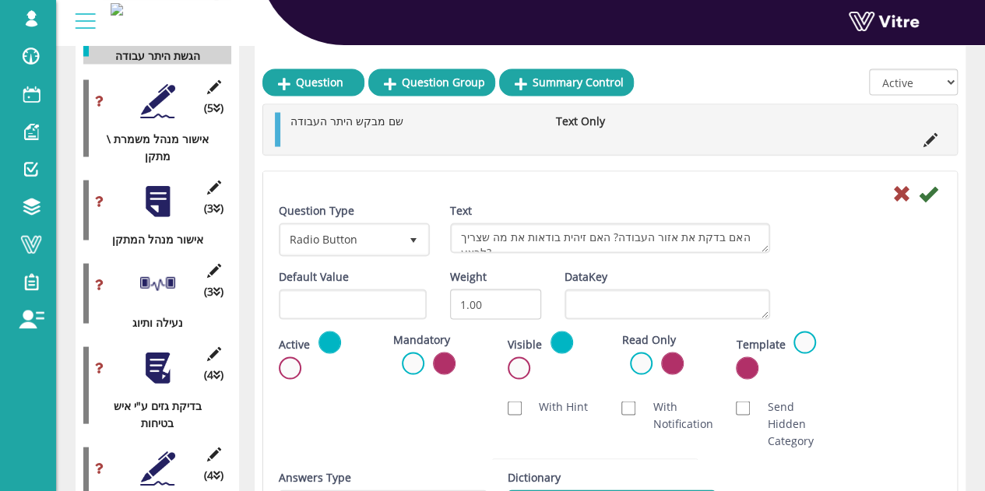
scroll to position [1445, 0]
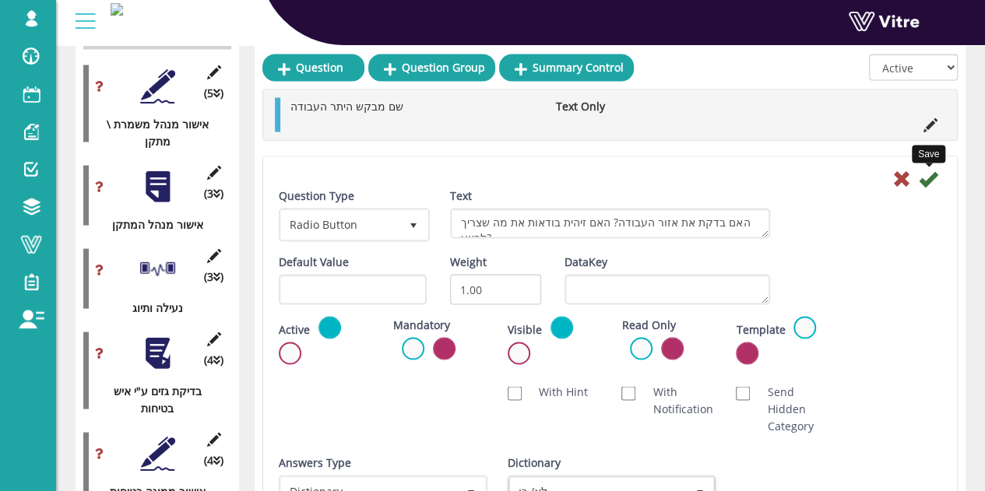
click at [932, 170] on icon at bounding box center [927, 178] width 19 height 19
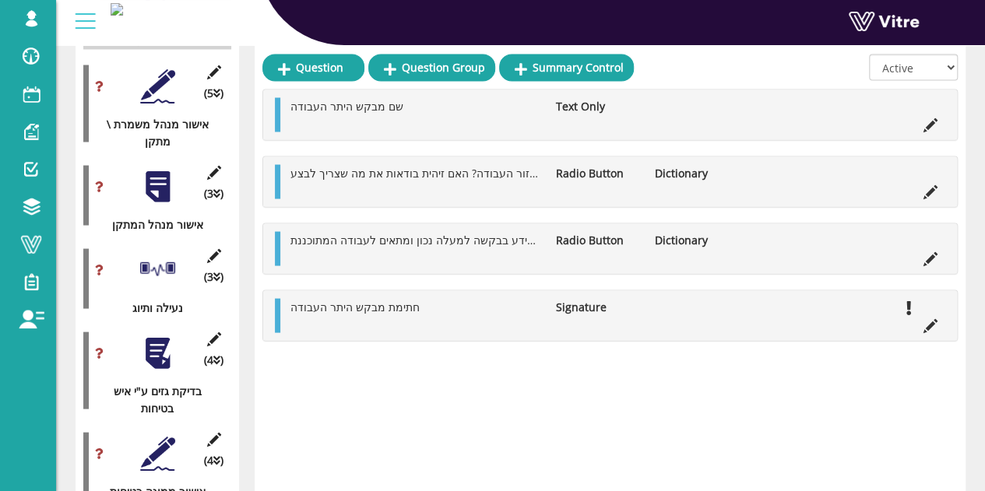
click at [925, 264] on div "כל המידע בבקשה למעלה נכון ומתאים לעבודה המתוכננת Radio Button Dictionary Edit Q…" at bounding box center [609, 248] width 693 height 50
click at [928, 186] on icon at bounding box center [930, 191] width 14 height 14
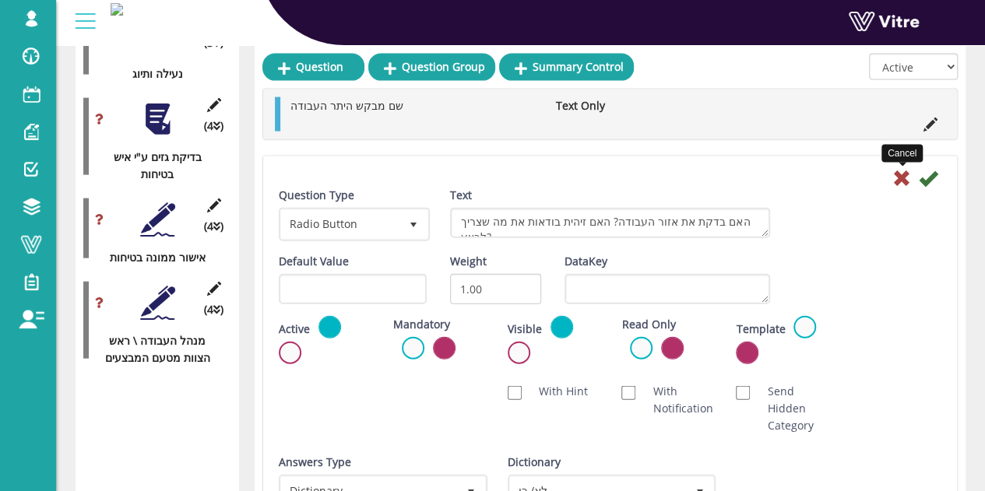
click at [895, 180] on icon at bounding box center [901, 178] width 19 height 19
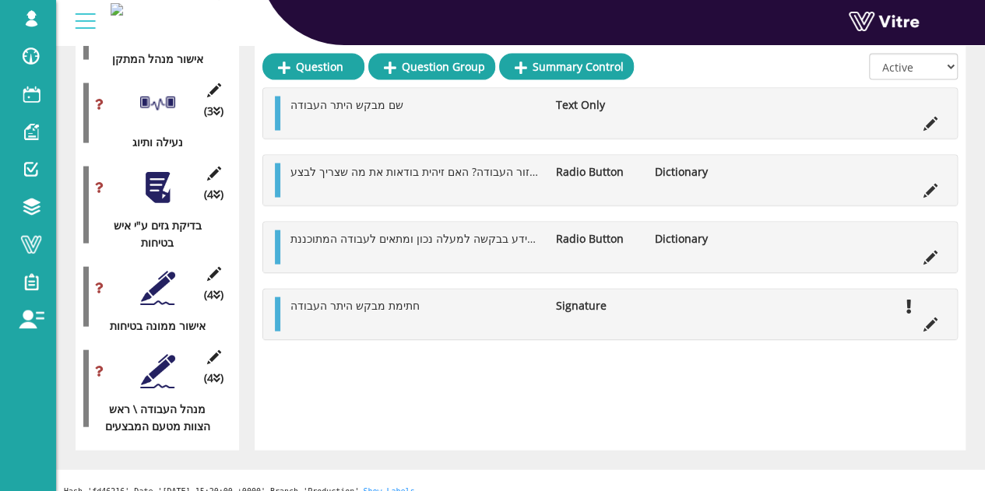
click at [940, 247] on li at bounding box center [930, 255] width 30 height 17
click at [928, 256] on icon at bounding box center [930, 258] width 14 height 14
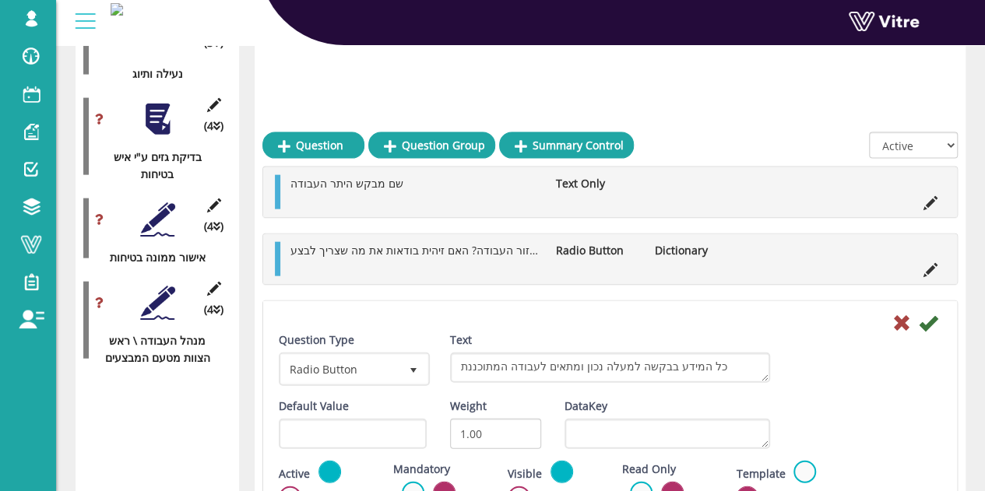
scroll to position [1989, 0]
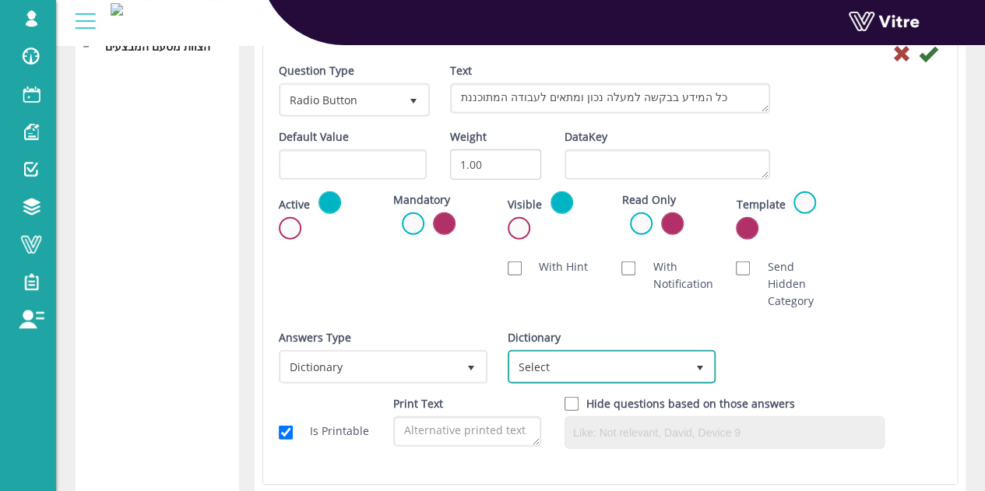
click at [628, 354] on span "Select" at bounding box center [598, 367] width 176 height 28
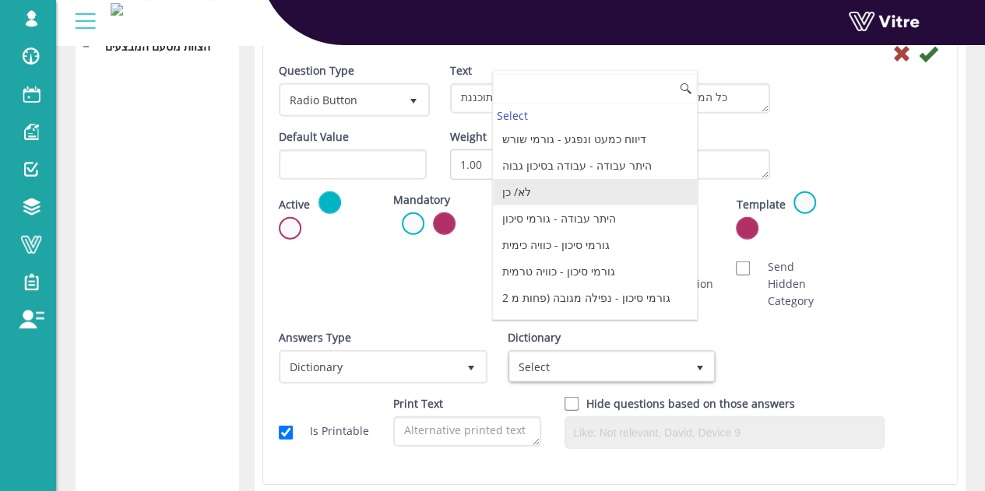
drag, startPoint x: 571, startPoint y: 193, endPoint x: 607, endPoint y: 174, distance: 40.4
click at [571, 192] on li "לא/ כן" at bounding box center [595, 192] width 204 height 26
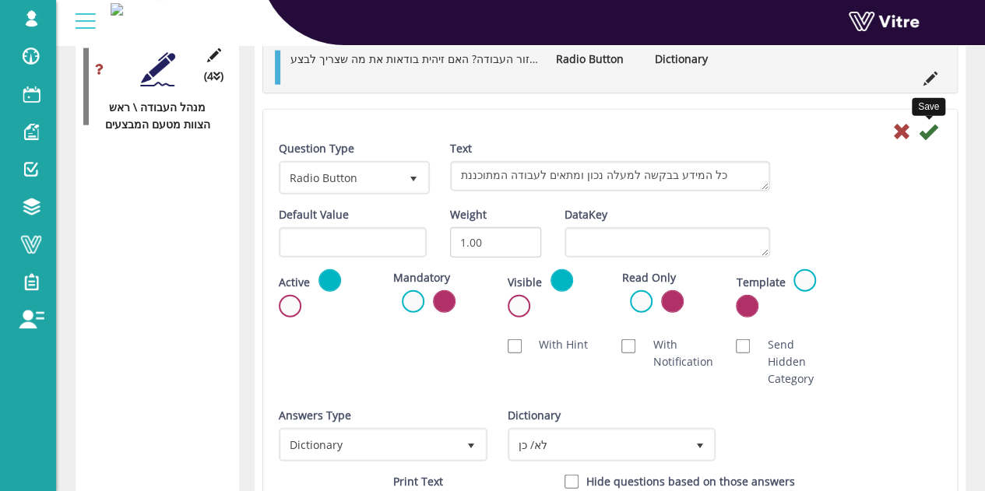
click at [934, 137] on icon at bounding box center [927, 131] width 19 height 19
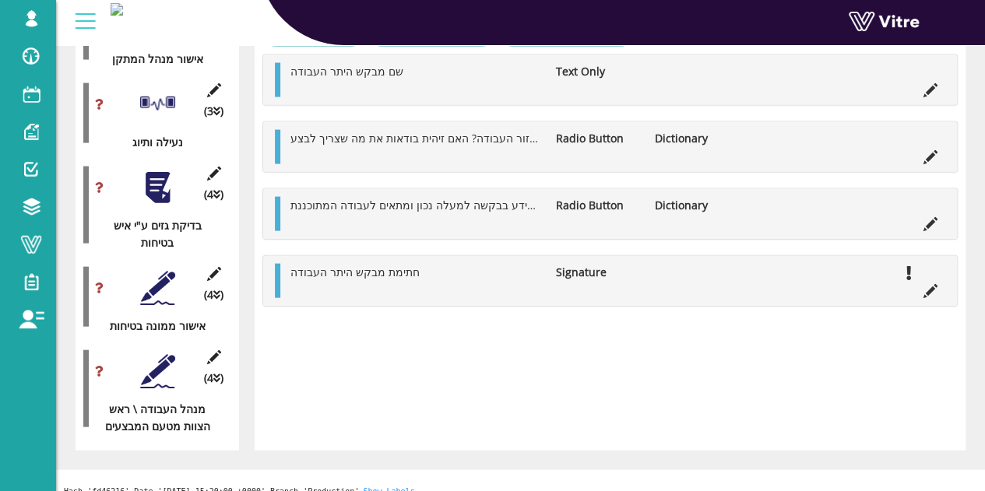
scroll to position [1376, 0]
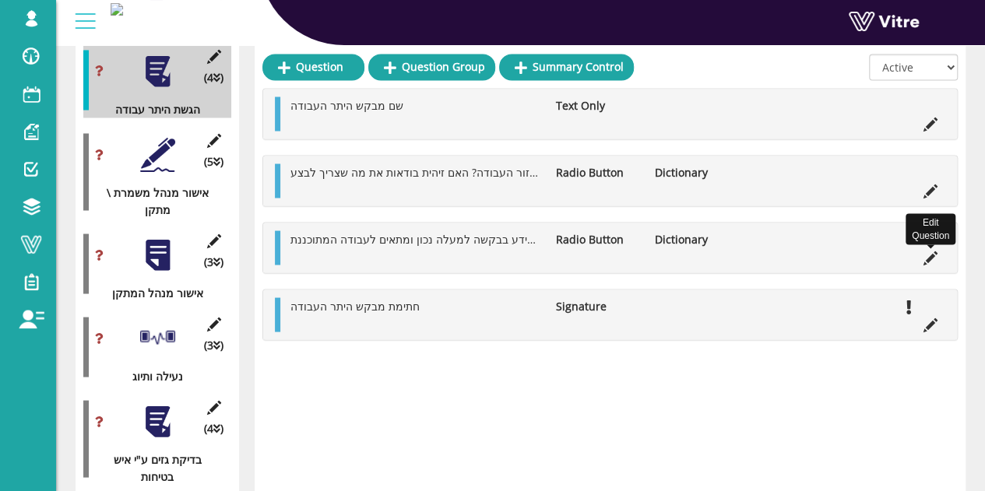
click at [934, 257] on icon at bounding box center [930, 258] width 14 height 14
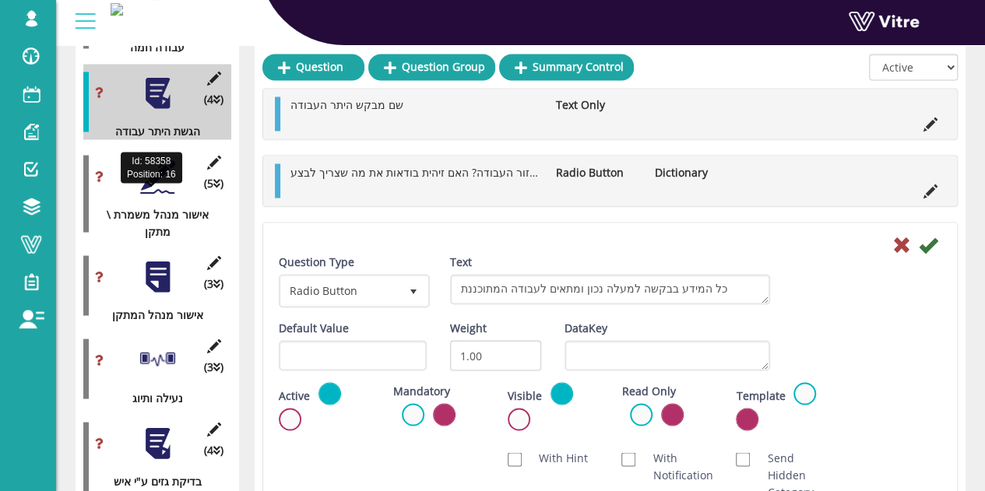
scroll to position [1287, 0]
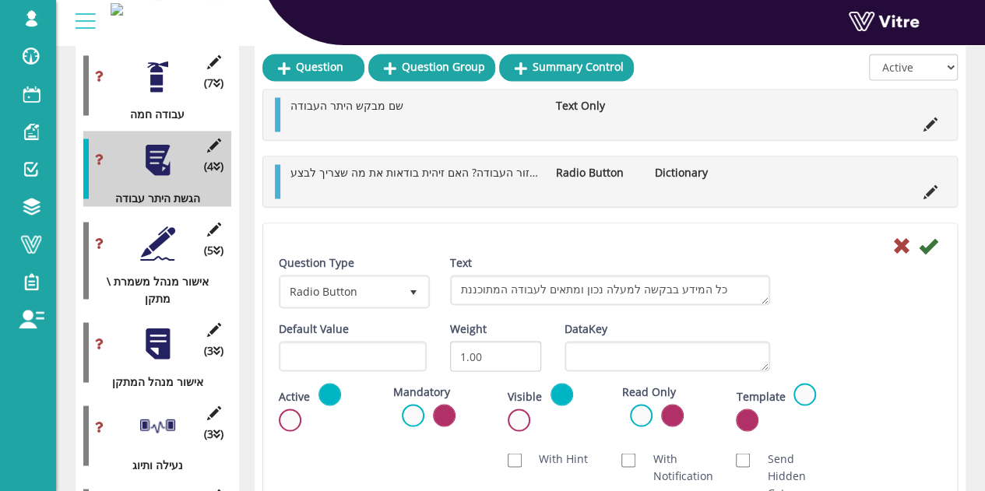
click at [156, 226] on div at bounding box center [157, 243] width 35 height 35
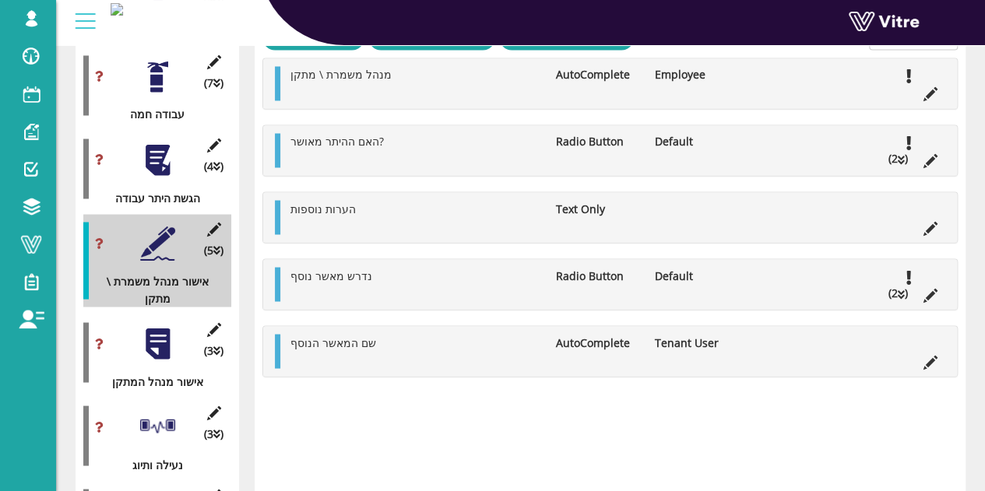
scroll to position [1209, 0]
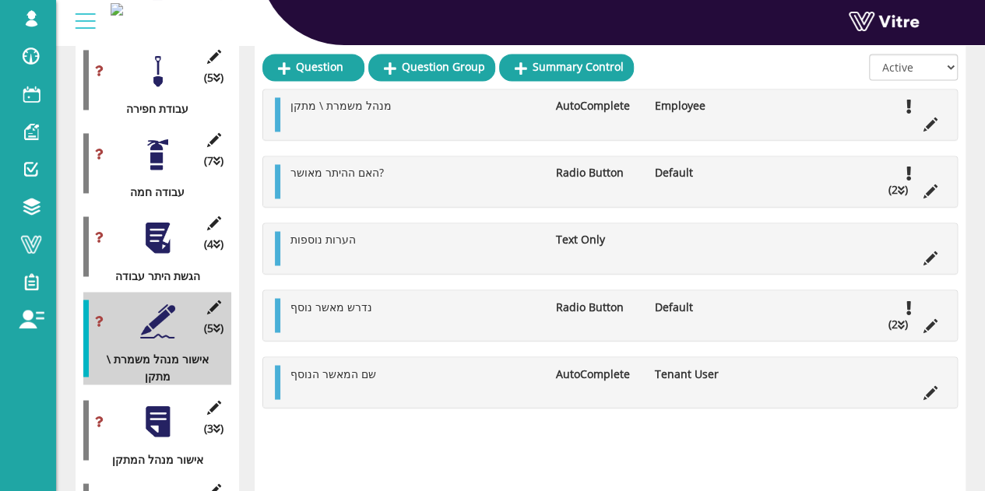
click at [897, 319] on icon at bounding box center [900, 324] width 7 height 11
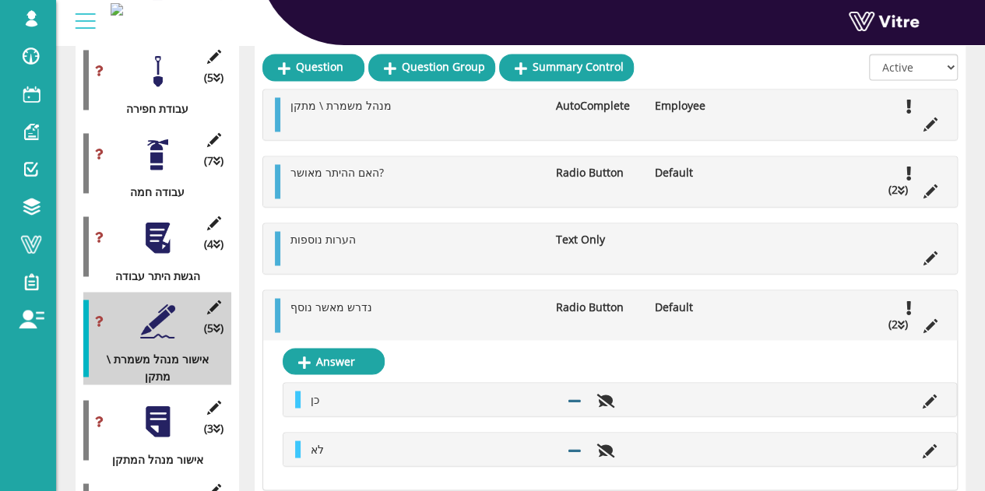
click at [897, 319] on icon at bounding box center [900, 324] width 7 height 11
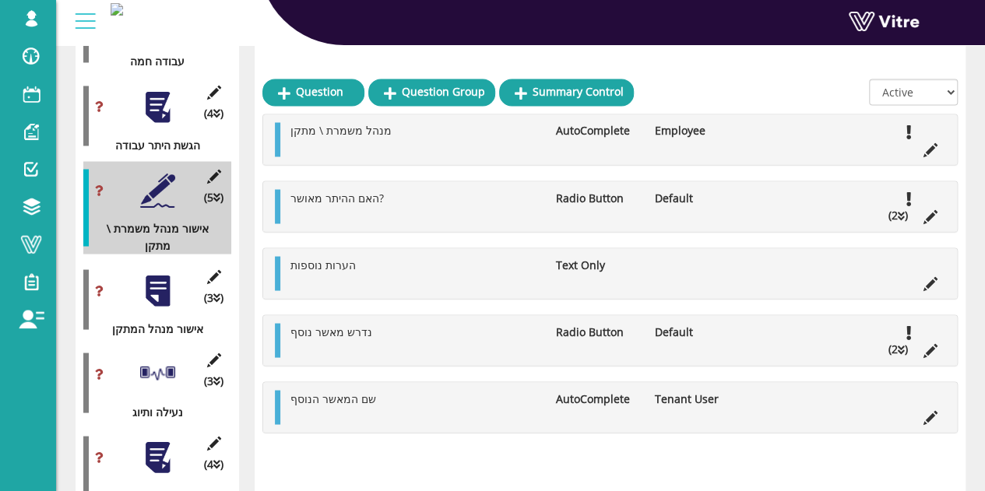
scroll to position [1365, 0]
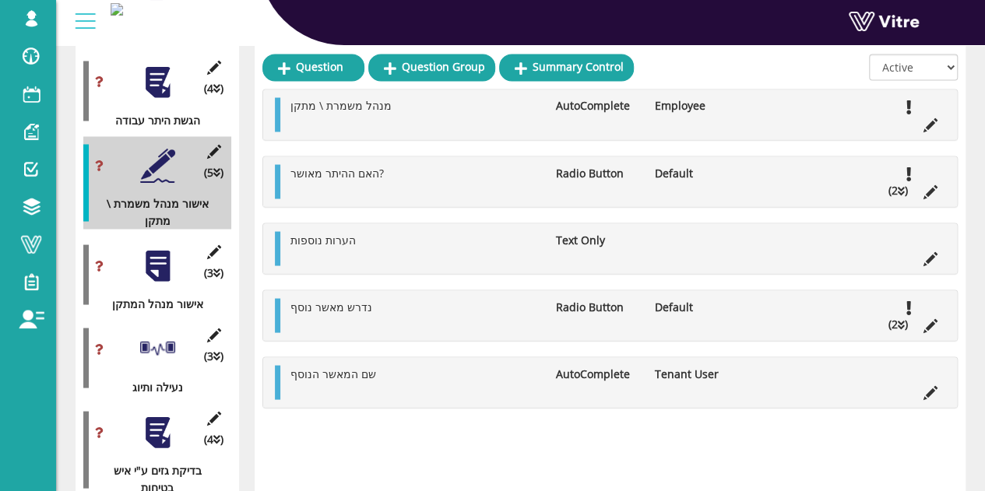
click at [166, 253] on div at bounding box center [157, 265] width 35 height 35
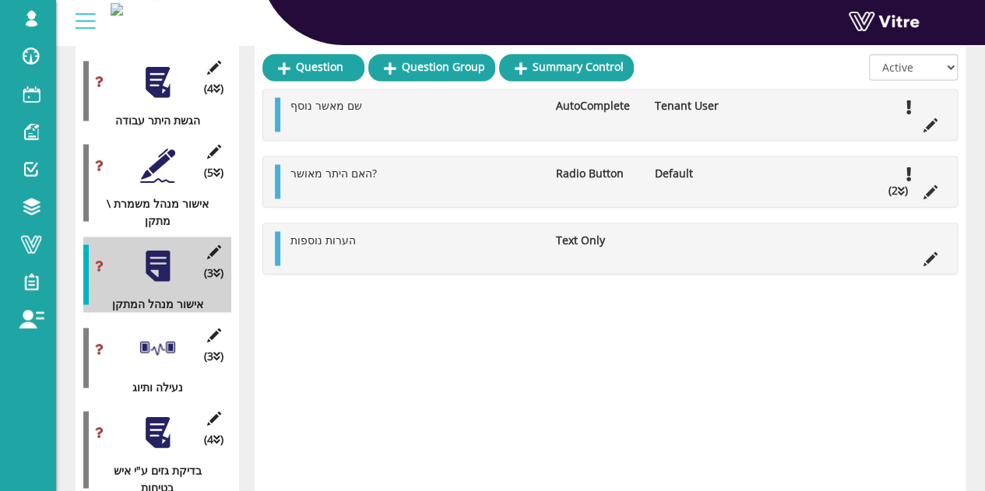
click at [151, 332] on div at bounding box center [157, 349] width 35 height 35
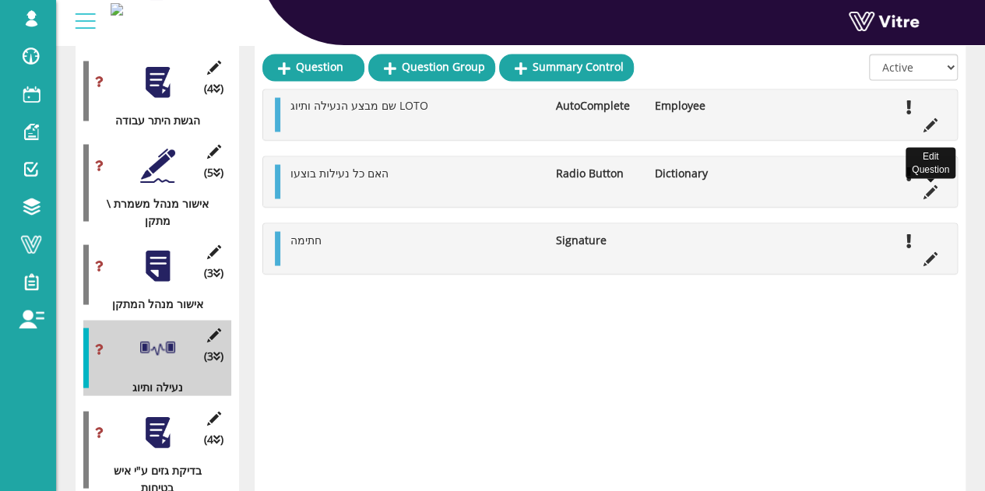
click at [932, 191] on icon at bounding box center [930, 191] width 14 height 14
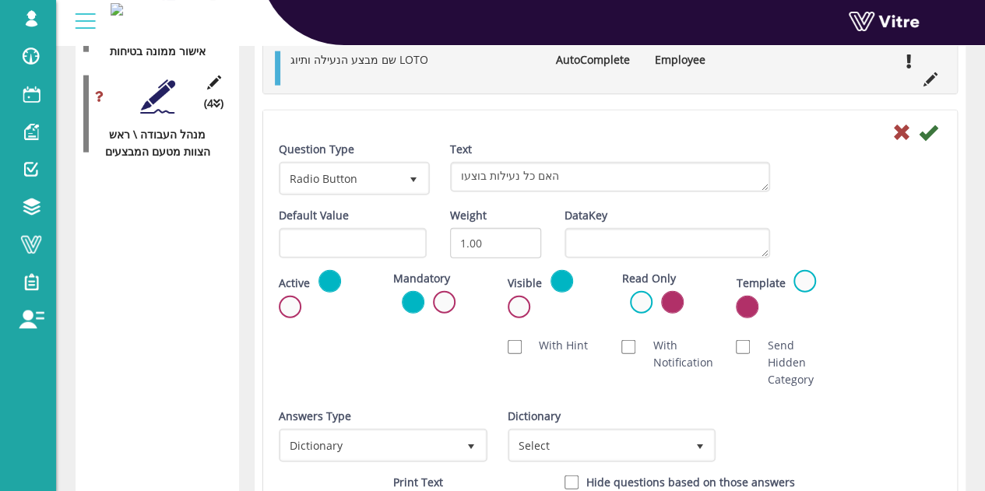
scroll to position [1910, 0]
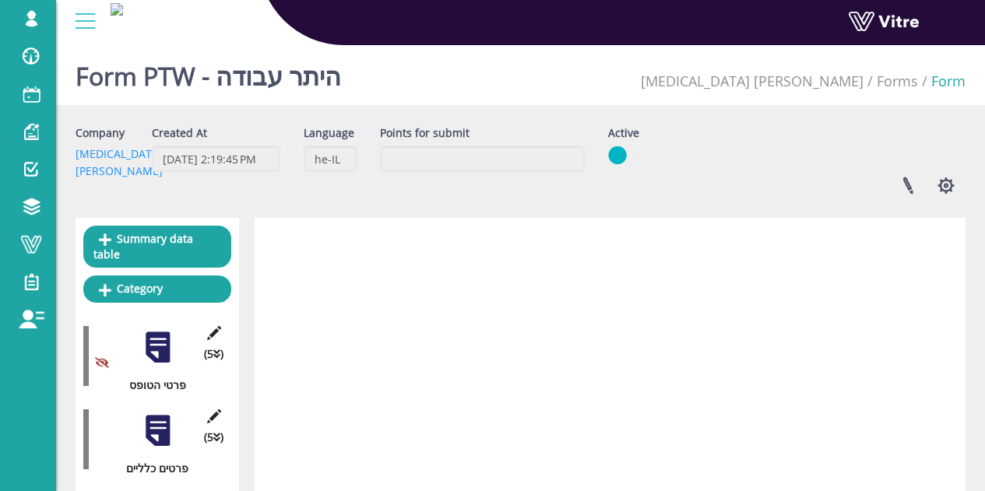
scroll to position [1910, 0]
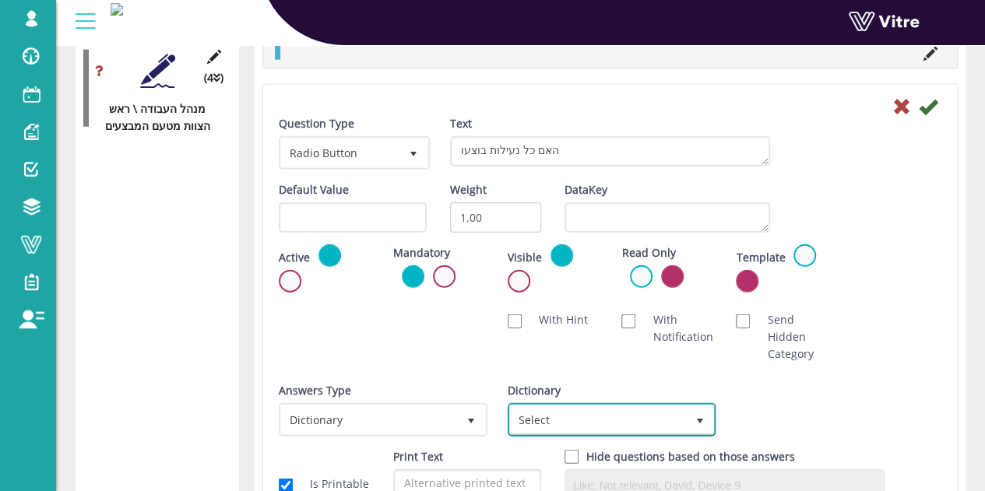
click at [574, 420] on span "Select" at bounding box center [598, 419] width 176 height 28
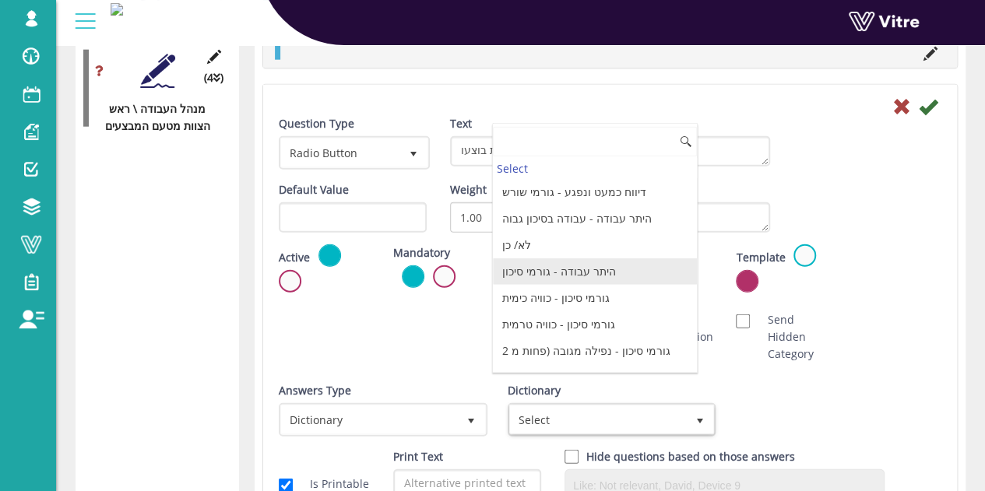
click at [565, 247] on li "לא/ כן" at bounding box center [595, 245] width 204 height 26
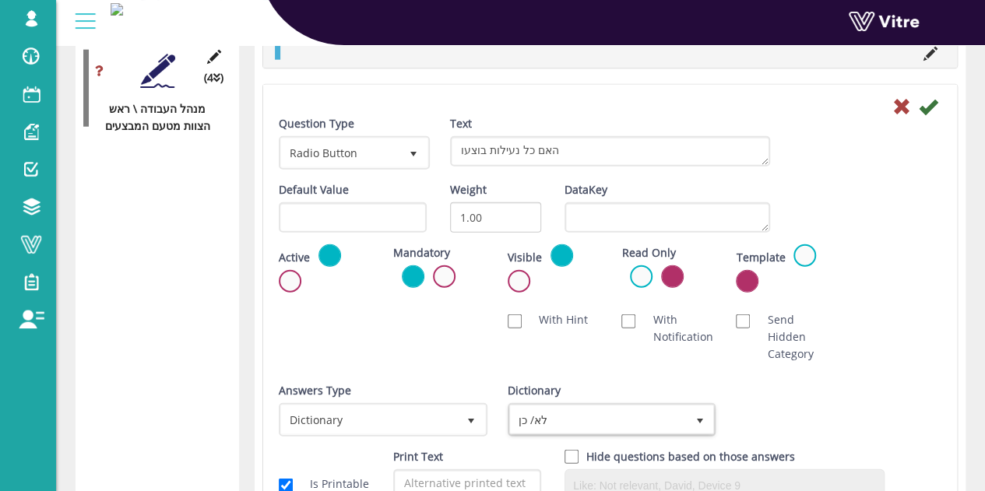
click at [937, 102] on div at bounding box center [610, 106] width 686 height 19
click at [926, 100] on icon at bounding box center [927, 106] width 19 height 19
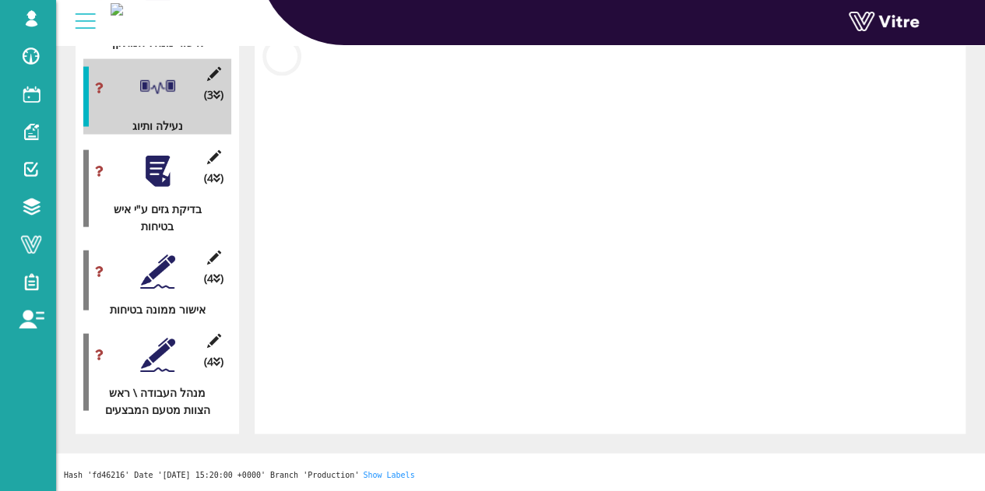
scroll to position [1610, 0]
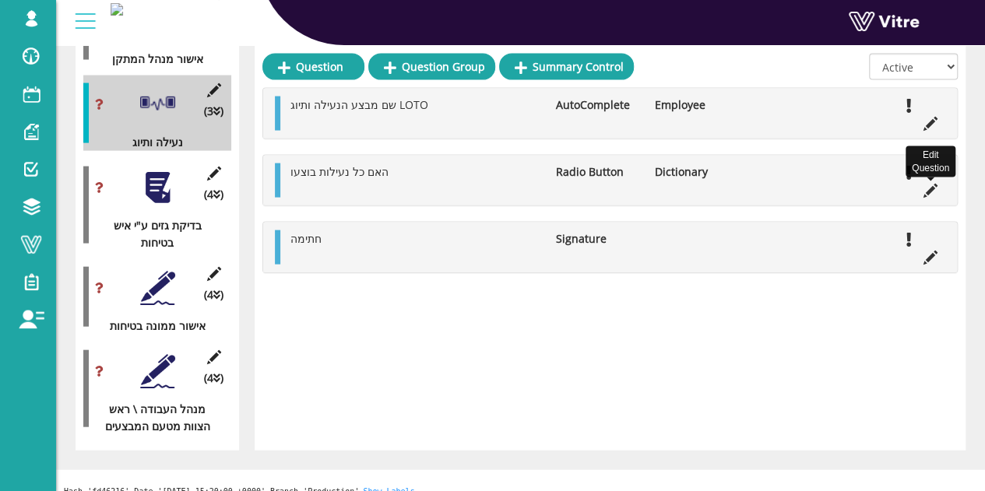
click at [930, 195] on icon at bounding box center [930, 191] width 14 height 14
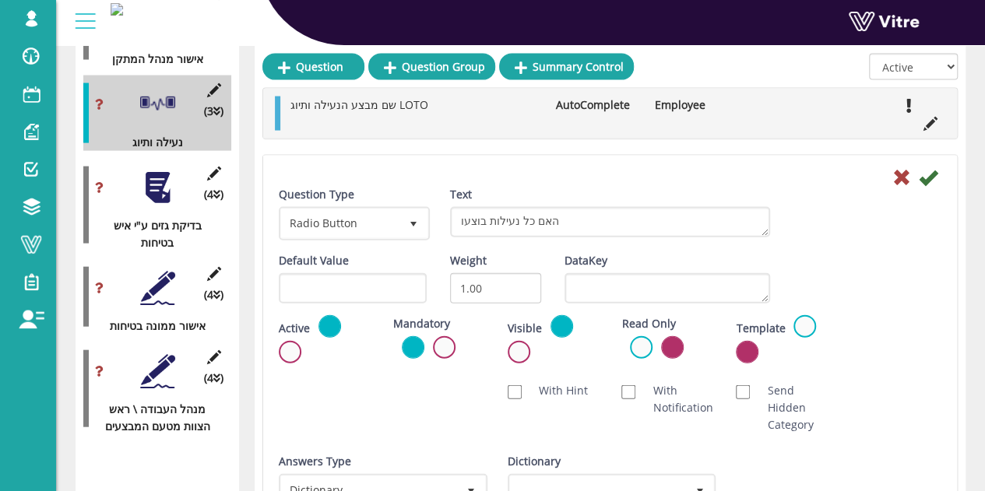
scroll to position [1871, 0]
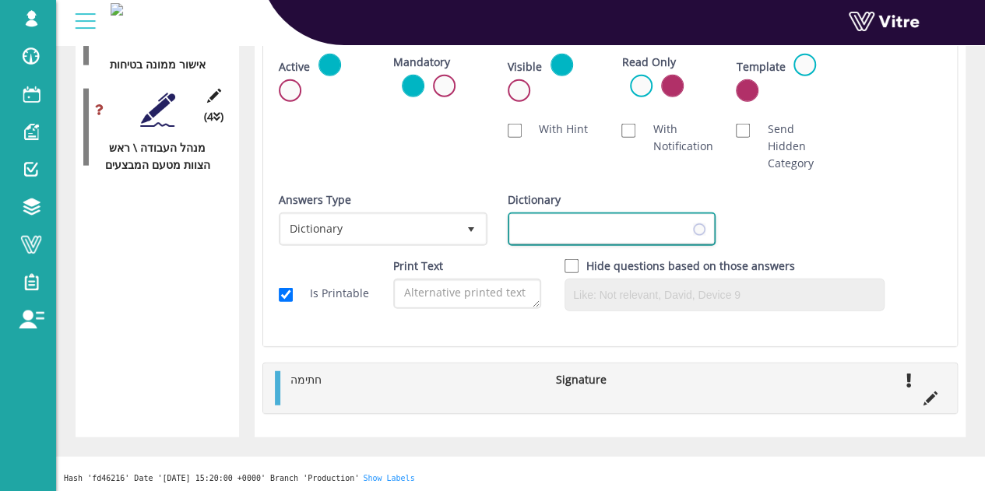
click at [581, 230] on span at bounding box center [598, 229] width 176 height 28
click at [760, 222] on div "Answers Type Dictionary 1 Answers Type Dictionary 1 Module Form Context (limite…" at bounding box center [610, 224] width 686 height 66
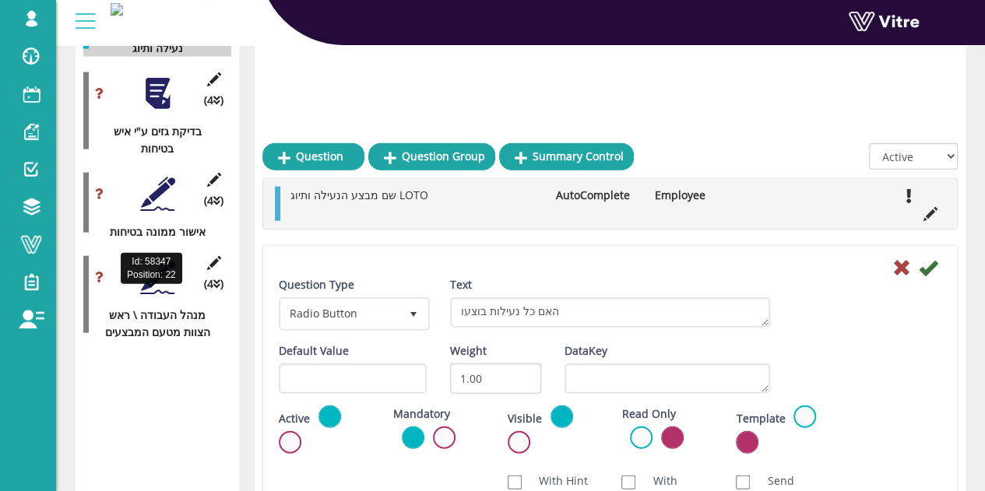
scroll to position [1560, 0]
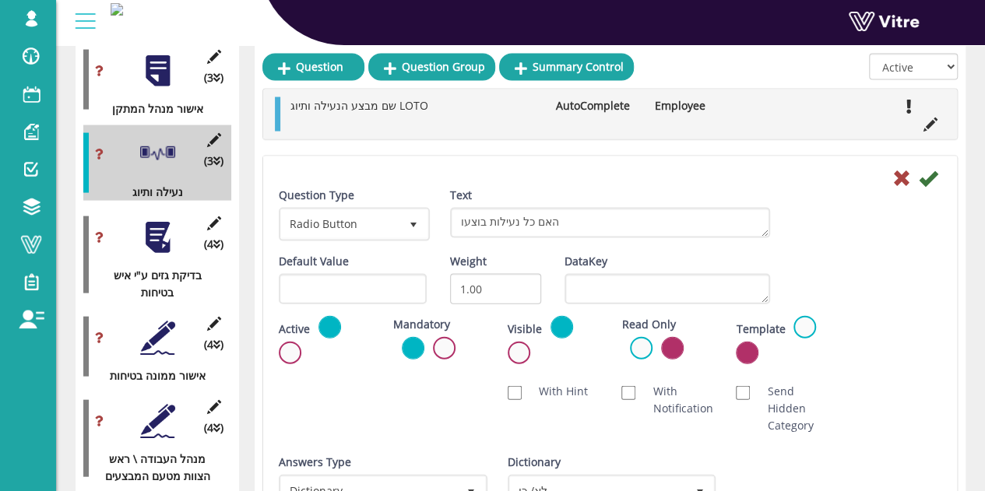
click at [151, 240] on div "(4 ) בדיקת גזים ע"י איש בטיחות" at bounding box center [157, 255] width 148 height 93
click at [166, 220] on div at bounding box center [157, 237] width 35 height 35
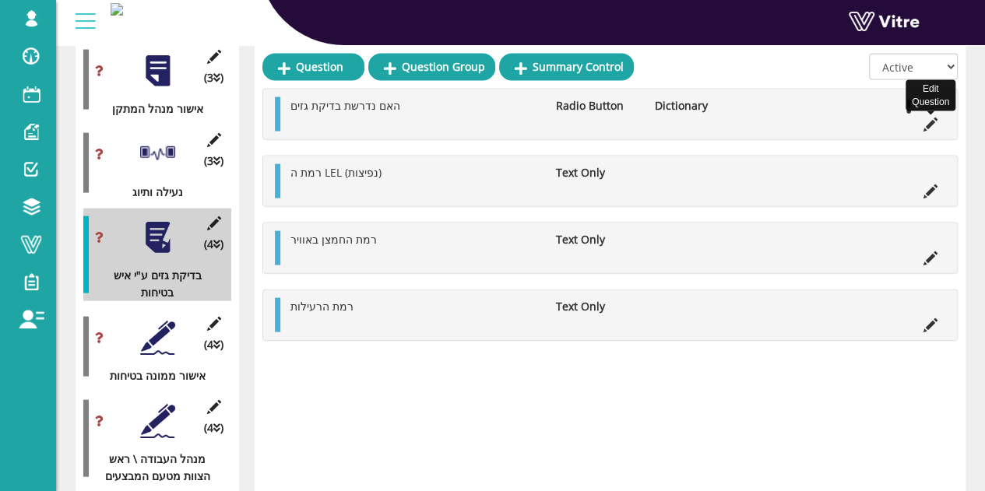
click at [930, 127] on icon at bounding box center [930, 125] width 14 height 14
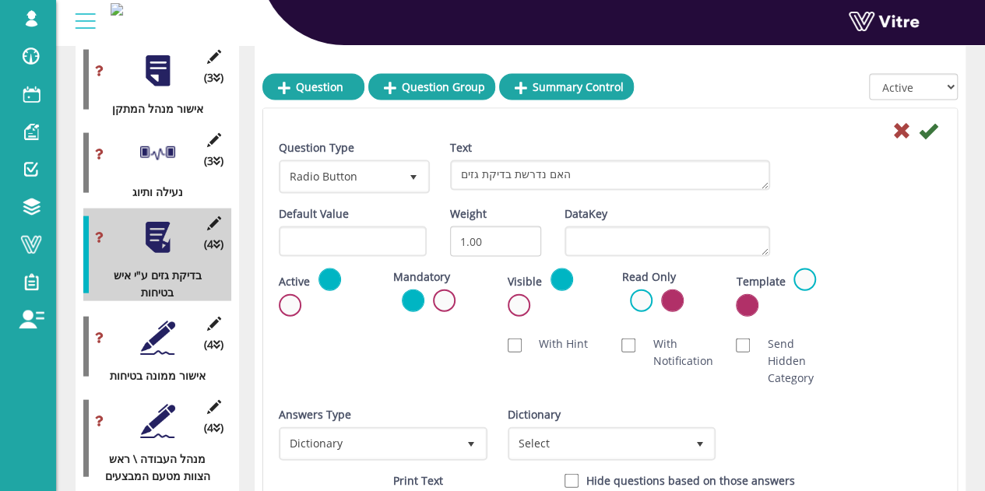
scroll to position [1638, 0]
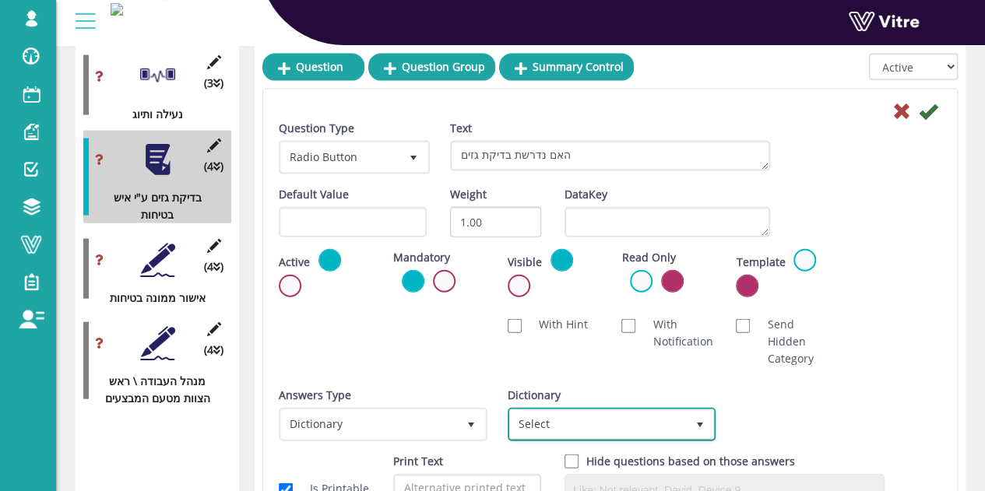
click at [652, 422] on span "Select" at bounding box center [598, 424] width 176 height 28
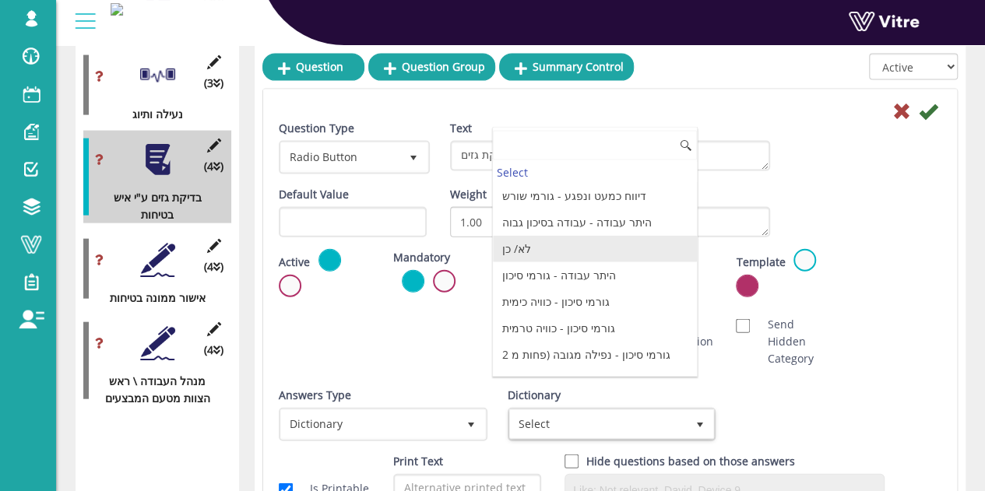
click at [542, 247] on li "לא/ כן" at bounding box center [595, 249] width 204 height 26
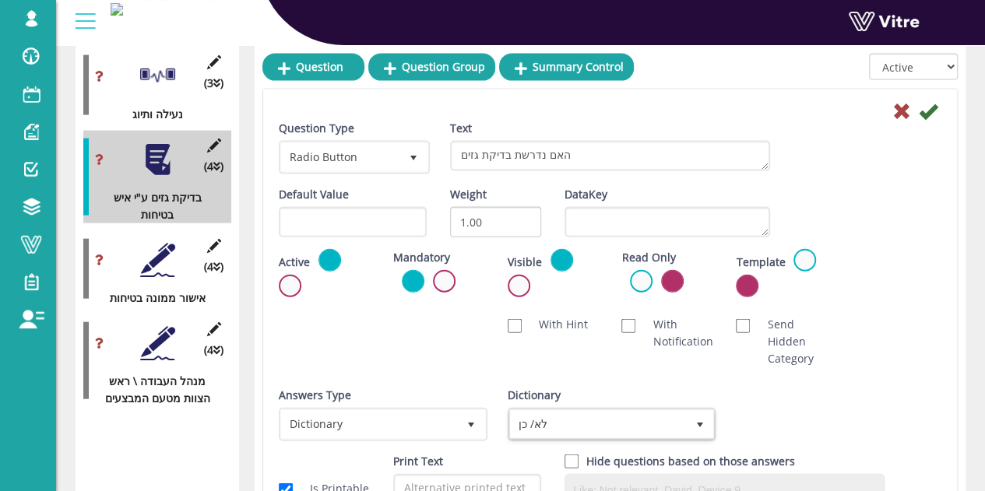
click at [931, 111] on icon at bounding box center [927, 111] width 19 height 19
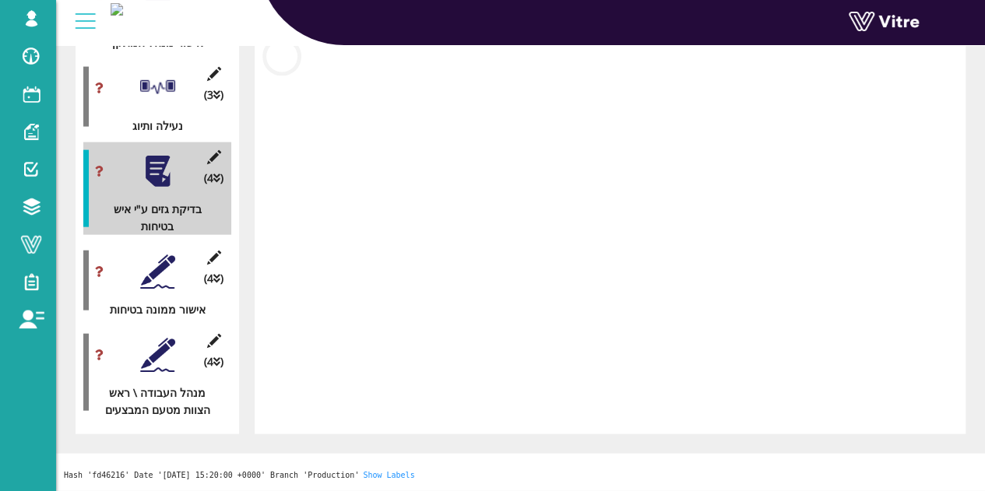
scroll to position [1610, 0]
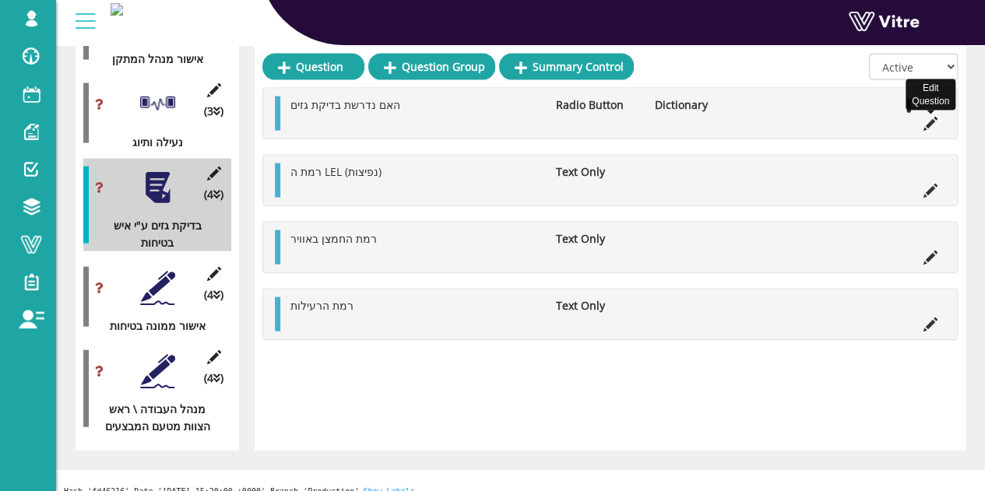
click at [928, 125] on icon at bounding box center [930, 124] width 14 height 14
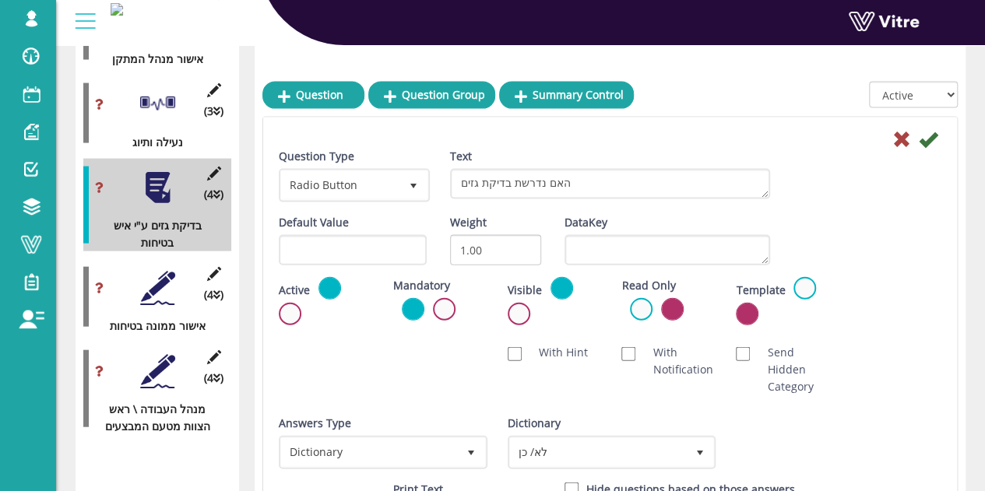
scroll to position [1638, 0]
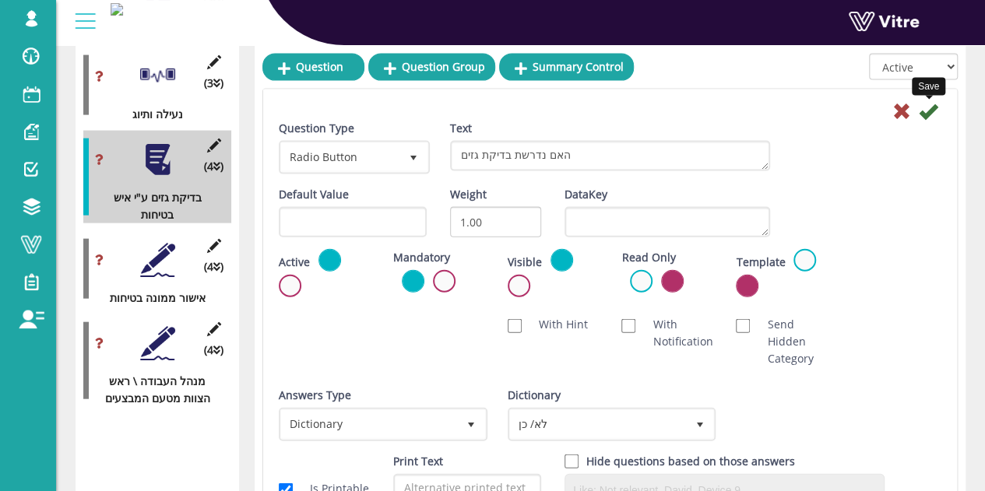
click at [920, 109] on icon at bounding box center [927, 111] width 19 height 19
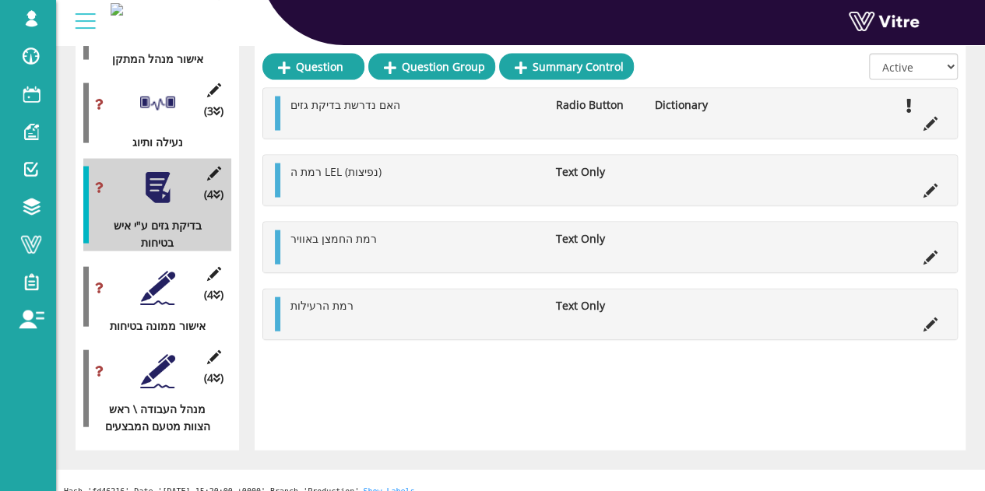
click at [167, 271] on div at bounding box center [157, 288] width 35 height 35
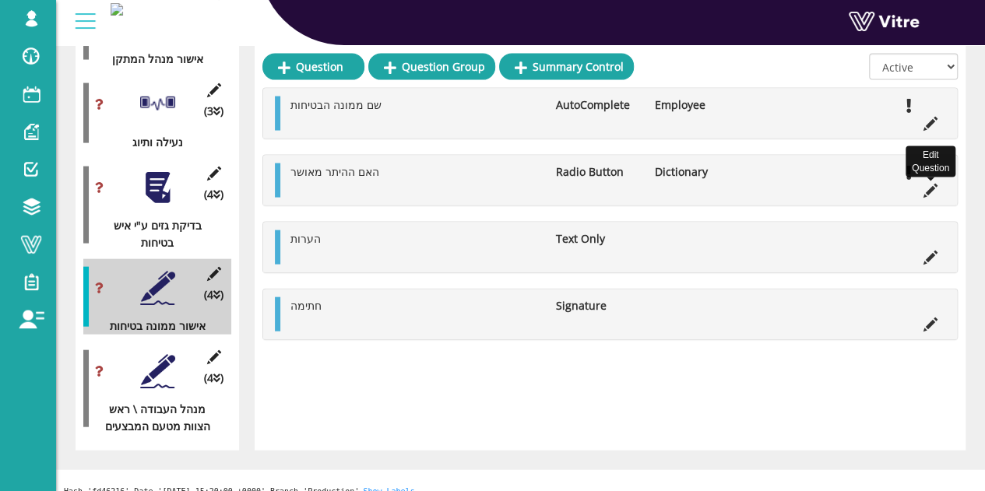
click at [931, 188] on icon at bounding box center [930, 191] width 14 height 14
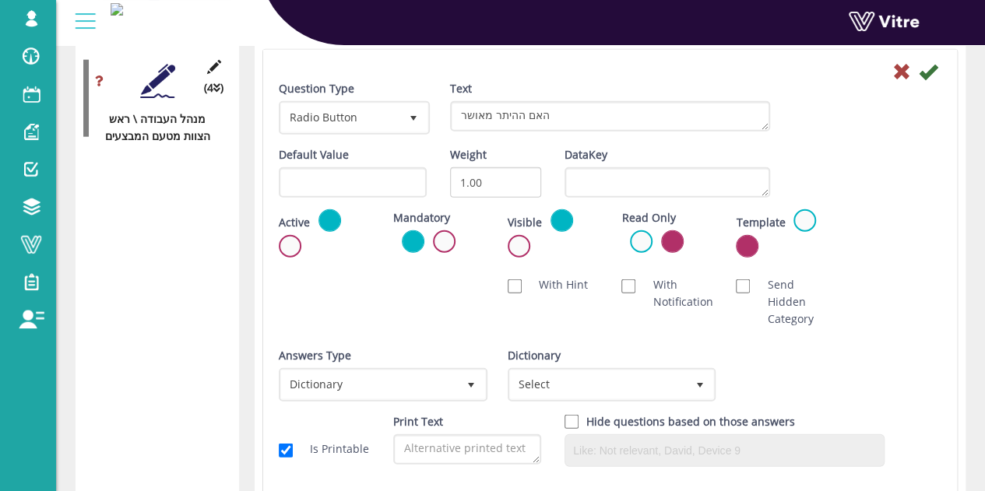
scroll to position [2027, 0]
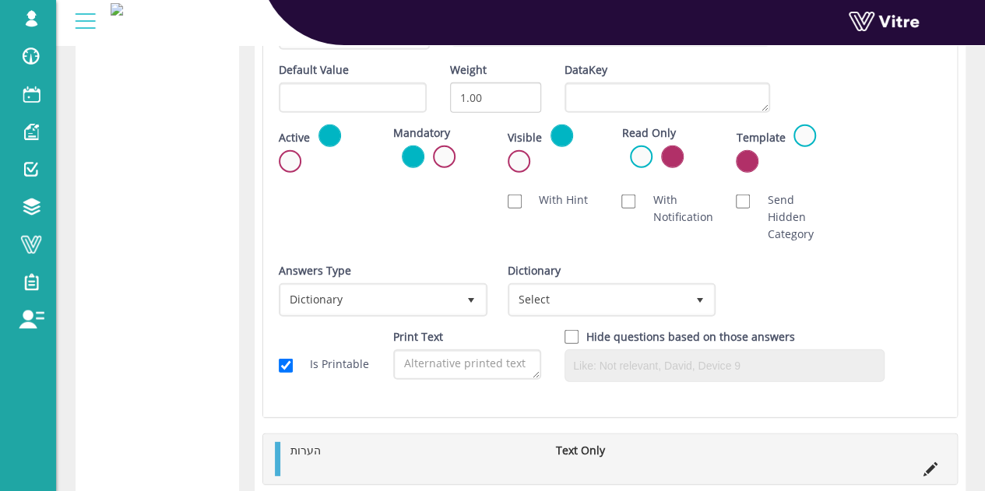
click at [624, 277] on div "Dictionary Select" at bounding box center [609, 289] width 205 height 54
click at [623, 301] on span "Select" at bounding box center [598, 300] width 176 height 28
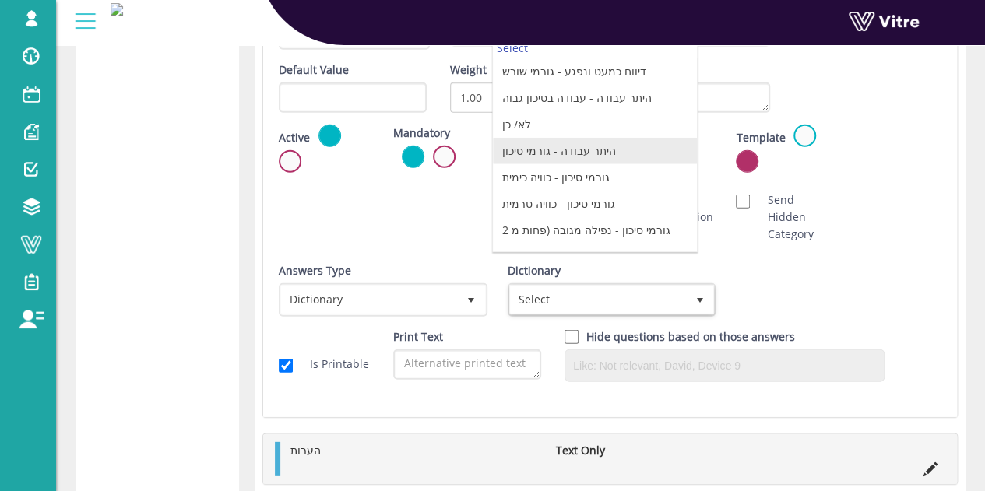
click at [570, 125] on li "לא/ כן" at bounding box center [595, 124] width 204 height 26
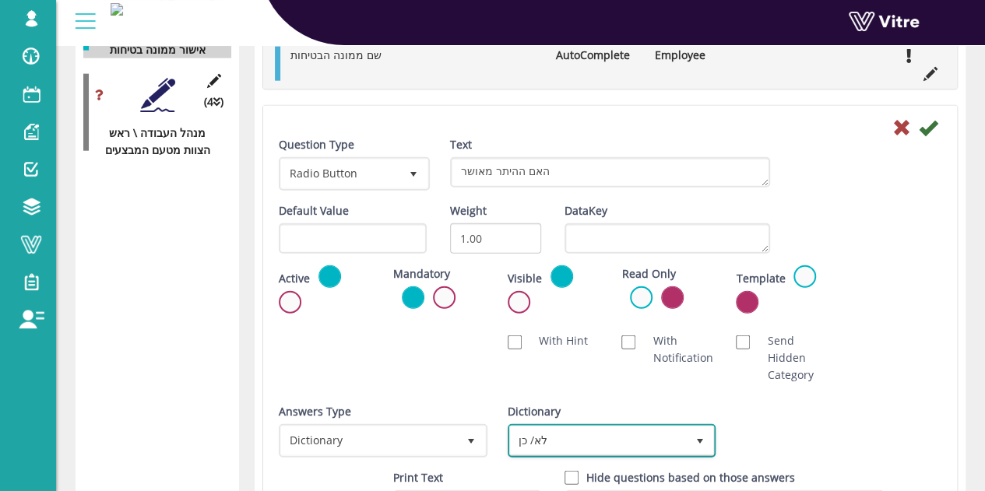
scroll to position [1871, 0]
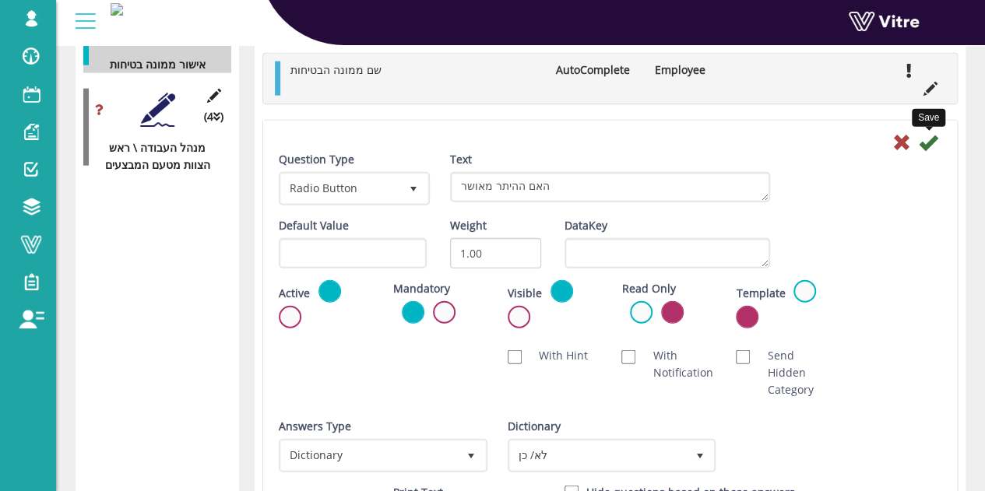
click at [926, 149] on icon at bounding box center [927, 142] width 19 height 19
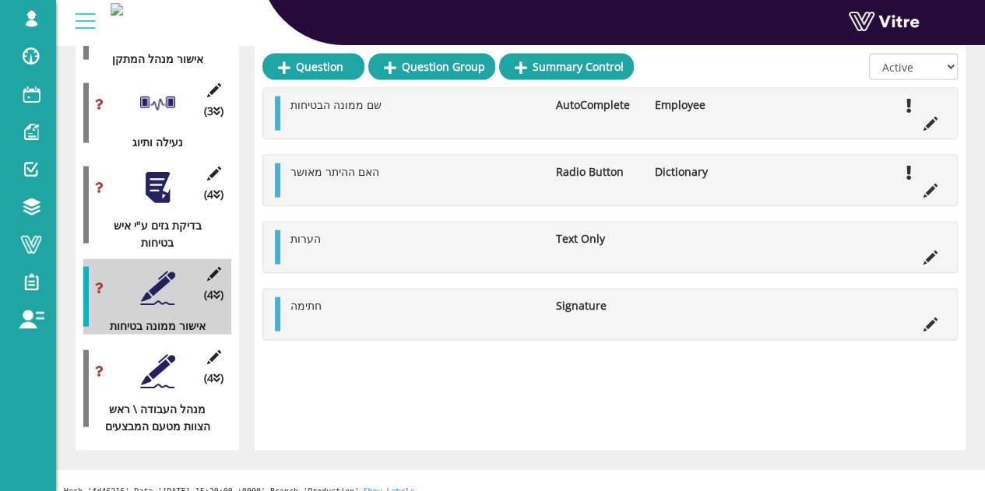
click at [151, 360] on div at bounding box center [157, 371] width 35 height 35
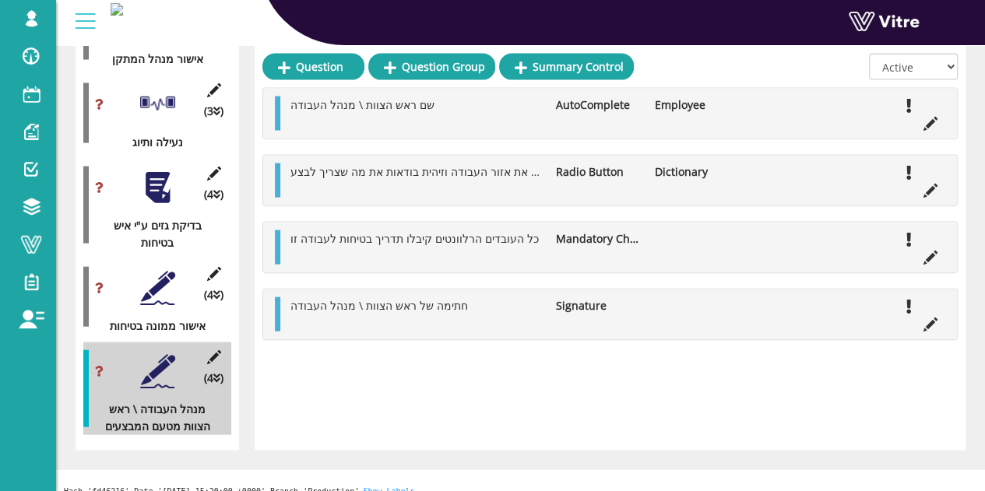
click at [926, 191] on icon at bounding box center [930, 191] width 14 height 14
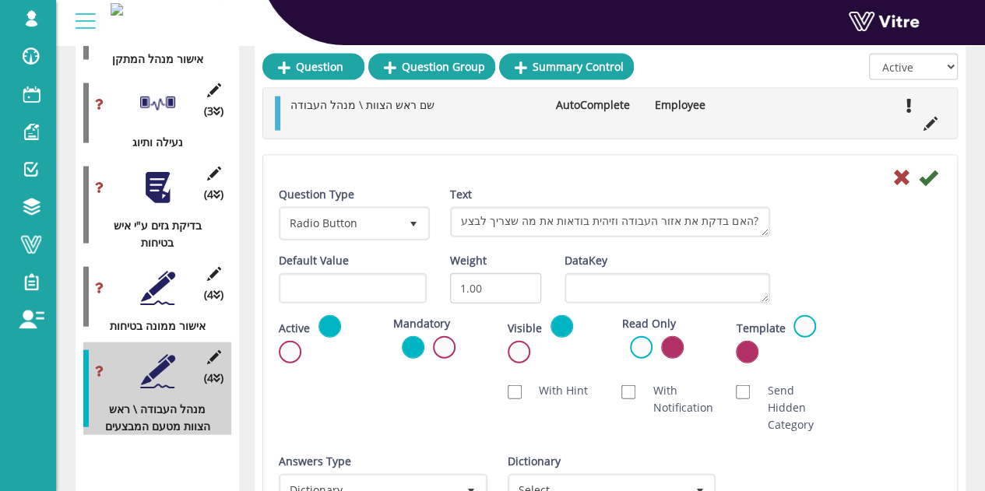
scroll to position [1871, 0]
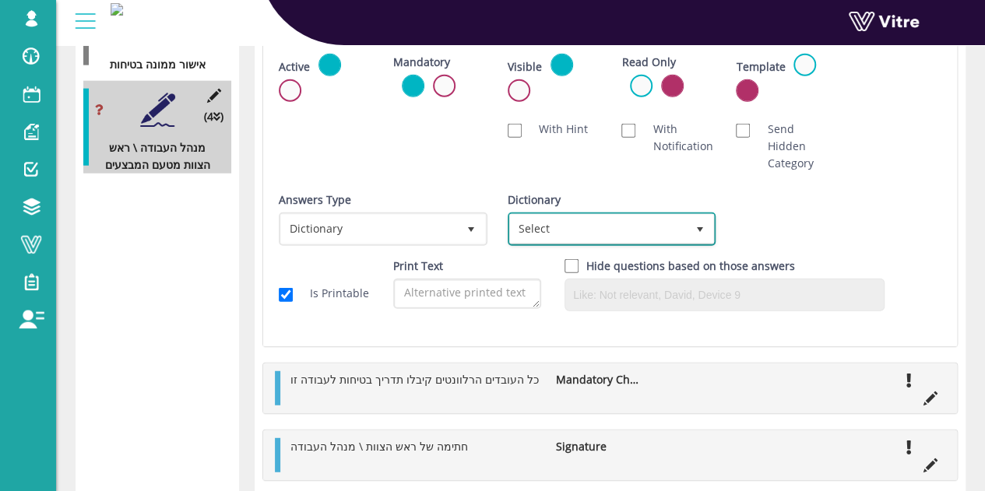
click at [674, 234] on span "Select" at bounding box center [598, 229] width 176 height 28
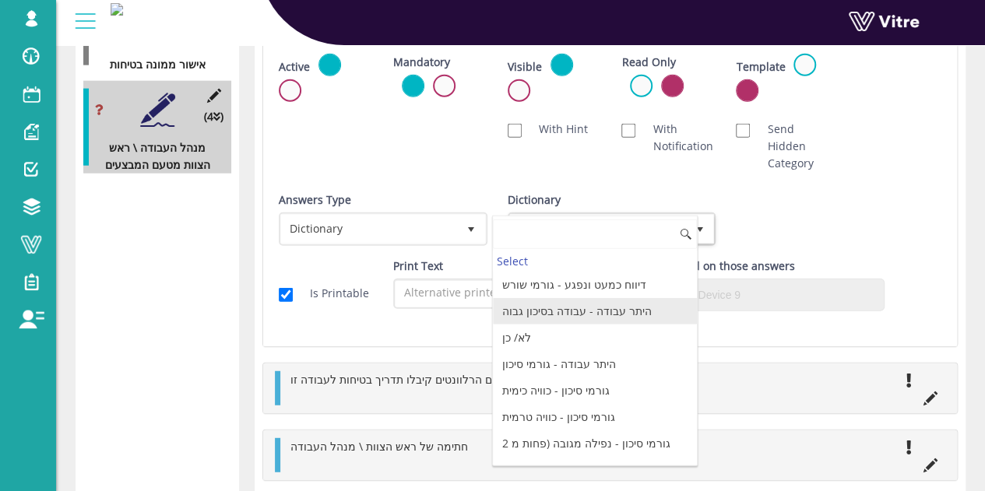
click at [539, 343] on li "לא/ כן" at bounding box center [595, 338] width 204 height 26
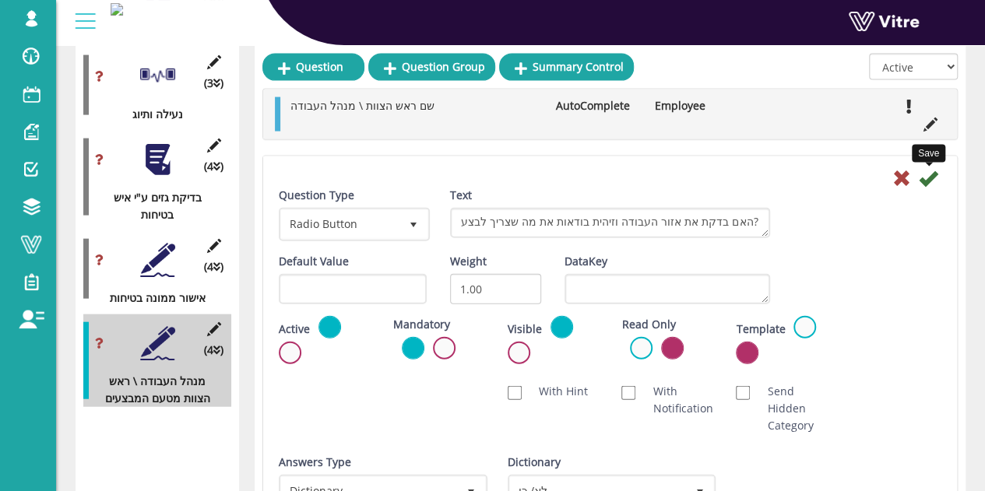
click at [921, 177] on icon at bounding box center [927, 178] width 19 height 19
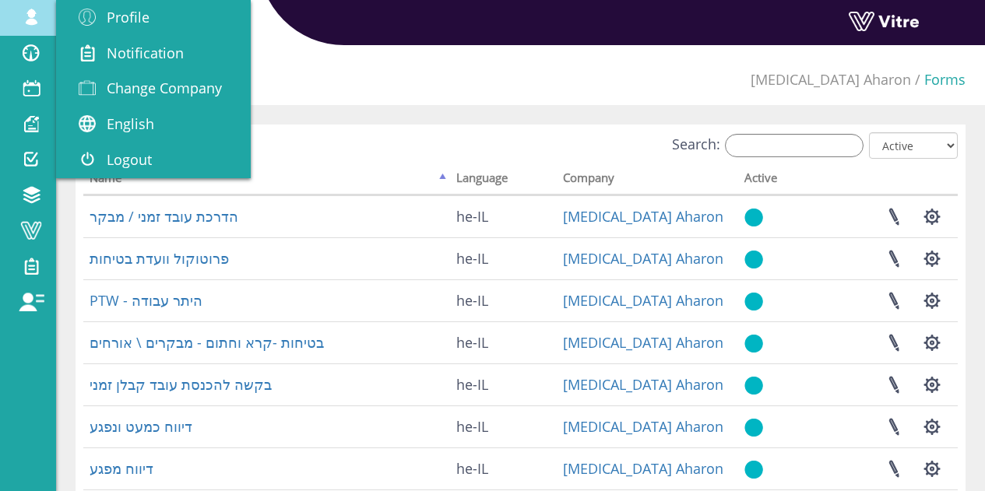
scroll to position [75, 0]
